Goal: Task Accomplishment & Management: Complete application form

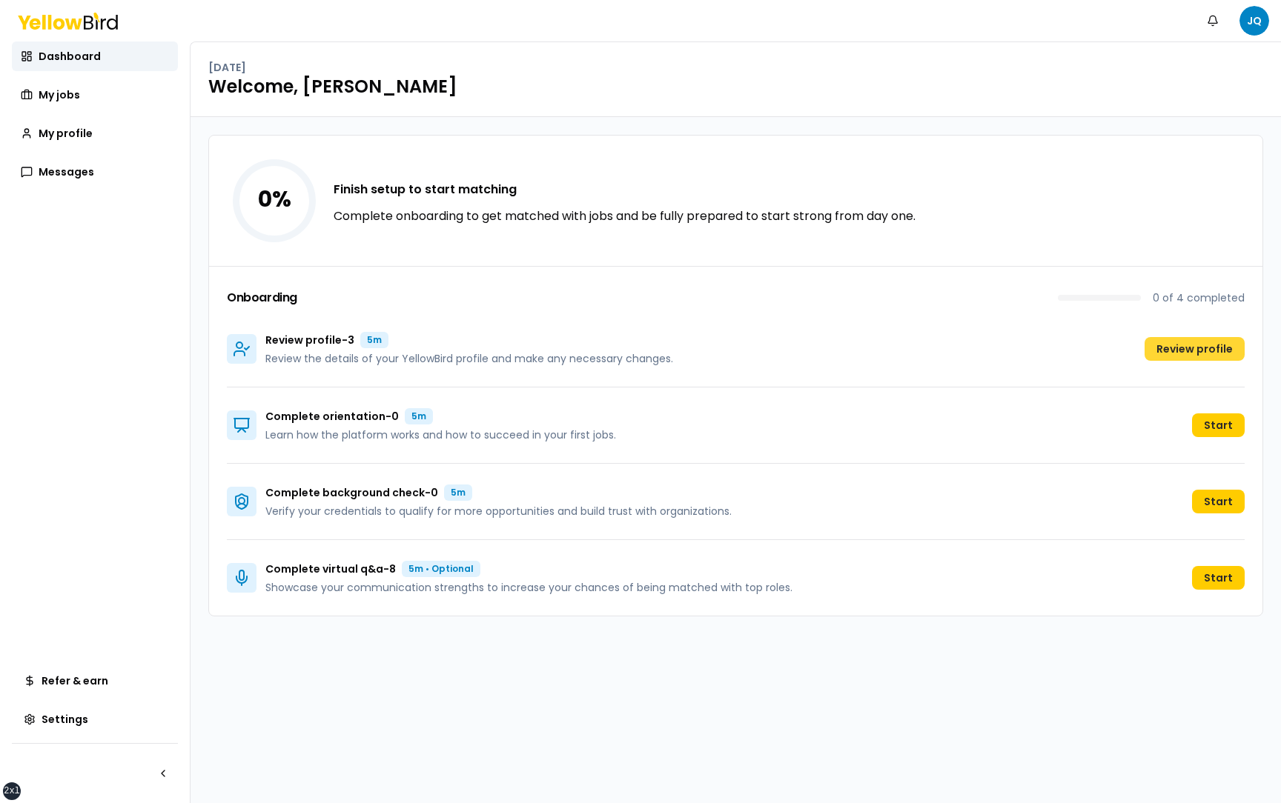
click at [1208, 351] on button "Review profile" at bounding box center [1194, 349] width 100 height 24
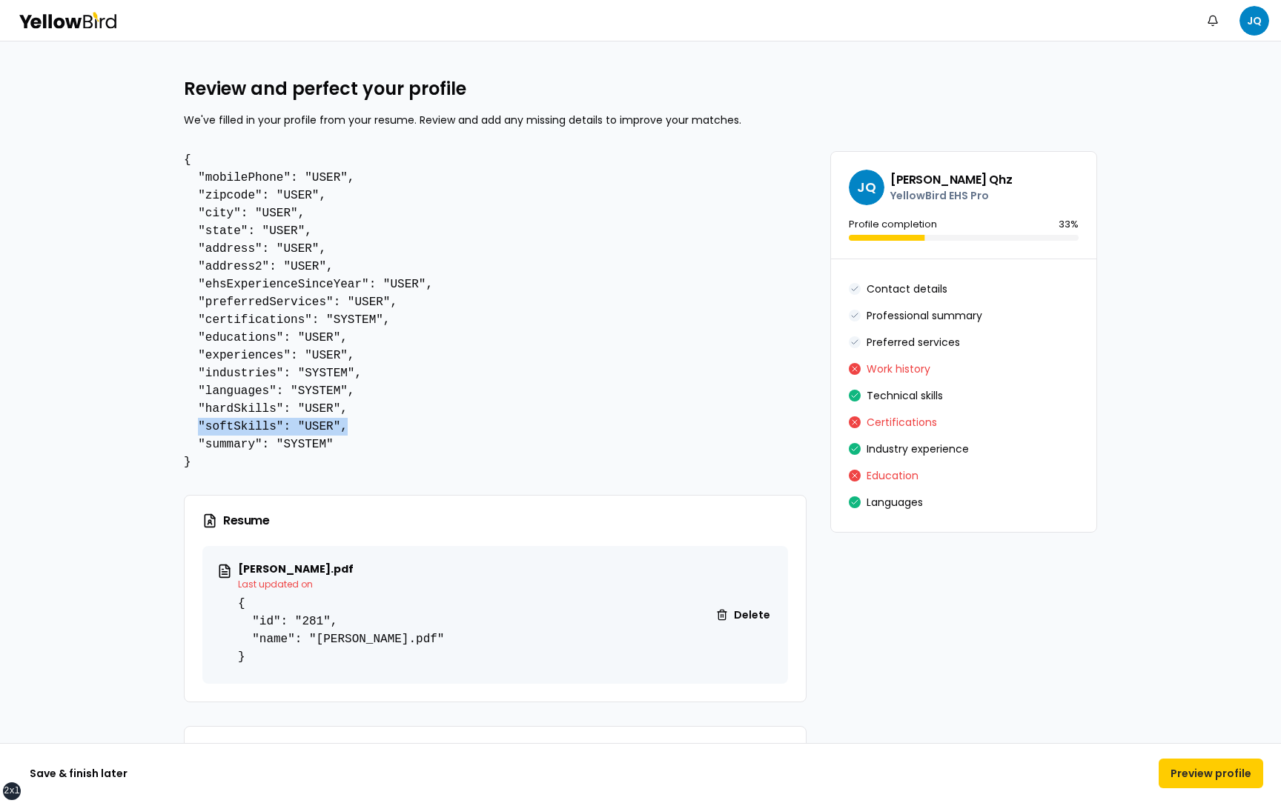
drag, startPoint x: 342, startPoint y: 429, endPoint x: 198, endPoint y: 431, distance: 143.8
click at [198, 431] on pre "{ "mobilePhone": "USER", "zipcode": "USER", "city": "USER", "state": "USER", "a…" at bounding box center [495, 311] width 623 height 320
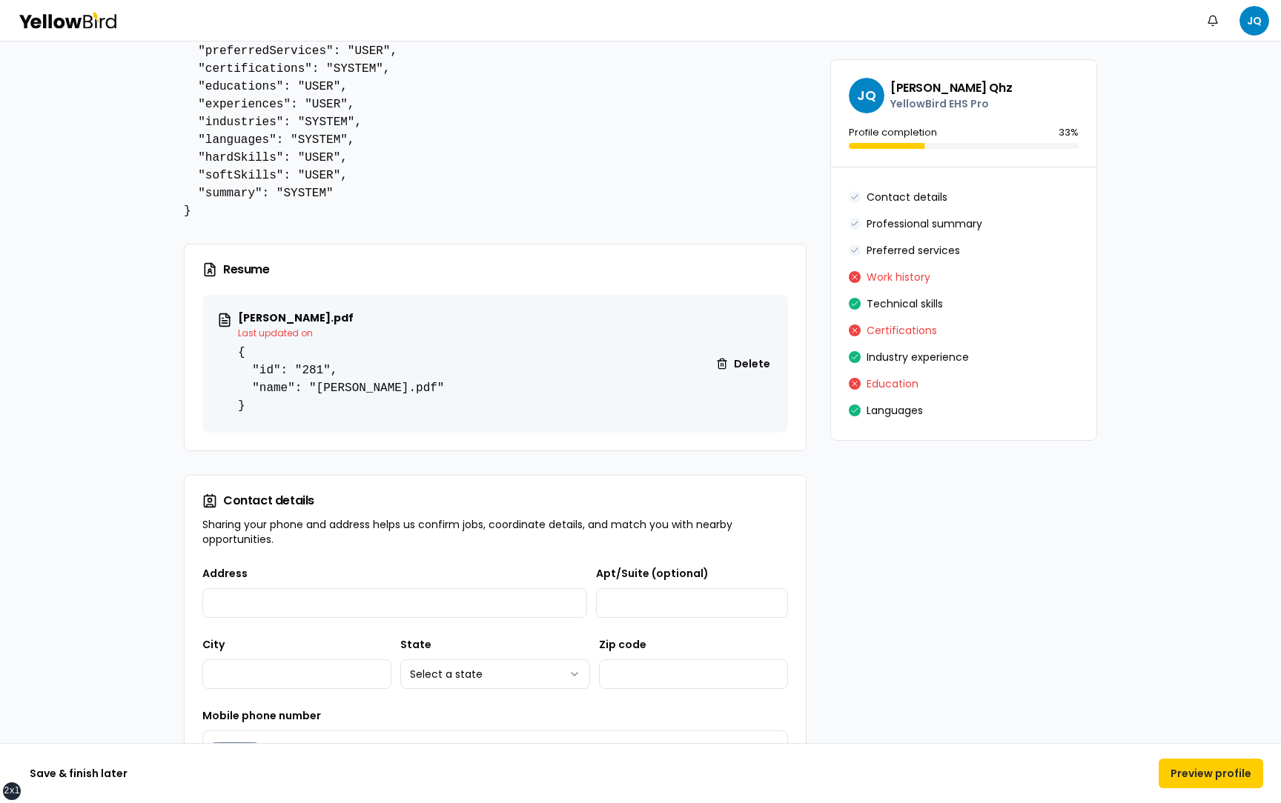
scroll to position [262, 0]
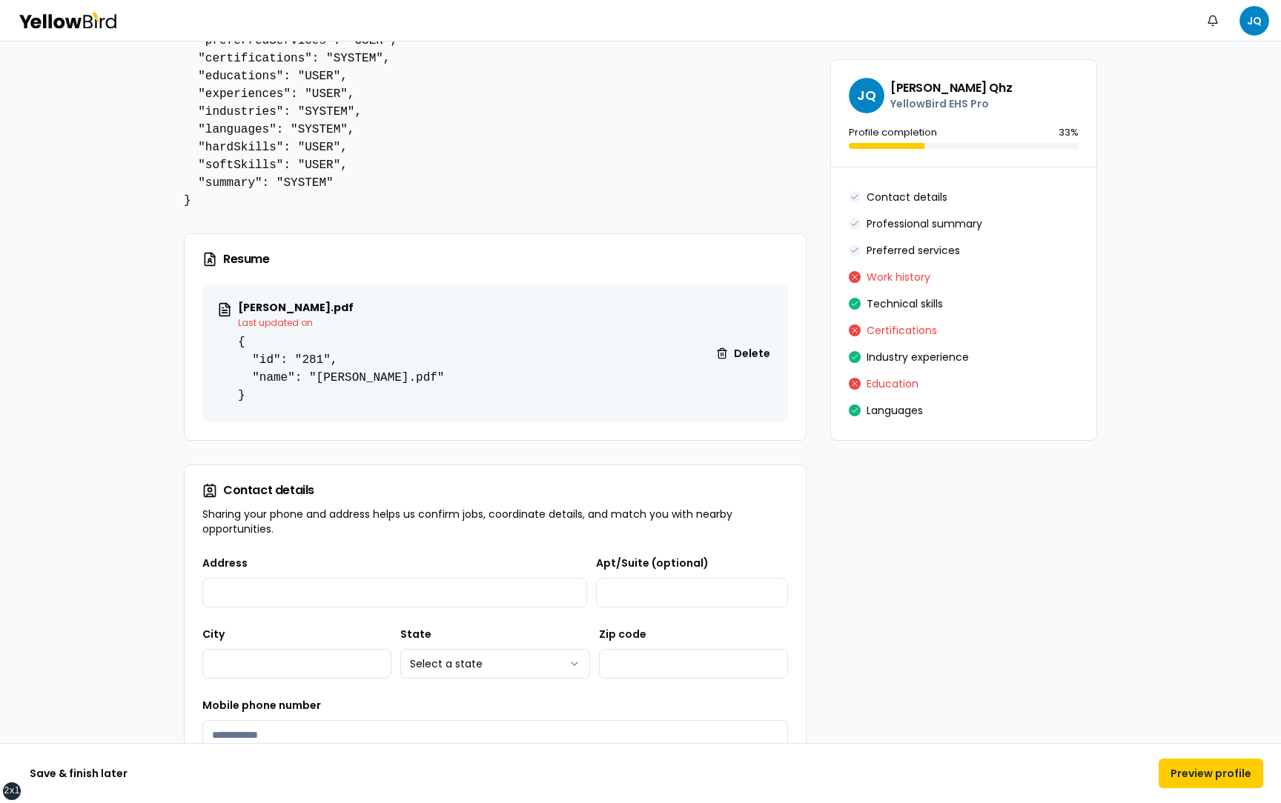
drag, startPoint x: 347, startPoint y: 308, endPoint x: 239, endPoint y: 307, distance: 107.5
click at [239, 307] on p "[PERSON_NAME].pdf" at bounding box center [341, 307] width 206 height 10
drag, startPoint x: 345, startPoint y: 367, endPoint x: 251, endPoint y: 359, distance: 94.5
click at [251, 359] on pre "{ "id": "281", "name": "[PERSON_NAME].pdf" }" at bounding box center [341, 369] width 206 height 71
drag, startPoint x: 326, startPoint y: 325, endPoint x: 238, endPoint y: 325, distance: 88.2
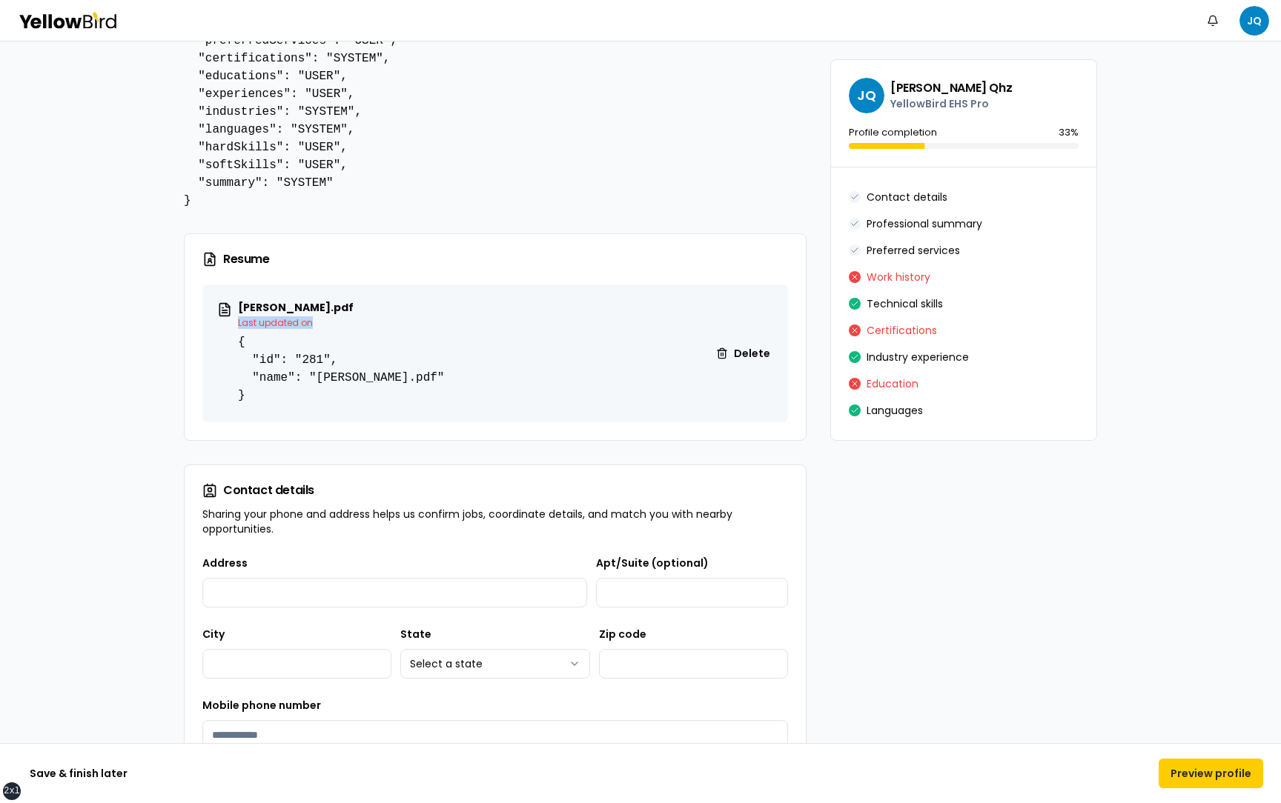
click at [238, 325] on p "Last updated on" at bounding box center [341, 323] width 206 height 12
click at [286, 322] on p "Last updated on" at bounding box center [341, 323] width 206 height 12
drag, startPoint x: 311, startPoint y: 325, endPoint x: 239, endPoint y: 321, distance: 71.2
click at [239, 321] on p "Last updated on" at bounding box center [341, 323] width 206 height 12
click at [326, 323] on p "Last updated on" at bounding box center [341, 323] width 206 height 12
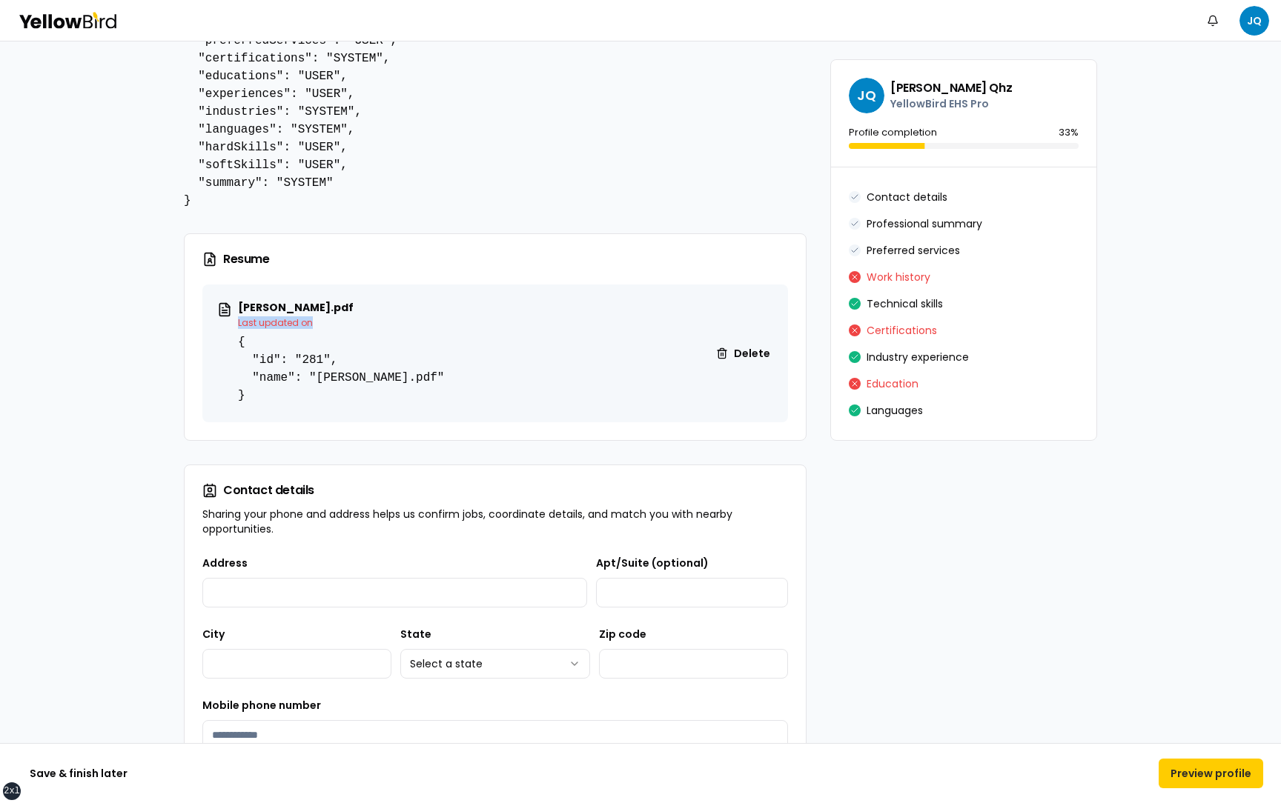
drag, startPoint x: 353, startPoint y: 320, endPoint x: 239, endPoint y: 324, distance: 114.2
click at [239, 324] on p "Last updated on" at bounding box center [341, 323] width 206 height 12
click at [333, 322] on p "Last updated on" at bounding box center [341, 323] width 206 height 12
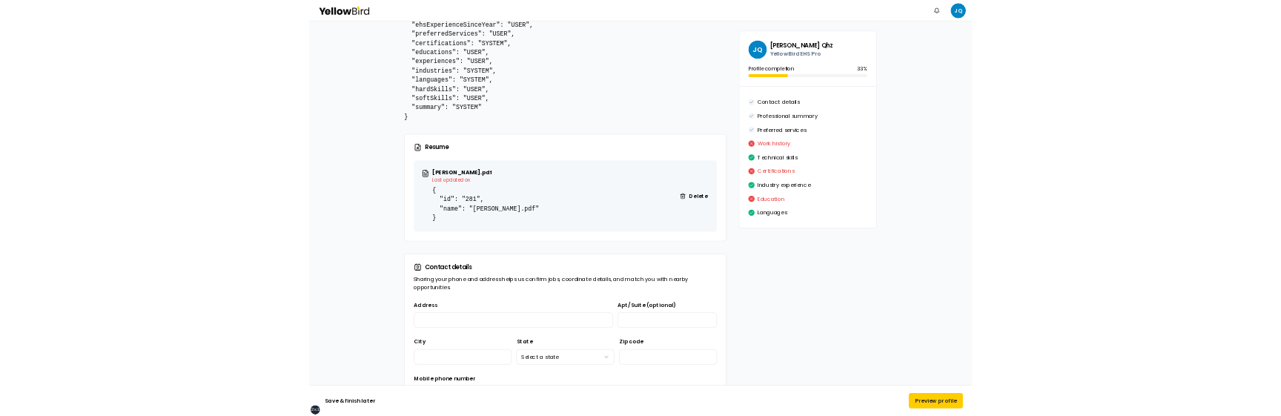
scroll to position [228, 0]
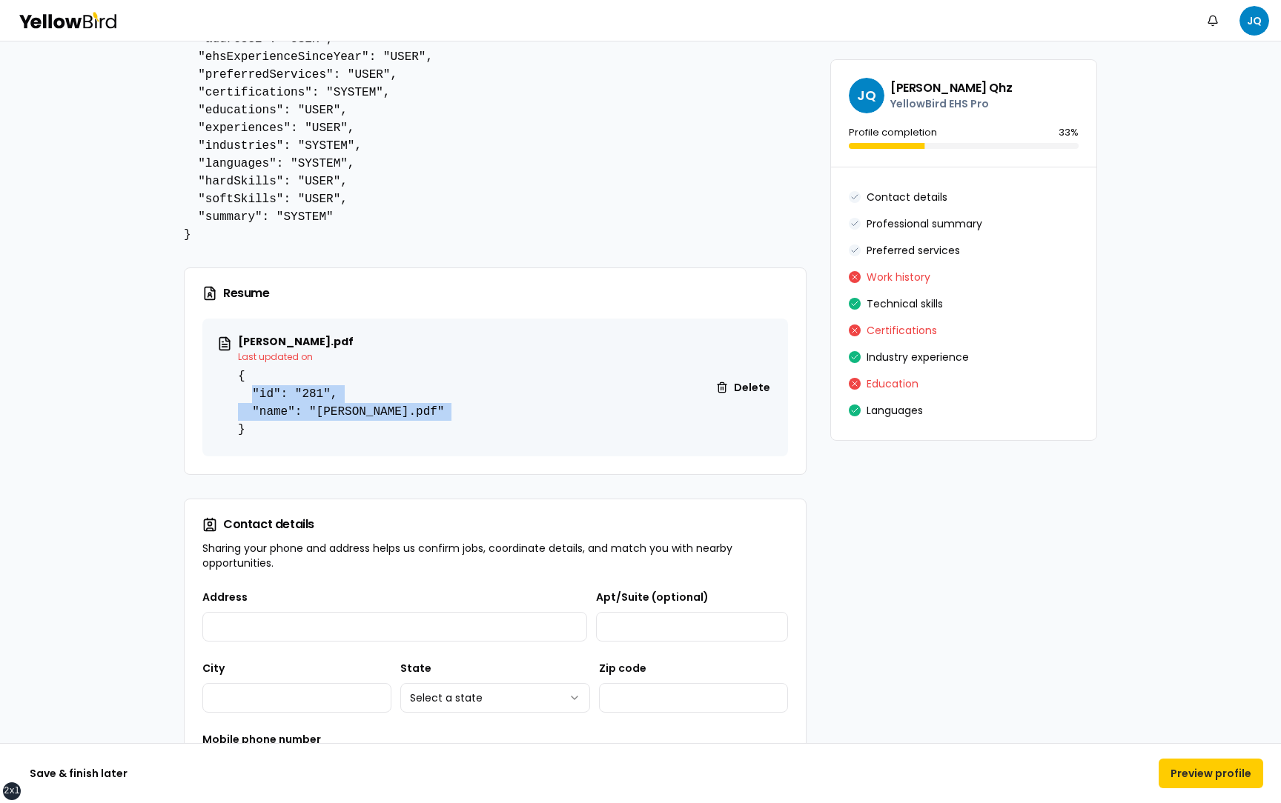
drag, startPoint x: 462, startPoint y: 412, endPoint x: 253, endPoint y: 390, distance: 209.4
click at [253, 390] on div "Renisia-Burton.pdf Last updated on { "id": "281", "name": "Renisia-Burton.pdf" …" at bounding box center [495, 388] width 586 height 138
click at [455, 412] on div "Renisia-Burton.pdf Last updated on { "id": "281", "name": "Renisia-Burton.pdf" …" at bounding box center [495, 388] width 586 height 138
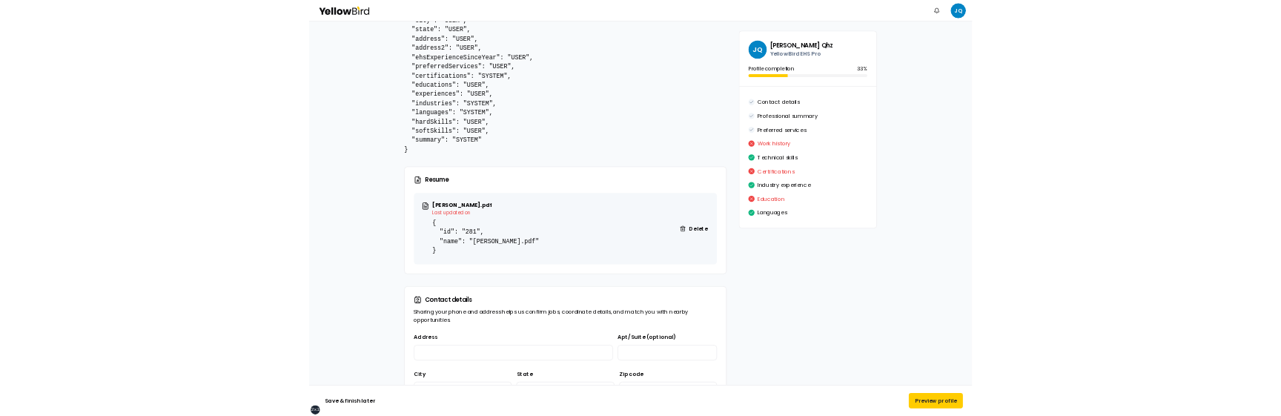
scroll to position [183, 0]
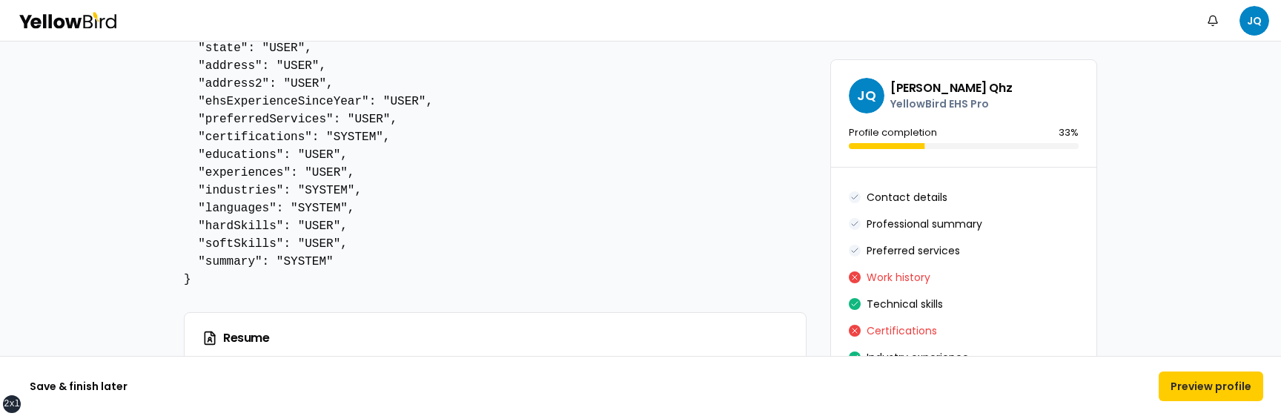
click at [480, 274] on pre "{ "mobilePhone": "USER", "zipcode": "USER", "city": "USER", "state": "USER", "a…" at bounding box center [495, 128] width 623 height 320
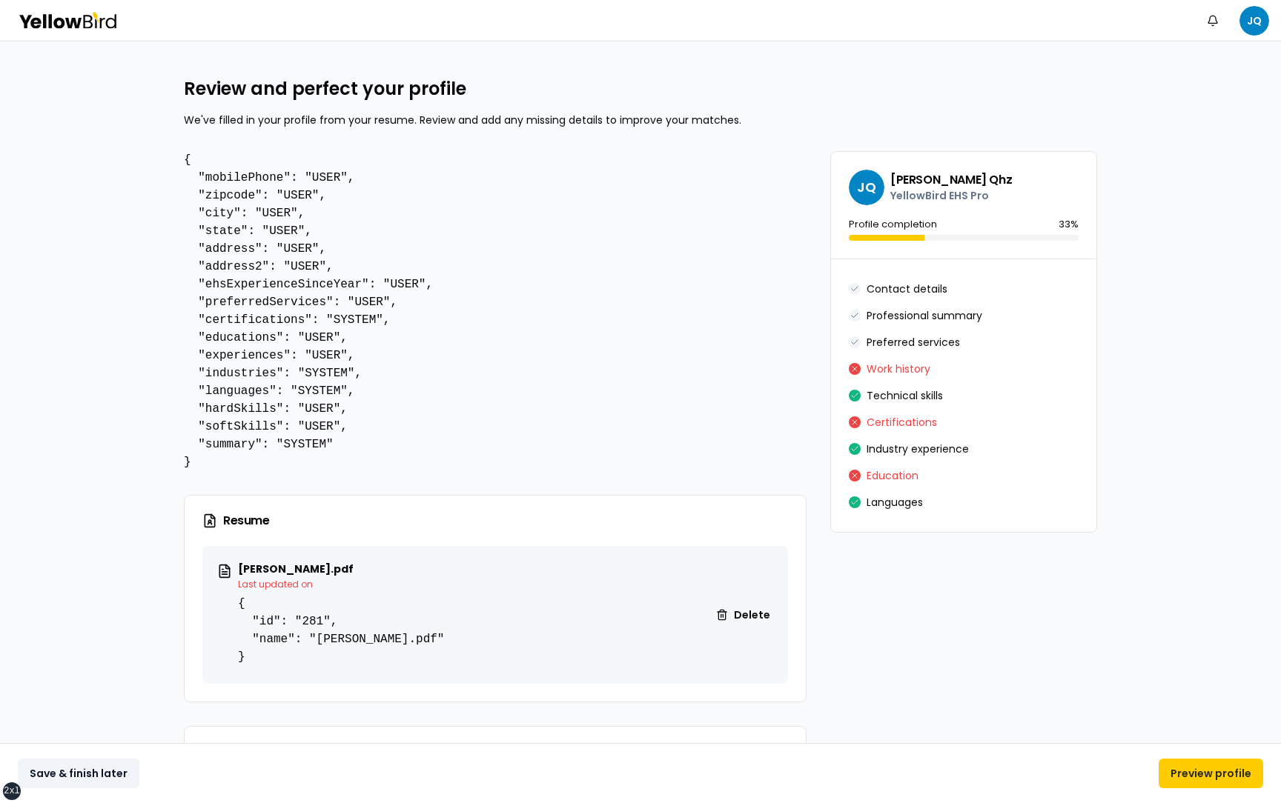
click at [96, 415] on button "Save & finish later" at bounding box center [79, 774] width 122 height 30
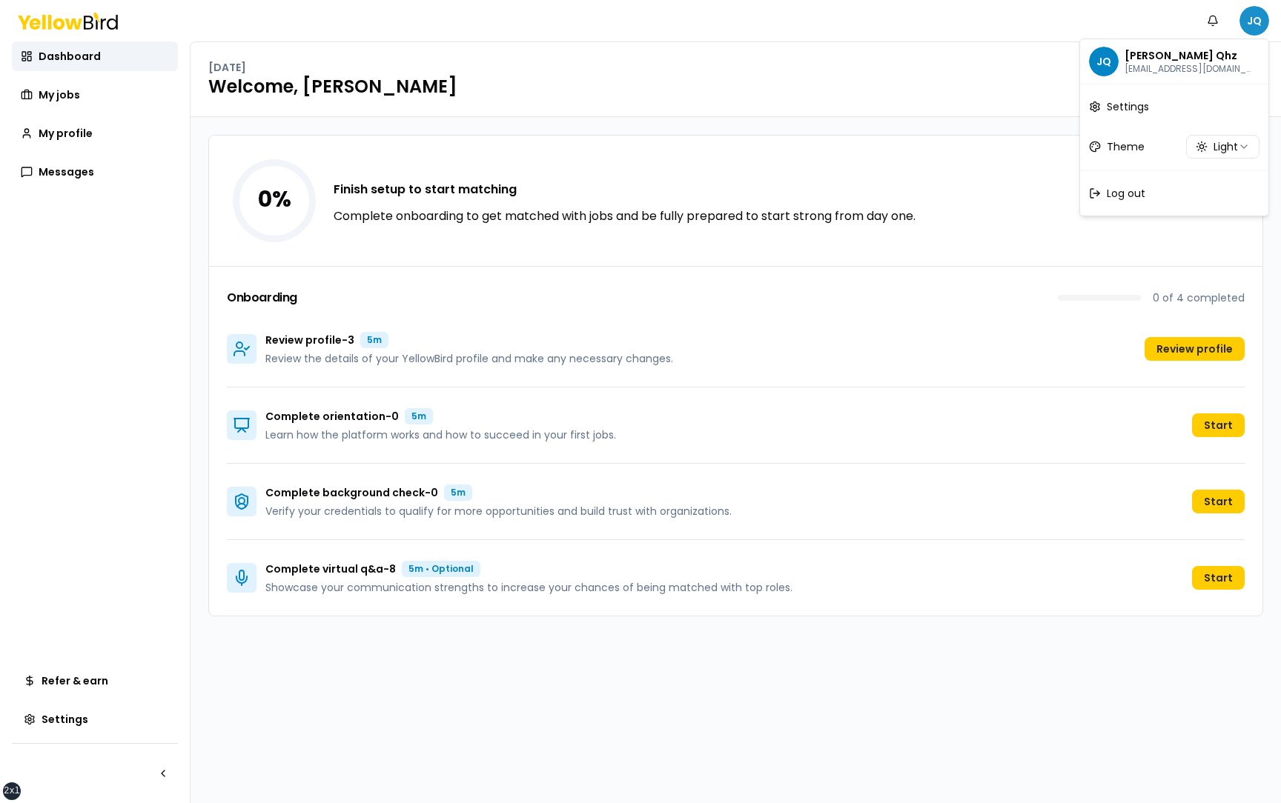
click at [1253, 17] on html "xs sm md lg xl 2xl Notifications JQ Dashboard My jobs My profile Messages Refer…" at bounding box center [640, 401] width 1281 height 803
click at [1139, 194] on span "Log out" at bounding box center [1126, 193] width 39 height 15
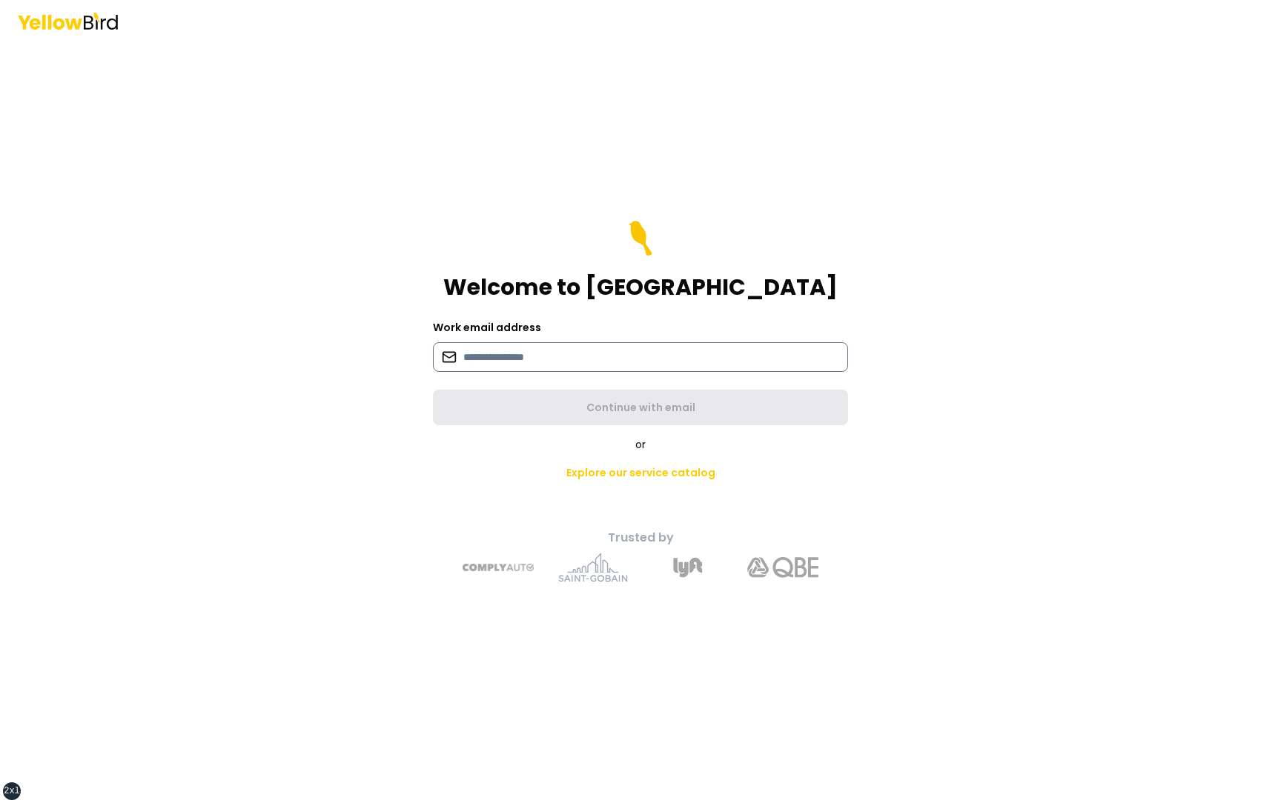
click at [604, 348] on input at bounding box center [640, 357] width 415 height 30
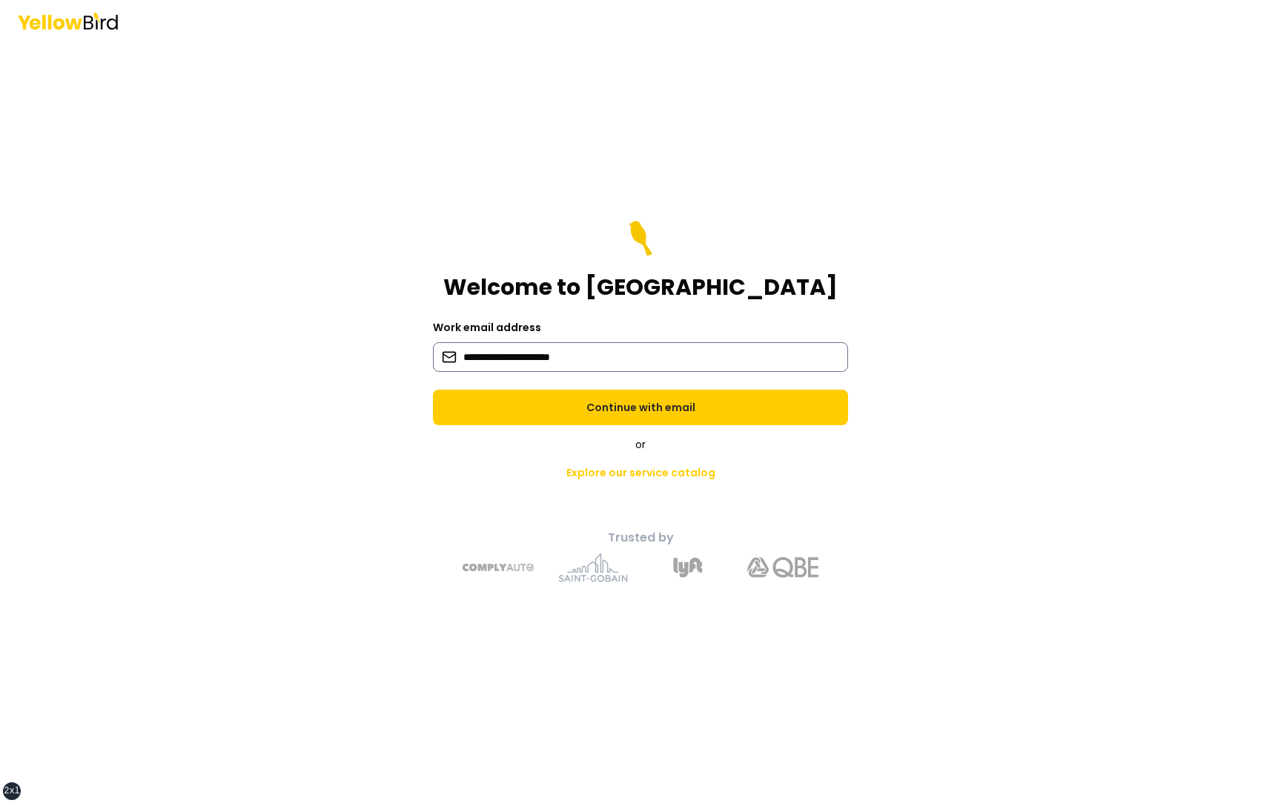
click at [542, 356] on input "**********" at bounding box center [640, 357] width 415 height 30
type input "**********"
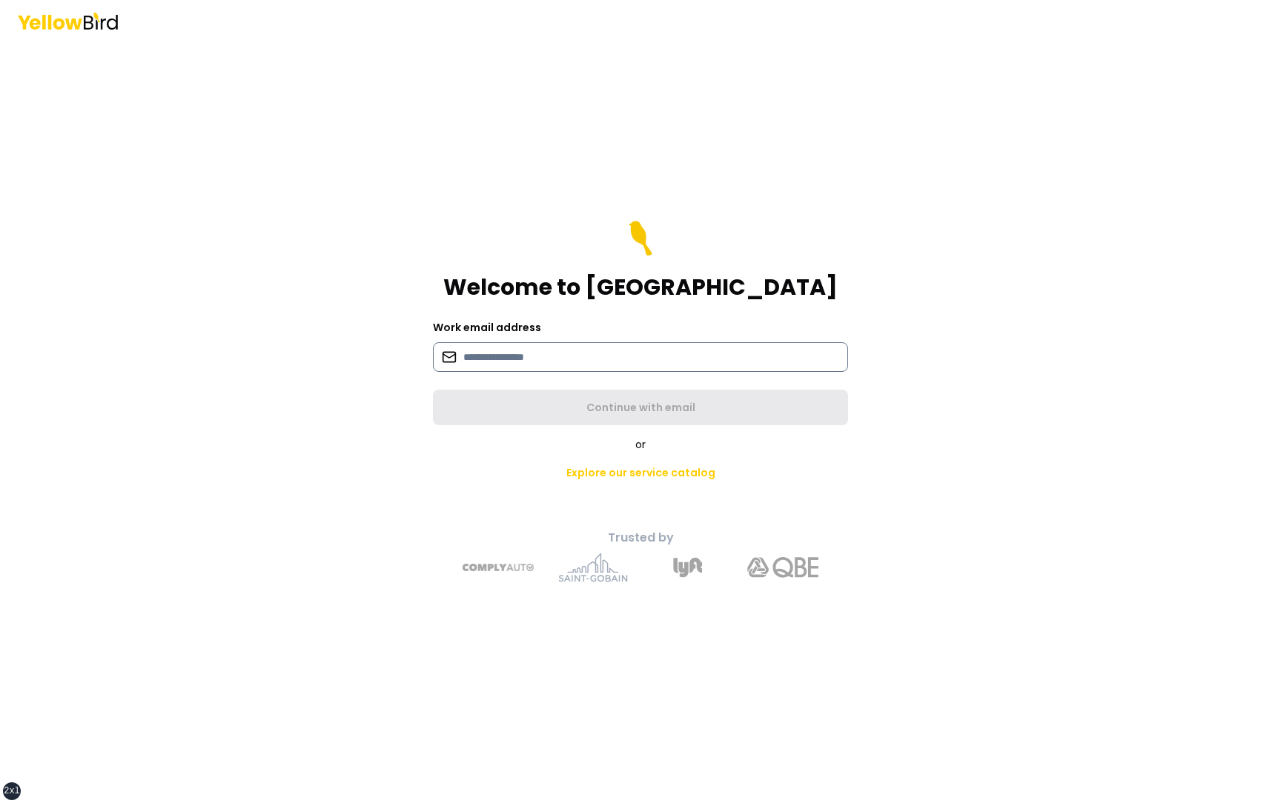
click at [556, 351] on input at bounding box center [640, 357] width 415 height 30
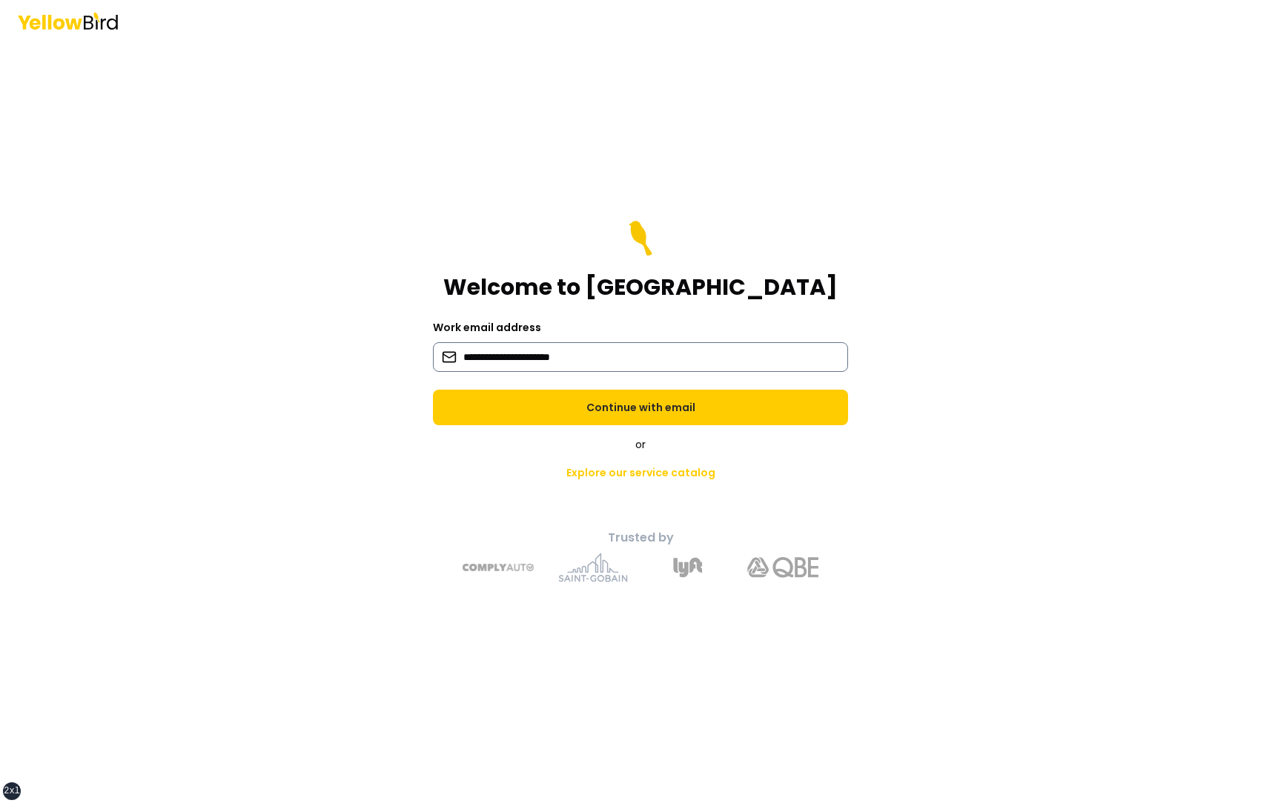
click at [540, 358] on input "**********" at bounding box center [640, 357] width 415 height 30
type input "**********"
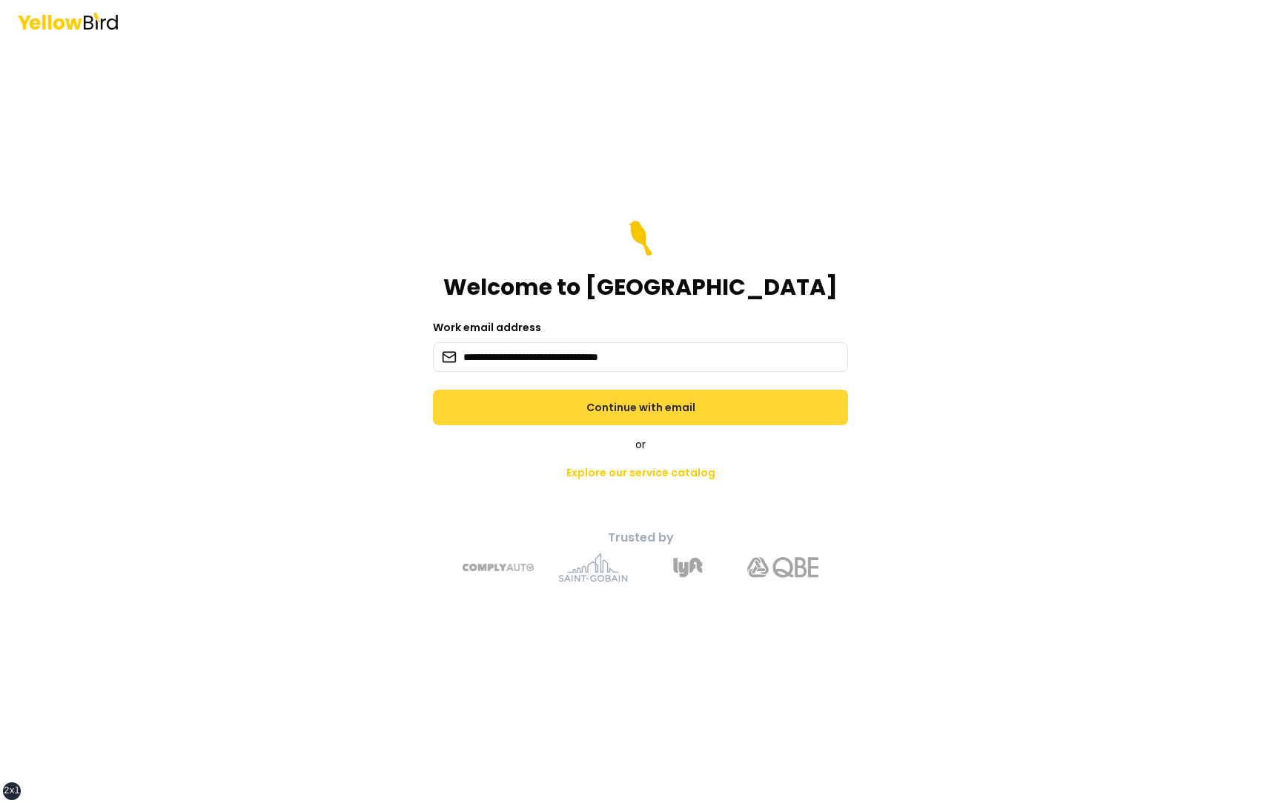
type input "**********"
click at [725, 412] on button "Continue with email" at bounding box center [640, 408] width 415 height 36
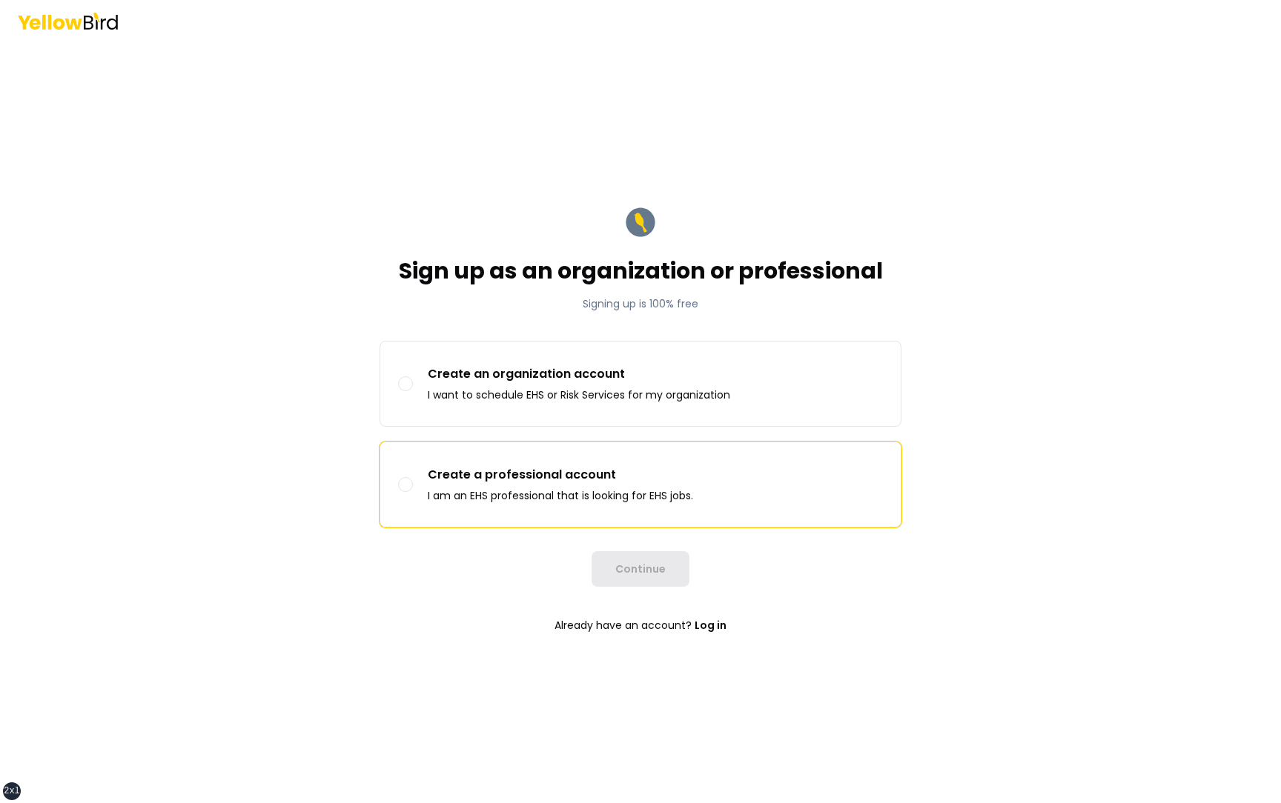
click at [646, 482] on p "Create a professional account" at bounding box center [560, 475] width 265 height 18
click at [413, 482] on button "Create a professional account I am an EHS professional that is looking for EHS …" at bounding box center [405, 484] width 15 height 15
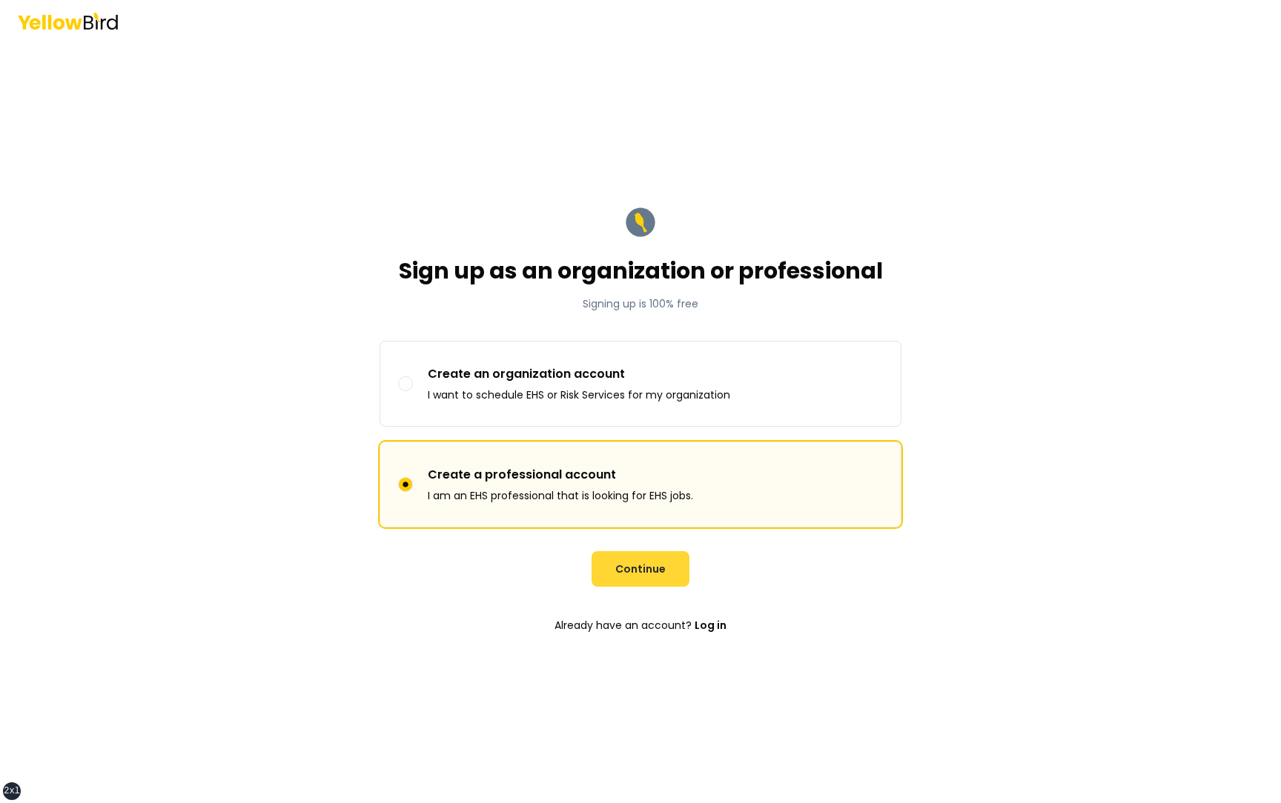
click at [646, 560] on button "Continue" at bounding box center [640, 569] width 98 height 36
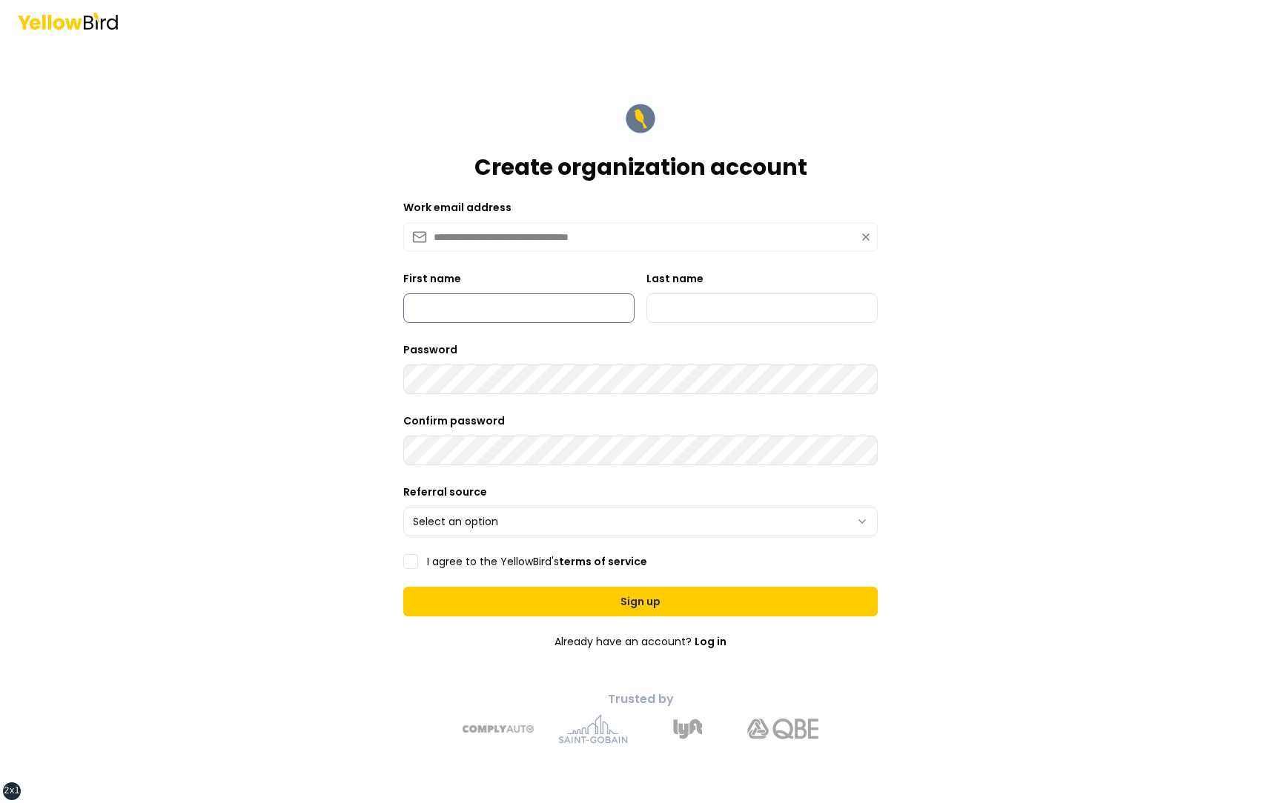
click at [507, 305] on input "First name" at bounding box center [518, 308] width 231 height 30
type input "*********"
click at [684, 300] on input "Last name" at bounding box center [761, 308] width 231 height 30
type input "***"
click at [572, 526] on html "**********" at bounding box center [640, 401] width 1281 height 803
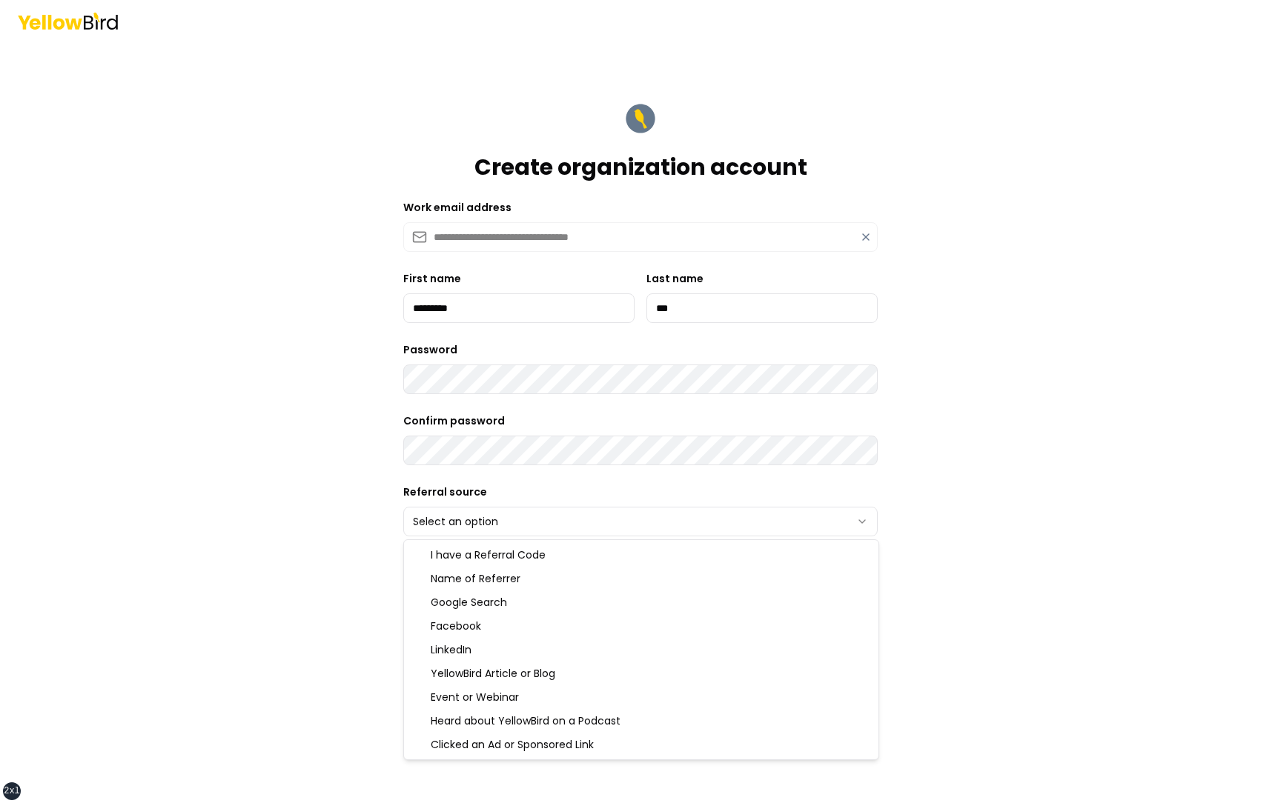
select select "******"
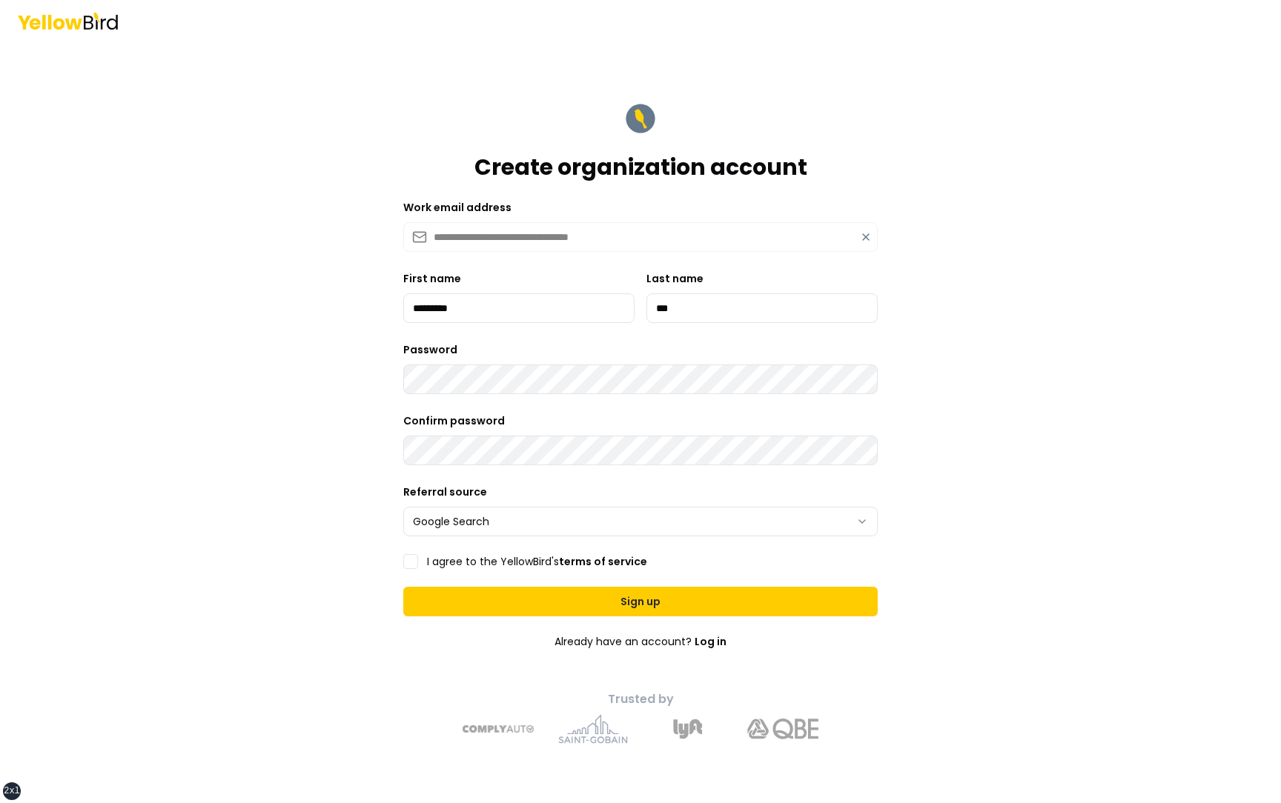
click at [470, 565] on label "I agree to the YellowBird's terms of service" at bounding box center [537, 562] width 220 height 10
click at [418, 565] on button "I agree to the YellowBird's terms of service" at bounding box center [410, 561] width 15 height 15
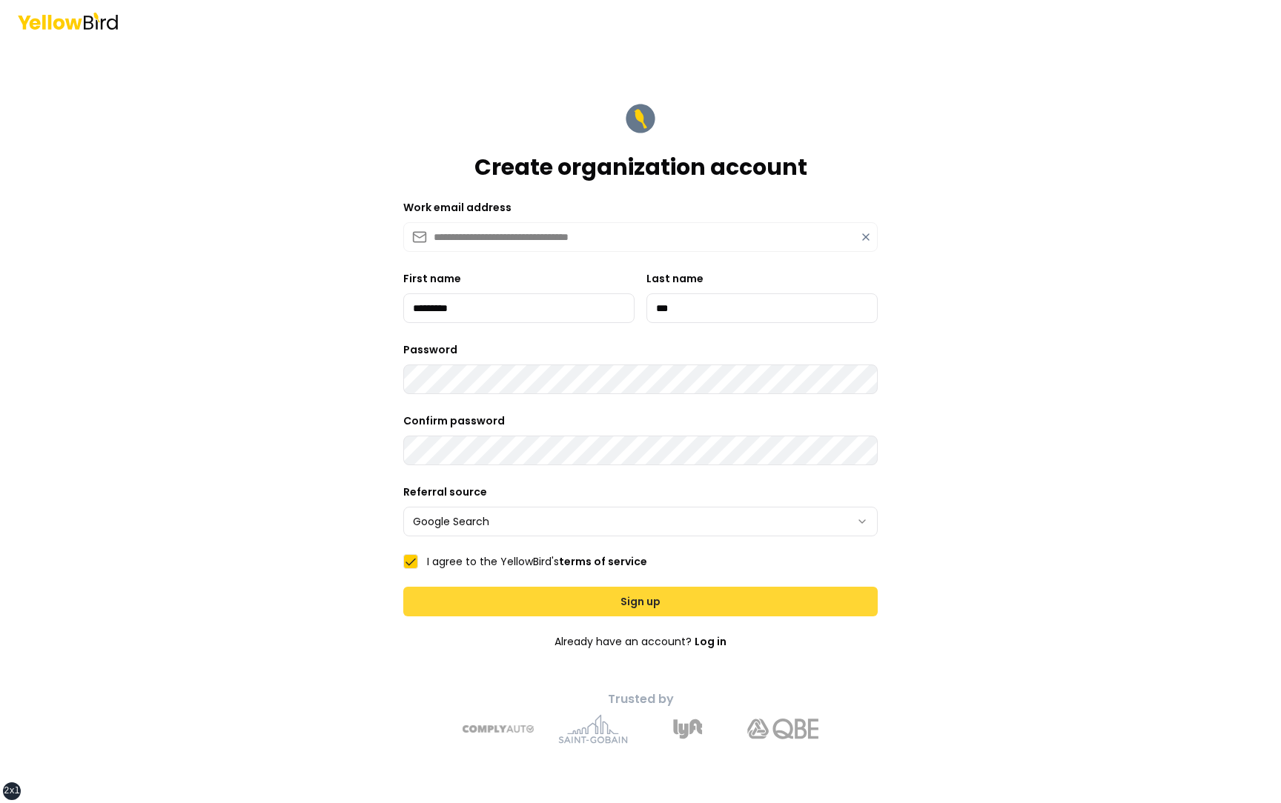
click at [636, 599] on button "Sign up" at bounding box center [640, 602] width 474 height 30
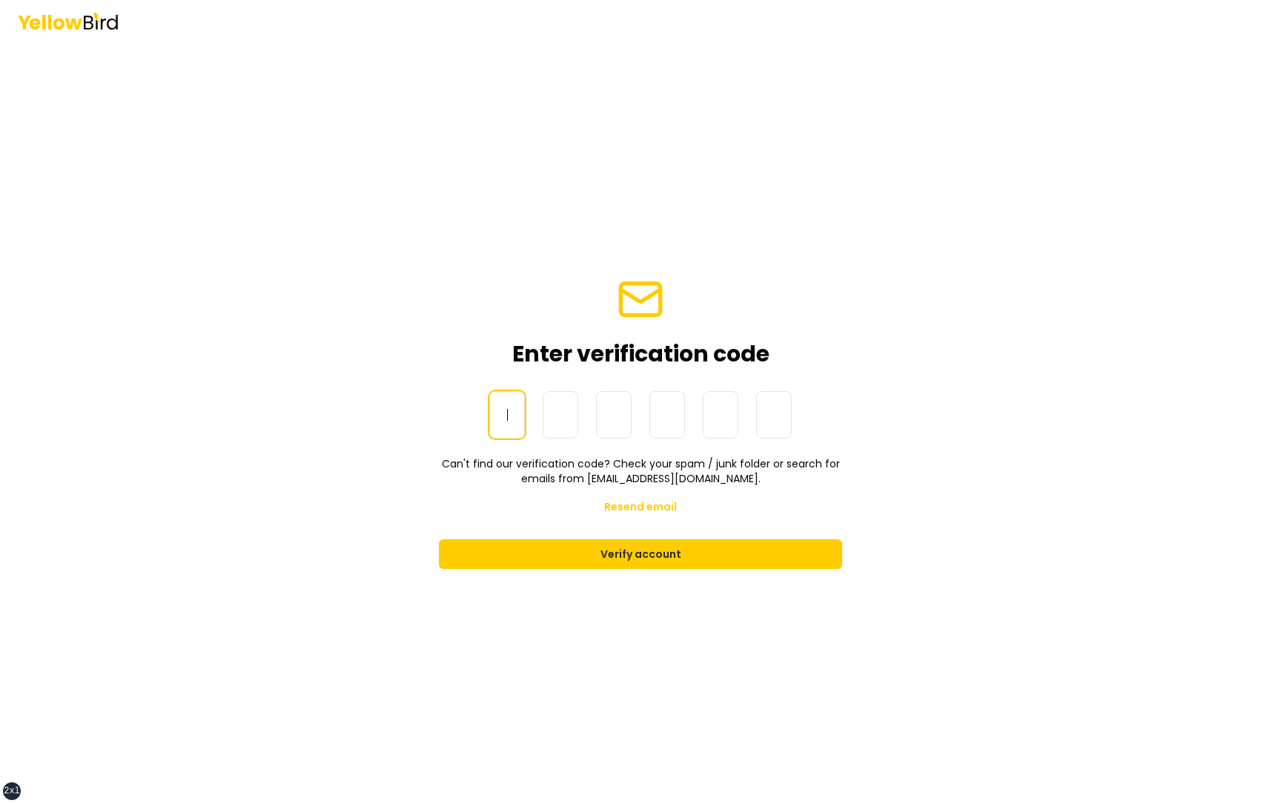
paste input "******"
type input "******"
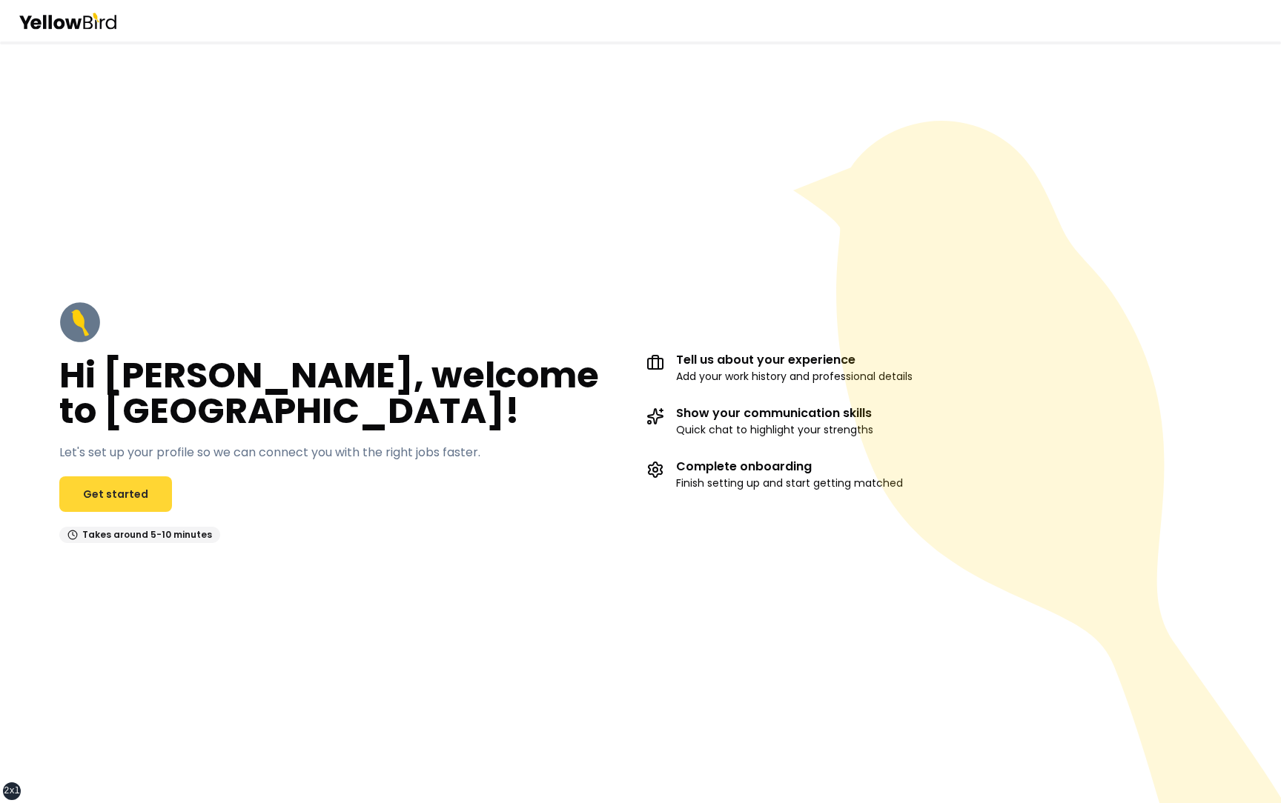
click at [113, 494] on link "Get started" at bounding box center [115, 495] width 113 height 36
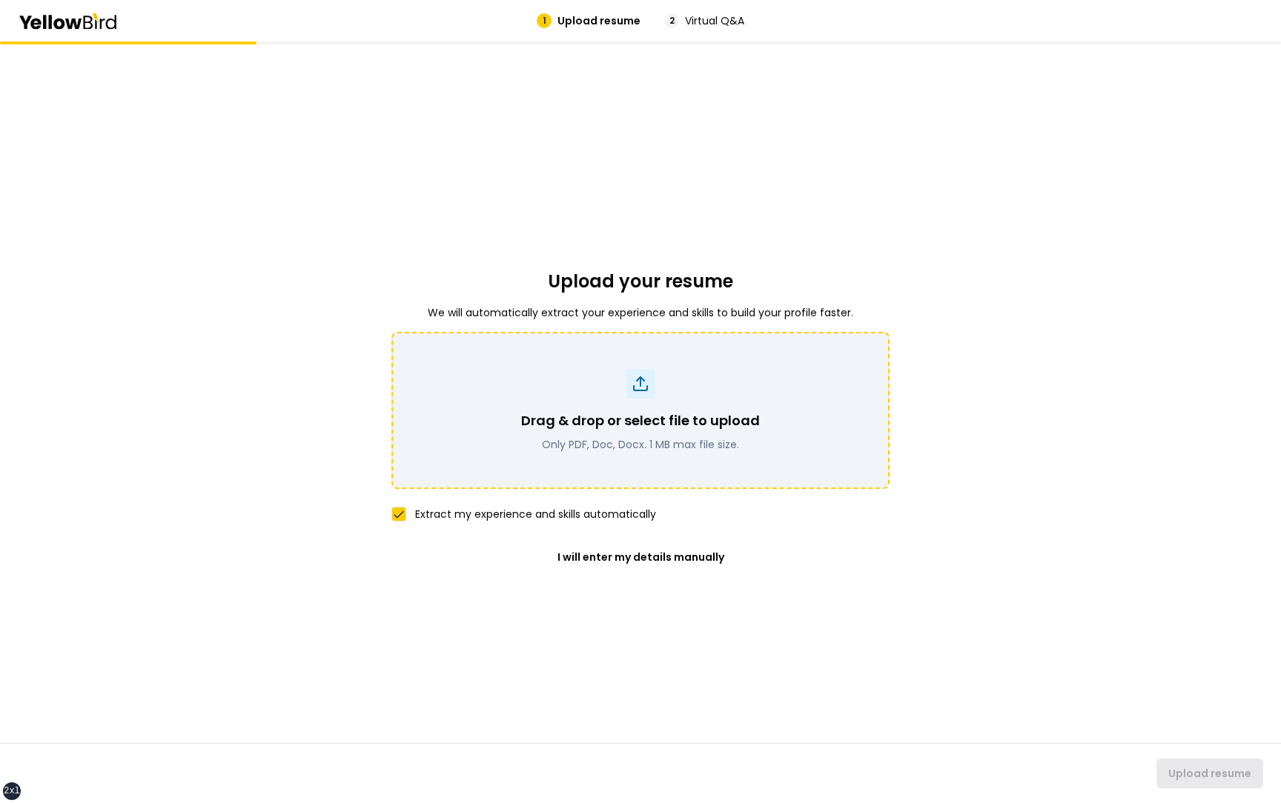
click at [652, 403] on div "Drag & drop or select file to upload Only PDF, Doc, Docx. 1 MB max file size." at bounding box center [641, 410] width 460 height 83
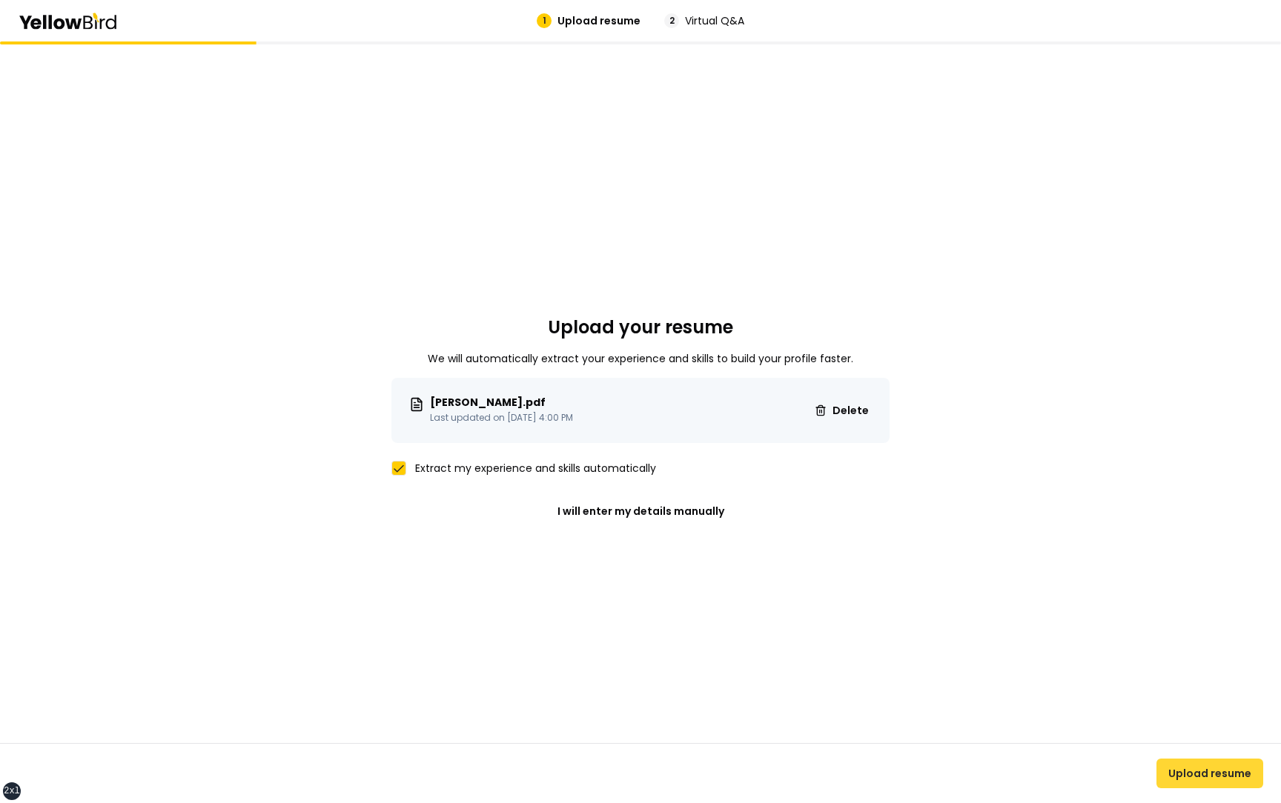
click at [1216, 777] on button "Upload resume" at bounding box center [1209, 774] width 107 height 30
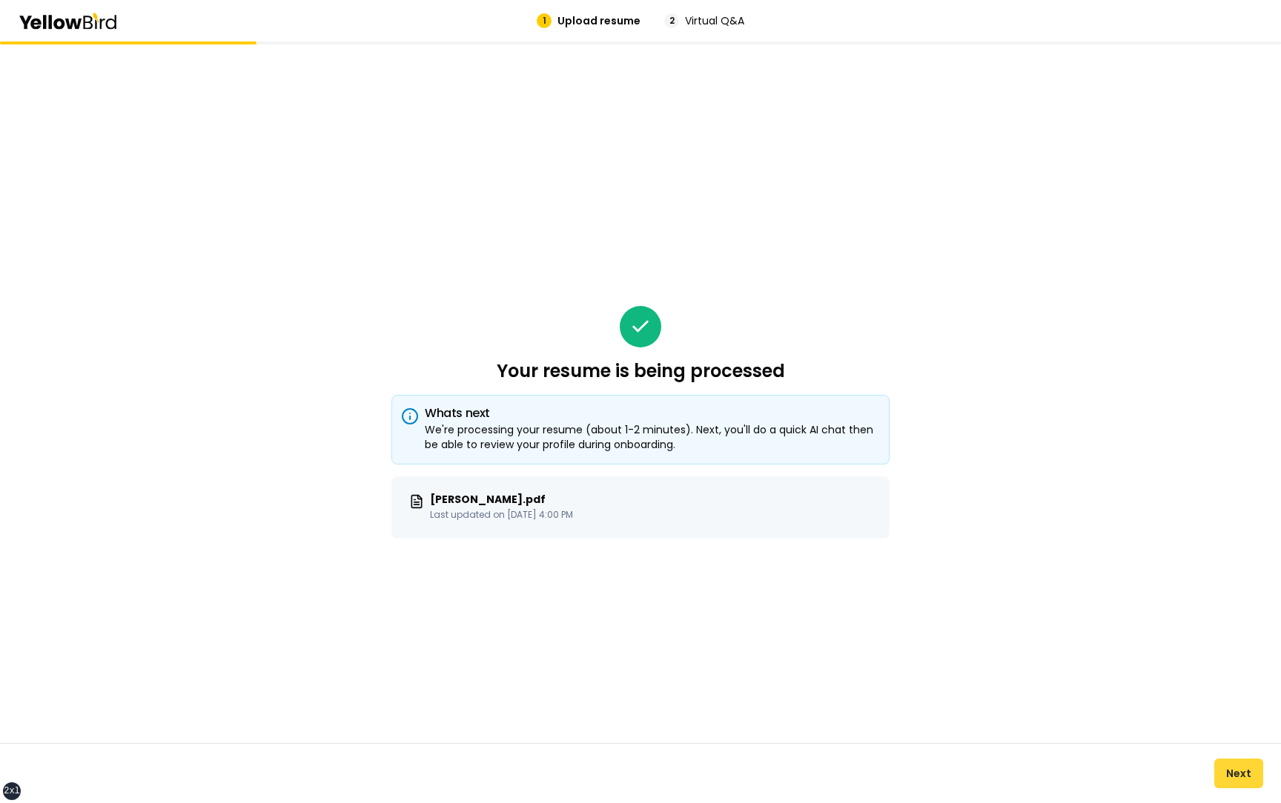
click at [1235, 769] on button "Next" at bounding box center [1238, 774] width 49 height 30
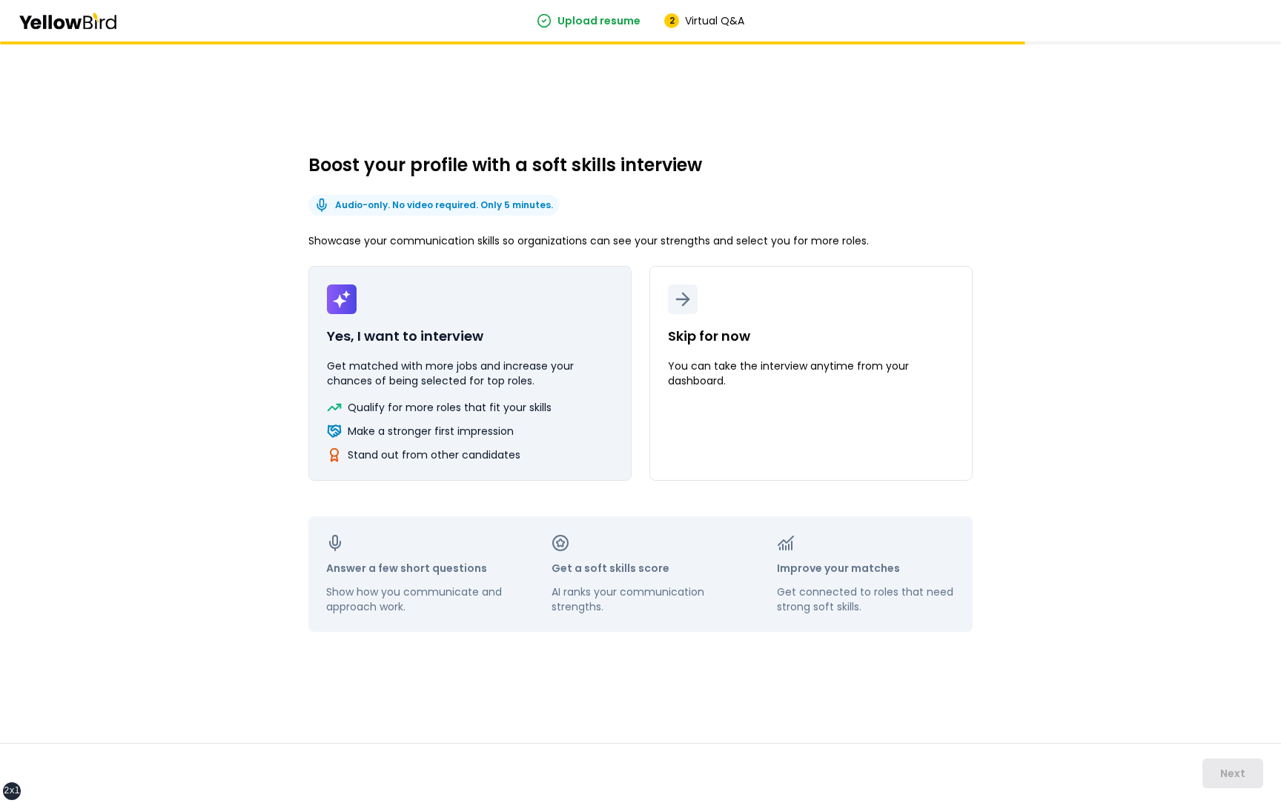
click at [425, 342] on p "Yes, I want to interview" at bounding box center [405, 336] width 156 height 21
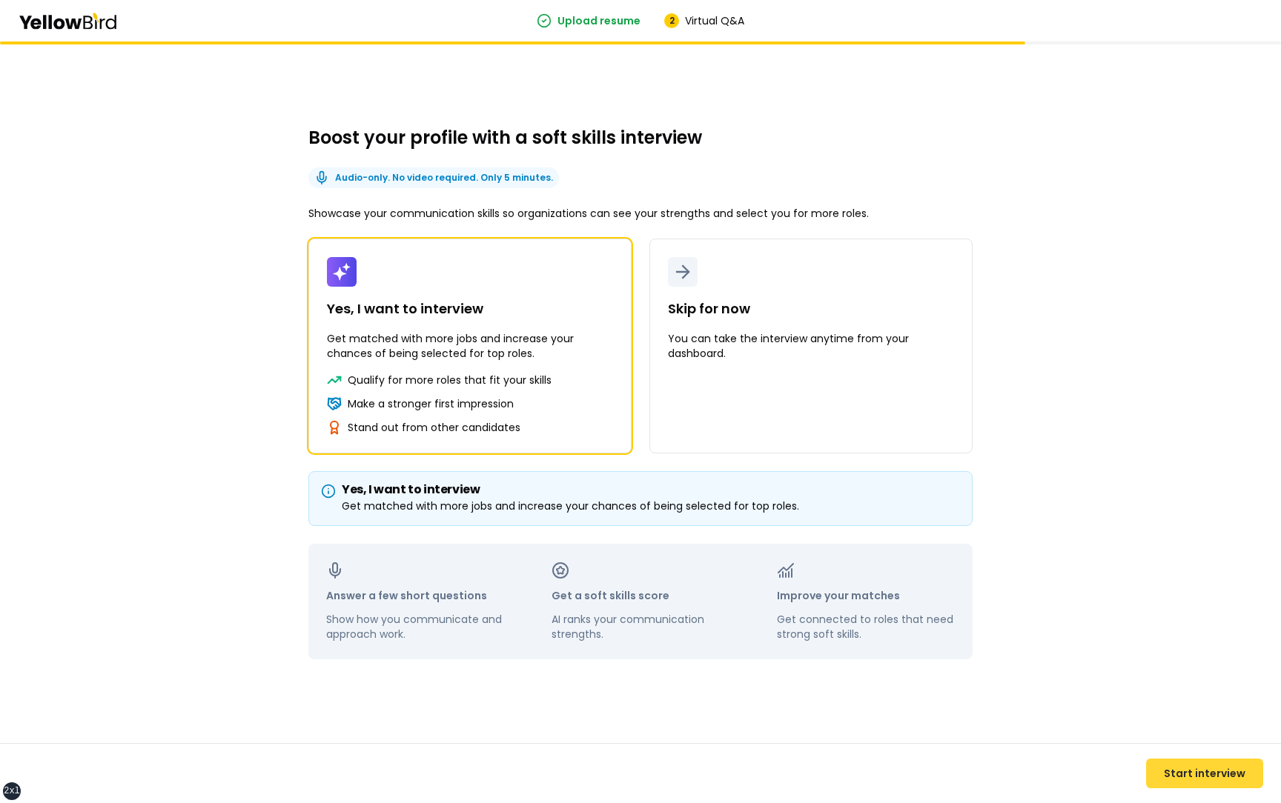
click at [1225, 771] on button "Start interview" at bounding box center [1204, 774] width 117 height 30
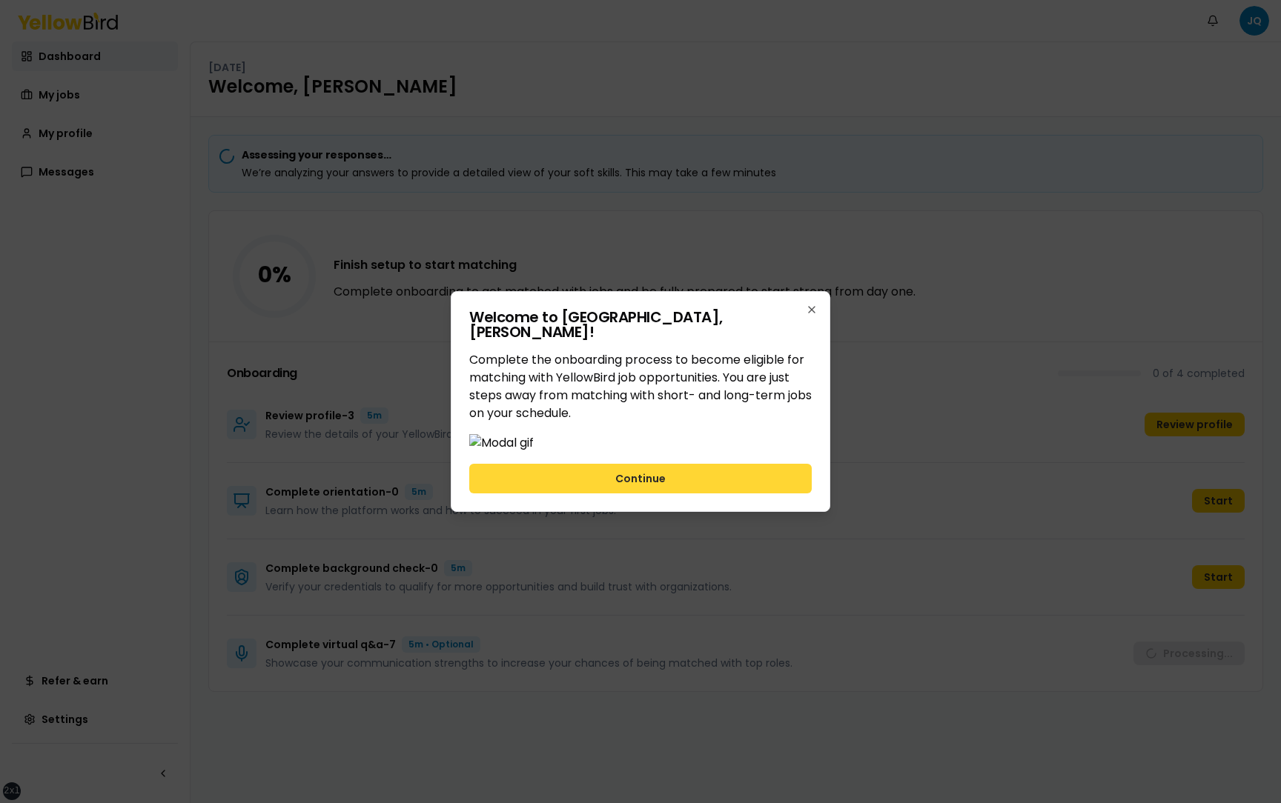
click at [721, 494] on button "Continue" at bounding box center [640, 479] width 342 height 30
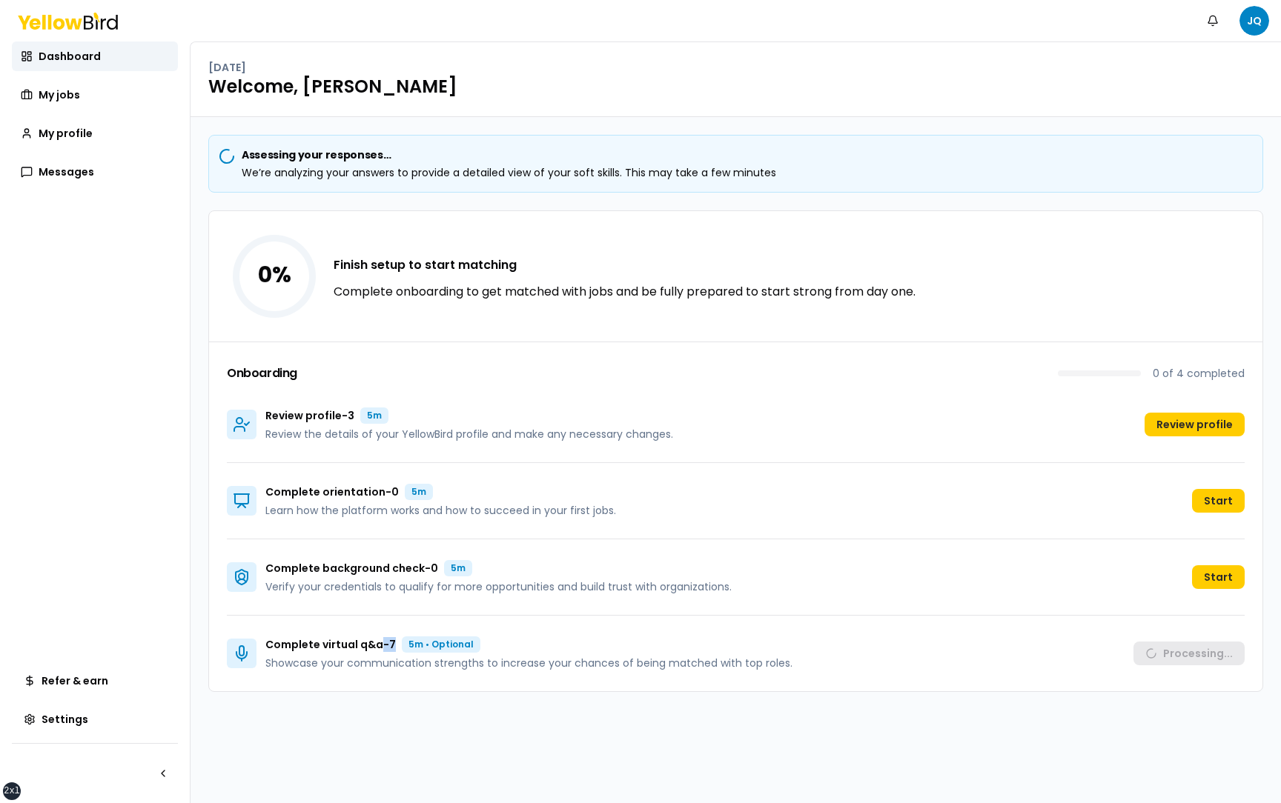
drag, startPoint x: 397, startPoint y: 643, endPoint x: 379, endPoint y: 643, distance: 17.8
click at [379, 643] on div "Complete virtual q&a - 7 5m • Optional" at bounding box center [528, 645] width 527 height 16
click at [404, 645] on div "5m • Optional" at bounding box center [441, 645] width 79 height 16
drag, startPoint x: 396, startPoint y: 645, endPoint x: 387, endPoint y: 645, distance: 8.9
click at [387, 645] on div "Complete virtual q&a - 7 5m • Optional" at bounding box center [528, 645] width 527 height 16
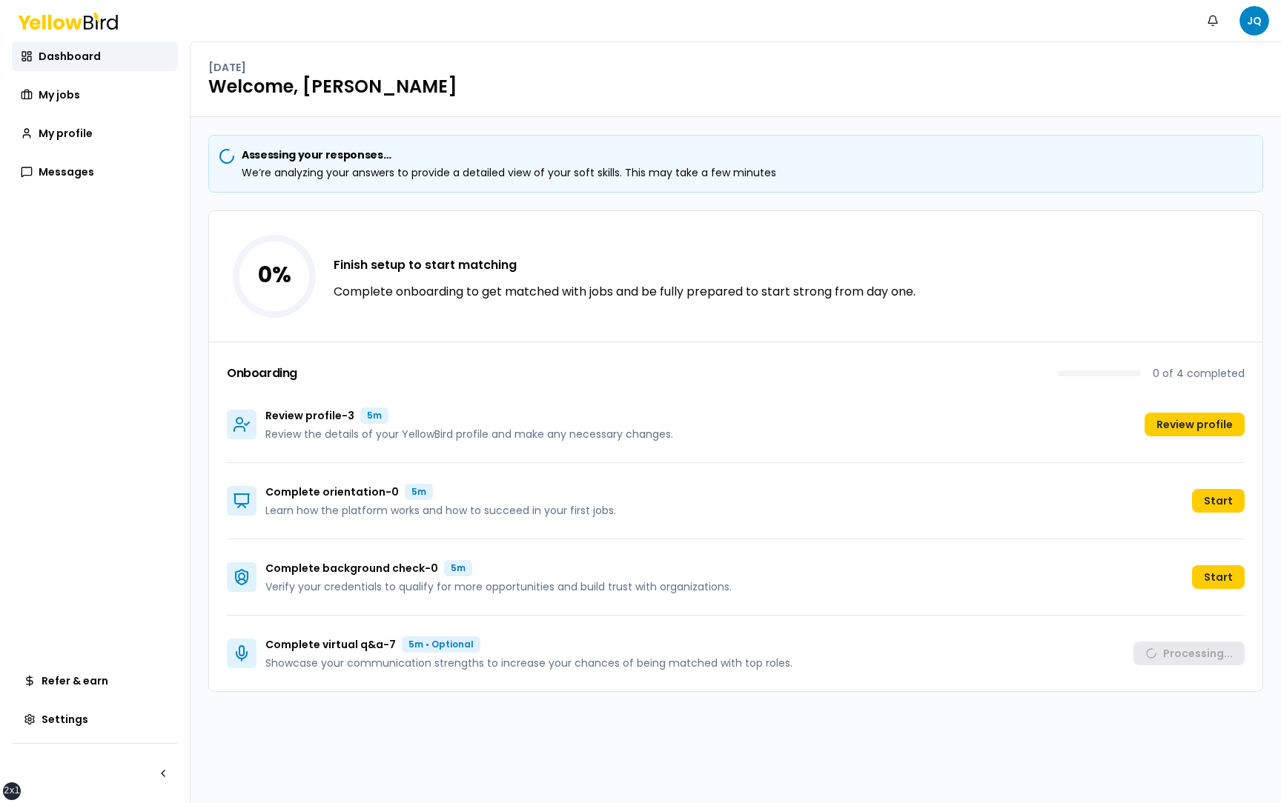
click at [270, 643] on p "Complete virtual q&a - 7" at bounding box center [330, 644] width 130 height 15
drag, startPoint x: 267, startPoint y: 644, endPoint x: 396, endPoint y: 640, distance: 129.0
click at [396, 640] on div "Complete virtual q&a - 7 5m • Optional" at bounding box center [528, 645] width 527 height 16
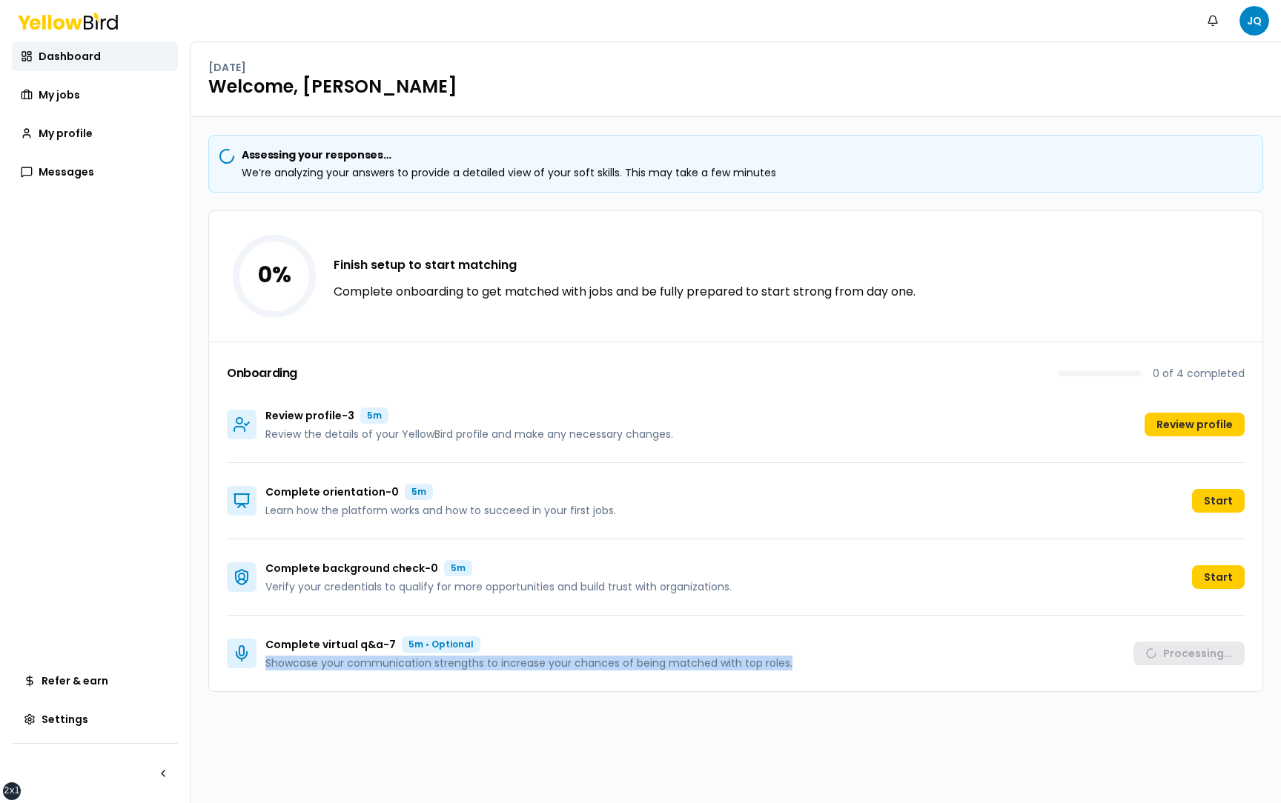
drag, startPoint x: 799, startPoint y: 662, endPoint x: 265, endPoint y: 669, distance: 534.4
click at [265, 669] on div "Complete virtual q&a - 7 5m • Optional Showcase your communication strengths to…" at bounding box center [736, 654] width 1018 height 76
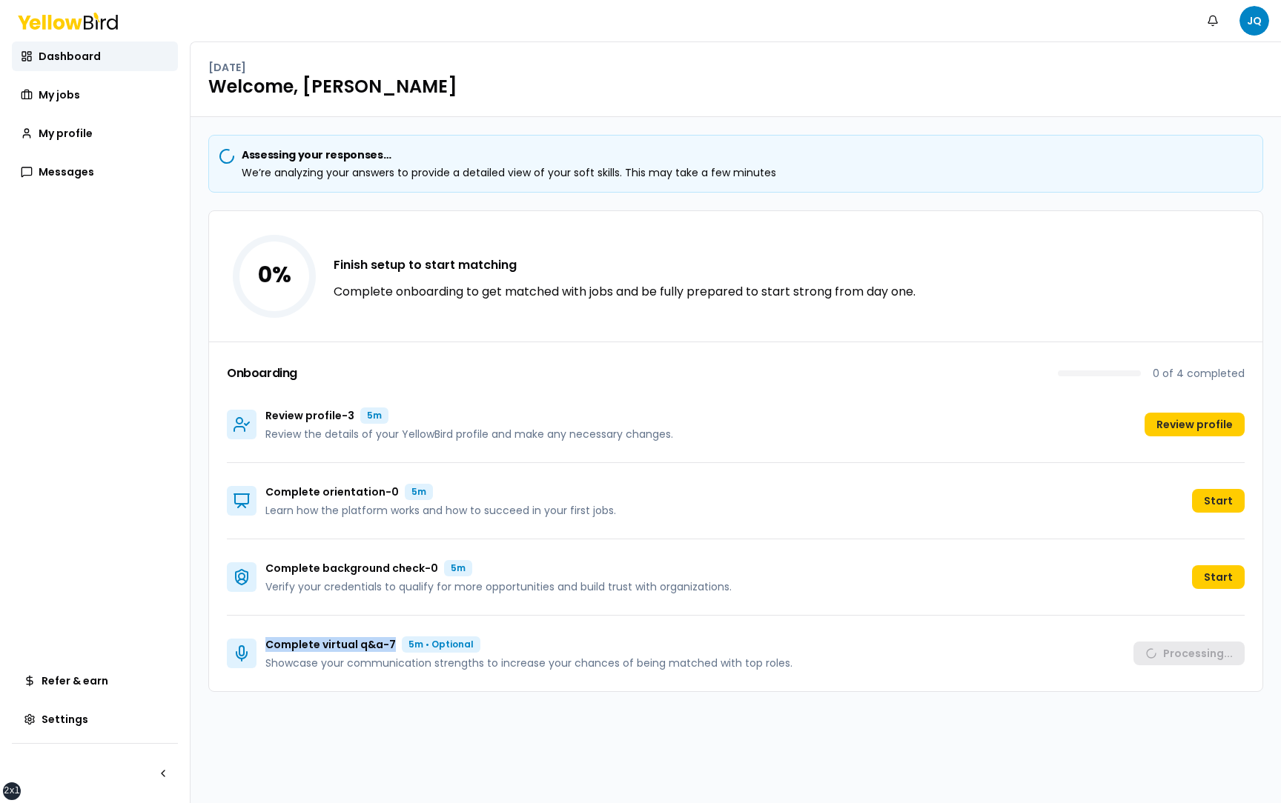
drag, startPoint x: 398, startPoint y: 644, endPoint x: 268, endPoint y: 642, distance: 130.5
click at [268, 642] on div "Complete virtual q&a - 7 5m • Optional" at bounding box center [528, 645] width 527 height 16
click at [374, 702] on div "Assessing your responses… We’re analyzing your answers to provide a detailed vi…" at bounding box center [735, 460] width 1090 height 686
drag, startPoint x: 356, startPoint y: 416, endPoint x: 267, endPoint y: 420, distance: 89.8
click at [266, 420] on div "Review profile - 3 5m" at bounding box center [469, 416] width 408 height 16
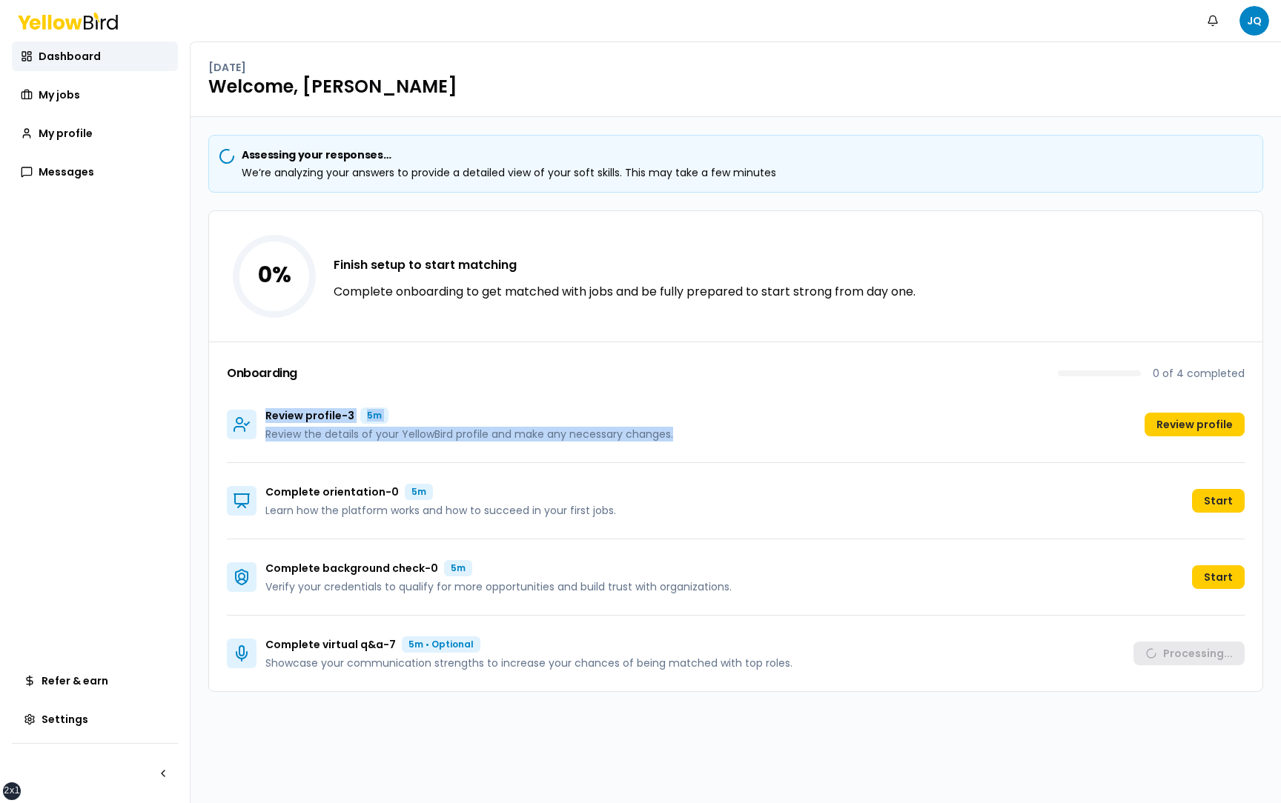
drag, startPoint x: 691, startPoint y: 429, endPoint x: 250, endPoint y: 428, distance: 441.0
click at [250, 428] on div "Review profile - 3 5m Review the details of your YellowBird profile and make an…" at bounding box center [736, 425] width 1018 height 76
click at [271, 417] on p "Review profile - 3" at bounding box center [309, 415] width 89 height 15
drag, startPoint x: 678, startPoint y: 437, endPoint x: 264, endPoint y: 418, distance: 414.8
click at [264, 418] on div "Review profile - 3 5m Review the details of your YellowBird profile and make an…" at bounding box center [736, 425] width 1018 height 76
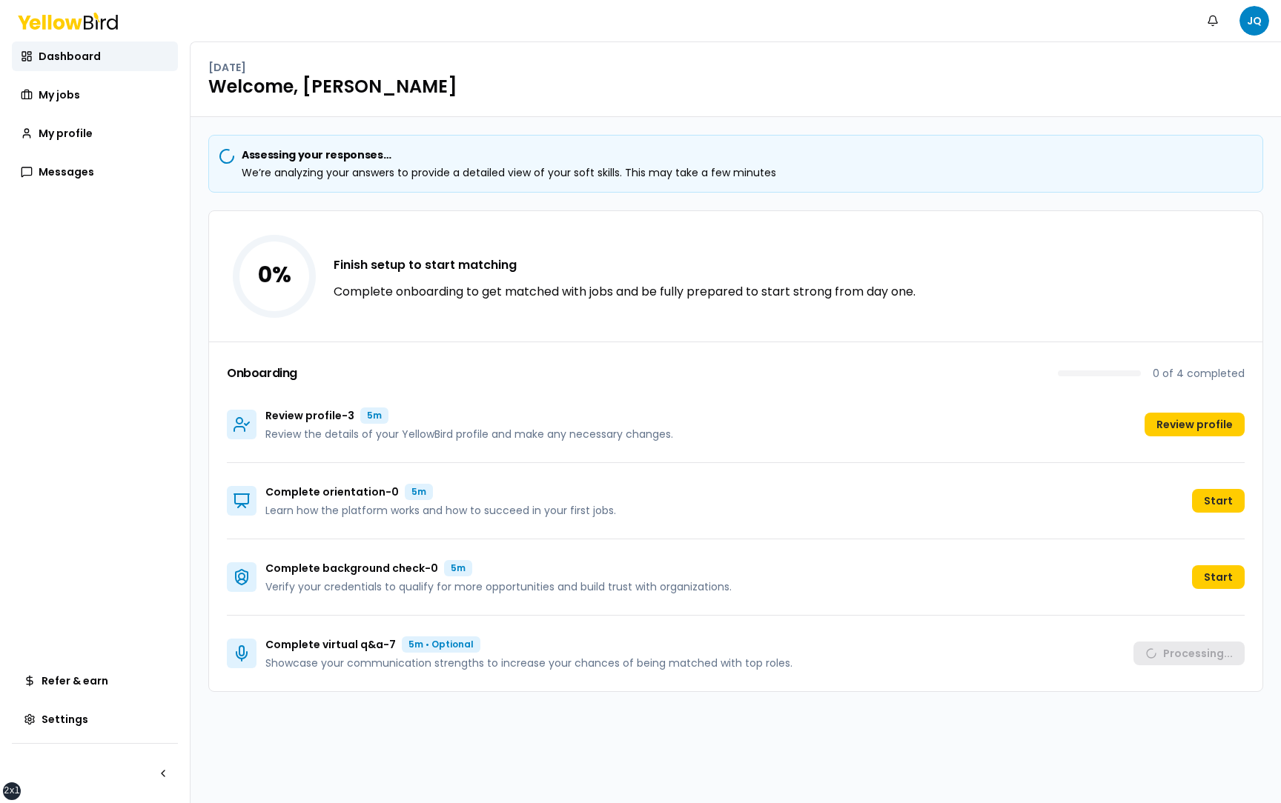
click at [199, 428] on div "Assessing your responses… We’re analyzing your answers to provide a detailed vi…" at bounding box center [735, 460] width 1090 height 686
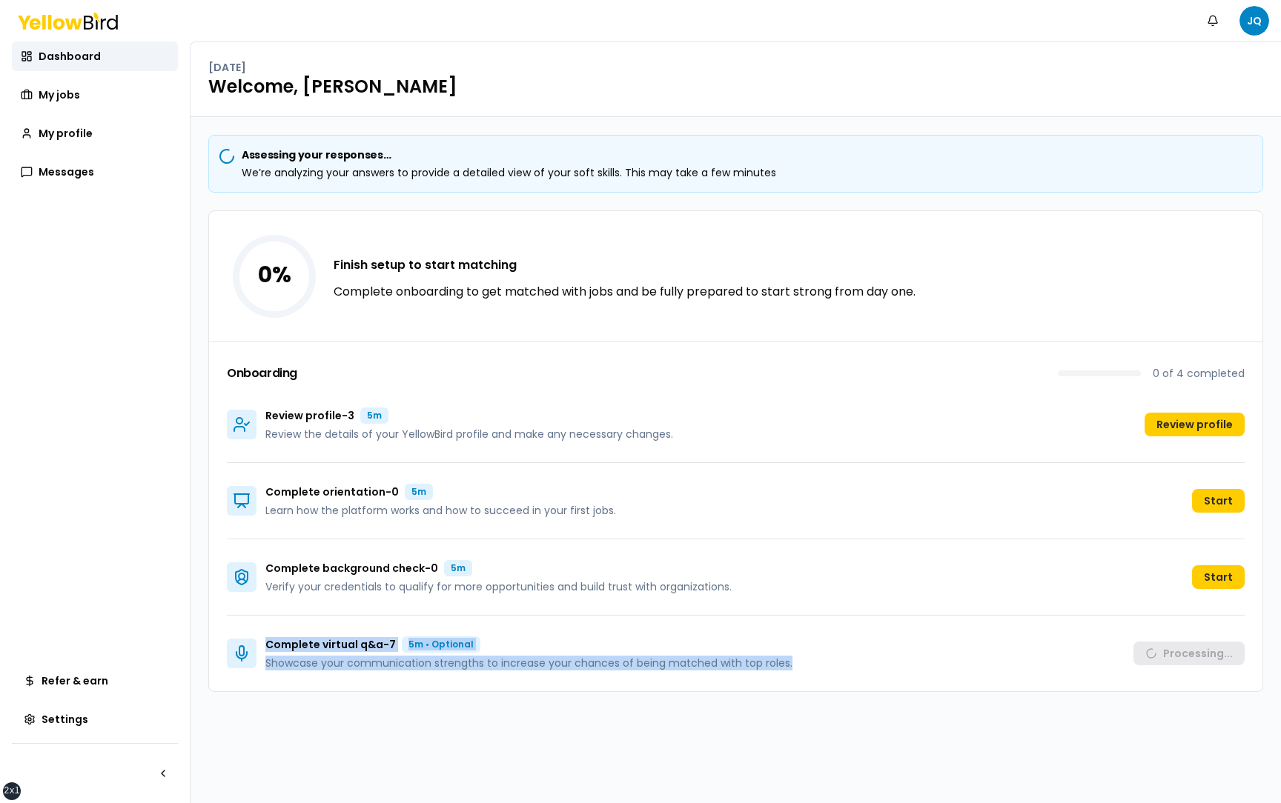
drag, startPoint x: 793, startPoint y: 668, endPoint x: 269, endPoint y: 646, distance: 524.4
click at [268, 646] on div "Complete virtual q&a - 7 5m • Optional Showcase your communication strengths to…" at bounding box center [736, 654] width 1018 height 76
click at [895, 665] on div "Complete virtual q&a - 7 5m • Optional Showcase your communication strengths to…" at bounding box center [736, 654] width 1018 height 76
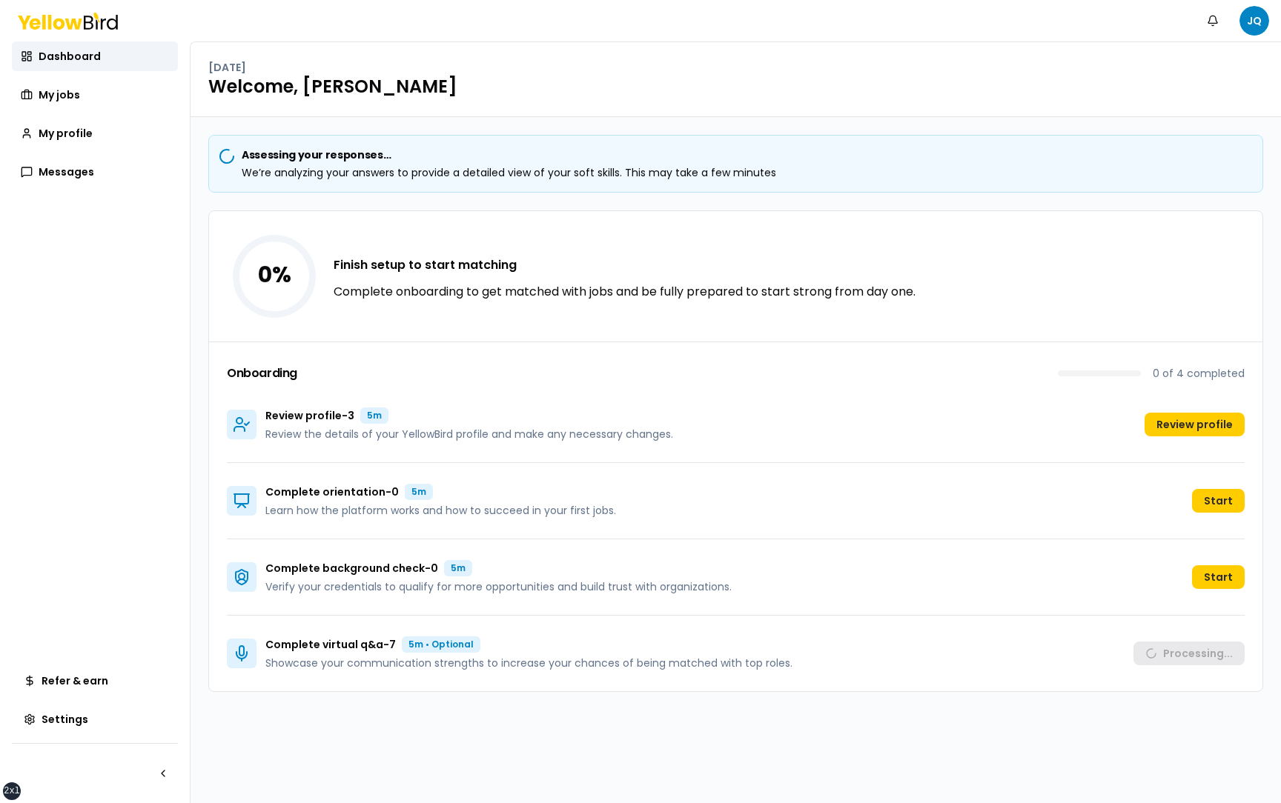
click at [198, 457] on div "Assessing your responses… We’re analyzing your answers to provide a detailed vi…" at bounding box center [735, 460] width 1090 height 686
click at [198, 543] on div "Assessing your responses… We’re analyzing your answers to provide a detailed vi…" at bounding box center [735, 460] width 1090 height 686
click at [497, 712] on div "Assessing your responses… We’re analyzing your answers to provide a detailed vi…" at bounding box center [735, 460] width 1090 height 686
drag, startPoint x: 445, startPoint y: 415, endPoint x: 272, endPoint y: 404, distance: 173.8
click at [272, 404] on div "Review profile - 3 5m Review the details of your YellowBird profile and make an…" at bounding box center [736, 425] width 1018 height 76
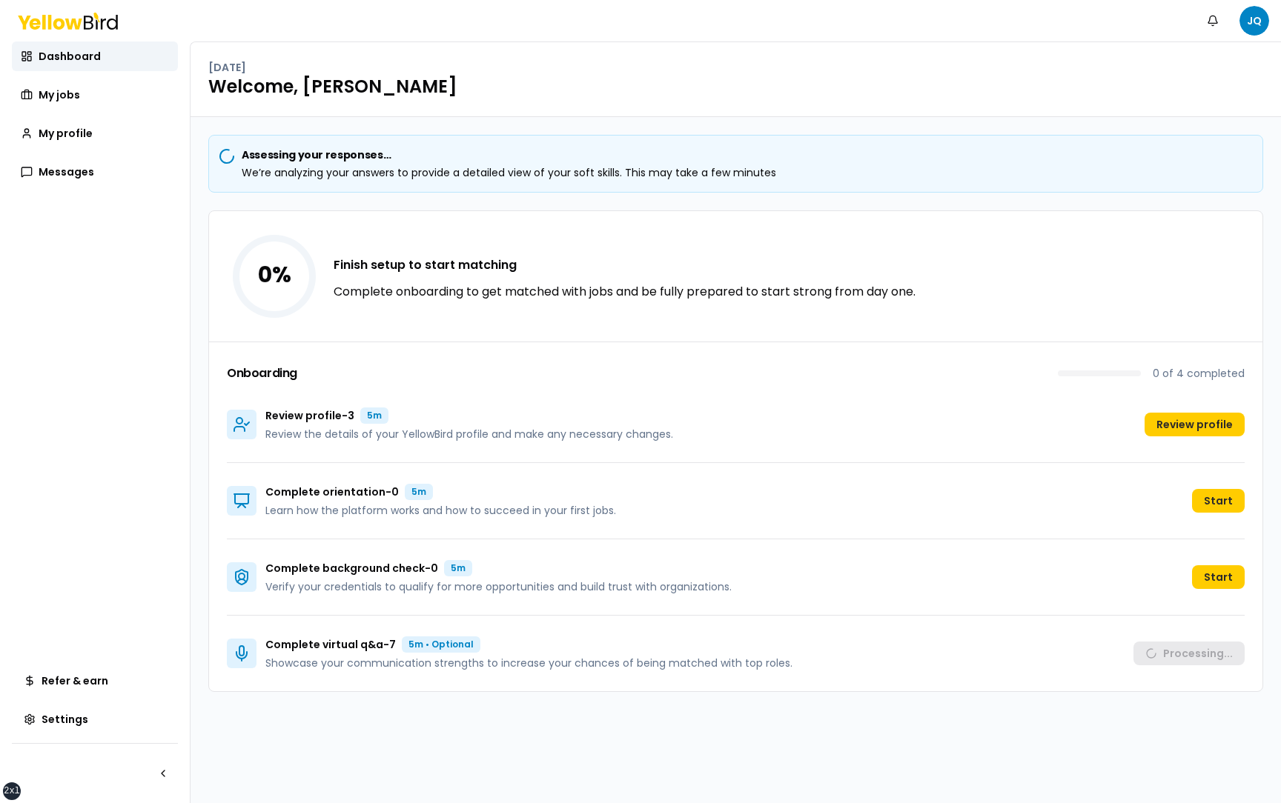
click at [449, 425] on div "Review profile - 3 5m Review the details of your YellowBird profile and make an…" at bounding box center [469, 425] width 408 height 34
drag, startPoint x: 680, startPoint y: 434, endPoint x: 258, endPoint y: 408, distance: 423.3
click at [258, 408] on div "Review profile - 3 5m Review the details of your YellowBird profile and make an…" at bounding box center [736, 425] width 1018 height 76
click at [407, 412] on div "Review profile - 3 5m" at bounding box center [469, 416] width 408 height 16
drag, startPoint x: 356, startPoint y: 414, endPoint x: 268, endPoint y: 413, distance: 88.2
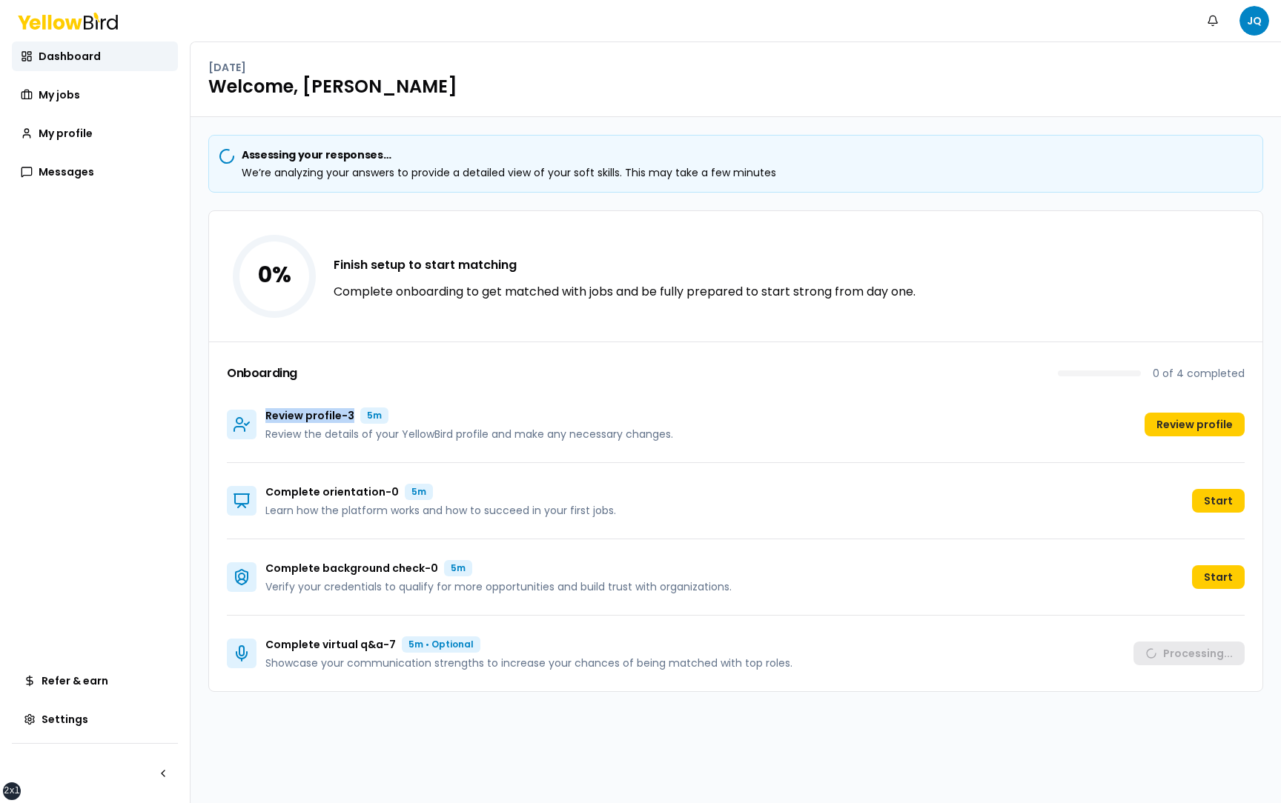
click at [268, 413] on div "Review profile - 3 5m" at bounding box center [469, 416] width 408 height 16
click at [324, 414] on p "Review profile - 3" at bounding box center [309, 415] width 89 height 15
click at [351, 416] on p "Review profile - 3" at bounding box center [309, 415] width 89 height 15
click at [345, 420] on p "Review profile - 3" at bounding box center [309, 415] width 89 height 15
drag, startPoint x: 356, startPoint y: 418, endPoint x: 268, endPoint y: 416, distance: 88.2
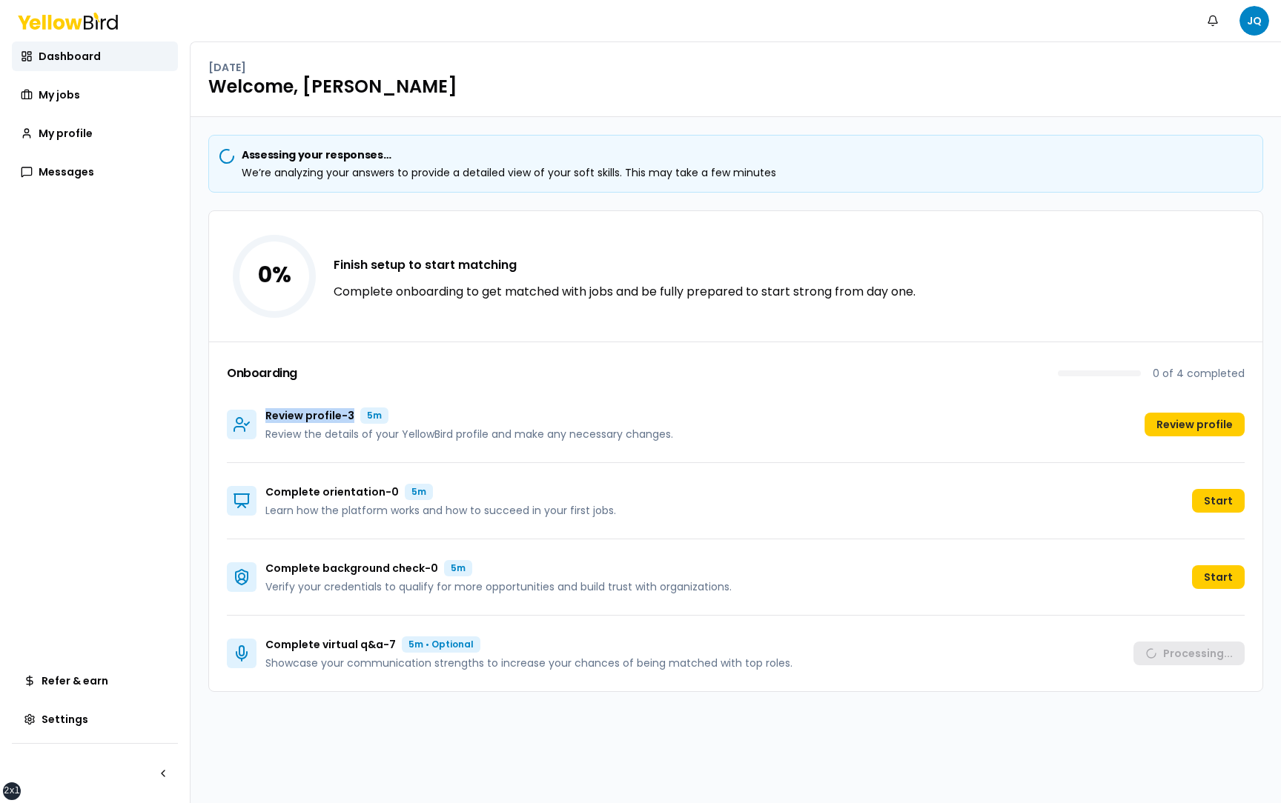
click at [268, 416] on div "Review profile - 3 5m" at bounding box center [469, 416] width 408 height 16
click at [947, 431] on div "Review profile - 3 5m Review the details of your YellowBird profile and make an…" at bounding box center [736, 425] width 1018 height 76
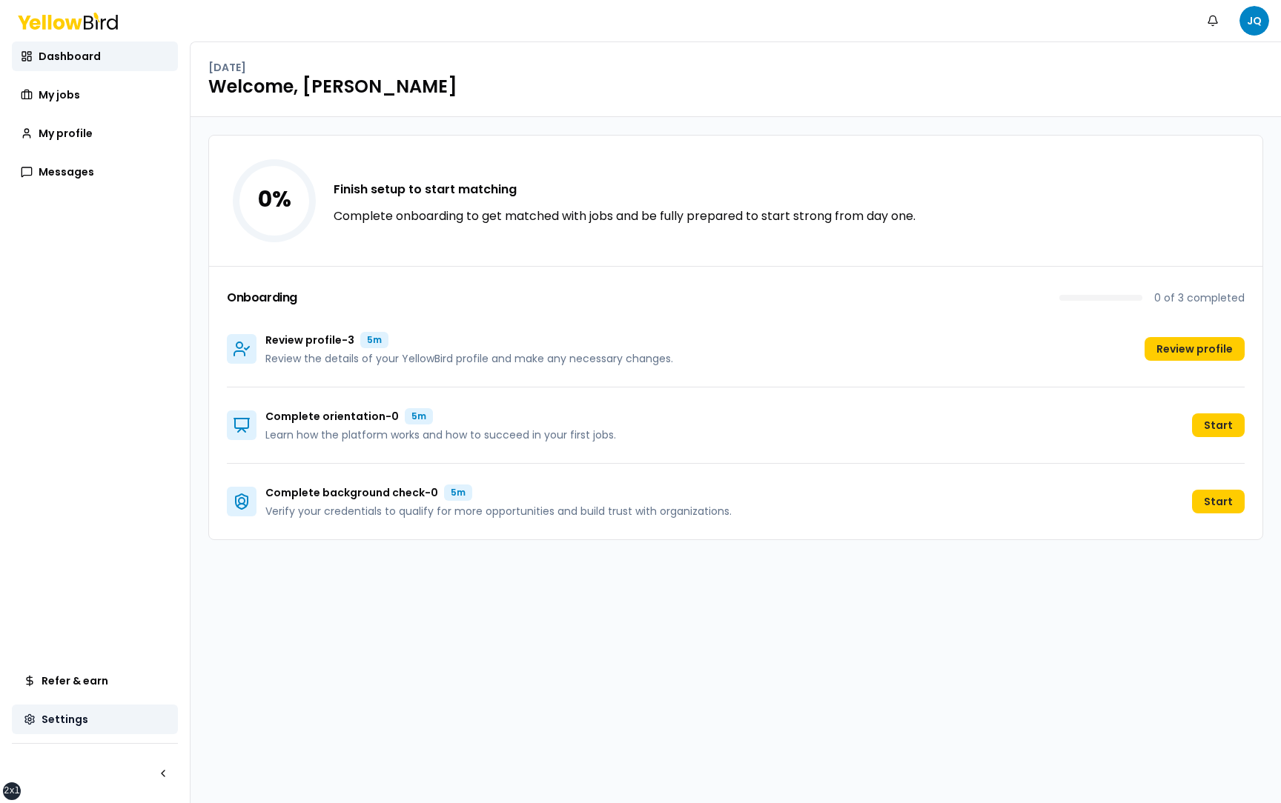
click at [116, 717] on link "Settings" at bounding box center [95, 720] width 166 height 30
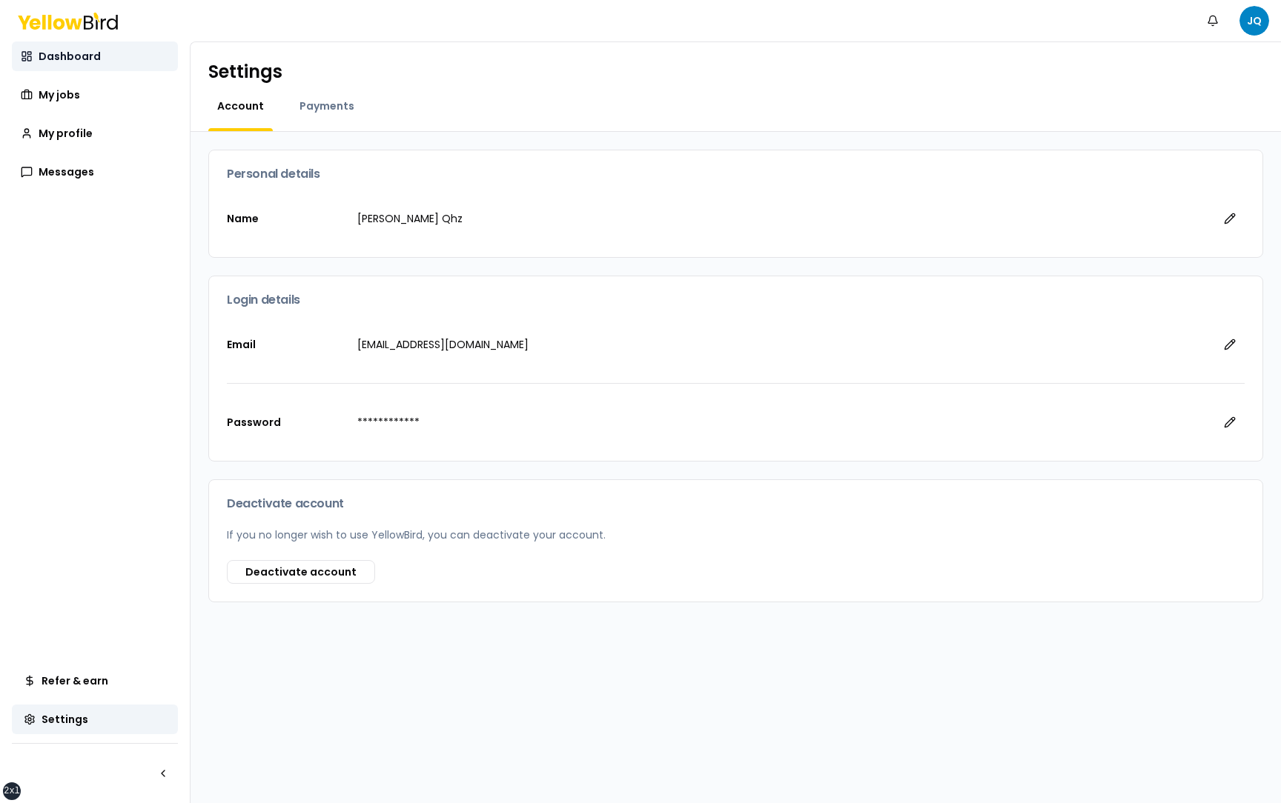
click at [119, 55] on link "Dashboard" at bounding box center [95, 57] width 166 height 30
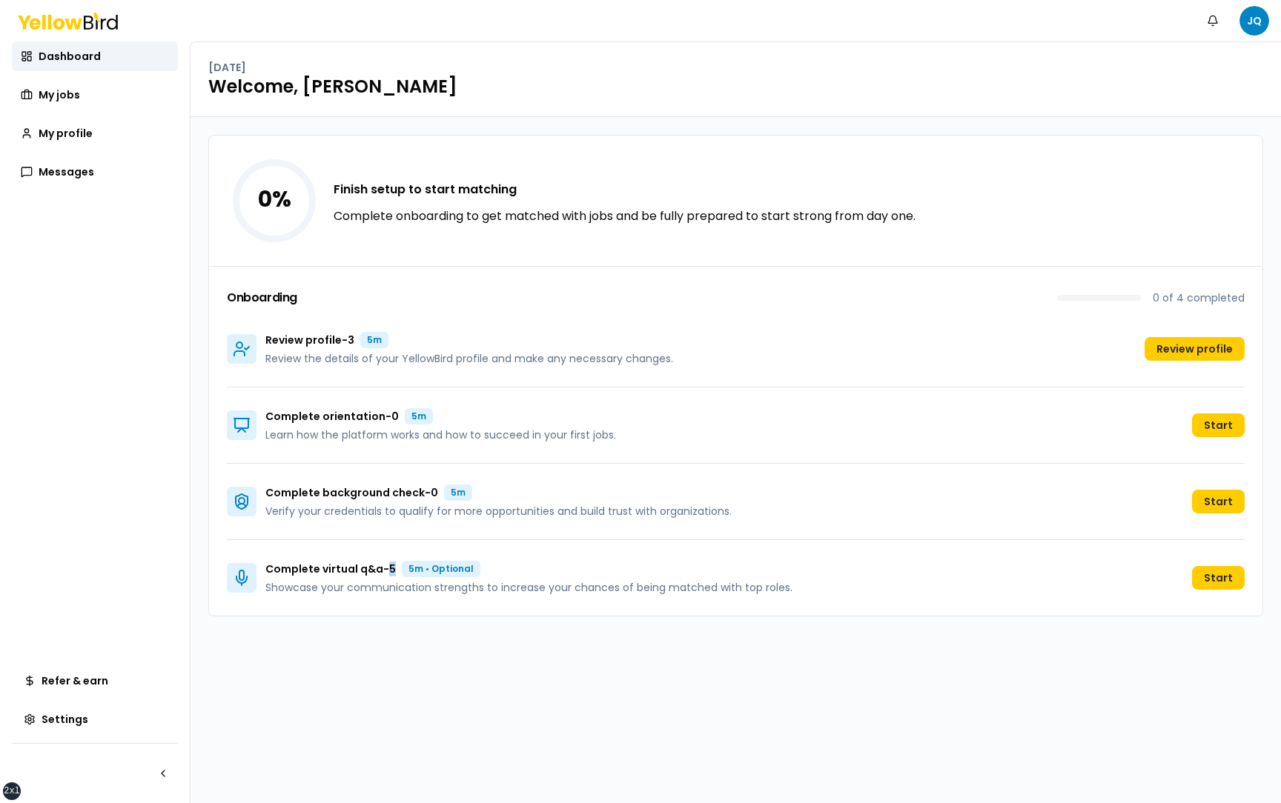
click at [391, 569] on p "Complete virtual q&a - 5" at bounding box center [330, 569] width 130 height 15
click at [792, 588] on div "Complete virtual q&a - 5 5m • Optional Showcase your communication strengths to…" at bounding box center [736, 578] width 1018 height 76
click at [392, 572] on div "Complete virtual q&a - 5 5m • Optional" at bounding box center [528, 569] width 527 height 16
click at [563, 571] on div "Complete virtual q&a - 5 5m • Optional" at bounding box center [528, 569] width 527 height 16
click at [533, 573] on div "Complete virtual q&a - 5 5m • Optional" at bounding box center [528, 569] width 527 height 16
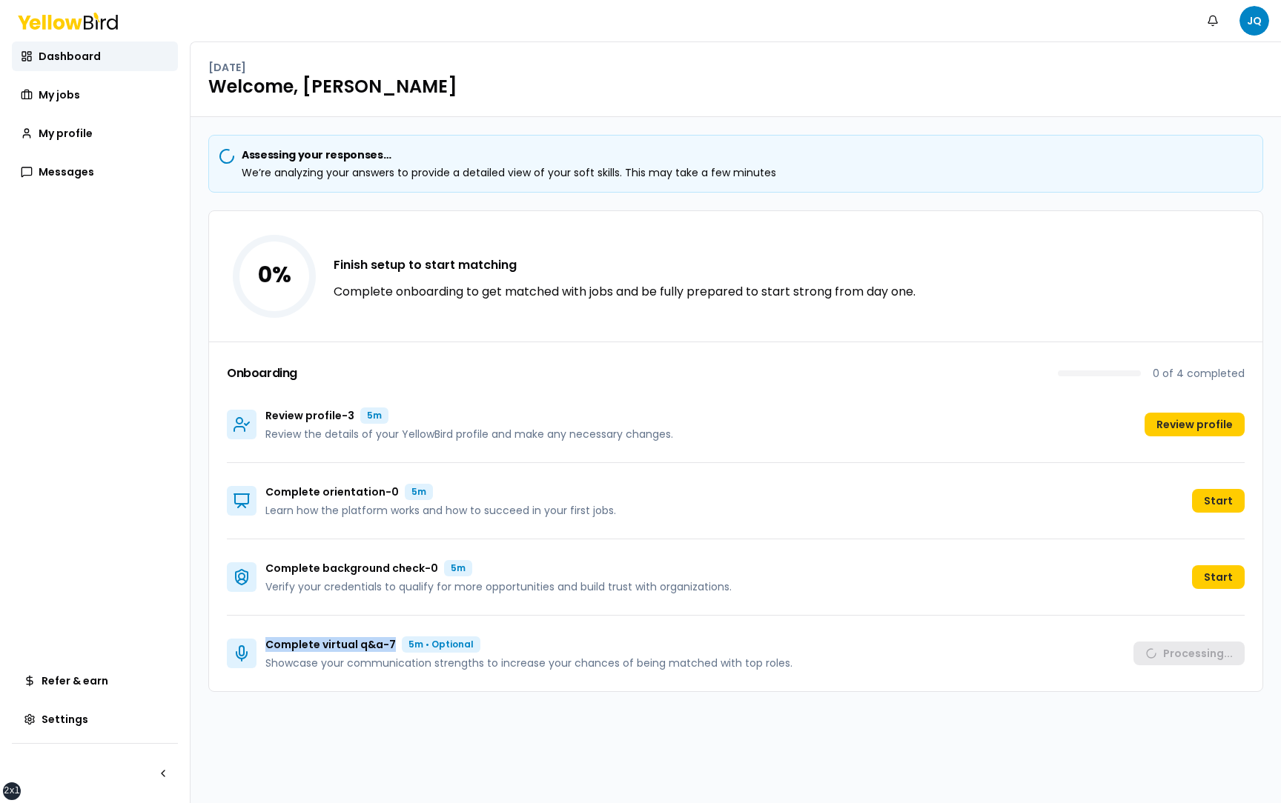
drag, startPoint x: 395, startPoint y: 645, endPoint x: 268, endPoint y: 647, distance: 127.5
click at [268, 647] on div "Complete virtual q&a - 7 5m • Optional" at bounding box center [528, 645] width 527 height 16
click at [327, 702] on div "Assessing your responses… We’re analyzing your answers to provide a detailed vi…" at bounding box center [735, 460] width 1090 height 686
drag, startPoint x: 395, startPoint y: 643, endPoint x: 268, endPoint y: 642, distance: 126.7
click at [268, 642] on p "Complete virtual q&a - 7" at bounding box center [330, 644] width 130 height 15
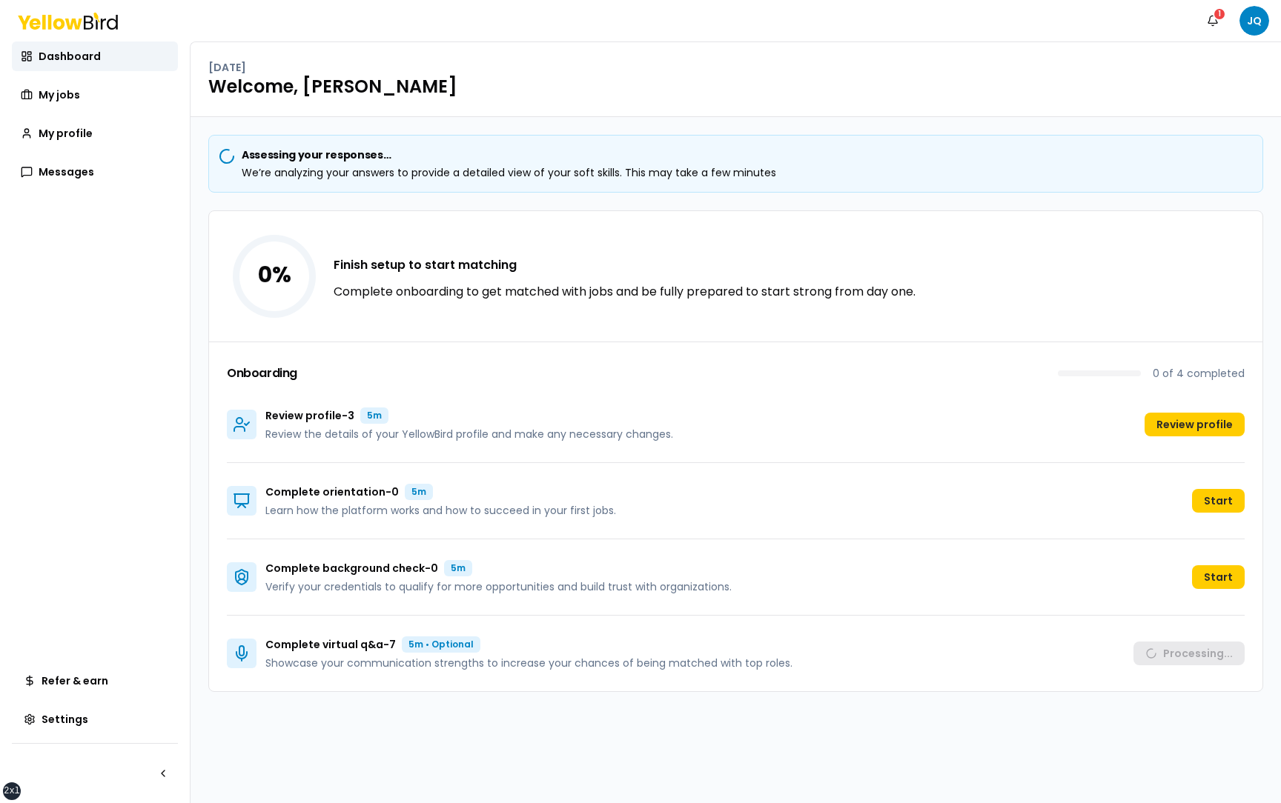
click at [583, 706] on div "Assessing your responses… We’re analyzing your answers to provide a detailed vi…" at bounding box center [735, 460] width 1090 height 686
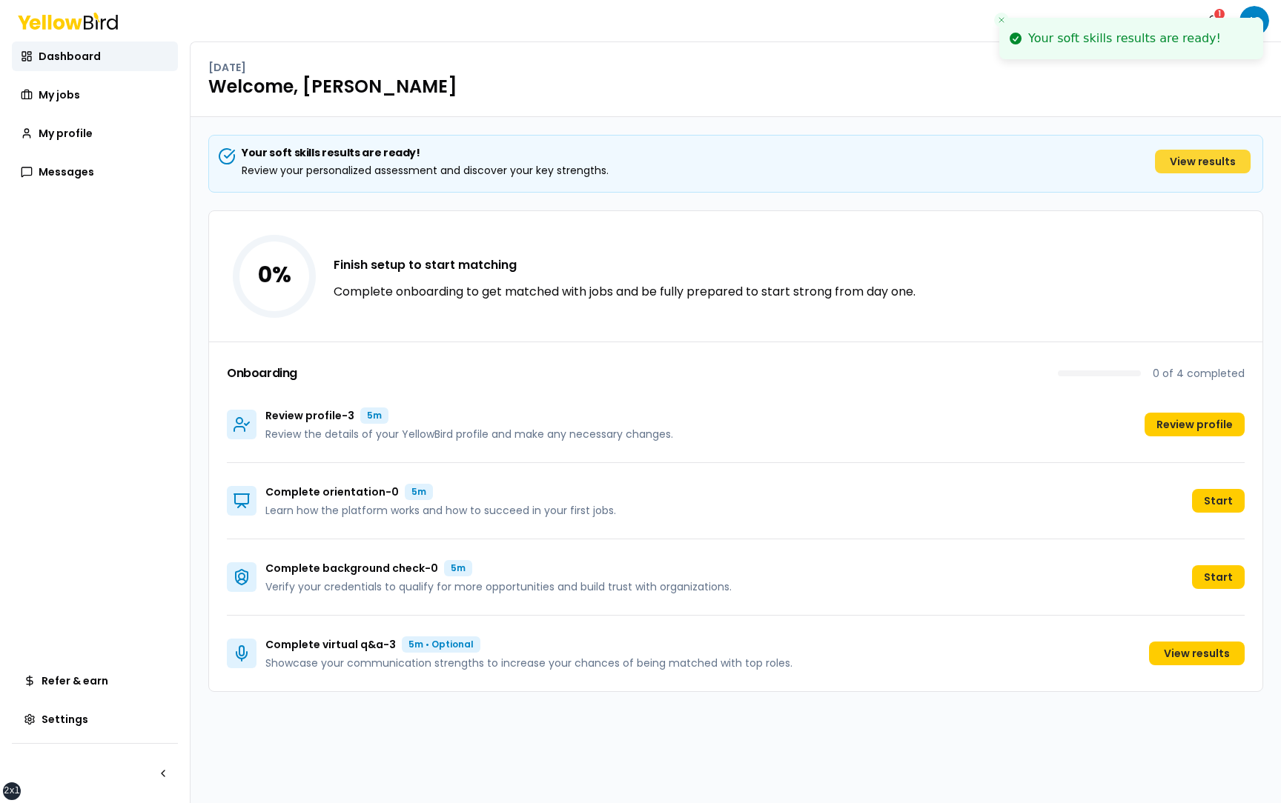
click at [1193, 163] on link "View results" at bounding box center [1203, 162] width 96 height 24
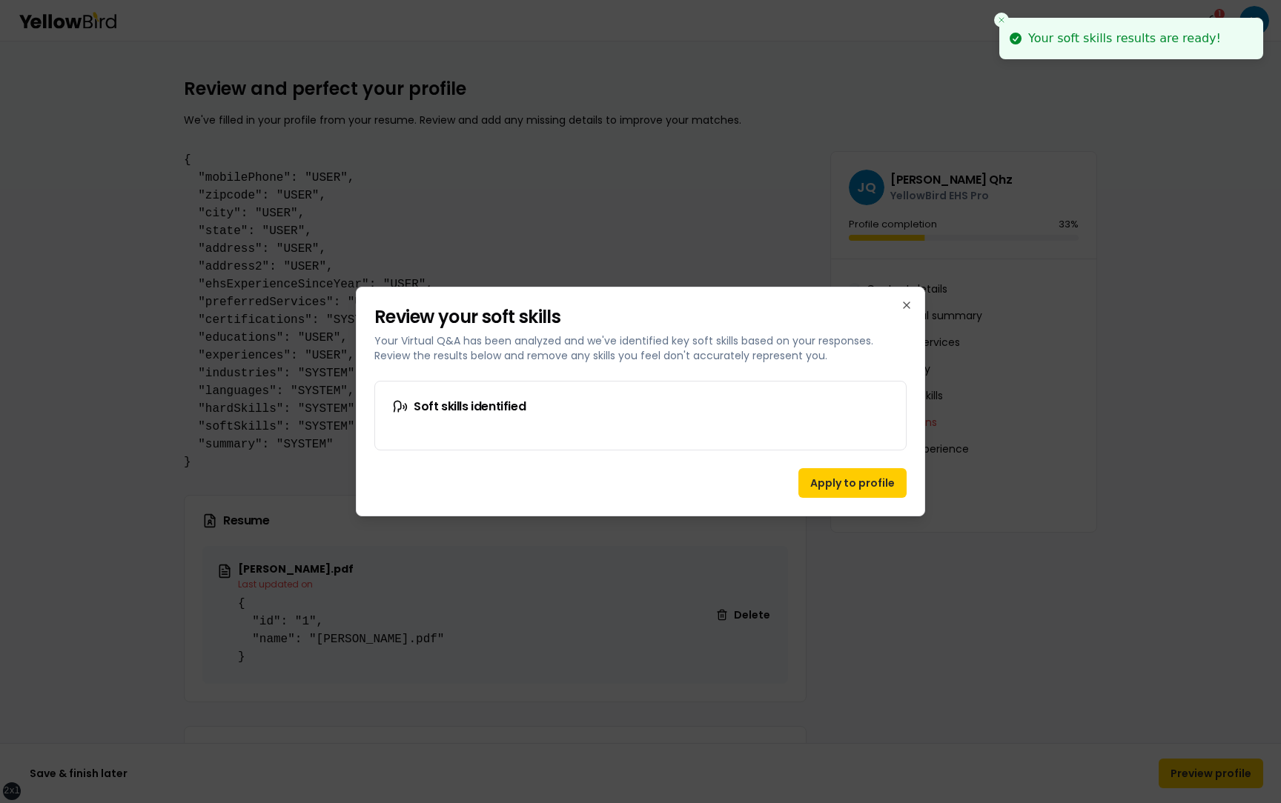
drag, startPoint x: 465, startPoint y: 306, endPoint x: 402, endPoint y: 338, distance: 70.6
click at [462, 306] on h2 "Review your soft skills" at bounding box center [640, 317] width 532 height 24
click at [334, 425] on div at bounding box center [640, 401] width 1281 height 803
click at [340, 425] on div at bounding box center [640, 401] width 1281 height 803
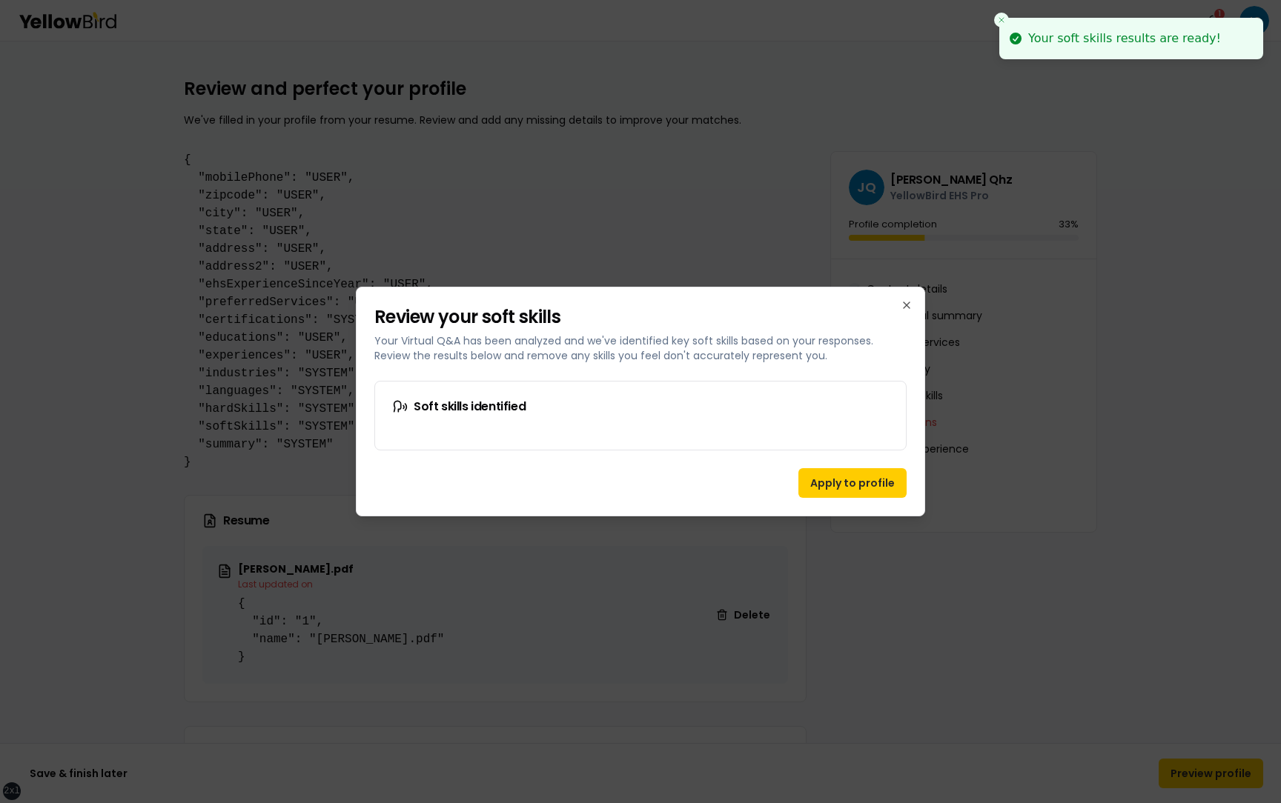
click at [340, 425] on div at bounding box center [640, 401] width 1281 height 803
click at [477, 425] on div "Soft skills identified" at bounding box center [640, 407] width 531 height 50
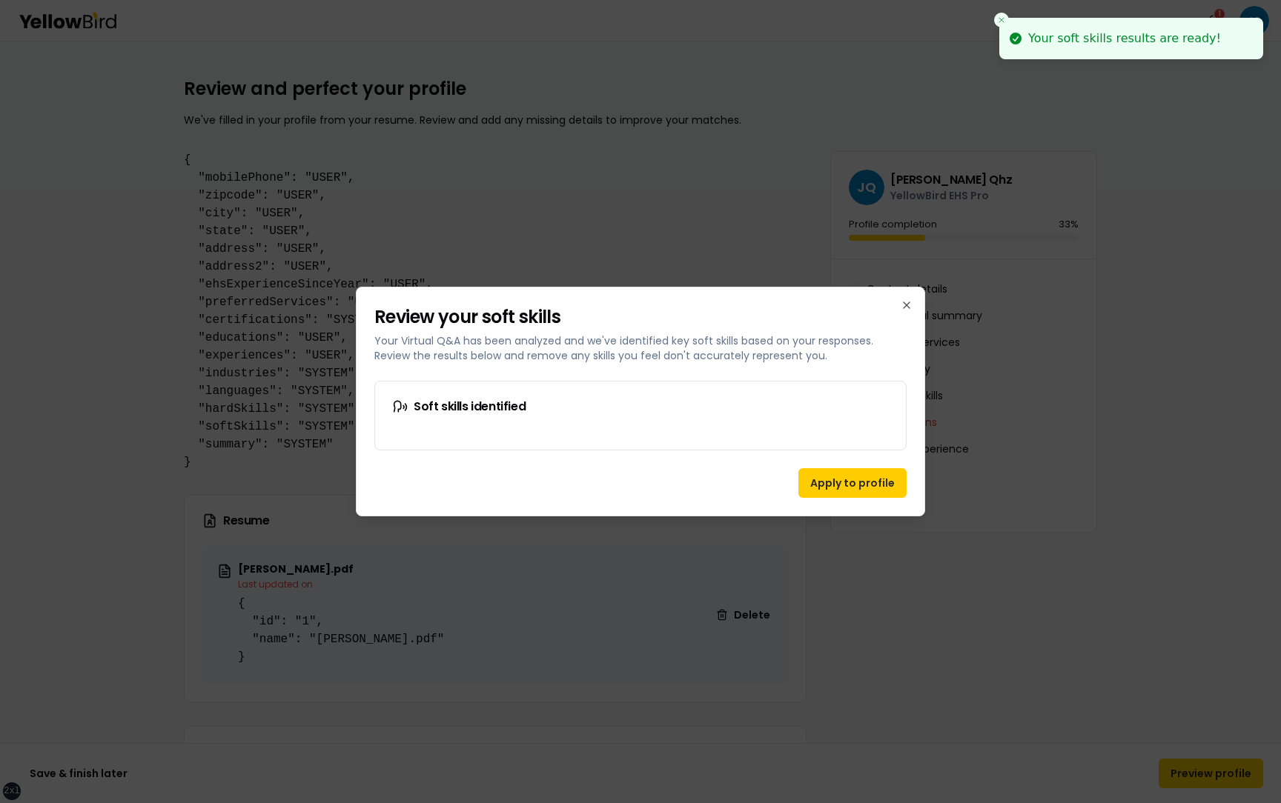
click at [1001, 17] on div at bounding box center [640, 401] width 1281 height 803
click at [1001, 22] on div at bounding box center [640, 401] width 1281 height 803
click at [1001, 11] on div at bounding box center [640, 401] width 1281 height 803
click at [818, 337] on p "Your Virtual Q&A has been analyzed and we've identified key soft skills based o…" at bounding box center [640, 349] width 532 height 30
click at [520, 421] on div "Soft skills identified" at bounding box center [640, 407] width 531 height 50
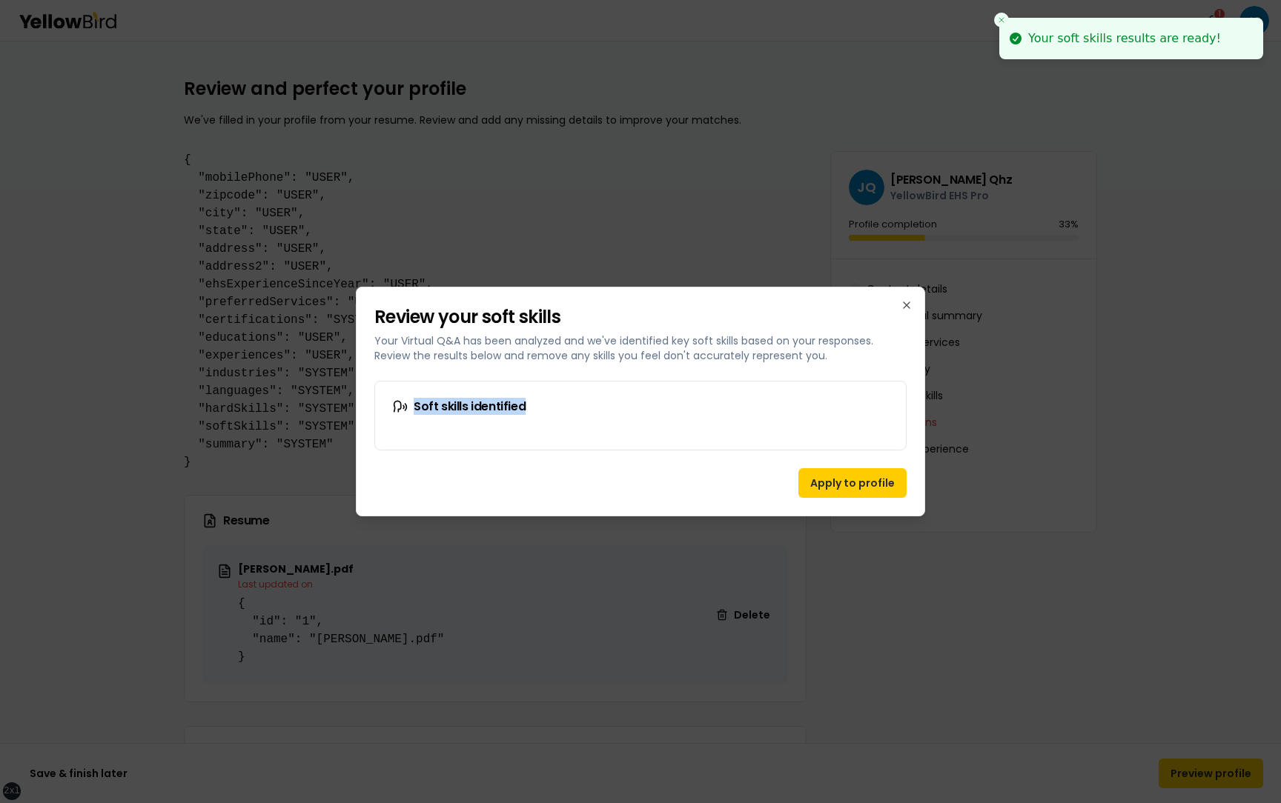
drag, startPoint x: 530, startPoint y: 408, endPoint x: 402, endPoint y: 408, distance: 127.5
click at [402, 408] on h3 "Soft skills identified" at bounding box center [640, 406] width 495 height 15
click at [564, 406] on h3 "Soft skills identified" at bounding box center [640, 406] width 495 height 15
drag, startPoint x: 413, startPoint y: 405, endPoint x: 534, endPoint y: 402, distance: 120.8
click at [534, 402] on h3 "Soft skills identified" at bounding box center [640, 406] width 495 height 15
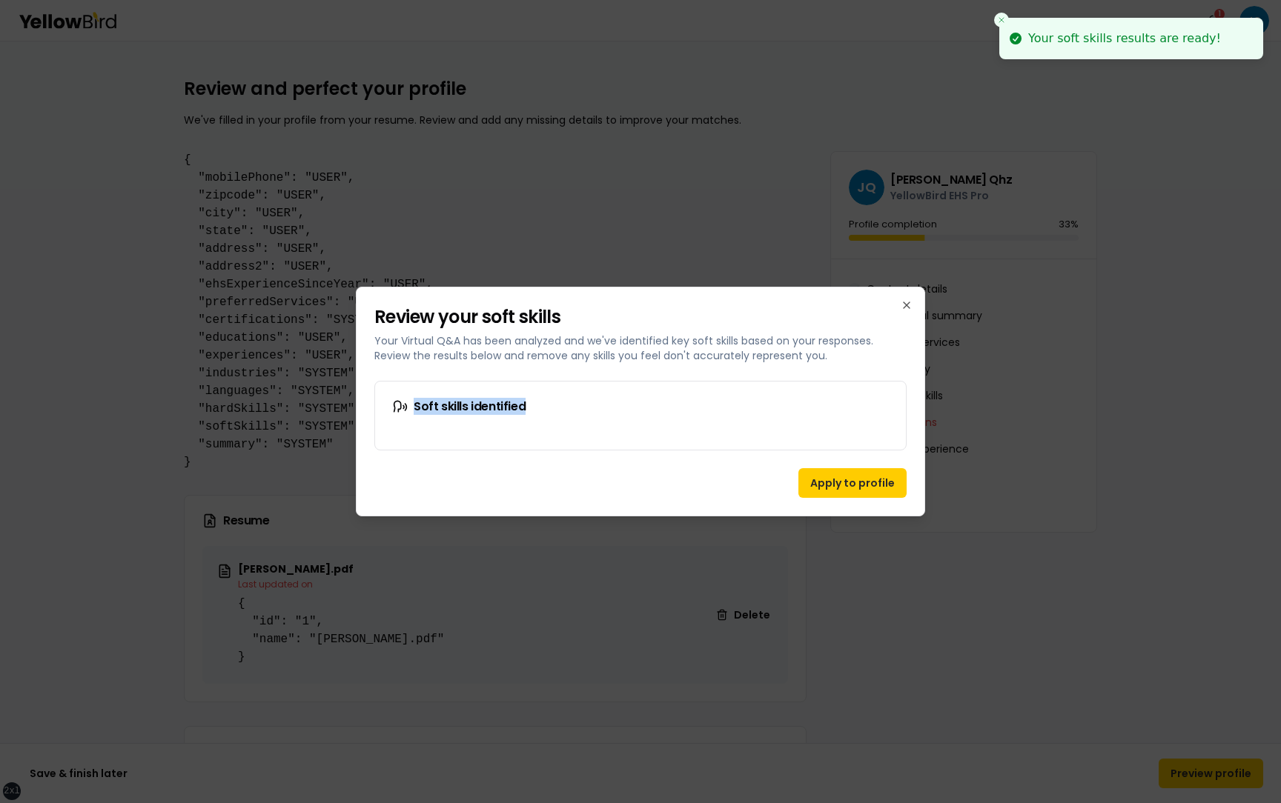
click at [534, 402] on h3 "Soft skills identified" at bounding box center [640, 406] width 495 height 15
drag, startPoint x: 524, startPoint y: 411, endPoint x: 415, endPoint y: 410, distance: 109.0
click at [414, 410] on h3 "Soft skills identified" at bounding box center [640, 406] width 495 height 15
click at [551, 408] on h3 "Soft skills identified" at bounding box center [640, 406] width 495 height 15
drag, startPoint x: 563, startPoint y: 317, endPoint x: 374, endPoint y: 316, distance: 189.7
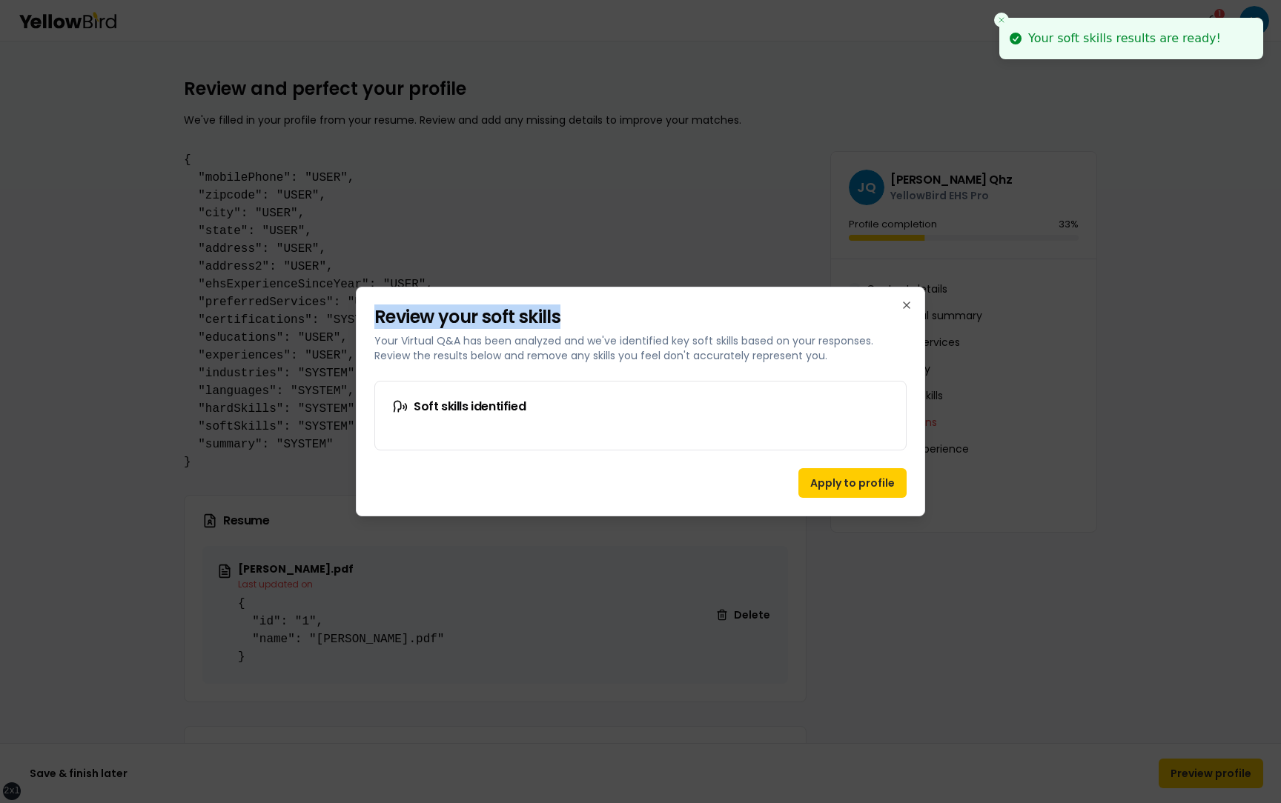
click at [374, 316] on h2 "Review your soft skills" at bounding box center [640, 317] width 532 height 24
click at [390, 425] on div "Soft skills identified" at bounding box center [640, 407] width 531 height 50
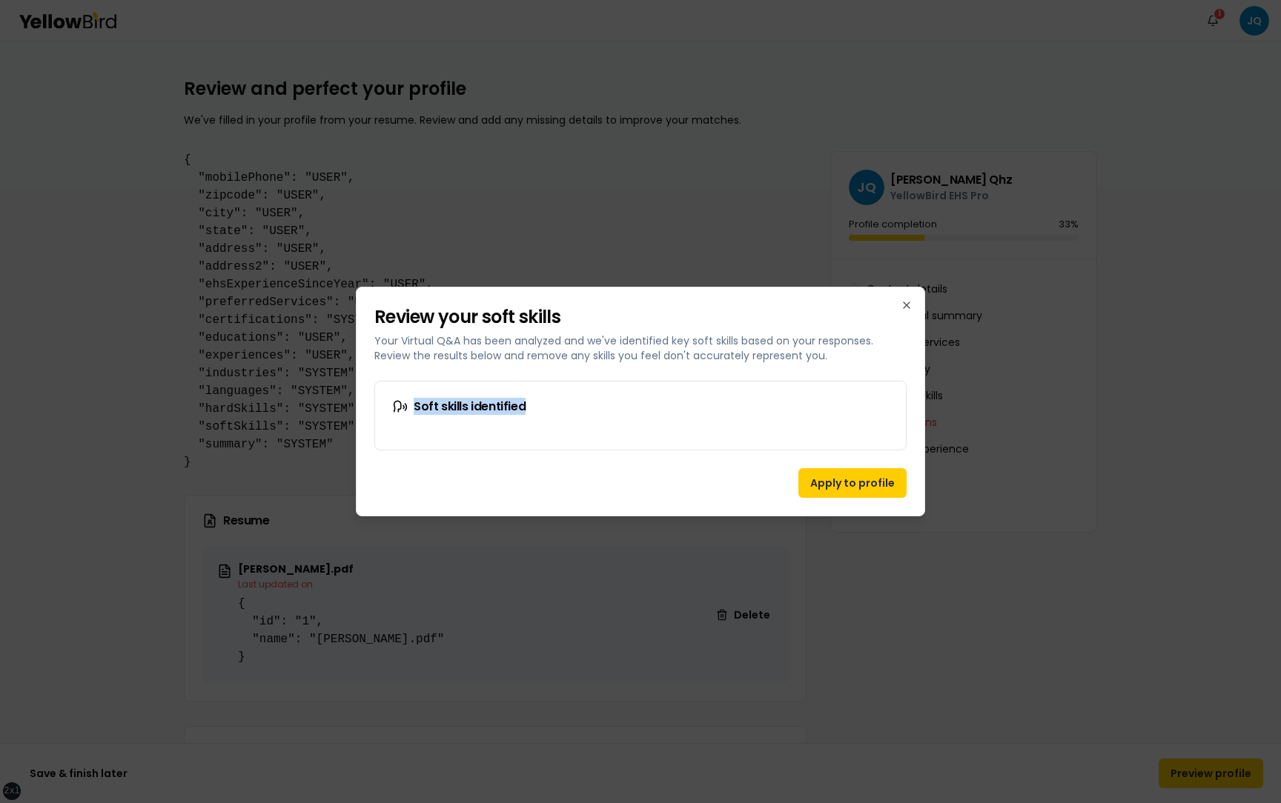
drag, startPoint x: 536, startPoint y: 406, endPoint x: 397, endPoint y: 405, distance: 138.6
click at [397, 405] on h3 "Soft skills identified" at bounding box center [640, 406] width 495 height 15
drag, startPoint x: 392, startPoint y: 408, endPoint x: 525, endPoint y: 407, distance: 133.4
click at [525, 407] on div "Soft skills identified" at bounding box center [640, 407] width 531 height 50
click at [697, 437] on div at bounding box center [640, 441] width 531 height 18
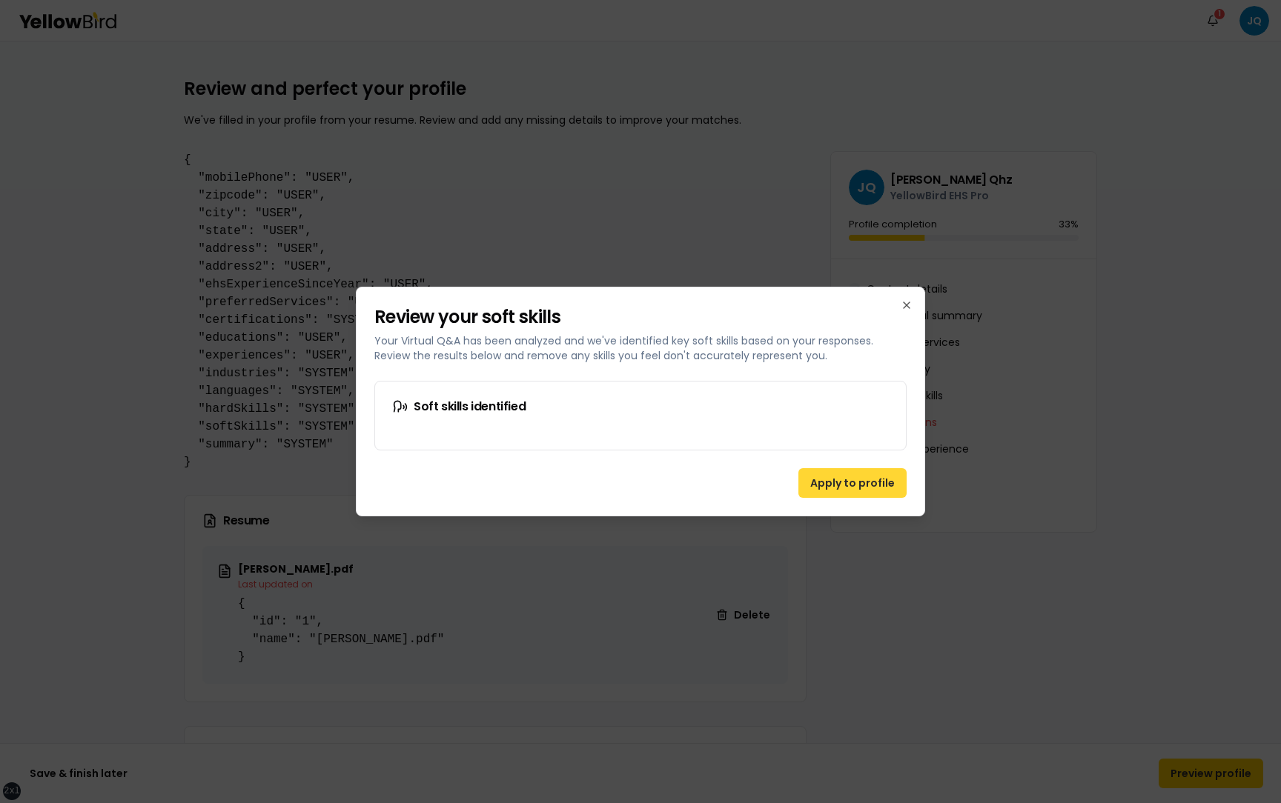
click at [834, 481] on button "Apply to profile" at bounding box center [852, 483] width 108 height 30
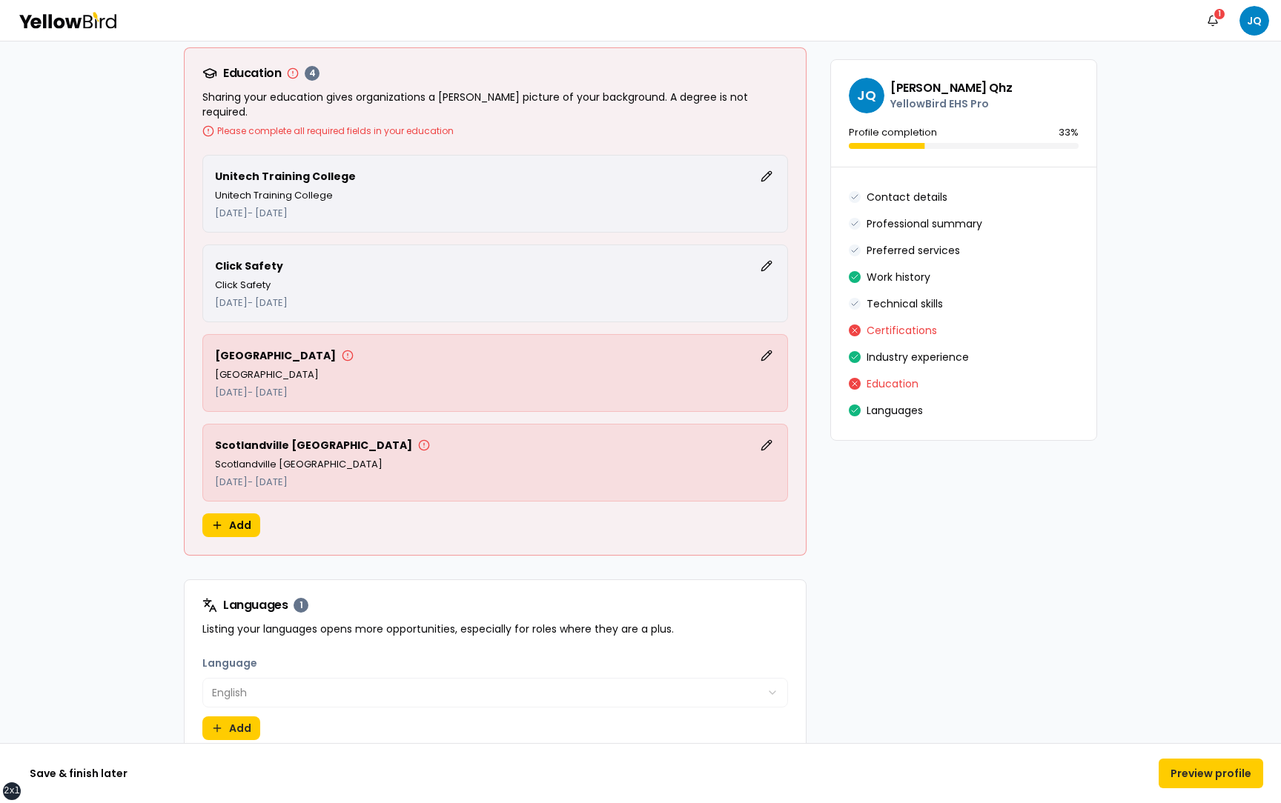
scroll to position [3752, 0]
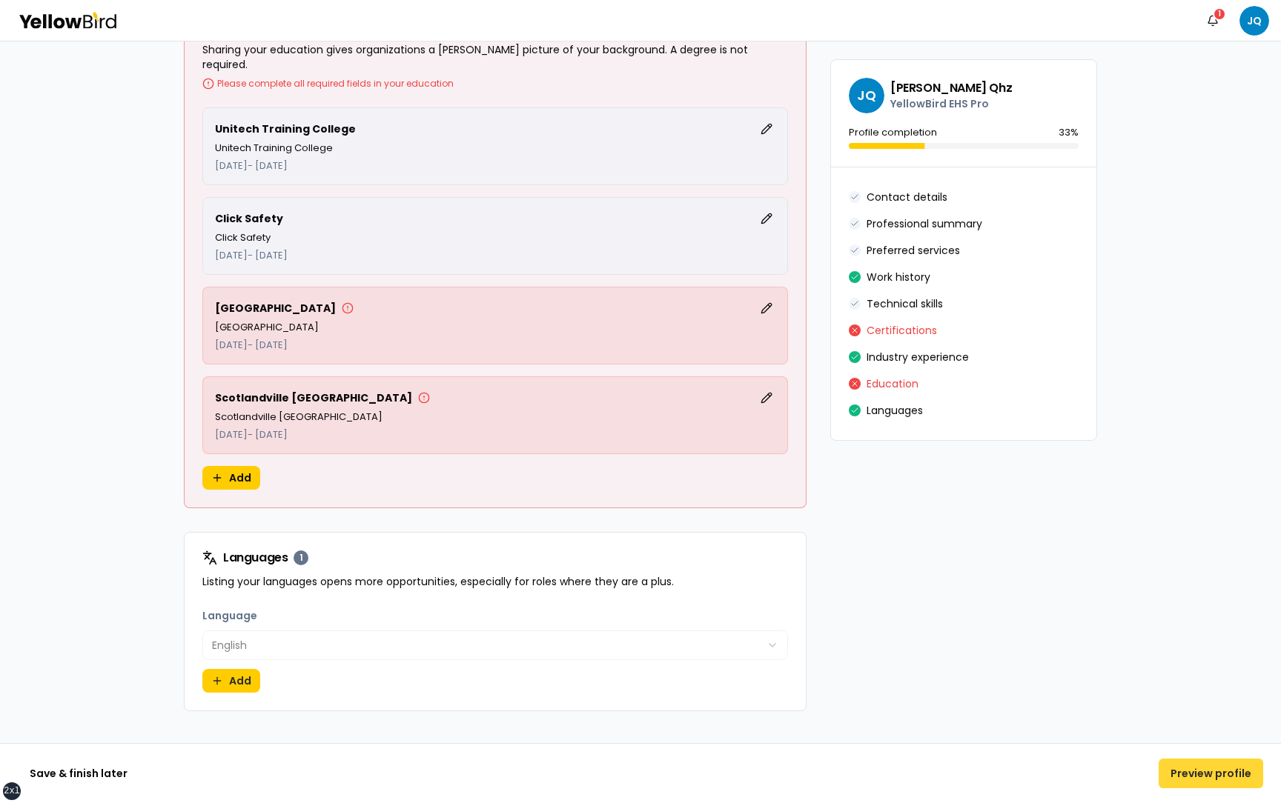
click at [1200, 774] on button "Preview profile" at bounding box center [1210, 774] width 105 height 30
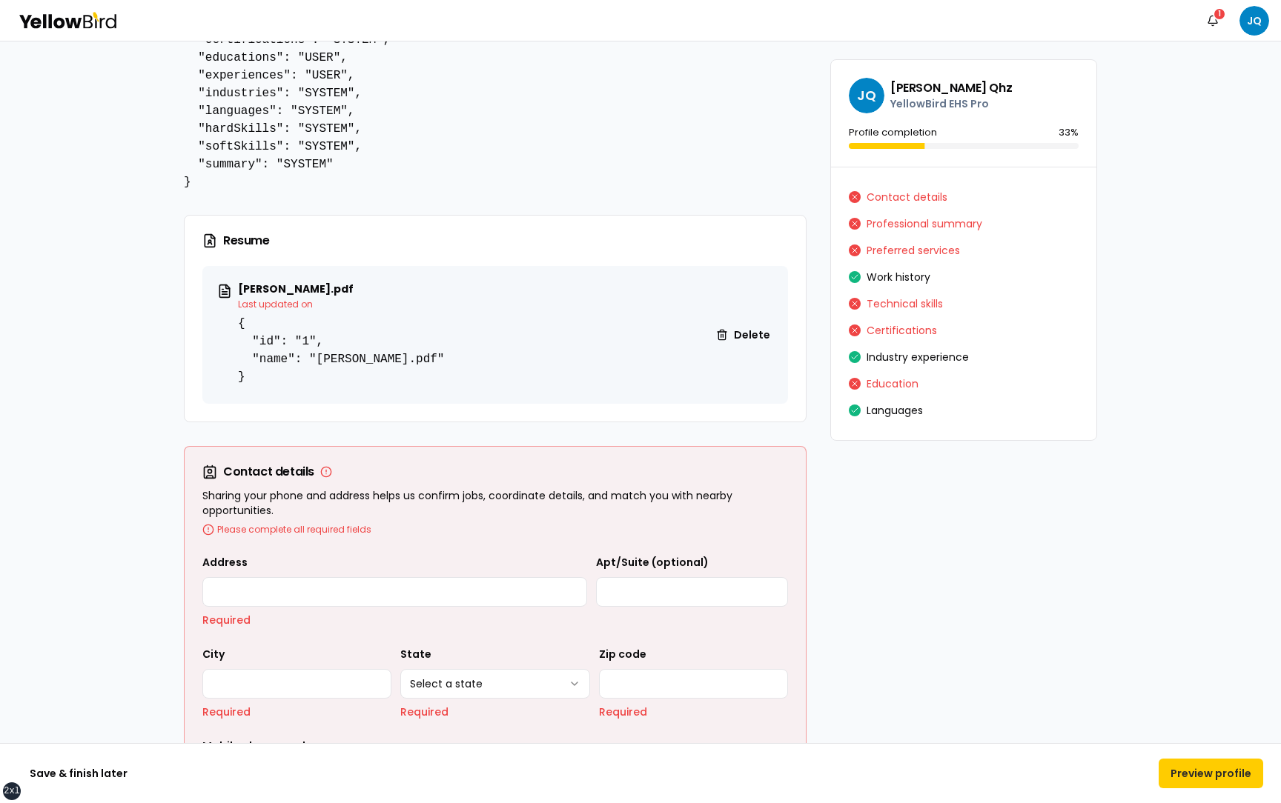
scroll to position [490, 0]
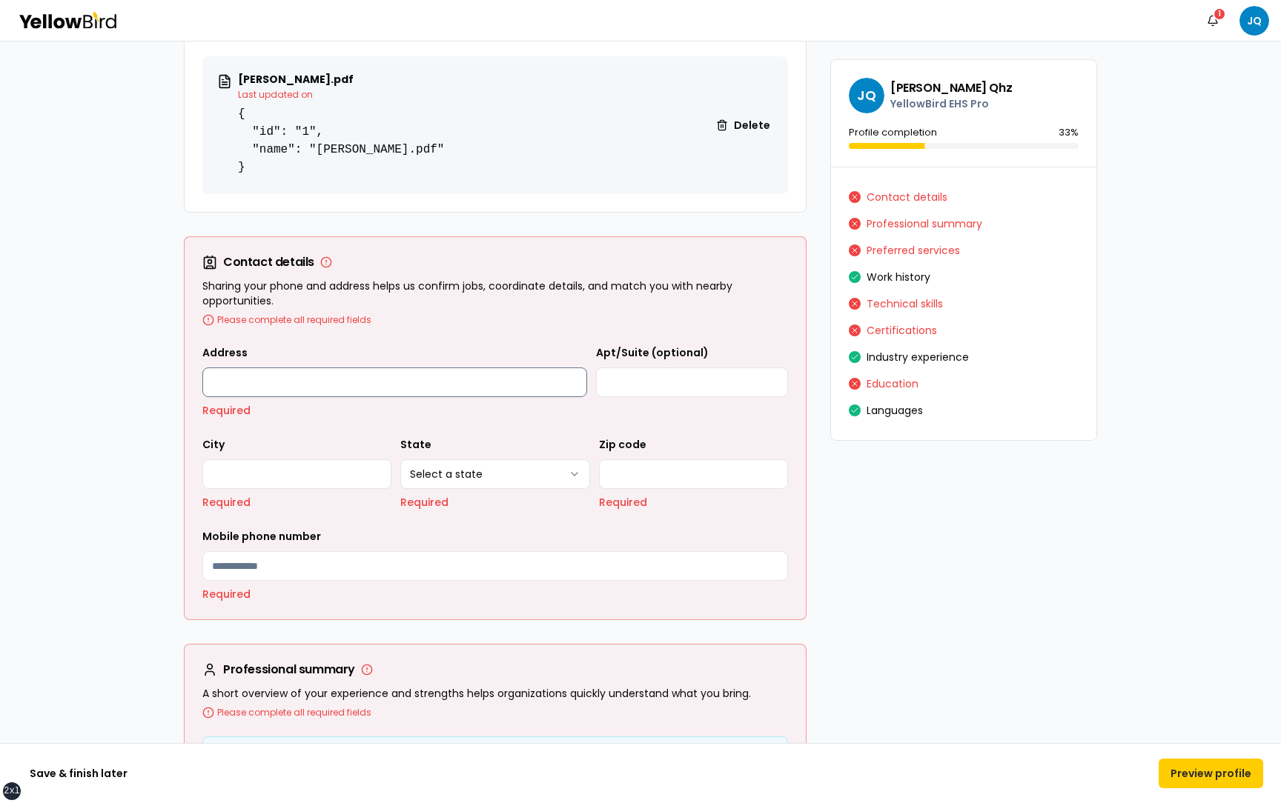
click at [350, 379] on input "Address" at bounding box center [394, 383] width 385 height 30
type input "**********"
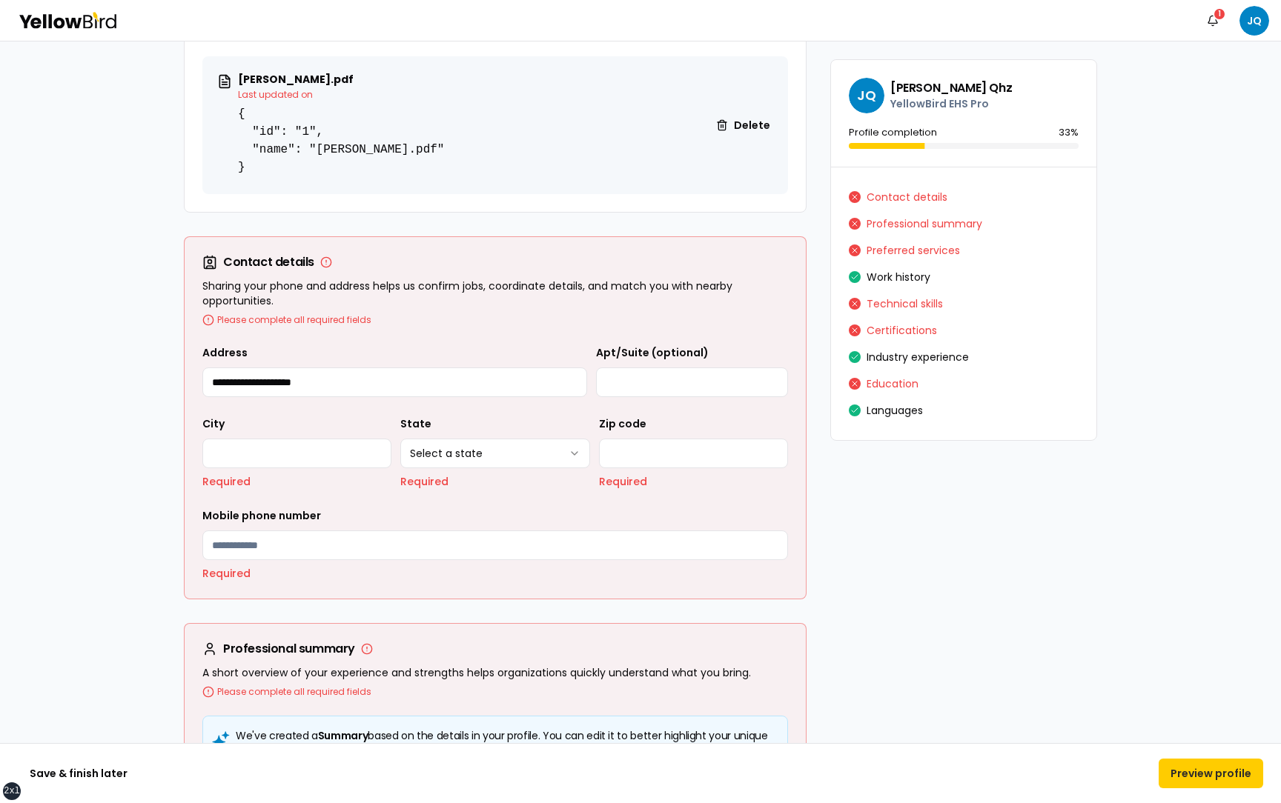
click at [634, 354] on label "Apt/Suite (optional)" at bounding box center [652, 352] width 113 height 15
click at [634, 368] on input "Apt/Suite (optional)" at bounding box center [692, 383] width 192 height 30
click at [636, 368] on input "Apt/Suite (optional)" at bounding box center [692, 383] width 192 height 30
type input "**********"
click at [269, 443] on input "City" at bounding box center [296, 454] width 189 height 30
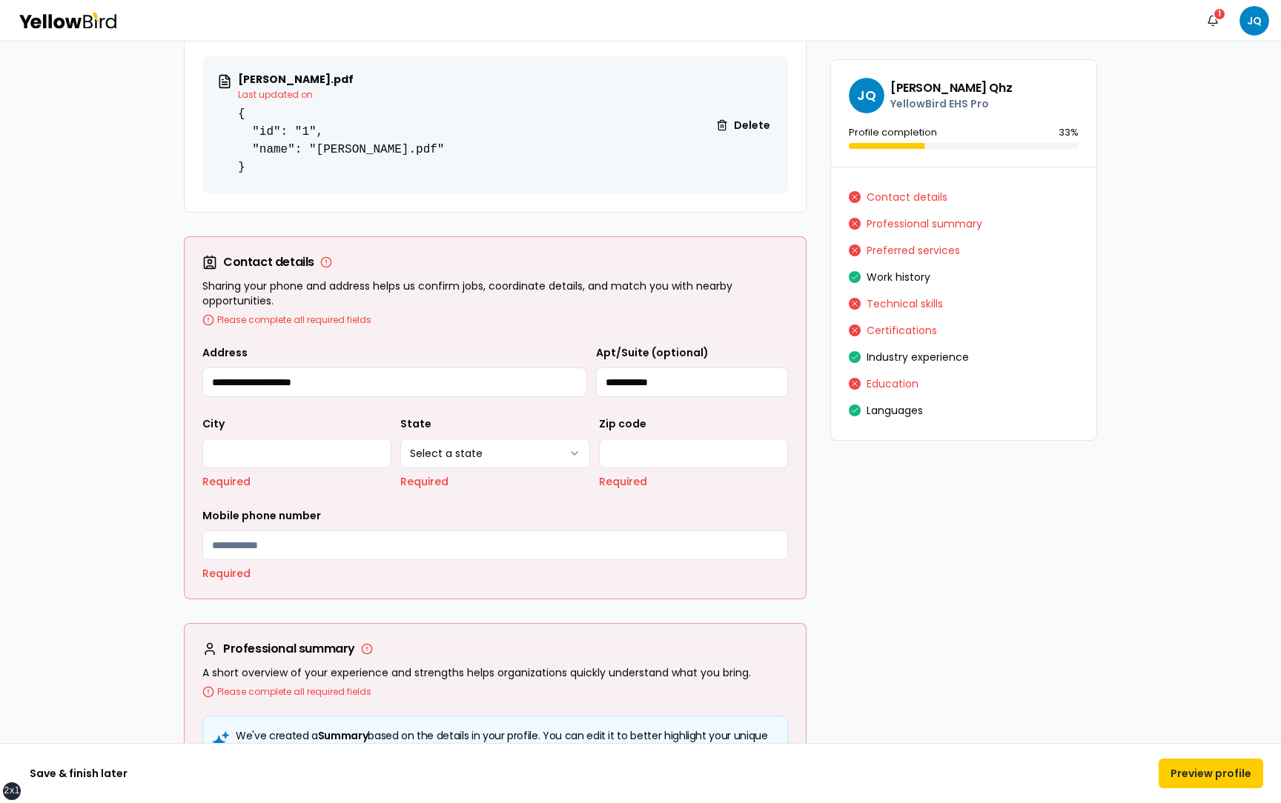
type input "*******"
click at [495, 442] on html "xs sm md lg xl 2xl Notifications 1 JQ Review and perfect your profile We've fil…" at bounding box center [640, 401] width 1281 height 803
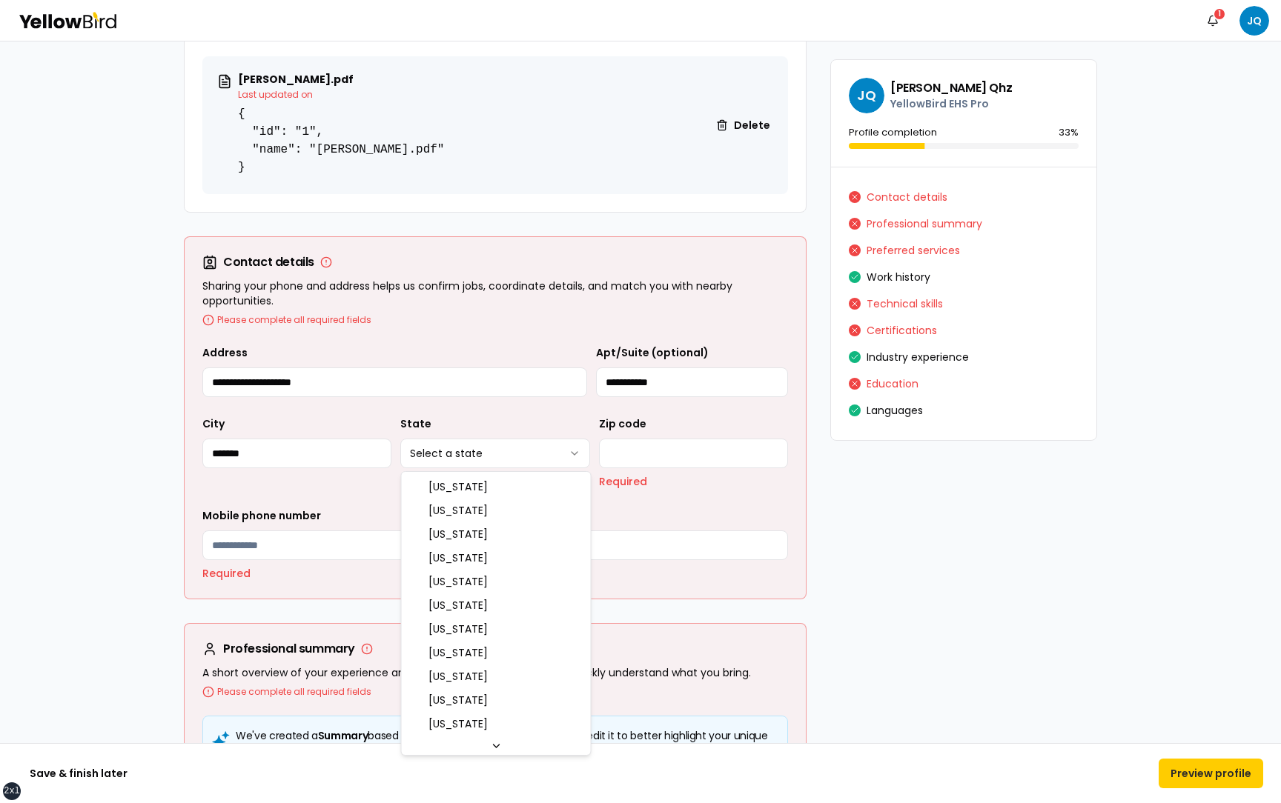
select select "**"
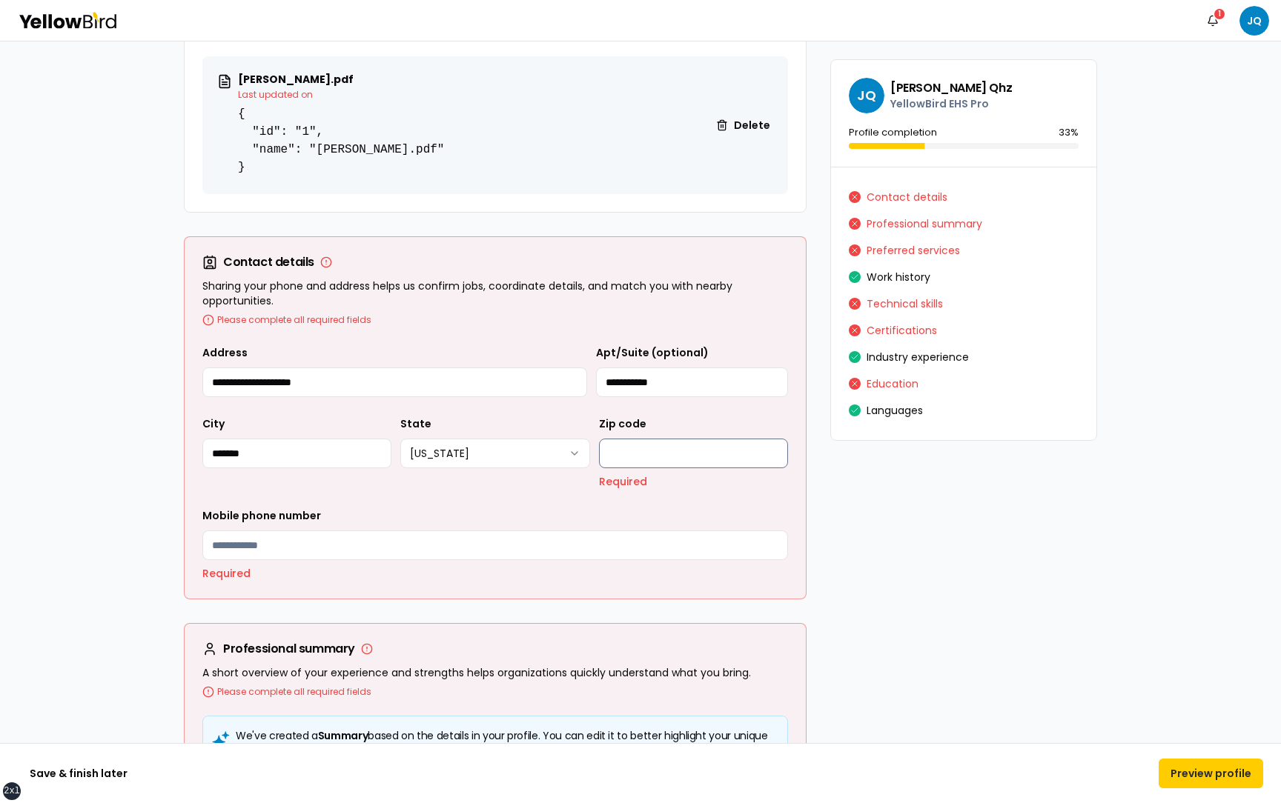
click at [679, 453] on input "Zip code" at bounding box center [693, 454] width 189 height 30
type input "*****"
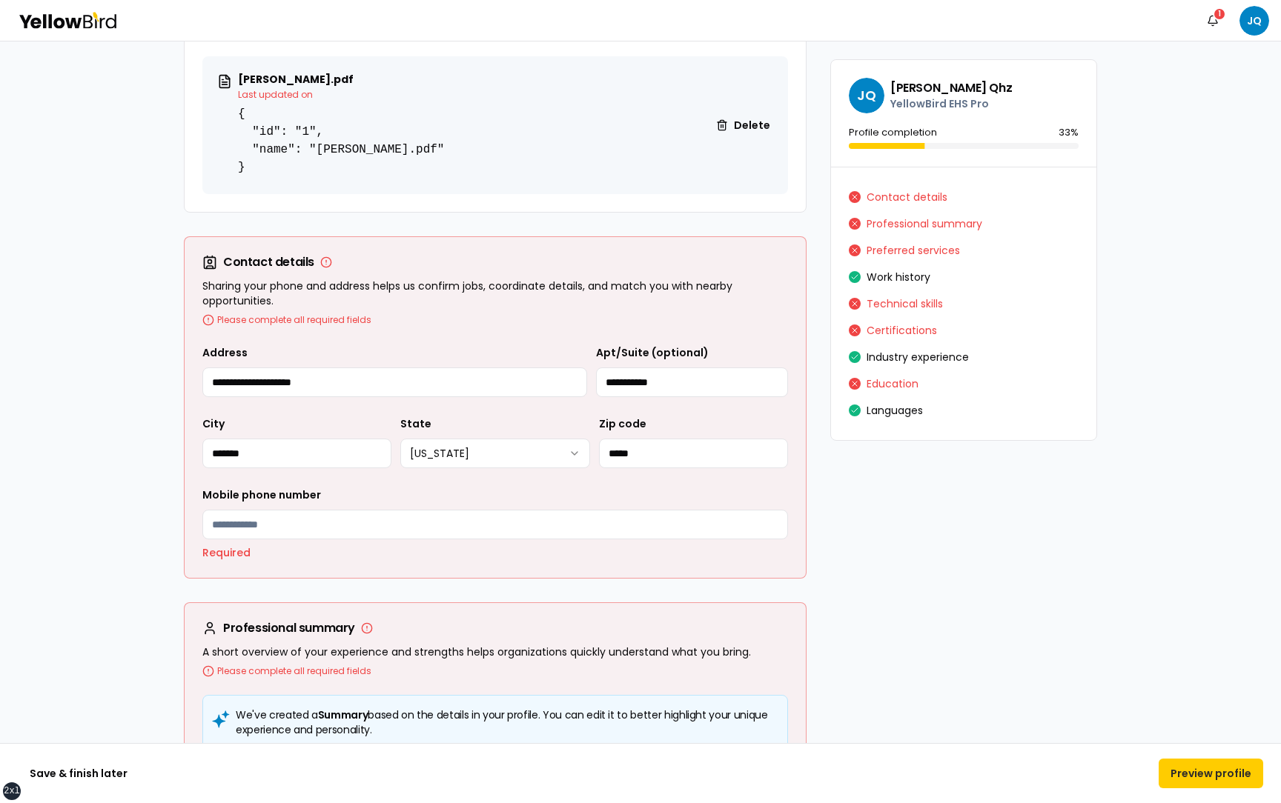
click at [396, 554] on p "Required" at bounding box center [495, 552] width 586 height 15
click at [379, 530] on input "Mobile phone number" at bounding box center [495, 525] width 586 height 30
type input "**********"
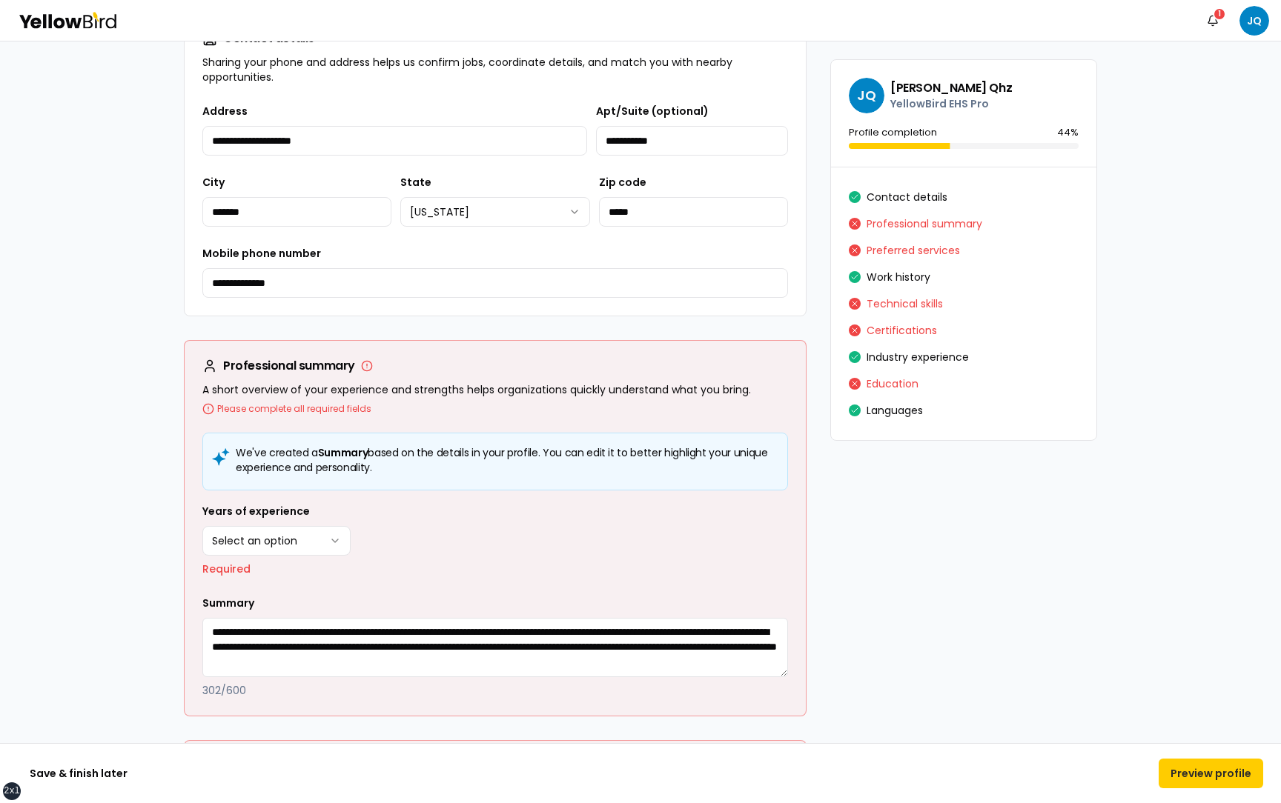
scroll to position [755, 0]
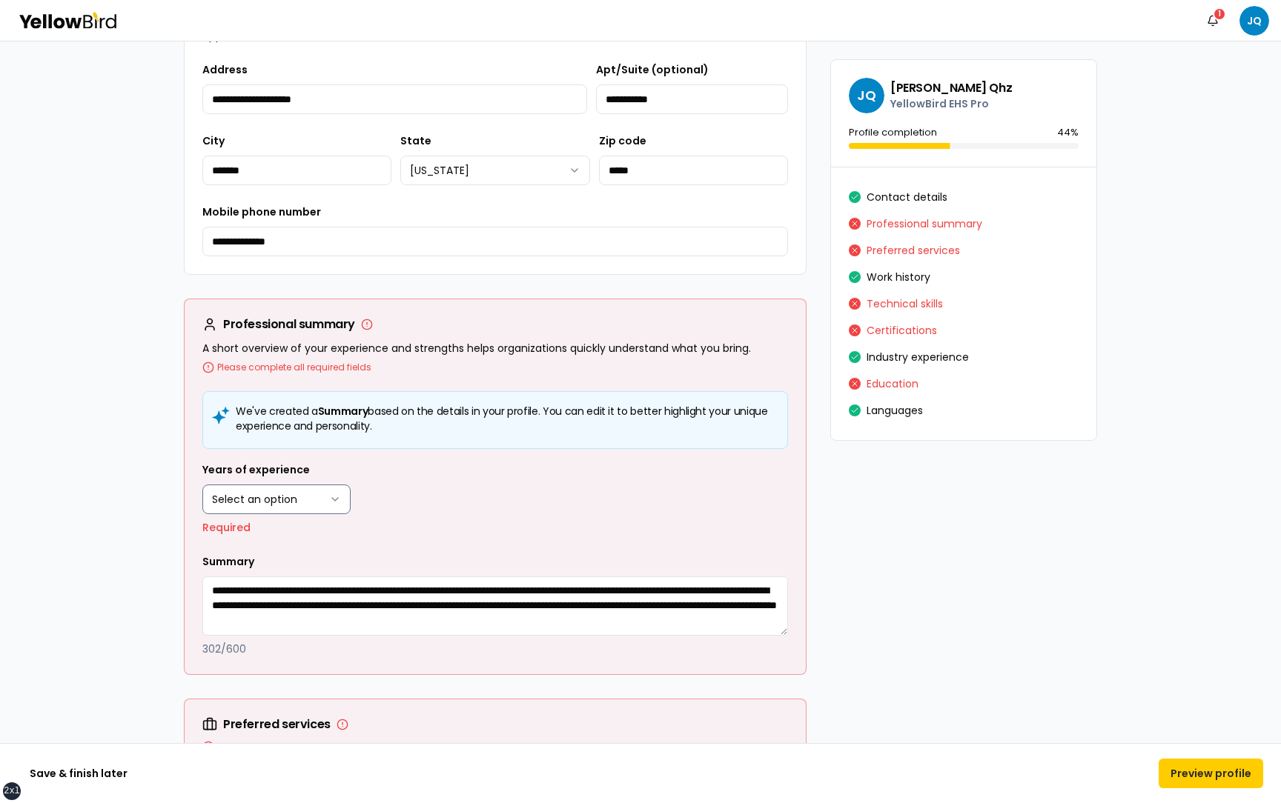
click at [314, 496] on html "xs sm md lg xl 2xl Notifications 1 JQ Review and perfect your profile We've fil…" at bounding box center [640, 401] width 1281 height 803
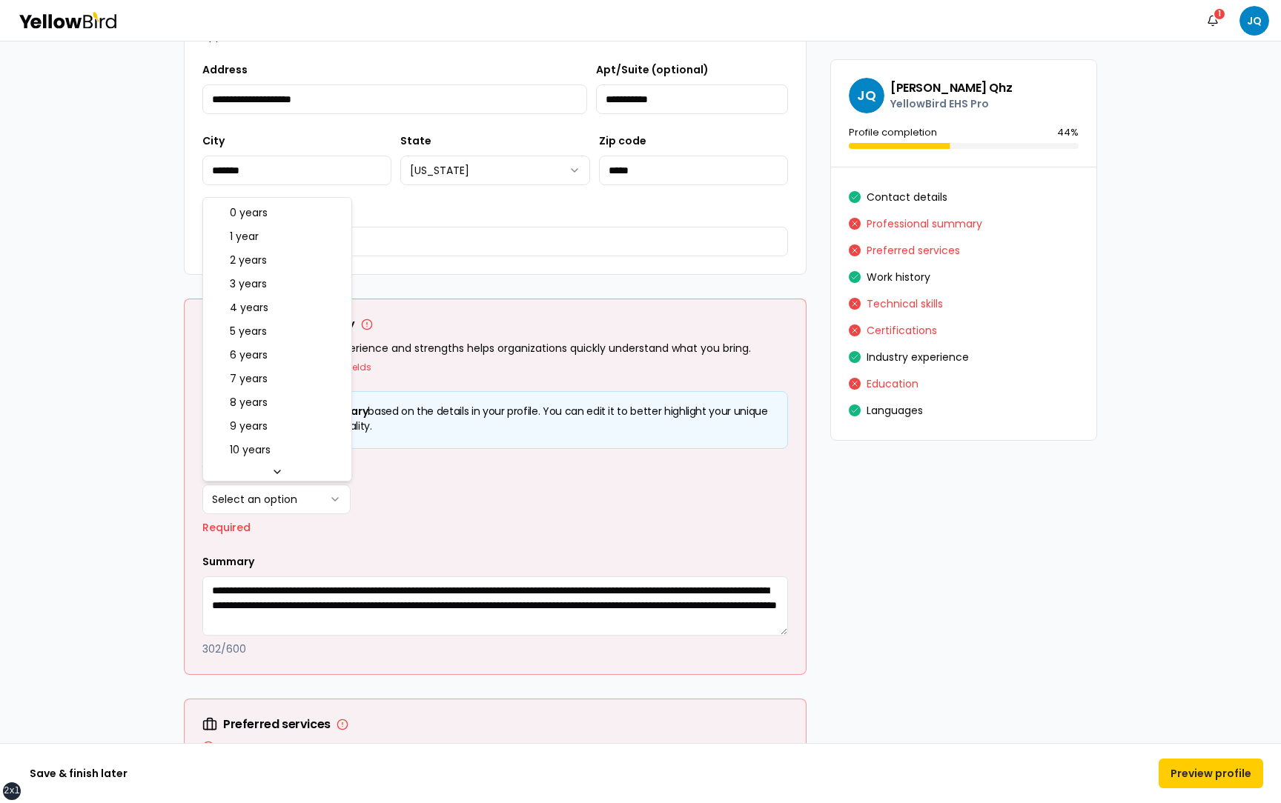
select select "****"
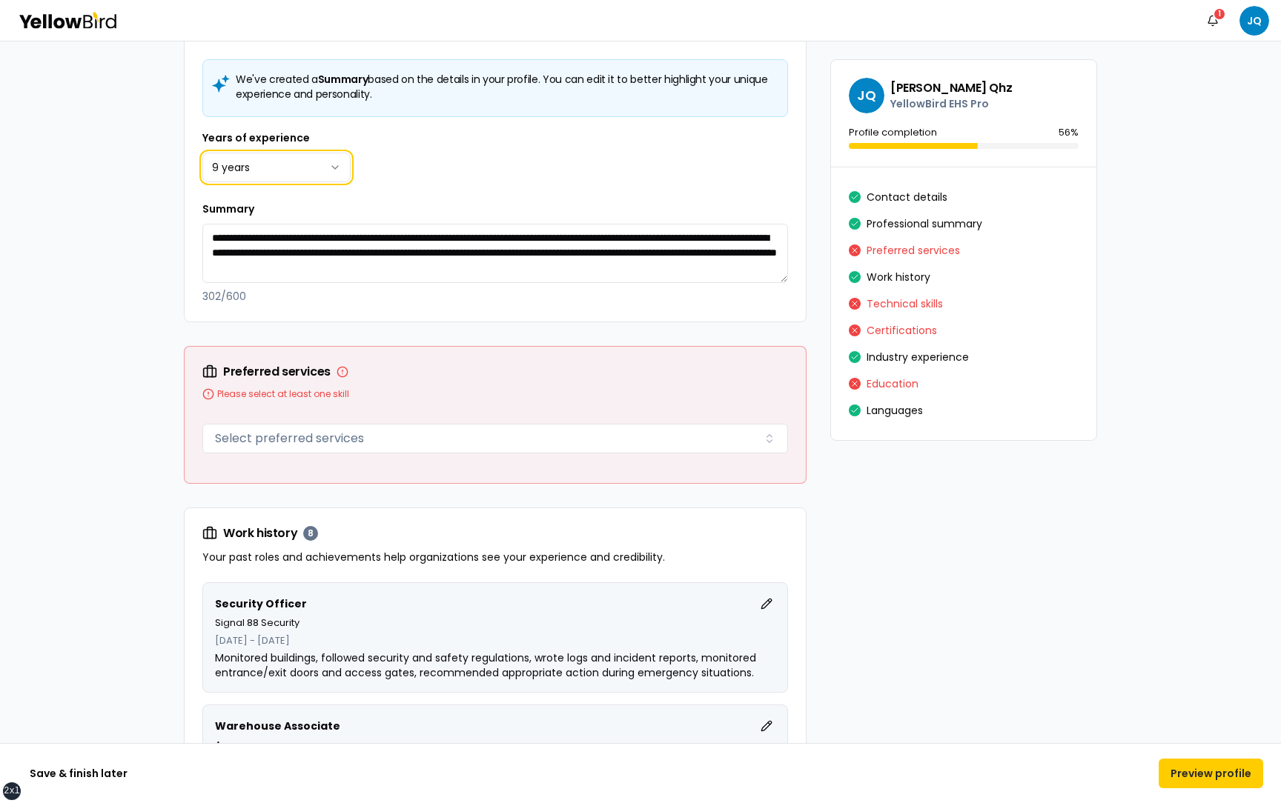
scroll to position [1113, 0]
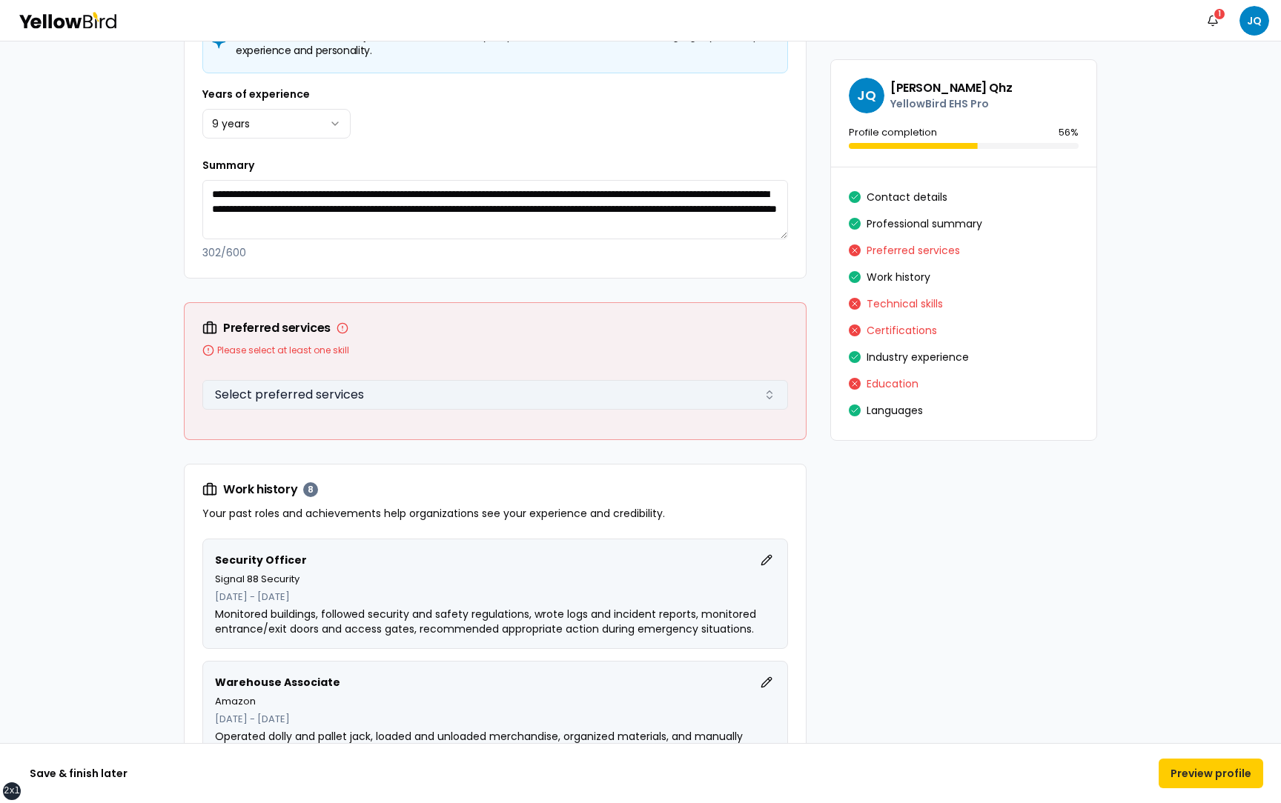
click at [406, 383] on button "Select preferred services" at bounding box center [495, 395] width 586 height 30
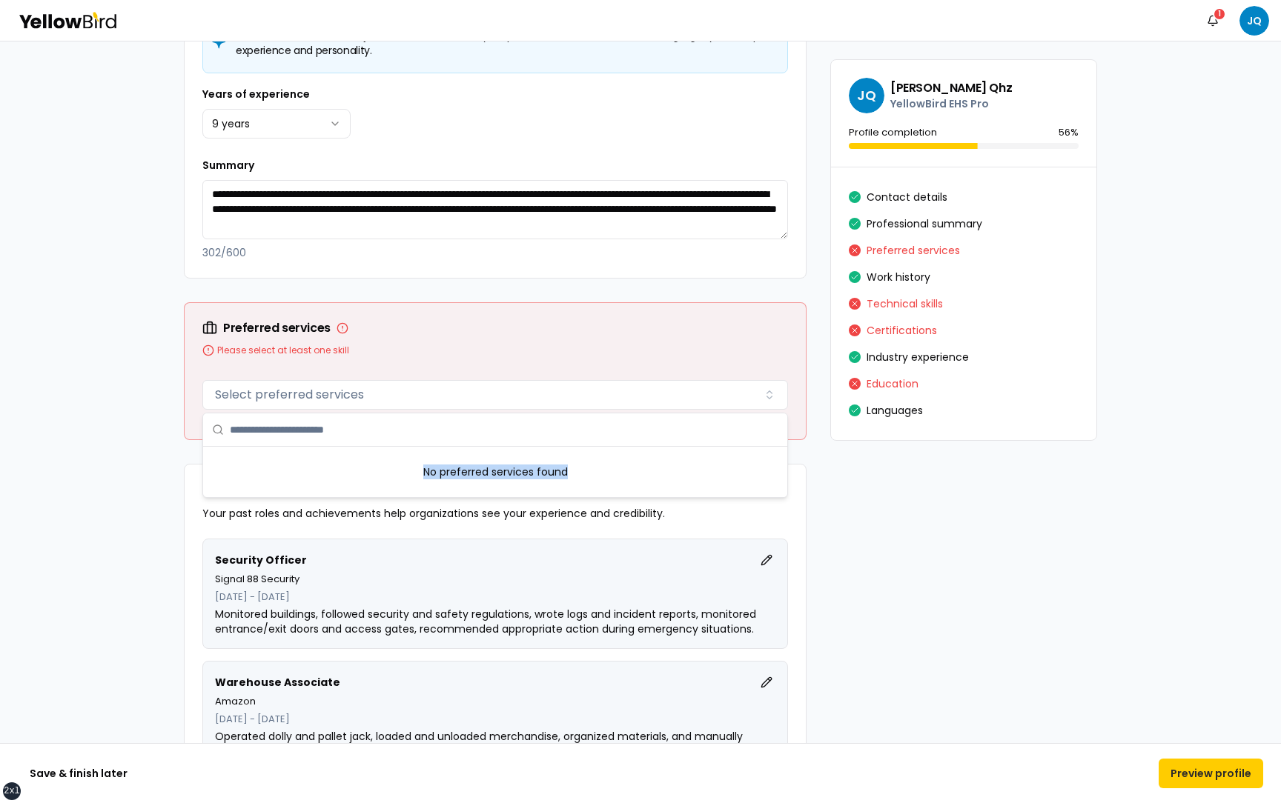
drag, startPoint x: 422, startPoint y: 474, endPoint x: 573, endPoint y: 474, distance: 150.5
click at [573, 474] on div "No preferred services found" at bounding box center [495, 472] width 584 height 50
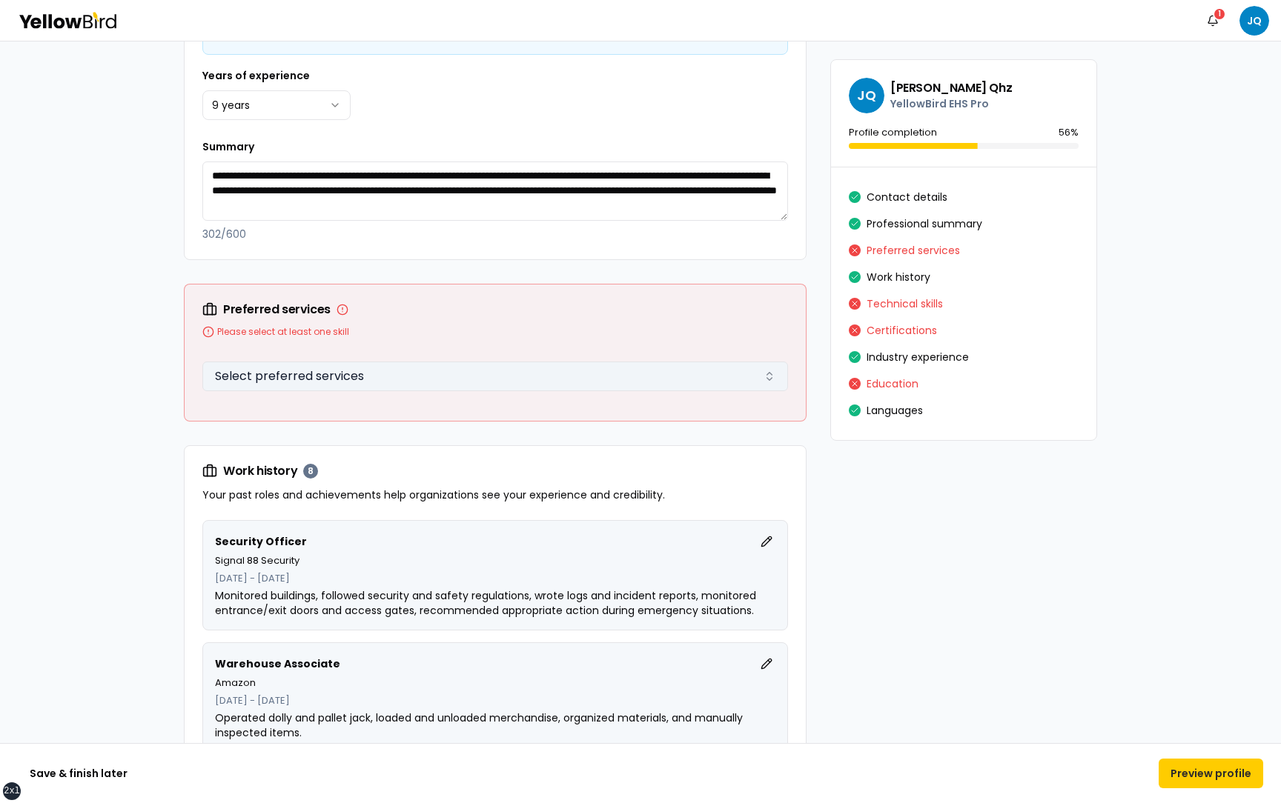
scroll to position [1138, 0]
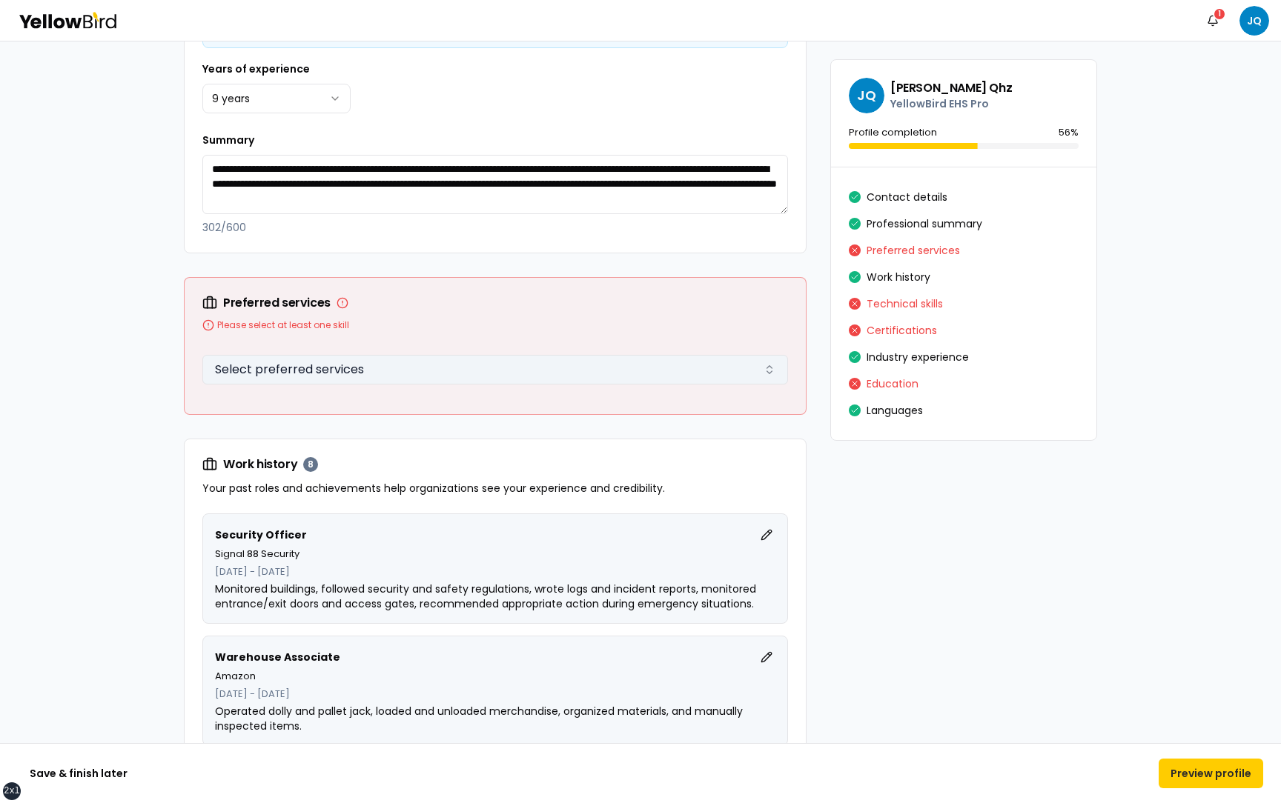
click at [649, 377] on button "Select preferred services" at bounding box center [495, 370] width 586 height 30
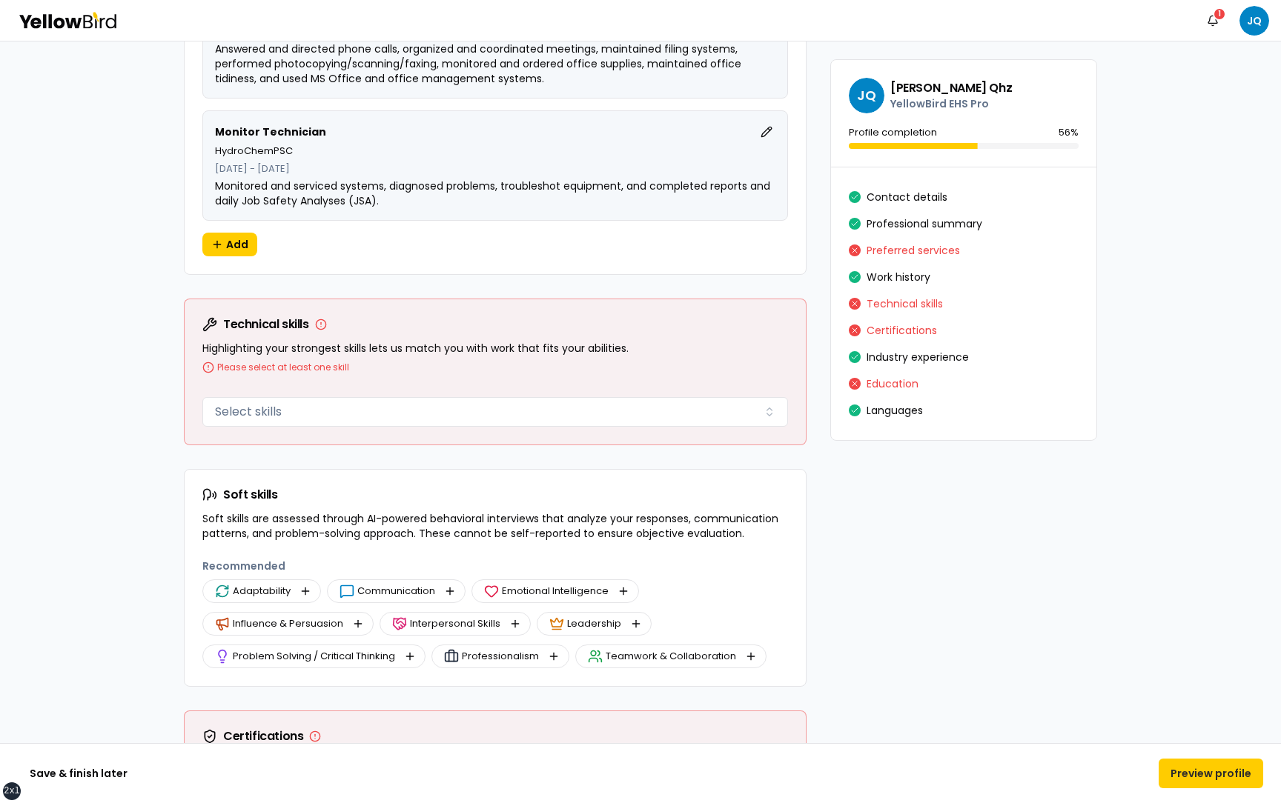
scroll to position [2501, 0]
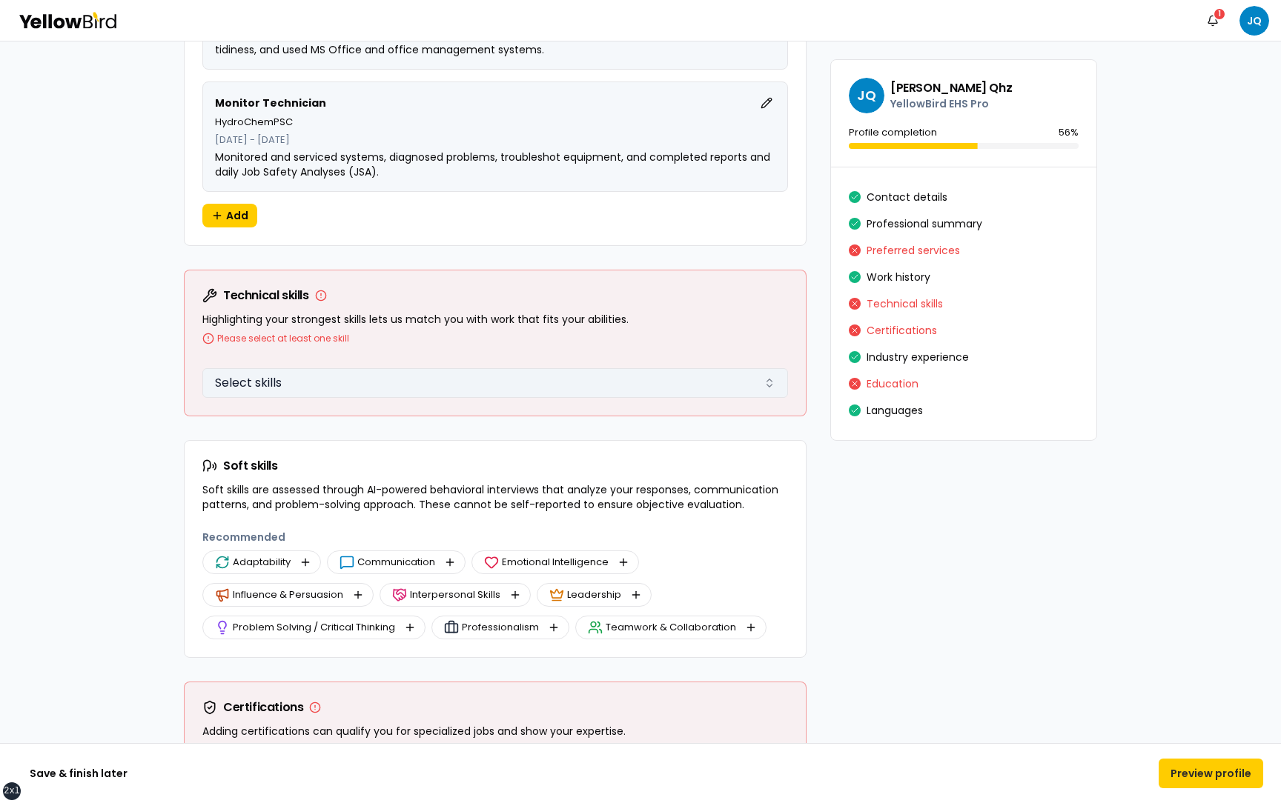
click at [739, 374] on button "Select skills" at bounding box center [495, 383] width 586 height 30
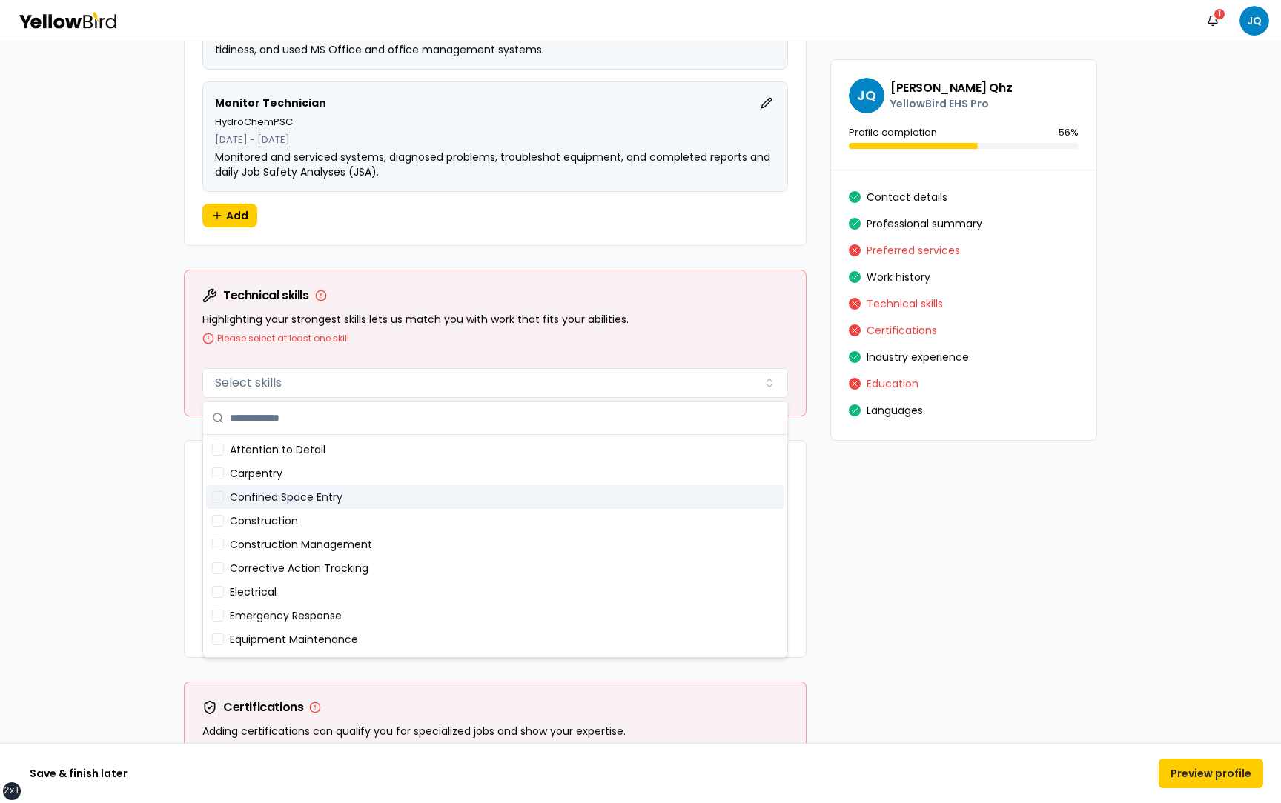
click at [407, 513] on div "Construction" at bounding box center [495, 521] width 578 height 24
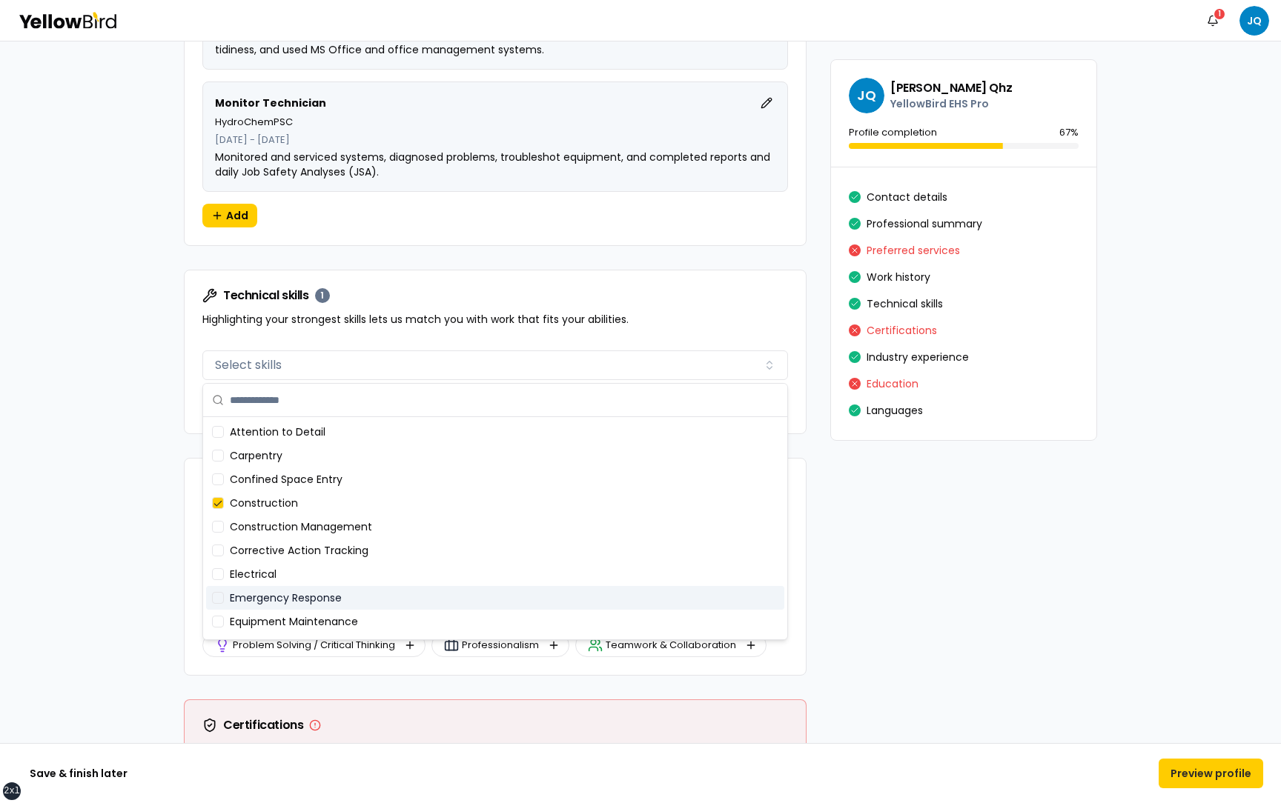
click at [407, 597] on div "Emergency Response" at bounding box center [495, 598] width 578 height 24
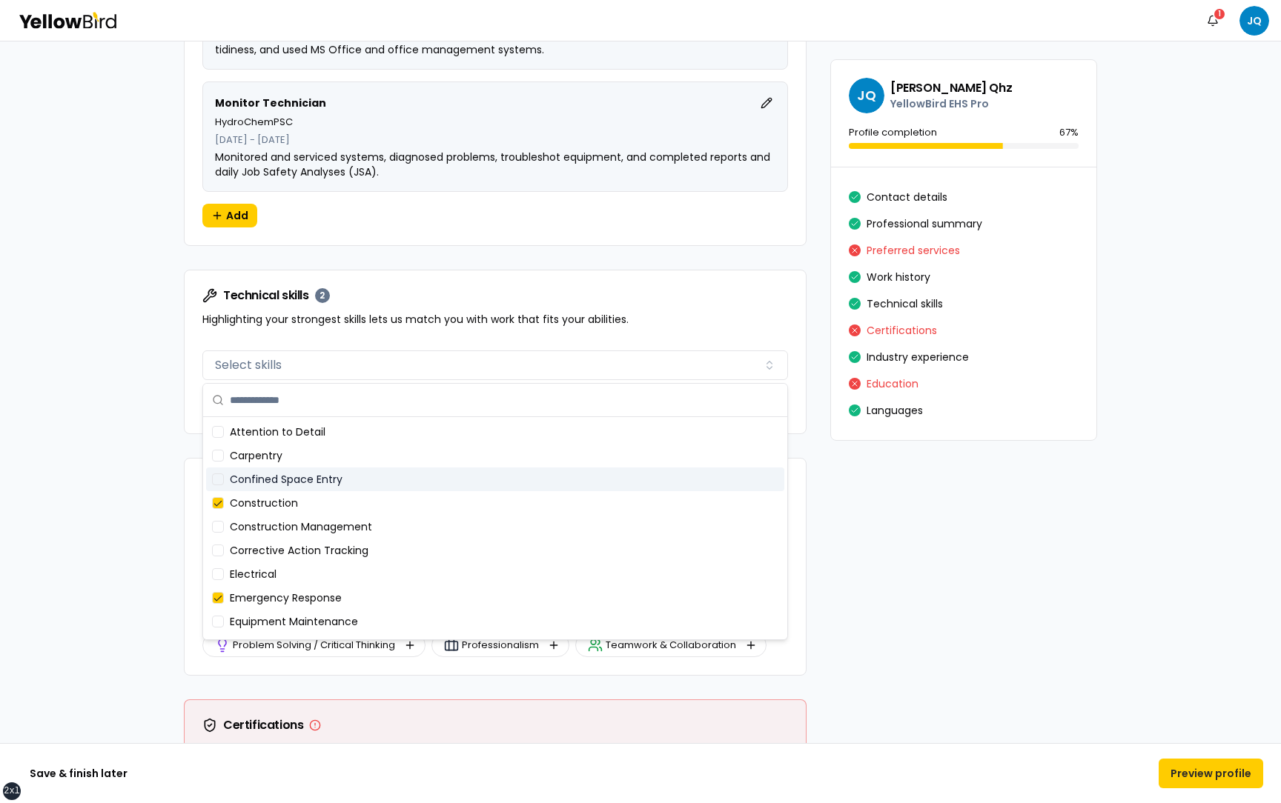
click at [368, 477] on div "Confined Space Entry" at bounding box center [495, 480] width 578 height 24
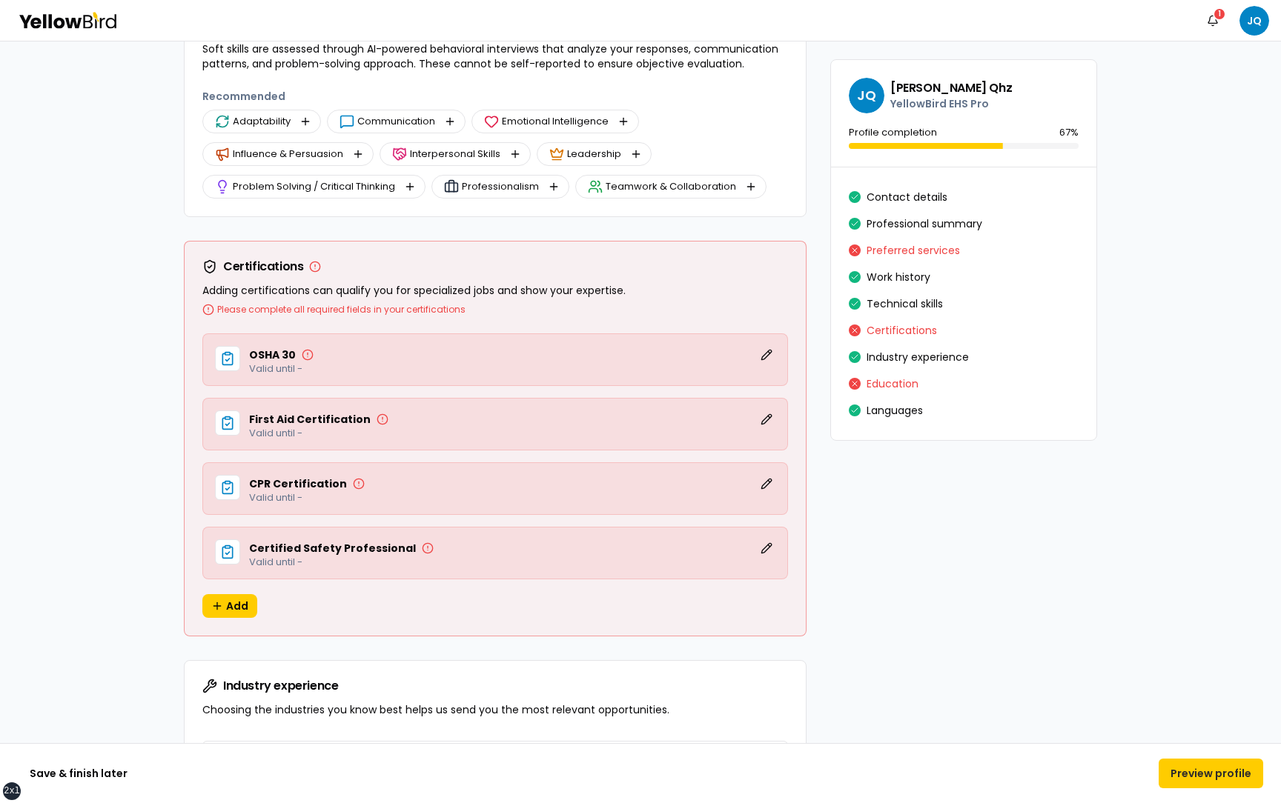
scroll to position [3102, 0]
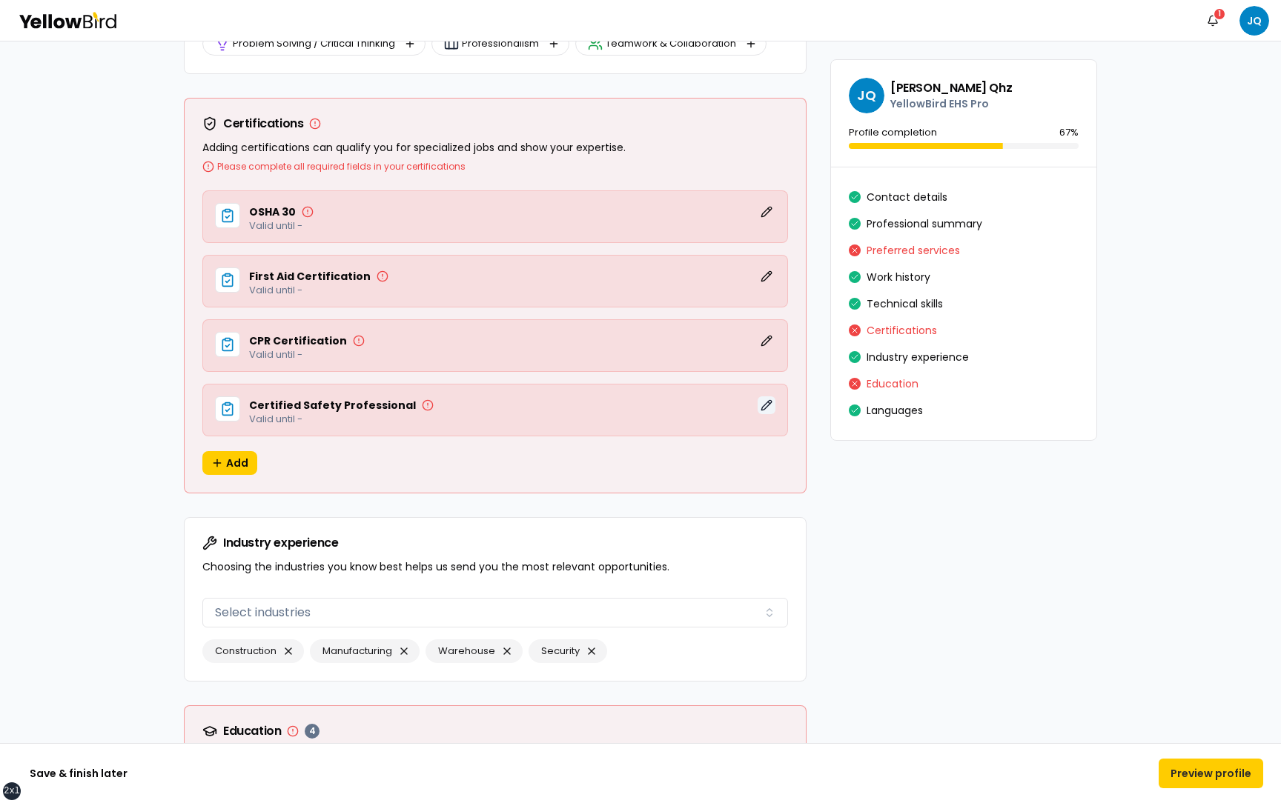
click at [770, 408] on button "Edit" at bounding box center [766, 406] width 18 height 18
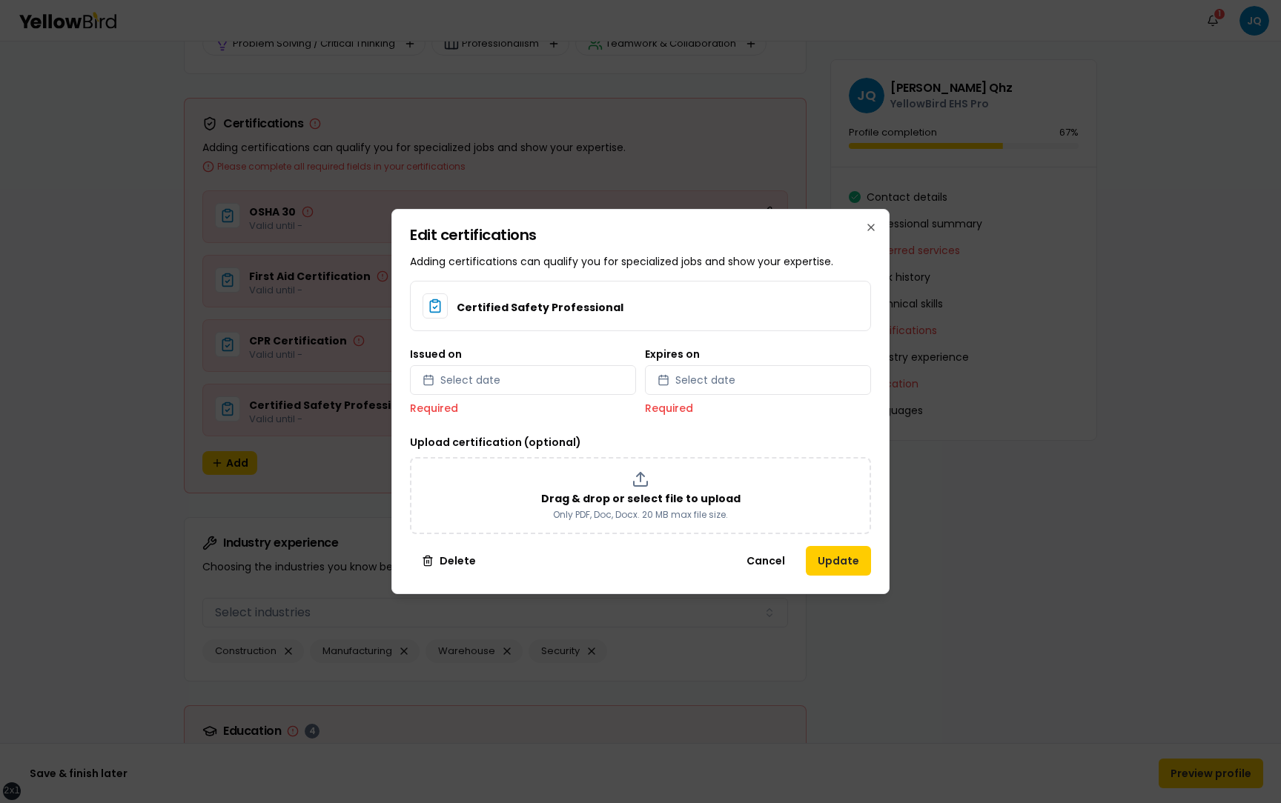
click at [563, 358] on div "Issued on Select date Required" at bounding box center [523, 382] width 226 height 67
click at [560, 385] on button "Select date" at bounding box center [523, 380] width 226 height 30
select select "*"
select select "****"
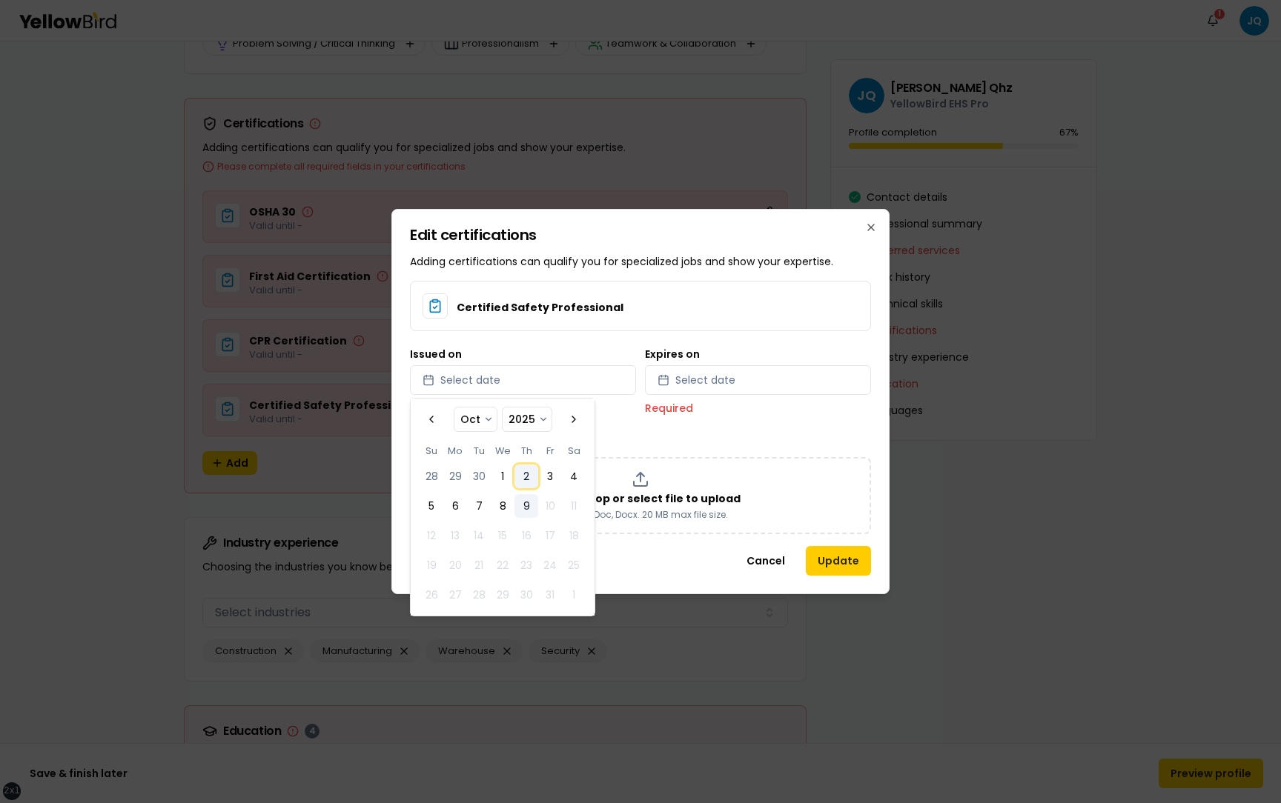
click at [523, 469] on button "2" at bounding box center [526, 477] width 24 height 24
select select "*"
select select "****"
click at [736, 385] on button "Select date" at bounding box center [758, 380] width 226 height 30
select select "*"
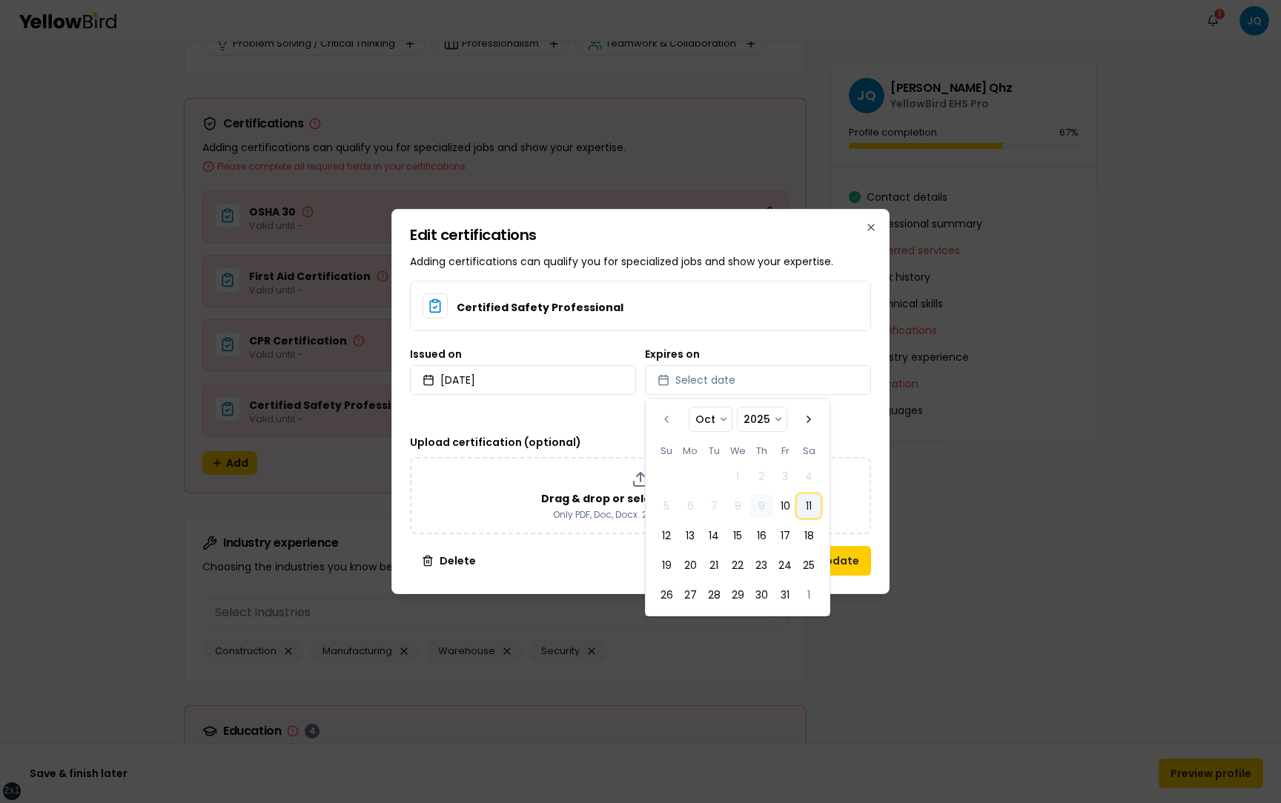
click at [812, 514] on button "11" at bounding box center [809, 506] width 24 height 24
select select "*"
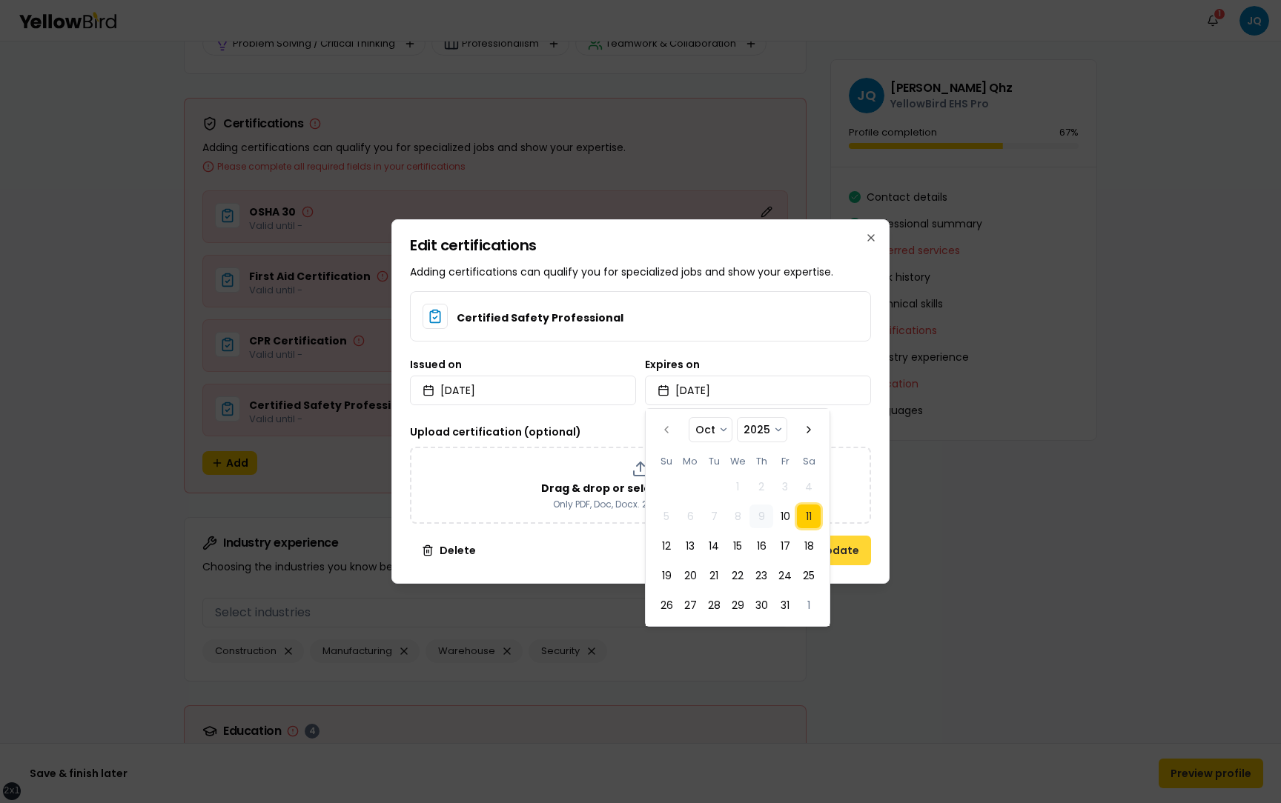
click at [857, 545] on button "Update" at bounding box center [838, 551] width 65 height 30
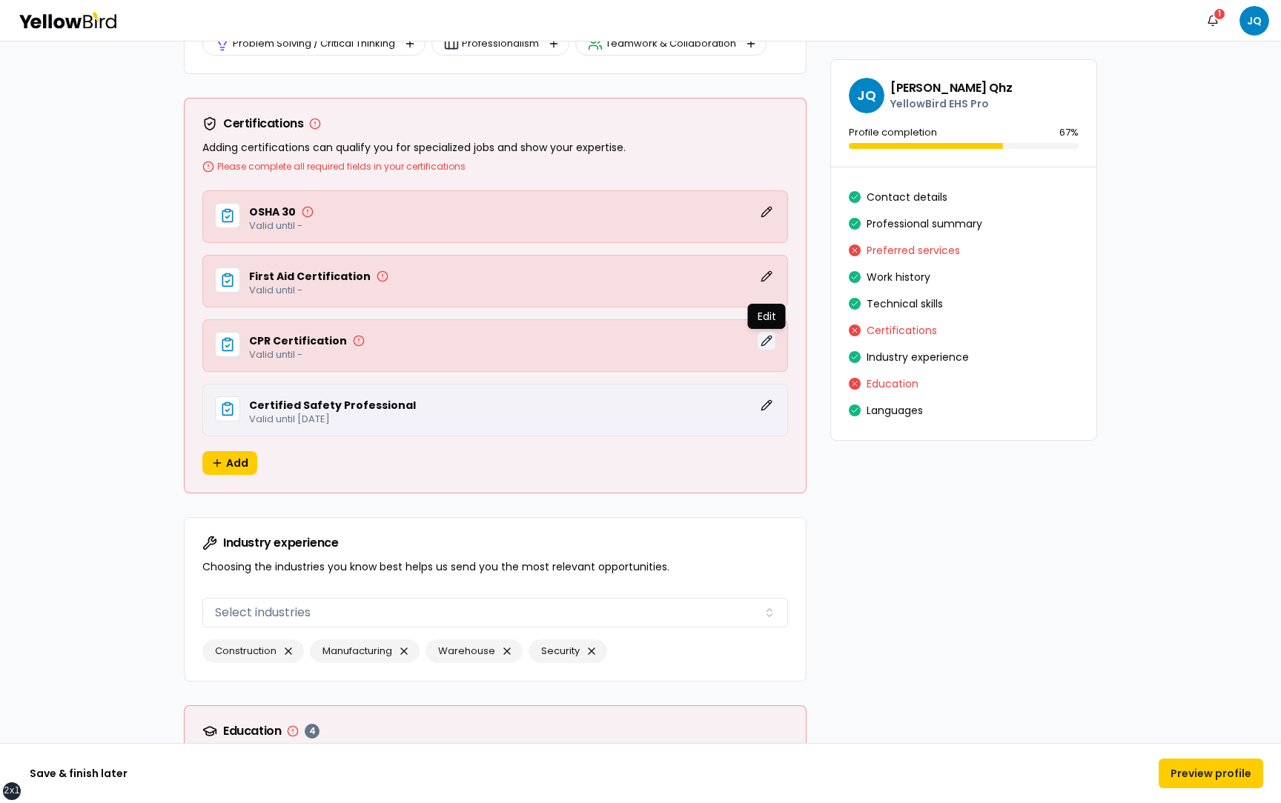
click at [768, 338] on button "Edit" at bounding box center [766, 341] width 18 height 18
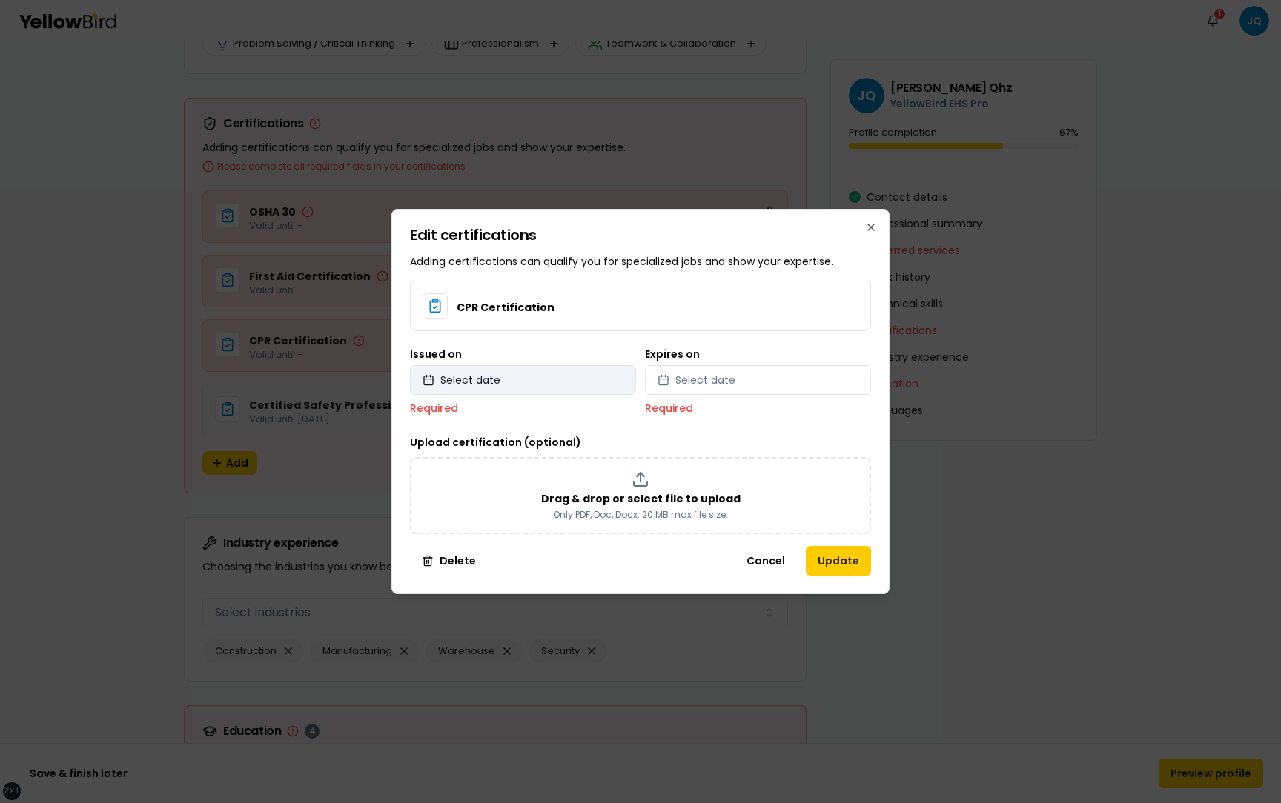
click at [568, 373] on button "Select date" at bounding box center [523, 380] width 226 height 30
select select "*"
select select "****"
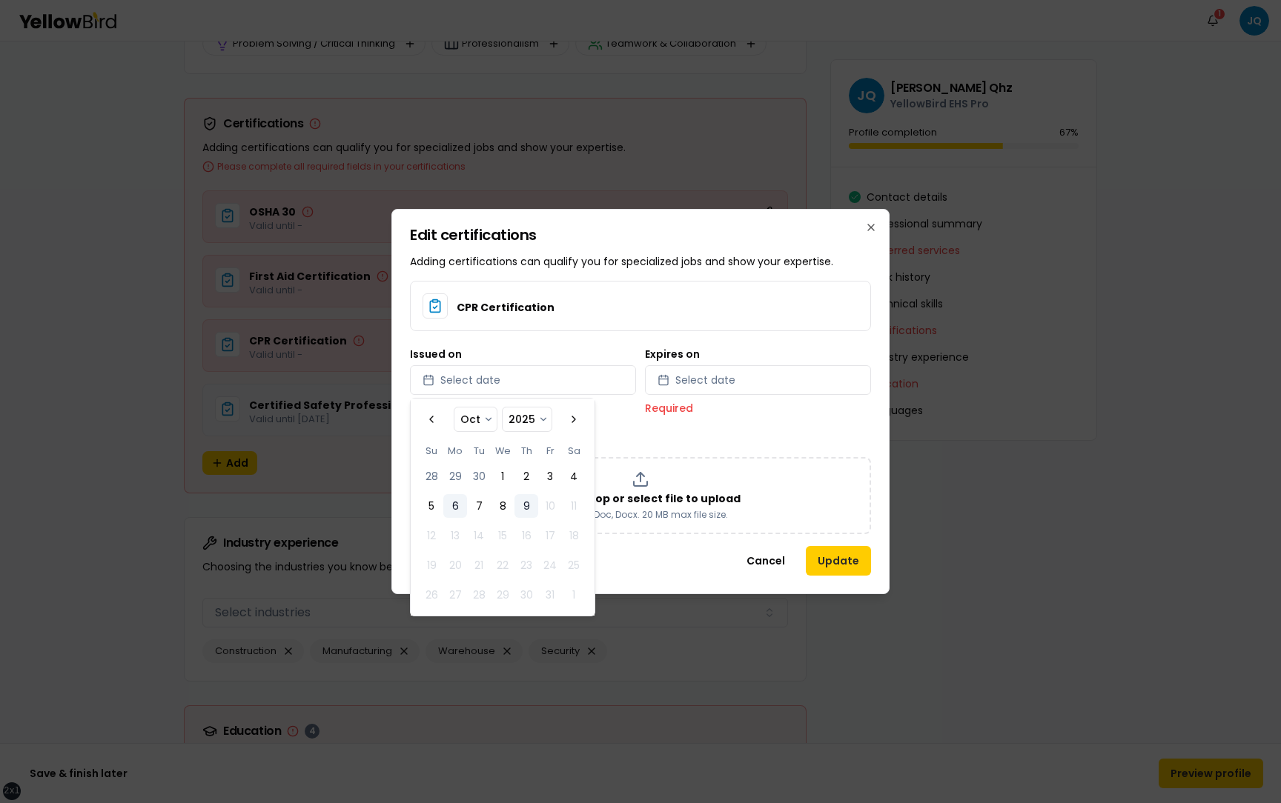
click at [453, 500] on button "6" at bounding box center [455, 506] width 24 height 24
select select "*"
select select "****"
click at [688, 385] on span "Select date" at bounding box center [705, 380] width 60 height 15
select select "*"
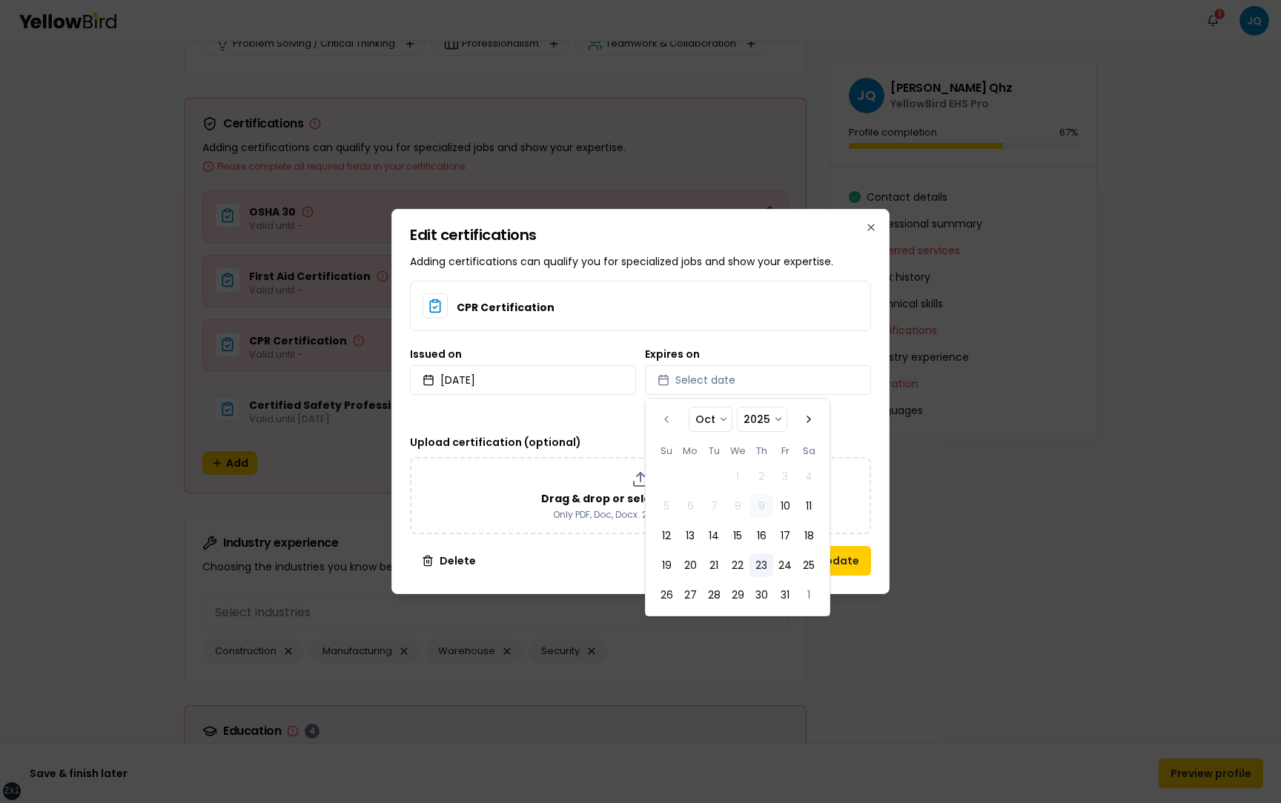
click at [768, 565] on button "23" at bounding box center [761, 566] width 24 height 24
select select "*"
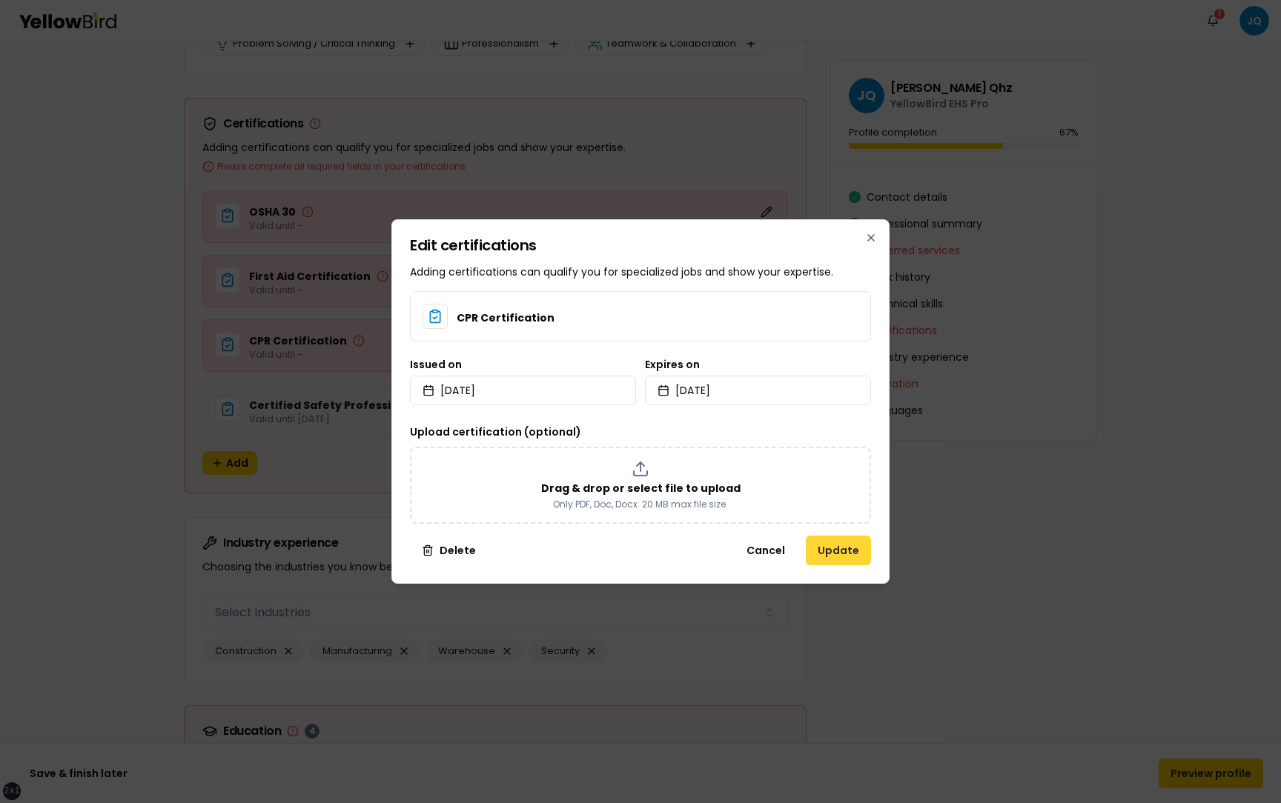
click at [850, 545] on button "Update" at bounding box center [838, 551] width 65 height 30
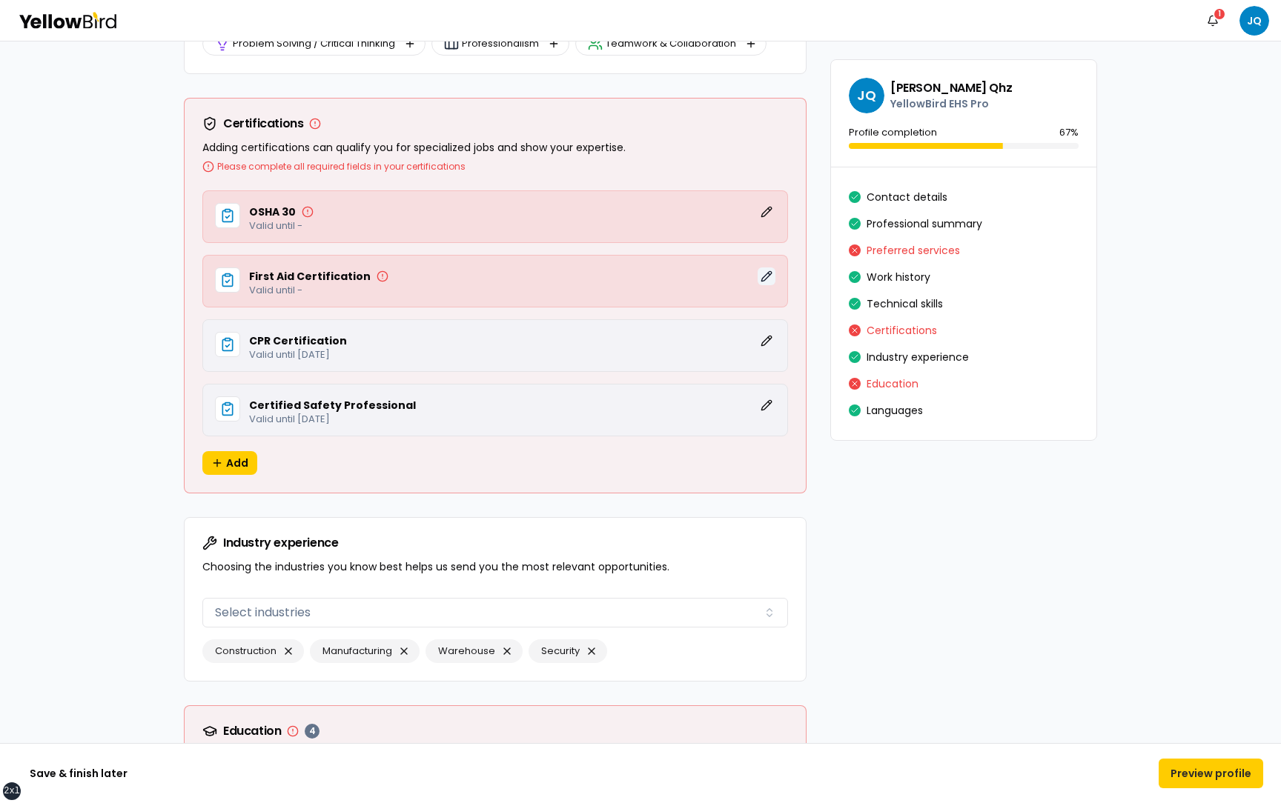
click at [766, 279] on button "Edit" at bounding box center [766, 277] width 18 height 18
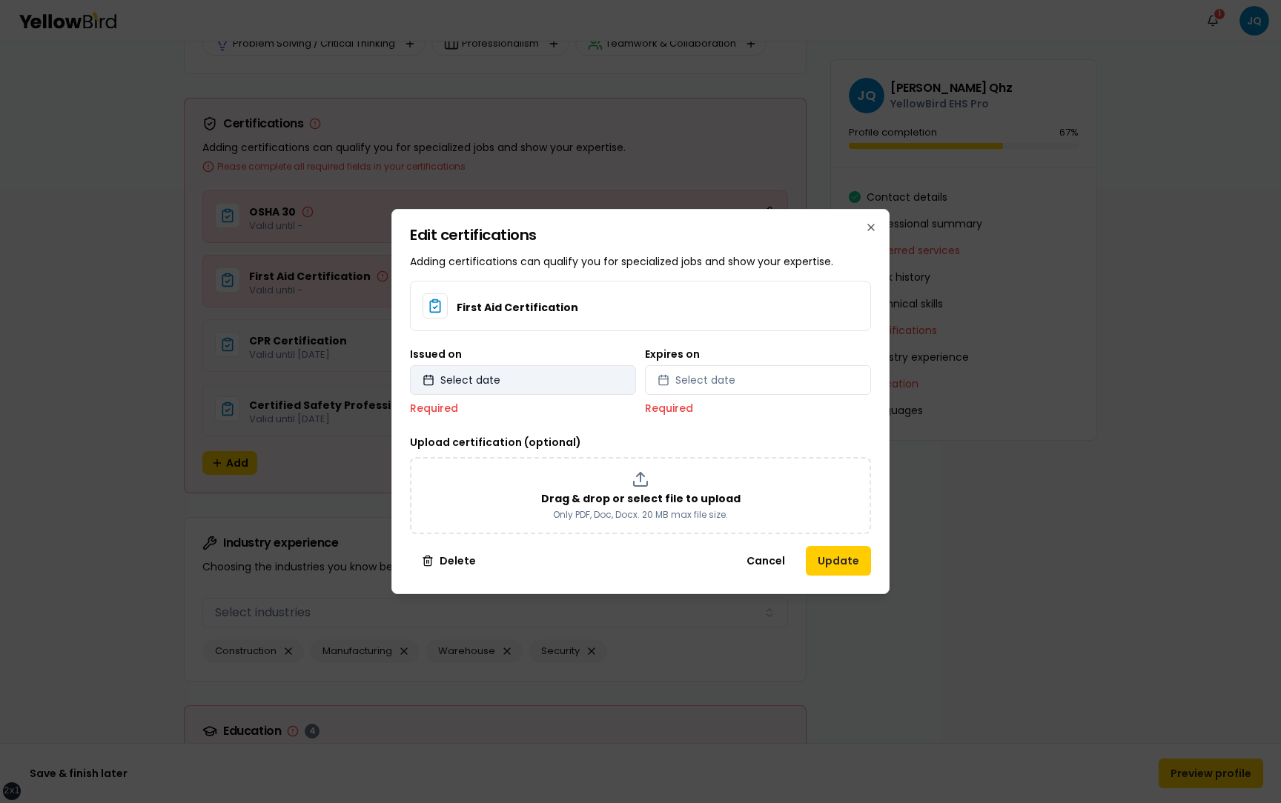
click at [533, 387] on button "Select date" at bounding box center [523, 380] width 226 height 30
select select "*"
select select "****"
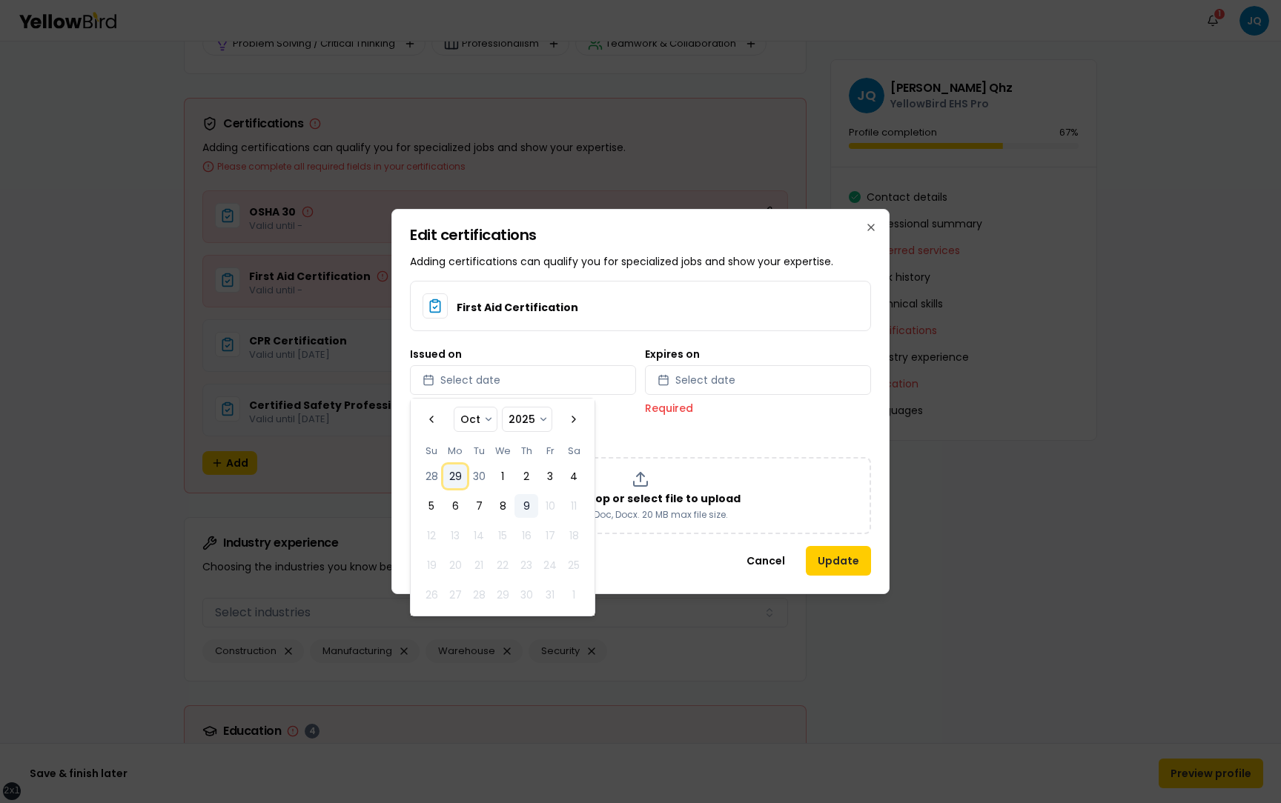
click at [452, 471] on button "29" at bounding box center [455, 477] width 24 height 24
select select "*"
select select "****"
click at [689, 377] on span "Select date" at bounding box center [705, 380] width 60 height 15
select select "*"
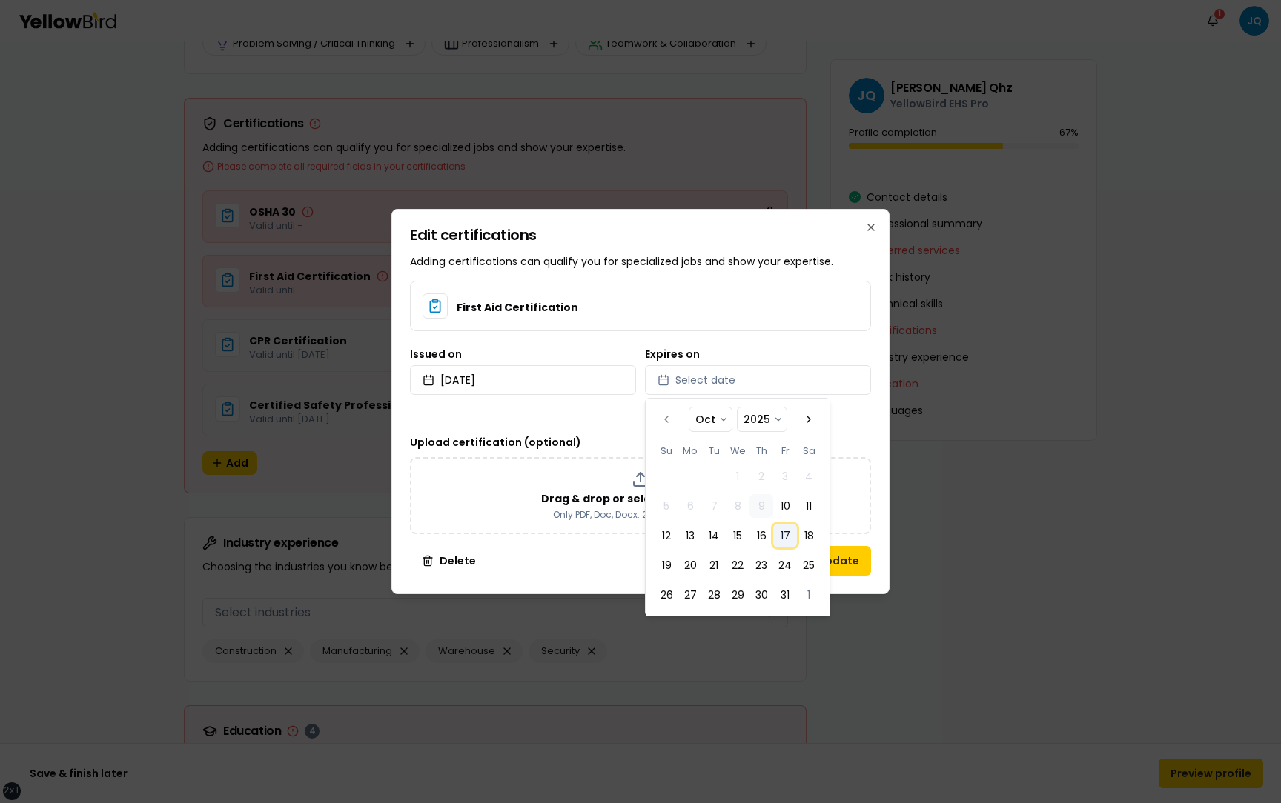
click at [780, 534] on button "17" at bounding box center [785, 536] width 24 height 24
select select "*"
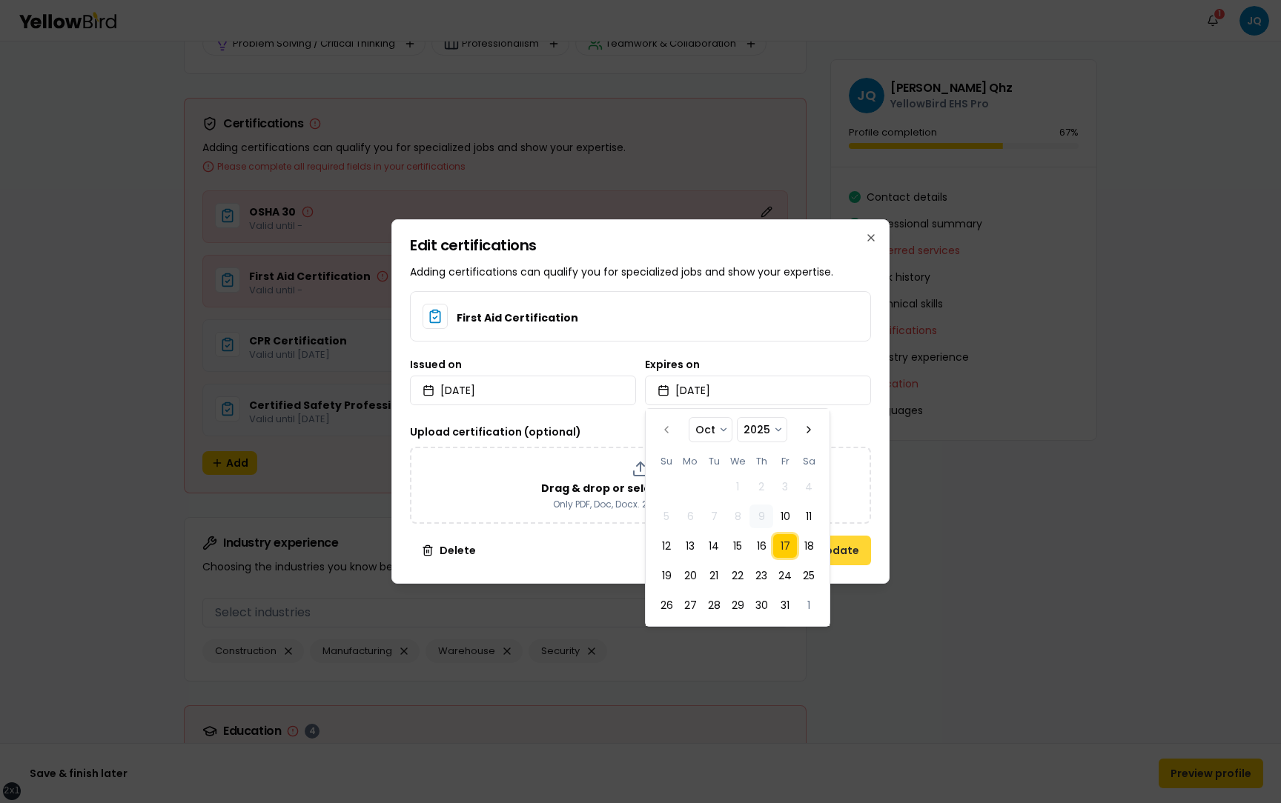
click at [855, 537] on button "Update" at bounding box center [838, 551] width 65 height 30
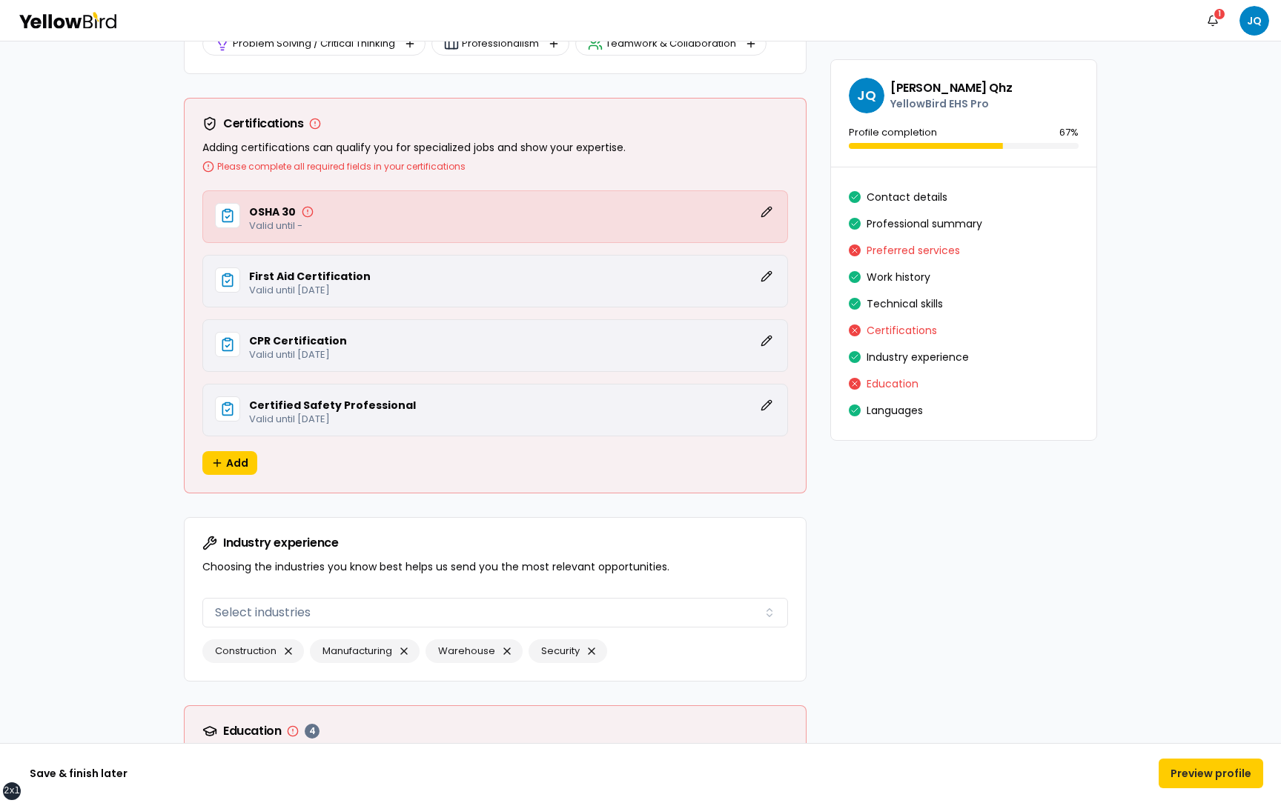
click at [762, 225] on p "Valid until -" at bounding box center [512, 226] width 526 height 10
click at [763, 217] on button "Edit" at bounding box center [766, 212] width 18 height 18
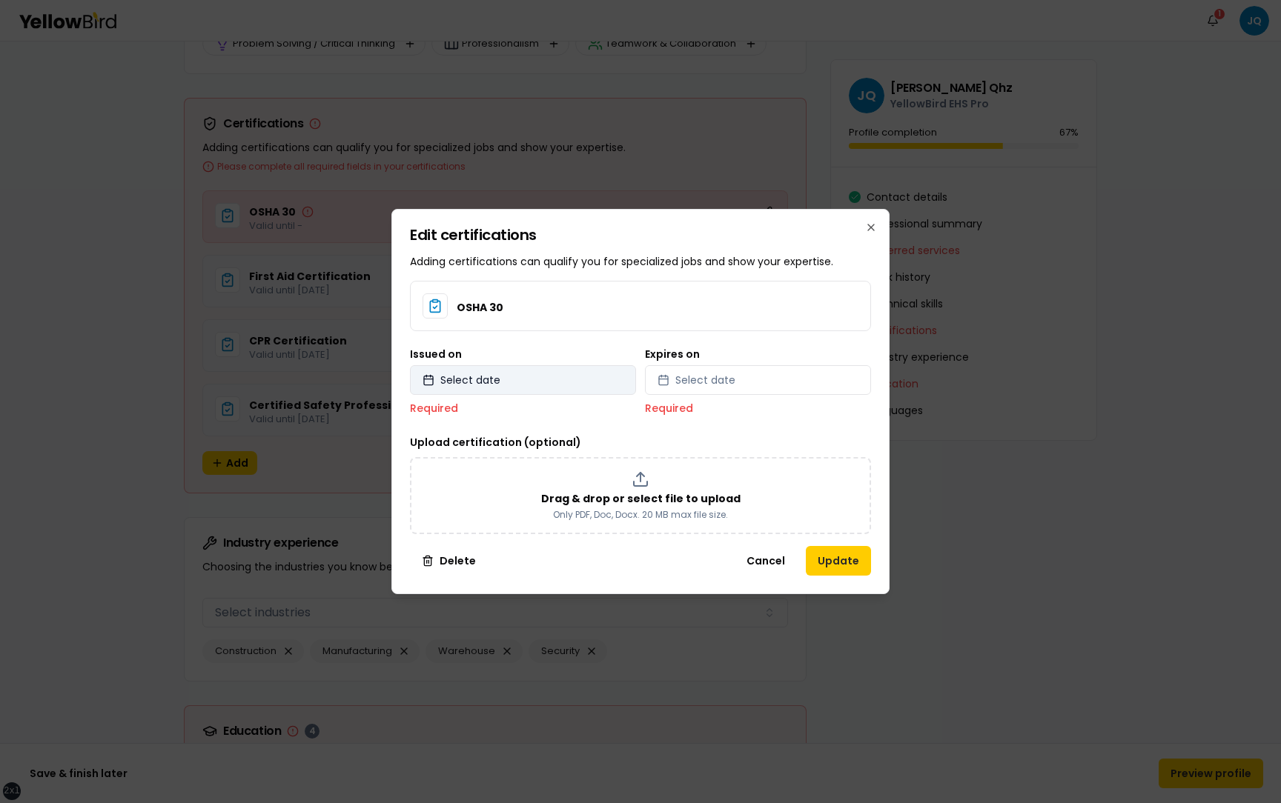
click at [563, 366] on button "Select date" at bounding box center [523, 380] width 226 height 30
select select "*"
select select "****"
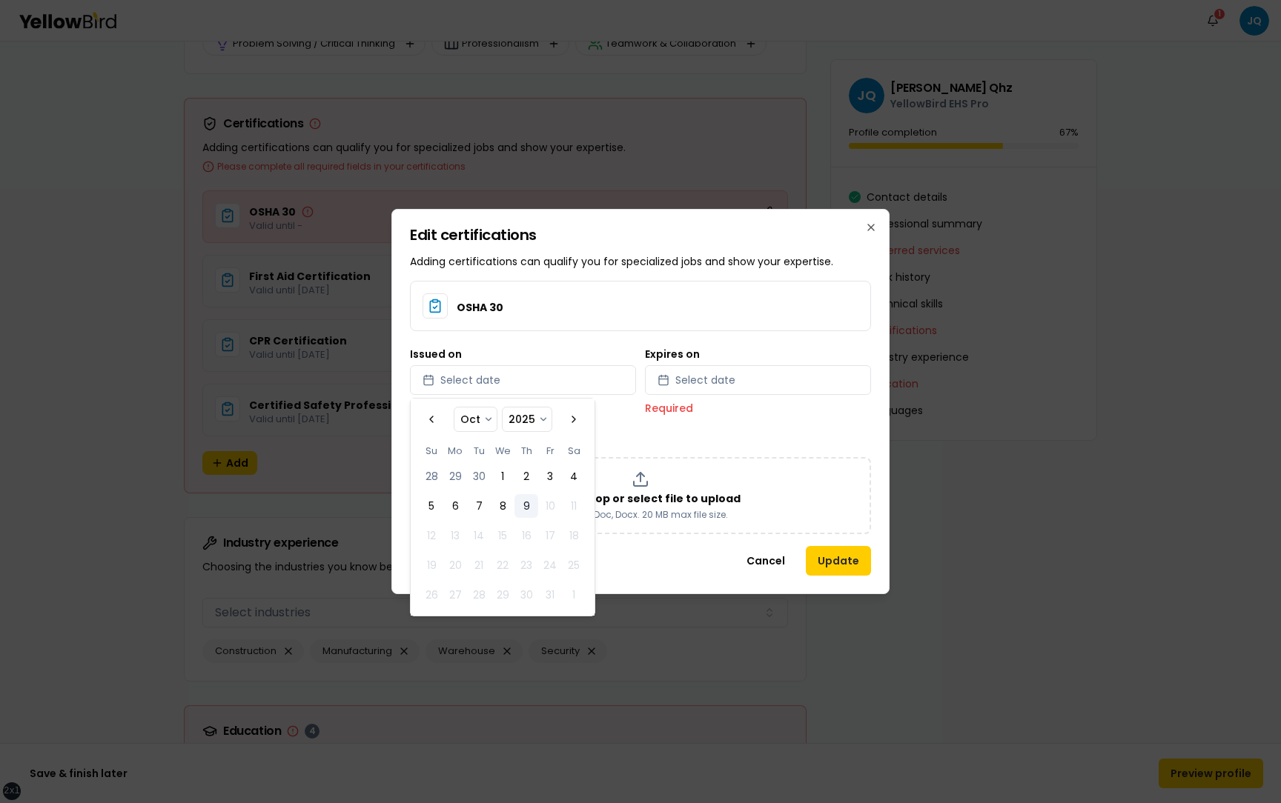
click at [561, 437] on div "*** *** *** *** *** *** *** *** *** *** *** *** Oct **** **** **** **** **** **…" at bounding box center [502, 507] width 166 height 199
click at [547, 462] on tbody "28 29 30 1 2 3 4 5 6 7 8 9 10 11 12 13 14 15 16 17 18 19 20 21 22 23 24 25 26 2…" at bounding box center [502, 533] width 166 height 148
click at [564, 486] on button "4" at bounding box center [574, 477] width 24 height 24
select select "*"
select select "****"
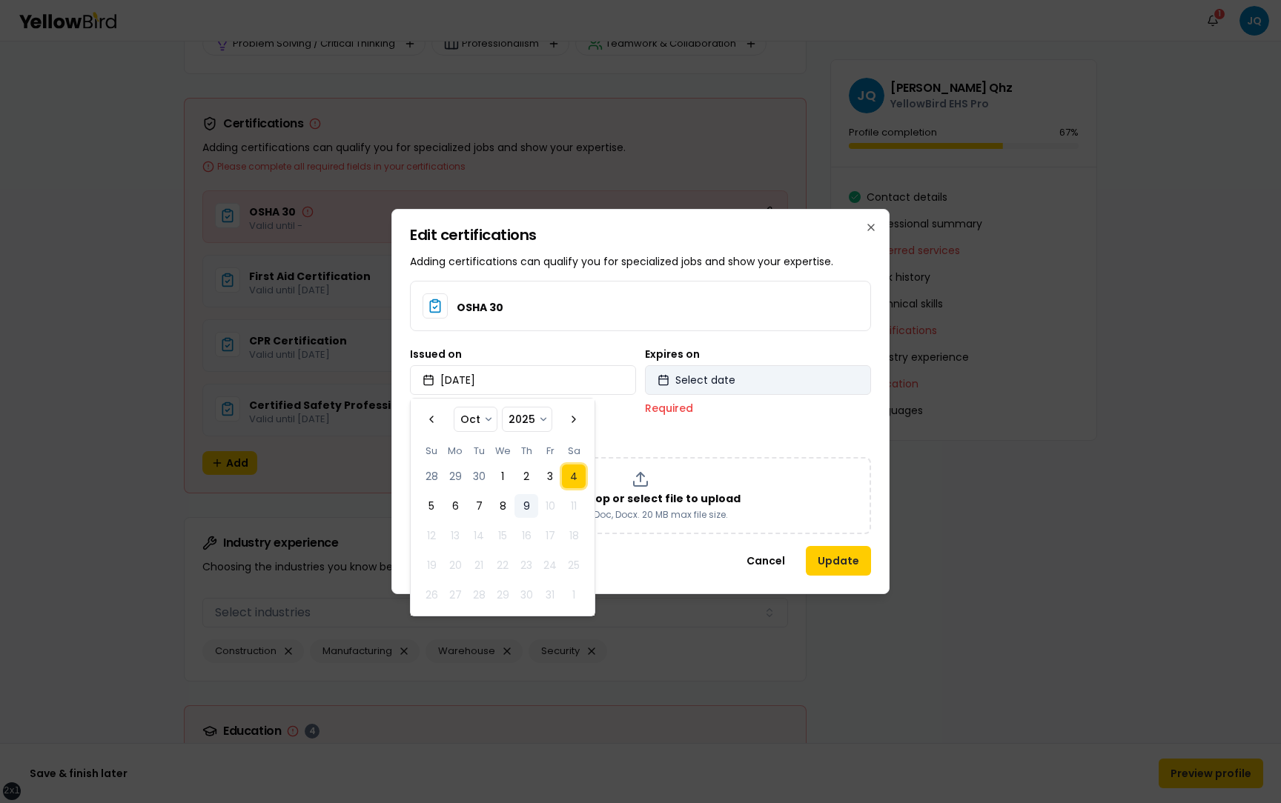
click at [728, 385] on span "Select date" at bounding box center [705, 380] width 60 height 15
select select "*"
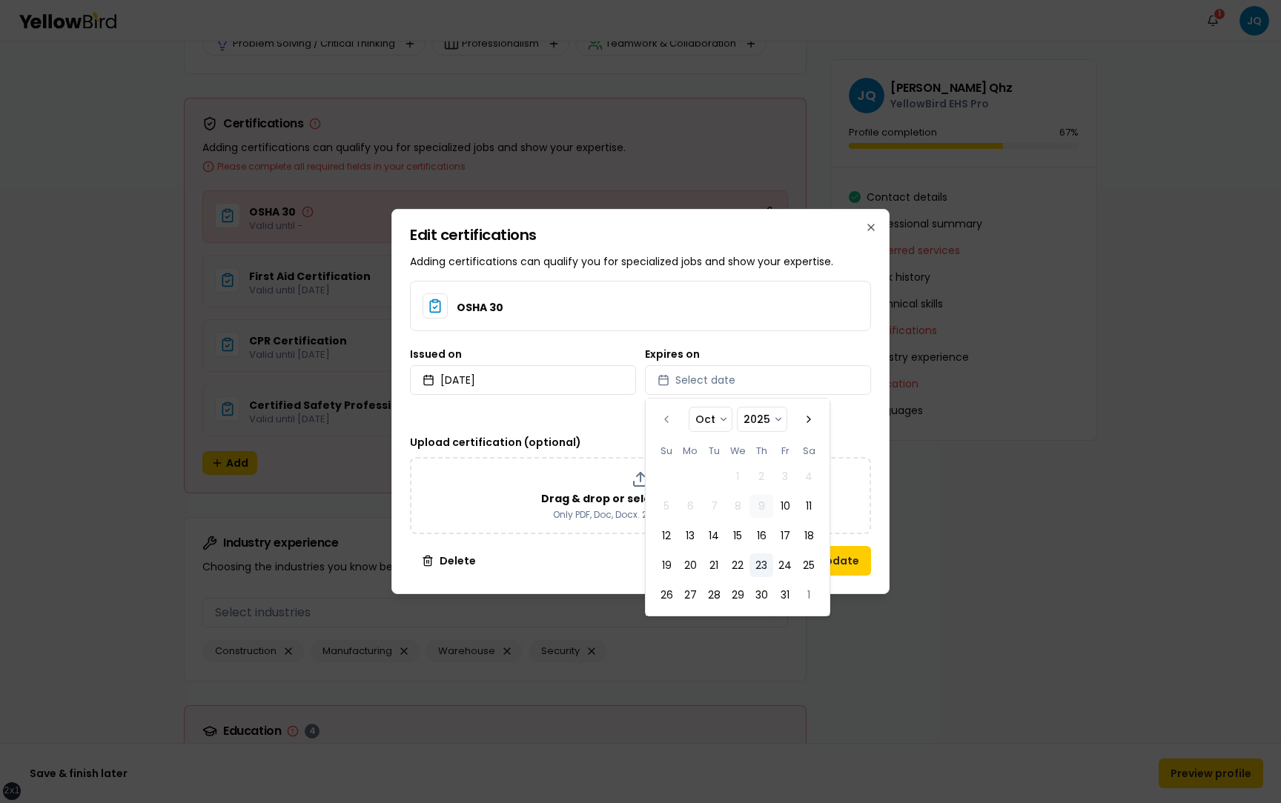
click at [770, 577] on button "23" at bounding box center [761, 566] width 24 height 24
select select "*"
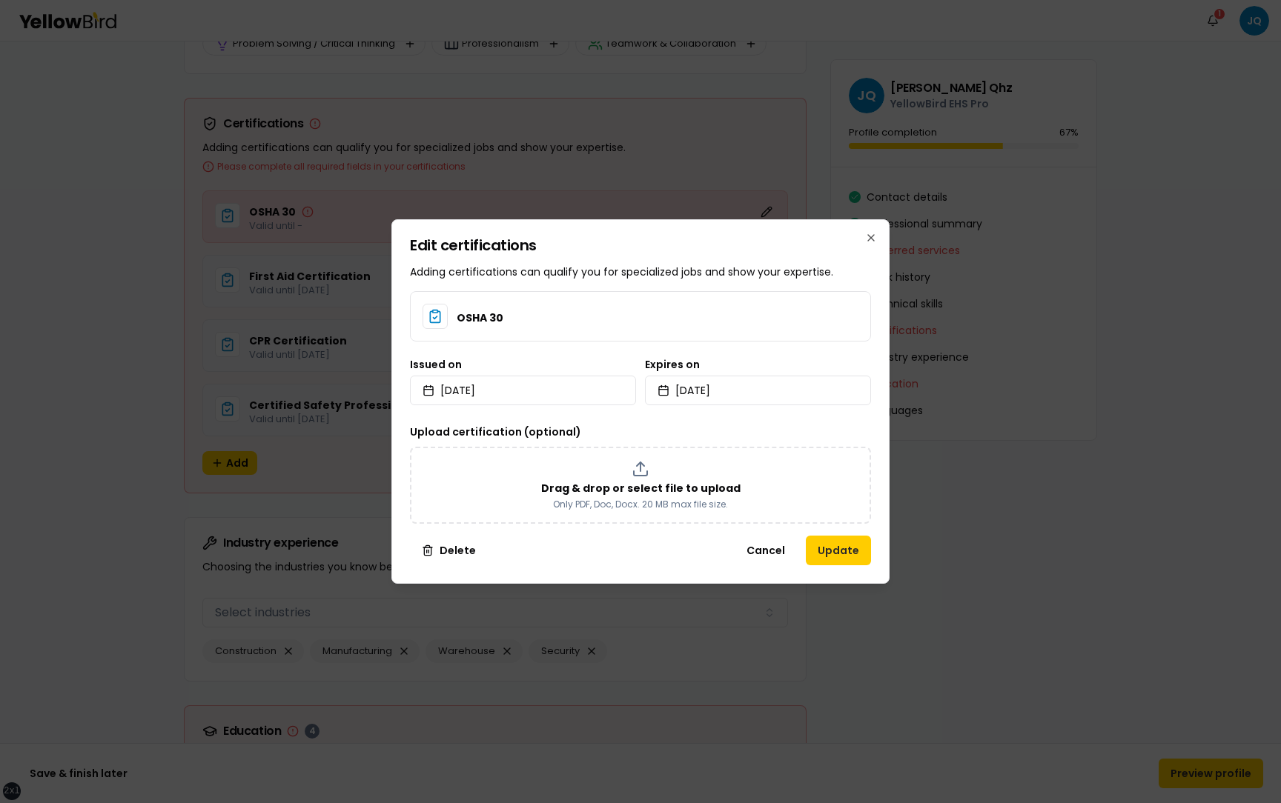
click at [871, 554] on div "Edit certifications Adding certifications can qualify you for specialized jobs …" at bounding box center [640, 401] width 498 height 365
click at [855, 554] on button "Update" at bounding box center [838, 551] width 65 height 30
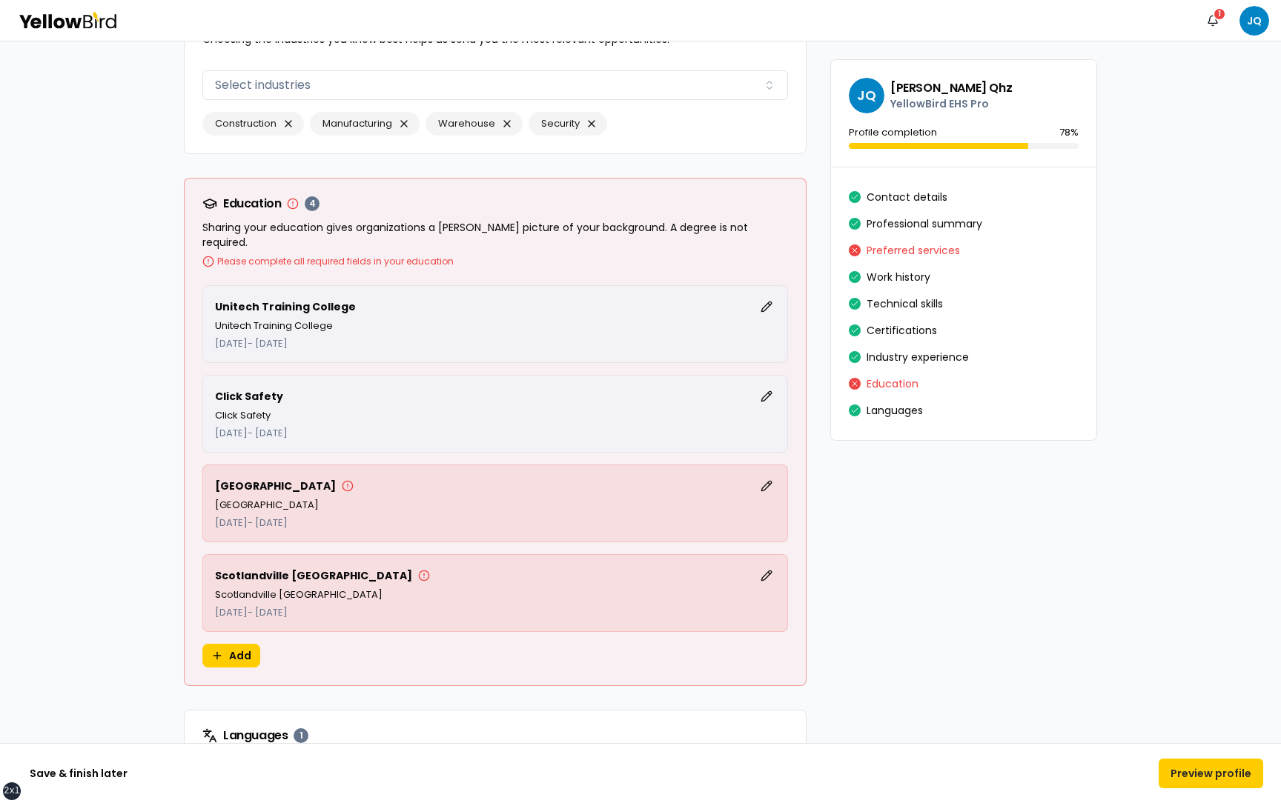
scroll to position [3648, 0]
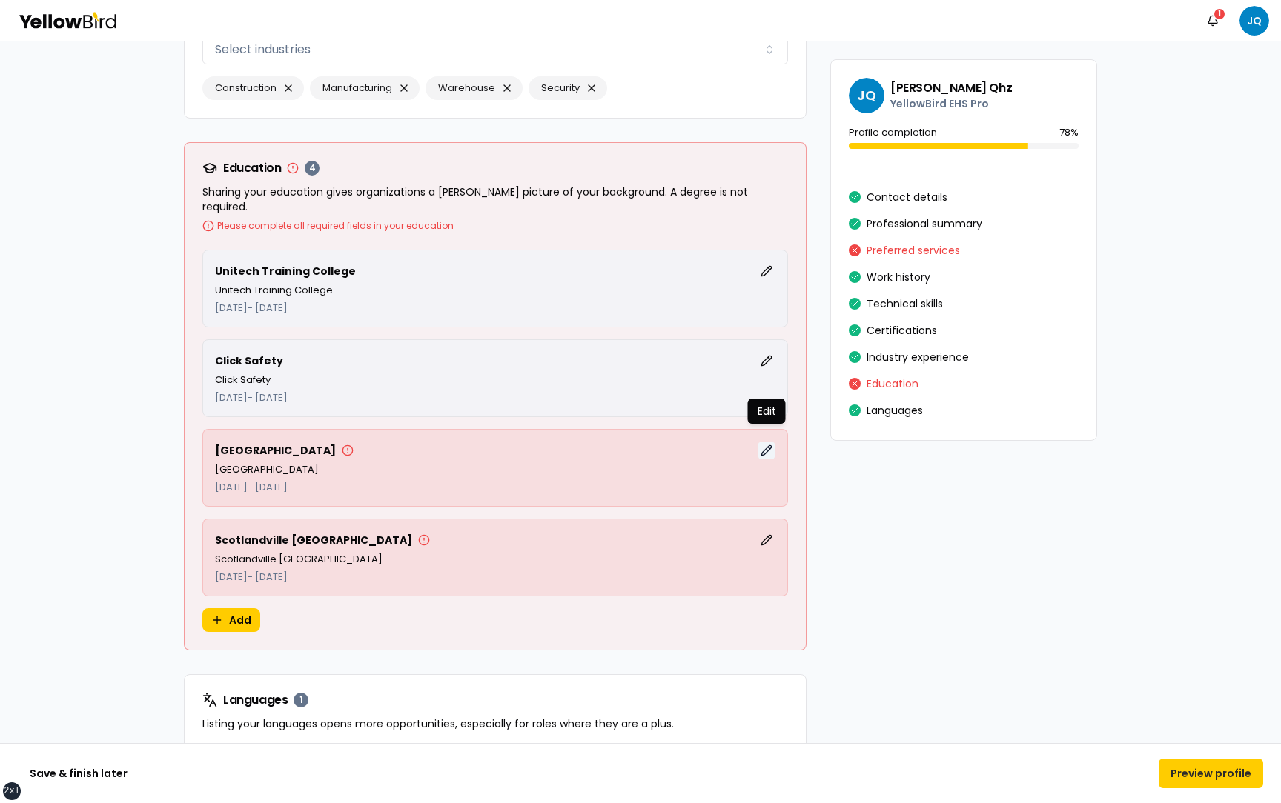
click at [770, 442] on button "Edit" at bounding box center [766, 451] width 18 height 18
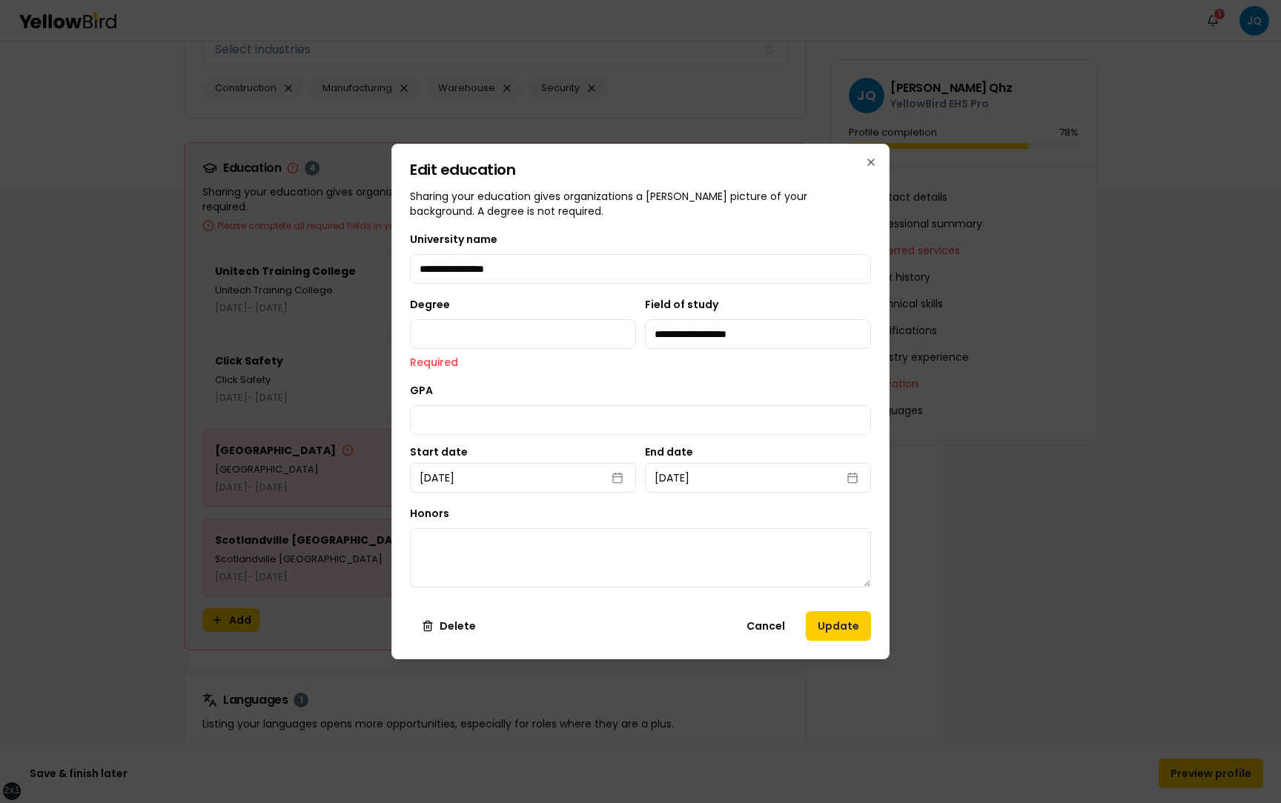
click at [557, 389] on div "GPA" at bounding box center [640, 408] width 461 height 53
click at [556, 331] on input "Degree" at bounding box center [523, 334] width 226 height 30
type input "******"
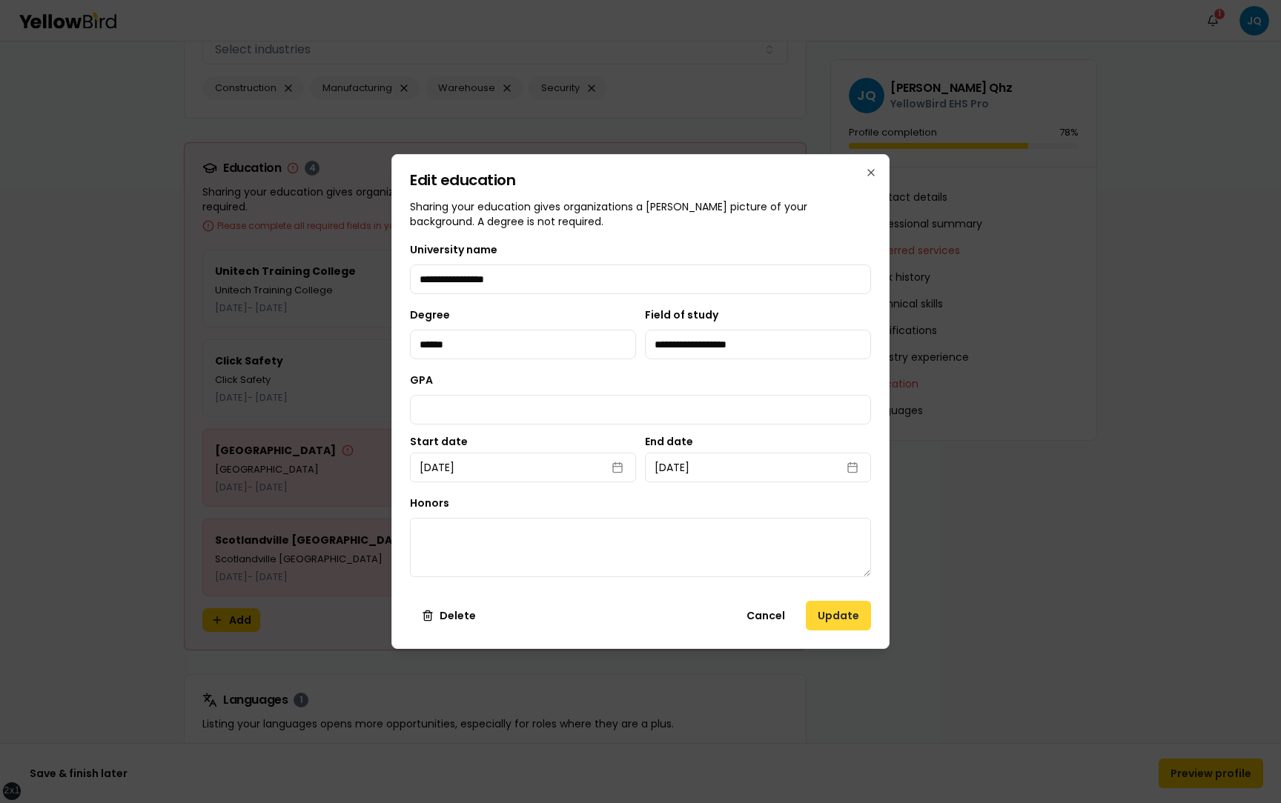
click at [860, 627] on button "Update" at bounding box center [838, 616] width 65 height 30
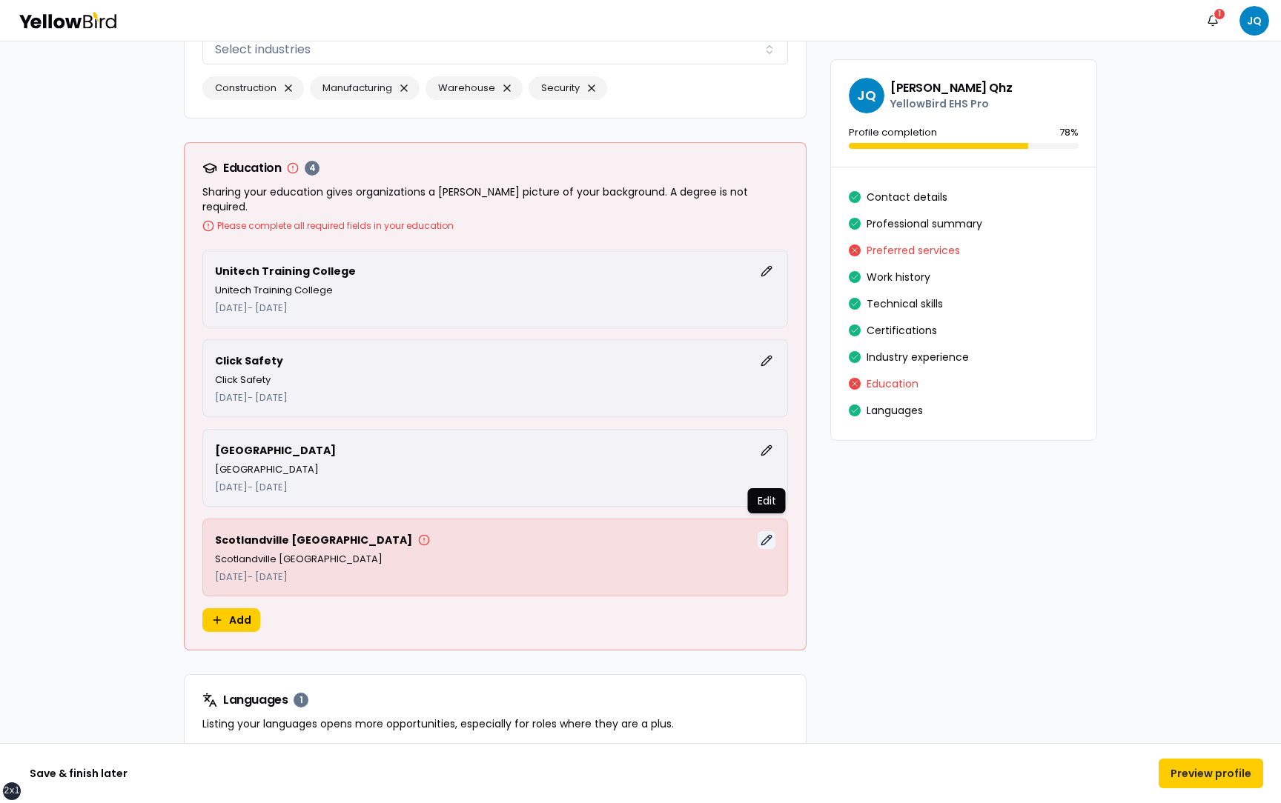
click at [770, 531] on button "Edit" at bounding box center [766, 540] width 18 height 18
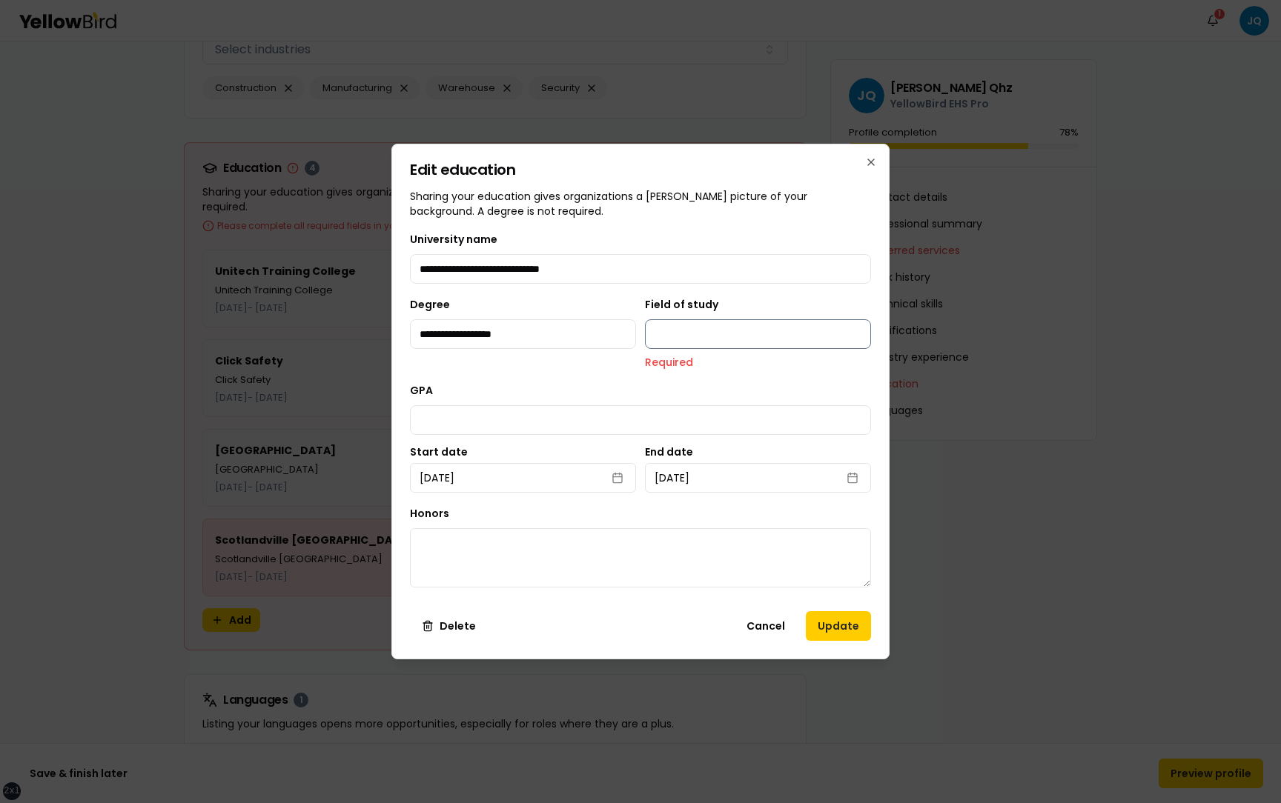
click at [702, 328] on input "Field of study" at bounding box center [758, 334] width 226 height 30
type input "**********"
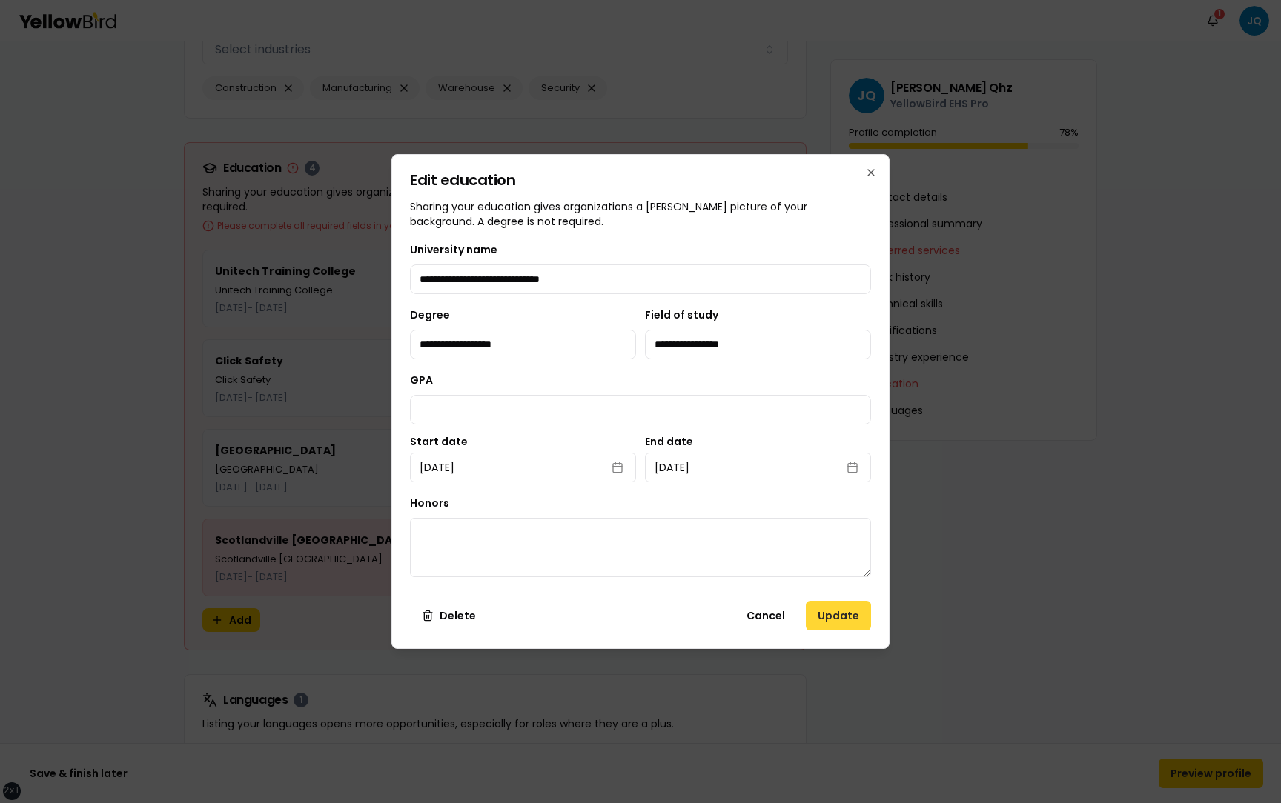
click at [828, 617] on button "Update" at bounding box center [838, 616] width 65 height 30
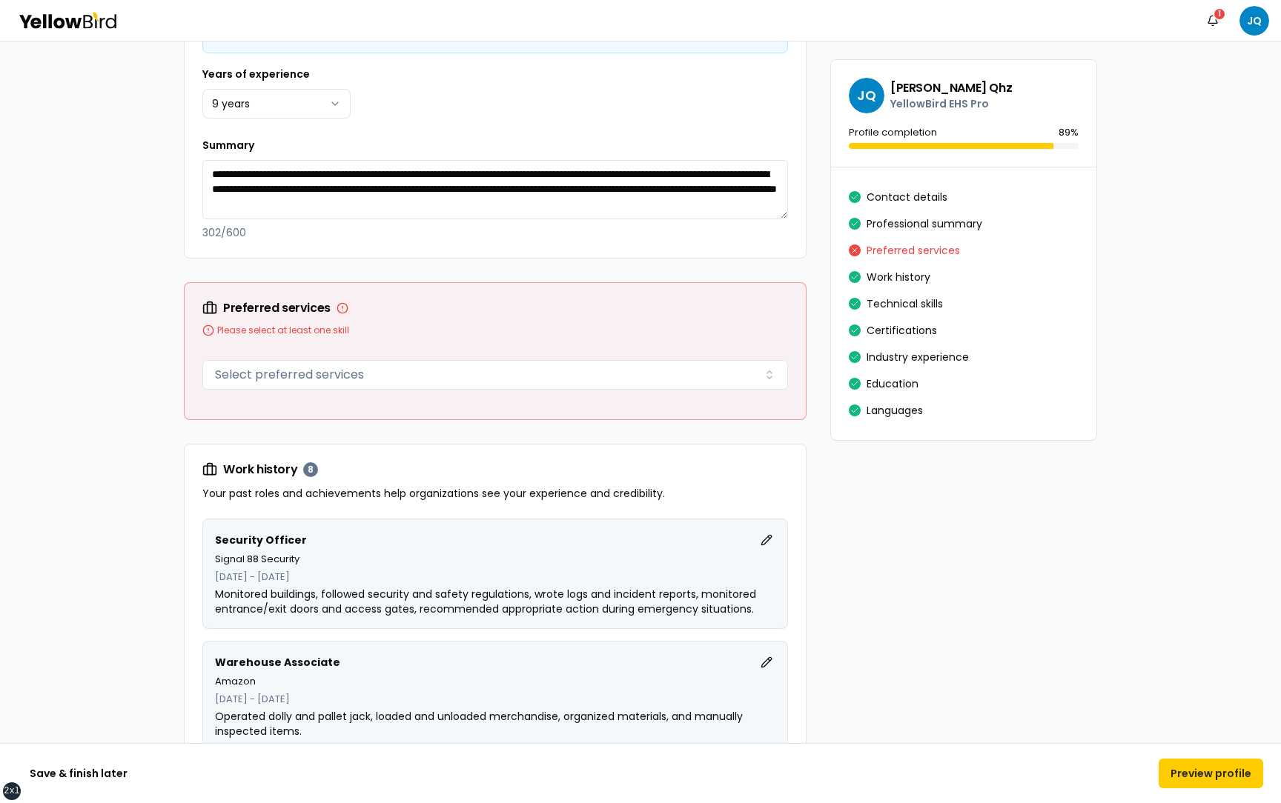
scroll to position [1124, 0]
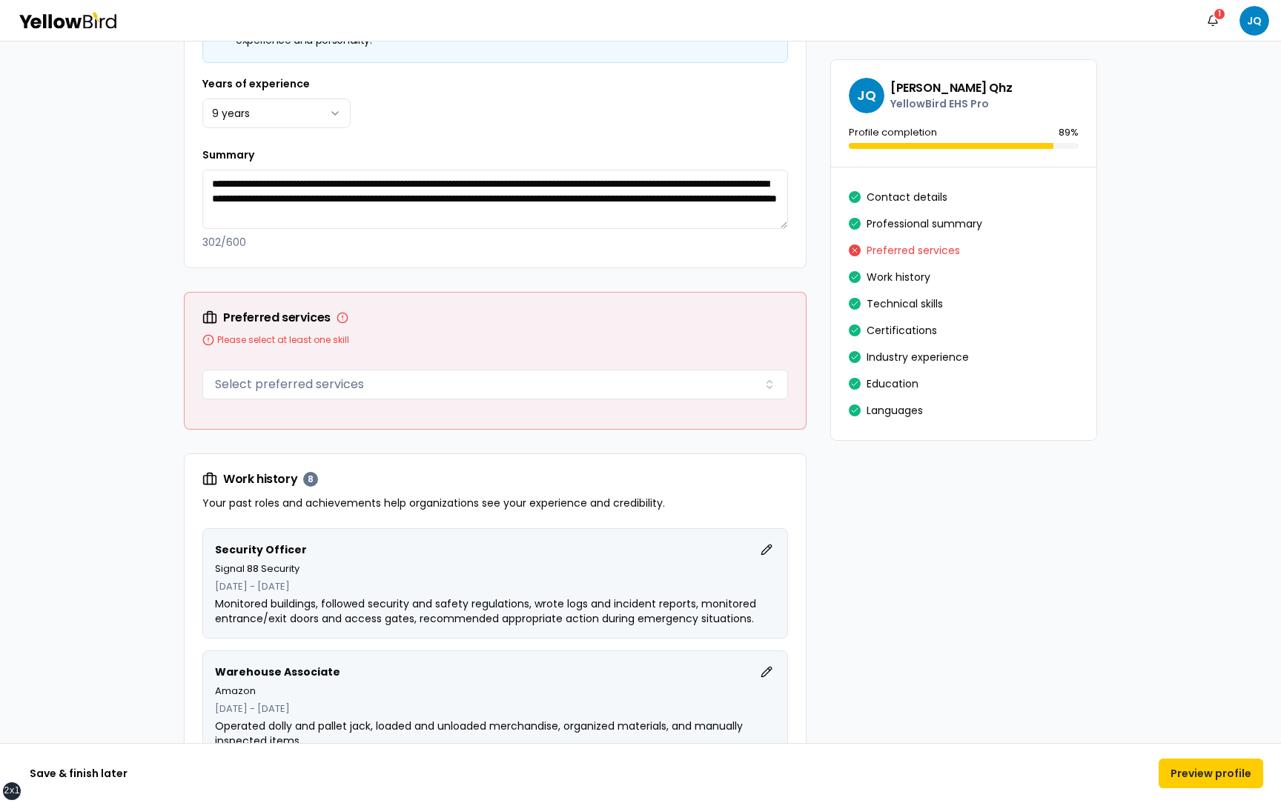
click at [1216, 789] on div "Save & finish later Preview profile" at bounding box center [640, 773] width 1281 height 60
click at [1216, 776] on button "Preview profile" at bounding box center [1210, 774] width 105 height 30
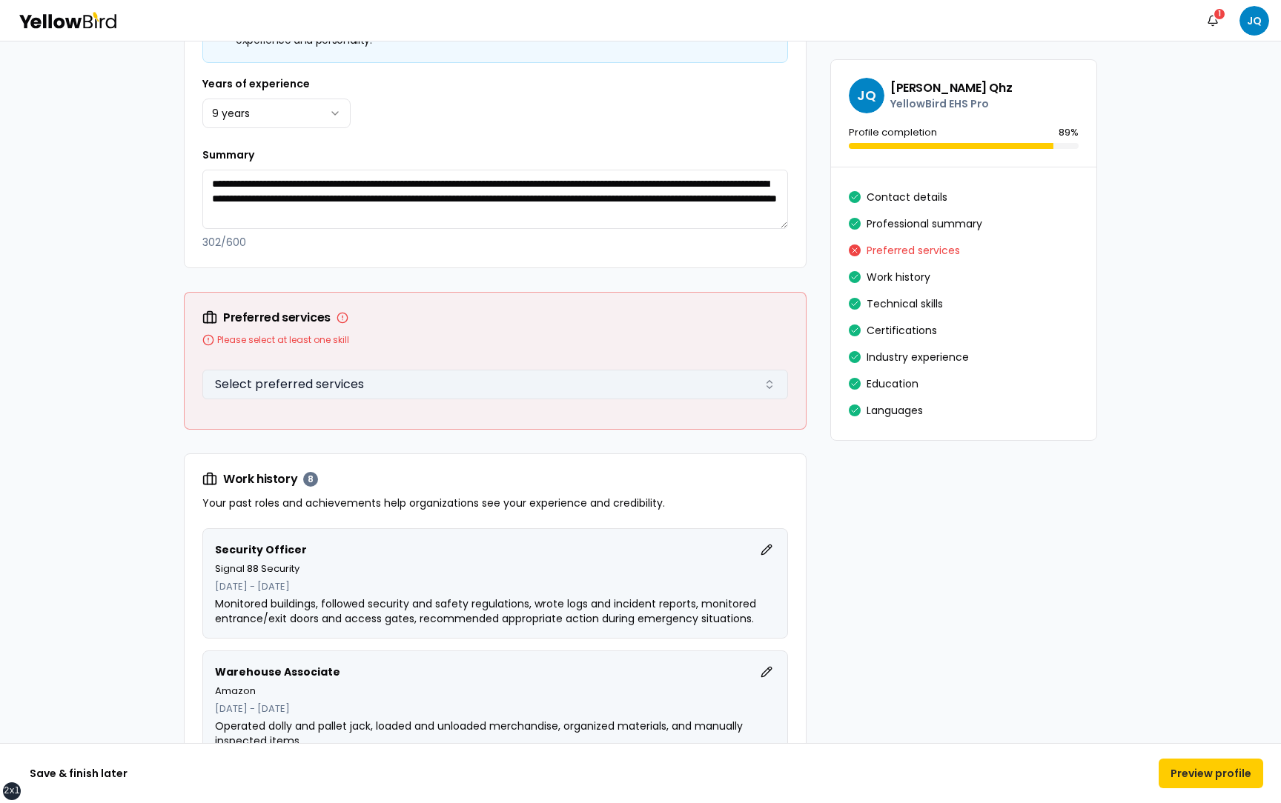
click at [697, 391] on button "Select preferred services" at bounding box center [495, 385] width 586 height 30
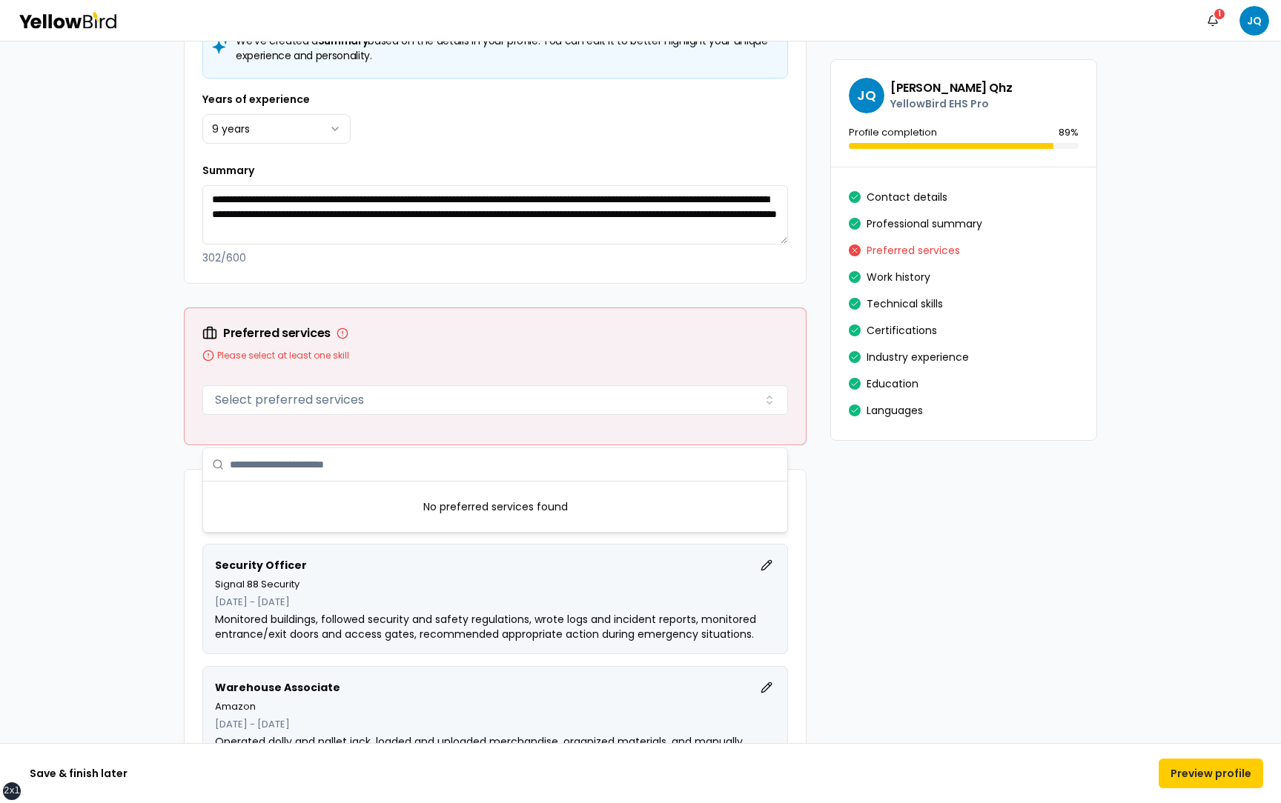
scroll to position [1119, 0]
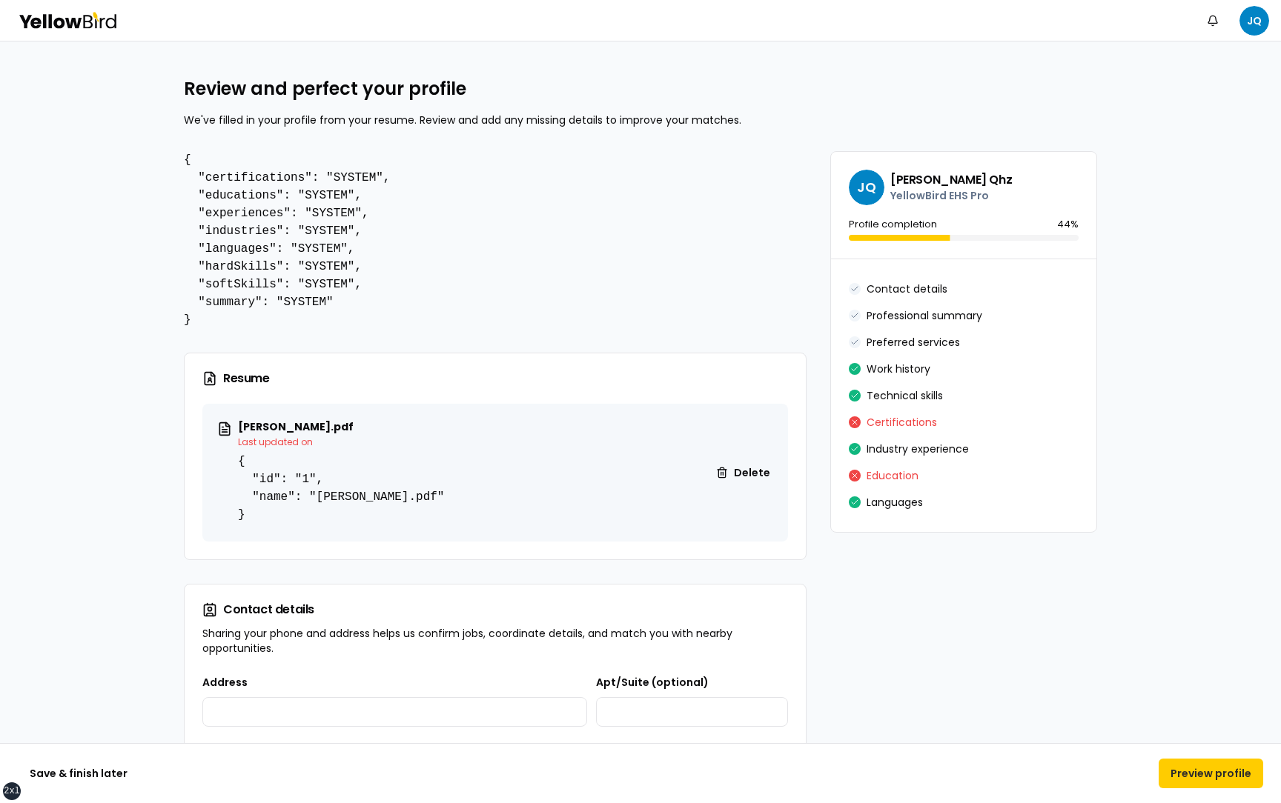
click at [1274, 32] on div "Notifications JQ" at bounding box center [640, 20] width 1281 height 41
click at [1267, 30] on nav "Notifications JQ" at bounding box center [1233, 21] width 71 height 30
click at [1259, 30] on html "**********" at bounding box center [640, 401] width 1281 height 803
drag, startPoint x: 1215, startPoint y: 70, endPoint x: 1122, endPoint y: 72, distance: 93.4
click at [1122, 72] on div "JQ [PERSON_NAME] Test Qhz [EMAIL_ADDRESS][DOMAIN_NAME]" at bounding box center [1174, 61] width 182 height 39
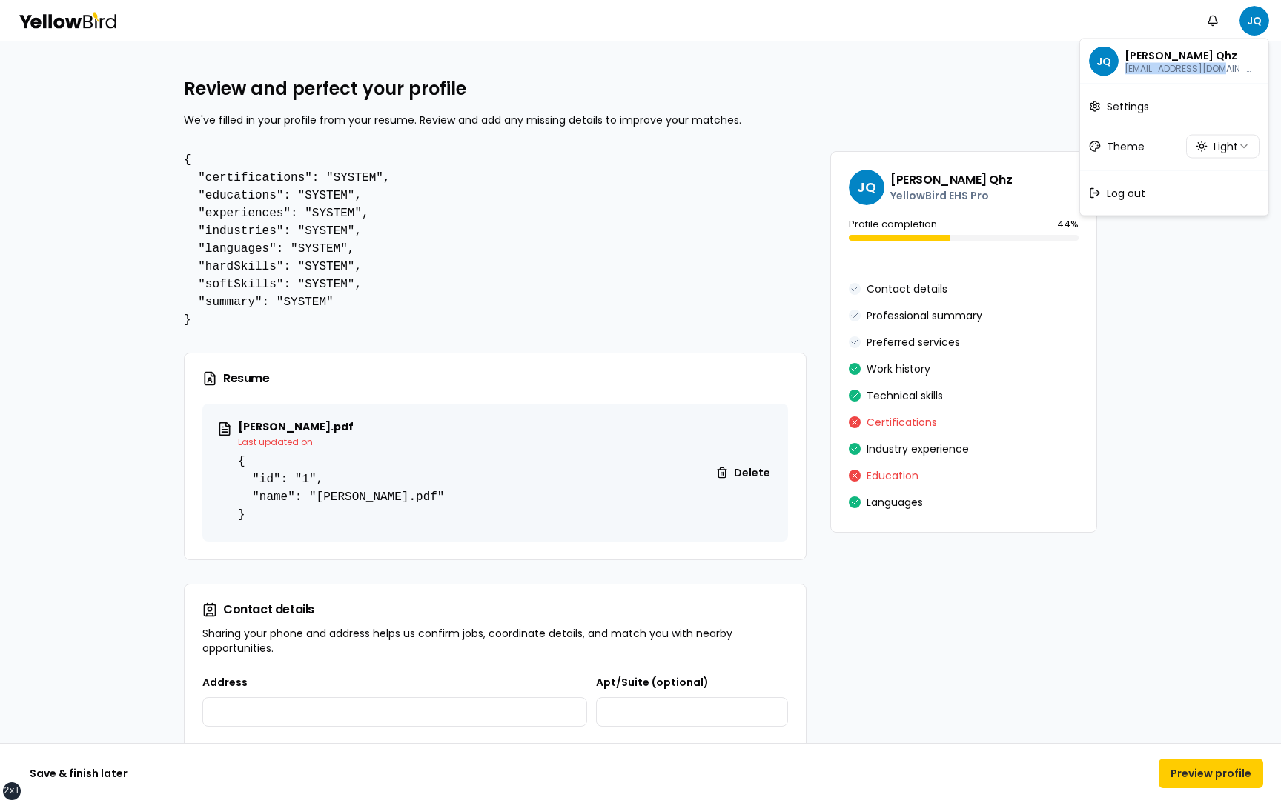
copy p "jcamilo+localworker"
click at [1216, 366] on html "**********" at bounding box center [640, 401] width 1281 height 803
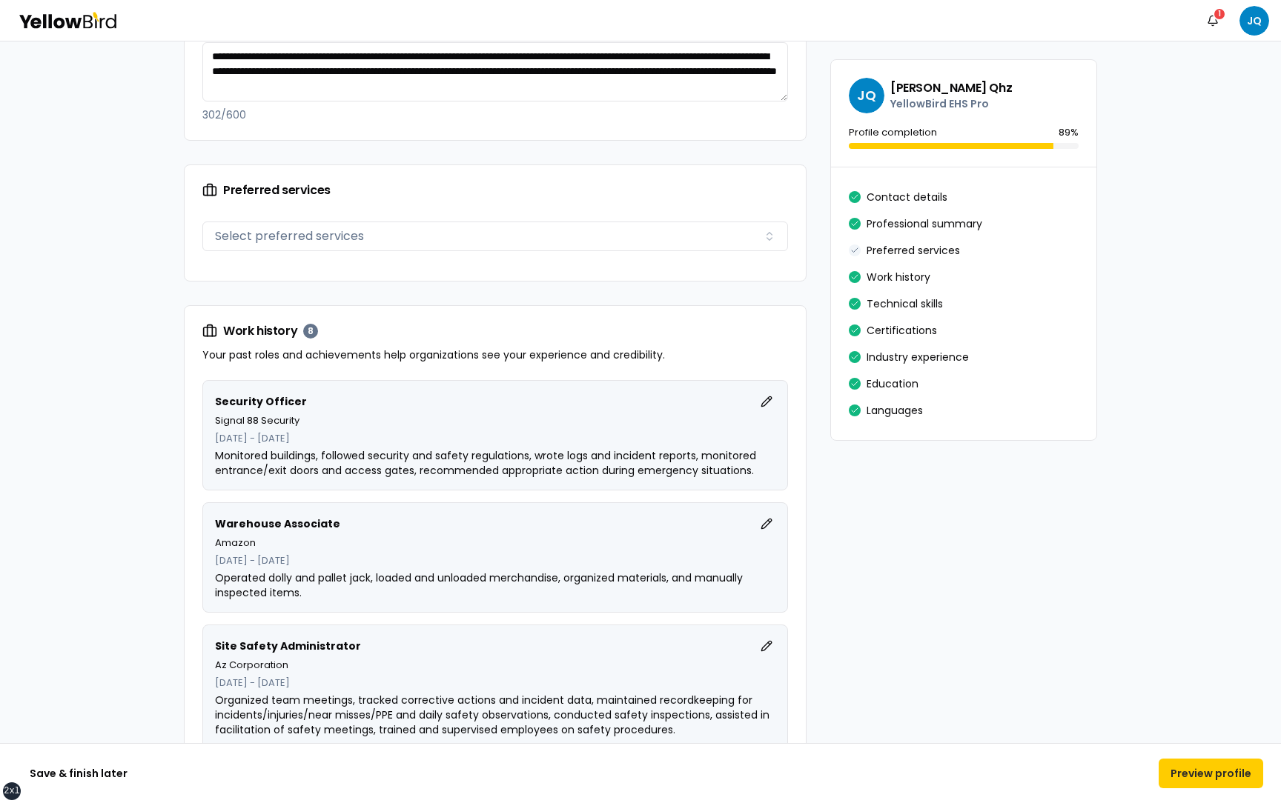
scroll to position [1270, 0]
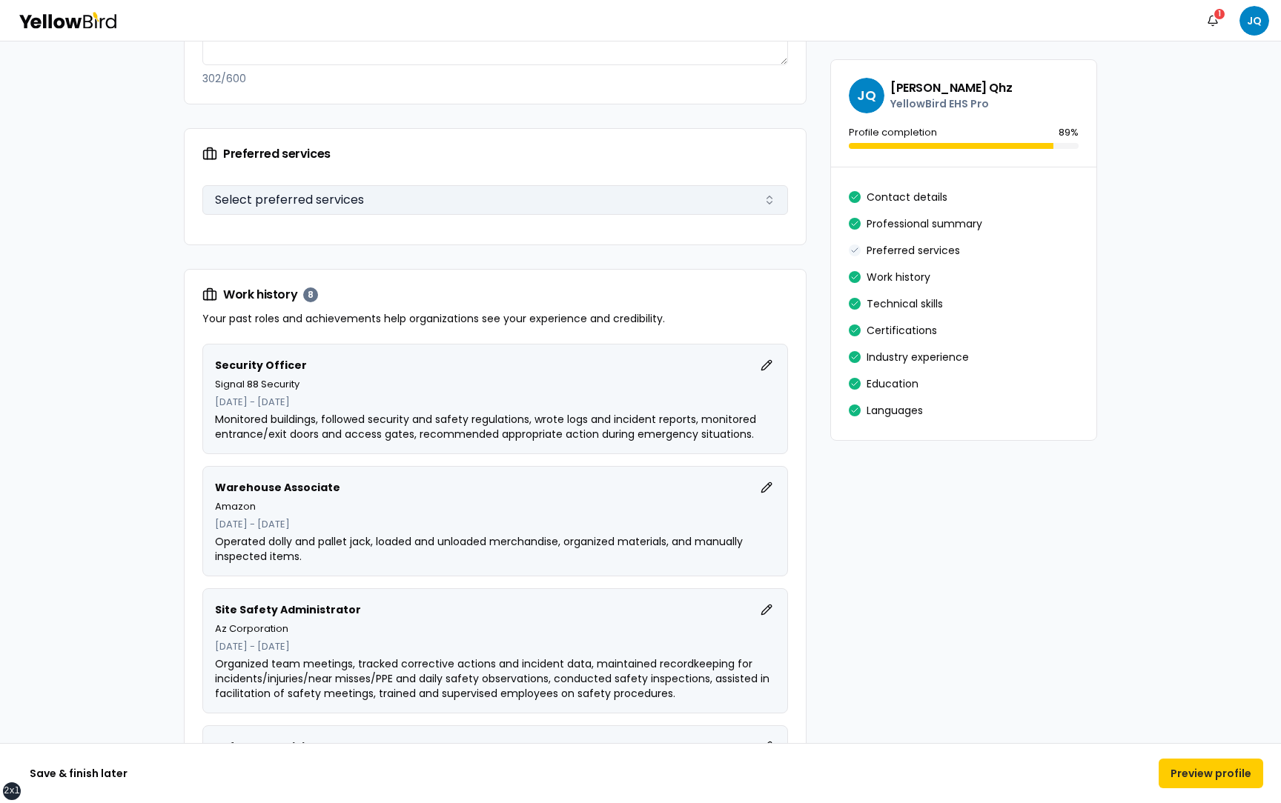
click at [514, 194] on button "Select preferred services" at bounding box center [495, 200] width 586 height 30
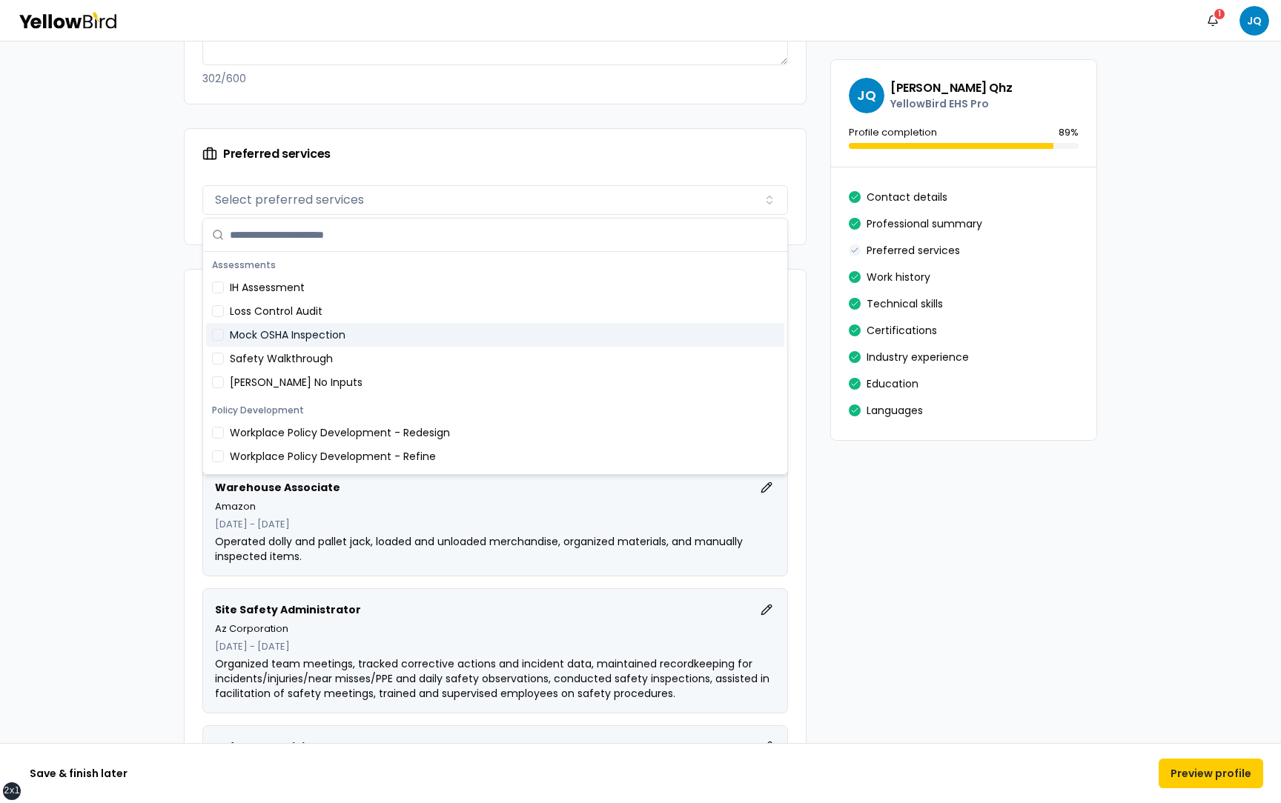
click at [454, 327] on div "Mock OSHA Inspection" at bounding box center [495, 335] width 578 height 24
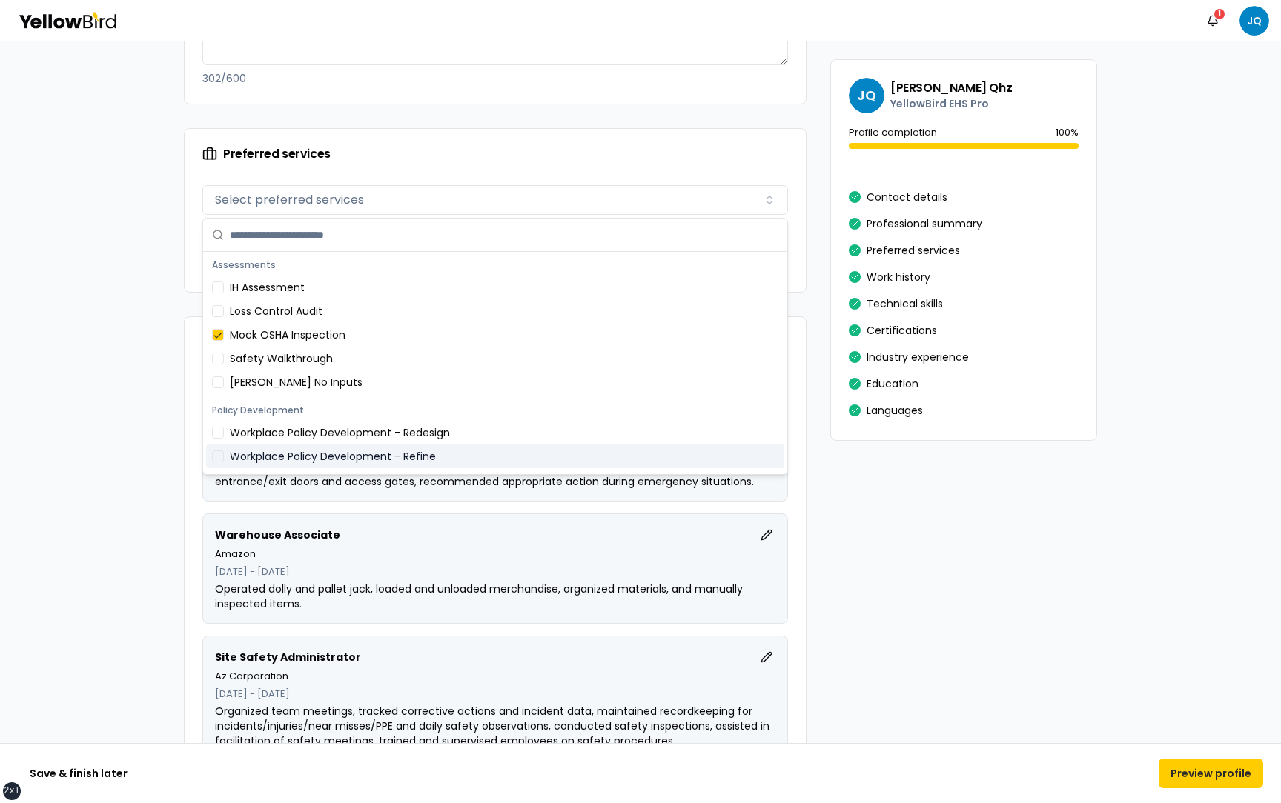
click at [437, 451] on div "Workplace Policy Development - Refine" at bounding box center [495, 457] width 578 height 24
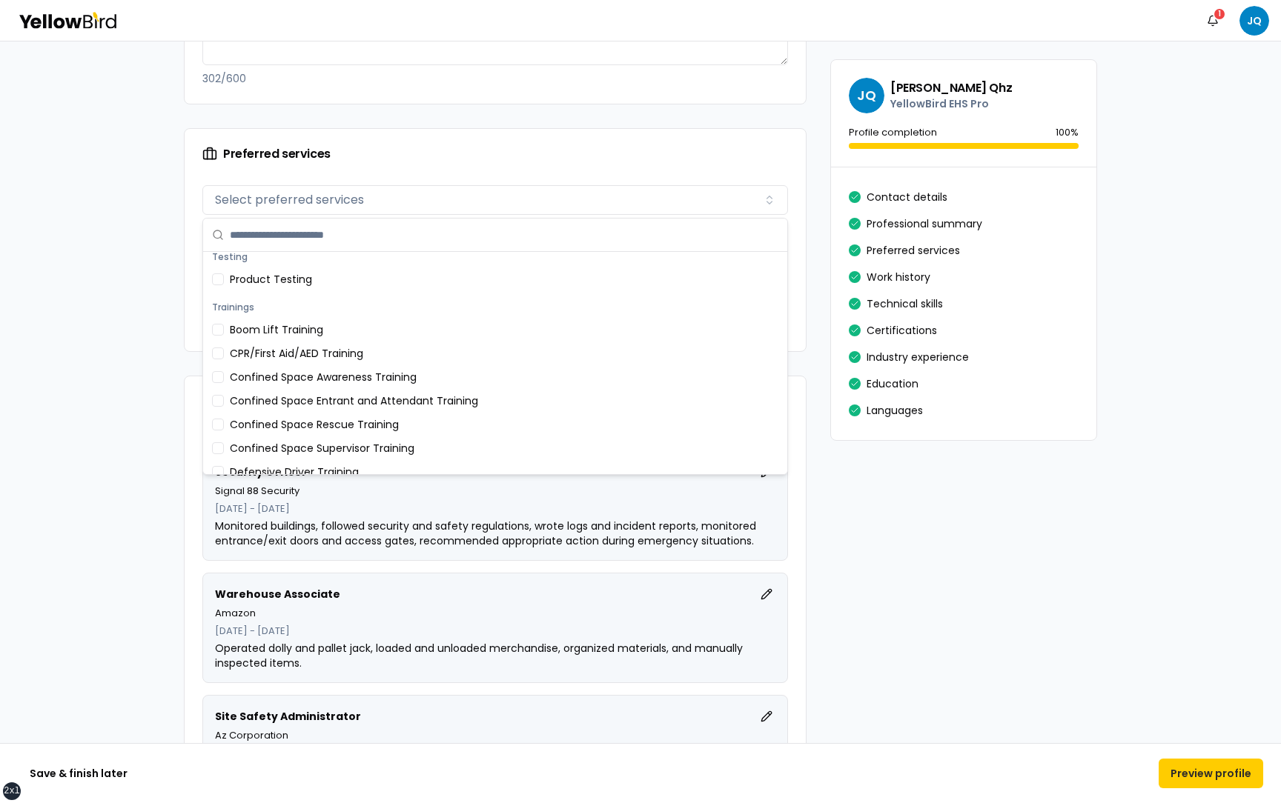
scroll to position [290, 0]
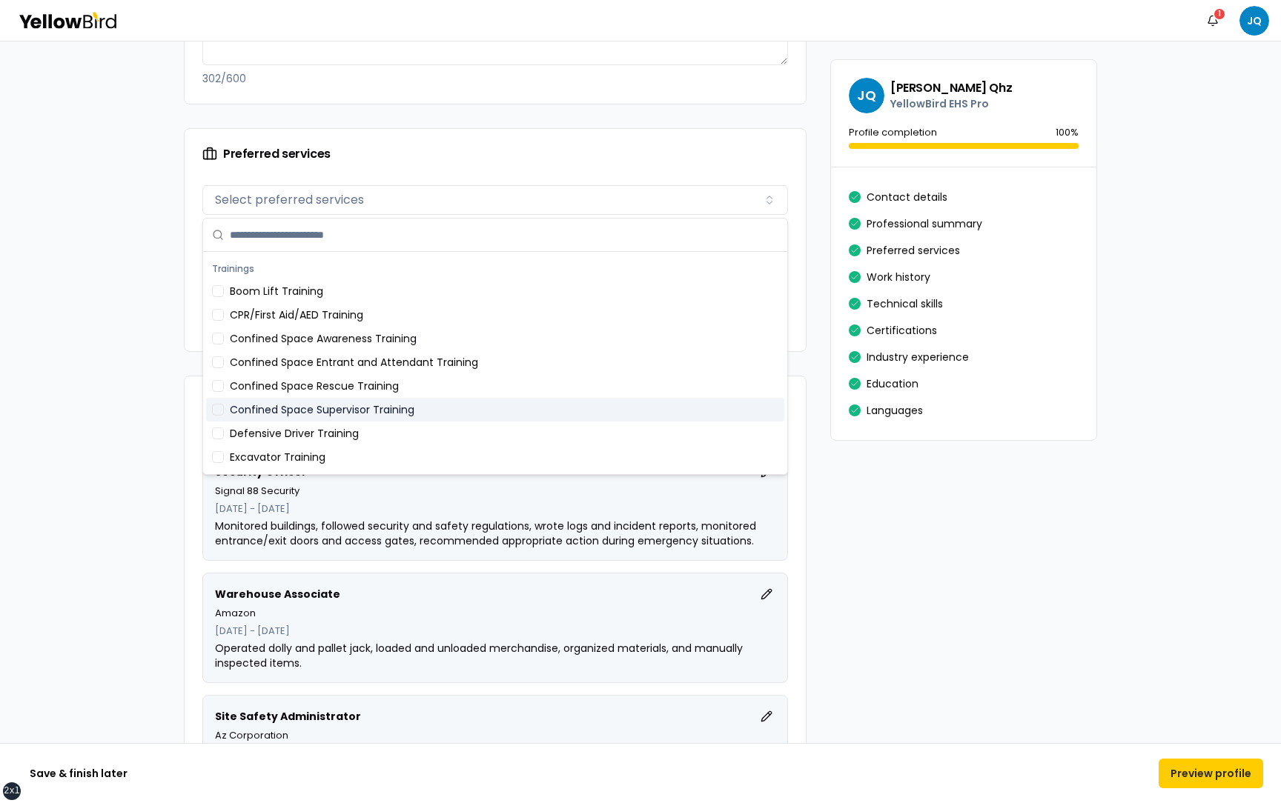
click at [435, 403] on div "Confined Space Supervisor Training" at bounding box center [495, 410] width 578 height 24
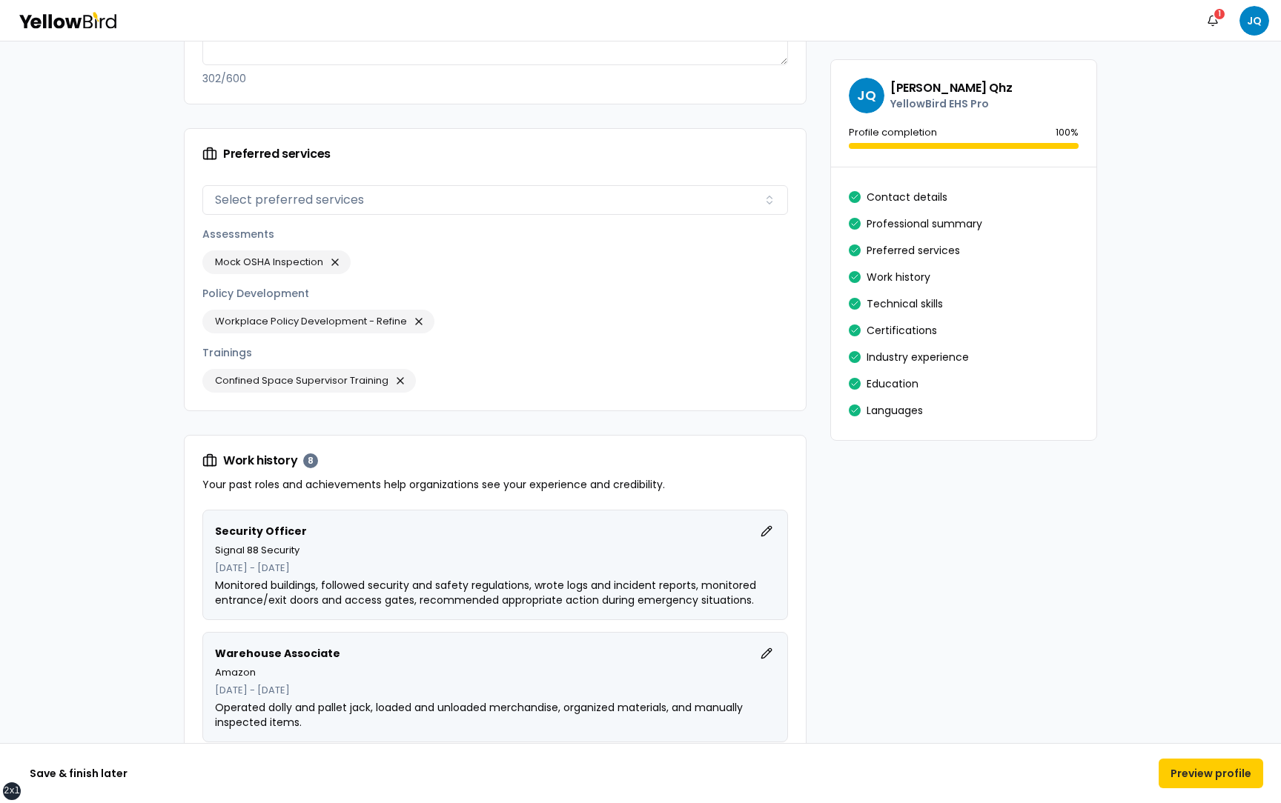
click at [1197, 773] on button "Preview profile" at bounding box center [1210, 774] width 105 height 30
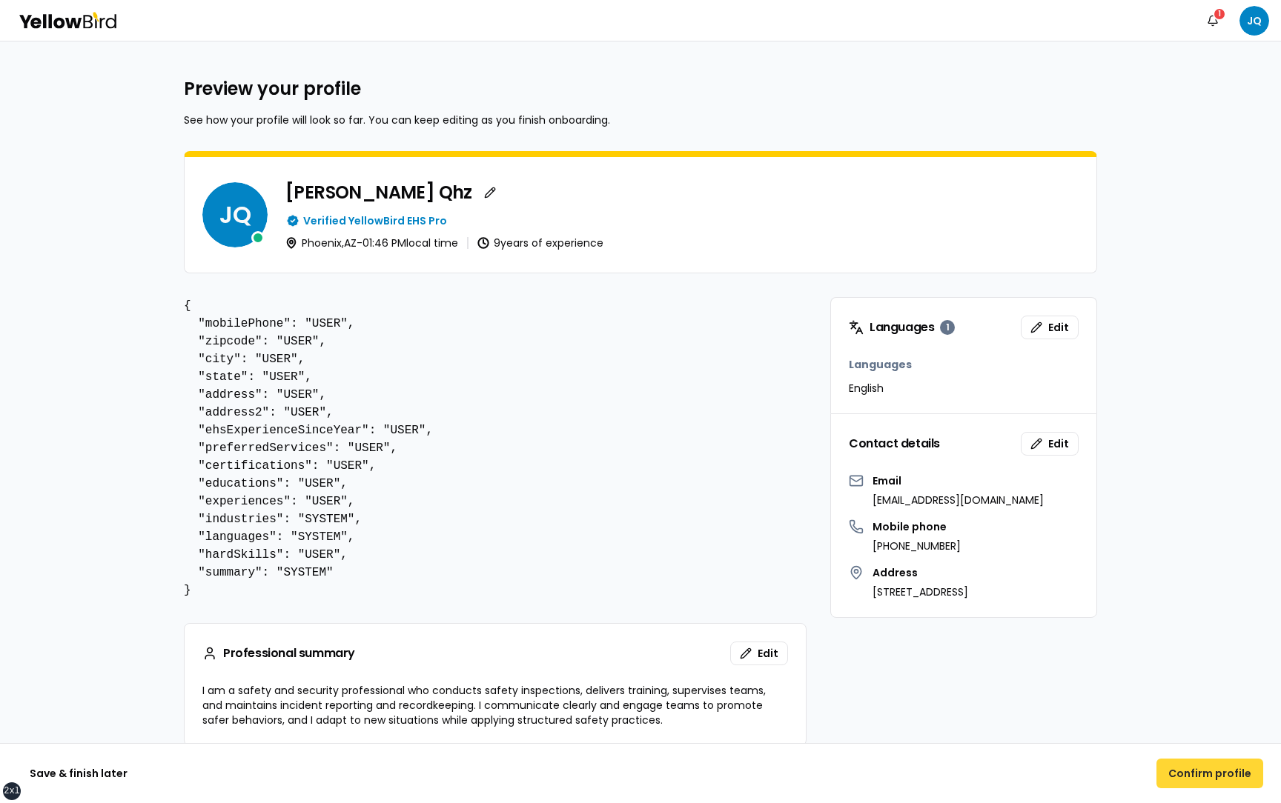
click at [1190, 773] on button "Confirm profile" at bounding box center [1209, 774] width 107 height 30
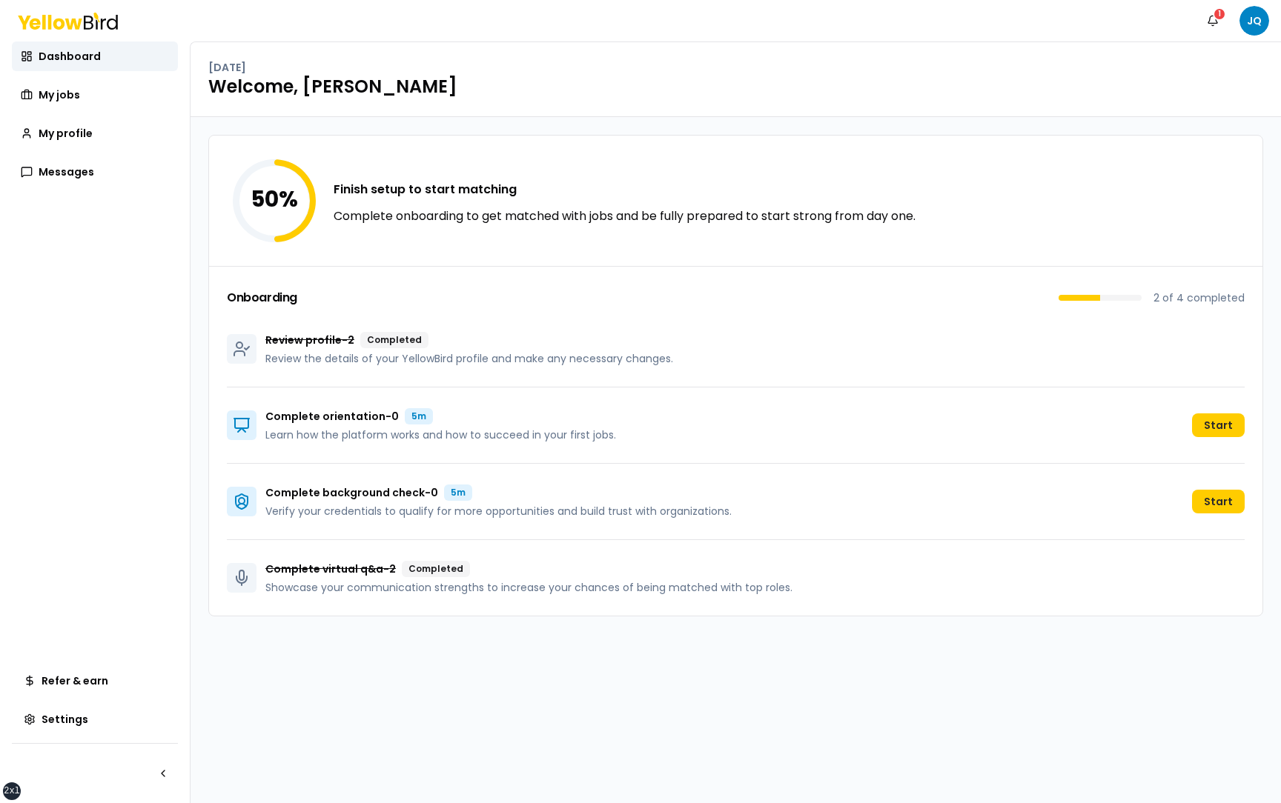
click at [1167, 656] on div "50 % Finish setup to start matching Complete onboarding to get matched with job…" at bounding box center [735, 460] width 1090 height 686
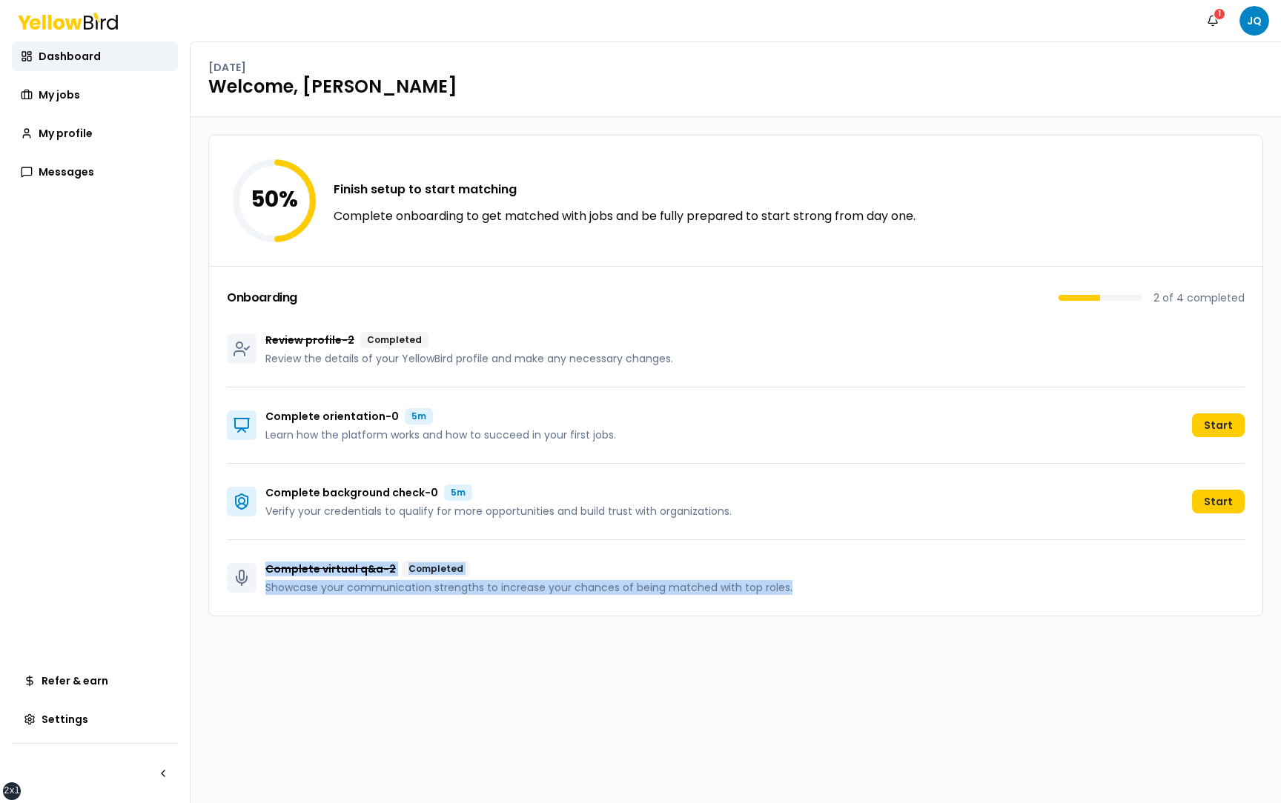
drag, startPoint x: 818, startPoint y: 591, endPoint x: 271, endPoint y: 559, distance: 548.6
click at [271, 559] on div "Complete virtual q&a - 2 Completed Showcase your communication strengths to inc…" at bounding box center [736, 578] width 1018 height 76
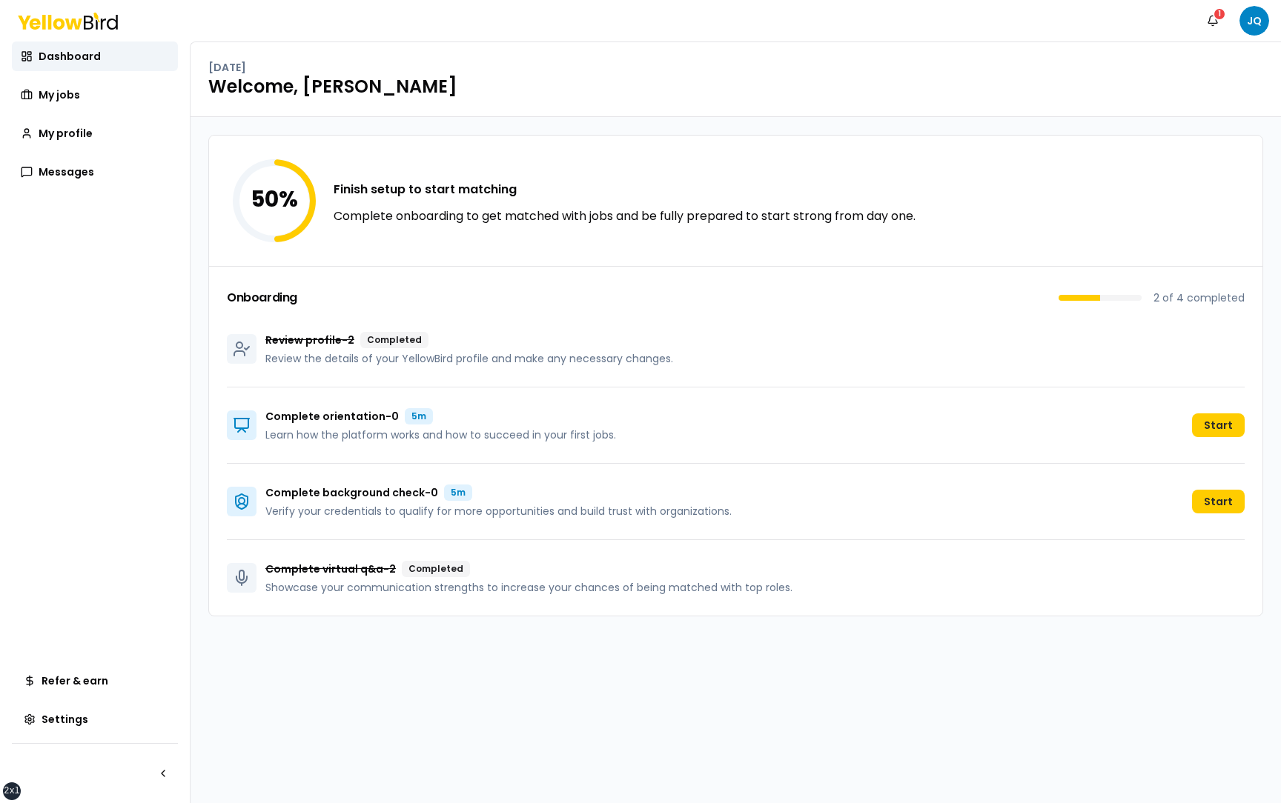
click at [432, 634] on div "50 % Finish setup to start matching Complete onboarding to get matched with job…" at bounding box center [735, 460] width 1090 height 686
click at [1220, 422] on button "Start" at bounding box center [1218, 426] width 53 height 24
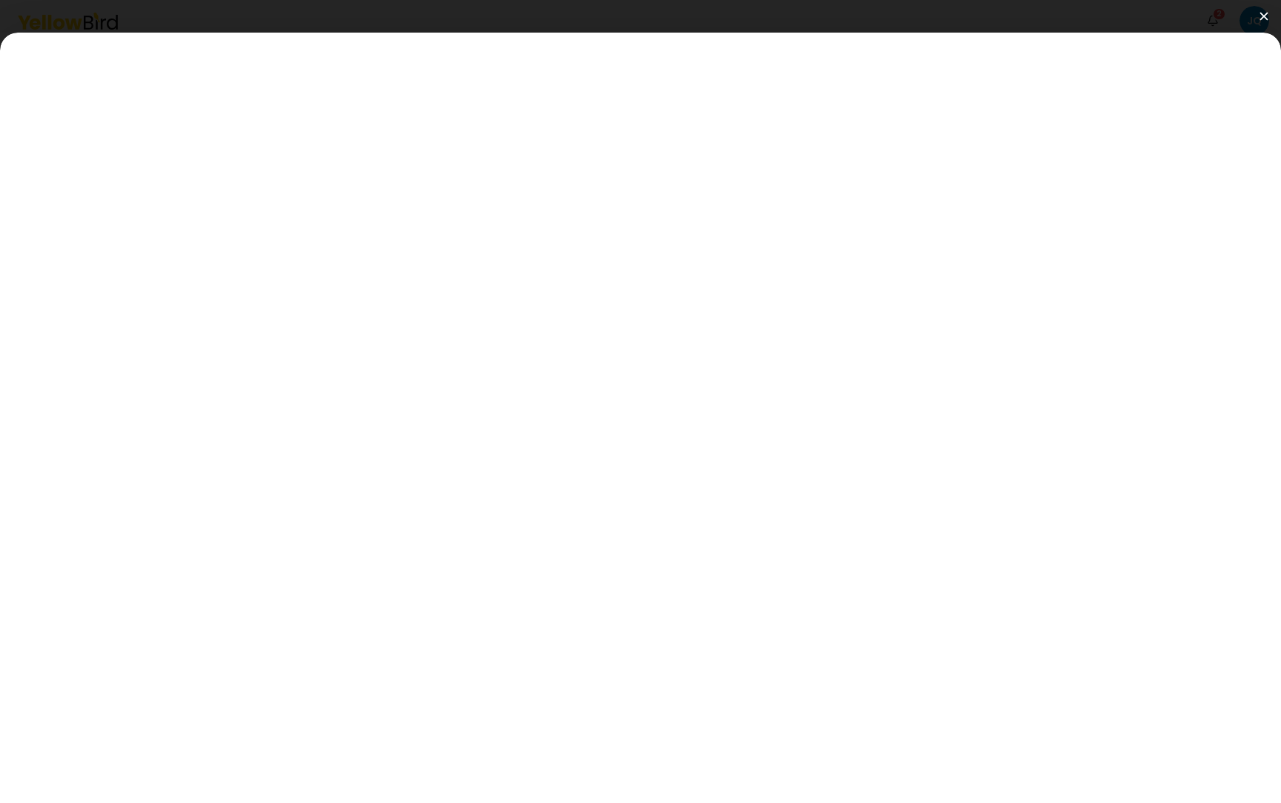
click at [1263, 15] on img at bounding box center [1263, 16] width 8 height 8
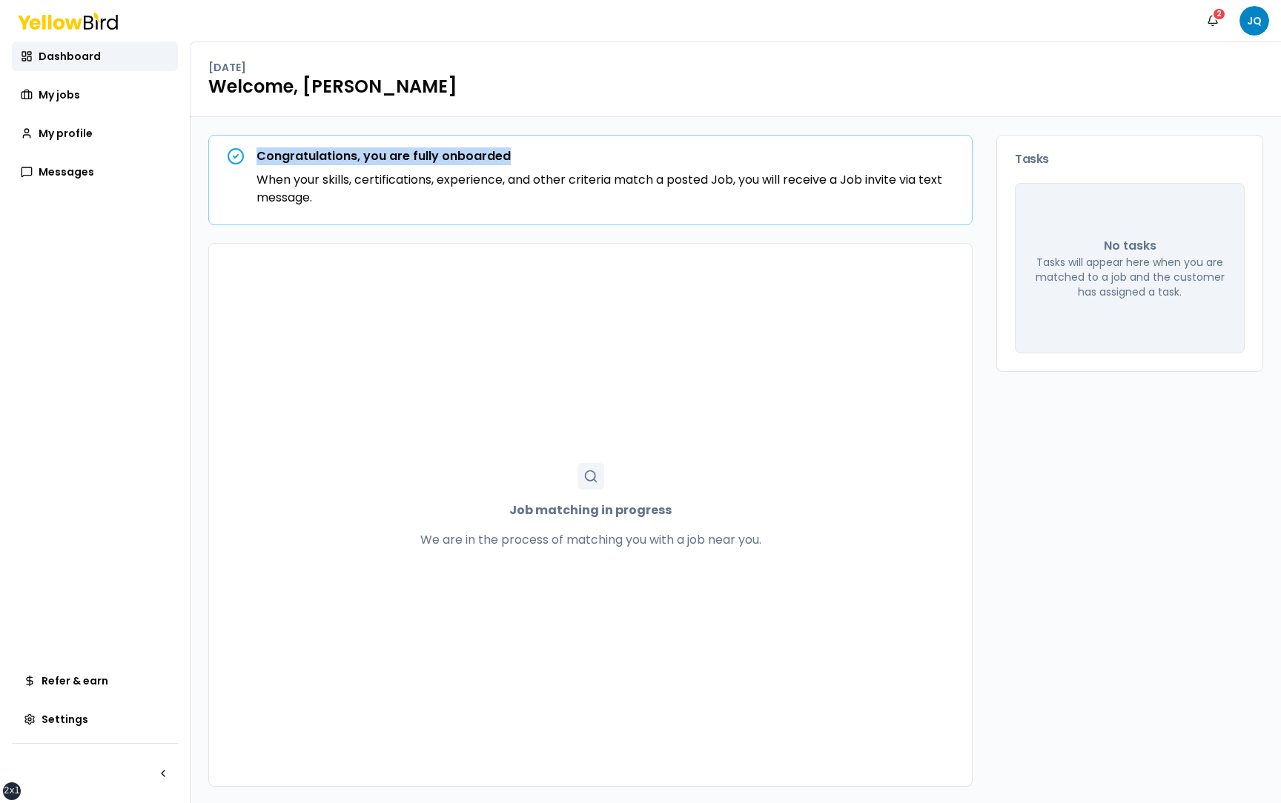
drag, startPoint x: 523, startPoint y: 155, endPoint x: 259, endPoint y: 157, distance: 263.1
click at [259, 157] on div "Congratulations, you are fully onboarded When your skills, certifications, expe…" at bounding box center [604, 176] width 697 height 59
click at [205, 239] on div "Congratulations, you are fully onboarded When your skills, certifications, expe…" at bounding box center [735, 461] width 1090 height 688
click at [1258, 26] on html "xs sm md lg xl 2xl Notifications 2 JQ Dashboard My jobs My profile Messages Ref…" at bounding box center [640, 401] width 1281 height 803
click at [979, 118] on html "xs sm md lg xl 2xl Notifications 2 JQ Dashboard My jobs My profile Messages Ref…" at bounding box center [640, 401] width 1281 height 803
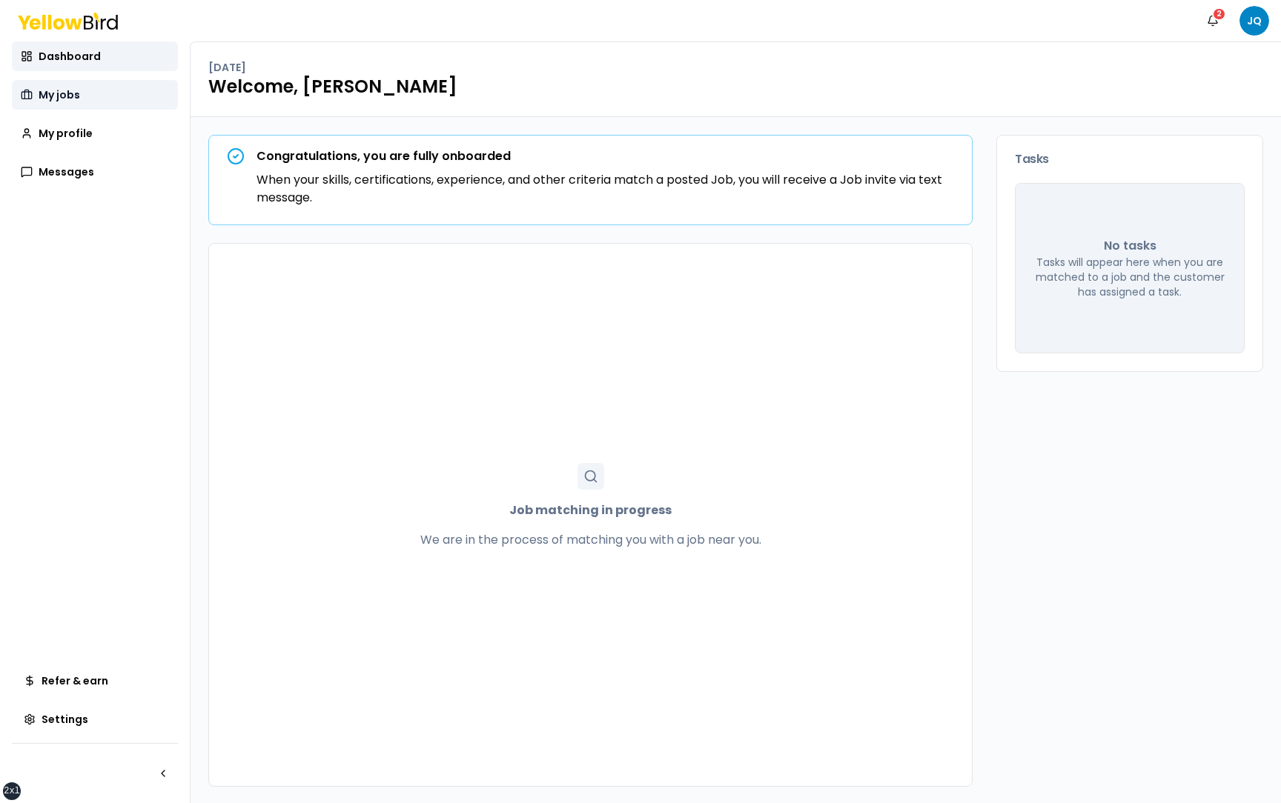
click at [144, 102] on link "My jobs" at bounding box center [95, 95] width 166 height 30
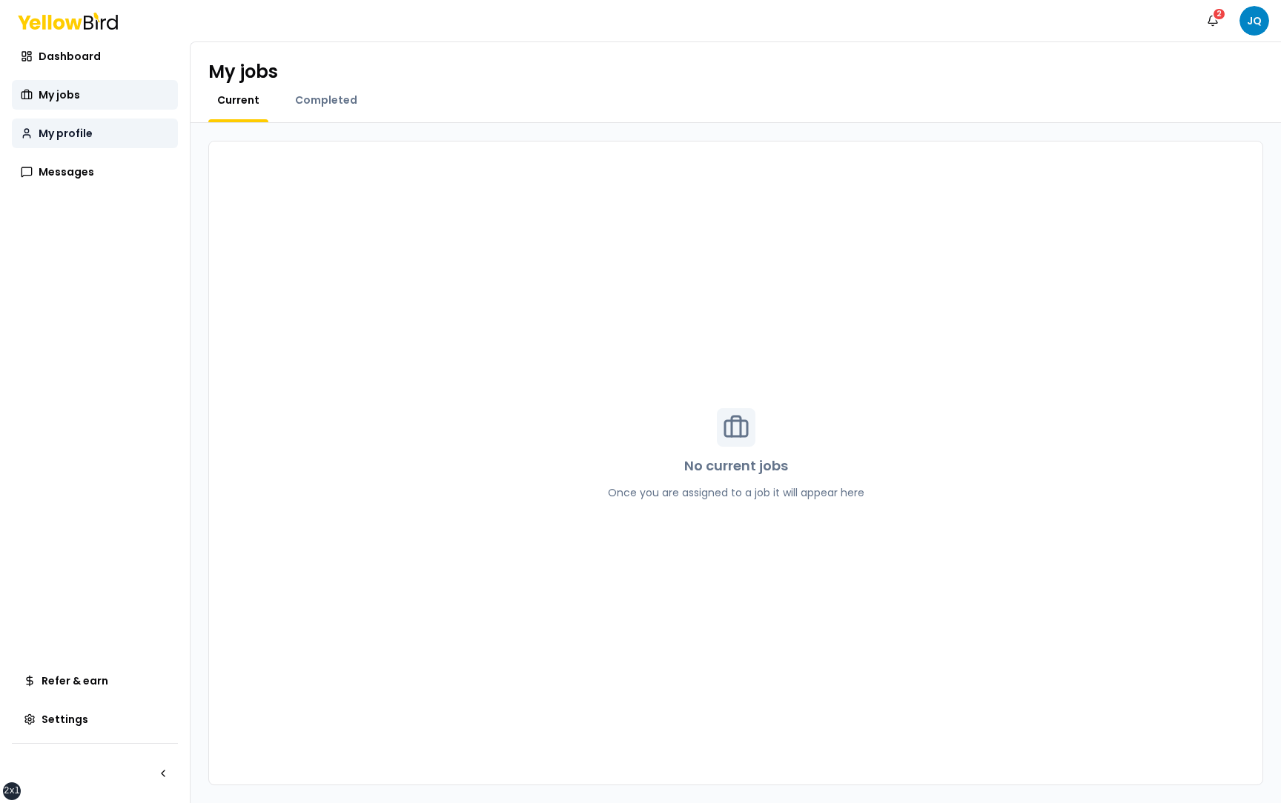
click at [146, 133] on link "My profile" at bounding box center [95, 134] width 166 height 30
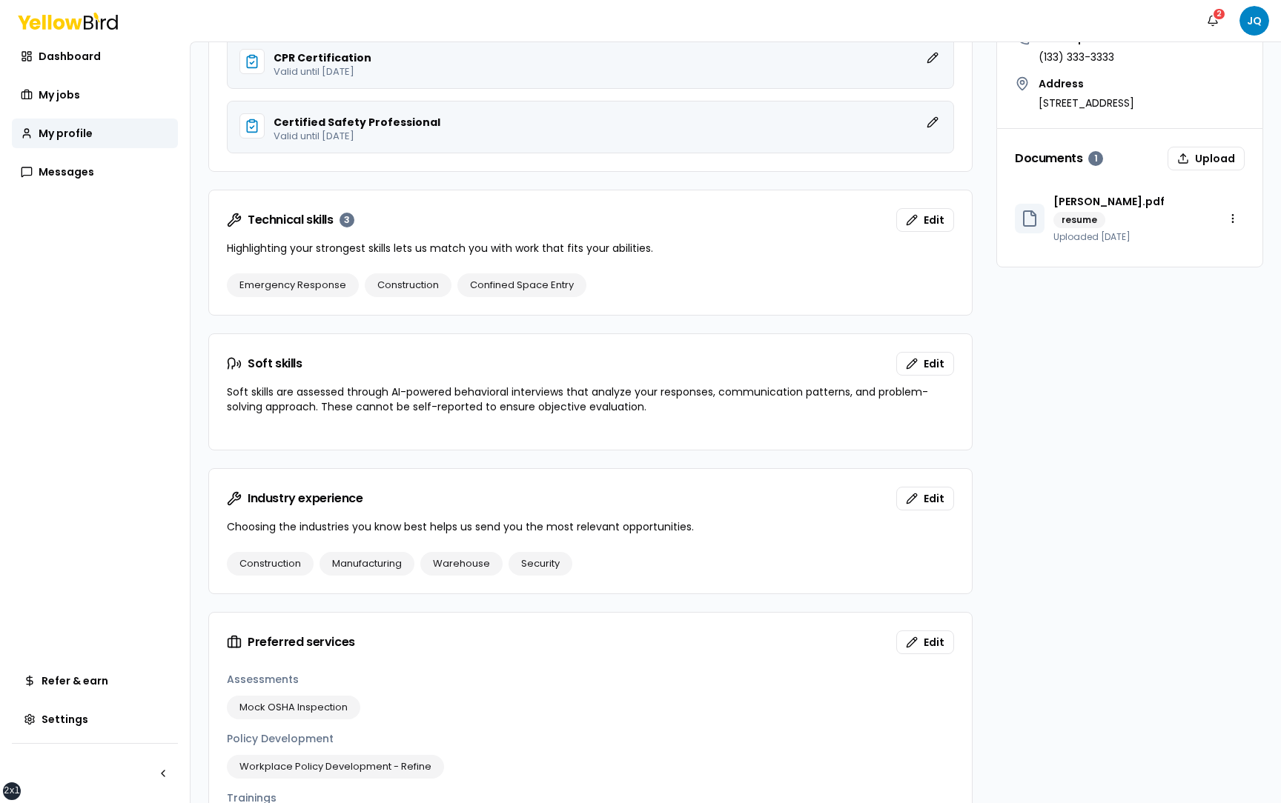
scroll to position [492, 0]
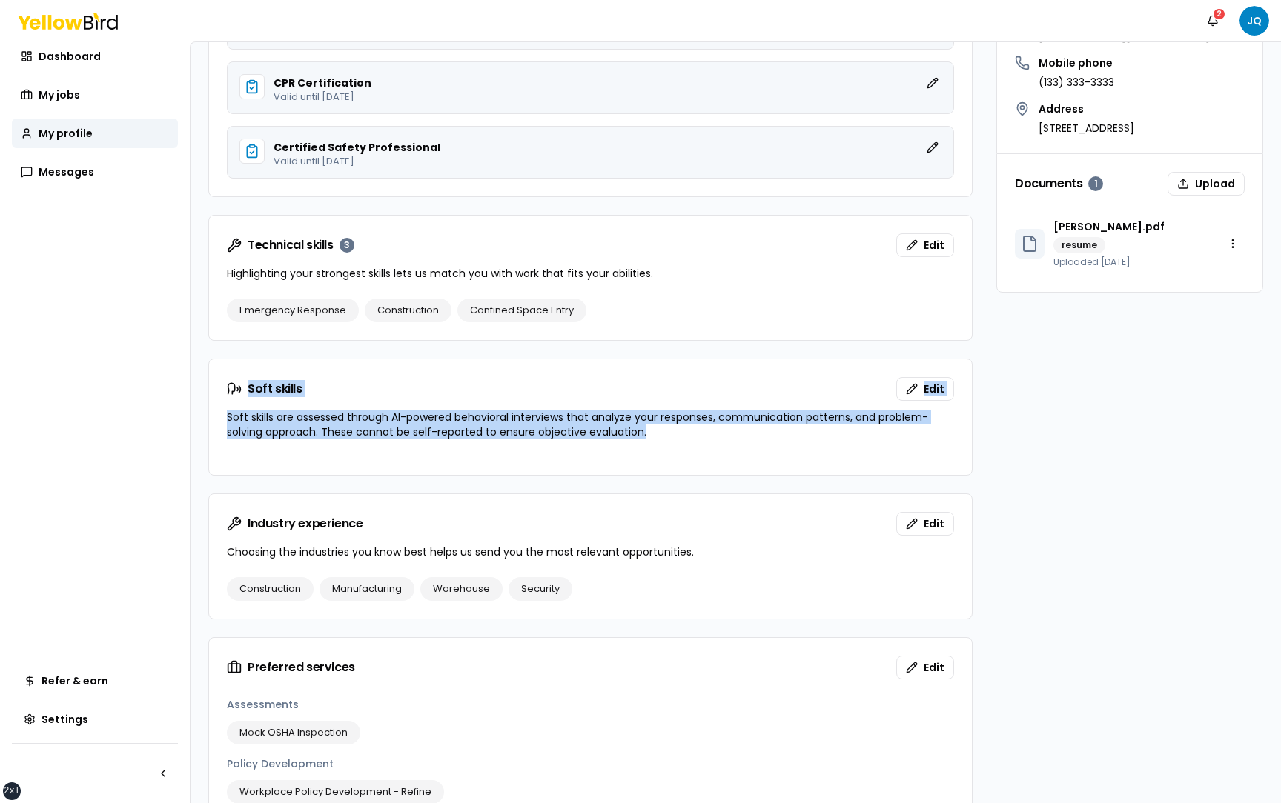
drag, startPoint x: 651, startPoint y: 435, endPoint x: 216, endPoint y: 386, distance: 437.8
click at [216, 386] on div "Soft skills Edit Soft skills are assessed through AI-powered behavioral intervi…" at bounding box center [590, 408] width 763 height 98
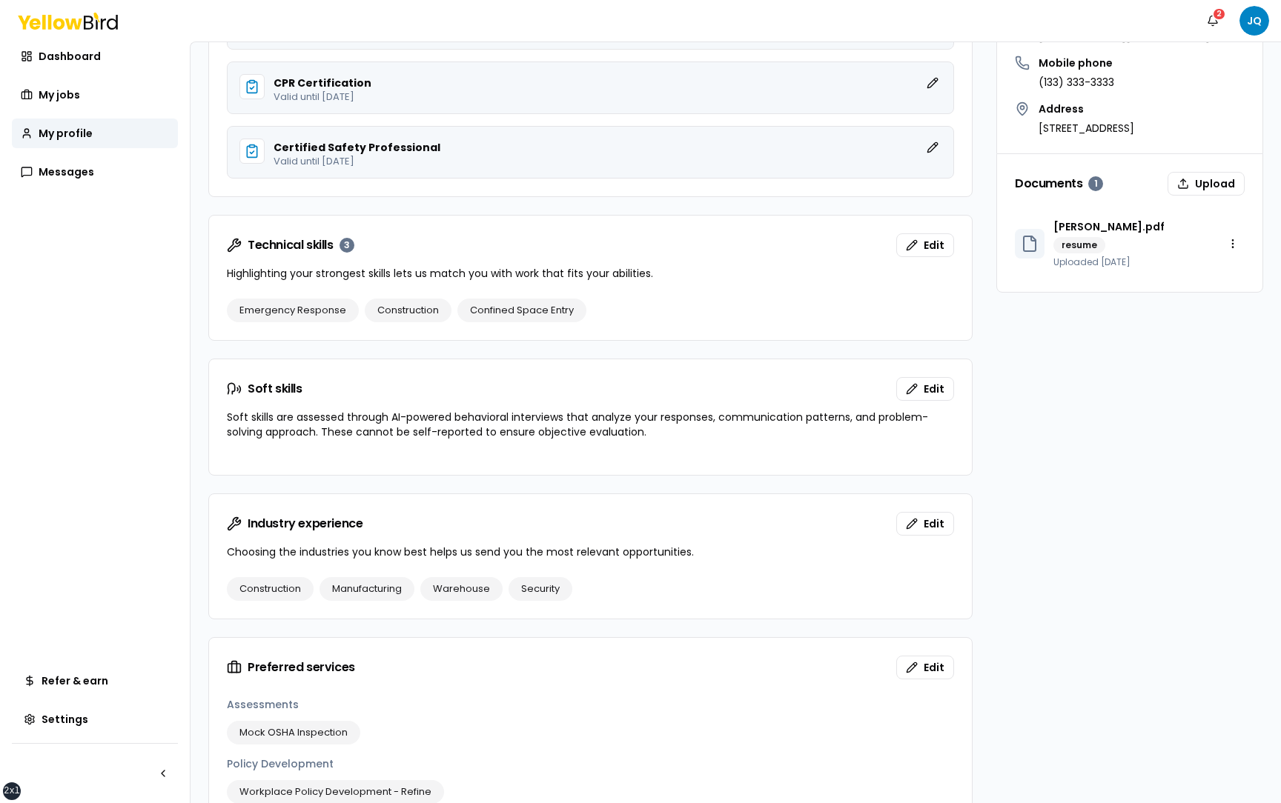
click at [377, 397] on div "Soft skills Edit" at bounding box center [590, 389] width 727 height 24
click at [923, 390] on button "Edit" at bounding box center [925, 389] width 58 height 24
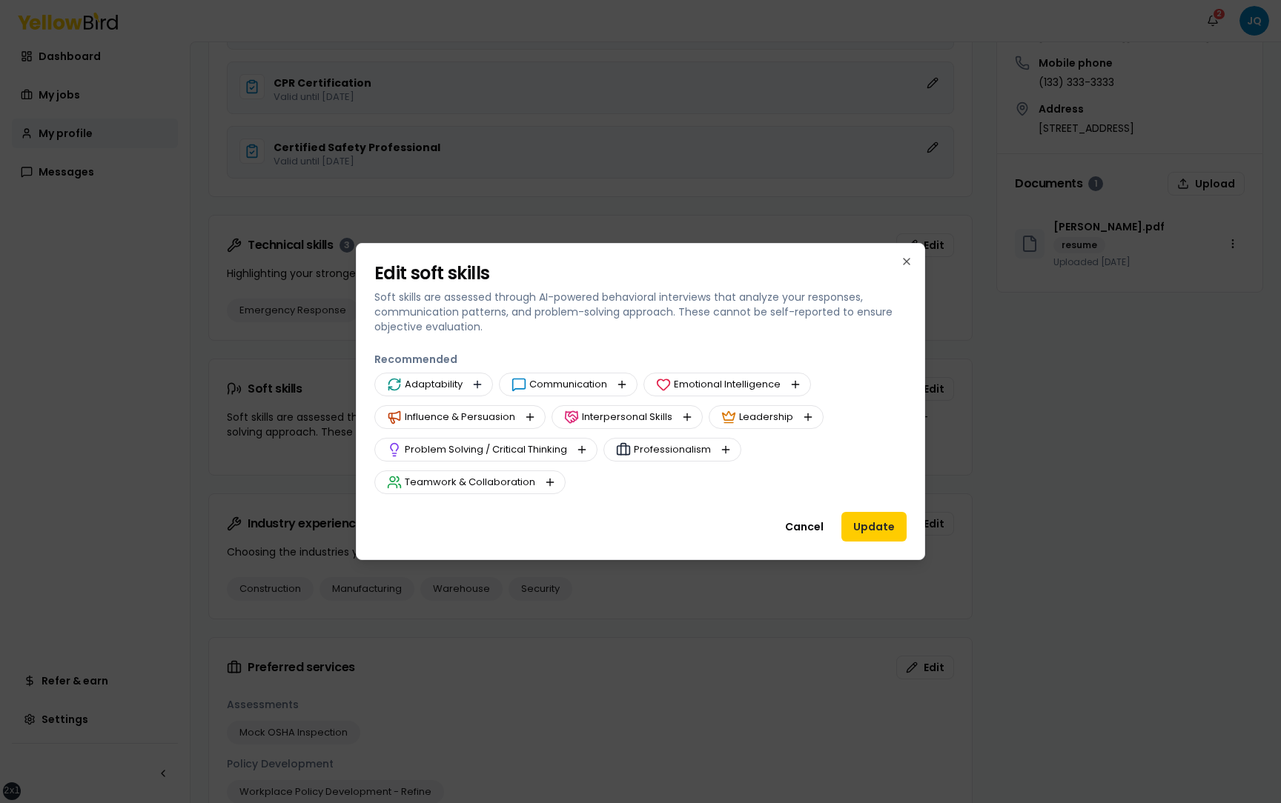
click at [473, 382] on button "button" at bounding box center [477, 385] width 18 height 18
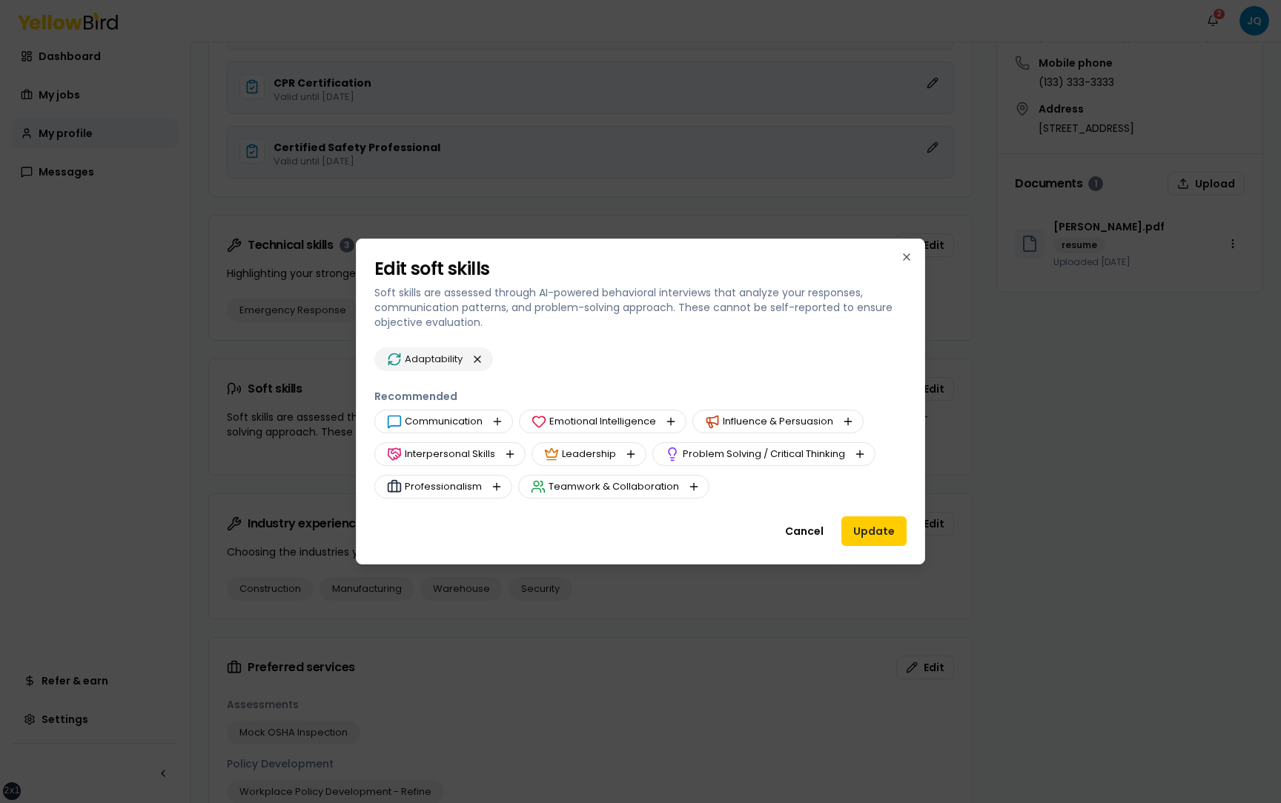
click at [497, 421] on button "button" at bounding box center [497, 422] width 18 height 18
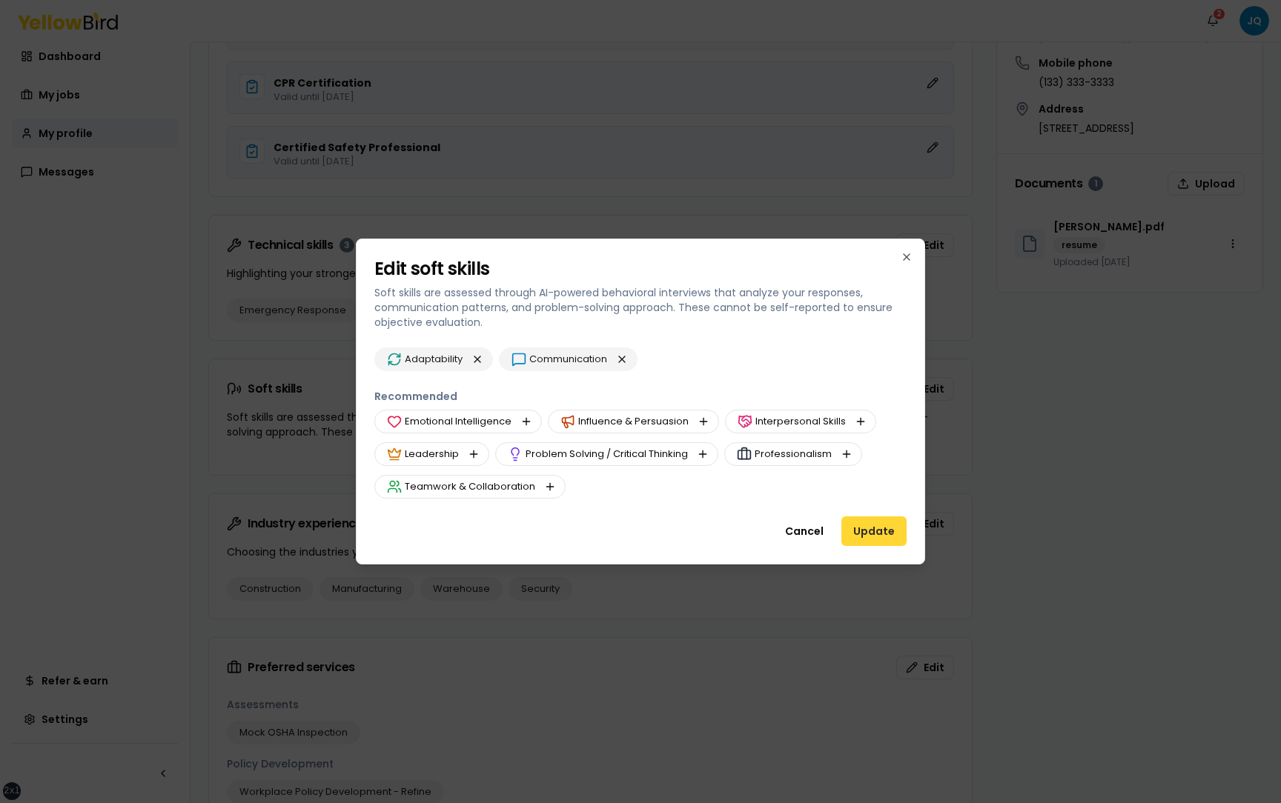
click at [868, 534] on button "Update" at bounding box center [873, 532] width 65 height 30
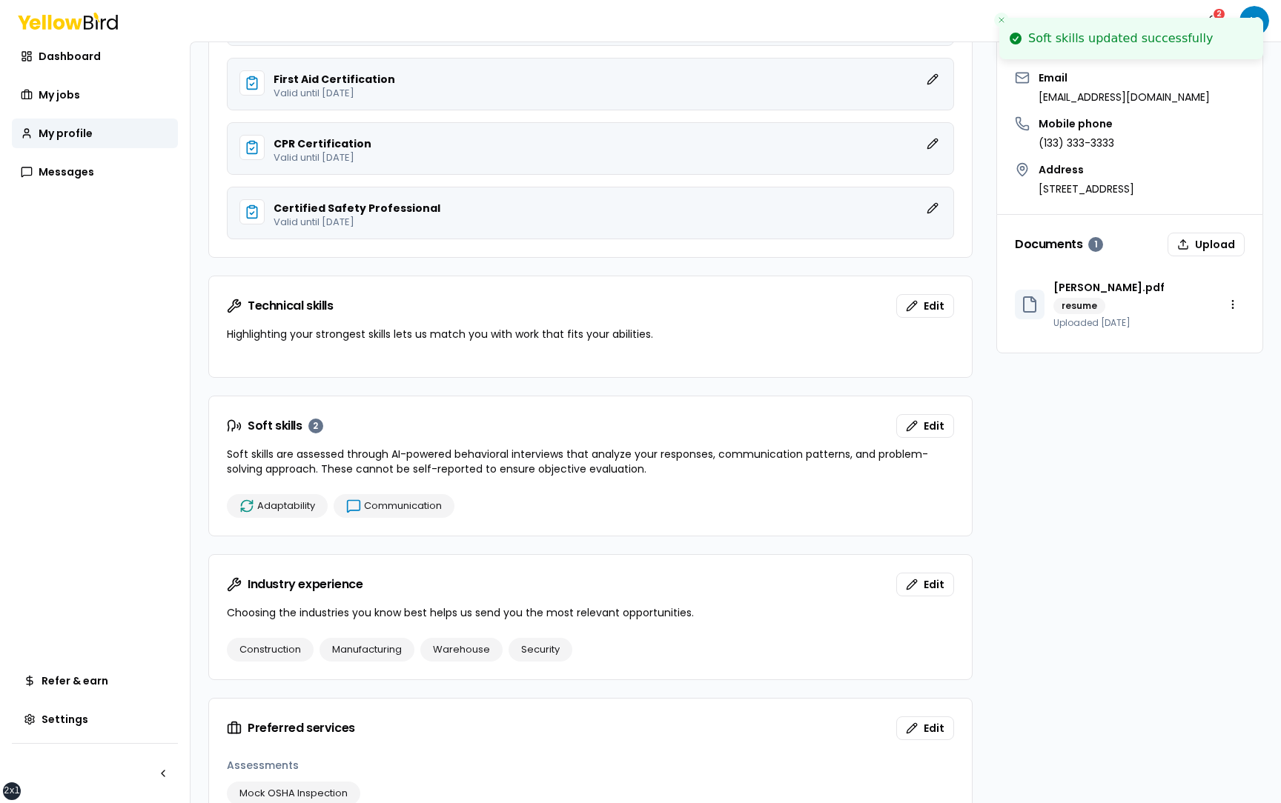
scroll to position [408, 0]
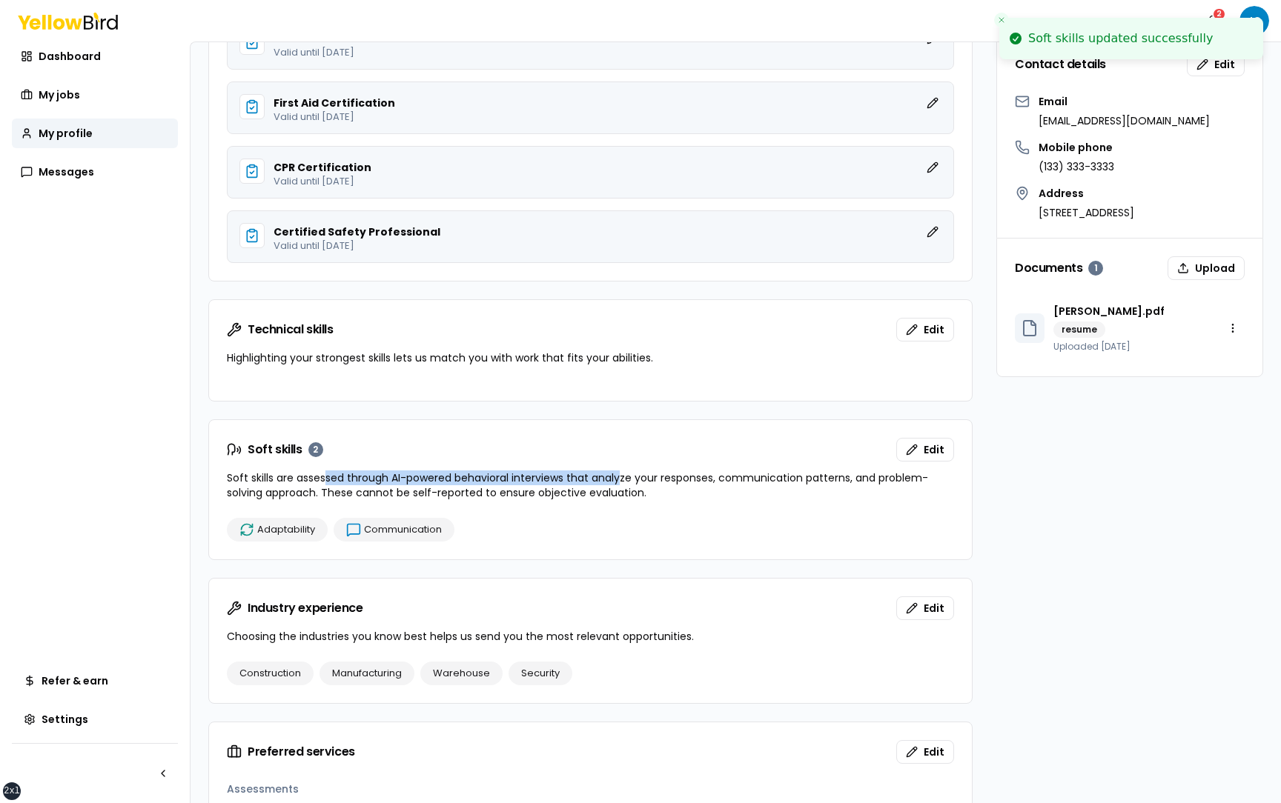
drag, startPoint x: 623, startPoint y: 485, endPoint x: 326, endPoint y: 485, distance: 296.5
click at [326, 485] on p "Soft skills are assessed through AI-powered behavioral interviews that analyze …" at bounding box center [590, 486] width 727 height 30
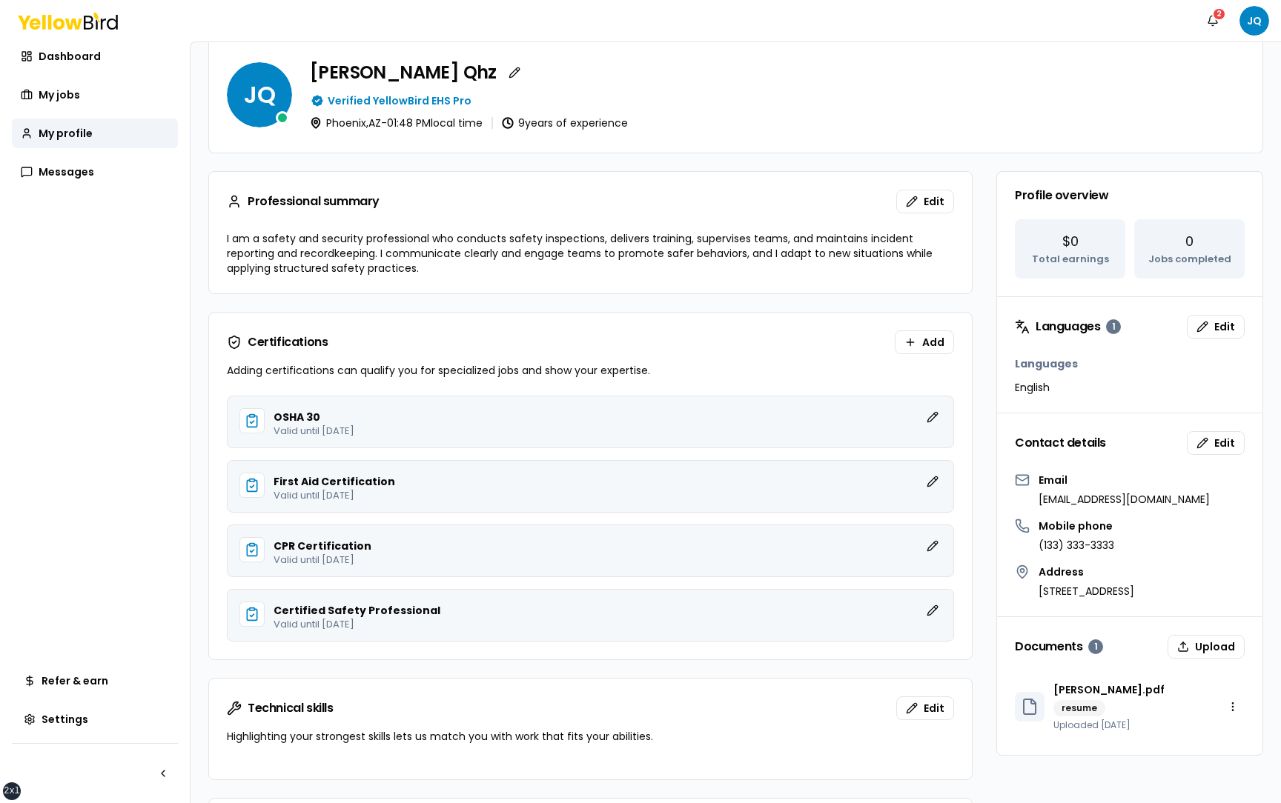
scroll to position [47, 0]
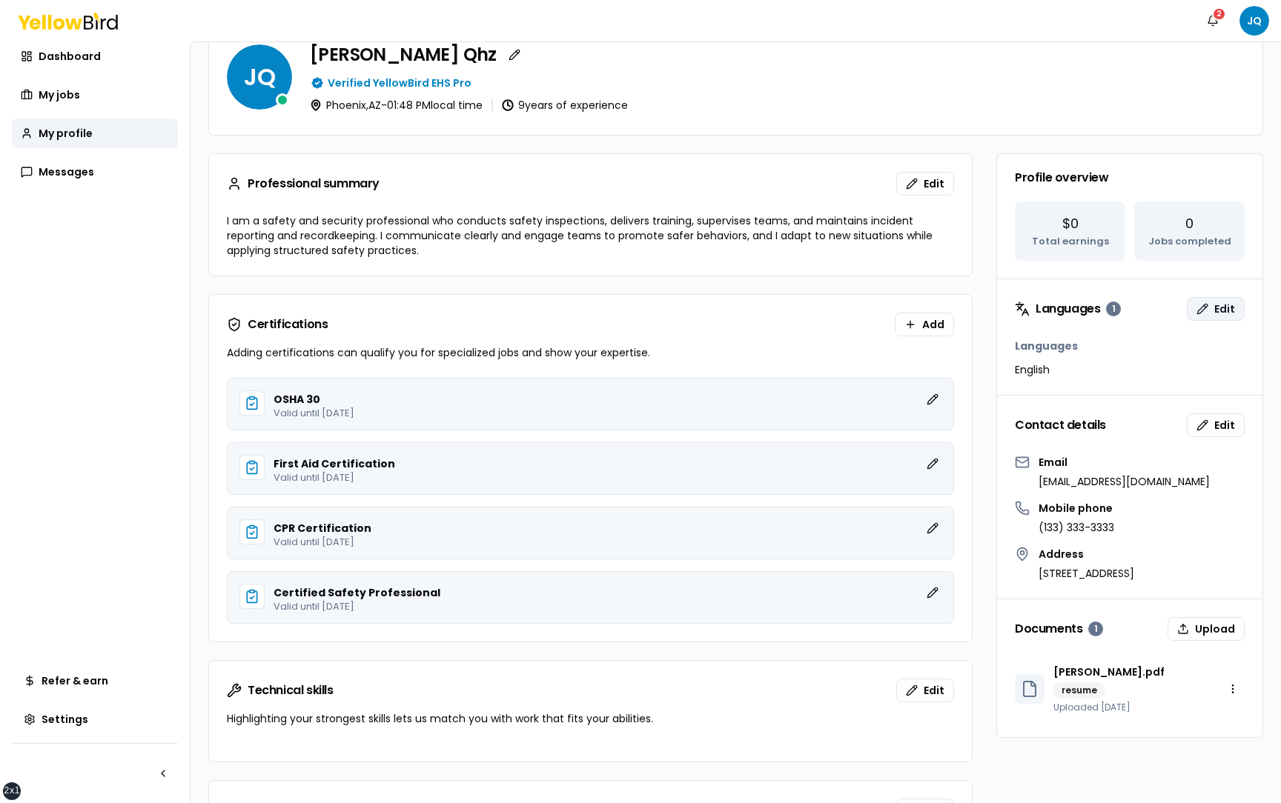
click at [1211, 305] on button "Edit" at bounding box center [1216, 309] width 58 height 24
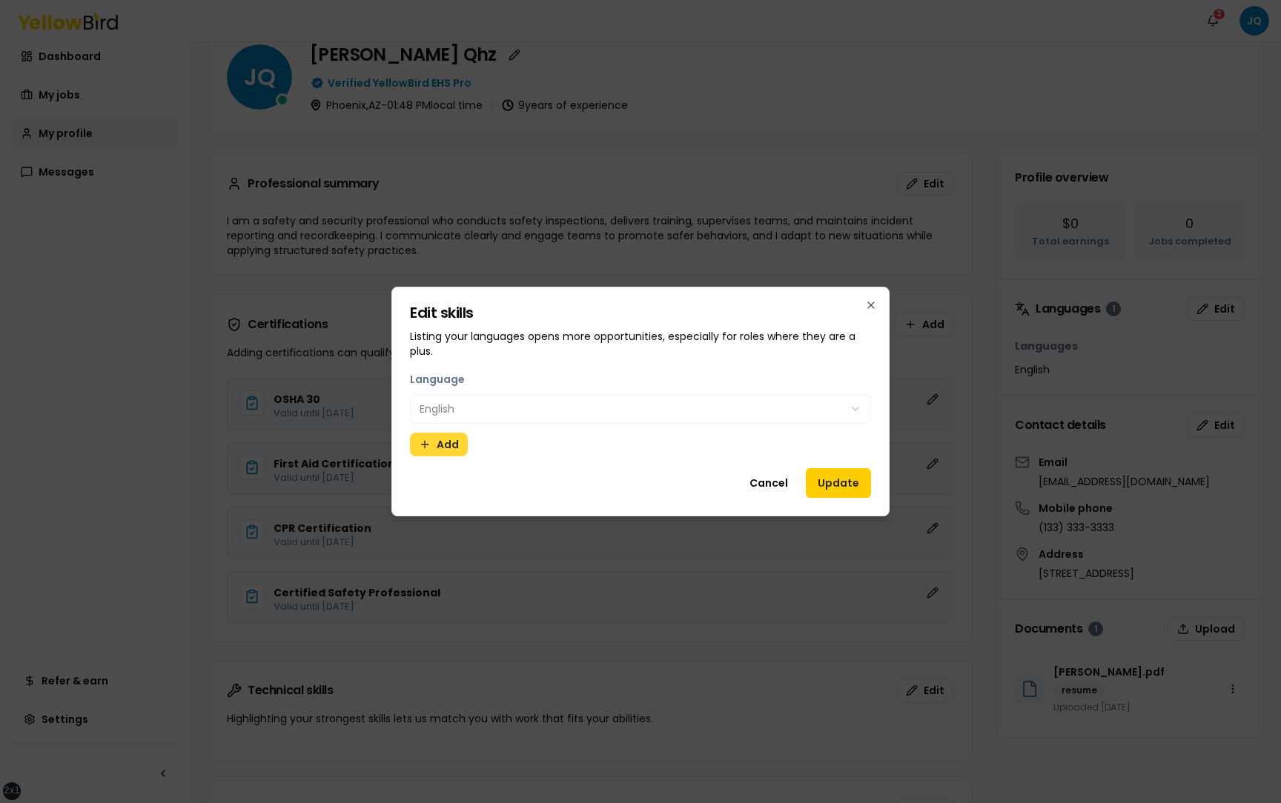
click at [449, 453] on button "Add" at bounding box center [439, 445] width 58 height 24
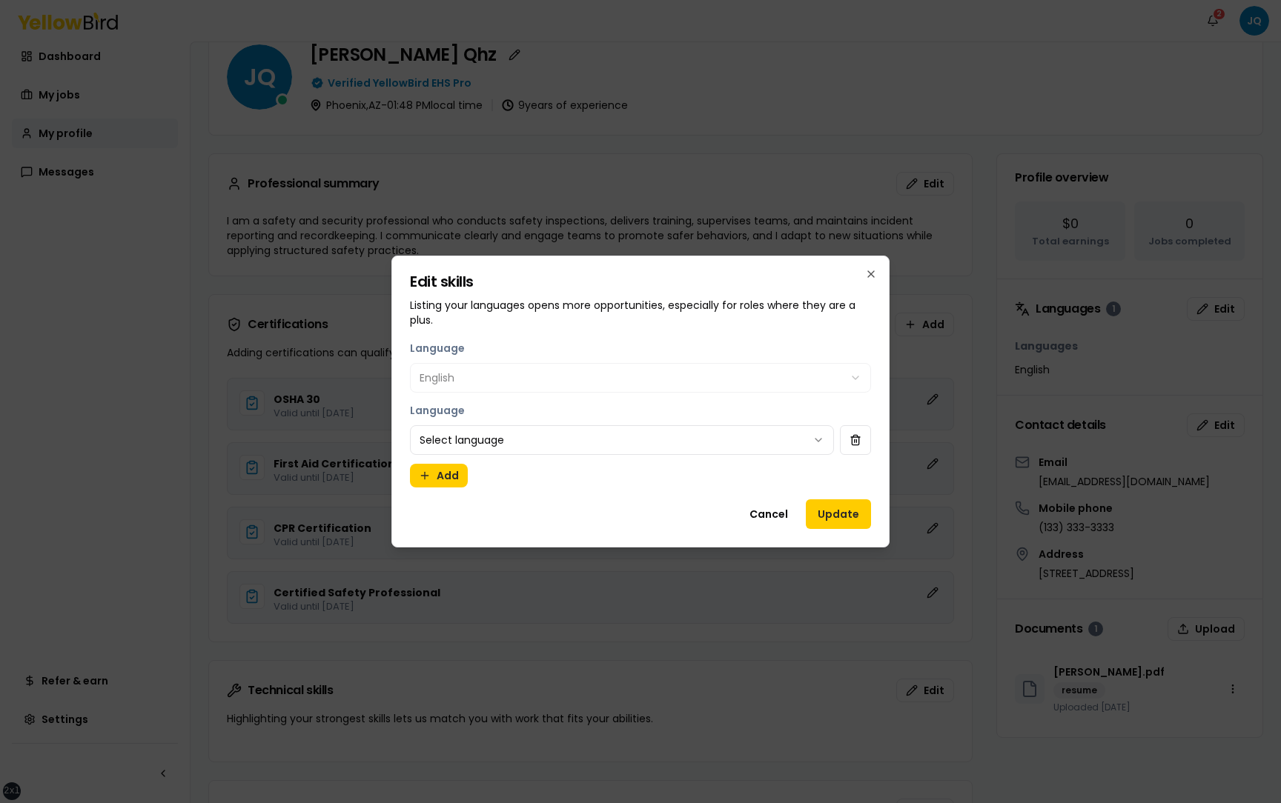
click at [490, 415] on div "Language Select language" at bounding box center [640, 428] width 461 height 53
click at [490, 462] on div "Language English Language Select language Add" at bounding box center [640, 413] width 461 height 148
click at [490, 451] on body "xs sm md lg xl 2xl Notifications 2 JQ Dashboard My jobs My profile Messages Ref…" at bounding box center [640, 401] width 1281 height 803
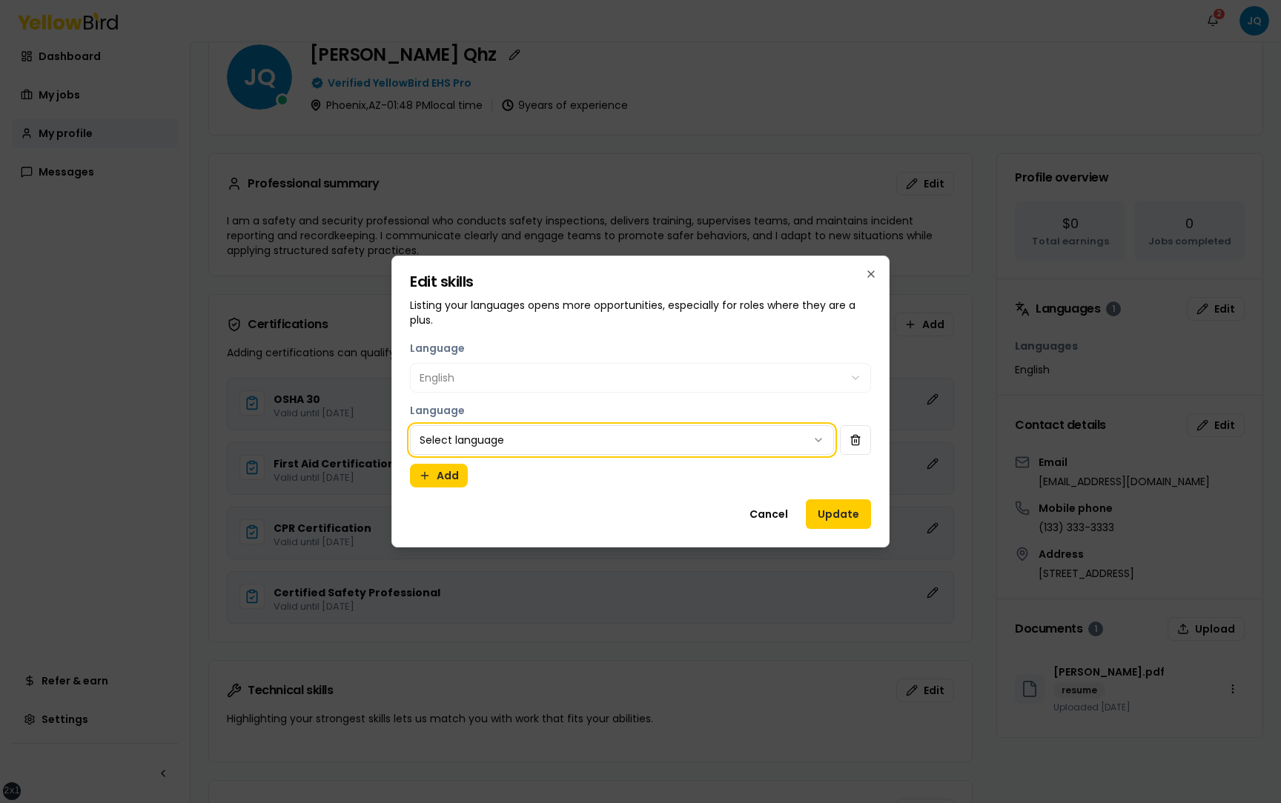
click at [490, 451] on body "xs sm md lg xl 2xl Notifications 2 JQ Dashboard My jobs My profile Messages Ref…" at bounding box center [640, 401] width 1281 height 803
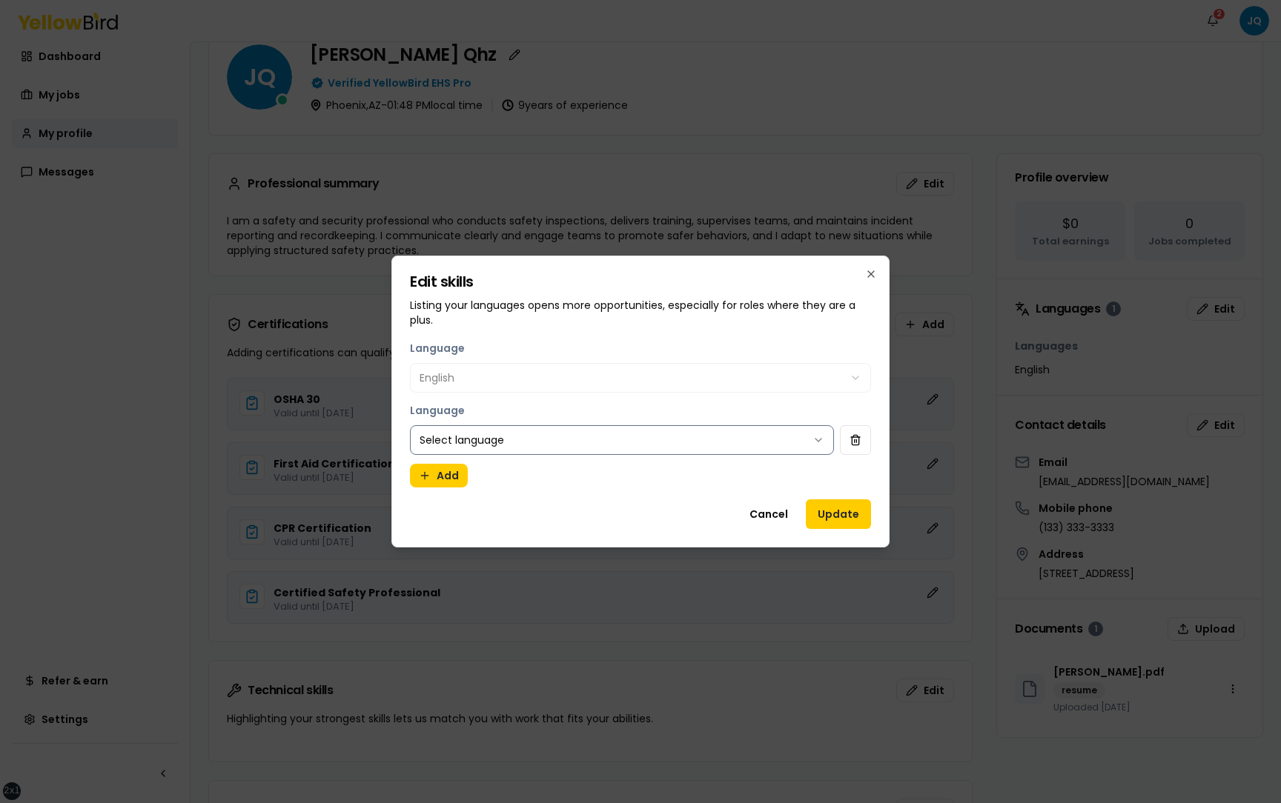
click at [490, 450] on body "xs sm md lg xl 2xl Notifications 2 JQ Dashboard My jobs My profile Messages Ref…" at bounding box center [640, 401] width 1281 height 803
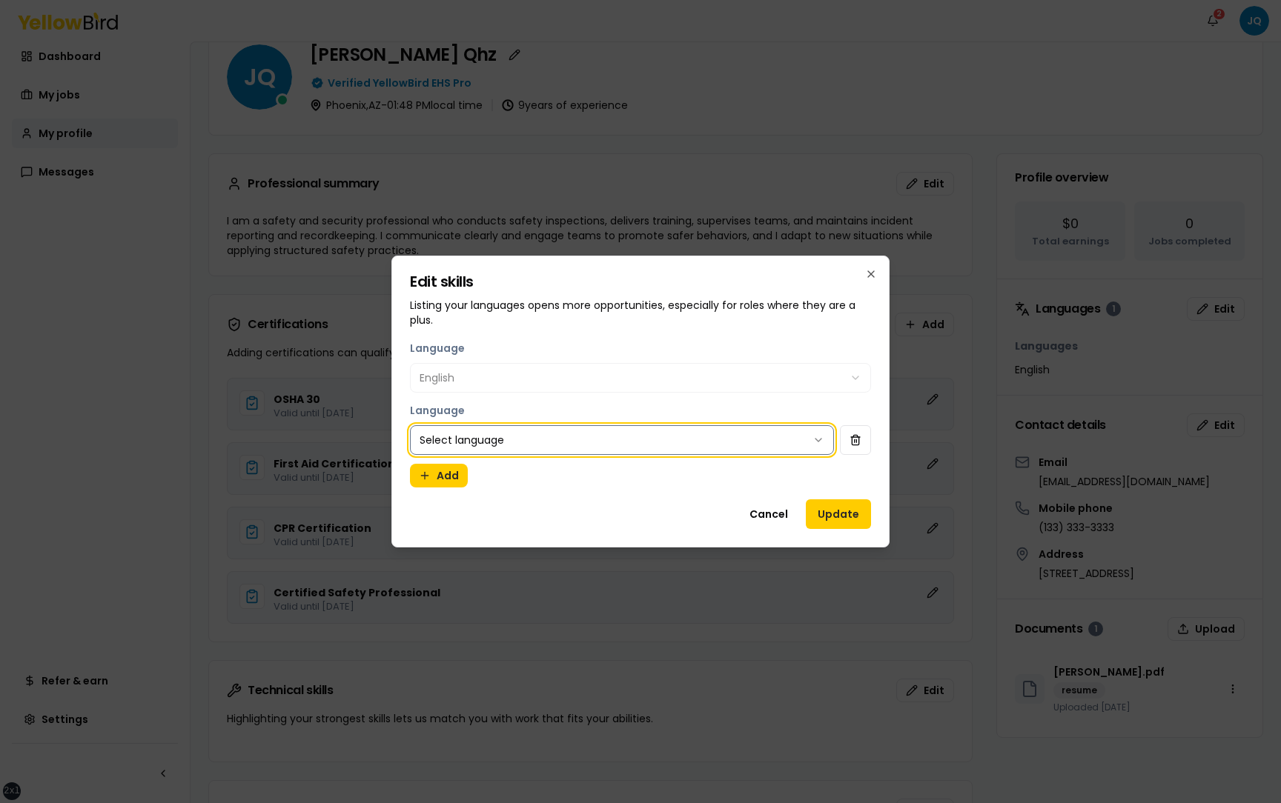
click at [490, 450] on body "xs sm md lg xl 2xl Notifications 2 JQ Dashboard My jobs My profile Messages Ref…" at bounding box center [640, 401] width 1281 height 803
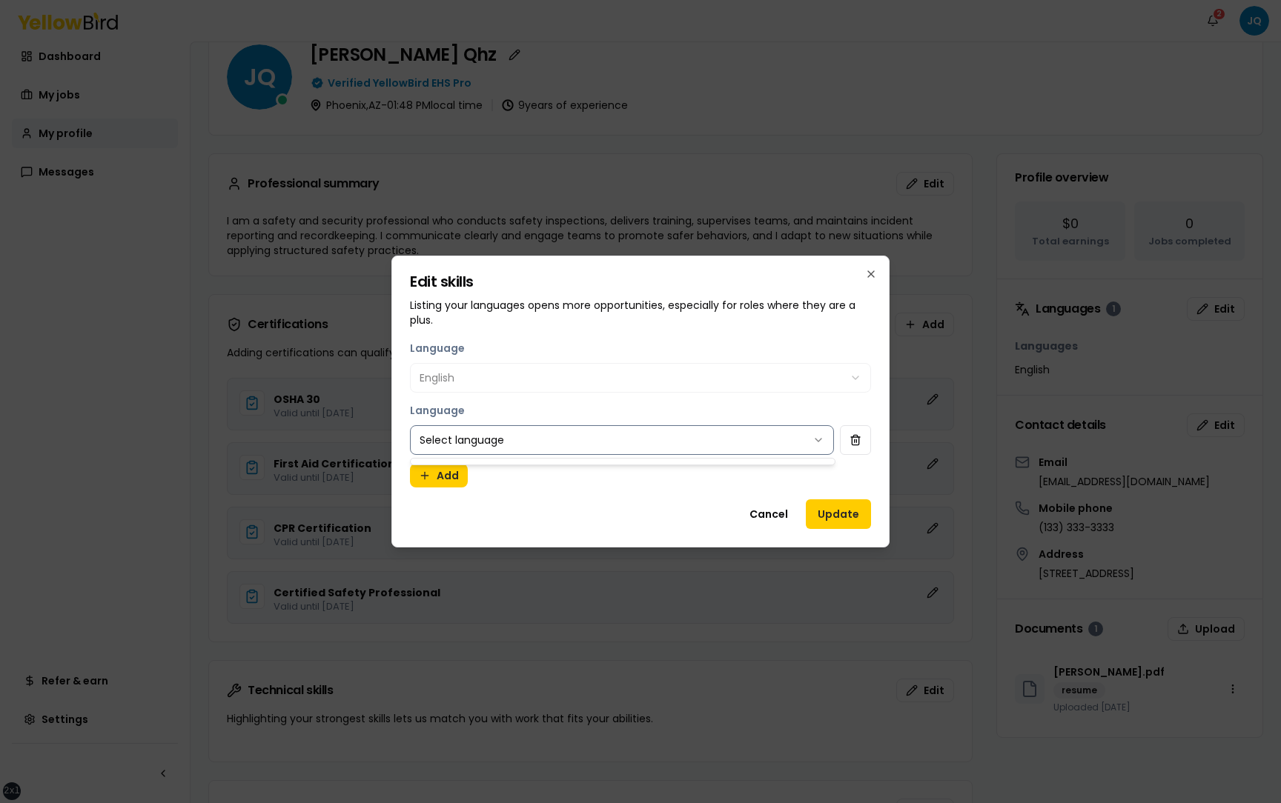
click at [490, 450] on body "xs sm md lg xl 2xl Notifications 2 JQ Dashboard My jobs My profile Messages Ref…" at bounding box center [640, 401] width 1281 height 803
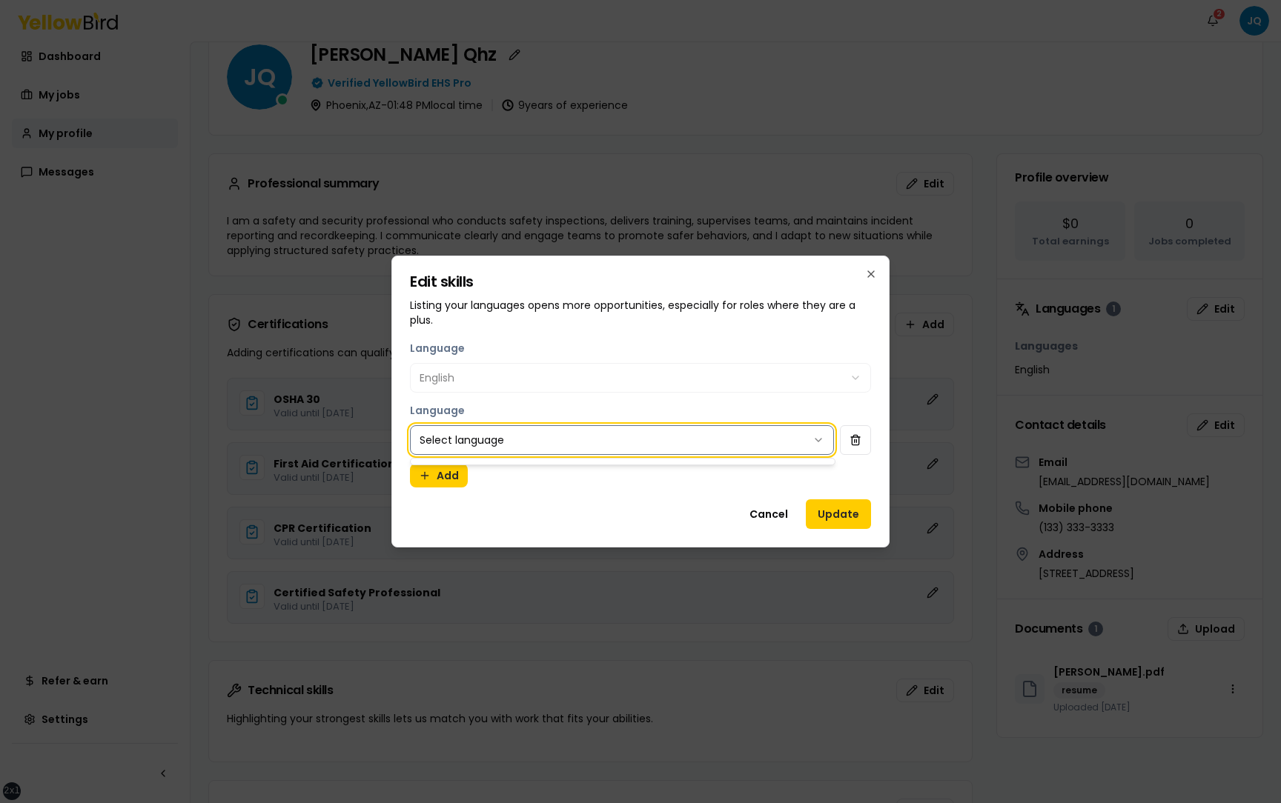
click at [490, 450] on body "xs sm md lg xl 2xl Notifications 2 JQ Dashboard My jobs My profile Messages Ref…" at bounding box center [640, 401] width 1281 height 803
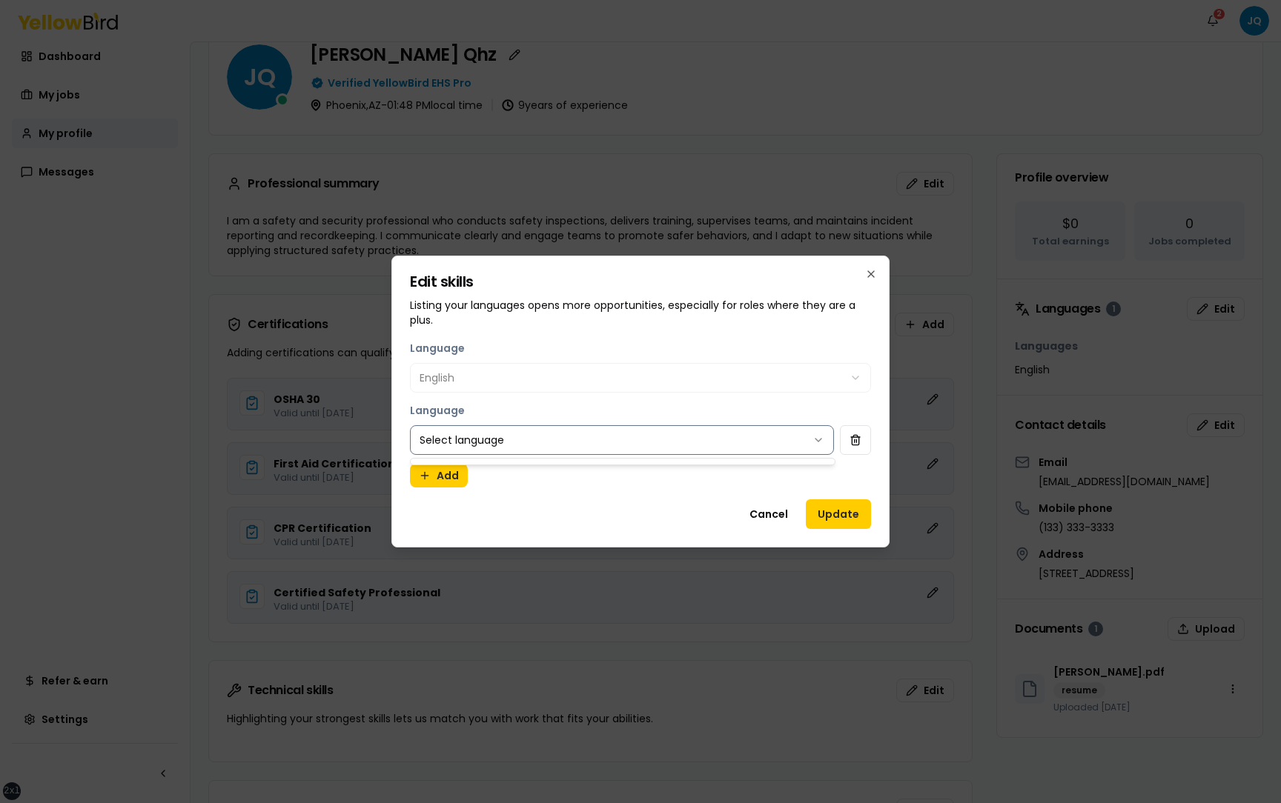
click at [490, 450] on body "xs sm md lg xl 2xl Notifications 2 JQ Dashboard My jobs My profile Messages Ref…" at bounding box center [640, 401] width 1281 height 803
click at [497, 445] on body "xs sm md lg xl 2xl Notifications 2 JQ Dashboard My jobs My profile Messages Ref…" at bounding box center [640, 401] width 1281 height 803
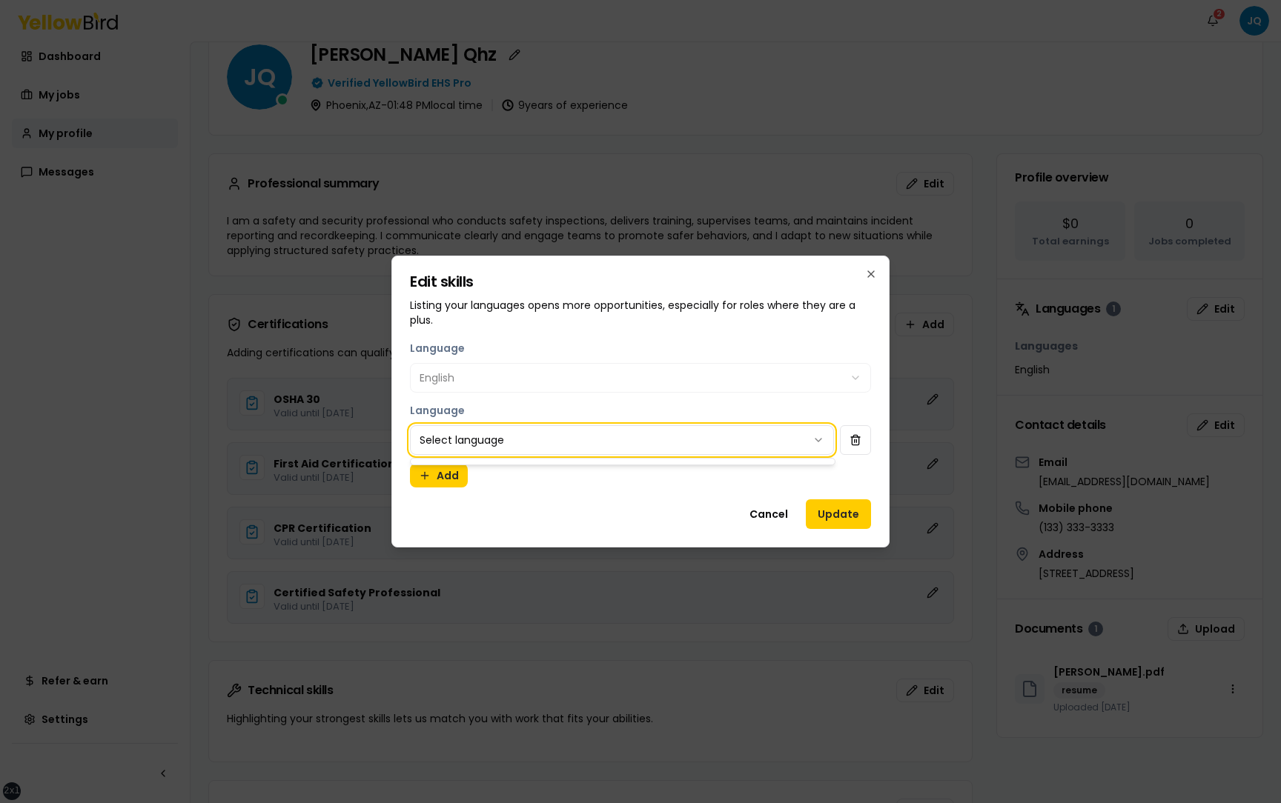
click at [774, 517] on body "xs sm md lg xl 2xl Notifications 2 JQ Dashboard My jobs My profile Messages Ref…" at bounding box center [640, 401] width 1281 height 803
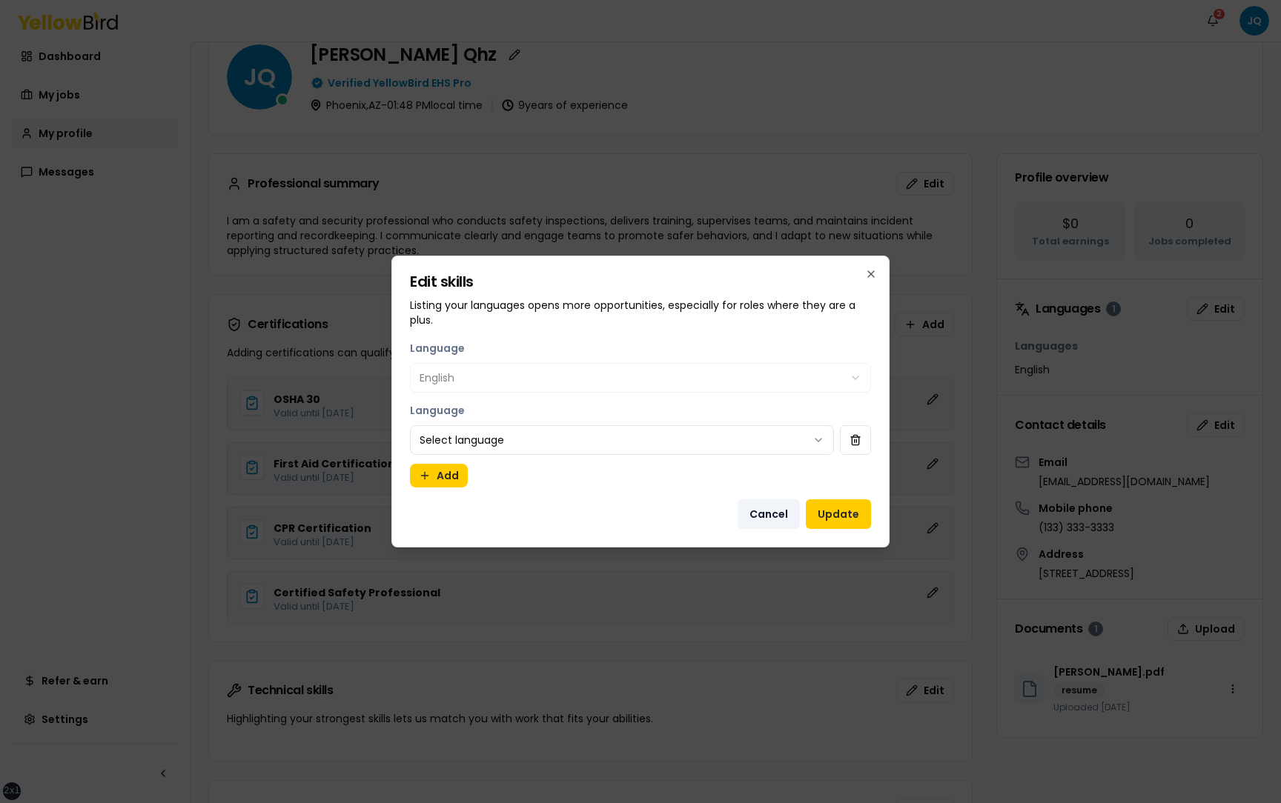
click at [766, 511] on button "Cancel" at bounding box center [768, 515] width 62 height 30
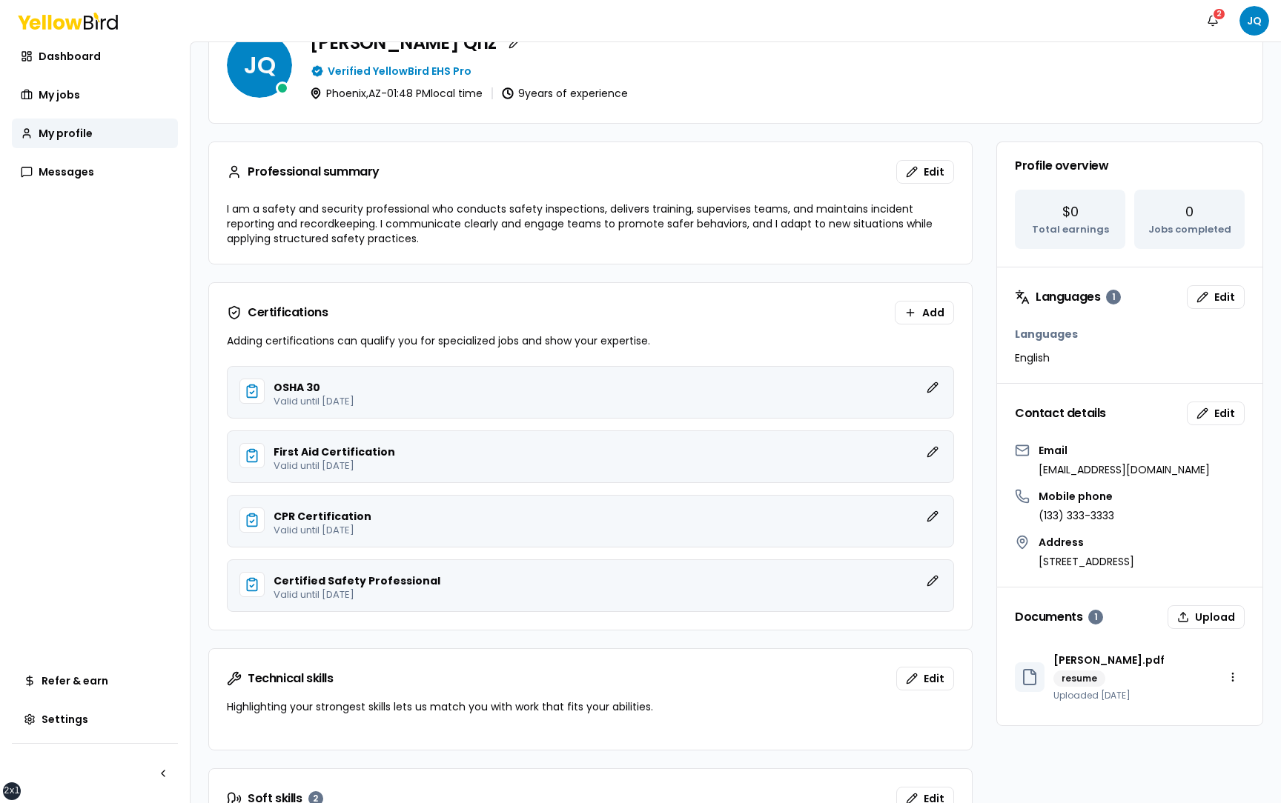
scroll to position [76, 0]
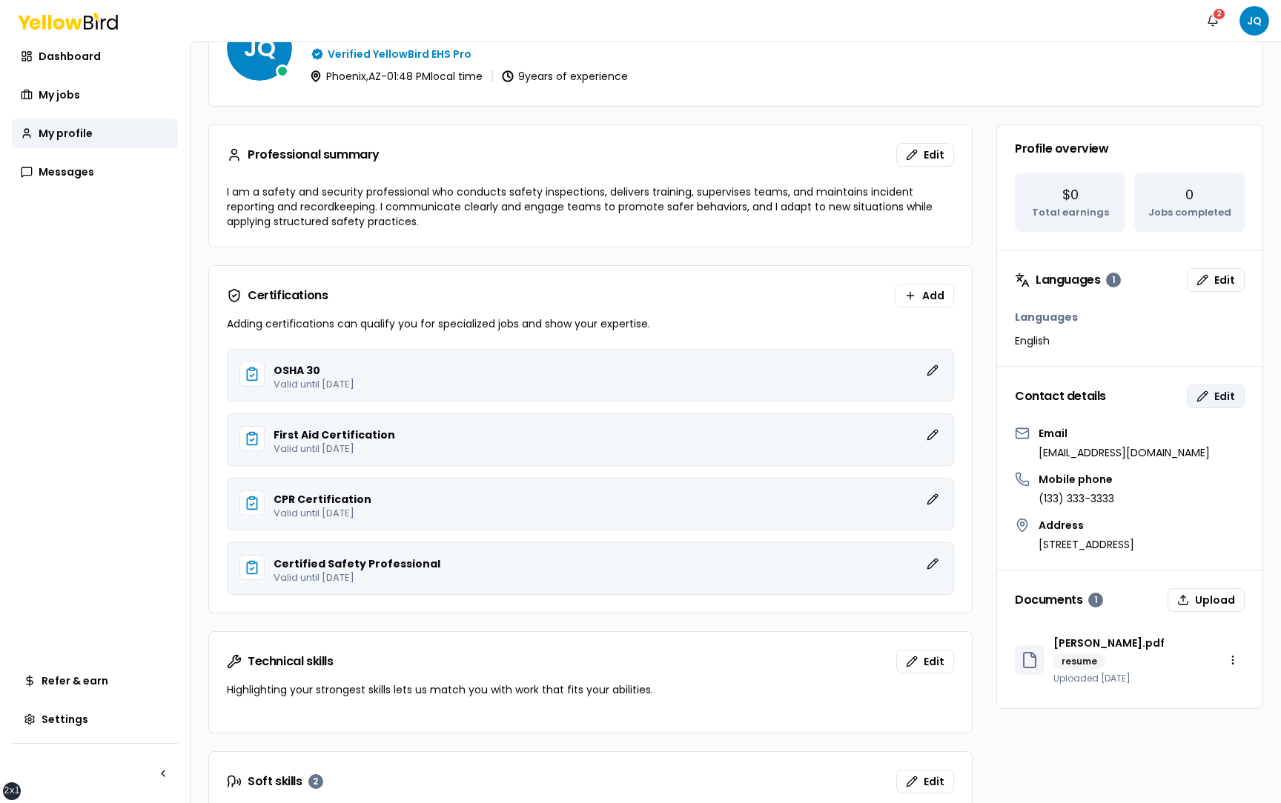
click at [1193, 399] on button "Edit" at bounding box center [1216, 397] width 58 height 24
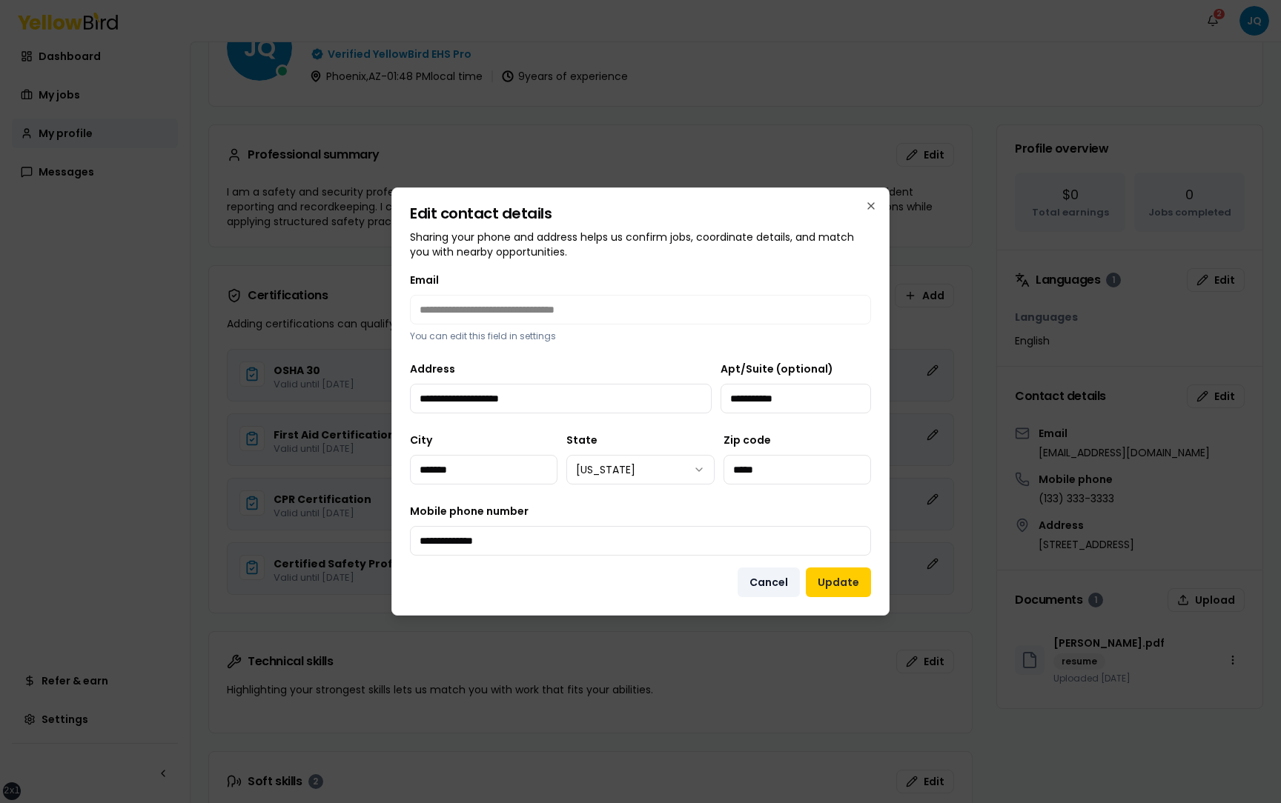
click at [775, 580] on button "Cancel" at bounding box center [768, 583] width 62 height 30
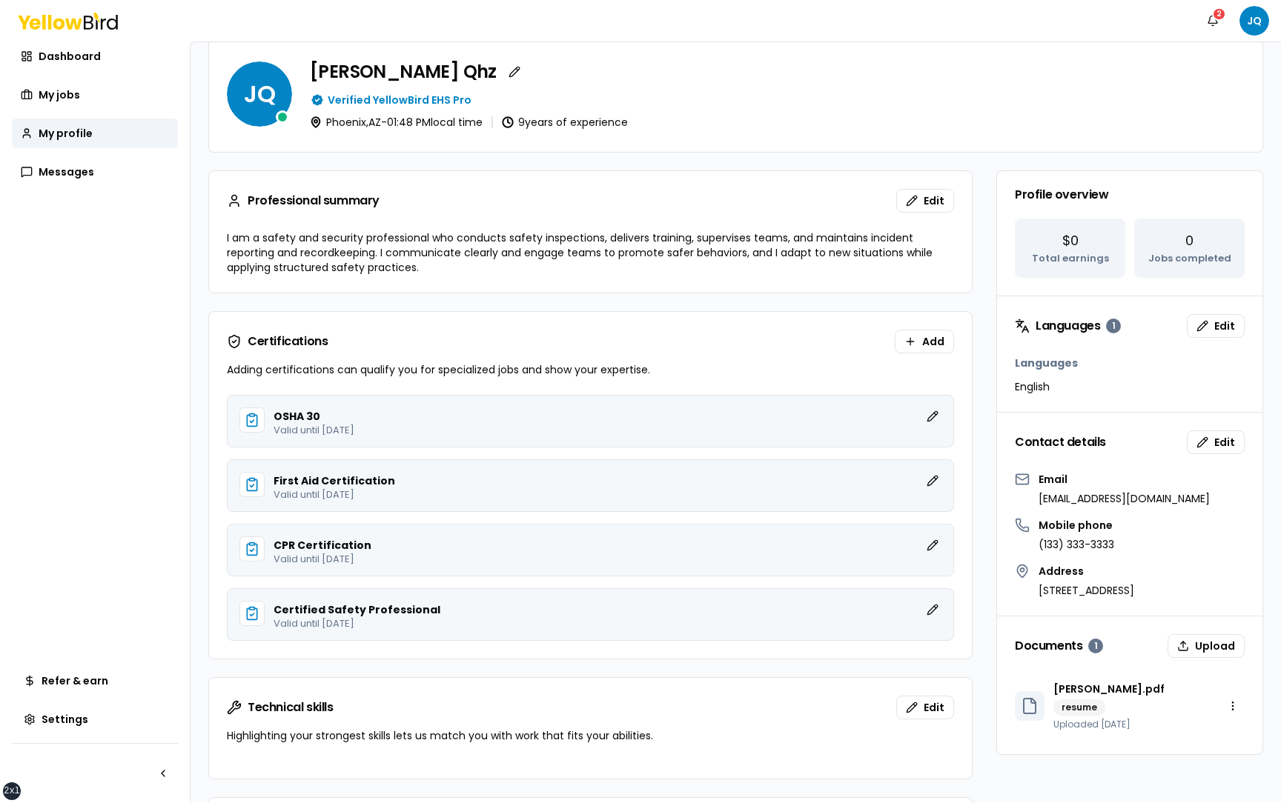
scroll to position [0, 0]
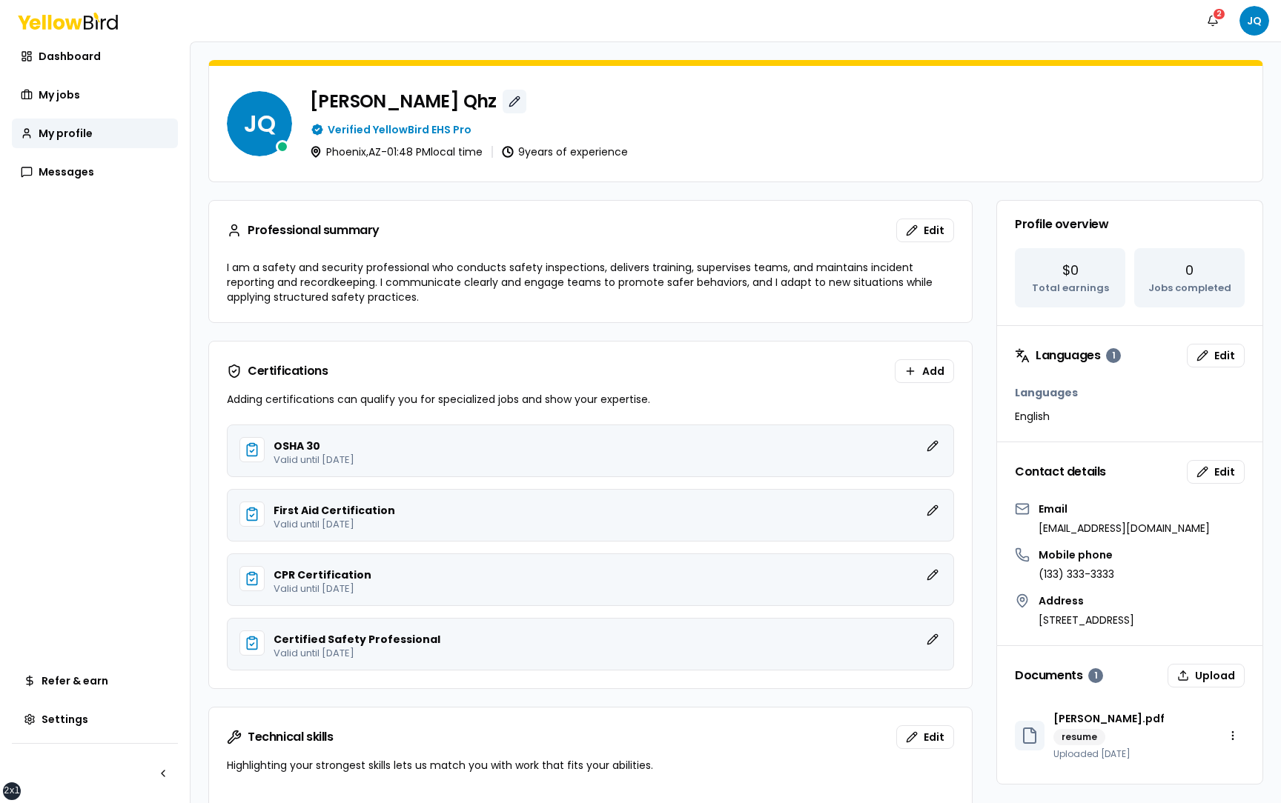
click at [502, 109] on button "button" at bounding box center [514, 102] width 24 height 24
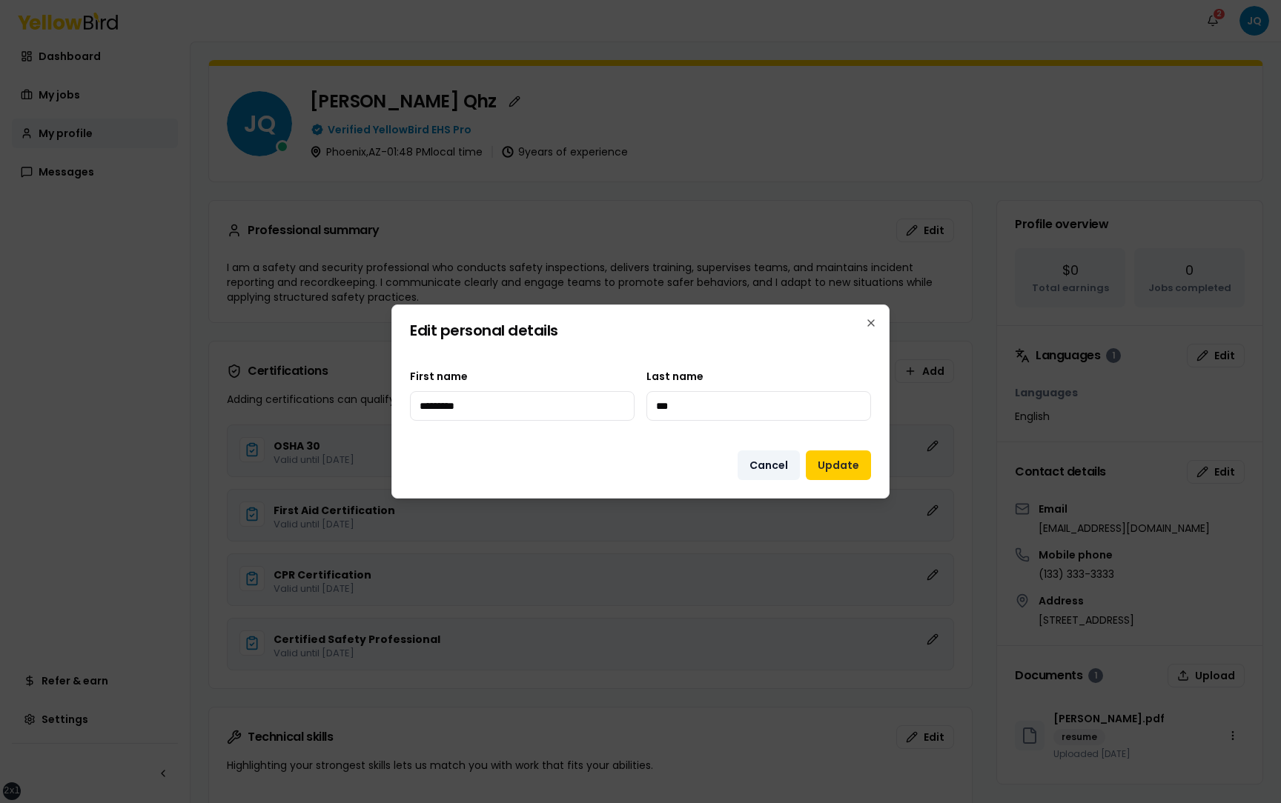
click at [777, 465] on button "Cancel" at bounding box center [768, 466] width 62 height 30
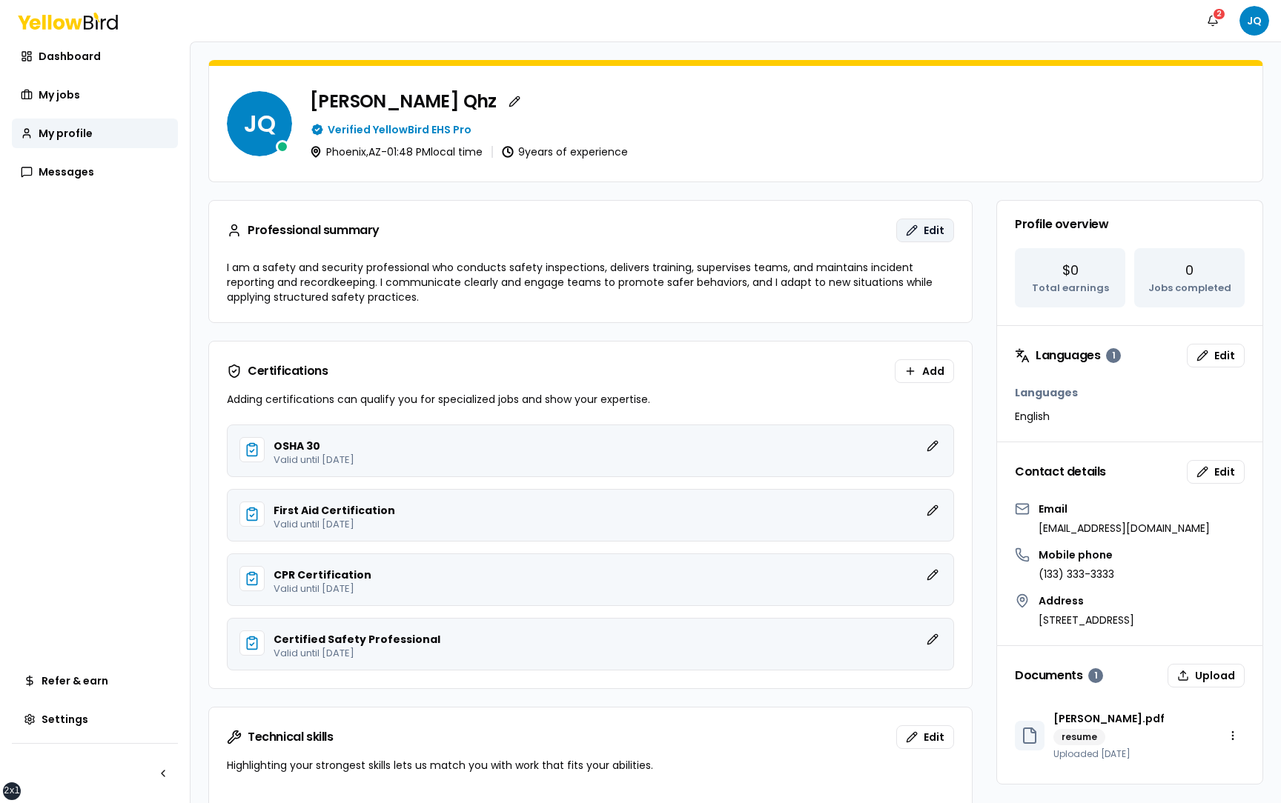
click at [933, 219] on button "Edit" at bounding box center [925, 231] width 58 height 24
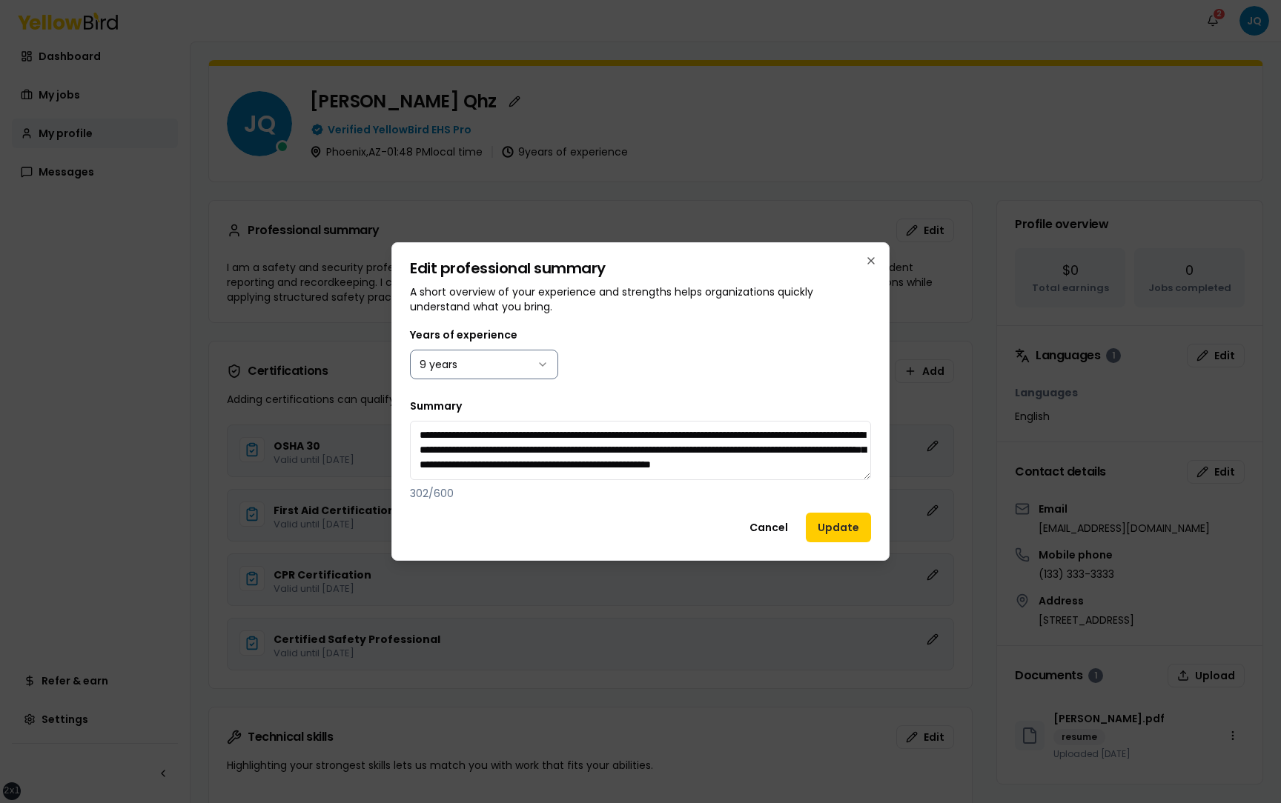
click at [499, 376] on body "xs sm md lg xl 2xl Notifications 2 JQ Dashboard My jobs My profile Messages Ref…" at bounding box center [640, 401] width 1281 height 803
click at [817, 527] on button "Update" at bounding box center [838, 528] width 65 height 30
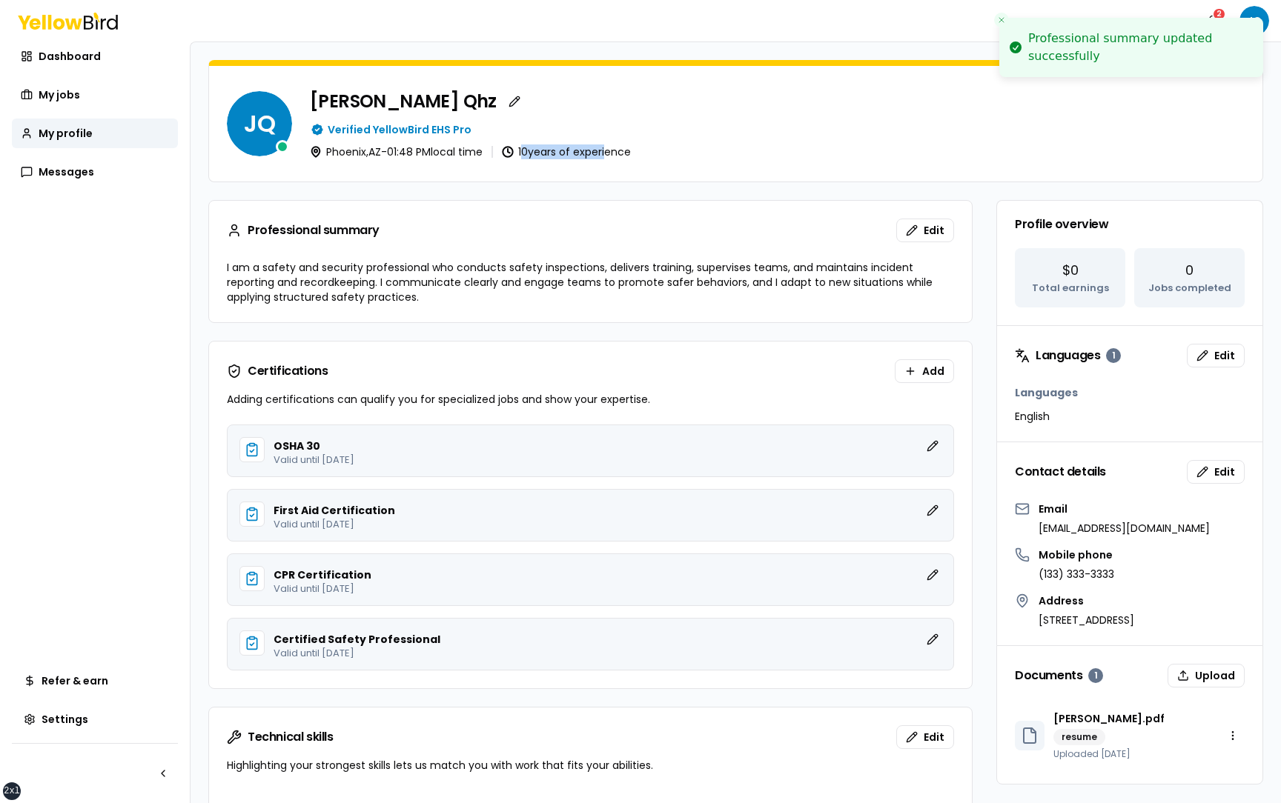
drag, startPoint x: 532, startPoint y: 150, endPoint x: 611, endPoint y: 150, distance: 78.6
click at [611, 150] on p "10 years of experience" at bounding box center [574, 152] width 113 height 10
click at [920, 228] on button "Edit" at bounding box center [925, 231] width 58 height 24
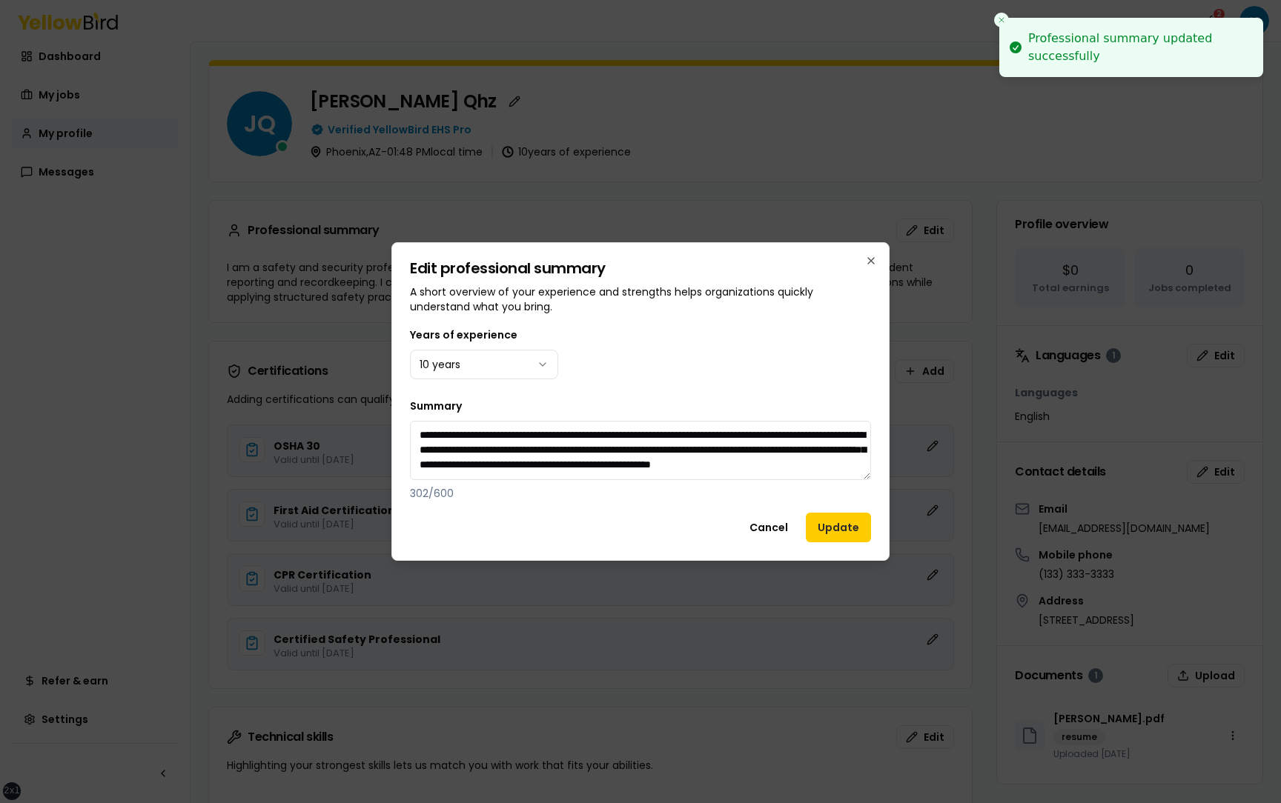
click at [626, 373] on div "Years of experience 10 years" at bounding box center [640, 352] width 461 height 53
click at [879, 256] on div "**********" at bounding box center [640, 401] width 498 height 319
click at [875, 256] on icon "button" at bounding box center [871, 261] width 12 height 12
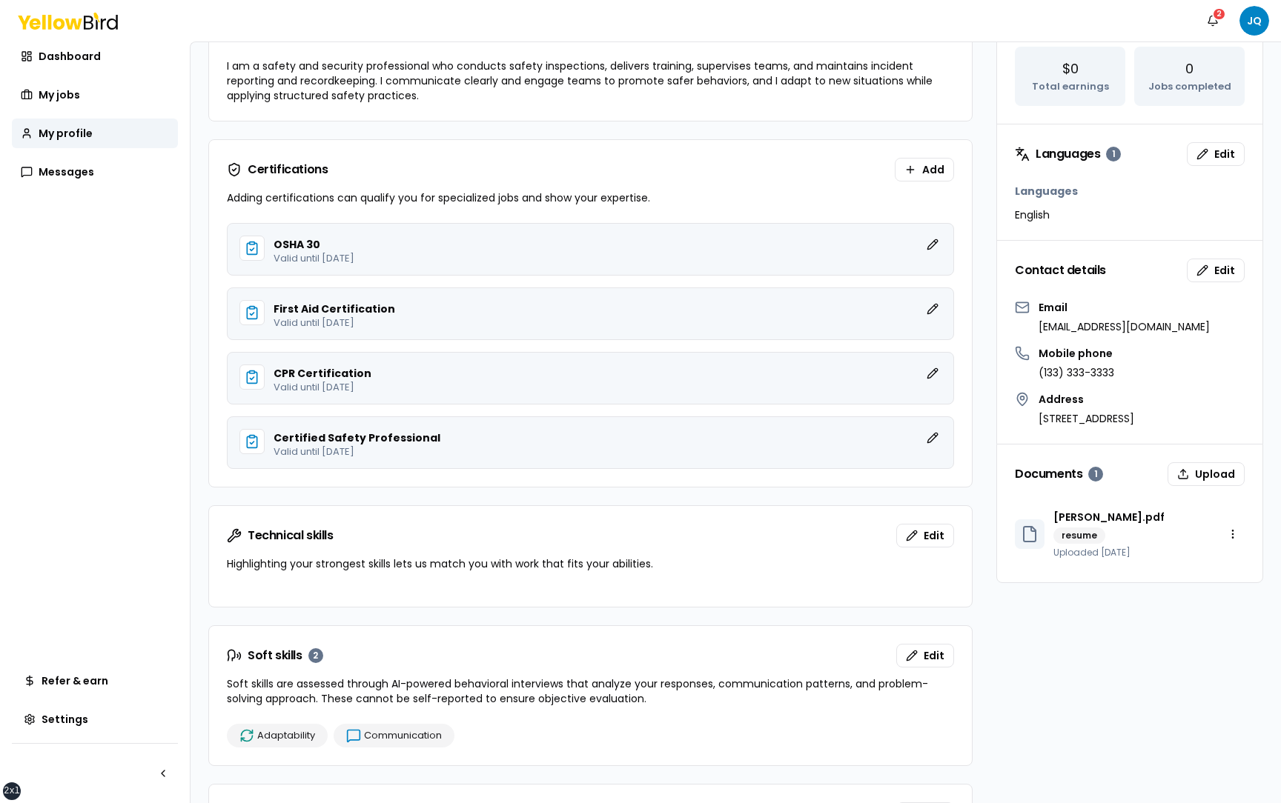
scroll to position [203, 0]
click at [1237, 279] on button "Edit" at bounding box center [1216, 269] width 58 height 24
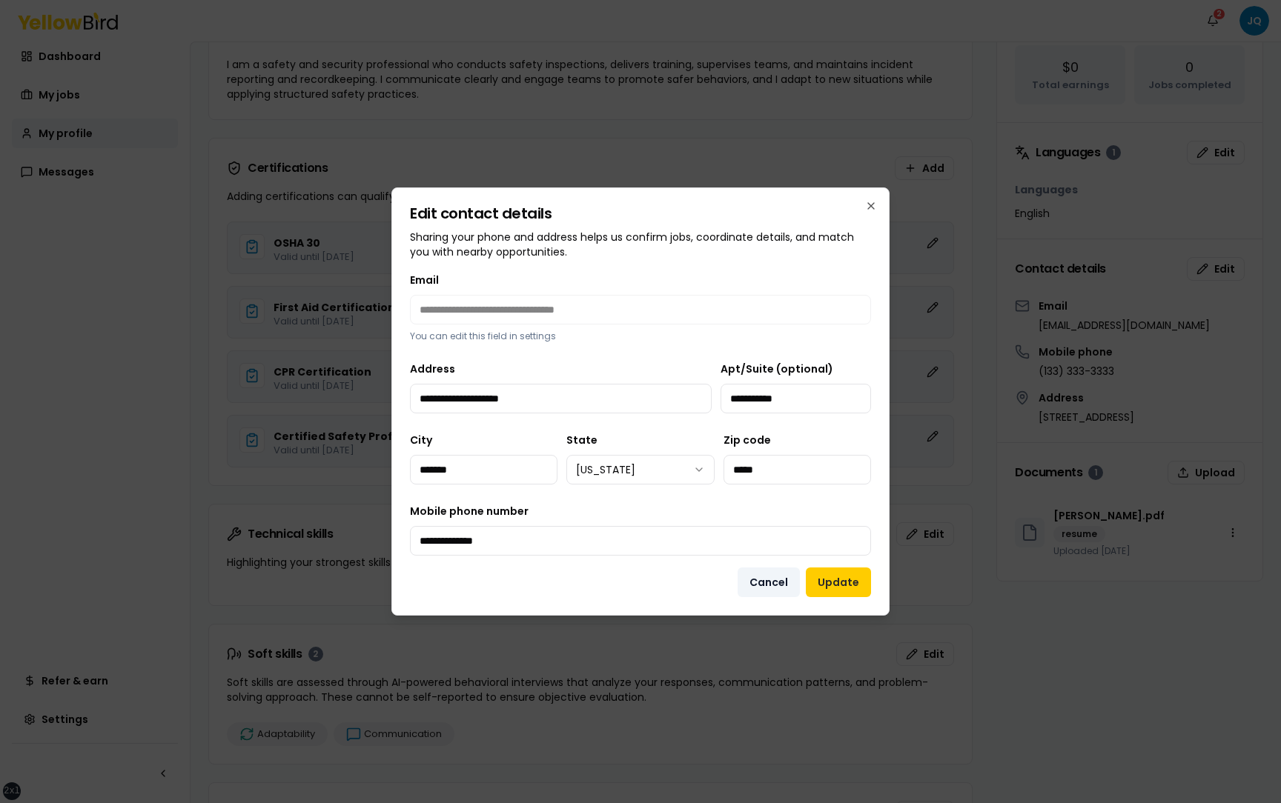
click at [758, 586] on button "Cancel" at bounding box center [768, 583] width 62 height 30
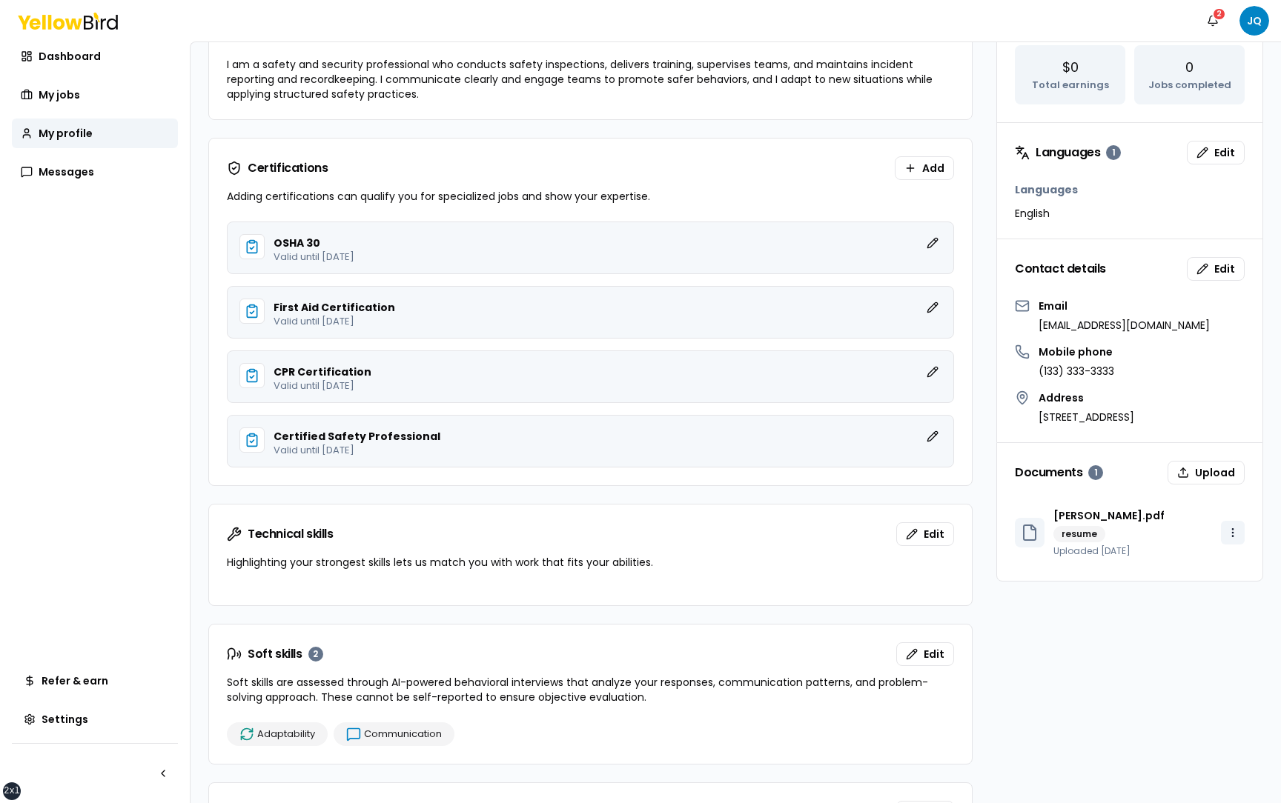
click at [1235, 533] on html "xs sm md lg xl 2xl Notifications 2 JQ Dashboard My jobs My profile Messages Ref…" at bounding box center [640, 401] width 1281 height 803
click at [1172, 588] on div "Delete" at bounding box center [1196, 587] width 87 height 24
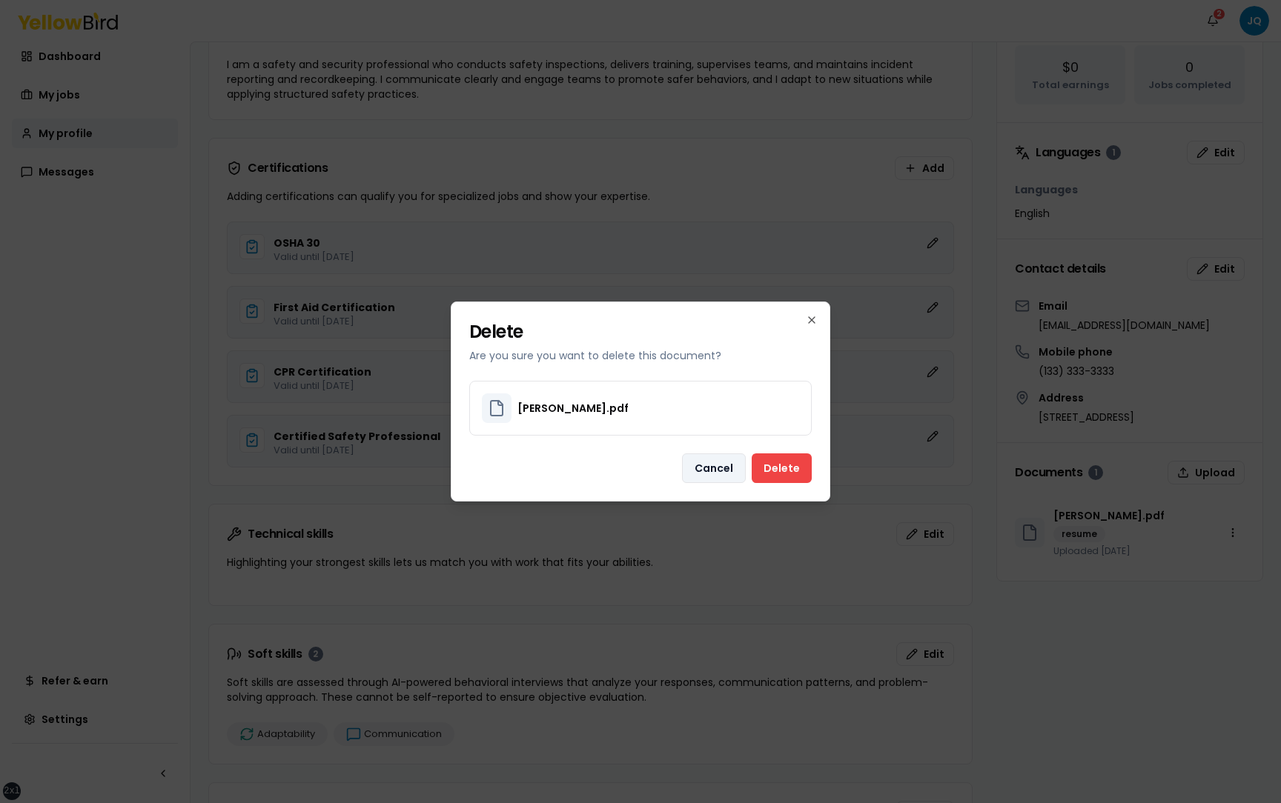
click at [717, 481] on button "Cancel" at bounding box center [714, 469] width 64 height 30
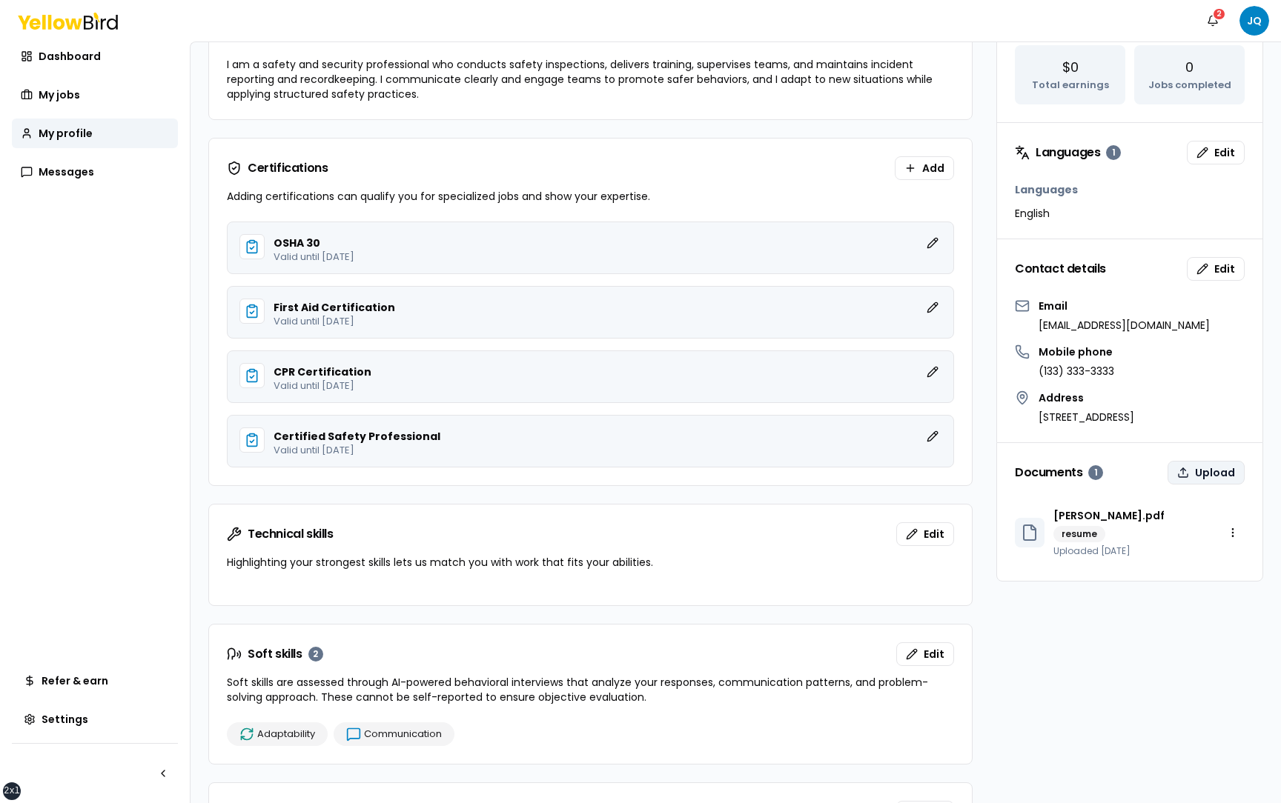
click at [1193, 474] on button "Upload" at bounding box center [1205, 473] width 77 height 24
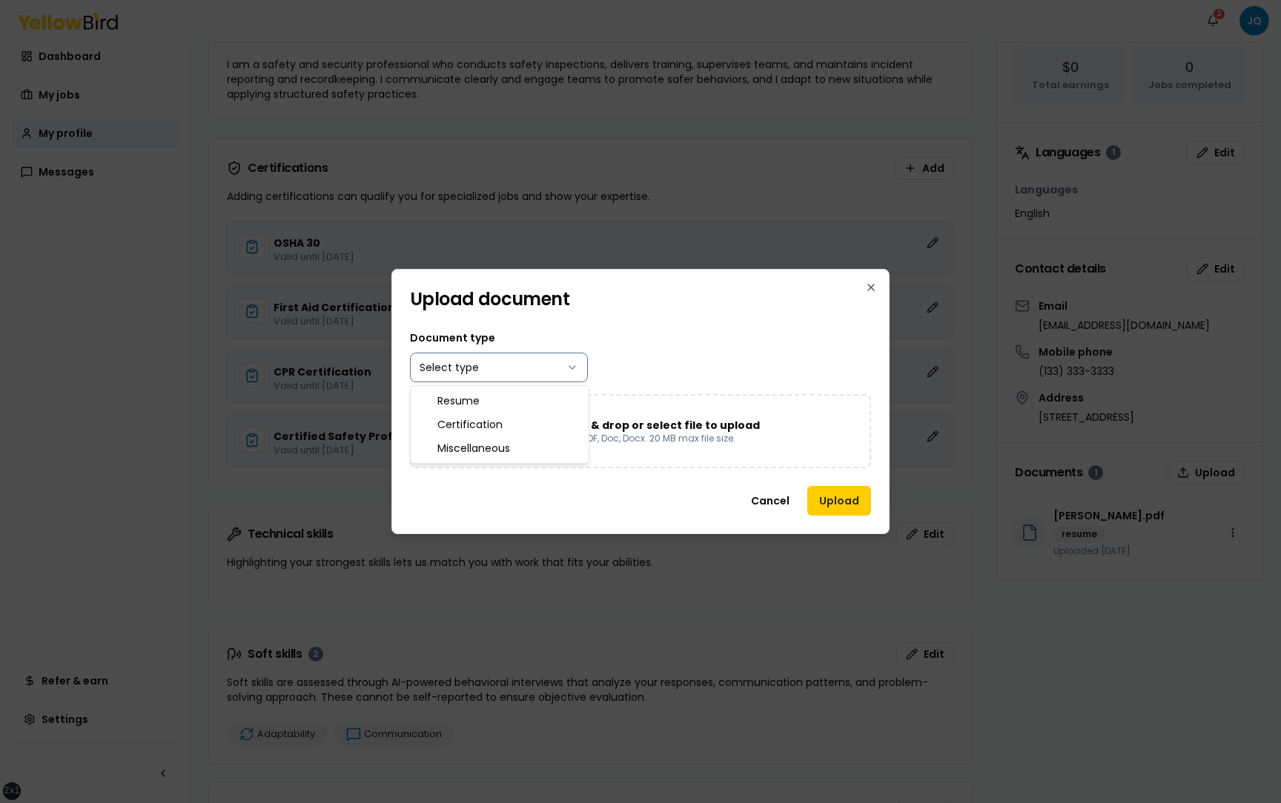
click at [554, 373] on body "xs sm md lg xl 2xl Notifications 2 JQ Dashboard My jobs My profile Messages Ref…" at bounding box center [640, 401] width 1281 height 803
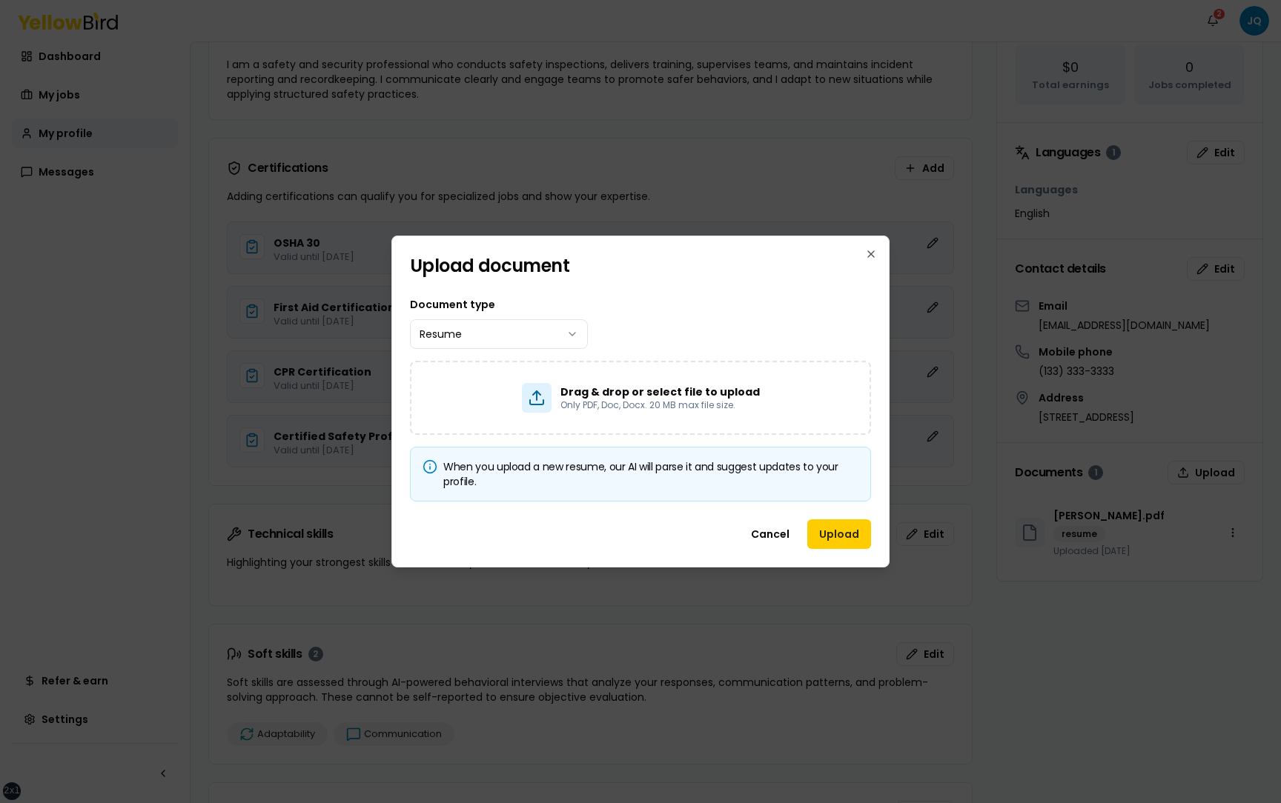
click at [498, 530] on div "Cancel Upload" at bounding box center [640, 543] width 497 height 47
drag, startPoint x: 481, startPoint y: 483, endPoint x: 441, endPoint y: 468, distance: 42.9
click at [441, 468] on h5 "When you upload a new resume, our AI will parse it and suggest updates to your …" at bounding box center [640, 475] width 436 height 30
click at [472, 479] on h5 "When you upload a new resume, our AI will parse it and suggest updates to your …" at bounding box center [640, 475] width 436 height 30
drag, startPoint x: 487, startPoint y: 485, endPoint x: 443, endPoint y: 468, distance: 46.9
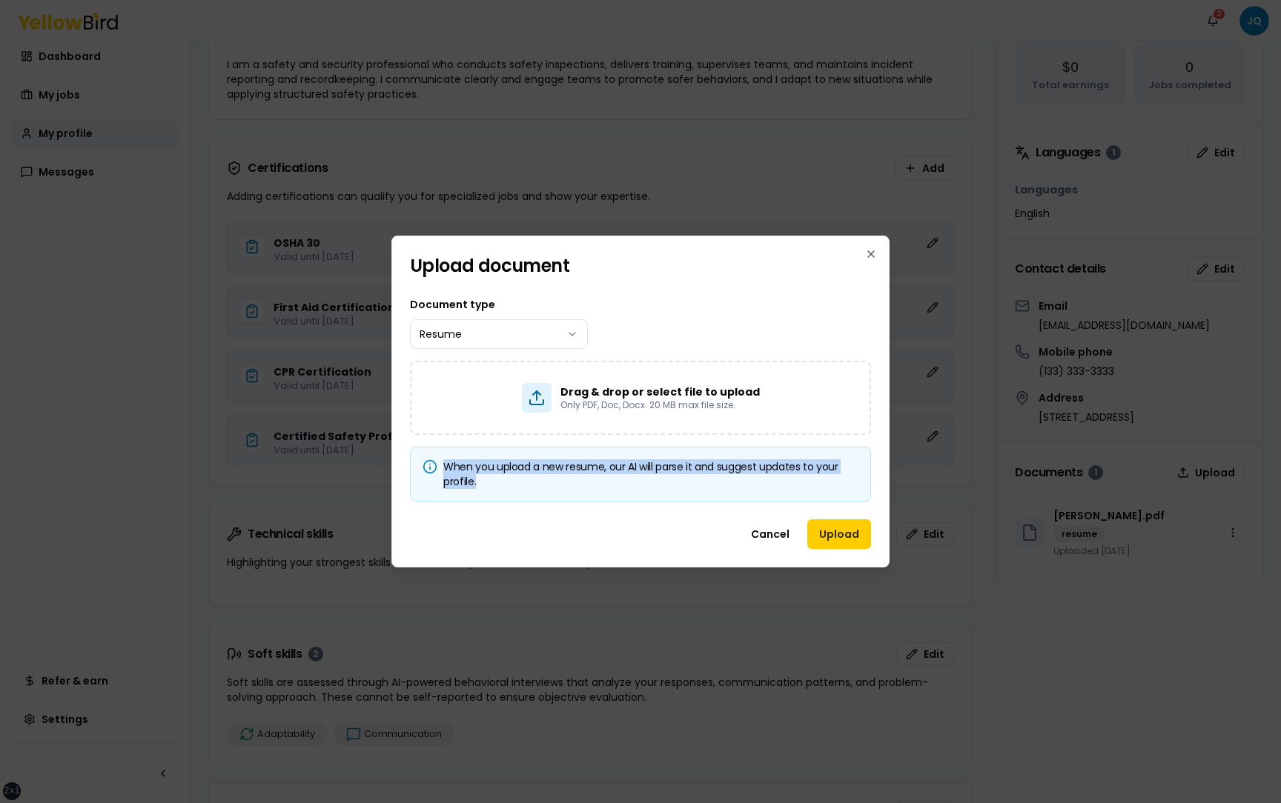
click at [443, 468] on h5 "When you upload a new resume, our AI will parse it and suggest updates to your …" at bounding box center [640, 475] width 436 height 30
click at [482, 512] on div "Document type Resume Drag & drop or select file to upload Only PDF, Doc, Docx. …" at bounding box center [640, 399] width 497 height 242
click at [775, 531] on button "Cancel" at bounding box center [770, 535] width 62 height 30
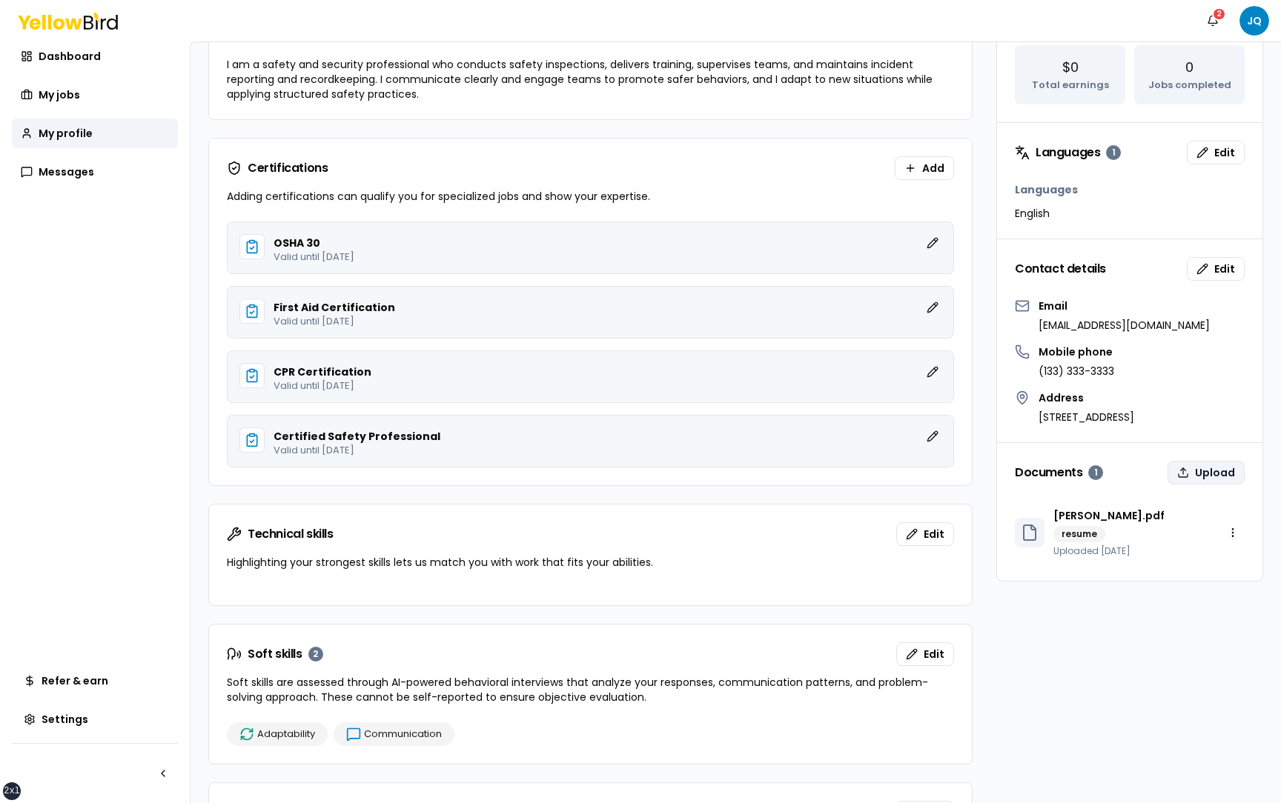
click at [1194, 475] on button "Upload" at bounding box center [1205, 473] width 77 height 24
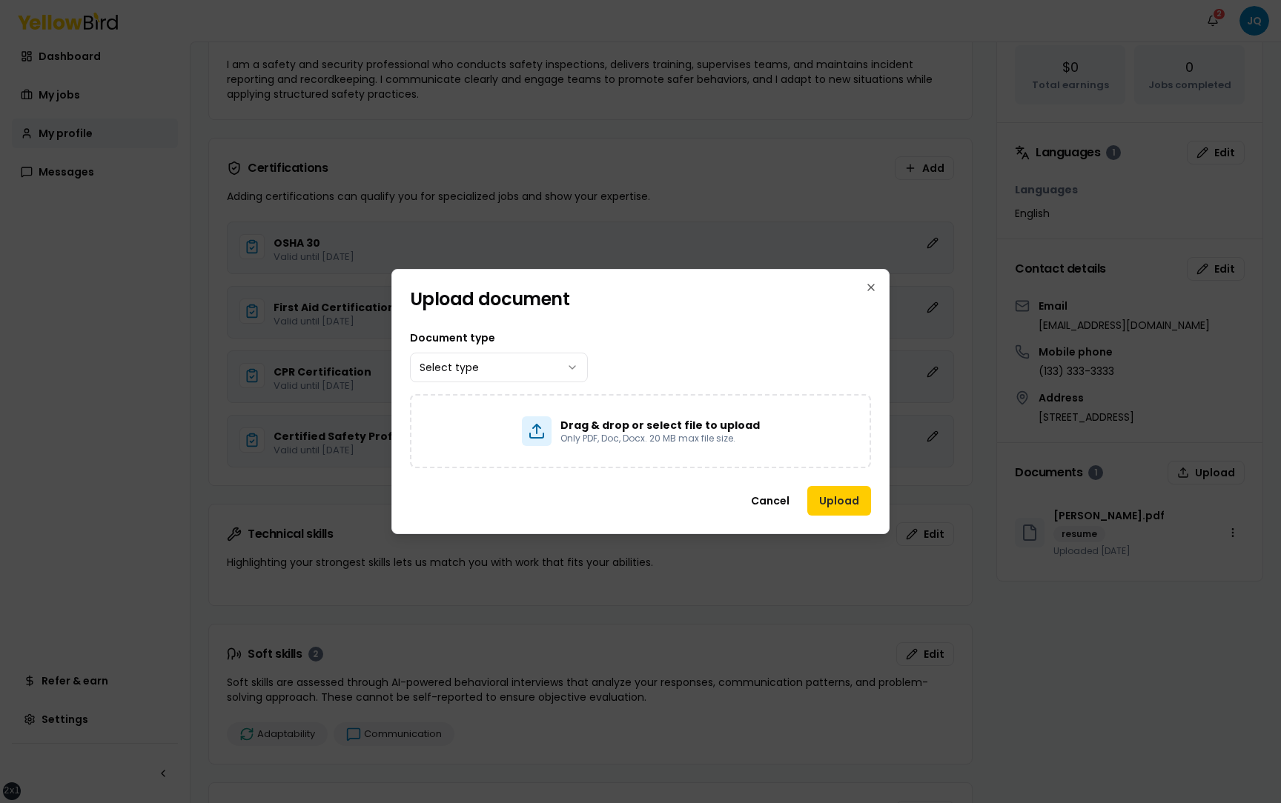
click at [720, 328] on div "Document type Select type Drag & drop or select file to upload Only PDF, Doc, D…" at bounding box center [640, 398] width 497 height 175
click at [546, 375] on body "xs sm md lg xl 2xl Notifications 2 JQ Dashboard My jobs My profile Messages Ref…" at bounding box center [640, 401] width 1281 height 803
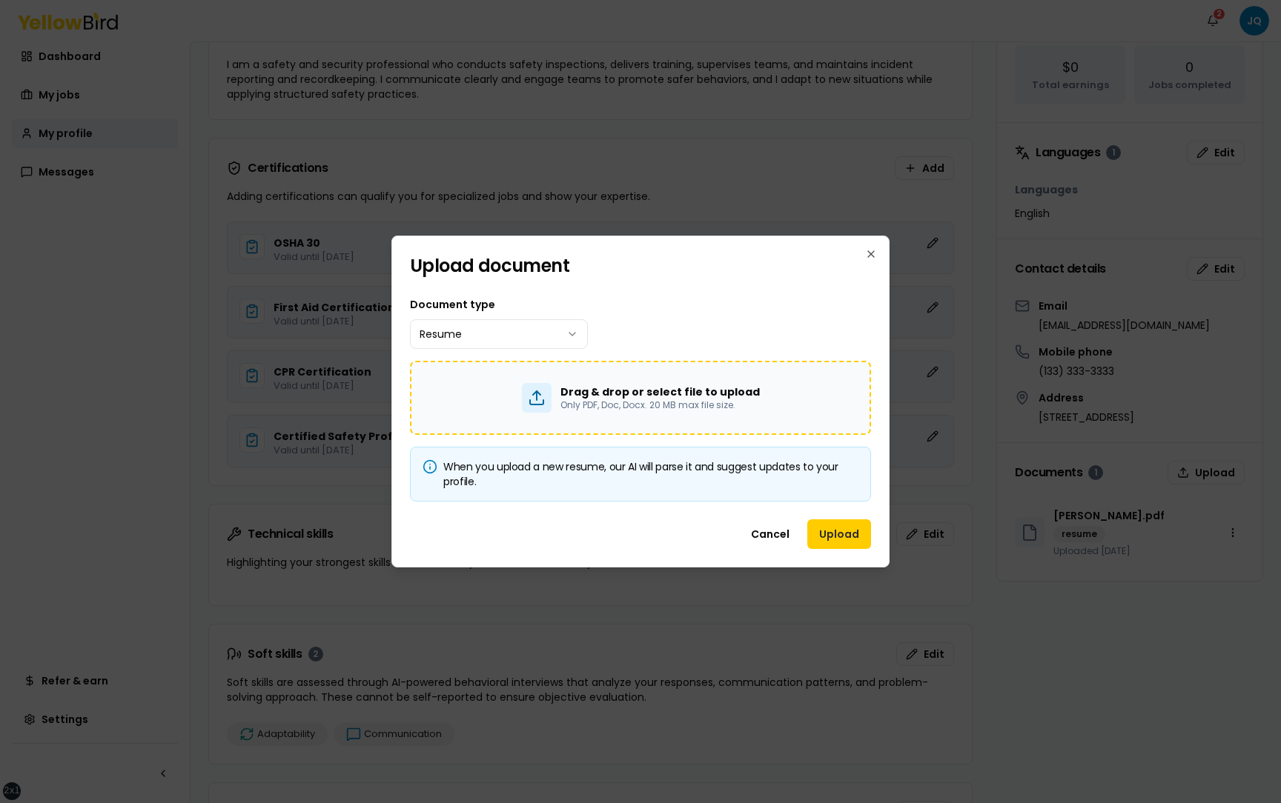
click at [626, 404] on p "Only PDF, Doc, Docx. 20 MB max file size." at bounding box center [659, 405] width 199 height 12
click at [601, 371] on div "Drag & drop or select file to upload Only PDF, Doc, Docx. 20 MB max file size." at bounding box center [640, 398] width 461 height 74
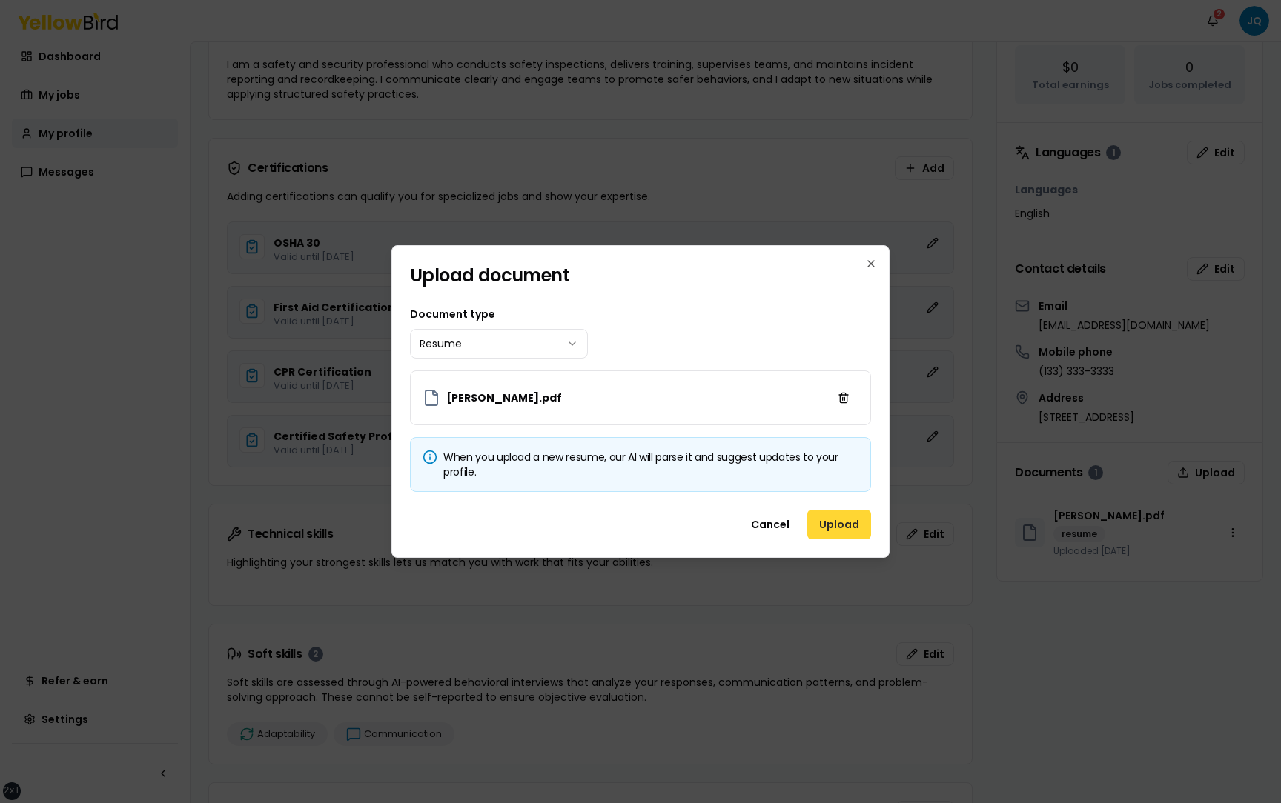
click at [827, 524] on button "Upload" at bounding box center [839, 525] width 64 height 30
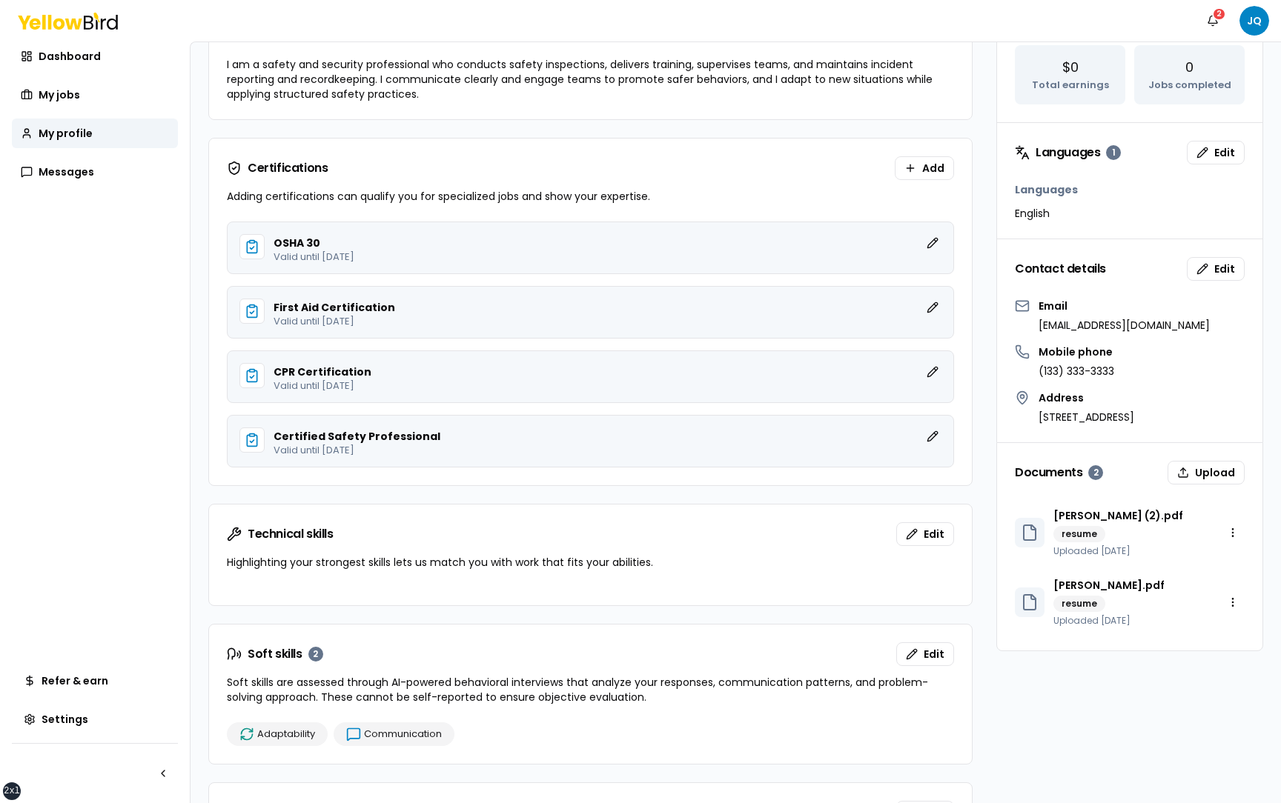
drag, startPoint x: 1172, startPoint y: 624, endPoint x: 1050, endPoint y: 589, distance: 127.2
click at [1050, 588] on div "Renisia-Burton.pdf resume Uploaded Oct 9, 2025 Open menu" at bounding box center [1130, 602] width 230 height 49
drag, startPoint x: 1150, startPoint y: 623, endPoint x: 1050, endPoint y: 619, distance: 99.4
click at [1050, 619] on div "Renisia-Burton.pdf resume Uploaded Oct 9, 2025" at bounding box center [1090, 602] width 150 height 49
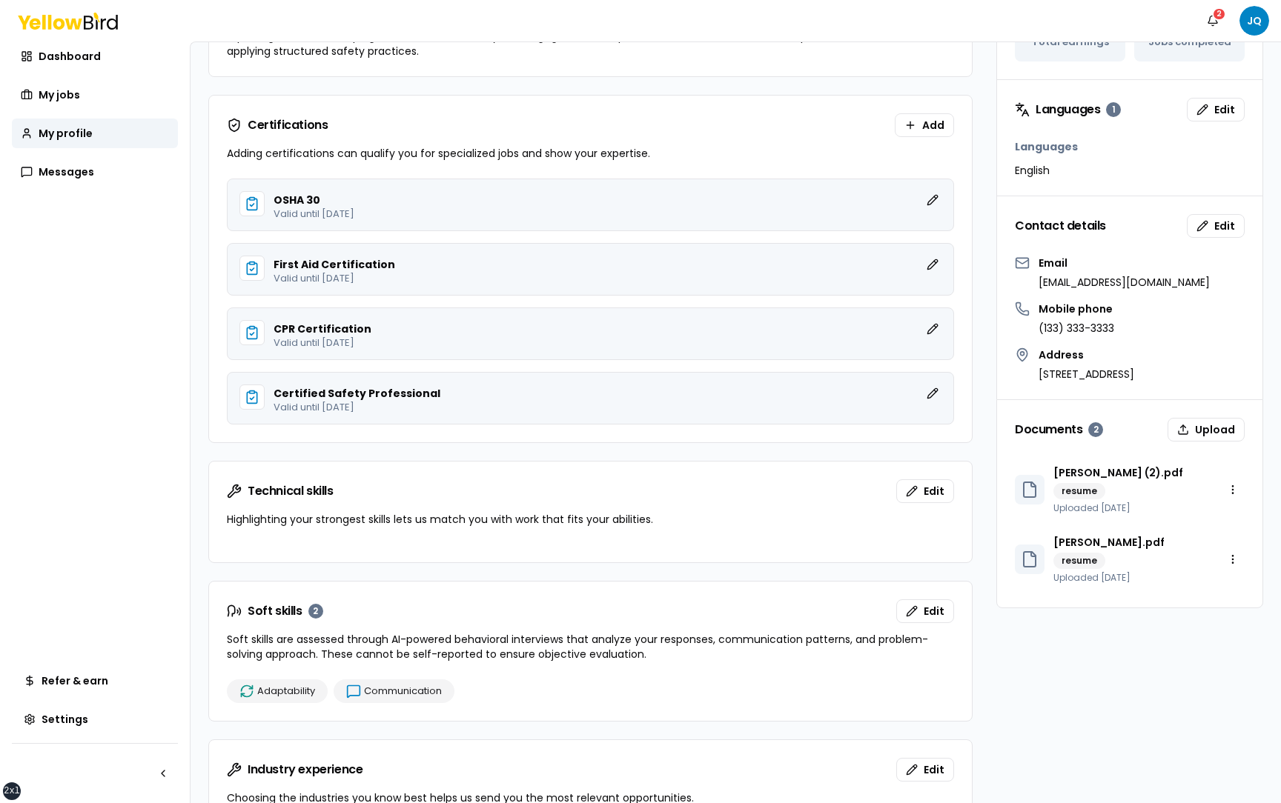
scroll to position [0, 0]
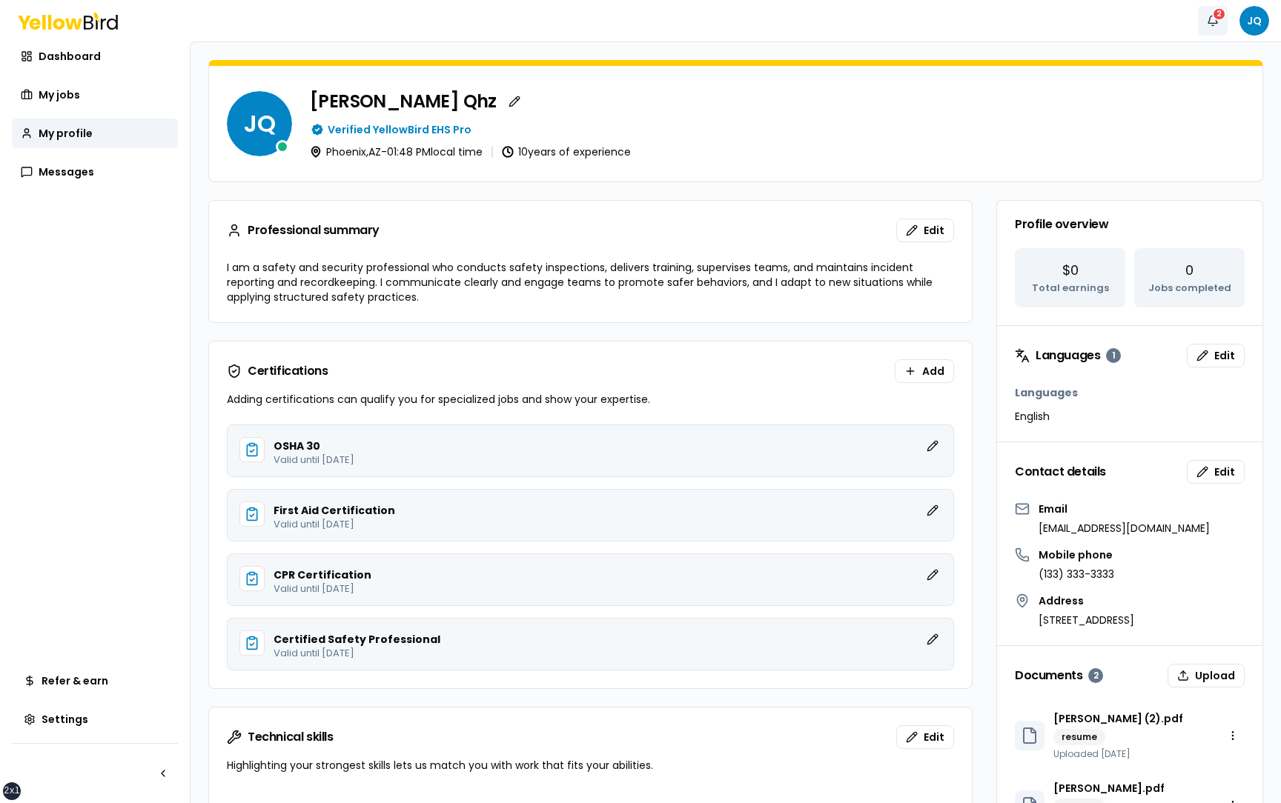
click at [1215, 22] on button "Notifications 2" at bounding box center [1213, 21] width 30 height 30
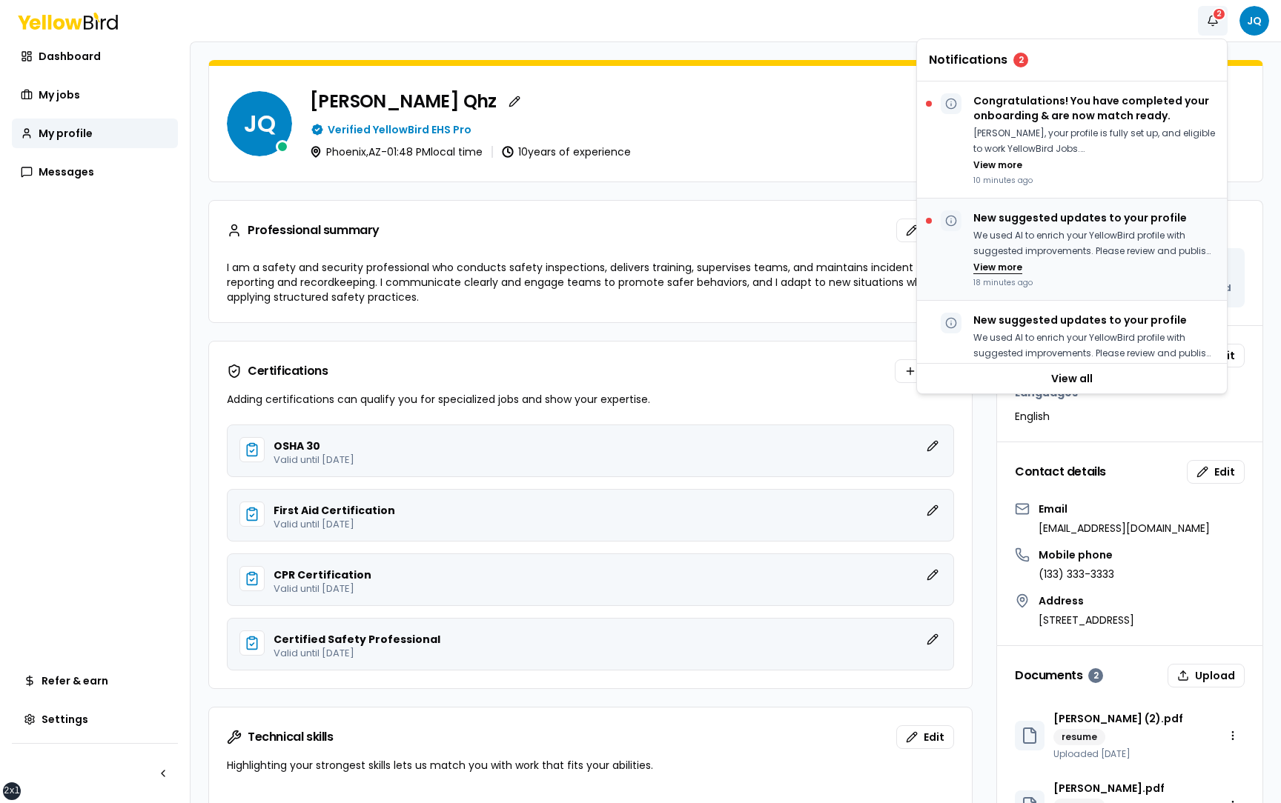
click at [1009, 268] on button "View more" at bounding box center [997, 268] width 49 height 12
click at [1042, 233] on p "We used AI to enrich your YellowBird profile with suggested improvements. Pleas…" at bounding box center [1094, 251] width 242 height 46
click at [1049, 122] on p "Congratulations! You have completed your onboarding & are now match ready." at bounding box center [1094, 108] width 242 height 30
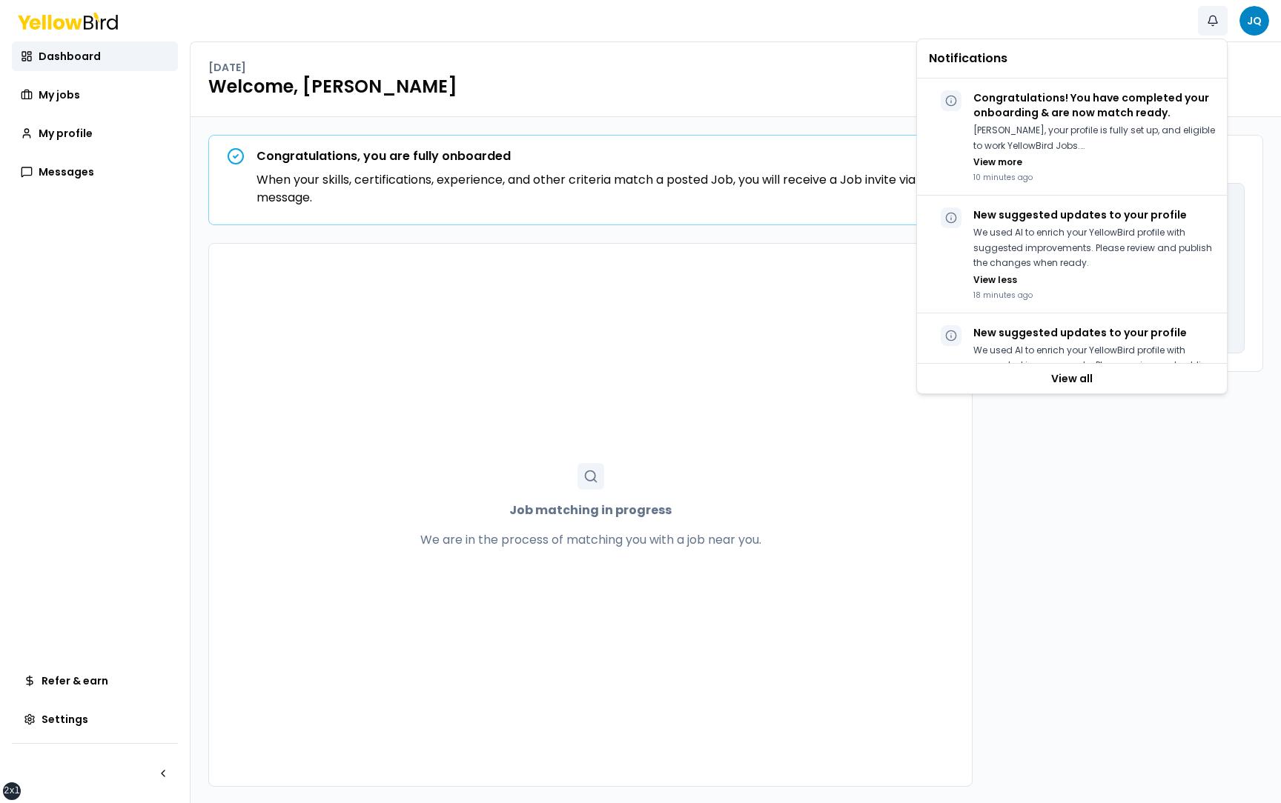
click at [1201, 23] on button "Notifications" at bounding box center [1213, 21] width 30 height 30
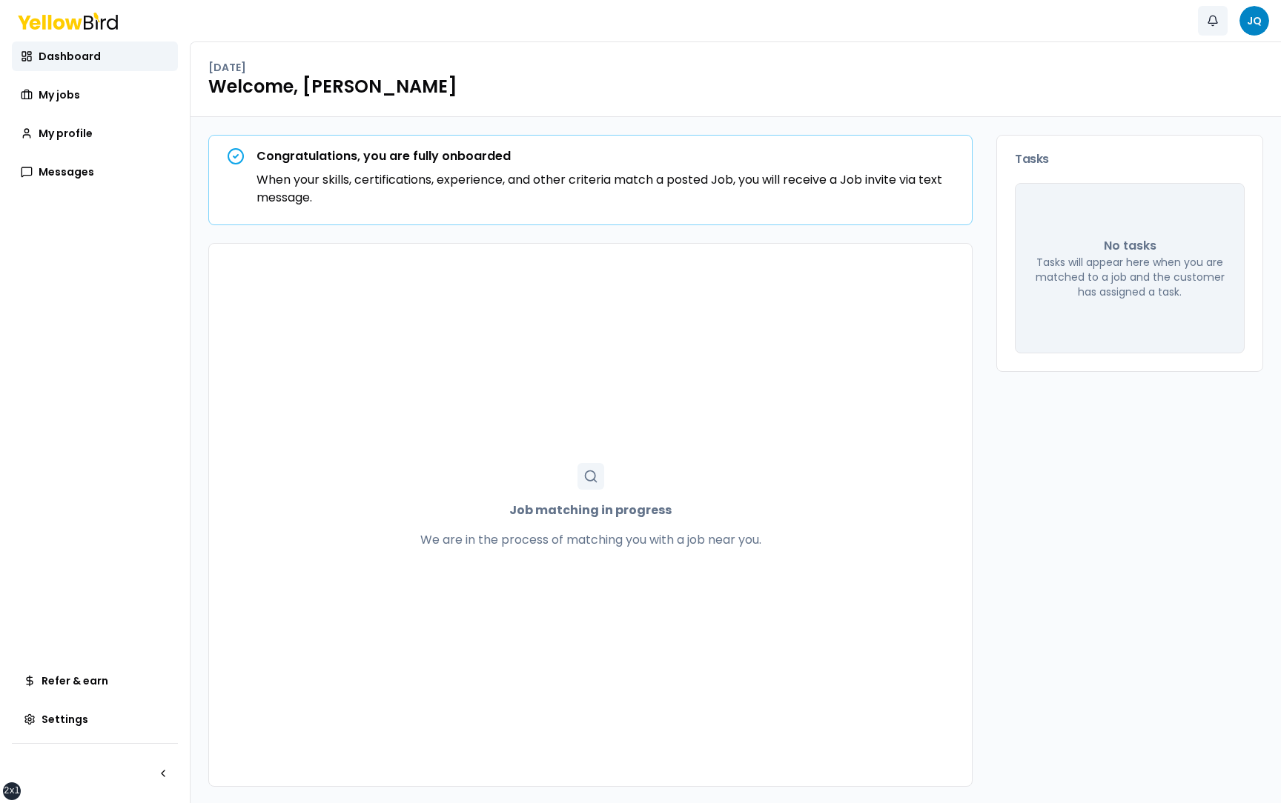
click at [1200, 24] on button "Notifications" at bounding box center [1213, 21] width 30 height 30
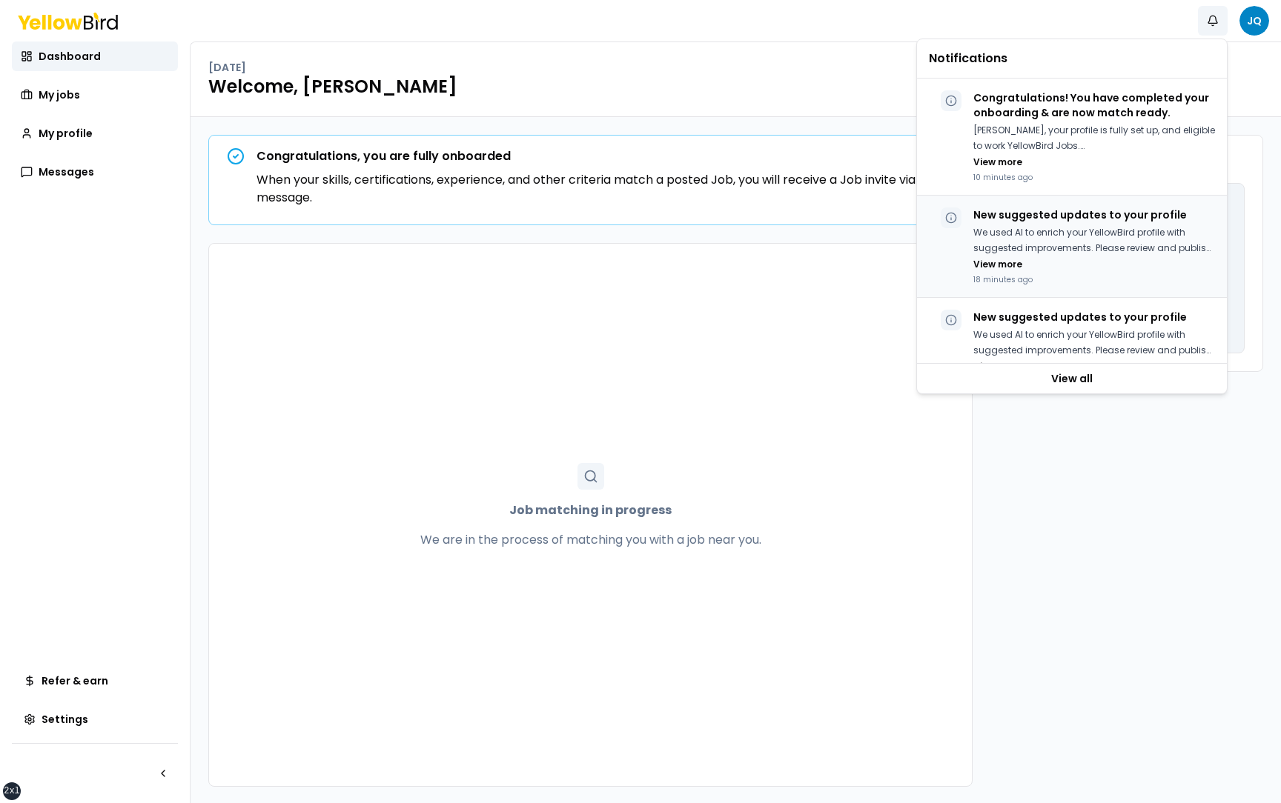
click at [1014, 239] on p "We used AI to enrich your YellowBird profile with suggested improvements. Pleas…" at bounding box center [1094, 240] width 242 height 30
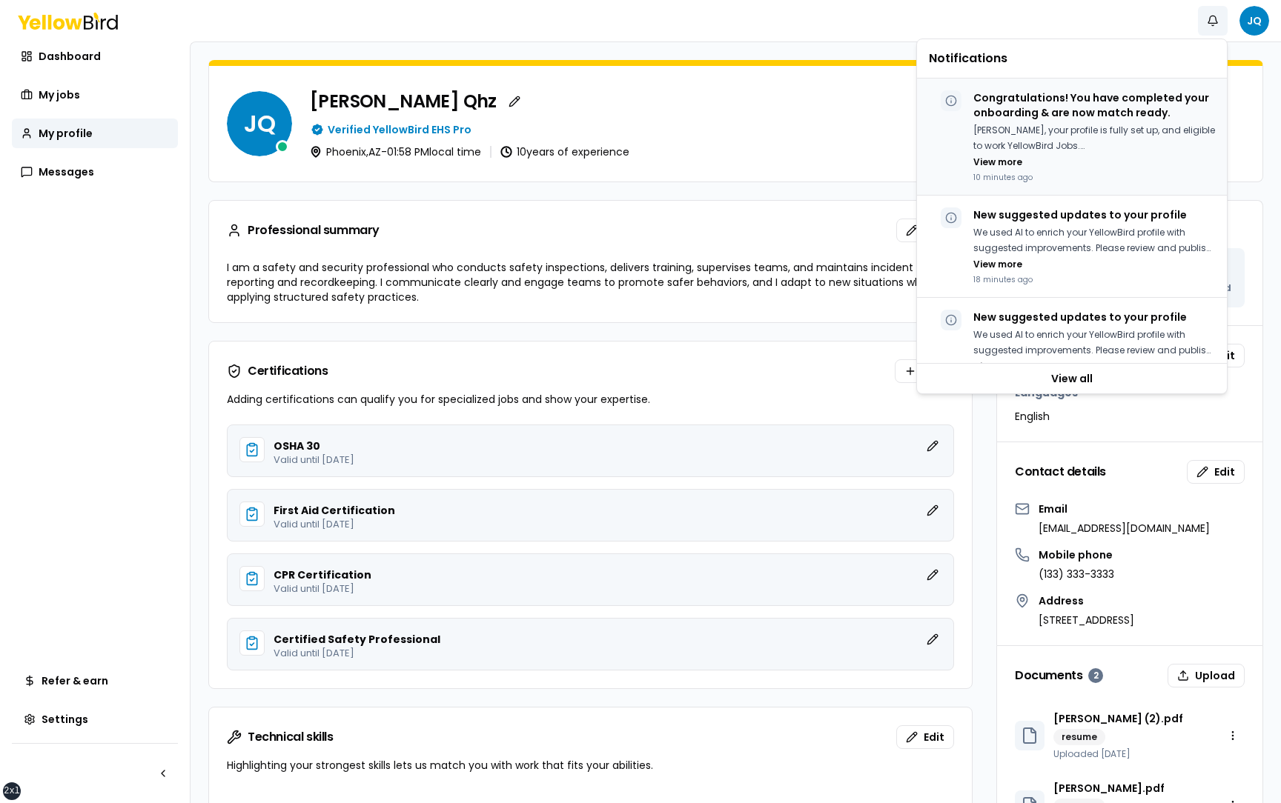
click at [1058, 138] on p "Juan Test, your profile is fully set up, and eligible to work YellowBird Jobs." at bounding box center [1094, 138] width 242 height 30
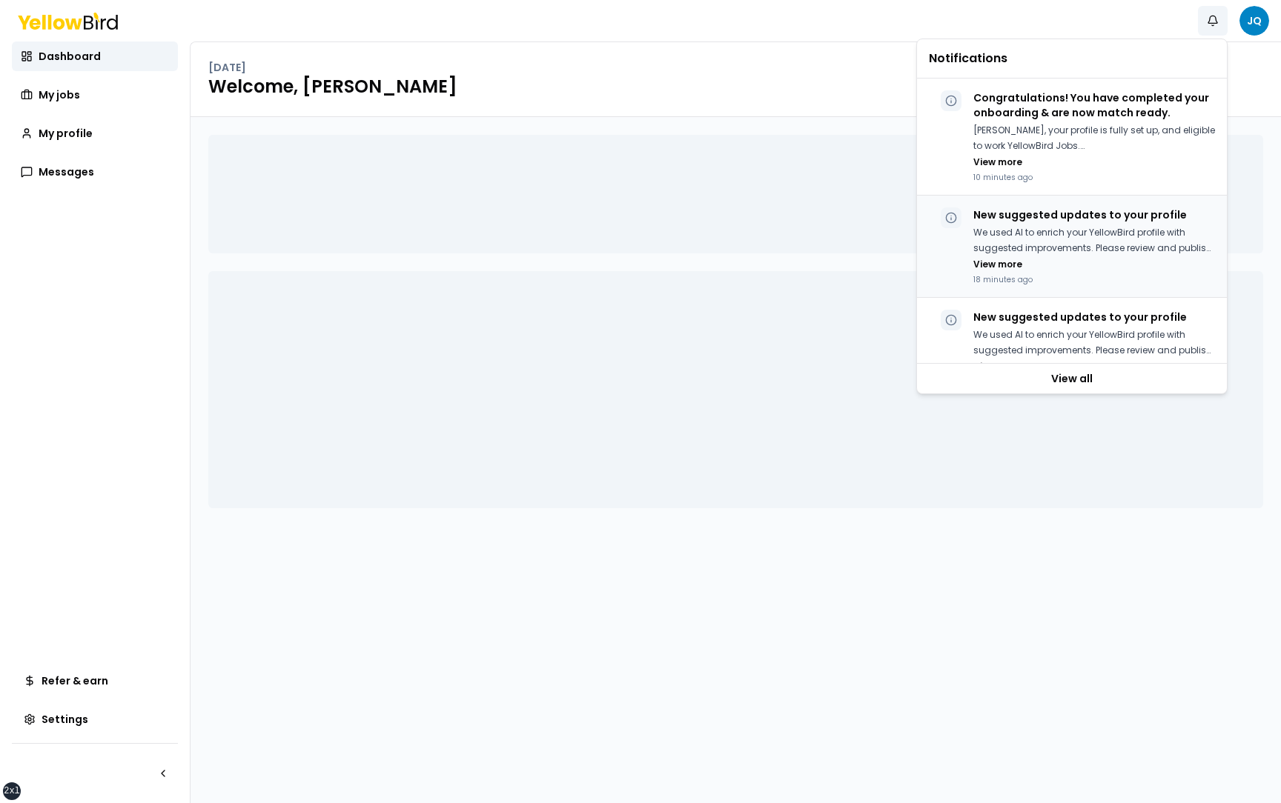
click at [1061, 249] on p "We used AI to enrich your YellowBird profile with suggested improvements. Pleas…" at bounding box center [1094, 240] width 242 height 30
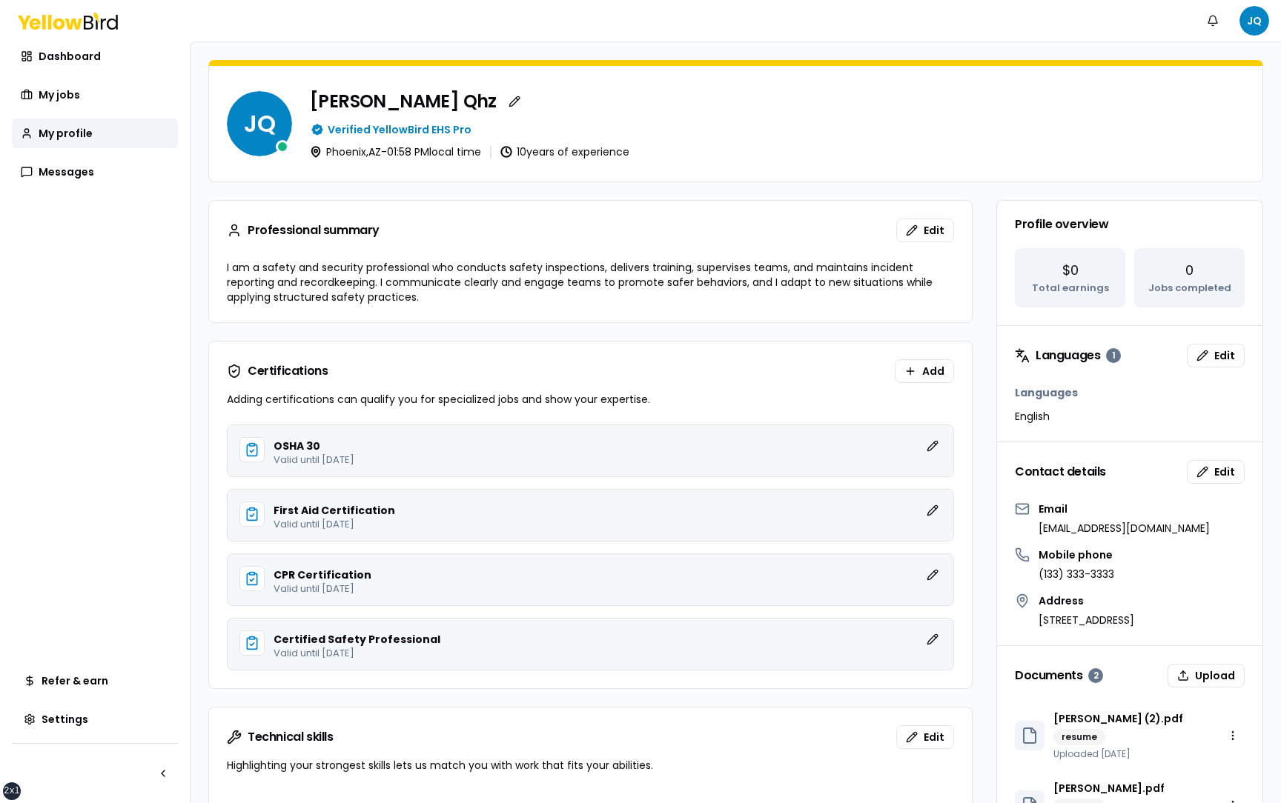
click at [99, 43] on link "Dashboard" at bounding box center [95, 57] width 166 height 30
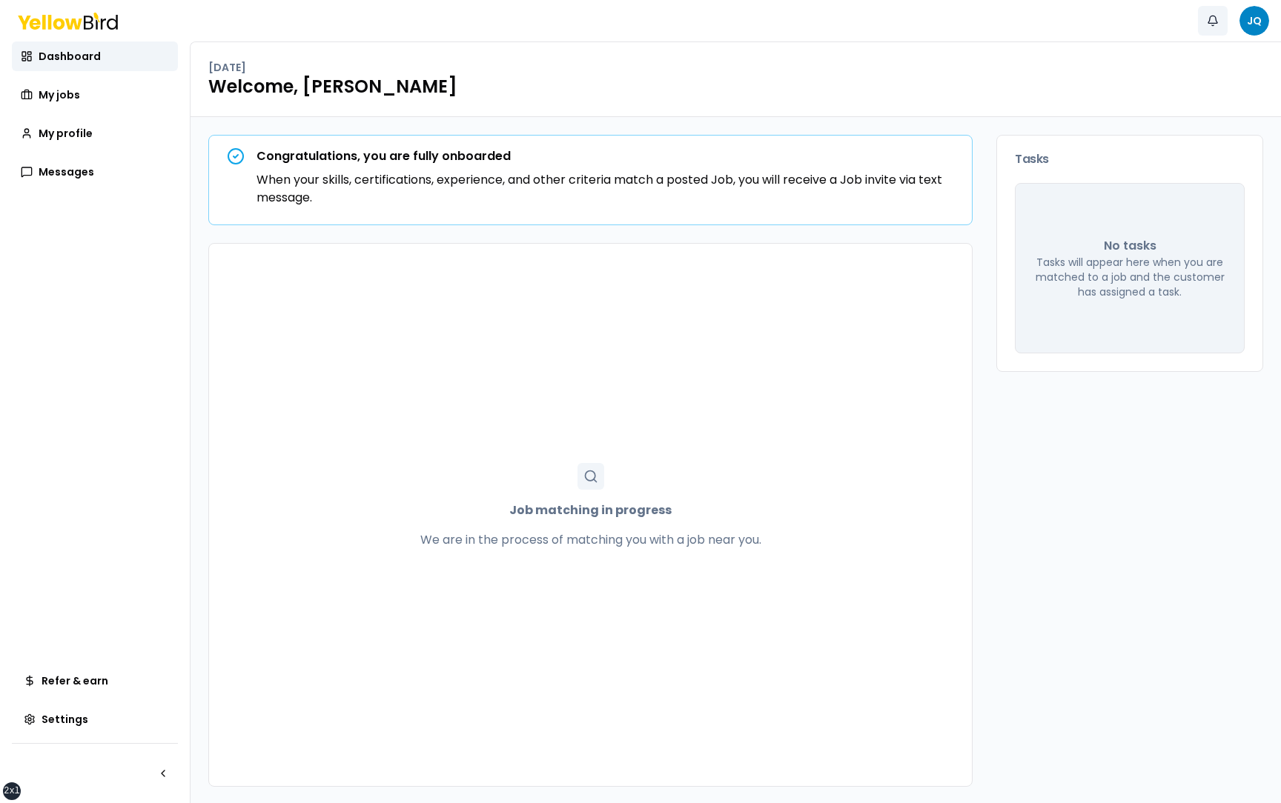
click at [1213, 19] on button "Notifications" at bounding box center [1213, 21] width 30 height 30
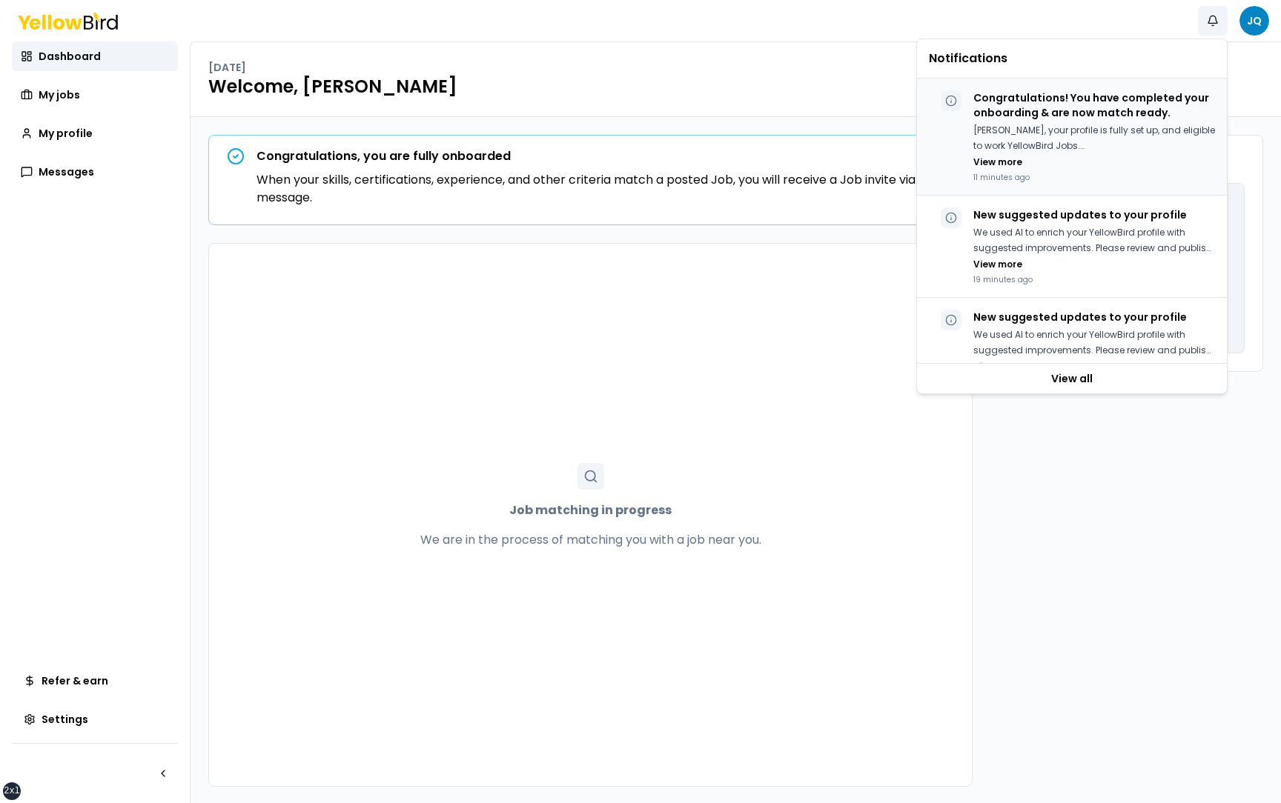
click at [1082, 125] on p "Juan Test, your profile is fully set up, and eligible to work YellowBird Jobs." at bounding box center [1094, 138] width 242 height 30
click at [1031, 105] on p "Congratulations! You have completed your onboarding & are now match ready." at bounding box center [1094, 105] width 242 height 30
click at [1051, 117] on p "Congratulations! You have completed your onboarding & are now match ready." at bounding box center [1094, 105] width 242 height 30
click at [1004, 164] on button "View more" at bounding box center [997, 162] width 49 height 12
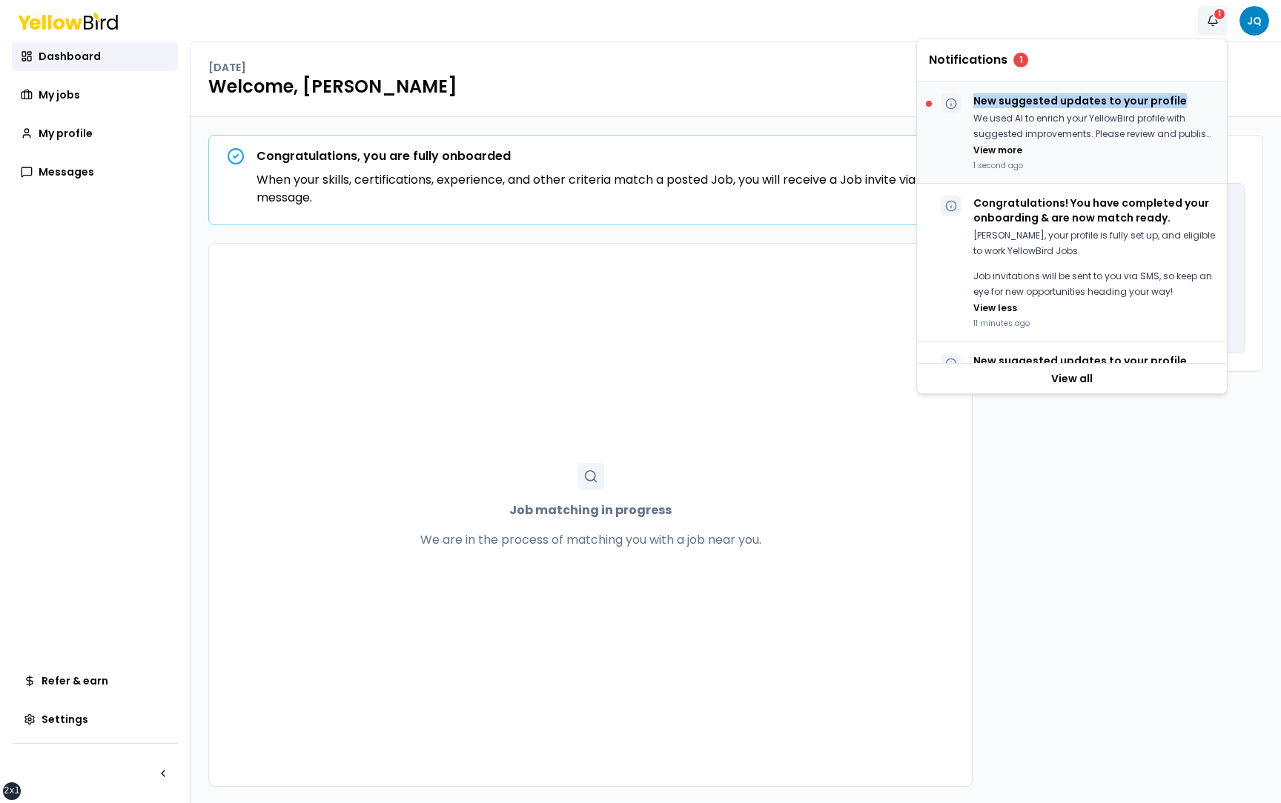
drag, startPoint x: 1180, startPoint y: 101, endPoint x: 973, endPoint y: 99, distance: 206.8
click at [973, 99] on p "New suggested updates to your profile" at bounding box center [1094, 100] width 242 height 15
click at [1001, 149] on button "View more" at bounding box center [997, 148] width 49 height 12
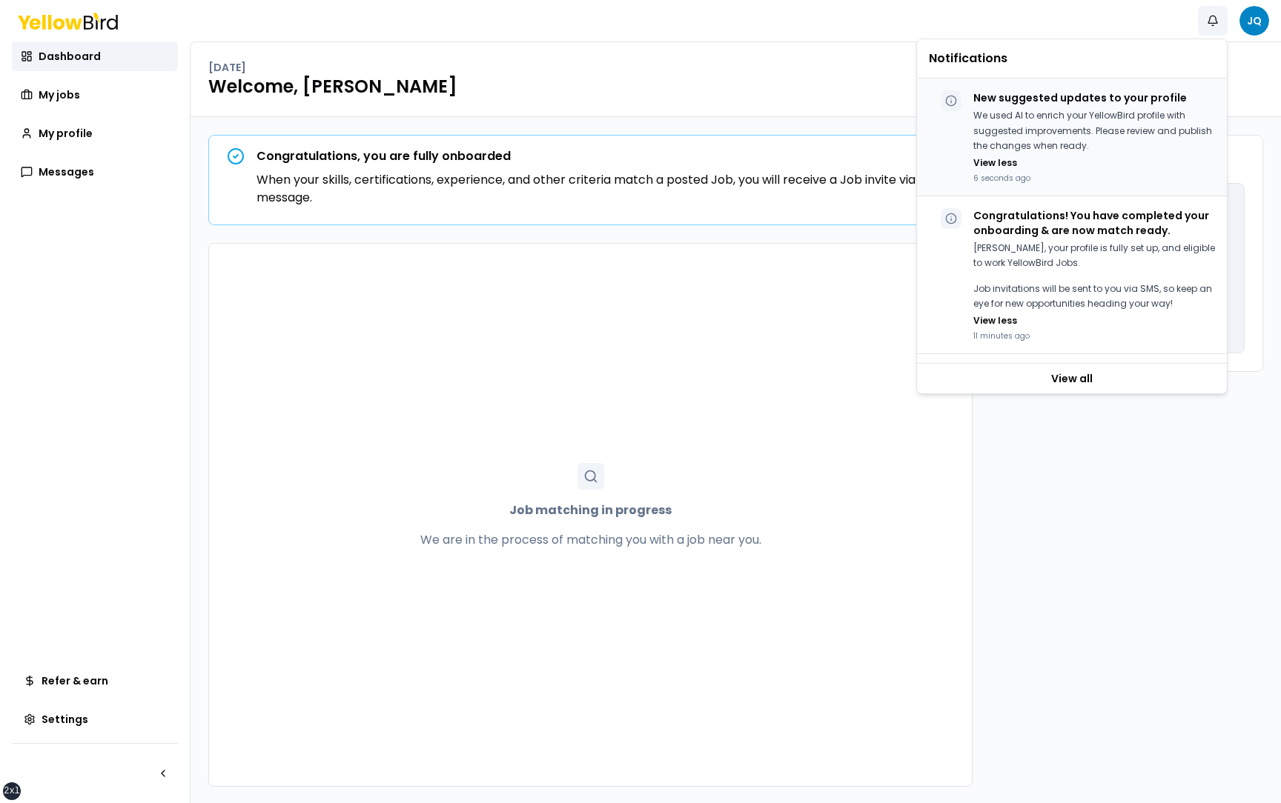
click at [1049, 162] on div "We used AI to enrich your YellowBird profile with suggested improvements. Pleas…" at bounding box center [1094, 139] width 242 height 62
click at [1037, 126] on p "We used AI to enrich your YellowBird profile with suggested improvements. Pleas…" at bounding box center [1094, 131] width 242 height 46
click at [1033, 134] on p "We used AI to enrich your YellowBird profile with suggested improvements. Pleas…" at bounding box center [1094, 131] width 242 height 46
click at [1024, 141] on p "We used AI to enrich your YellowBird profile with suggested improvements. Pleas…" at bounding box center [1094, 131] width 242 height 46
click at [1024, 106] on div "New suggested updates to your profile We used AI to enrich your YellowBird prof…" at bounding box center [1094, 136] width 242 height 93
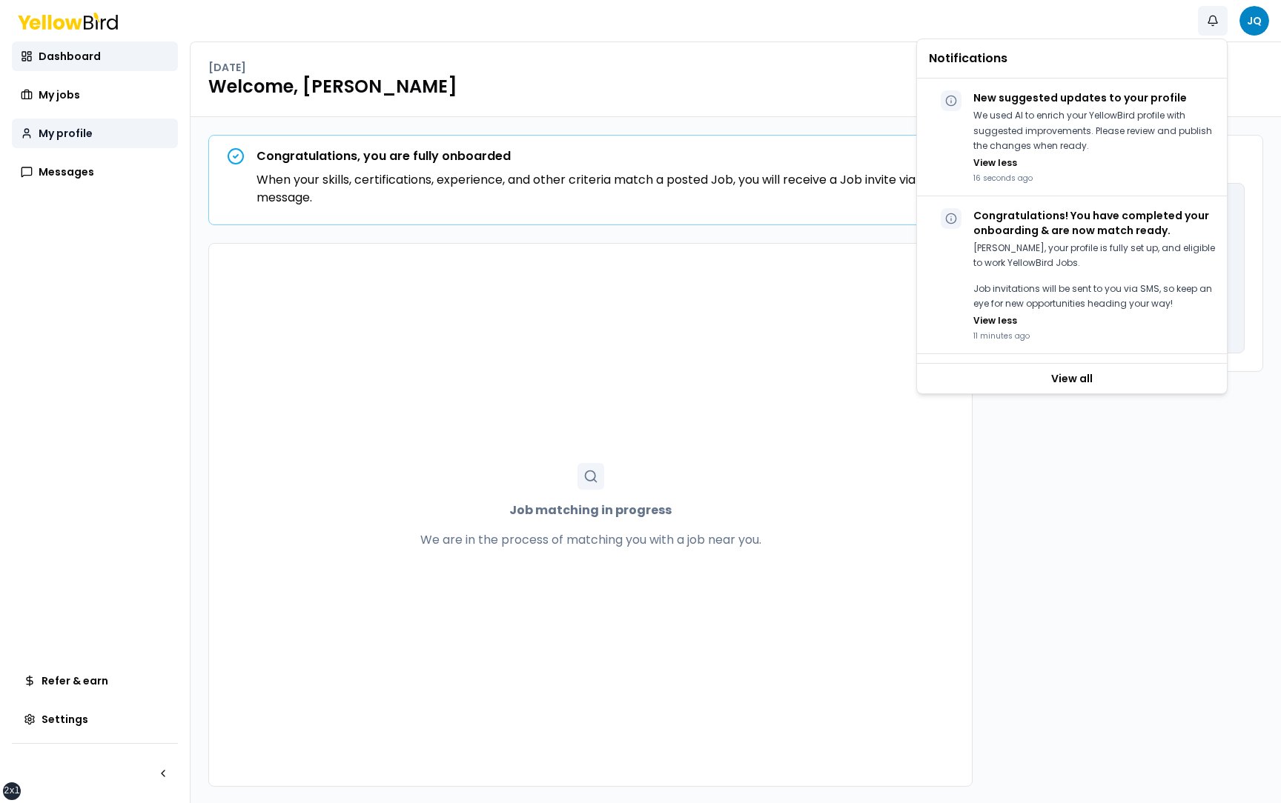
click at [113, 133] on link "My profile" at bounding box center [95, 134] width 166 height 30
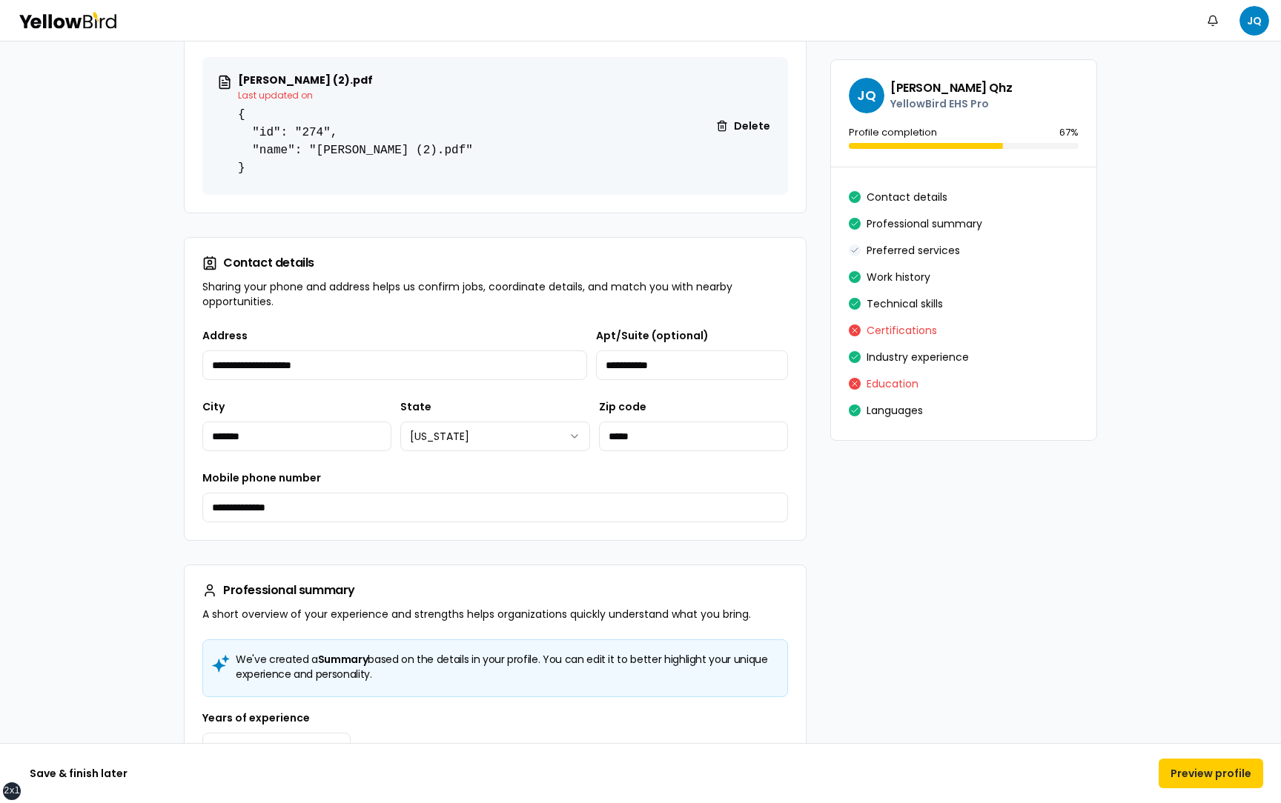
scroll to position [368, 0]
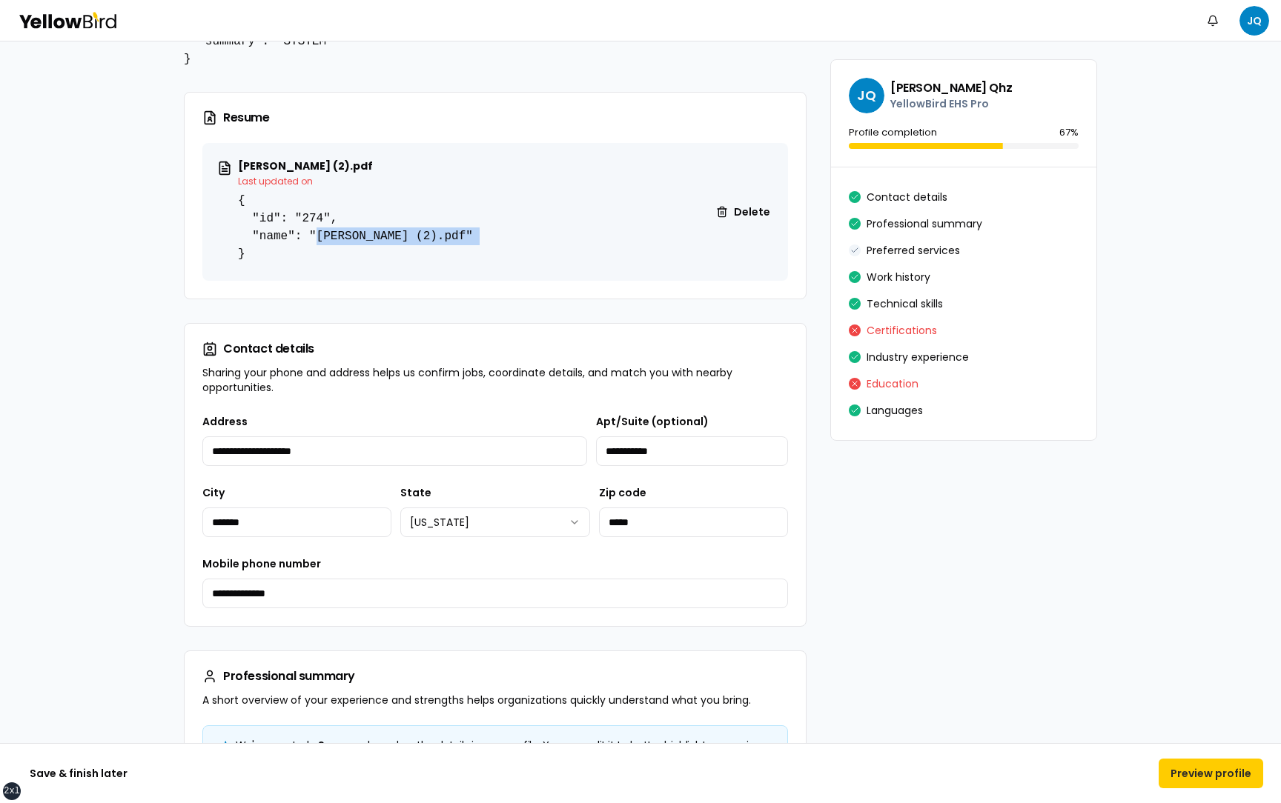
drag, startPoint x: 486, startPoint y: 239, endPoint x: 315, endPoint y: 241, distance: 171.2
click at [315, 241] on div "Renisia-Burton (2).pdf Last updated on { "id": "274", "name": "Renisia-Burton (…" at bounding box center [495, 212] width 586 height 138
click at [369, 239] on pre "{ "id": "274", "name": "Renisia-Burton (2).pdf" }" at bounding box center [355, 227] width 235 height 71
drag, startPoint x: 474, startPoint y: 237, endPoint x: 317, endPoint y: 239, distance: 156.4
click at [317, 239] on pre "{ "id": "274", "name": "Renisia-Burton (2).pdf" }" at bounding box center [355, 227] width 235 height 71
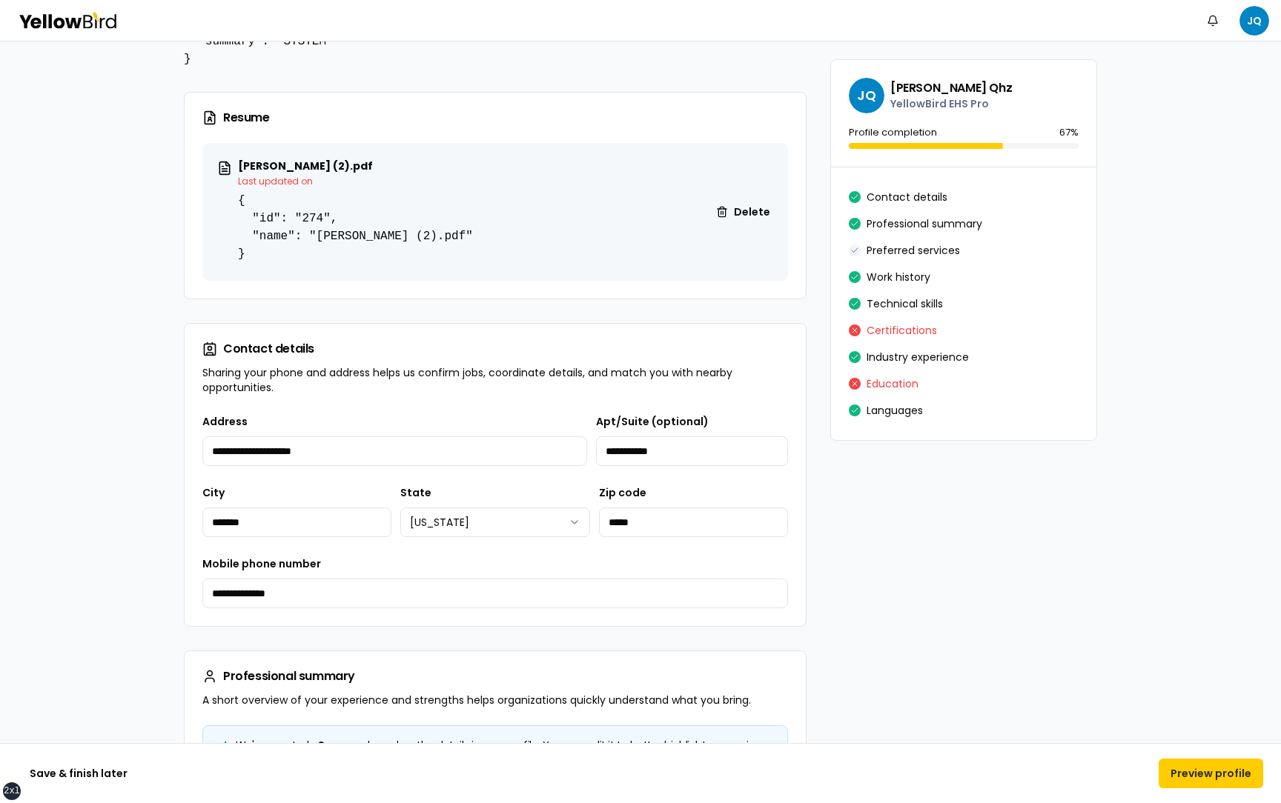
click at [432, 240] on pre "{ "id": "274", "name": "Renisia-Burton (2).pdf" }" at bounding box center [355, 227] width 235 height 71
drag, startPoint x: 446, startPoint y: 239, endPoint x: 422, endPoint y: 239, distance: 23.7
click at [422, 239] on pre "{ "id": "274", "name": "Renisia-Burton (2).pdf" }" at bounding box center [355, 227] width 235 height 71
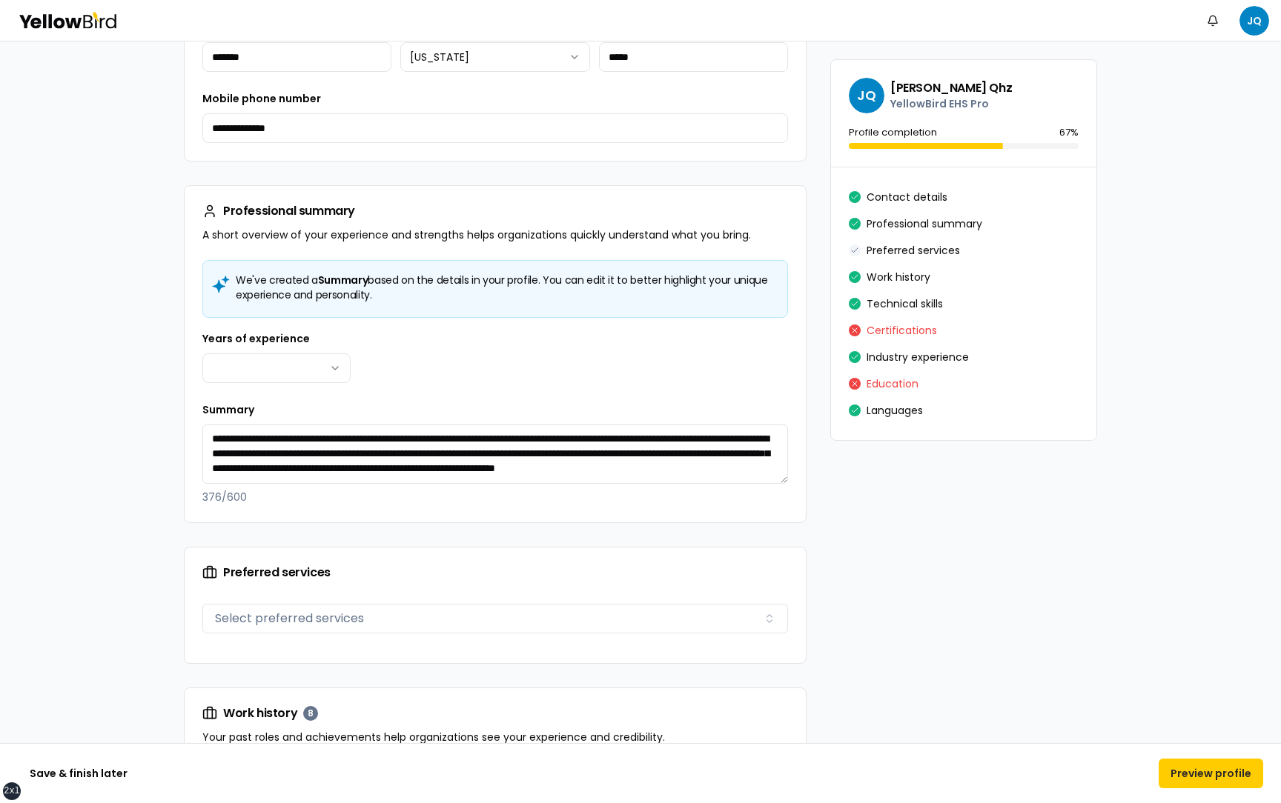
scroll to position [835, 0]
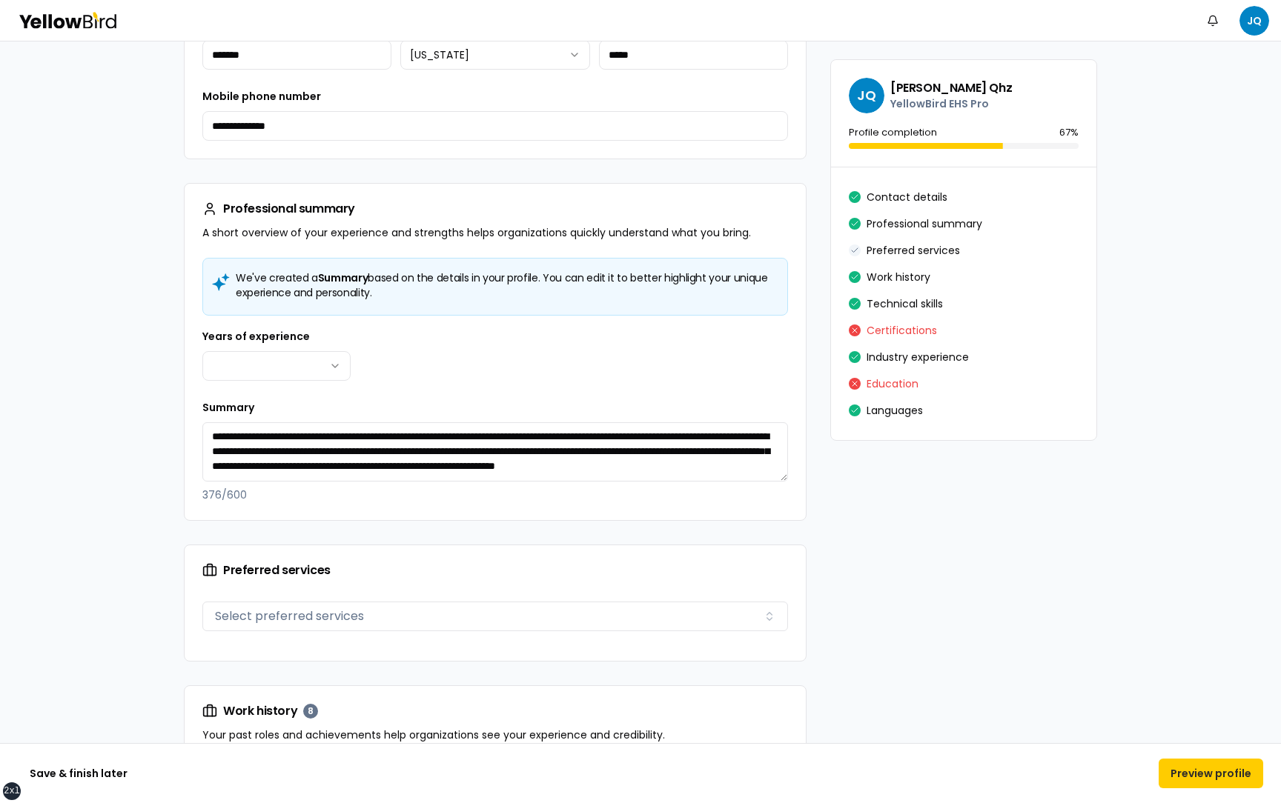
click at [514, 370] on div "Years of experience ******* ****** ******* ******* ******* ******* ******* ****…" at bounding box center [495, 354] width 586 height 53
click at [1177, 779] on button "Preview profile" at bounding box center [1210, 774] width 105 height 30
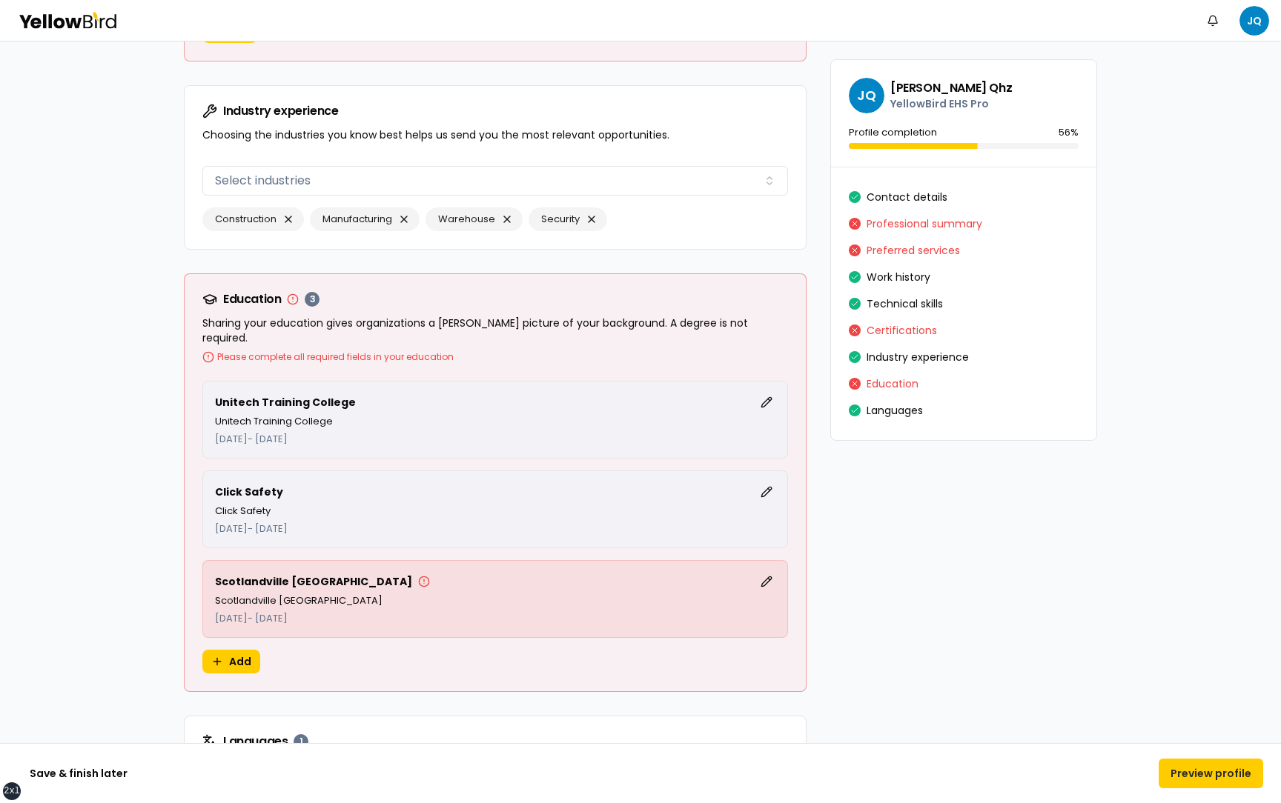
scroll to position [3531, 0]
click at [765, 572] on button "Edit" at bounding box center [766, 581] width 18 height 18
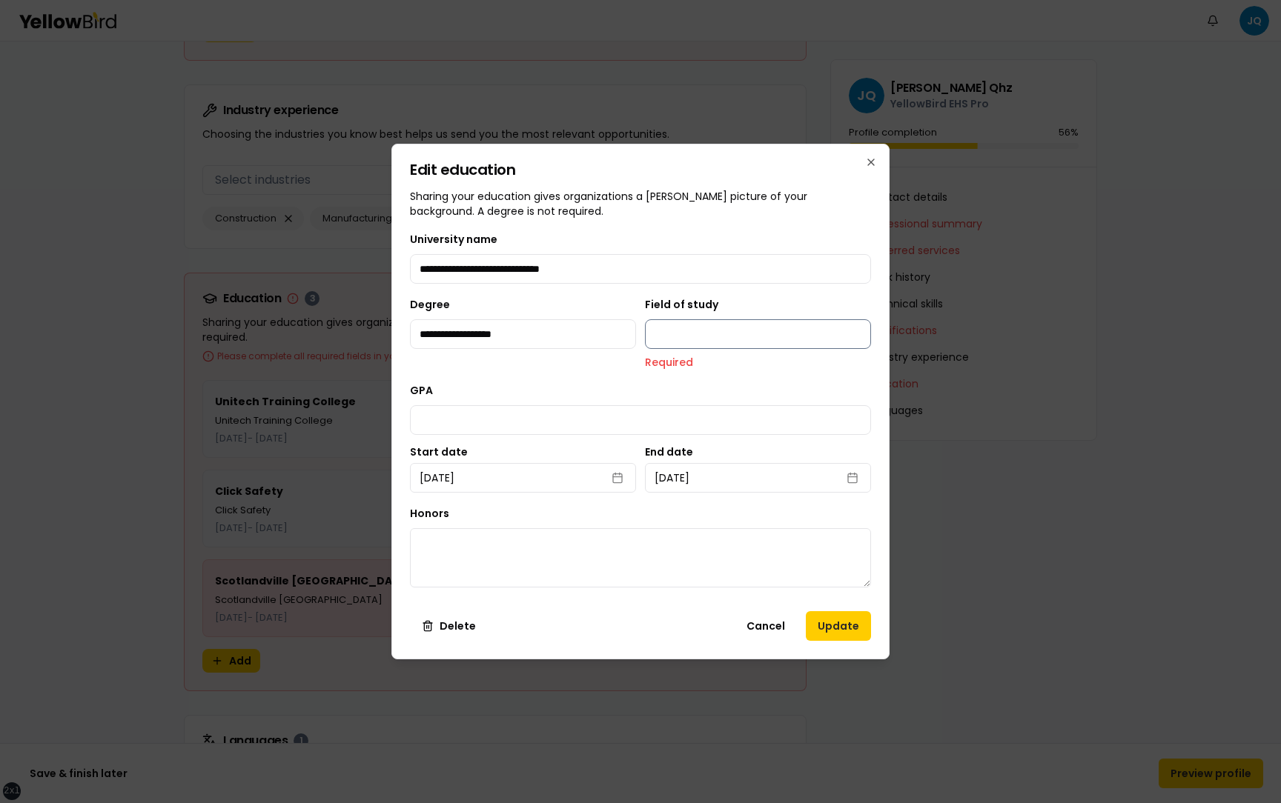
click at [665, 335] on input "Field of study" at bounding box center [758, 334] width 226 height 30
type input "**********"
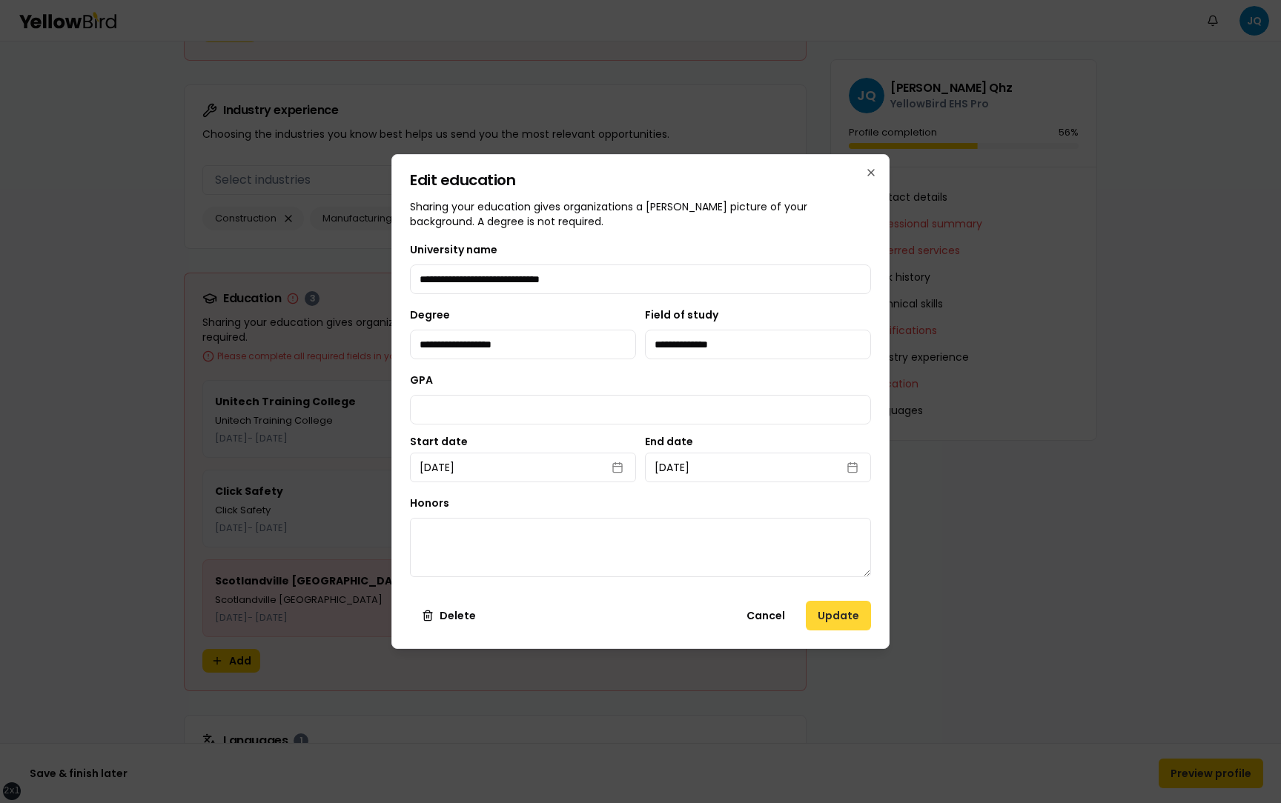
click at [844, 617] on button "Update" at bounding box center [838, 616] width 65 height 30
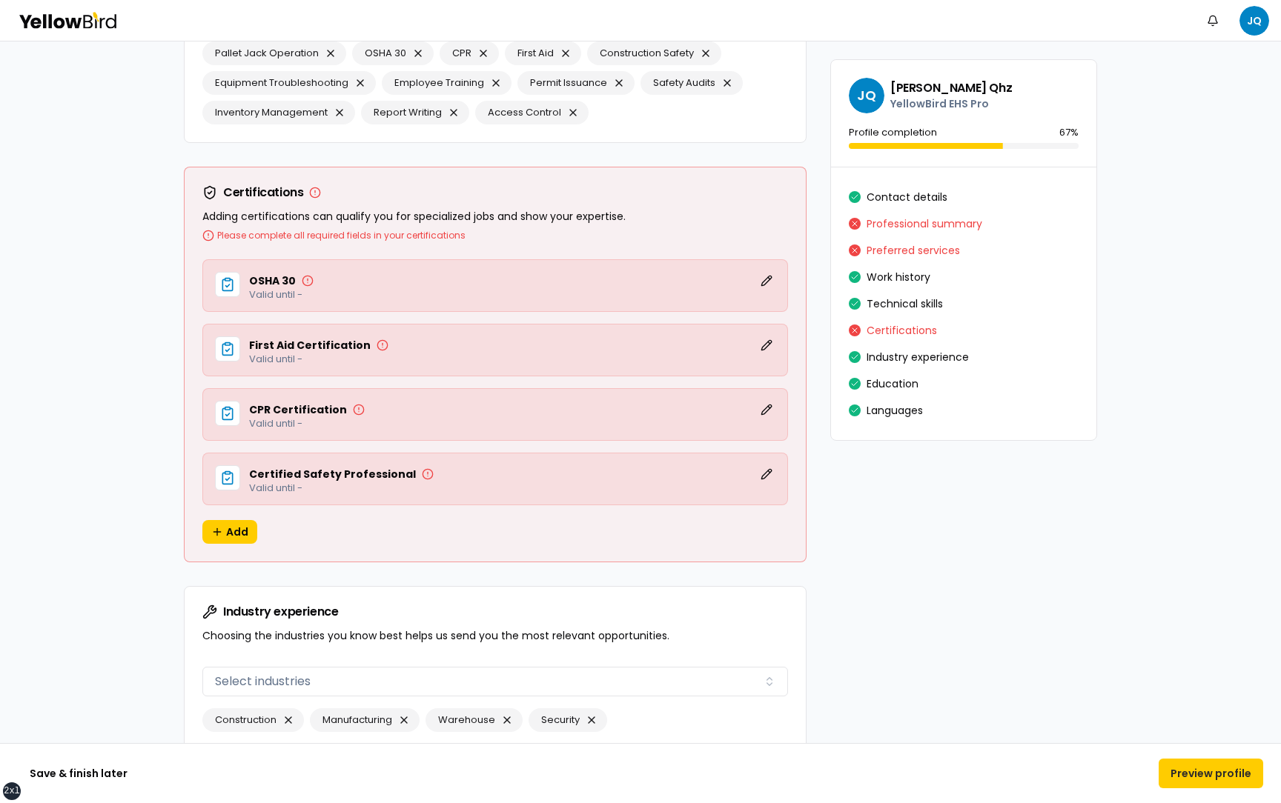
scroll to position [3004, 0]
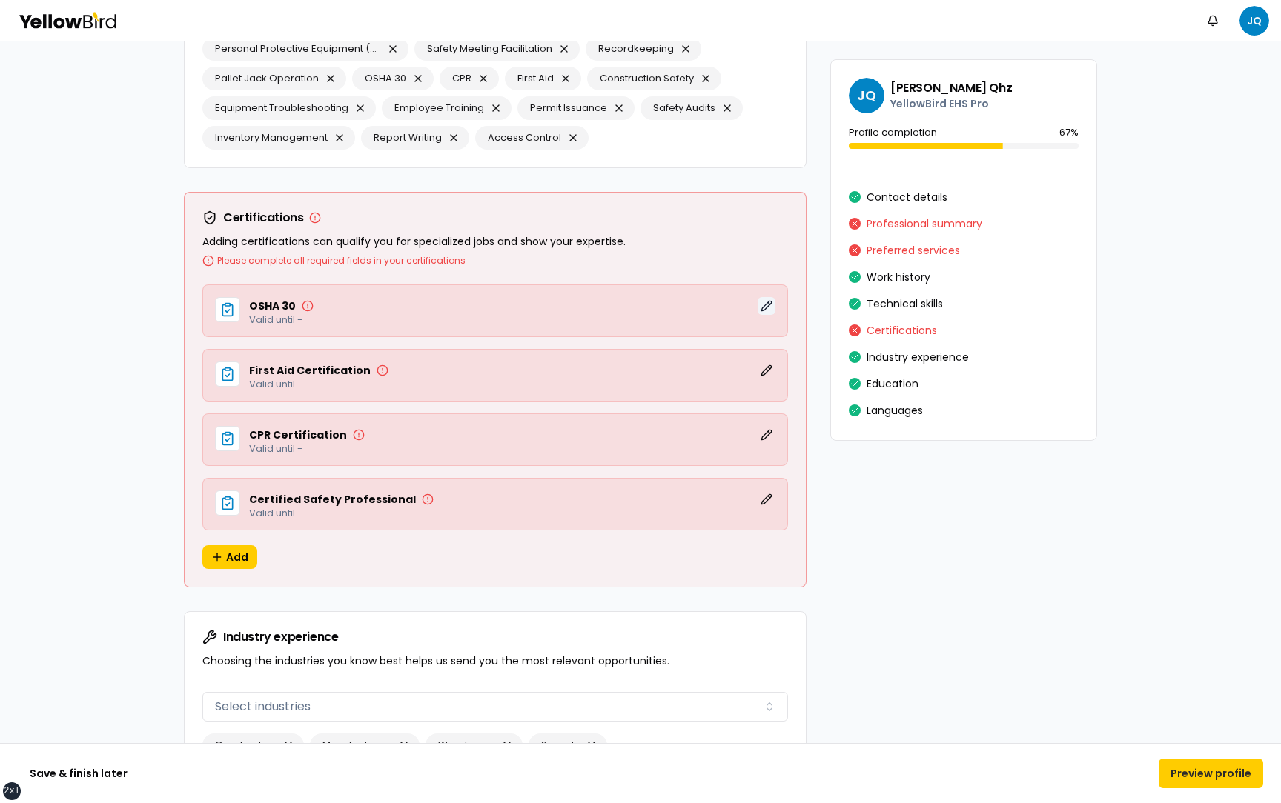
click at [773, 313] on button "Edit" at bounding box center [766, 306] width 18 height 18
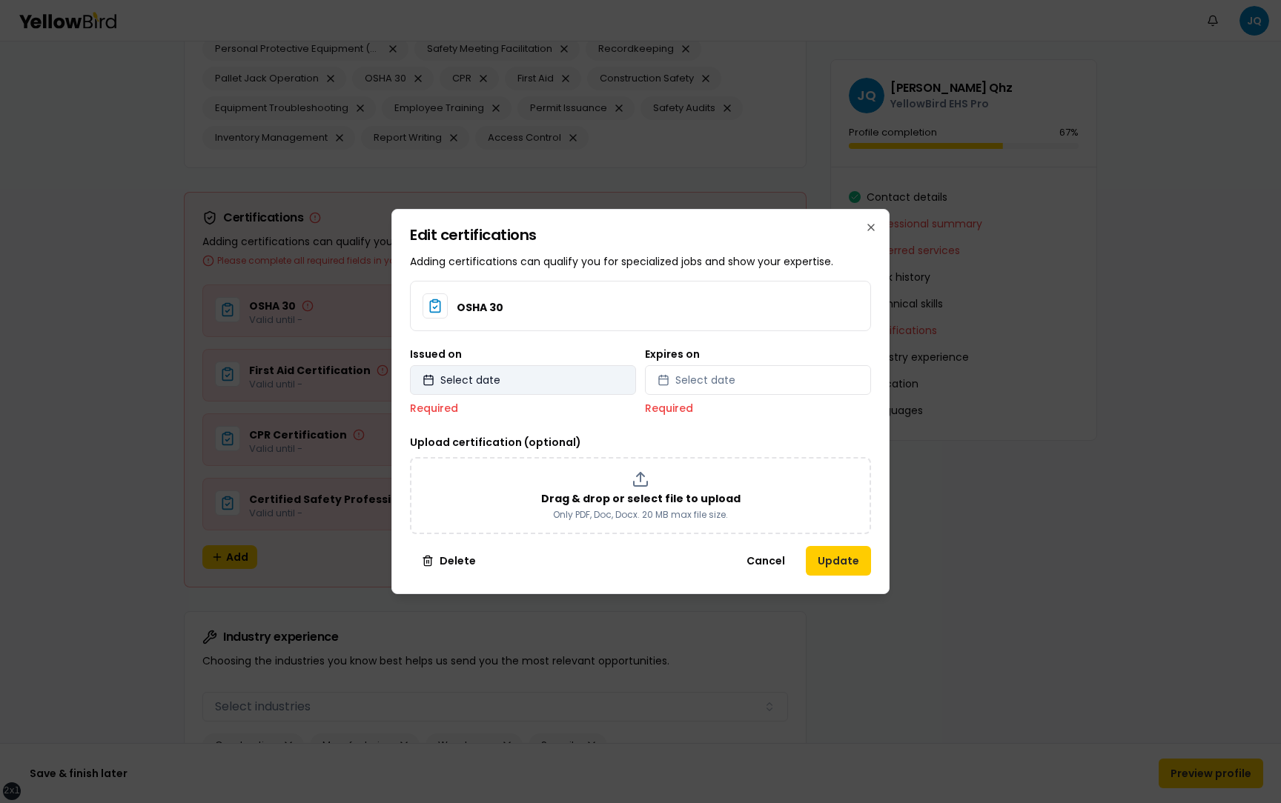
click at [573, 385] on button "Select date" at bounding box center [523, 380] width 226 height 30
select select "*"
select select "****"
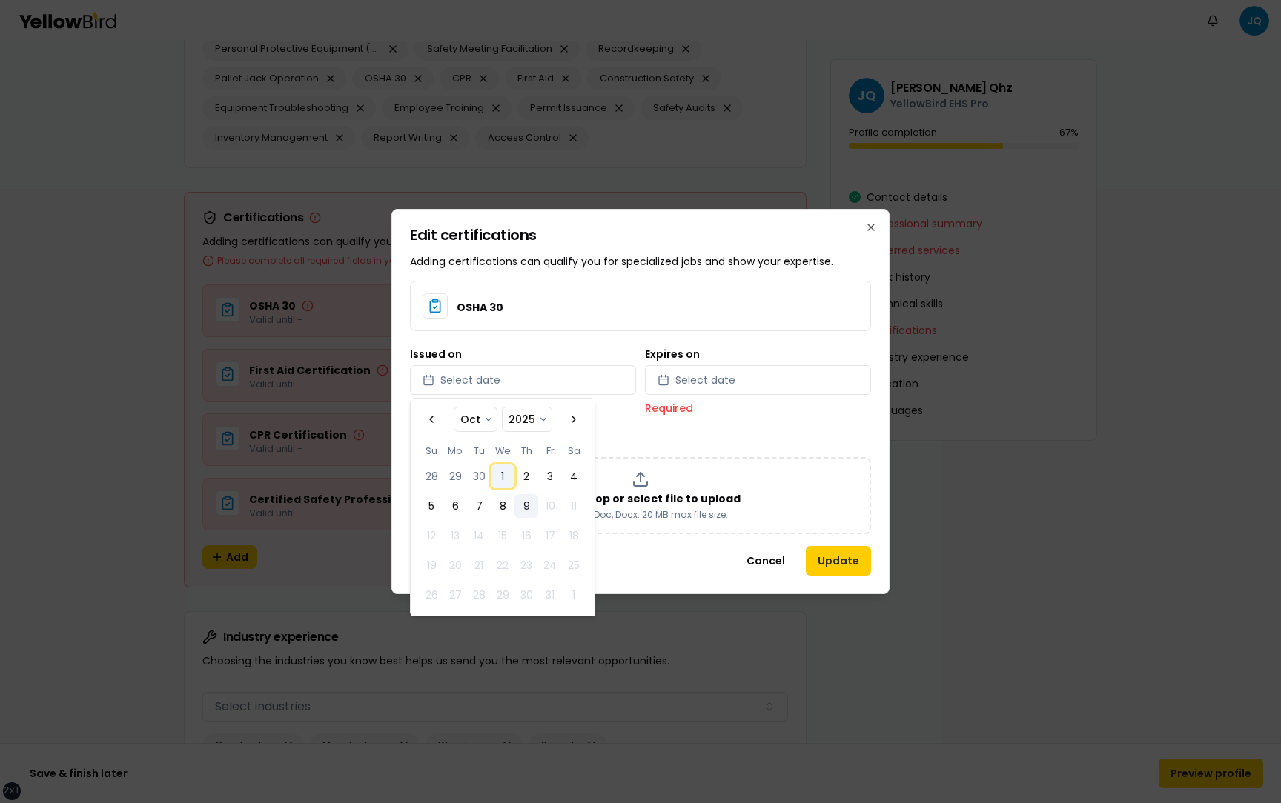
click at [503, 484] on button "1" at bounding box center [503, 477] width 24 height 24
select select "*"
select select "****"
click at [724, 379] on span "Select date" at bounding box center [705, 380] width 60 height 15
select select "*"
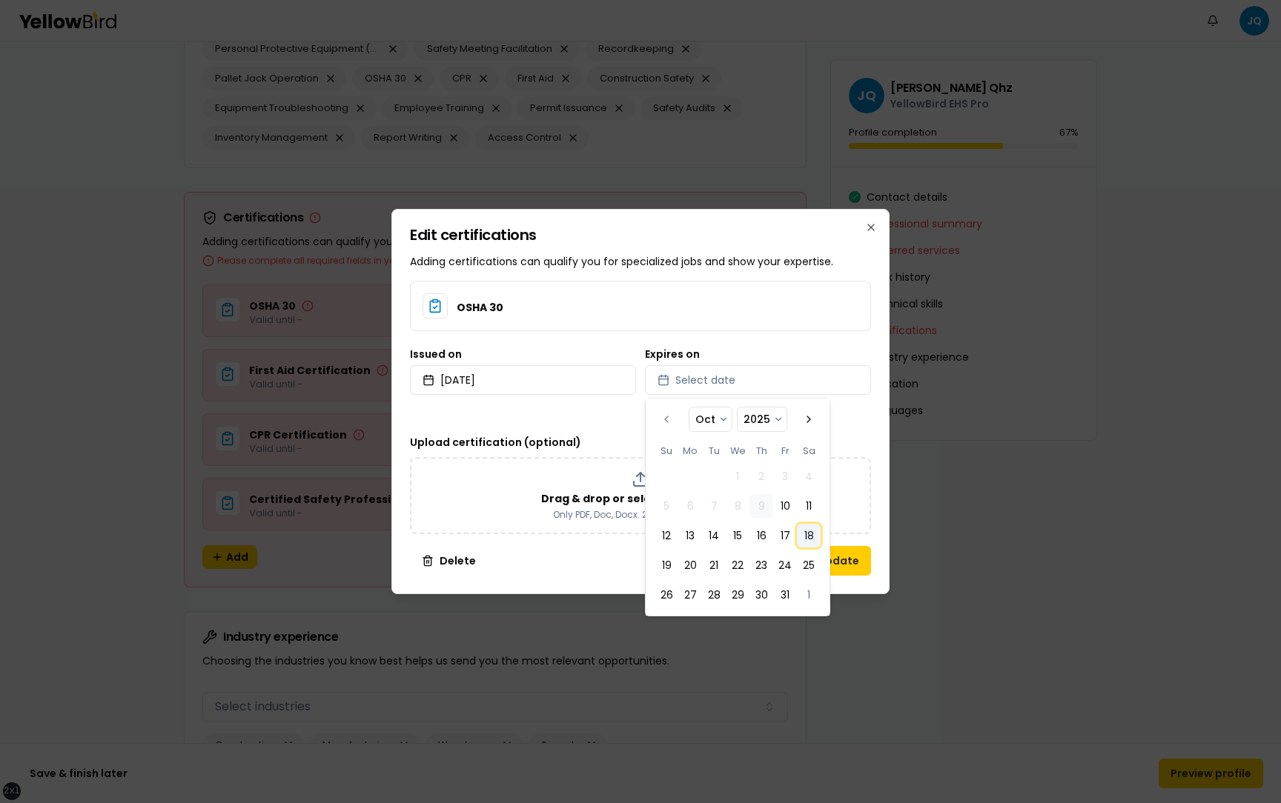
click at [803, 539] on button "18" at bounding box center [809, 536] width 24 height 24
select select "*"
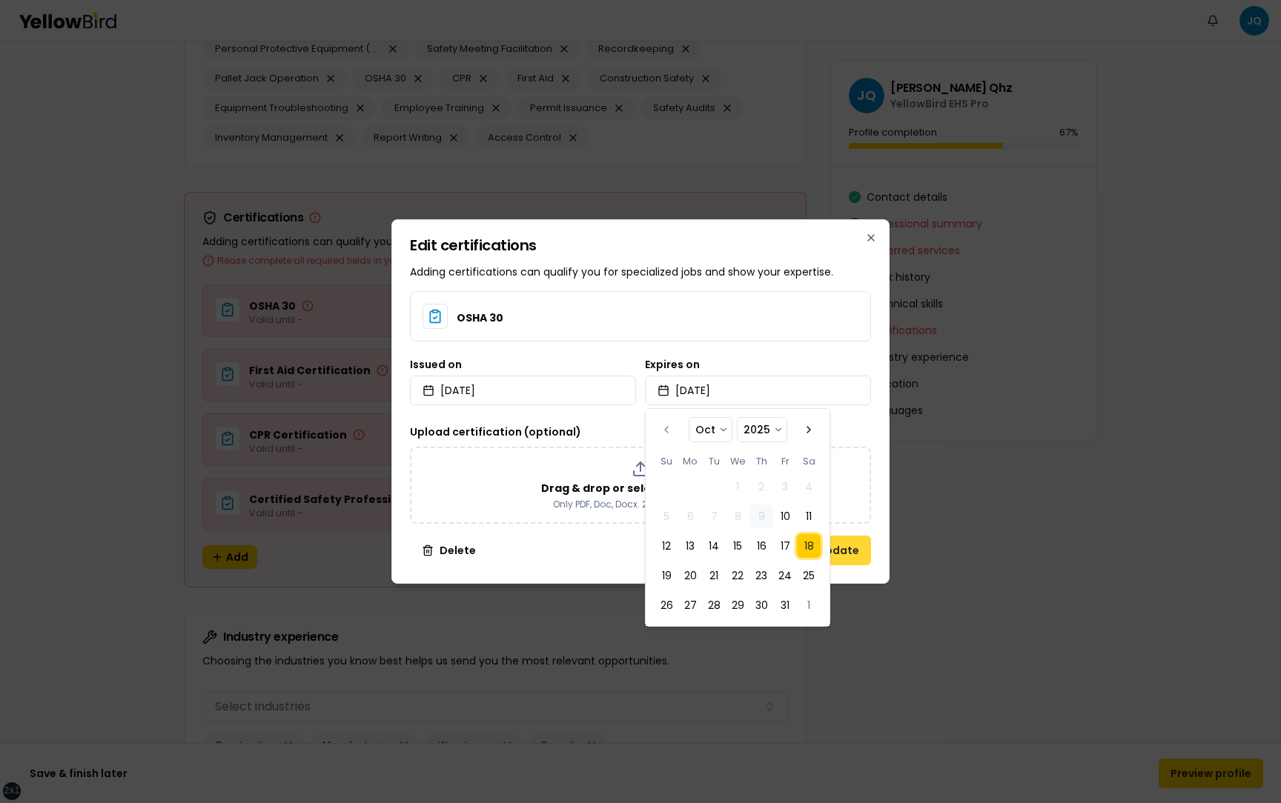
click at [866, 551] on button "Update" at bounding box center [838, 551] width 65 height 30
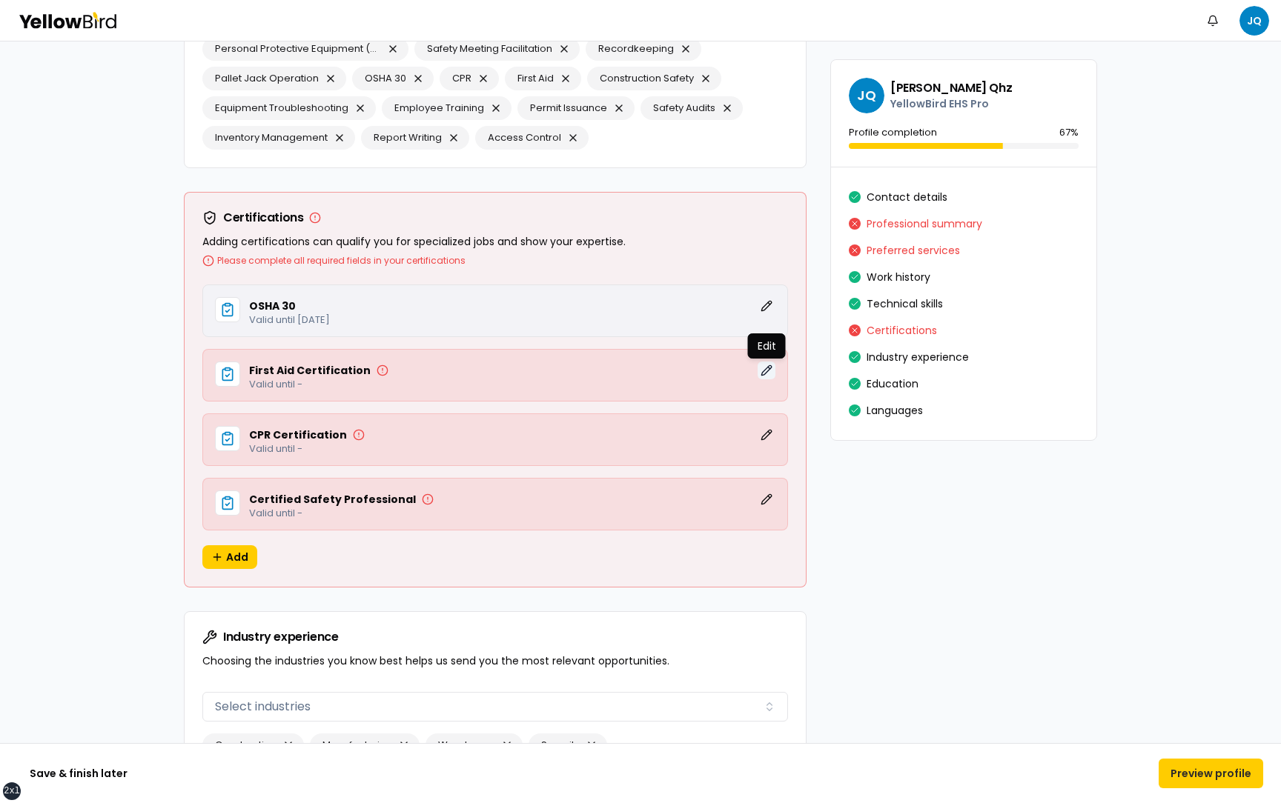
click at [763, 375] on button "Edit" at bounding box center [766, 371] width 18 height 18
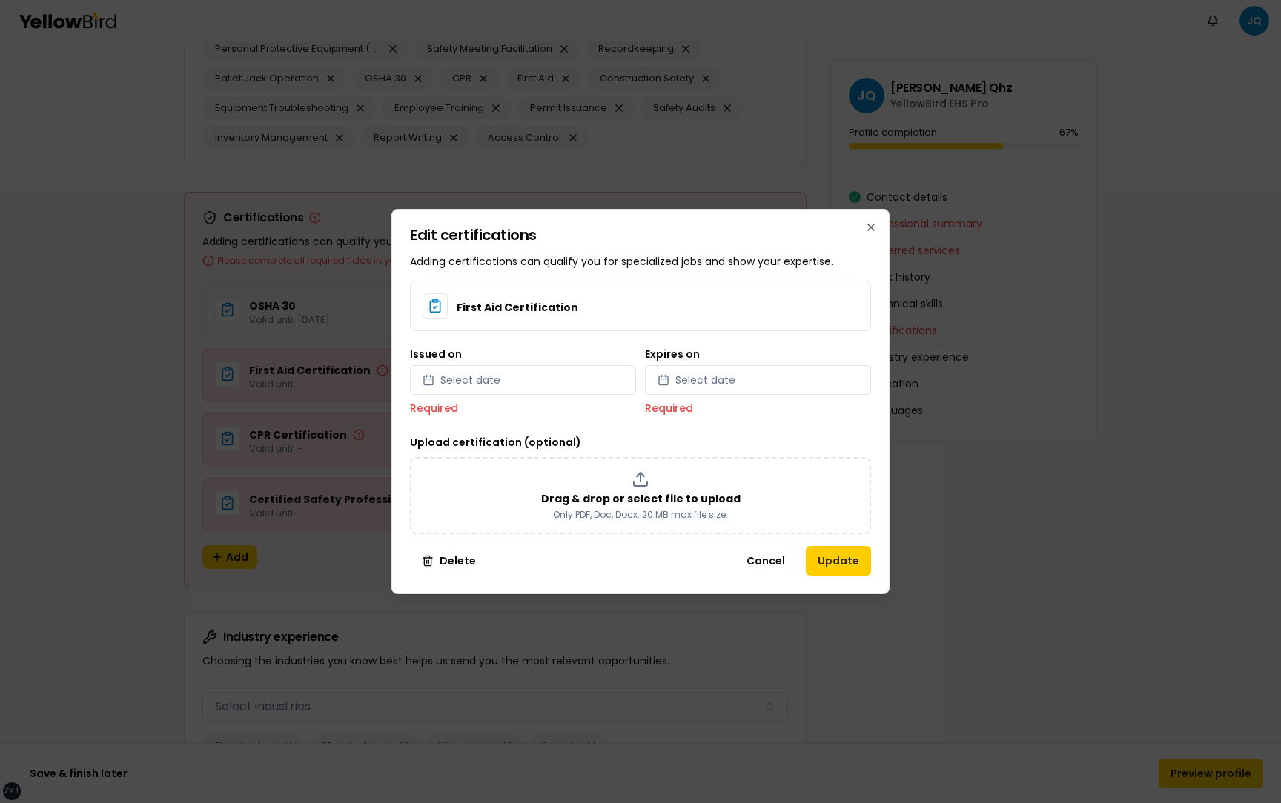
click at [578, 359] on div "Issued on Select date Required" at bounding box center [523, 382] width 226 height 67
click at [565, 385] on button "Select date" at bounding box center [523, 380] width 226 height 30
select select "*"
select select "****"
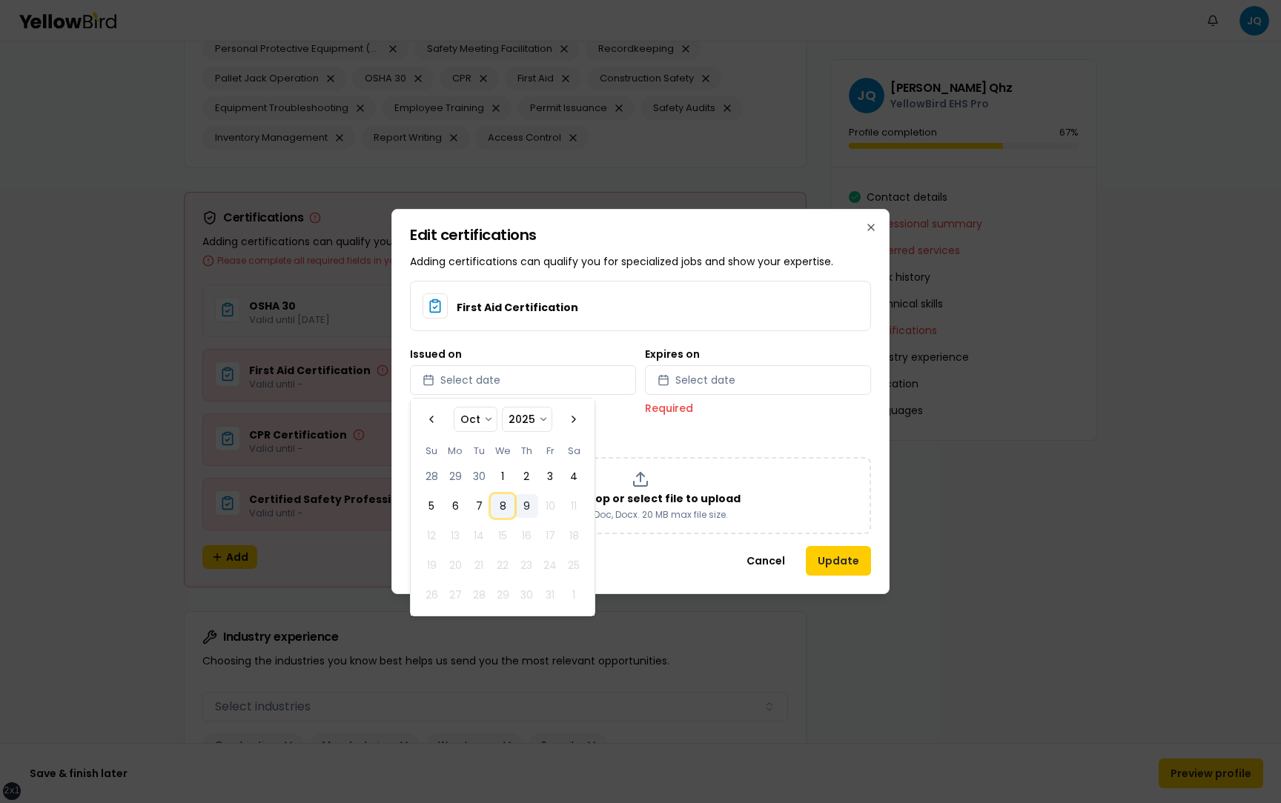
click at [497, 502] on button "8" at bounding box center [503, 506] width 24 height 24
select select "*"
select select "****"
click at [737, 395] on div "Expires on Select date Required" at bounding box center [758, 382] width 226 height 67
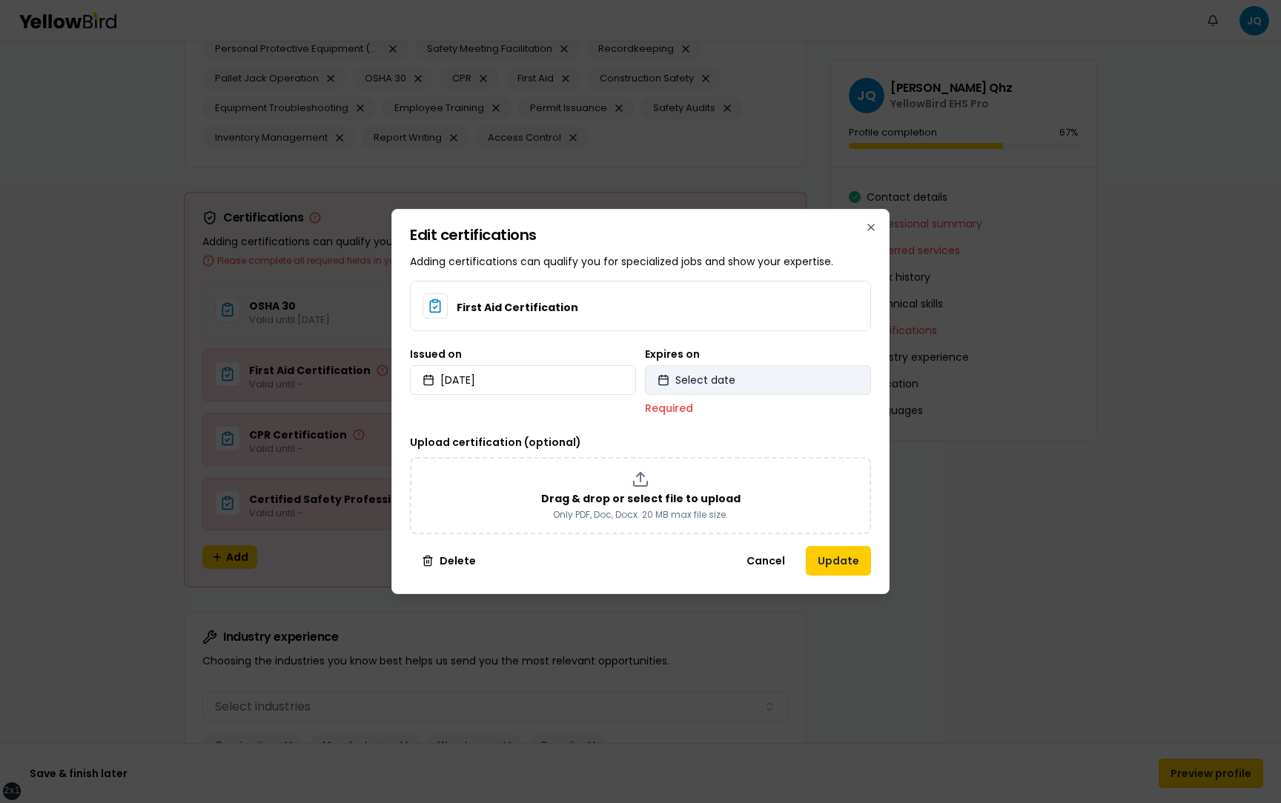
click at [748, 385] on button "Select date" at bounding box center [758, 380] width 226 height 30
select select "*"
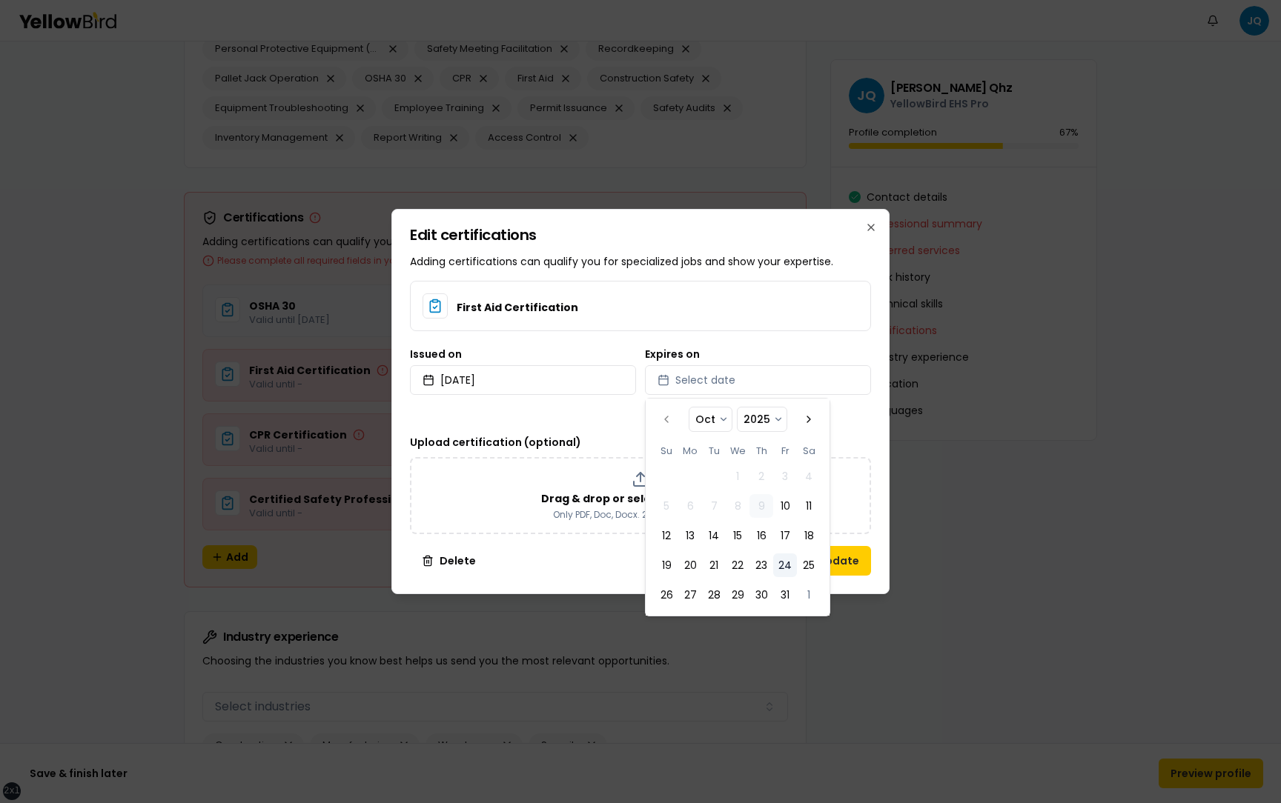
click at [787, 567] on button "24" at bounding box center [785, 566] width 24 height 24
select select "*"
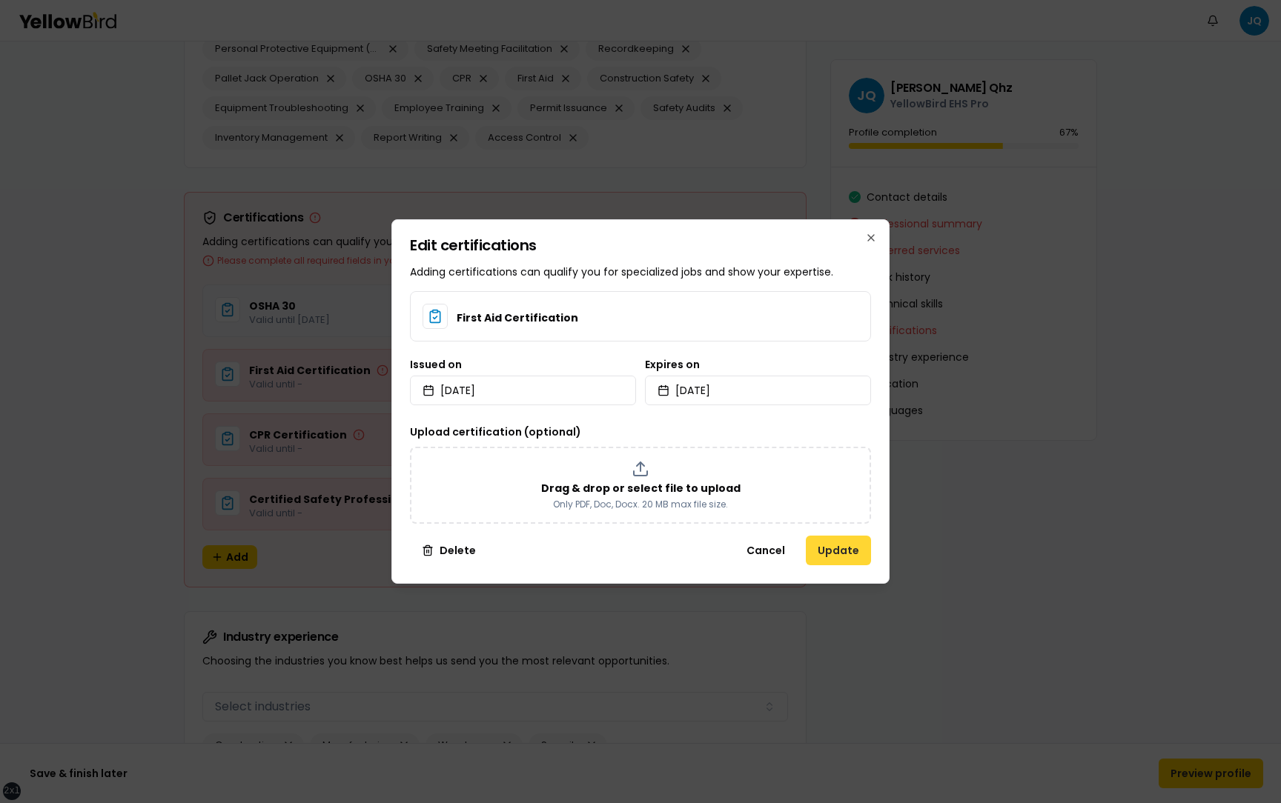
click at [855, 556] on button "Update" at bounding box center [838, 551] width 65 height 30
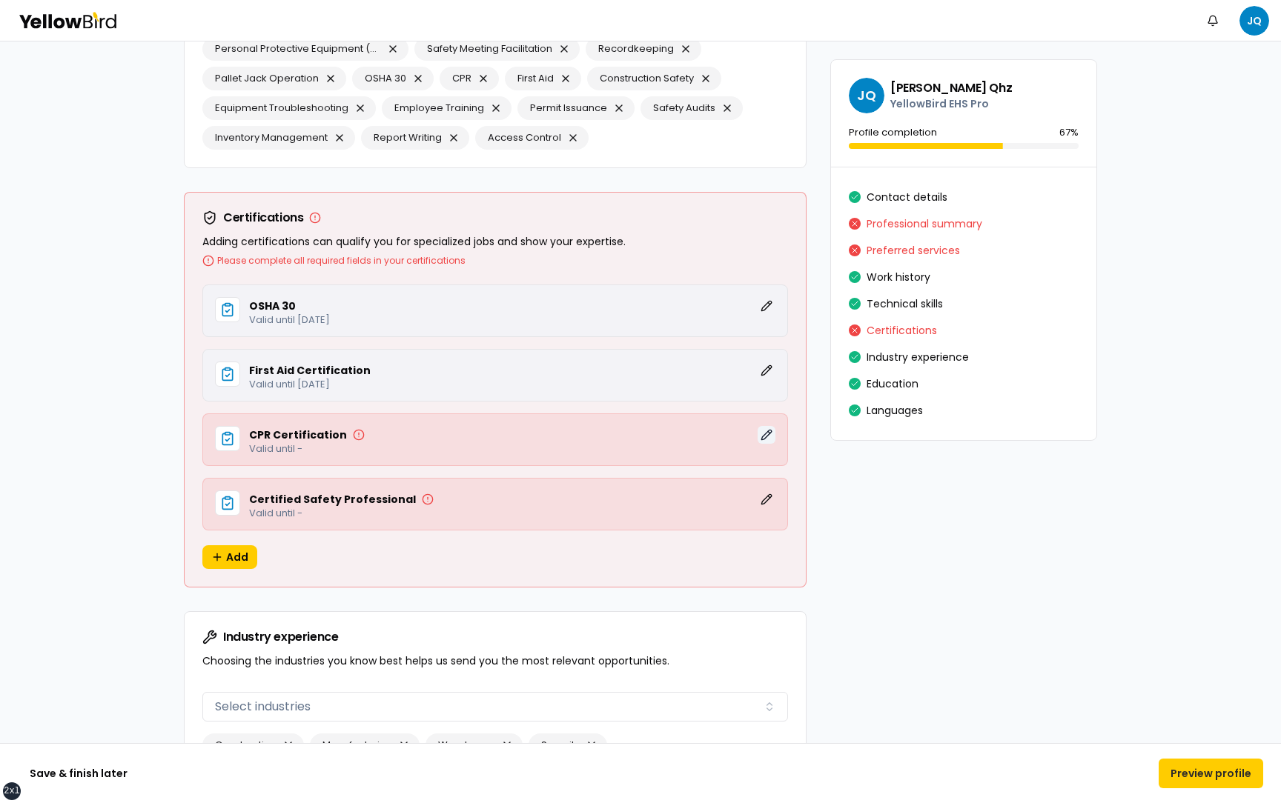
click at [760, 436] on button "Edit" at bounding box center [766, 435] width 18 height 18
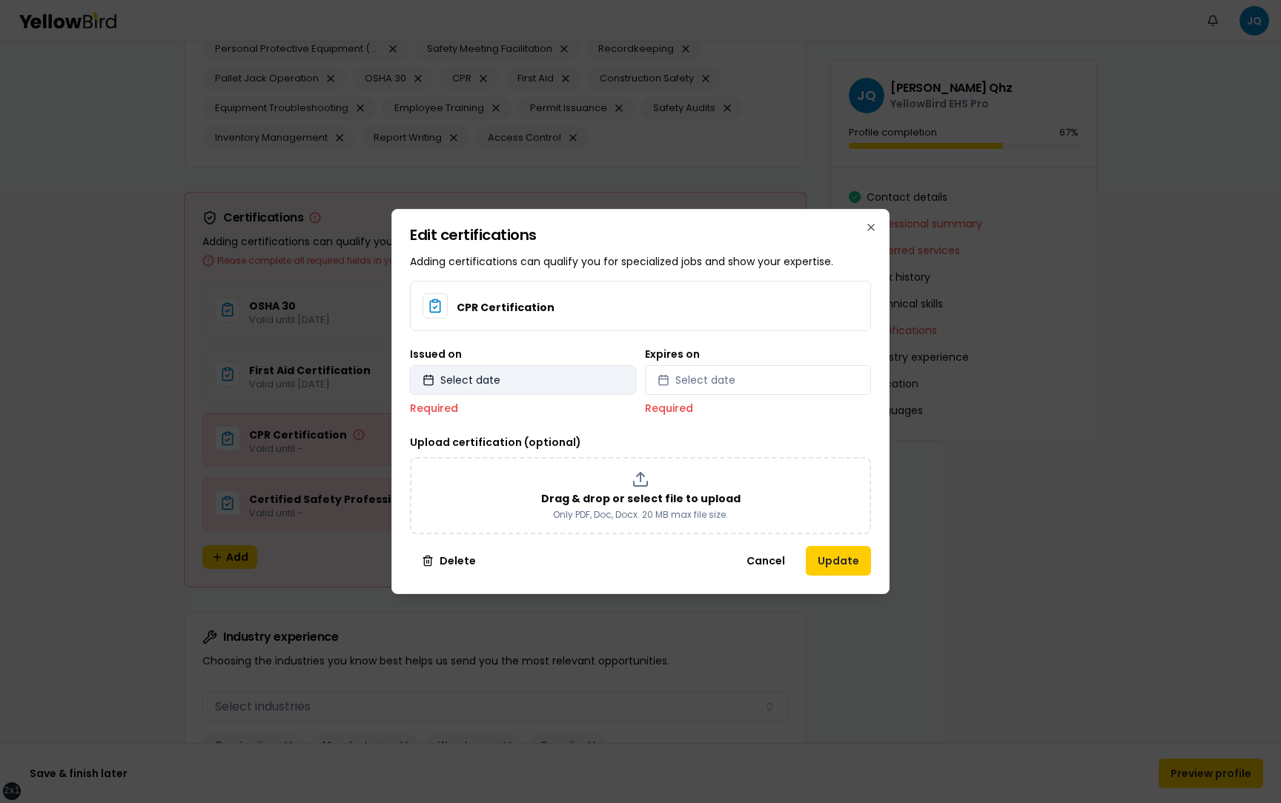
click at [610, 386] on button "Select date" at bounding box center [523, 380] width 226 height 30
select select "*"
select select "****"
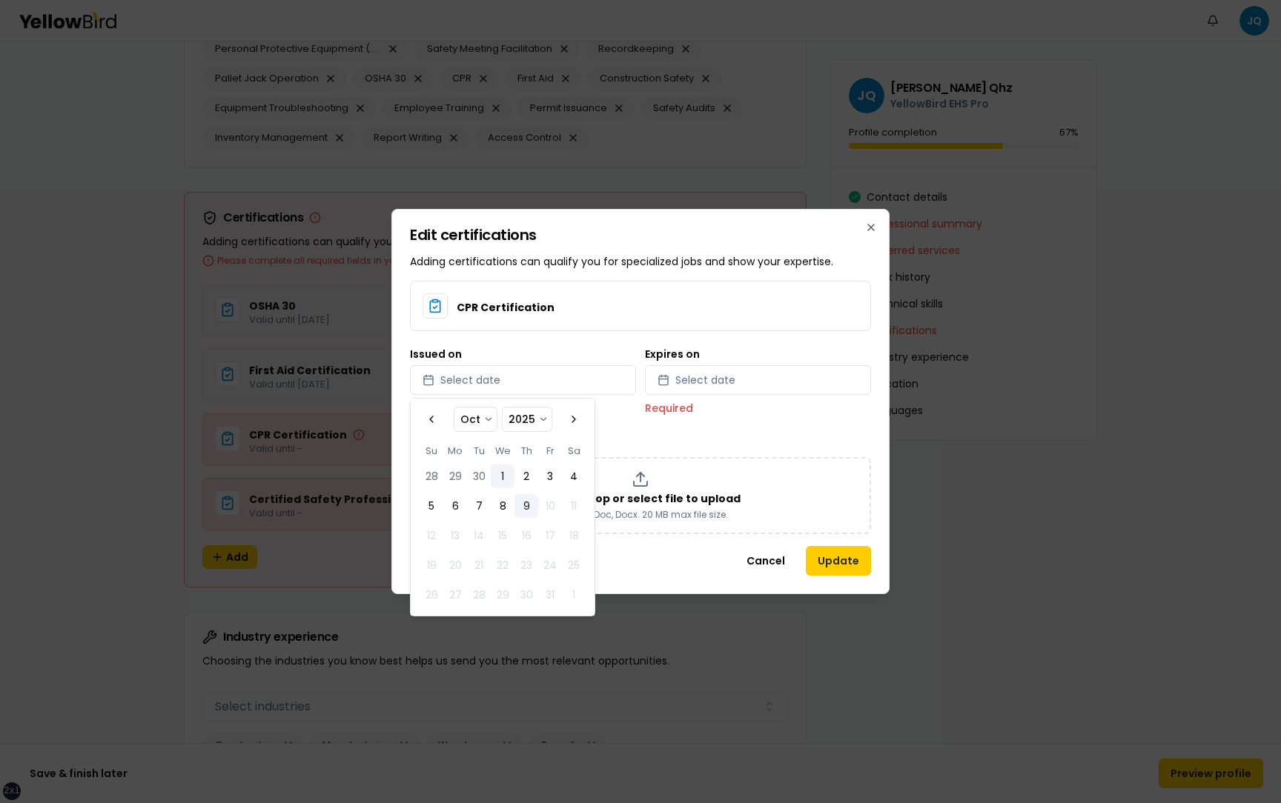
click at [500, 473] on button "1" at bounding box center [503, 477] width 24 height 24
select select "*"
select select "****"
click at [749, 380] on button "Select date" at bounding box center [758, 380] width 226 height 30
select select "*"
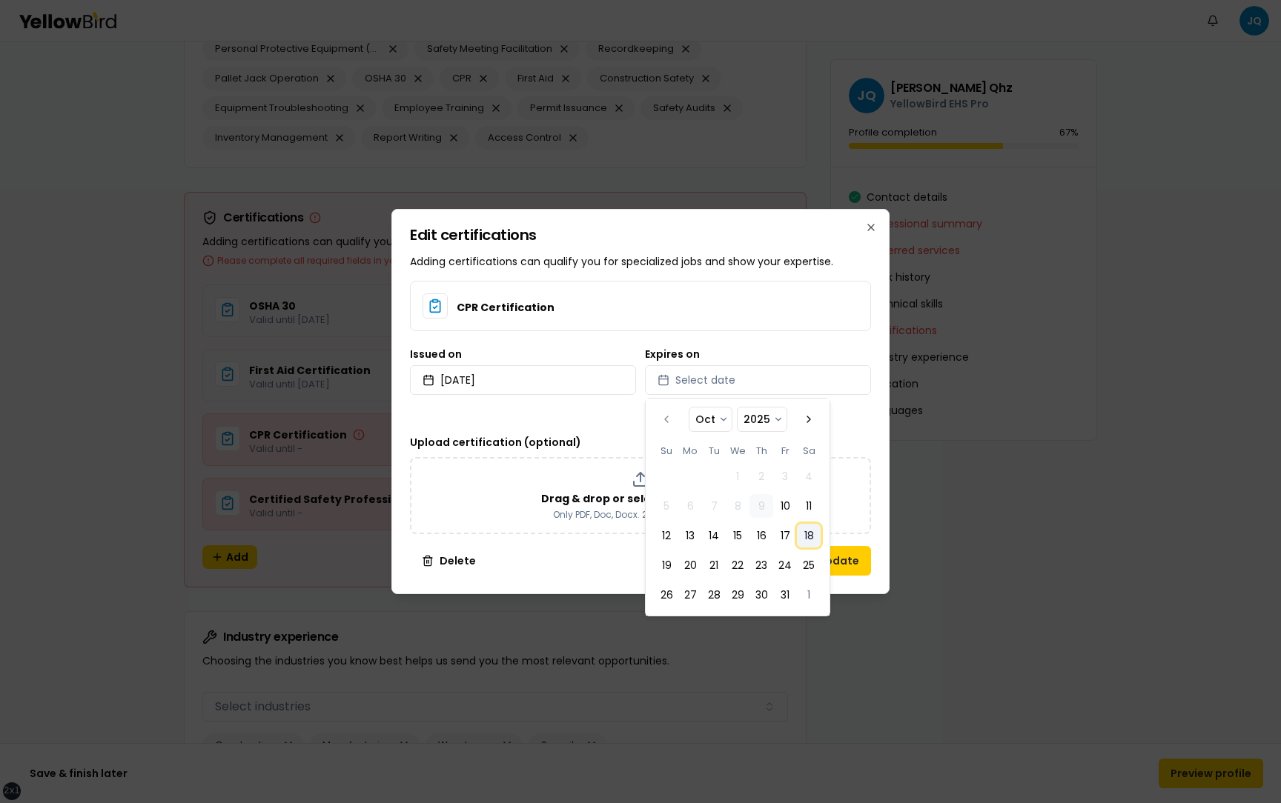
click at [816, 540] on button "18" at bounding box center [809, 536] width 24 height 24
select select "*"
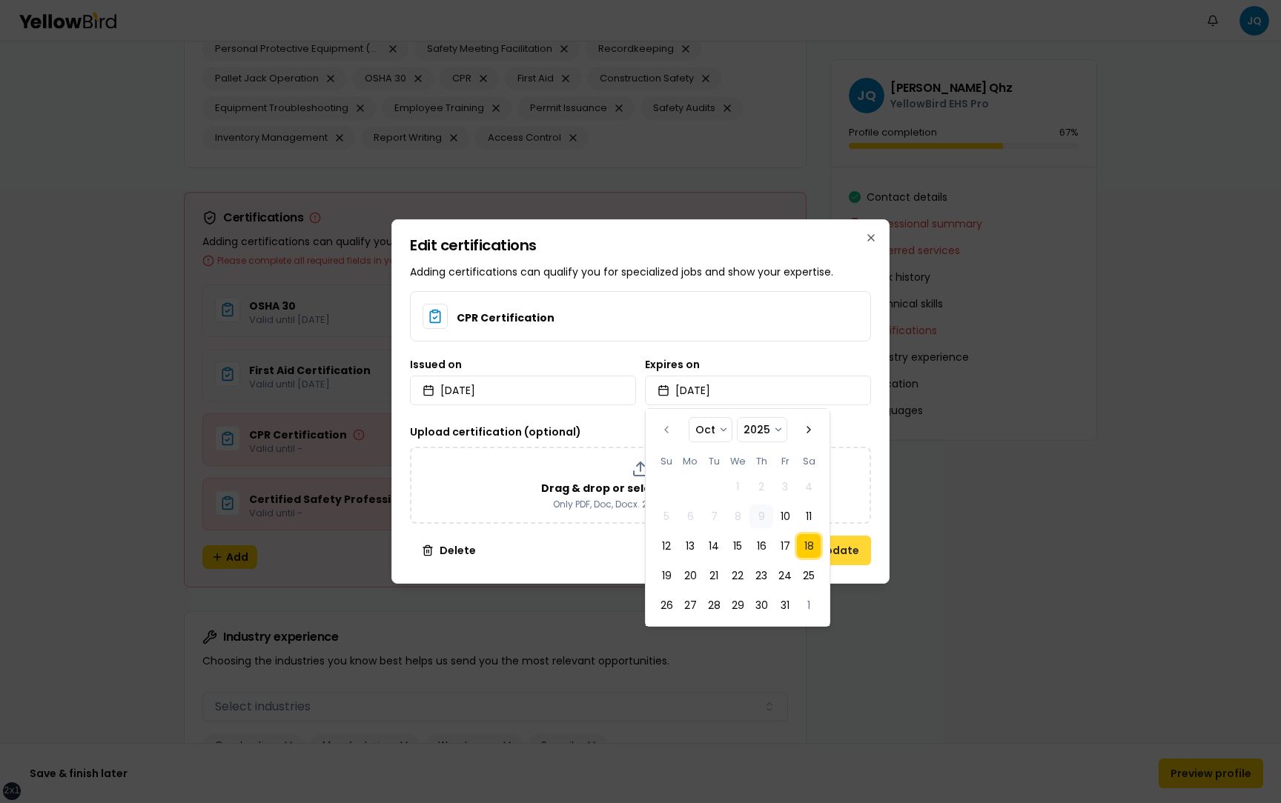
click at [858, 552] on button "Update" at bounding box center [838, 551] width 65 height 30
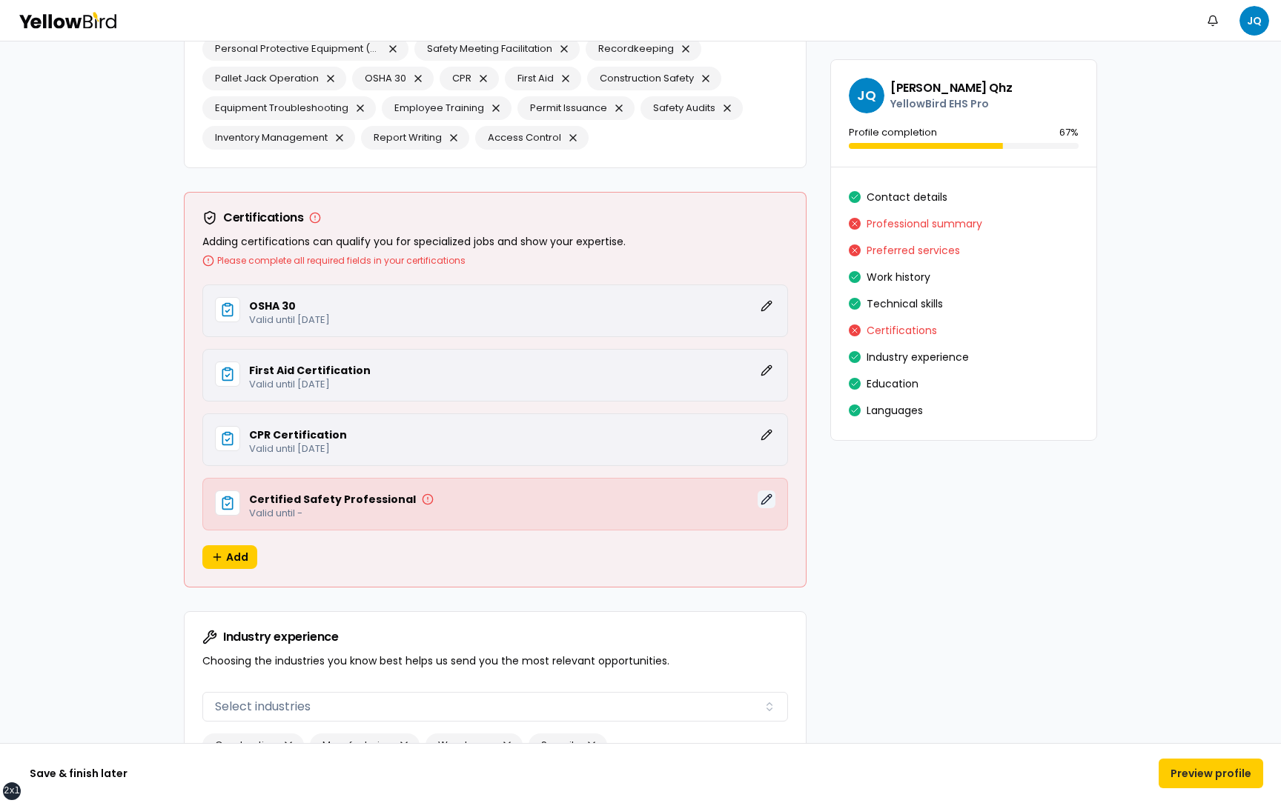
click at [769, 497] on button "Edit" at bounding box center [766, 500] width 18 height 18
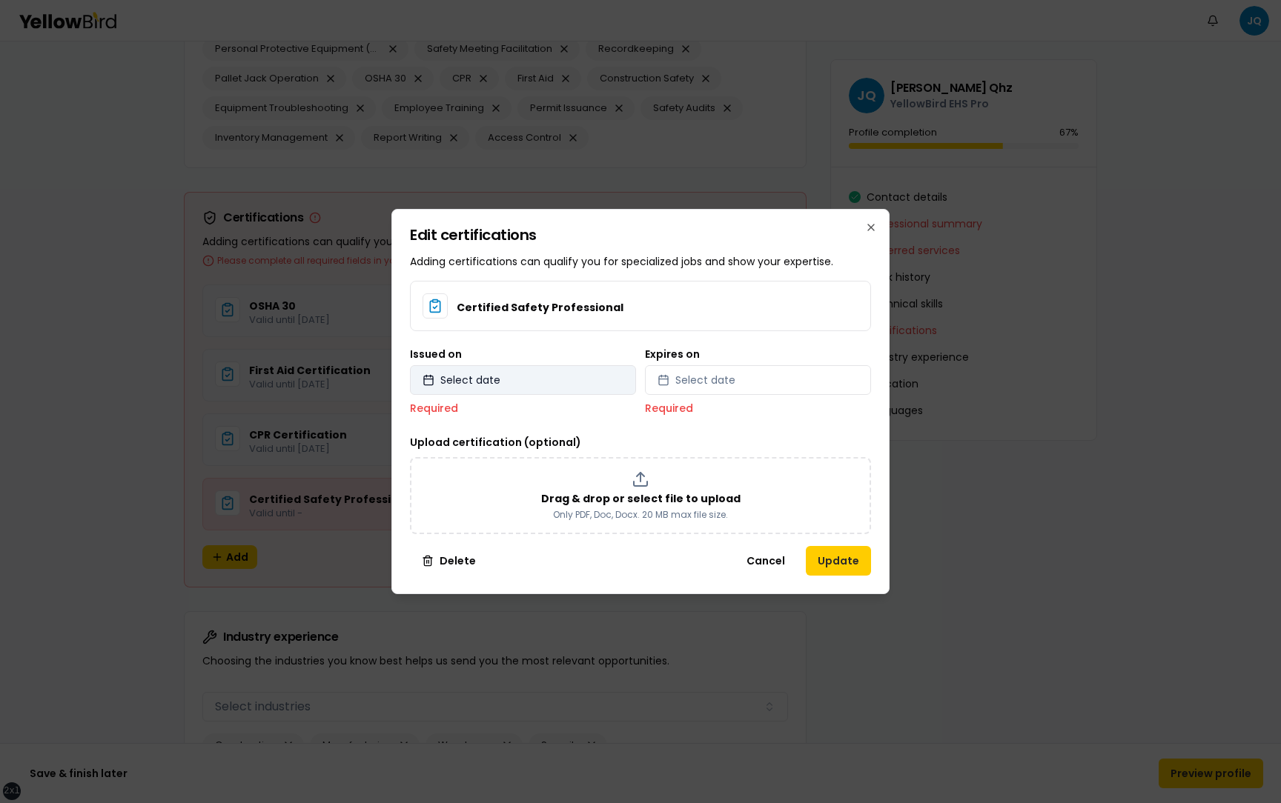
click at [536, 376] on button "Select date" at bounding box center [523, 380] width 226 height 30
select select "*"
select select "****"
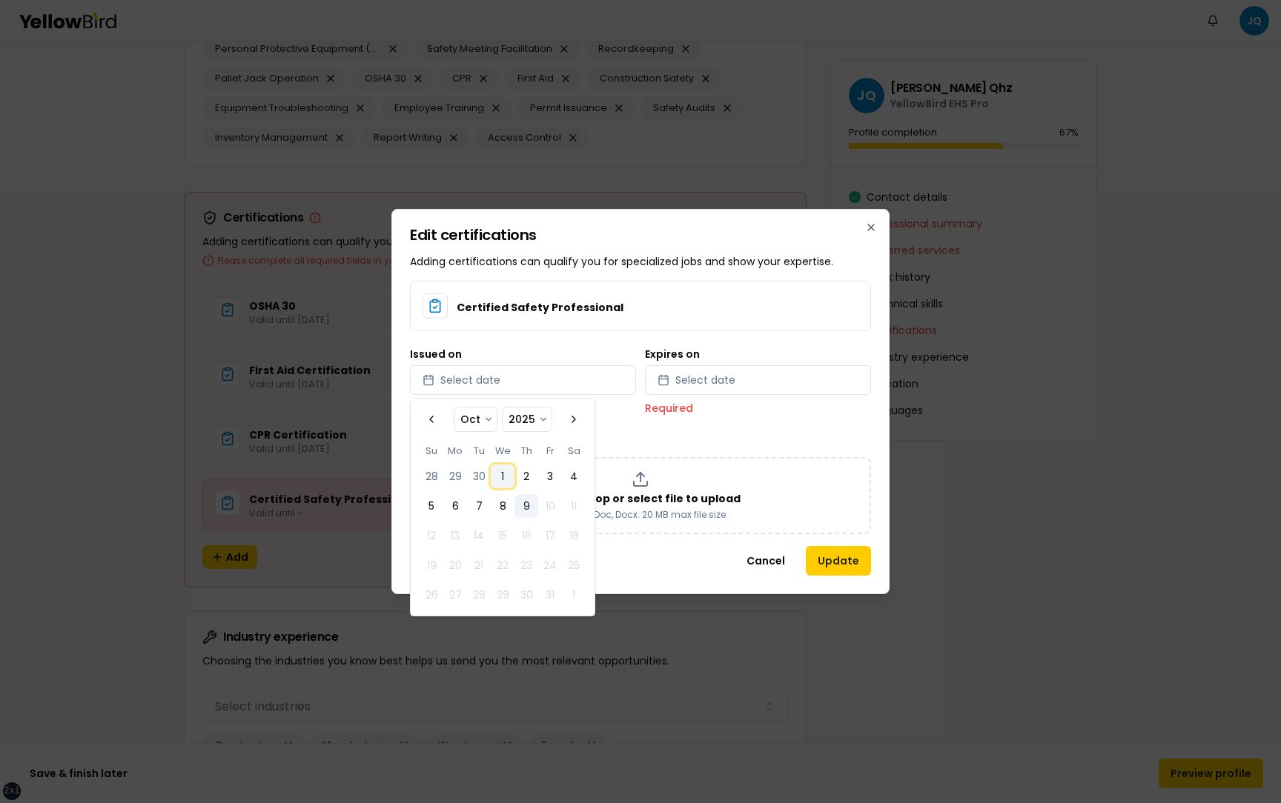
click at [502, 480] on button "1" at bounding box center [503, 477] width 24 height 24
select select "*"
select select "****"
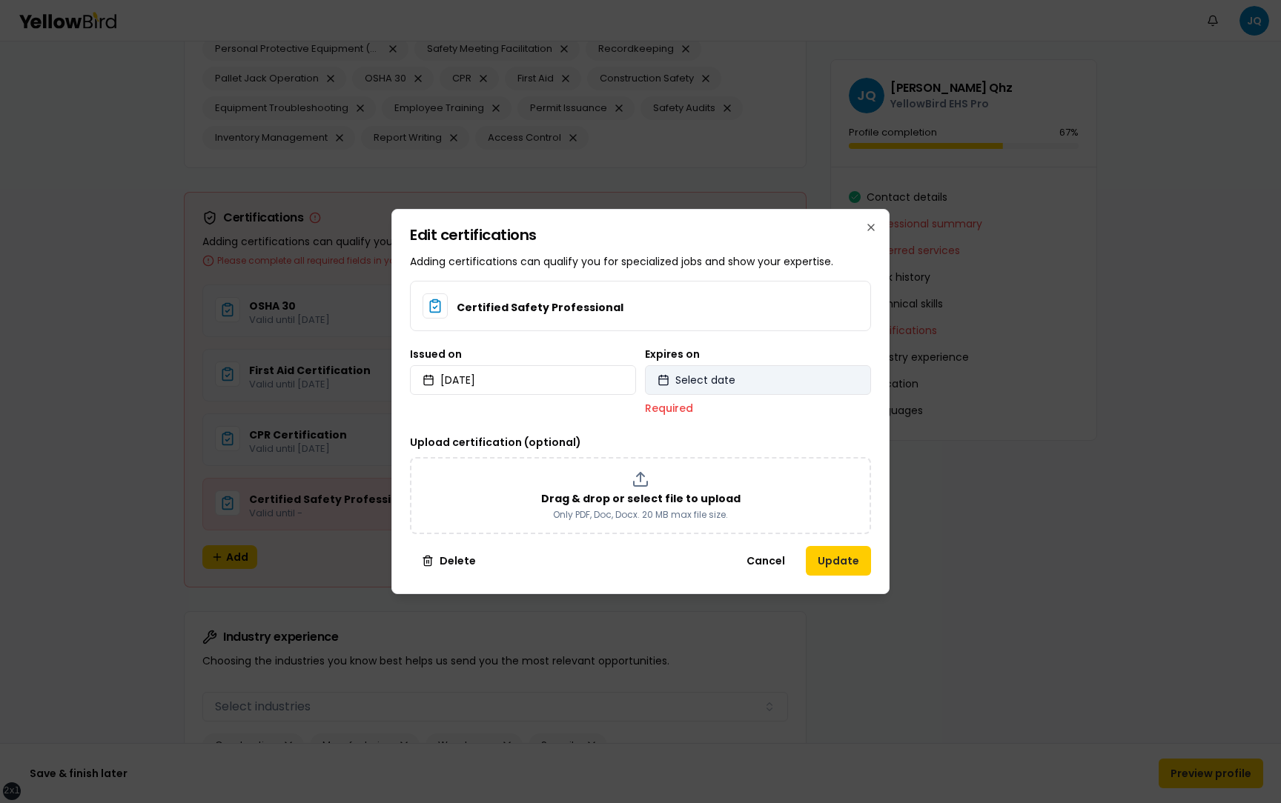
click at [752, 379] on button "Select date" at bounding box center [758, 380] width 226 height 30
select select "*"
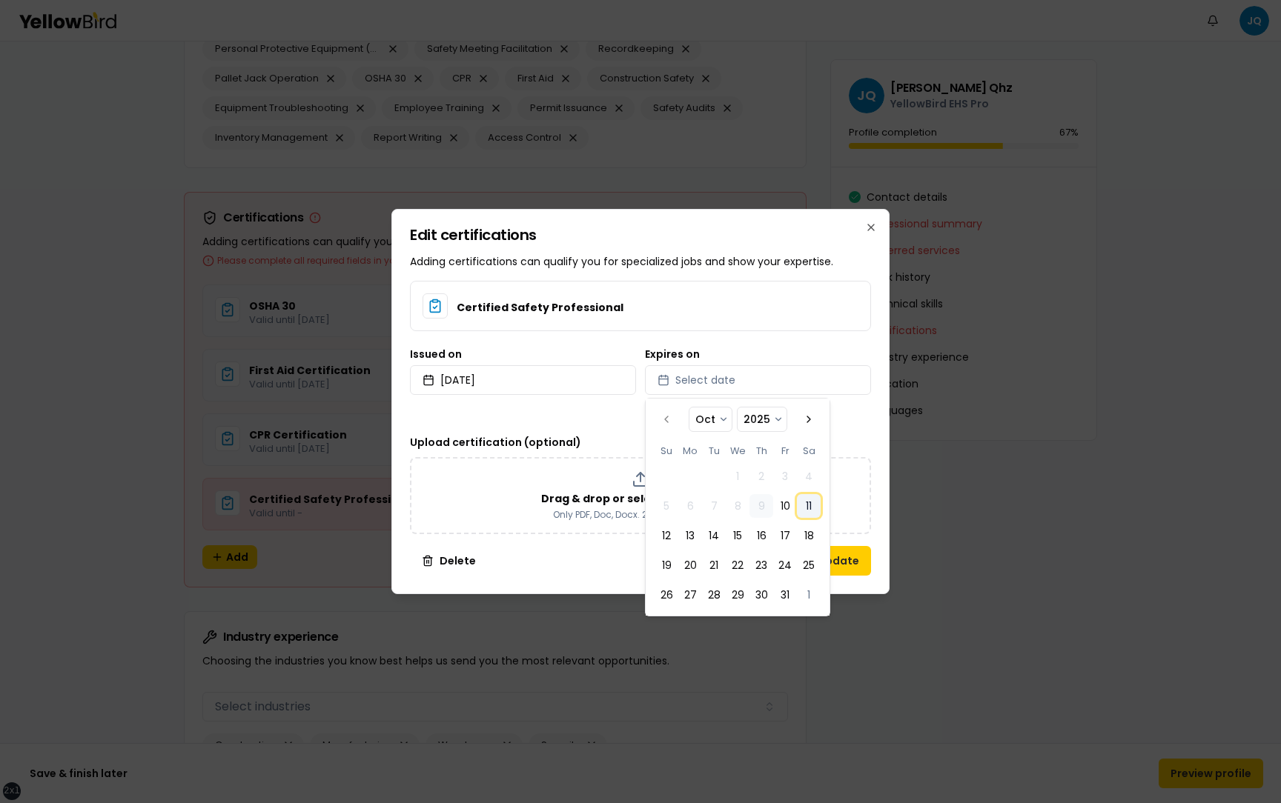
click at [808, 508] on button "11" at bounding box center [809, 506] width 24 height 24
select select "*"
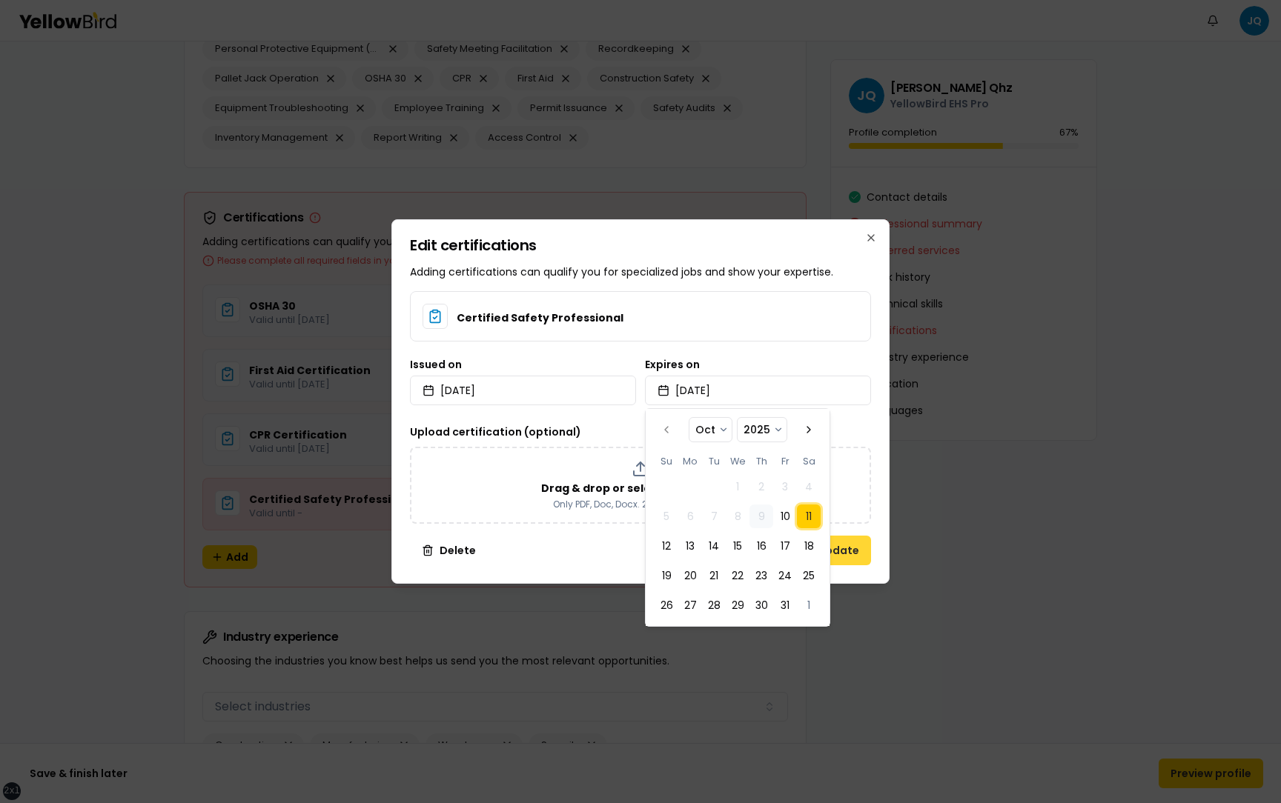
click at [852, 558] on button "Update" at bounding box center [838, 551] width 65 height 30
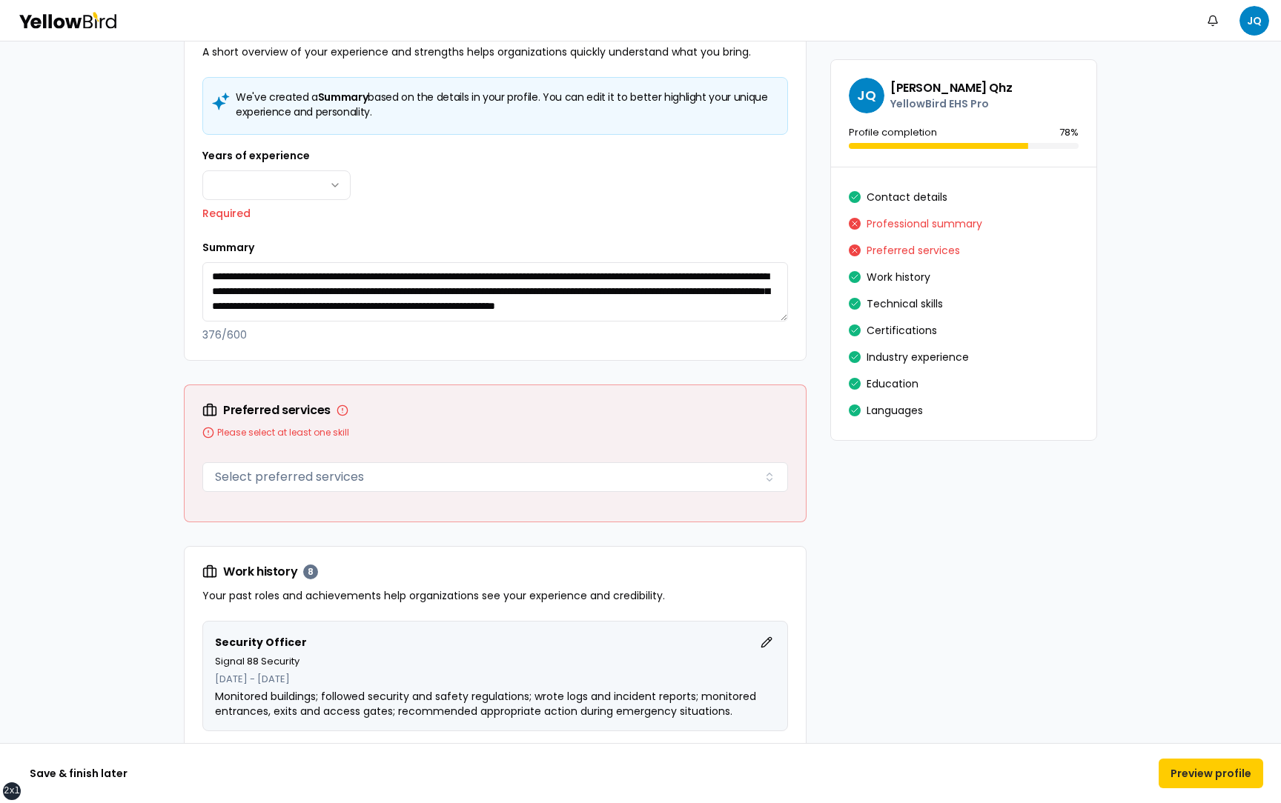
scroll to position [1021, 0]
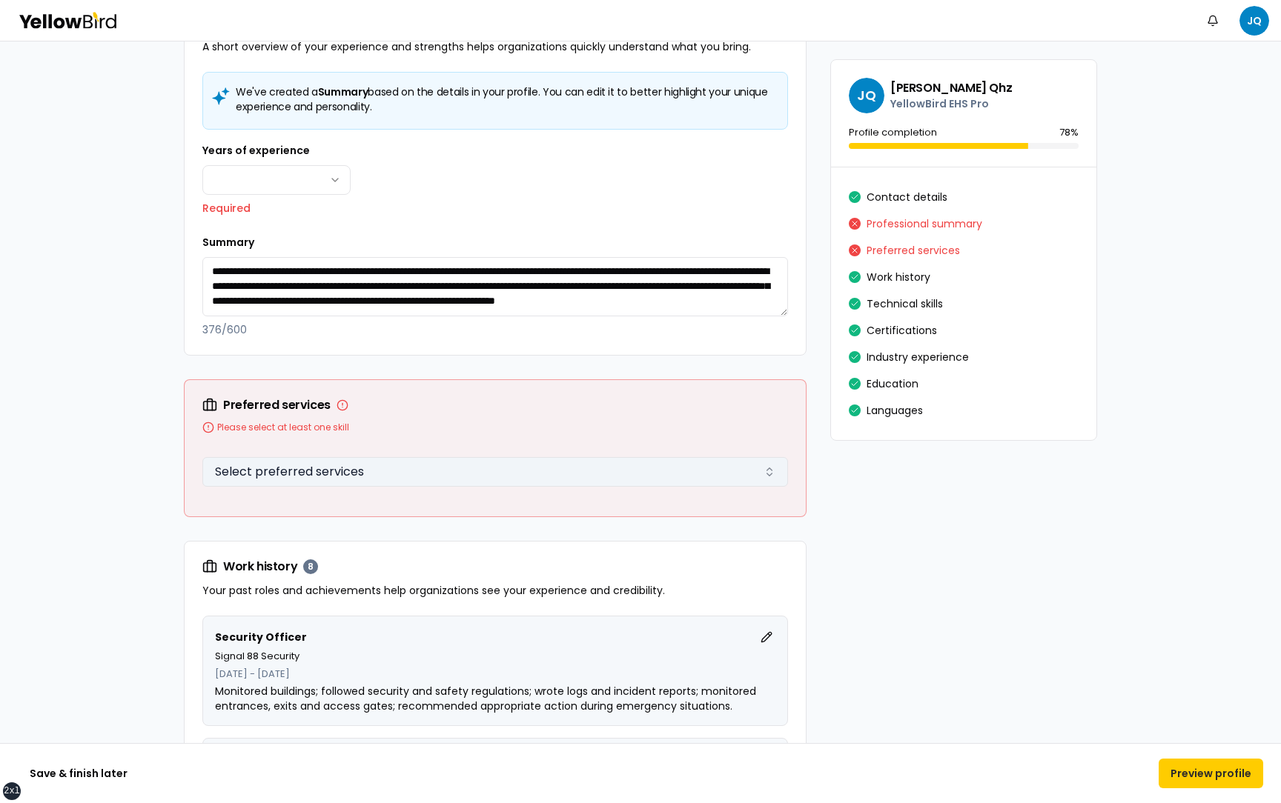
click at [736, 484] on button "Select preferred services" at bounding box center [495, 472] width 586 height 30
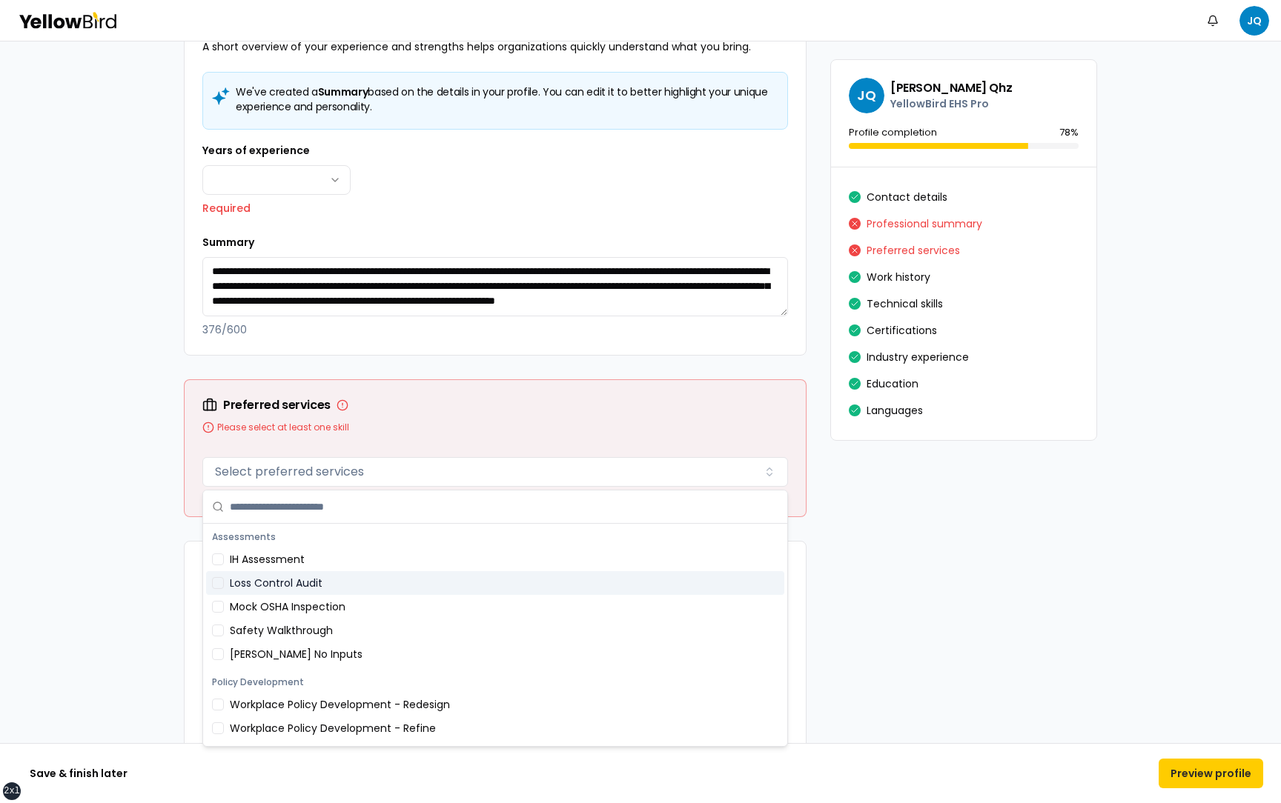
click at [420, 610] on div "Mock OSHA Inspection" at bounding box center [495, 607] width 578 height 24
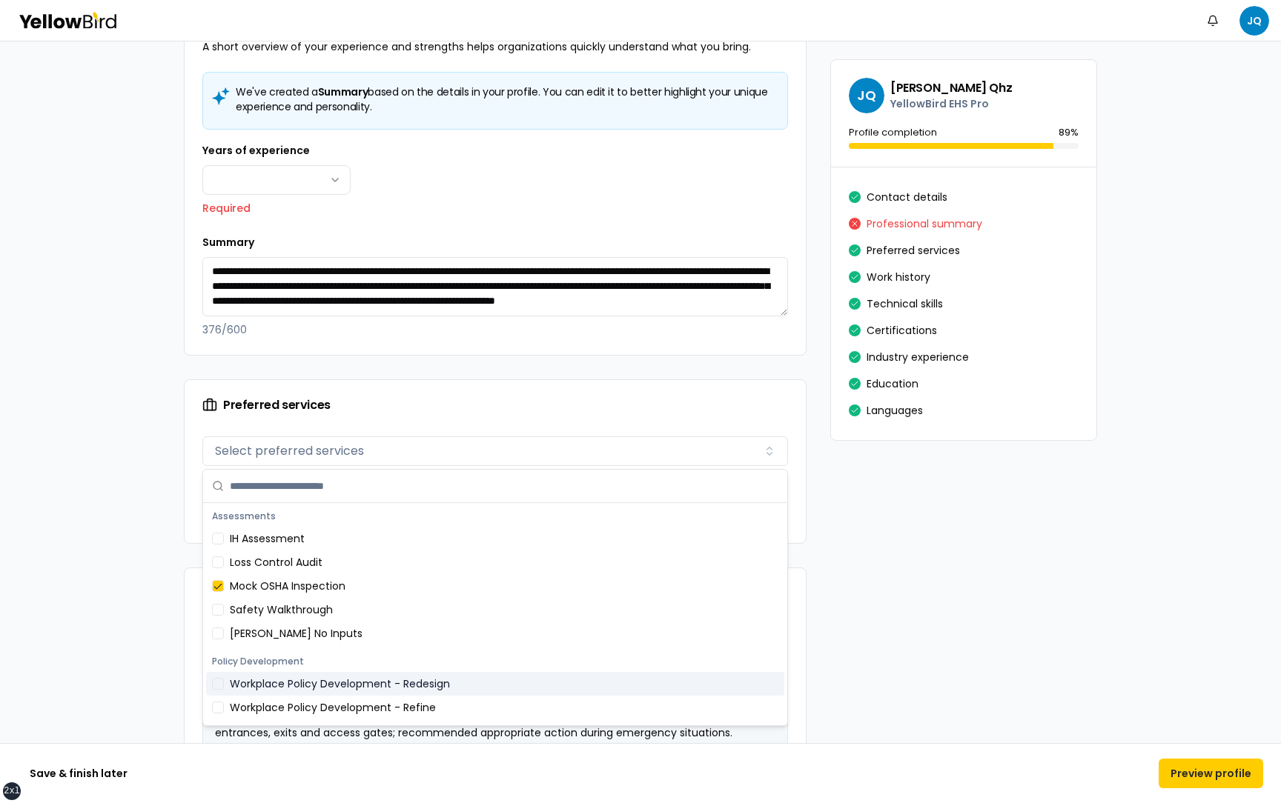
click at [420, 696] on div "Workplace Policy Development - Refine" at bounding box center [495, 708] width 578 height 24
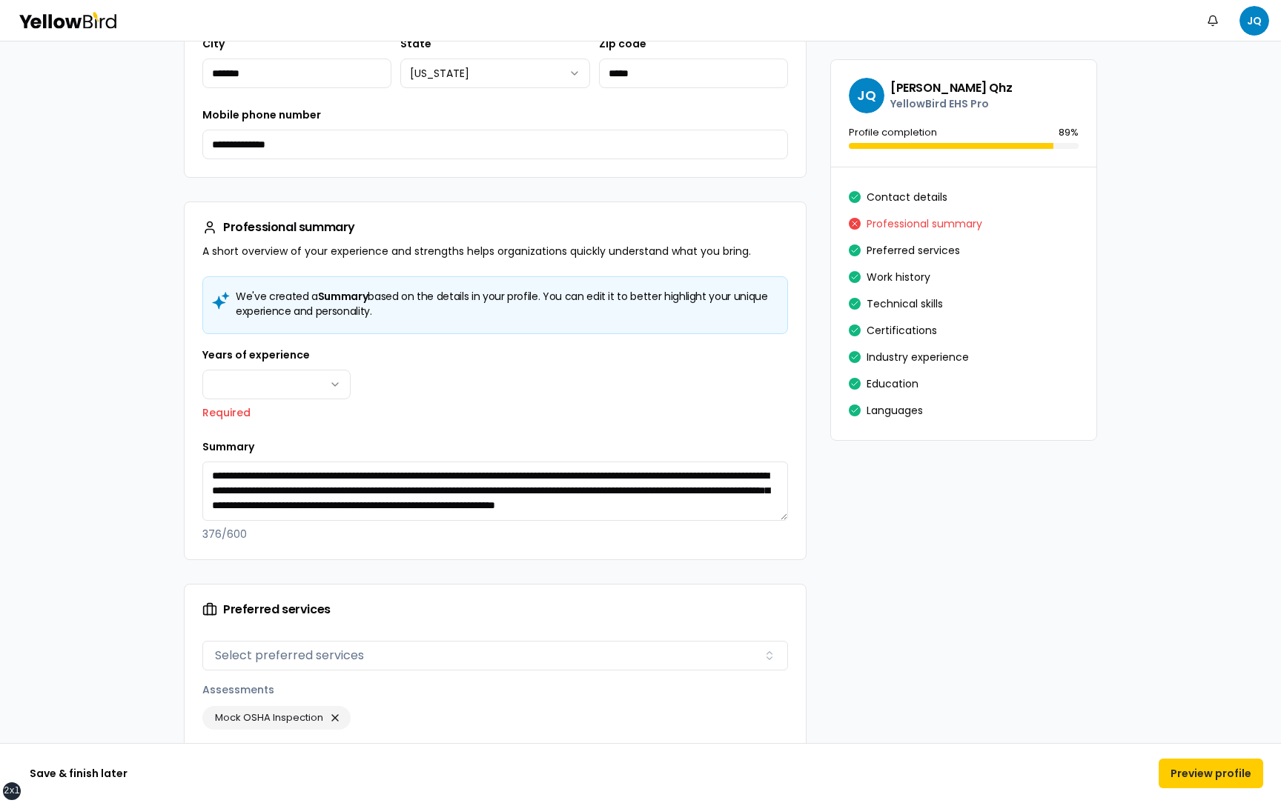
scroll to position [815, 0]
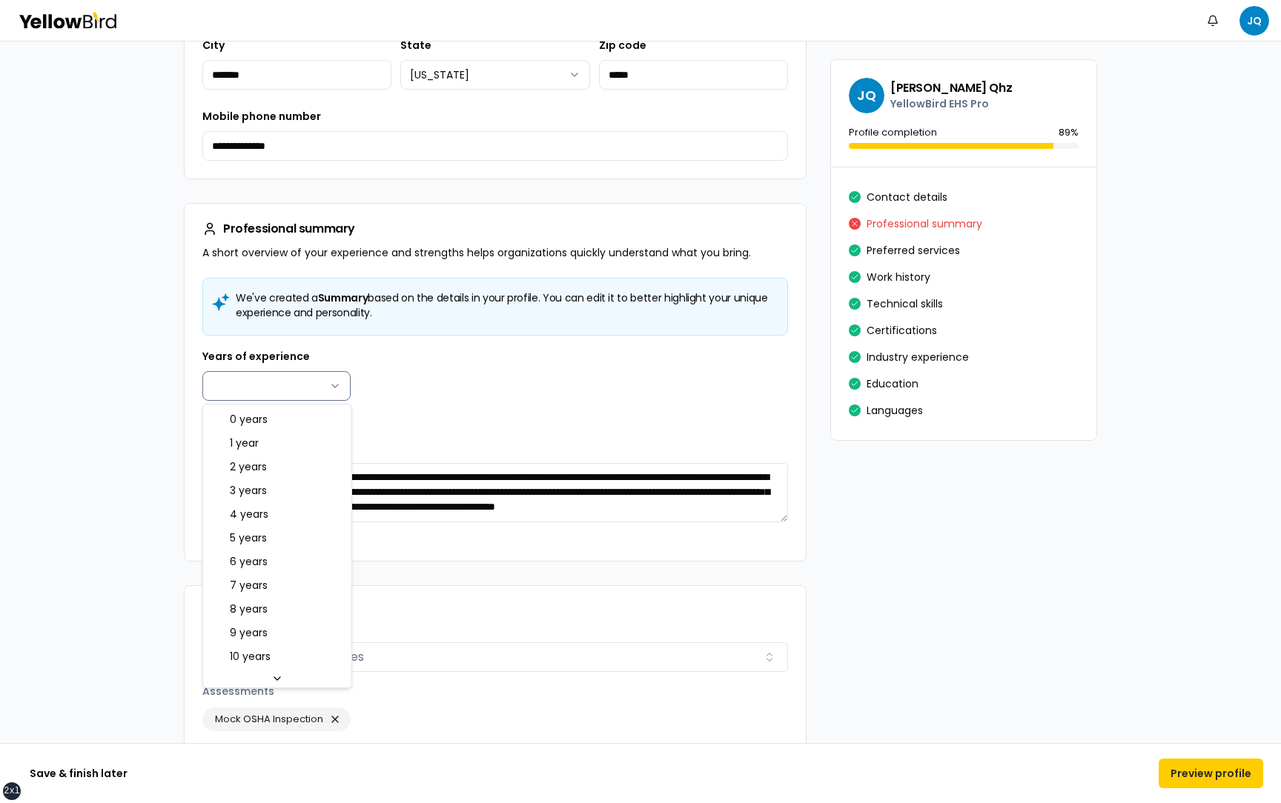
click at [330, 382] on html "**********" at bounding box center [640, 401] width 1281 height 803
select select "****"
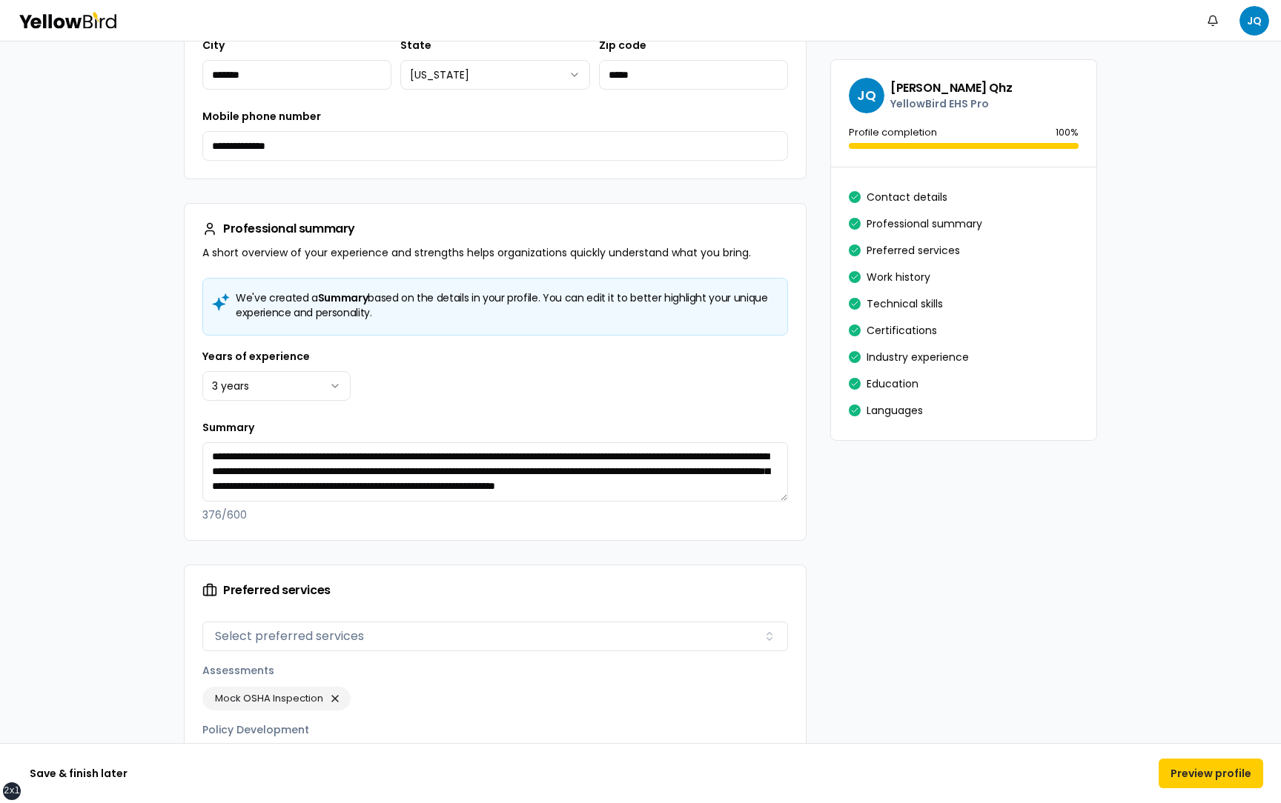
click at [551, 430] on div "**********" at bounding box center [495, 471] width 586 height 104
click at [646, 413] on div "Years of experience 3 years ******* ****** ******* ******* ******* ******* ****…" at bounding box center [495, 435] width 586 height 175
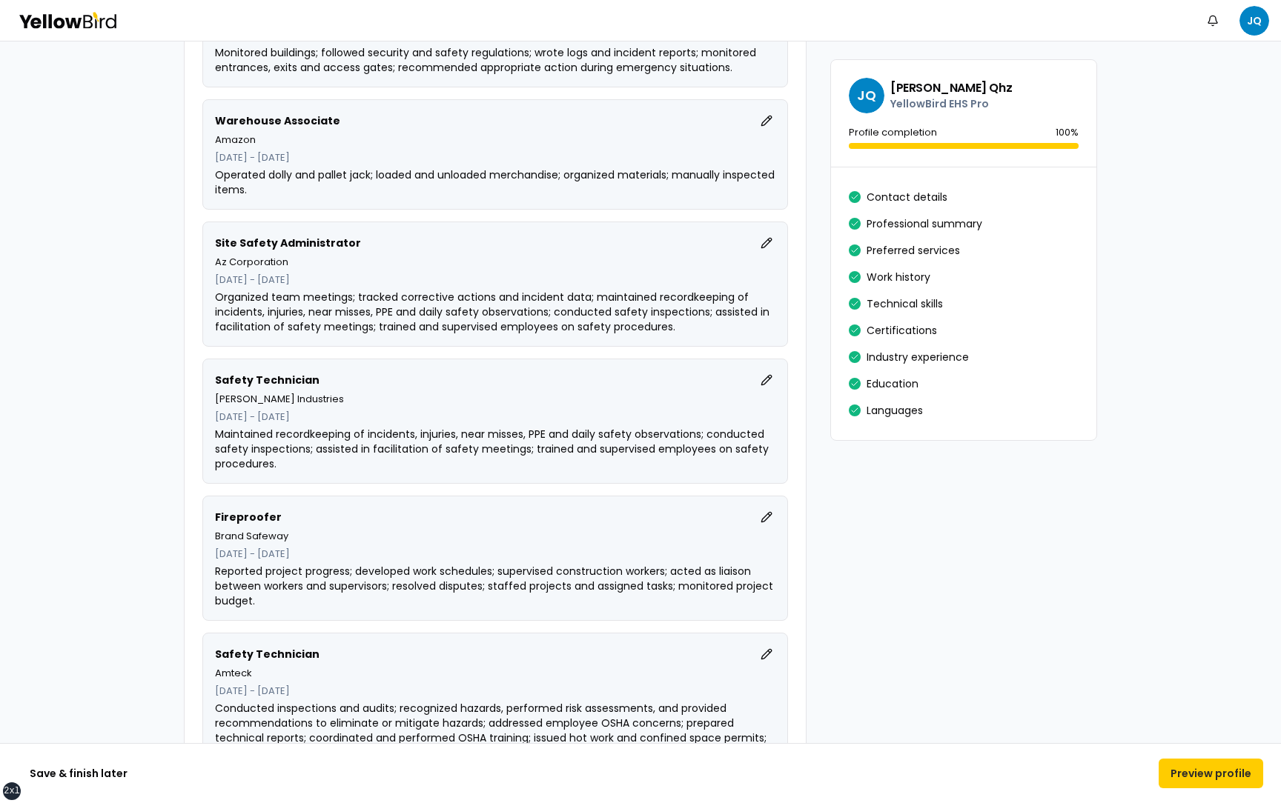
scroll to position [1735, 0]
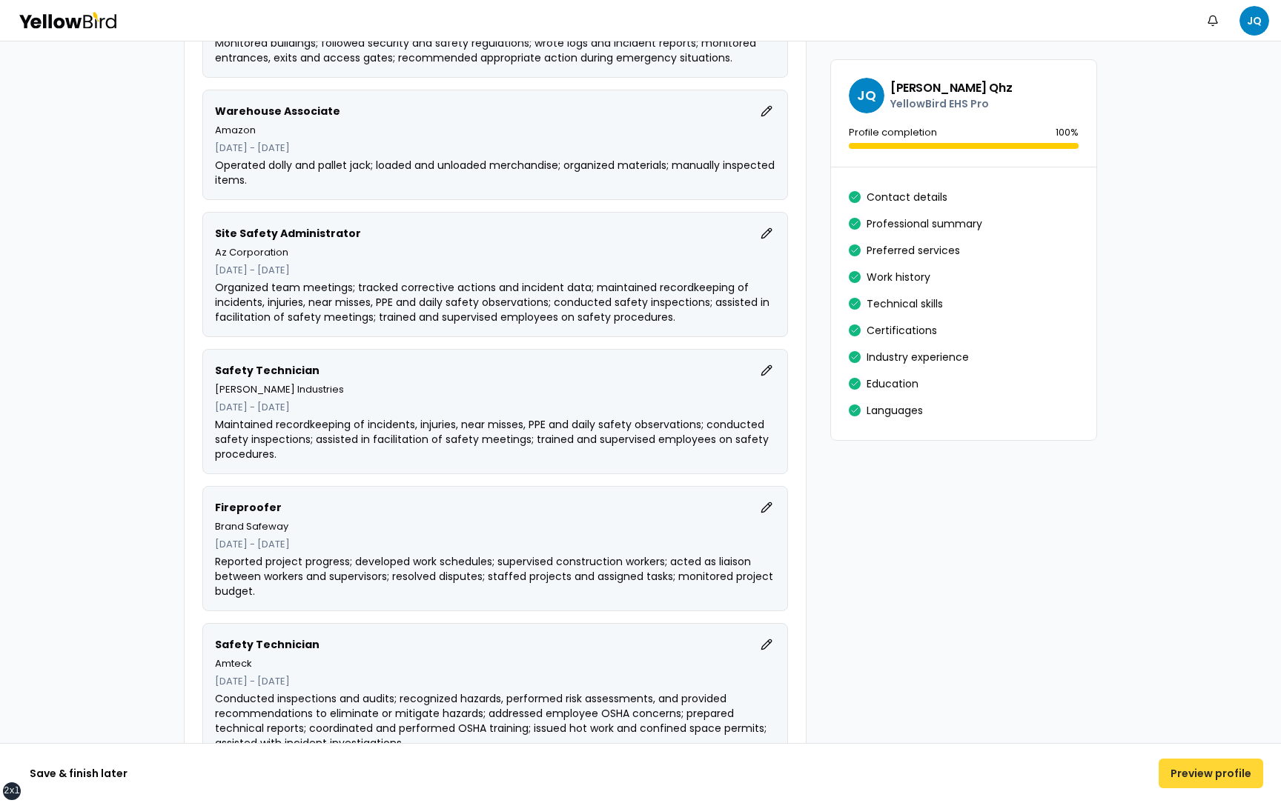
click at [1255, 779] on button "Preview profile" at bounding box center [1210, 774] width 105 height 30
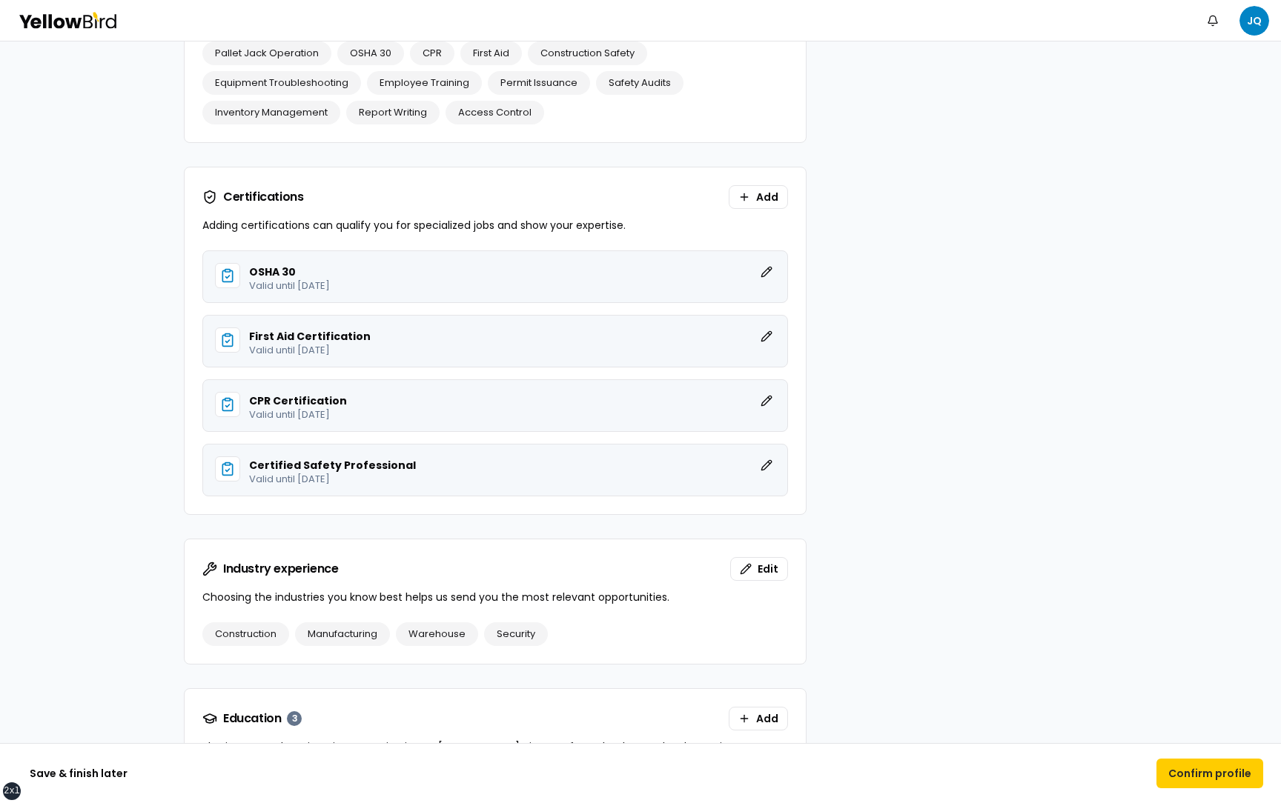
scroll to position [2699, 0]
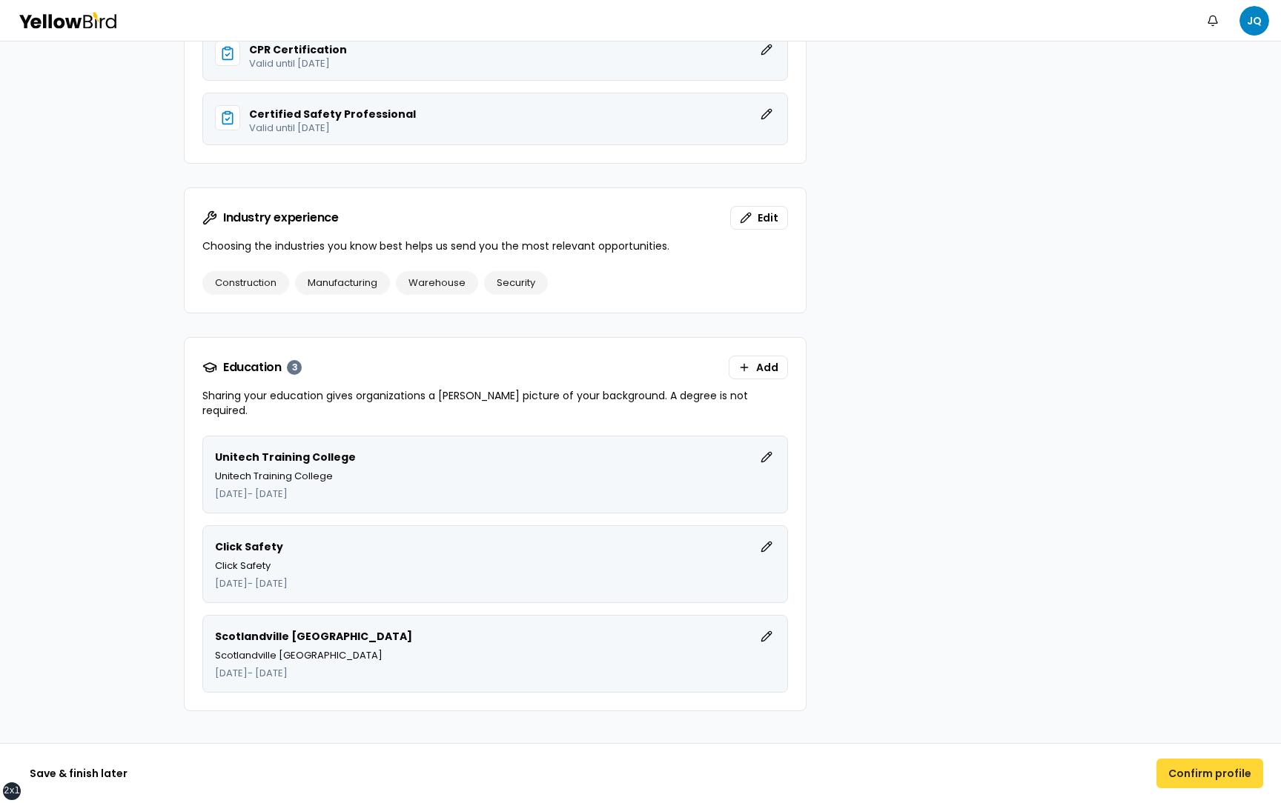
click at [1199, 775] on button "Confirm profile" at bounding box center [1209, 774] width 107 height 30
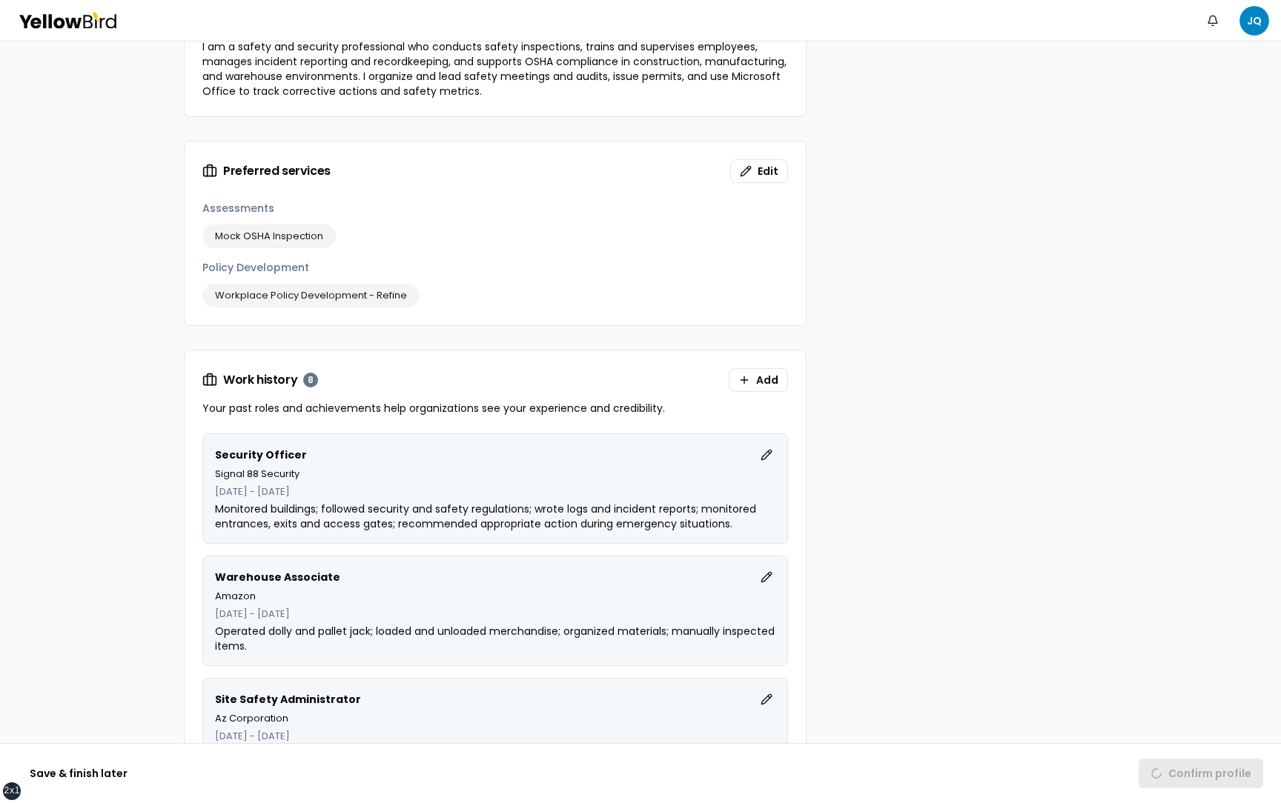
scroll to position [0, 0]
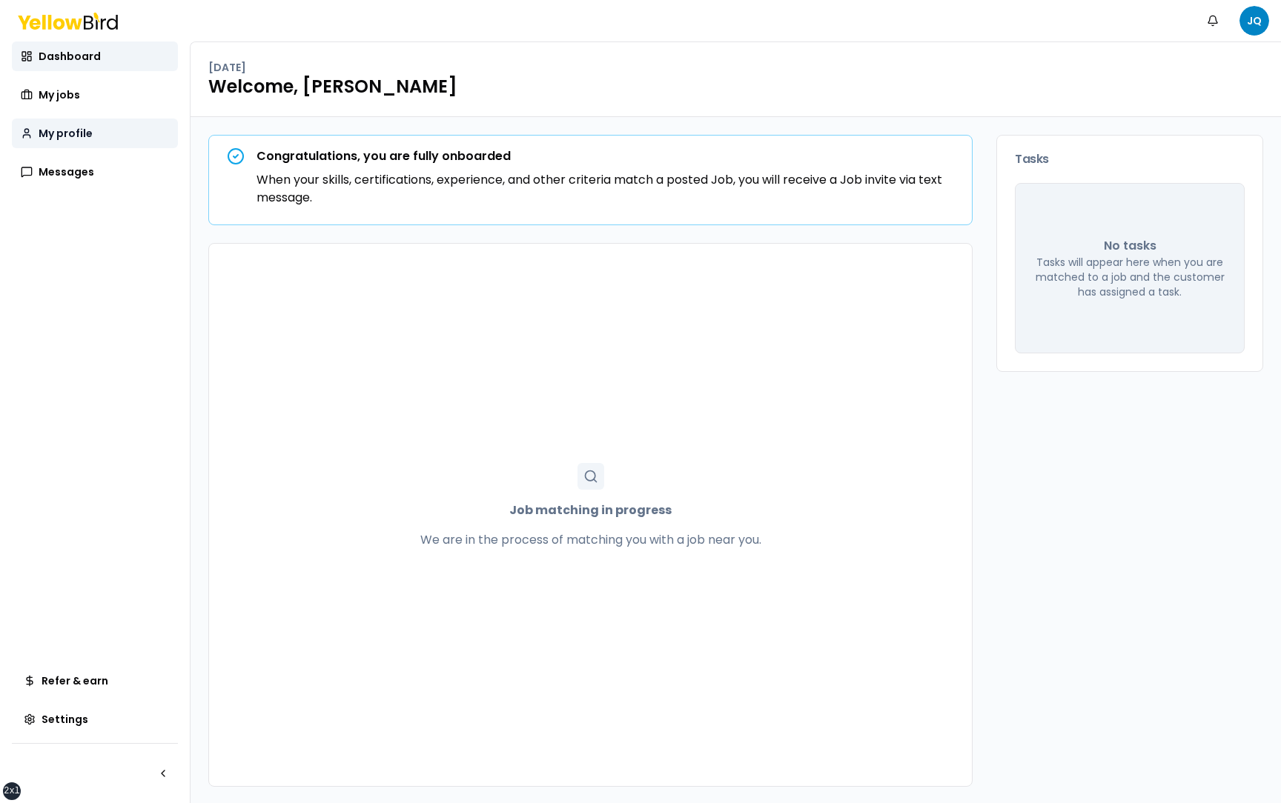
click at [111, 129] on link "My profile" at bounding box center [95, 134] width 166 height 30
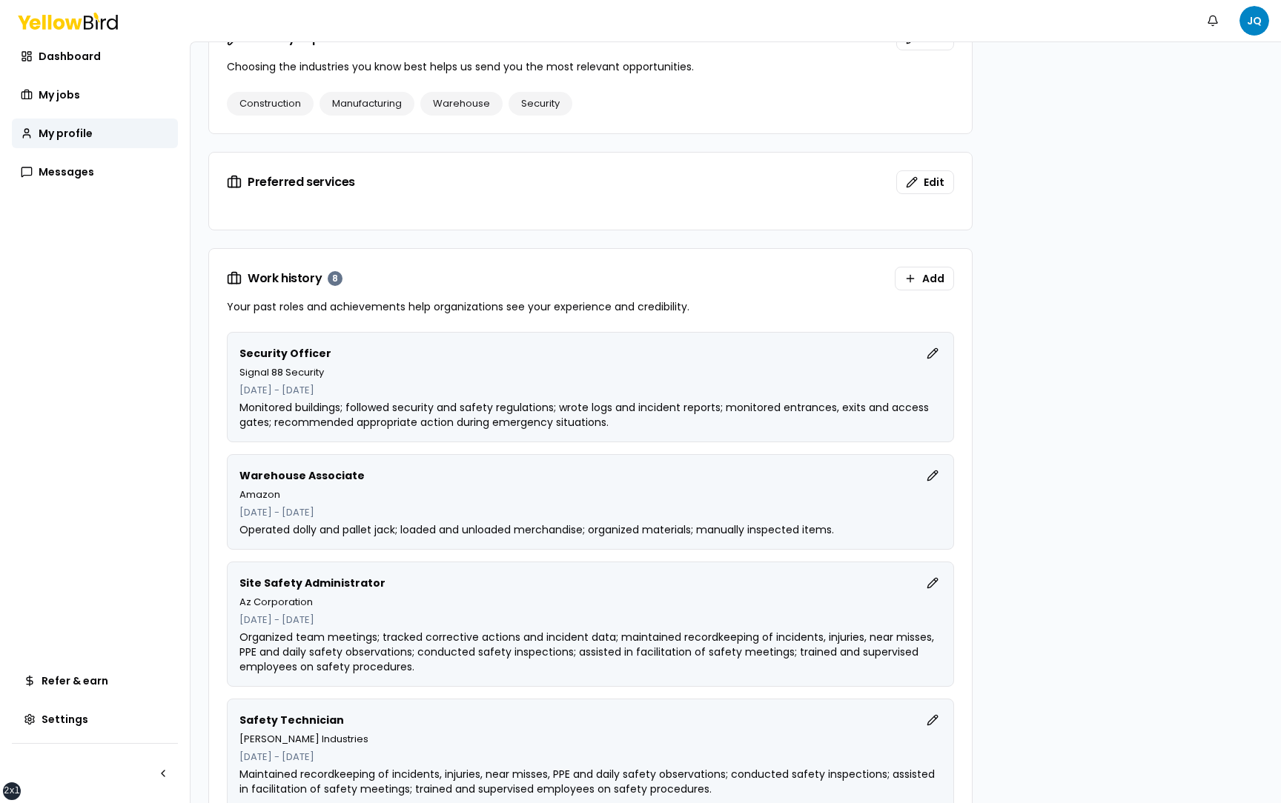
scroll to position [1122, 0]
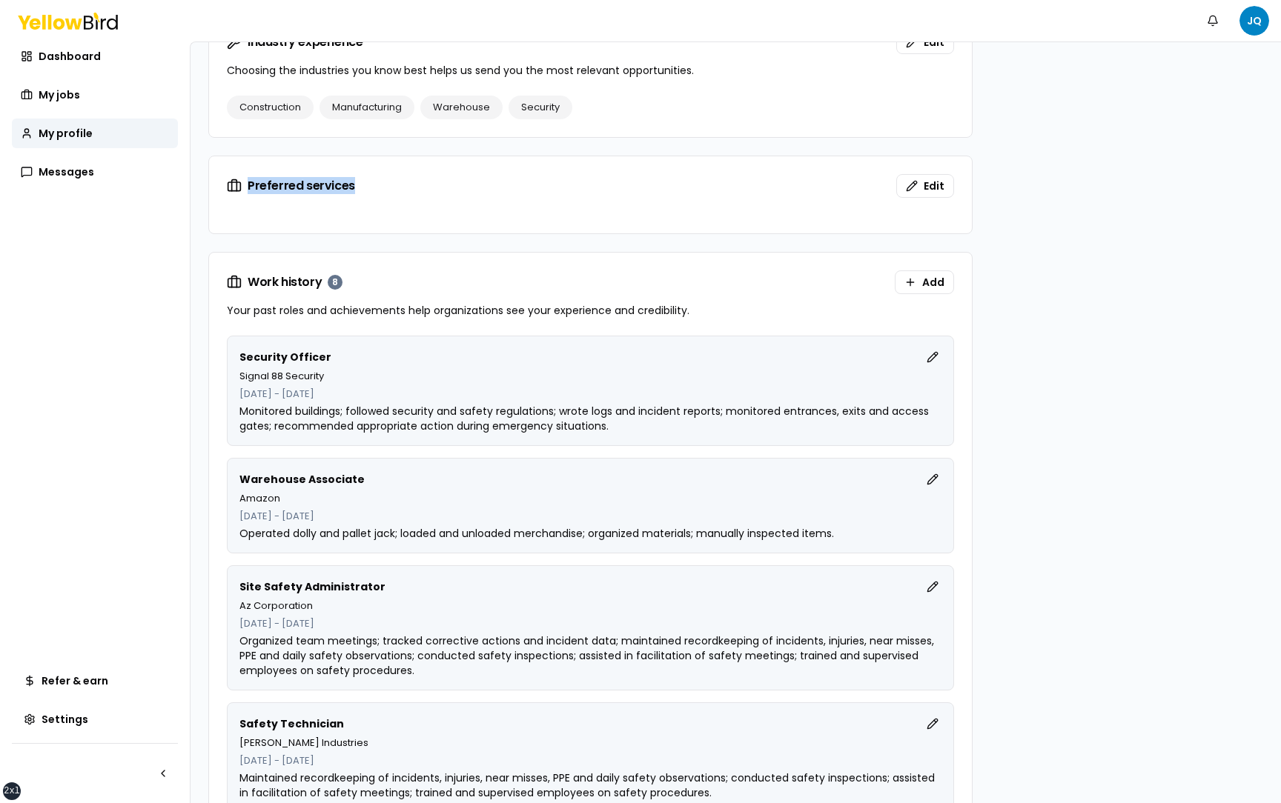
drag, startPoint x: 357, startPoint y: 190, endPoint x: 248, endPoint y: 190, distance: 109.7
click at [248, 190] on div "Preferred services Edit" at bounding box center [590, 186] width 727 height 24
click at [249, 219] on div at bounding box center [590, 225] width 763 height 18
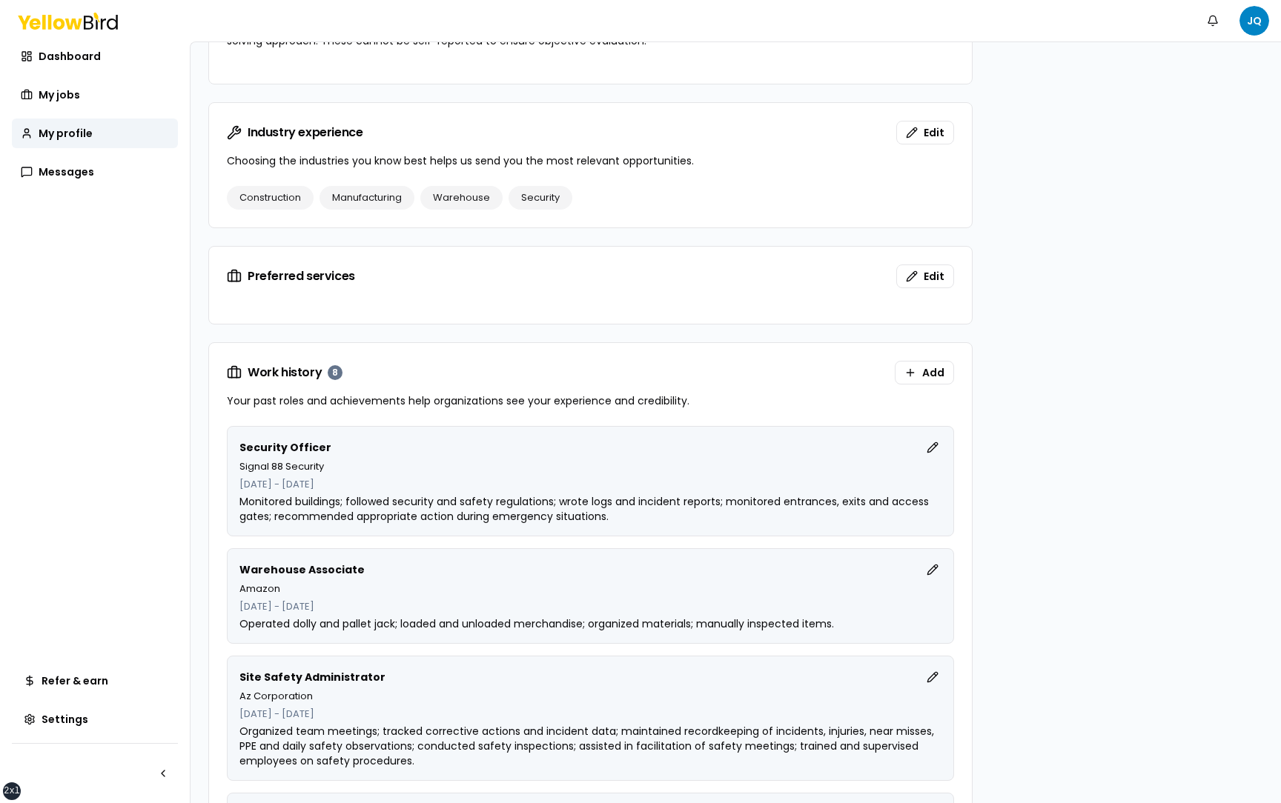
scroll to position [1048, 0]
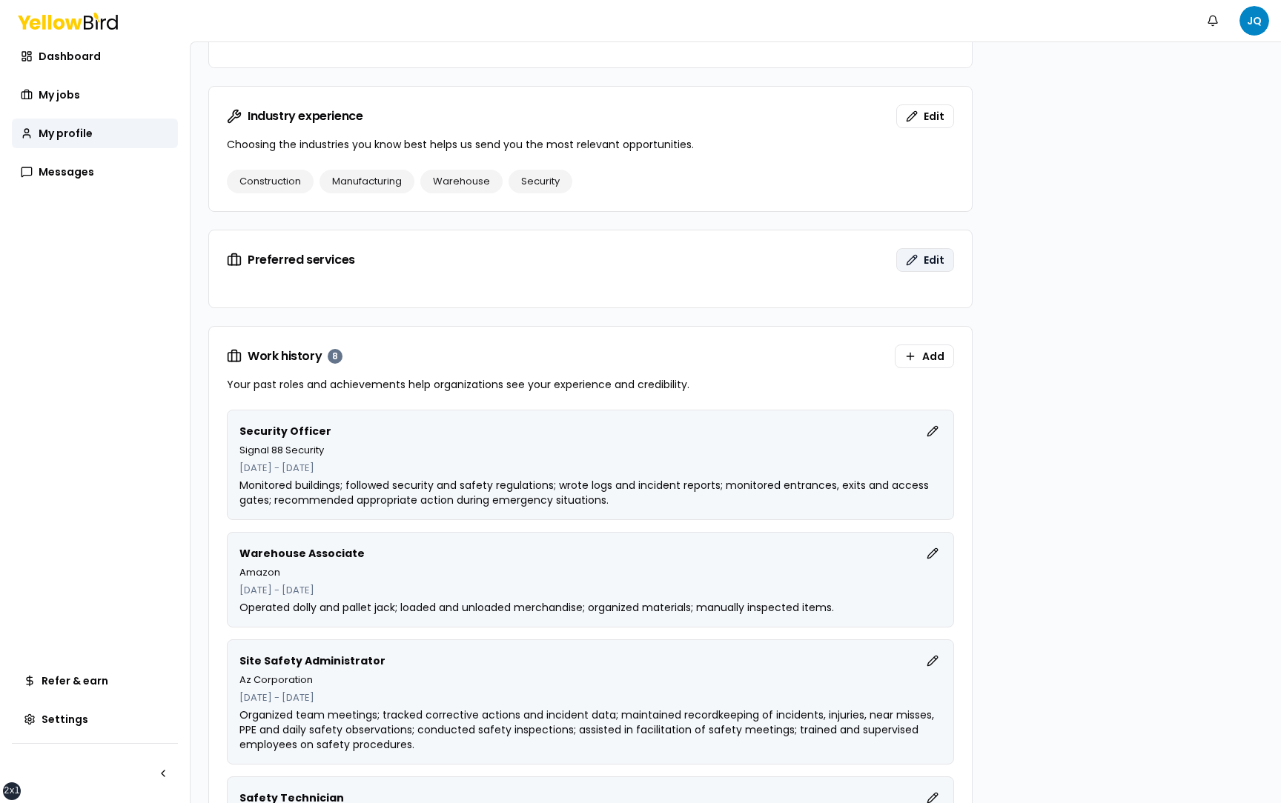
click at [926, 262] on span "Edit" at bounding box center [933, 260] width 21 height 15
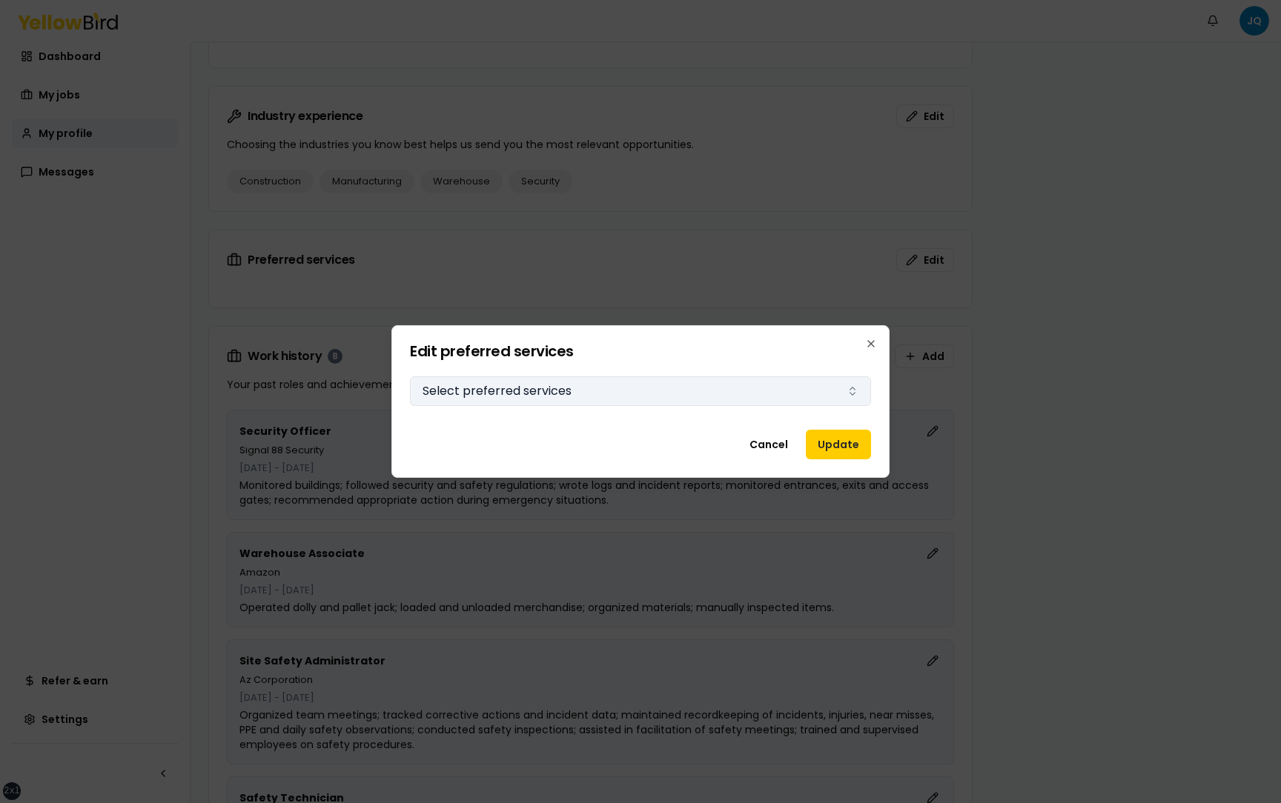
click at [654, 388] on button "Select preferred services" at bounding box center [640, 392] width 461 height 30
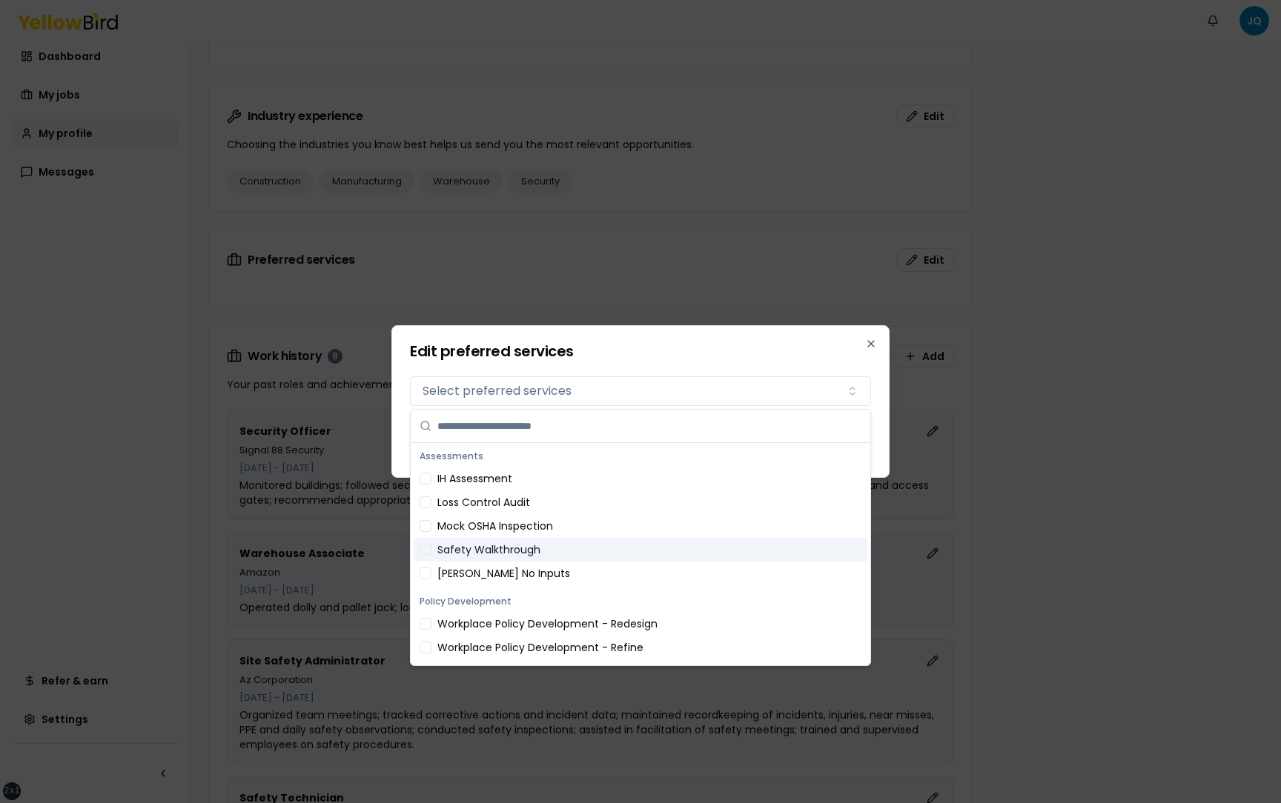
click at [615, 545] on div "Safety Walkthrough" at bounding box center [641, 550] width 454 height 24
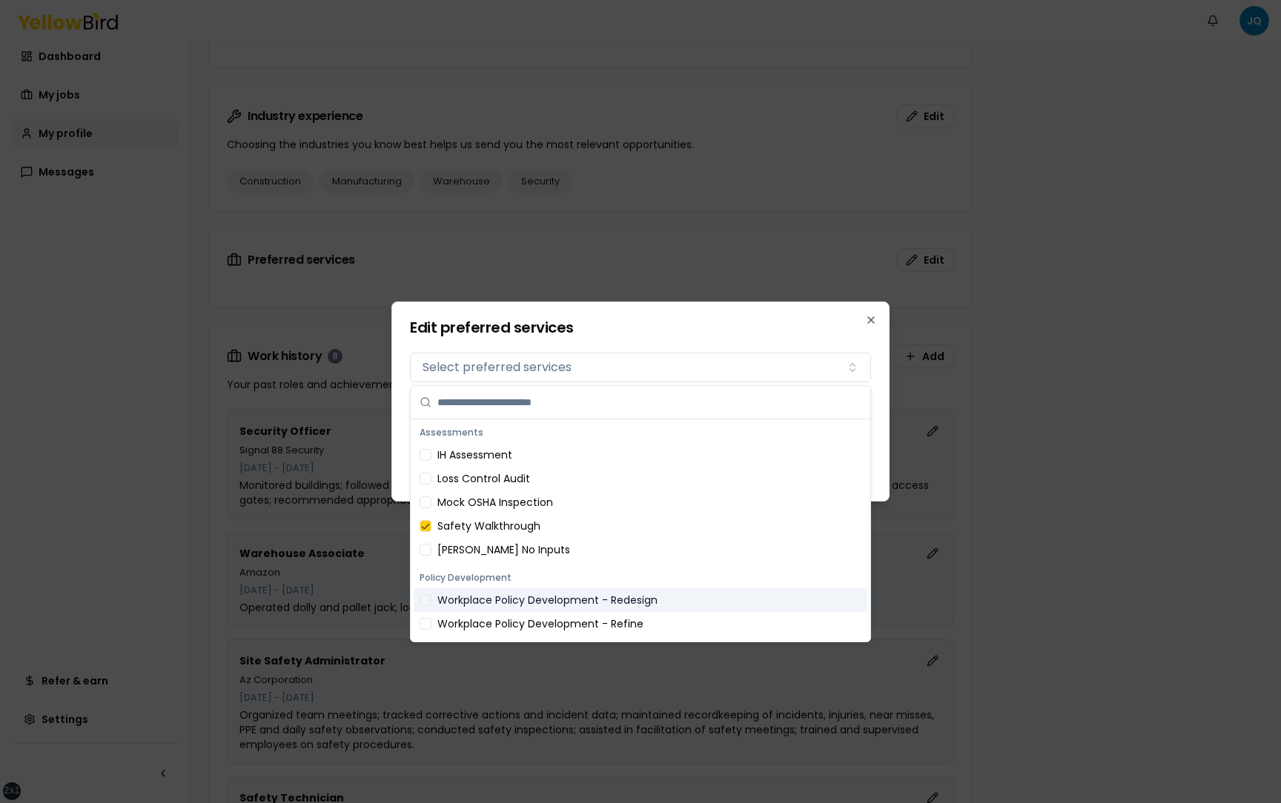
click at [698, 601] on div "Workplace Policy Development - Redesign" at bounding box center [641, 600] width 454 height 24
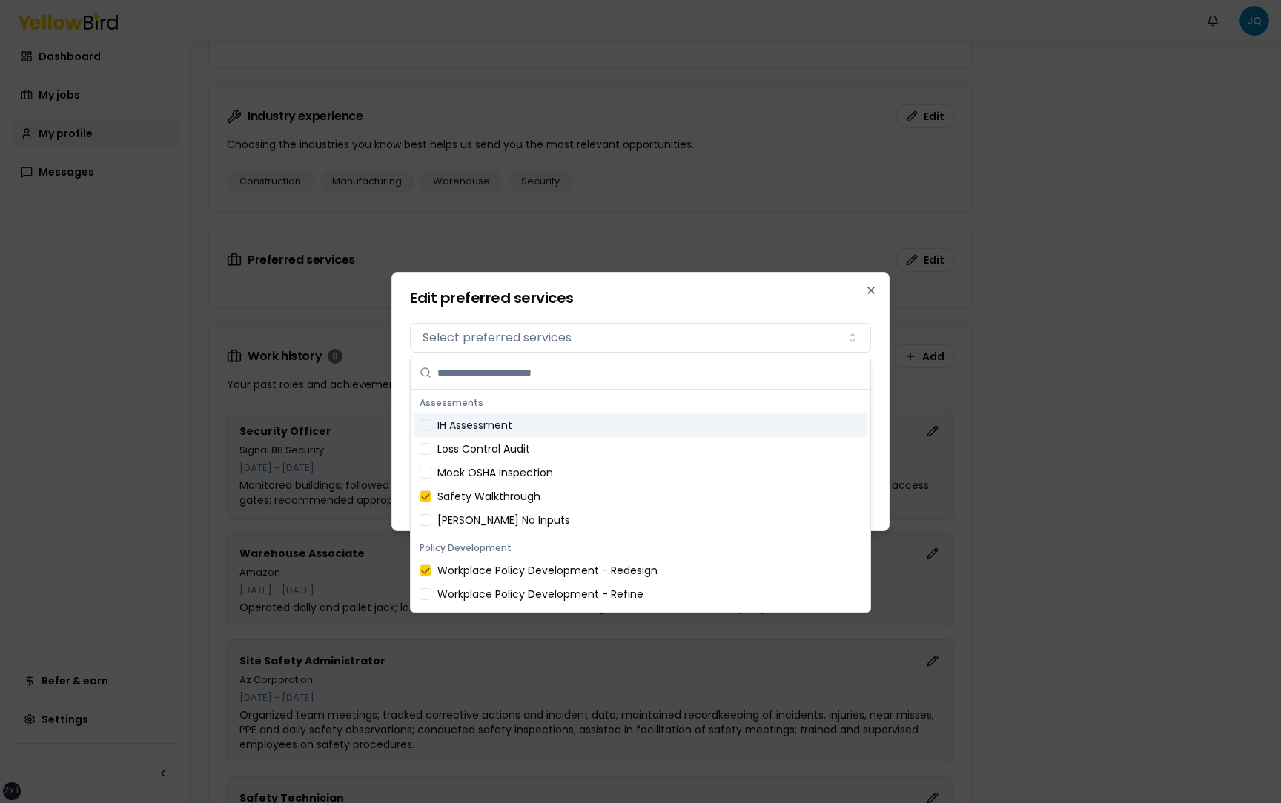
click at [880, 407] on div "Edit preferred services Preferred services Select preferred services Assessment…" at bounding box center [640, 401] width 498 height 259
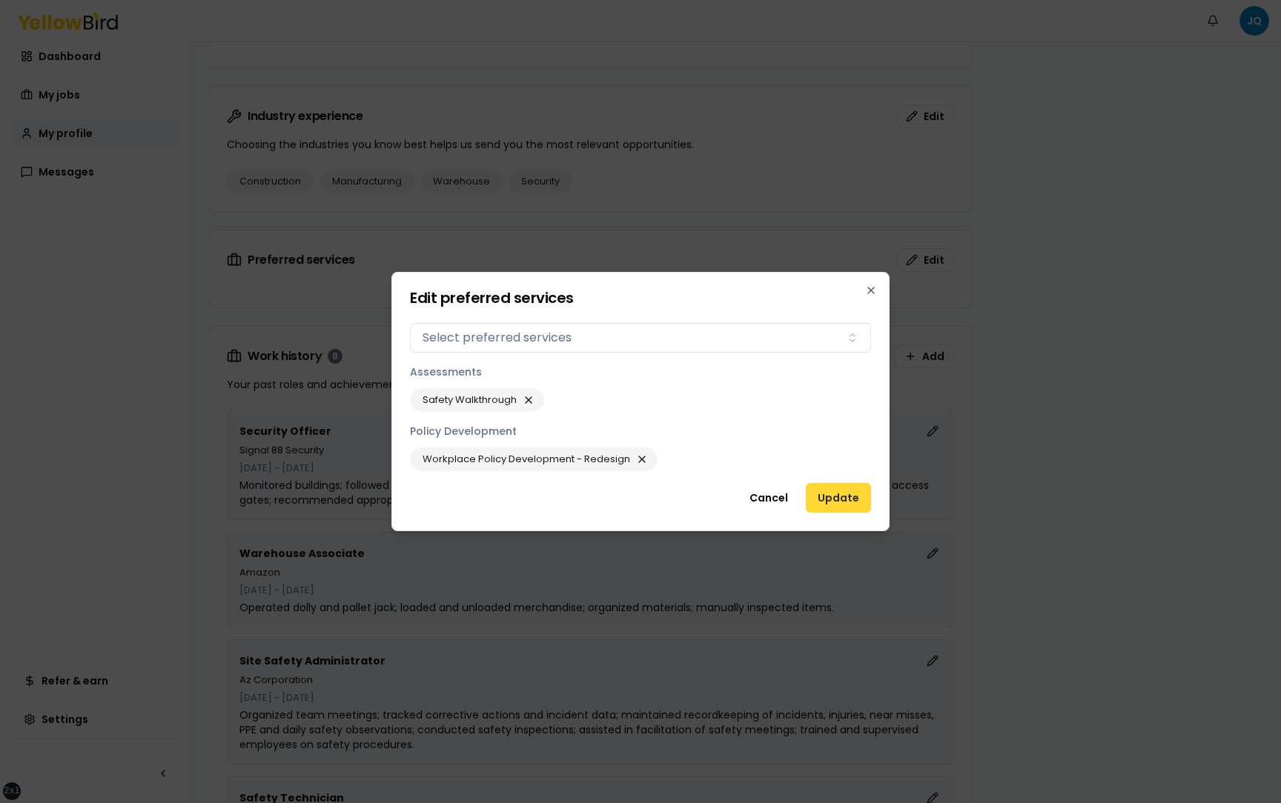
click at [837, 492] on button "Update" at bounding box center [838, 498] width 65 height 30
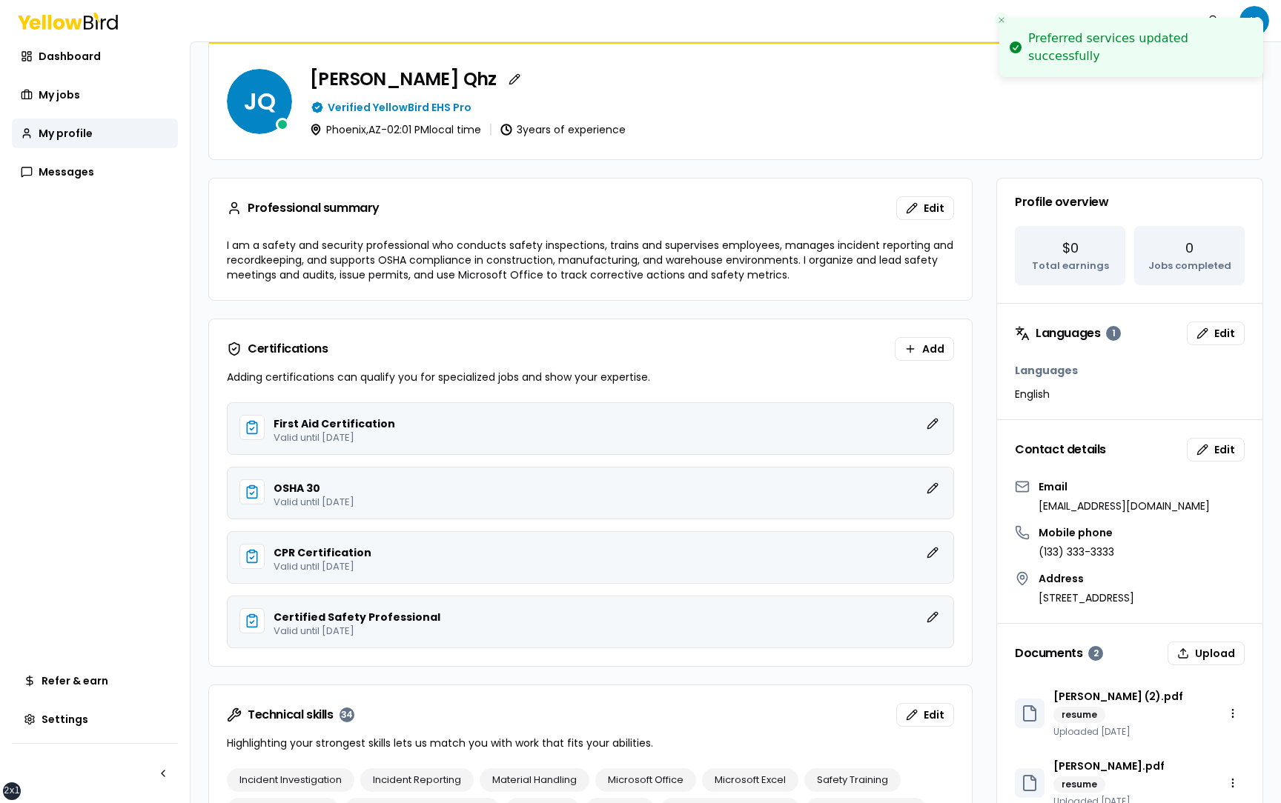
scroll to position [0, 0]
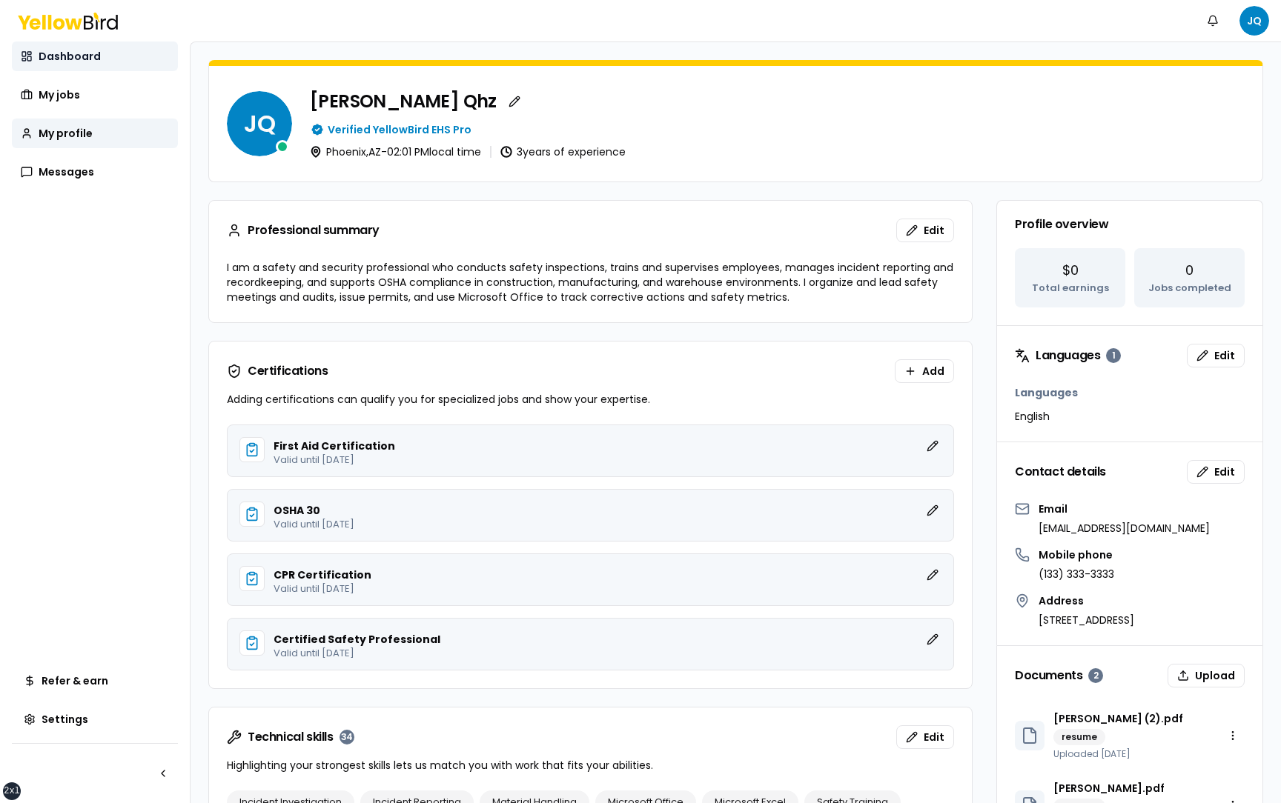
click at [108, 61] on link "Dashboard" at bounding box center [95, 57] width 166 height 30
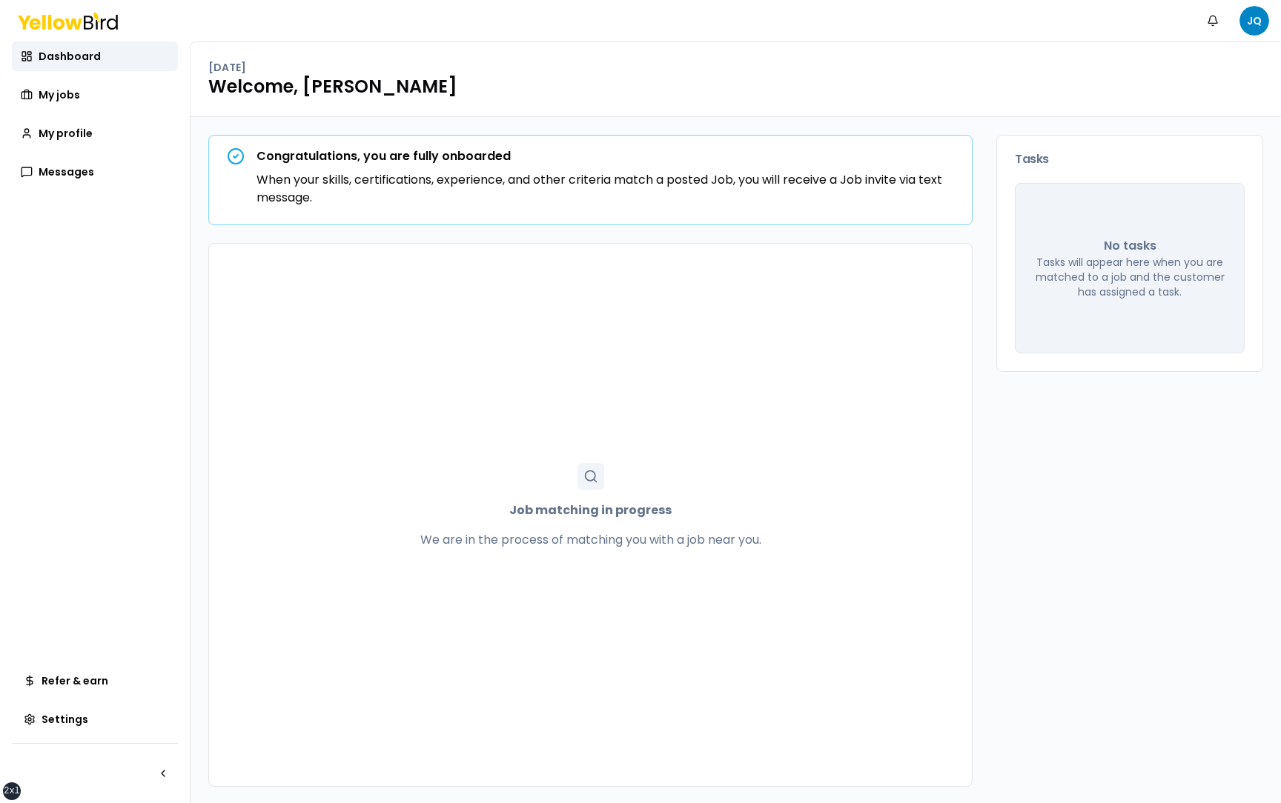
click at [65, 72] on div "Dashboard My jobs My profile Messages" at bounding box center [95, 114] width 166 height 145
click at [71, 102] on span "My jobs" at bounding box center [60, 94] width 42 height 15
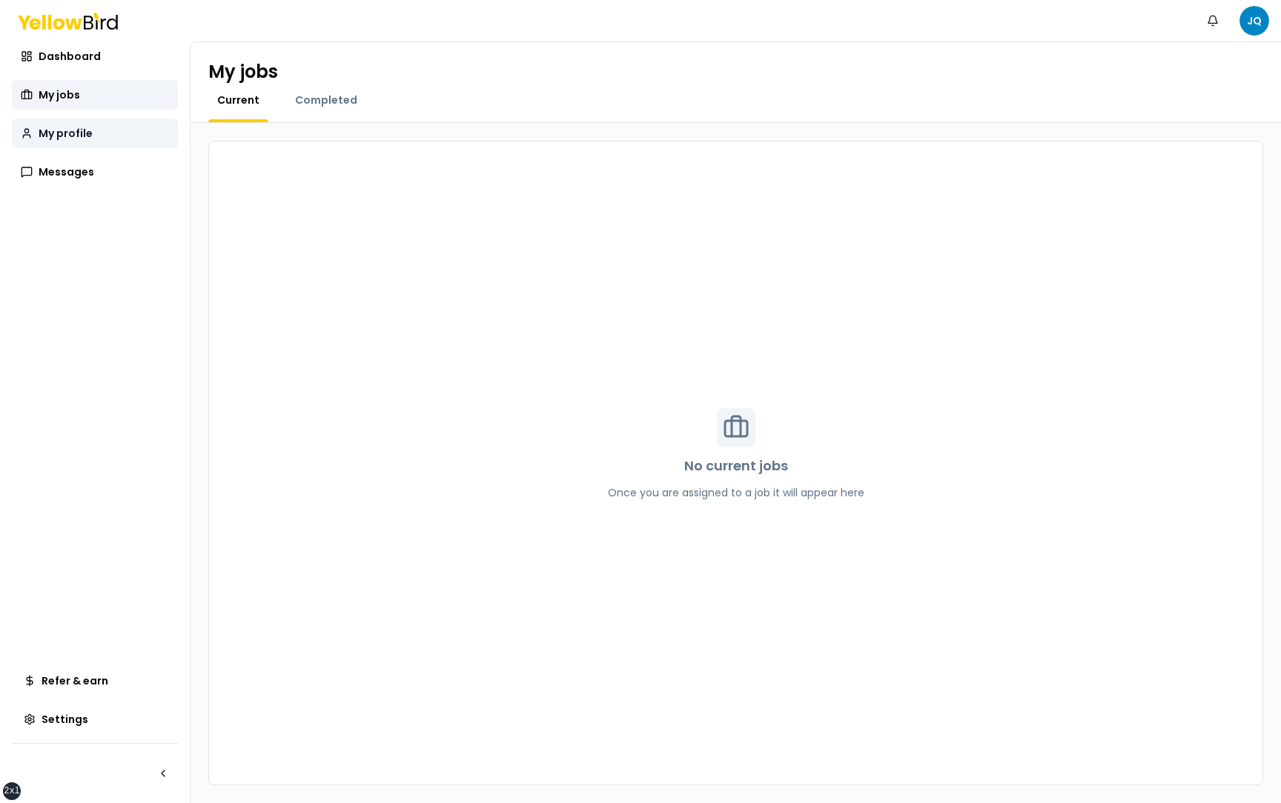
click at [96, 138] on link "My profile" at bounding box center [95, 134] width 166 height 30
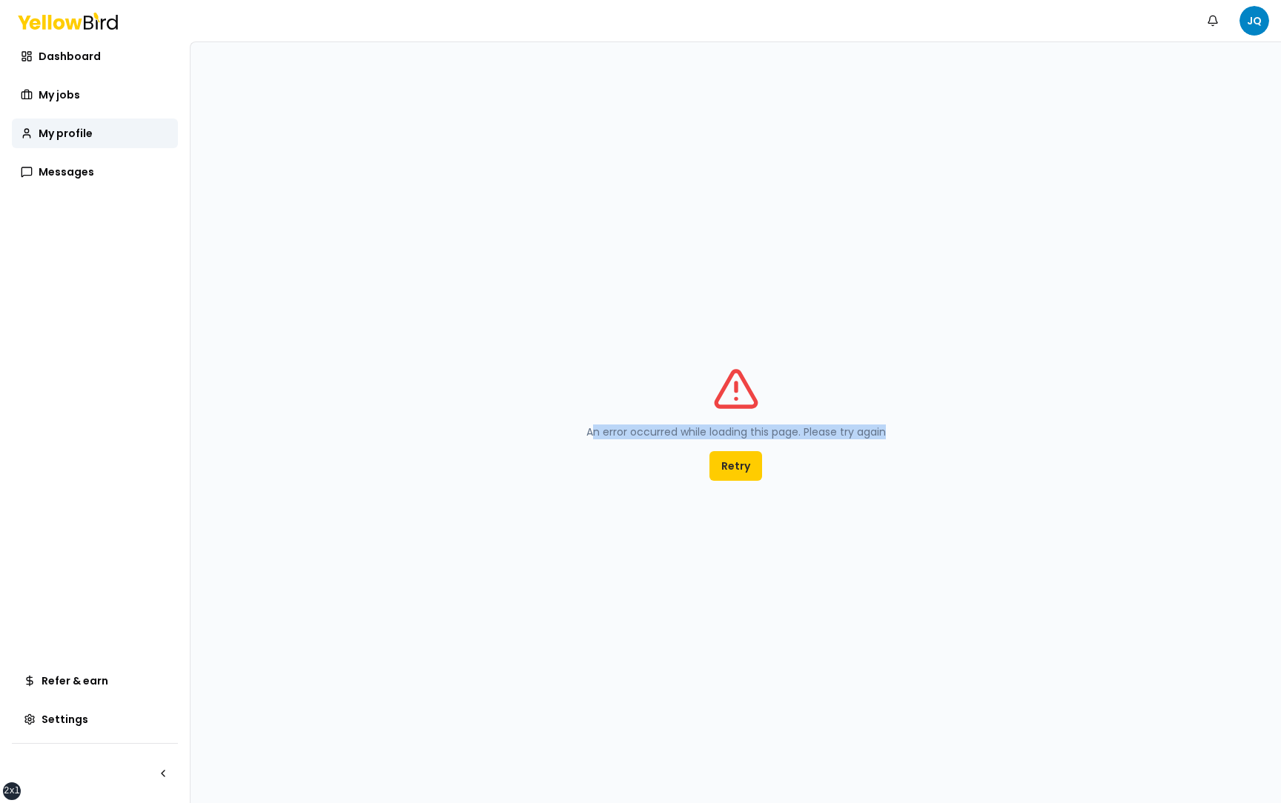
drag, startPoint x: 901, startPoint y: 433, endPoint x: 592, endPoint y: 432, distance: 309.1
click at [592, 432] on div "An error occurred while loading this page. Please try again Retry" at bounding box center [735, 422] width 1090 height 761
click at [534, 407] on div "An error occurred while loading this page. Please try again Retry" at bounding box center [735, 422] width 1090 height 761
drag, startPoint x: 576, startPoint y: 428, endPoint x: 977, endPoint y: 435, distance: 401.0
click at [978, 435] on div "An error occurred while loading this page. Please try again Retry" at bounding box center [735, 422] width 1090 height 761
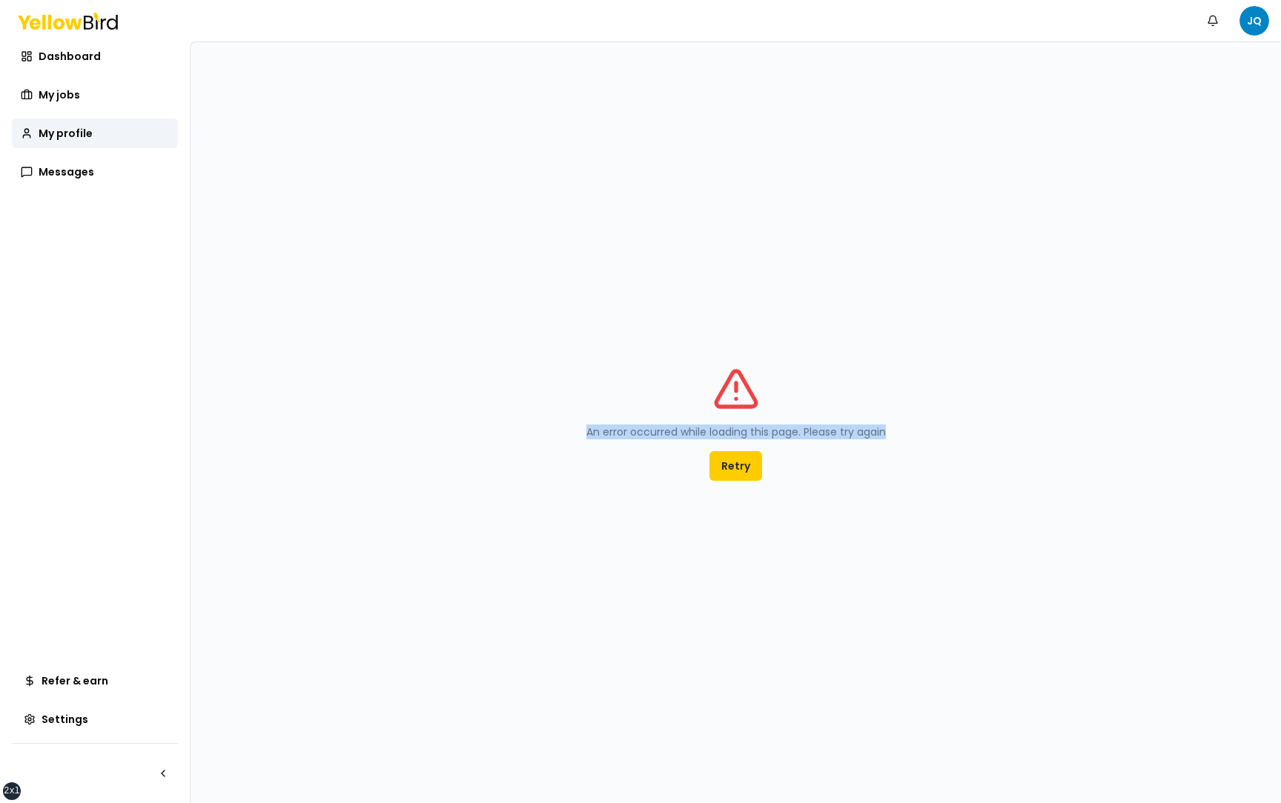
click at [977, 435] on div "An error occurred while loading this page. Please try again Retry" at bounding box center [735, 422] width 1090 height 761
click at [728, 462] on button "Retry" at bounding box center [735, 466] width 53 height 30
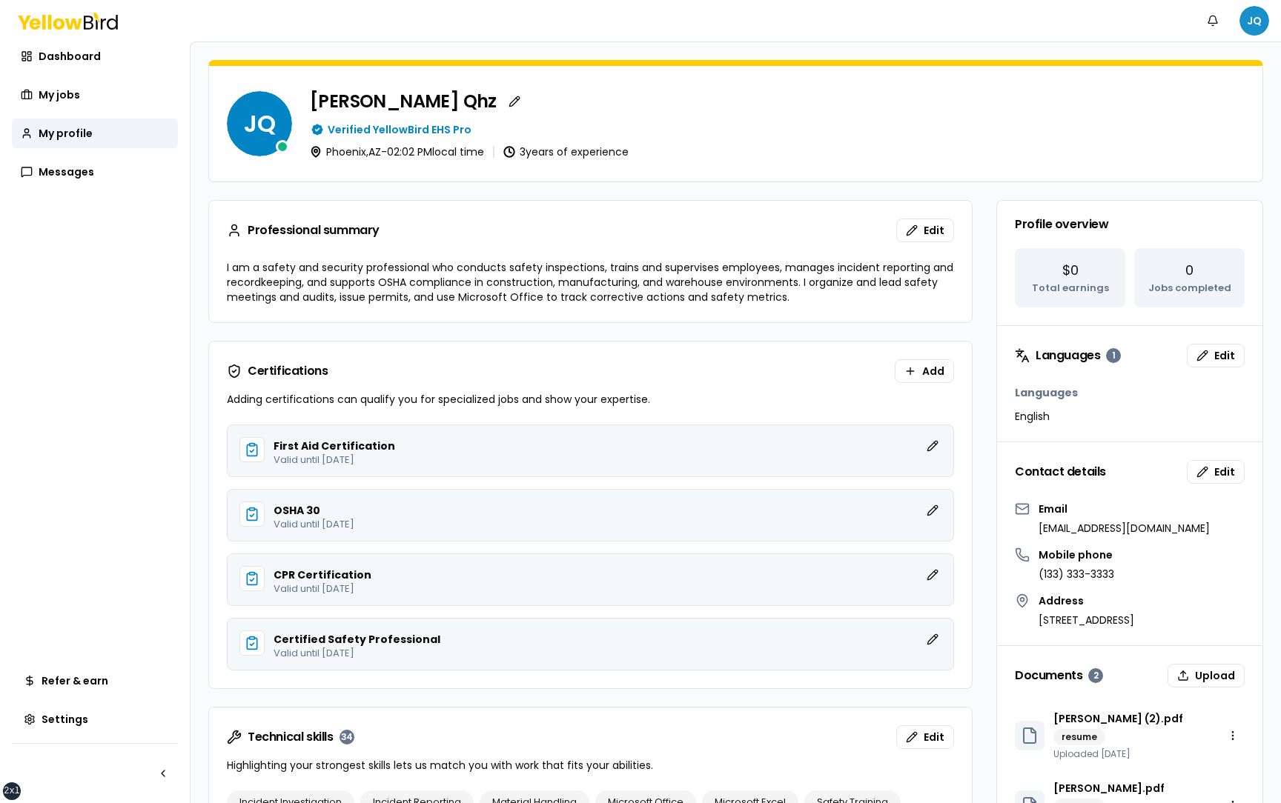
click at [1256, 16] on html "xs sm md lg xl 2xl Notifications JQ Dashboard My jobs My profile Messages Refer…" at bounding box center [640, 401] width 1281 height 803
drag, startPoint x: 1229, startPoint y: 68, endPoint x: 1122, endPoint y: 65, distance: 106.8
click at [1122, 65] on div "JQ Juan Test Qhz jcamilo+localworker@goyellowbird.com" at bounding box center [1174, 61] width 182 height 39
copy p "jcamilo+localworker@g"
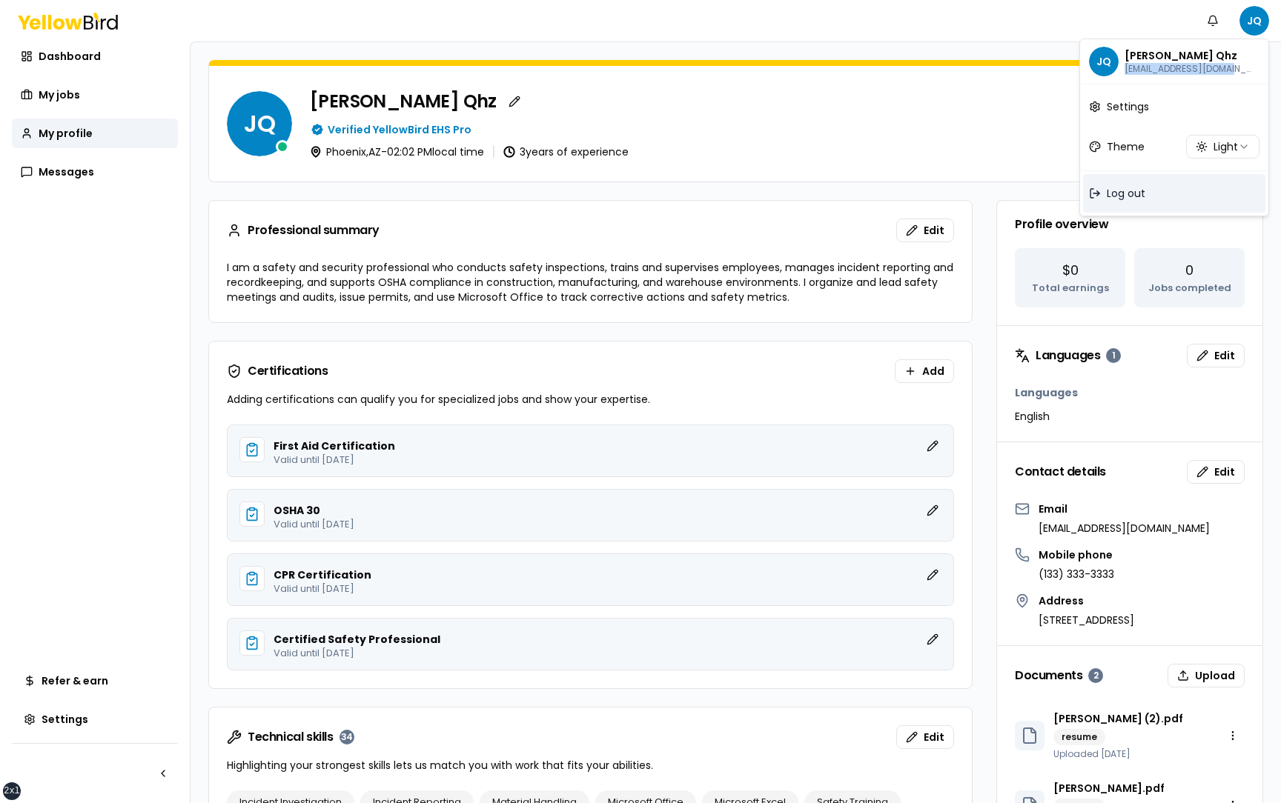
click at [1189, 186] on div "Log out" at bounding box center [1174, 193] width 182 height 39
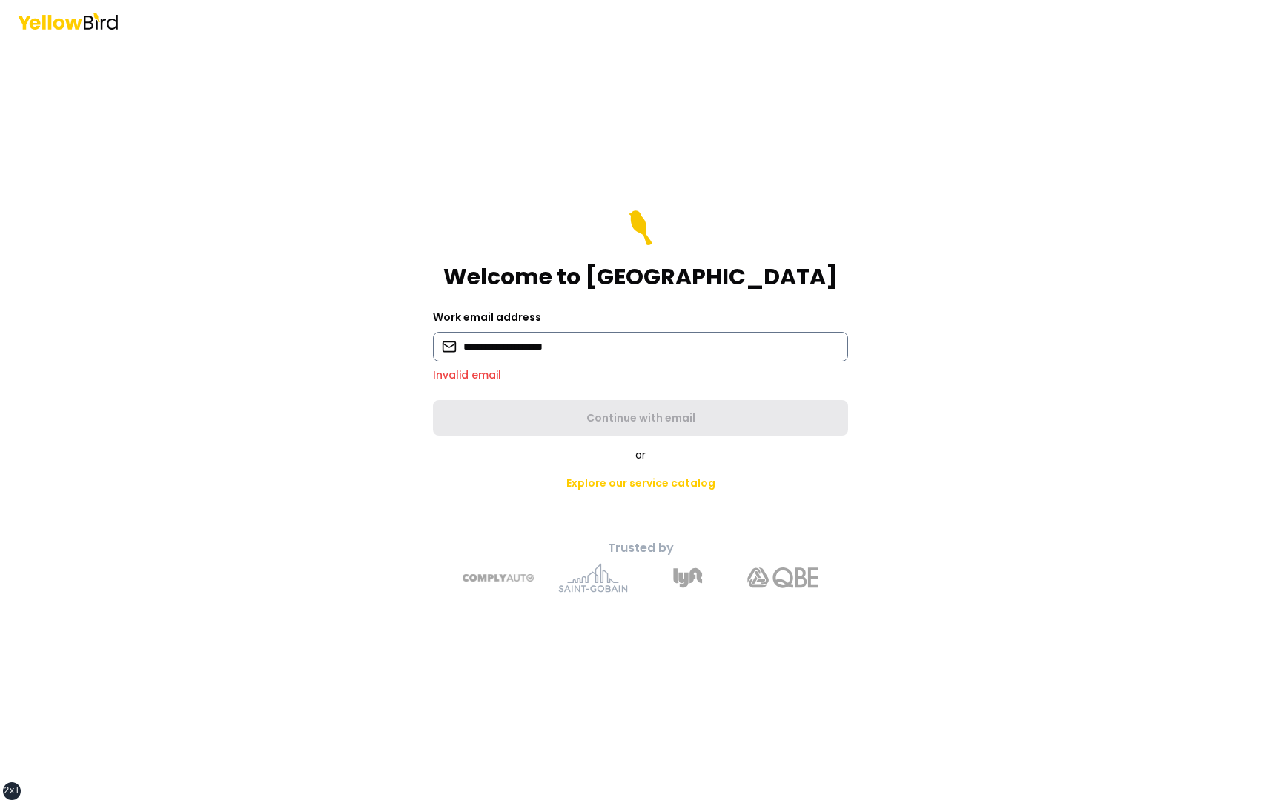
click at [569, 343] on input "**********" at bounding box center [640, 347] width 415 height 30
click at [627, 353] on input "**********" at bounding box center [640, 347] width 415 height 30
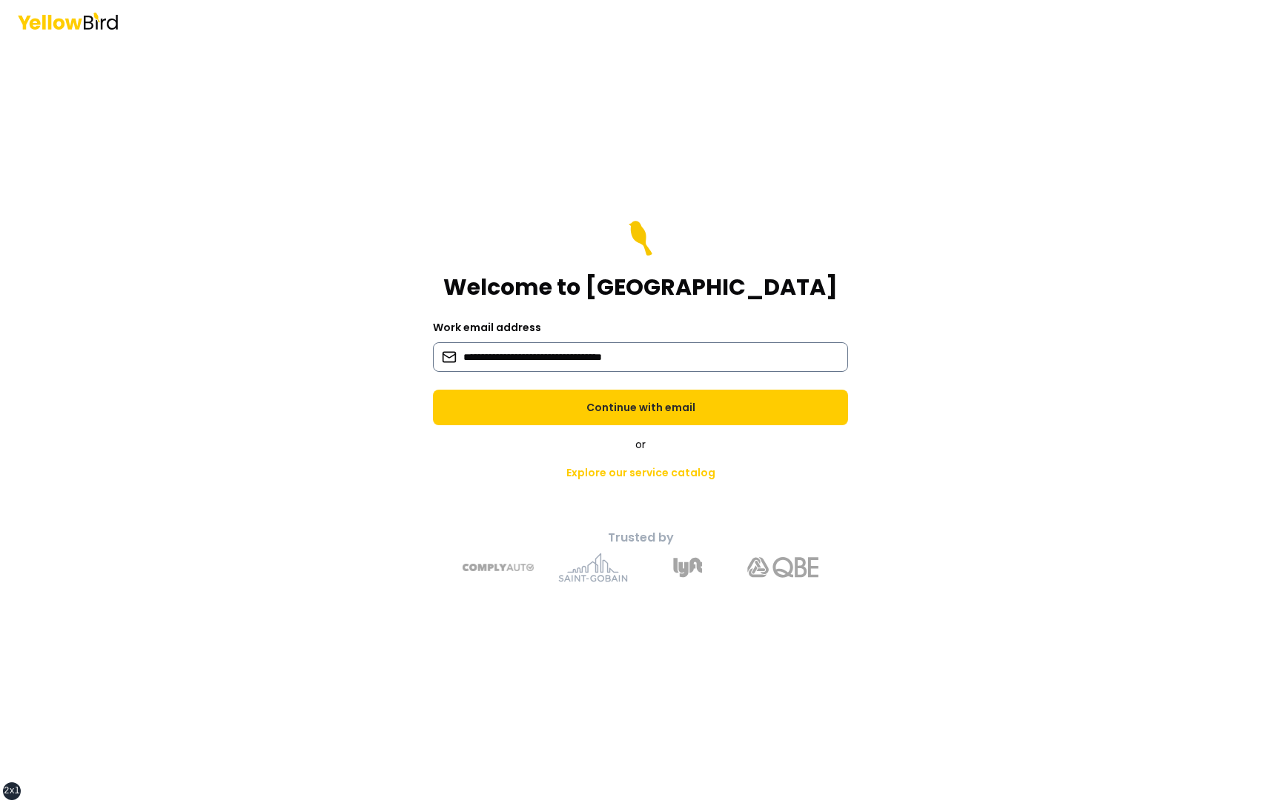
type input "**********"
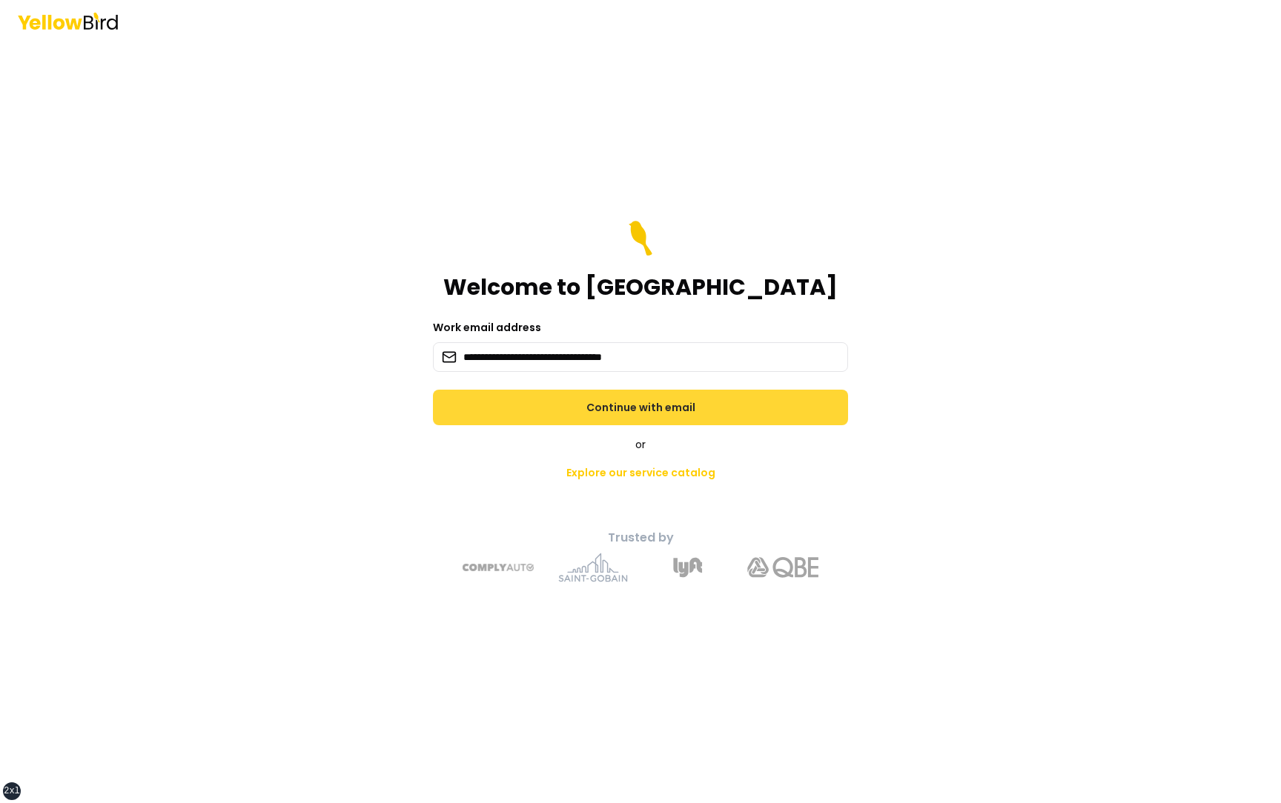
click at [647, 424] on button "Continue with email" at bounding box center [640, 408] width 415 height 36
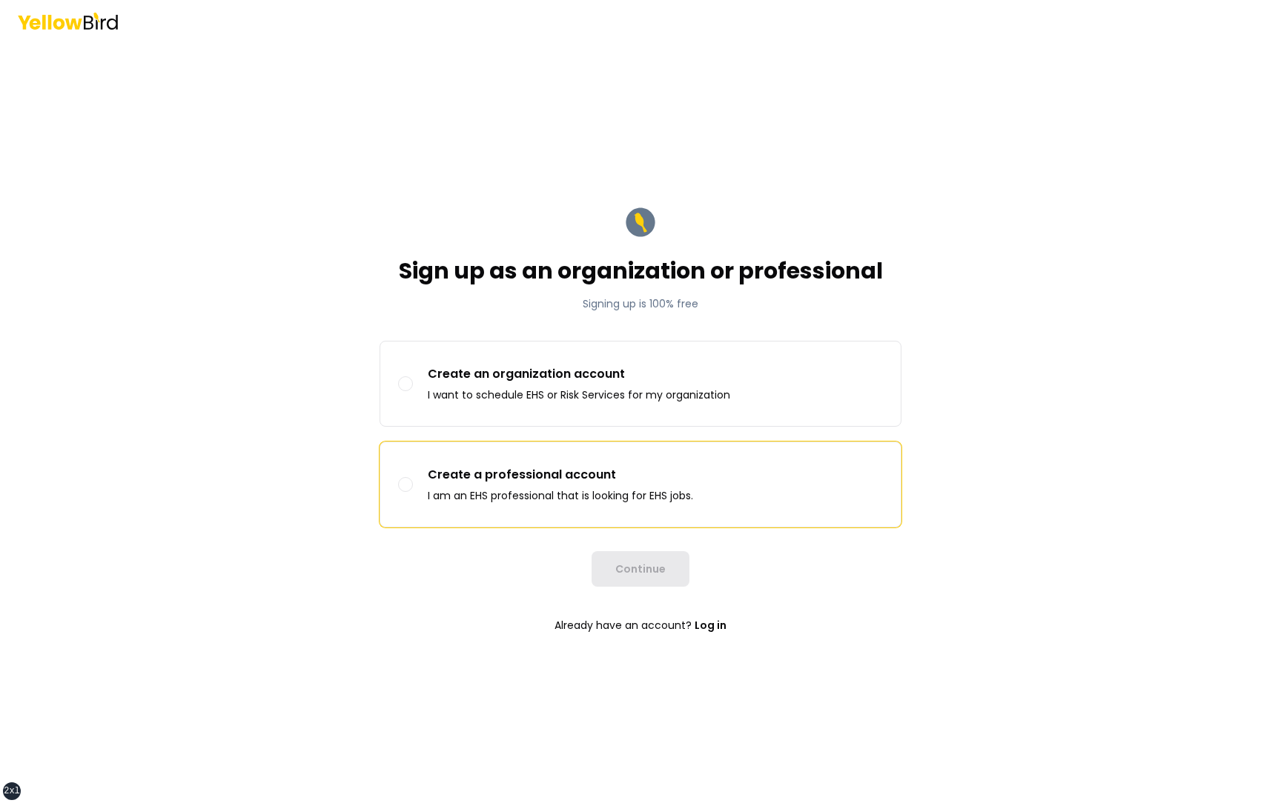
click at [517, 488] on div "Create a professional account I am an EHS professional that is looking for EHS …" at bounding box center [560, 484] width 265 height 37
click at [413, 488] on button "Create a professional account I am an EHS professional that is looking for EHS …" at bounding box center [405, 484] width 15 height 15
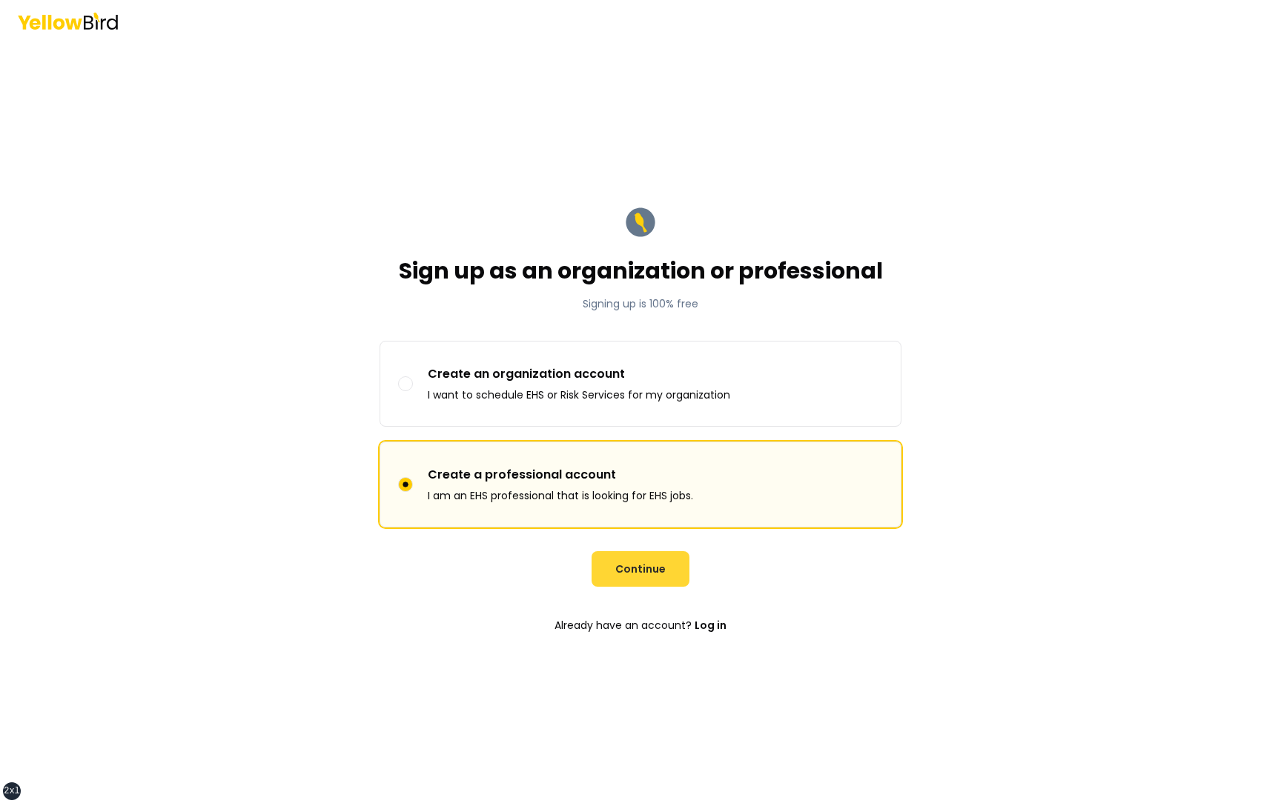
click at [657, 574] on button "Continue" at bounding box center [640, 569] width 98 height 36
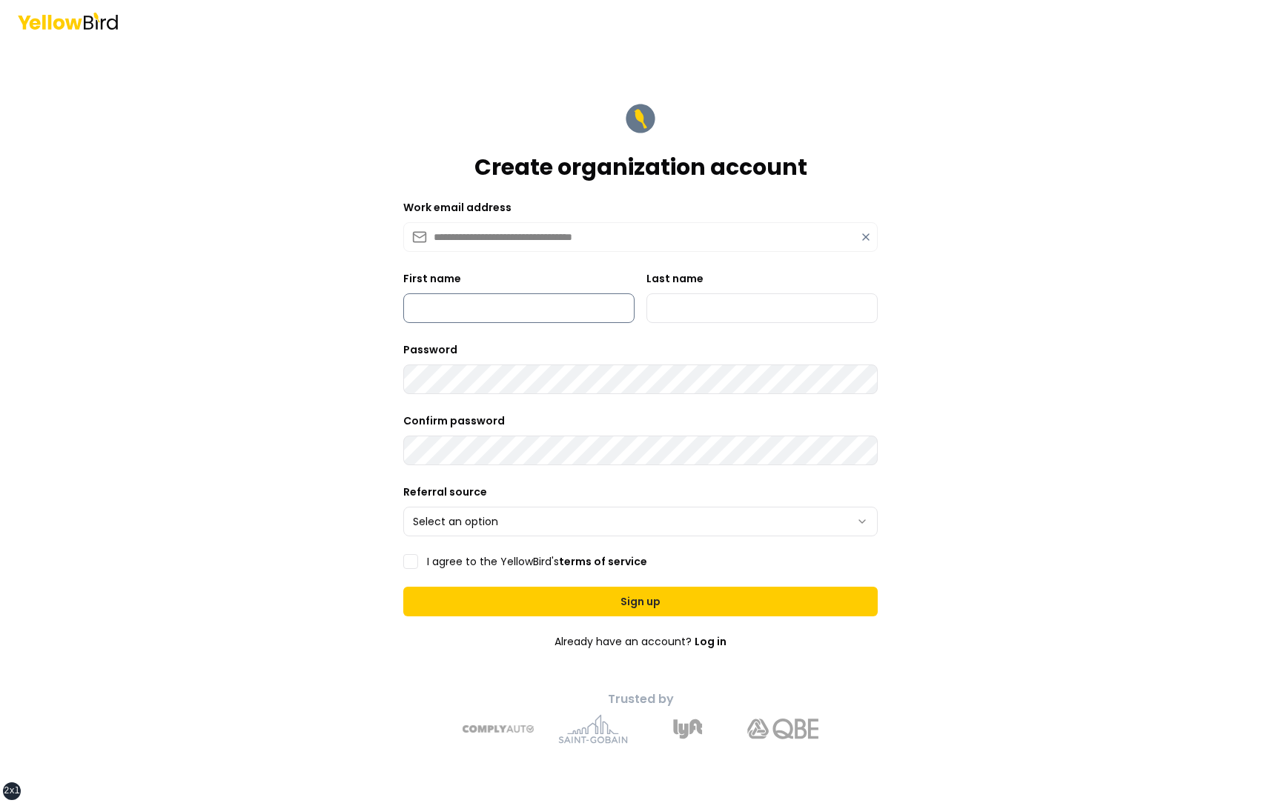
click at [466, 303] on input "First name" at bounding box center [518, 308] width 231 height 30
type input "*********"
click at [705, 293] on div "Last name" at bounding box center [761, 296] width 231 height 53
click at [705, 304] on input "Last name" at bounding box center [761, 308] width 231 height 30
type input "***"
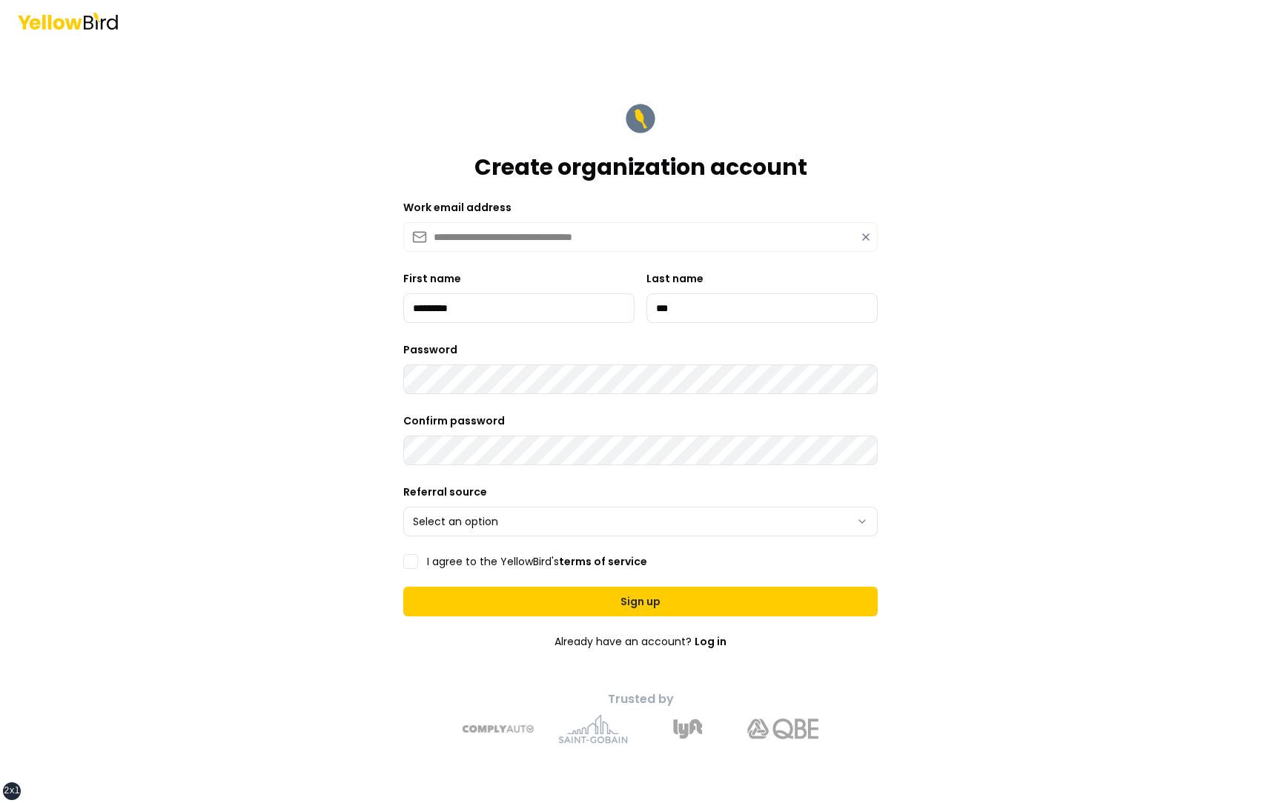
click at [586, 354] on div "Password" at bounding box center [640, 367] width 474 height 53
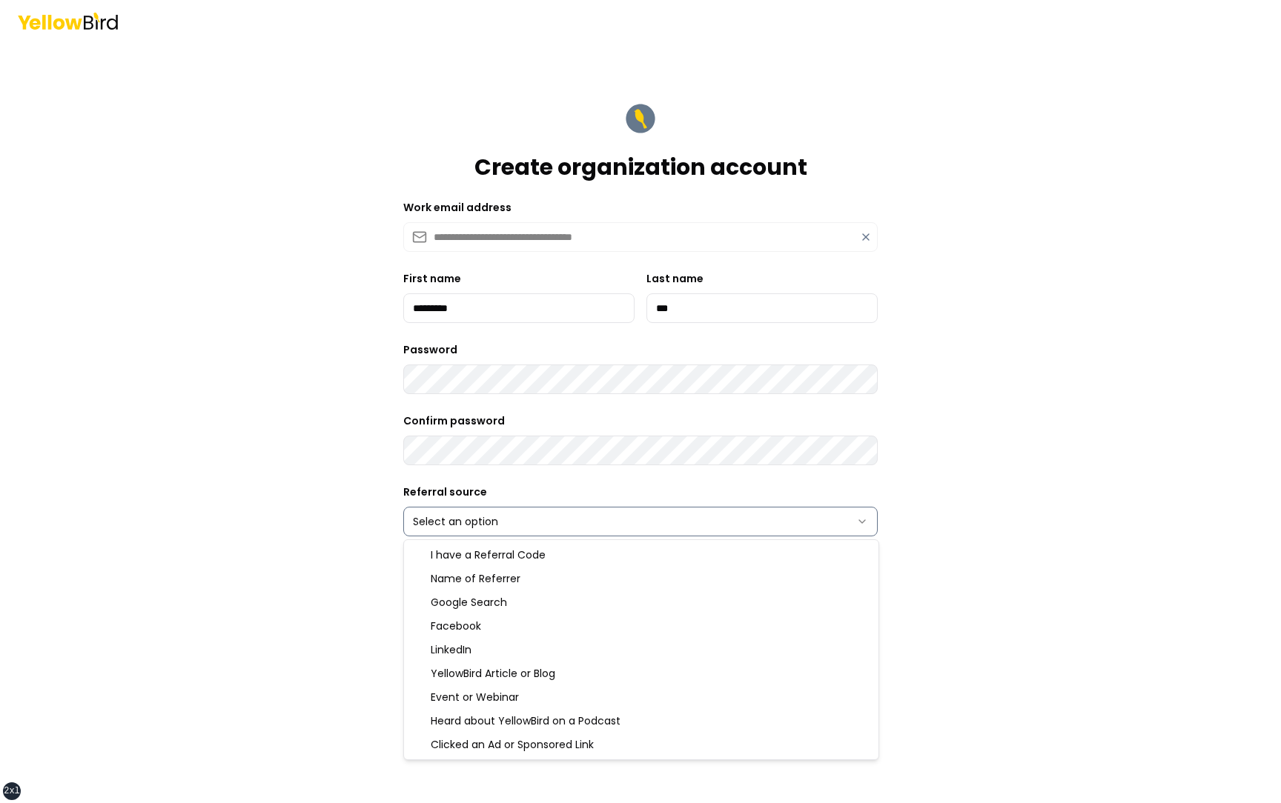
click at [547, 525] on html "**********" at bounding box center [640, 401] width 1281 height 803
select select "******"
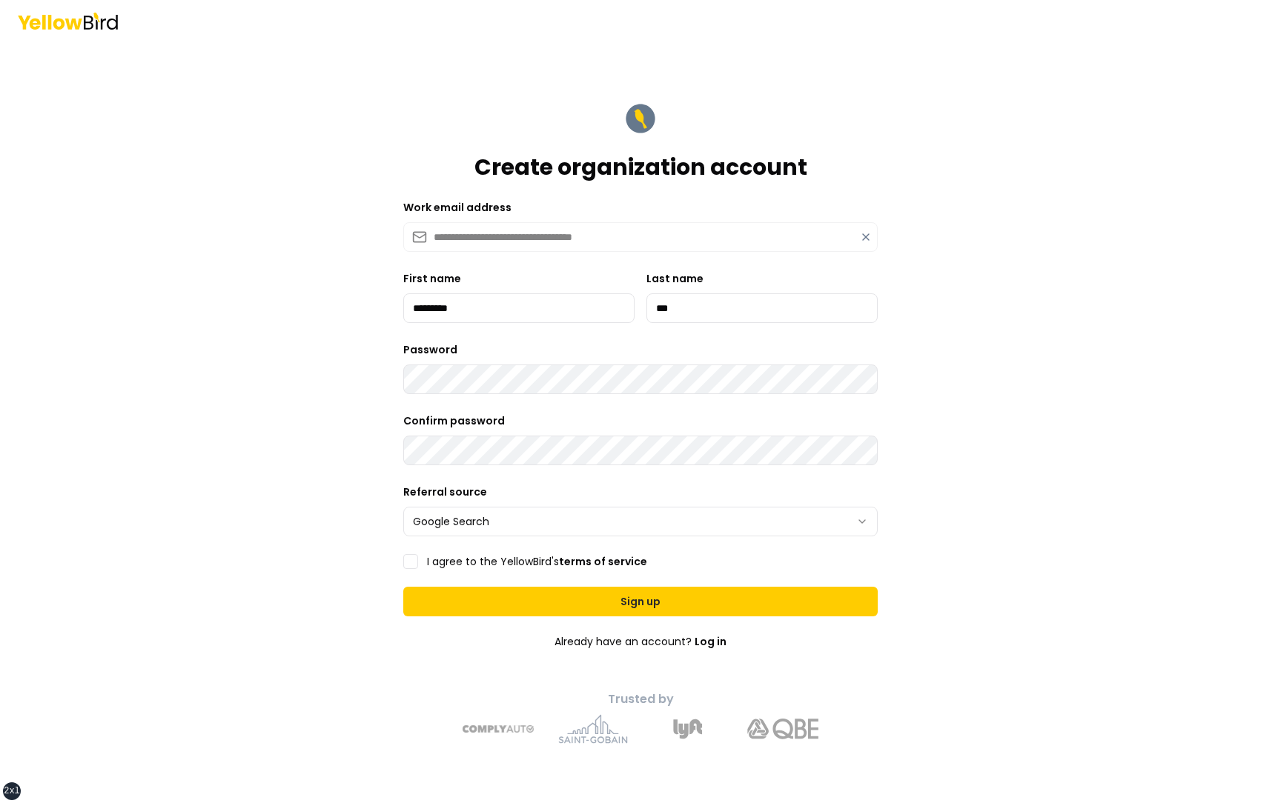
click at [477, 561] on label "I agree to the YellowBird's terms of service" at bounding box center [537, 562] width 220 height 10
click at [418, 561] on button "I agree to the YellowBird's terms of service" at bounding box center [410, 561] width 15 height 15
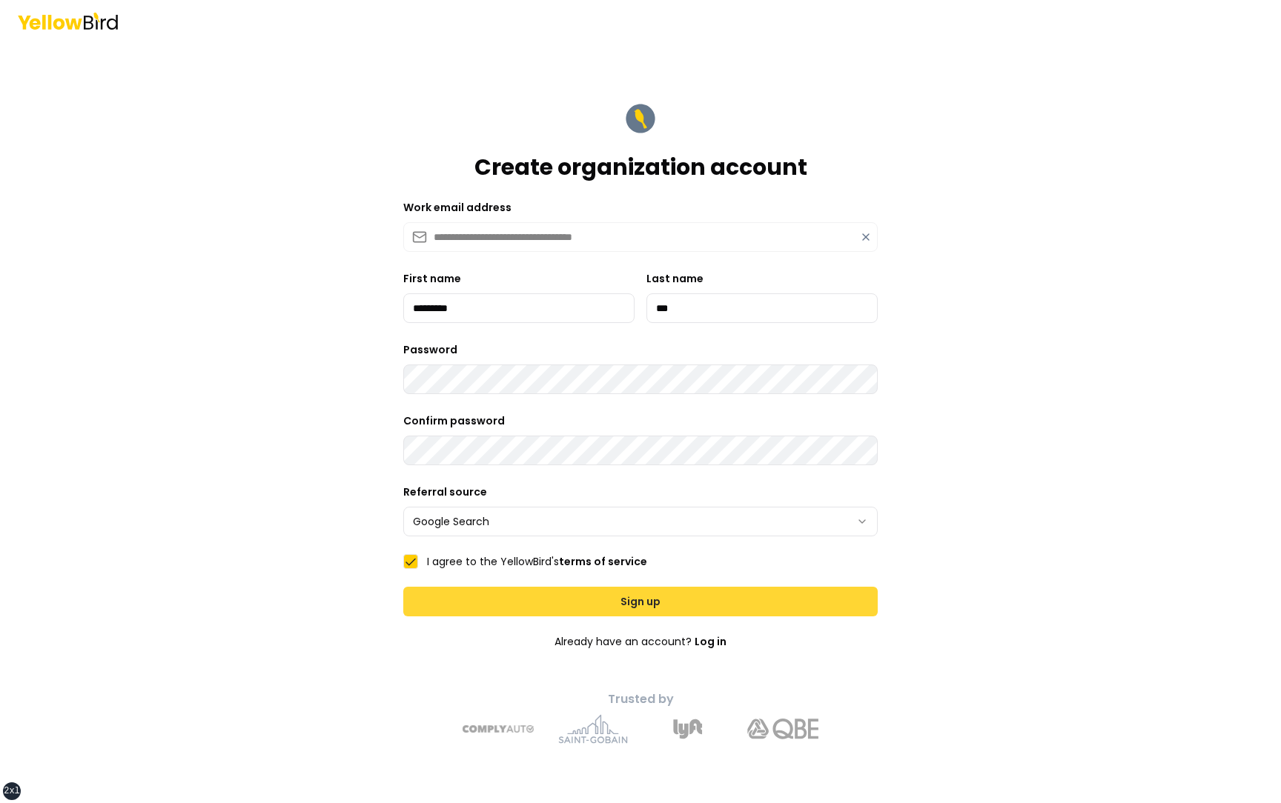
click at [539, 602] on button "Sign up" at bounding box center [640, 602] width 474 height 30
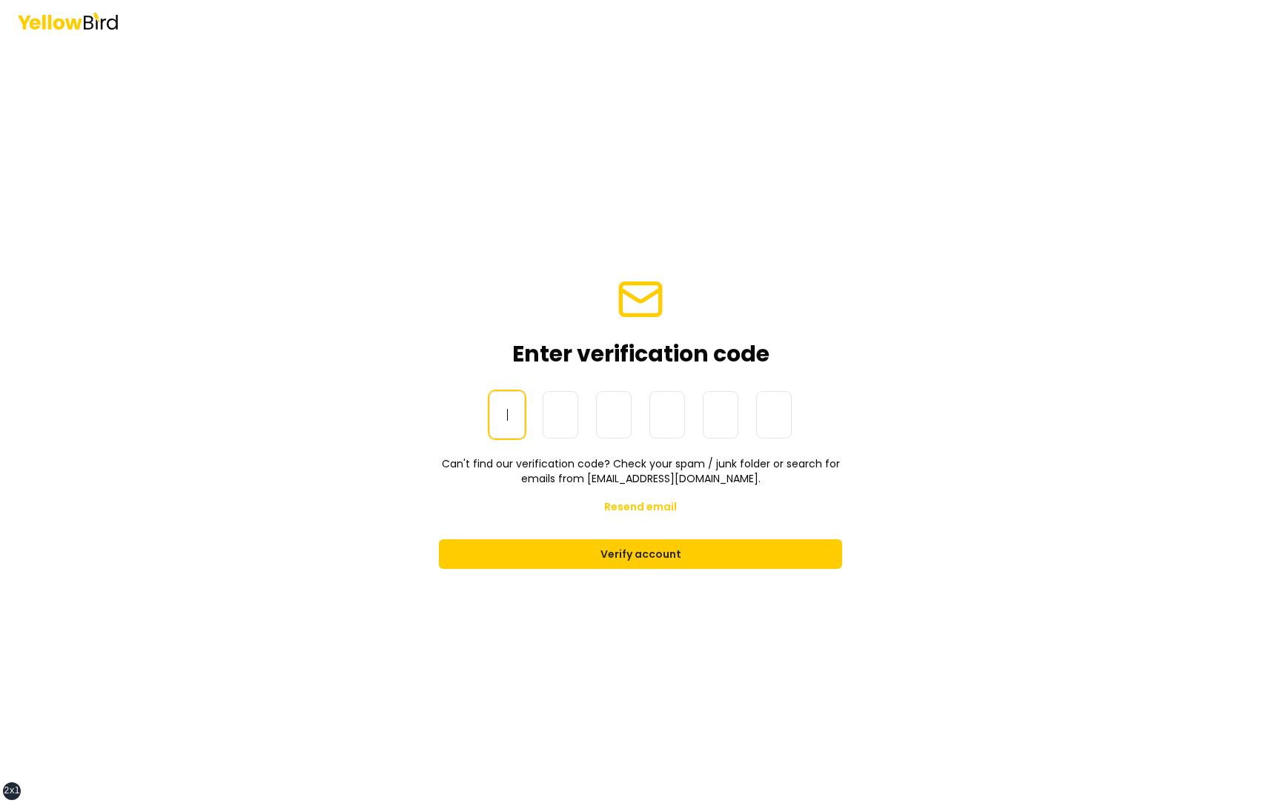
paste input "******"
type input "******"
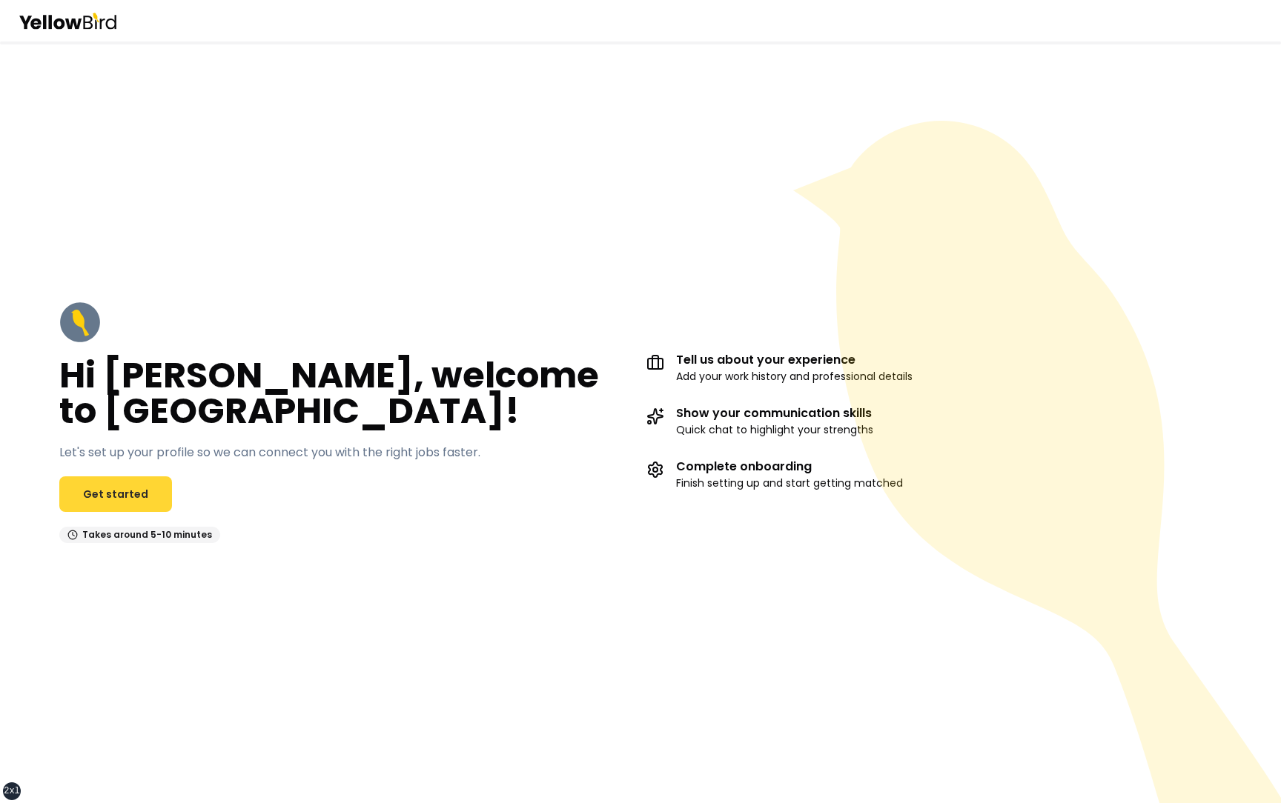
click at [119, 492] on link "Get started" at bounding box center [115, 495] width 113 height 36
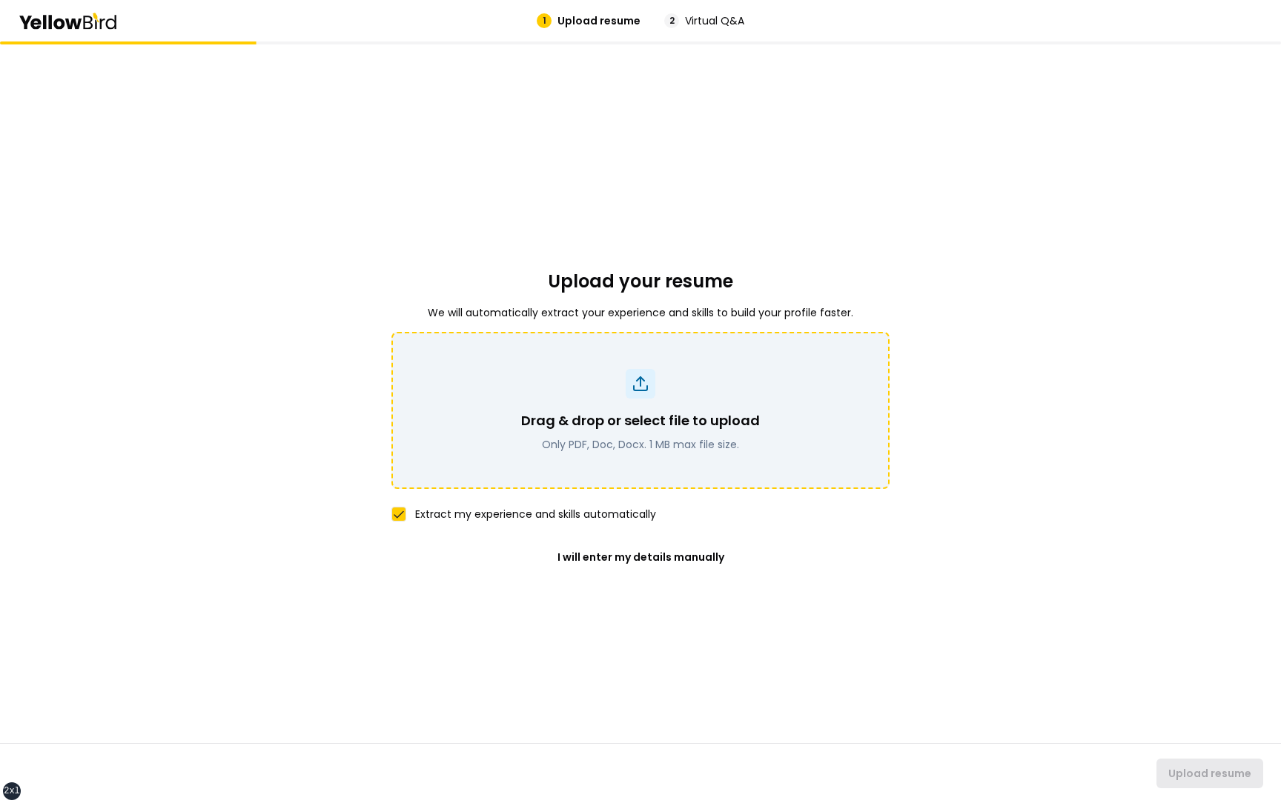
click at [628, 381] on div at bounding box center [641, 384] width 30 height 30
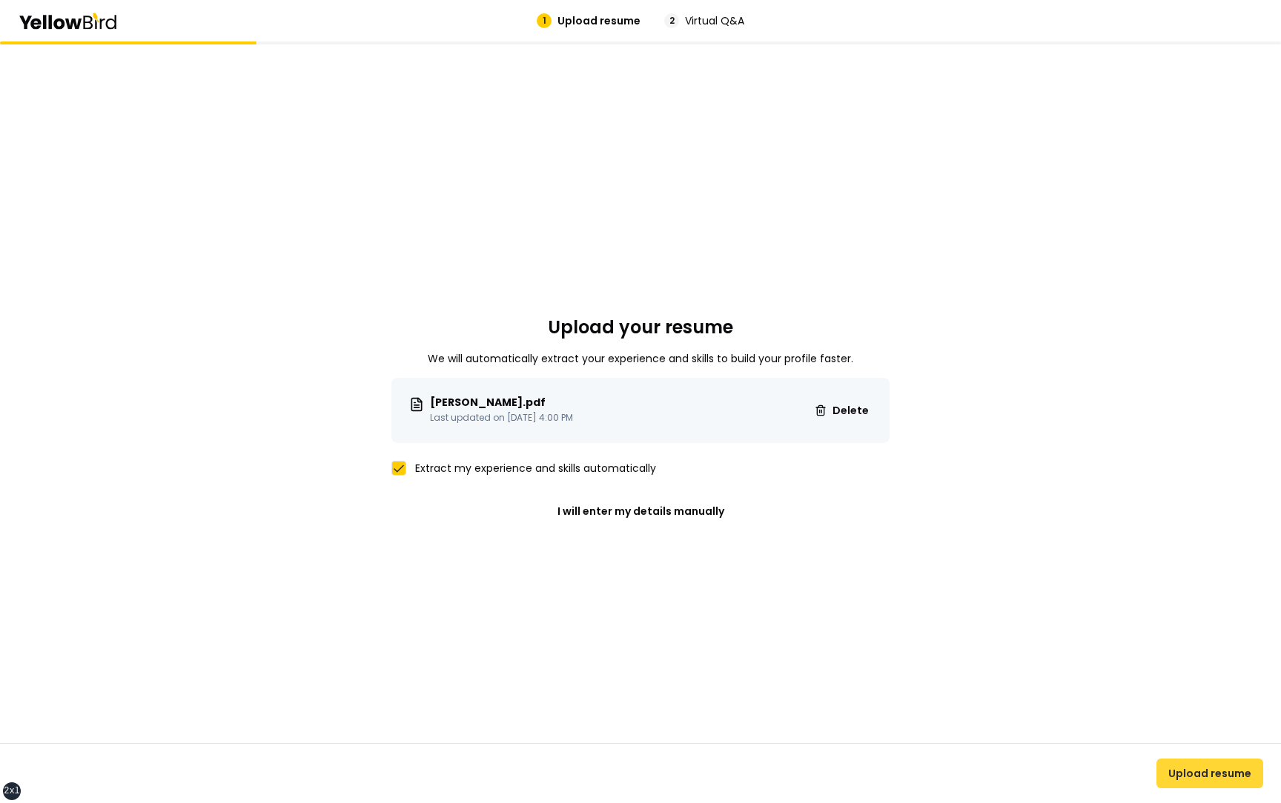
click at [1208, 776] on button "Upload resume" at bounding box center [1209, 774] width 107 height 30
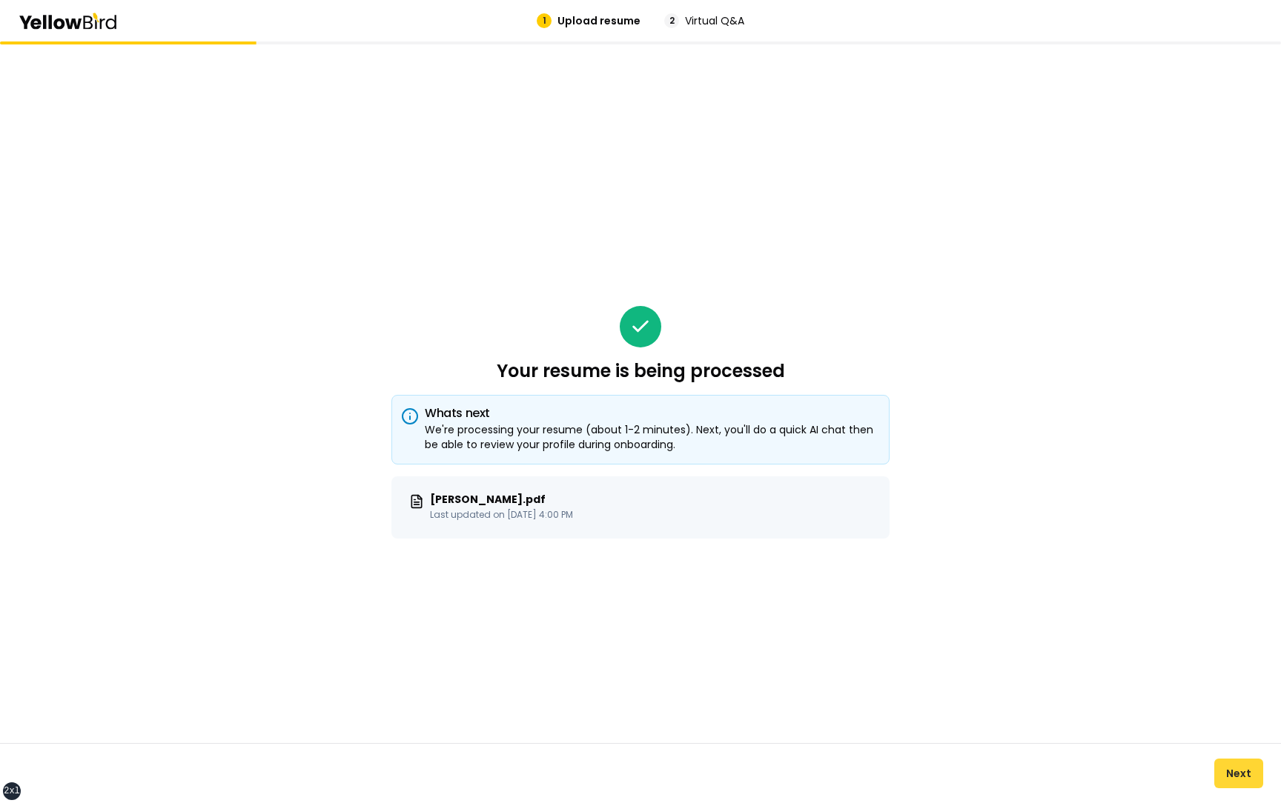
click at [1231, 775] on button "Next" at bounding box center [1238, 774] width 49 height 30
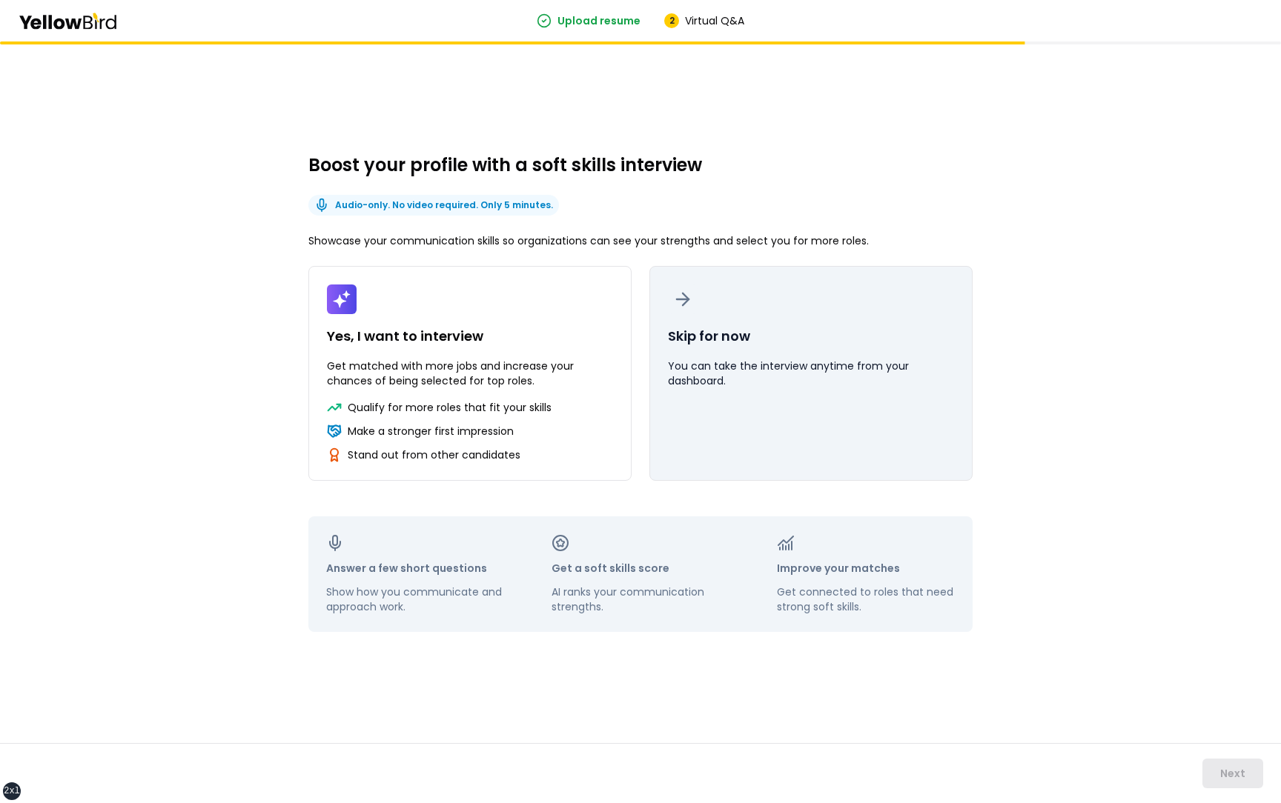
click at [823, 349] on button "Skip for now You can take the interview anytime from your dashboard." at bounding box center [810, 373] width 323 height 215
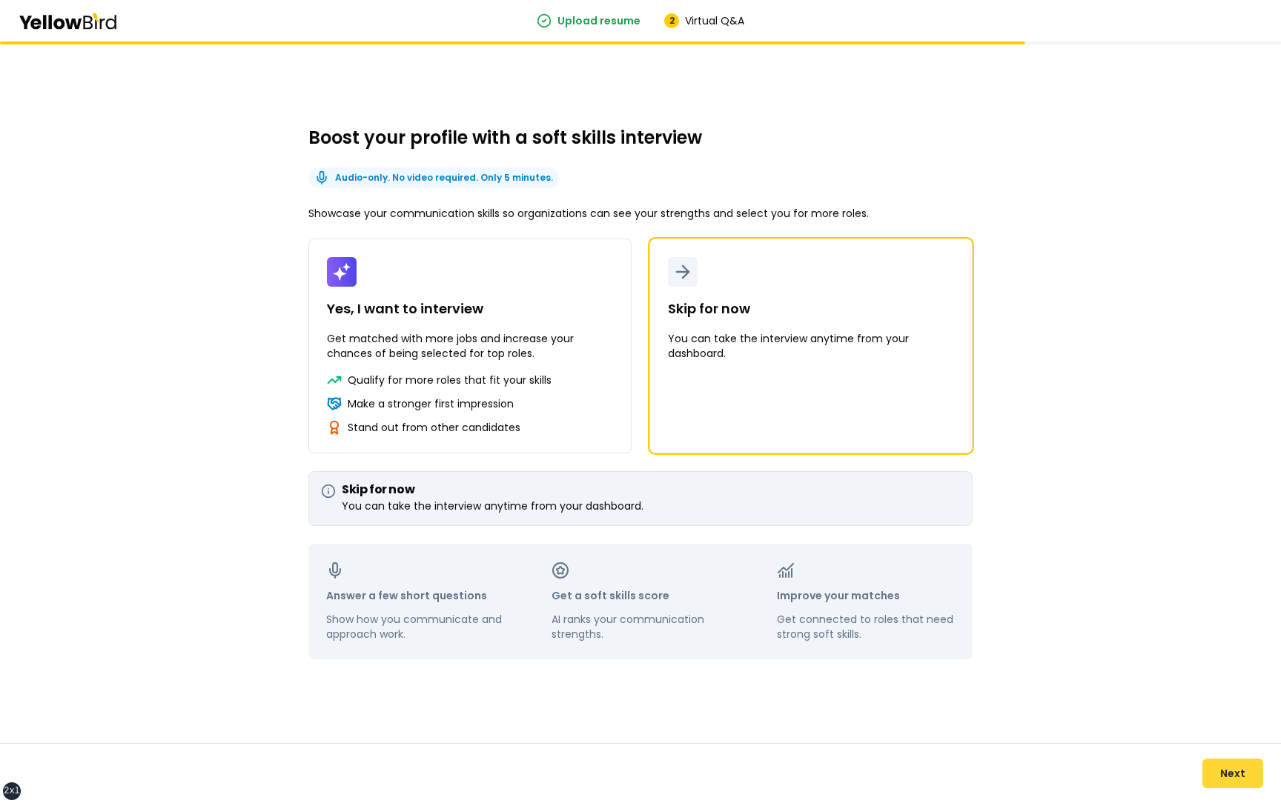
click at [1238, 769] on button "Next" at bounding box center [1232, 774] width 61 height 30
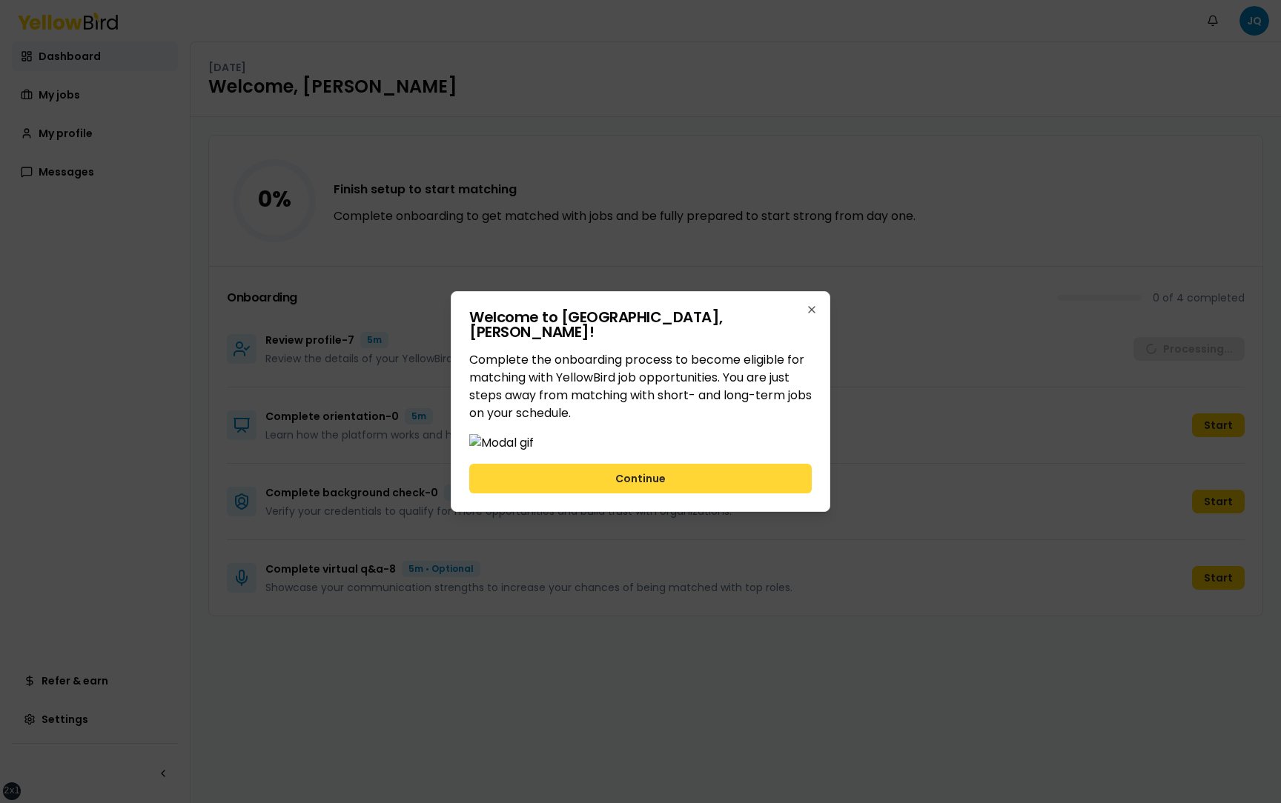
click at [739, 494] on button "Continue" at bounding box center [640, 479] width 342 height 30
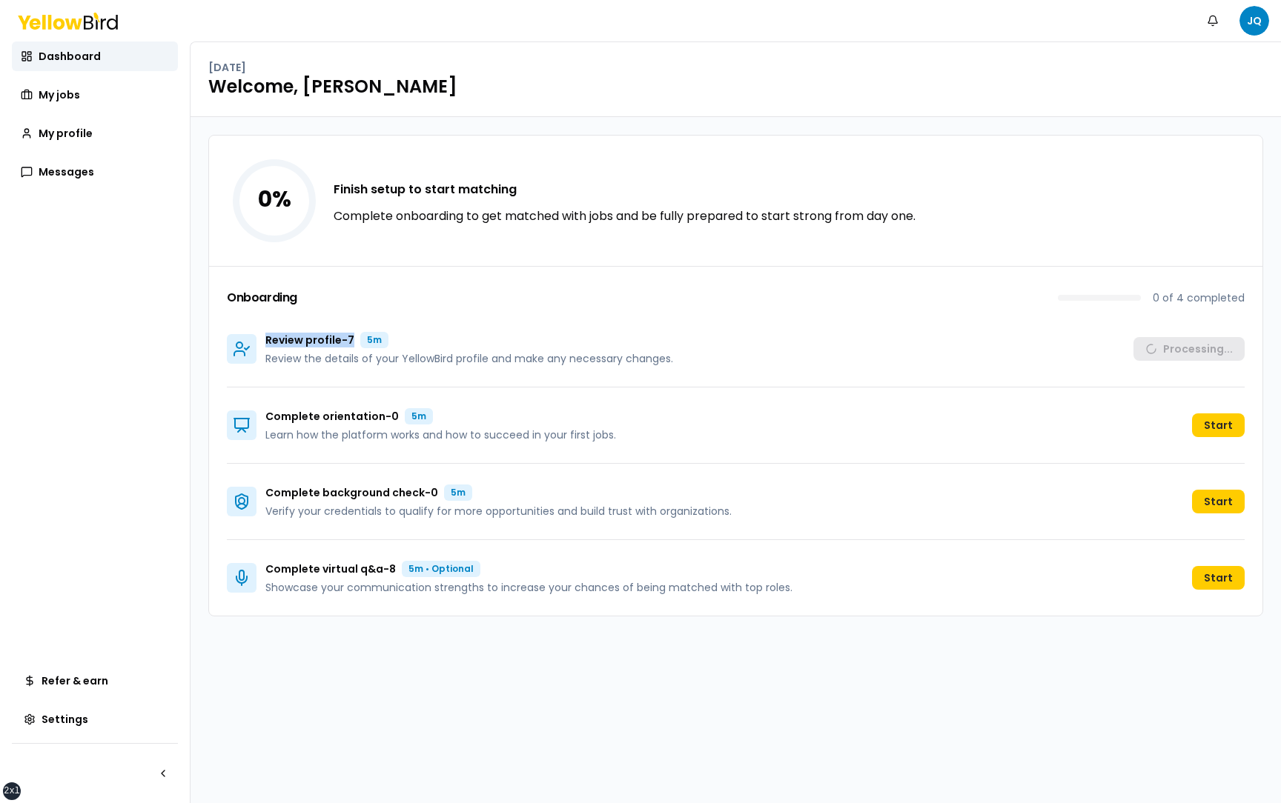
drag, startPoint x: 356, startPoint y: 339, endPoint x: 265, endPoint y: 343, distance: 91.2
click at [265, 343] on div "Review profile - 7 5m" at bounding box center [469, 340] width 408 height 16
drag, startPoint x: 397, startPoint y: 568, endPoint x: 267, endPoint y: 567, distance: 129.7
click at [267, 567] on div "Complete virtual q&a - 8 5m • Optional" at bounding box center [528, 569] width 527 height 16
drag, startPoint x: 439, startPoint y: 489, endPoint x: 265, endPoint y: 496, distance: 173.6
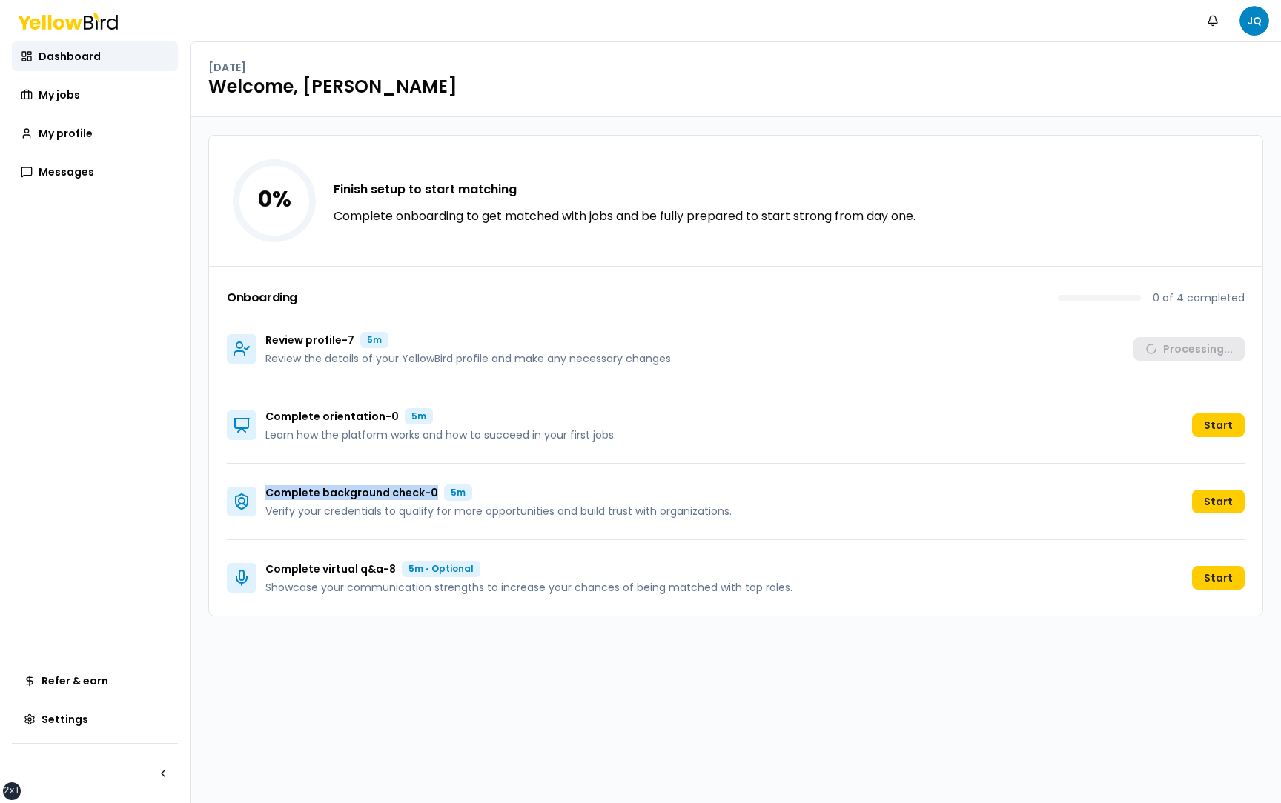
click at [265, 496] on div "Complete background check - 0 5m" at bounding box center [498, 493] width 466 height 16
drag, startPoint x: 357, startPoint y: 342, endPoint x: 262, endPoint y: 342, distance: 95.6
click at [261, 342] on div "Review profile - 7 5m Review the details of your YellowBird profile and make an…" at bounding box center [450, 349] width 446 height 34
click at [936, 344] on div "Review profile - 7 5m Review the details of your YellowBird profile and make an…" at bounding box center [736, 349] width 1018 height 76
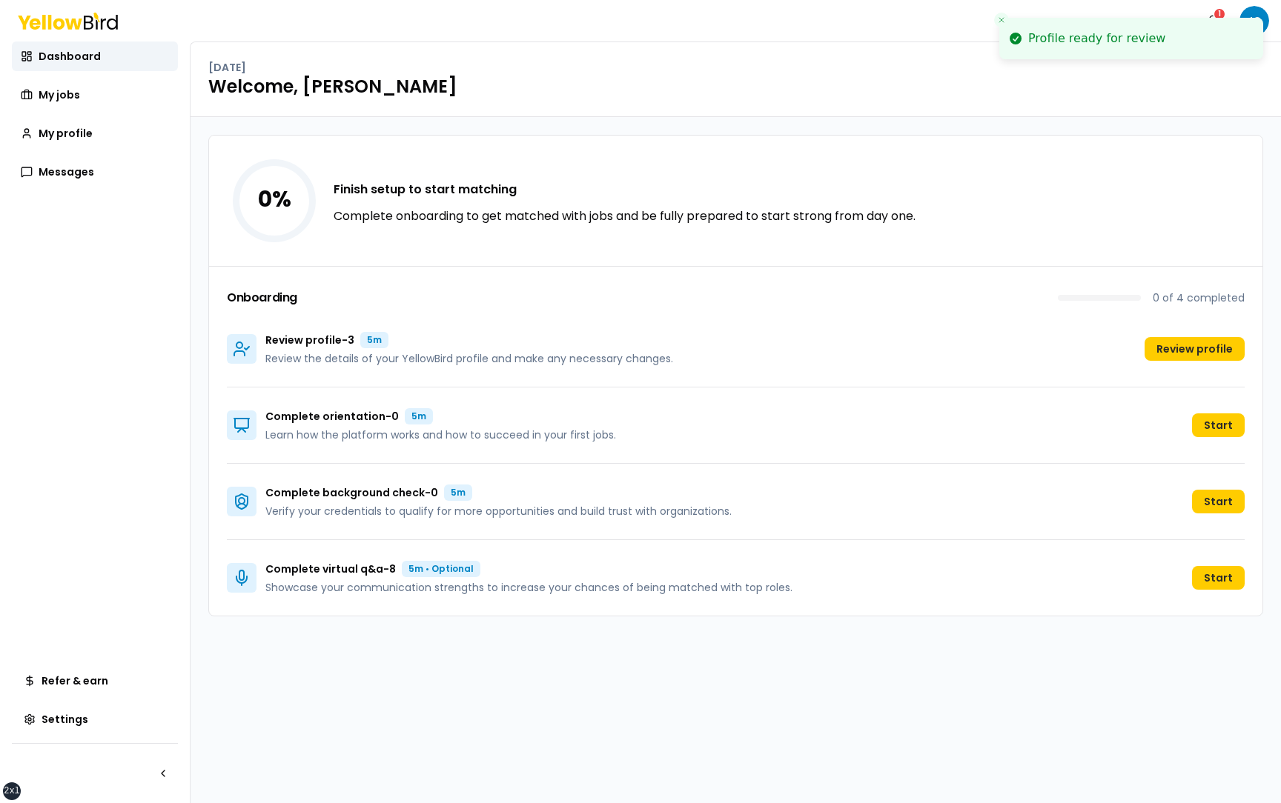
click at [1001, 20] on line "Close toast" at bounding box center [1001, 20] width 4 height 4
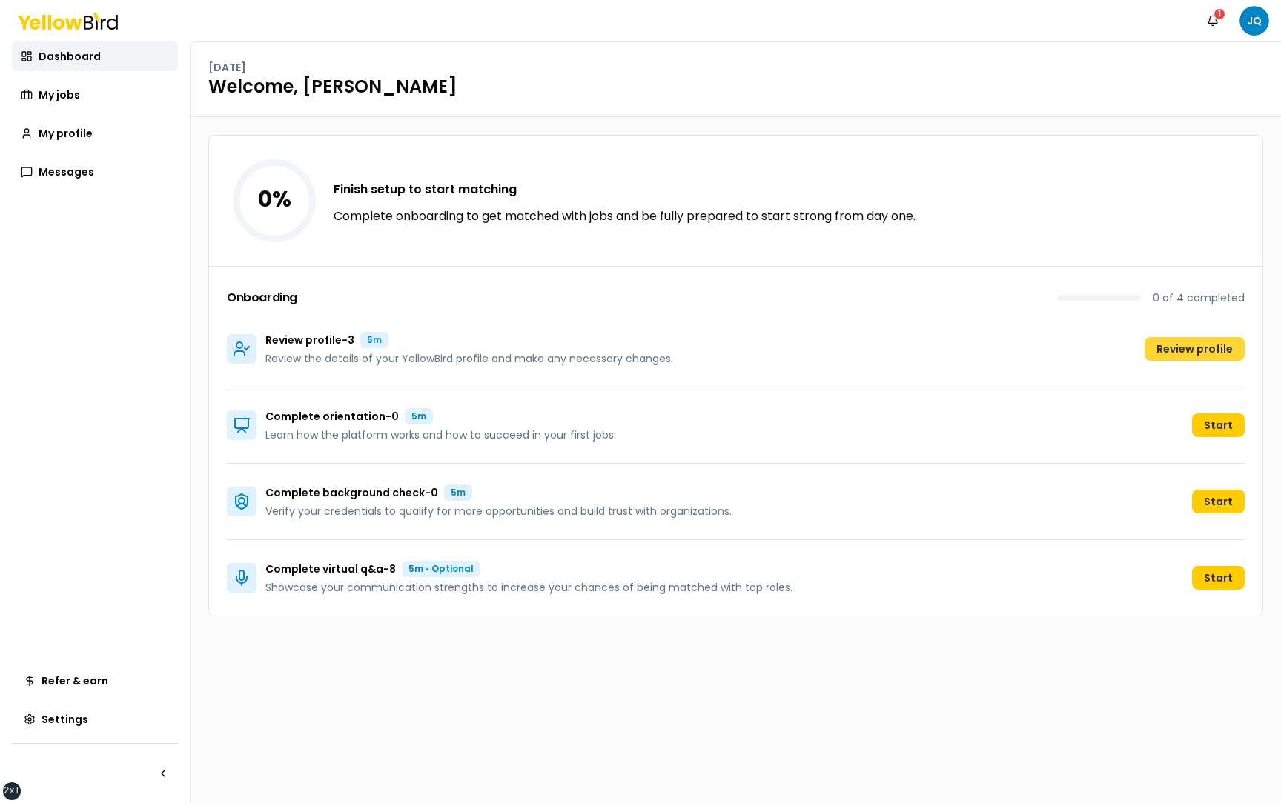
click at [1203, 348] on button "Review profile" at bounding box center [1194, 349] width 100 height 24
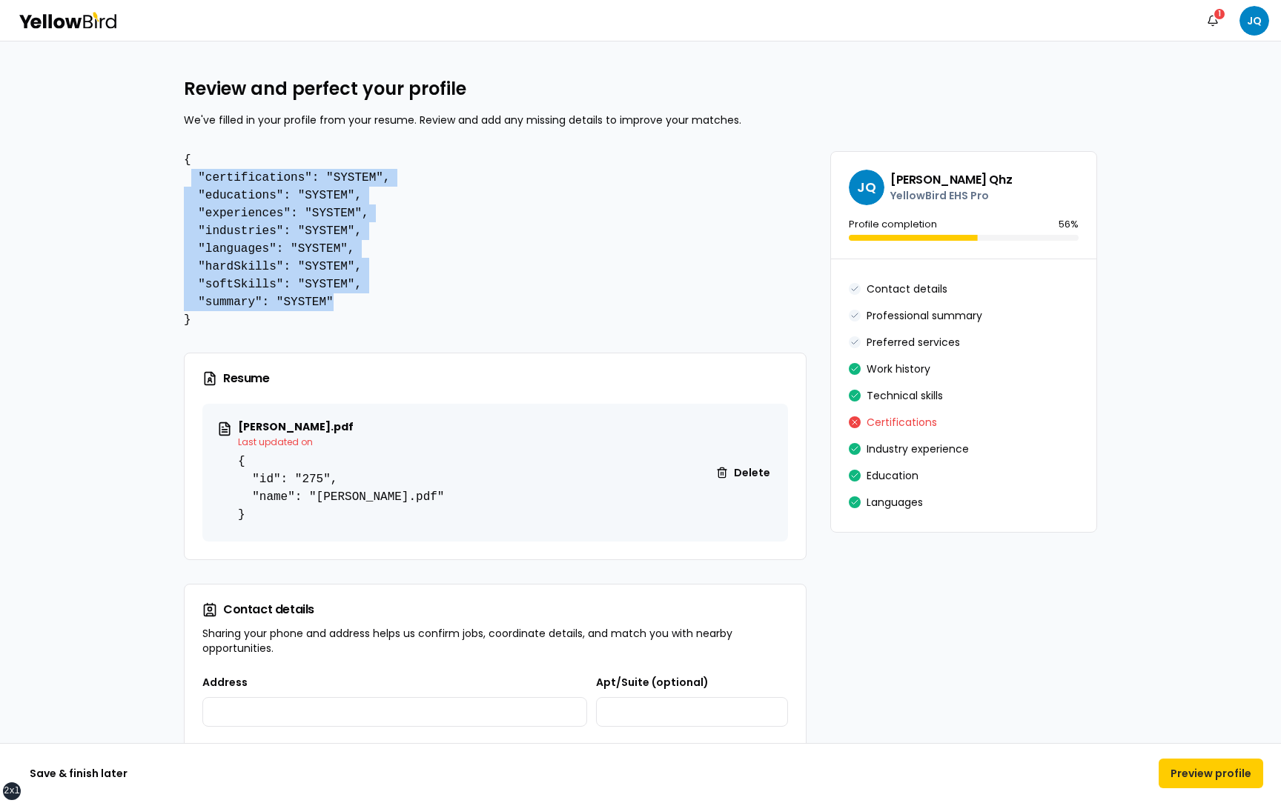
drag, startPoint x: 345, startPoint y: 301, endPoint x: 188, endPoint y: 176, distance: 201.5
click at [188, 175] on pre "{ "certifications": "SYSTEM", "educations": "SYSTEM", "experiences": "SYSTEM", …" at bounding box center [495, 240] width 623 height 178
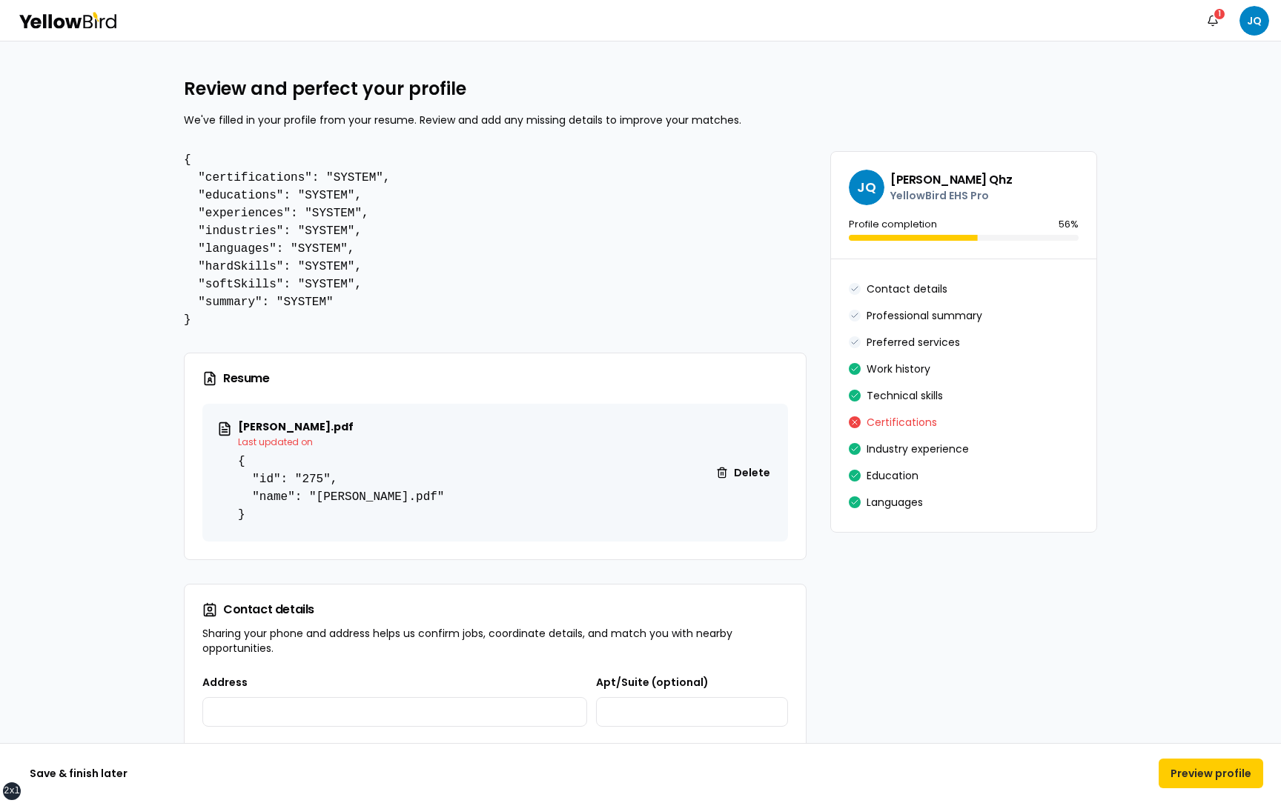
click at [370, 284] on pre "{ "certifications": "SYSTEM", "educations": "SYSTEM", "experiences": "SYSTEM", …" at bounding box center [495, 240] width 623 height 178
drag, startPoint x: 377, startPoint y: 284, endPoint x: 199, endPoint y: 284, distance: 177.9
click at [198, 284] on pre "{ "certifications": "SYSTEM", "educations": "SYSTEM", "experiences": "SYSTEM", …" at bounding box center [495, 240] width 623 height 178
drag, startPoint x: 382, startPoint y: 260, endPoint x: 196, endPoint y: 262, distance: 186.0
click at [196, 262] on pre "{ "certifications": "SYSTEM", "educations": "SYSTEM", "experiences": "SYSTEM", …" at bounding box center [495, 240] width 623 height 178
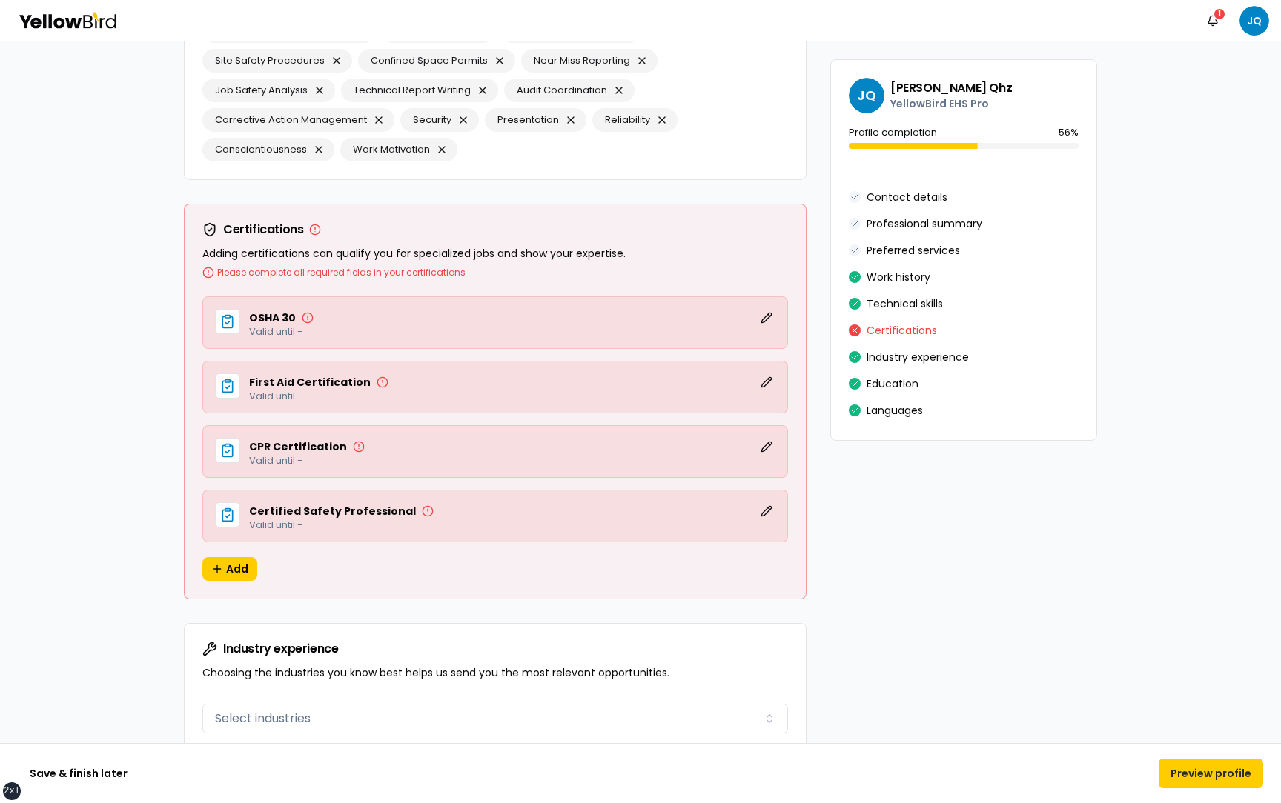
scroll to position [2753, 0]
click at [772, 511] on button "Edit" at bounding box center [766, 509] width 18 height 18
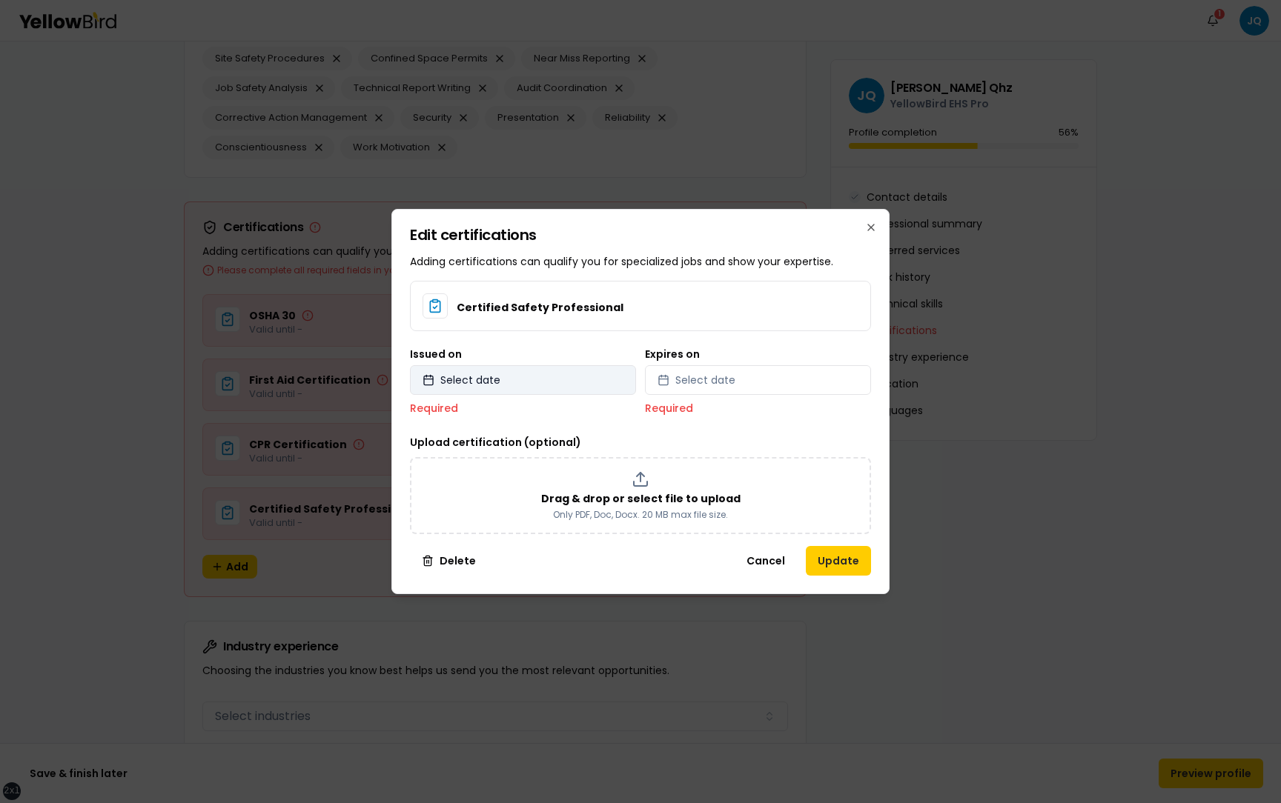
click at [599, 385] on button "Select date" at bounding box center [523, 380] width 226 height 30
select select "*"
select select "****"
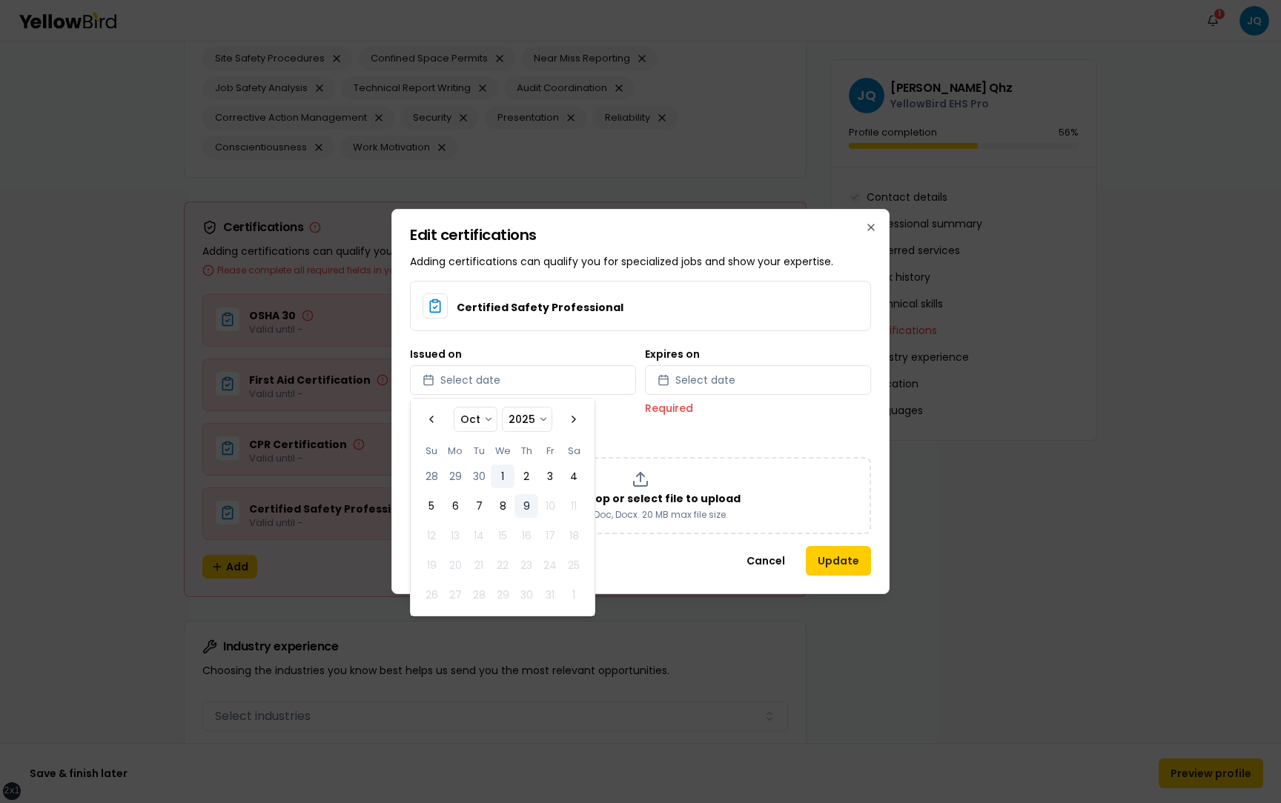
click at [496, 471] on button "1" at bounding box center [503, 477] width 24 height 24
select select "*"
select select "****"
click at [761, 387] on button "Select date" at bounding box center [758, 380] width 226 height 30
select select "*"
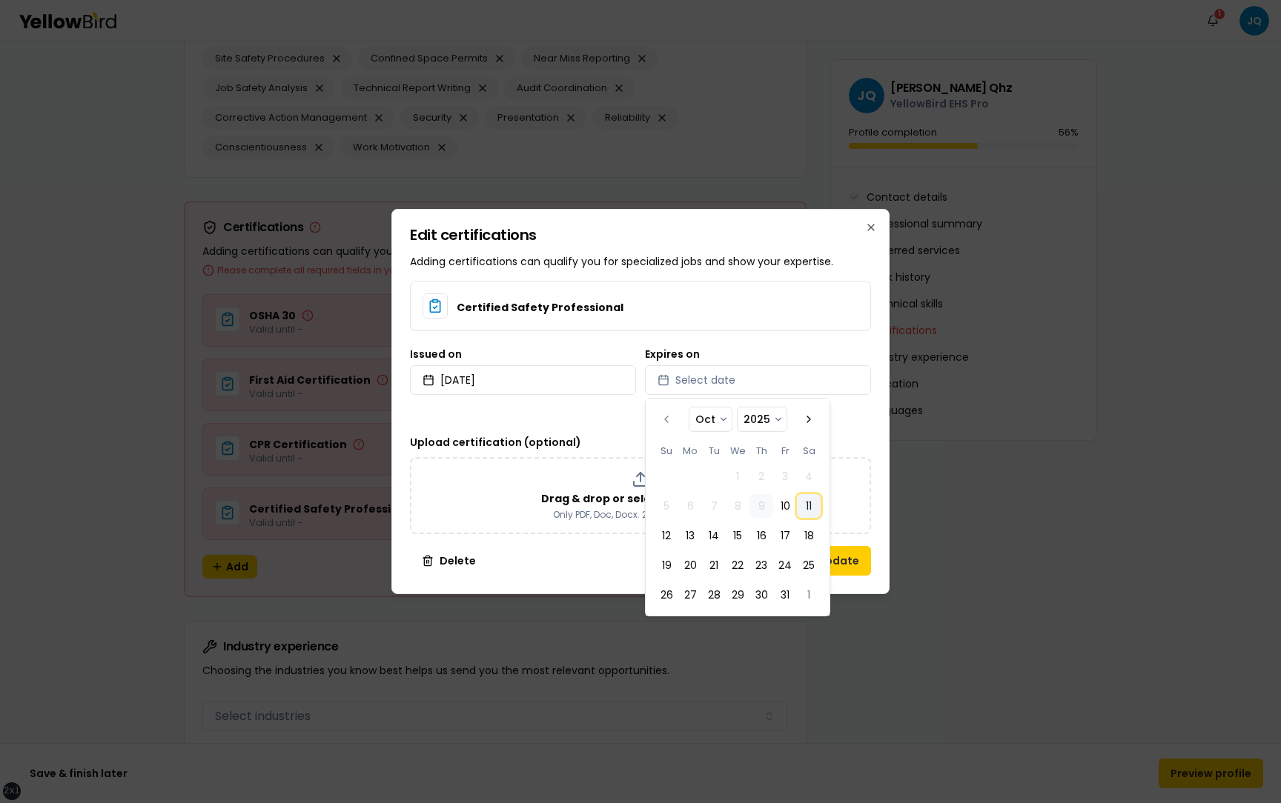
click at [797, 502] on button "11" at bounding box center [809, 506] width 24 height 24
select select "*"
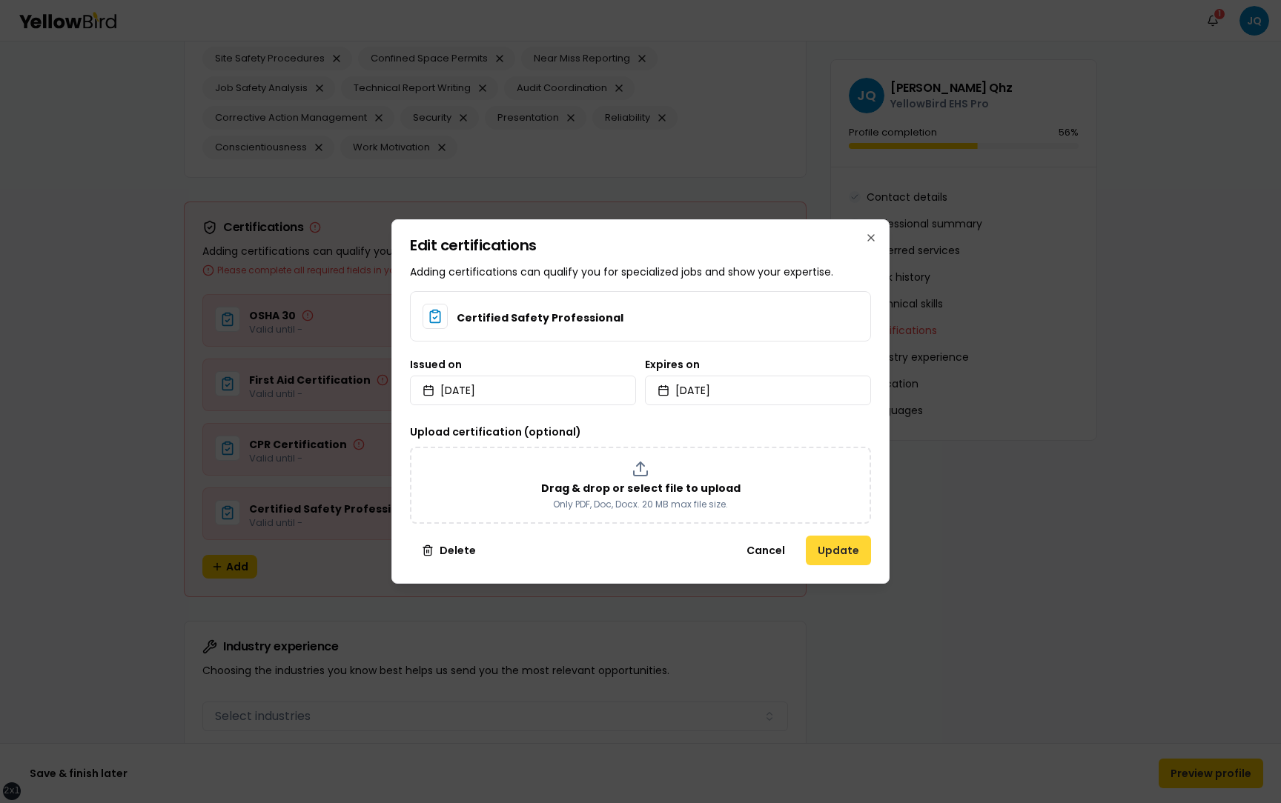
click at [854, 553] on button "Update" at bounding box center [838, 551] width 65 height 30
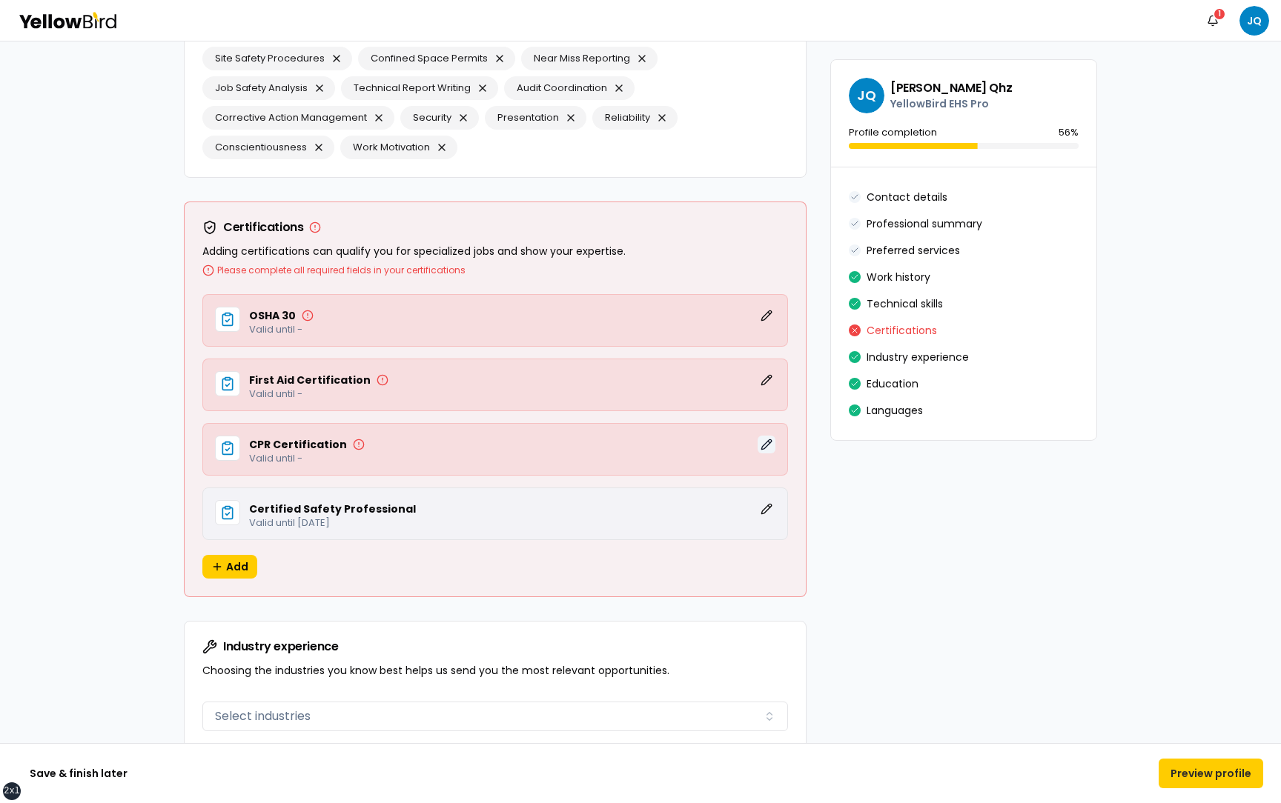
click at [766, 441] on button "Edit" at bounding box center [766, 445] width 18 height 18
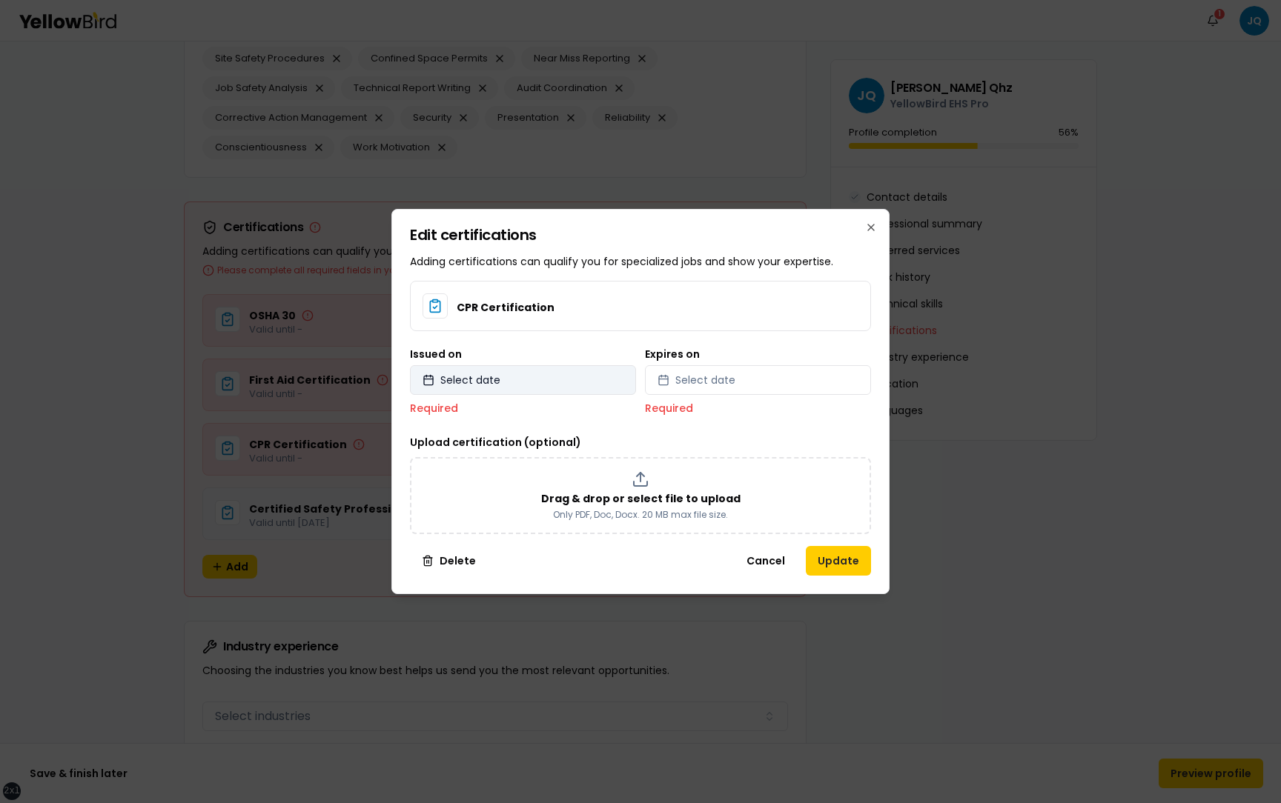
click at [527, 376] on button "Select date" at bounding box center [523, 380] width 226 height 30
select select "*"
select select "****"
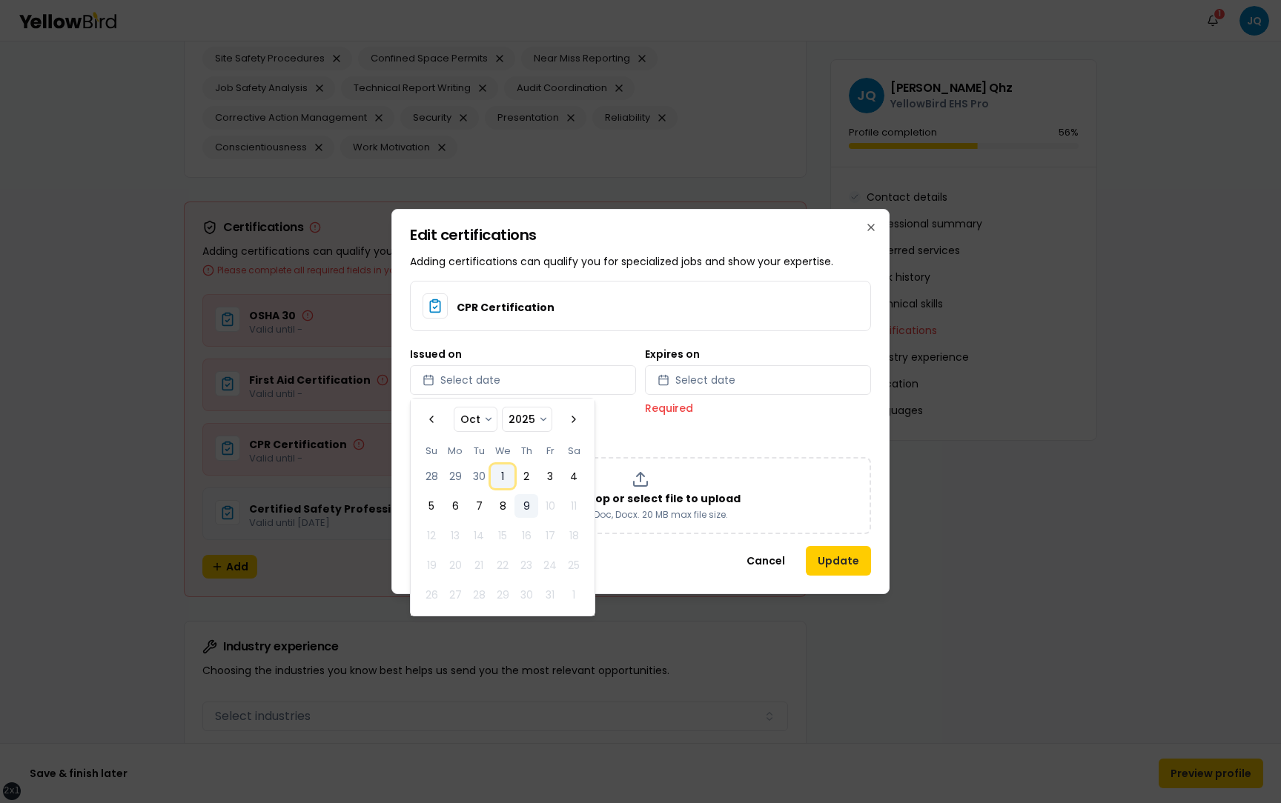
click at [507, 477] on button "1" at bounding box center [503, 477] width 24 height 24
select select "*"
select select "****"
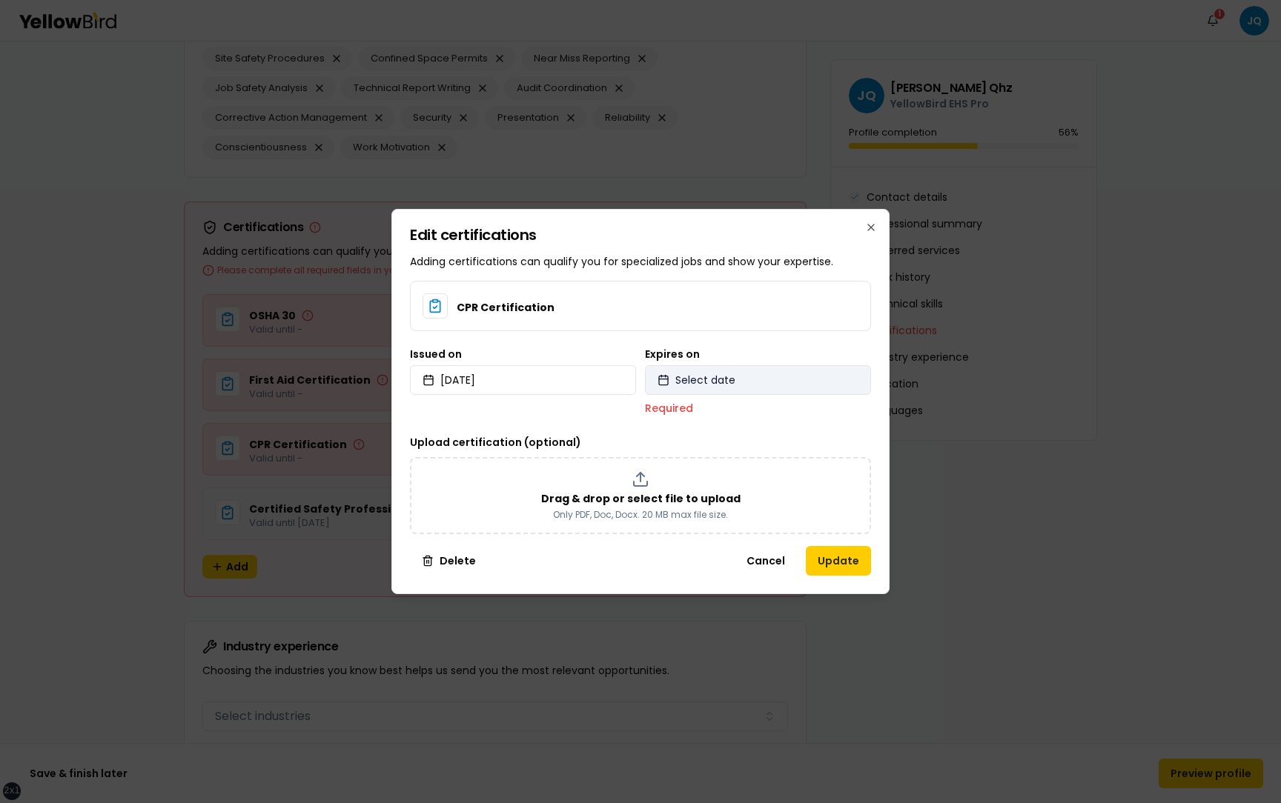
click at [746, 375] on button "Select date" at bounding box center [758, 380] width 226 height 30
select select "*"
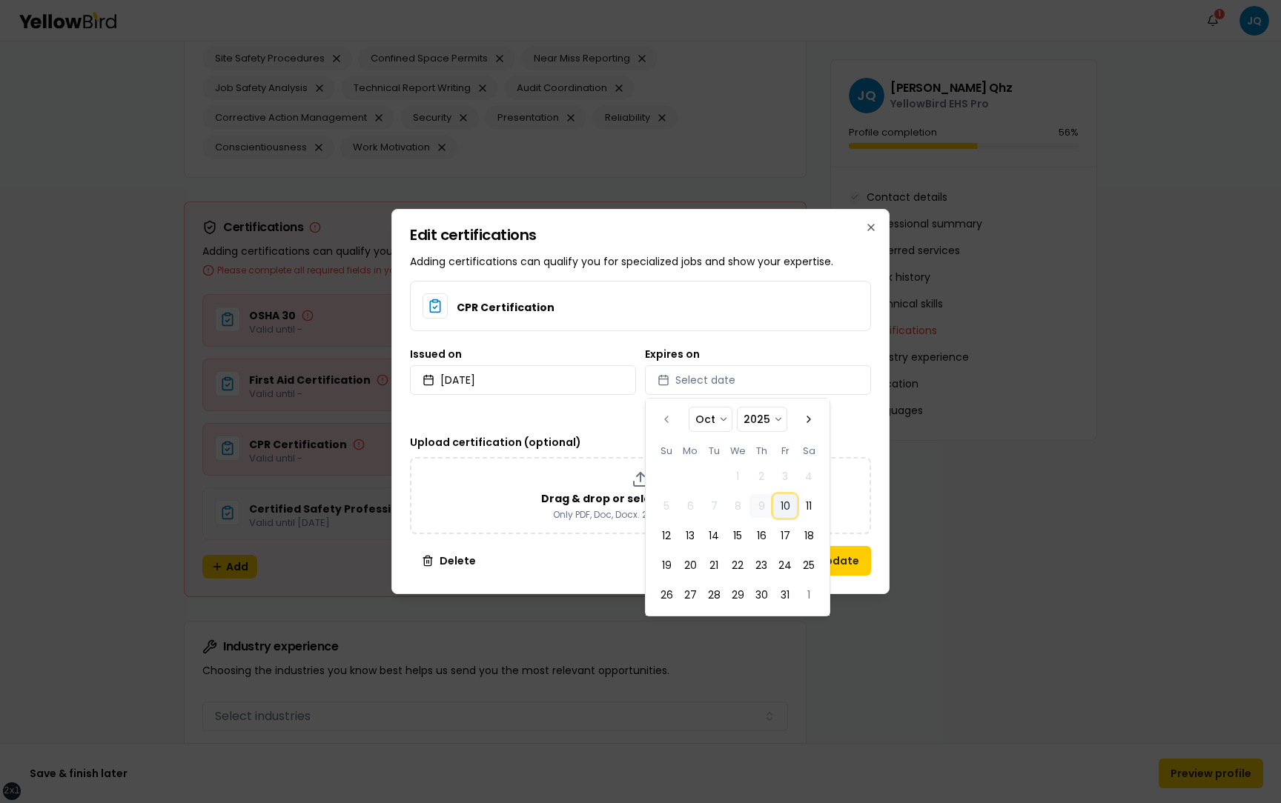
click at [792, 509] on button "10" at bounding box center [785, 506] width 24 height 24
select select "*"
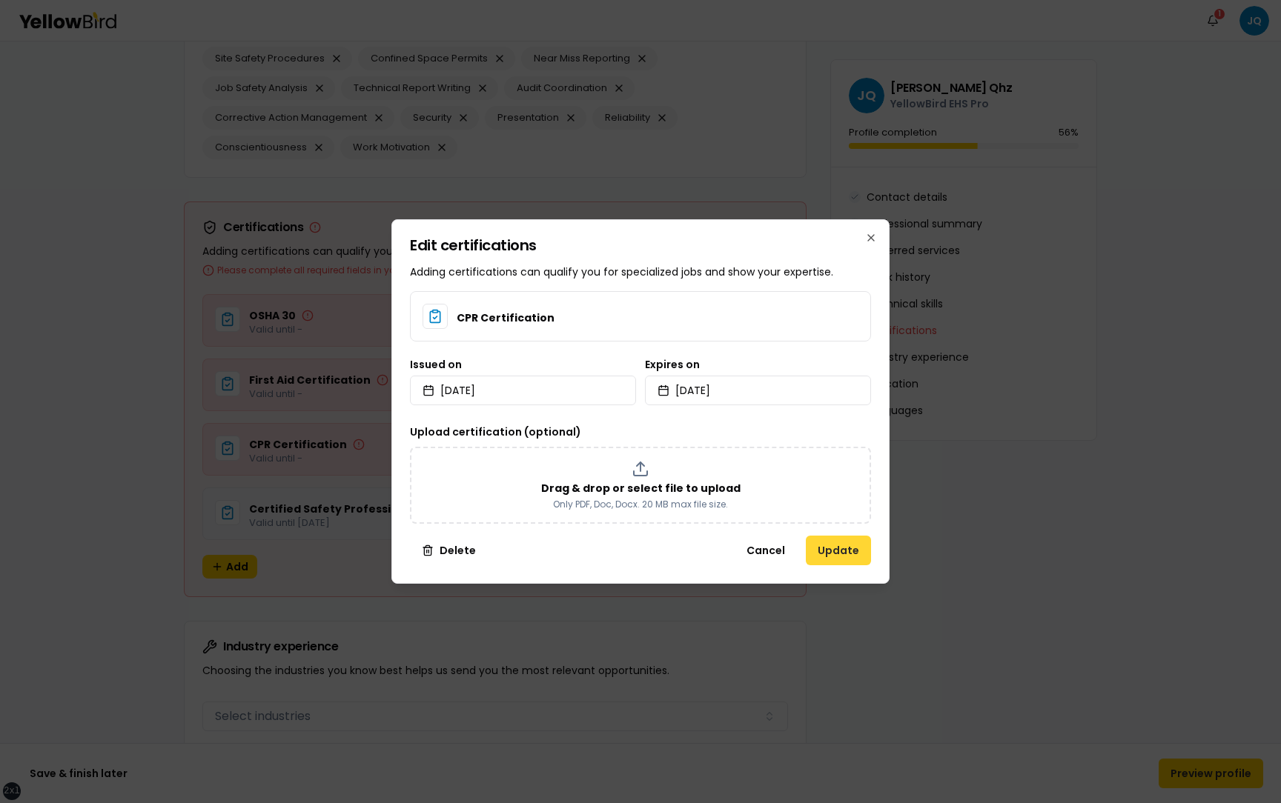
click at [856, 548] on button "Update" at bounding box center [838, 551] width 65 height 30
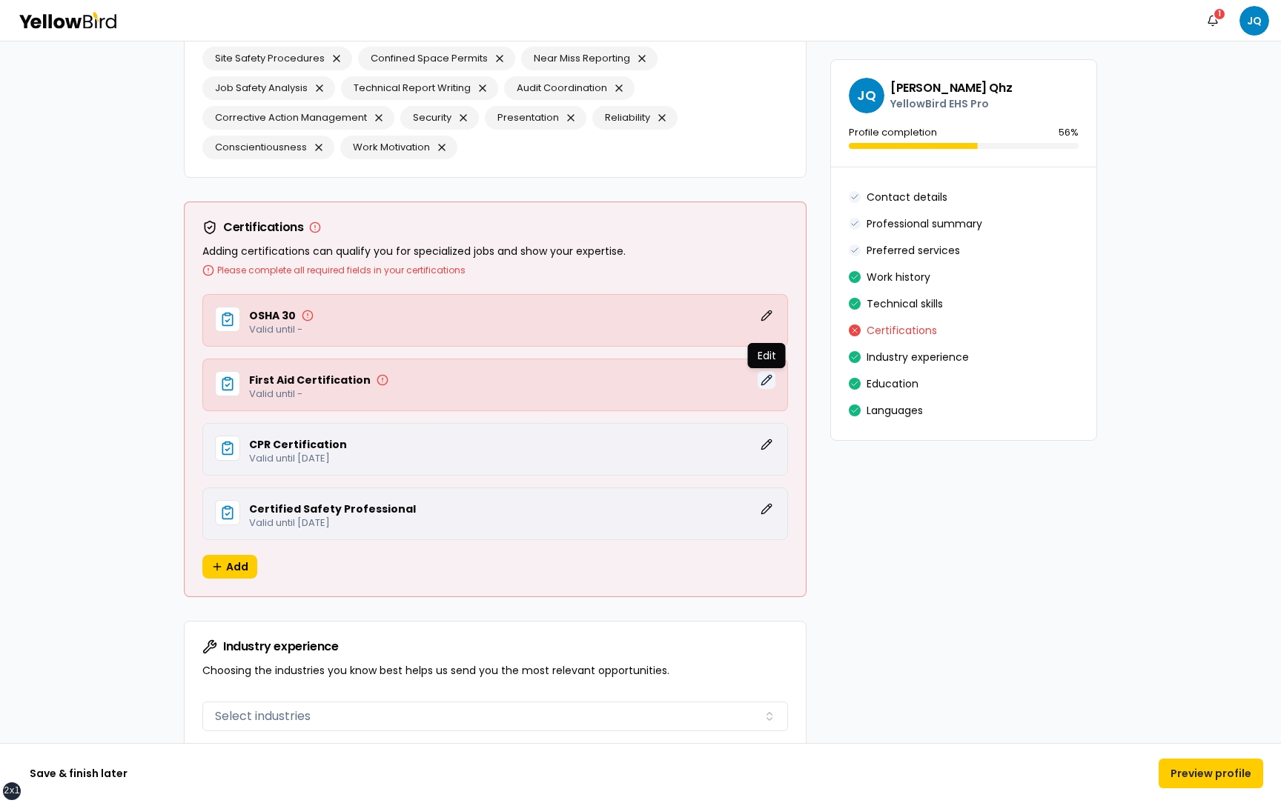
click at [765, 380] on button "Edit" at bounding box center [766, 380] width 18 height 18
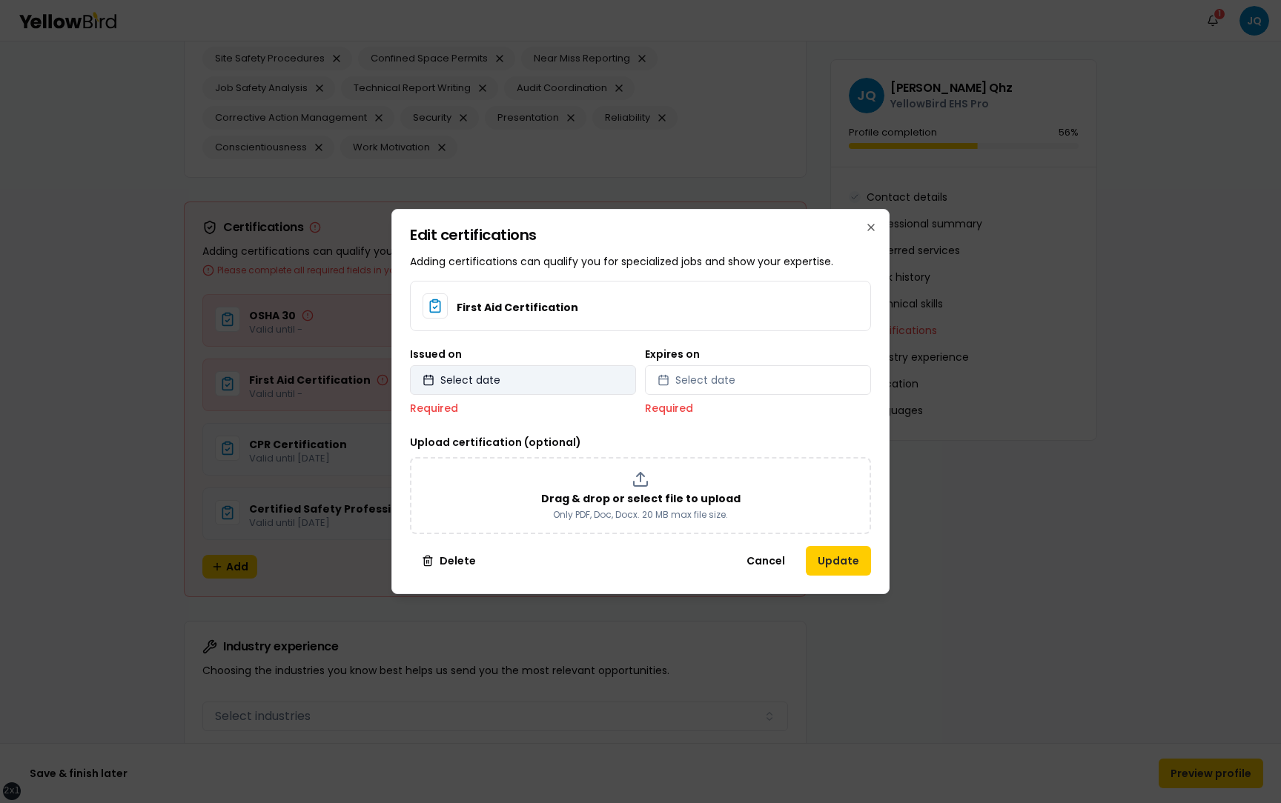
click at [575, 377] on button "Select date" at bounding box center [523, 380] width 226 height 30
select select "*"
select select "****"
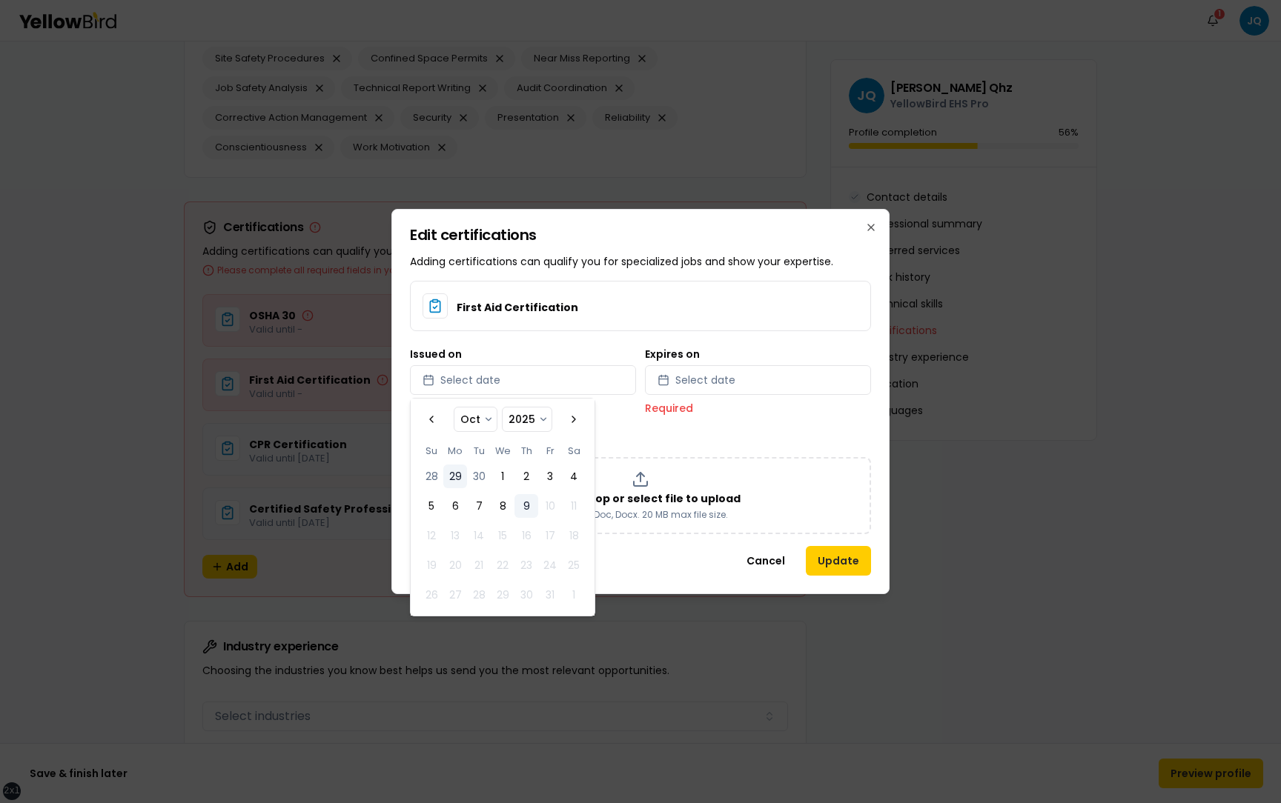
click at [455, 480] on button "29" at bounding box center [455, 477] width 24 height 24
select select "*"
select select "****"
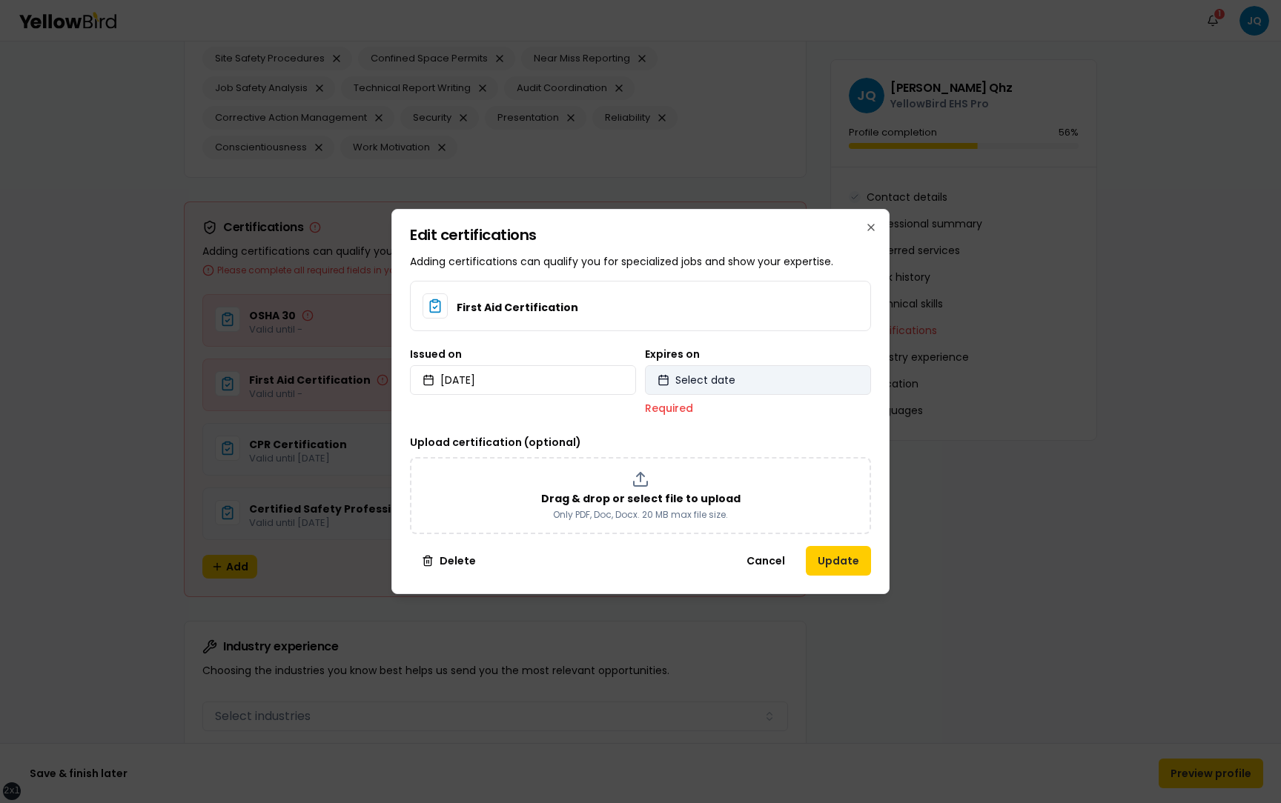
click at [828, 382] on button "Select date" at bounding box center [758, 380] width 226 height 30
select select "*"
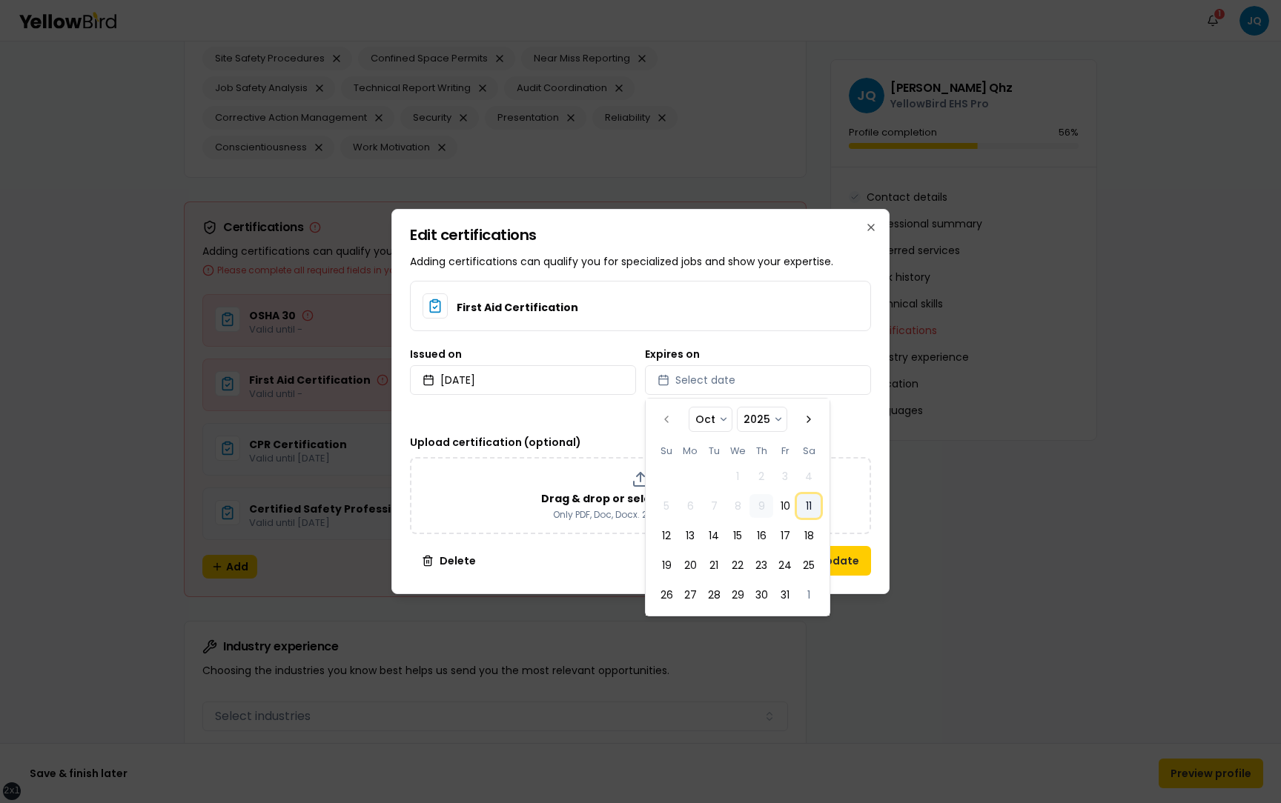
click at [806, 500] on button "11" at bounding box center [809, 506] width 24 height 24
select select "*"
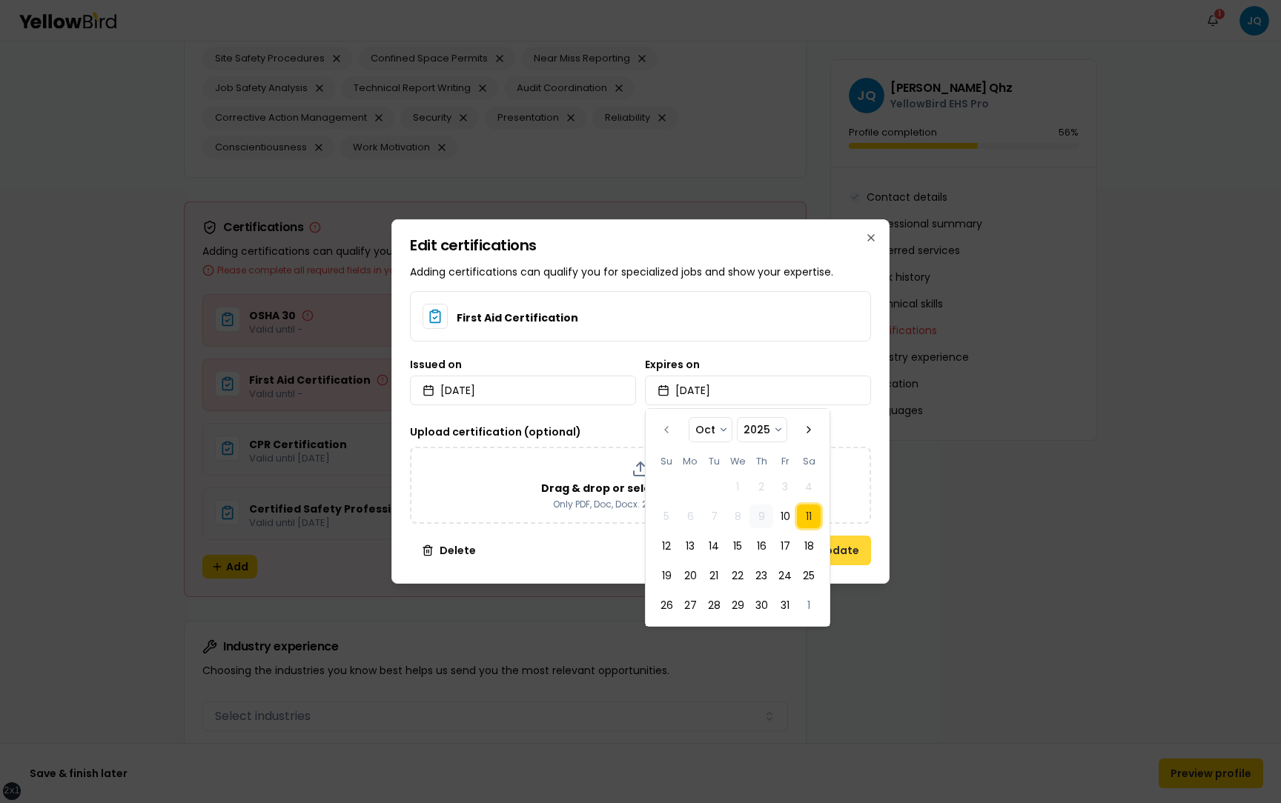
click at [855, 545] on button "Update" at bounding box center [838, 551] width 65 height 30
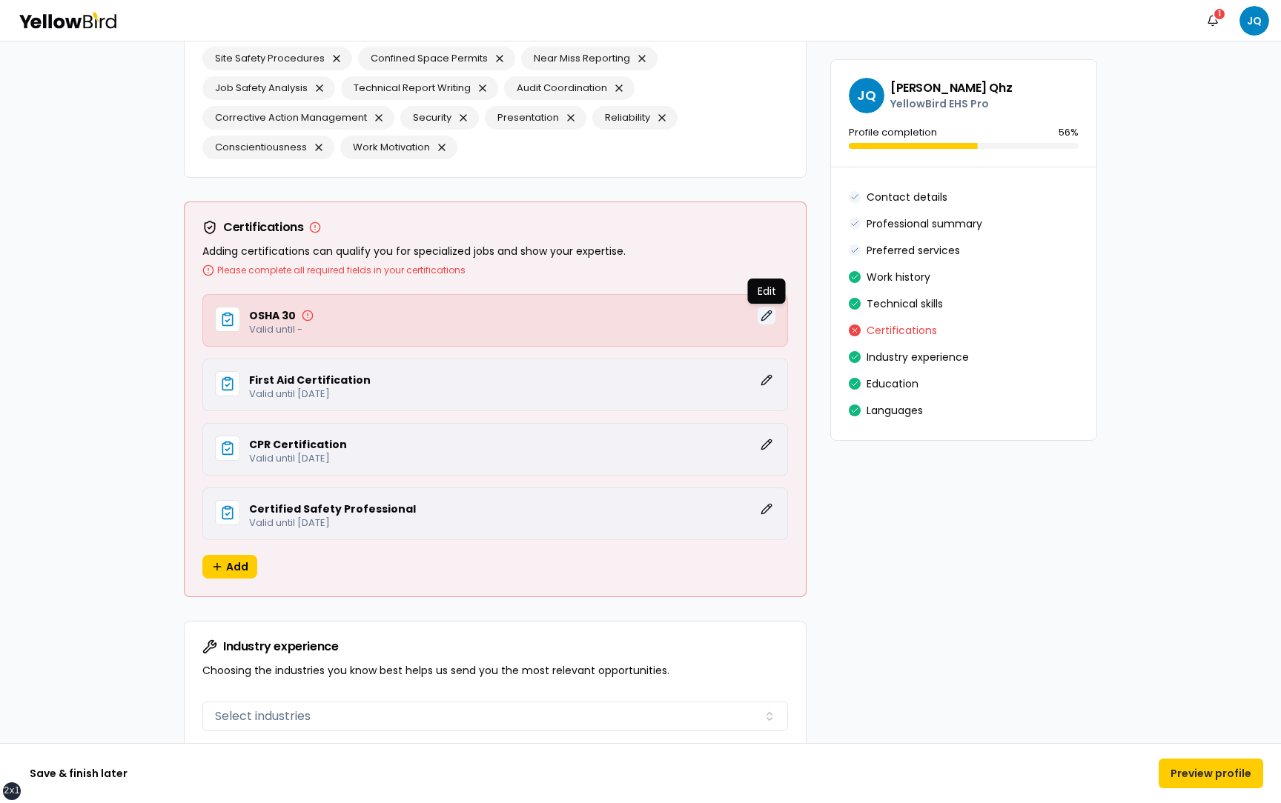
click at [766, 316] on button "Edit" at bounding box center [766, 316] width 18 height 18
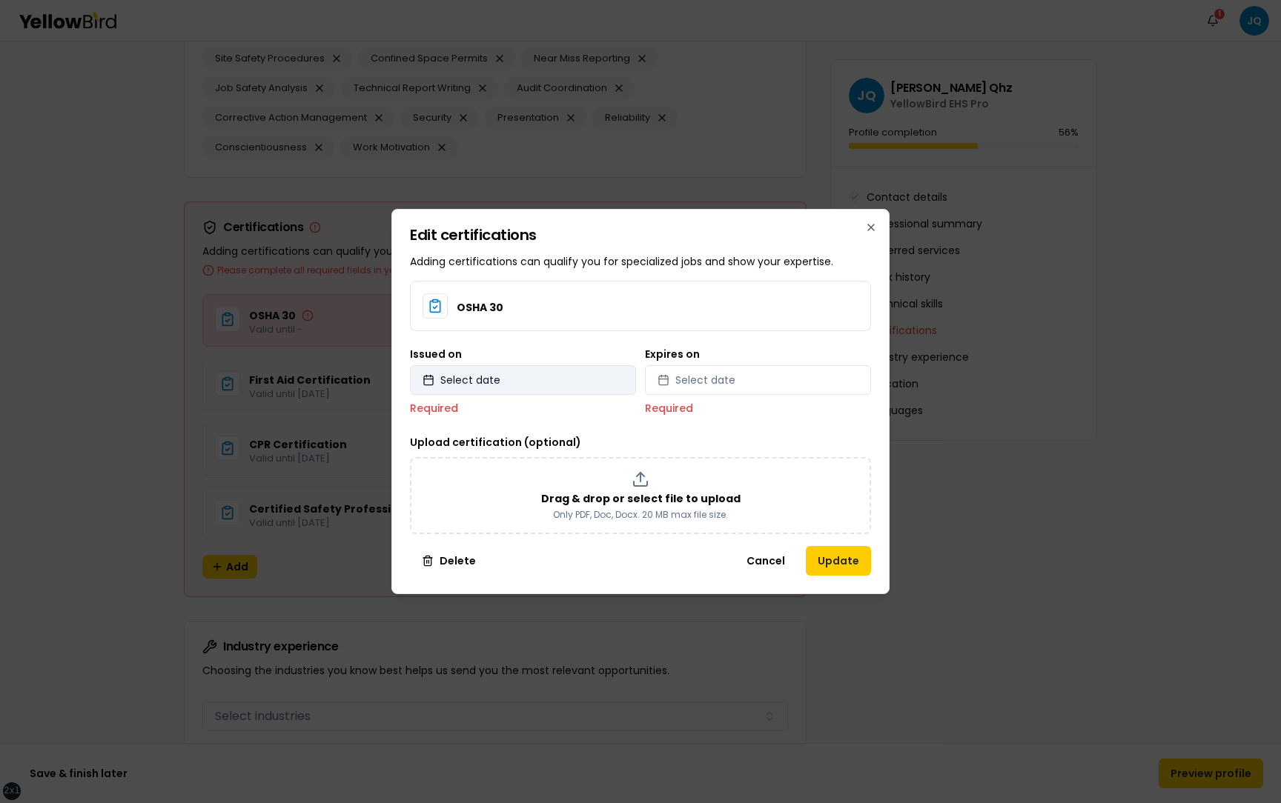
click at [581, 379] on button "Select date" at bounding box center [523, 380] width 226 height 30
select select "*"
select select "****"
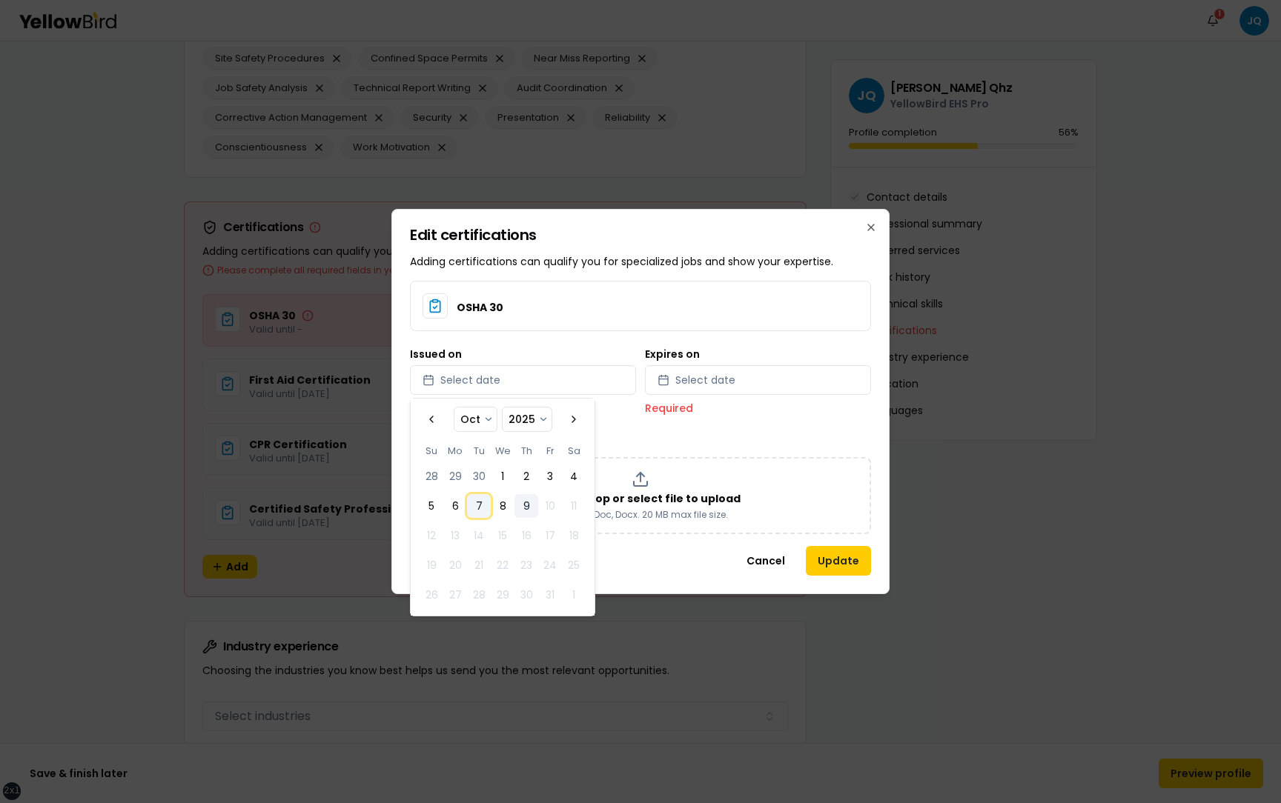
click at [473, 500] on button "7" at bounding box center [479, 506] width 24 height 24
select select "*"
select select "****"
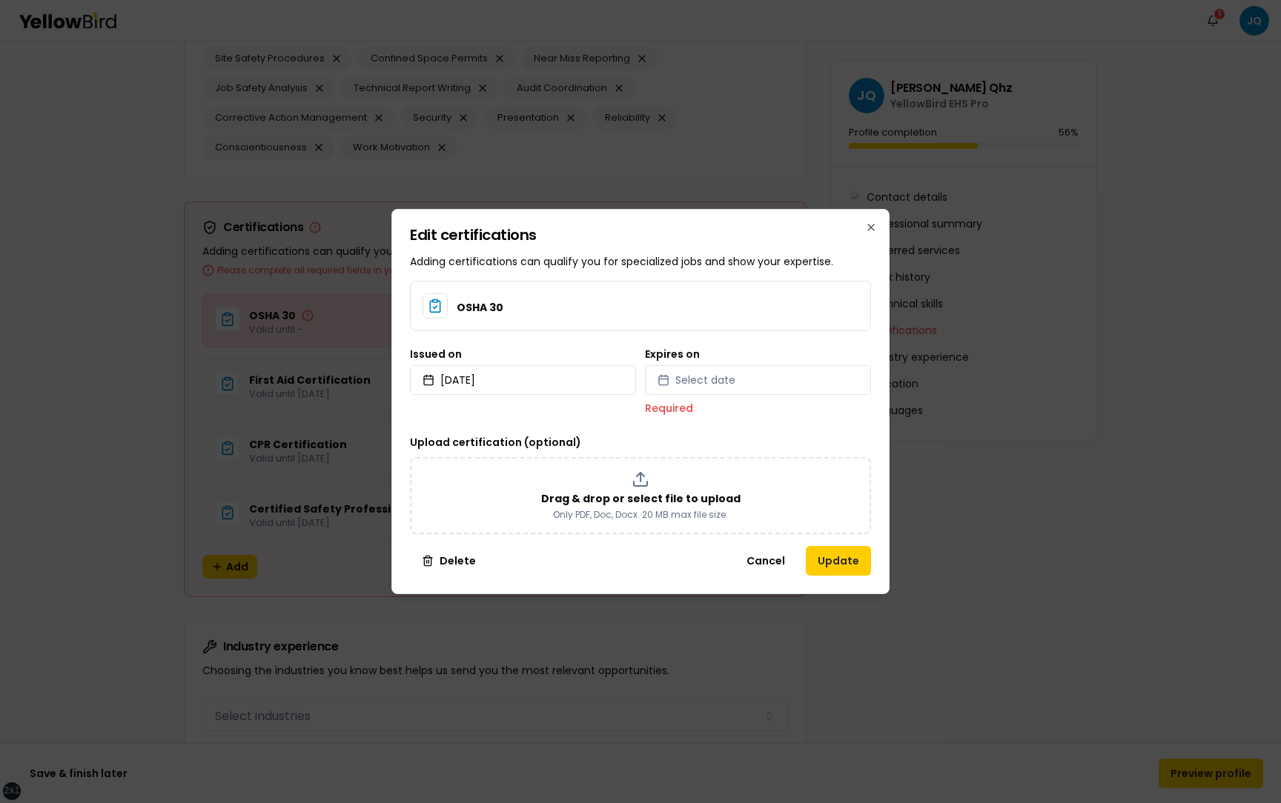
click at [764, 359] on div "Expires on Select date Required" at bounding box center [758, 382] width 226 height 67
click at [764, 371] on button "Select date" at bounding box center [758, 380] width 226 height 30
select select "*"
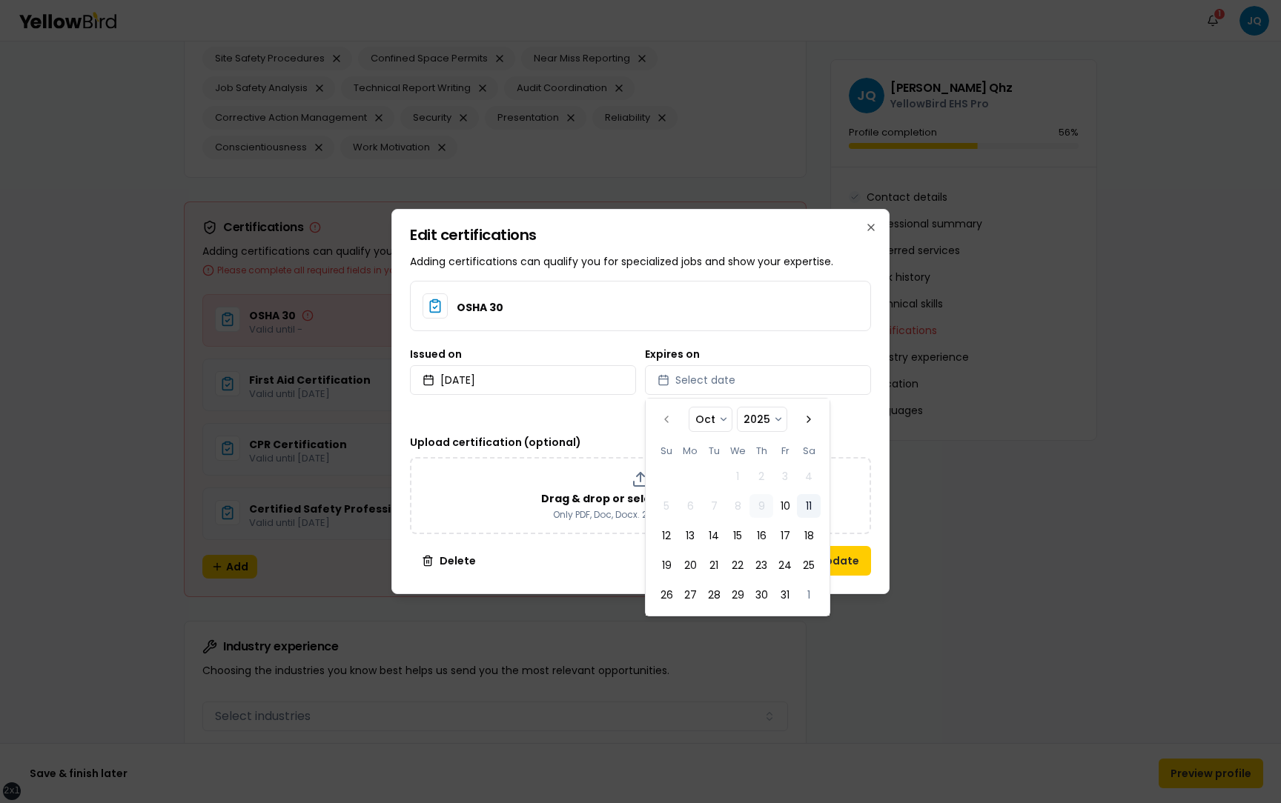
click at [808, 498] on button "11" at bounding box center [809, 506] width 24 height 24
select select "*"
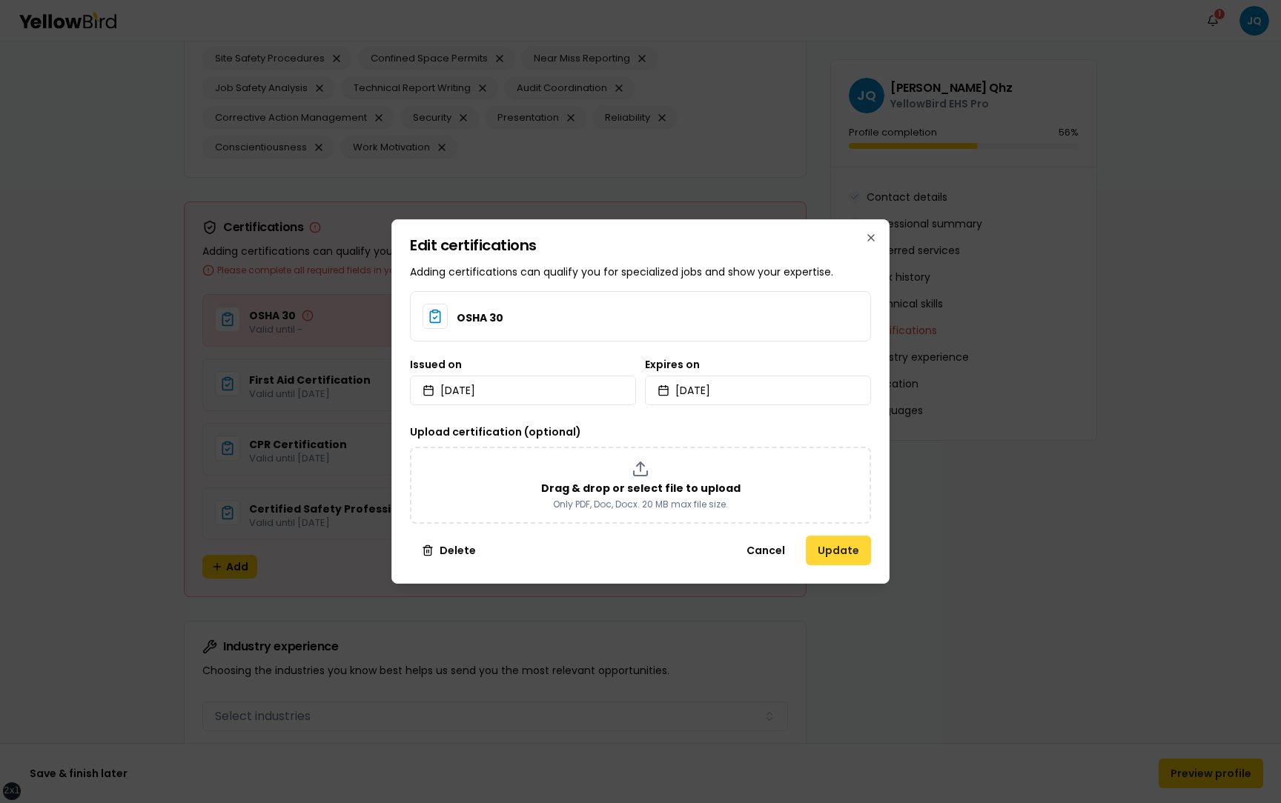
click at [862, 545] on button "Update" at bounding box center [838, 551] width 65 height 30
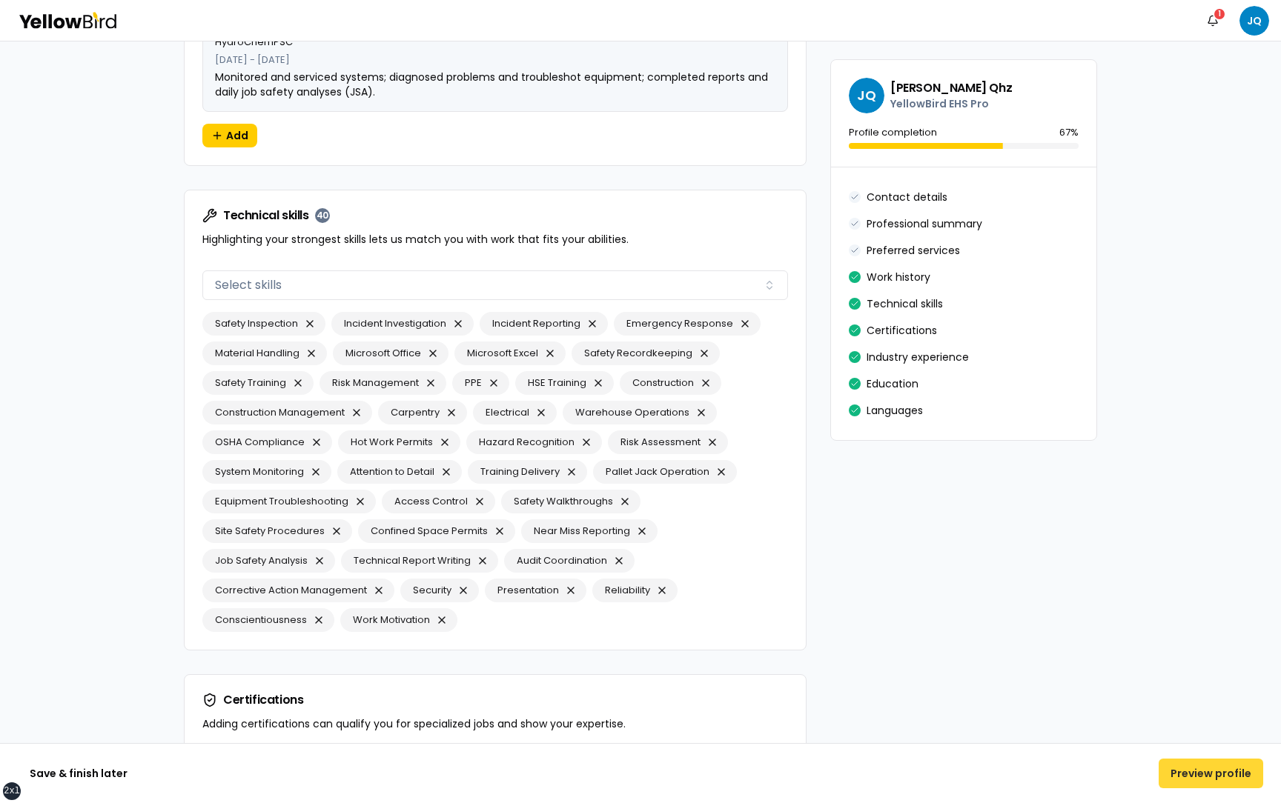
click at [1208, 781] on button "Preview profile" at bounding box center [1210, 774] width 105 height 30
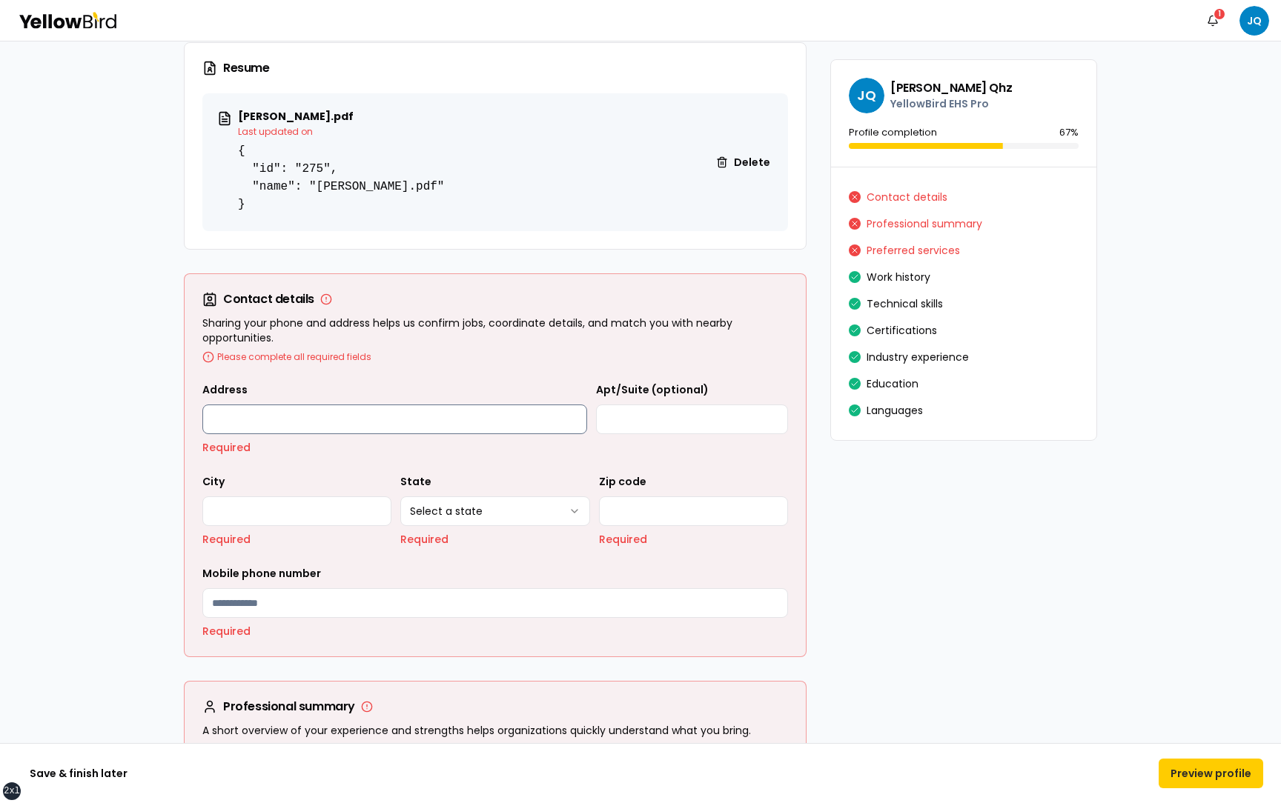
click at [379, 423] on input "Address" at bounding box center [394, 420] width 385 height 30
type input "**********"
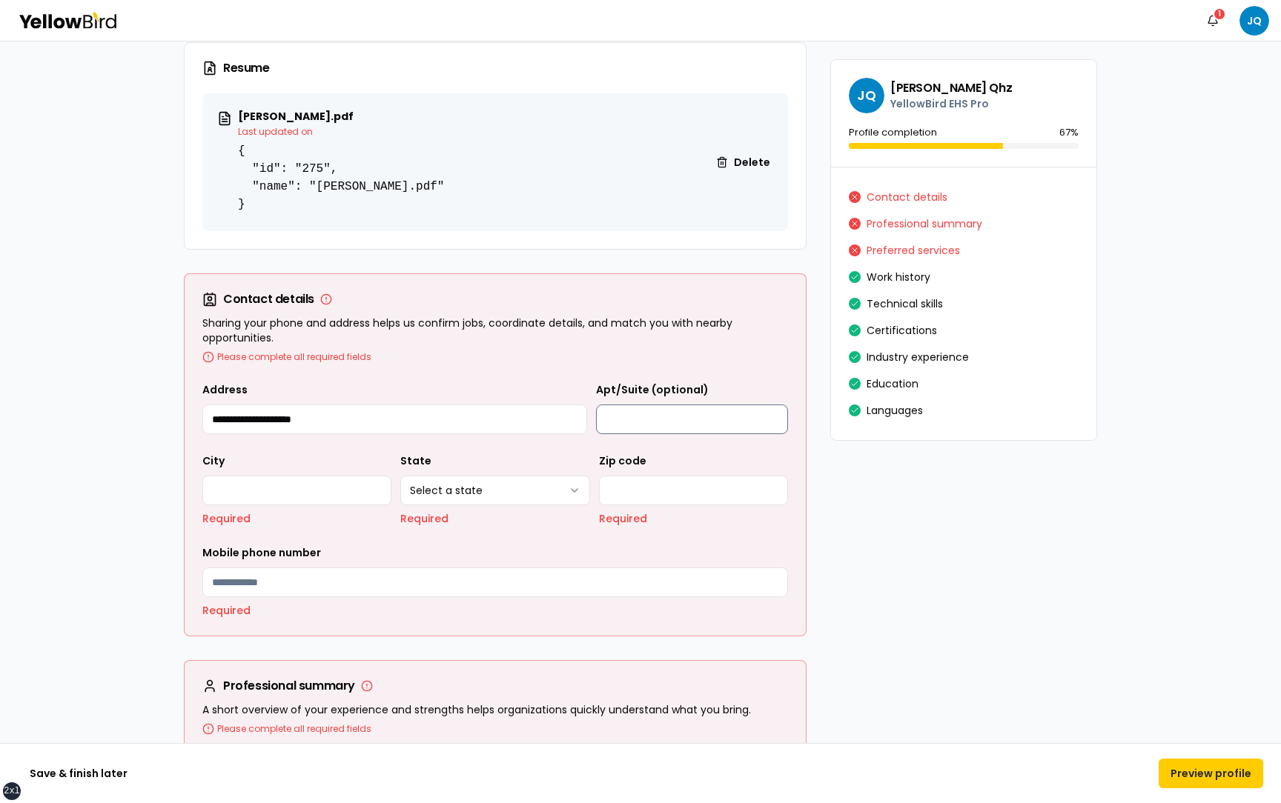
click at [640, 421] on input "Apt/Suite (optional)" at bounding box center [692, 420] width 192 height 30
type input "**********"
click at [271, 487] on input "City" at bounding box center [296, 491] width 189 height 30
type input "*******"
click at [438, 484] on html "**********" at bounding box center [640, 401] width 1281 height 803
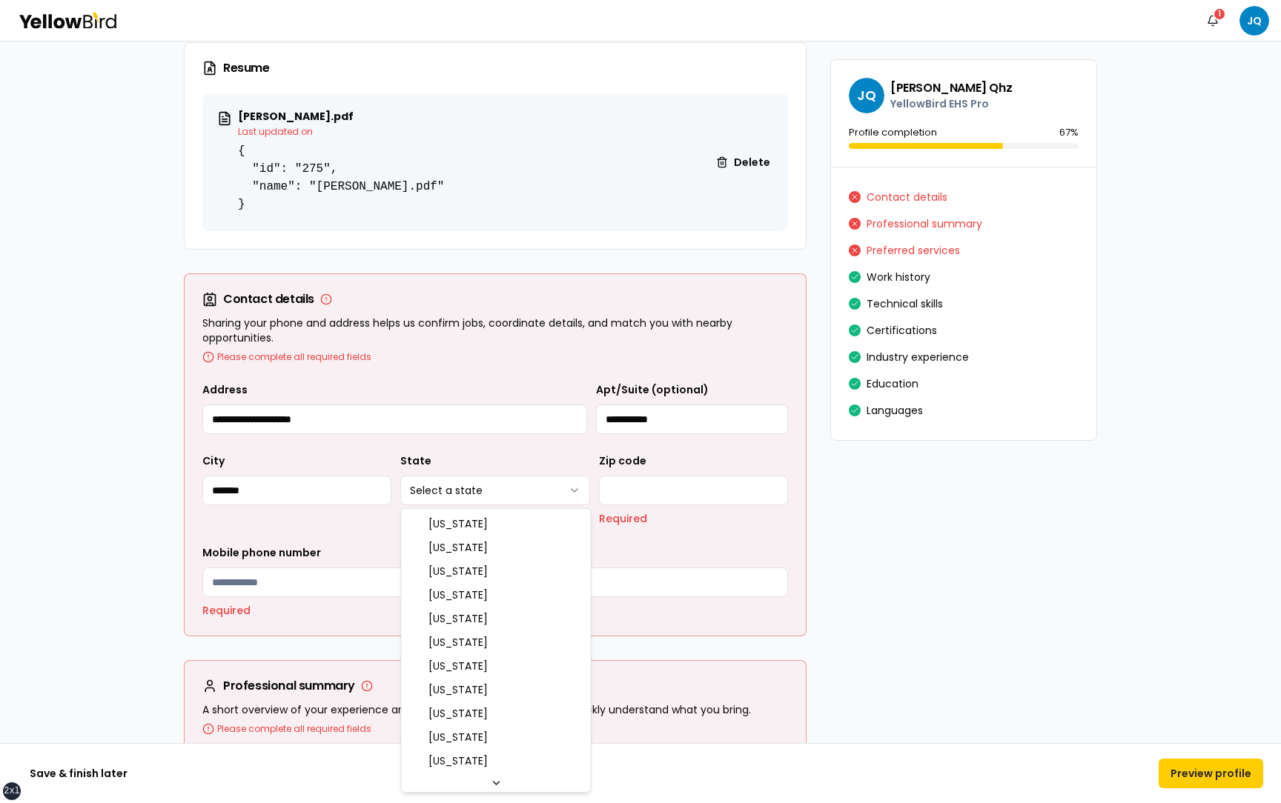
select select "**"
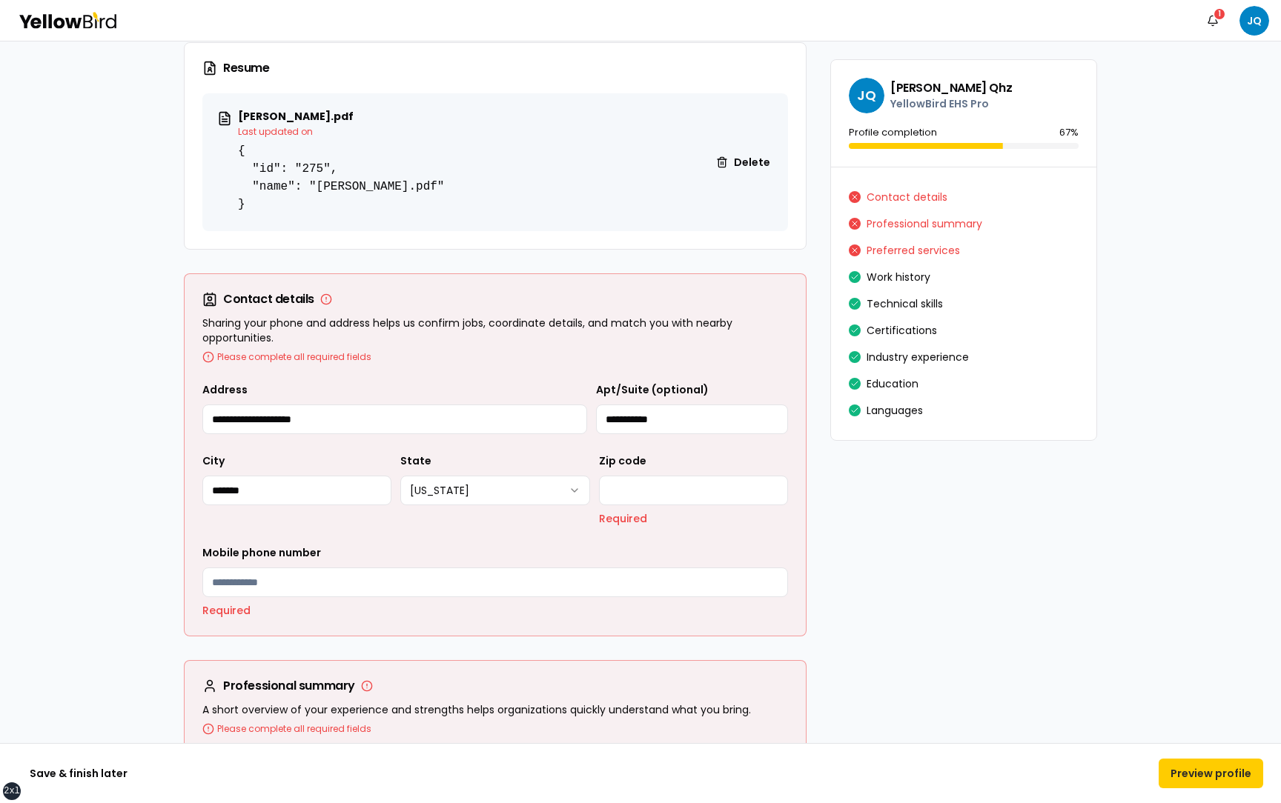
click at [621, 508] on div "Zip code Required" at bounding box center [693, 489] width 189 height 74
click at [635, 501] on input "Zip code" at bounding box center [693, 491] width 189 height 30
type input "*****"
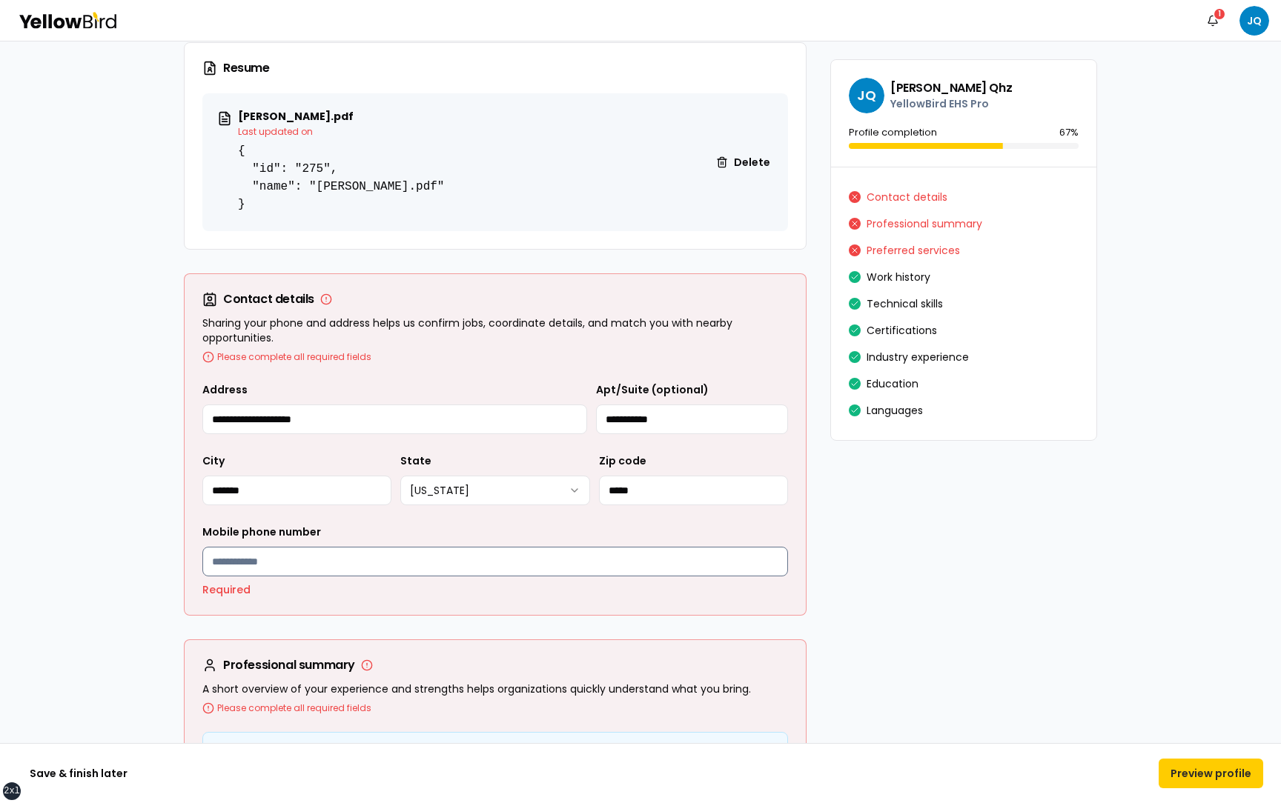
click at [451, 565] on input "Mobile phone number" at bounding box center [495, 562] width 586 height 30
type input "**********"
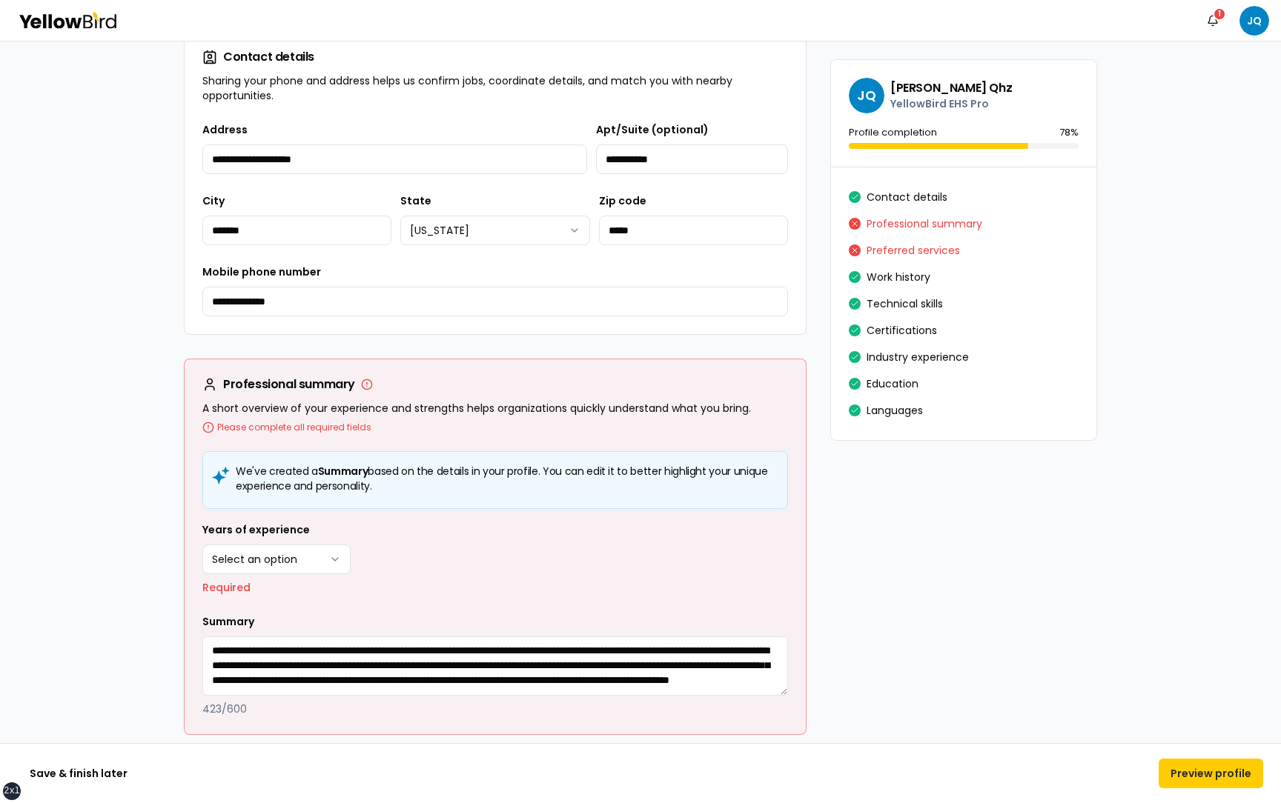
scroll to position [583, 0]
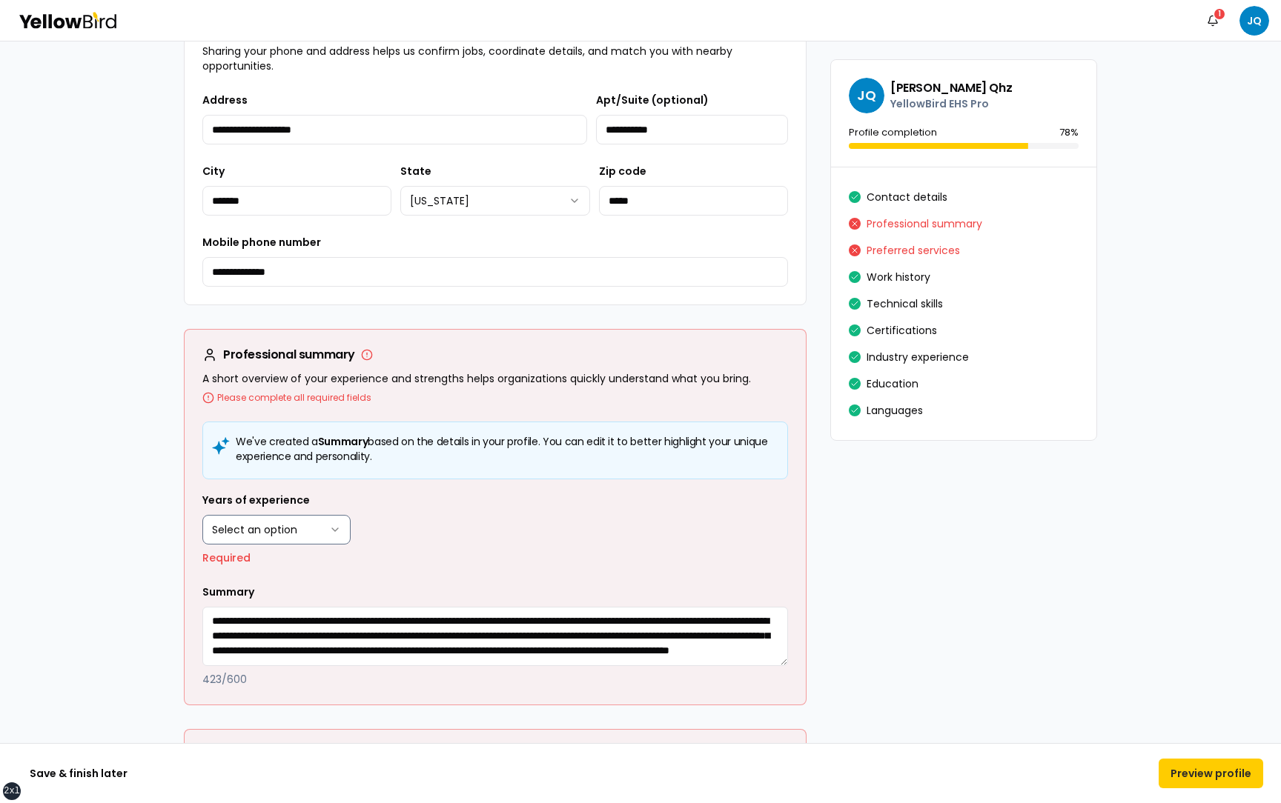
click at [321, 532] on html "**********" at bounding box center [640, 401] width 1281 height 803
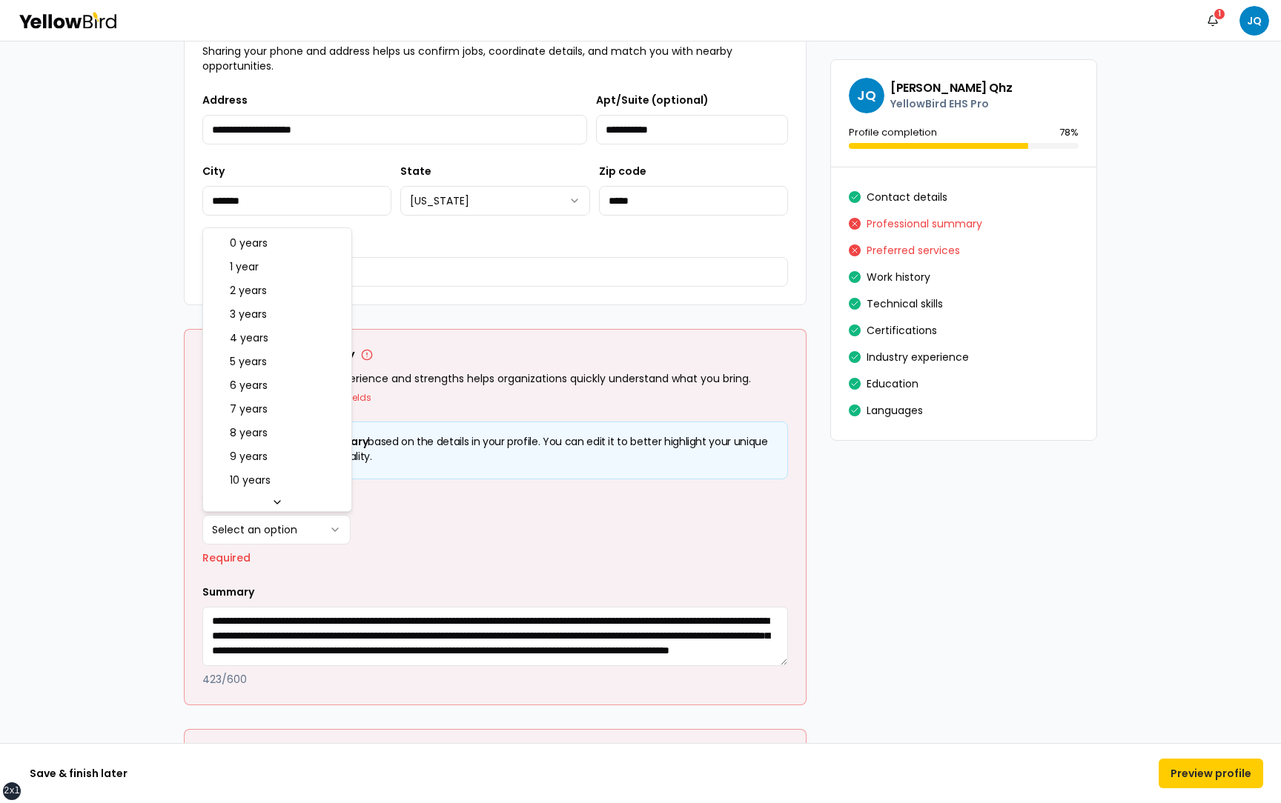
select select "****"
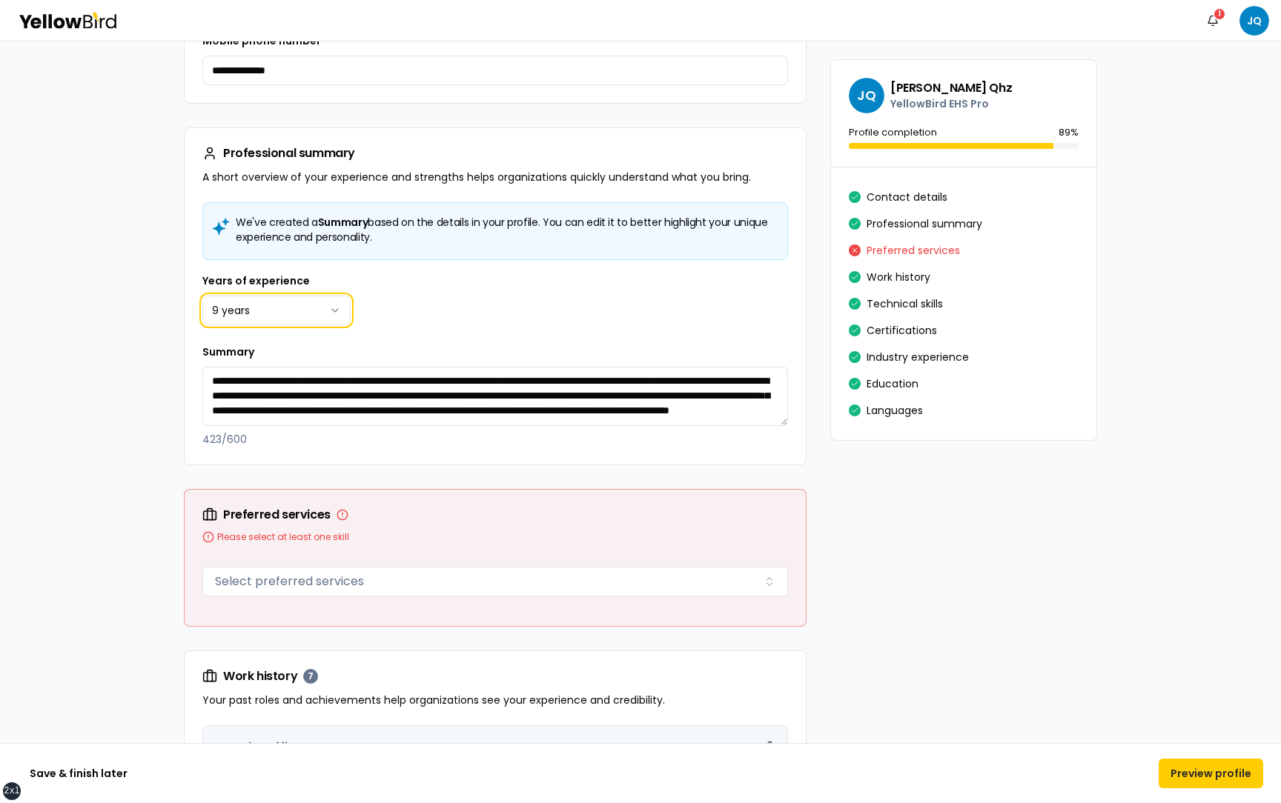
scroll to position [1085, 0]
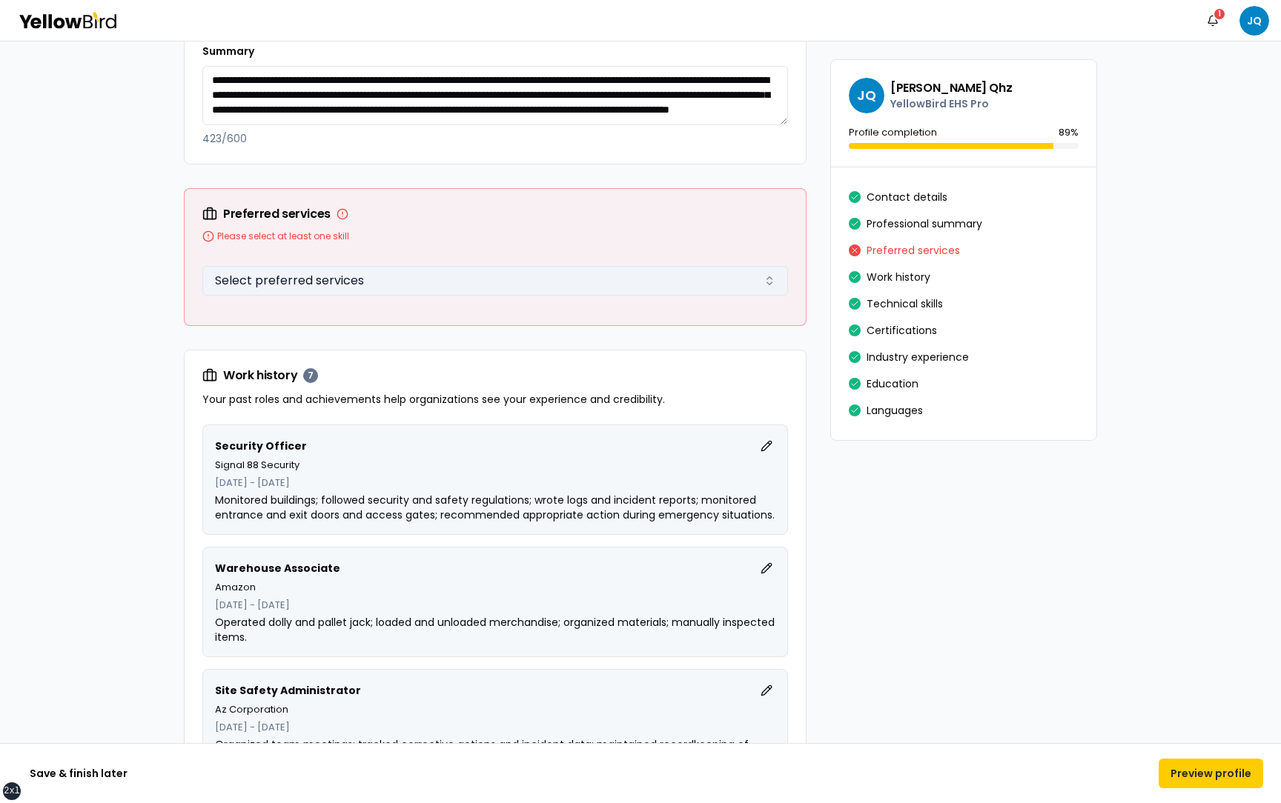
click at [382, 270] on button "Select preferred services" at bounding box center [495, 281] width 586 height 30
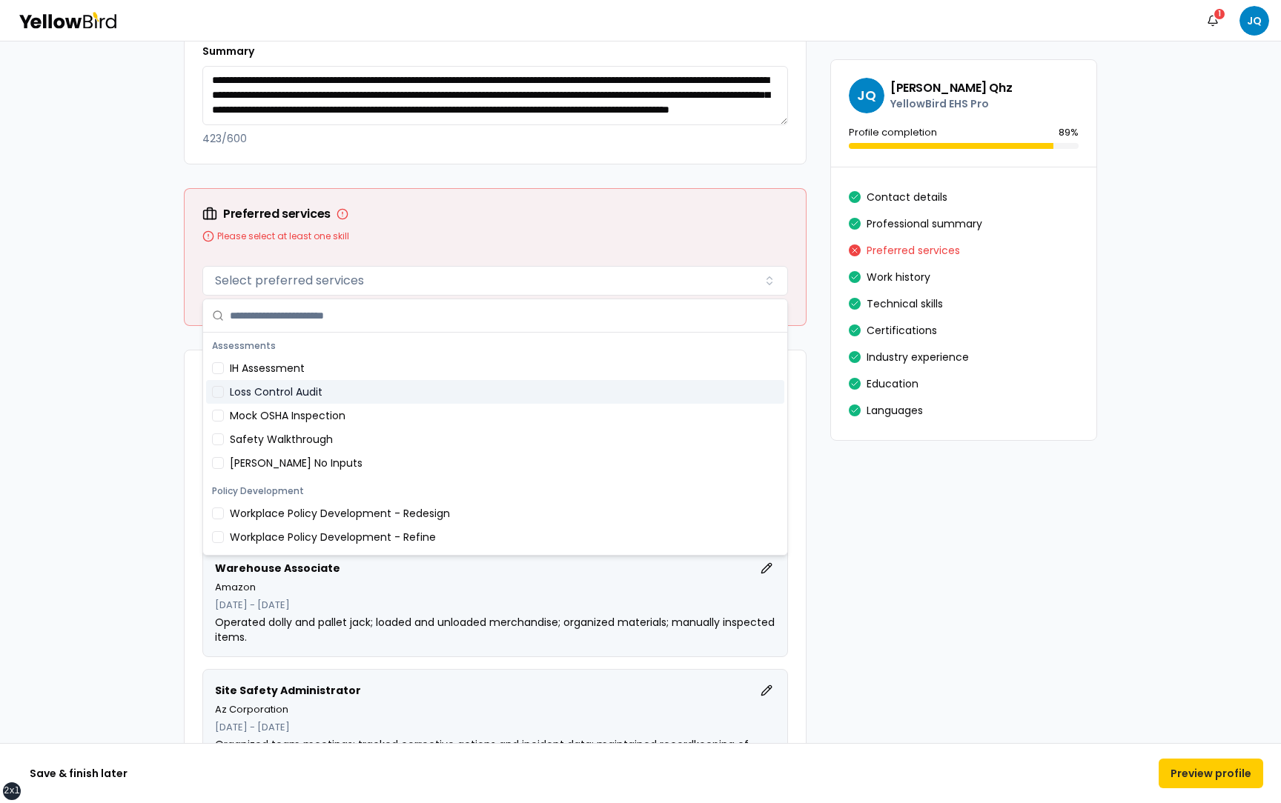
click at [350, 422] on div "Mock OSHA Inspection" at bounding box center [495, 416] width 578 height 24
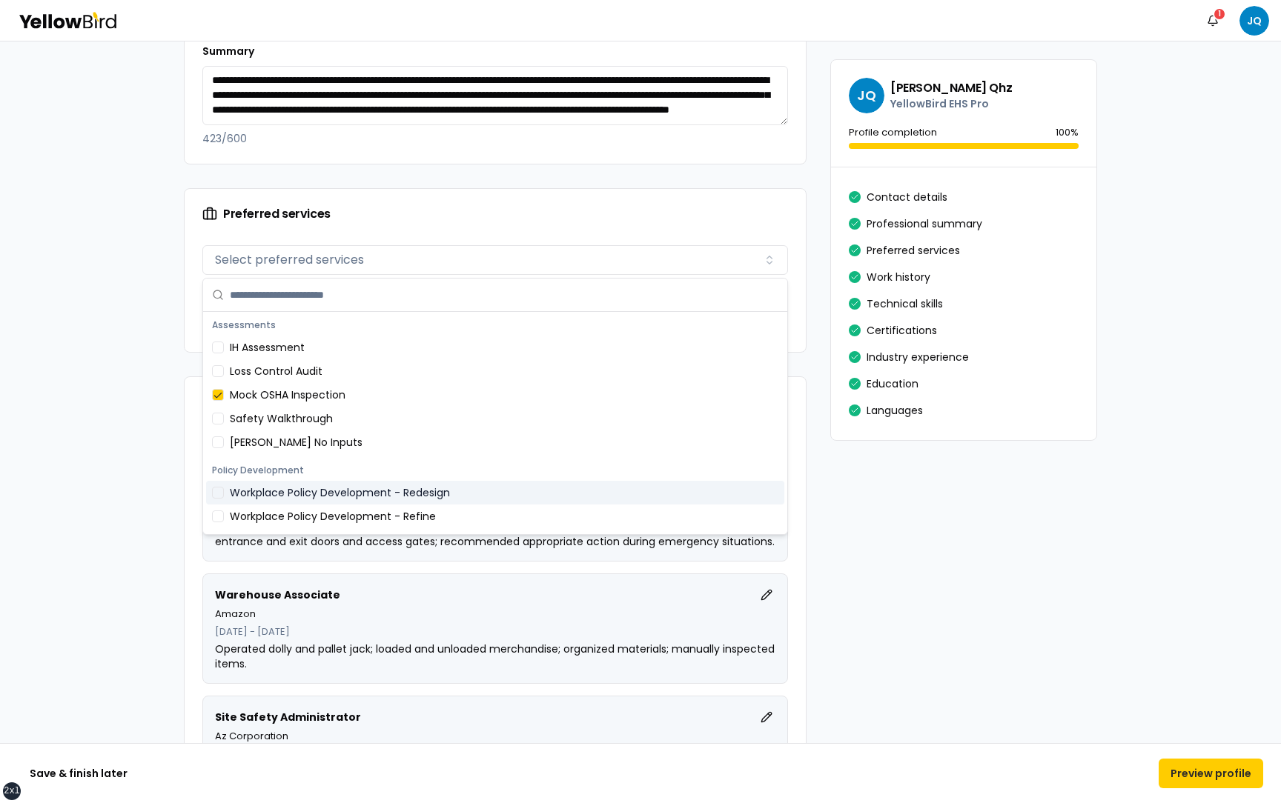
click at [350, 497] on div "Workplace Policy Development - Redesign" at bounding box center [495, 493] width 578 height 24
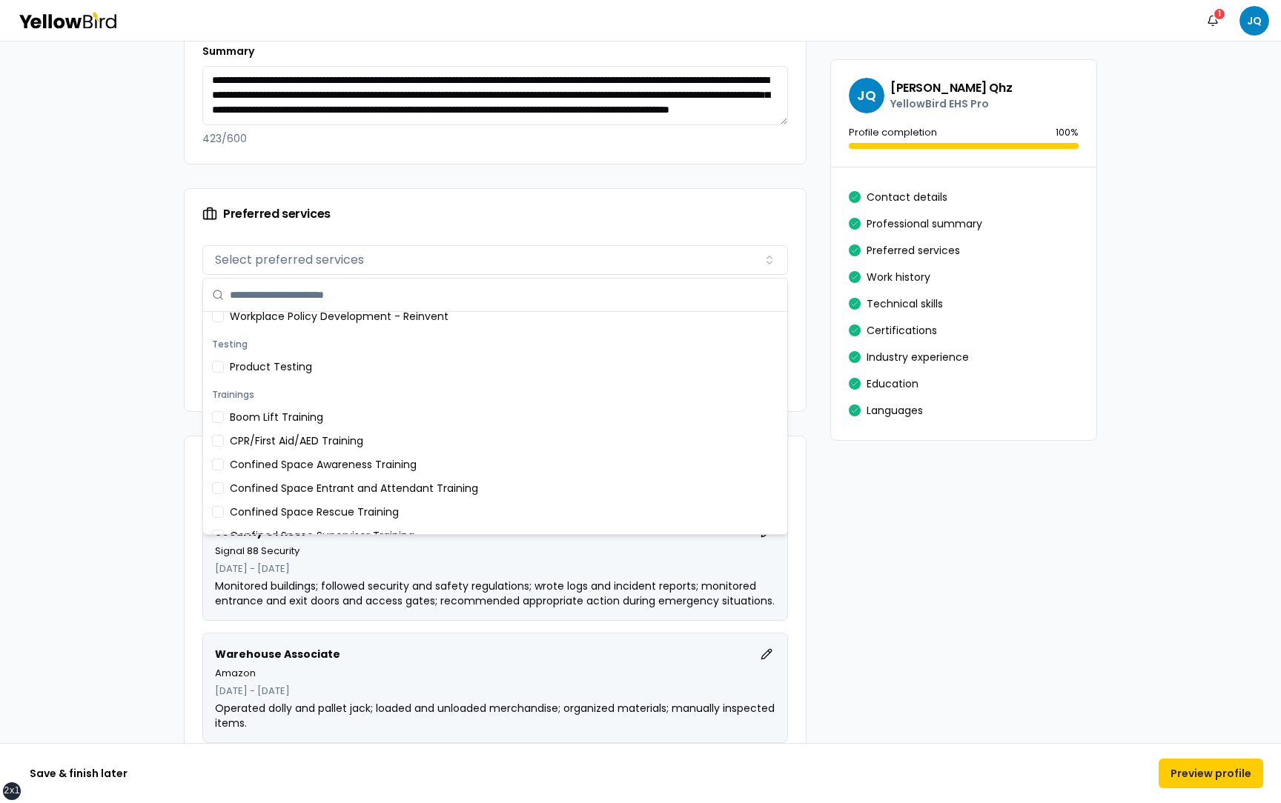
scroll to position [269, 0]
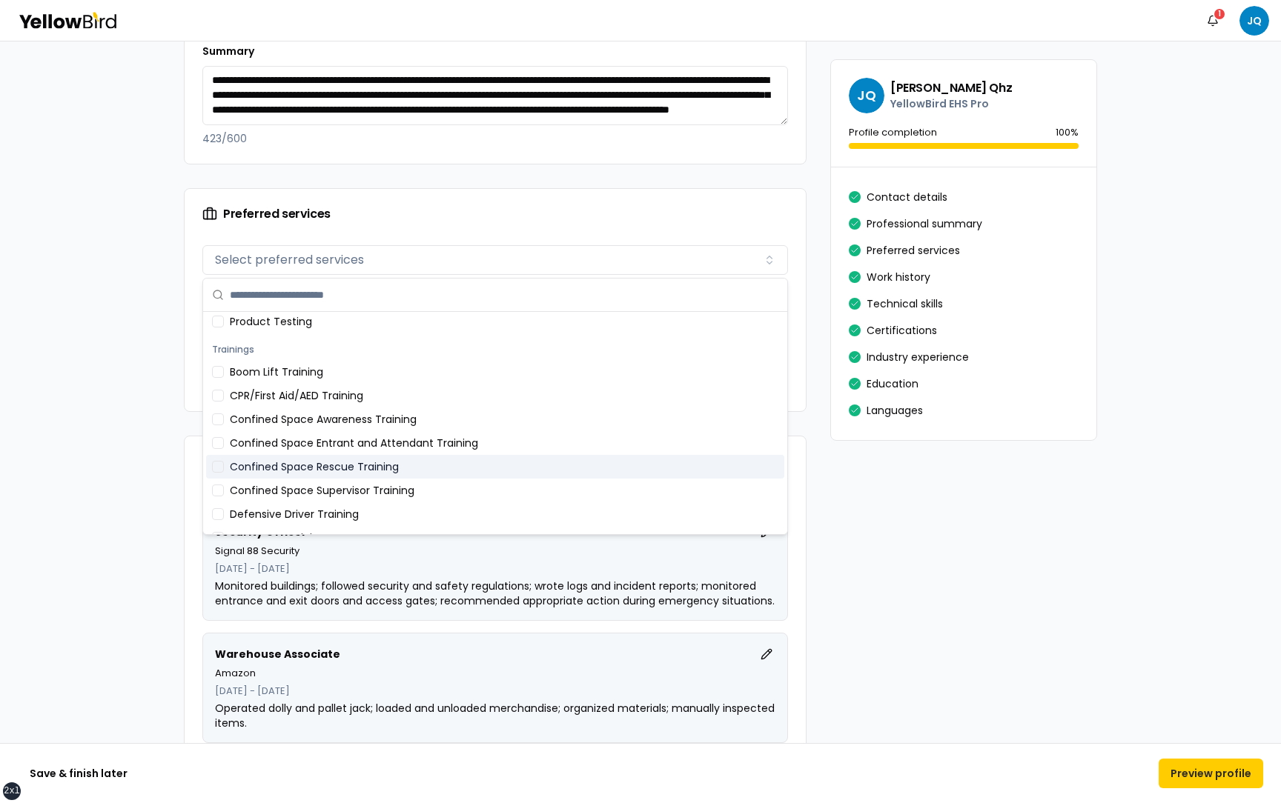
click at [341, 451] on div "Confined Space Entrant and Attendant Training" at bounding box center [495, 443] width 578 height 24
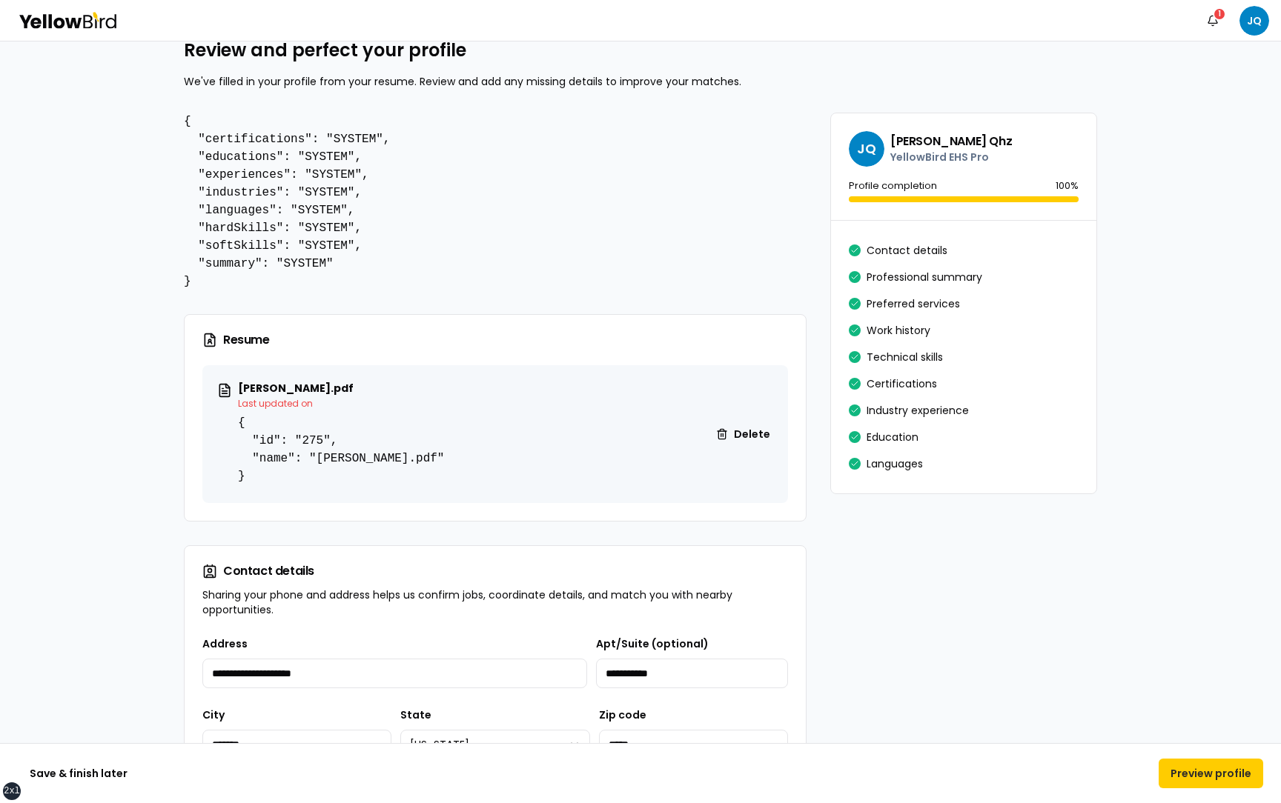
scroll to position [0, 0]
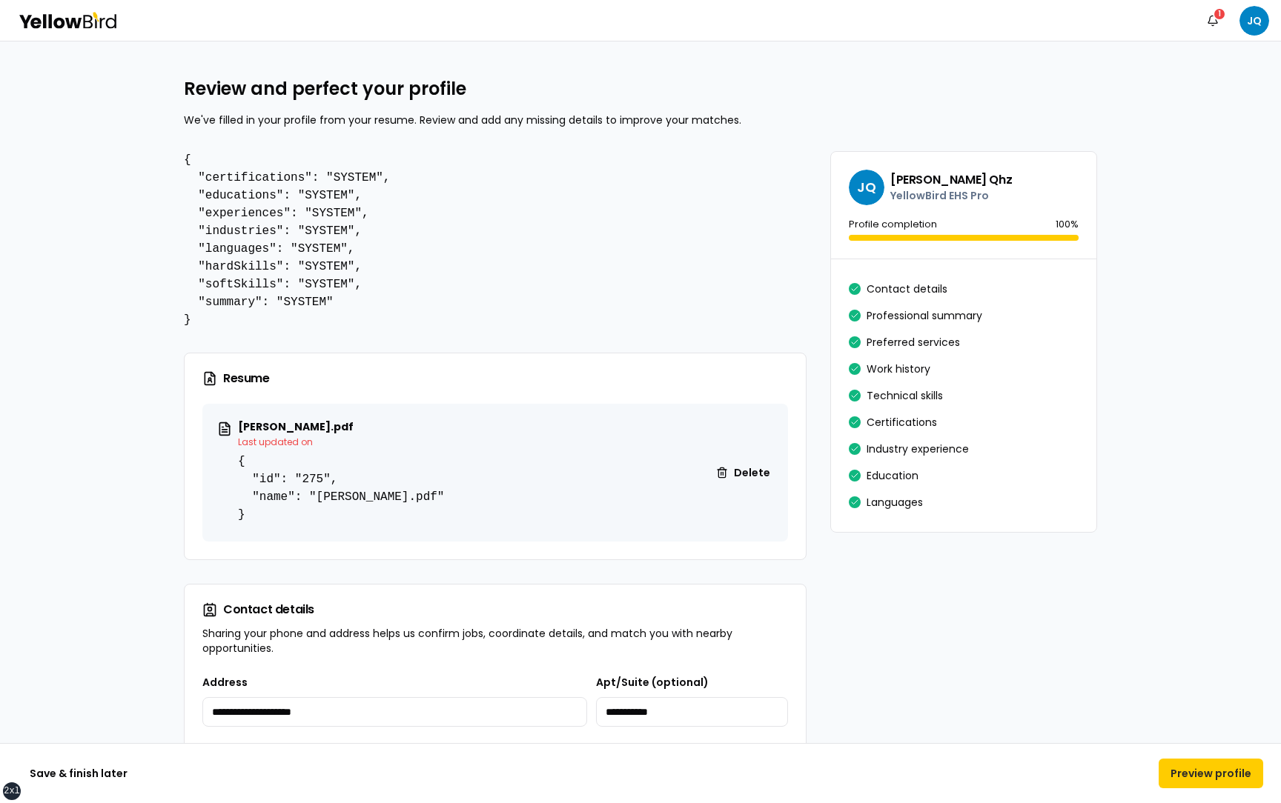
click at [1215, 769] on button "Preview profile" at bounding box center [1210, 774] width 105 height 30
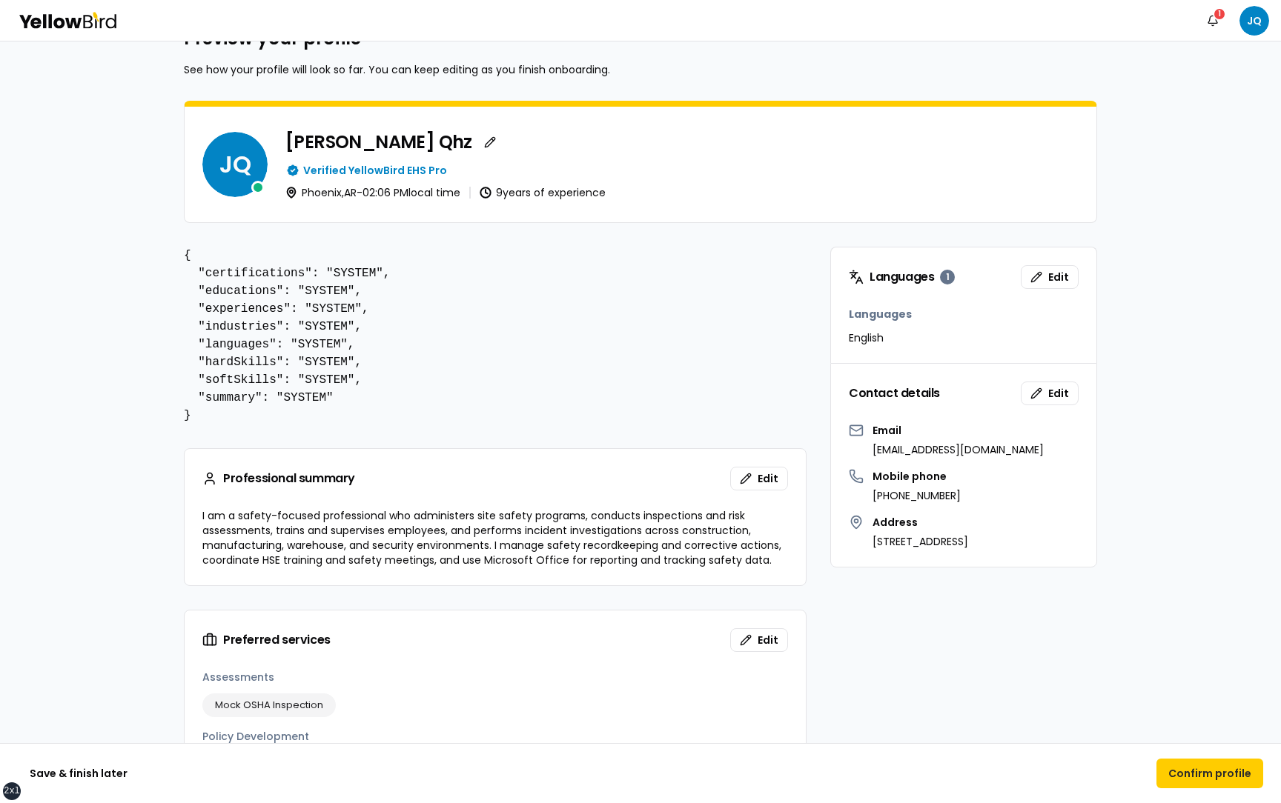
scroll to position [52, 0]
drag, startPoint x: 901, startPoint y: 426, endPoint x: 849, endPoint y: 425, distance: 51.9
click at [849, 425] on div "Email jcamilo+localworker2@goyellowbird.com" at bounding box center [964, 439] width 230 height 34
click at [849, 425] on icon at bounding box center [856, 429] width 15 height 15
click at [852, 429] on icon at bounding box center [856, 428] width 13 height 4
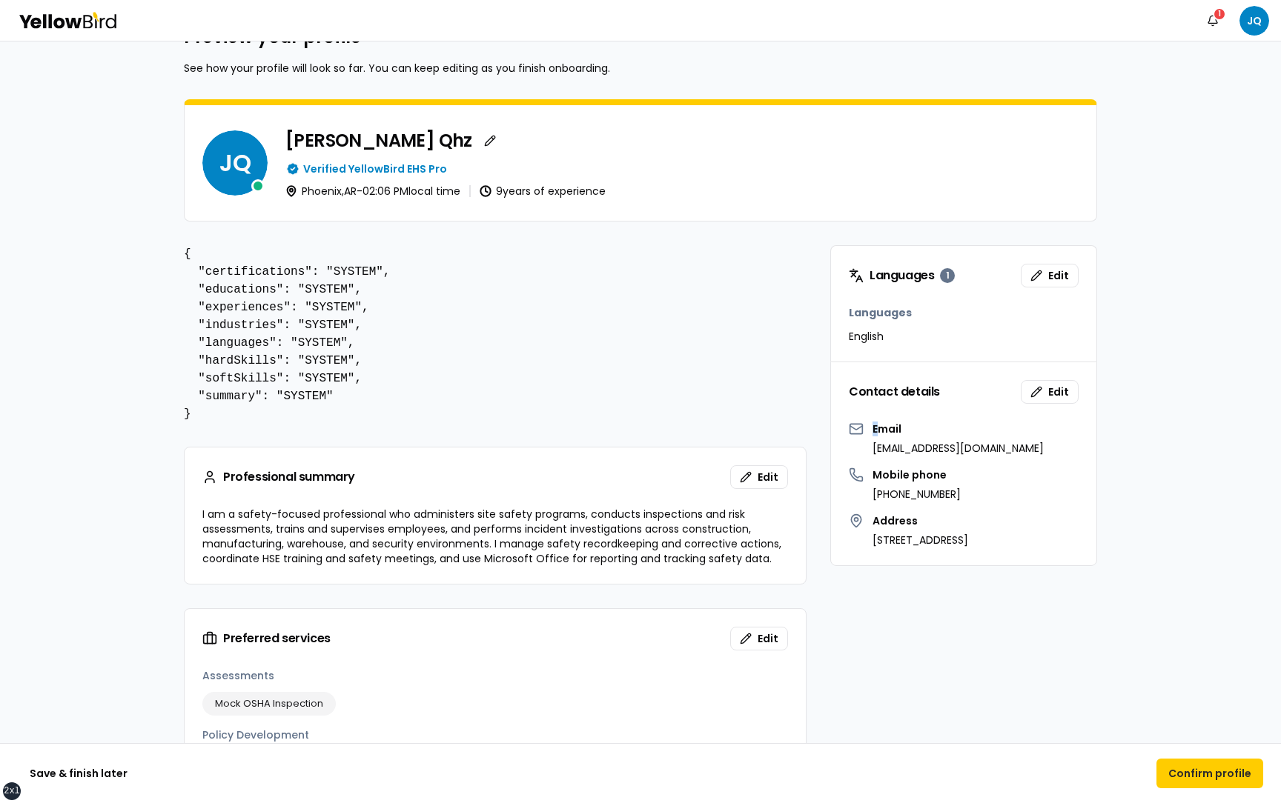
drag, startPoint x: 842, startPoint y: 429, endPoint x: 869, endPoint y: 428, distance: 26.7
click at [869, 429] on div "Email jcamilo+localworker2@goyellowbird.com Mobile phone (333) 333-3333 Address…" at bounding box center [963, 494] width 265 height 144
click at [849, 428] on icon at bounding box center [856, 429] width 15 height 15
click at [860, 428] on div "Email jcamilo+localworker2@goyellowbird.com" at bounding box center [964, 439] width 230 height 34
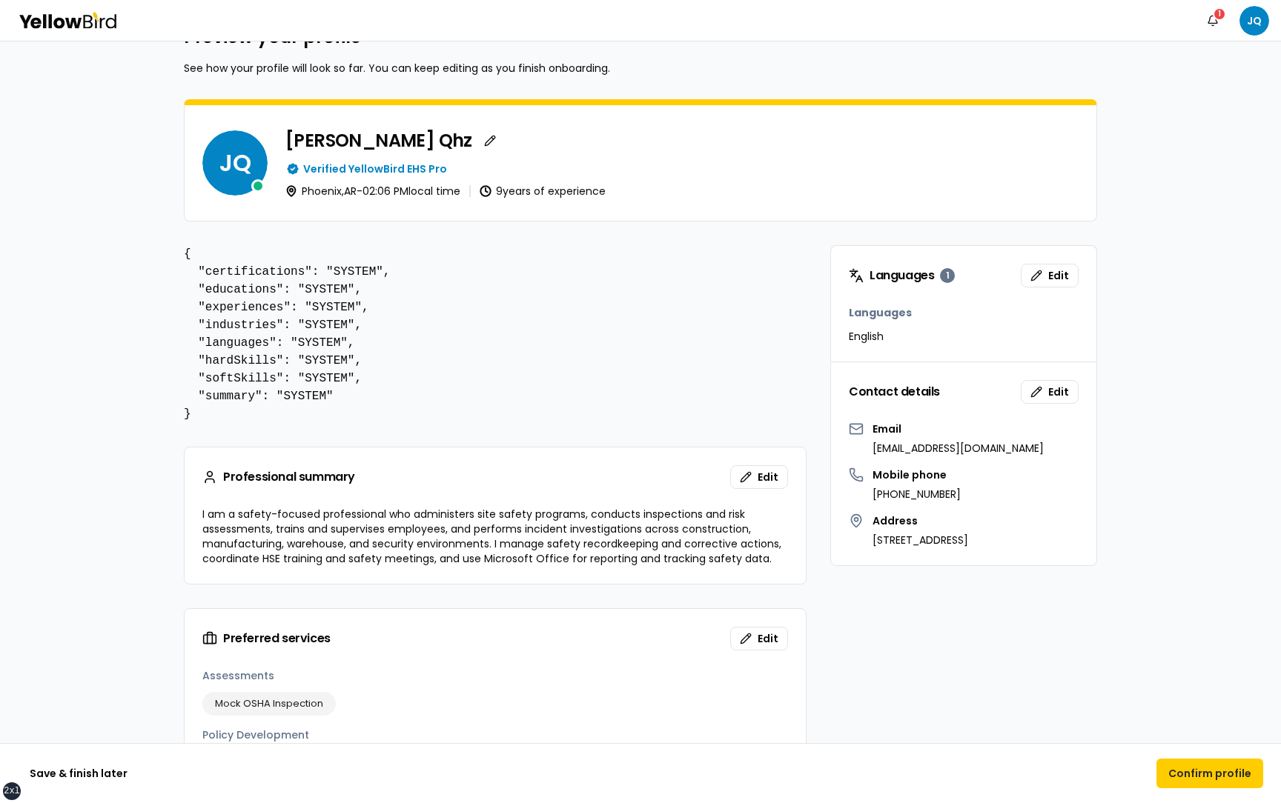
click at [855, 433] on icon at bounding box center [856, 429] width 15 height 15
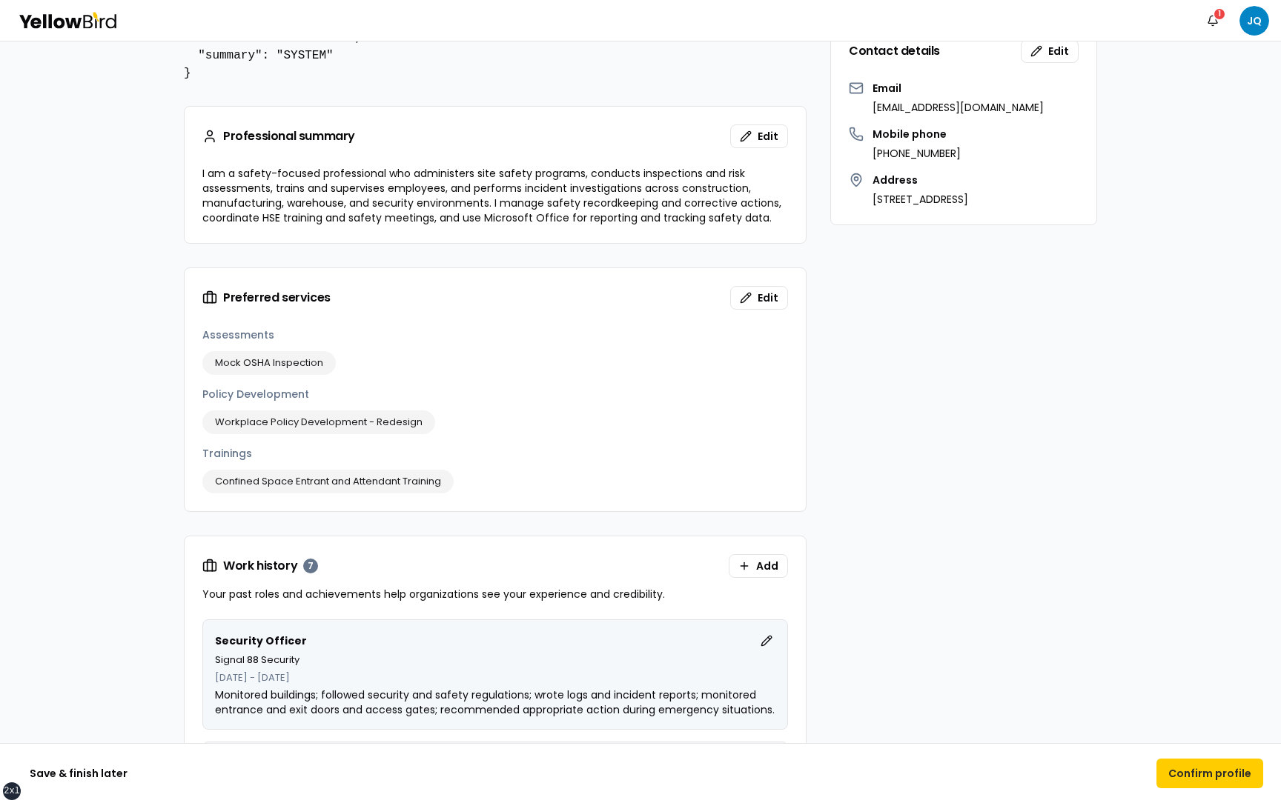
scroll to position [0, 0]
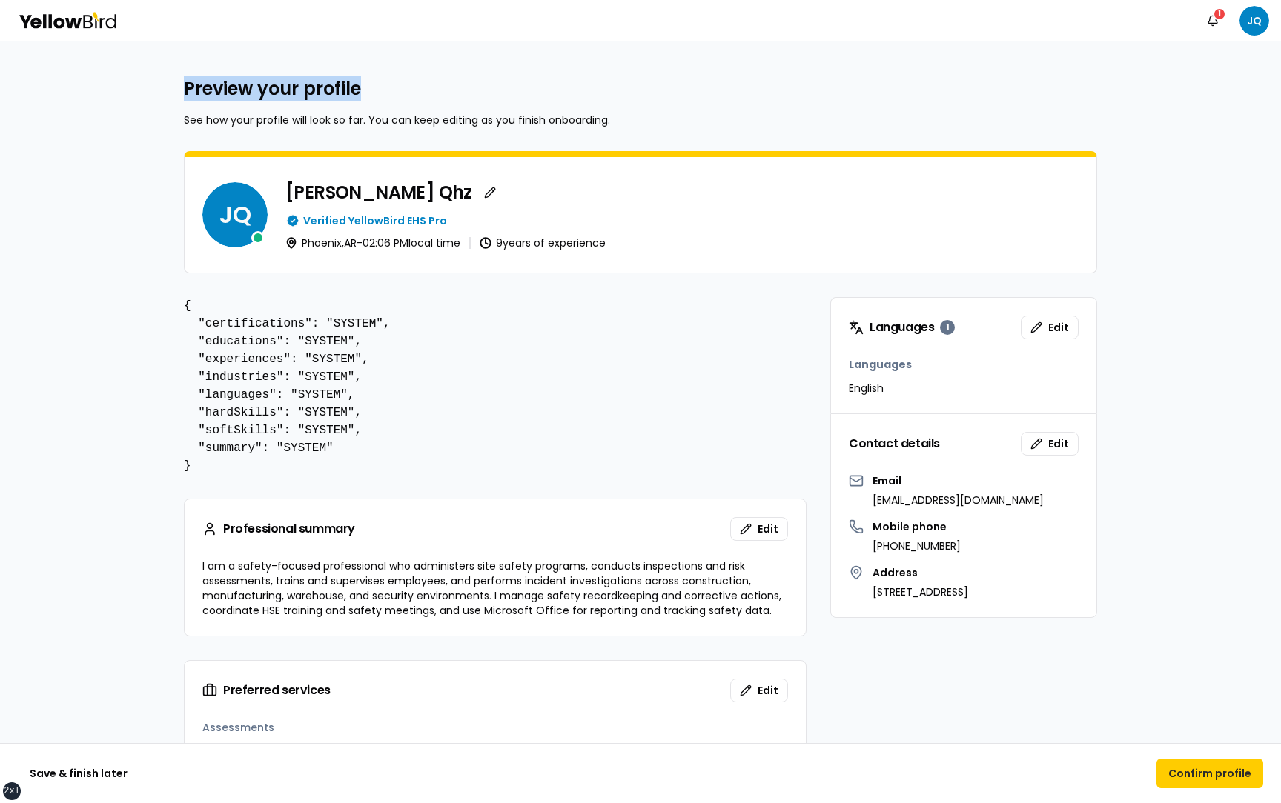
drag, startPoint x: 374, startPoint y: 93, endPoint x: 167, endPoint y: 102, distance: 207.7
drag, startPoint x: 181, startPoint y: 92, endPoint x: 365, endPoint y: 91, distance: 183.8
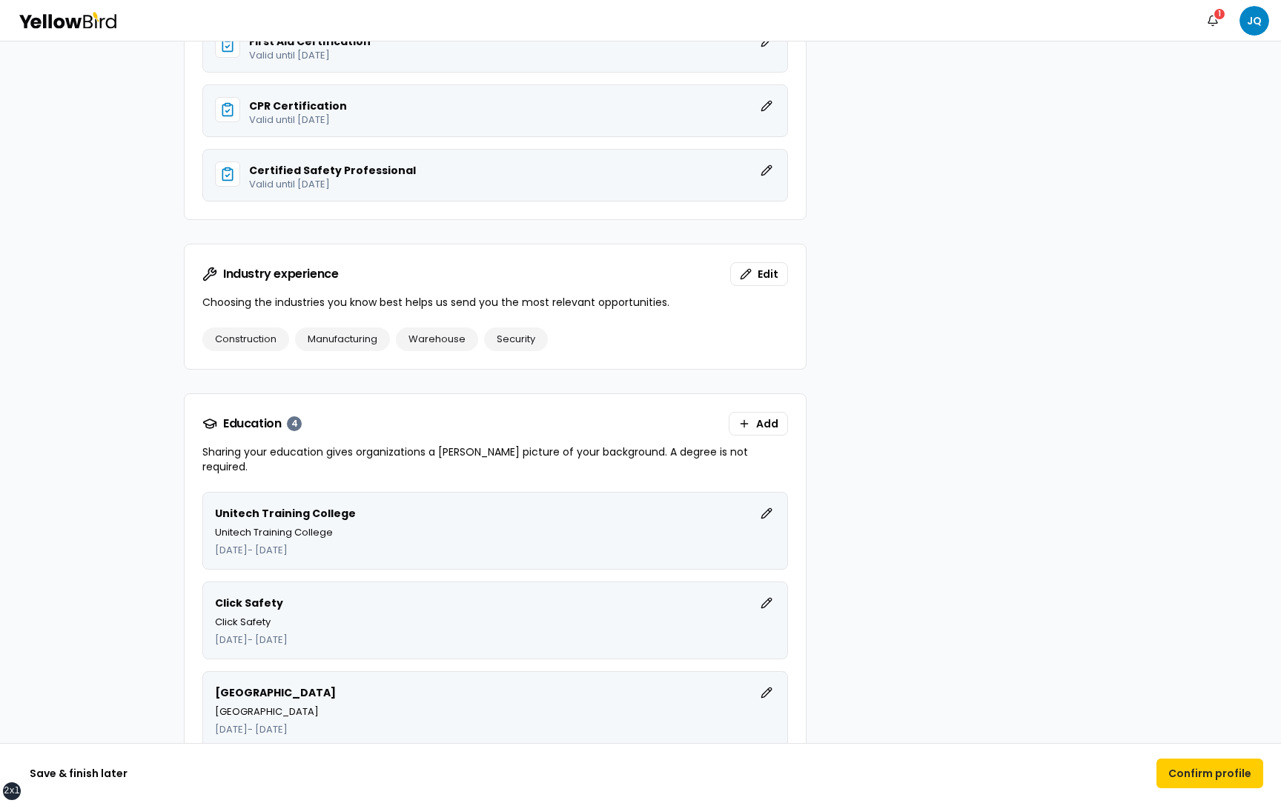
scroll to position [2619, 0]
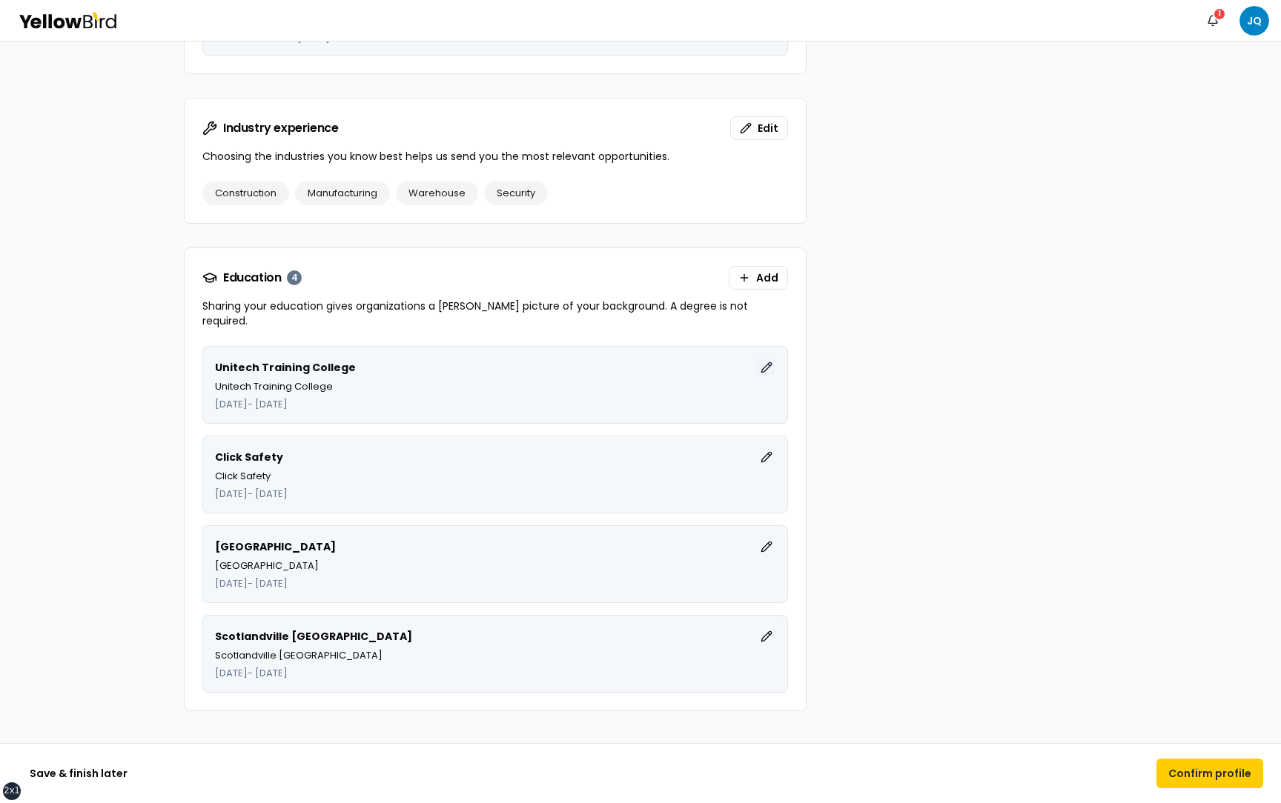
click at [766, 359] on button "Edit" at bounding box center [766, 368] width 18 height 18
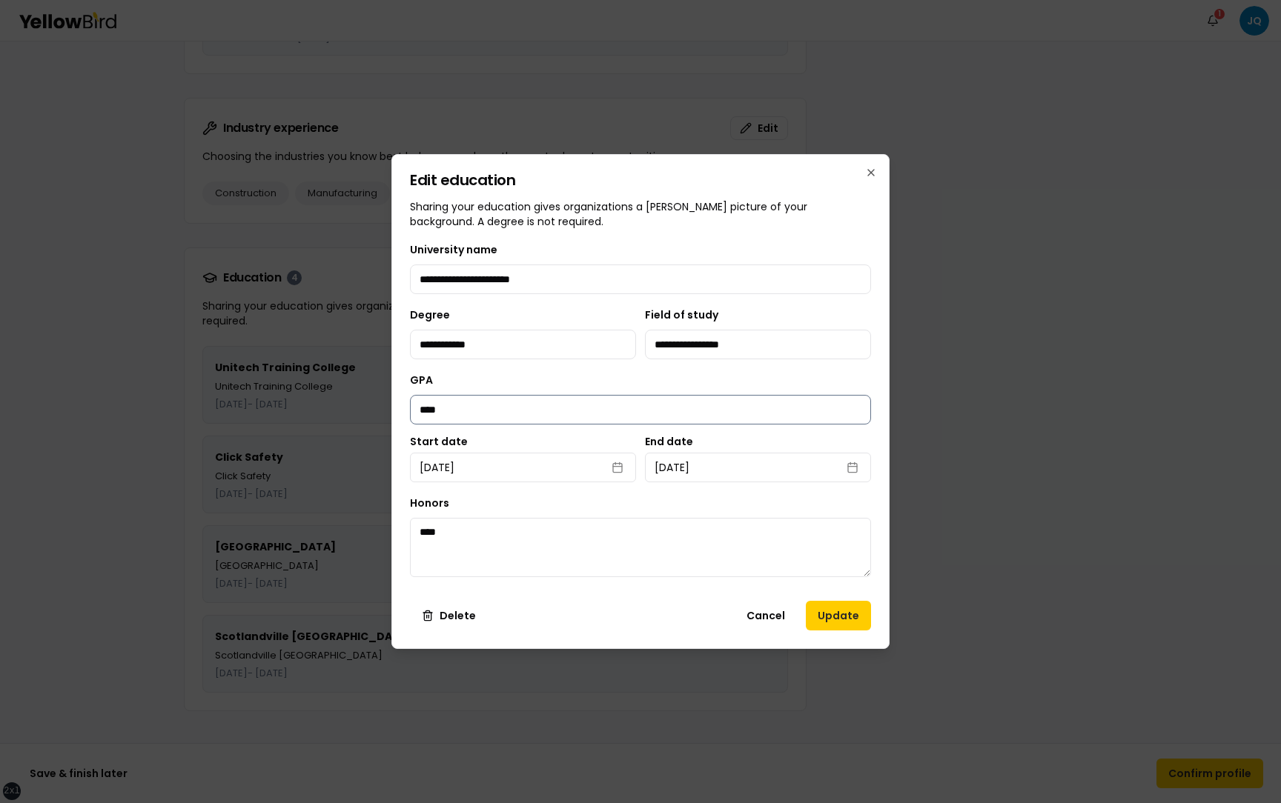
click at [425, 408] on input "****" at bounding box center [640, 410] width 461 height 30
click at [472, 408] on input "****" at bounding box center [640, 410] width 461 height 30
click at [433, 408] on input "****" at bounding box center [640, 410] width 461 height 30
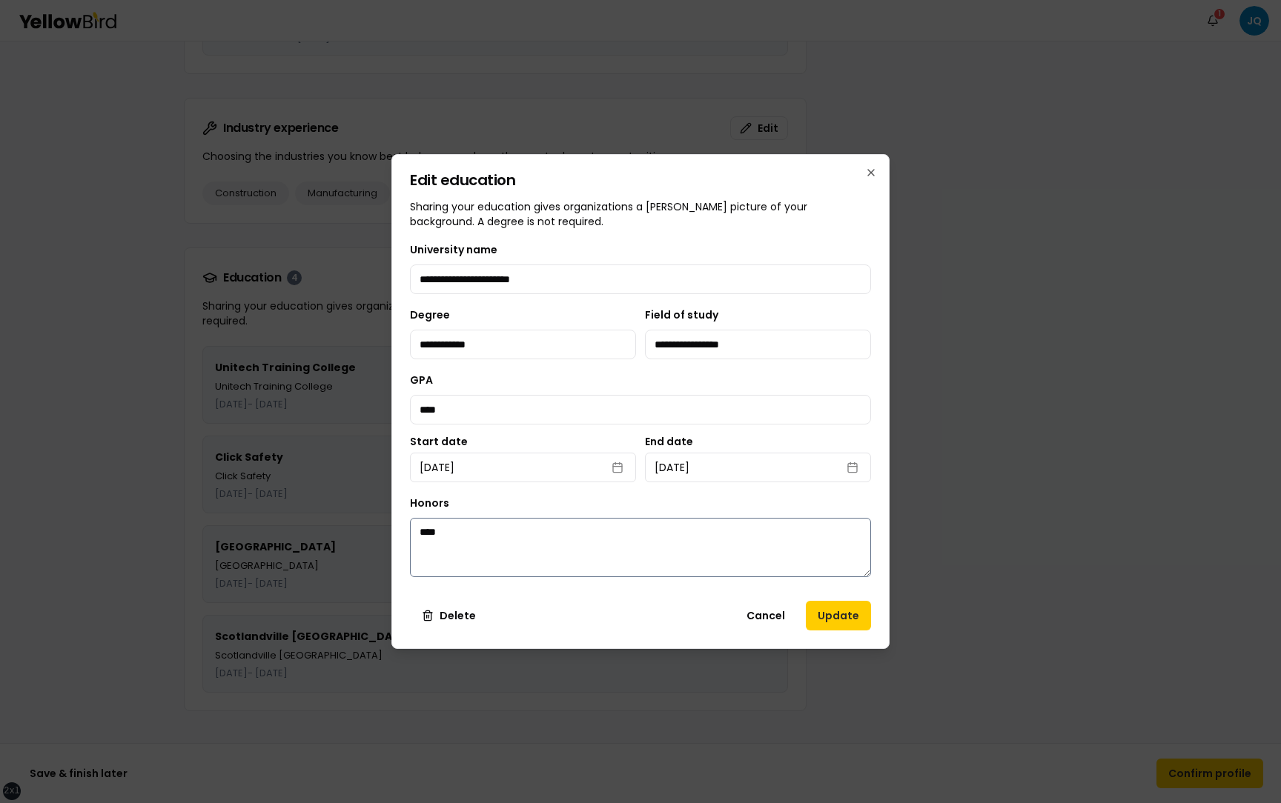
click at [434, 540] on textarea "****" at bounding box center [640, 547] width 461 height 59
click at [466, 538] on textarea "****" at bounding box center [640, 547] width 461 height 59
click at [434, 410] on input "****" at bounding box center [640, 410] width 461 height 30
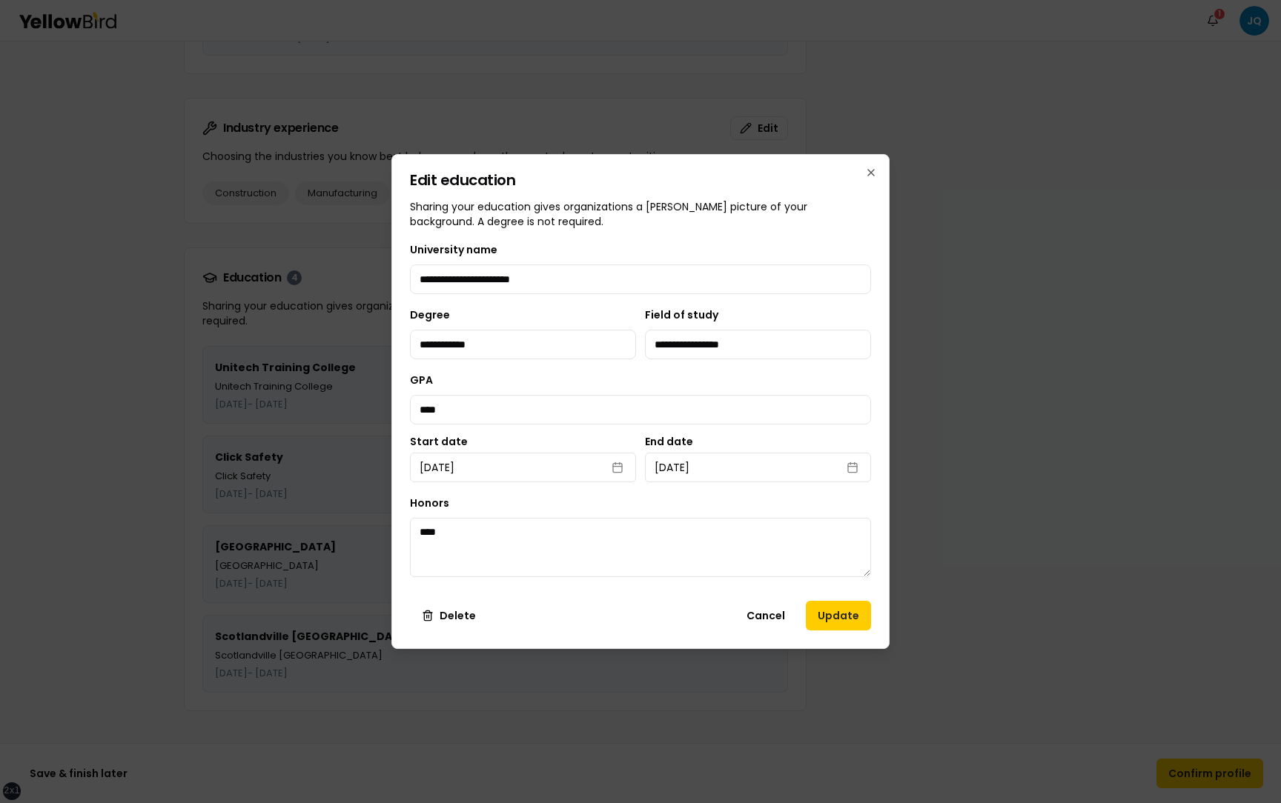
click at [490, 441] on label "Start date" at bounding box center [523, 442] width 226 height 10
click at [490, 453] on button "December 31st, 2018" at bounding box center [523, 468] width 226 height 30
select select "*"
select select "****"
click at [482, 441] on label "Start date" at bounding box center [523, 442] width 226 height 10
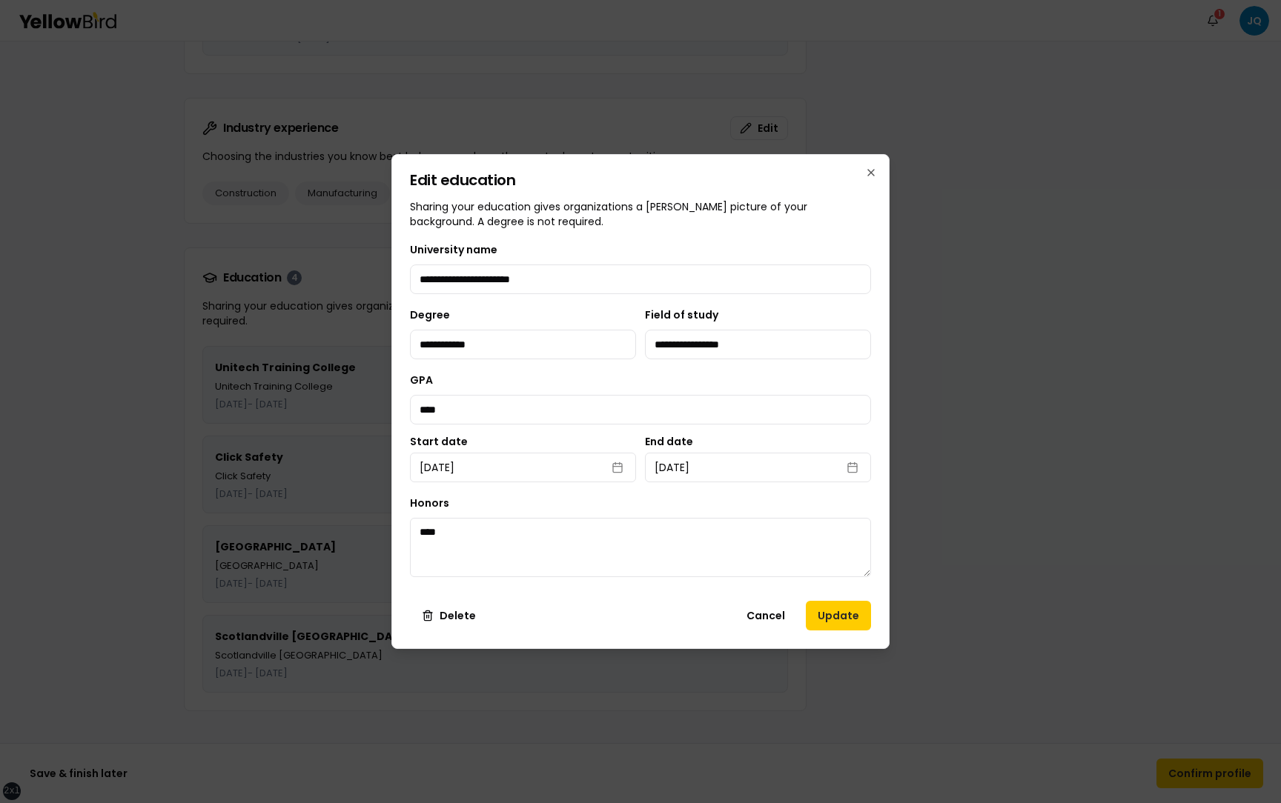
click at [482, 453] on button "December 31st, 2018" at bounding box center [523, 468] width 226 height 30
select select "*"
select select "****"
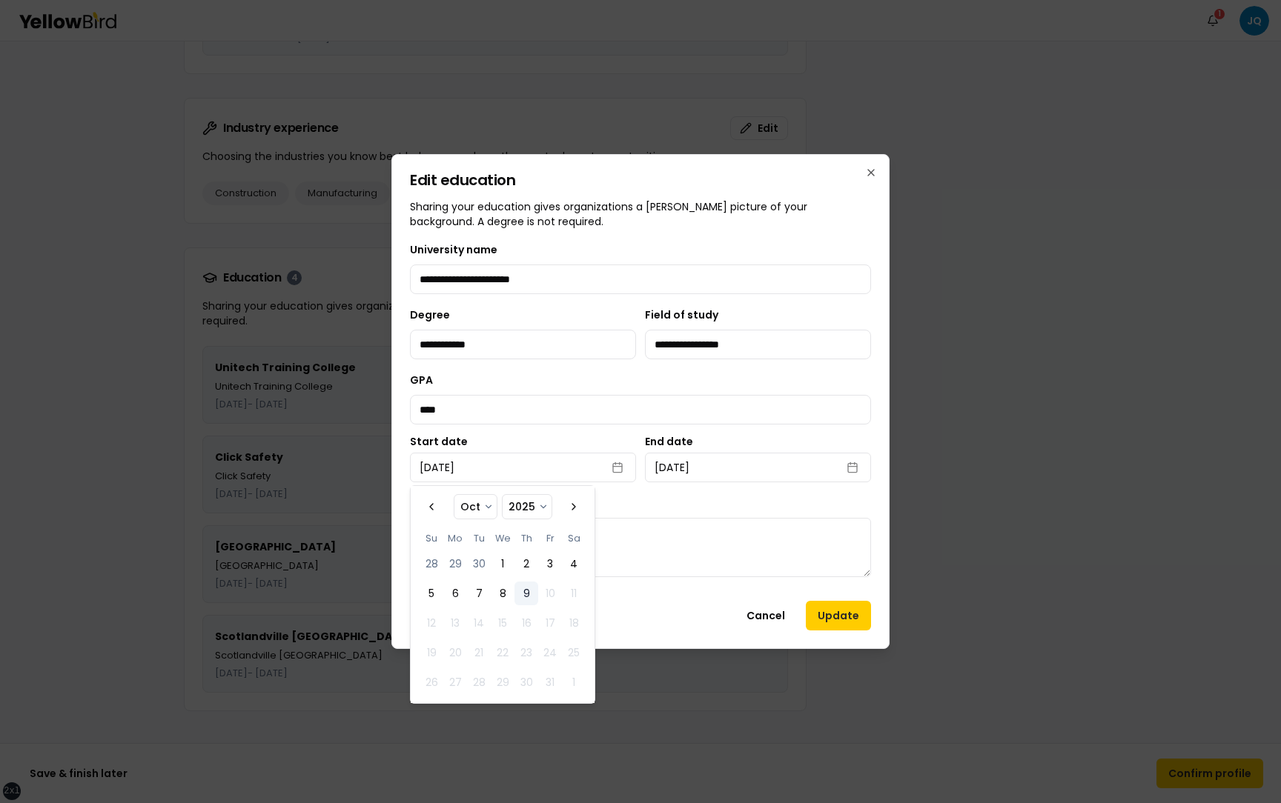
click at [482, 441] on label "Start date" at bounding box center [523, 442] width 226 height 10
click at [482, 453] on button "December 31st, 2018" at bounding box center [523, 468] width 226 height 30
select select "*"
select select "****"
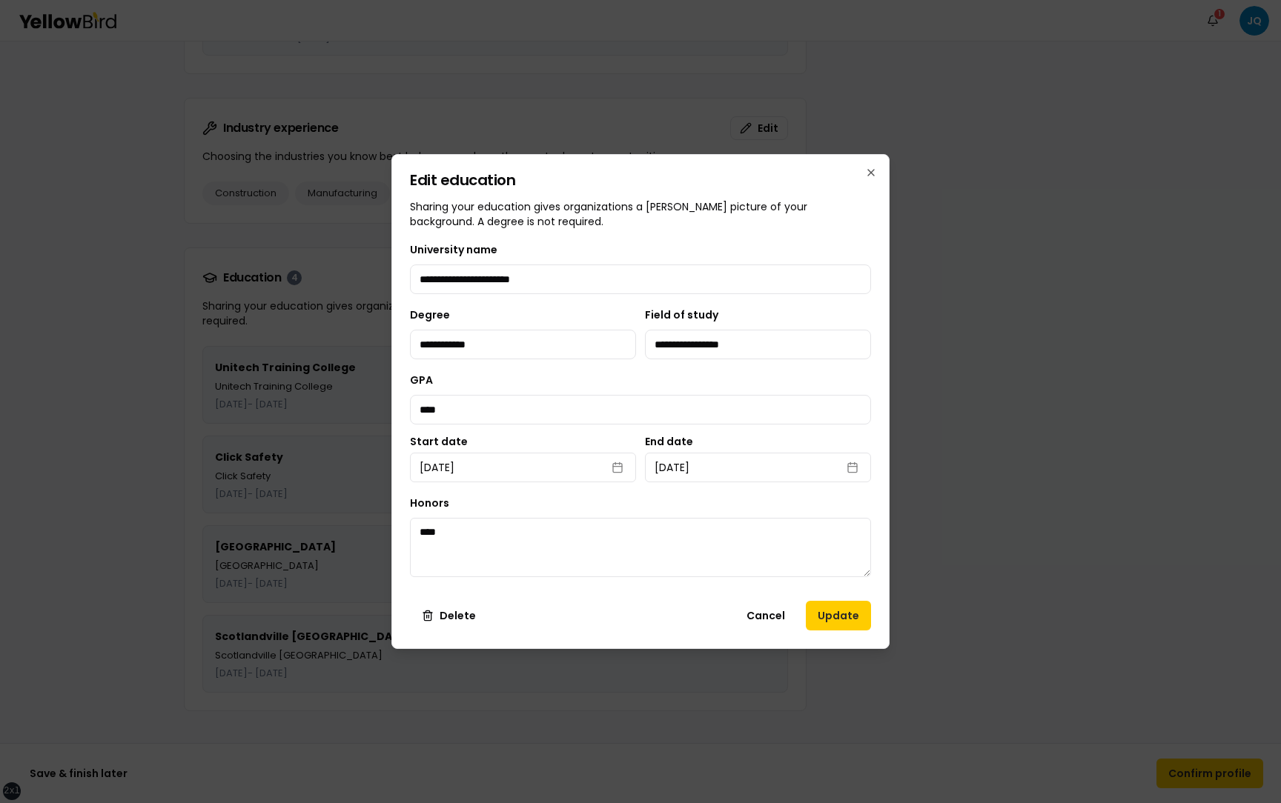
click at [654, 500] on div "Honors ****" at bounding box center [640, 535] width 461 height 83
click at [428, 530] on textarea "****" at bounding box center [640, 547] width 461 height 59
click at [428, 413] on input "****" at bounding box center [640, 410] width 461 height 30
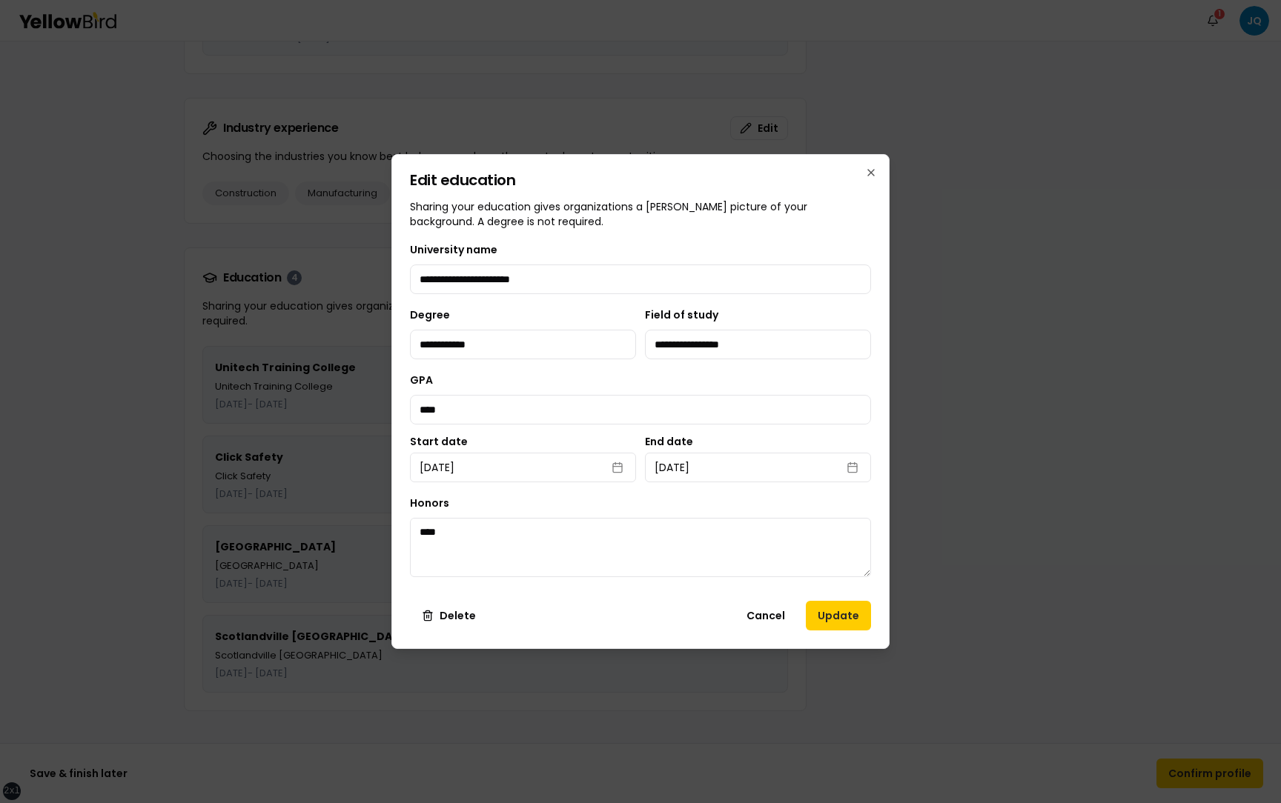
click at [496, 367] on div "**********" at bounding box center [640, 415] width 461 height 348
click at [720, 613] on div "Cancel Update" at bounding box center [686, 616] width 368 height 30
click at [777, 613] on button "Cancel" at bounding box center [765, 616] width 62 height 30
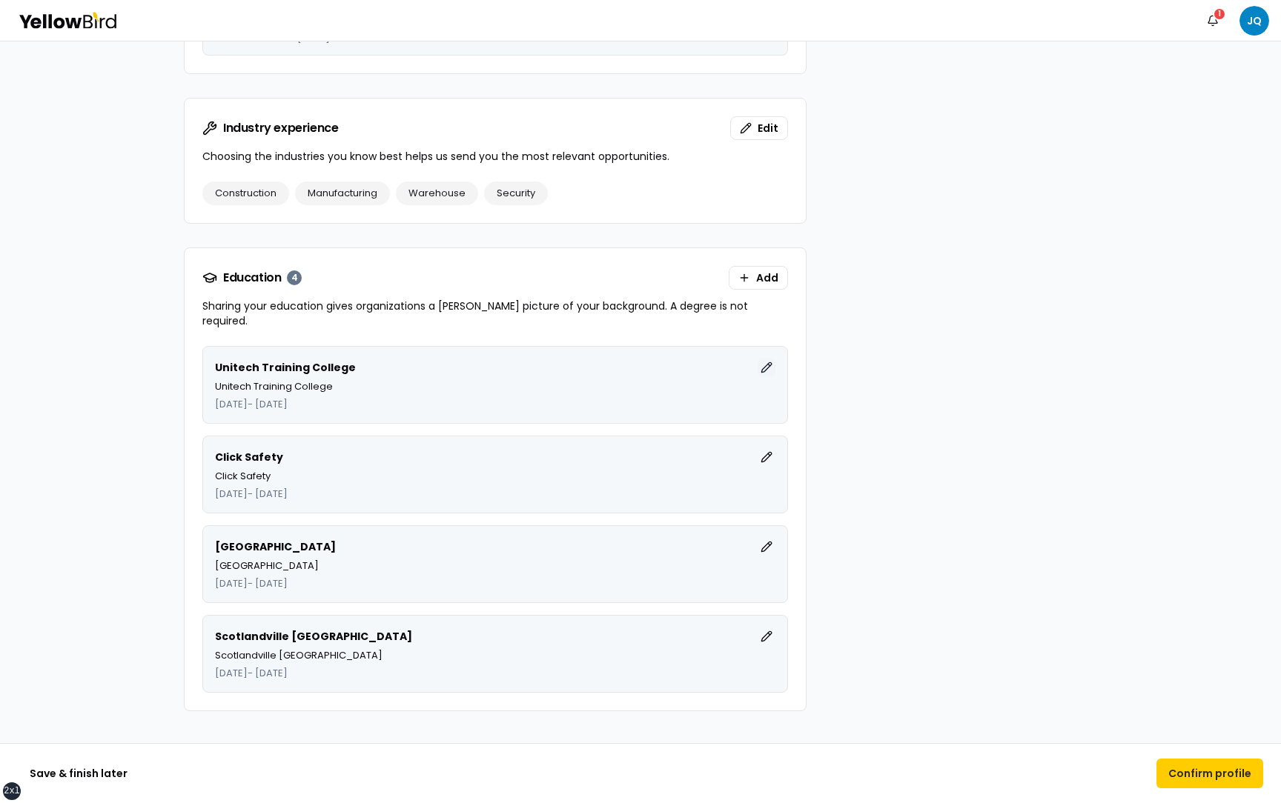
click at [774, 359] on button "Edit" at bounding box center [766, 368] width 18 height 18
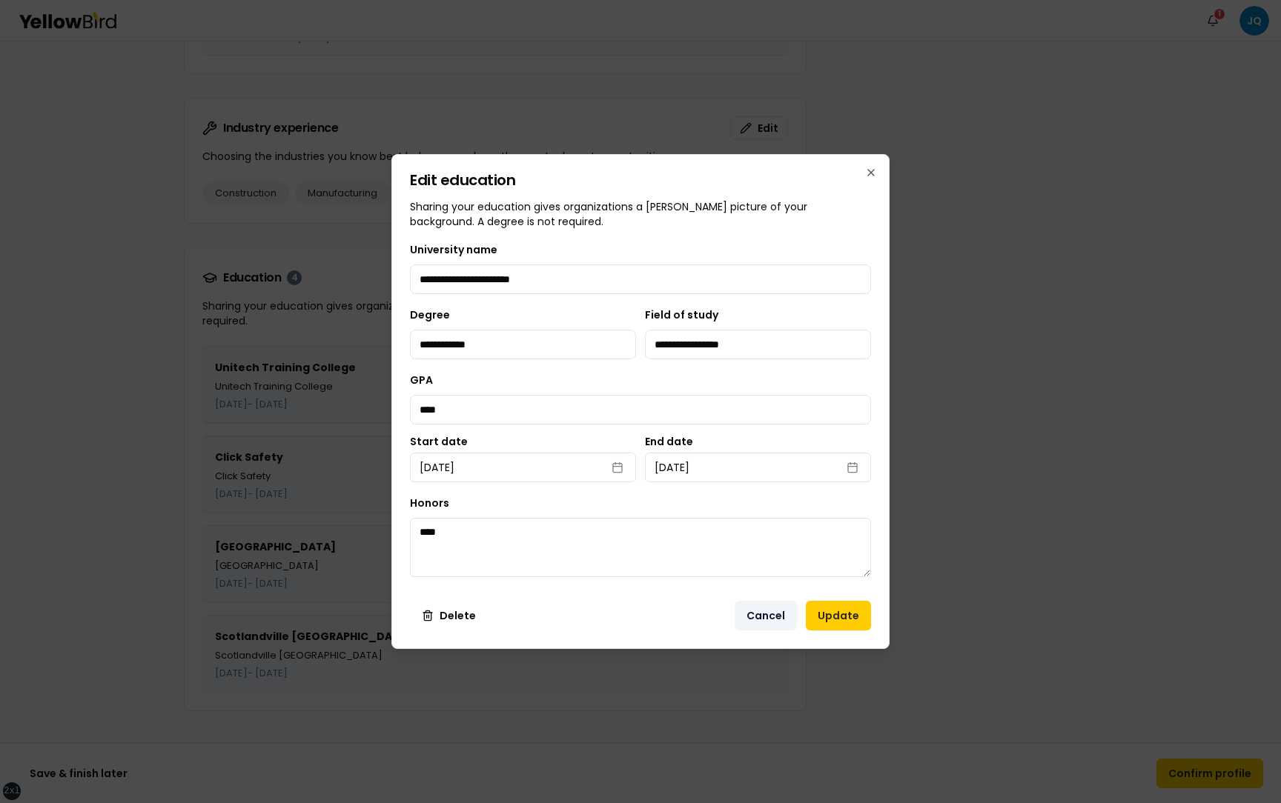
click at [761, 618] on button "Cancel" at bounding box center [765, 616] width 62 height 30
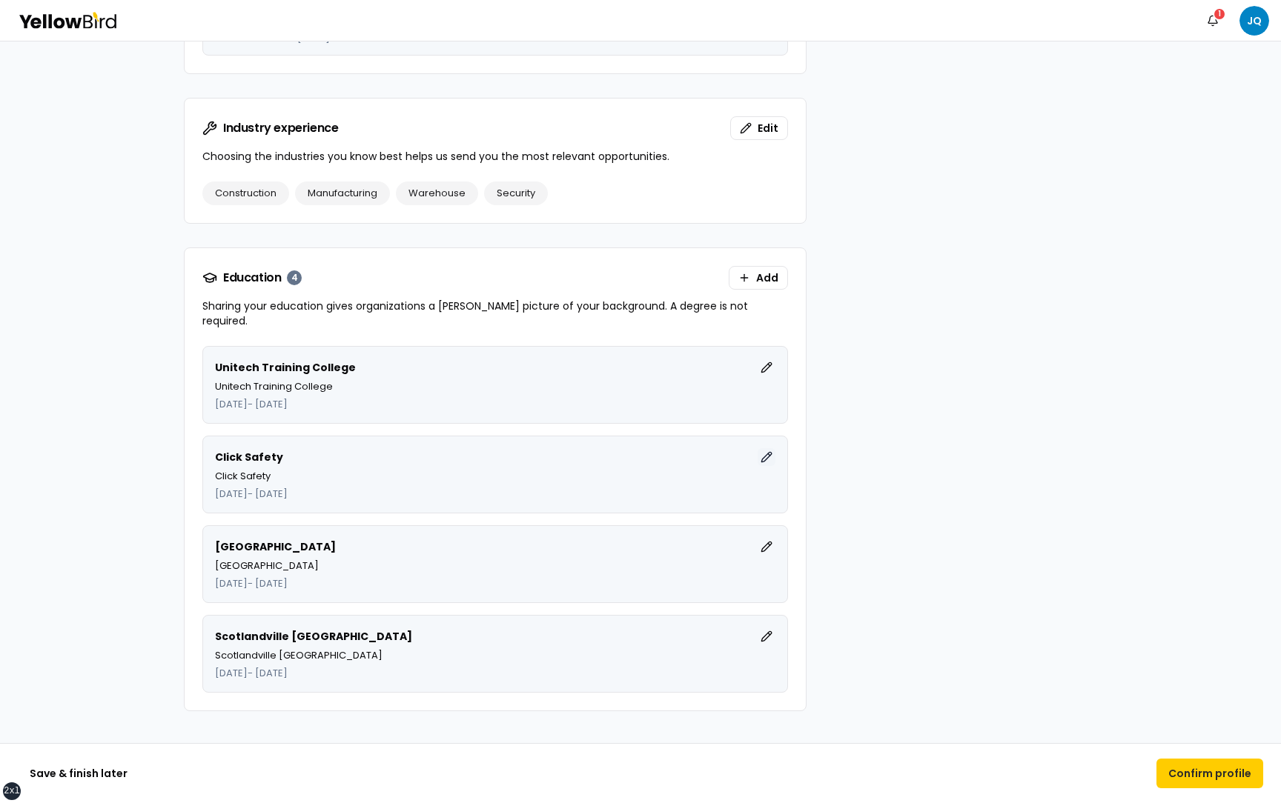
click at [765, 448] on button "Edit" at bounding box center [766, 457] width 18 height 18
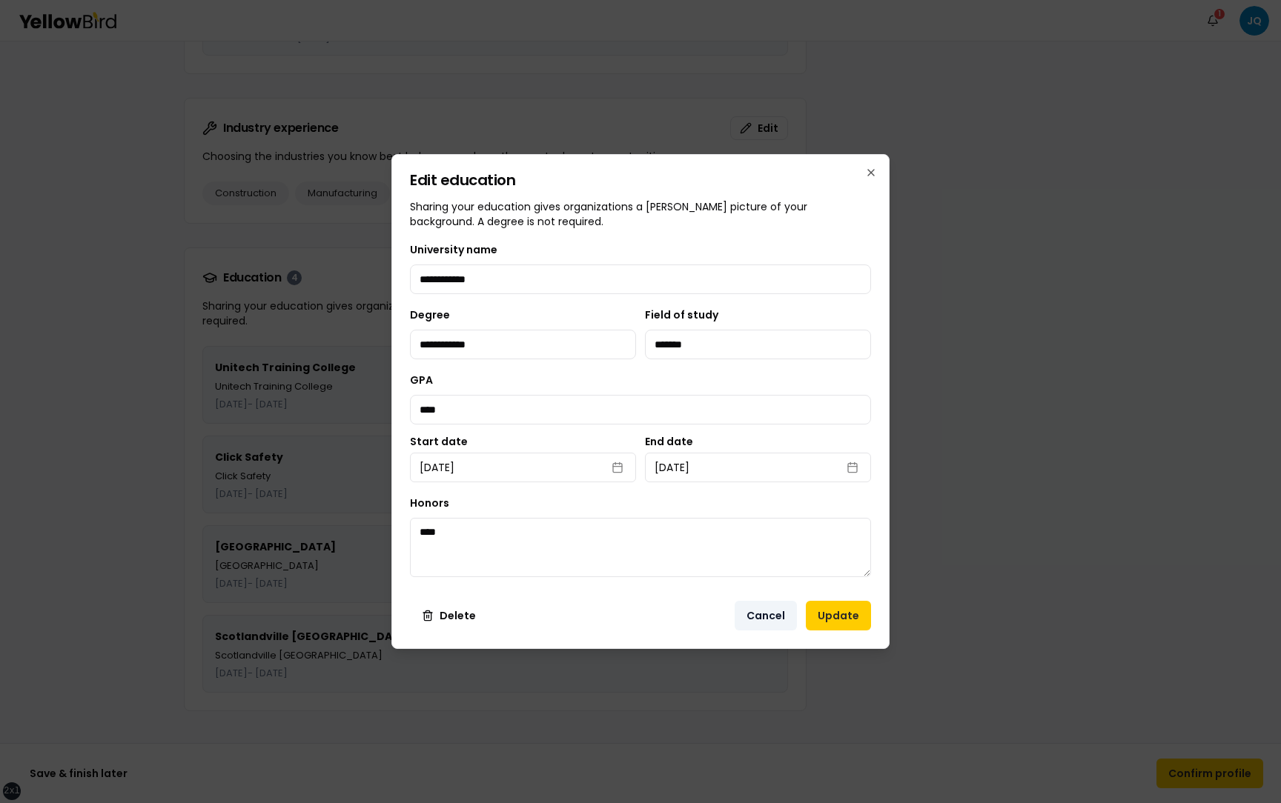
click at [765, 617] on button "Cancel" at bounding box center [765, 616] width 62 height 30
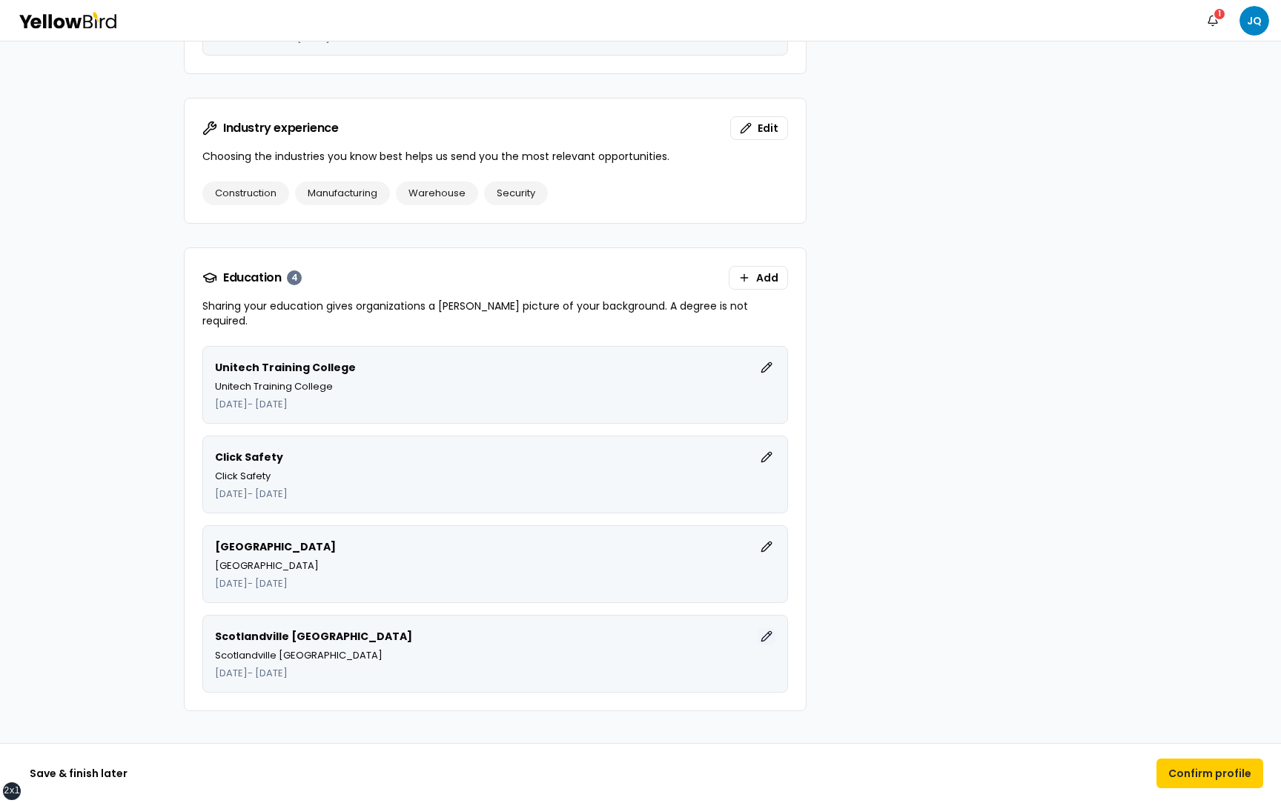
click at [768, 628] on button "Edit" at bounding box center [766, 637] width 18 height 18
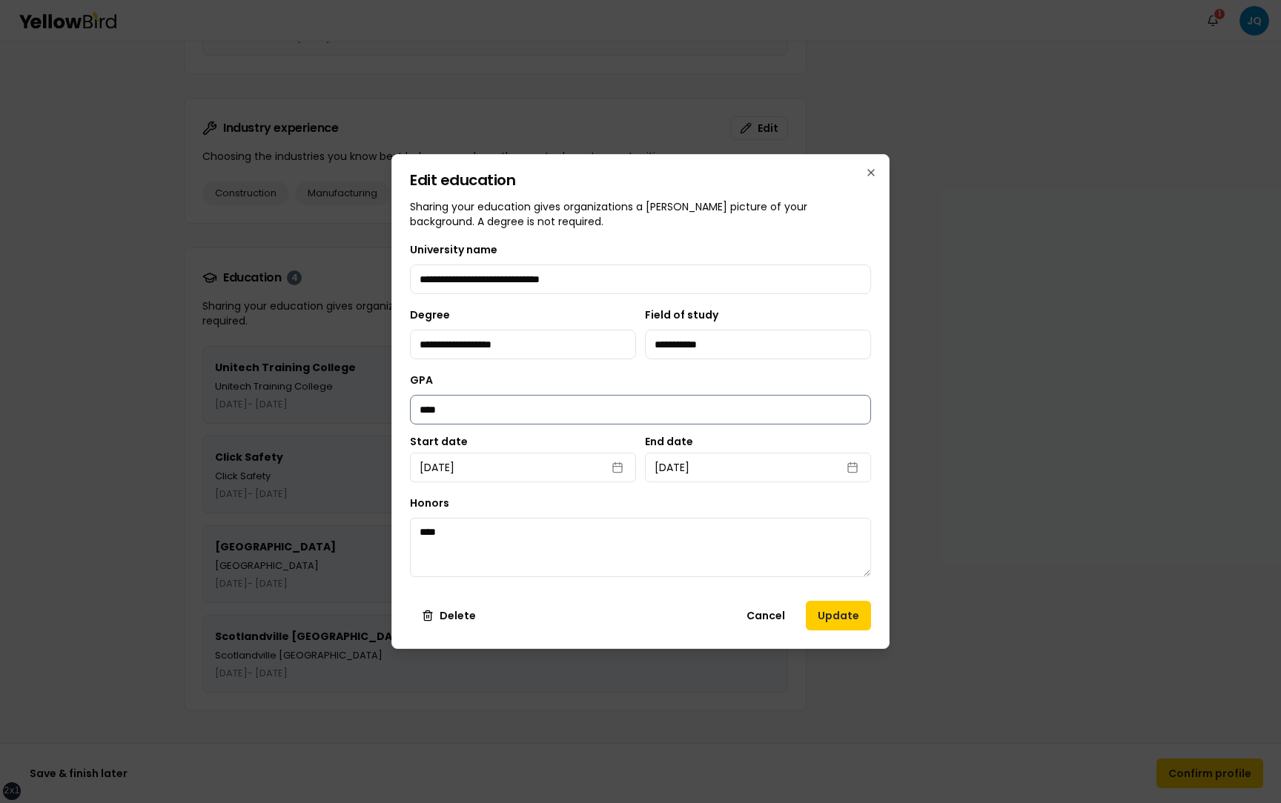
click at [428, 412] on input "****" at bounding box center [640, 410] width 461 height 30
click at [753, 611] on button "Cancel" at bounding box center [765, 616] width 62 height 30
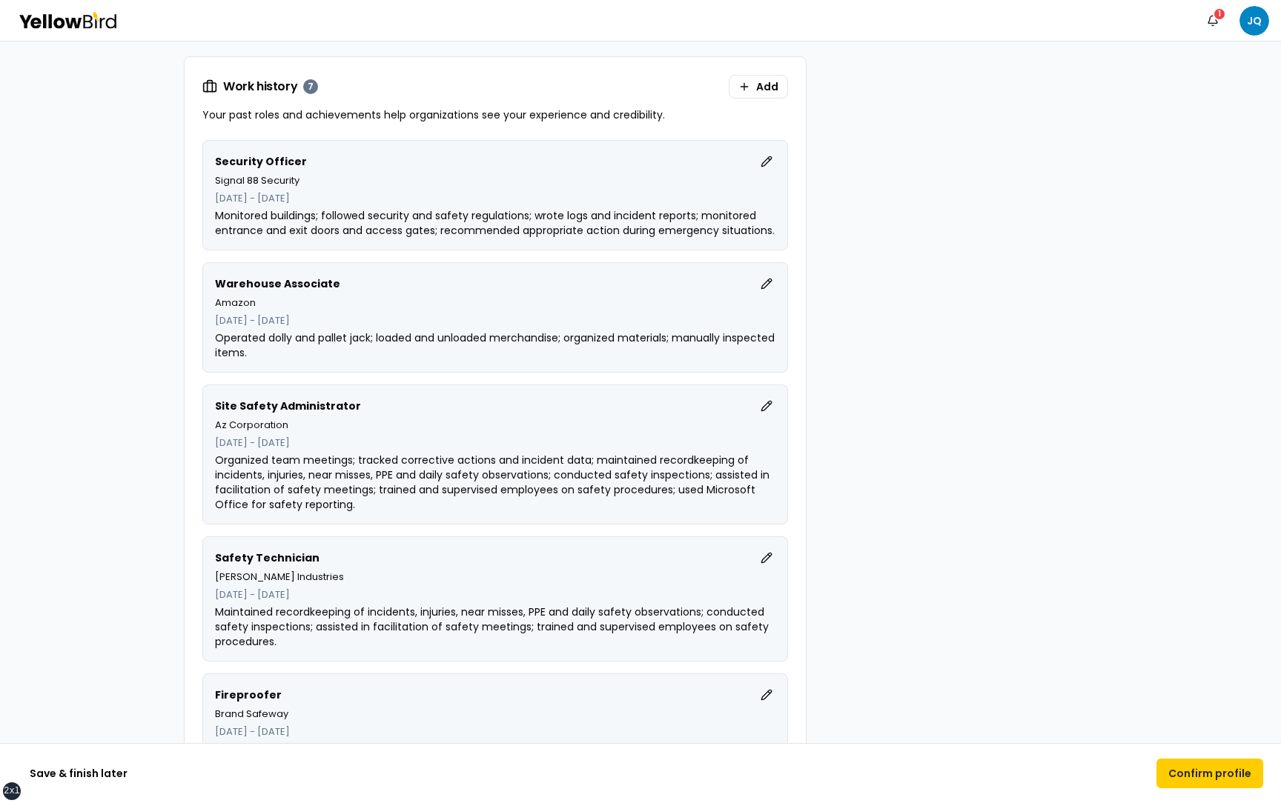
scroll to position [874, 0]
click at [763, 165] on button "Edit" at bounding box center [766, 160] width 18 height 18
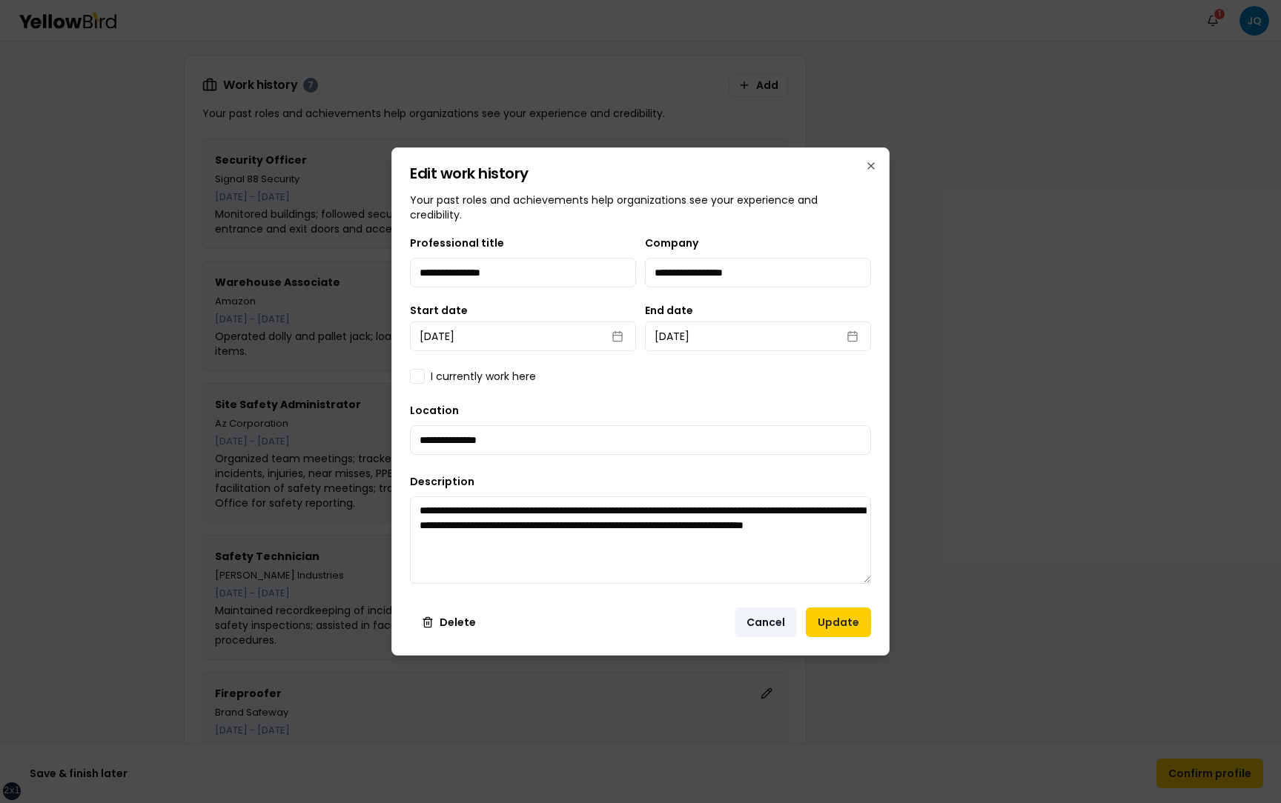
click at [746, 620] on button "Cancel" at bounding box center [765, 623] width 62 height 30
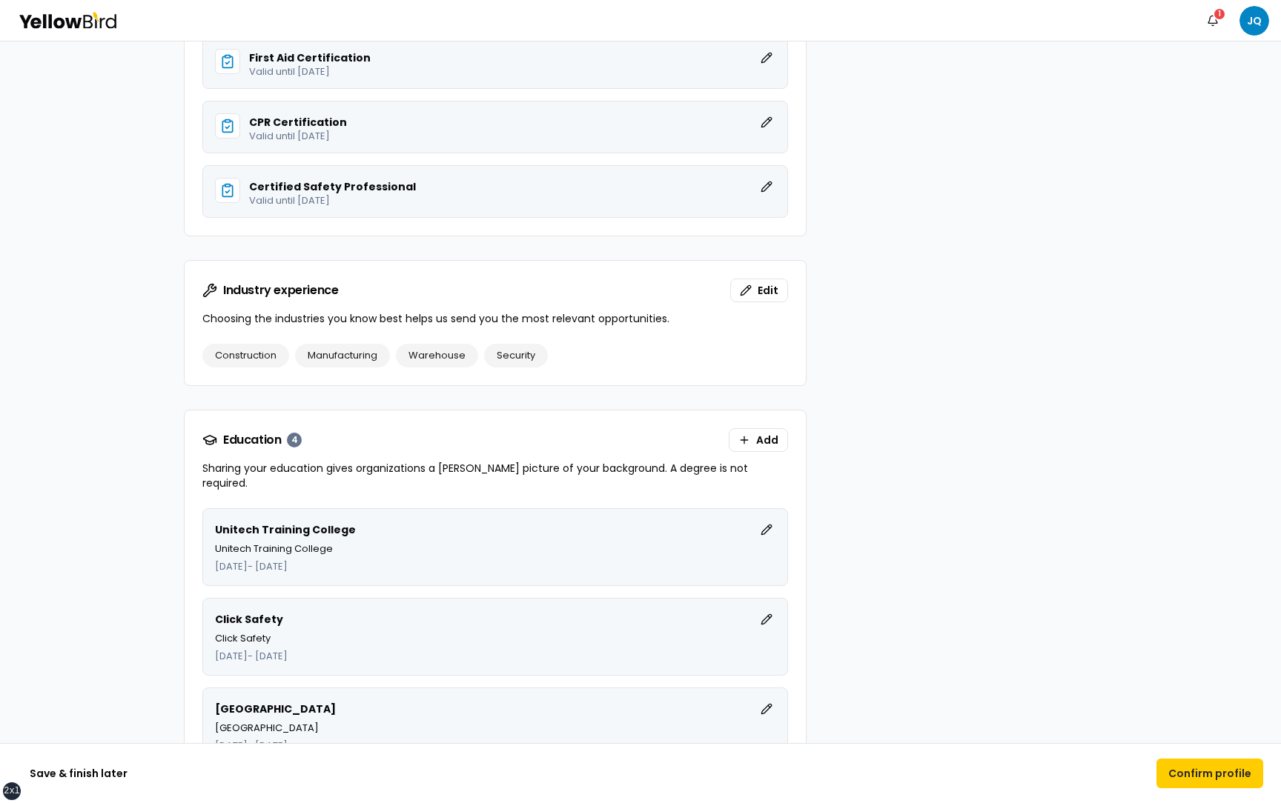
scroll to position [2432, 0]
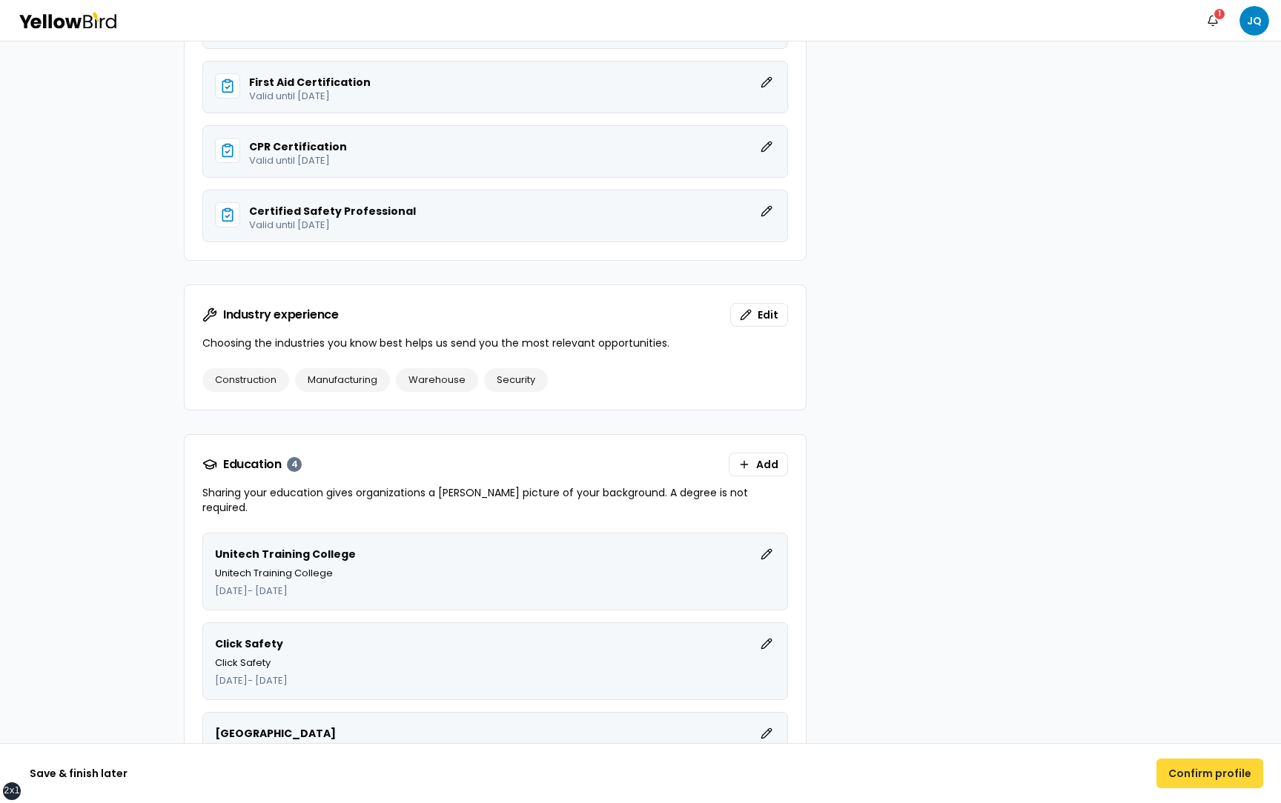
click at [1186, 763] on button "Confirm profile" at bounding box center [1209, 774] width 107 height 30
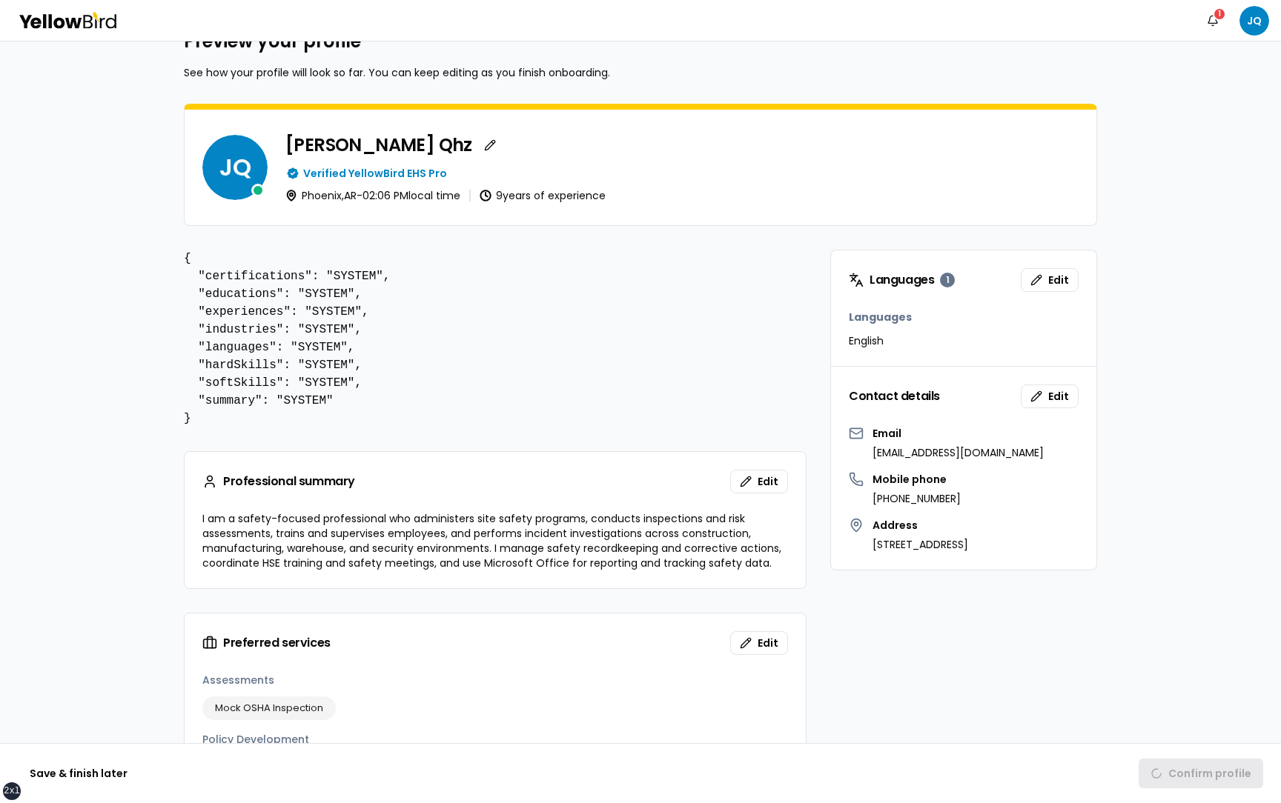
scroll to position [0, 0]
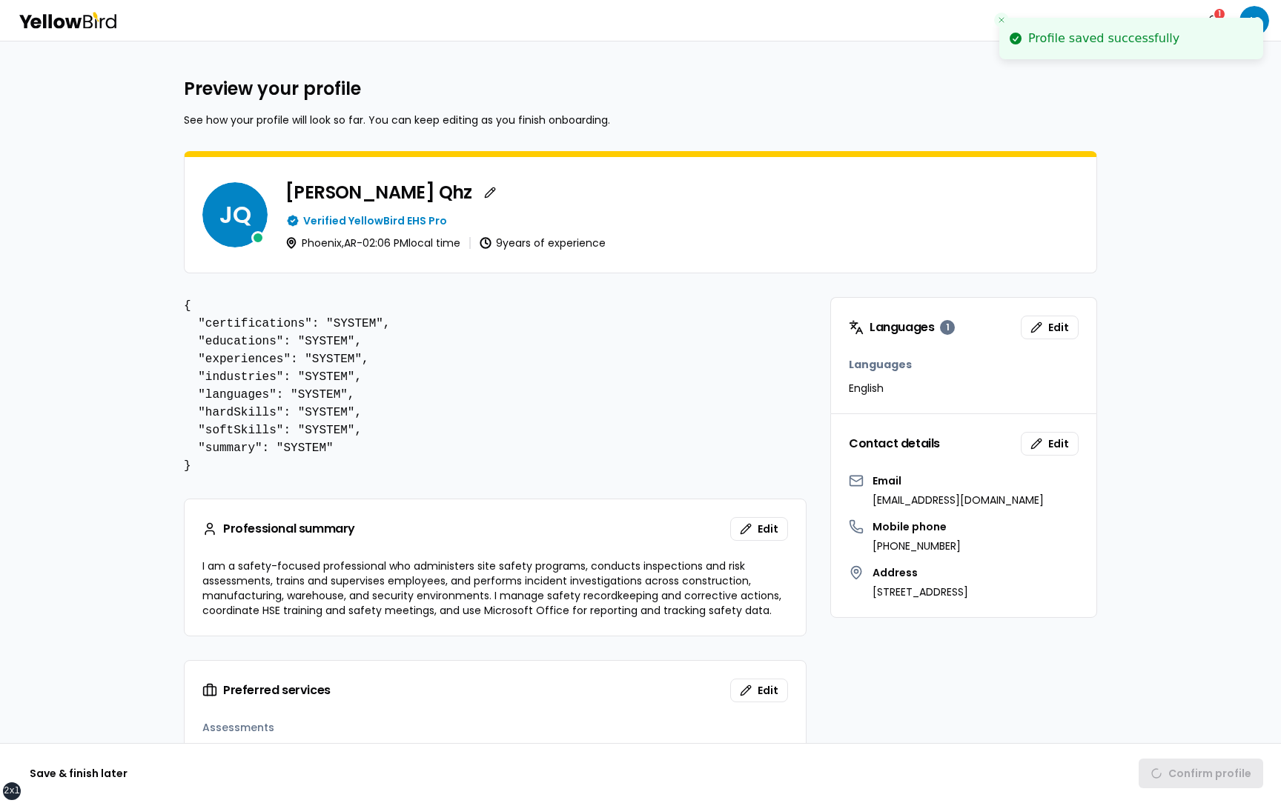
drag, startPoint x: 1178, startPoint y: 40, endPoint x: 1042, endPoint y: 31, distance: 135.9
click at [1042, 32] on li "Profile saved successfully" at bounding box center [1131, 39] width 264 height 42
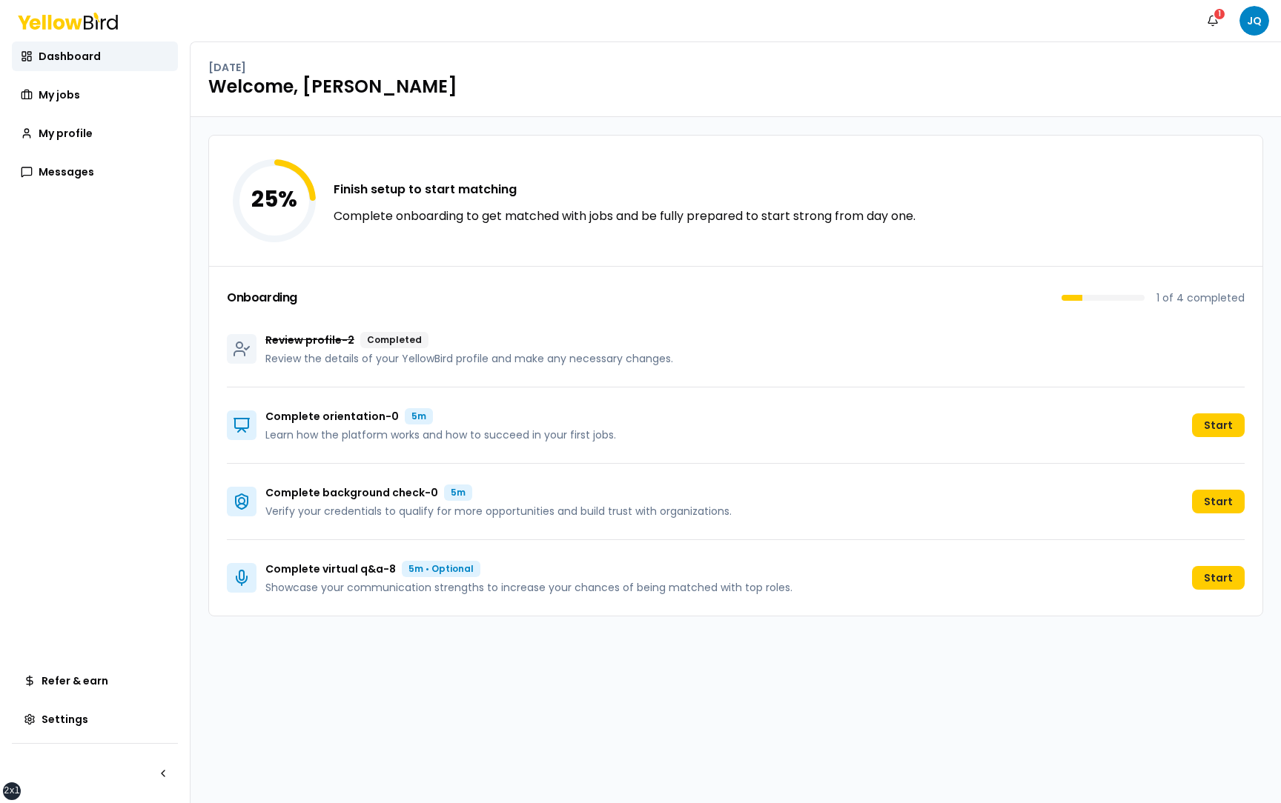
click at [938, 677] on div "25 % Finish setup to start matching Complete onboarding to get matched with job…" at bounding box center [735, 460] width 1090 height 686
click at [96, 133] on link "My profile" at bounding box center [95, 134] width 166 height 30
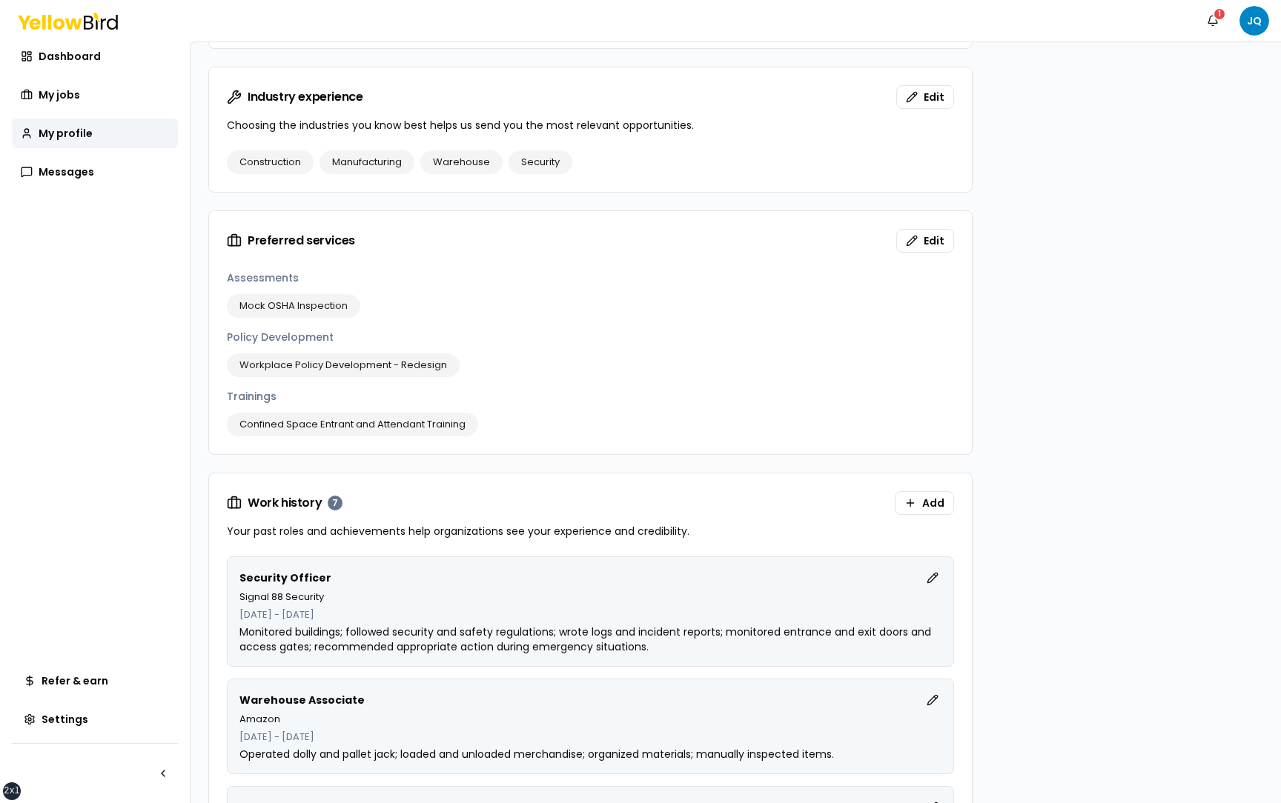
scroll to position [1140, 0]
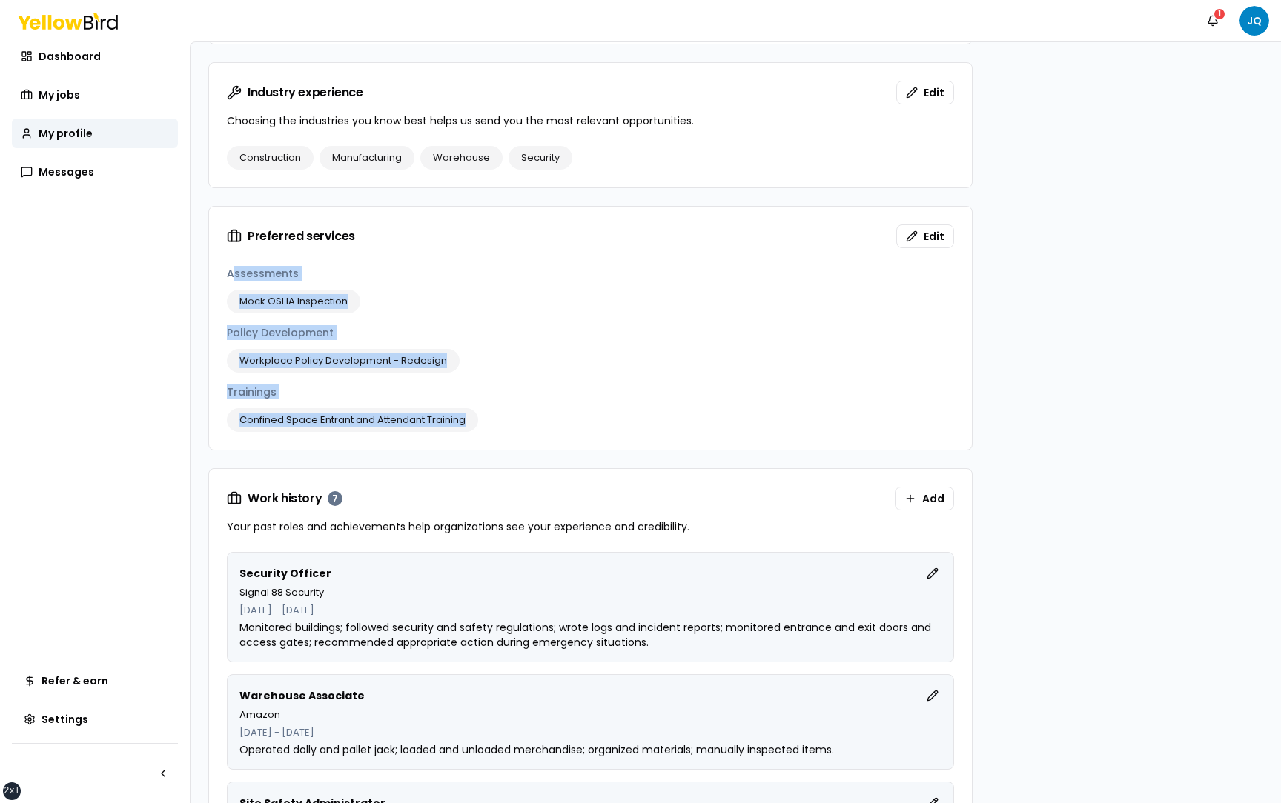
drag, startPoint x: 479, startPoint y: 426, endPoint x: 231, endPoint y: 273, distance: 290.8
click at [231, 273] on div "Assessments Mock OSHA Inspection Policy Development Workplace Policy Developmen…" at bounding box center [590, 349] width 727 height 166
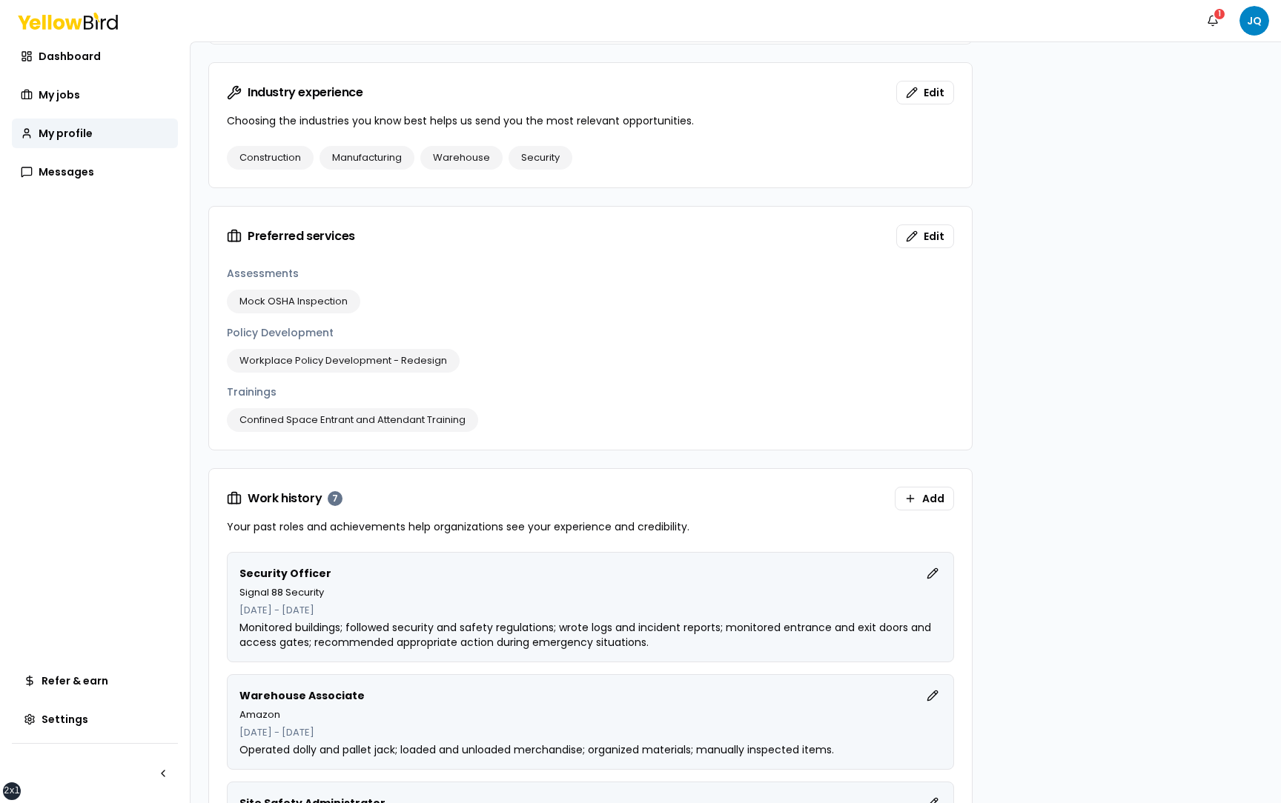
click at [265, 234] on span "Preferred services" at bounding box center [301, 236] width 107 height 12
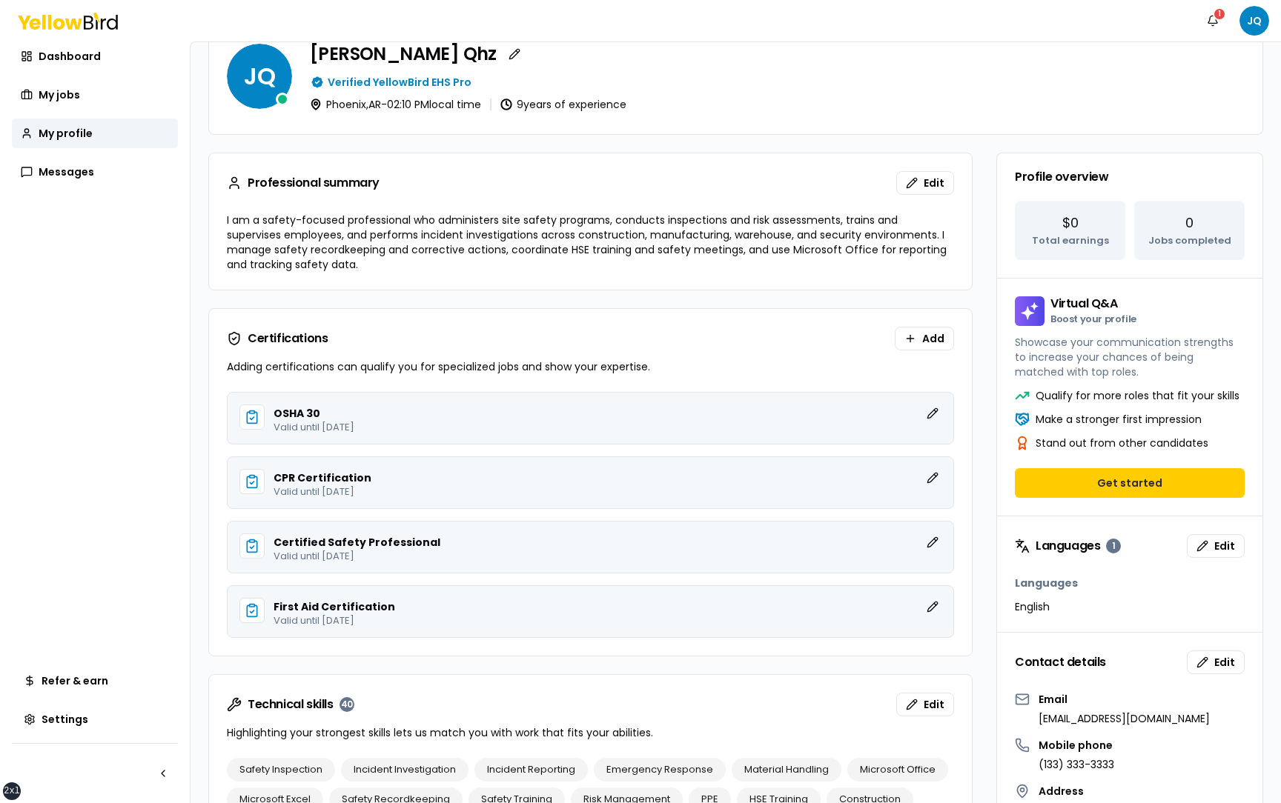
scroll to position [0, 0]
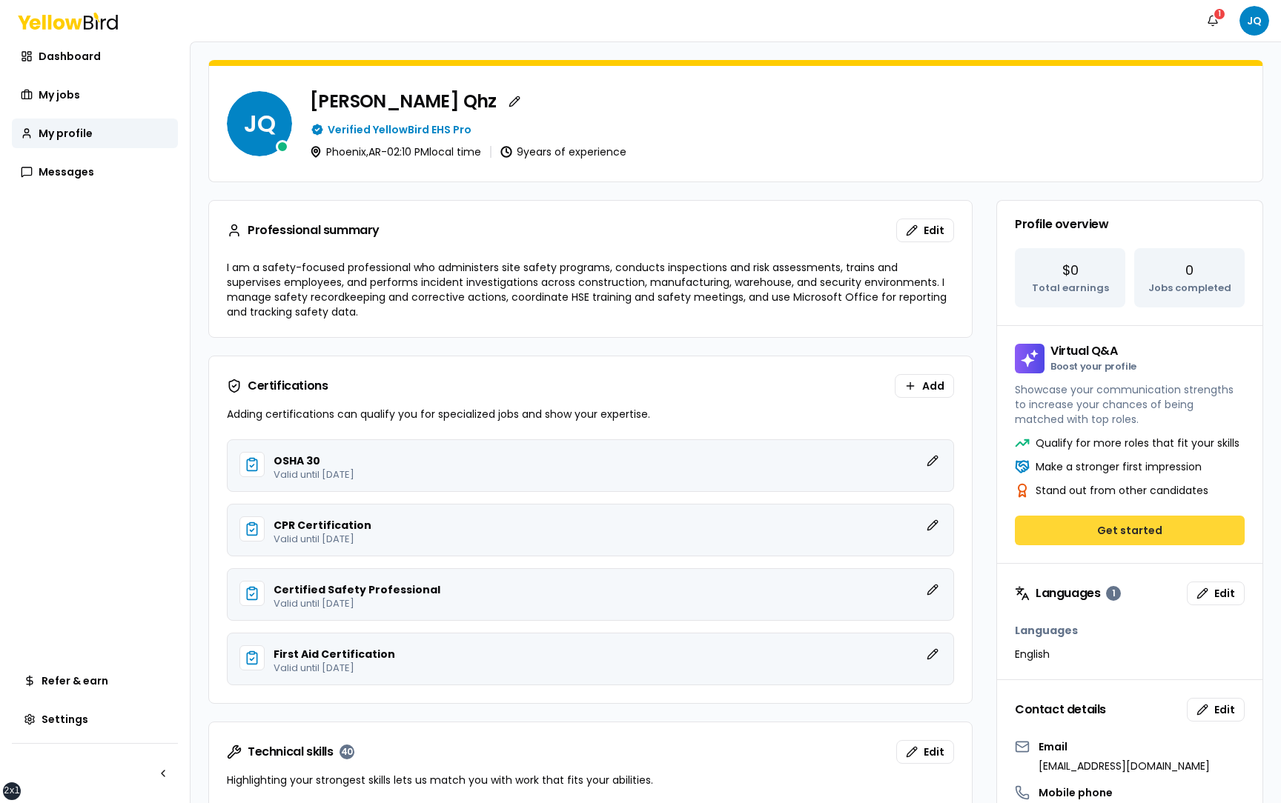
click at [1133, 528] on button "Get started" at bounding box center [1130, 531] width 230 height 30
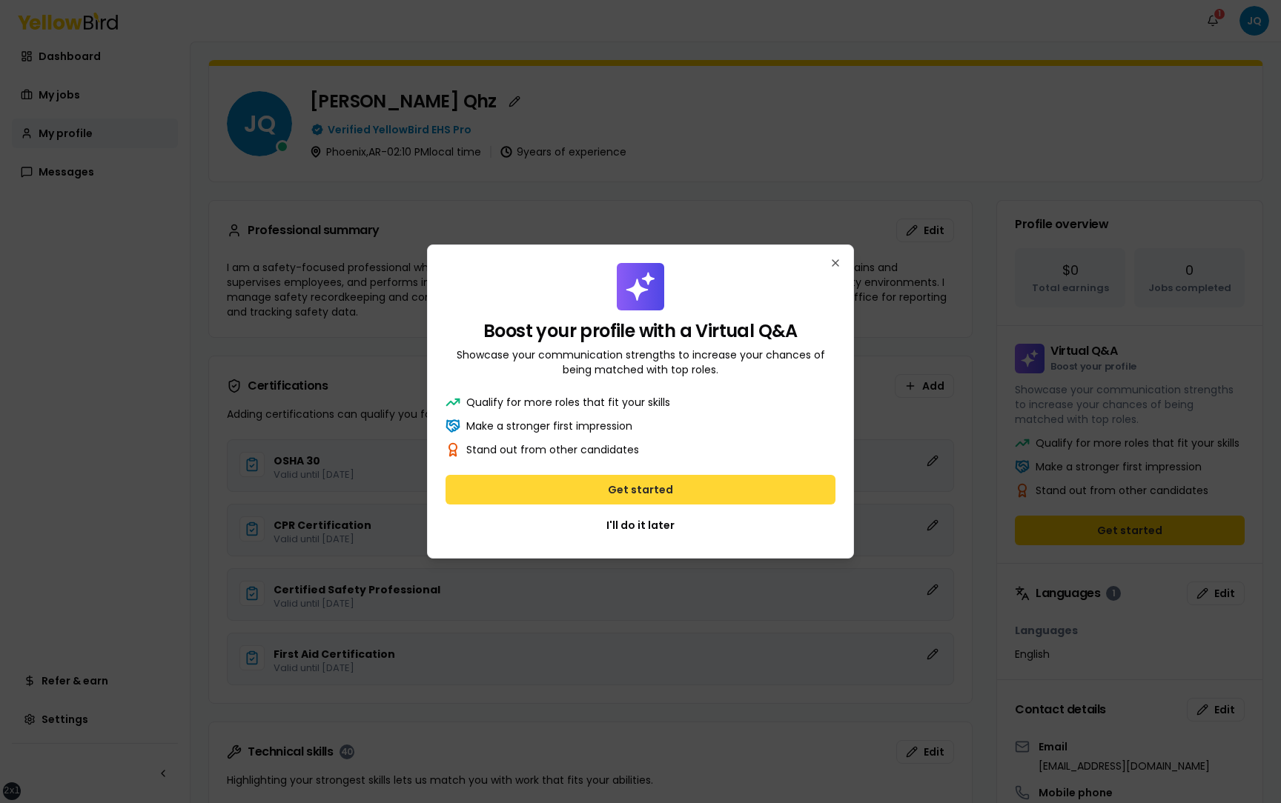
click at [652, 491] on button "Get started" at bounding box center [640, 490] width 390 height 30
click at [667, 484] on button "Get started" at bounding box center [640, 490] width 390 height 30
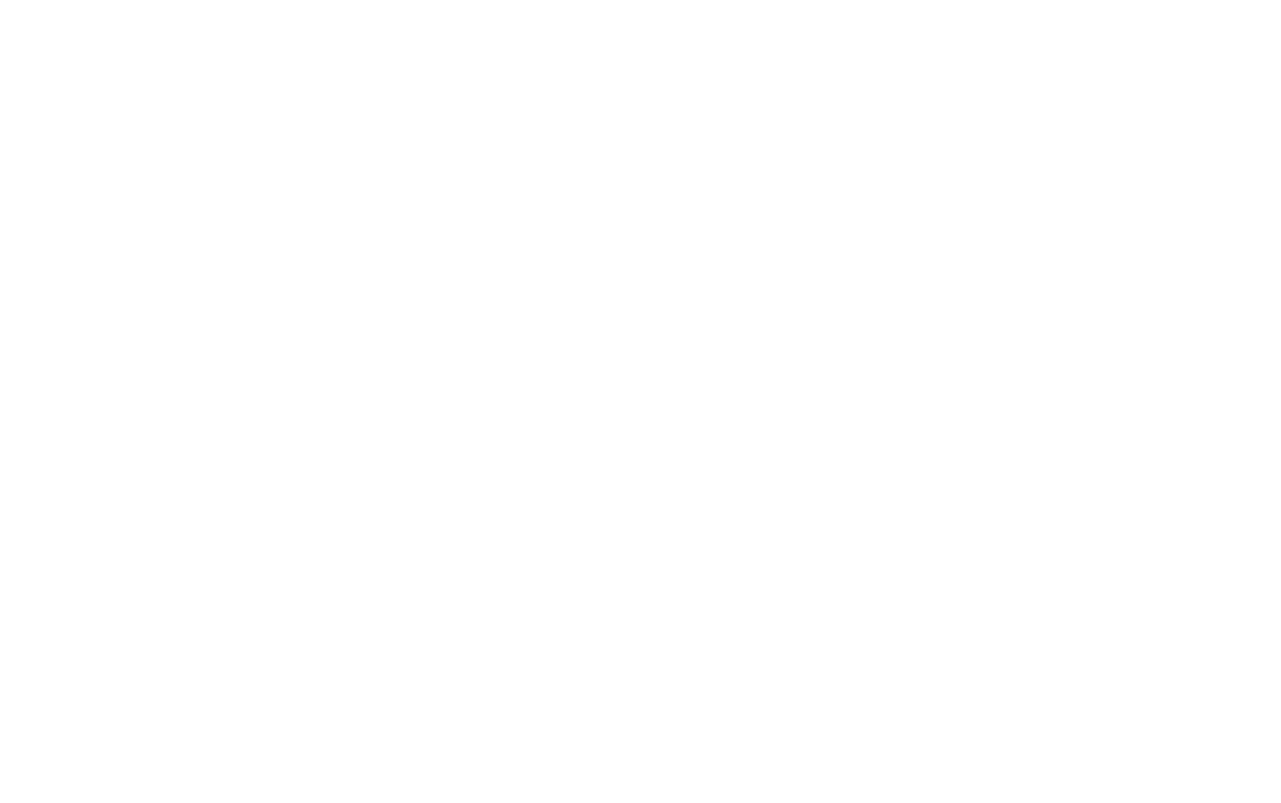
click at [405, 6] on html at bounding box center [640, 3] width 1281 height 6
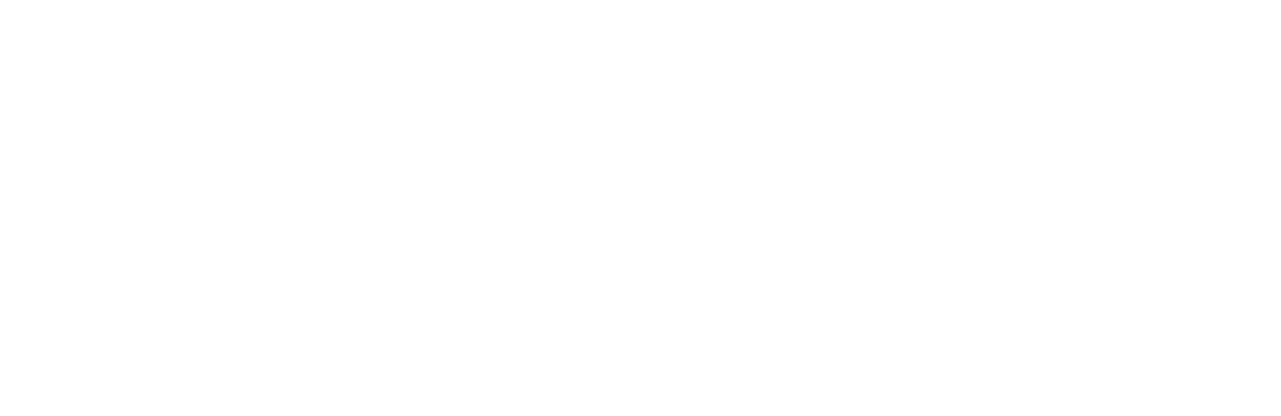
click at [436, 6] on html at bounding box center [640, 3] width 1281 height 6
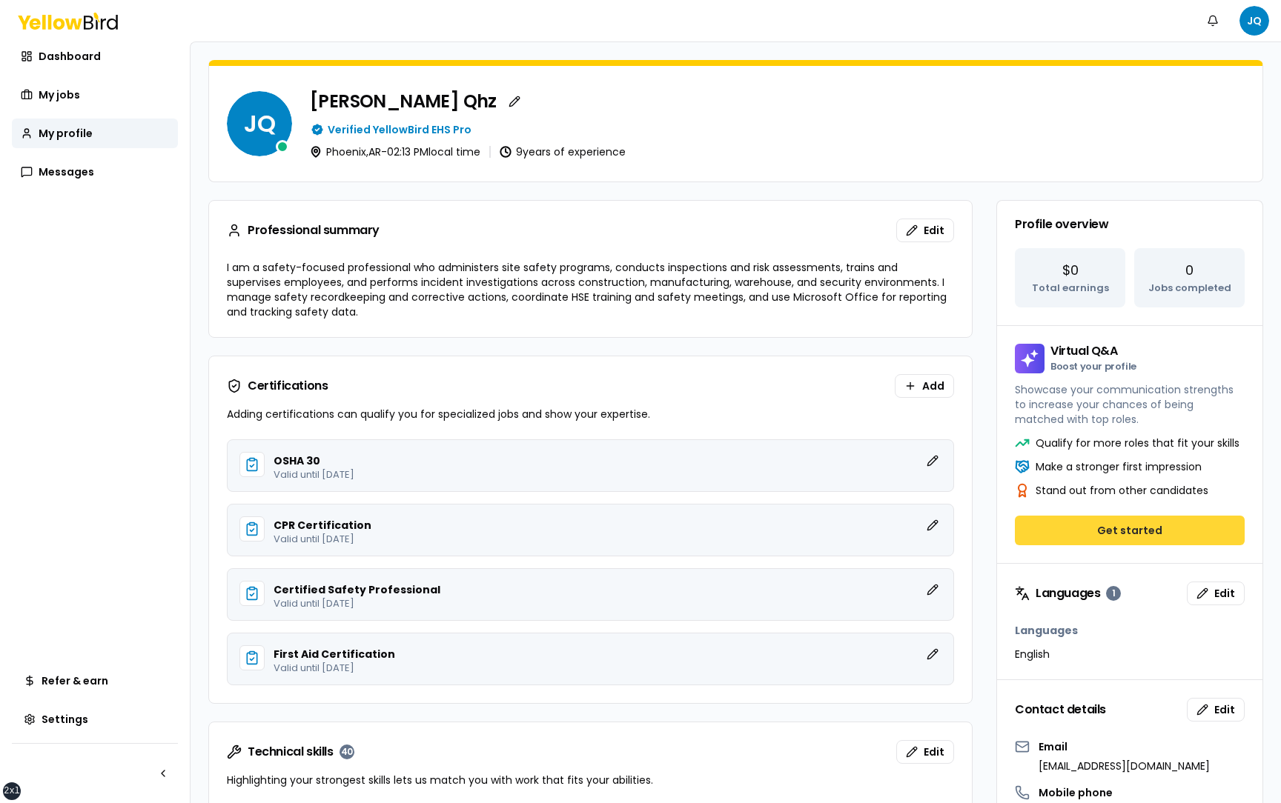
click at [1149, 415] on button "Get started" at bounding box center [1130, 531] width 230 height 30
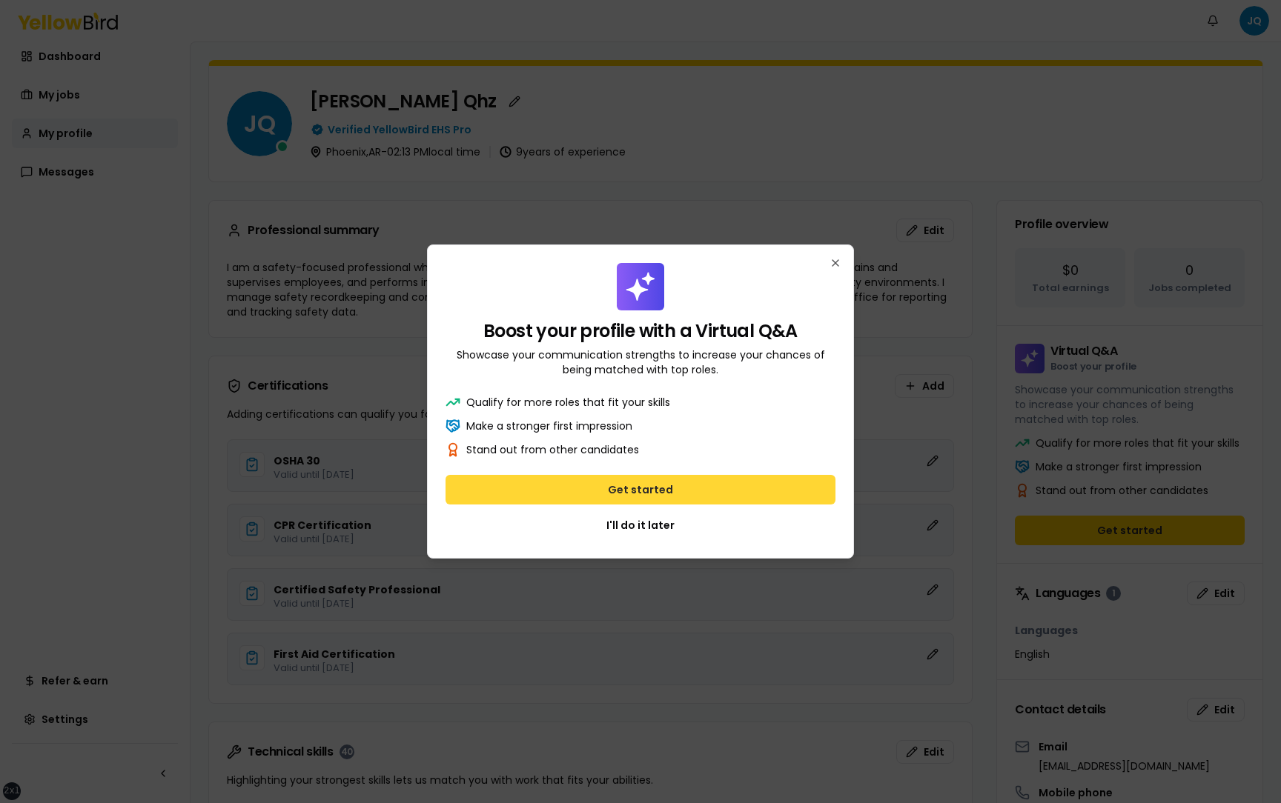
click at [700, 415] on button "Get started" at bounding box center [640, 490] width 390 height 30
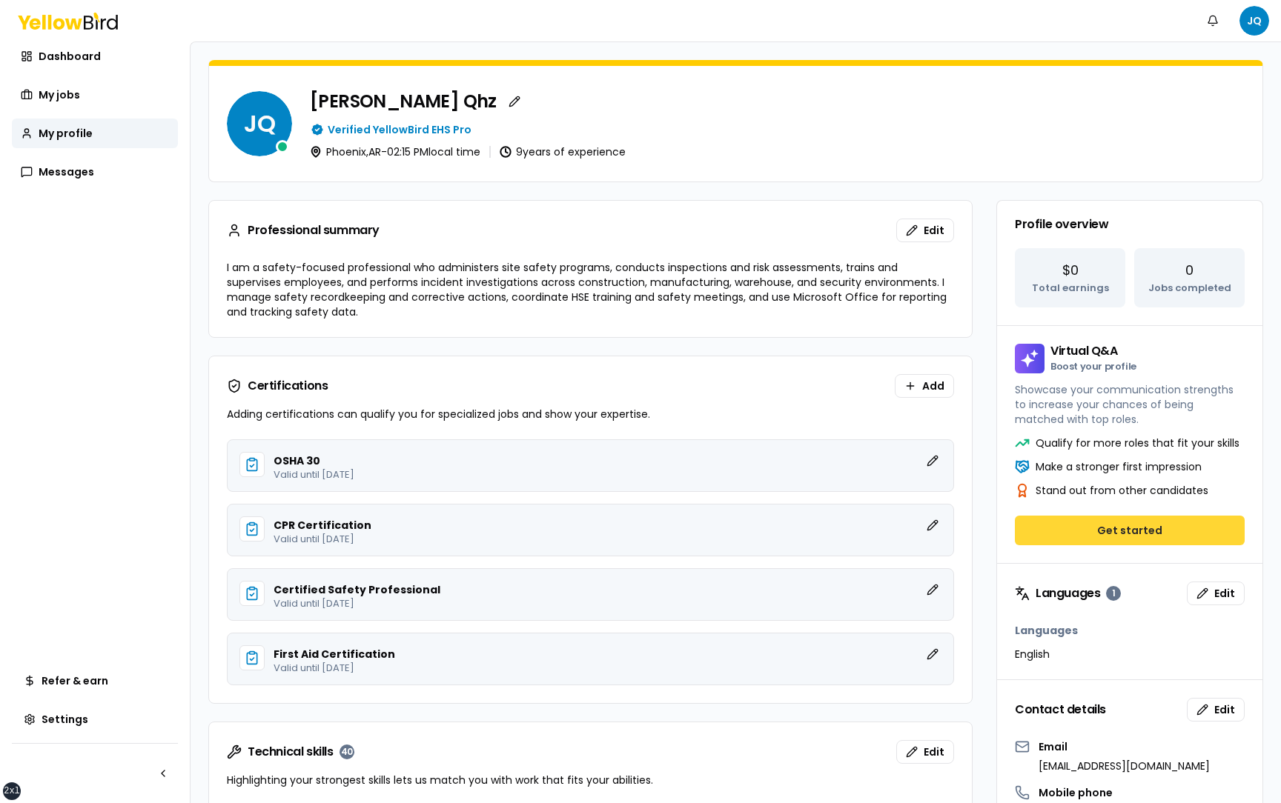
click at [1115, 528] on button "Get started" at bounding box center [1130, 531] width 230 height 30
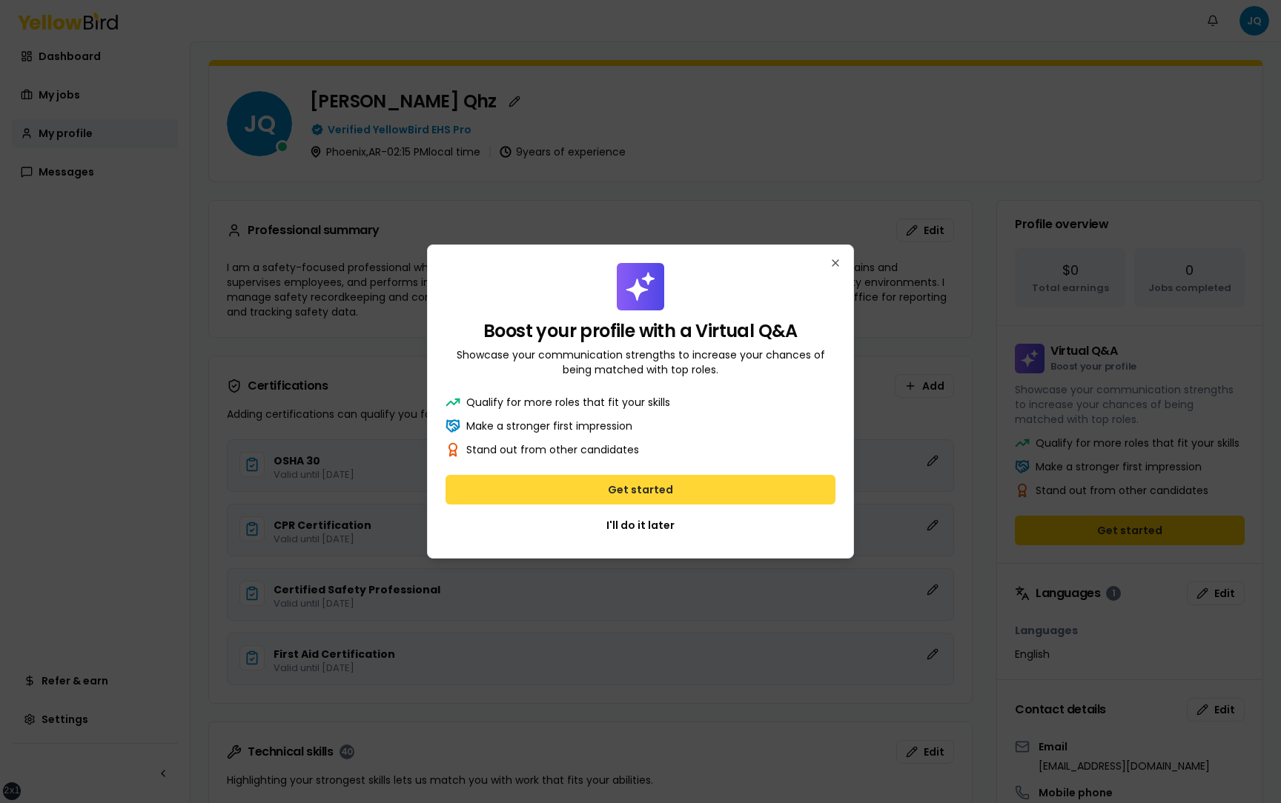
click at [649, 489] on button "Get started" at bounding box center [640, 490] width 390 height 30
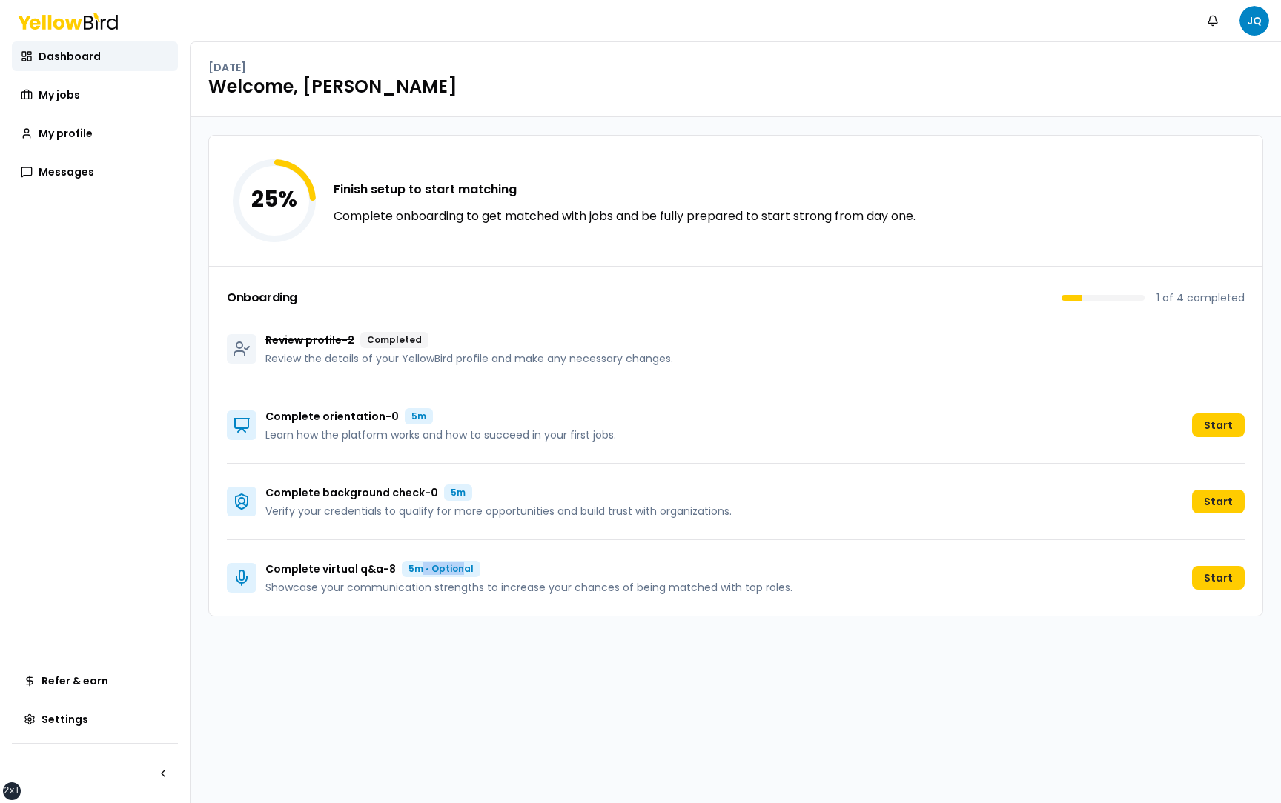
drag, startPoint x: 462, startPoint y: 573, endPoint x: 421, endPoint y: 572, distance: 40.8
click at [420, 572] on div "5m • Optional" at bounding box center [441, 569] width 79 height 16
click at [468, 643] on div "25 % Finish setup to start matching Complete onboarding to get matched with job…" at bounding box center [735, 460] width 1090 height 686
click at [518, 568] on div "Complete virtual q&a - 8 5m • Optional" at bounding box center [528, 569] width 527 height 16
click at [1221, 433] on button "Start" at bounding box center [1218, 426] width 53 height 24
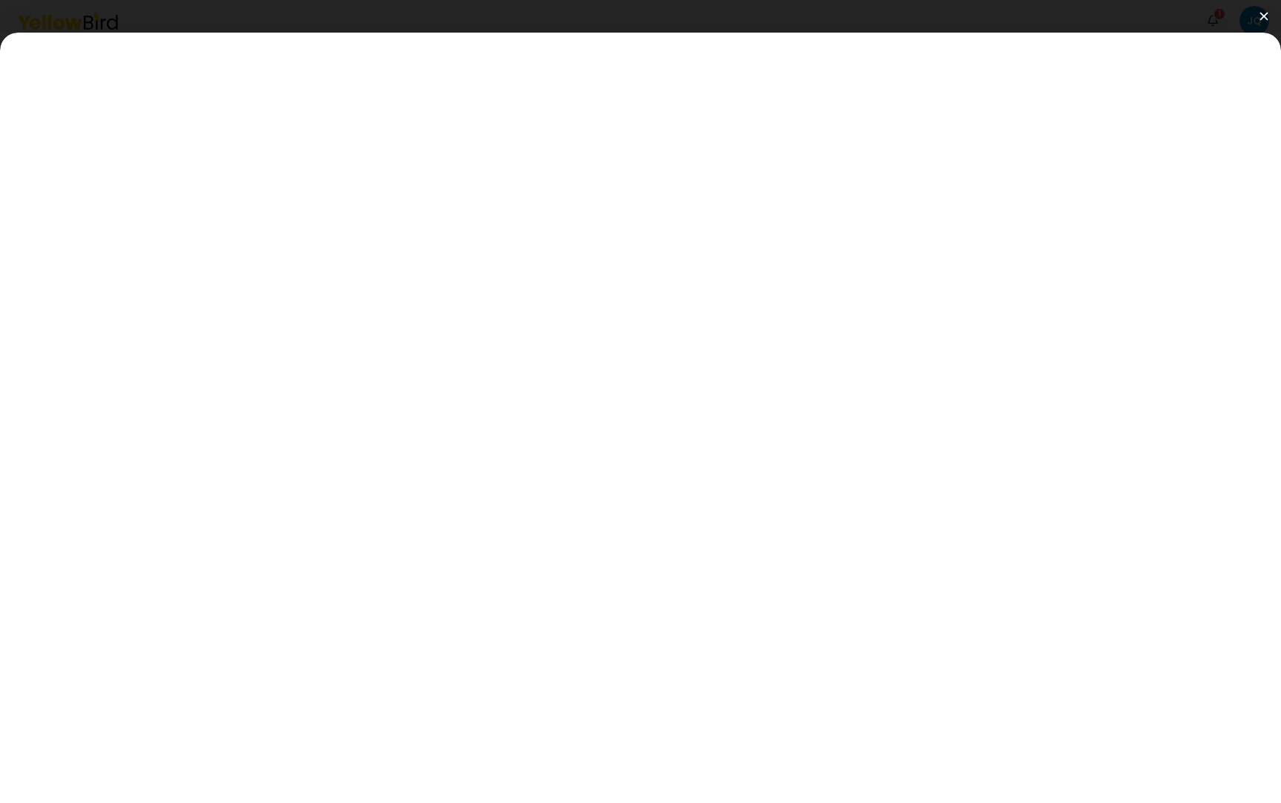
click at [1261, 14] on img at bounding box center [1263, 16] width 8 height 8
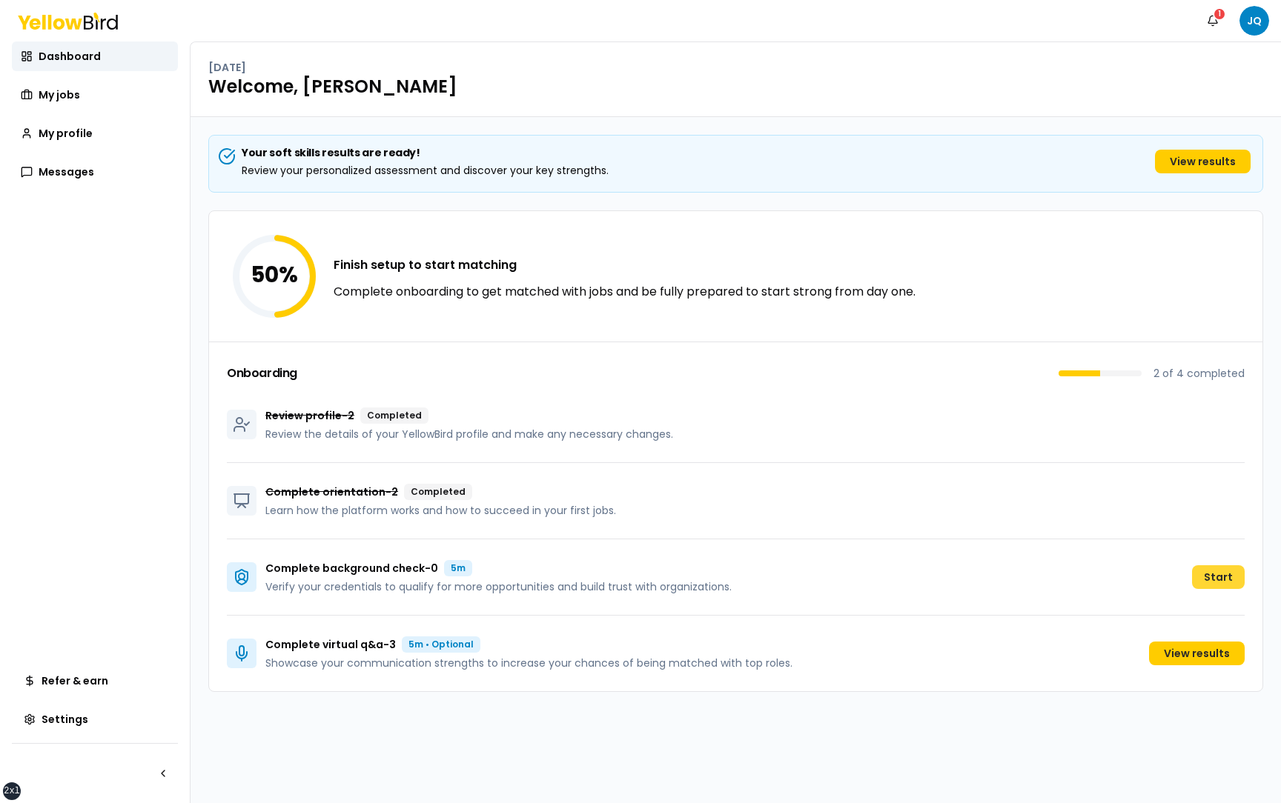
click at [1216, 579] on button "Start" at bounding box center [1218, 577] width 53 height 24
drag, startPoint x: 527, startPoint y: 577, endPoint x: 266, endPoint y: 567, distance: 261.1
click at [266, 567] on div "Complete background check - 1 5m Verify your credentials to qualify for more op…" at bounding box center [498, 577] width 466 height 34
click at [557, 567] on div "Complete background check - 1 5m" at bounding box center [498, 568] width 466 height 16
drag, startPoint x: 396, startPoint y: 644, endPoint x: 268, endPoint y: 644, distance: 128.2
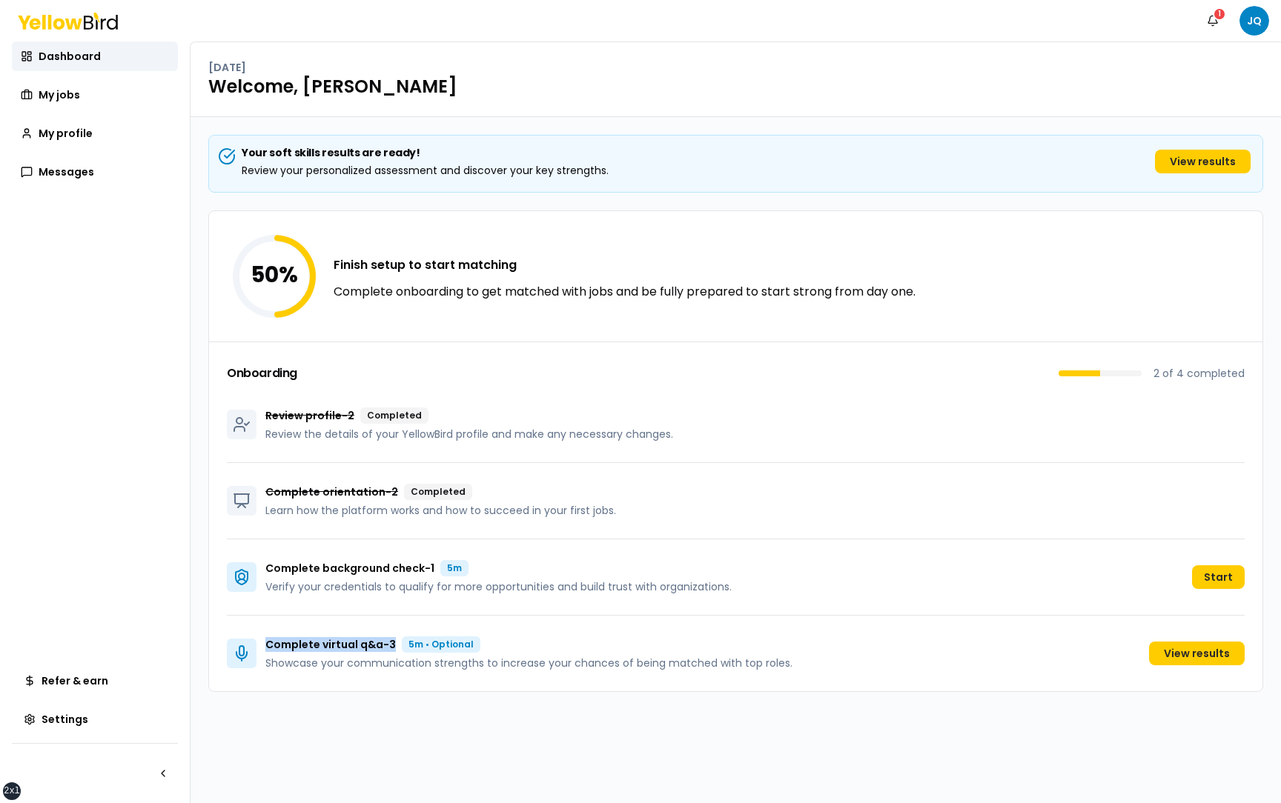
click at [268, 644] on div "Complete virtual q&a - 3 5m • Optional" at bounding box center [528, 645] width 527 height 16
click at [392, 642] on p "Complete virtual q&a - 3" at bounding box center [330, 644] width 130 height 15
click at [397, 643] on div "Complete virtual q&a - 3 5m • Optional" at bounding box center [528, 645] width 527 height 16
click at [1207, 655] on link "View results" at bounding box center [1197, 654] width 96 height 24
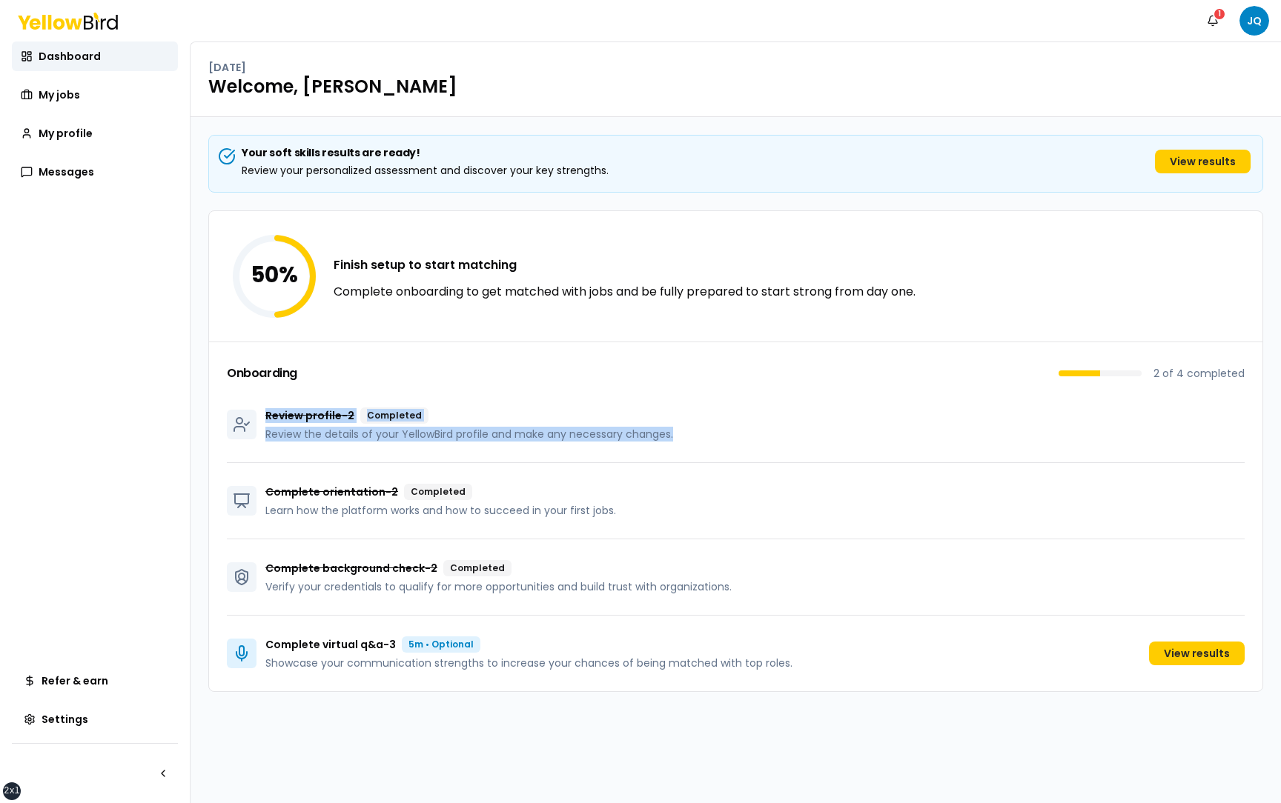
drag, startPoint x: 266, startPoint y: 419, endPoint x: 689, endPoint y: 434, distance: 422.7
click at [689, 435] on div "Review profile - 2 Completed Review the details of your YellowBird profile and …" at bounding box center [736, 425] width 1018 height 76
click at [689, 434] on div "Review profile - 2 Completed Review the details of your YellowBird profile and …" at bounding box center [736, 425] width 1018 height 76
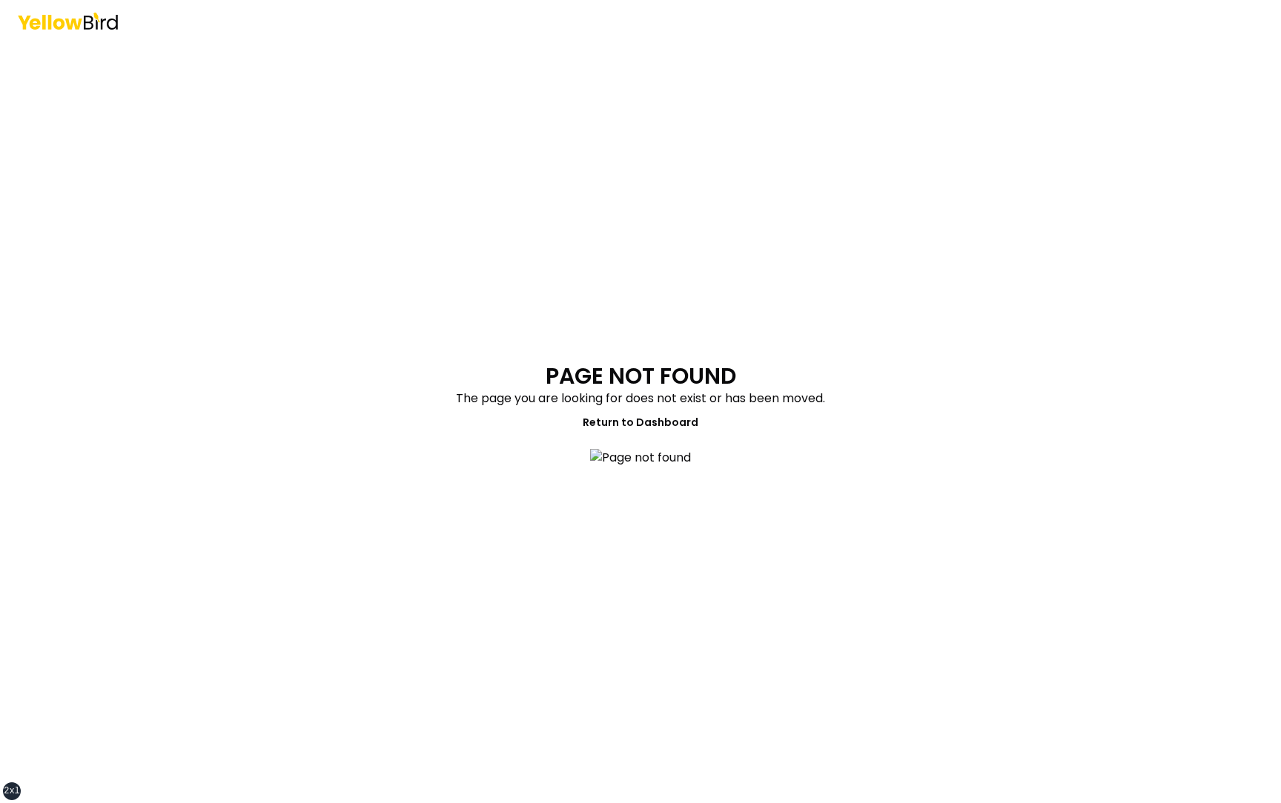
click at [422, 229] on main "PAGE NOT FOUND The page you are looking for does not exist or has been moved. R…" at bounding box center [640, 423] width 569 height 762
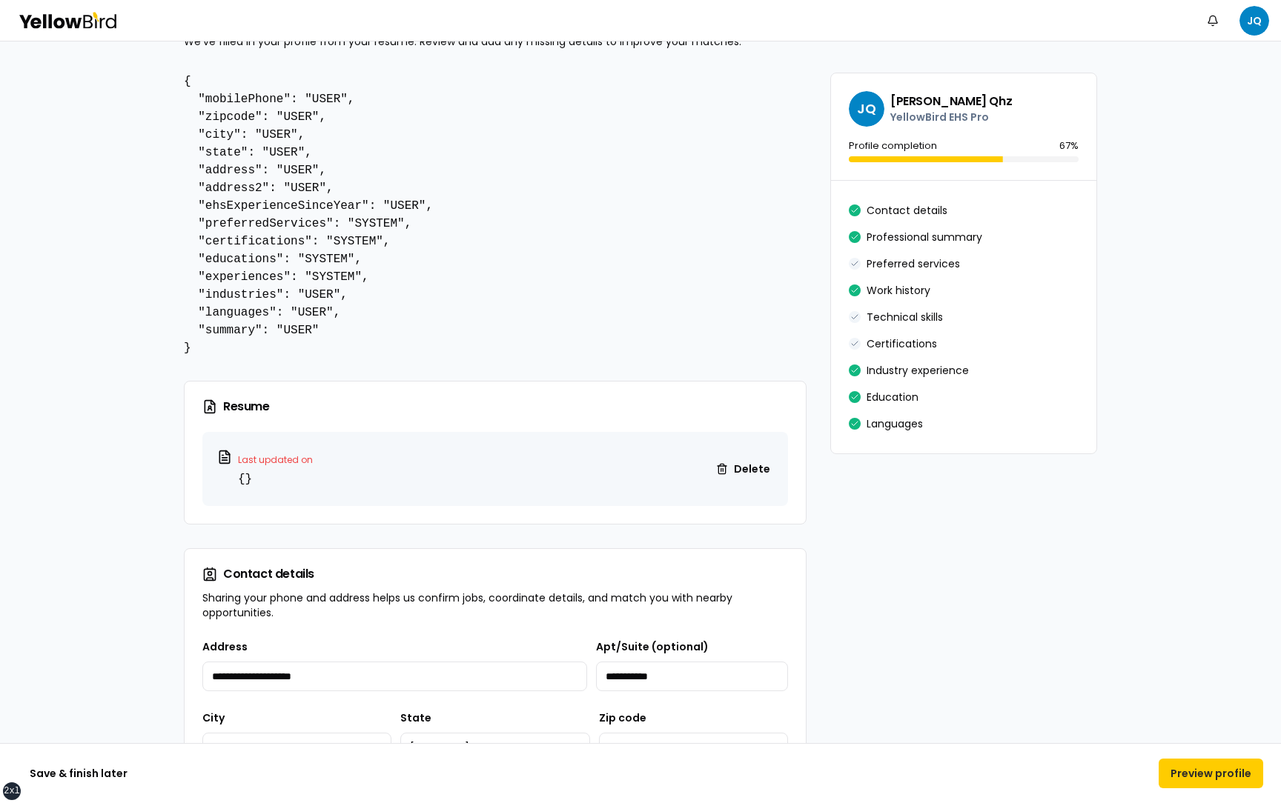
scroll to position [111, 0]
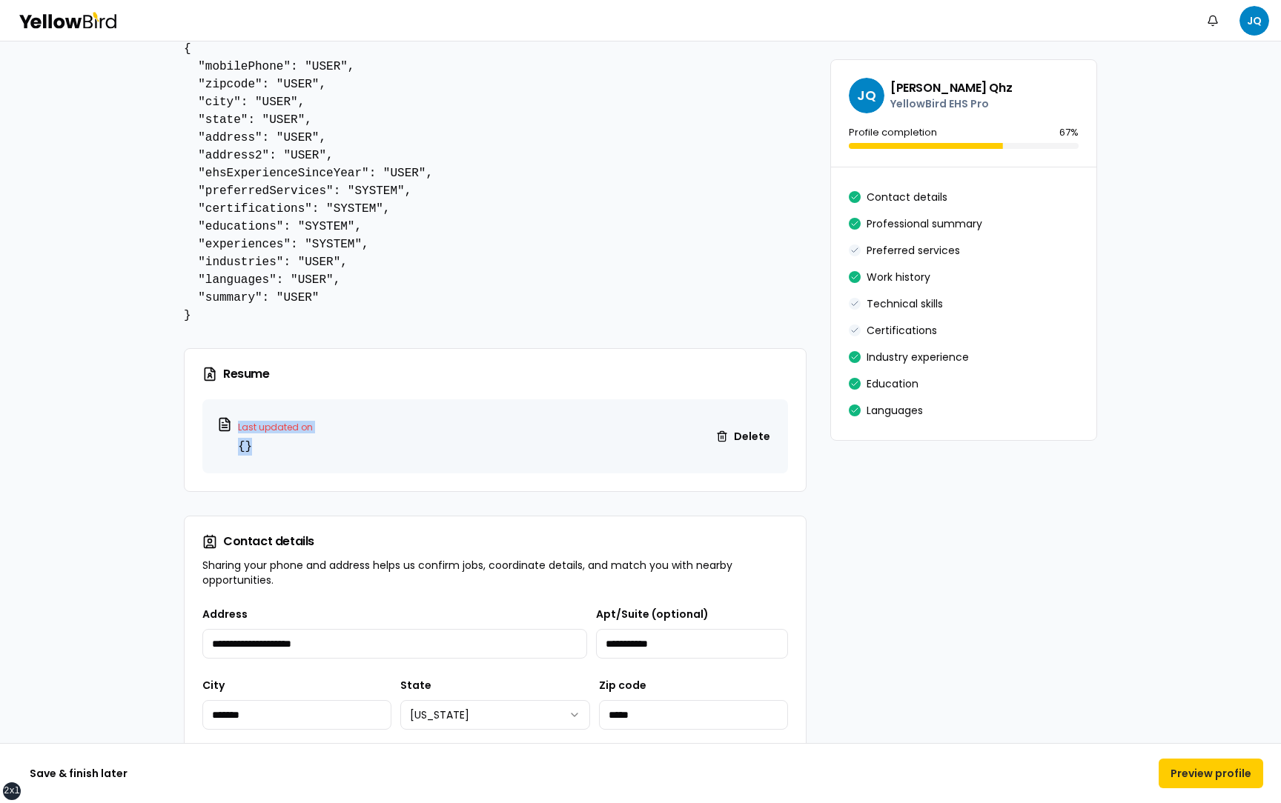
drag, startPoint x: 269, startPoint y: 450, endPoint x: 231, endPoint y: 427, distance: 44.2
click at [231, 415] on div "Last updated on {}" at bounding box center [265, 436] width 96 height 39
click at [274, 415] on pre "{}" at bounding box center [275, 447] width 75 height 18
drag, startPoint x: 260, startPoint y: 447, endPoint x: 234, endPoint y: 427, distance: 32.8
click at [234, 415] on div "Last updated on {}" at bounding box center [265, 436] width 96 height 39
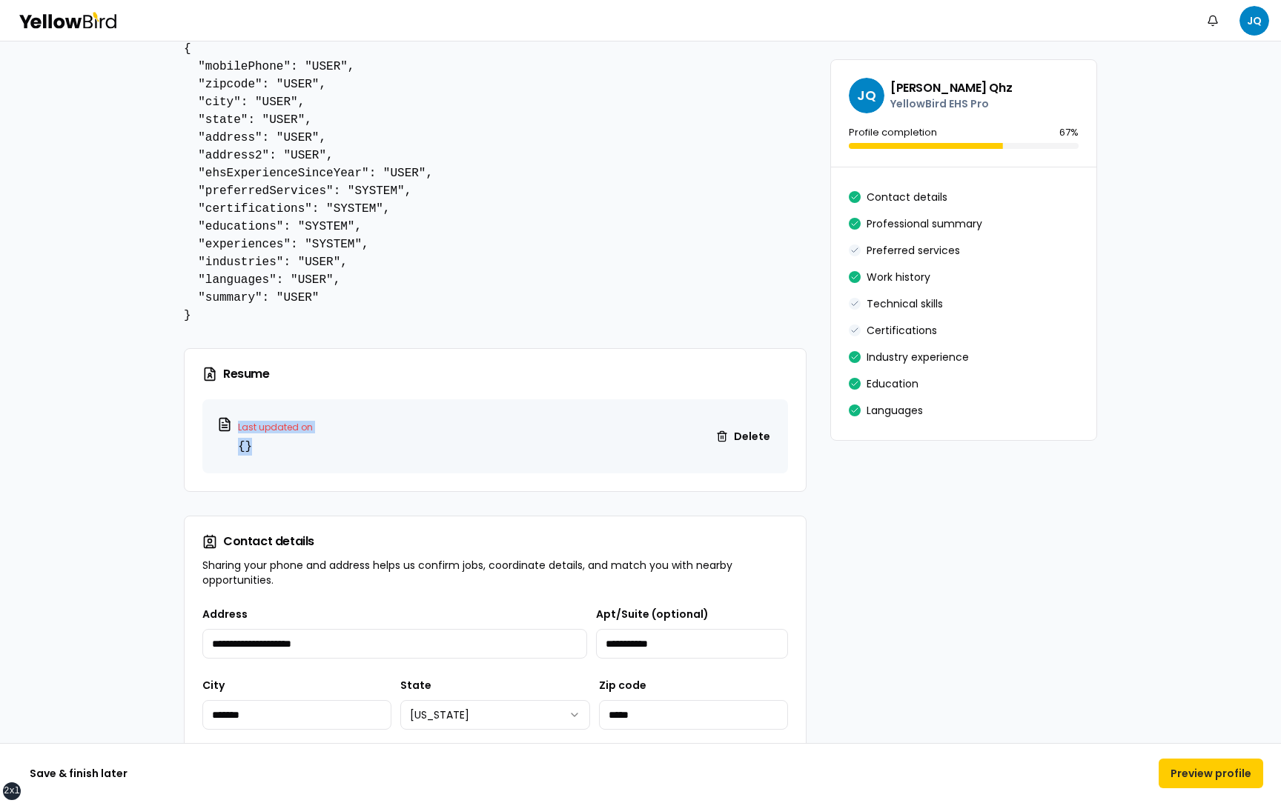
click at [262, 415] on pre "{}" at bounding box center [275, 447] width 75 height 18
drag, startPoint x: 268, startPoint y: 450, endPoint x: 235, endPoint y: 431, distance: 38.2
click at [235, 415] on div "Last updated on {}" at bounding box center [265, 436] width 96 height 39
drag, startPoint x: 272, startPoint y: 445, endPoint x: 230, endPoint y: 427, distance: 45.8
click at [230, 415] on div "Last updated on {}" at bounding box center [265, 436] width 96 height 39
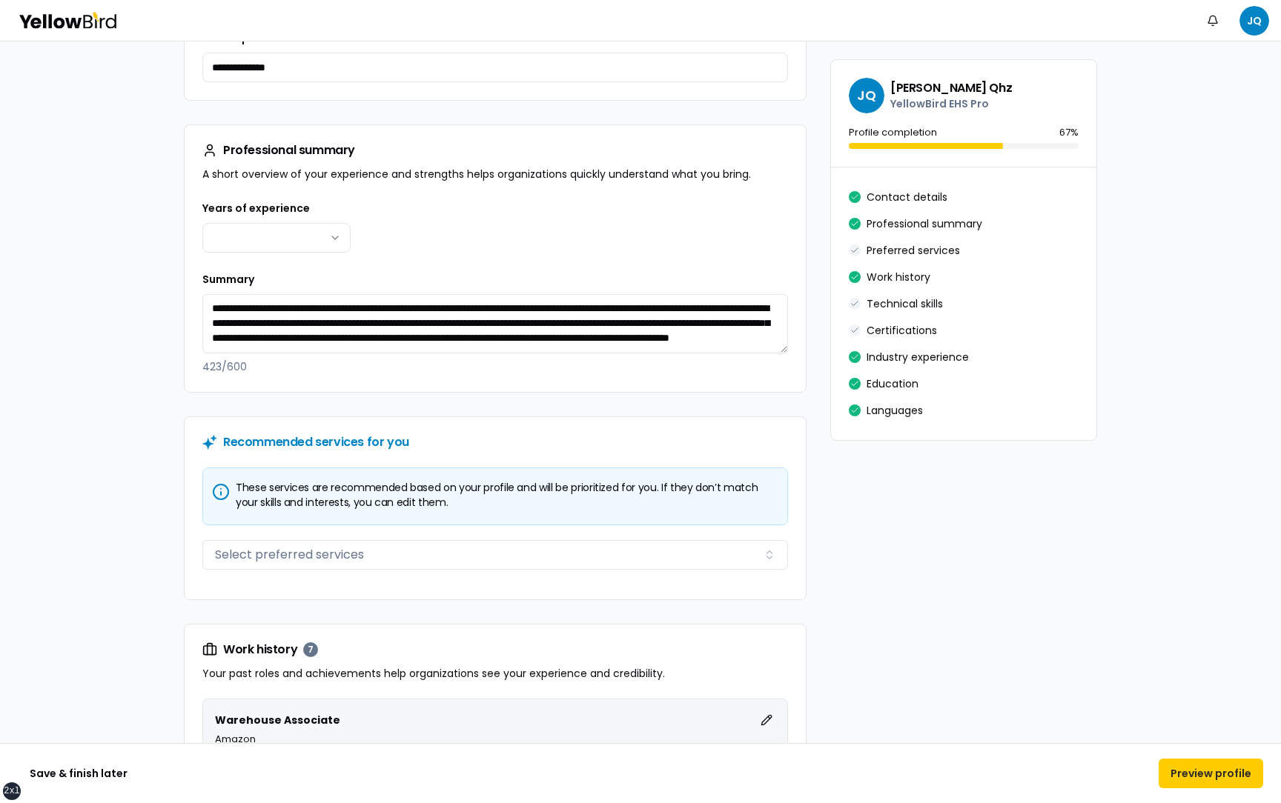
scroll to position [832, 0]
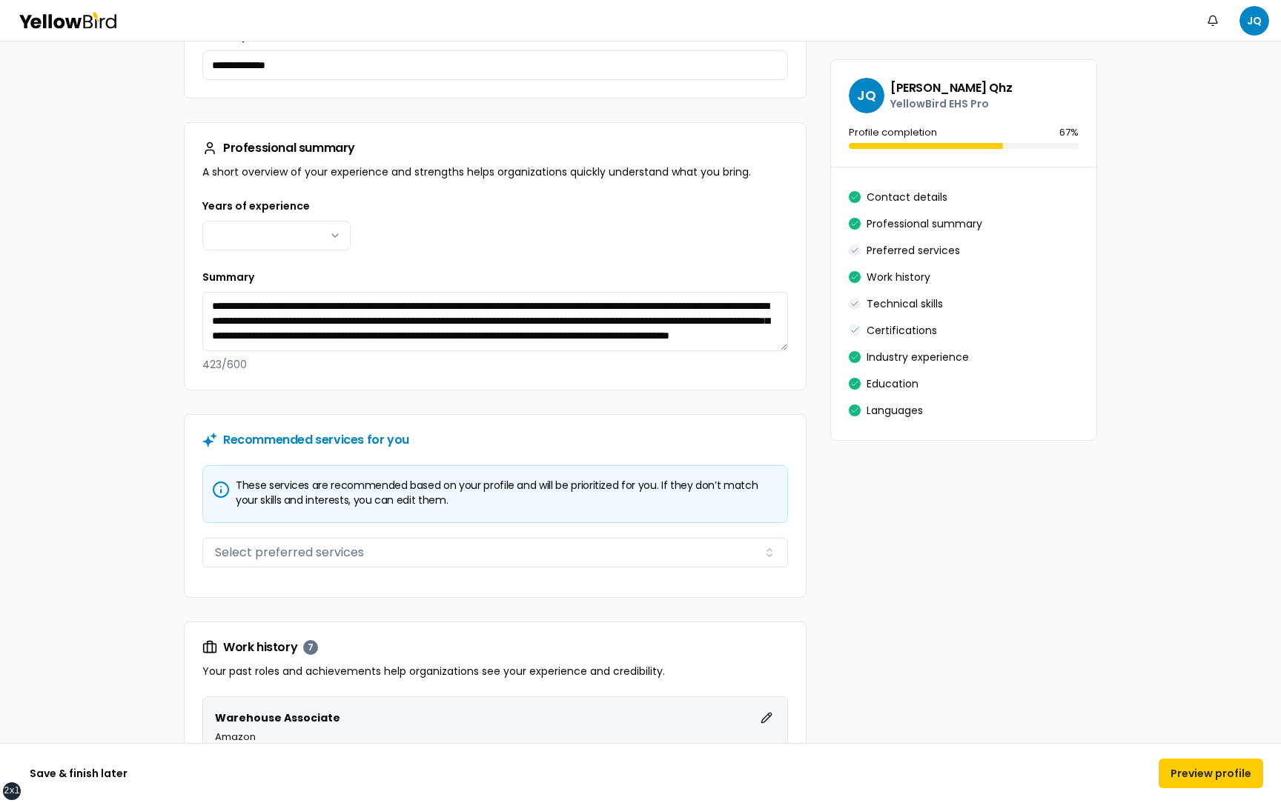
click at [1241, 415] on div "Save & finish later Preview profile" at bounding box center [640, 773] width 1281 height 60
click at [1225, 415] on button "Preview profile" at bounding box center [1210, 774] width 105 height 30
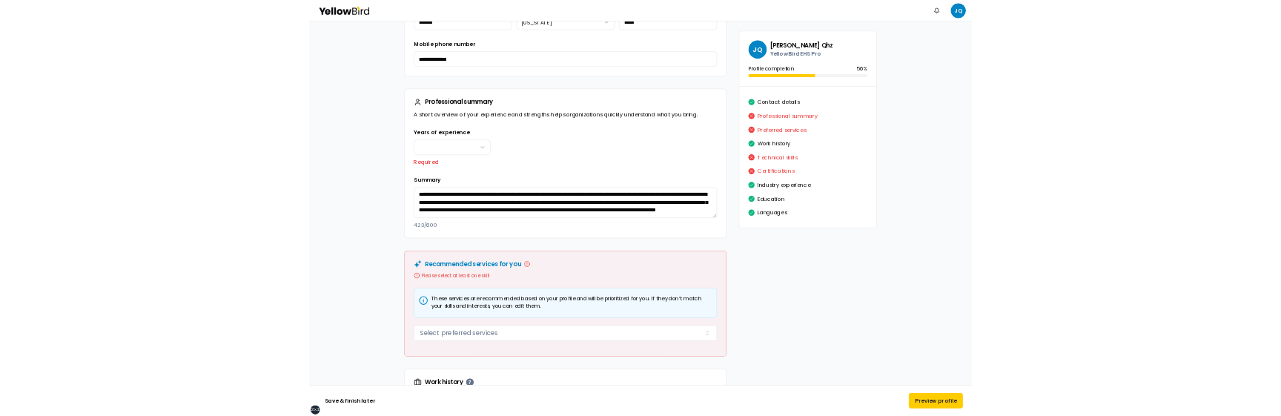
scroll to position [780, 0]
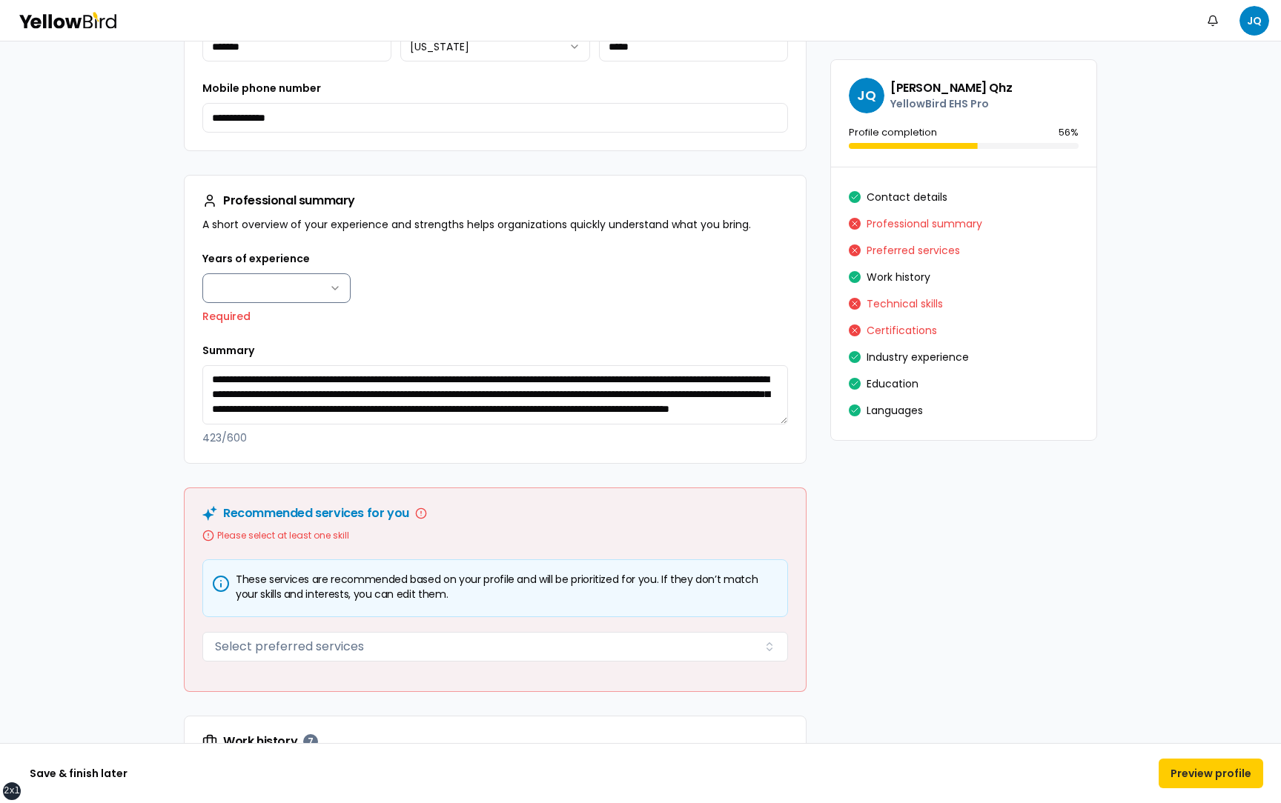
click at [233, 283] on html "**********" at bounding box center [640, 401] width 1281 height 803
click at [451, 282] on html "**********" at bounding box center [640, 401] width 1281 height 803
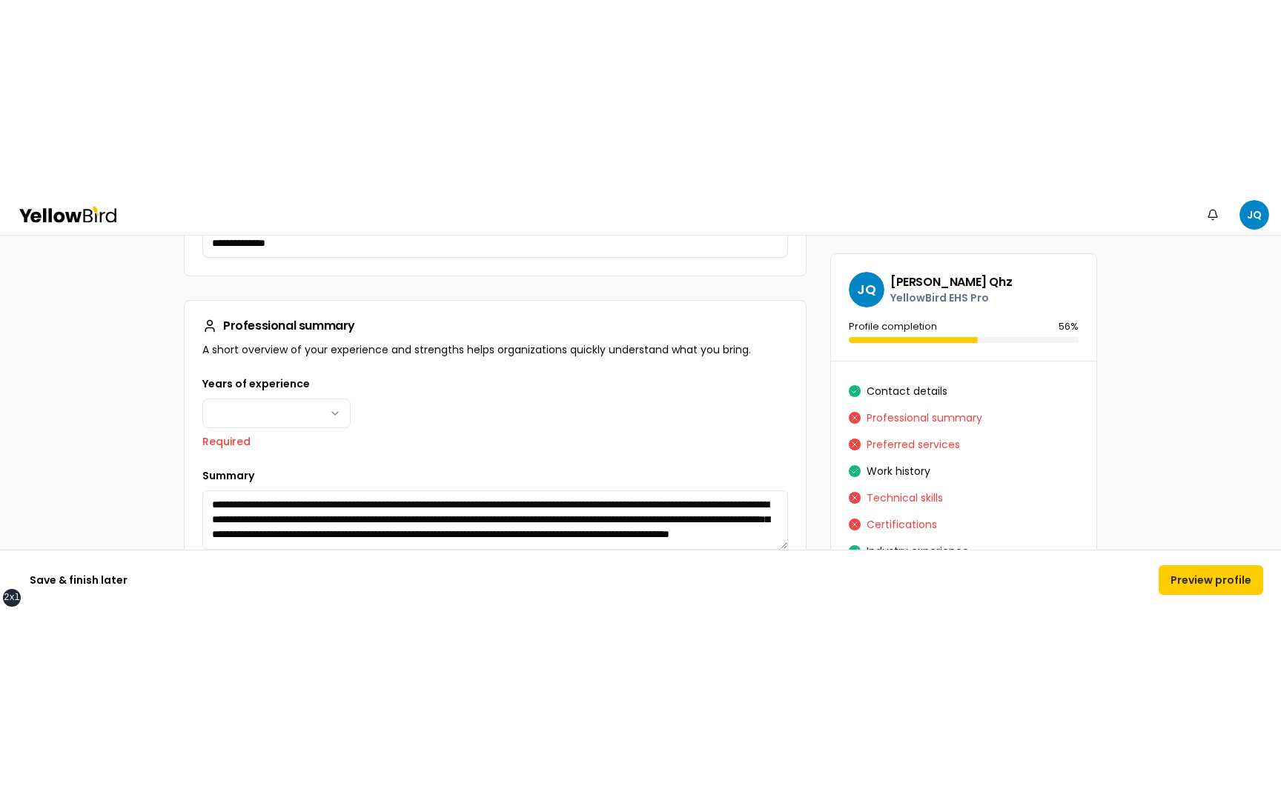
scroll to position [853, 0]
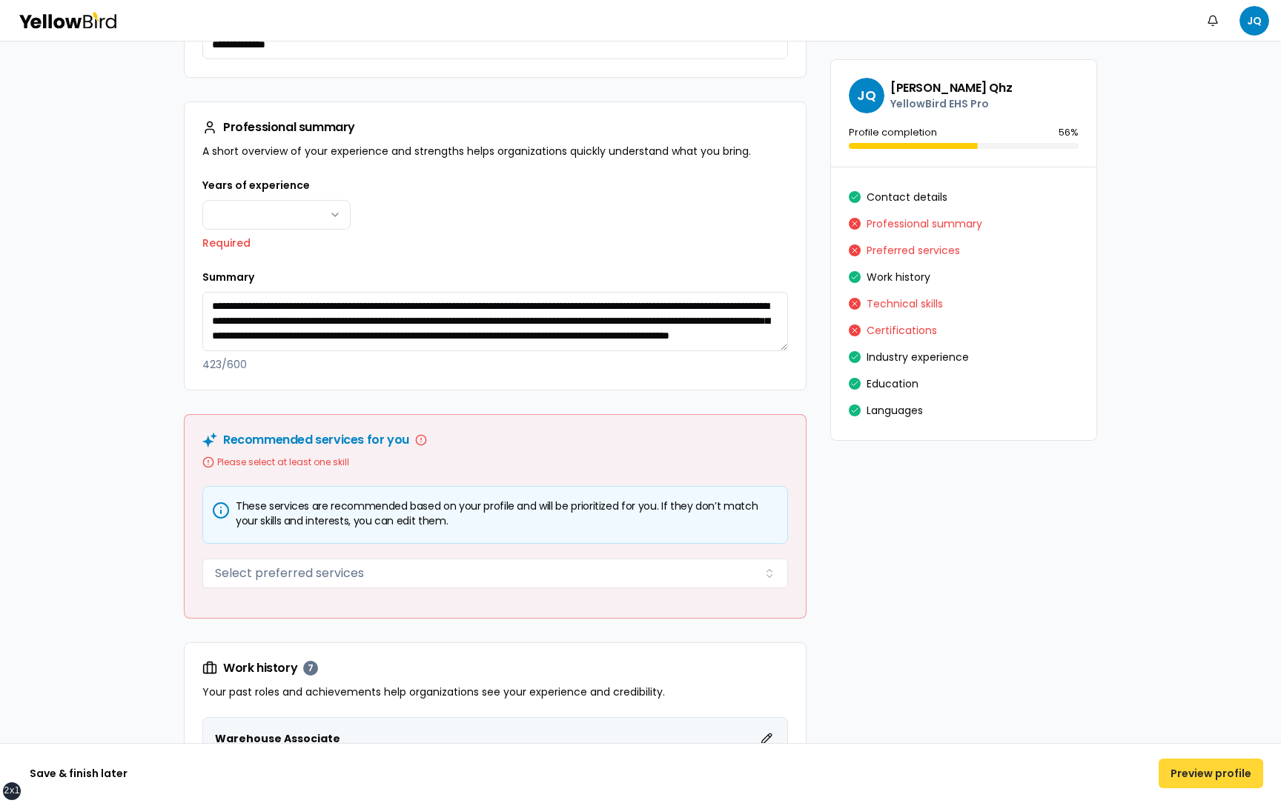
click at [1179, 415] on button "Preview profile" at bounding box center [1210, 774] width 105 height 30
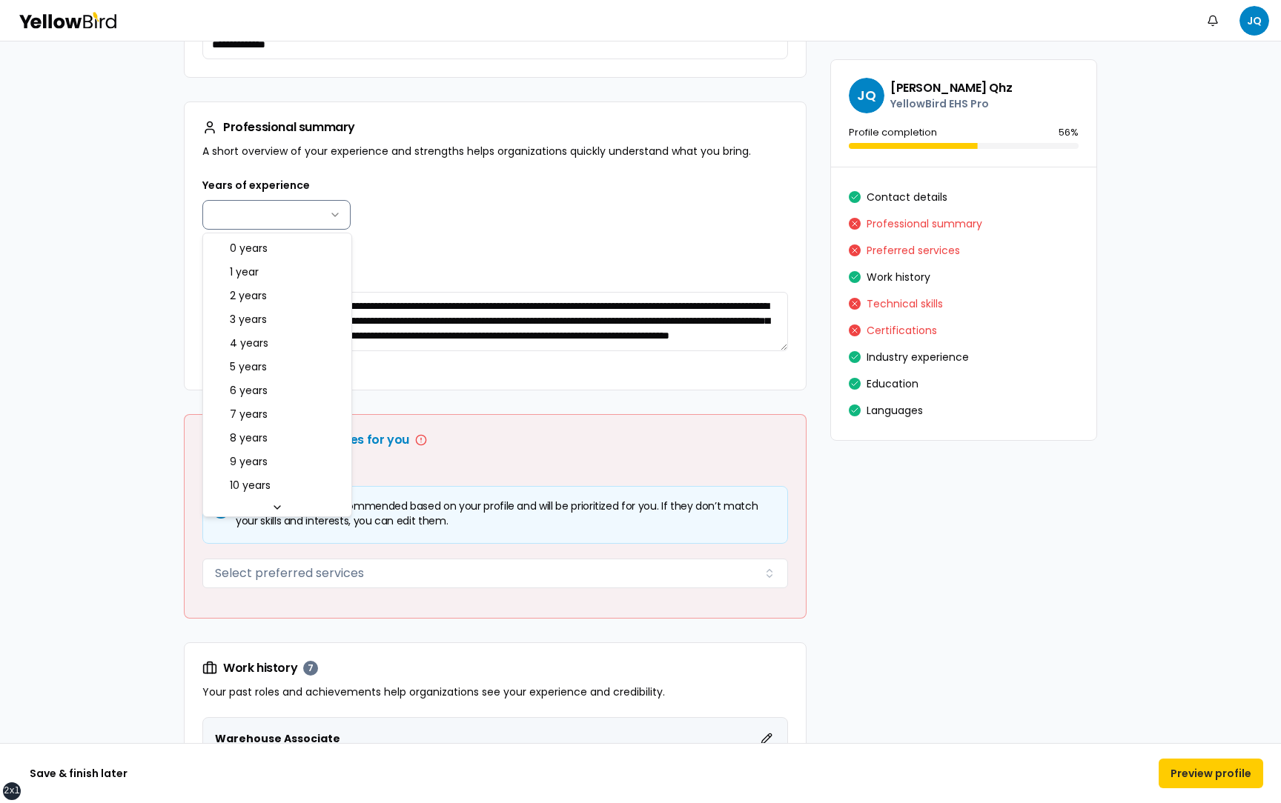
click at [259, 210] on html "**********" at bounding box center [640, 401] width 1281 height 803
select select "****"
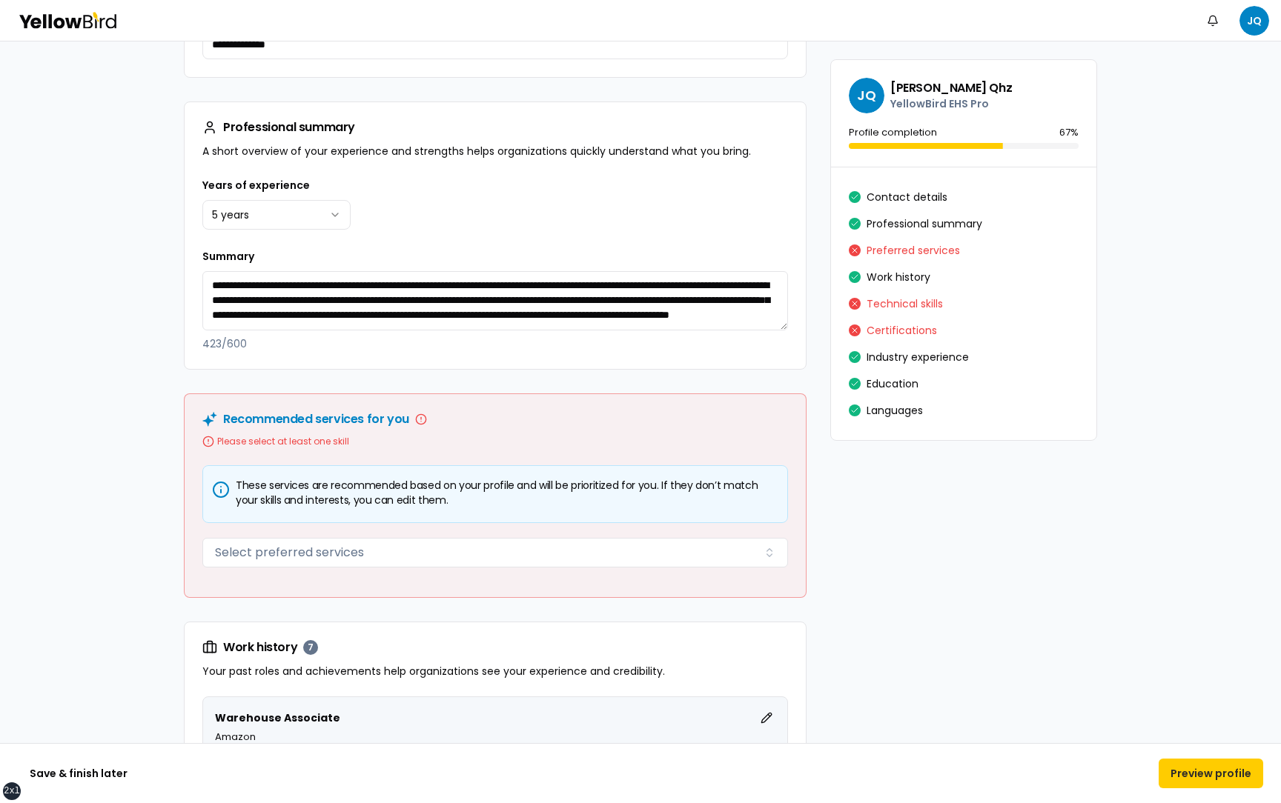
click at [418, 222] on div "Years of experience 5 years ******* ****** ******* ******* ******* ******* ****…" at bounding box center [495, 202] width 586 height 53
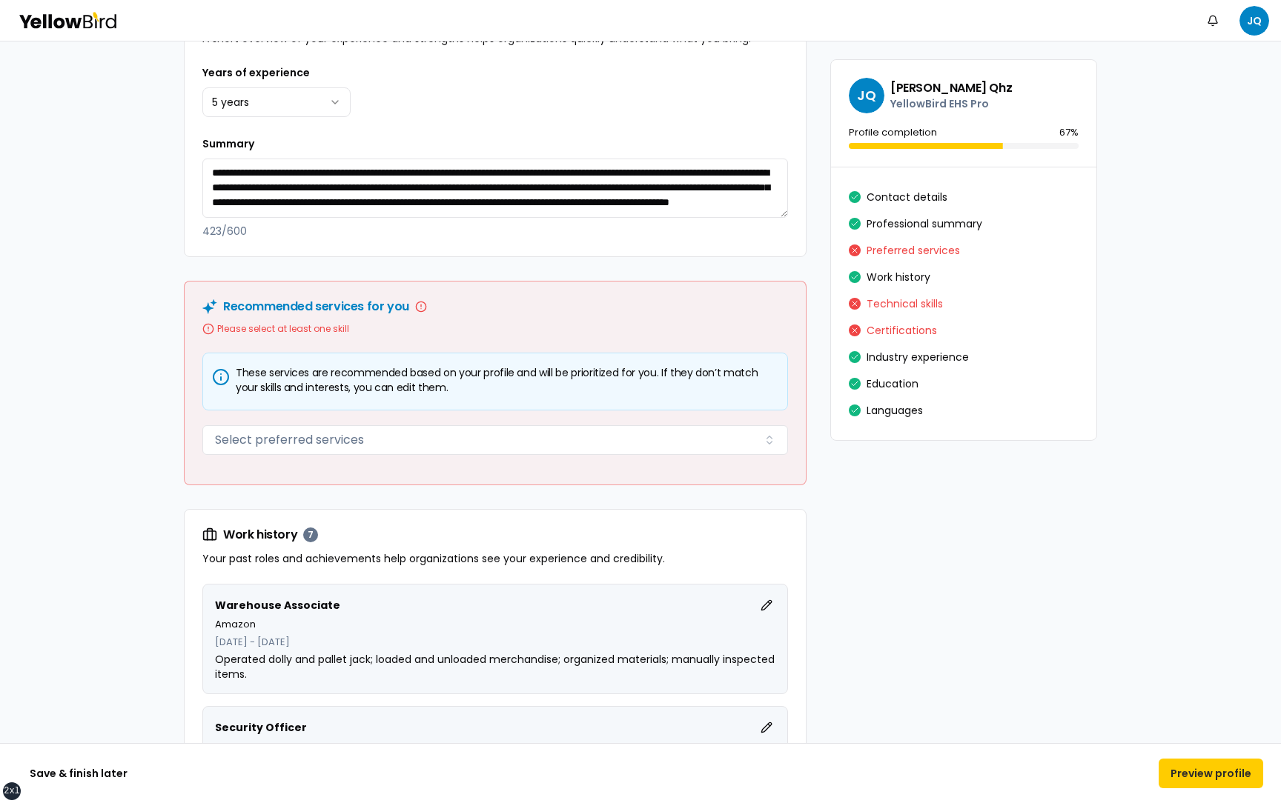
scroll to position [977, 0]
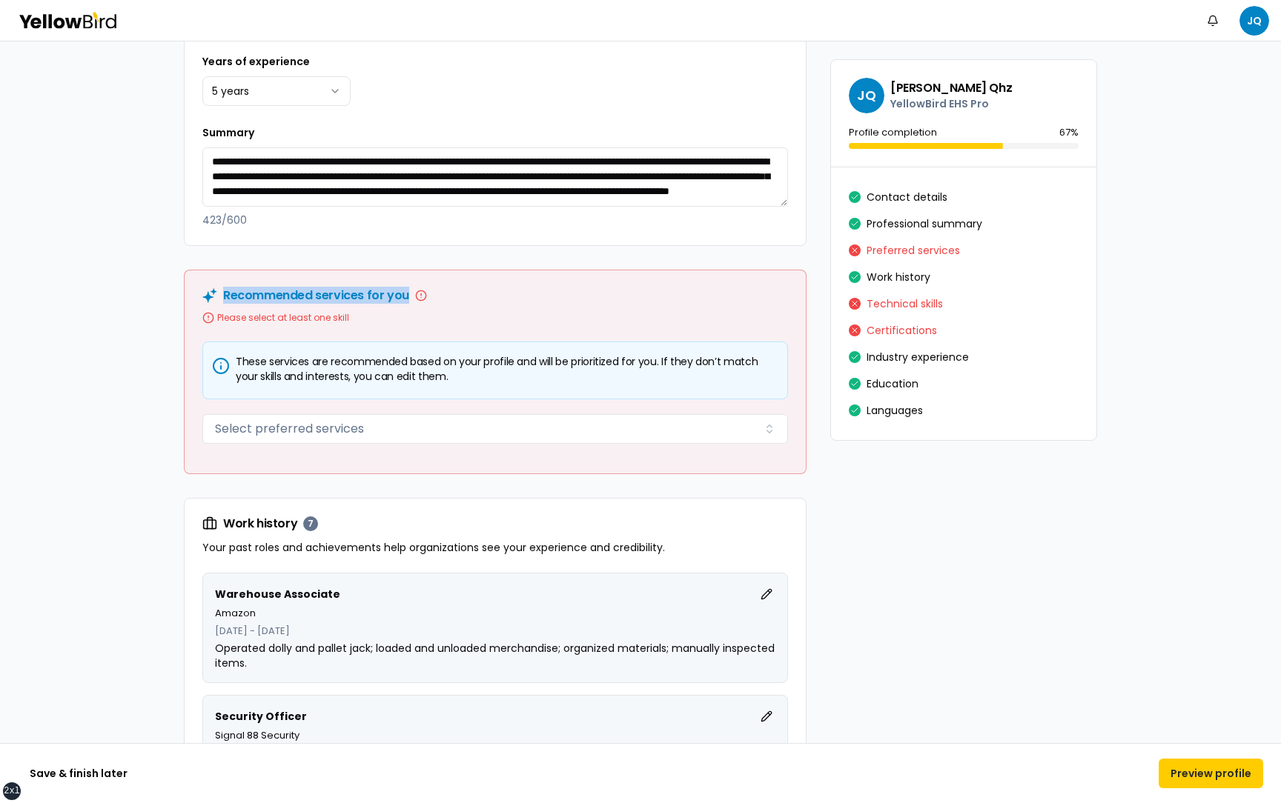
drag, startPoint x: 440, startPoint y: 296, endPoint x: 227, endPoint y: 300, distance: 212.8
click at [225, 299] on div "Recommended services for you" at bounding box center [495, 295] width 586 height 15
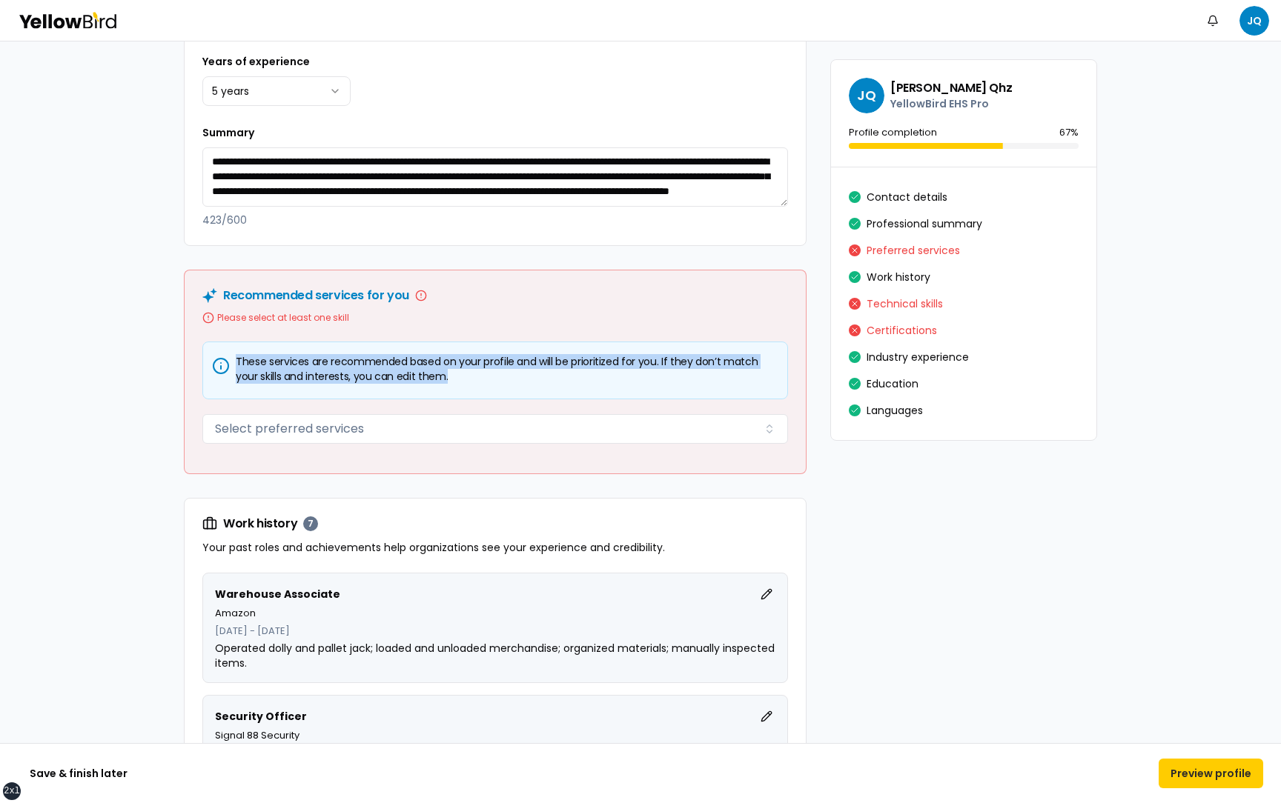
drag, startPoint x: 462, startPoint y: 380, endPoint x: 230, endPoint y: 355, distance: 232.6
click at [230, 355] on h5 "These services are recommended based on your profile and will be prioritized fo…" at bounding box center [495, 369] width 560 height 30
click at [292, 362] on h5 "These services are recommended based on your profile and will be prioritized fo…" at bounding box center [495, 369] width 560 height 30
drag, startPoint x: 453, startPoint y: 377, endPoint x: 230, endPoint y: 368, distance: 222.6
click at [230, 368] on h5 "These services are recommended based on your profile and will be prioritized fo…" at bounding box center [495, 369] width 560 height 30
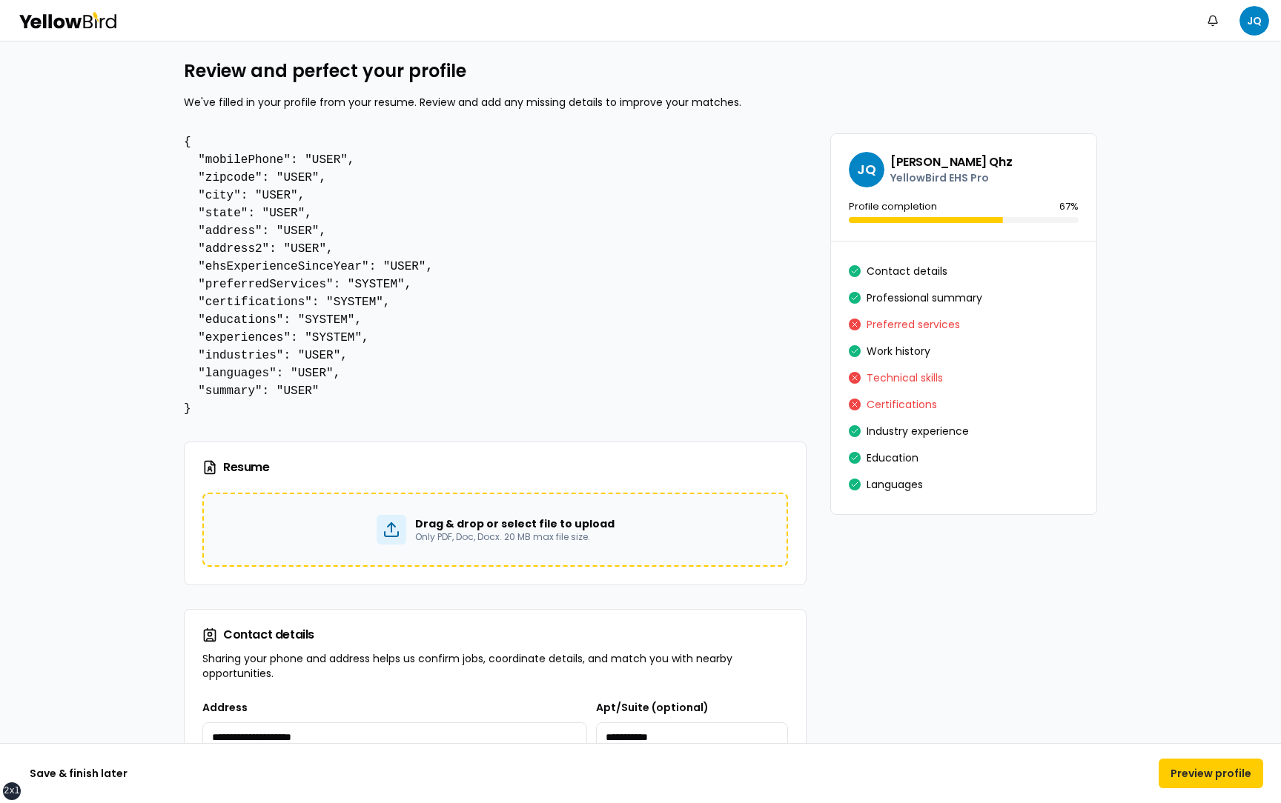
scroll to position [0, 0]
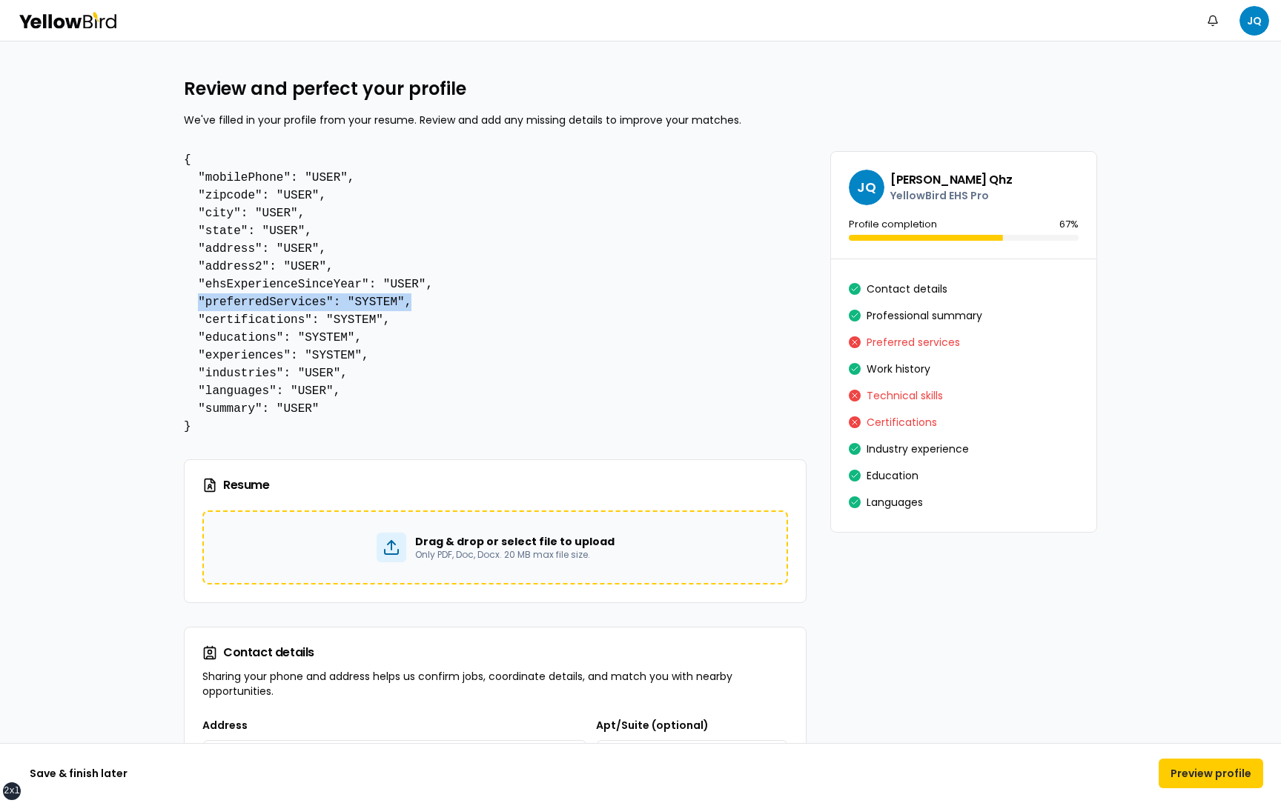
drag, startPoint x: 427, startPoint y: 298, endPoint x: 199, endPoint y: 299, distance: 227.5
click at [199, 300] on pre "{ "mobilePhone": "USER", "zipcode": "USER", "city": "USER", "state": "USER", "a…" at bounding box center [495, 293] width 623 height 285
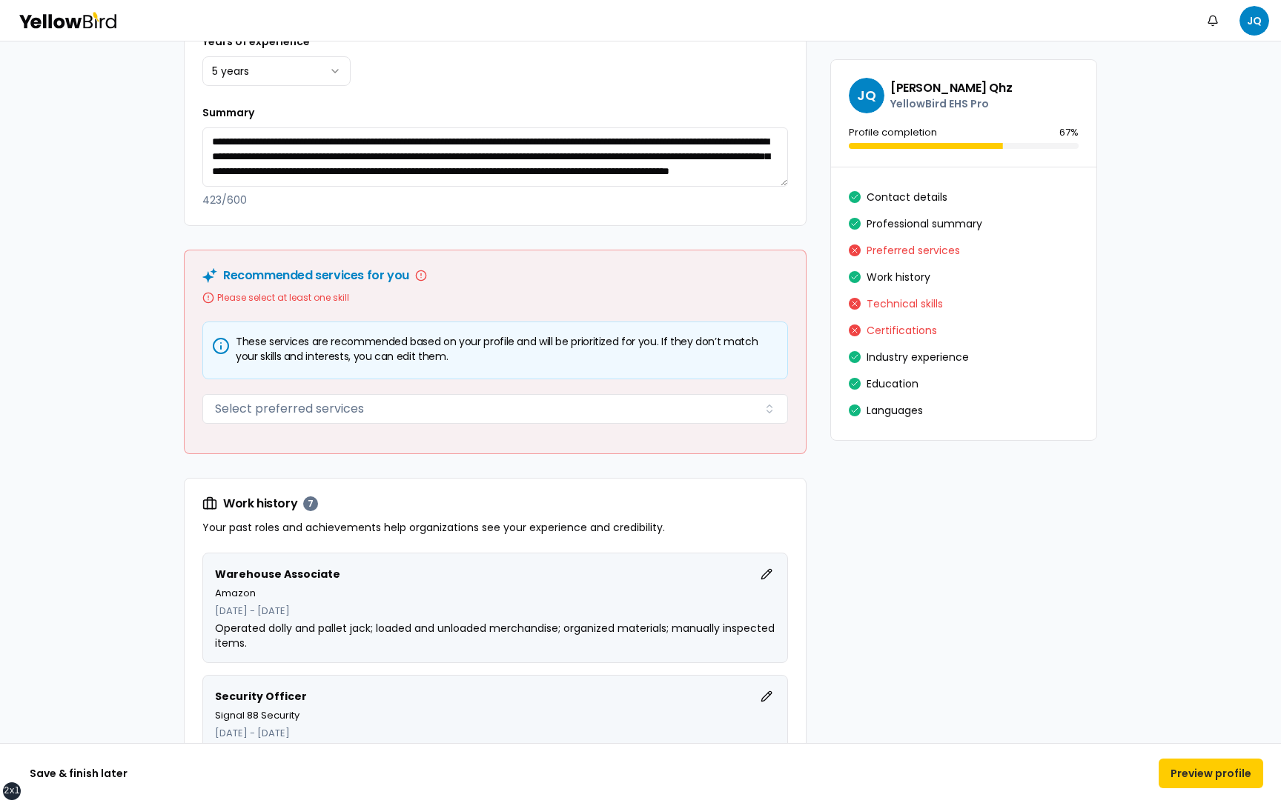
scroll to position [1001, 0]
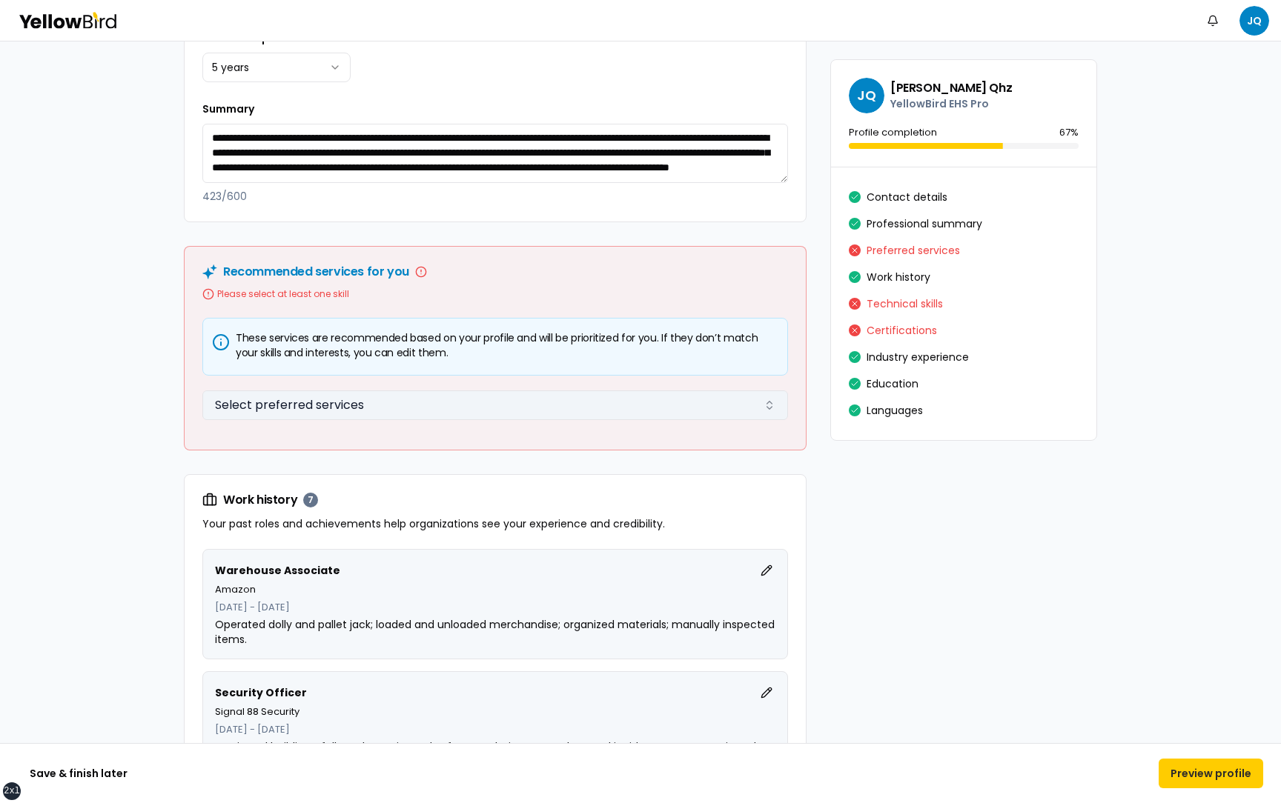
click at [399, 410] on button "Select preferred services" at bounding box center [495, 406] width 586 height 30
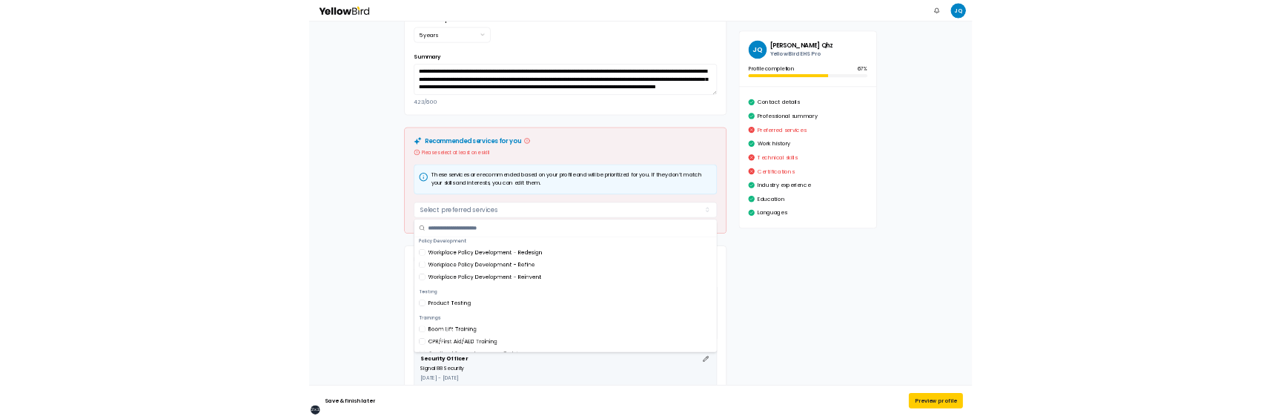
scroll to position [0, 0]
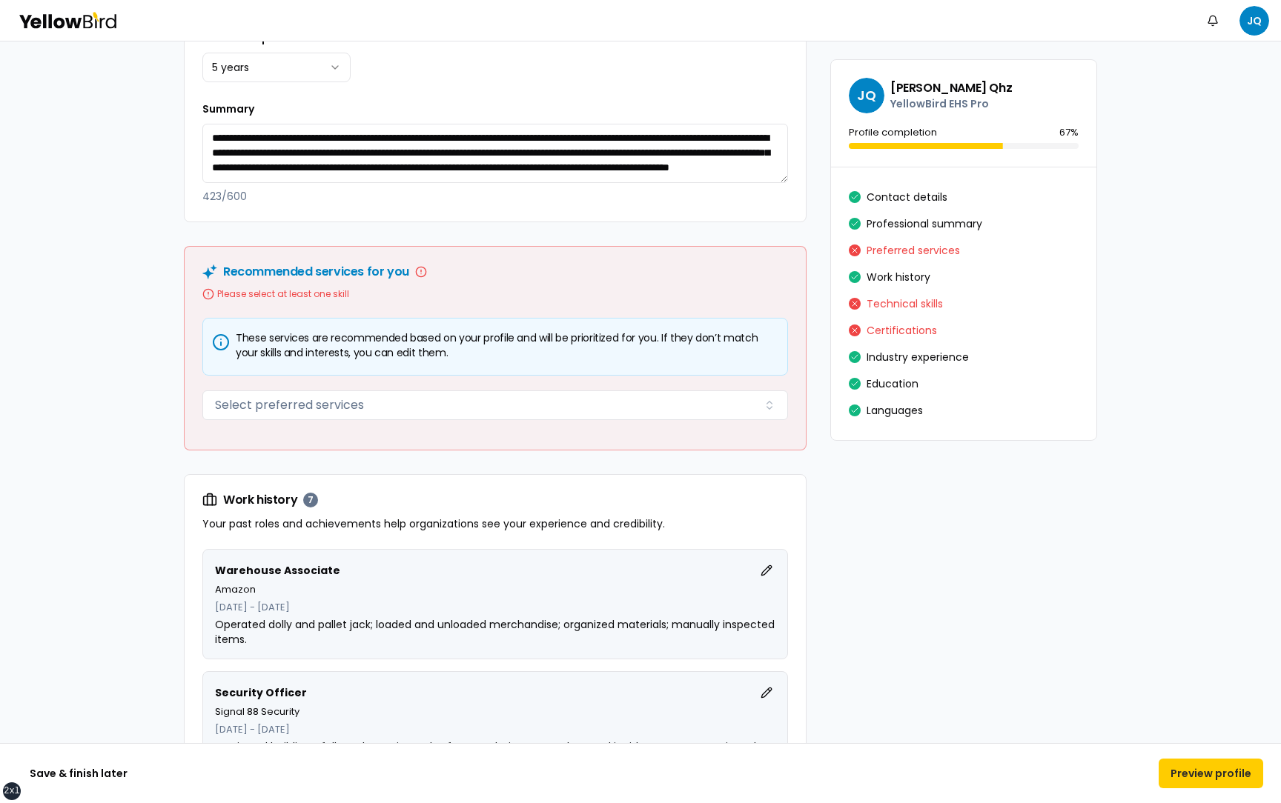
click at [427, 408] on button "Select preferred services" at bounding box center [495, 406] width 586 height 30
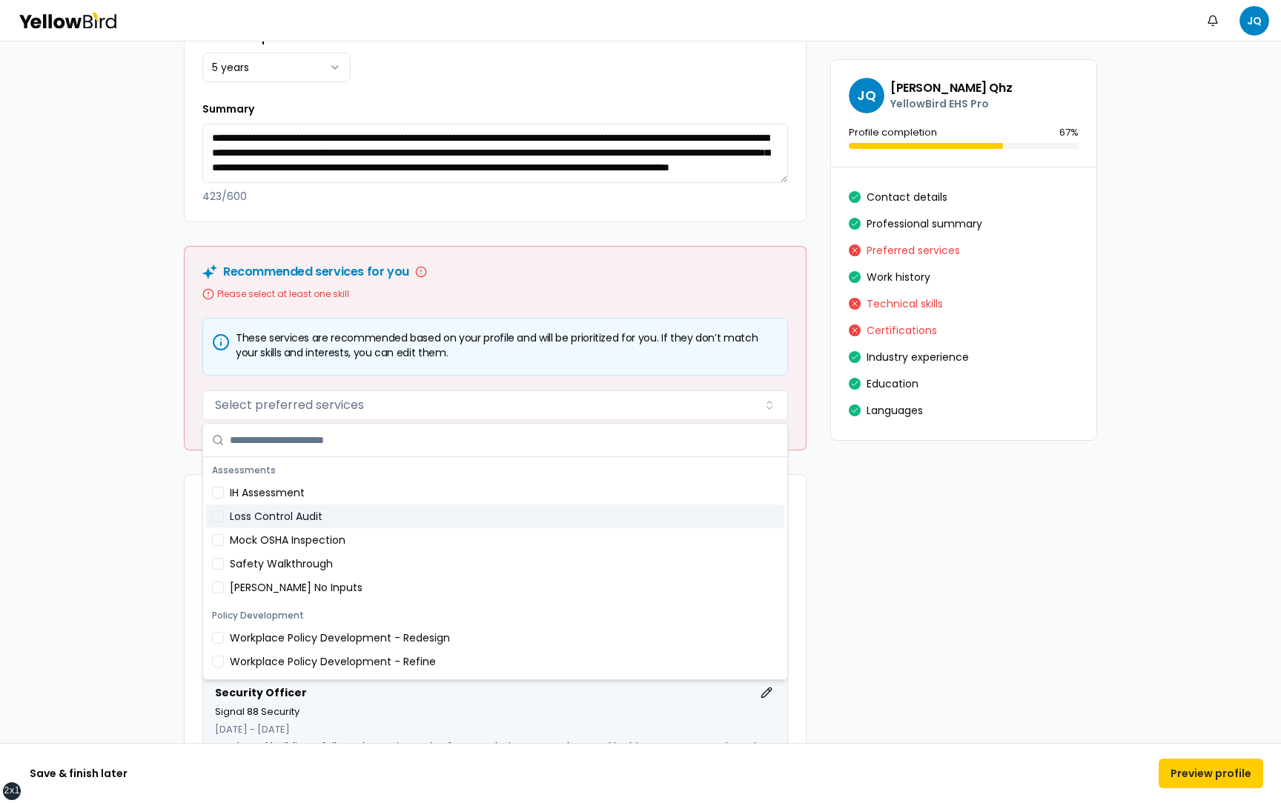
click at [188, 415] on div "Work history 7 Your past roles and achievements help organizations see your exp…" at bounding box center [495, 512] width 621 height 74
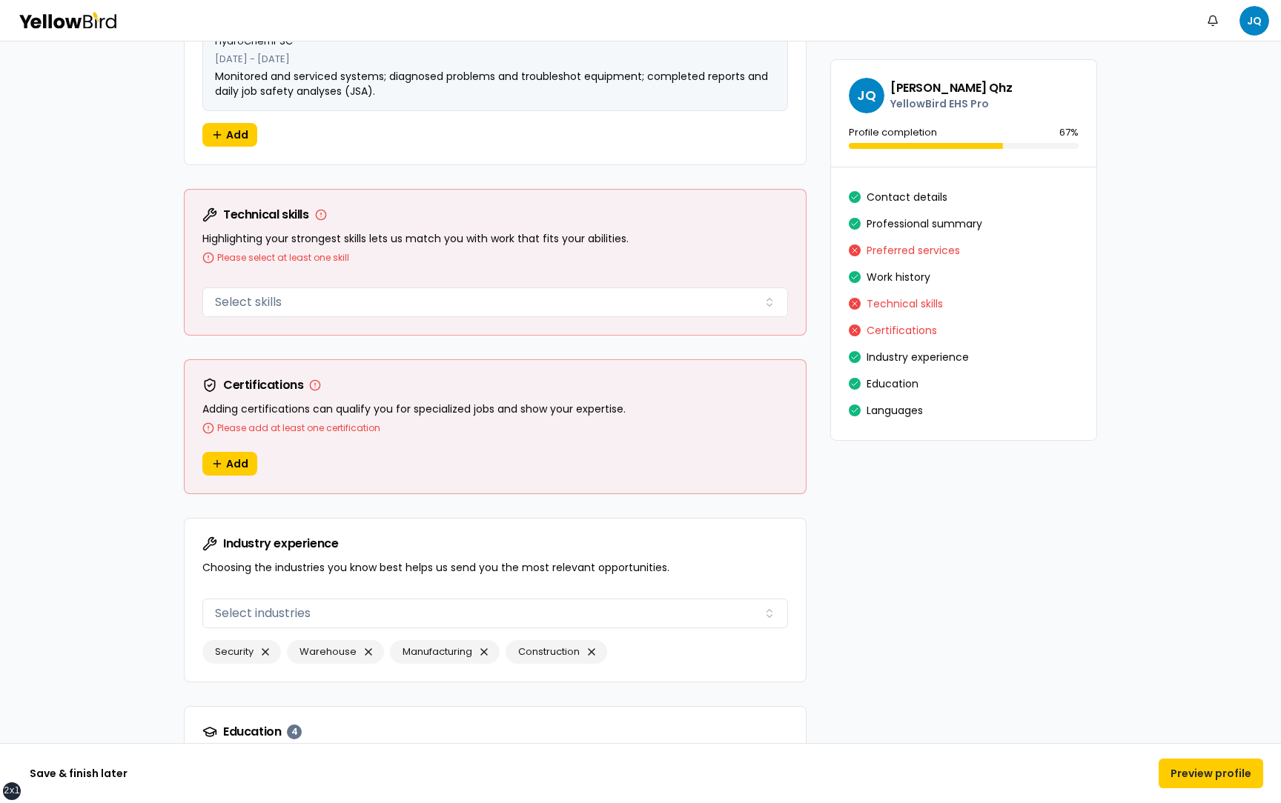
scroll to position [2332, 0]
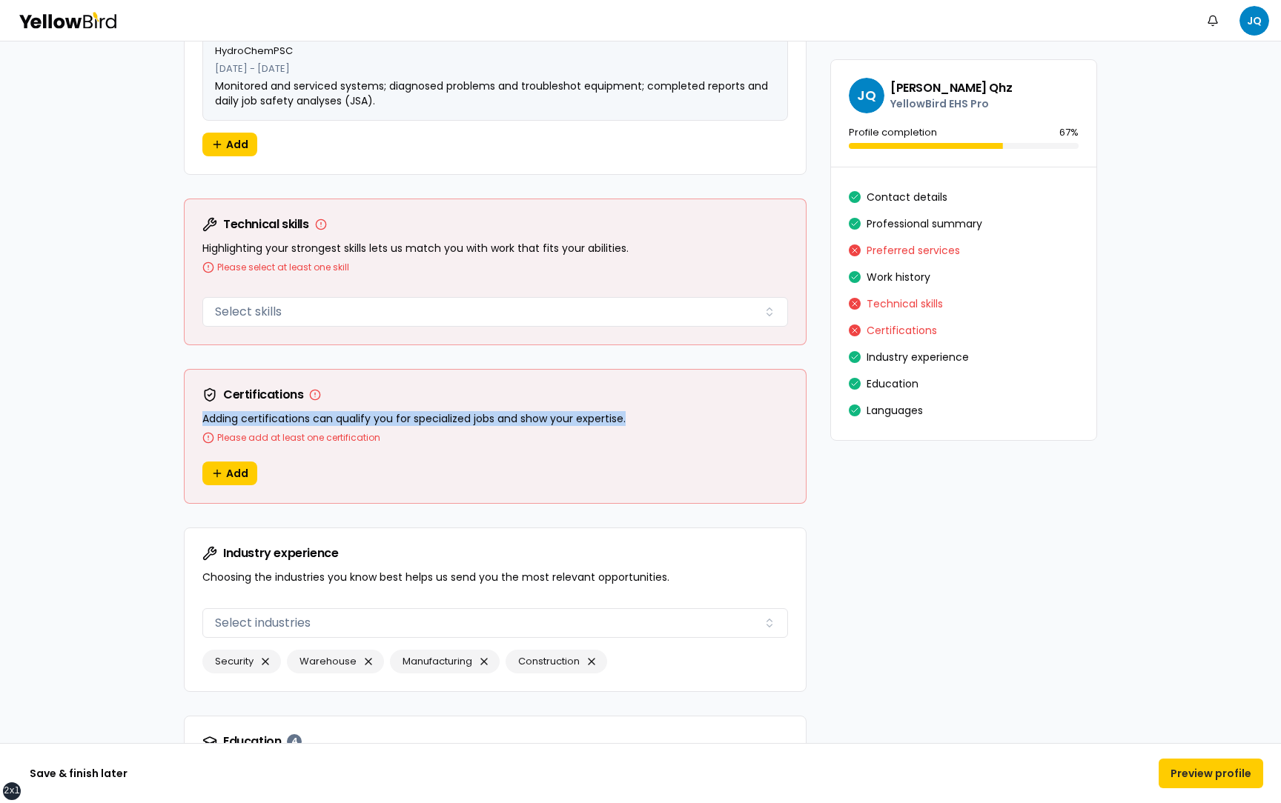
drag, startPoint x: 628, startPoint y: 420, endPoint x: 199, endPoint y: 419, distance: 429.9
click at [199, 415] on div "Certifications Adding certifications can qualify you for specialized jobs and s…" at bounding box center [495, 416] width 621 height 92
drag, startPoint x: 390, startPoint y: 437, endPoint x: 198, endPoint y: 393, distance: 196.9
click at [198, 393] on div "Certifications Adding certifications can qualify you for specialized jobs and s…" at bounding box center [495, 416] width 621 height 92
drag, startPoint x: 386, startPoint y: 440, endPoint x: 272, endPoint y: 428, distance: 114.8
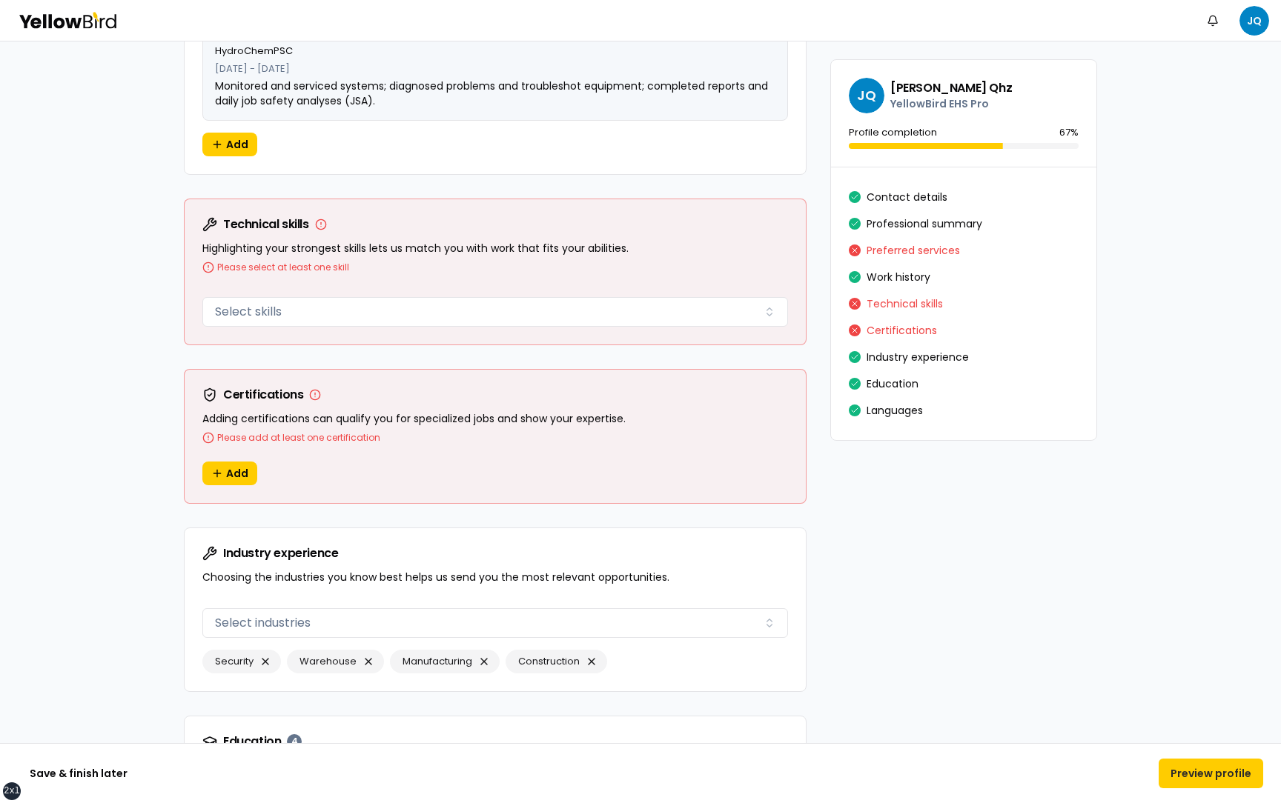
click at [455, 415] on span "Please add at least one certification" at bounding box center [495, 438] width 586 height 12
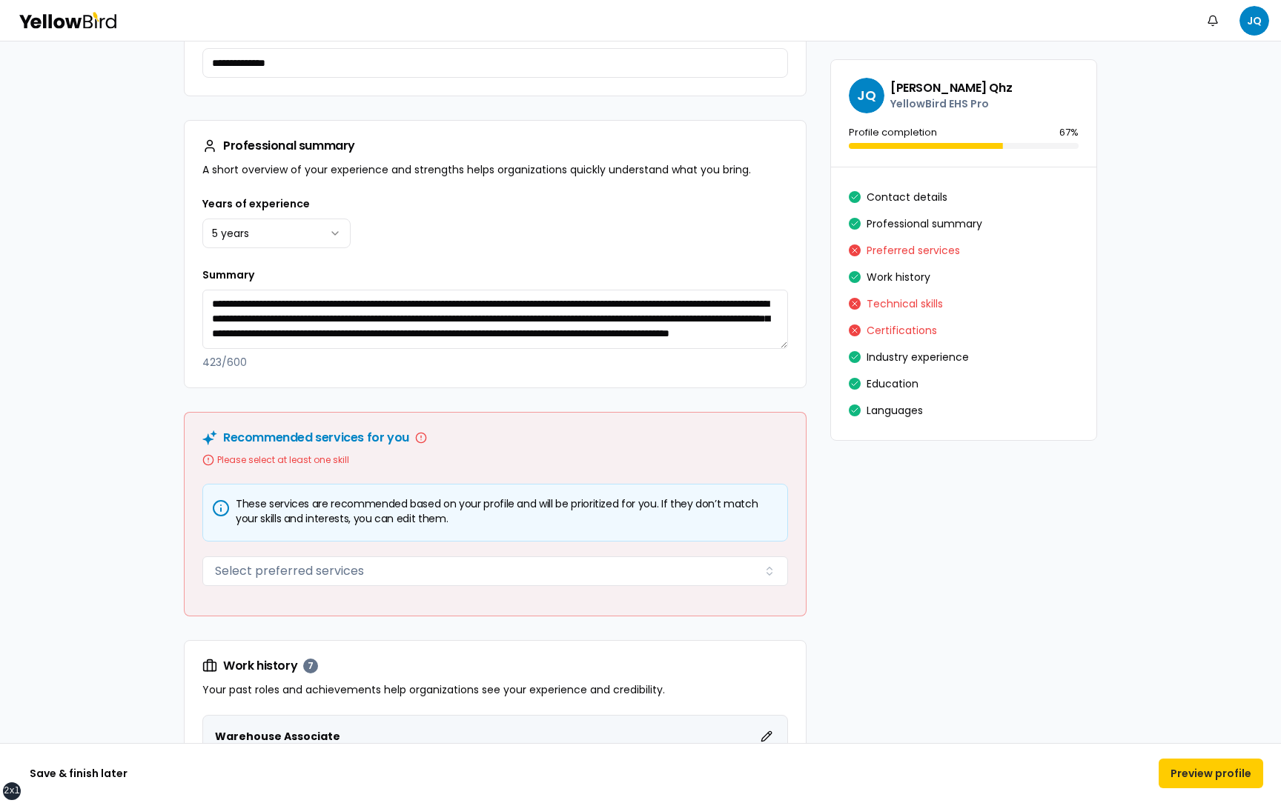
scroll to position [819, 0]
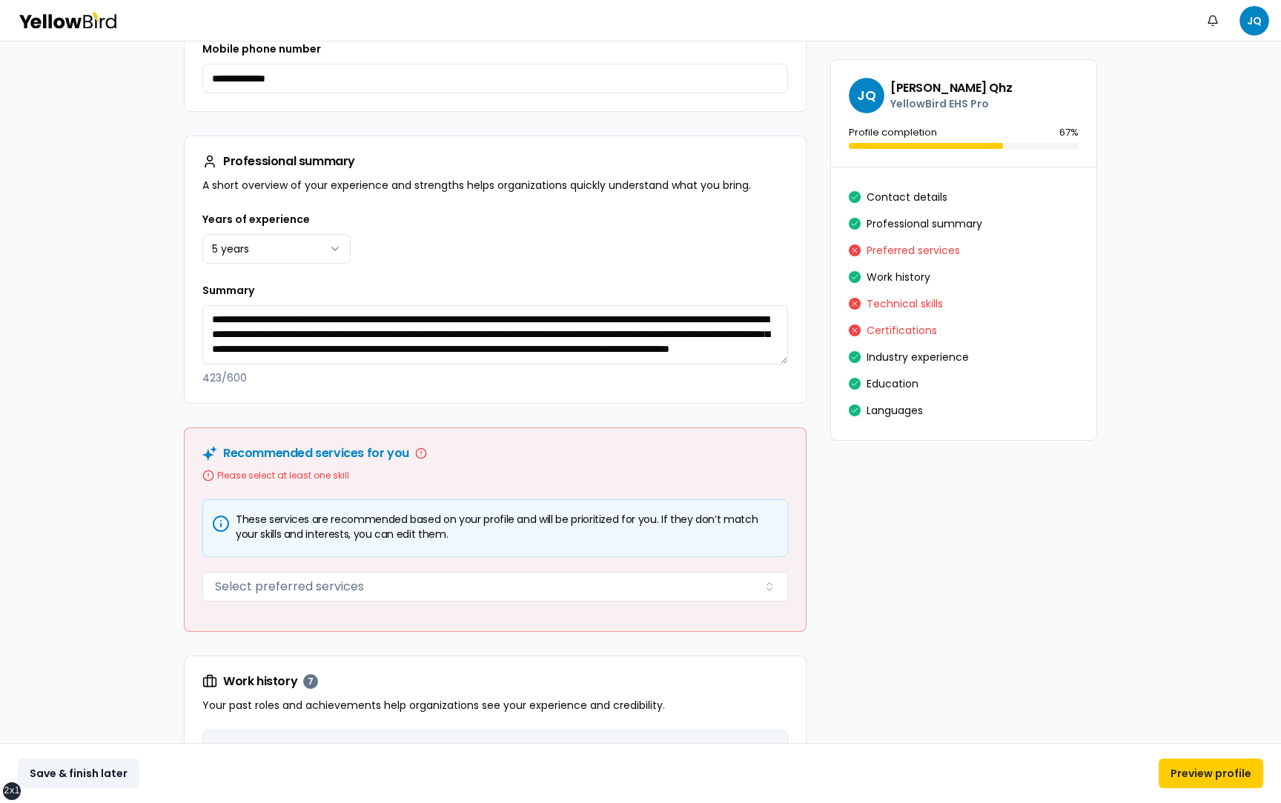
click at [107, 415] on button "Save & finish later" at bounding box center [79, 774] width 122 height 30
click at [79, 415] on button "Save & finish later" at bounding box center [79, 774] width 122 height 30
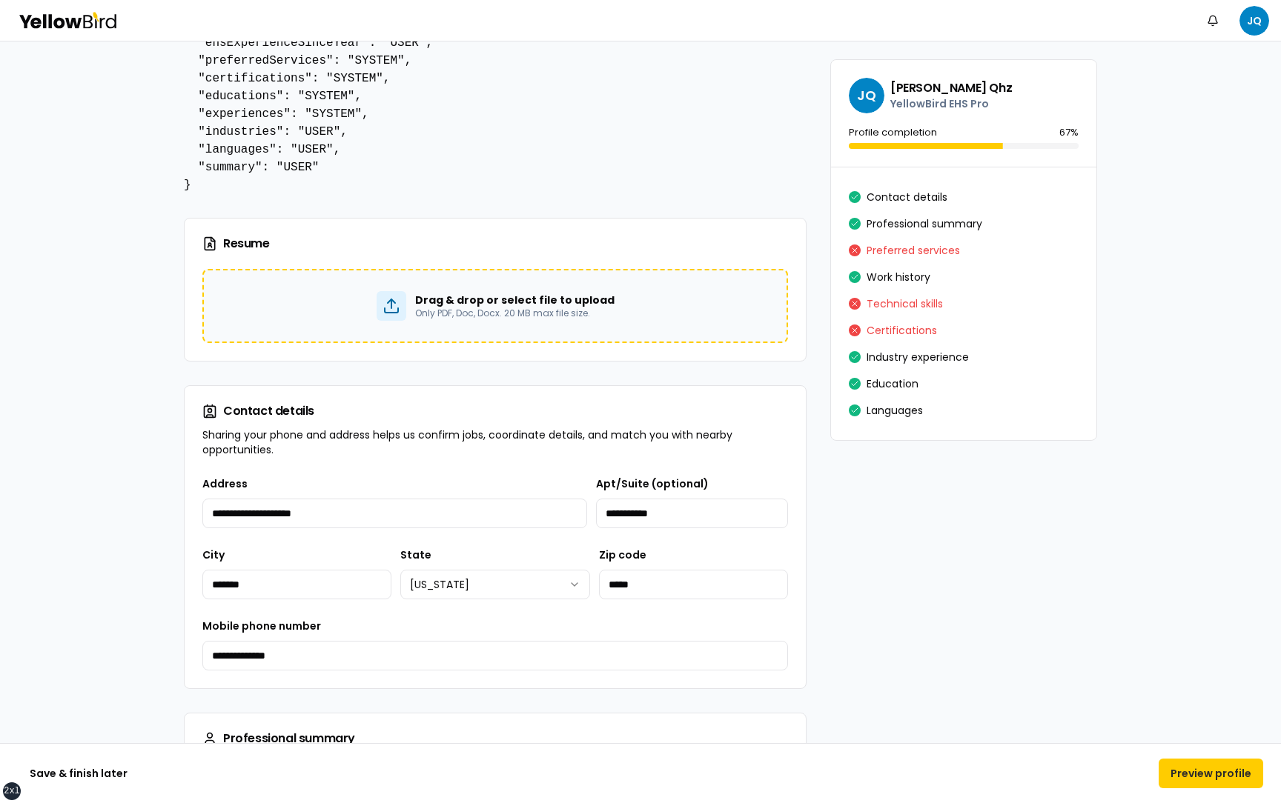
scroll to position [200, 0]
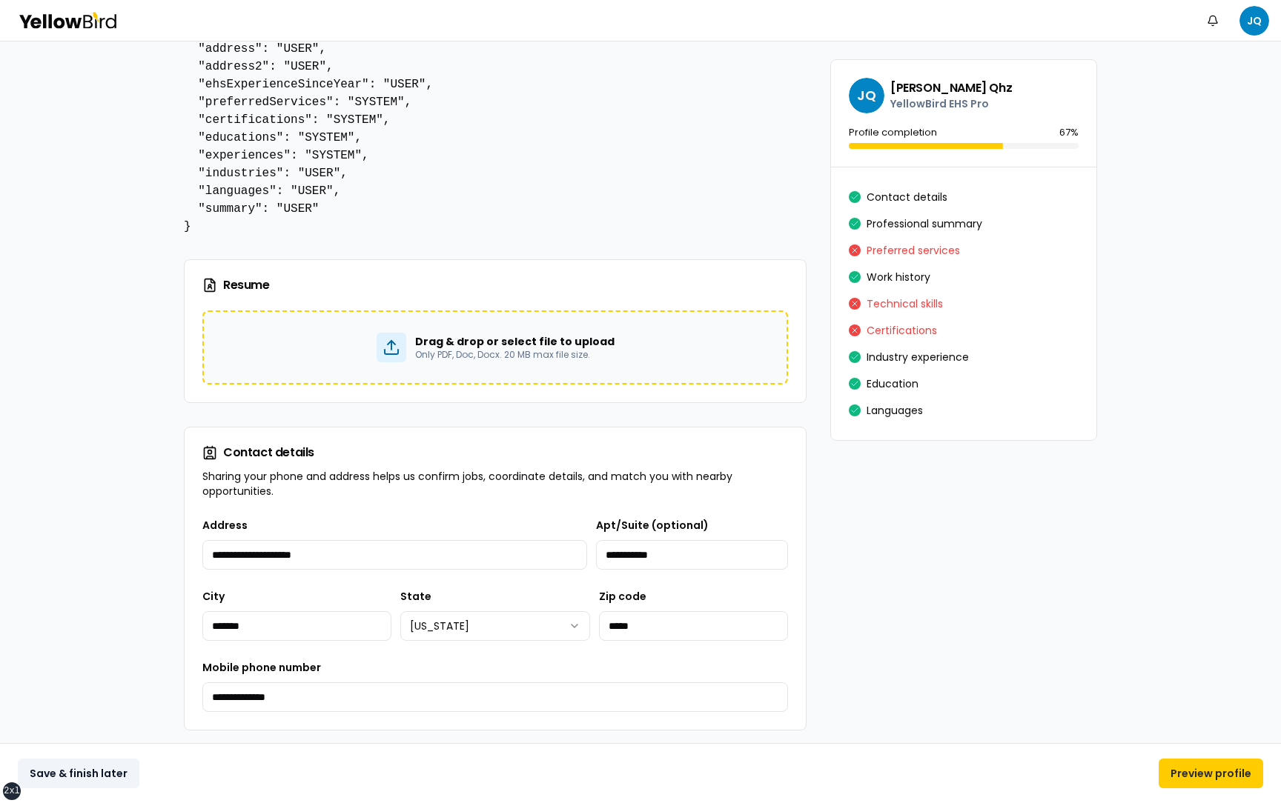
click at [108, 415] on button "Save & finish later" at bounding box center [79, 774] width 122 height 30
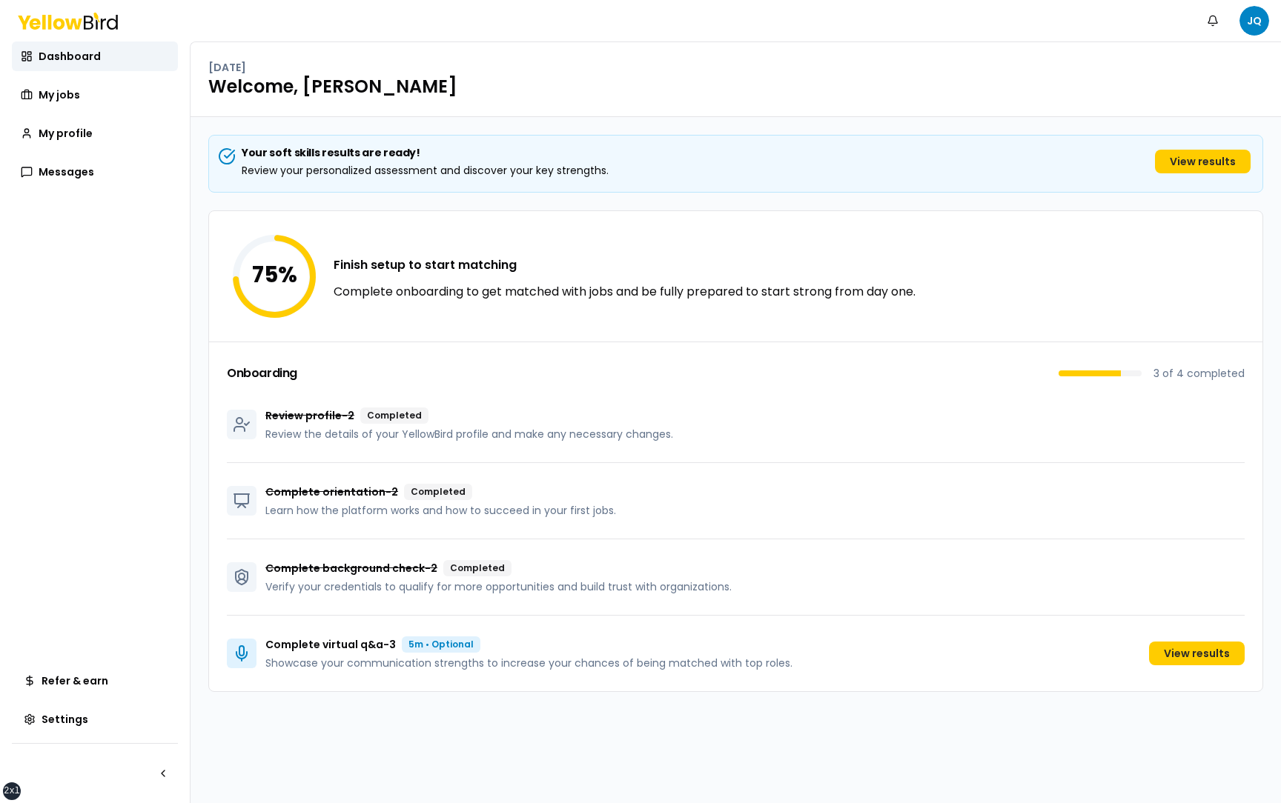
click at [958, 415] on div "Your soft skills results are ready! Review your personalized assessment and dis…" at bounding box center [735, 460] width 1090 height 686
drag, startPoint x: 680, startPoint y: 437, endPoint x: 256, endPoint y: 414, distance: 424.6
click at [255, 414] on div "Review profile - 2 Completed Review the details of your YellowBird profile and …" at bounding box center [736, 425] width 1018 height 76
click at [285, 415] on p "Review profile - 2" at bounding box center [309, 415] width 89 height 15
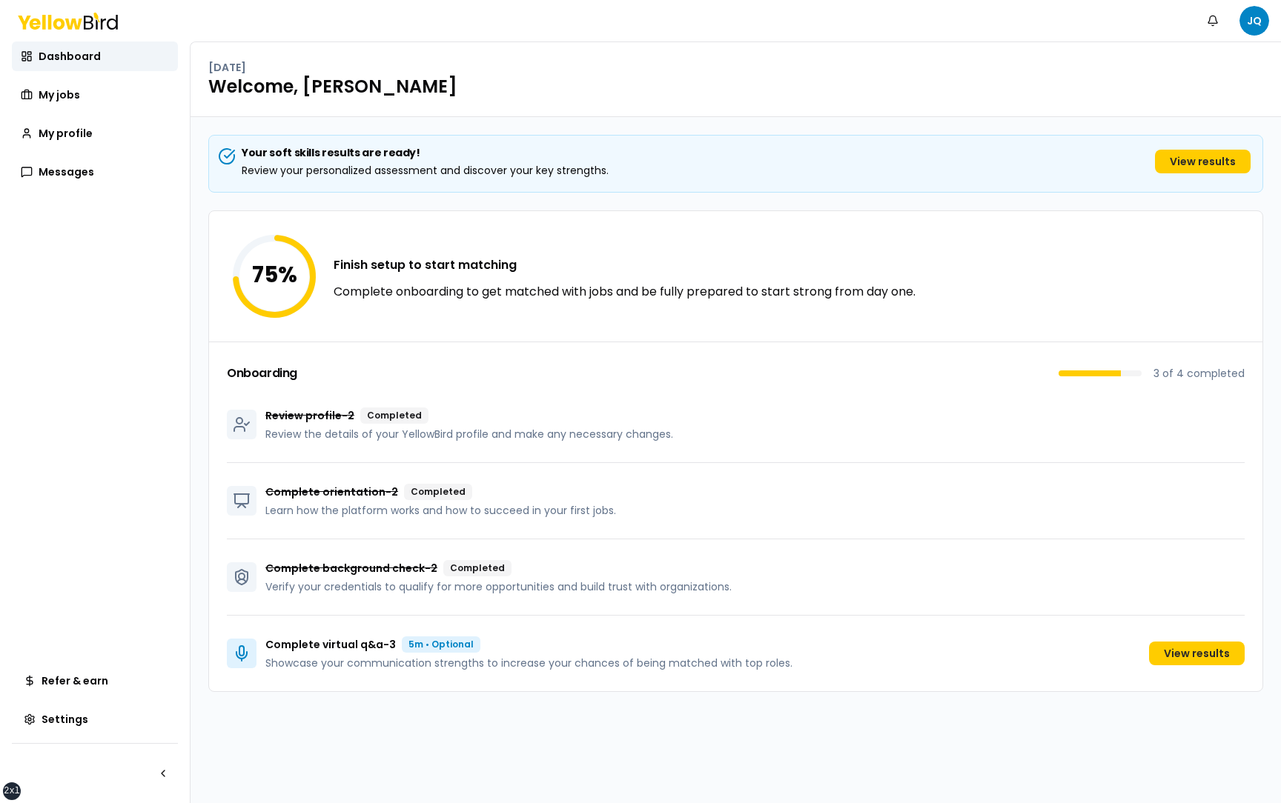
click at [305, 415] on p "Review profile - 2" at bounding box center [309, 415] width 89 height 15
click at [311, 415] on p "Review profile - 2" at bounding box center [309, 415] width 89 height 15
drag, startPoint x: 268, startPoint y: 415, endPoint x: 517, endPoint y: 448, distance: 250.4
click at [517, 415] on div "Review profile - 2 Completed Review the details of your YellowBird profile and …" at bounding box center [736, 425] width 1018 height 76
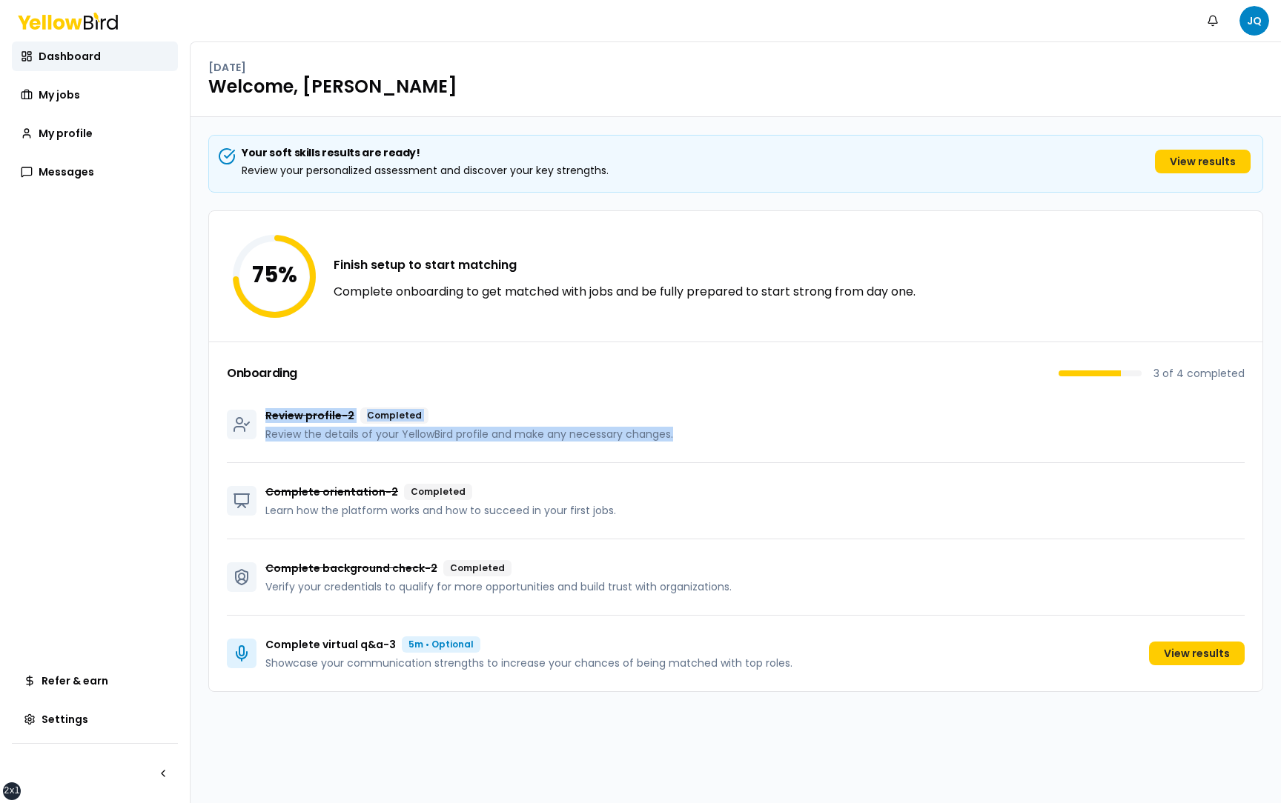
click at [698, 415] on div "Review profile - 2 Completed Review the details of your YellowBird profile and …" at bounding box center [736, 425] width 1018 height 76
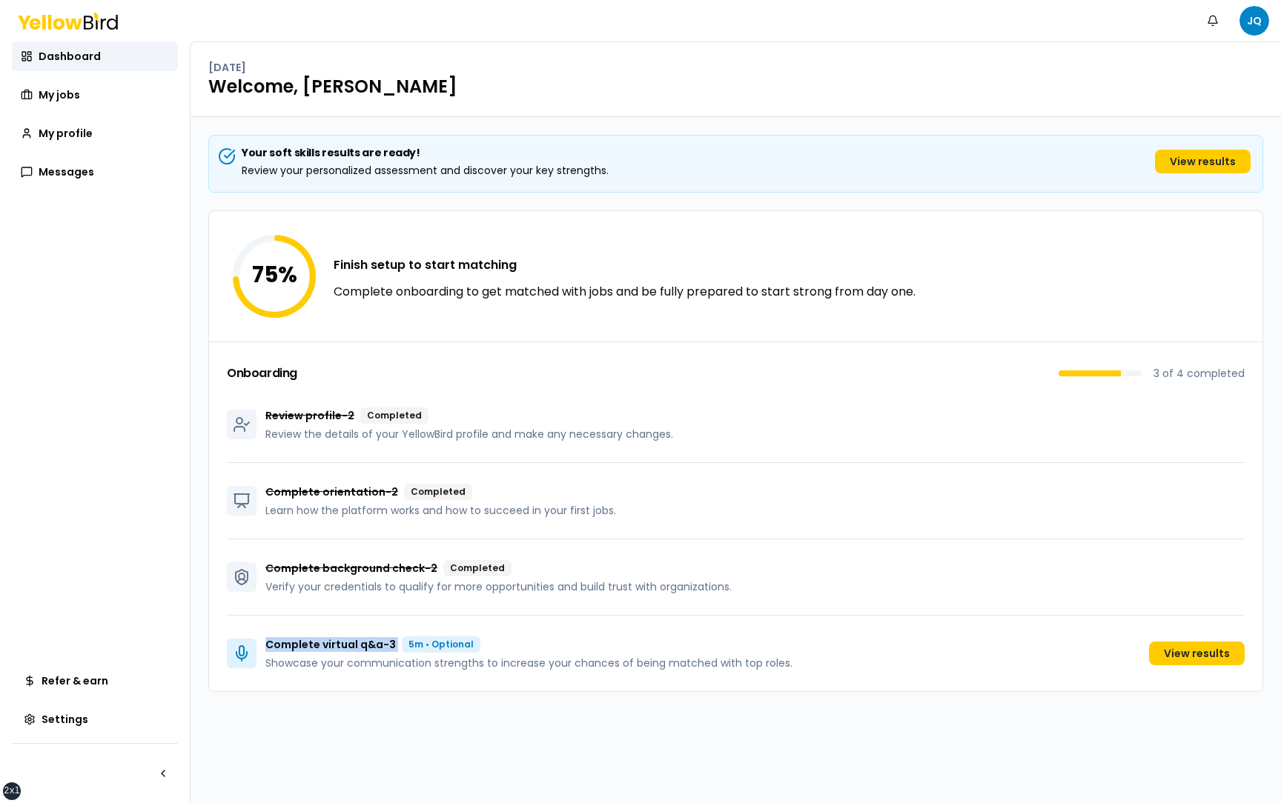
drag, startPoint x: 263, startPoint y: 644, endPoint x: 399, endPoint y: 648, distance: 135.7
click at [399, 415] on div "Complete virtual q&a - 3 5m • Optional Showcase your communication strengths to…" at bounding box center [509, 654] width 565 height 34
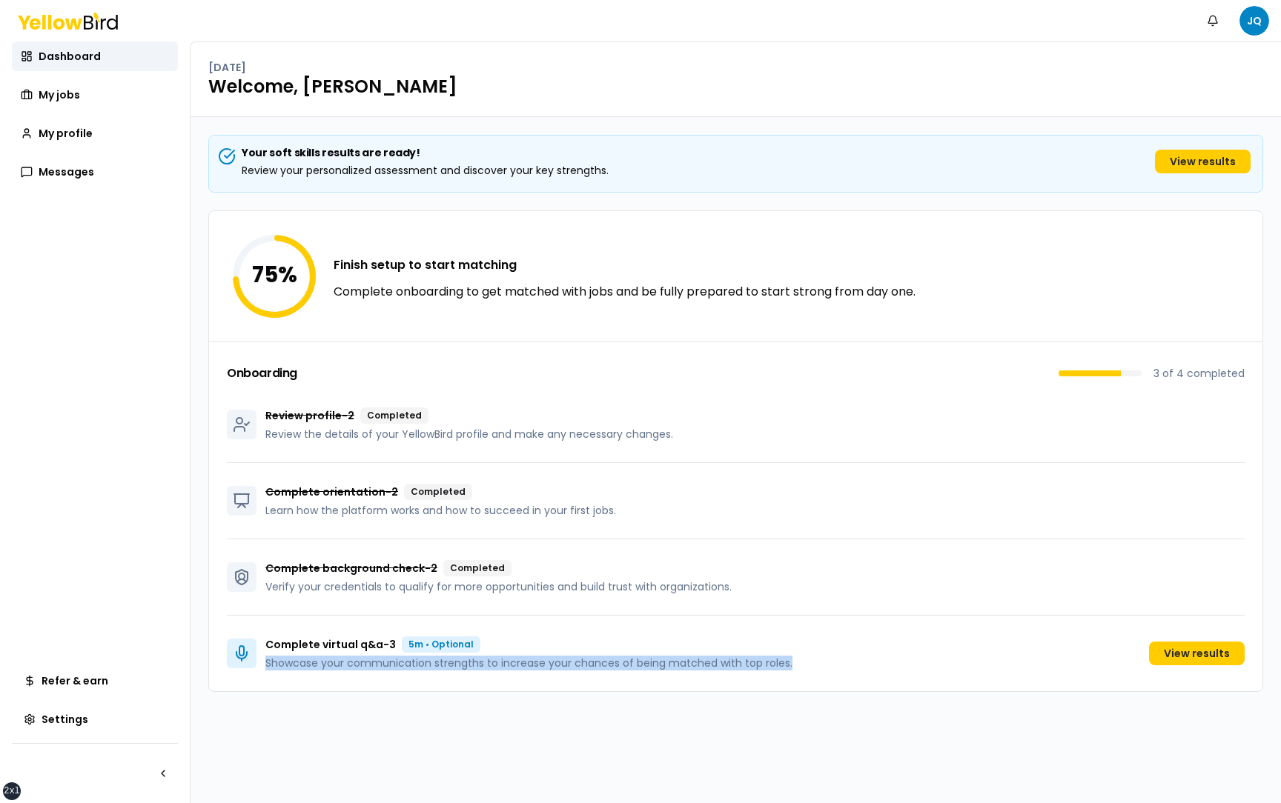
drag, startPoint x: 265, startPoint y: 663, endPoint x: 674, endPoint y: 676, distance: 408.6
click at [674, 415] on div "Complete virtual q&a - 3 5m • Optional Showcase your communication strengths to…" at bounding box center [736, 654] width 1018 height 76
click at [809, 415] on div "Complete virtual q&a - 3 5m • Optional Showcase your communication strengths to…" at bounding box center [736, 654] width 1018 height 76
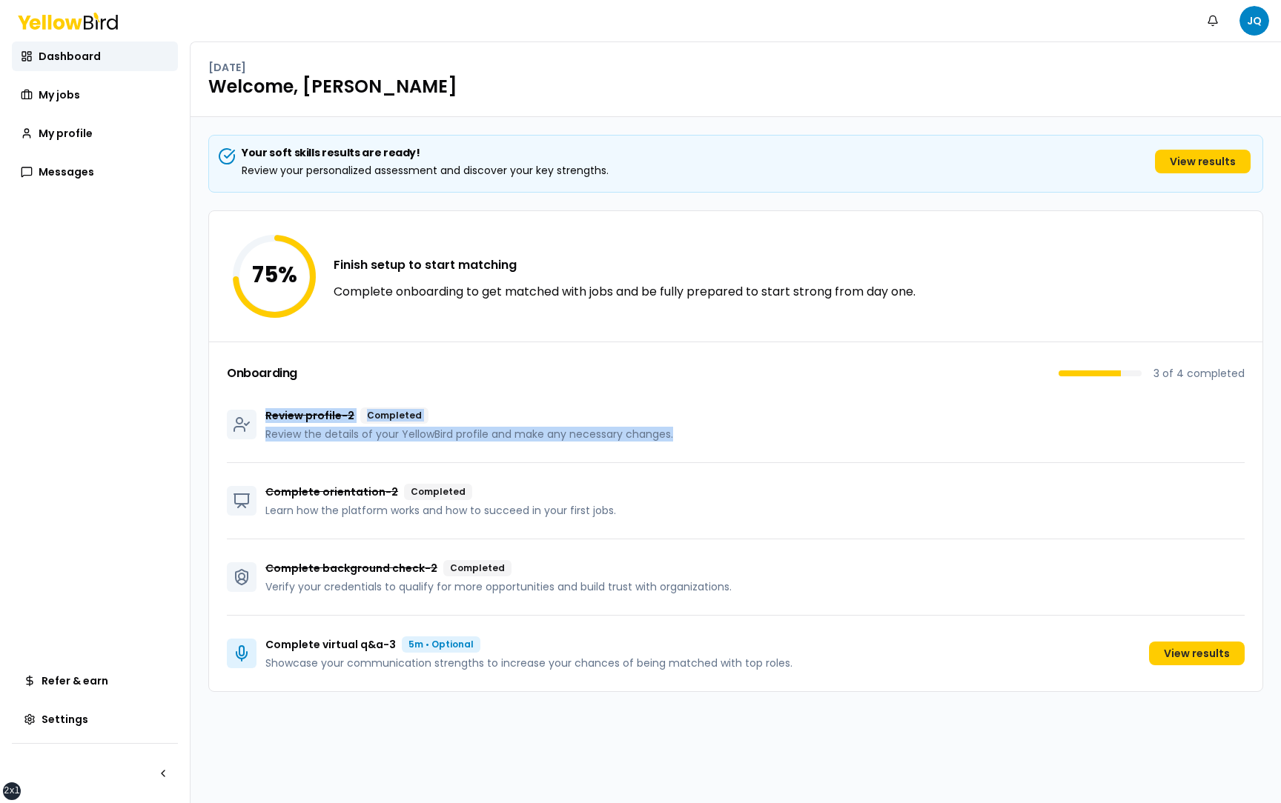
drag, startPoint x: 265, startPoint y: 419, endPoint x: 688, endPoint y: 434, distance: 423.5
click at [688, 415] on div "Review profile - 2 Completed Review the details of your YellowBird profile and …" at bounding box center [736, 425] width 1018 height 76
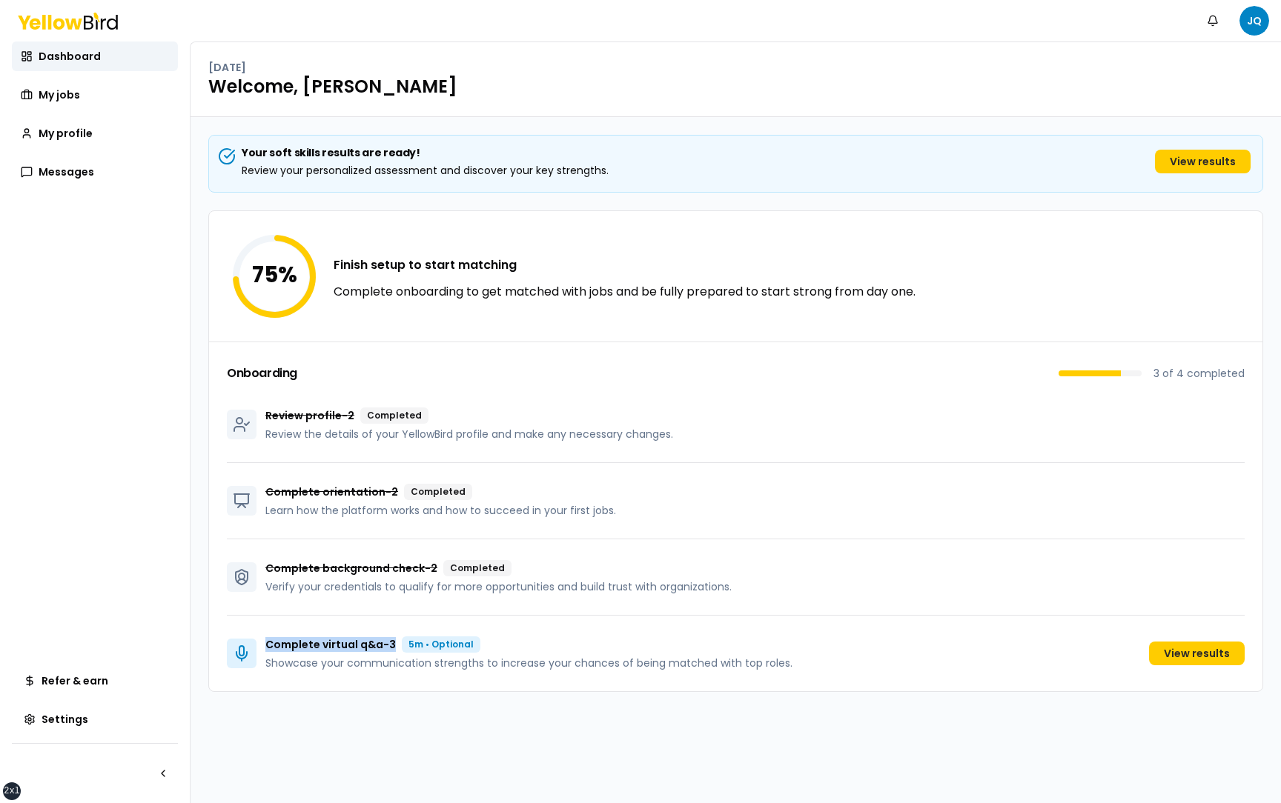
drag, startPoint x: 267, startPoint y: 642, endPoint x: 396, endPoint y: 648, distance: 129.1
click at [396, 415] on div "Complete virtual q&a - 3 5m • Optional" at bounding box center [528, 645] width 527 height 16
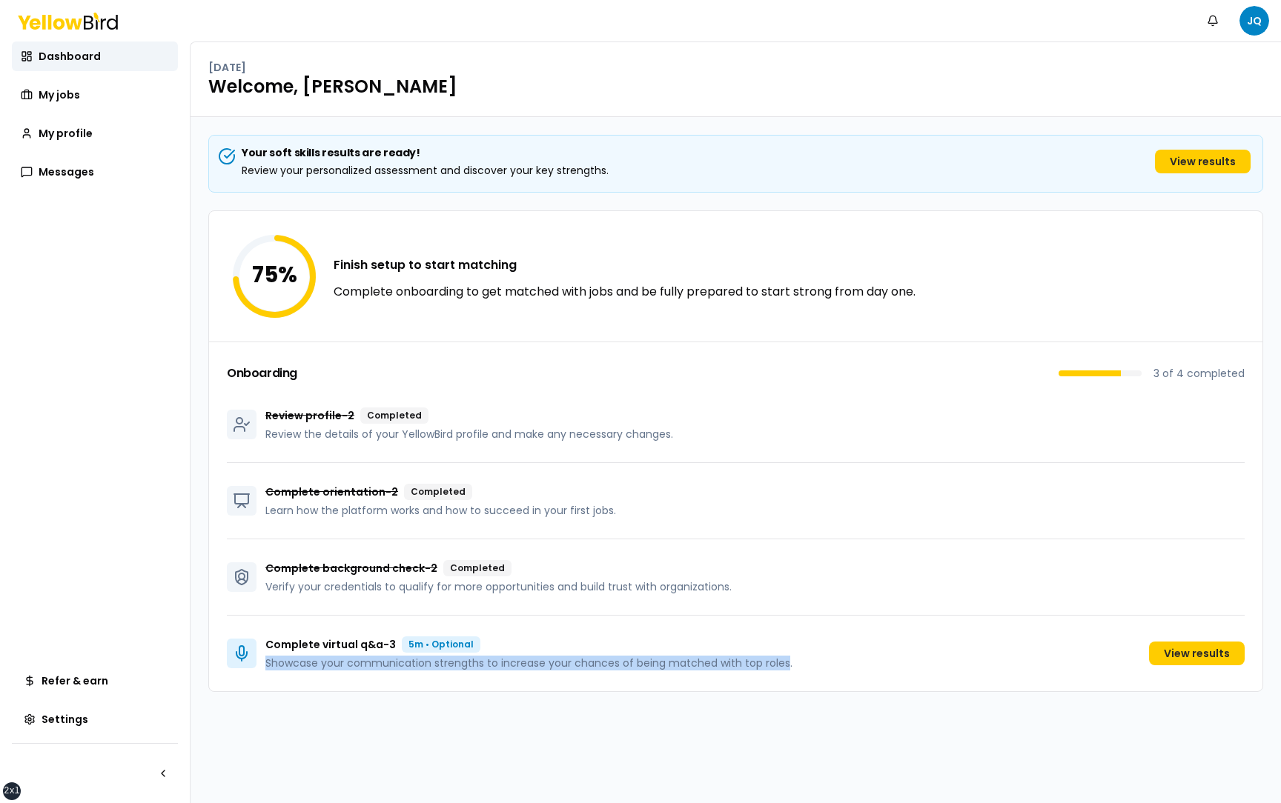
drag, startPoint x: 265, startPoint y: 661, endPoint x: 784, endPoint y: 663, distance: 519.5
click at [784, 415] on div "Complete virtual q&a - 3 5m • Optional Showcase your communication strengths to…" at bounding box center [509, 654] width 565 height 34
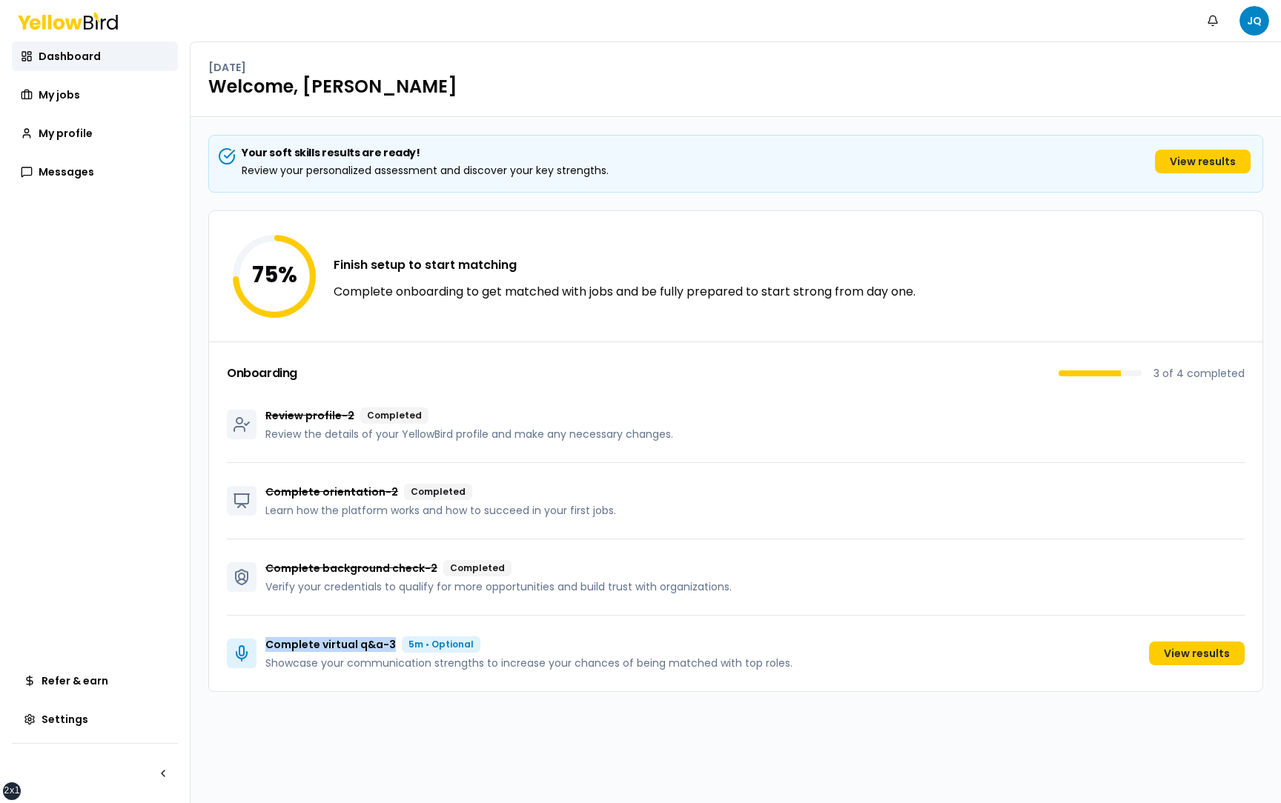
drag, startPoint x: 268, startPoint y: 643, endPoint x: 396, endPoint y: 646, distance: 127.5
click at [396, 415] on div "Complete virtual q&a - 3 5m • Optional" at bounding box center [528, 645] width 527 height 16
click at [1198, 163] on link "View results" at bounding box center [1203, 162] width 96 height 24
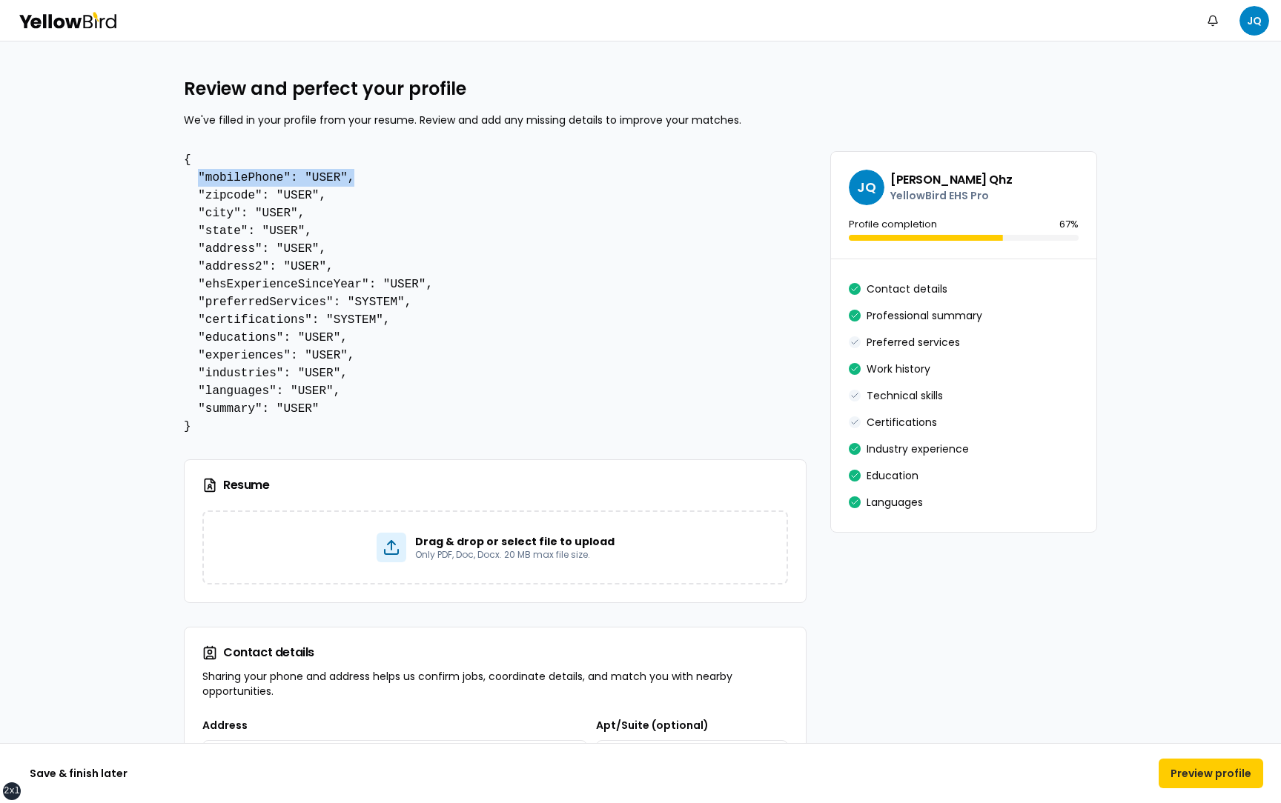
drag, startPoint x: 200, startPoint y: 176, endPoint x: 366, endPoint y: 185, distance: 166.2
click at [366, 185] on pre "{ "mobilePhone": "USER", "zipcode": "USER", "city": "USER", "state": "USER", "a…" at bounding box center [495, 293] width 623 height 285
drag, startPoint x: 353, startPoint y: 336, endPoint x: 196, endPoint y: 339, distance: 156.4
click at [196, 339] on pre "{ "mobilePhone": "USER", "zipcode": "USER", "city": "USER", "state": "USER", "a…" at bounding box center [495, 293] width 623 height 285
click at [428, 328] on pre "{ "mobilePhone": "USER", "zipcode": "USER", "city": "USER", "state": "USER", "a…" at bounding box center [495, 293] width 623 height 285
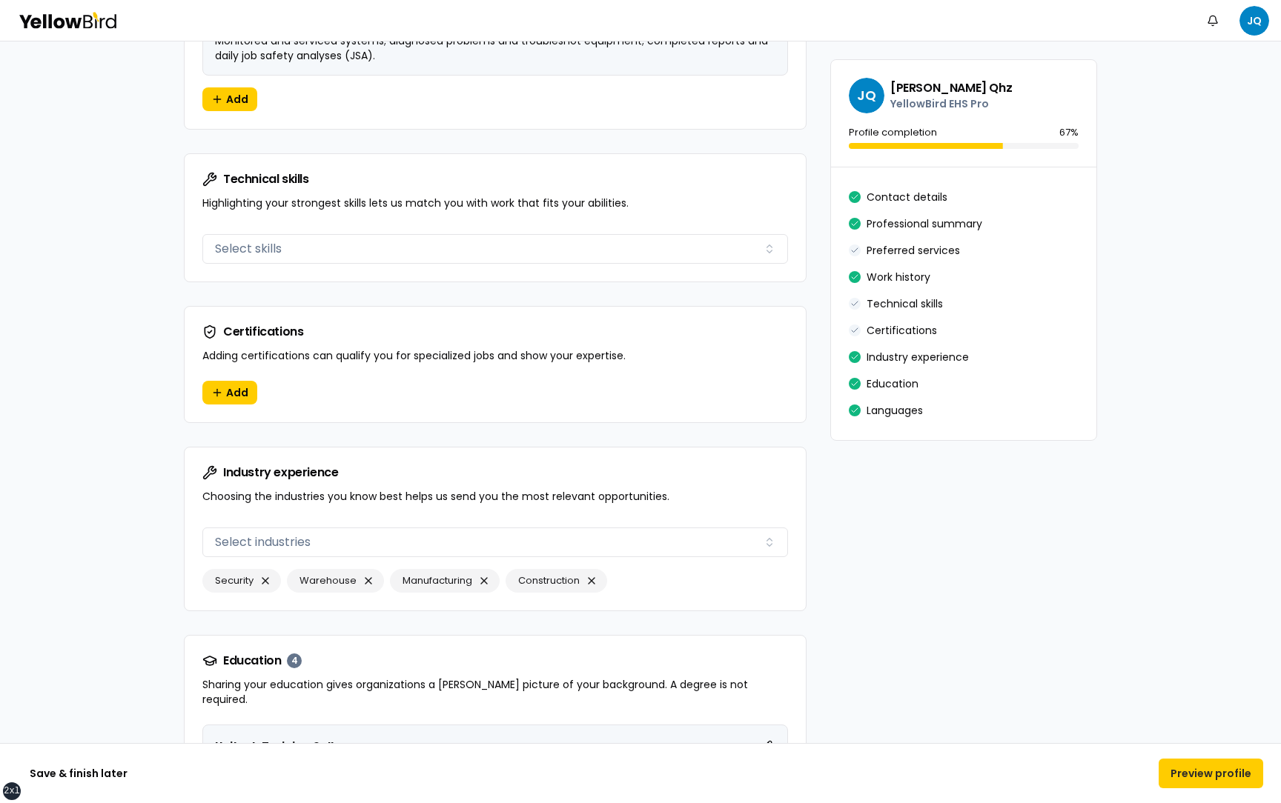
scroll to position [2346, 0]
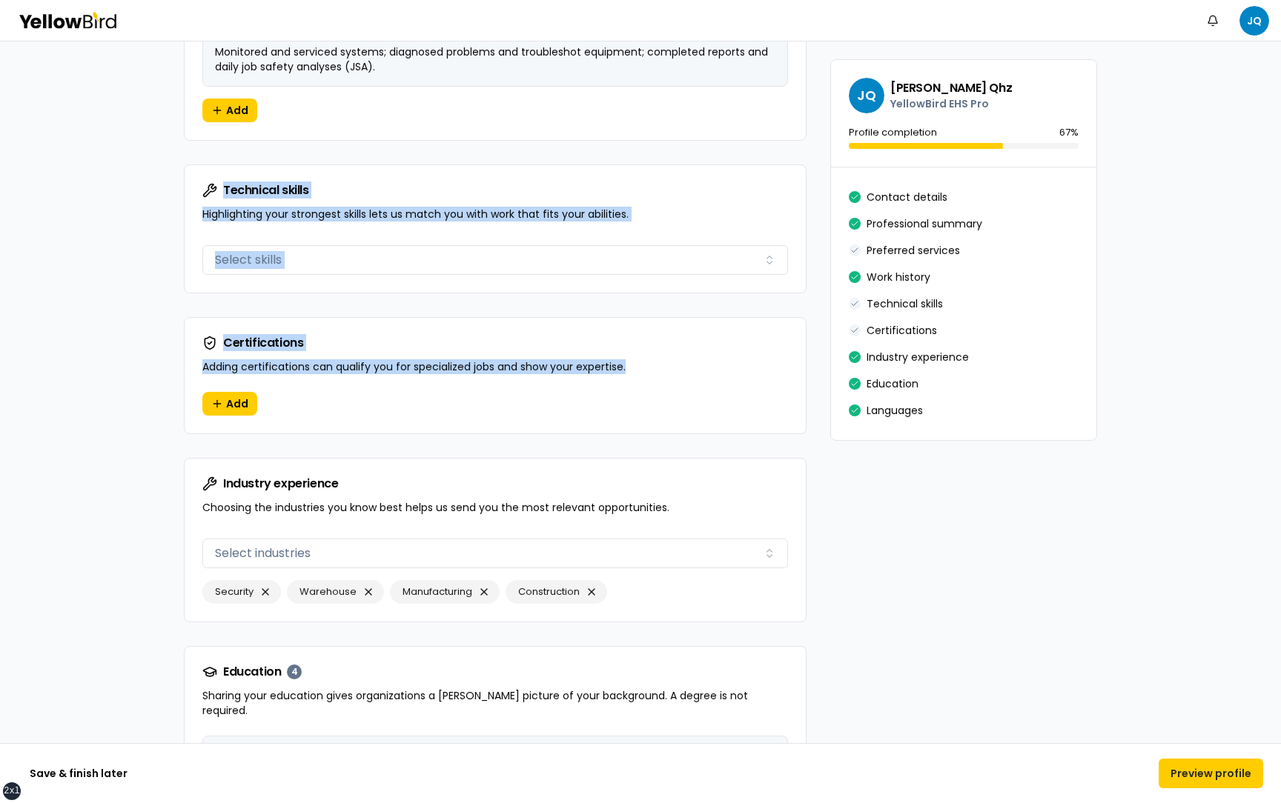
drag, startPoint x: 644, startPoint y: 371, endPoint x: 213, endPoint y: 182, distance: 470.0
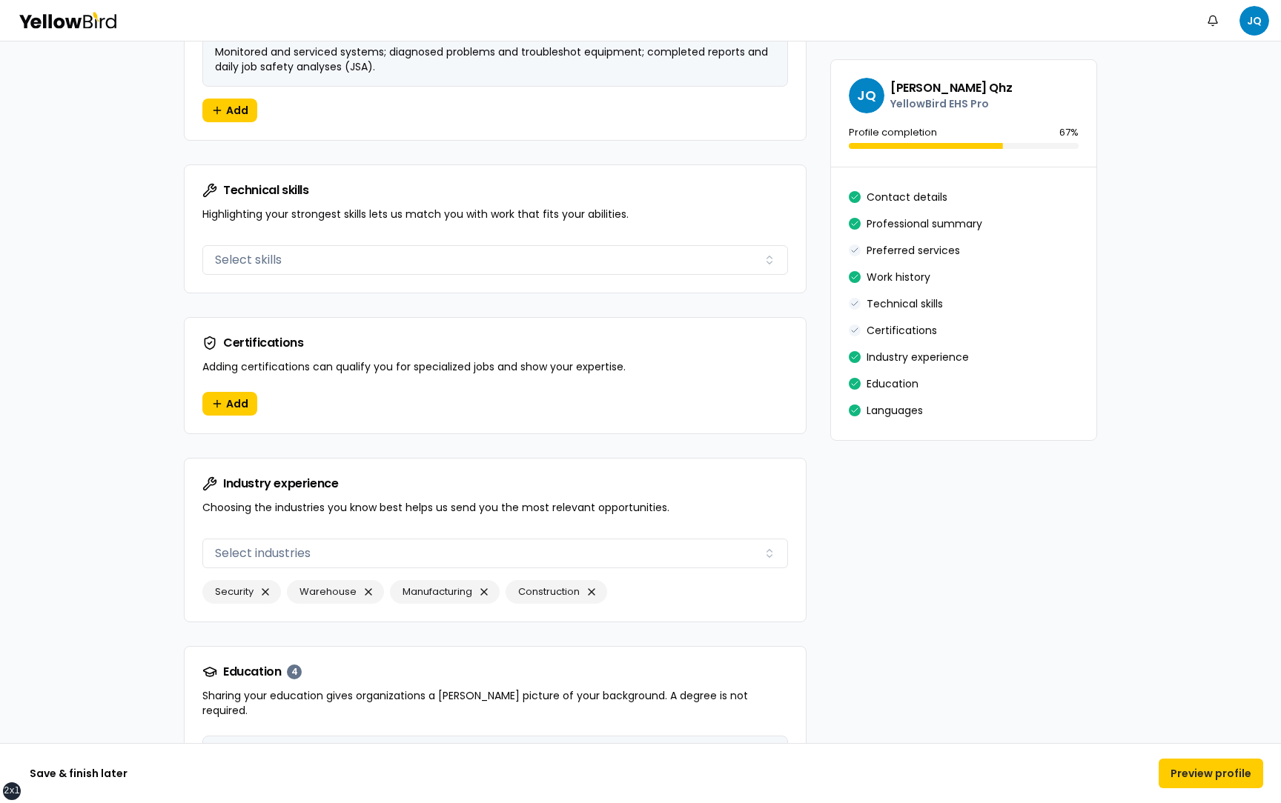
click at [389, 217] on p "Highlighting your strongest skills lets us match you with work that fits your a…" at bounding box center [495, 214] width 586 height 15
click at [638, 223] on div "Technical skills Highlighting your strongest skills lets us match you with work…" at bounding box center [495, 202] width 621 height 74
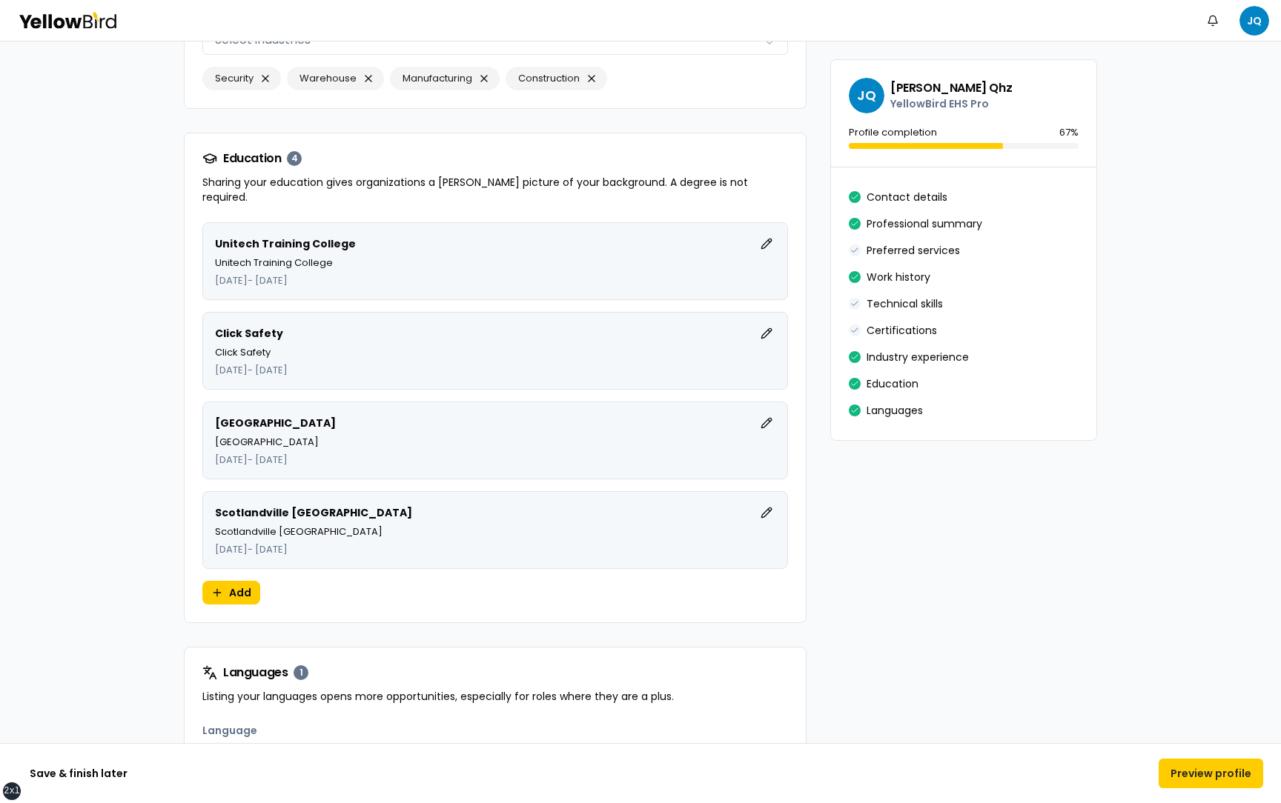
scroll to position [2974, 0]
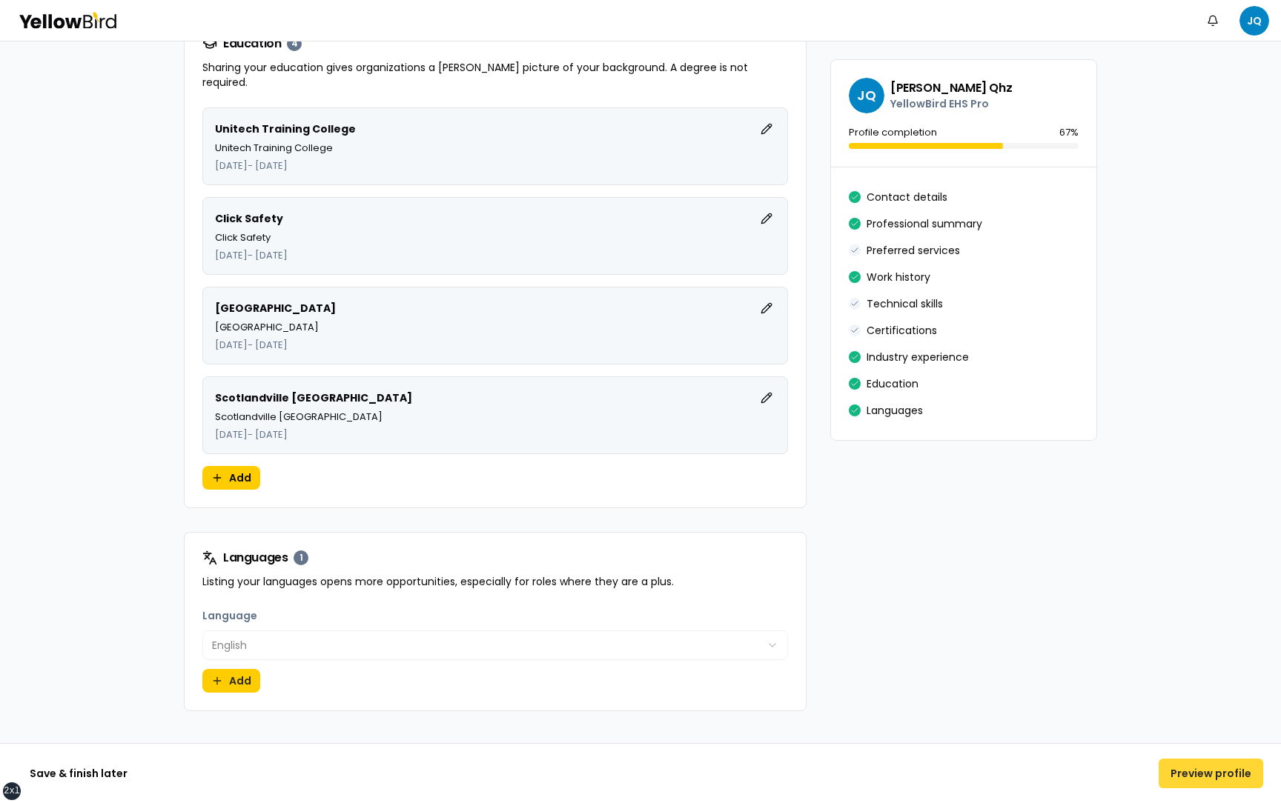
click at [1212, 415] on button "Preview profile" at bounding box center [1210, 774] width 105 height 30
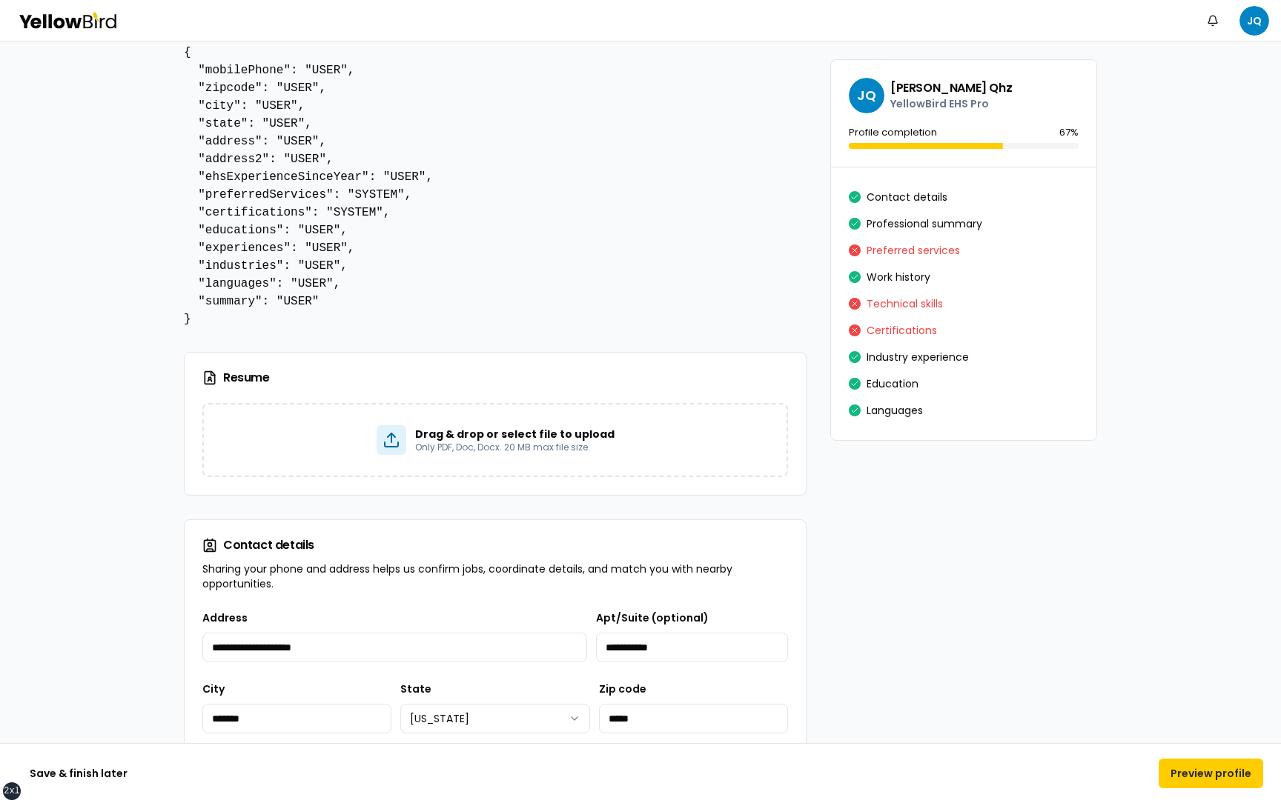
scroll to position [0, 0]
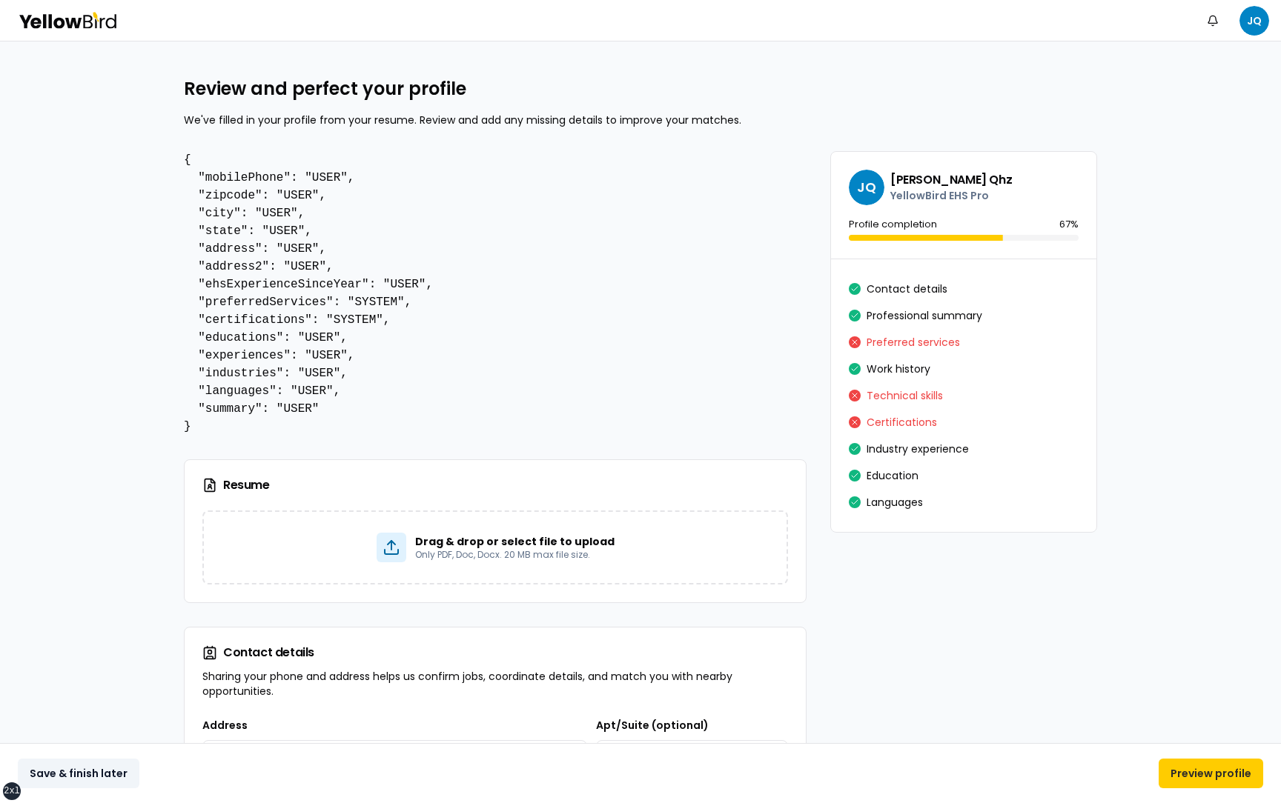
click at [90, 415] on button "Save & finish later" at bounding box center [79, 774] width 122 height 30
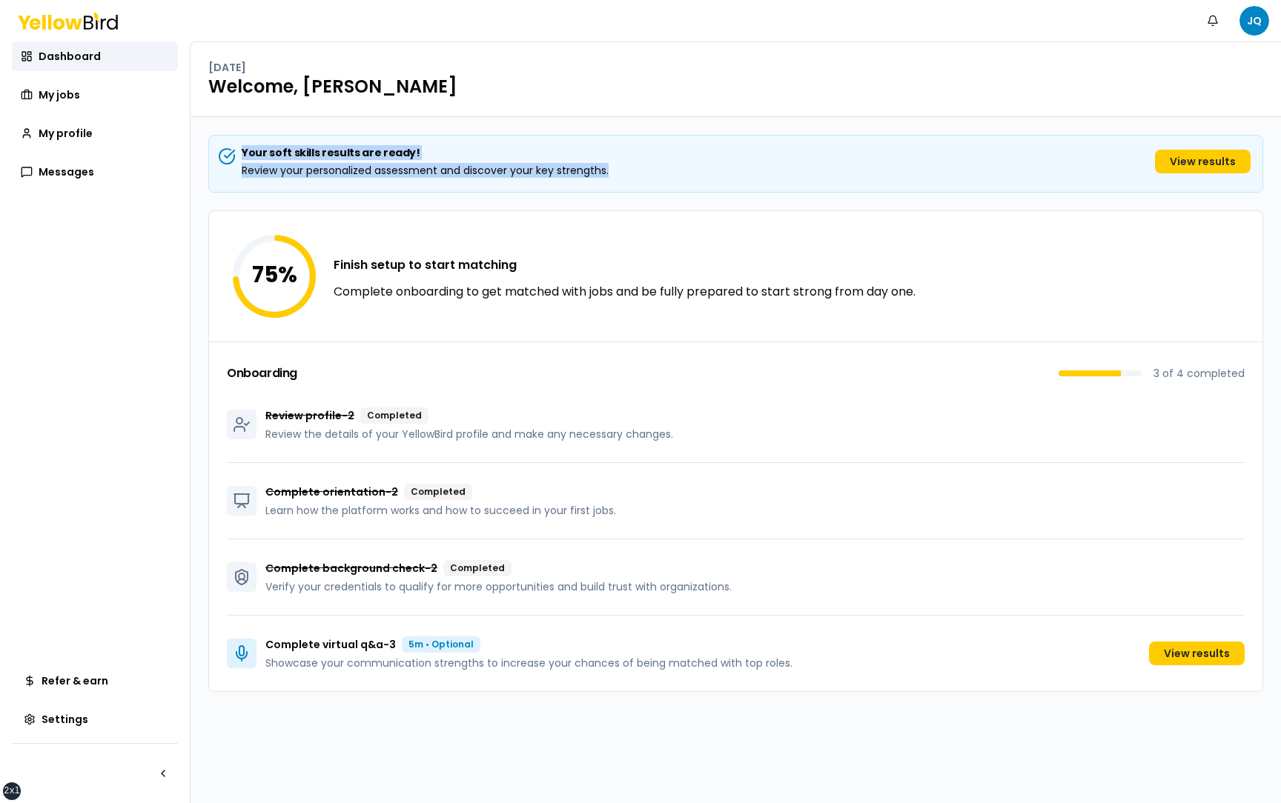
drag, startPoint x: 588, startPoint y: 174, endPoint x: 228, endPoint y: 151, distance: 360.9
click at [228, 150] on div "Your soft skills results are ready! Review your personalized assessment and dis…" at bounding box center [735, 161] width 1029 height 33
click at [278, 180] on div "Your soft skills results are ready! Review your personalized assessment and dis…" at bounding box center [735, 164] width 1055 height 58
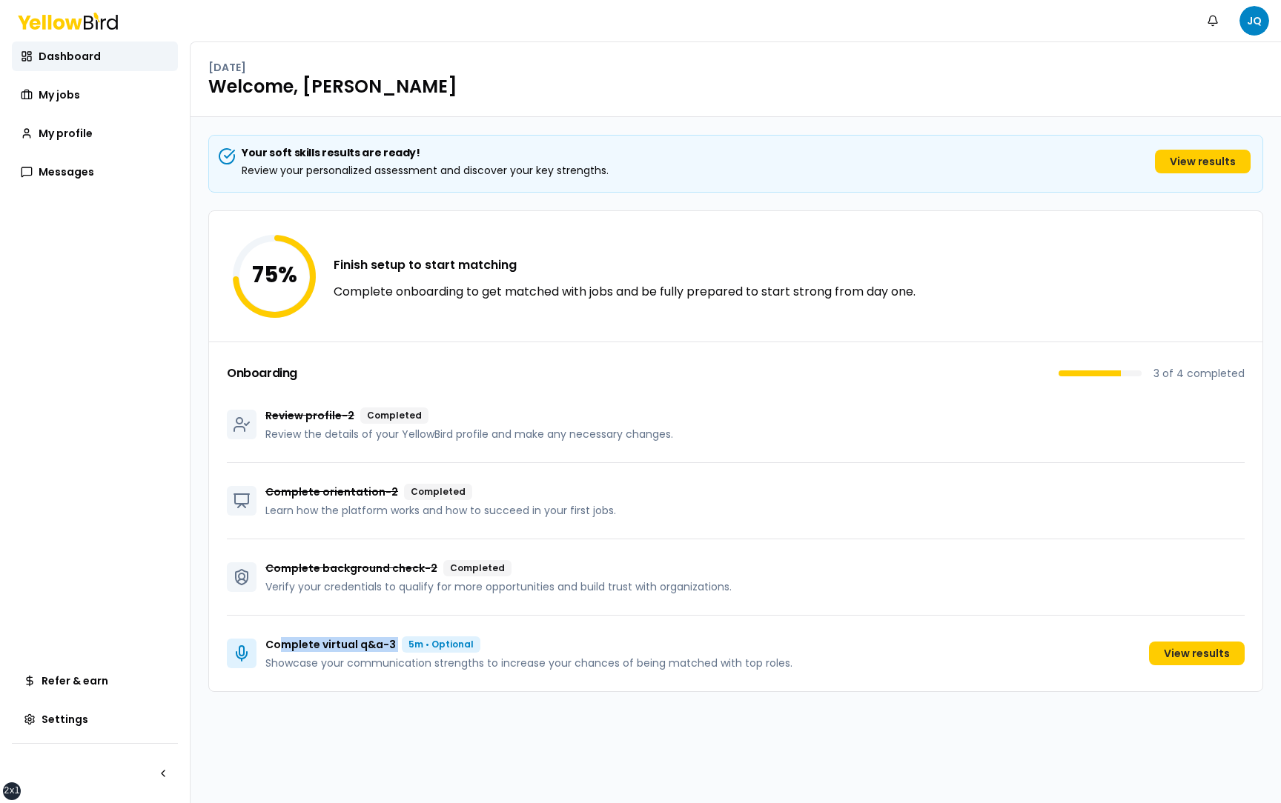
drag, startPoint x: 498, startPoint y: 638, endPoint x: 281, endPoint y: 647, distance: 217.3
click at [281, 415] on div "Complete virtual q&a - 3 5m • Optional" at bounding box center [528, 645] width 527 height 16
drag, startPoint x: 267, startPoint y: 644, endPoint x: 482, endPoint y: 643, distance: 214.9
click at [482, 415] on div "Complete virtual q&a - 3 5m • Optional" at bounding box center [528, 645] width 527 height 16
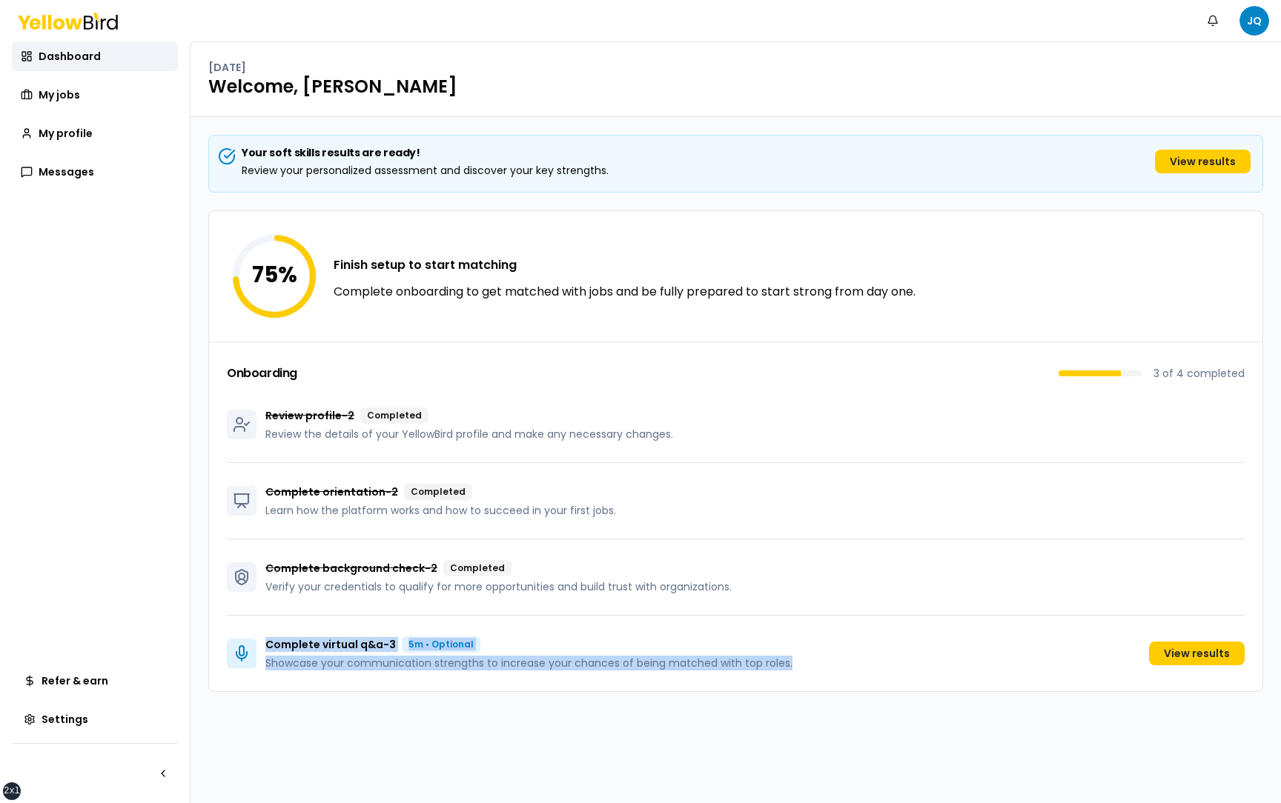
drag, startPoint x: 799, startPoint y: 664, endPoint x: 267, endPoint y: 643, distance: 532.5
click at [267, 415] on div "Complete virtual q&a - 3 5m • Optional Showcase your communication strengths to…" at bounding box center [736, 654] width 1018 height 76
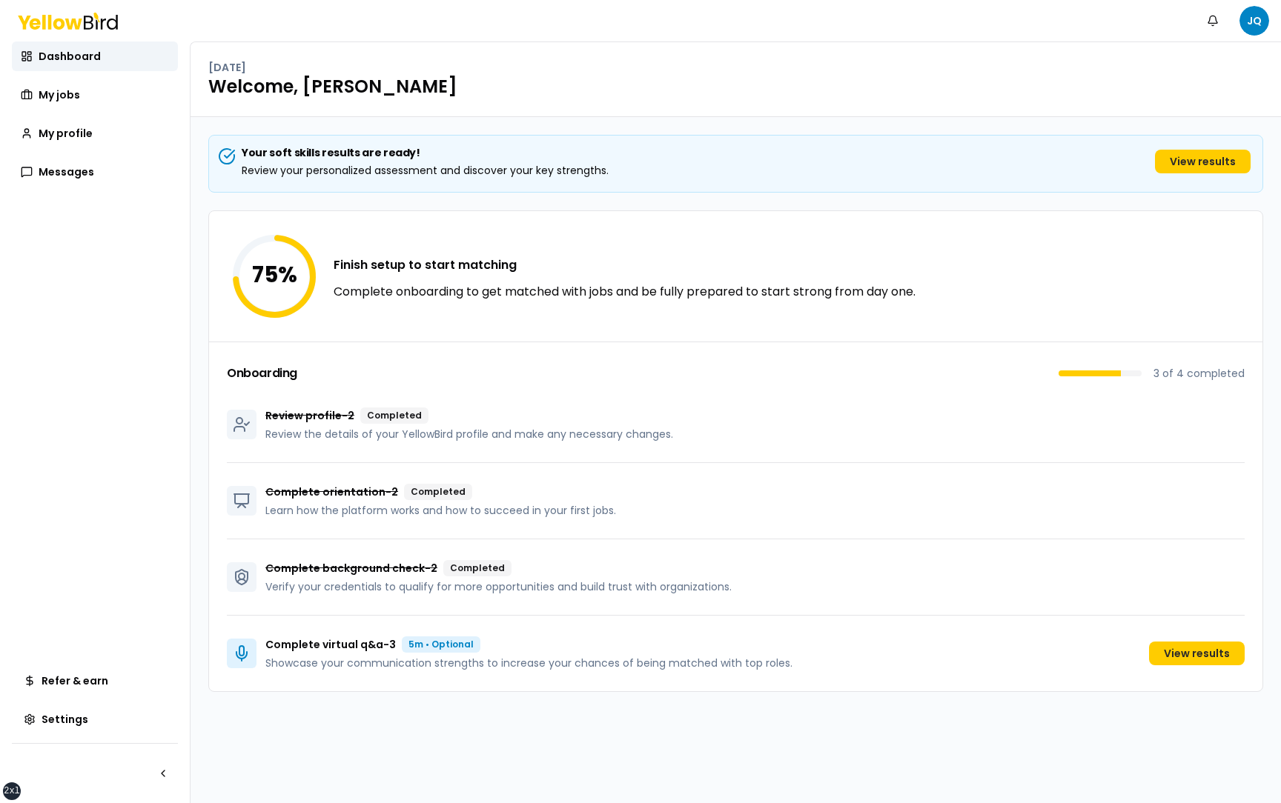
click at [347, 415] on p "Complete virtual q&a - 3" at bounding box center [330, 644] width 130 height 15
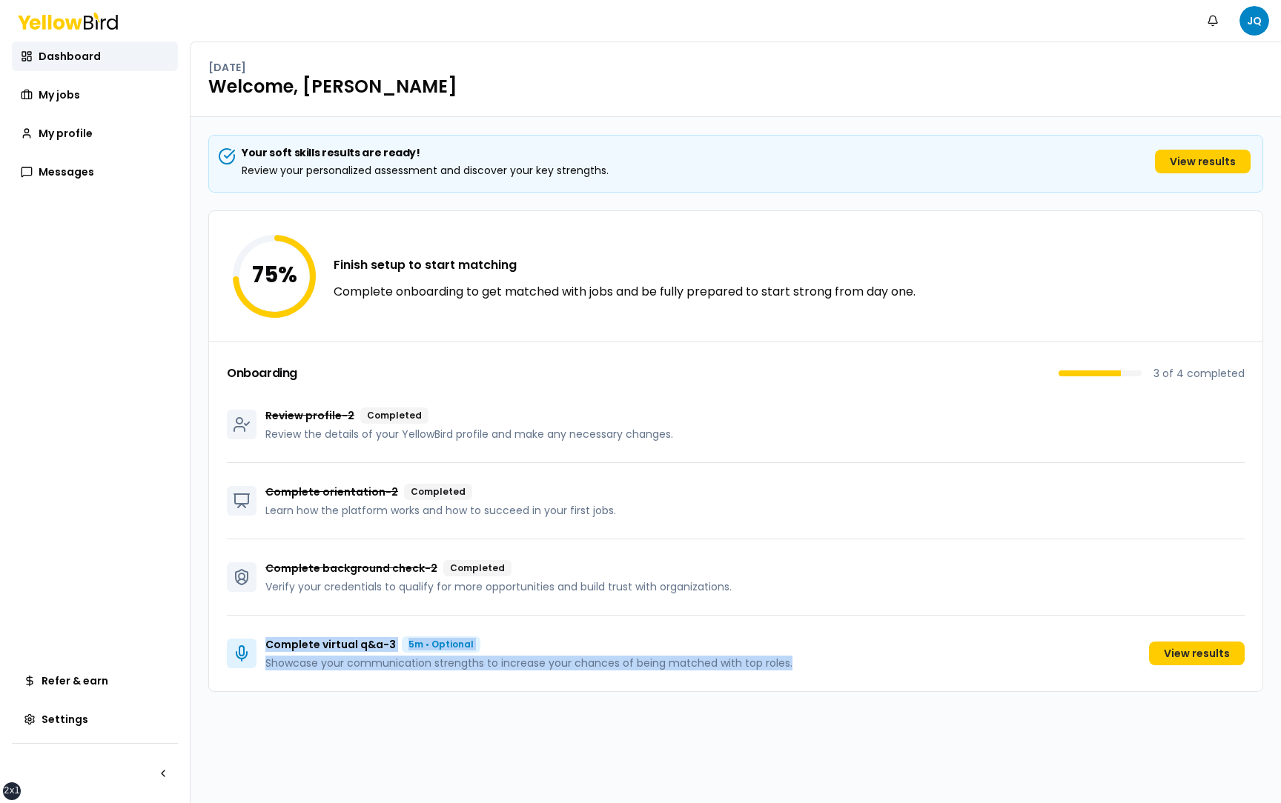
drag, startPoint x: 798, startPoint y: 666, endPoint x: 257, endPoint y: 643, distance: 541.5
click at [257, 415] on div "Complete virtual q&a - 3 5m • Optional Showcase your communication strengths to…" at bounding box center [736, 654] width 1018 height 76
click at [285, 415] on div "Complete virtual q&a - 3 5m • Optional Showcase your communication strengths to…" at bounding box center [736, 654] width 1018 height 76
drag, startPoint x: 264, startPoint y: 643, endPoint x: 861, endPoint y: 660, distance: 597.6
click at [861, 415] on div "Complete virtual q&a - 3 5m • Optional Showcase your communication strengths to…" at bounding box center [736, 654] width 1018 height 76
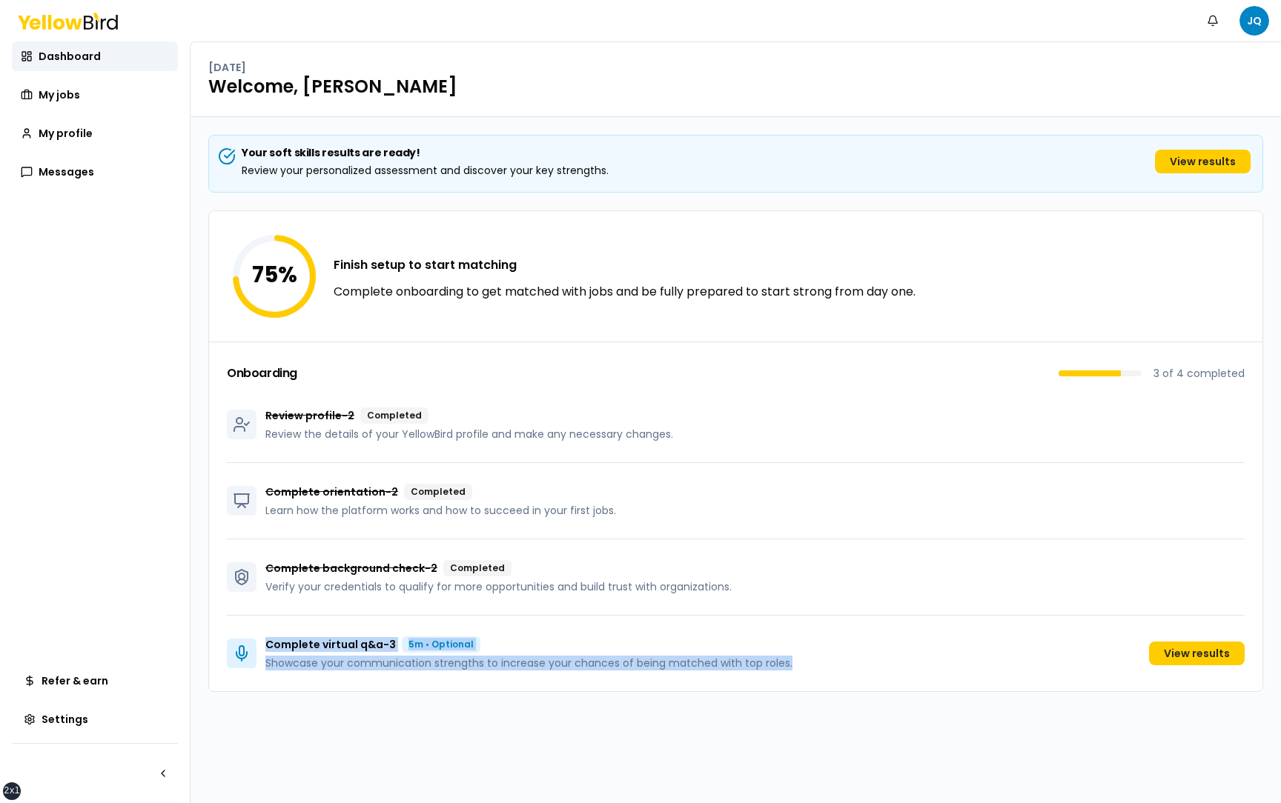
click at [861, 415] on div "Complete virtual q&a - 3 5m • Optional Showcase your communication strengths to…" at bounding box center [736, 654] width 1018 height 76
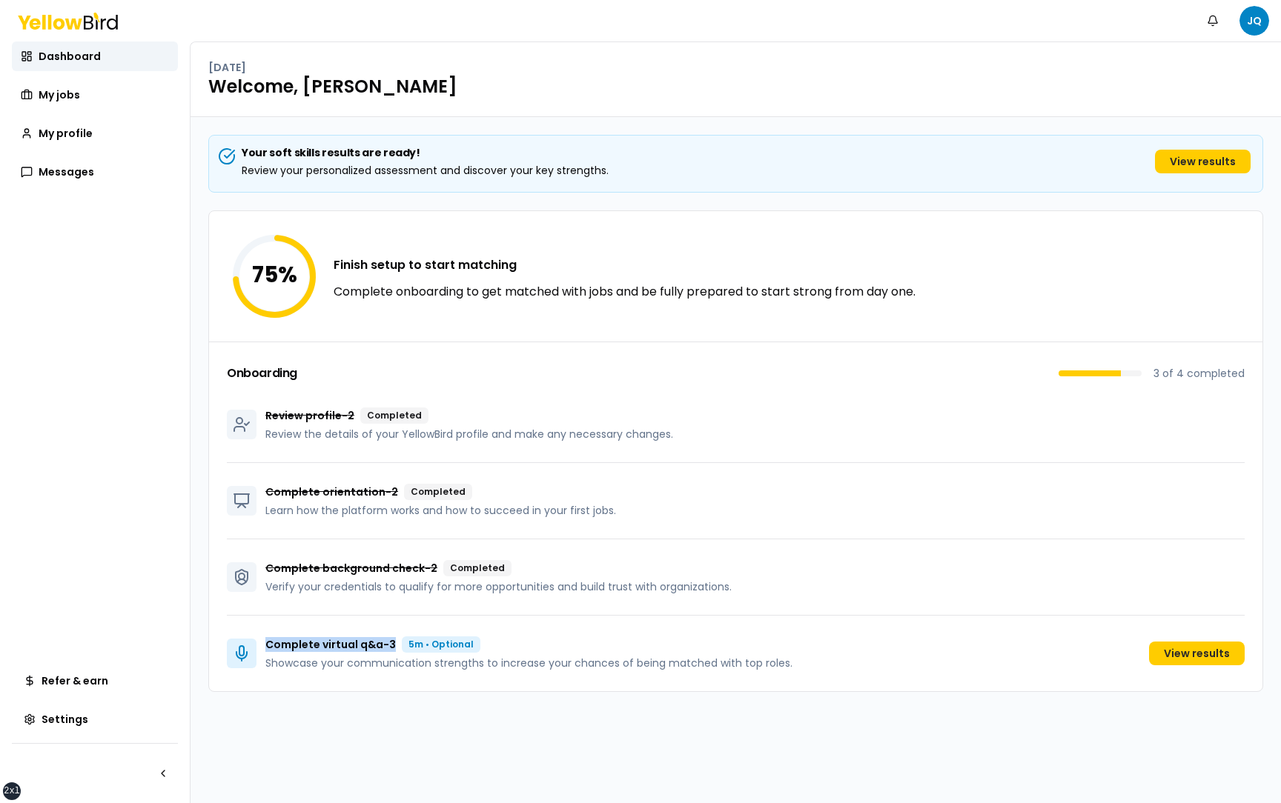
drag, startPoint x: 267, startPoint y: 647, endPoint x: 394, endPoint y: 649, distance: 127.5
click at [394, 415] on p "Complete virtual q&a - 3" at bounding box center [330, 644] width 130 height 15
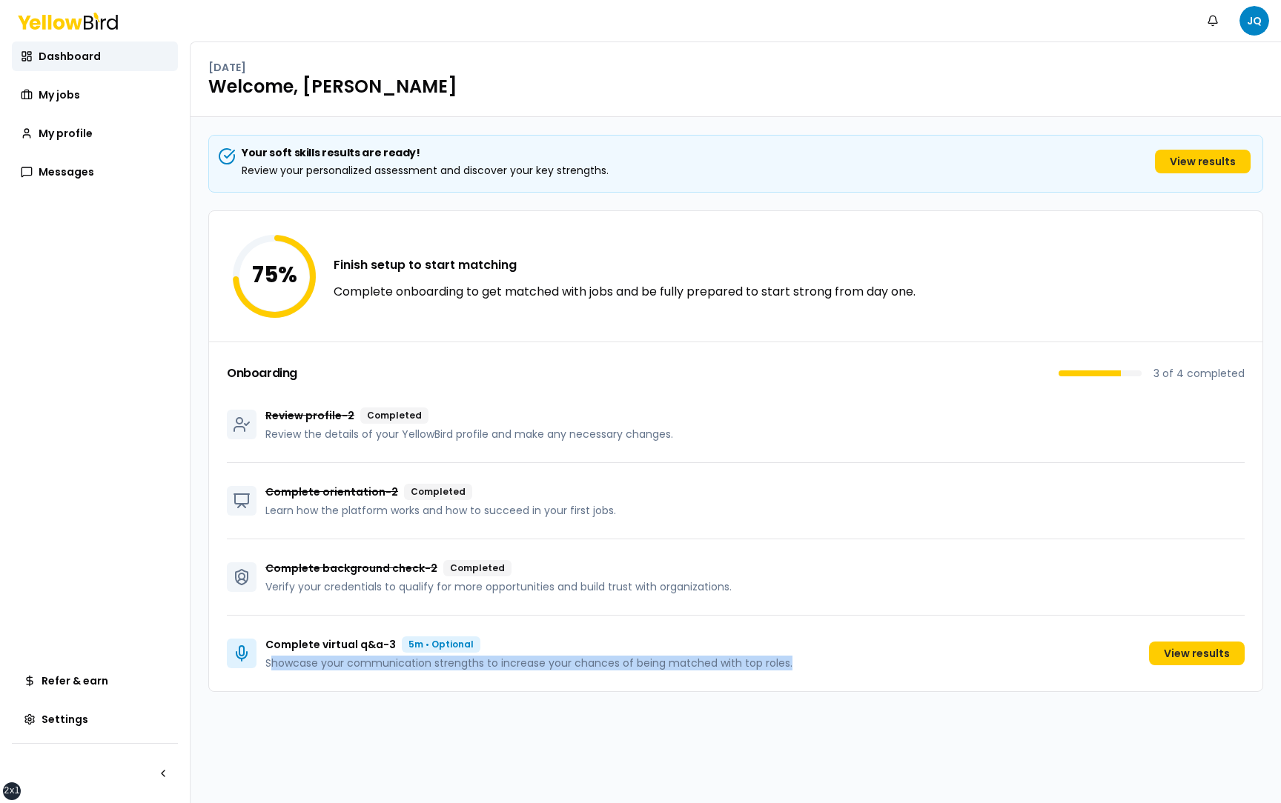
drag, startPoint x: 803, startPoint y: 663, endPoint x: 271, endPoint y: 658, distance: 531.4
click at [272, 415] on div "Complete virtual q&a - 3 5m • Optional Showcase your communication strengths to…" at bounding box center [736, 654] width 1018 height 76
click at [1212, 415] on link "View results" at bounding box center [1197, 654] width 96 height 24
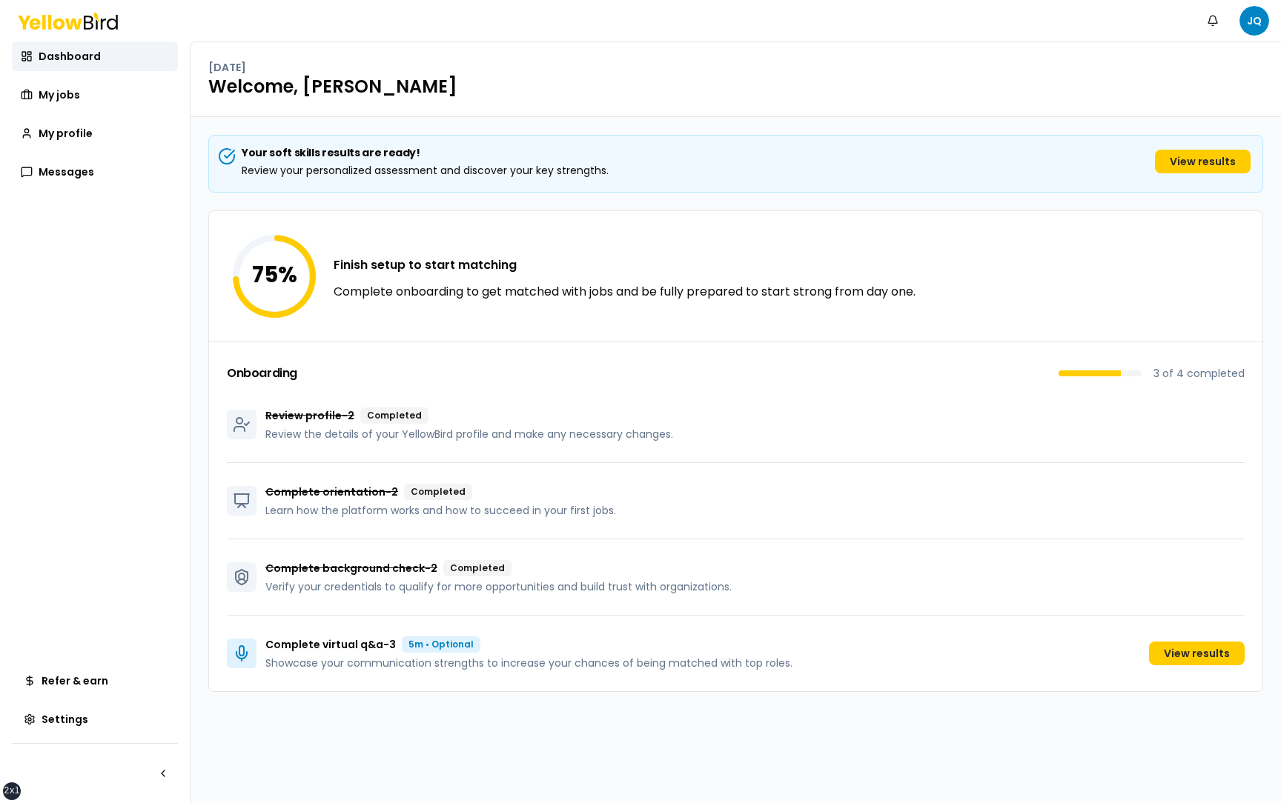
click at [842, 415] on div "Complete virtual q&a - 3 5m • Optional Showcase your communication strengths to…" at bounding box center [736, 654] width 1018 height 76
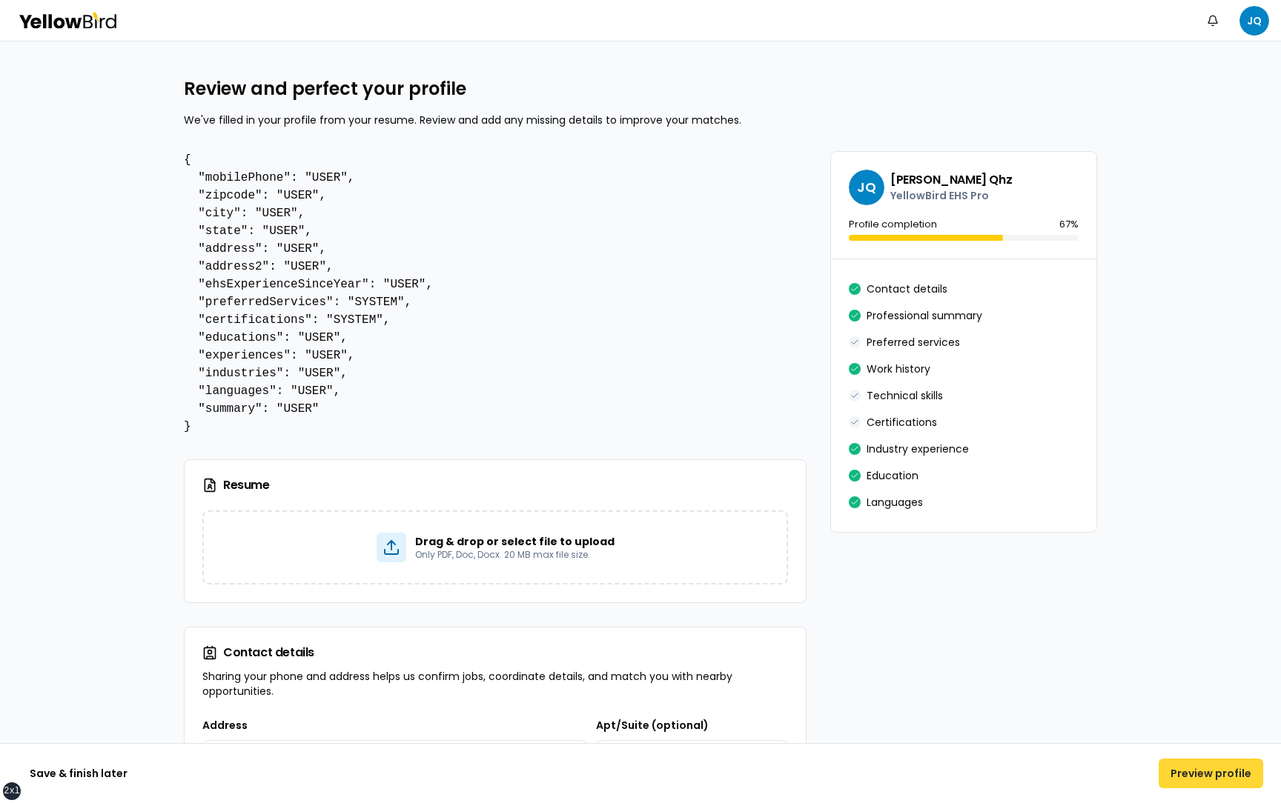
click at [1195, 415] on button "Preview profile" at bounding box center [1210, 774] width 105 height 30
drag, startPoint x: 199, startPoint y: 336, endPoint x: 357, endPoint y: 334, distance: 157.9
click at [357, 334] on pre "{ "mobilePhone": "USER", "zipcode": "USER", "city": "USER", "state": "USER", "a…" at bounding box center [495, 293] width 623 height 285
click at [514, 290] on pre "{ "mobilePhone": "USER", "zipcode": "USER", "city": "USER", "state": "USER", "a…" at bounding box center [495, 293] width 623 height 285
click at [603, 105] on div "Review and perfect your profile We've filled in your profile from your resume. …" at bounding box center [640, 102] width 913 height 50
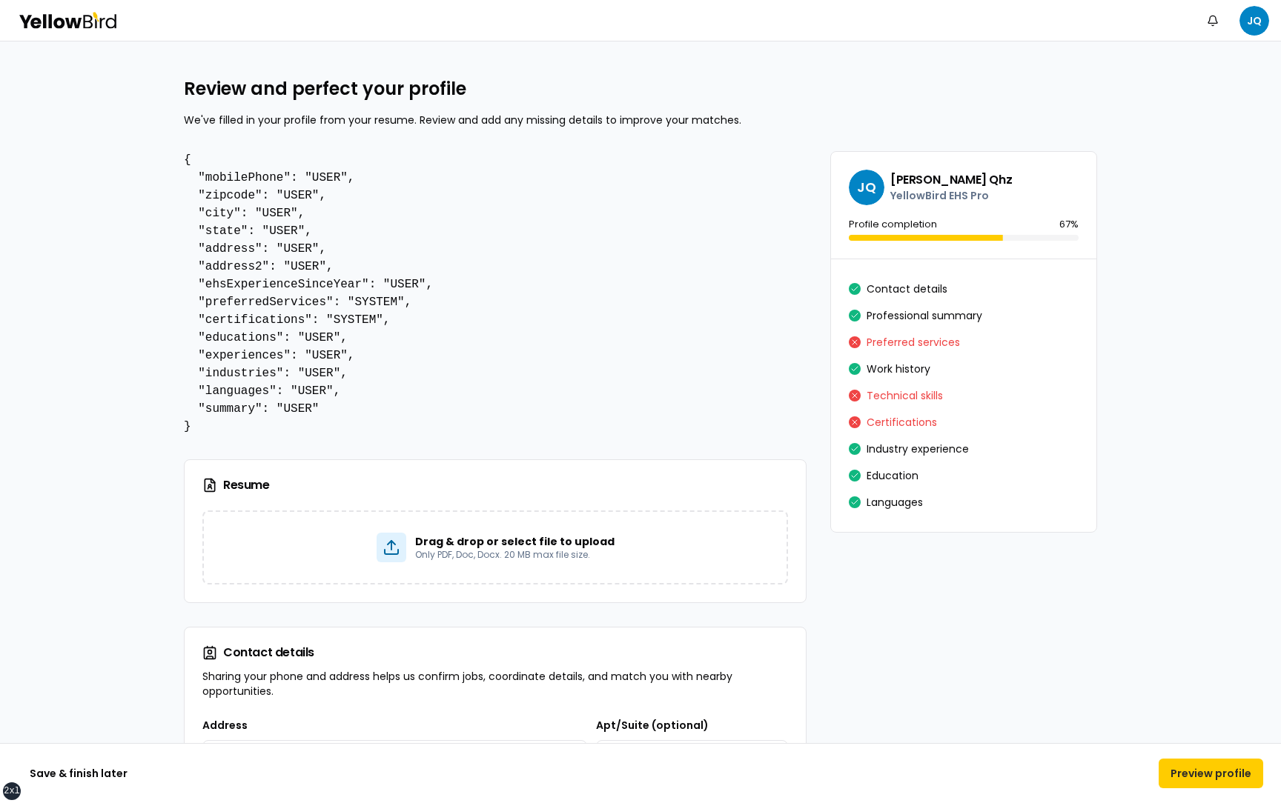
click at [745, 111] on div "Review and perfect your profile We've filled in your profile from your resume. …" at bounding box center [640, 102] width 913 height 50
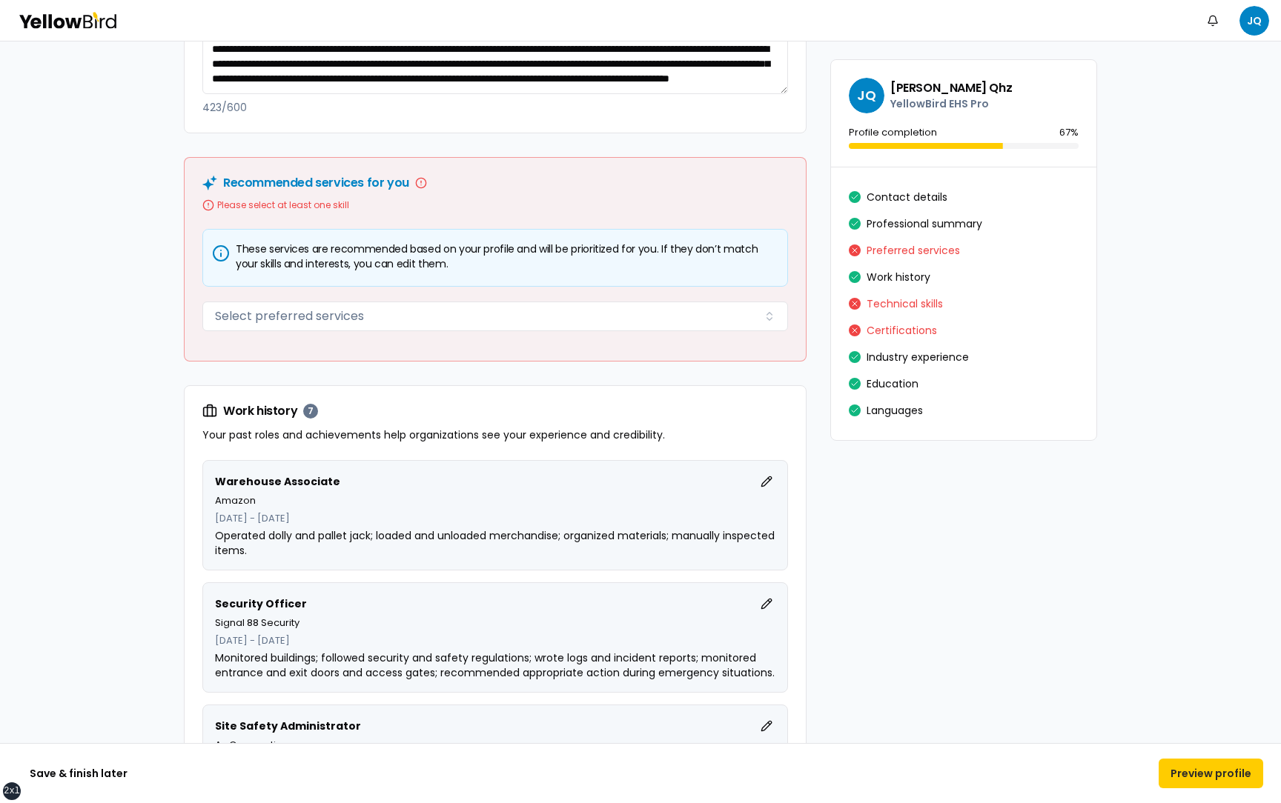
scroll to position [1090, 0]
click at [104, 415] on button "Save & finish later" at bounding box center [79, 774] width 122 height 30
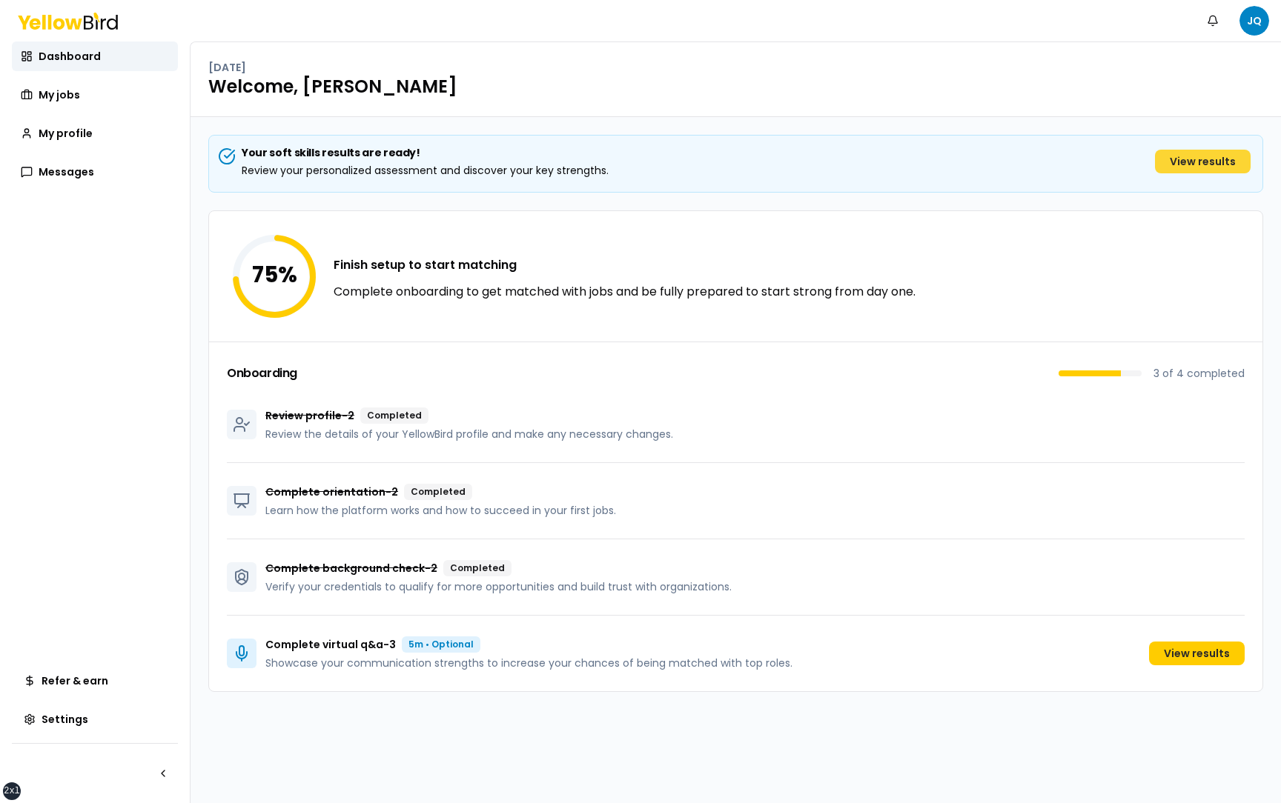
click at [1187, 157] on link "View results" at bounding box center [1203, 162] width 96 height 24
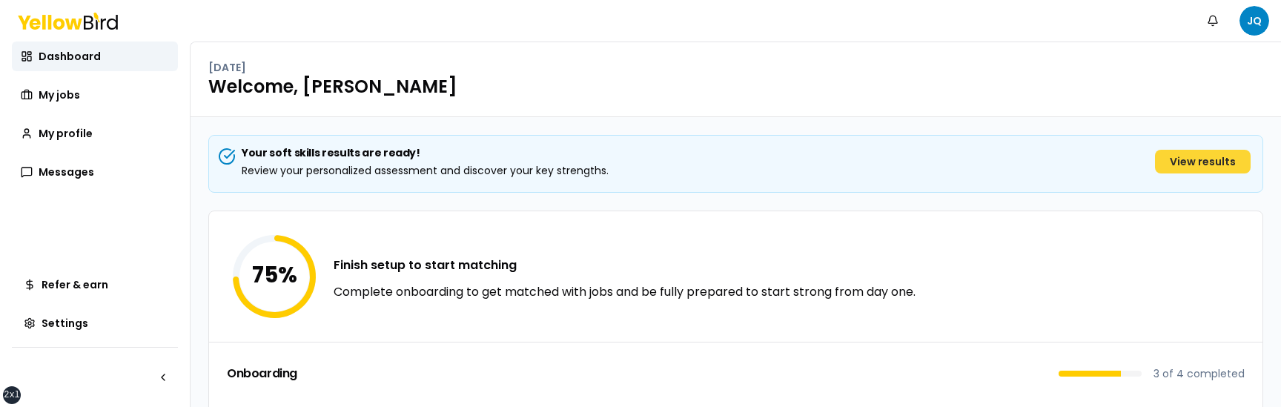
click at [1206, 165] on link "View results" at bounding box center [1203, 162] width 96 height 24
click at [1185, 164] on link "View results" at bounding box center [1203, 162] width 96 height 24
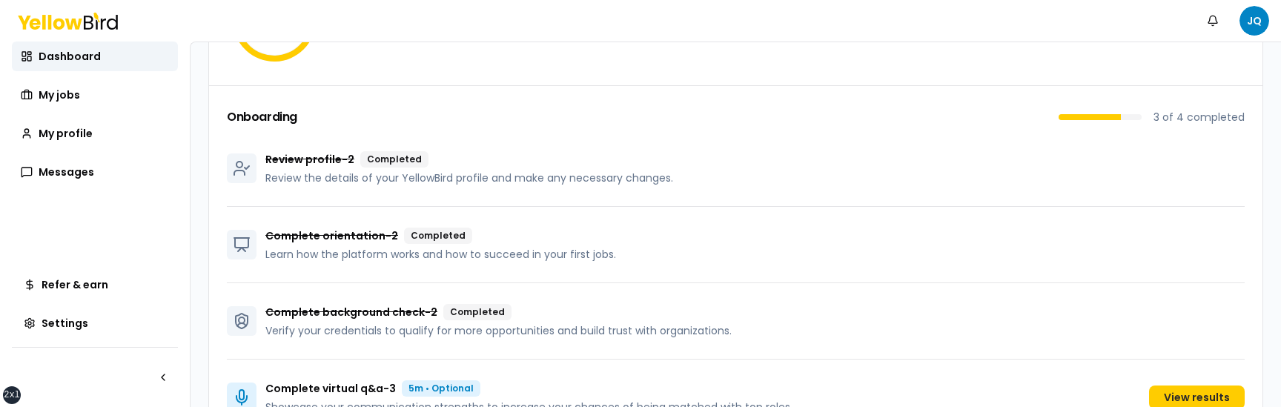
scroll to position [303, 0]
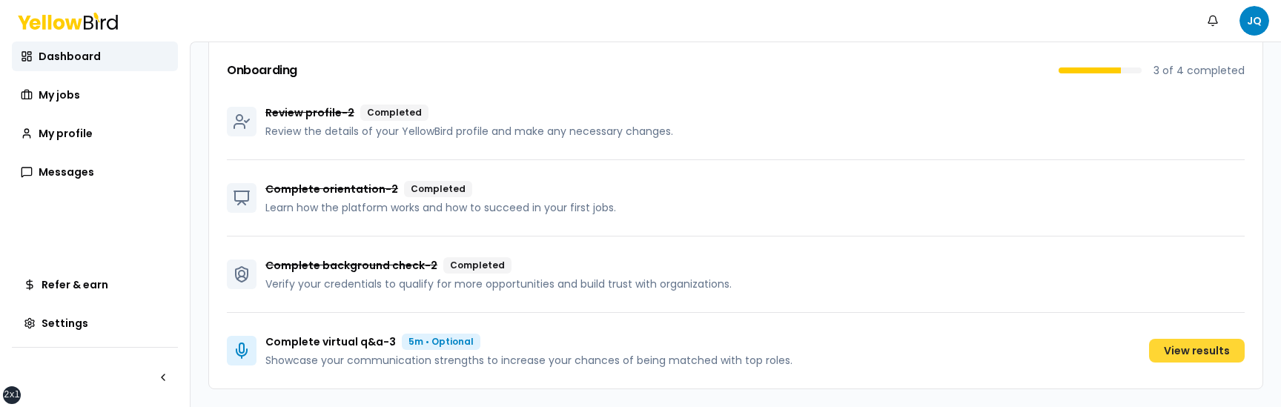
click at [1187, 346] on link "View results" at bounding box center [1197, 351] width 96 height 24
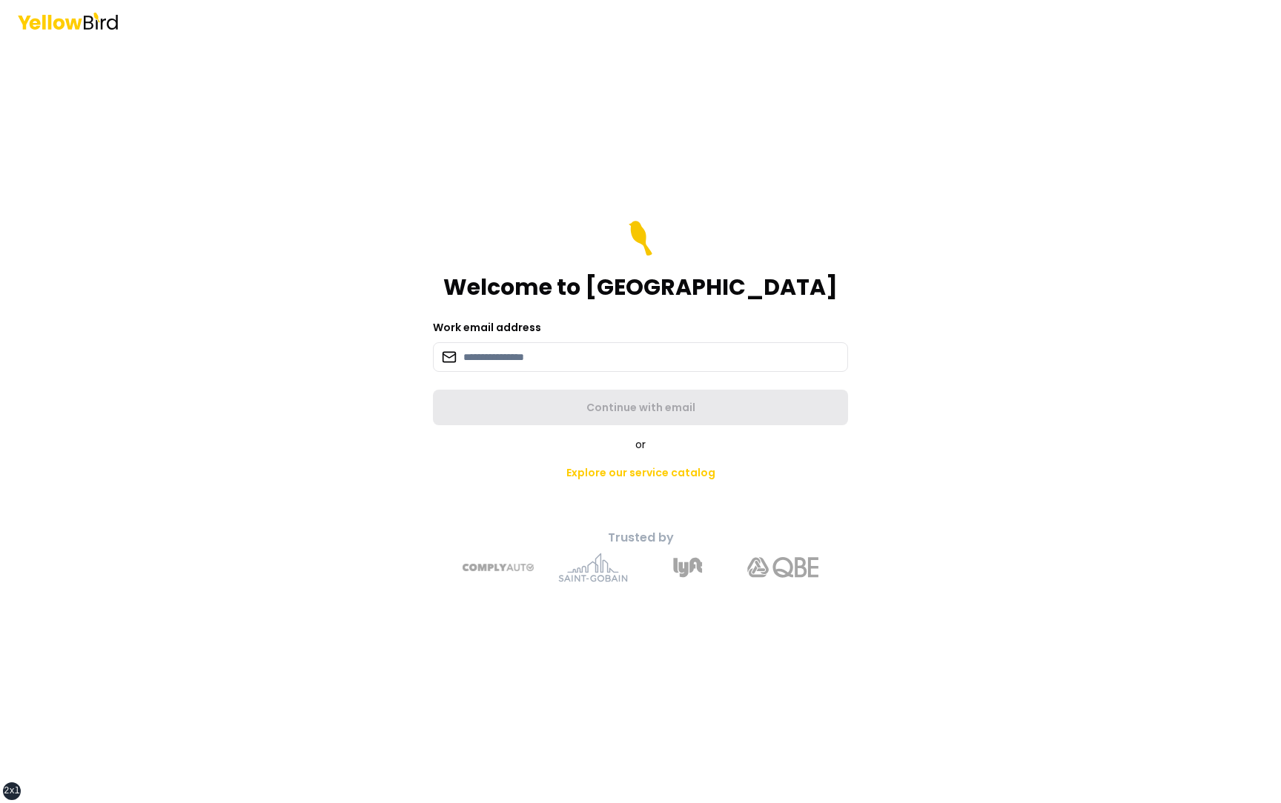
click at [260, 319] on div "Welcome to YellowBird Work email address Continue with email or Explore our ser…" at bounding box center [640, 401] width 1281 height 803
click at [558, 359] on input at bounding box center [640, 357] width 415 height 30
click at [545, 331] on div "Work email address" at bounding box center [640, 345] width 415 height 53
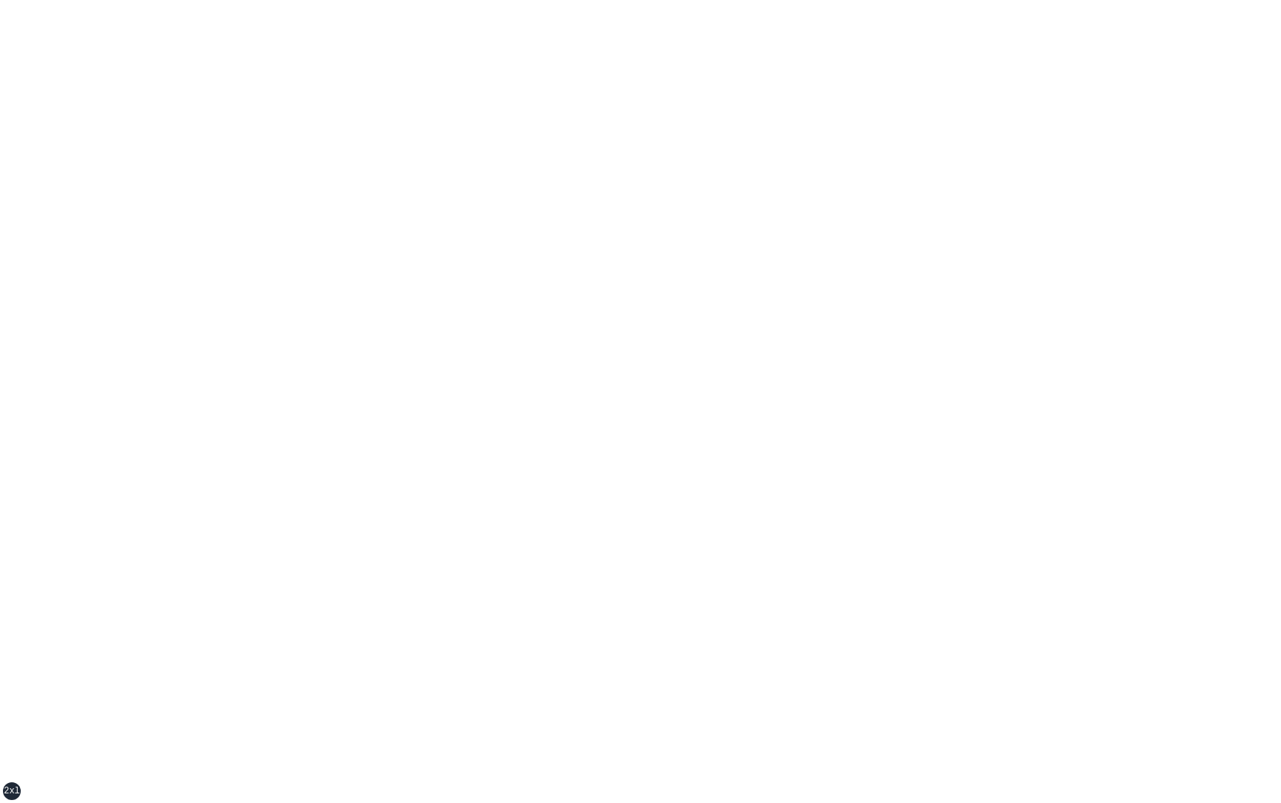
click at [682, 324] on div "xs sm md lg xl 2xl" at bounding box center [640, 401] width 1281 height 803
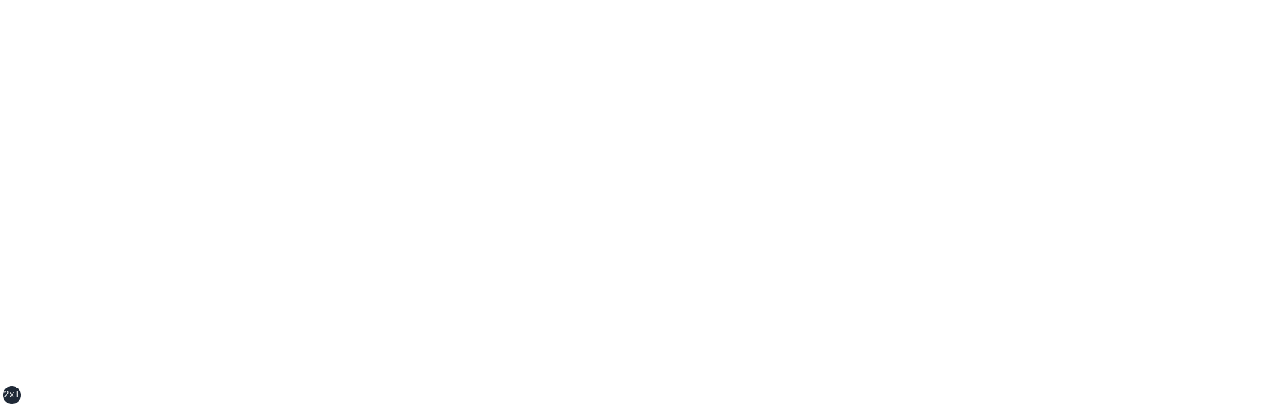
click at [819, 279] on div "xs sm md lg xl 2xl" at bounding box center [640, 203] width 1281 height 407
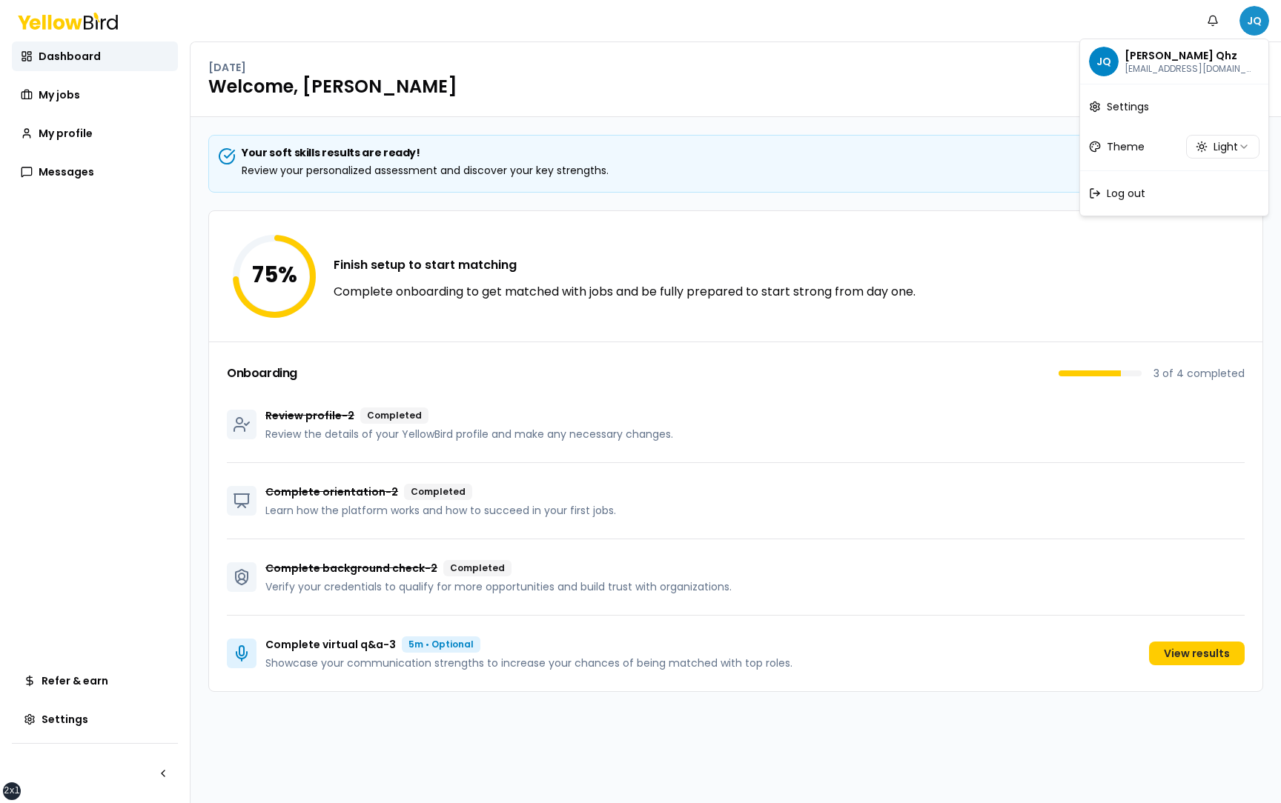
click at [1250, 9] on html "xs sm md lg xl 2xl Notifications JQ Dashboard My jobs My profile Messages Refer…" at bounding box center [640, 401] width 1281 height 803
drag, startPoint x: 1241, startPoint y: 73, endPoint x: 1123, endPoint y: 67, distance: 118.0
click at [1123, 67] on div "JQ [PERSON_NAME] Test Qhz [EMAIL_ADDRESS][DOMAIN_NAME]" at bounding box center [1174, 61] width 182 height 39
copy p "jcamilo+localworker2@go"
click at [1149, 199] on div "Log out" at bounding box center [1174, 193] width 182 height 39
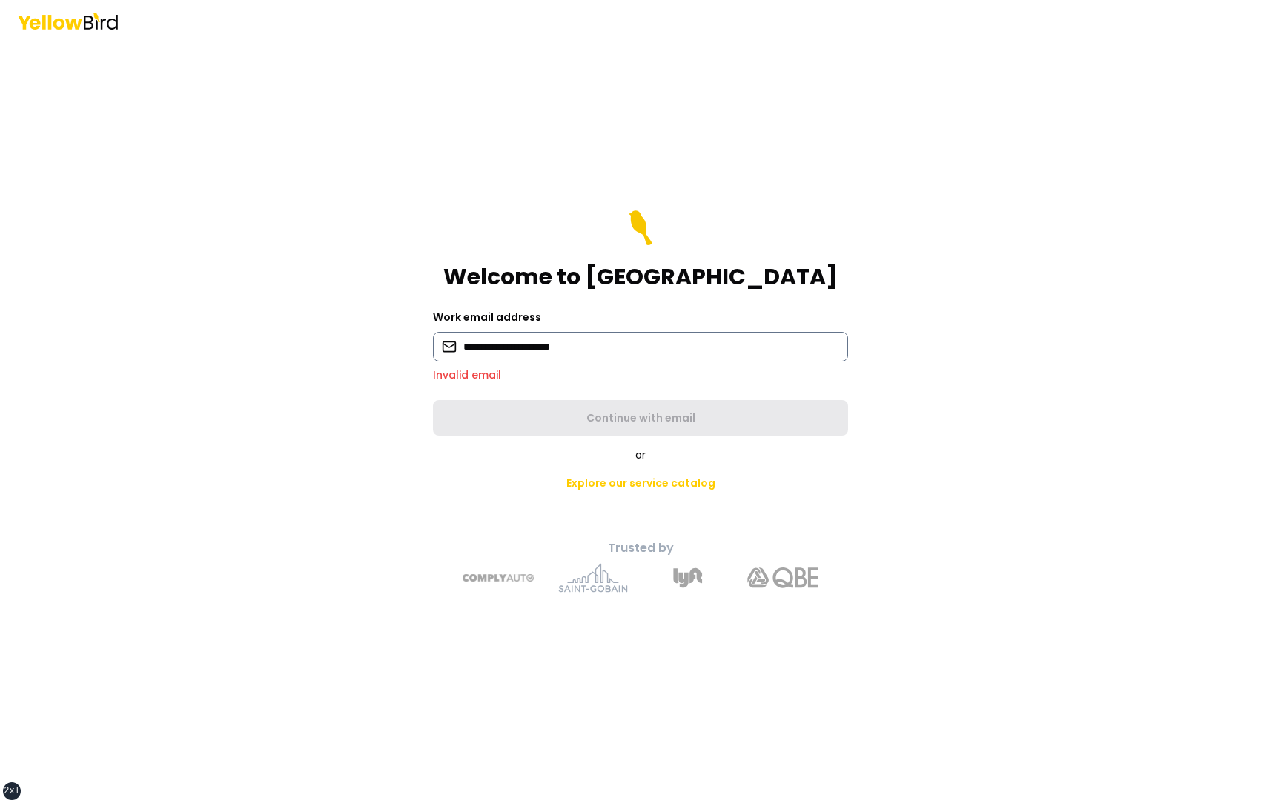
click at [574, 350] on input "**********" at bounding box center [640, 347] width 415 height 30
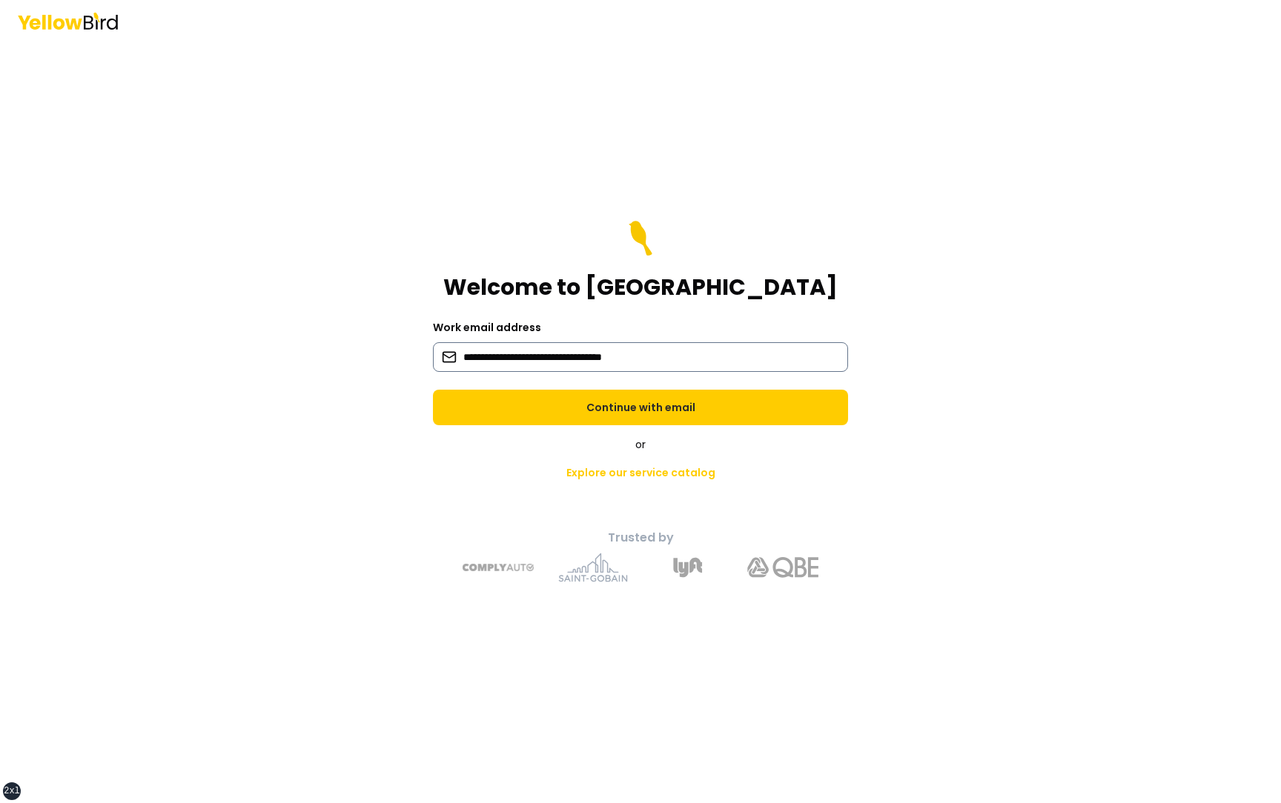
type input "**********"
click at [433, 390] on button "Continue with email" at bounding box center [640, 408] width 415 height 36
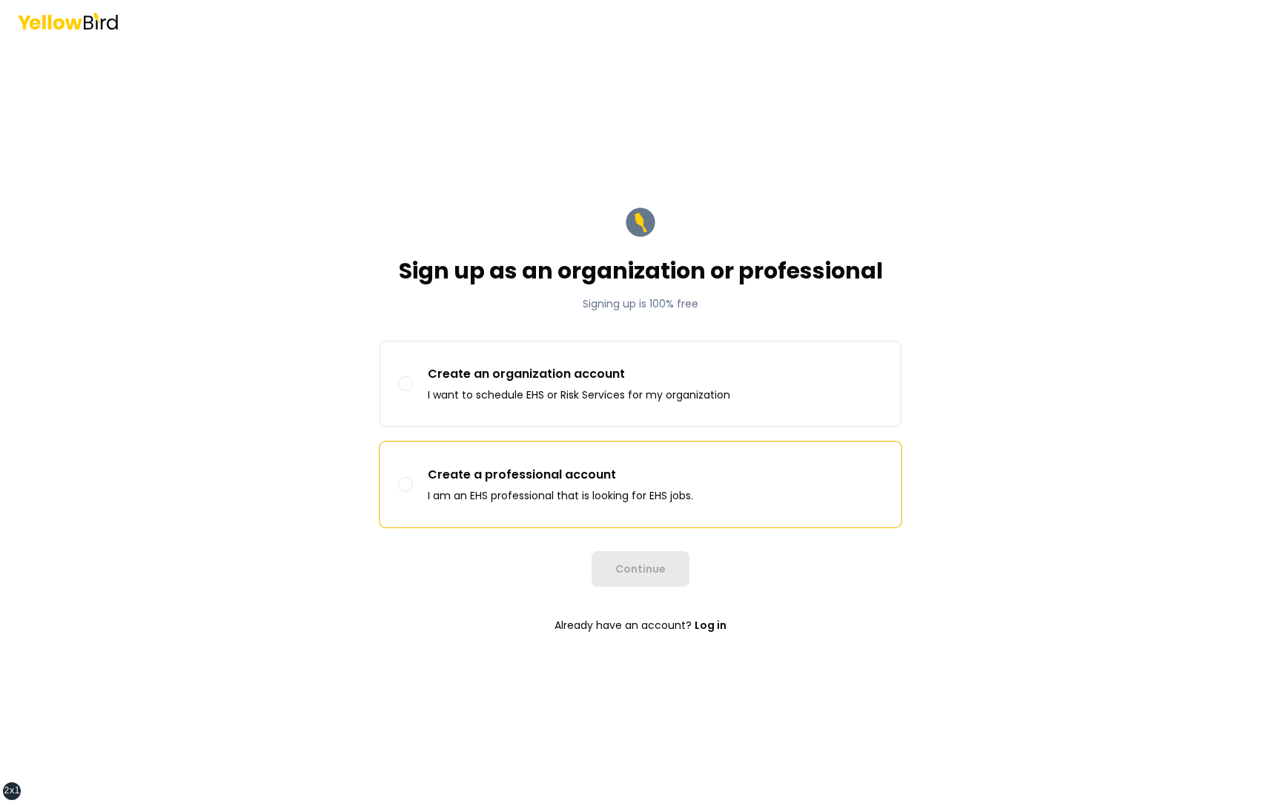
click at [489, 406] on label "Create a professional account I am an EHS professional that is looking for EHS …" at bounding box center [640, 484] width 520 height 84
click at [413, 406] on button "Create a professional account I am an EHS professional that is looking for EHS …" at bounding box center [405, 484] width 15 height 15
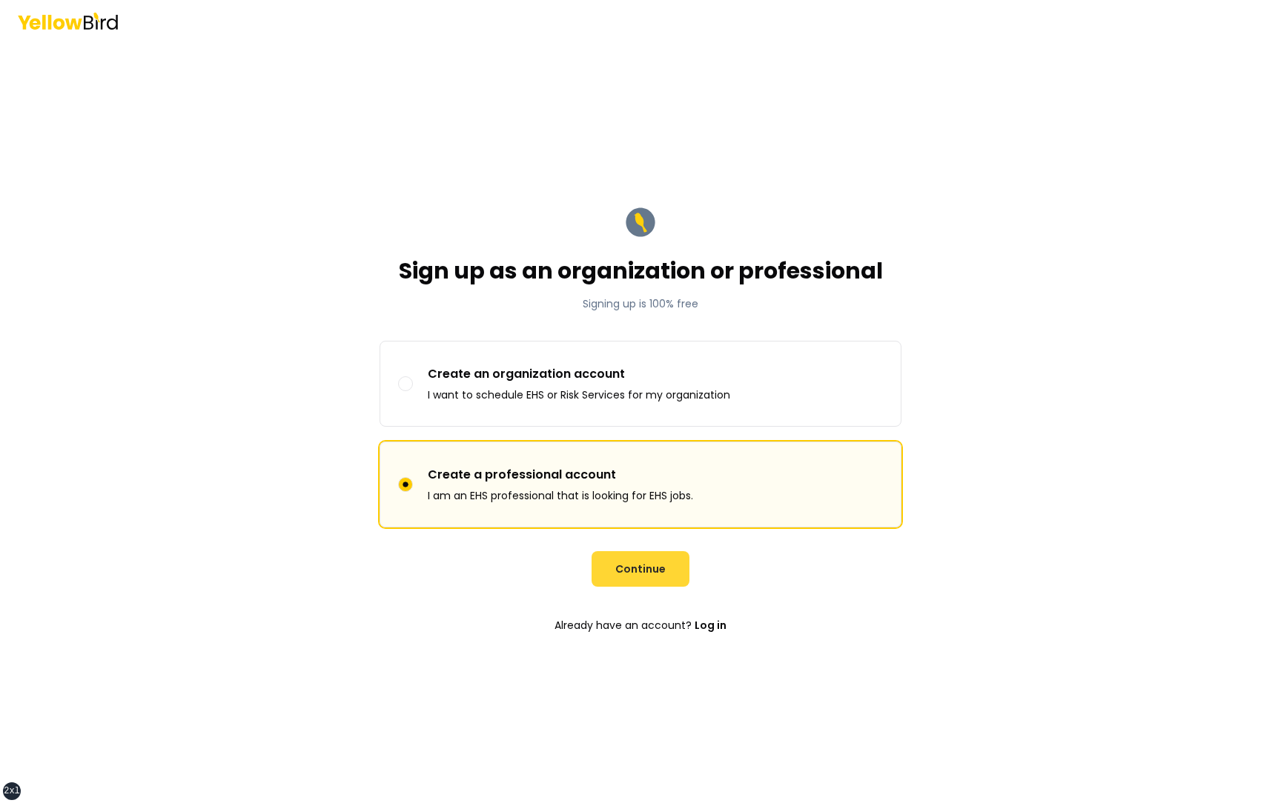
click at [651, 406] on button "Continue" at bounding box center [640, 569] width 98 height 36
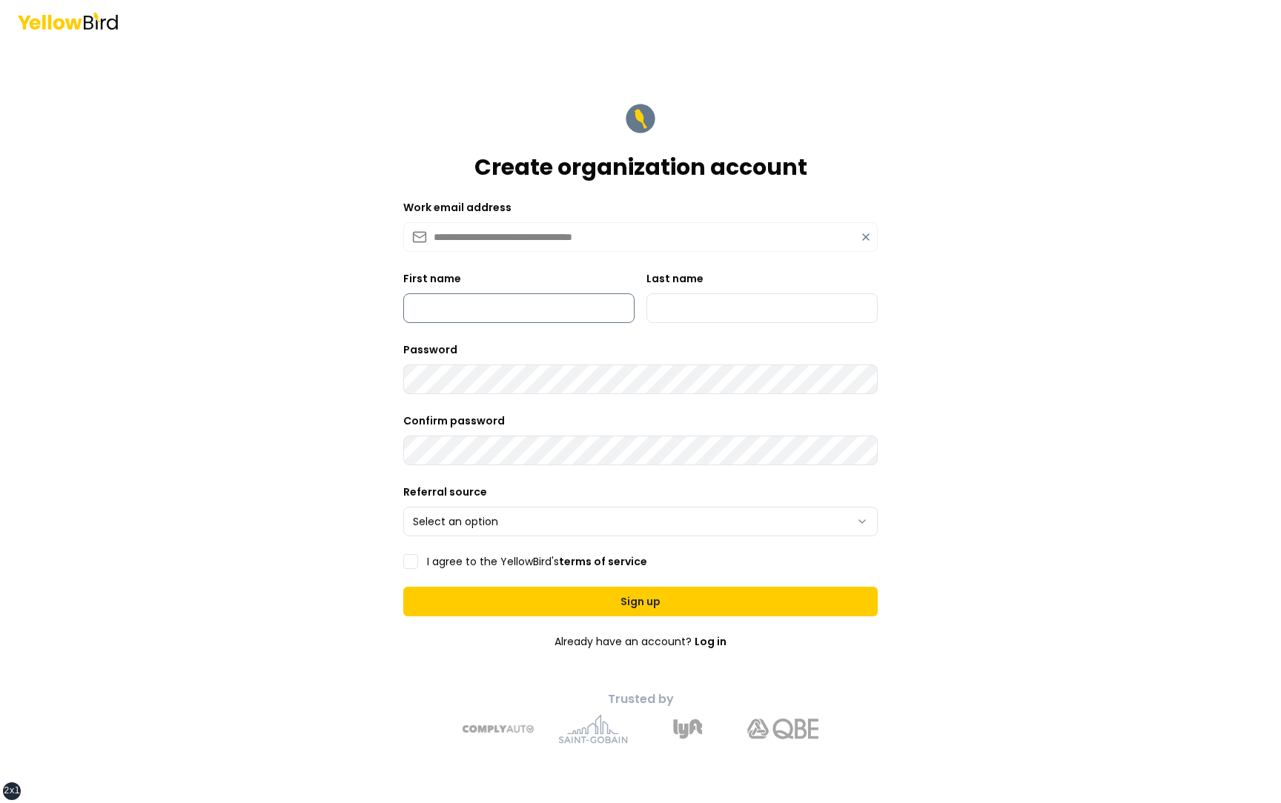
click at [507, 306] on input "First name" at bounding box center [518, 308] width 231 height 30
type input "*********"
click at [686, 314] on input "Last name" at bounding box center [761, 308] width 231 height 30
type input "***"
click at [594, 395] on form "**********" at bounding box center [640, 422] width 498 height 667
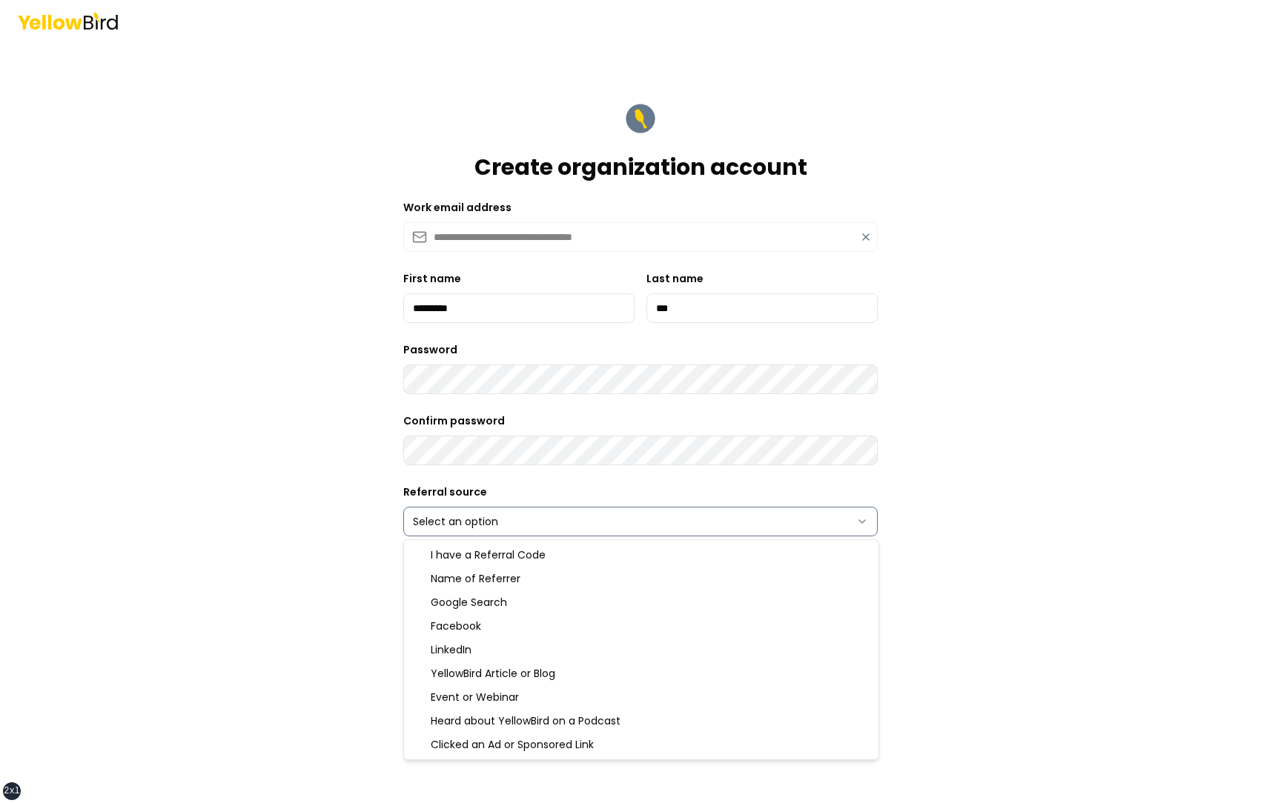
click at [525, 406] on html "**********" at bounding box center [640, 401] width 1281 height 803
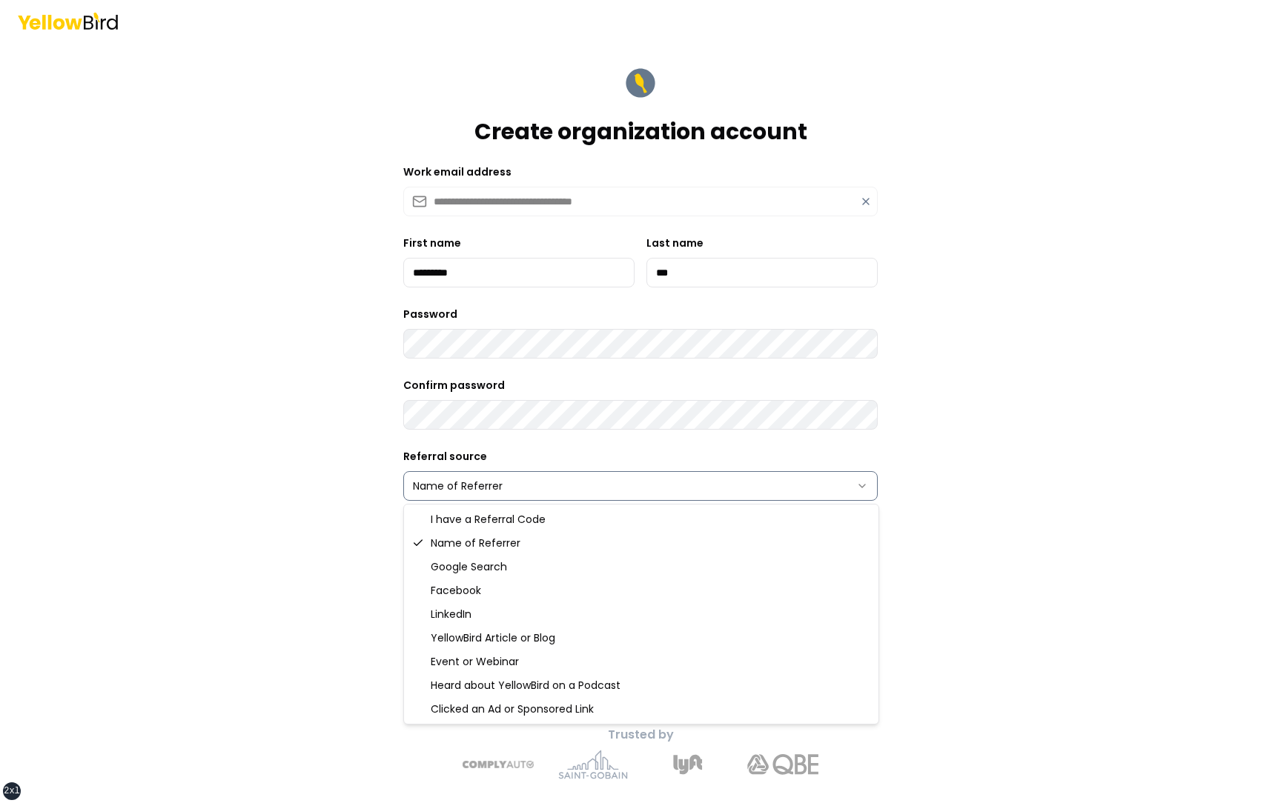
click at [506, 406] on html "**********" at bounding box center [640, 401] width 1281 height 803
select select "******"
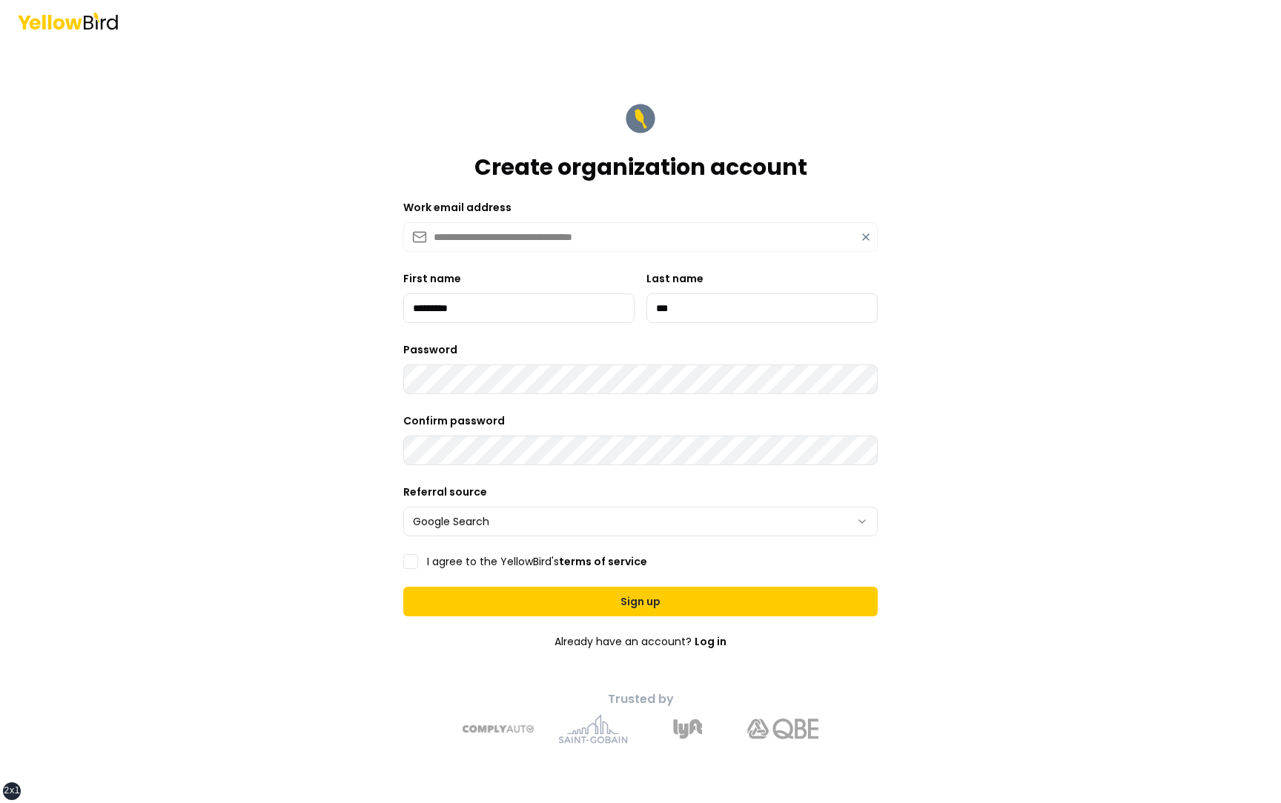
click at [505, 406] on label "I agree to the YellowBird's terms of service" at bounding box center [537, 562] width 220 height 10
click at [418, 406] on button "I agree to the YellowBird's terms of service" at bounding box center [410, 561] width 15 height 15
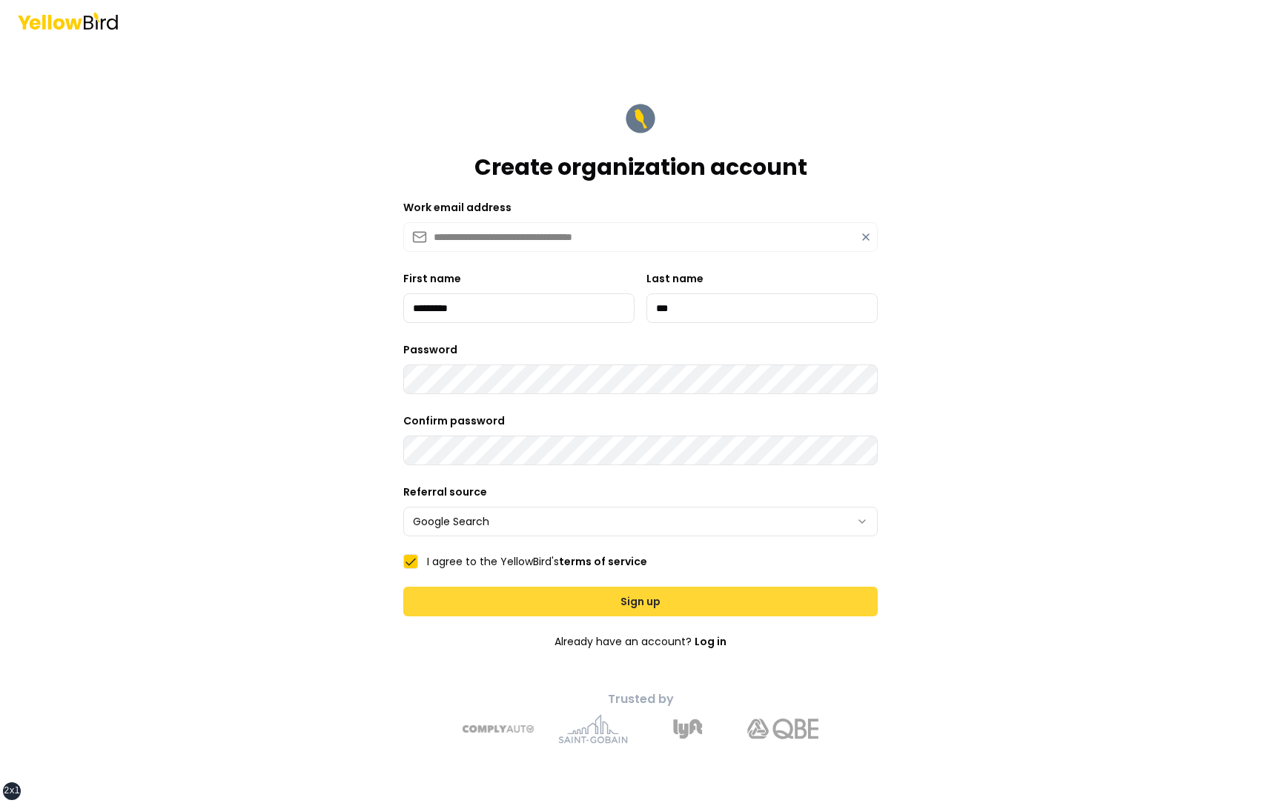
click at [527, 406] on button "Sign up" at bounding box center [640, 602] width 474 height 30
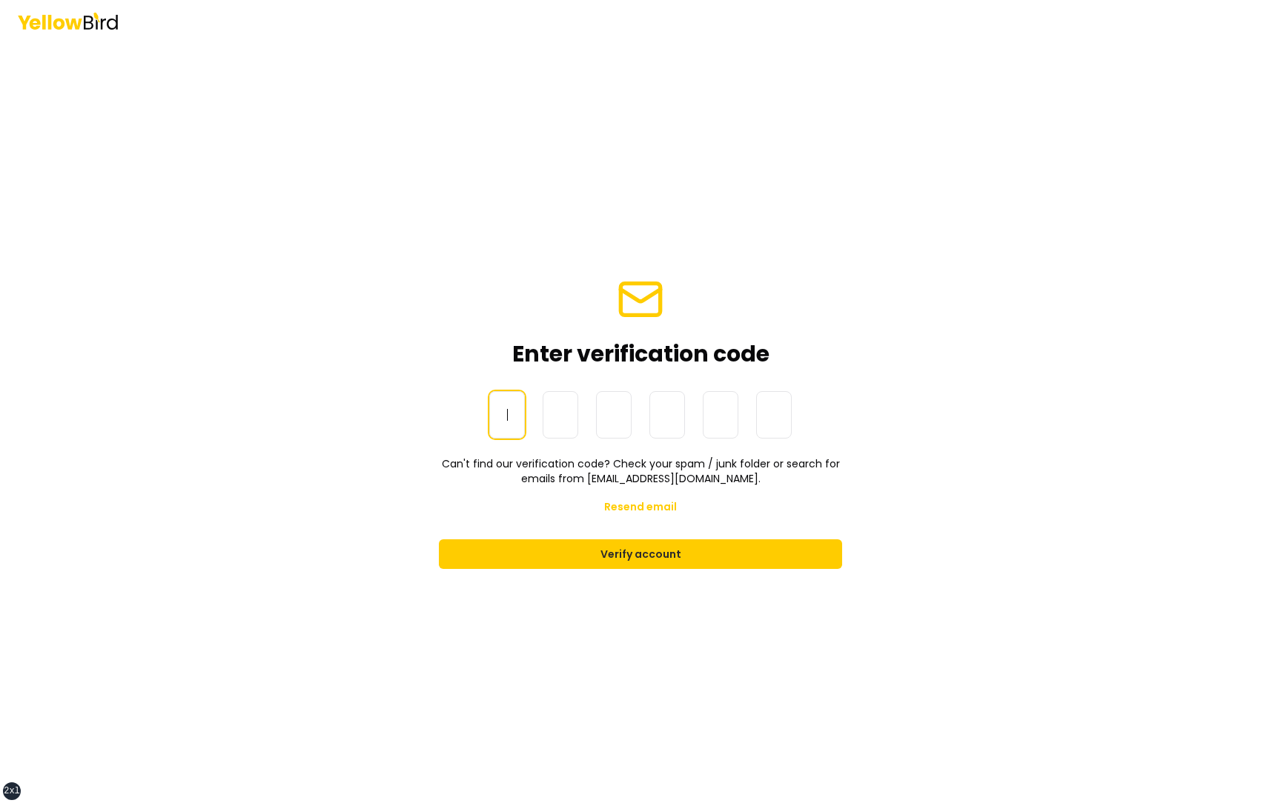
paste input "******"
type input "******"
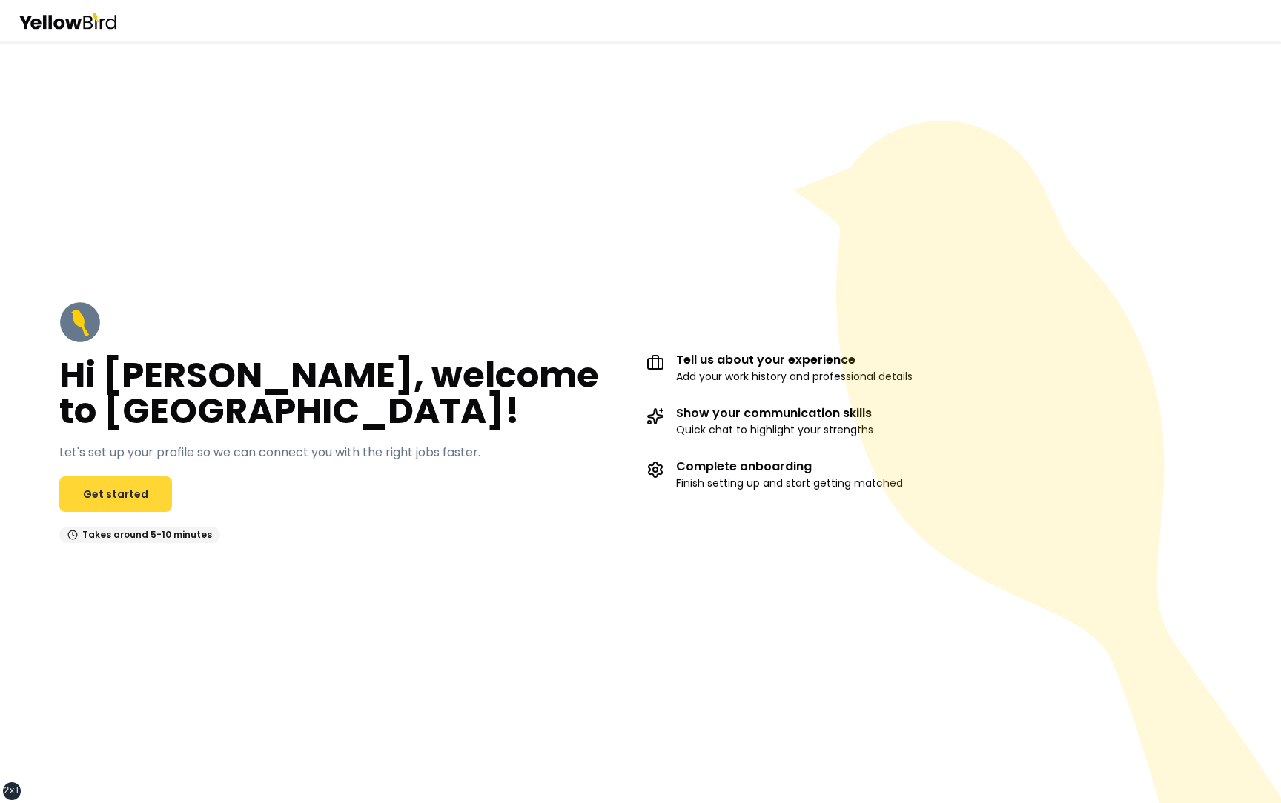
click at [127, 496] on link "Get started" at bounding box center [115, 495] width 113 height 36
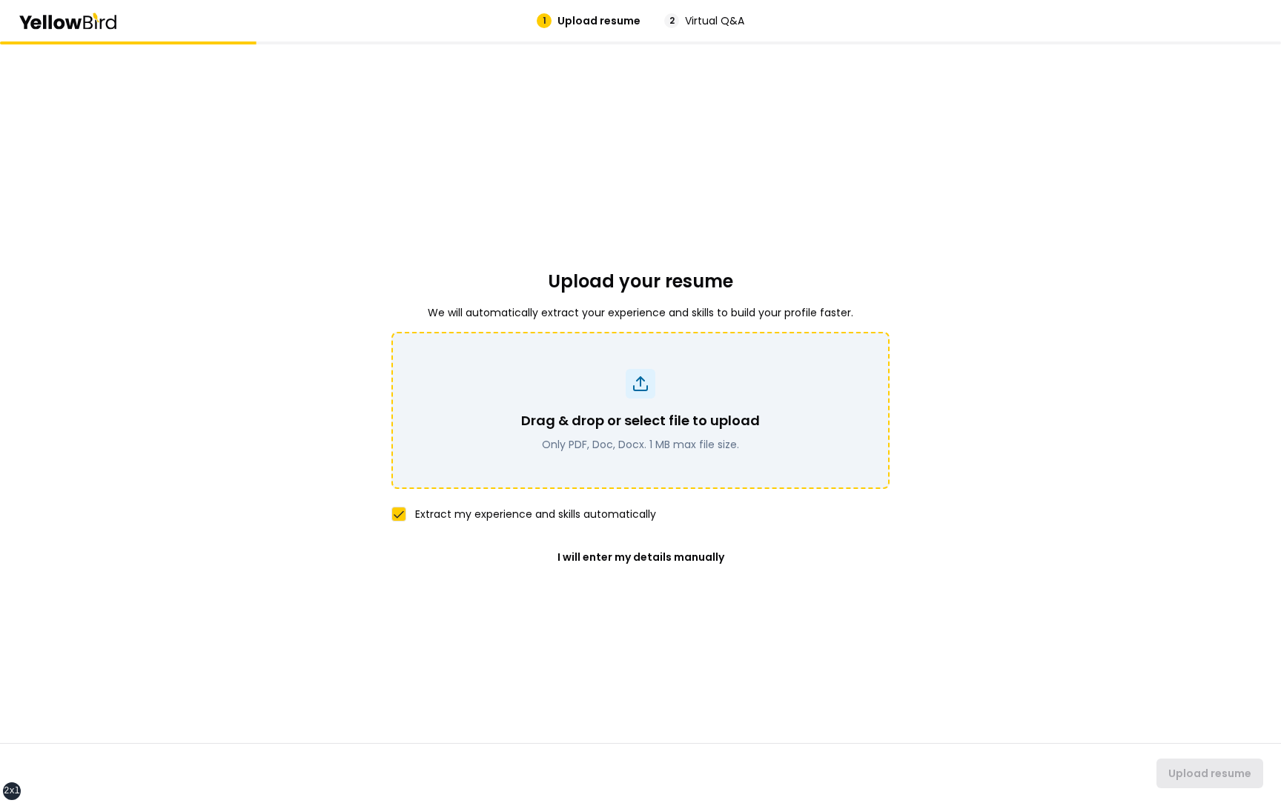
click at [697, 395] on div "Drag & drop or select file to upload Only PDF, Doc, Docx. 1 MB max file size." at bounding box center [641, 410] width 460 height 83
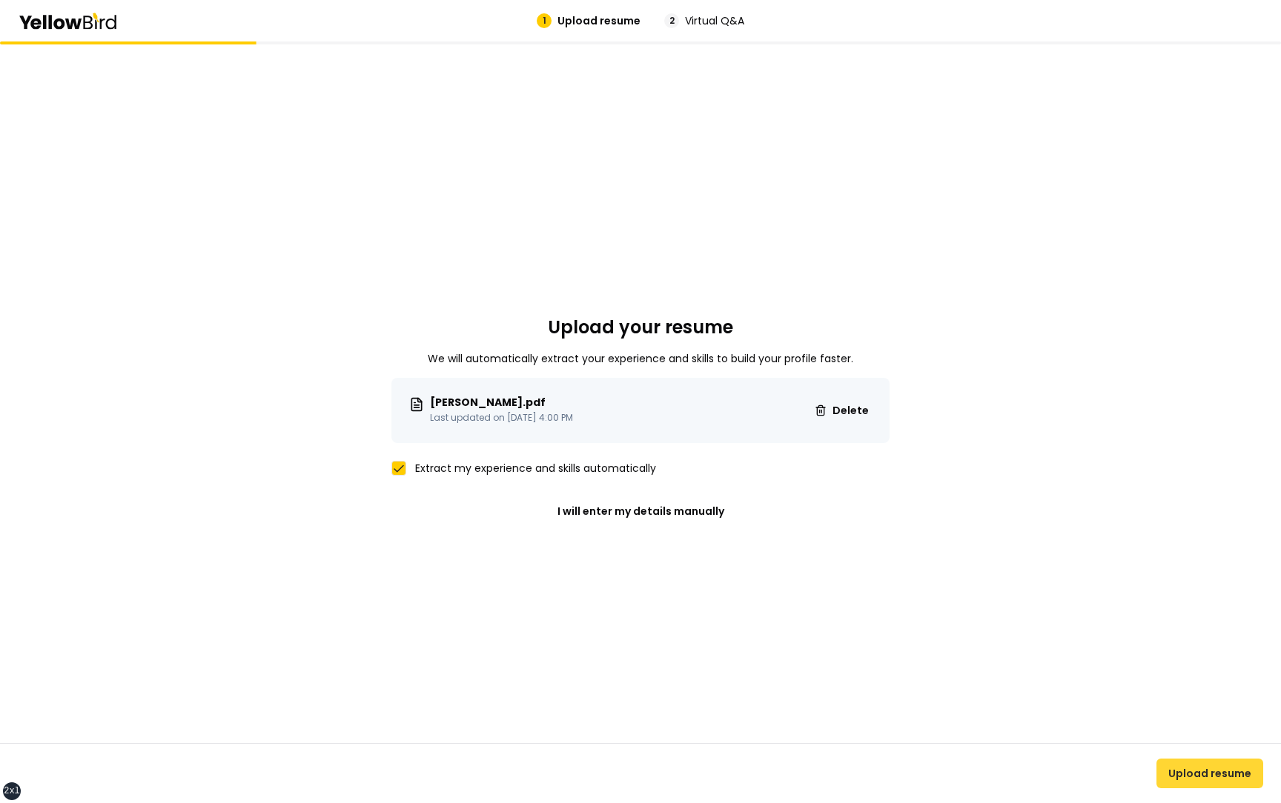
click at [1215, 775] on button "Upload resume" at bounding box center [1209, 774] width 107 height 30
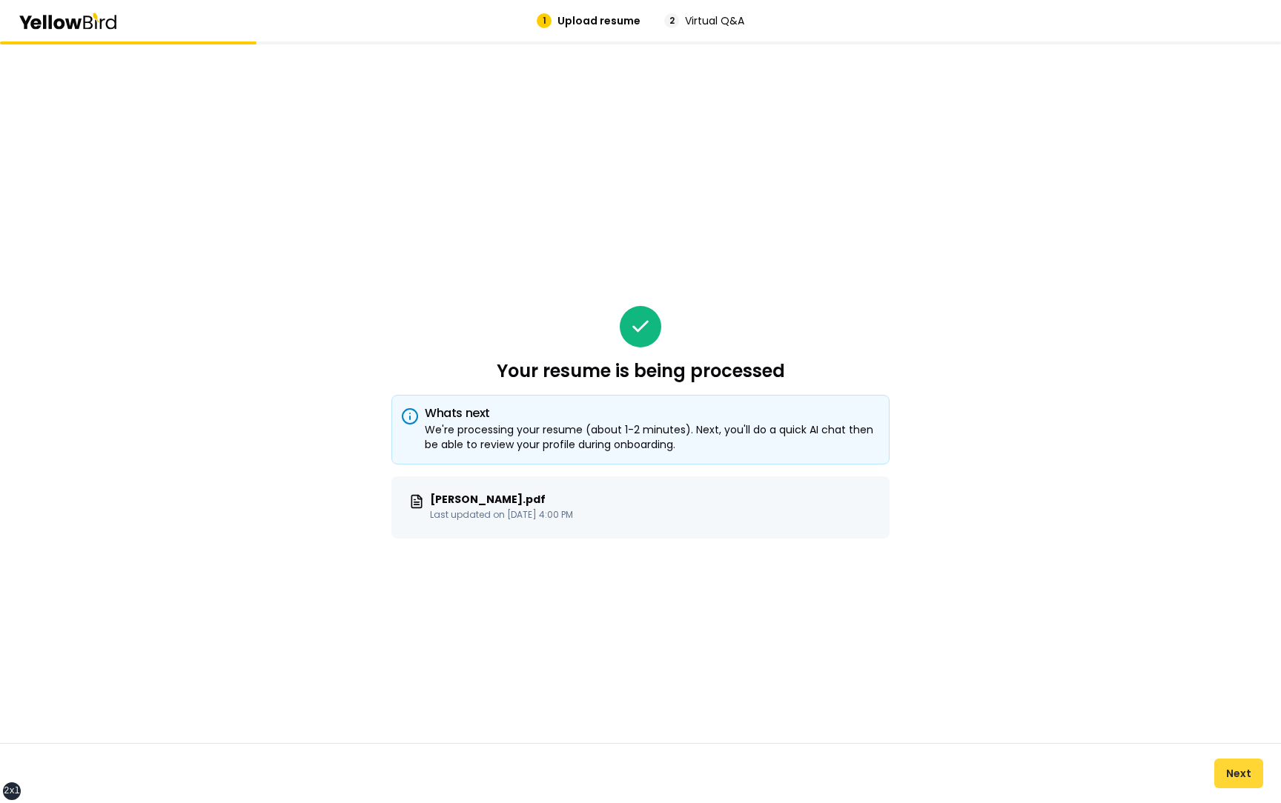
click at [1228, 770] on button "Next" at bounding box center [1238, 774] width 49 height 30
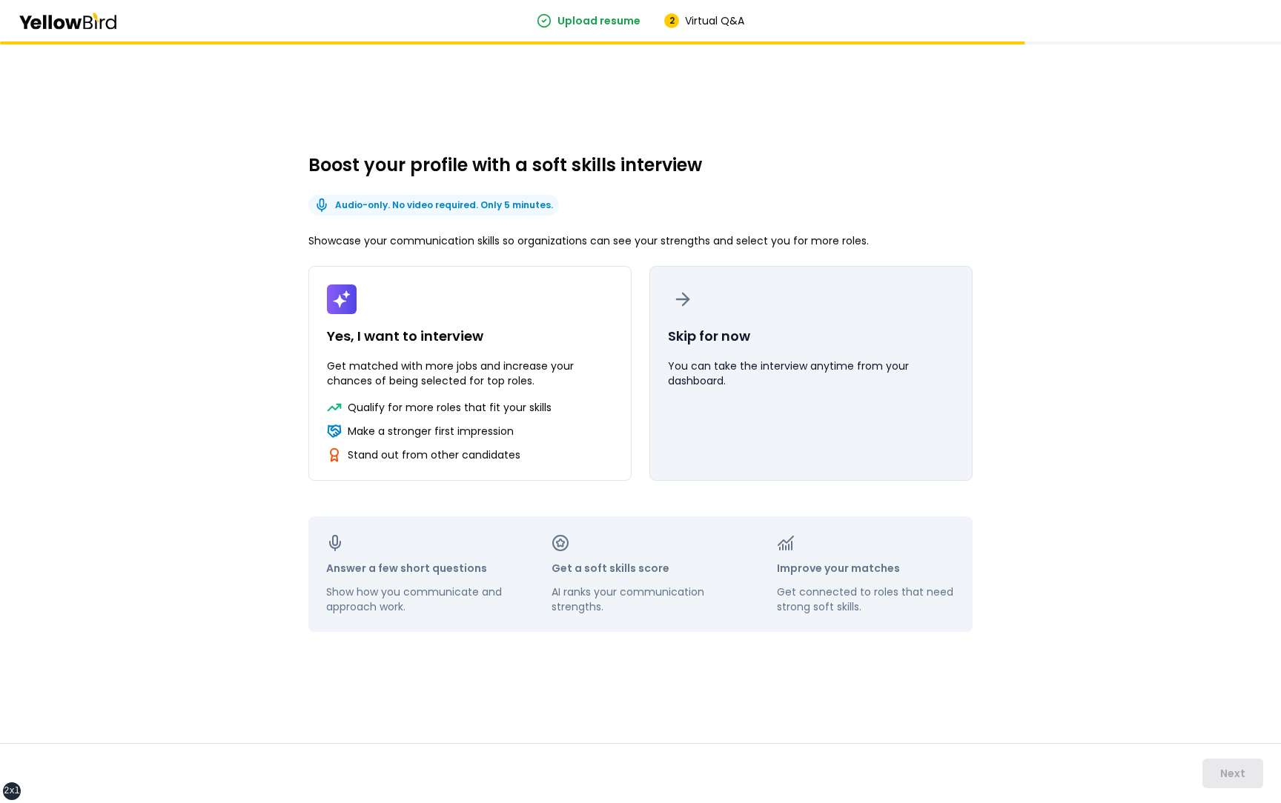
click at [807, 389] on button "Skip for now You can take the interview anytime from your dashboard." at bounding box center [810, 373] width 323 height 215
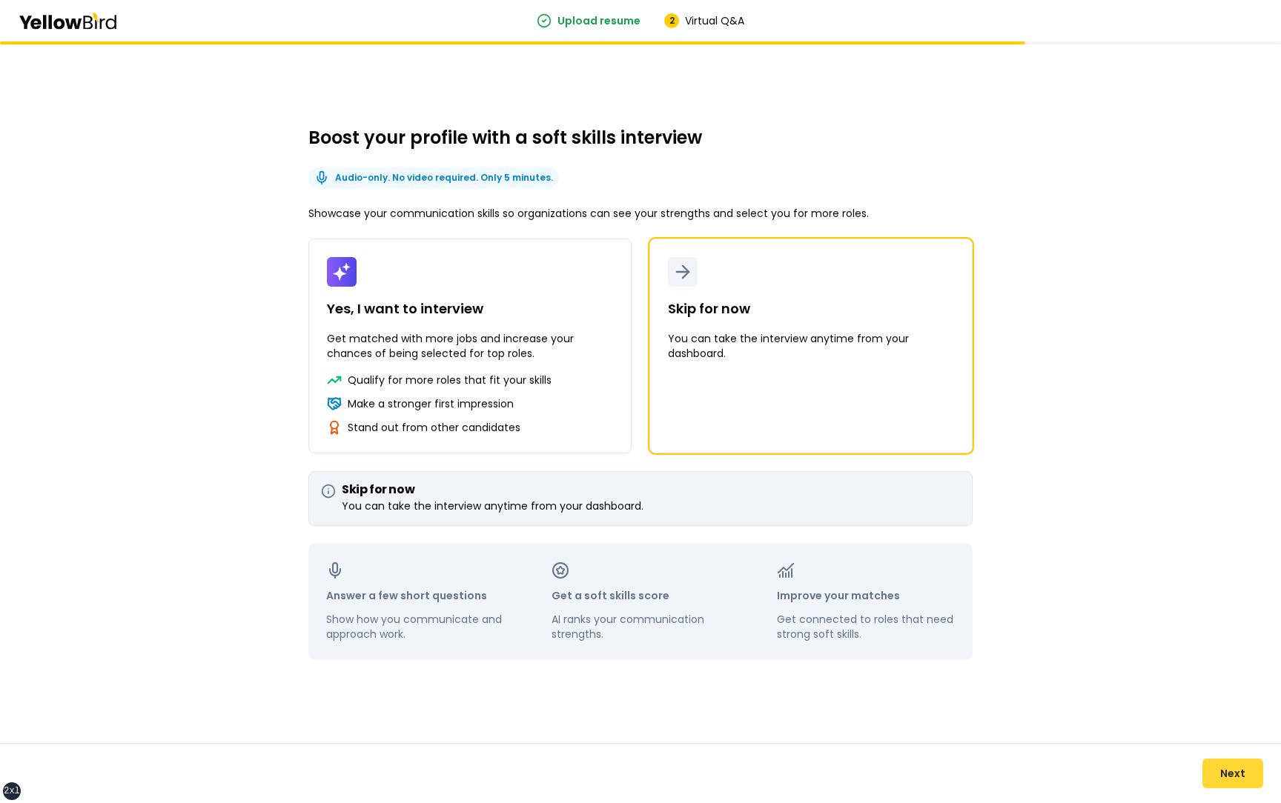
click at [1221, 769] on button "Next" at bounding box center [1232, 774] width 61 height 30
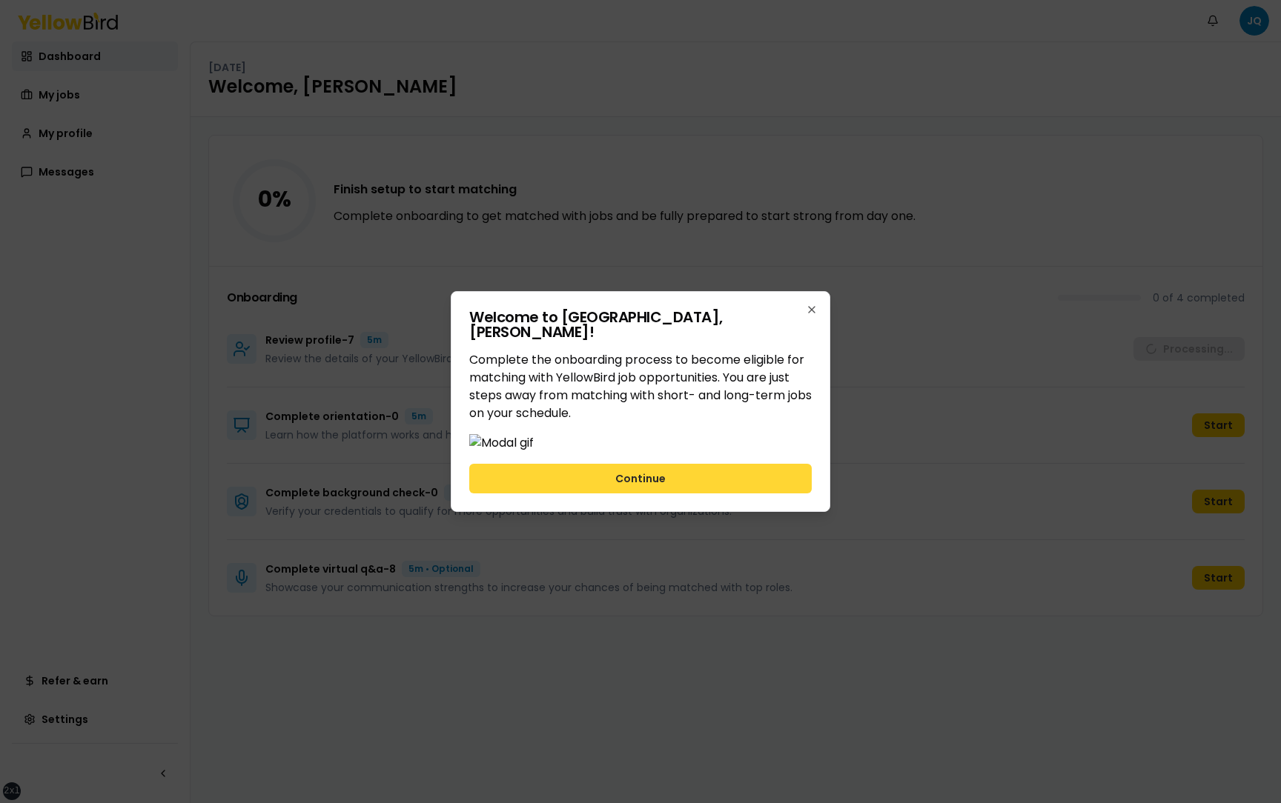
click at [764, 494] on button "Continue" at bounding box center [640, 479] width 342 height 30
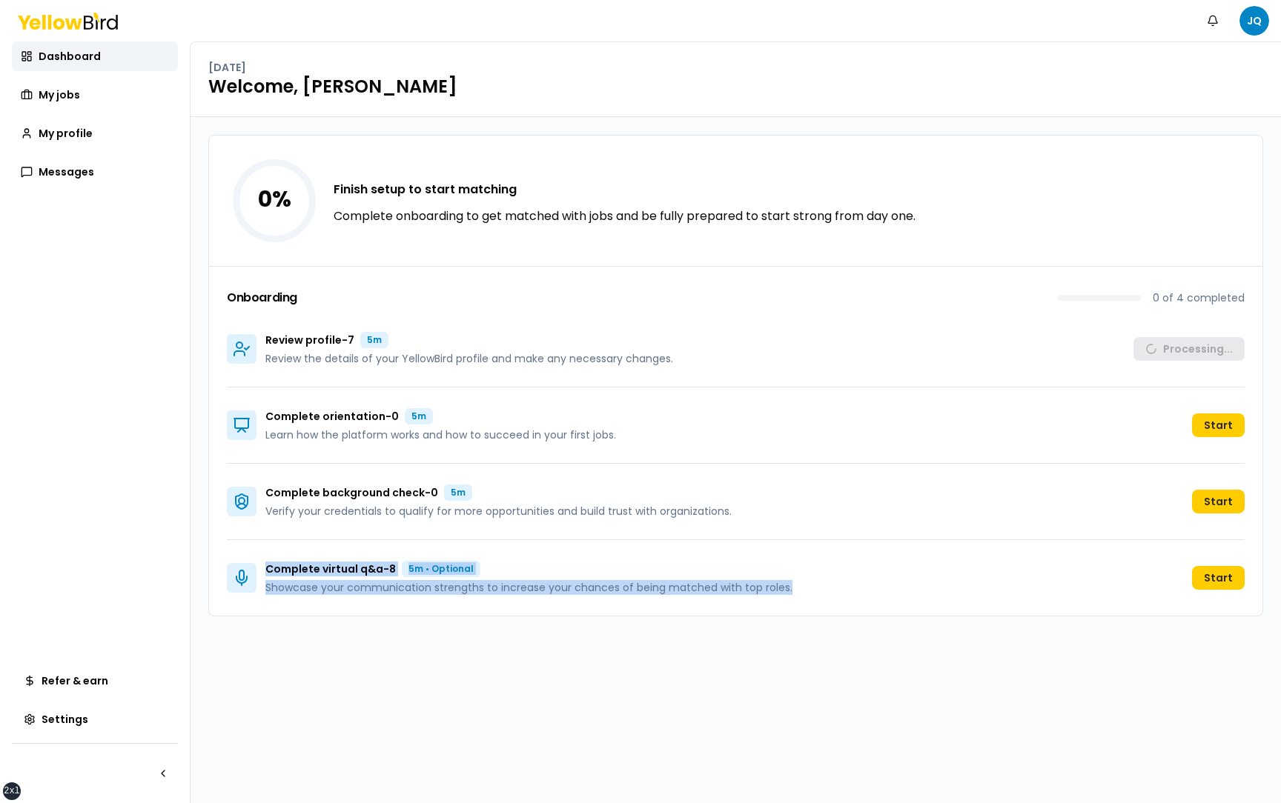
drag, startPoint x: 791, startPoint y: 586, endPoint x: 265, endPoint y: 569, distance: 525.8
click at [265, 569] on div "Complete virtual q&a - 8 5m • Optional Showcase your communication strengths to…" at bounding box center [736, 578] width 1018 height 76
click at [593, 602] on div "Complete virtual q&a - 8 5m • Optional Showcase your communication strengths to…" at bounding box center [736, 578] width 1018 height 76
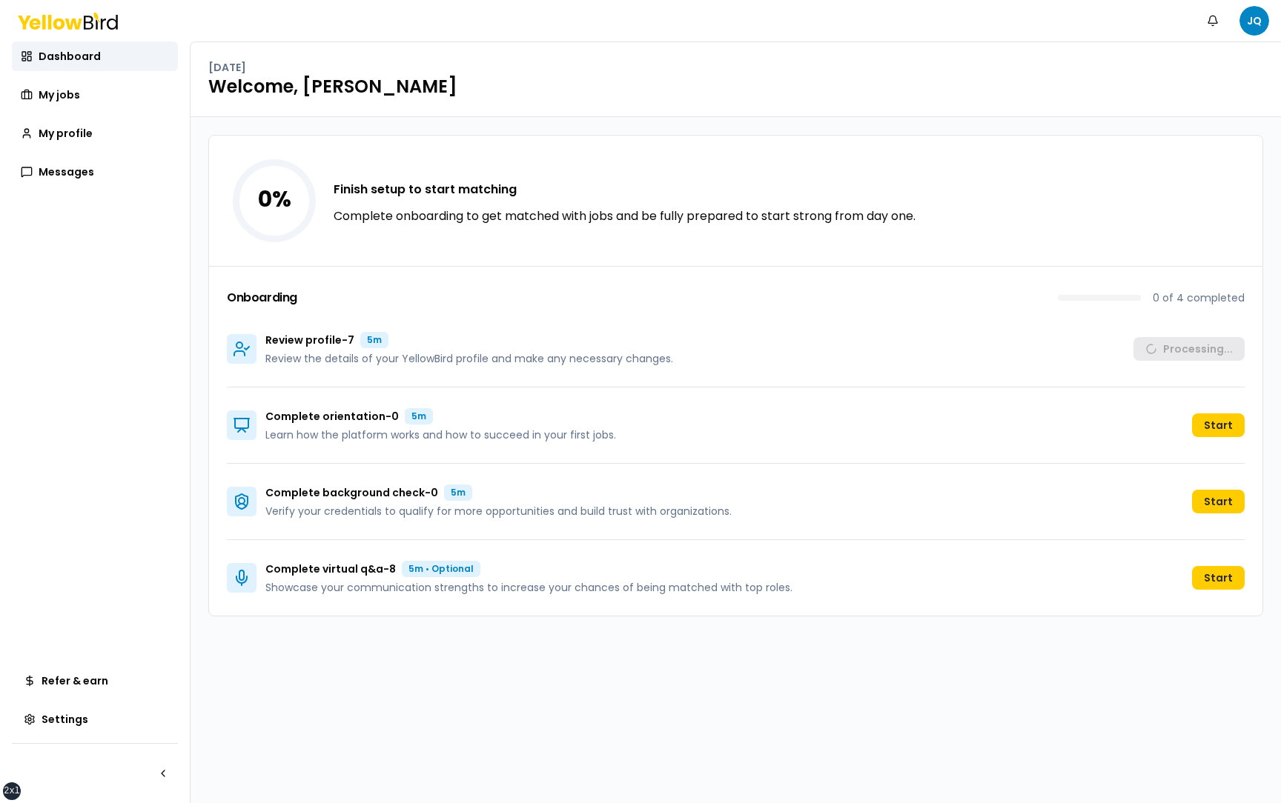
click at [1179, 674] on div "0 % Finish setup to start matching Complete onboarding to get matched with jobs…" at bounding box center [735, 460] width 1090 height 686
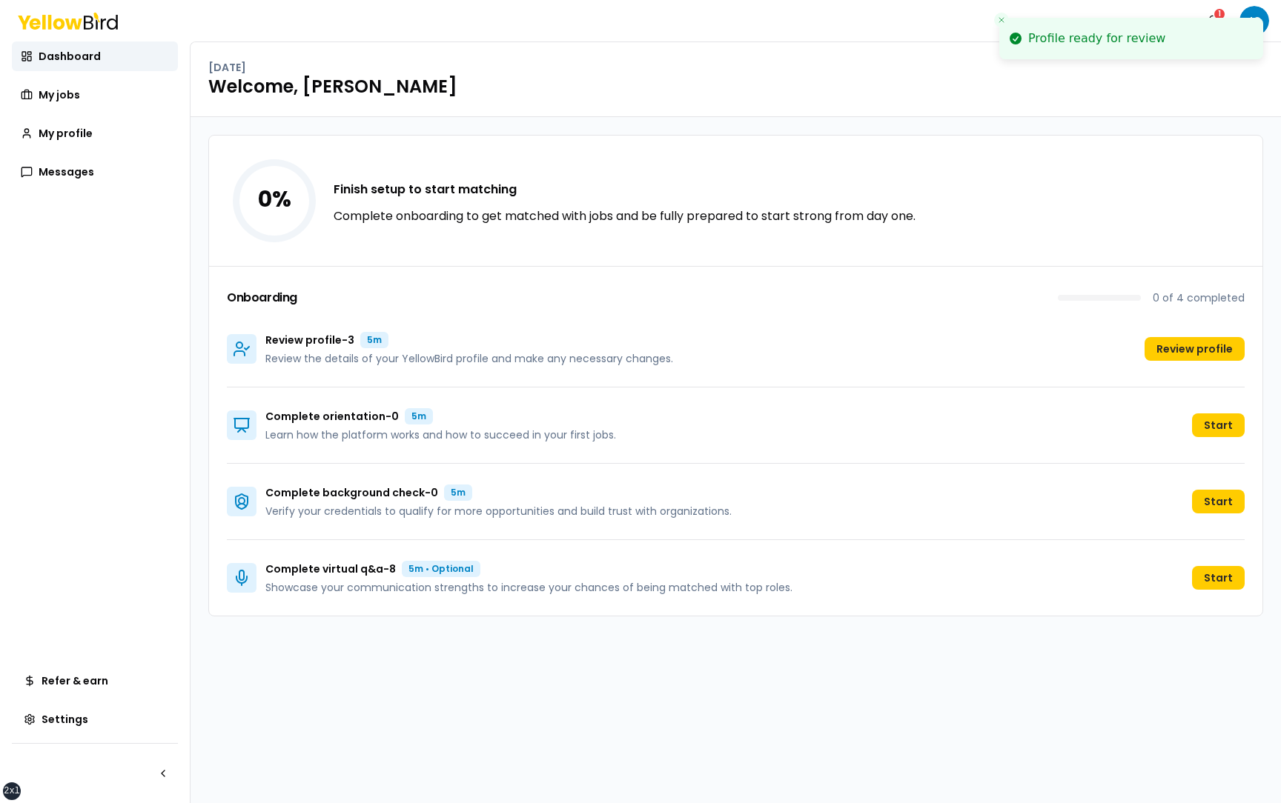
drag, startPoint x: 1166, startPoint y: 47, endPoint x: 1029, endPoint y: 40, distance: 136.5
click at [1029, 40] on li "Profile ready for review" at bounding box center [1131, 39] width 264 height 42
drag, startPoint x: 1029, startPoint y: 40, endPoint x: 1014, endPoint y: 44, distance: 16.0
click at [1028, 44] on div "Profile ready for review" at bounding box center [1096, 39] width 137 height 18
click at [1001, 18] on icon "Close toast" at bounding box center [1001, 20] width 9 height 9
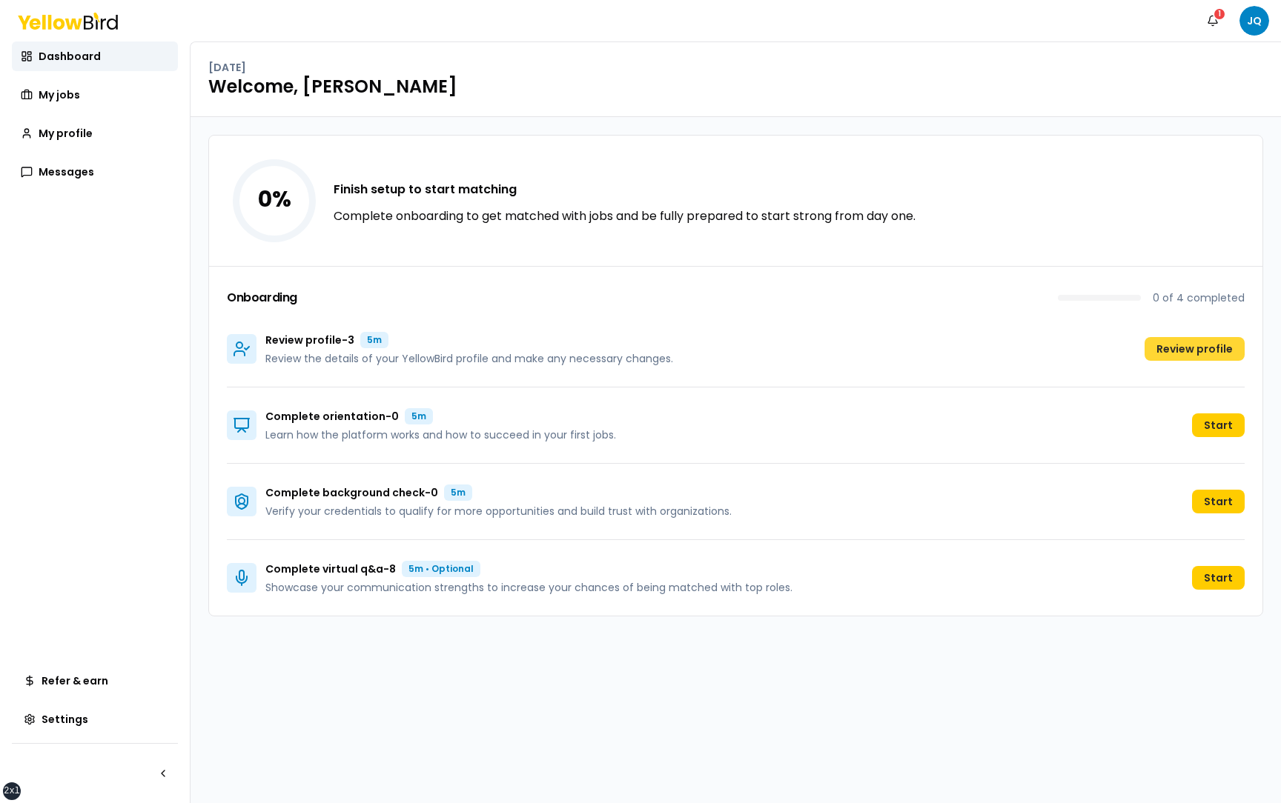
click at [1187, 346] on button "Review profile" at bounding box center [1194, 349] width 100 height 24
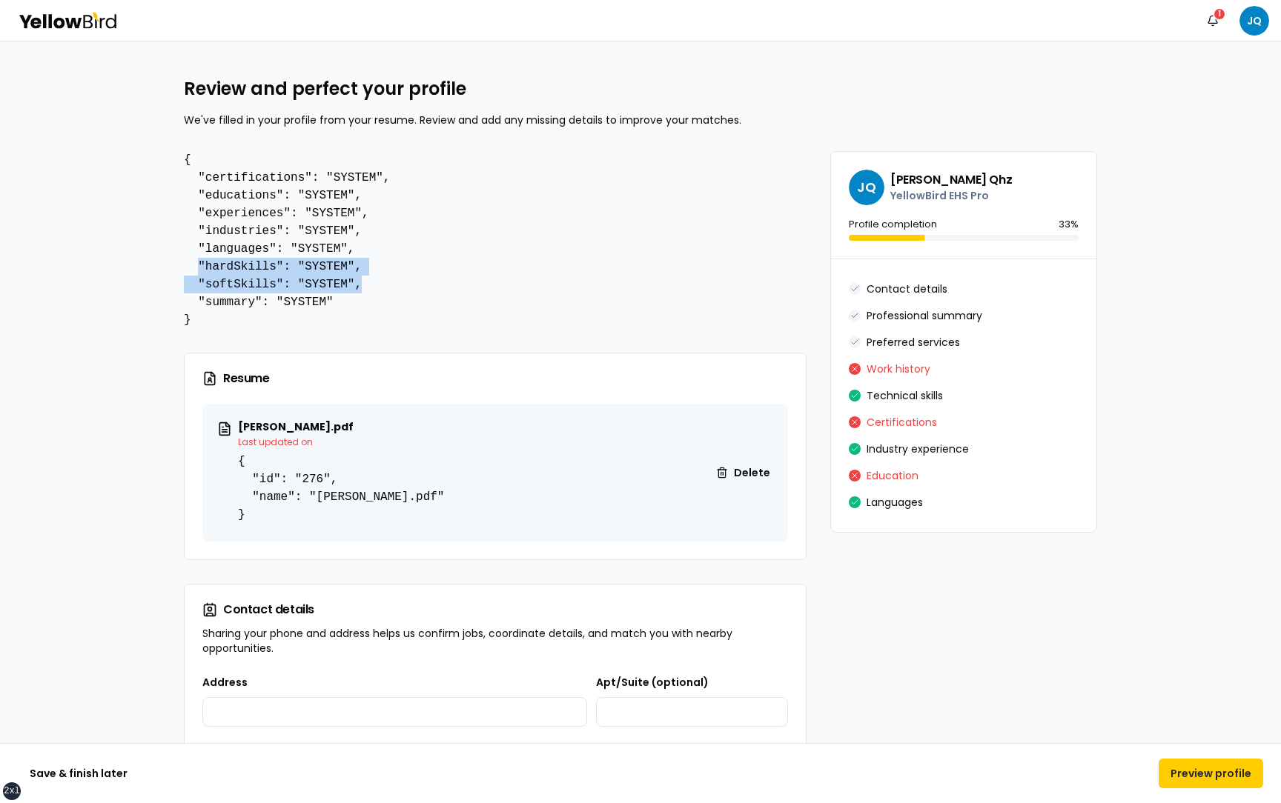
drag, startPoint x: 362, startPoint y: 287, endPoint x: 199, endPoint y: 268, distance: 164.1
click at [199, 268] on pre "{ "certifications": "SYSTEM", "educations": "SYSTEM", "experiences": "SYSTEM", …" at bounding box center [495, 240] width 623 height 178
click at [240, 262] on pre "{ "certifications": "SYSTEM", "educations": "SYSTEM", "experiences": "SYSTEM", …" at bounding box center [495, 240] width 623 height 178
click at [245, 281] on pre "{ "certifications": "SYSTEM", "educations": "SYSTEM", "experiences": "SYSTEM", …" at bounding box center [495, 240] width 623 height 178
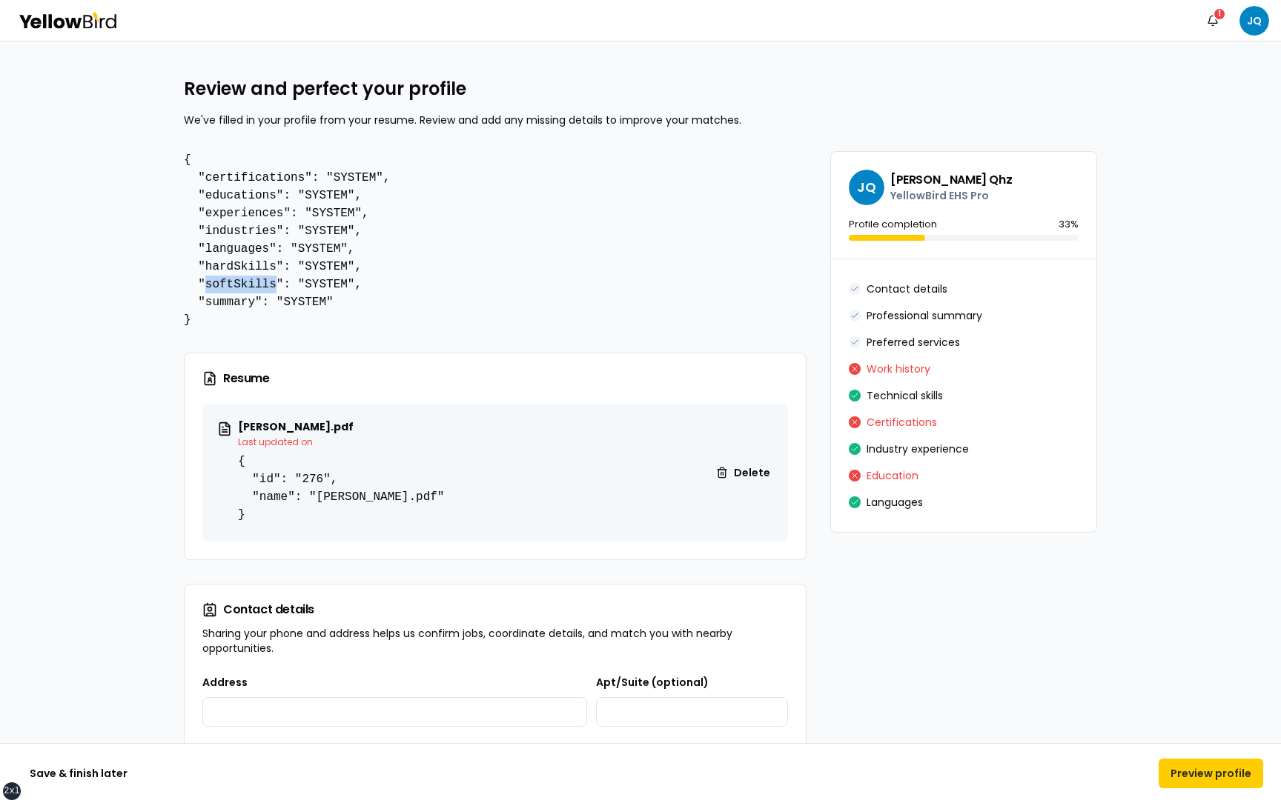
click at [245, 281] on pre "{ "certifications": "SYSTEM", "educations": "SYSTEM", "experiences": "SYSTEM", …" at bounding box center [495, 240] width 623 height 178
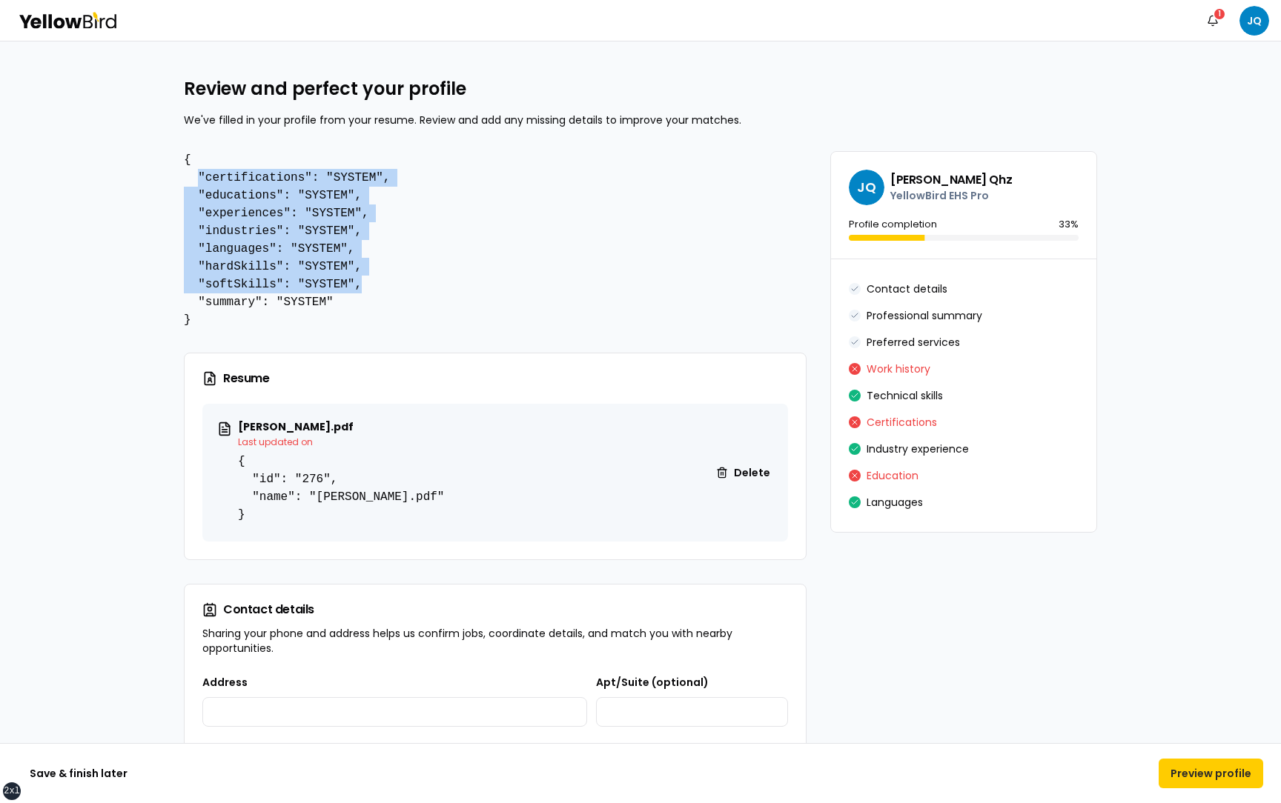
drag, startPoint x: 371, startPoint y: 283, endPoint x: 196, endPoint y: 186, distance: 200.1
click at [196, 186] on pre "{ "certifications": "SYSTEM", "educations": "SYSTEM", "experiences": "SYSTEM", …" at bounding box center [495, 240] width 623 height 178
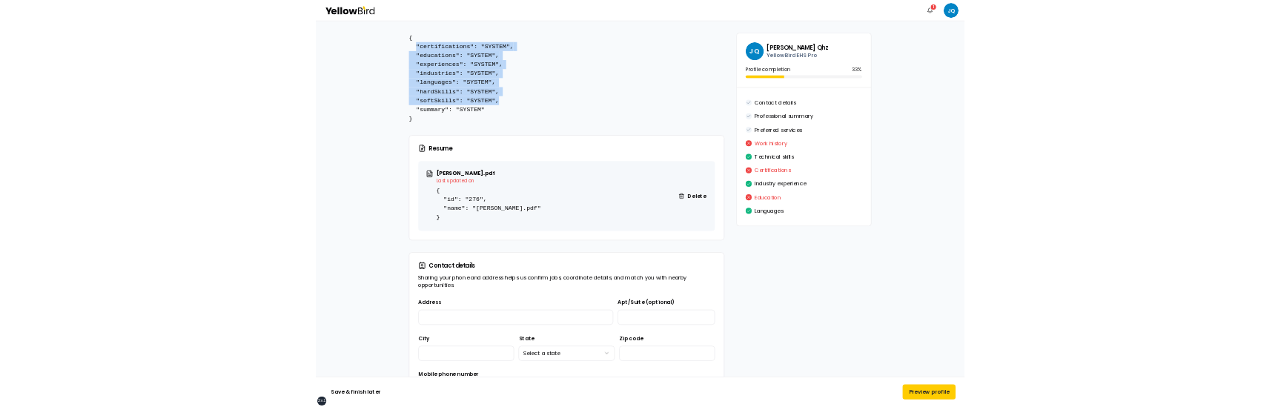
scroll to position [97, 0]
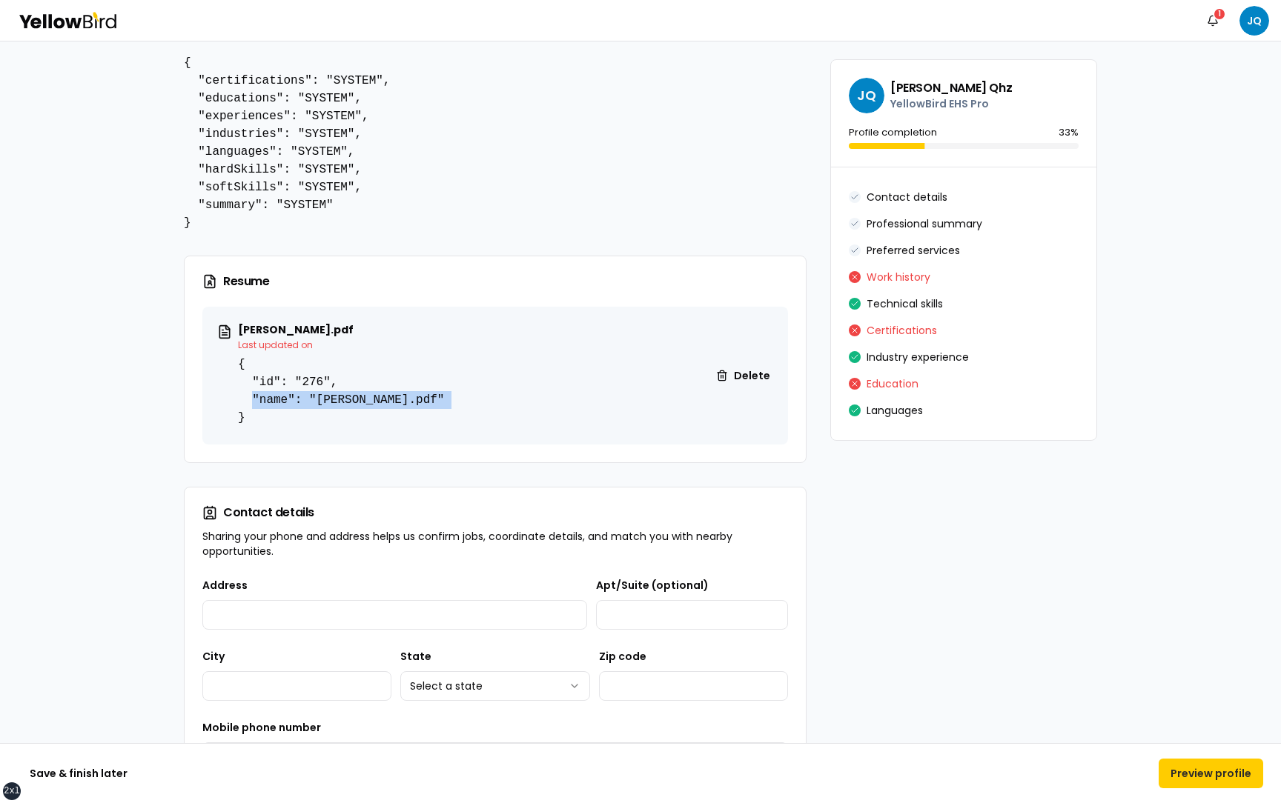
drag, startPoint x: 464, startPoint y: 400, endPoint x: 255, endPoint y: 402, distance: 209.0
click at [255, 402] on div "[PERSON_NAME].pdf Last updated on { "id": "276", "name": "[PERSON_NAME].pdf" } …" at bounding box center [495, 376] width 586 height 138
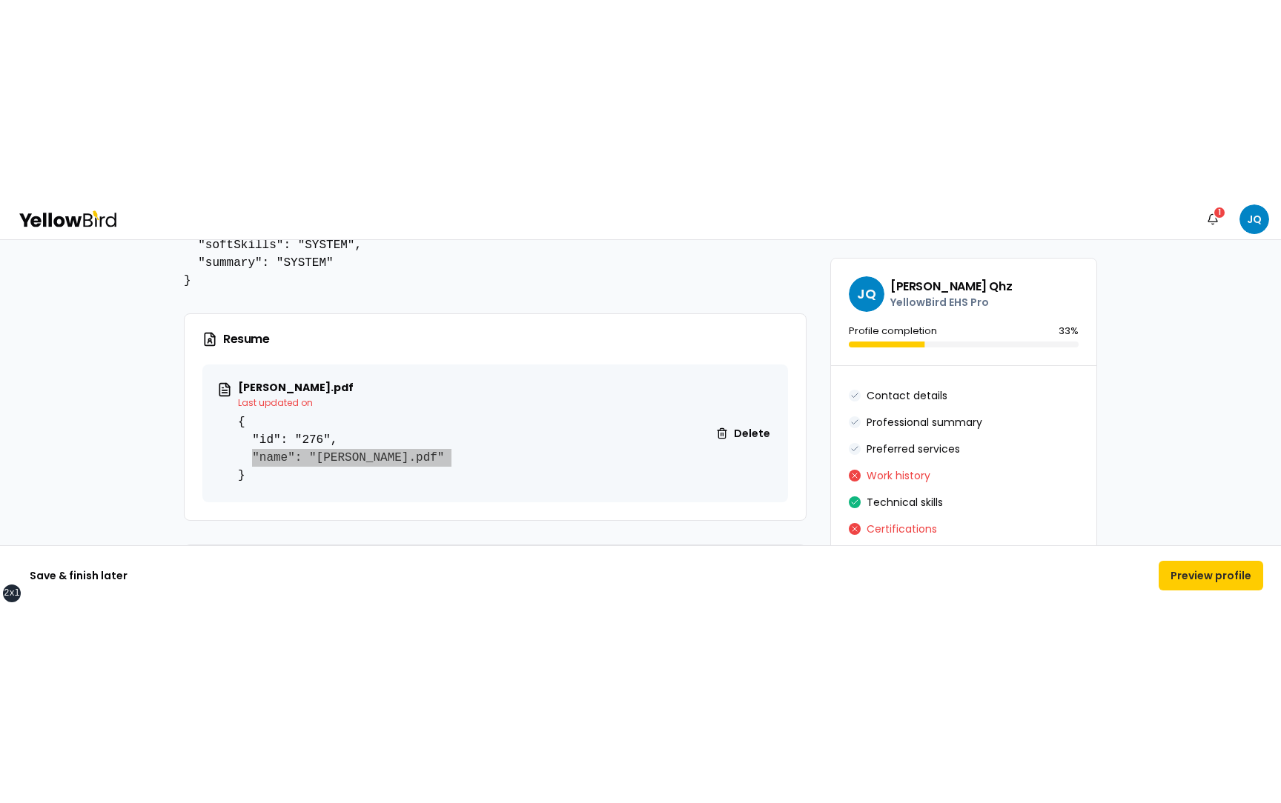
scroll to position [256, 0]
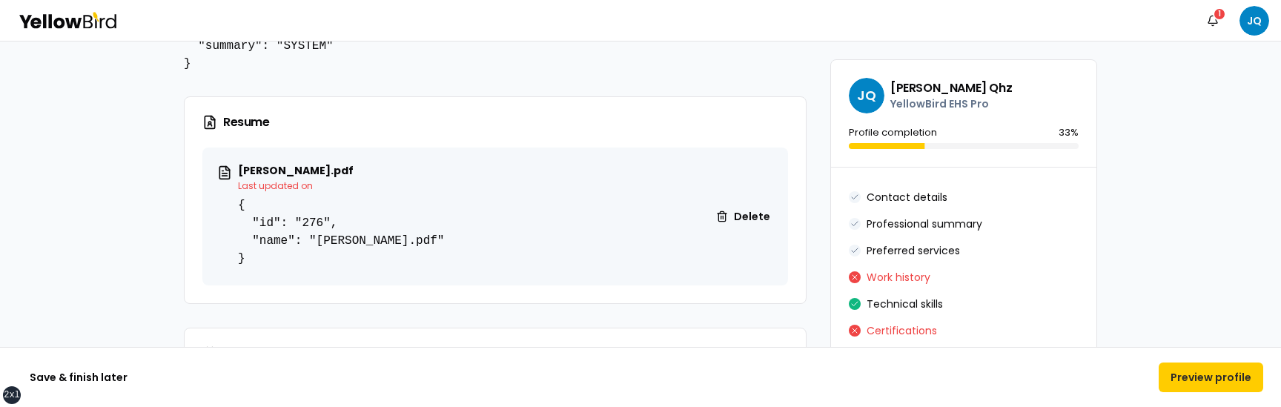
click at [321, 266] on pre "{ "id": "276", "name": "[PERSON_NAME].pdf" }" at bounding box center [341, 231] width 206 height 71
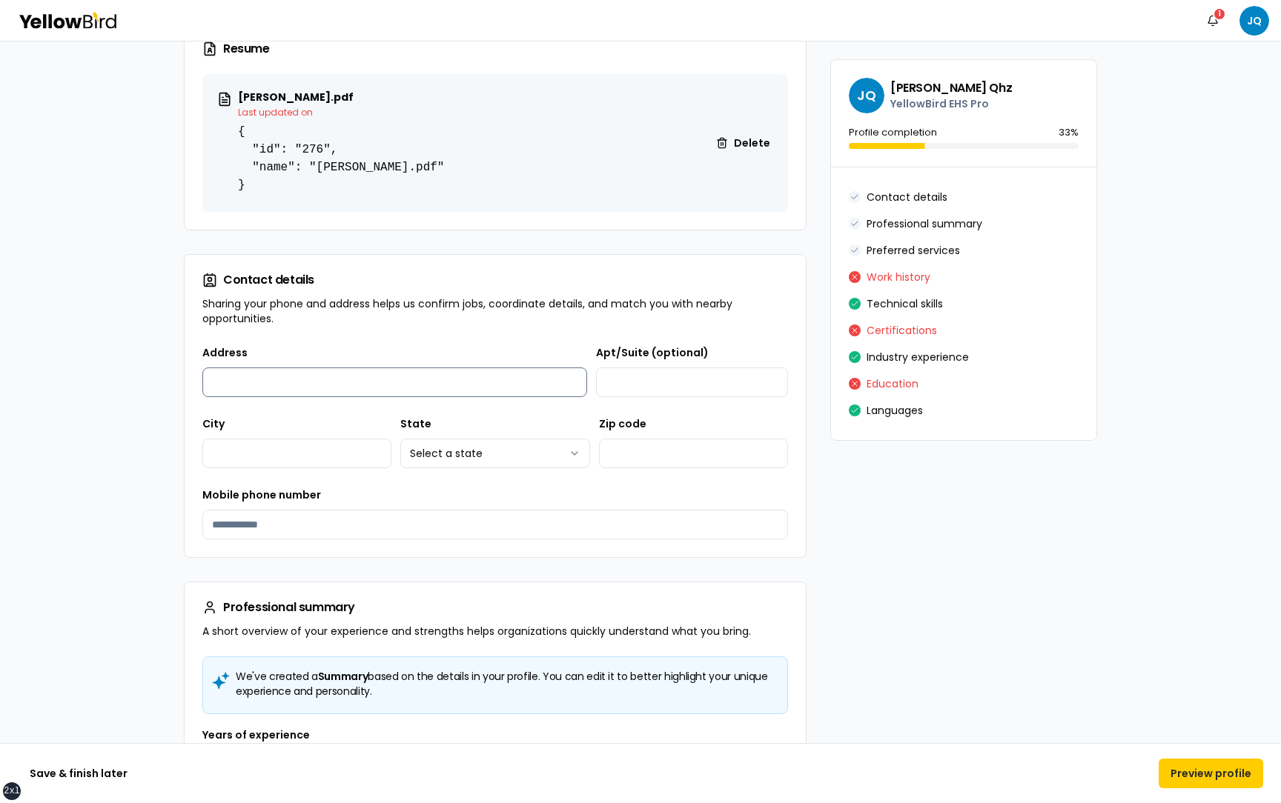
scroll to position [305, 0]
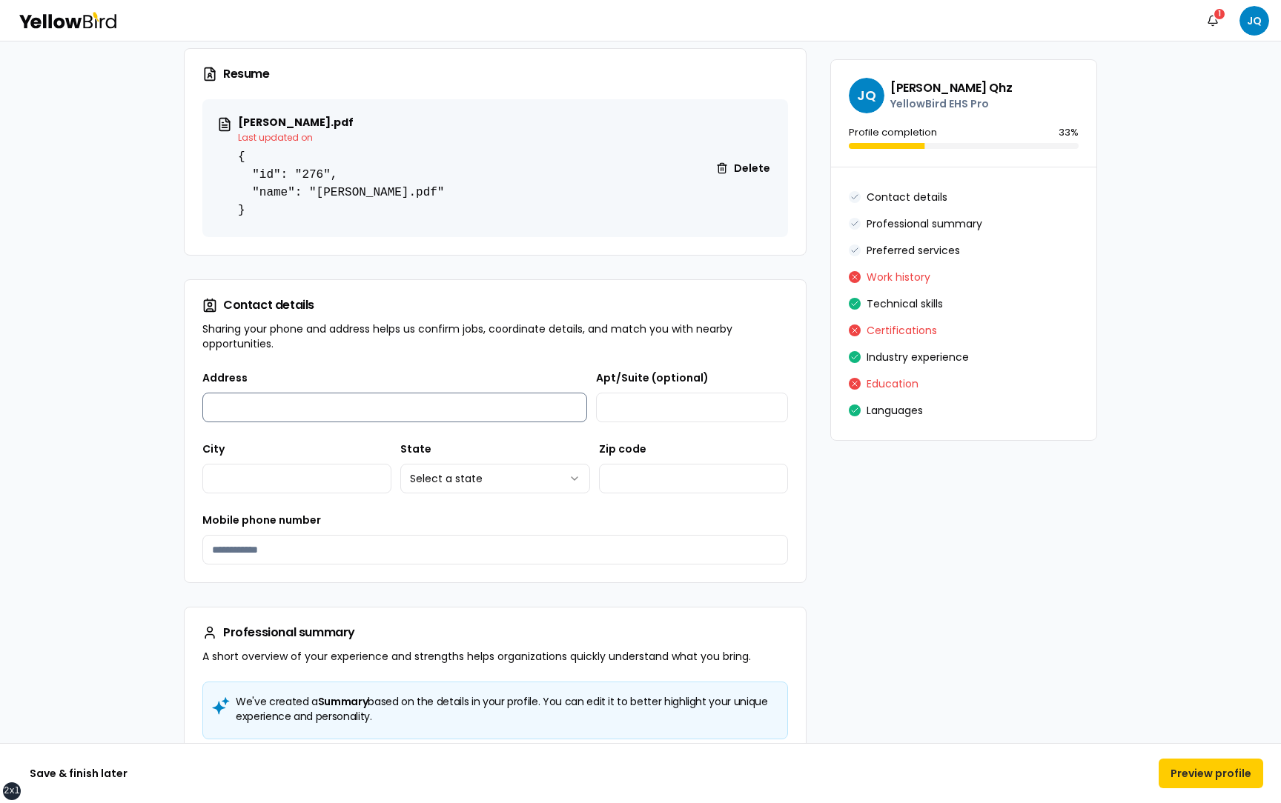
click at [358, 405] on input "Address" at bounding box center [394, 408] width 385 height 30
type input "**********"
click at [646, 408] on input "Apt/Suite (optional)" at bounding box center [692, 408] width 192 height 30
type input "**********"
click at [298, 469] on input "City" at bounding box center [296, 479] width 189 height 30
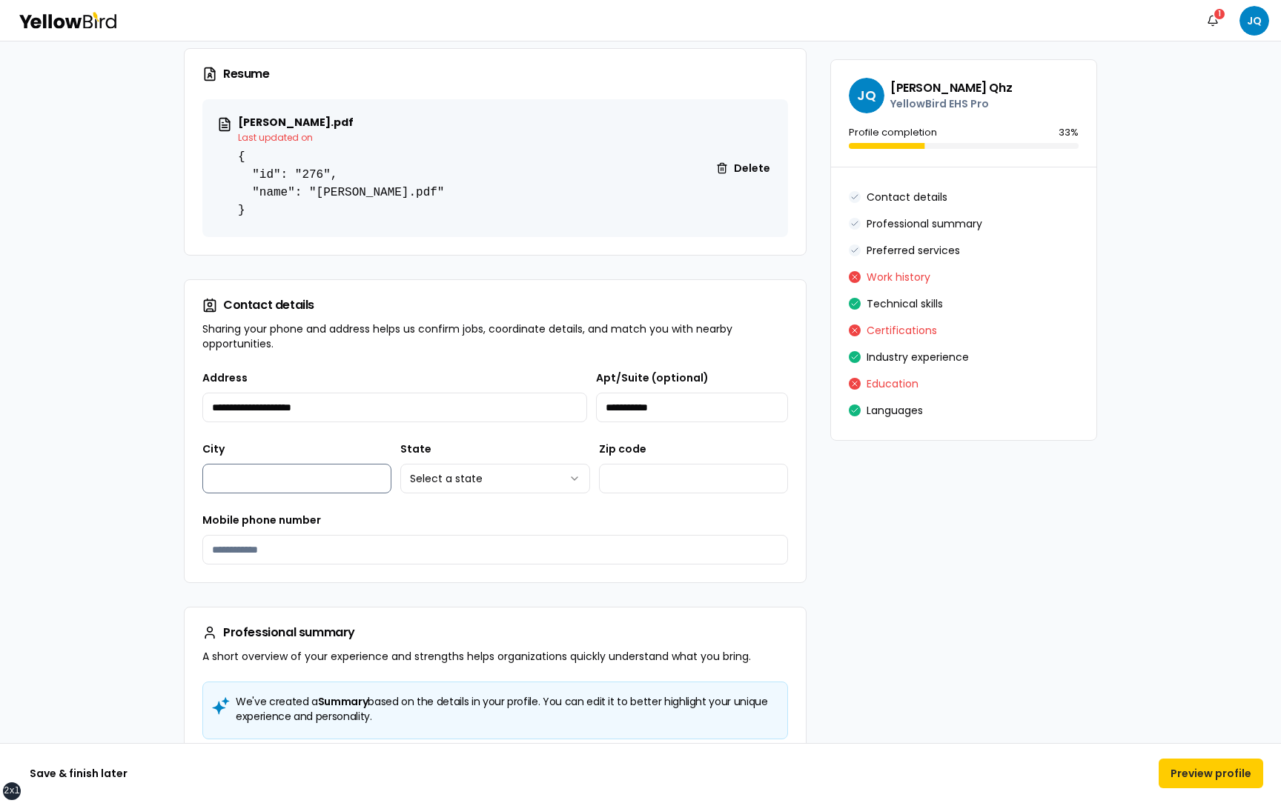
type input "*******"
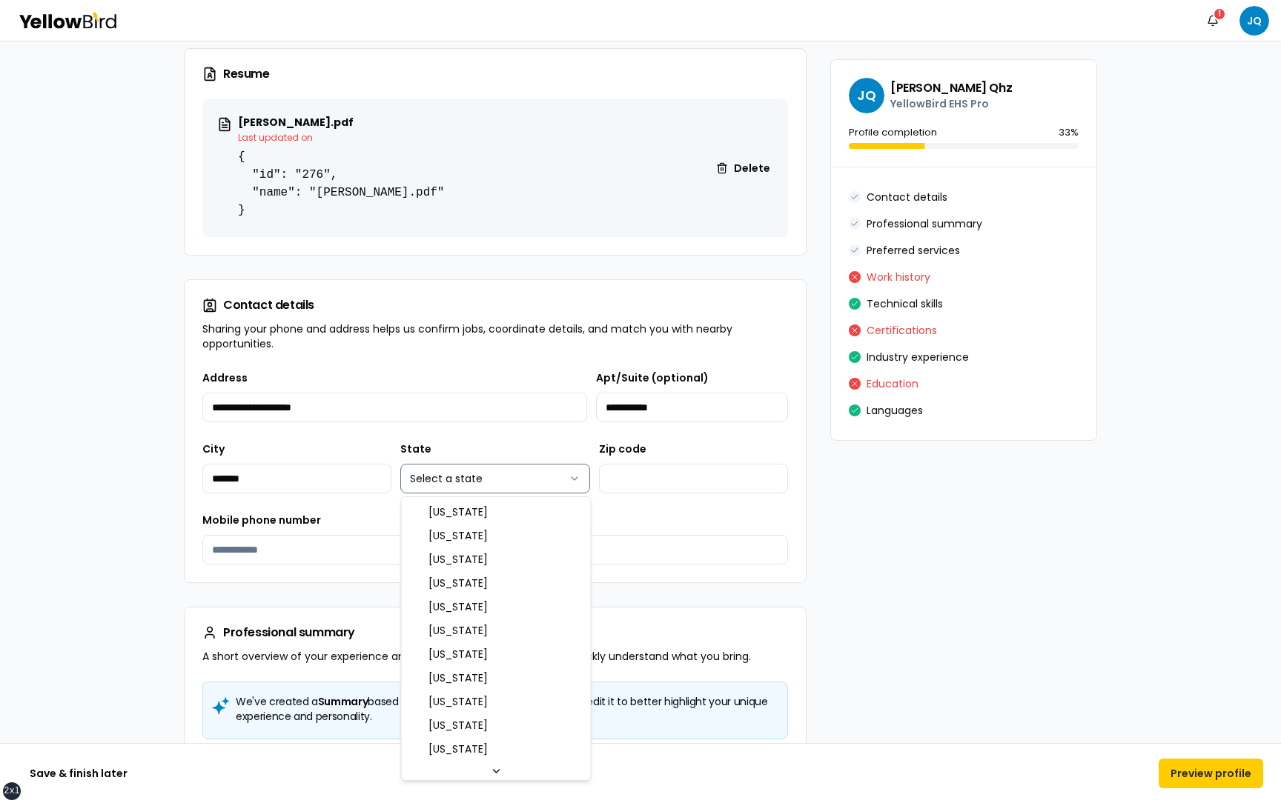
click at [471, 477] on html "**********" at bounding box center [640, 401] width 1281 height 803
select select "**"
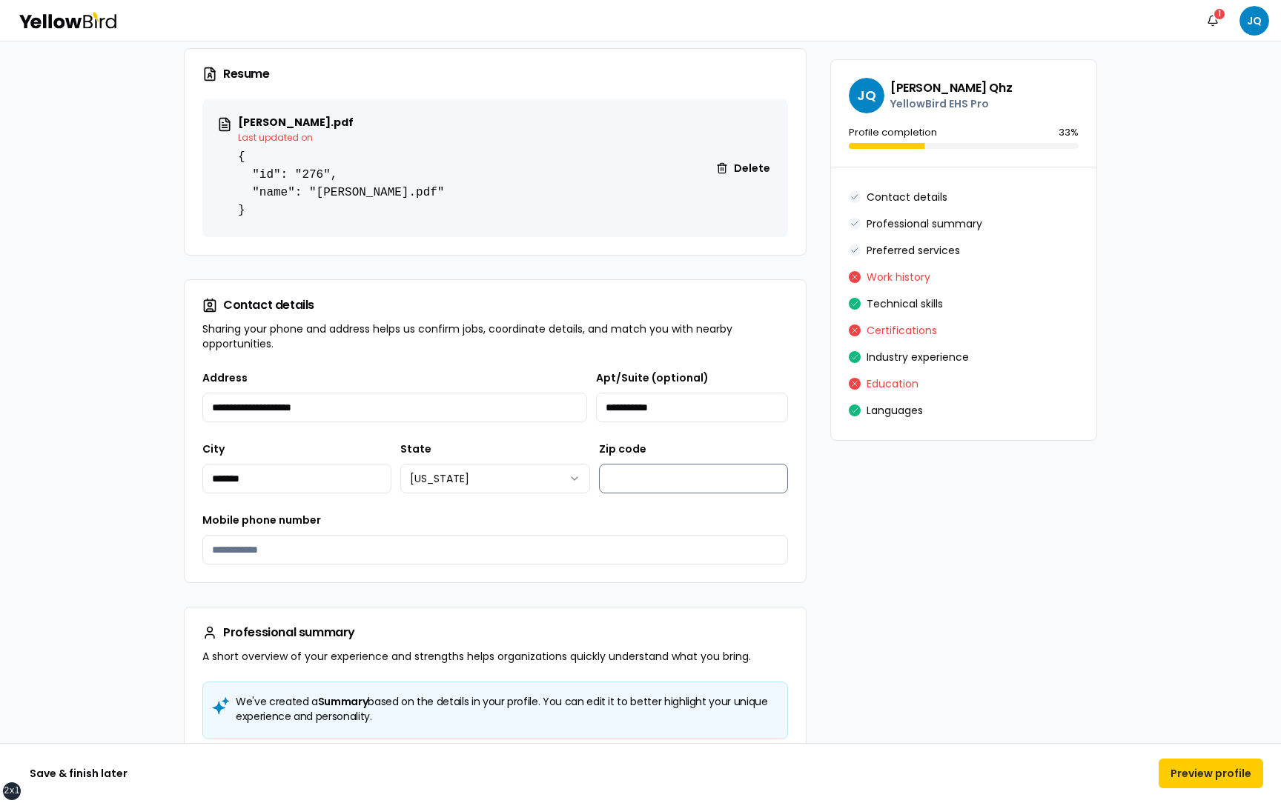
click at [671, 478] on input "Zip code" at bounding box center [693, 479] width 189 height 30
type input "*****"
click at [447, 555] on input "Mobile phone number" at bounding box center [495, 550] width 586 height 30
type input "**********"
click at [359, 581] on div "**********" at bounding box center [495, 475] width 621 height 213
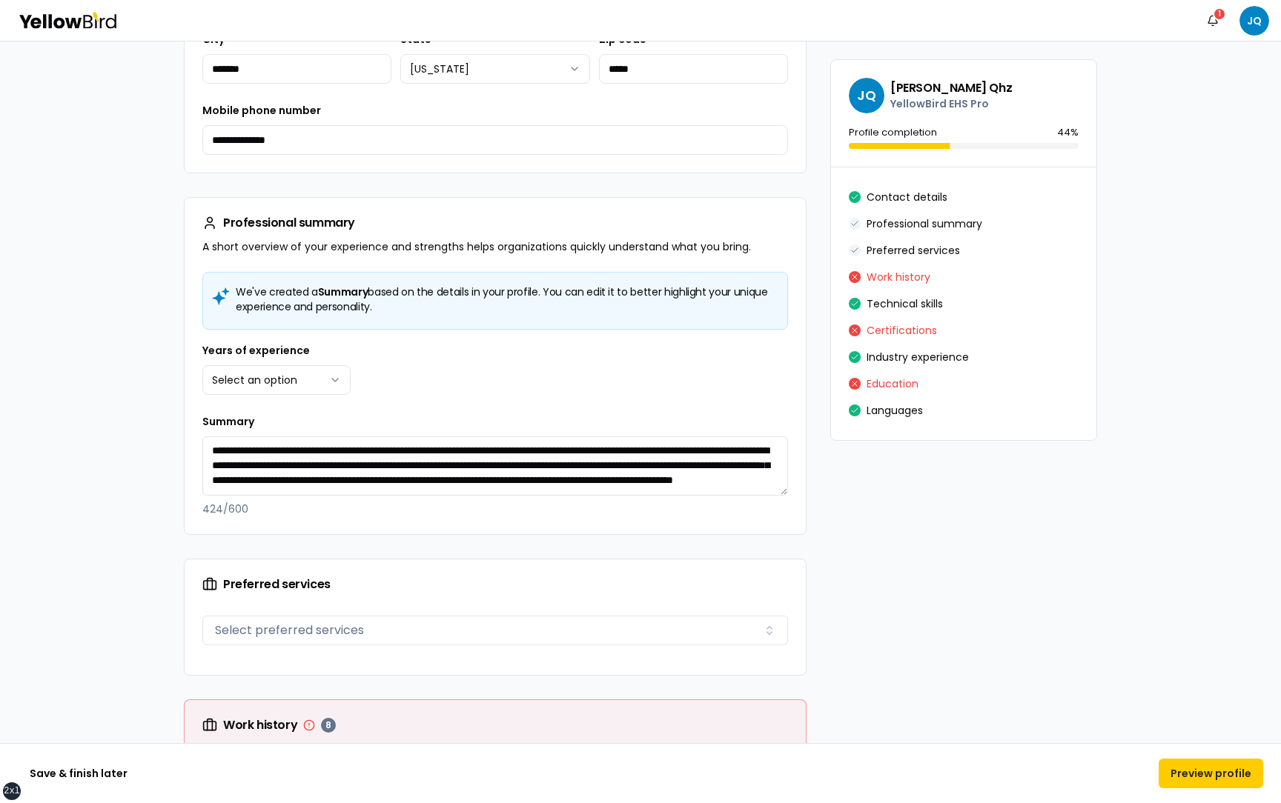
scroll to position [729, 0]
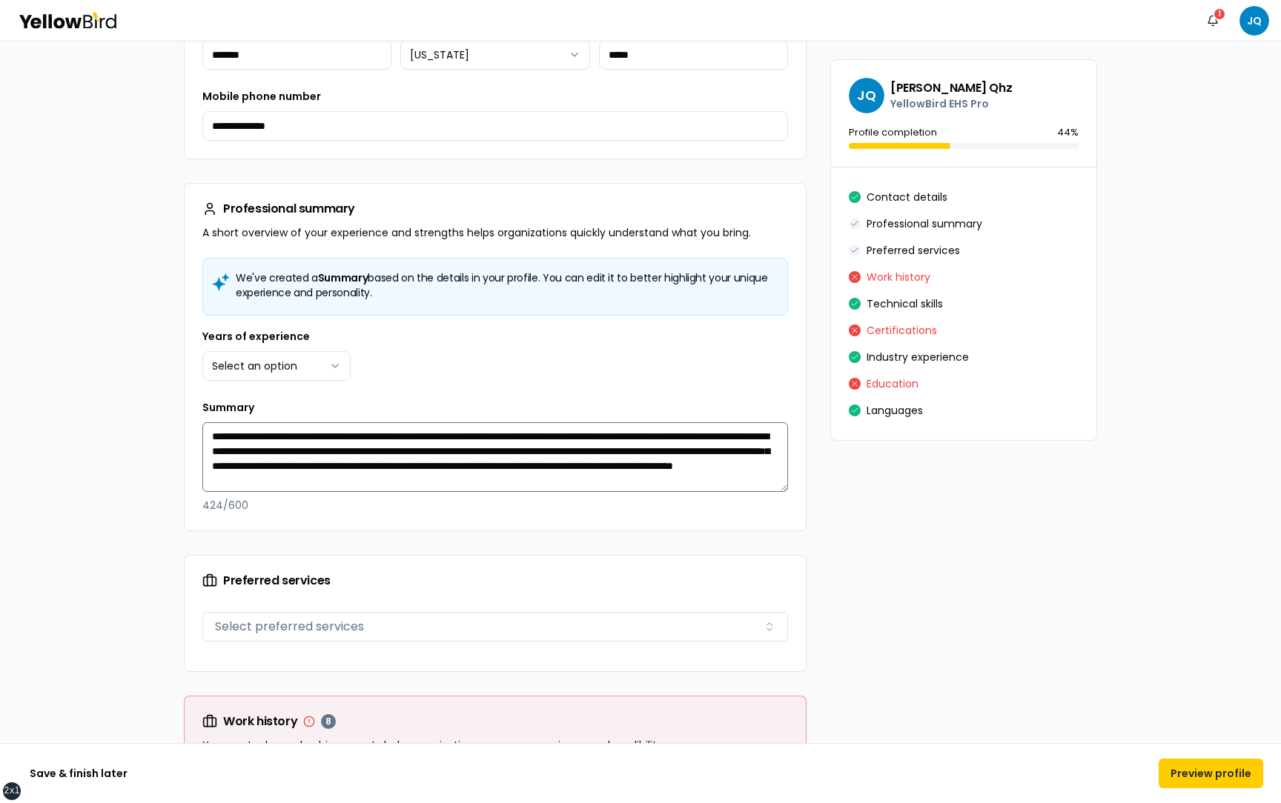
drag, startPoint x: 786, startPoint y: 477, endPoint x: 786, endPoint y: 549, distance: 71.9
click at [786, 492] on textarea "**********" at bounding box center [495, 457] width 586 height 70
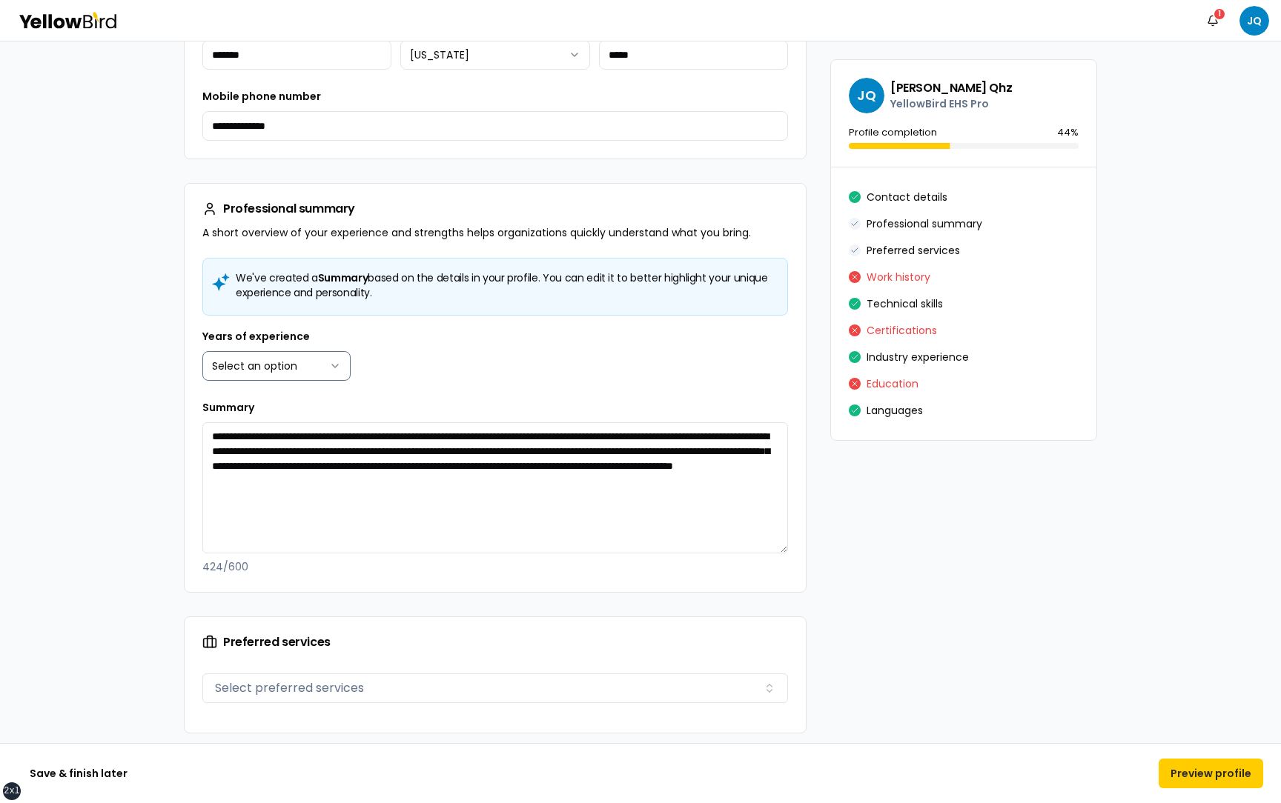
click at [334, 362] on html "**********" at bounding box center [640, 401] width 1281 height 803
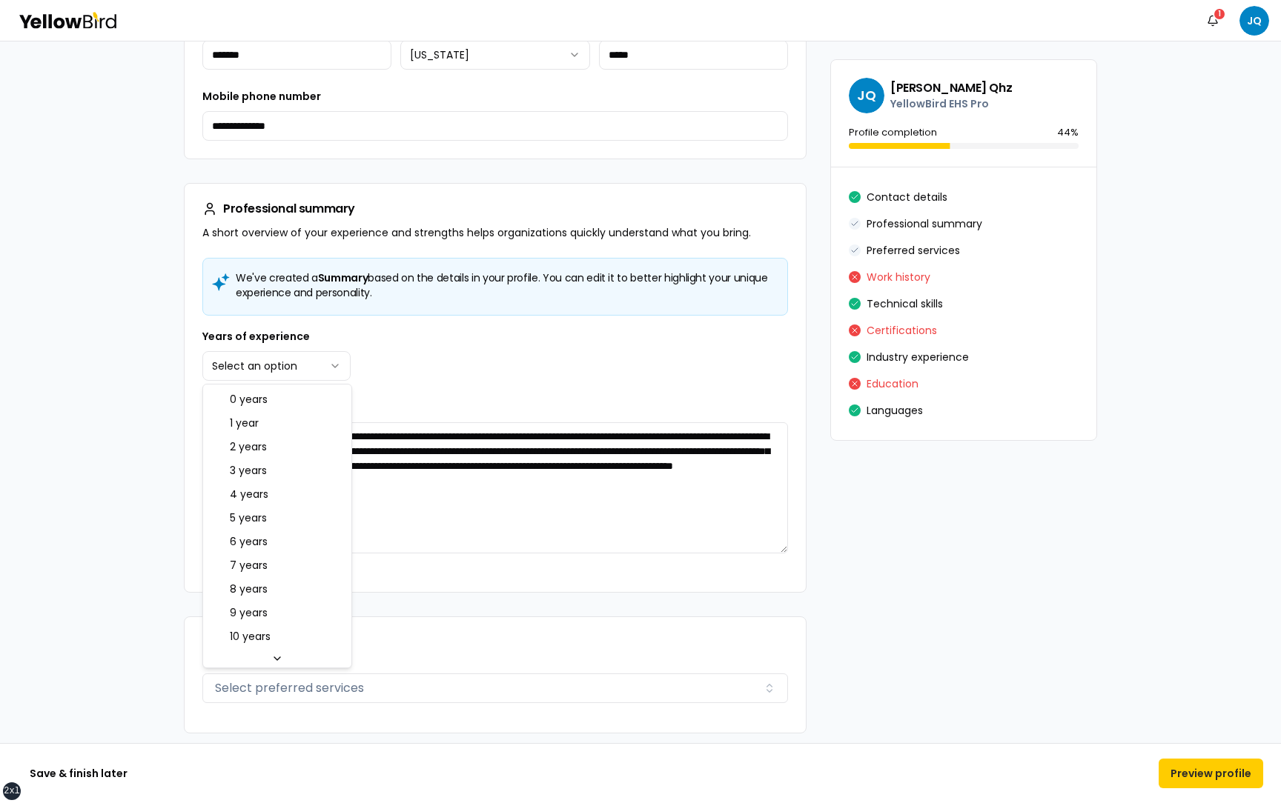
select select "****"
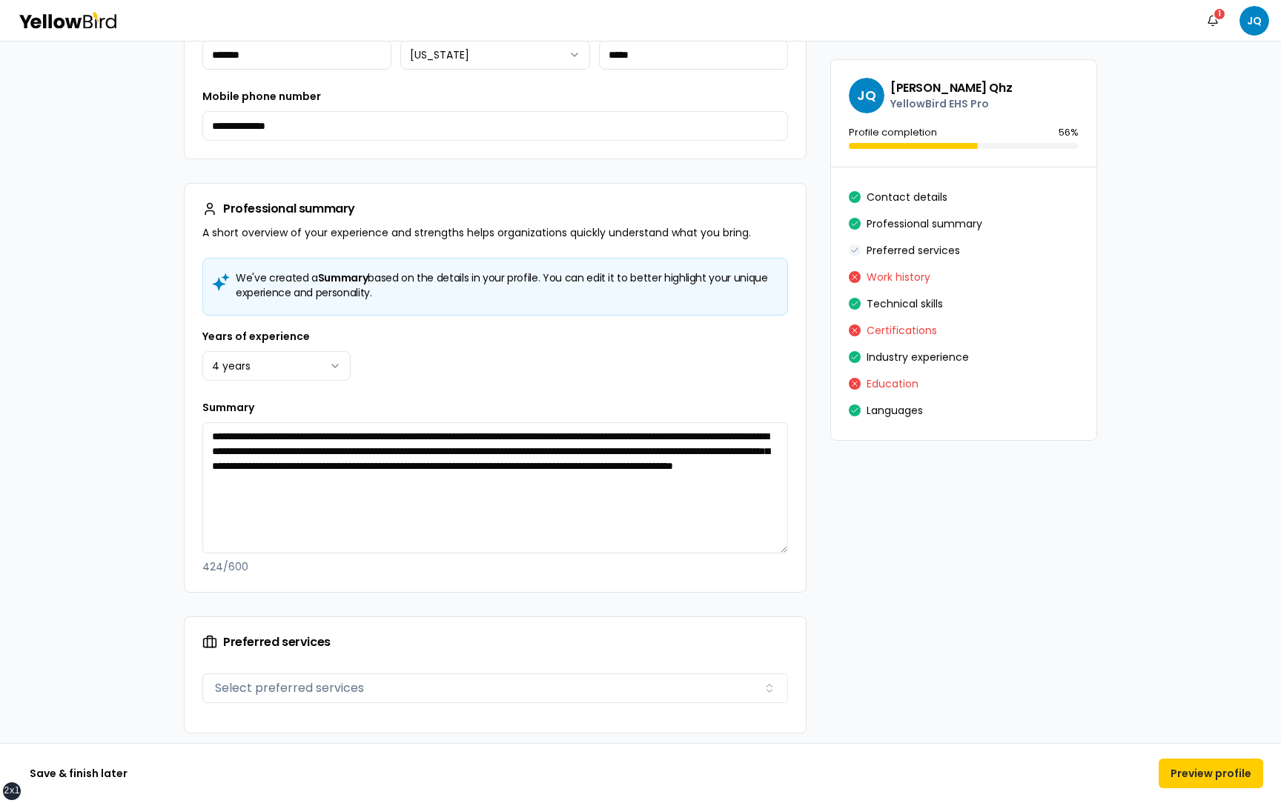
click at [492, 355] on div "Years of experience 4 years ******* ****** ******* ******* ******* ******* ****…" at bounding box center [495, 354] width 586 height 53
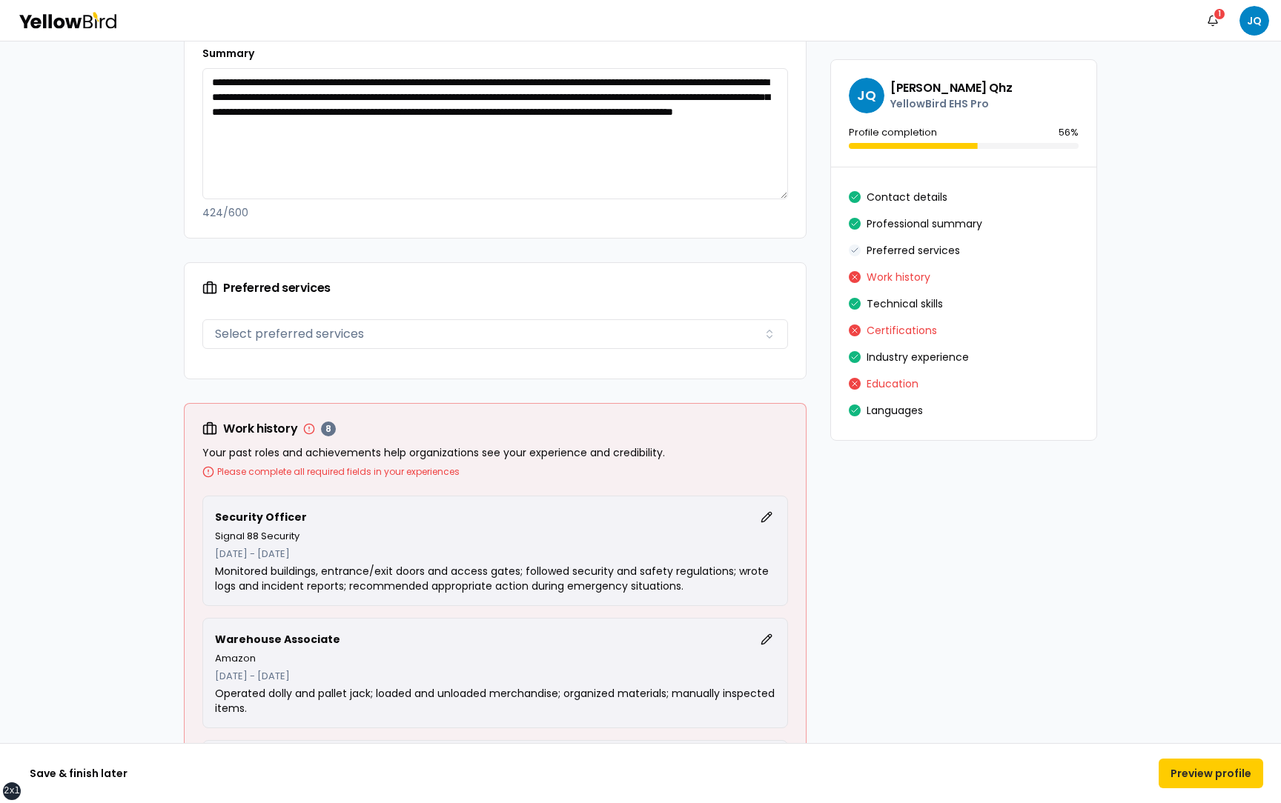
scroll to position [1087, 0]
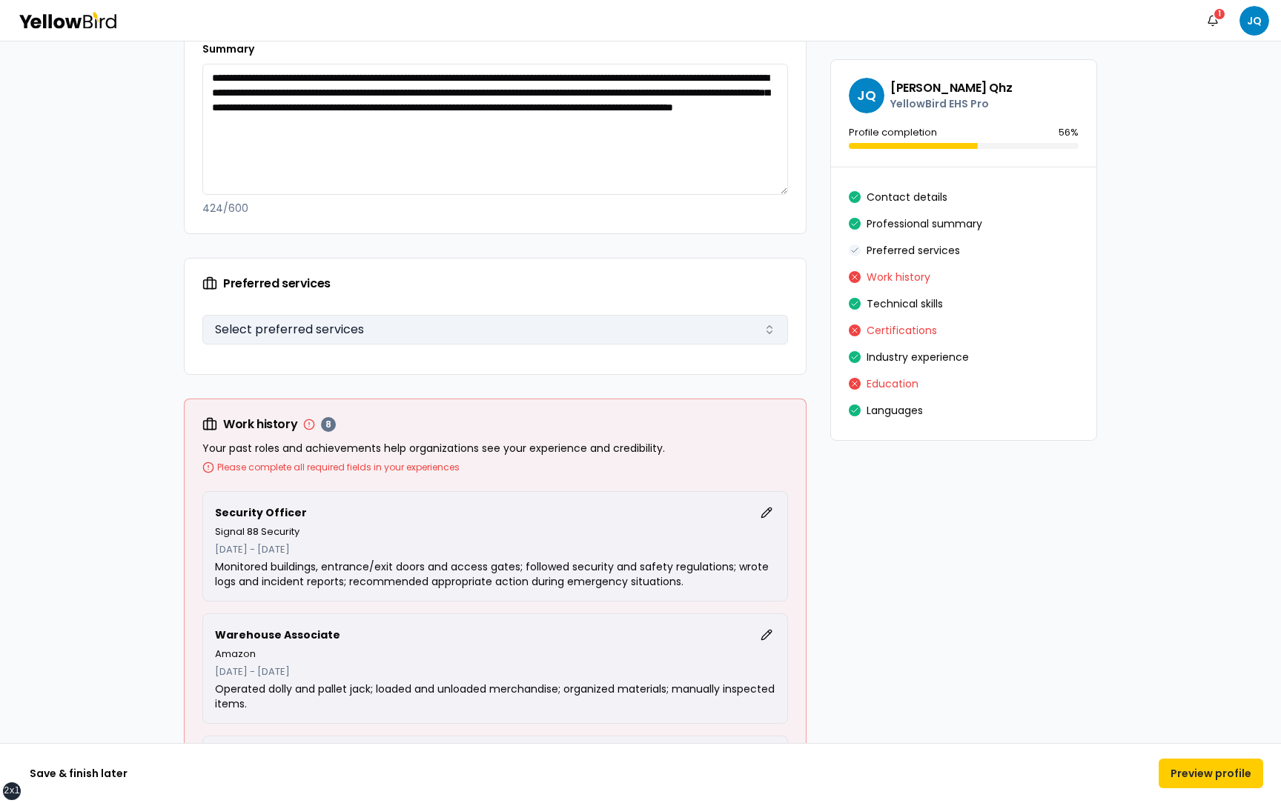
click at [462, 334] on button "Select preferred services" at bounding box center [495, 330] width 586 height 30
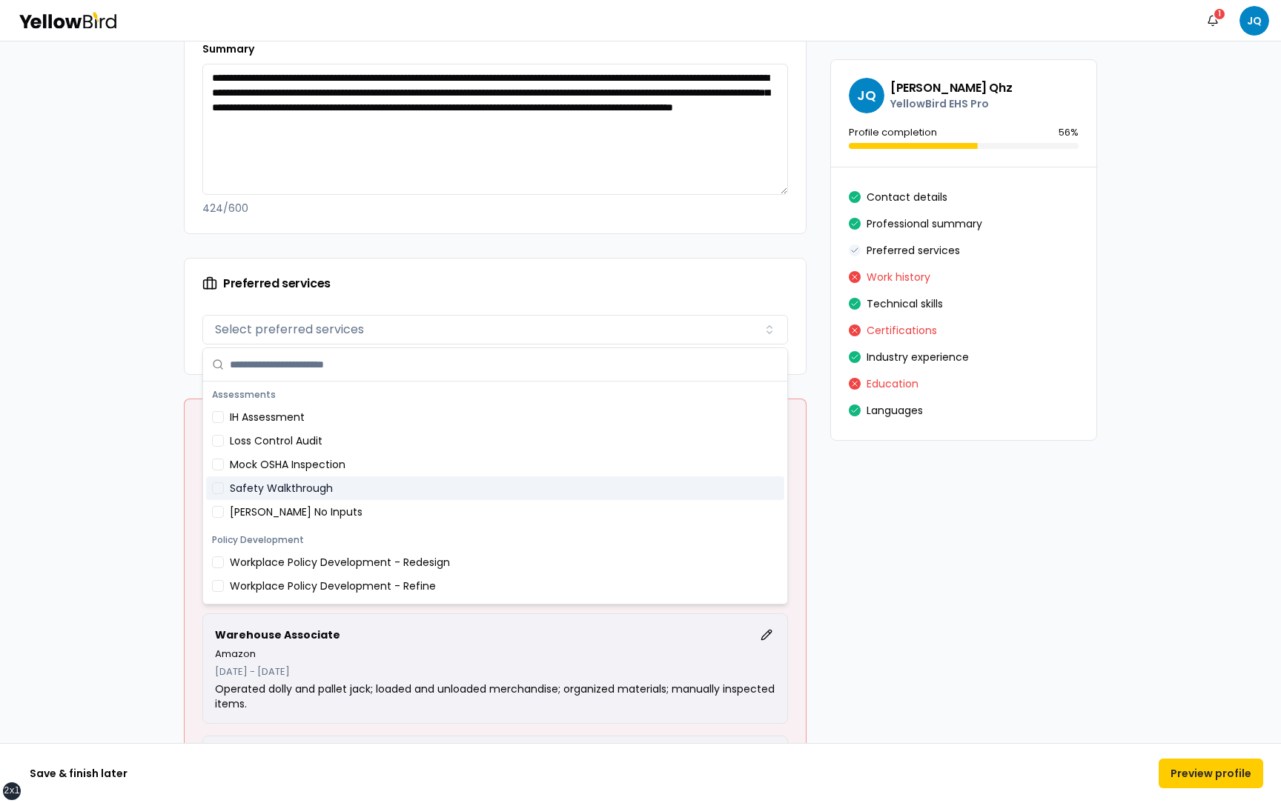
click at [266, 483] on div "Safety Walkthrough" at bounding box center [495, 489] width 578 height 24
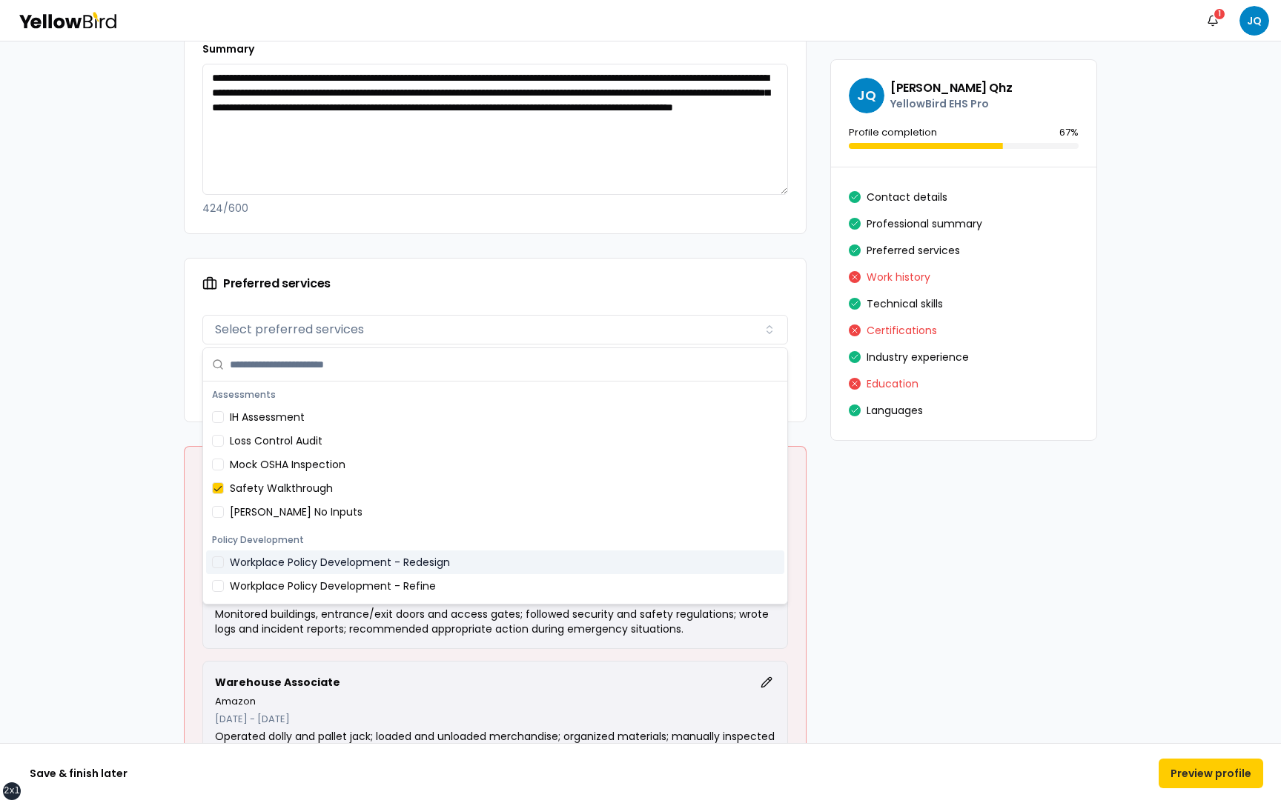
click at [266, 555] on div "Workplace Policy Development - Redesign" at bounding box center [495, 563] width 578 height 24
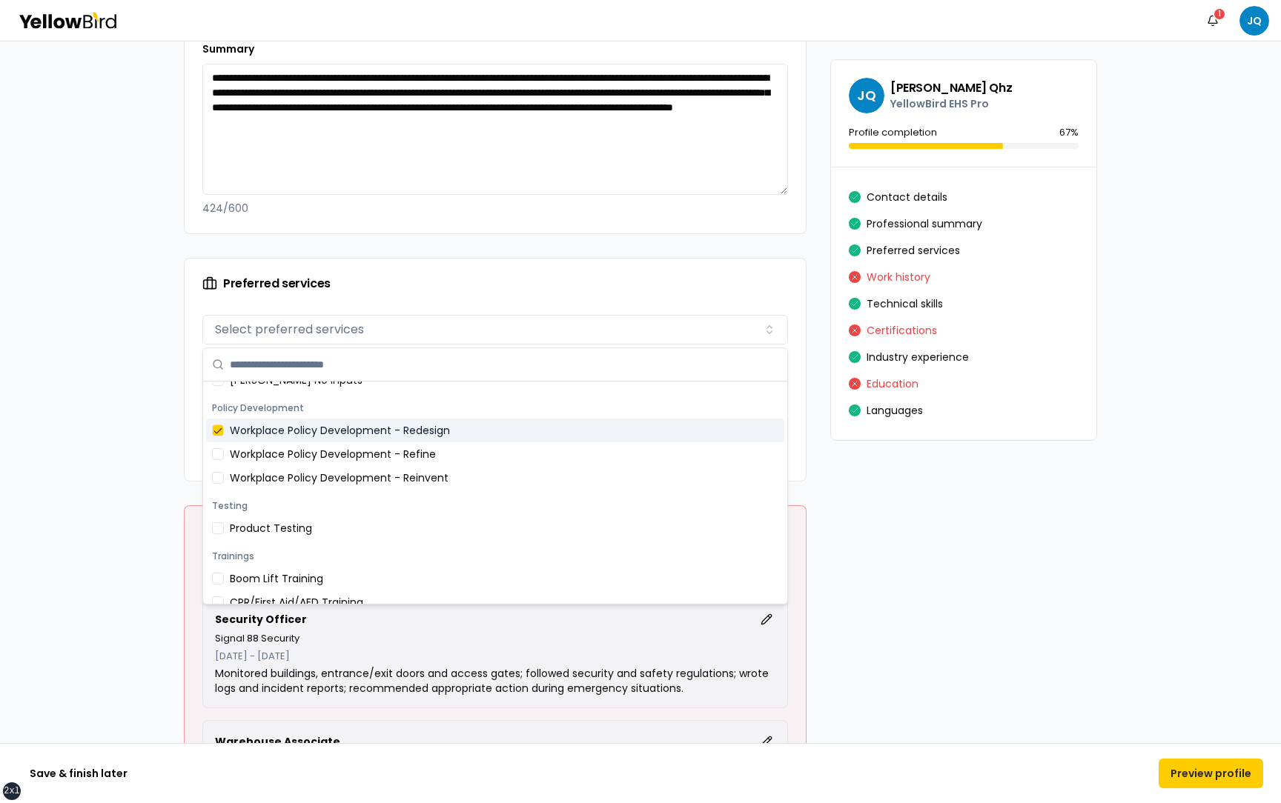
scroll to position [133, 0]
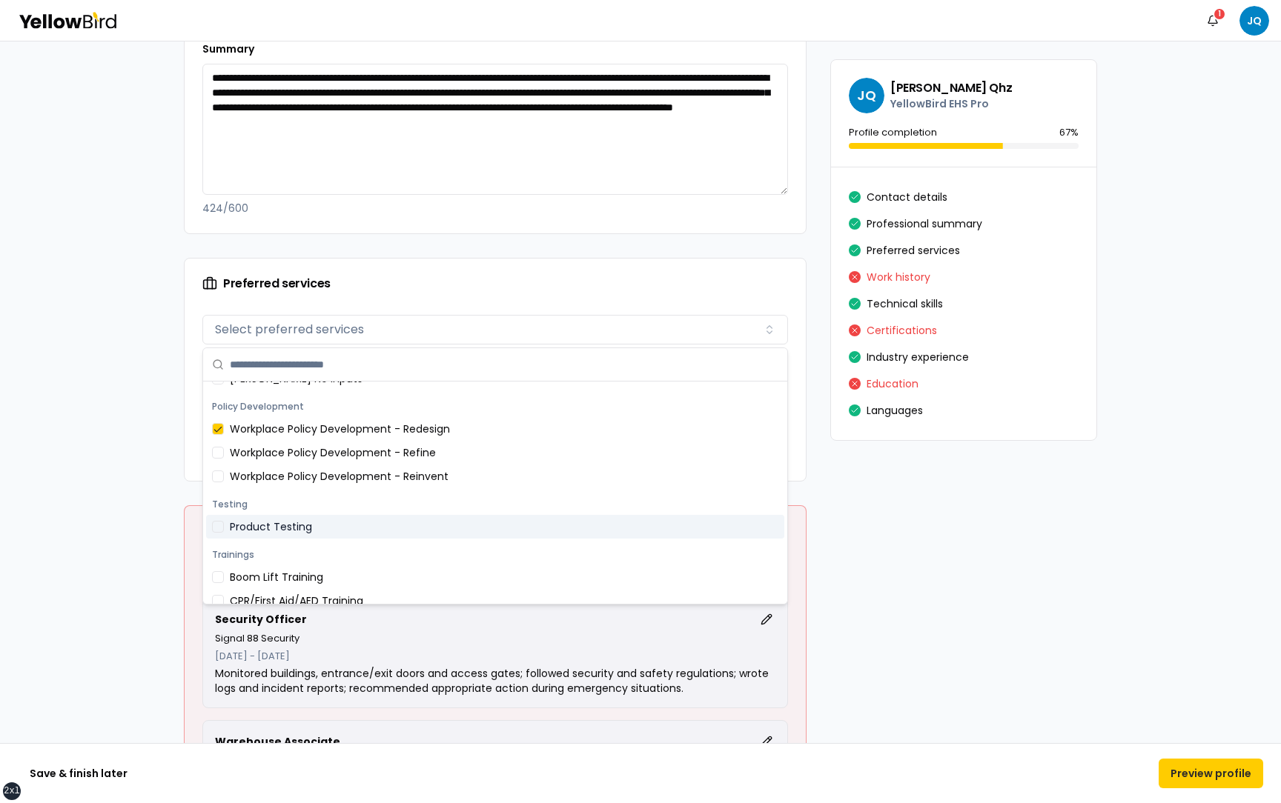
click at [273, 537] on div "Product Testing" at bounding box center [495, 527] width 578 height 24
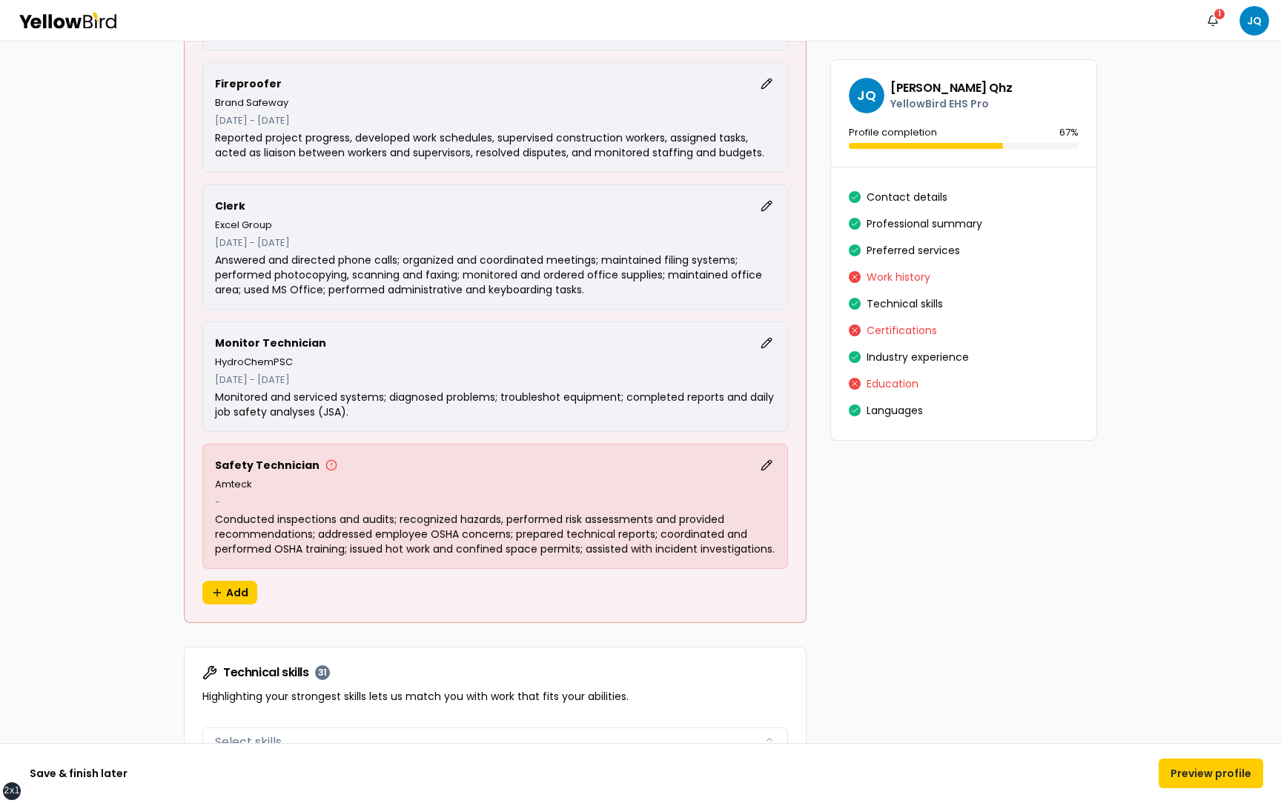
scroll to position [2188, 0]
click at [770, 462] on button "Edit" at bounding box center [766, 464] width 18 height 18
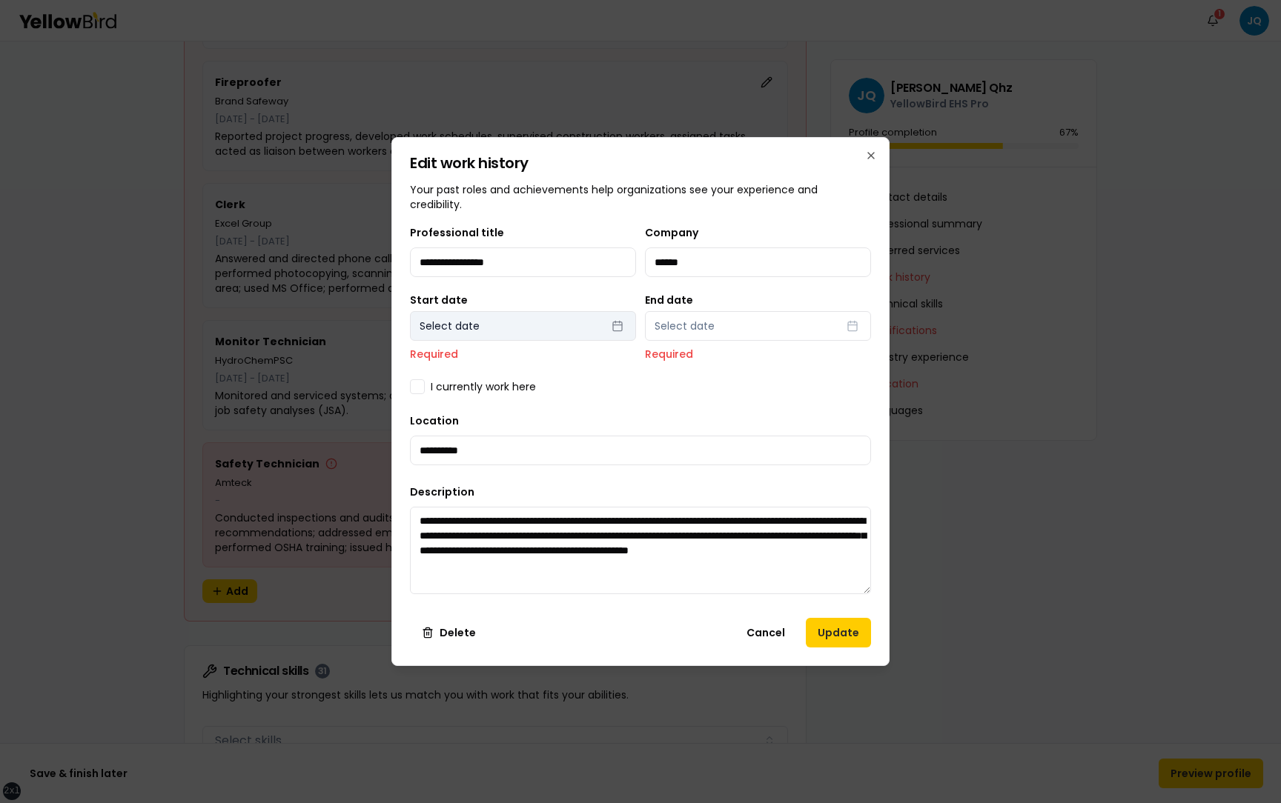
click at [589, 325] on button "Select date" at bounding box center [523, 326] width 226 height 30
select select "*"
select select "****"
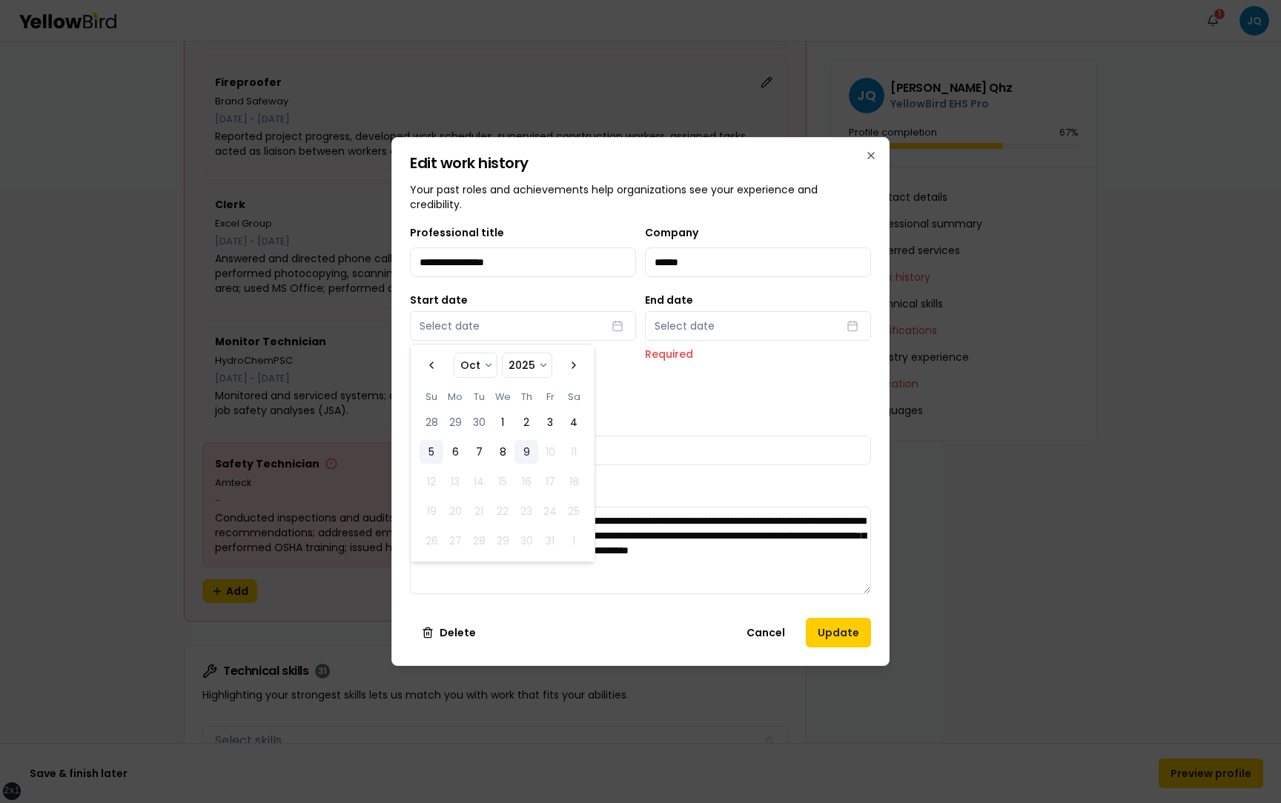
click at [433, 453] on button "5" at bounding box center [431, 452] width 24 height 24
select select "*"
select select "****"
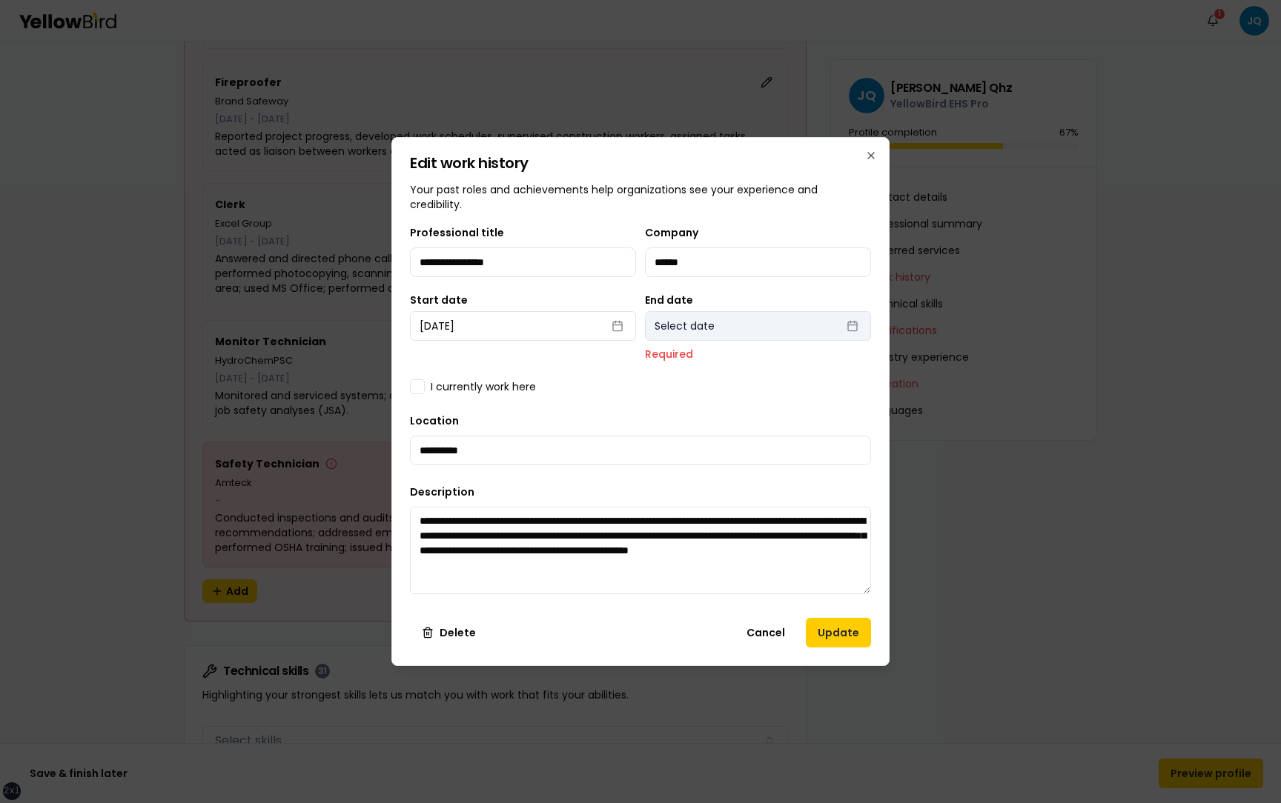
click at [763, 323] on button "Select date" at bounding box center [758, 326] width 226 height 30
select select "*"
select select "****"
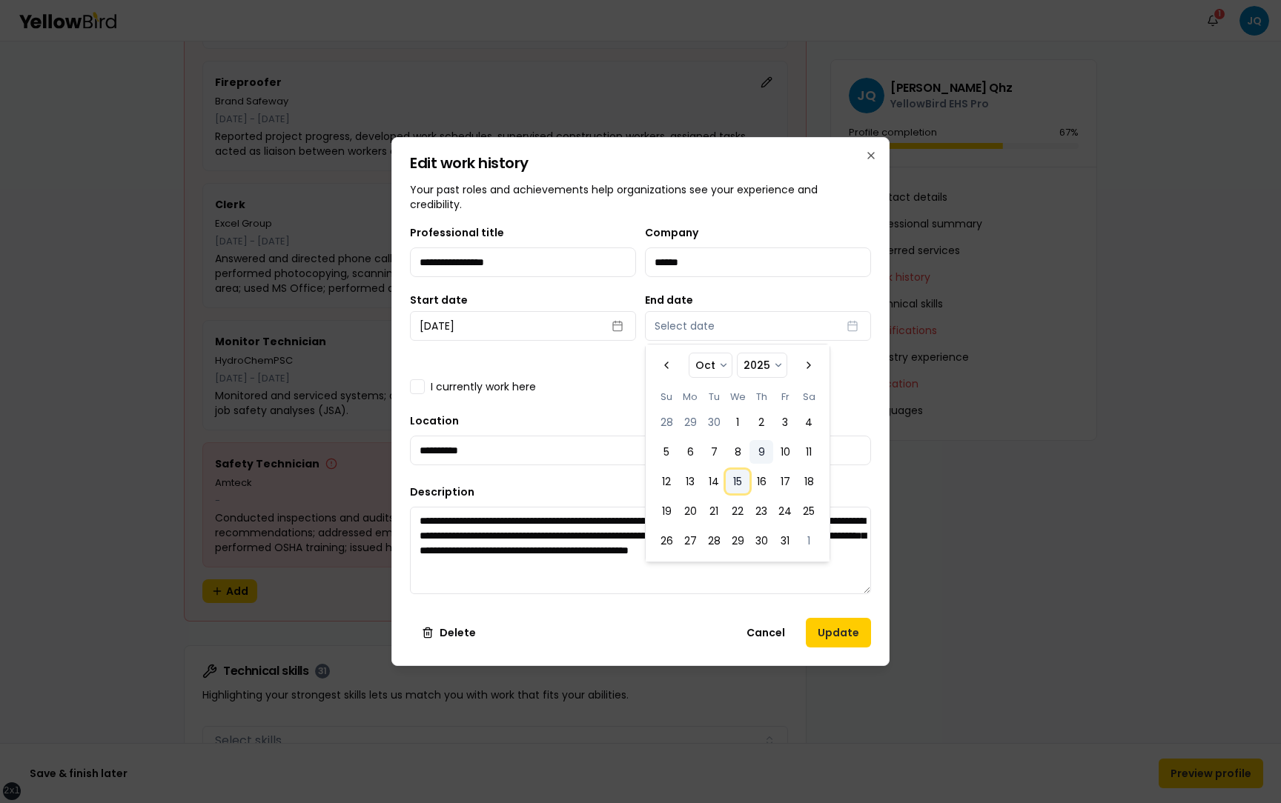
click at [739, 486] on button "15" at bounding box center [738, 482] width 24 height 24
select select "*"
select select "****"
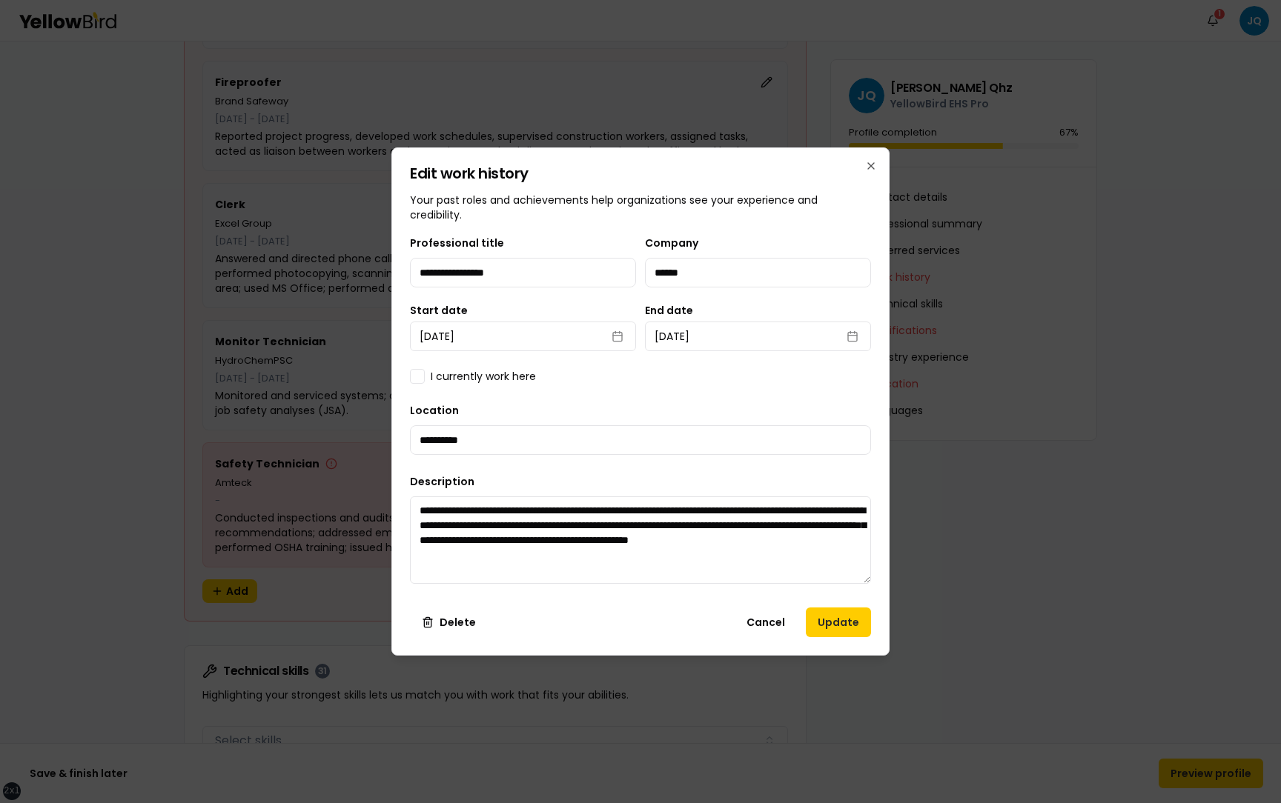
click at [874, 566] on div "**********" at bounding box center [640, 401] width 498 height 508
click at [833, 622] on button "Update" at bounding box center [838, 623] width 65 height 30
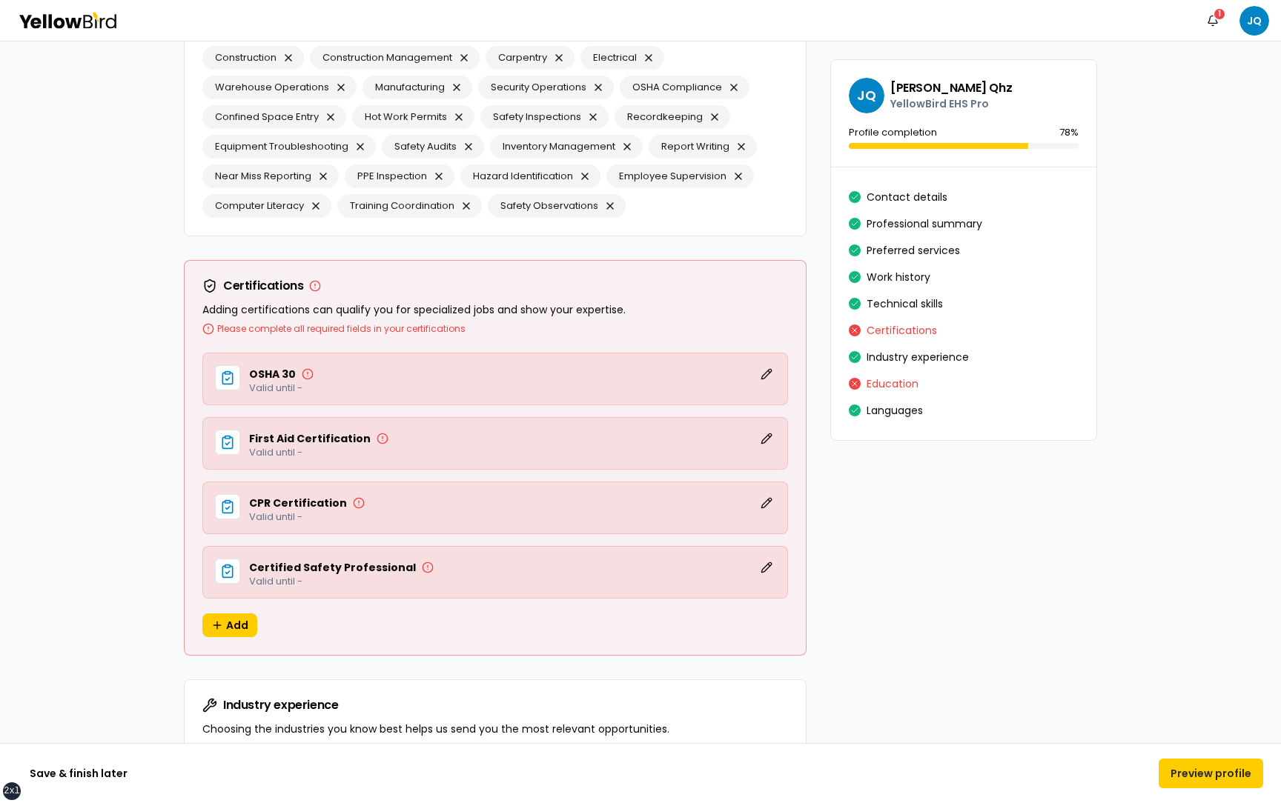
scroll to position [2955, 0]
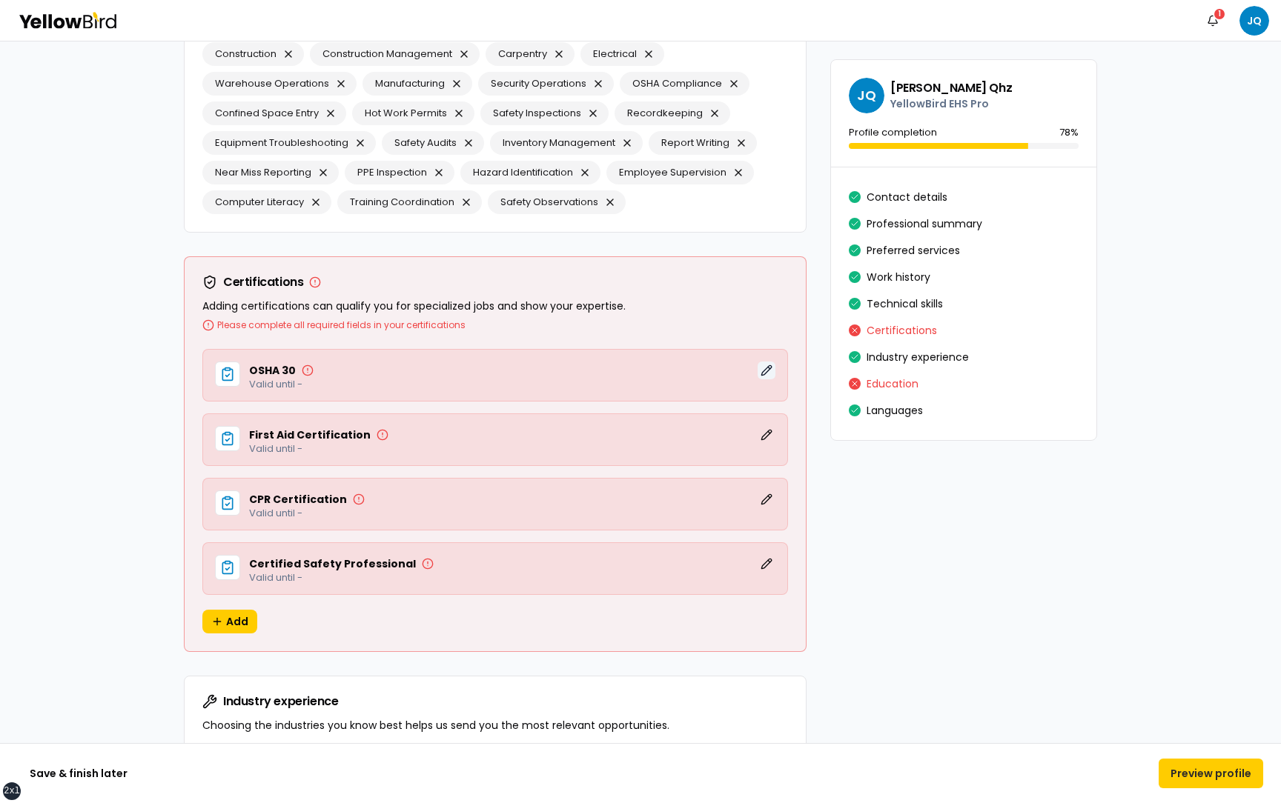
click at [774, 362] on button "Edit" at bounding box center [766, 371] width 18 height 18
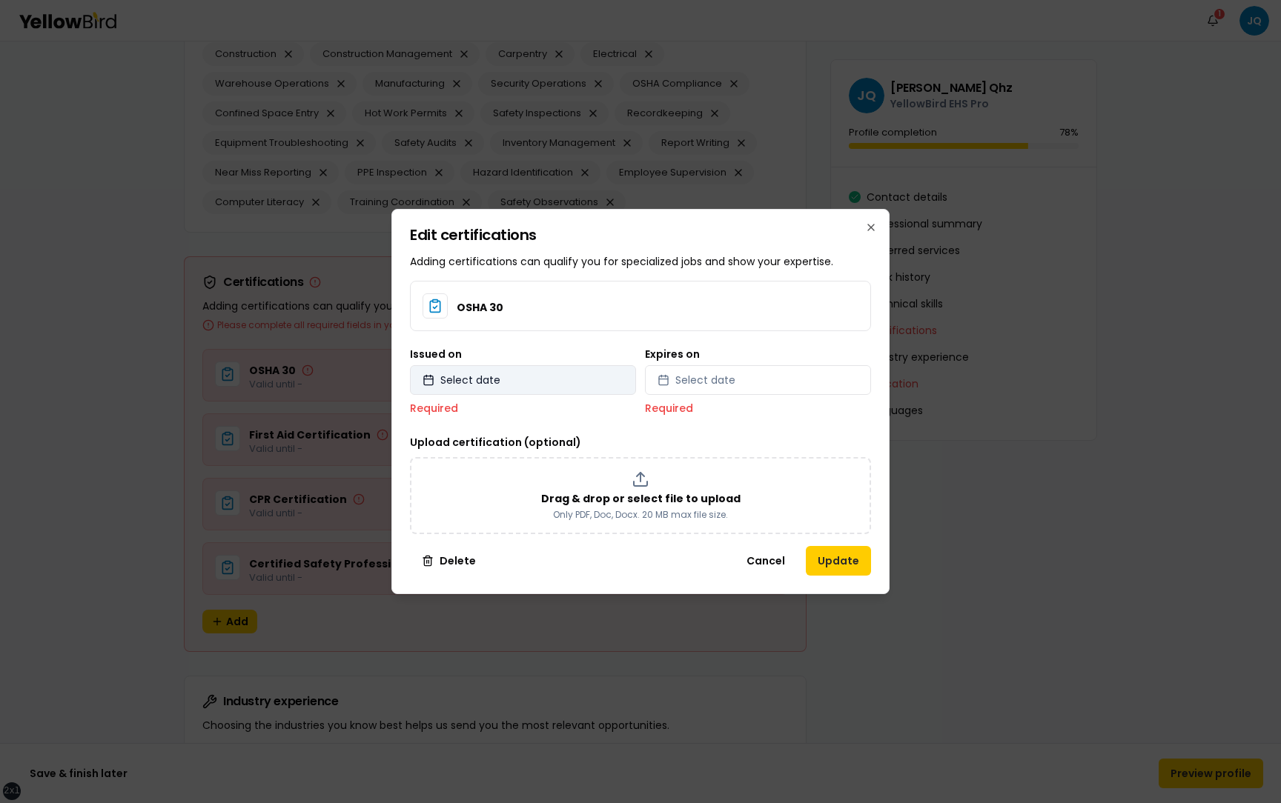
click at [554, 380] on button "Select date" at bounding box center [523, 380] width 226 height 30
select select "*"
select select "****"
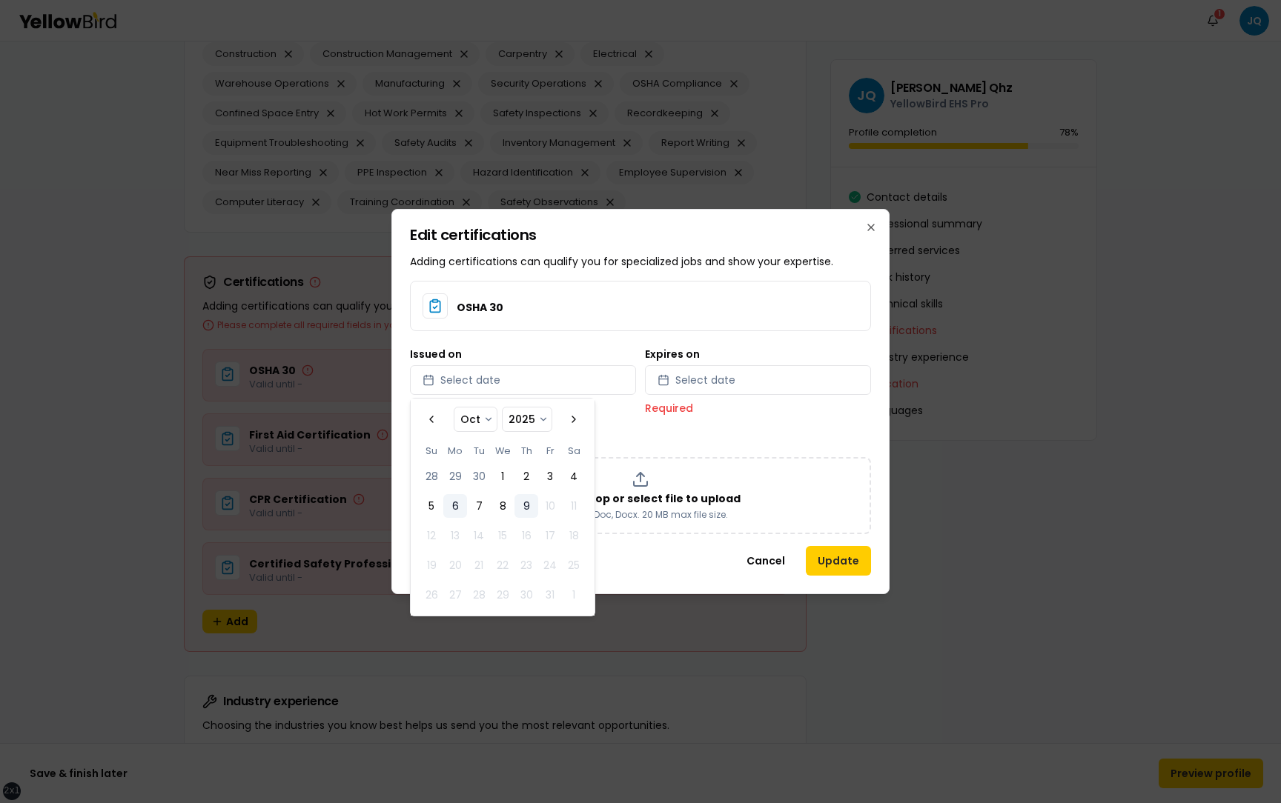
click at [450, 500] on button "6" at bounding box center [455, 506] width 24 height 24
select select "*"
select select "****"
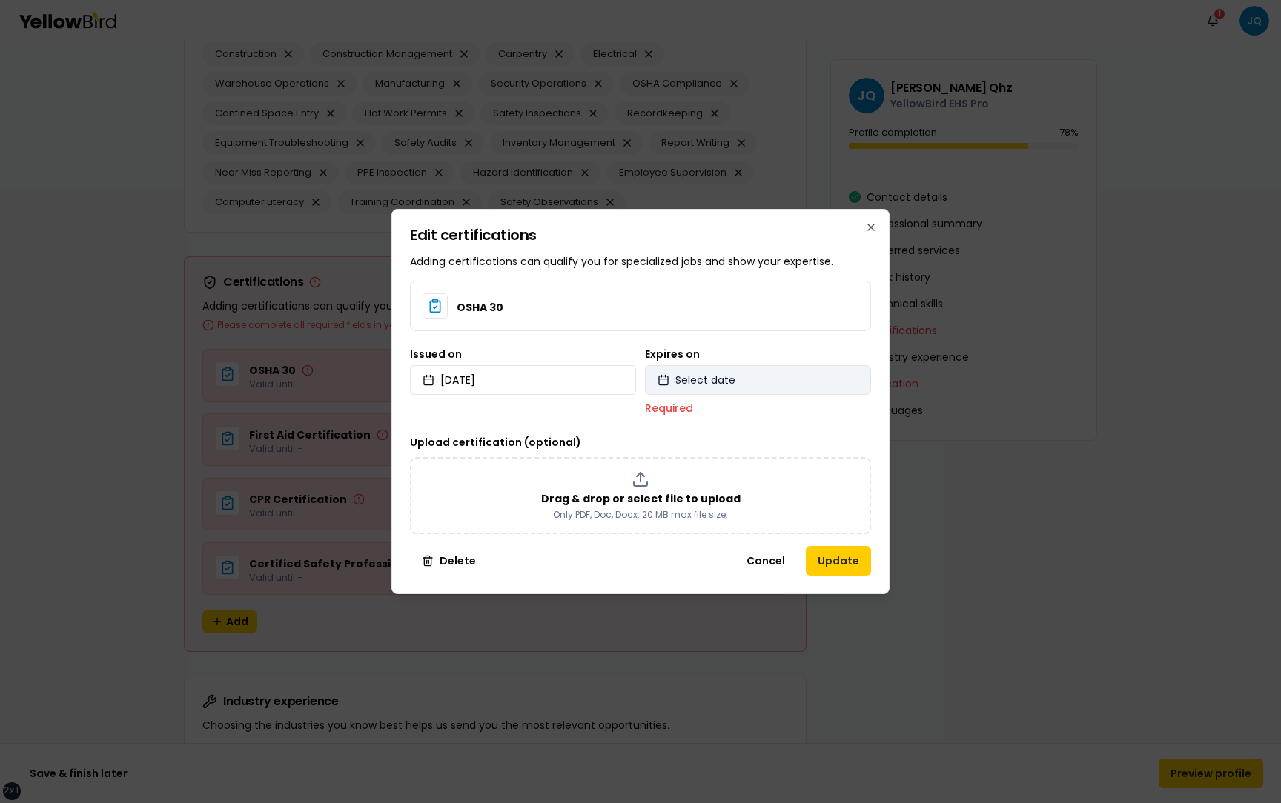
click at [746, 382] on button "Select date" at bounding box center [758, 380] width 226 height 30
select select "*"
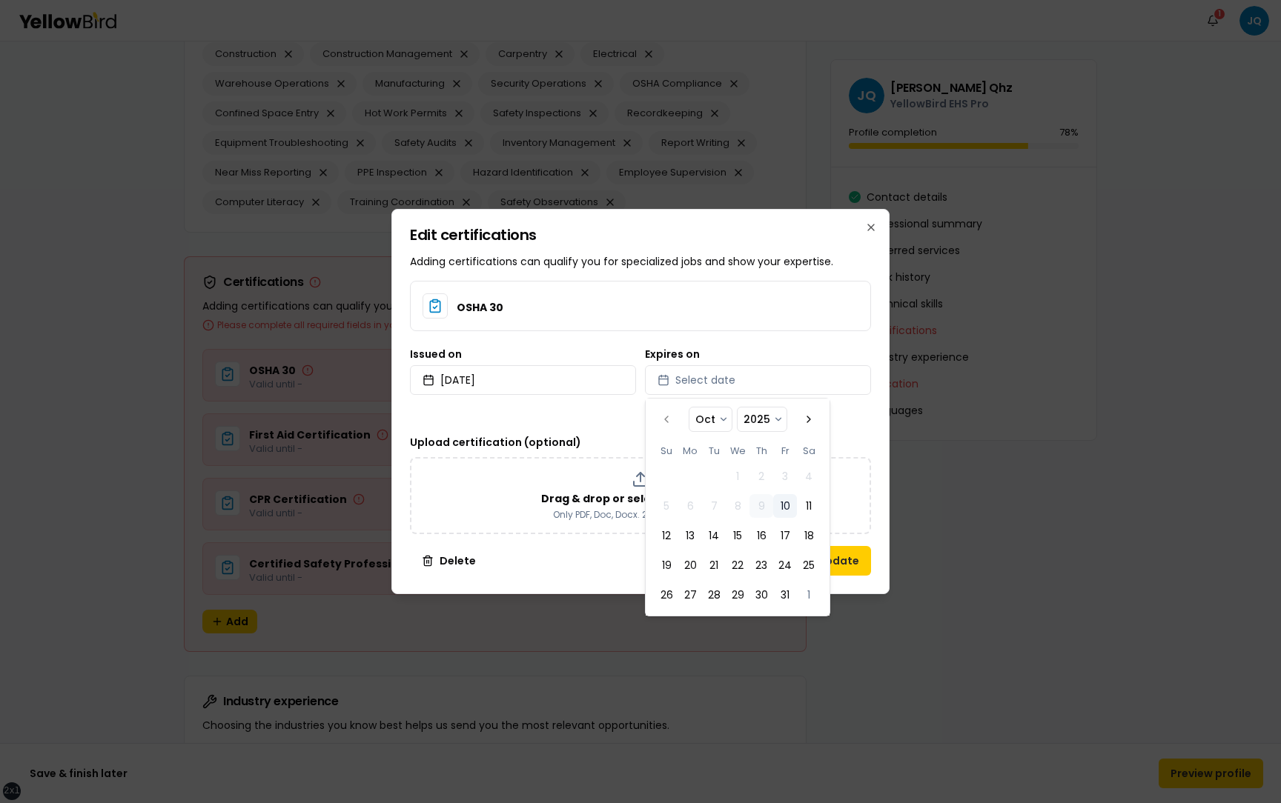
click at [784, 508] on button "10" at bounding box center [785, 506] width 24 height 24
select select "*"
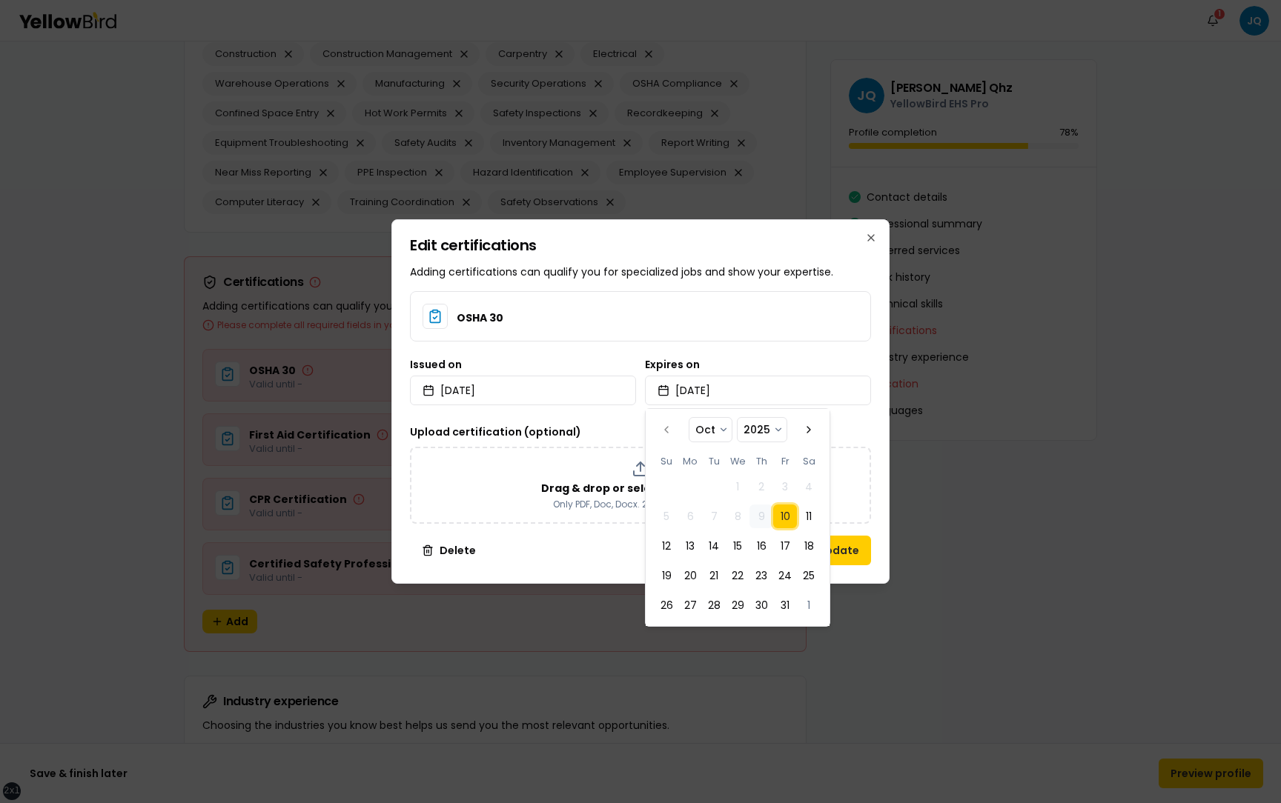
click at [874, 509] on div "Edit certifications Adding certifications can qualify you for specialized jobs …" at bounding box center [640, 401] width 498 height 365
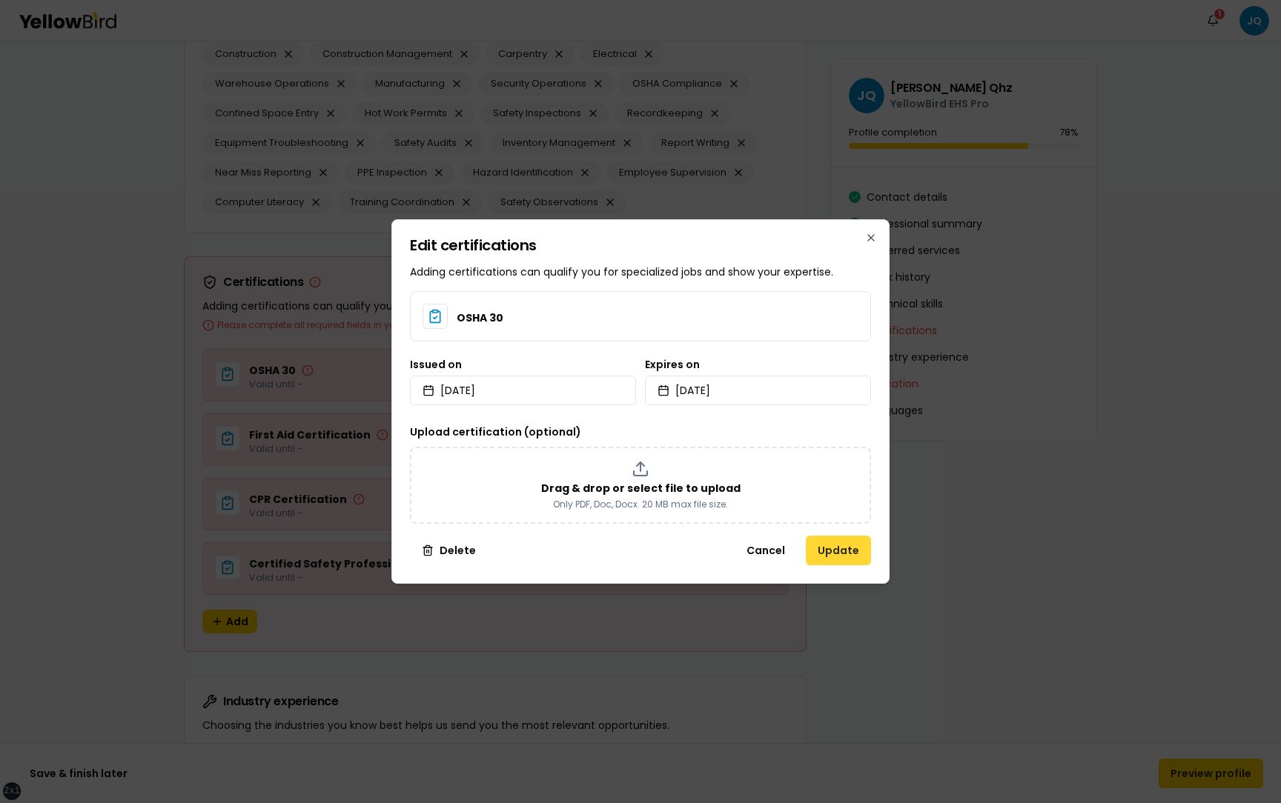
click at [856, 545] on button "Update" at bounding box center [838, 551] width 65 height 30
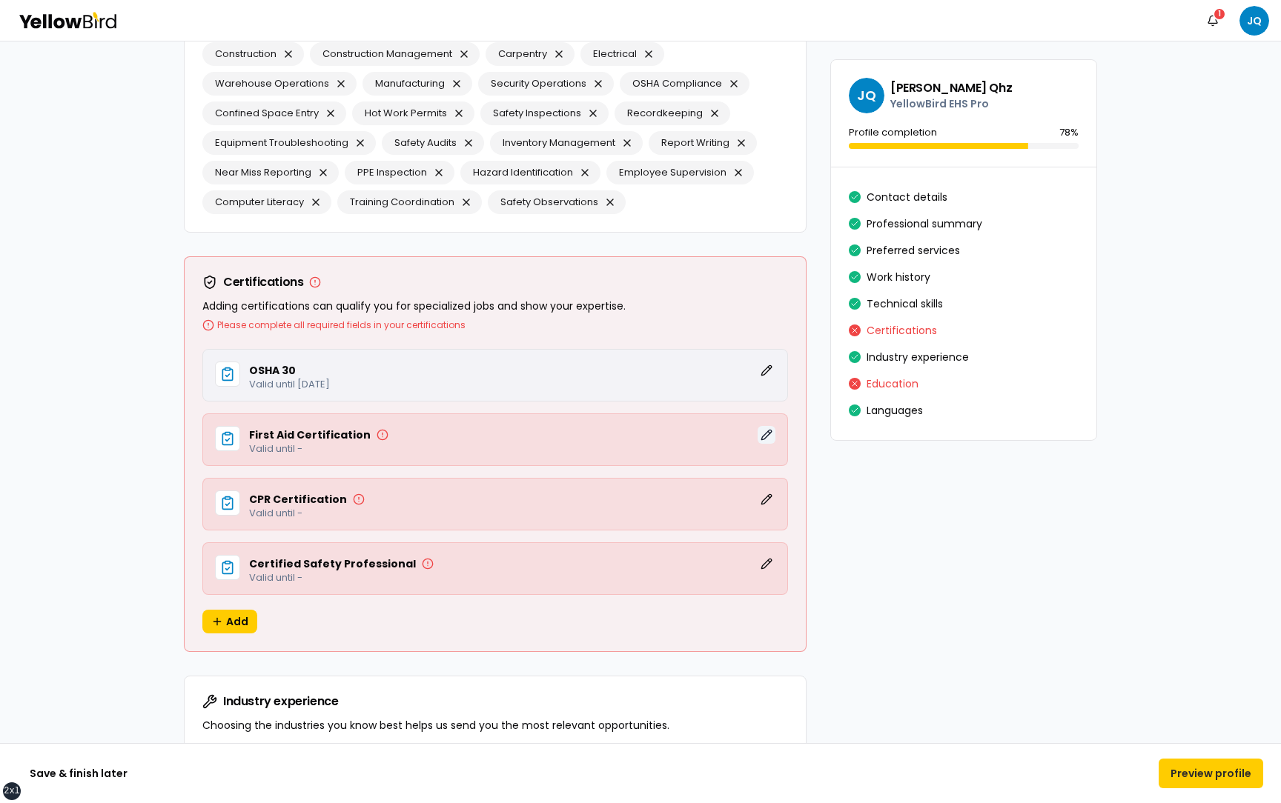
click at [757, 431] on button "Edit" at bounding box center [766, 435] width 18 height 18
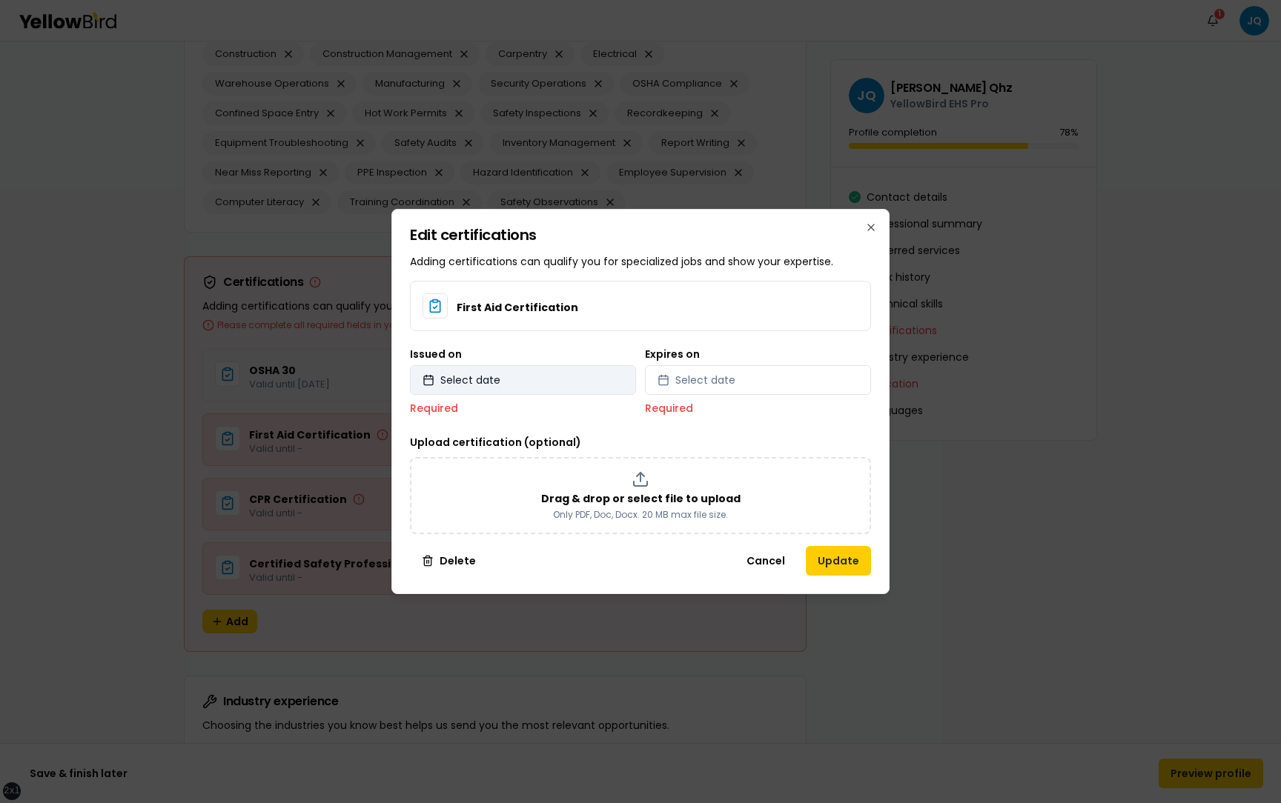
click at [540, 388] on button "Select date" at bounding box center [523, 380] width 226 height 30
select select "*"
select select "****"
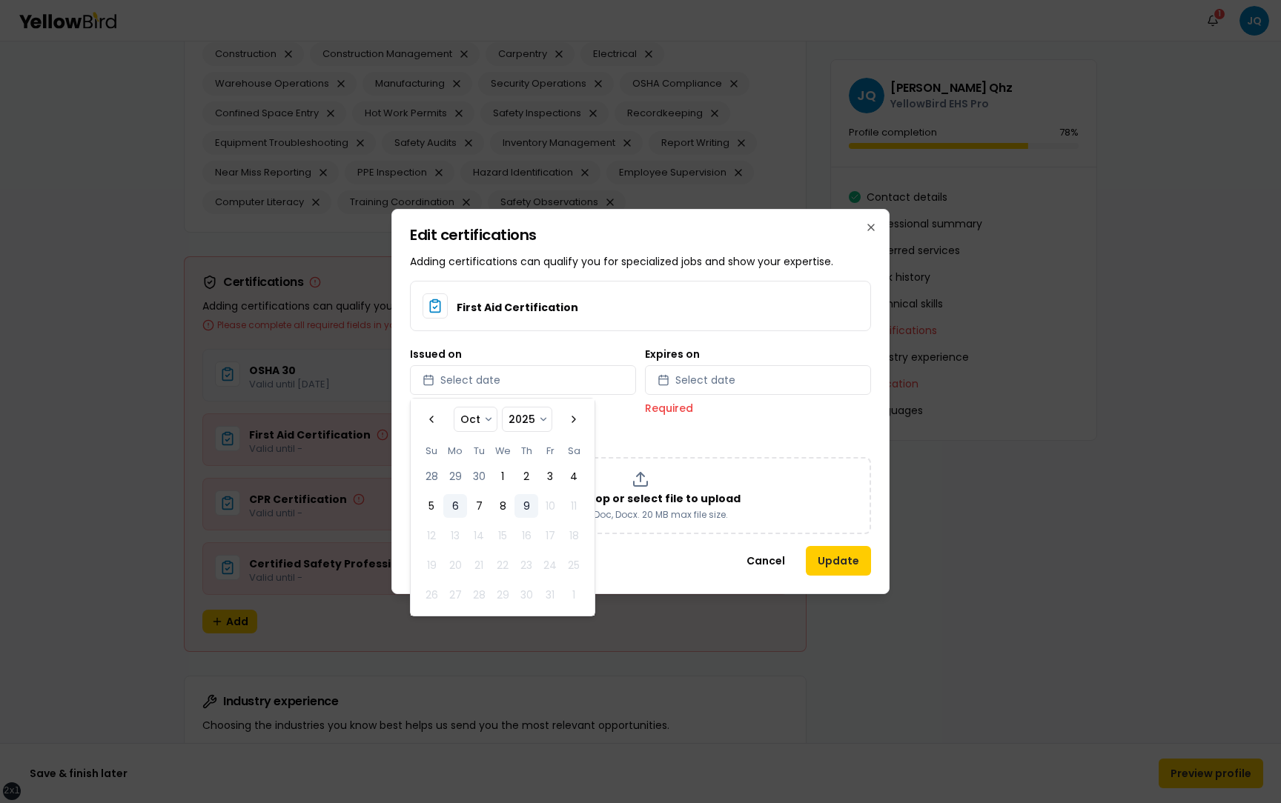
click at [465, 508] on button "6" at bounding box center [455, 506] width 24 height 24
select select "*"
select select "****"
click at [712, 382] on span "Select date" at bounding box center [705, 380] width 60 height 15
select select "*"
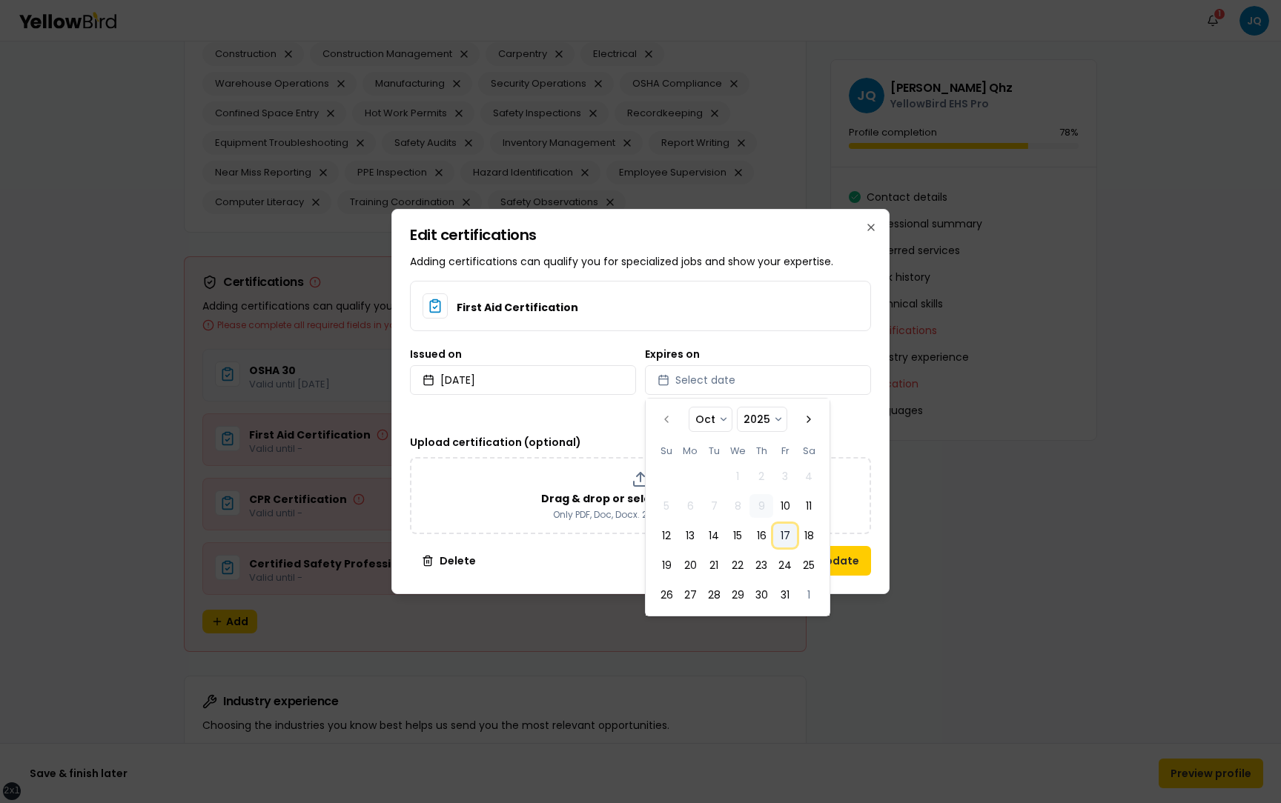
click at [792, 535] on button "17" at bounding box center [785, 536] width 24 height 24
select select "*"
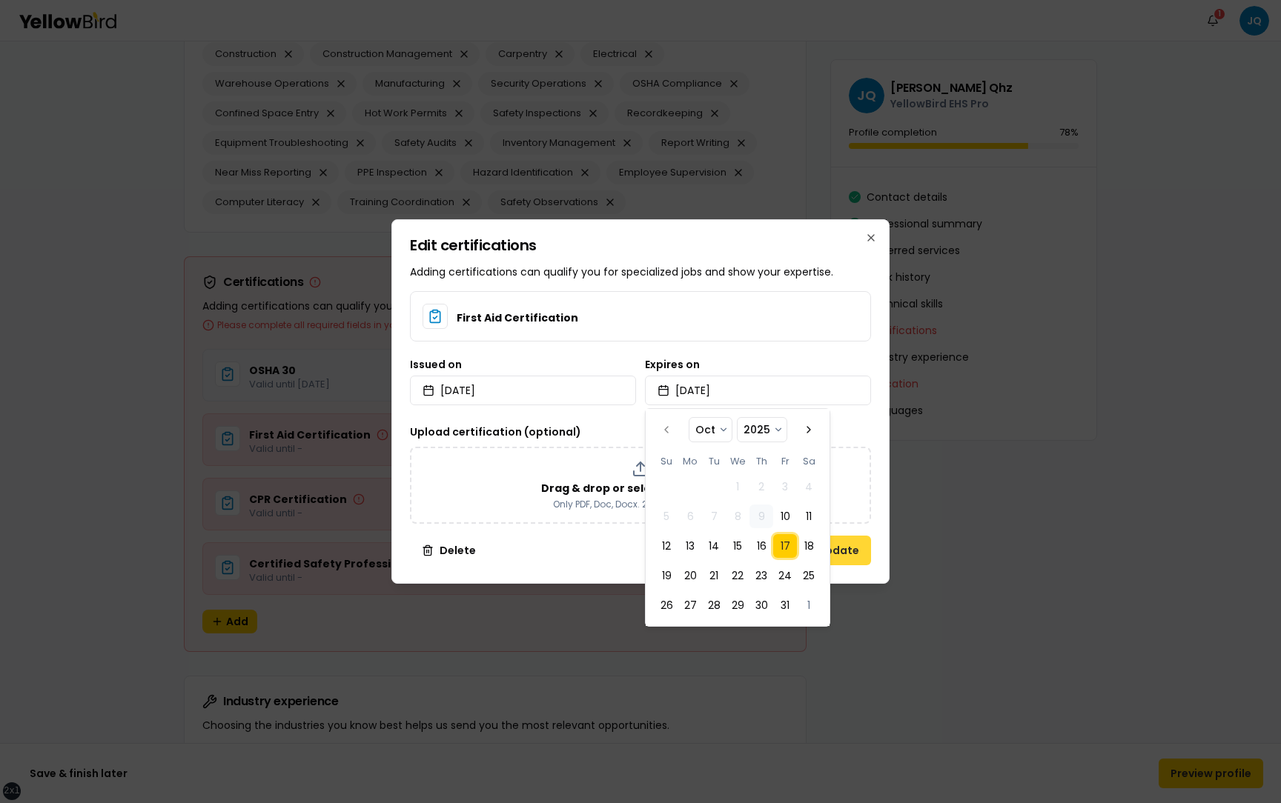
click at [841, 547] on button "Update" at bounding box center [838, 551] width 65 height 30
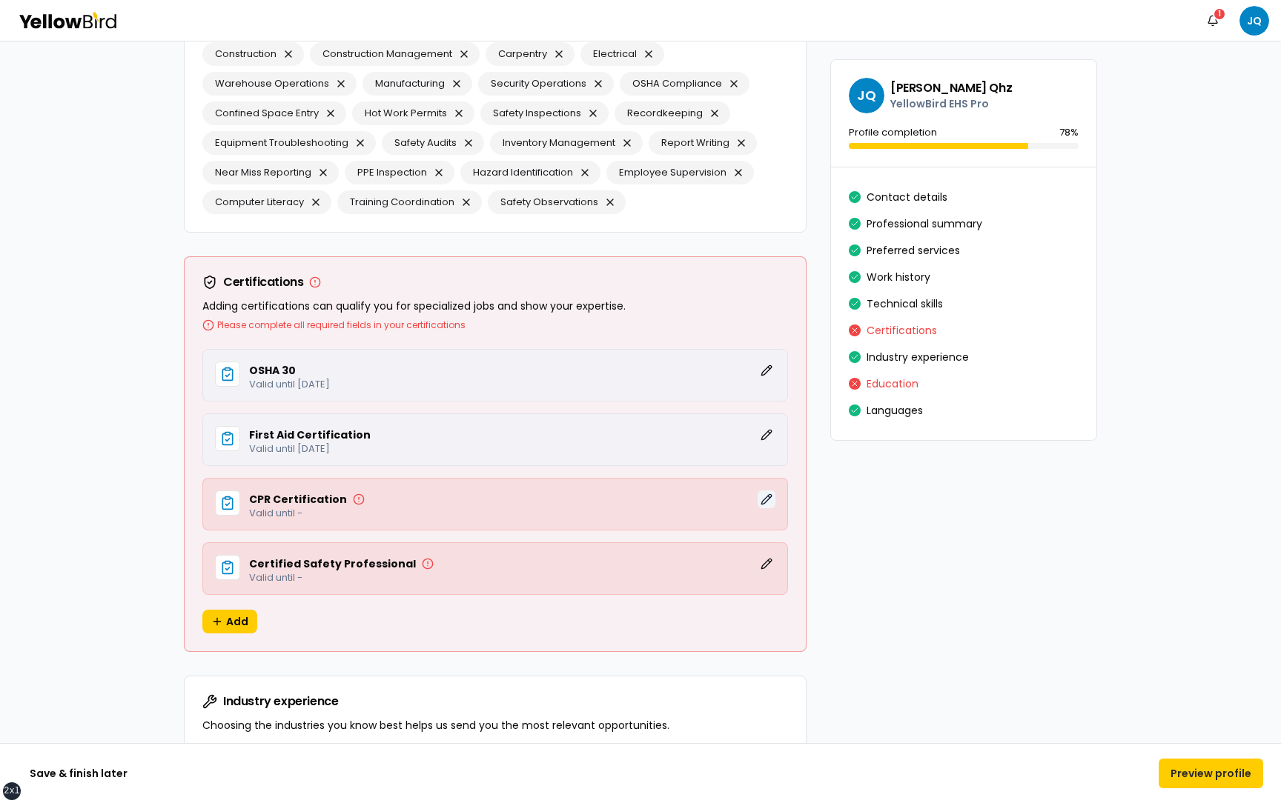
click at [766, 497] on button "Edit" at bounding box center [766, 500] width 18 height 18
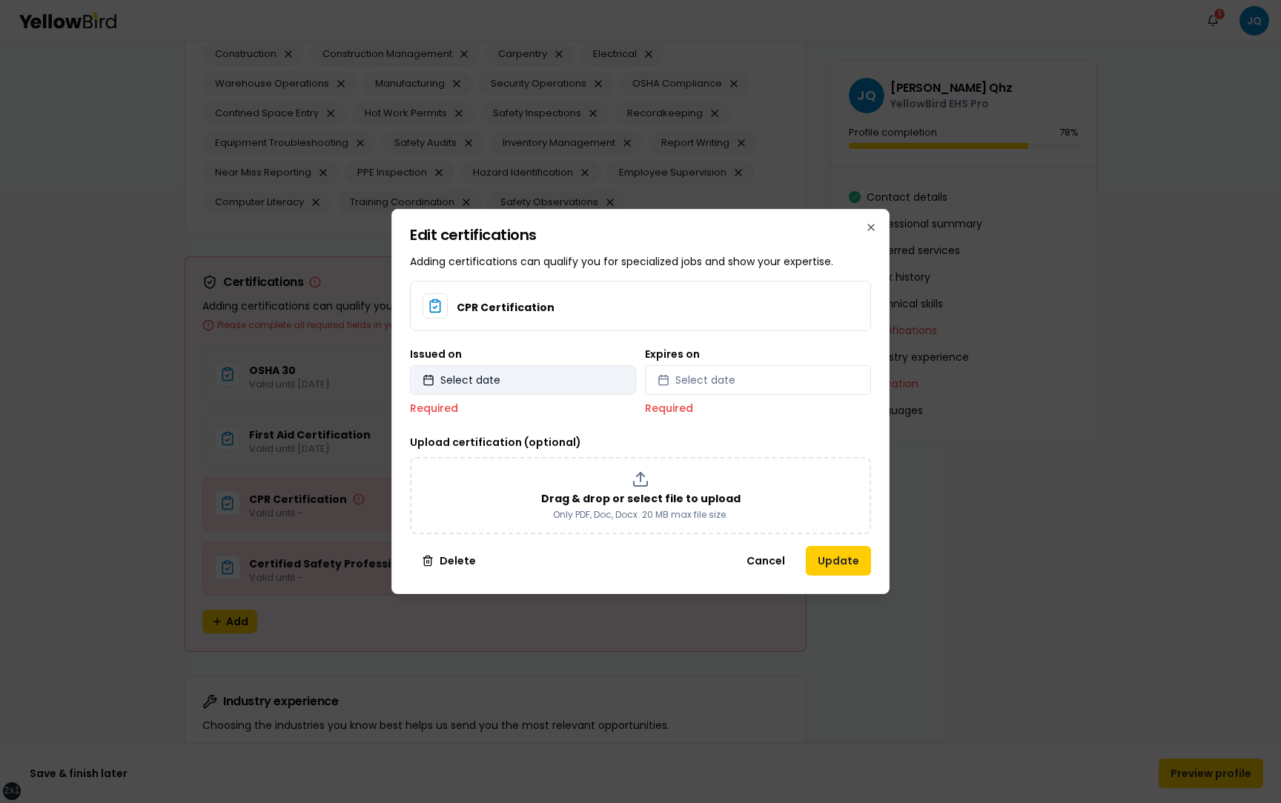
click at [513, 379] on button "Select date" at bounding box center [523, 380] width 226 height 30
select select "*"
select select "****"
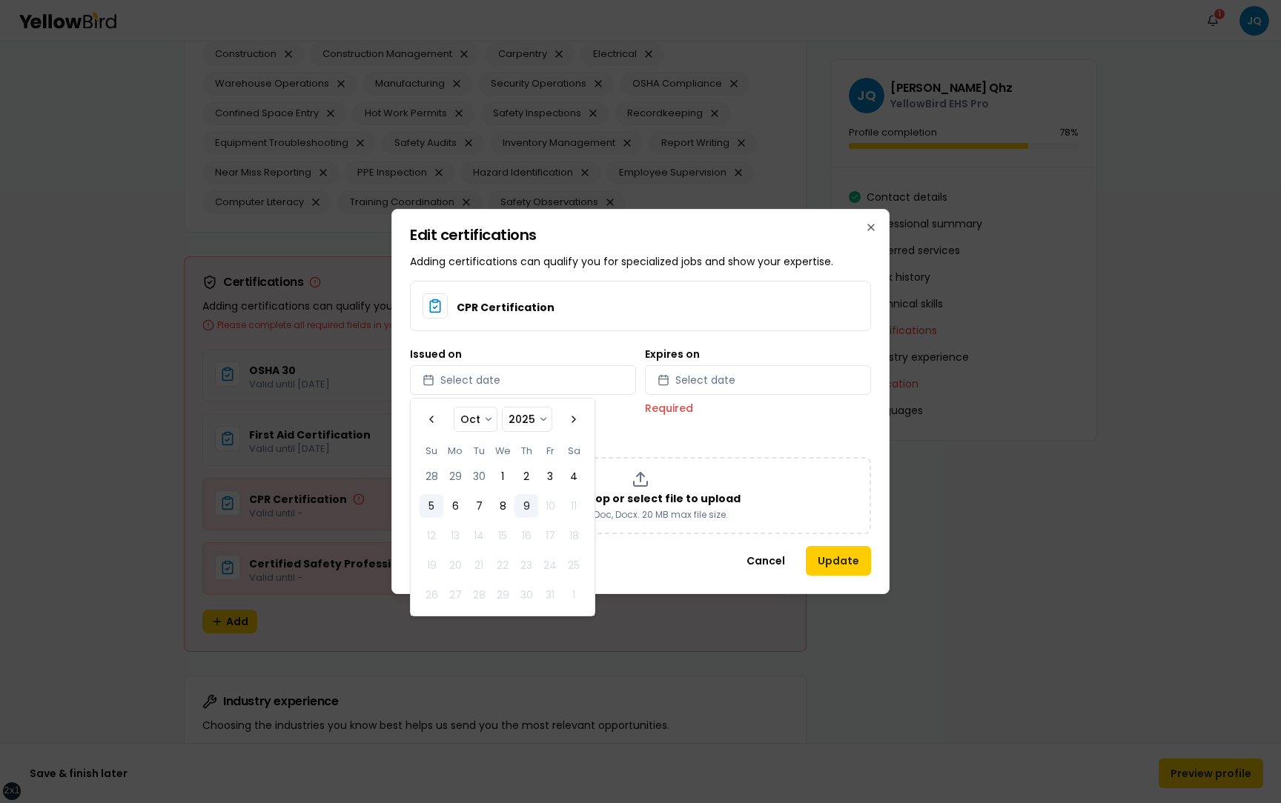
click at [436, 514] on button "5" at bounding box center [431, 506] width 24 height 24
select select "*"
select select "****"
click at [769, 381] on button "Select date" at bounding box center [758, 380] width 226 height 30
select select "*"
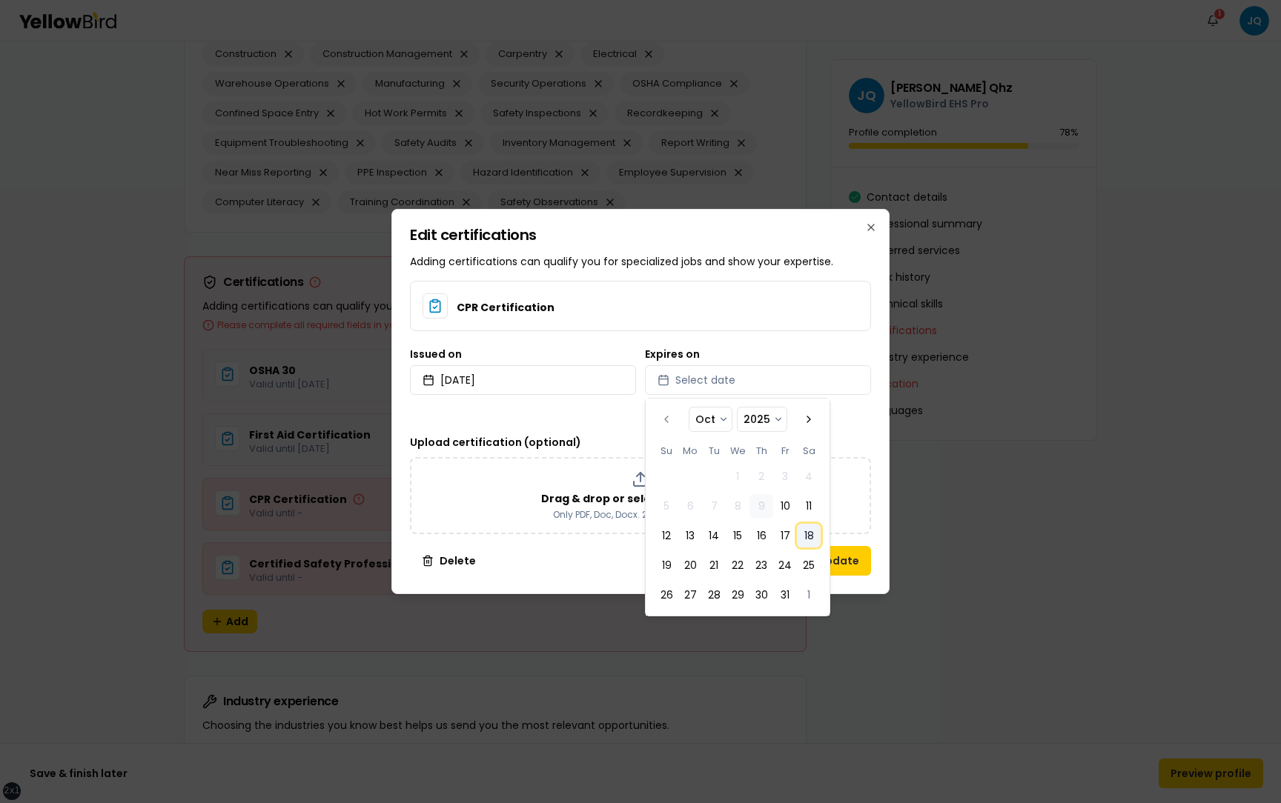
click at [800, 543] on button "18" at bounding box center [809, 536] width 24 height 24
select select "*"
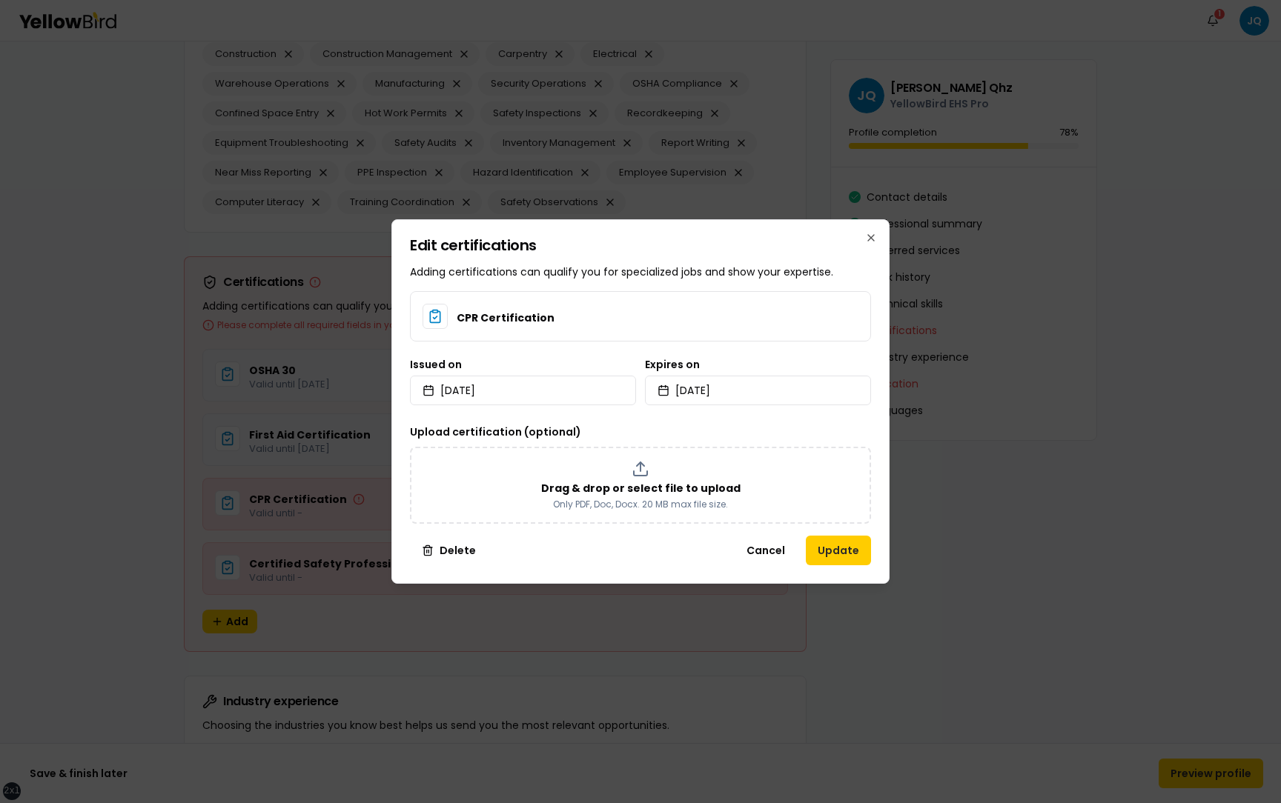
click at [875, 551] on div "Edit certifications Adding certifications can qualify you for specialized jobs …" at bounding box center [640, 401] width 498 height 365
click at [856, 551] on button "Update" at bounding box center [838, 551] width 65 height 30
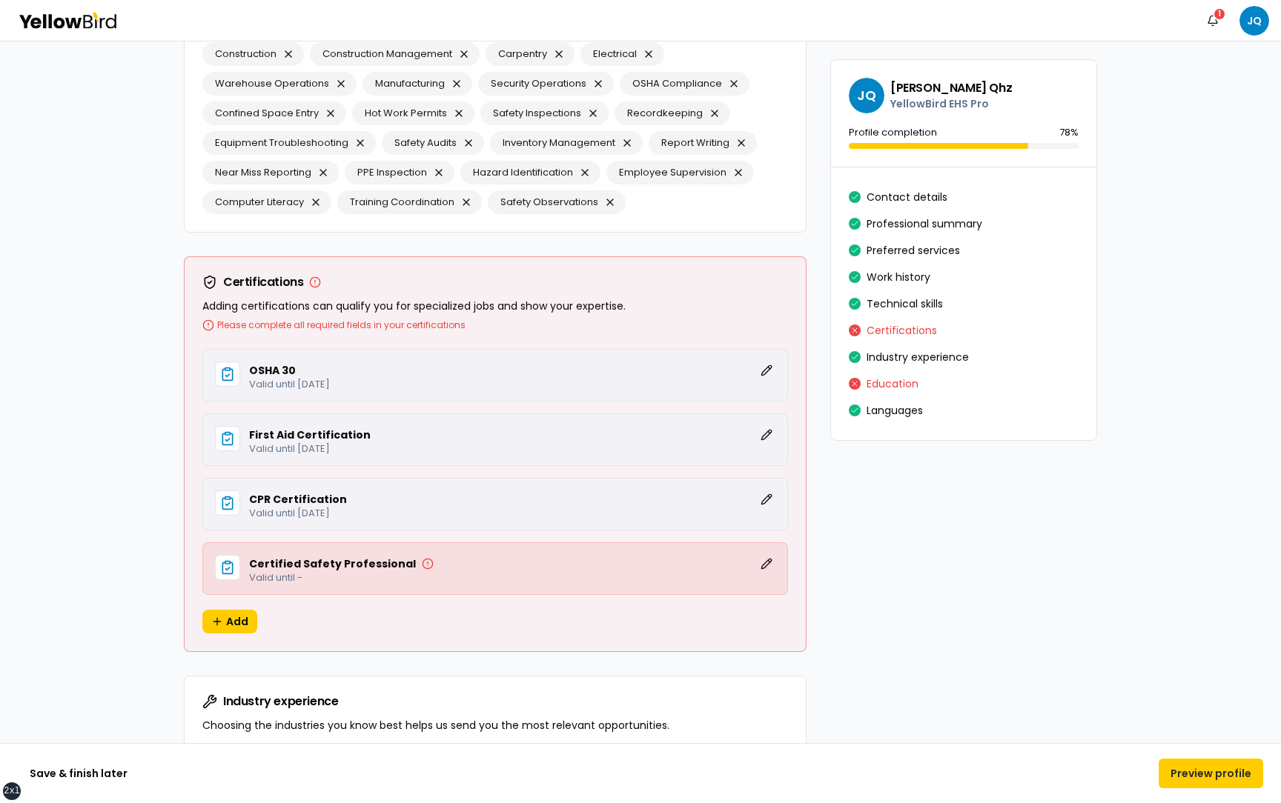
click at [753, 560] on div "Certified Safety Professional Edit" at bounding box center [512, 564] width 526 height 18
click at [766, 560] on button "Edit" at bounding box center [766, 564] width 18 height 18
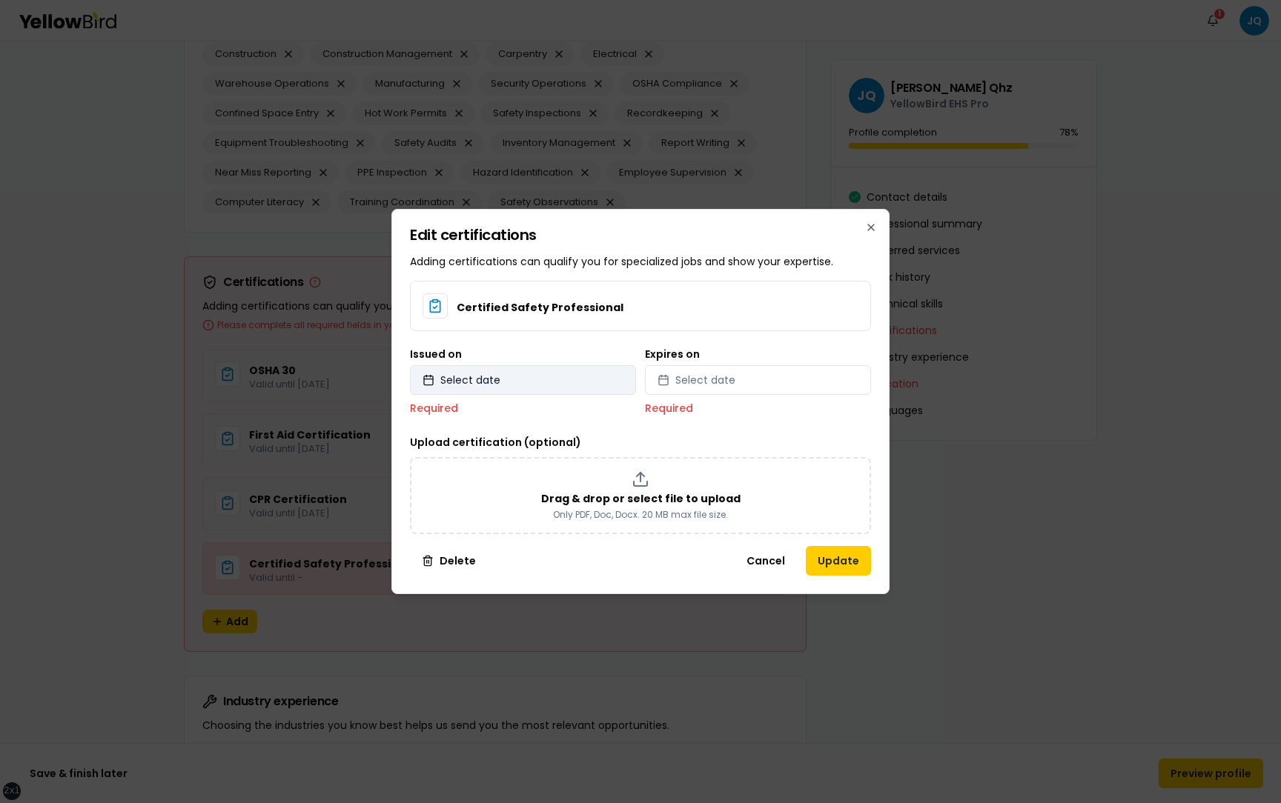
click at [517, 385] on button "Select date" at bounding box center [523, 380] width 226 height 30
select select "*"
select select "****"
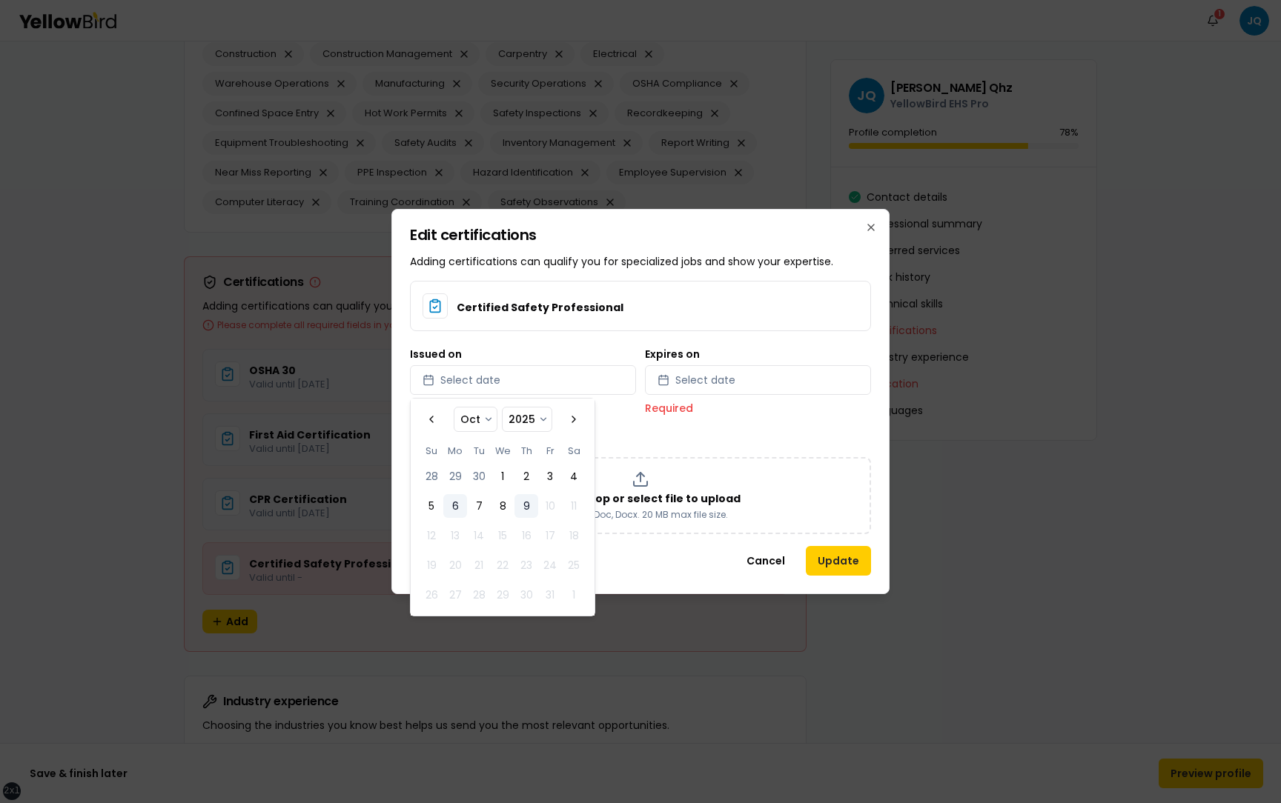
click at [448, 506] on button "6" at bounding box center [455, 506] width 24 height 24
select select "*"
select select "****"
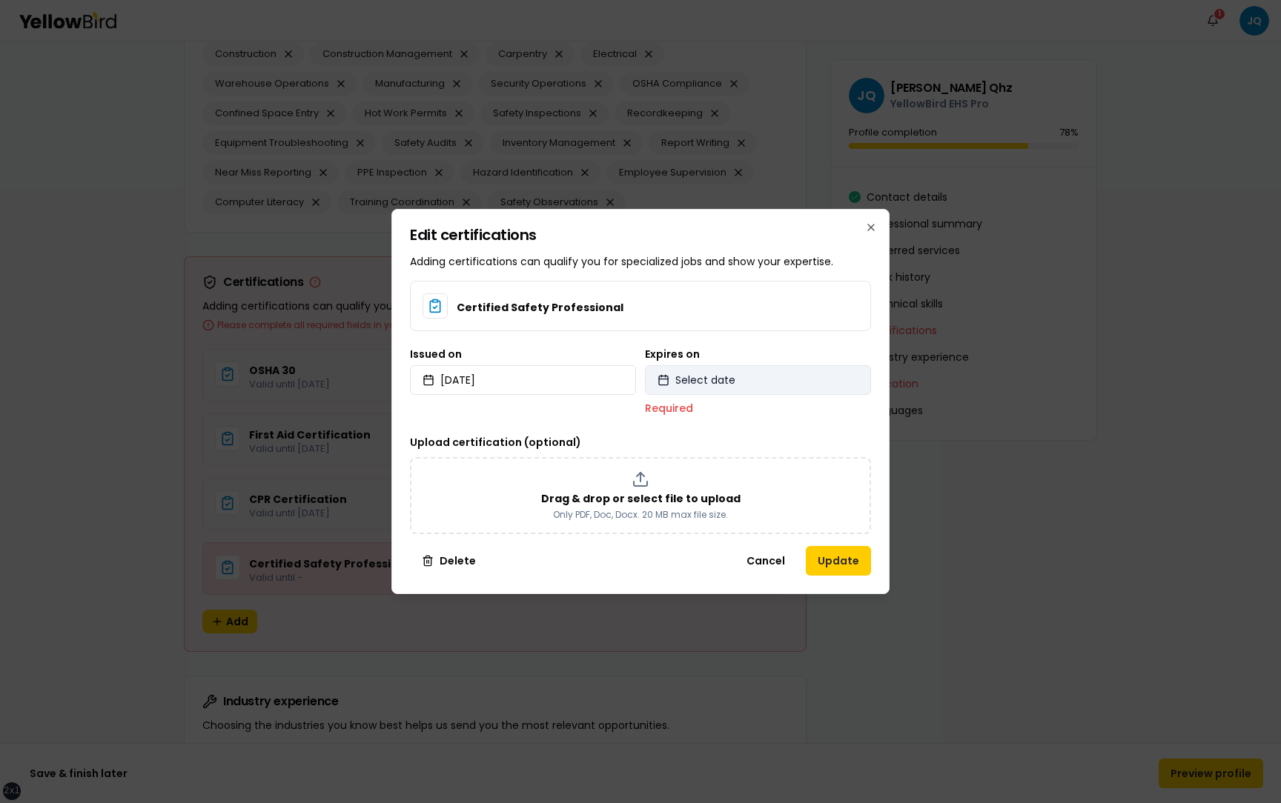
click at [706, 386] on span "Select date" at bounding box center [705, 380] width 60 height 15
select select "*"
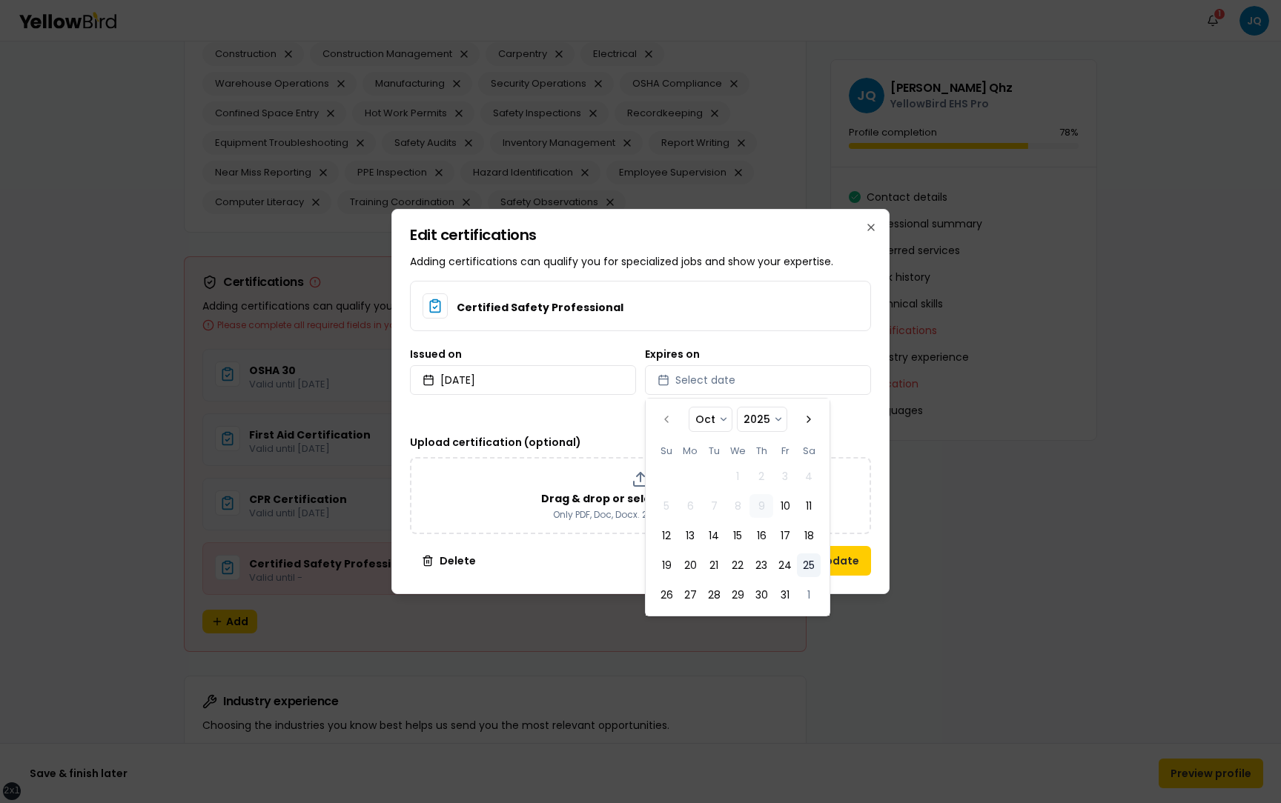
click at [809, 558] on button "25" at bounding box center [809, 566] width 24 height 24
select select "*"
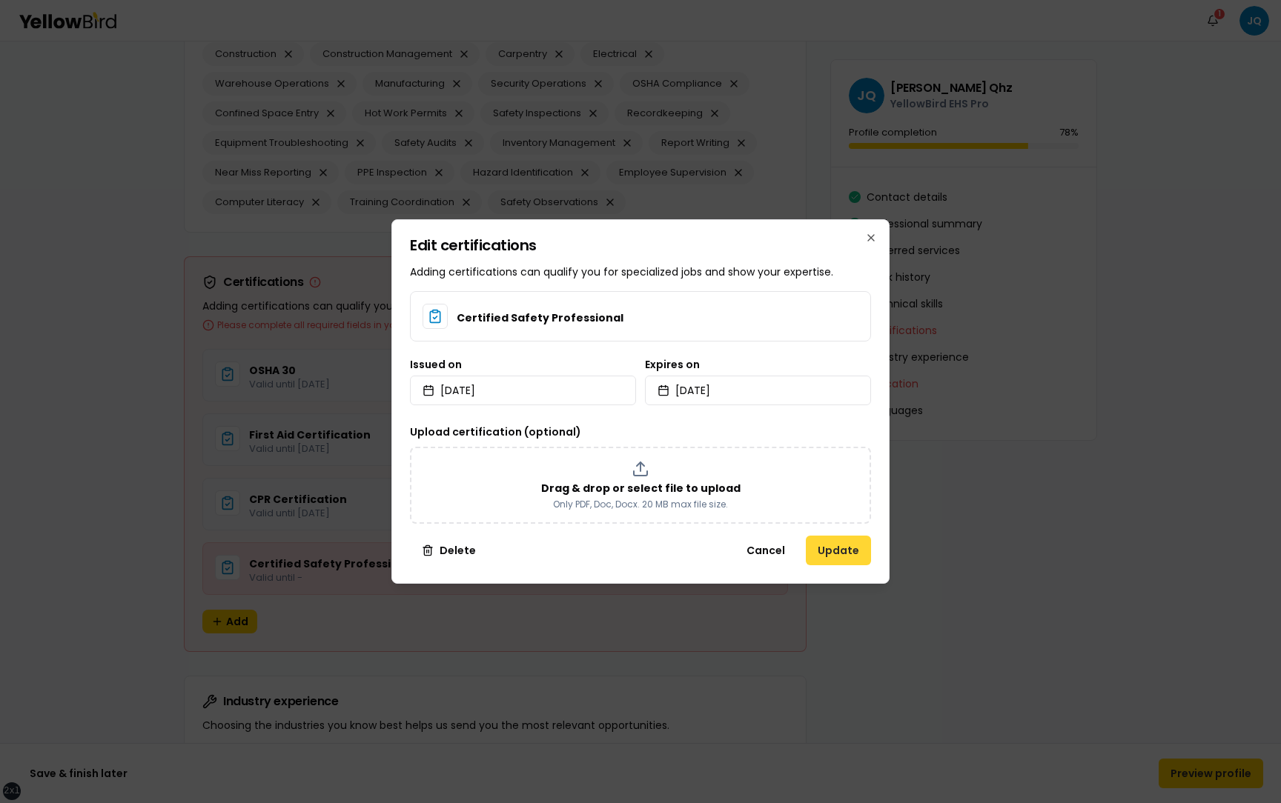
click at [852, 556] on button "Update" at bounding box center [838, 551] width 65 height 30
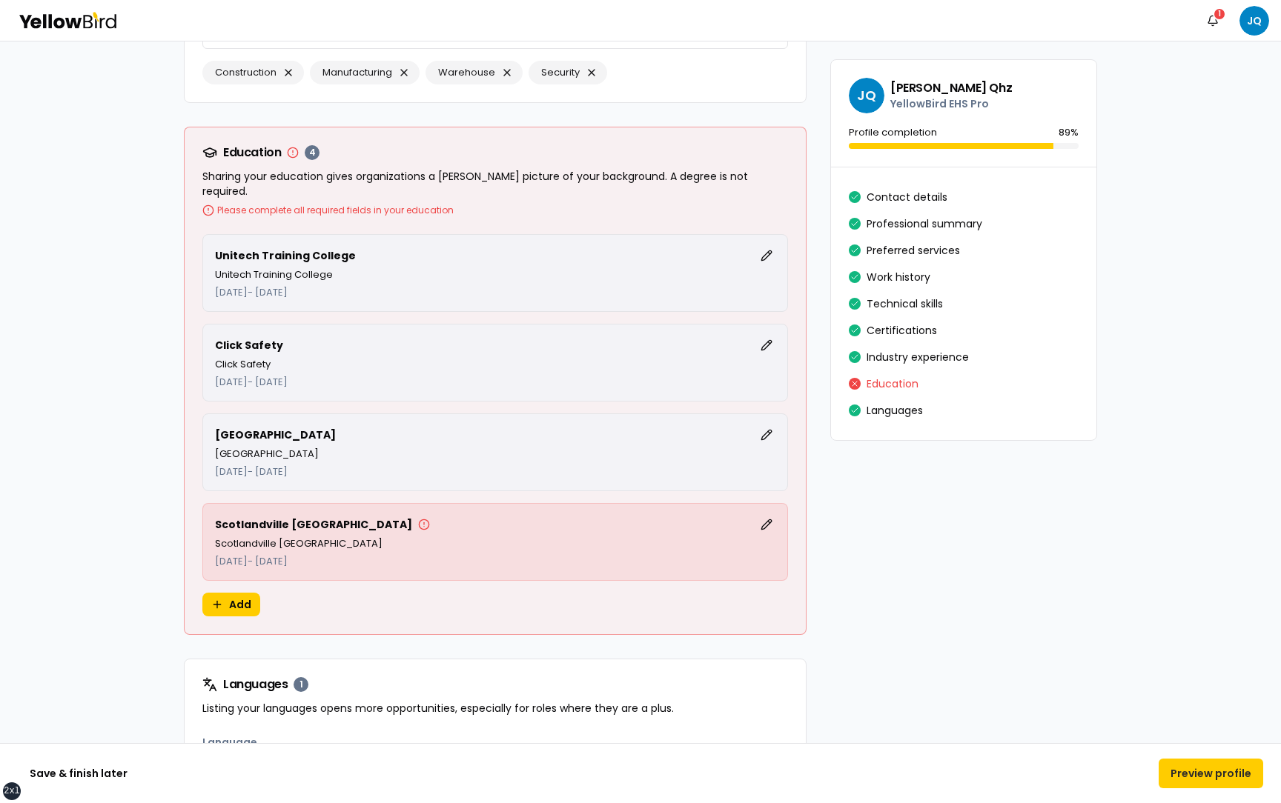
scroll to position [3675, 0]
click at [767, 517] on button "Edit" at bounding box center [766, 524] width 18 height 18
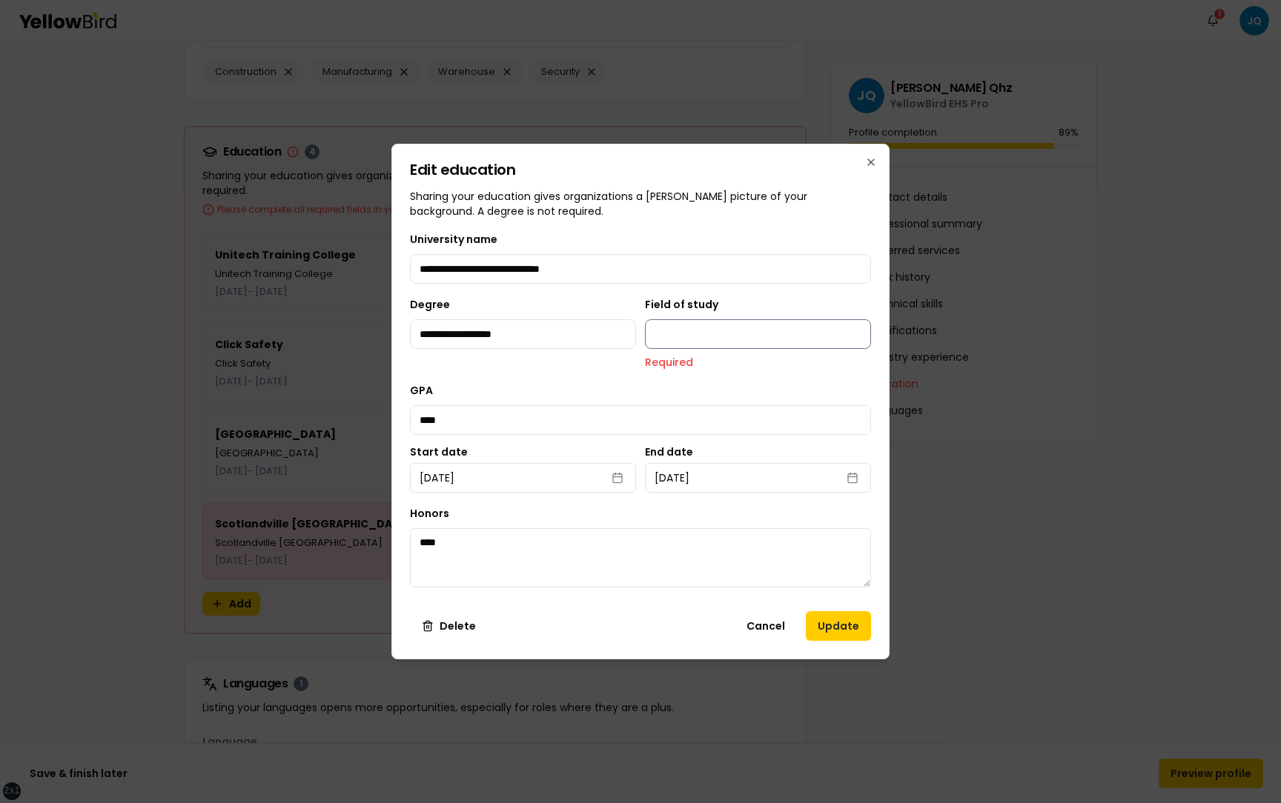
click at [701, 328] on input "Field of study" at bounding box center [758, 334] width 226 height 30
type input "**********"
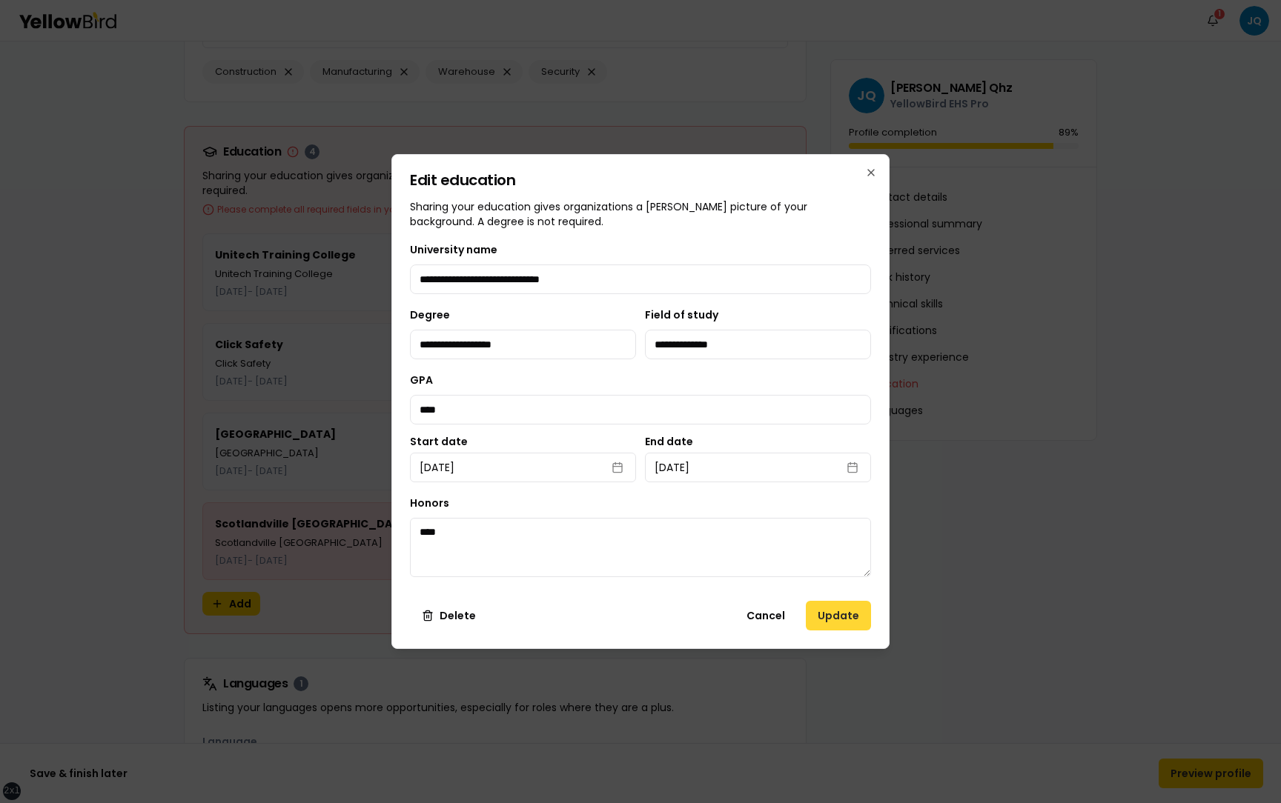
click at [829, 620] on button "Update" at bounding box center [838, 616] width 65 height 30
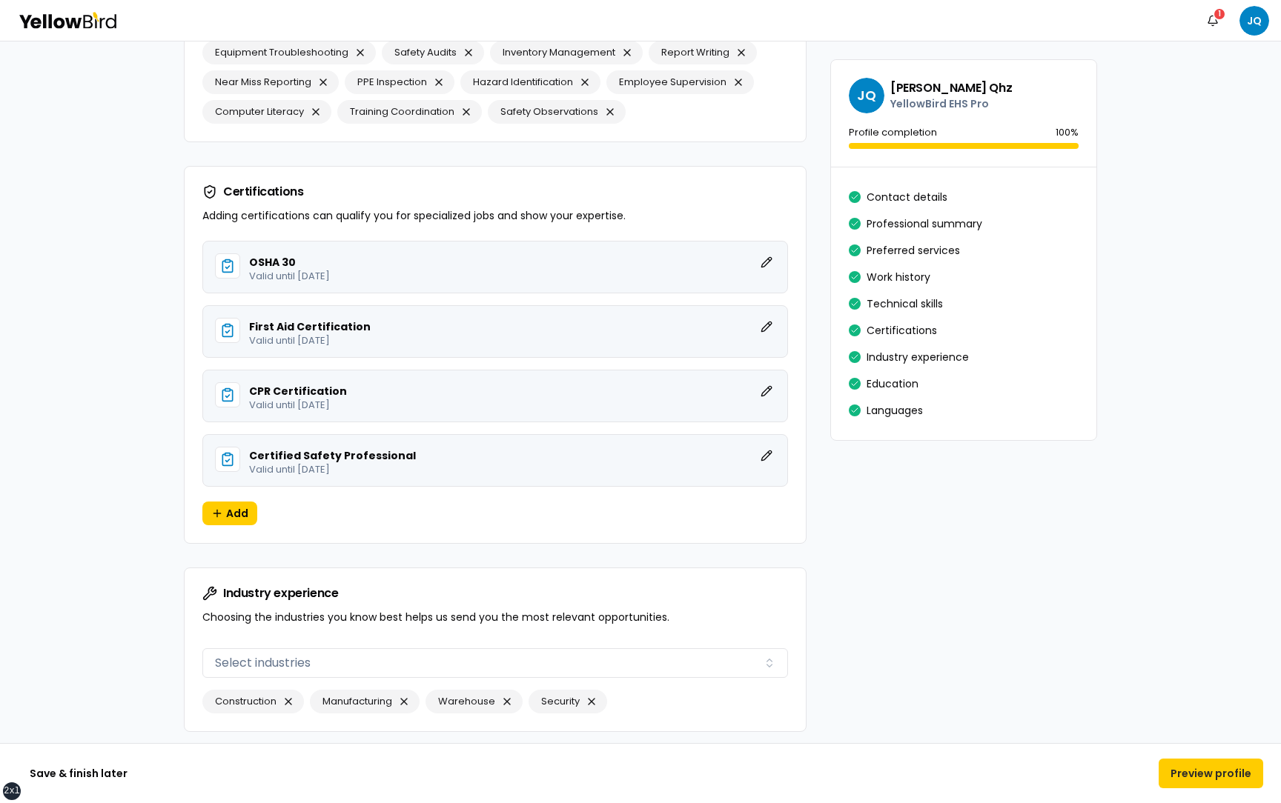
scroll to position [2973, 0]
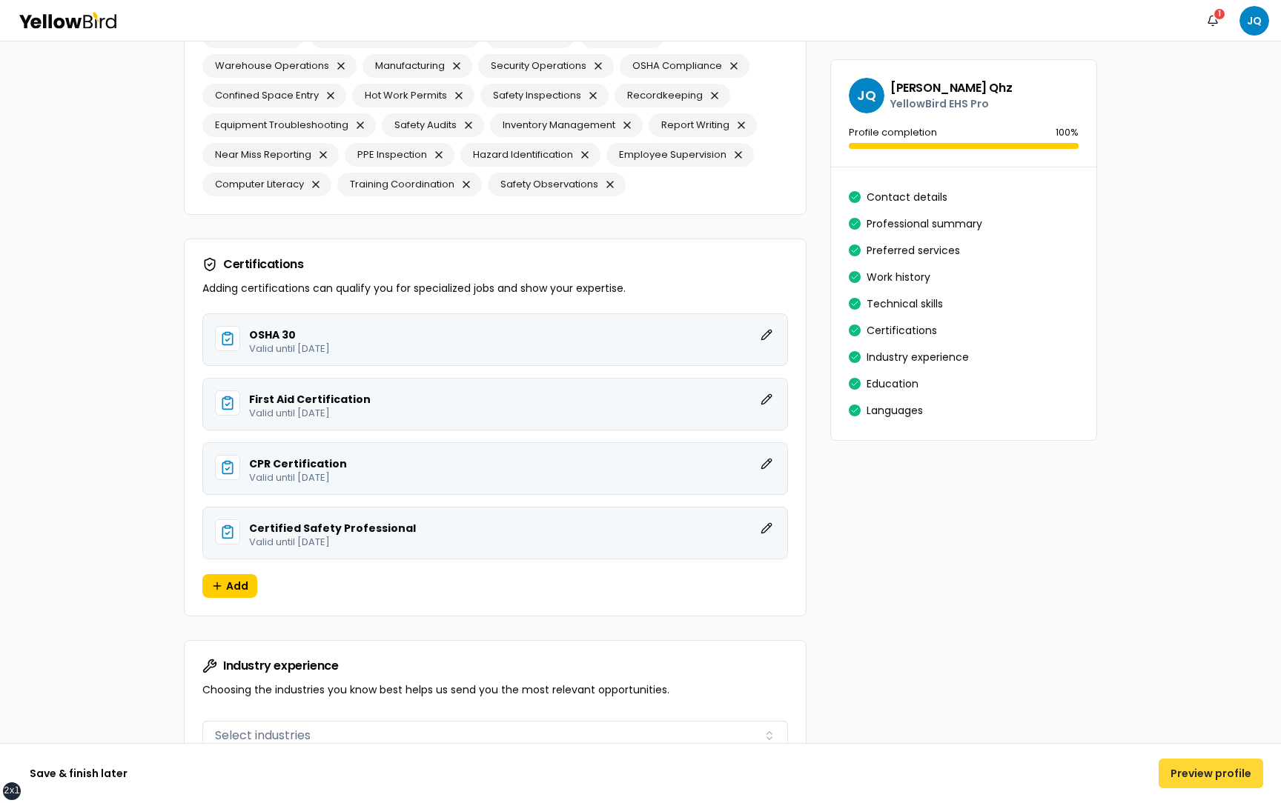
click at [1213, 772] on button "Preview profile" at bounding box center [1210, 774] width 105 height 30
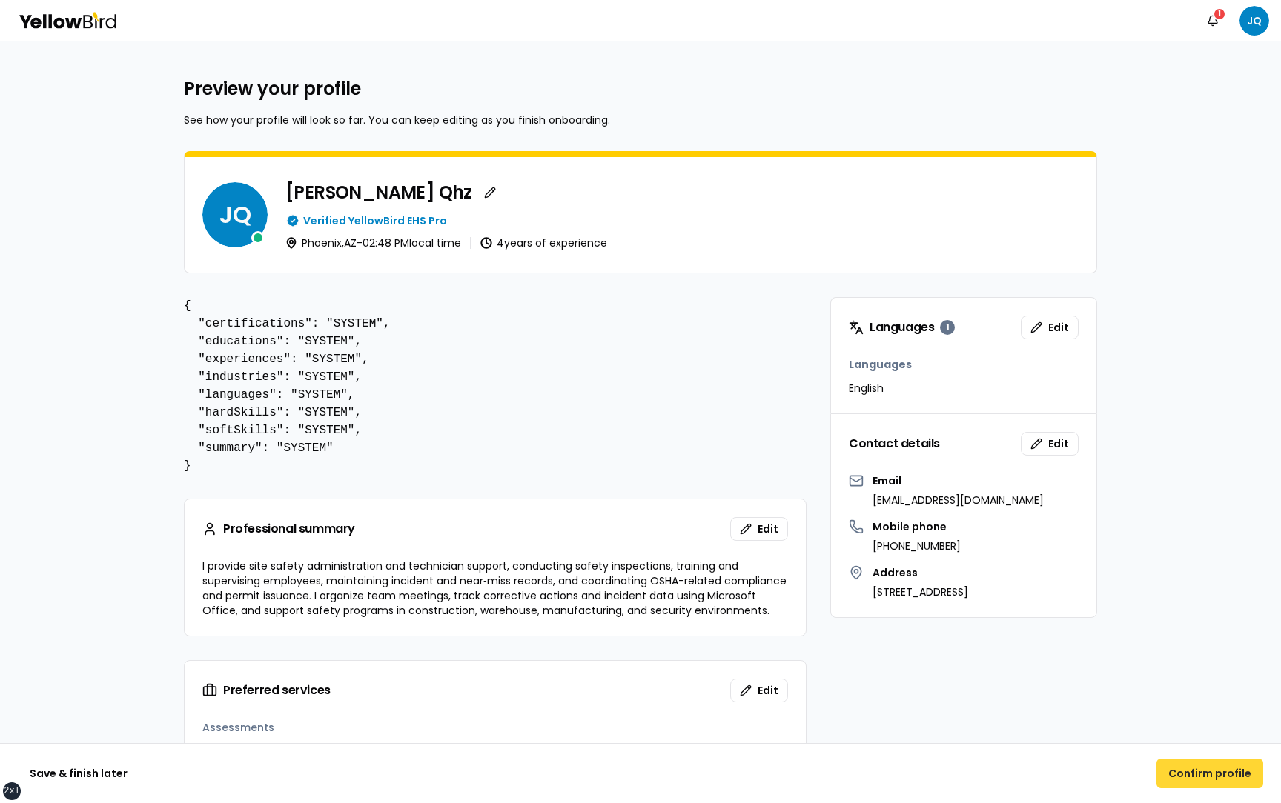
click at [1193, 769] on button "Confirm profile" at bounding box center [1209, 774] width 107 height 30
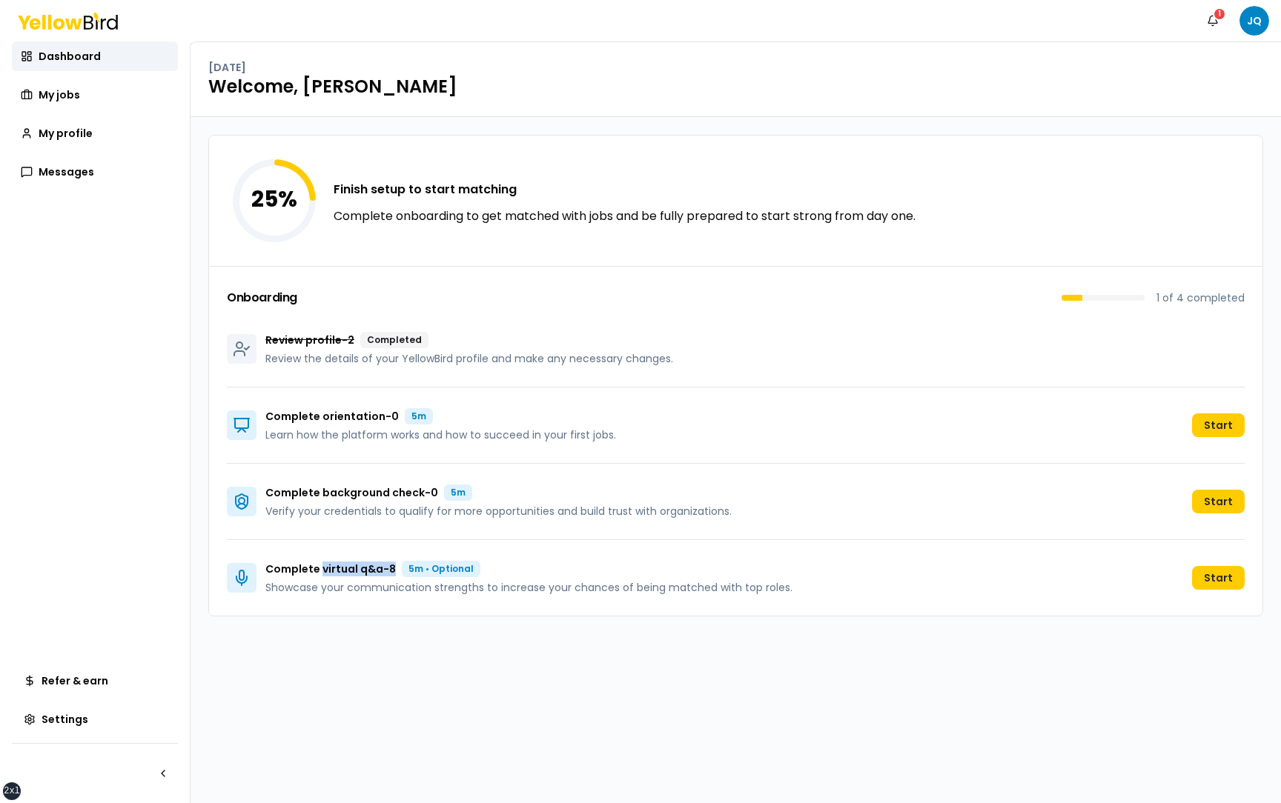
drag, startPoint x: 322, startPoint y: 572, endPoint x: 397, endPoint y: 569, distance: 74.2
click at [397, 570] on div "Complete virtual q&a - 8 5m • Optional" at bounding box center [528, 569] width 527 height 16
click at [919, 667] on div "25 % Finish setup to start matching Complete onboarding to get matched with job…" at bounding box center [735, 460] width 1090 height 686
click at [1218, 574] on button "Start" at bounding box center [1218, 578] width 53 height 24
drag, startPoint x: 397, startPoint y: 571, endPoint x: 266, endPoint y: 570, distance: 130.5
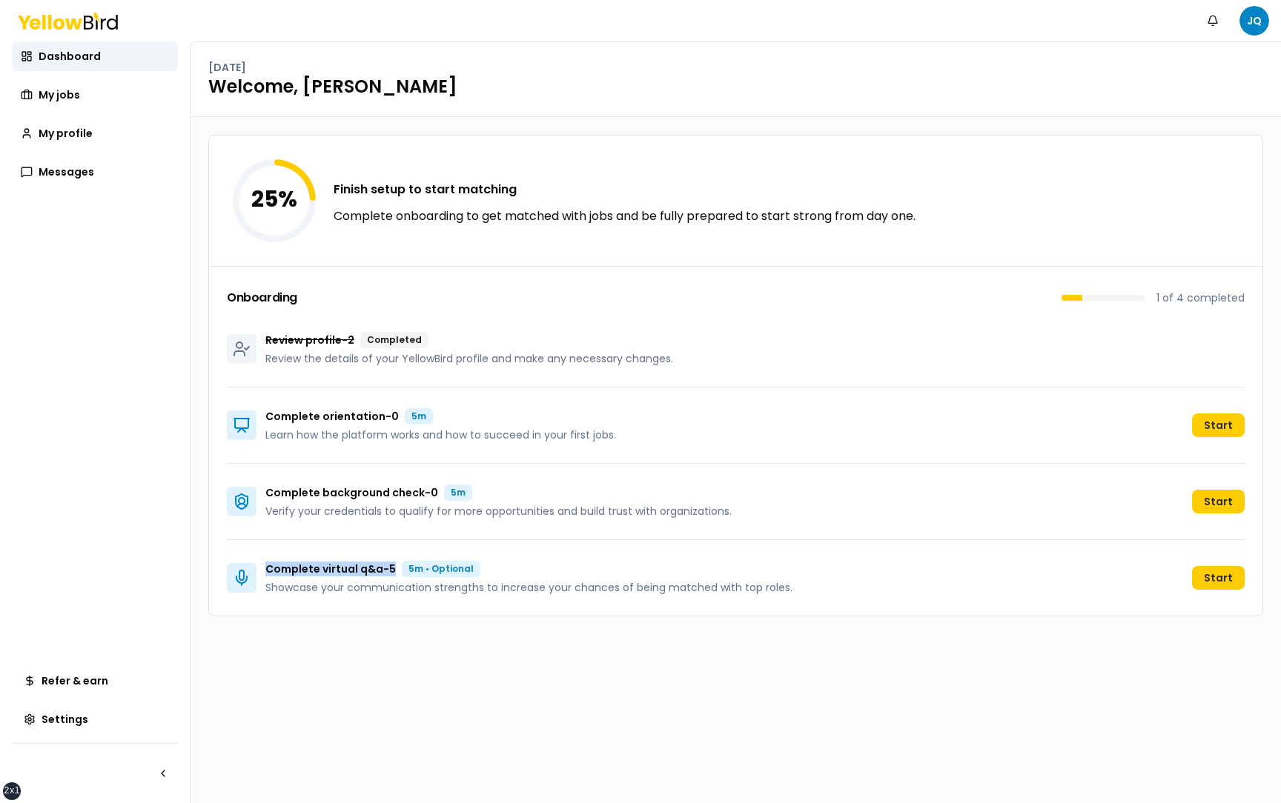
click at [266, 570] on div "Complete virtual q&a - 5 5m • Optional" at bounding box center [528, 569] width 527 height 16
click at [395, 571] on p "Complete virtual q&a - 5" at bounding box center [330, 569] width 130 height 15
drag, startPoint x: 396, startPoint y: 571, endPoint x: 266, endPoint y: 570, distance: 129.7
click at [266, 570] on div "Complete virtual q&a - 5 5m • Optional" at bounding box center [528, 569] width 527 height 16
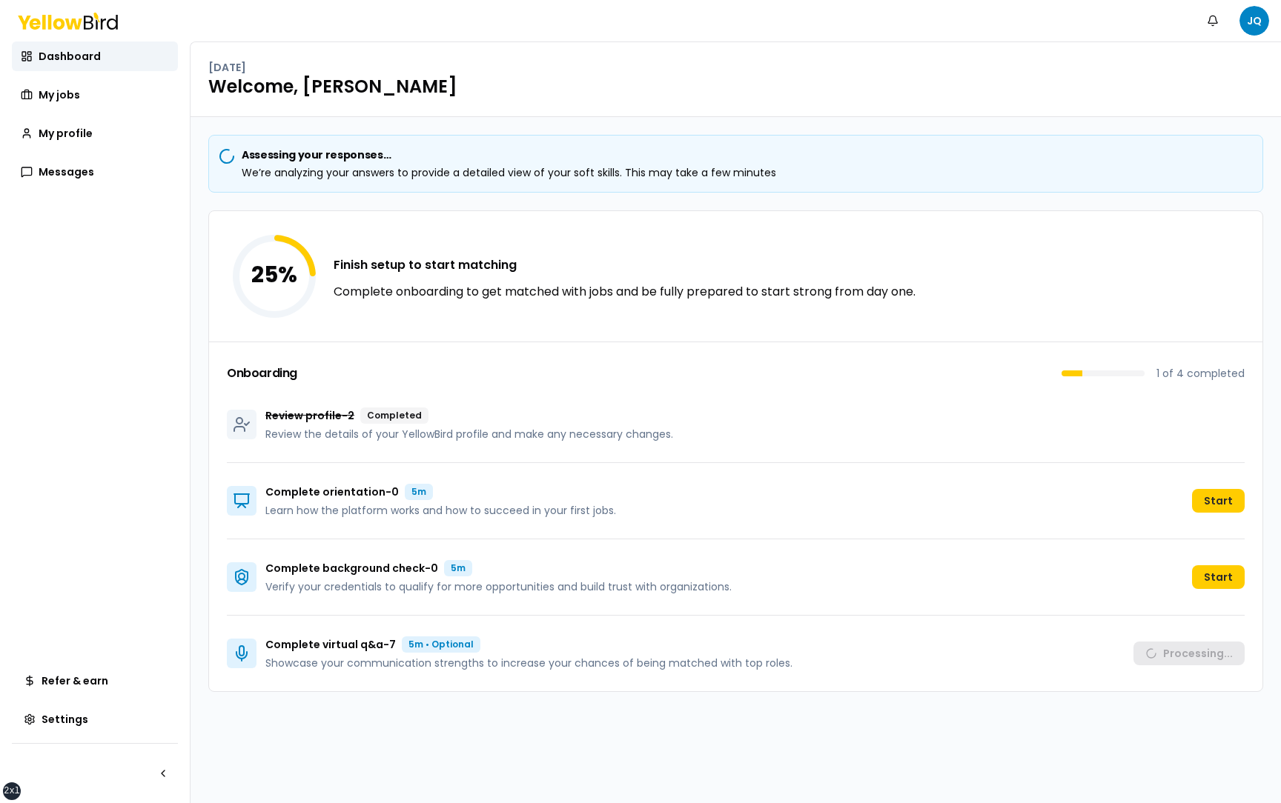
click at [797, 665] on div "Complete virtual q&a - 7 5m • Optional Showcase your communication strengths to…" at bounding box center [736, 654] width 1018 height 76
click at [756, 724] on div "Assessing your responses… We’re analyzing your answers to provide a detailed vi…" at bounding box center [735, 460] width 1090 height 686
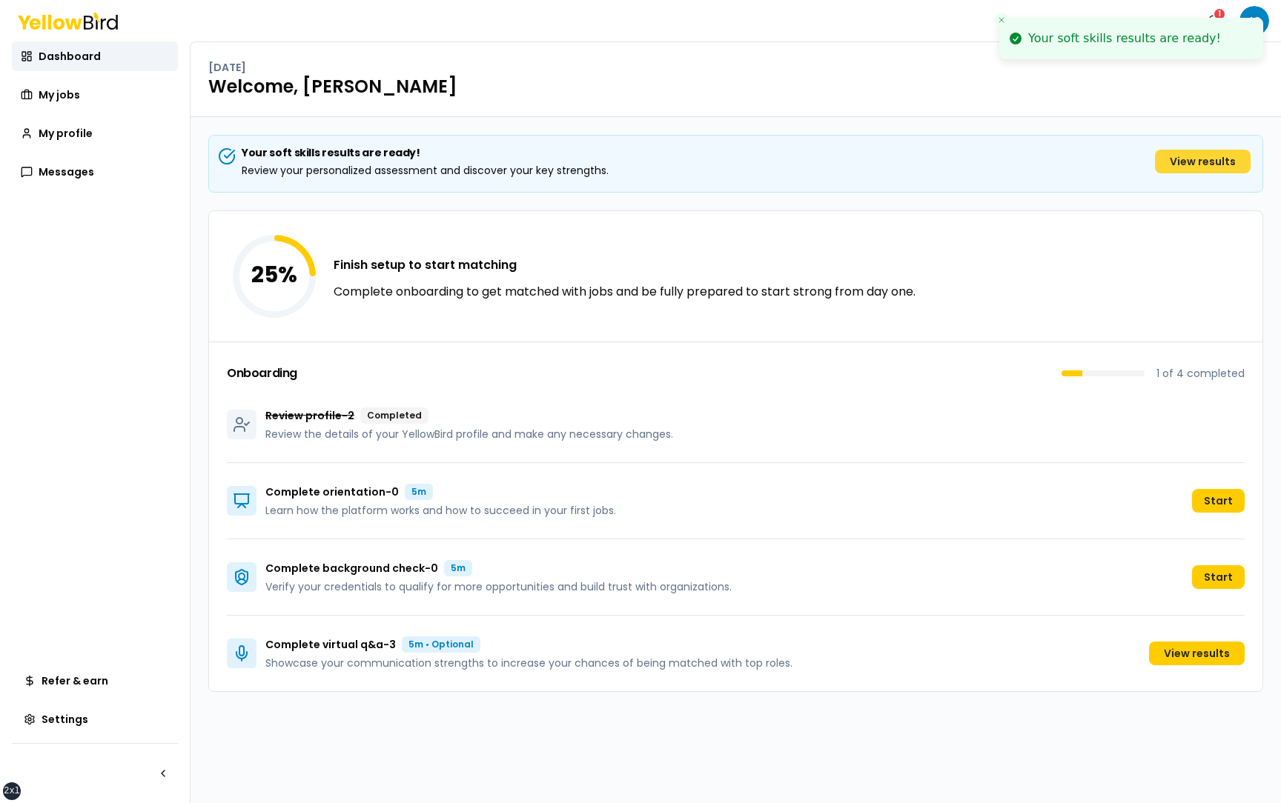
click at [1197, 162] on link "View results" at bounding box center [1203, 162] width 96 height 24
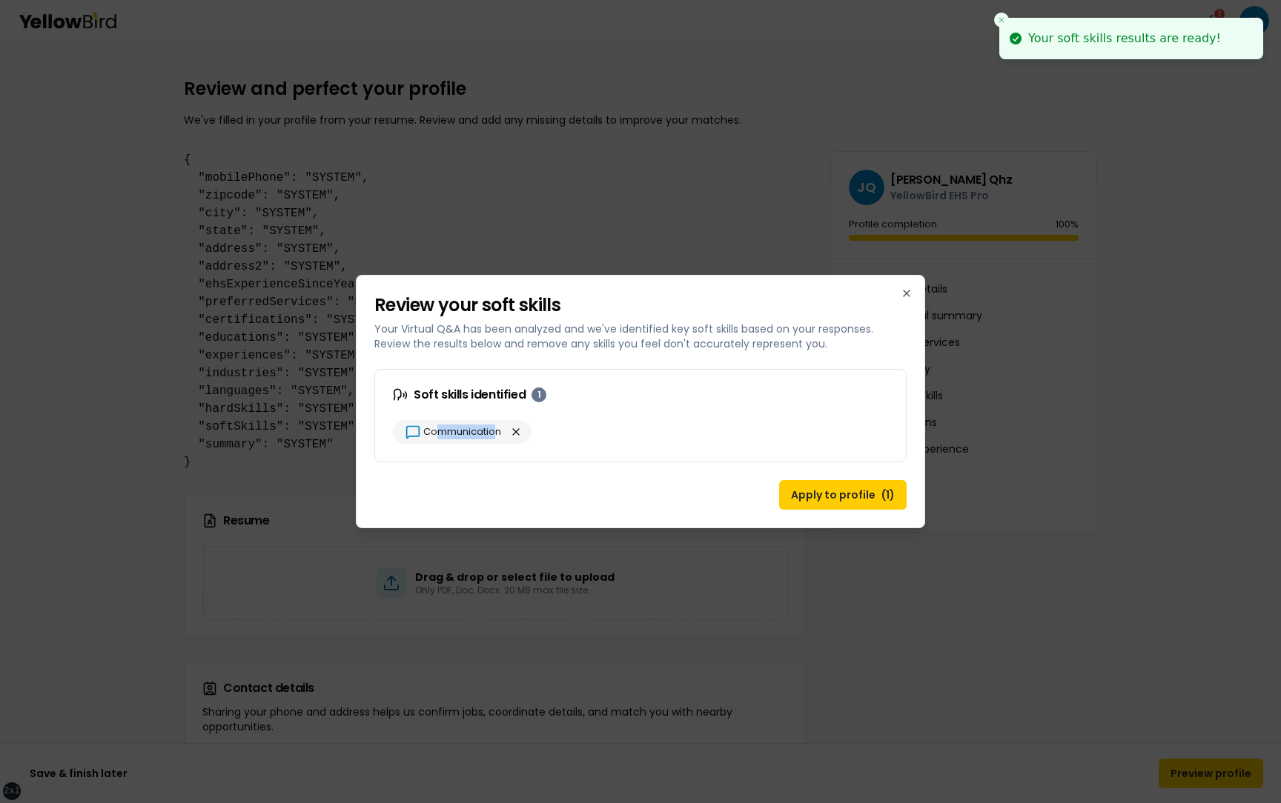
drag, startPoint x: 497, startPoint y: 435, endPoint x: 436, endPoint y: 434, distance: 60.8
click at [436, 434] on span "Communication" at bounding box center [462, 432] width 78 height 15
drag, startPoint x: 423, startPoint y: 430, endPoint x: 501, endPoint y: 428, distance: 77.8
click at [501, 428] on span "Communication" at bounding box center [462, 432] width 78 height 15
click at [651, 402] on div "Soft skills identified 1" at bounding box center [640, 395] width 531 height 50
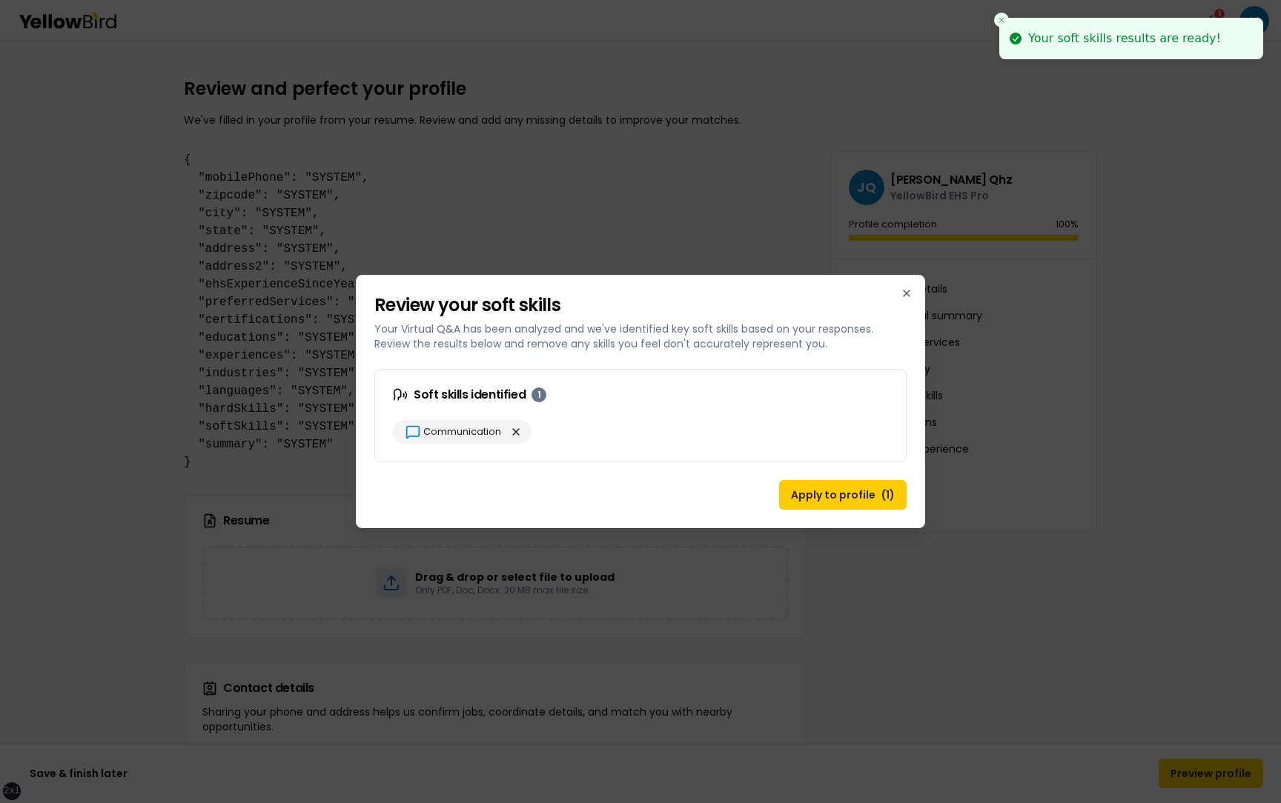
click at [1001, 20] on div at bounding box center [640, 401] width 1281 height 803
click at [836, 495] on button "Apply to profile ( 1 )" at bounding box center [842, 495] width 127 height 30
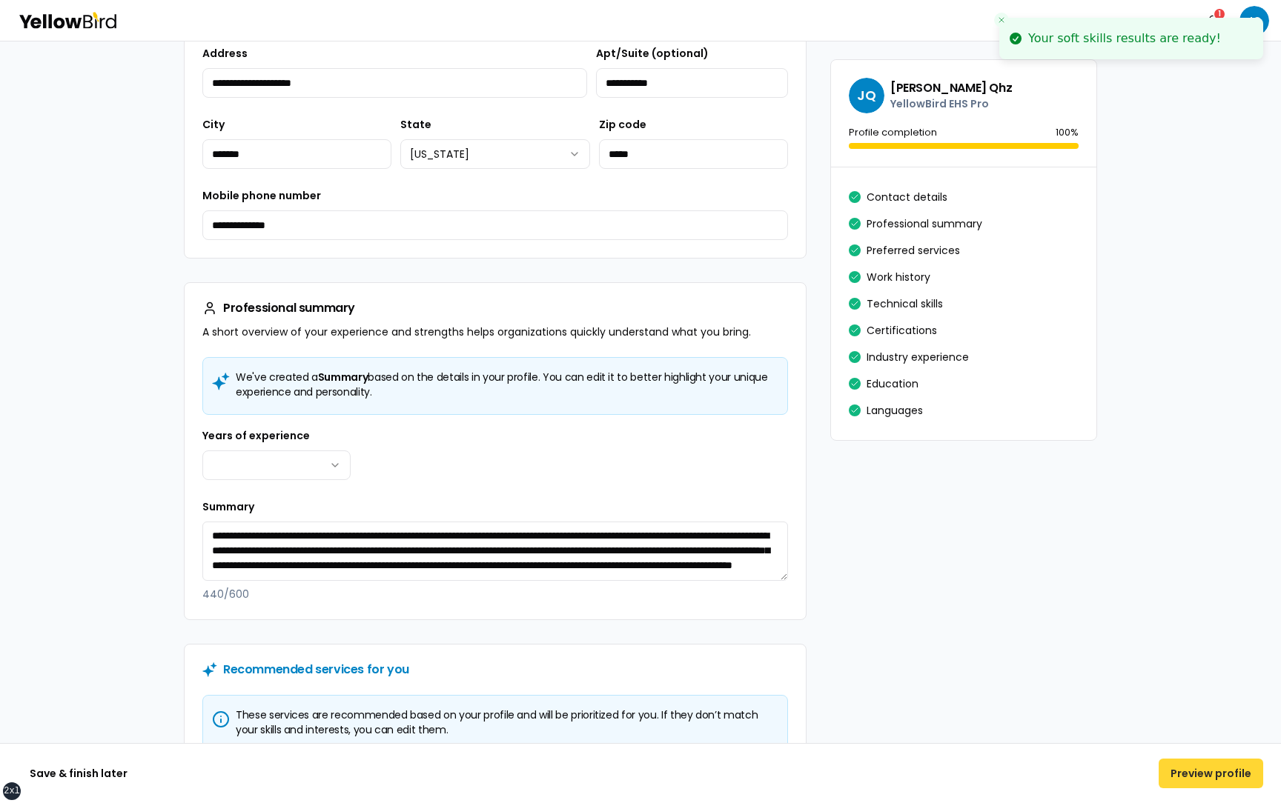
click at [1203, 760] on button "Preview profile" at bounding box center [1210, 774] width 105 height 30
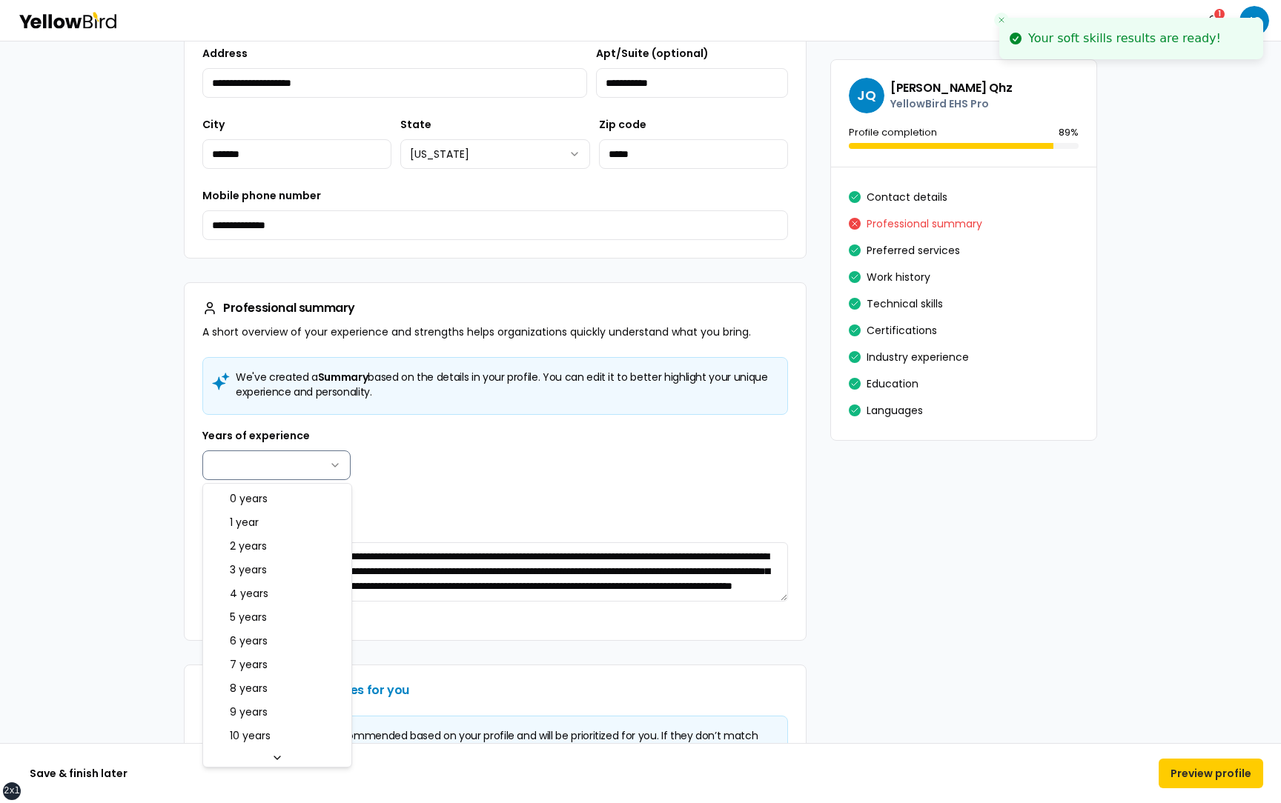
click at [306, 461] on html "**********" at bounding box center [640, 401] width 1281 height 803
select select "****"
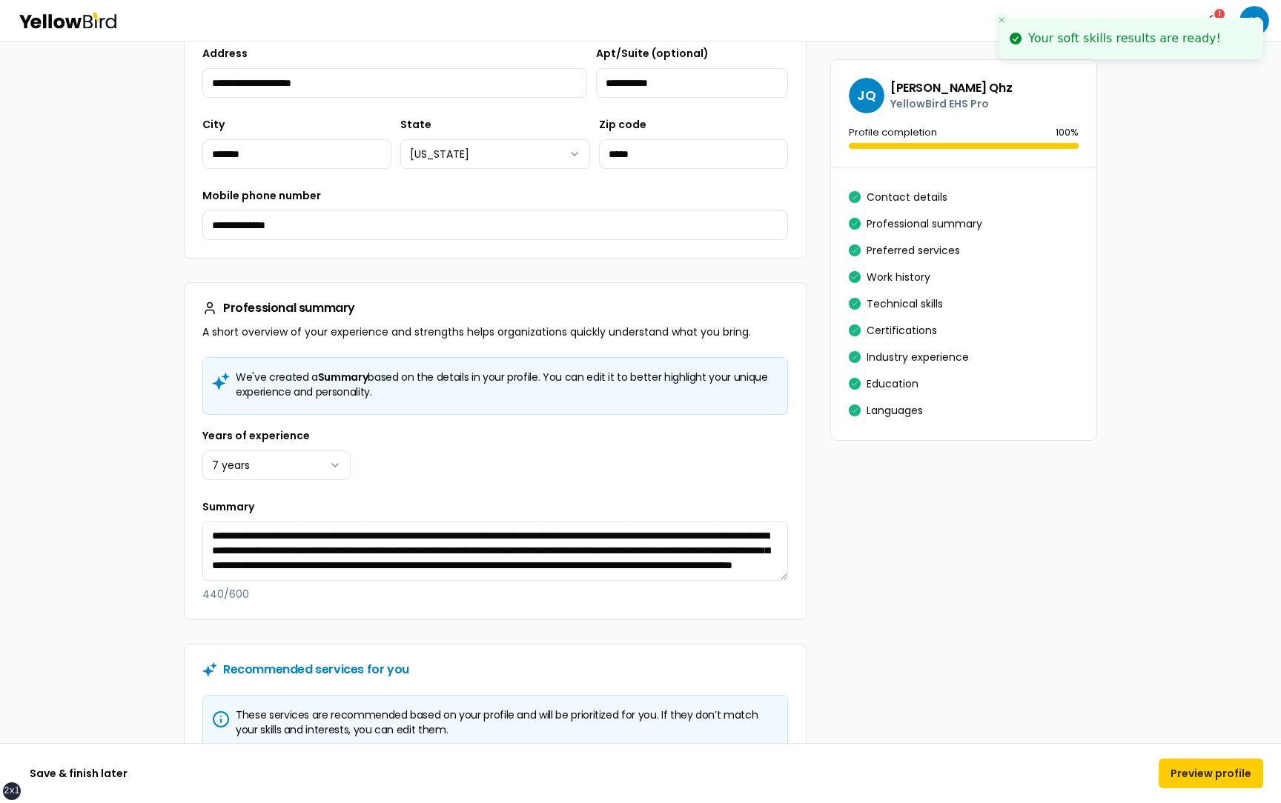
click at [606, 438] on div "Years of experience 7 years ******* ****** ******* ******* ******* ******* ****…" at bounding box center [495, 453] width 586 height 53
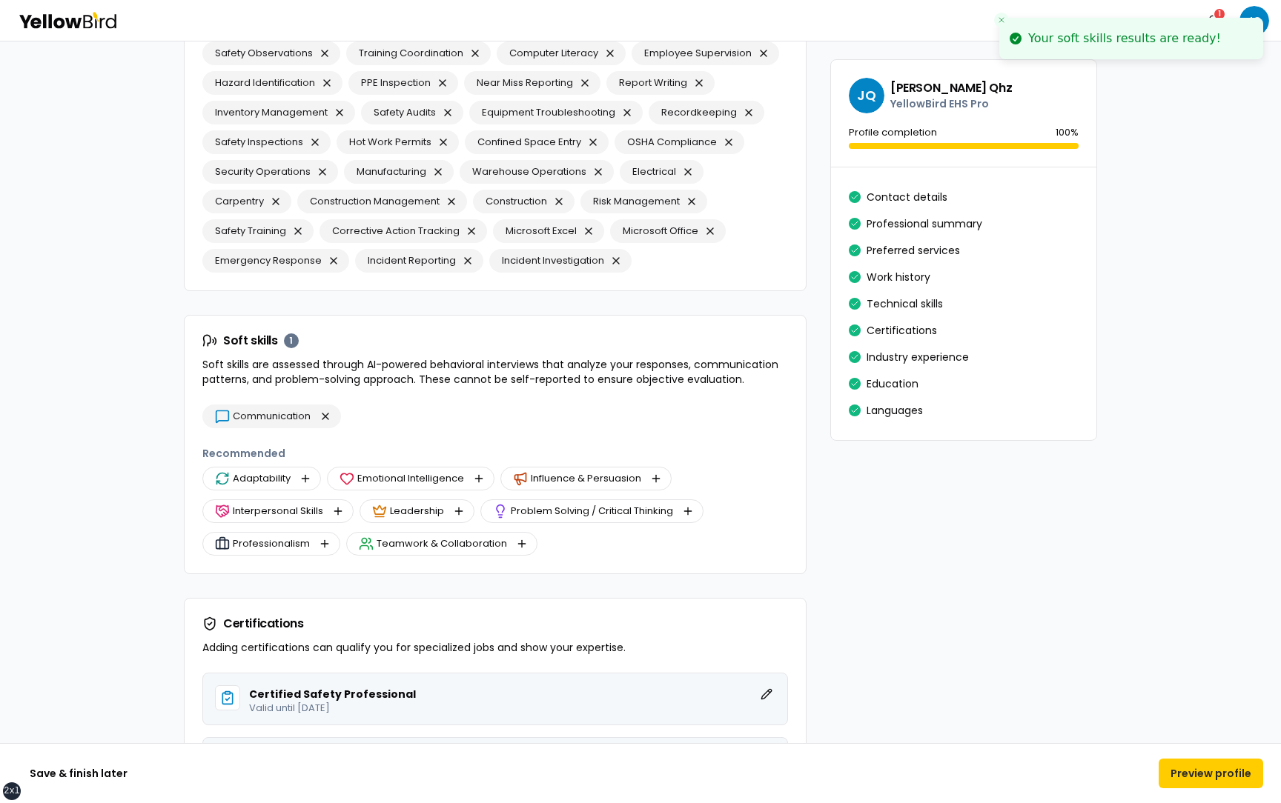
scroll to position [2976, 0]
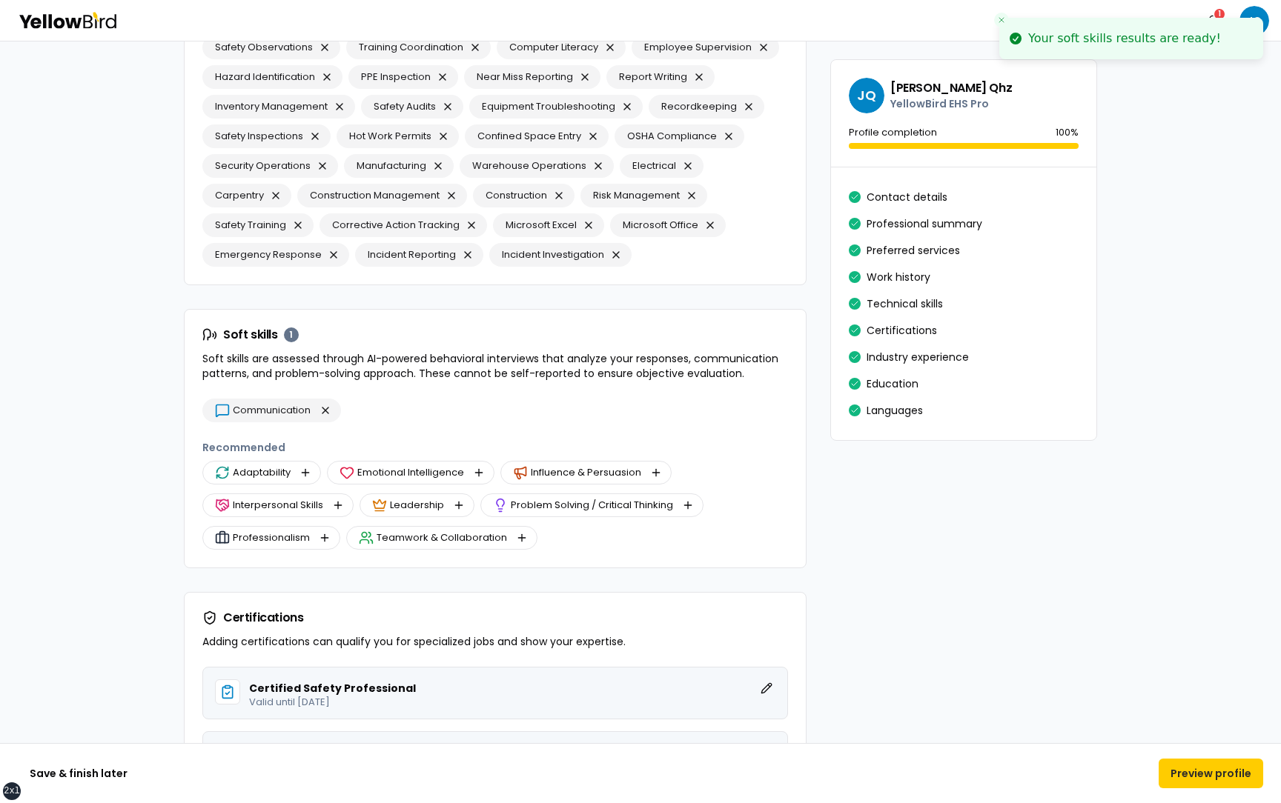
click at [254, 337] on span "Soft skills" at bounding box center [250, 335] width 55 height 12
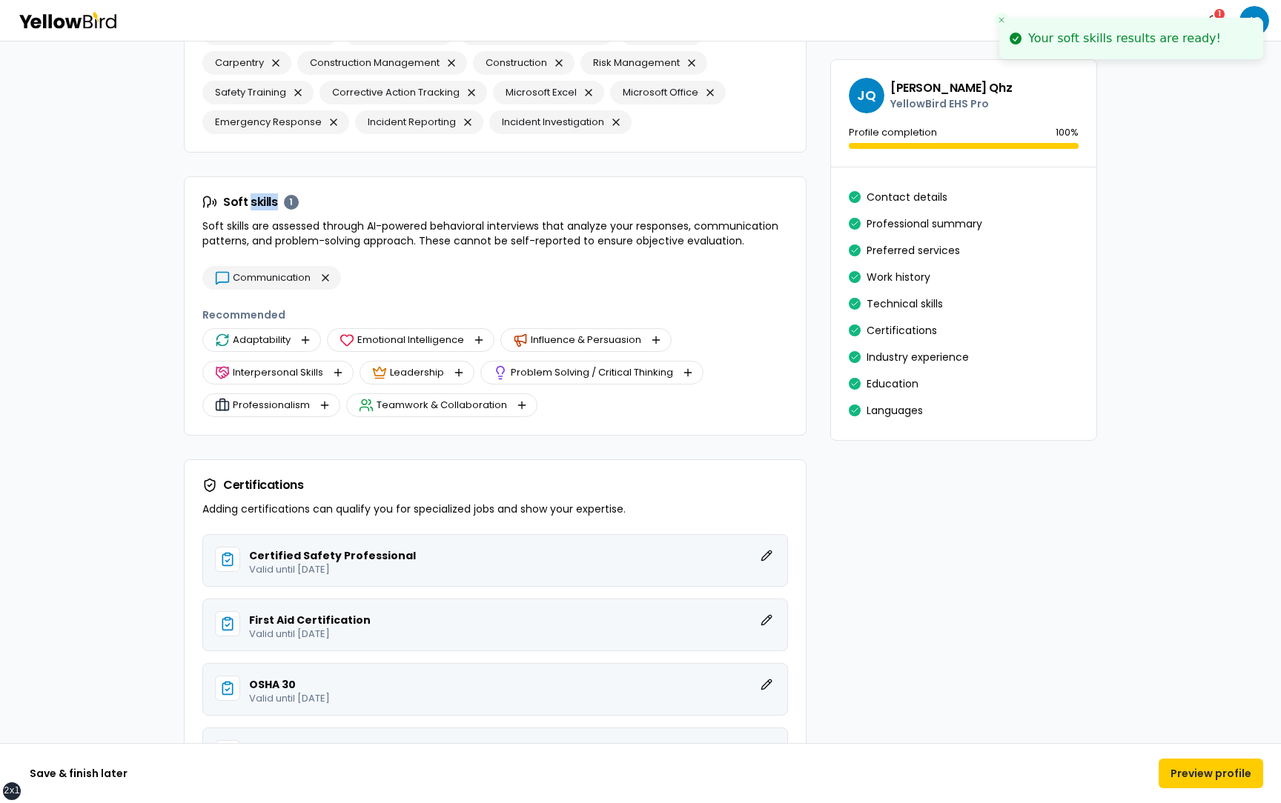
scroll to position [3099, 0]
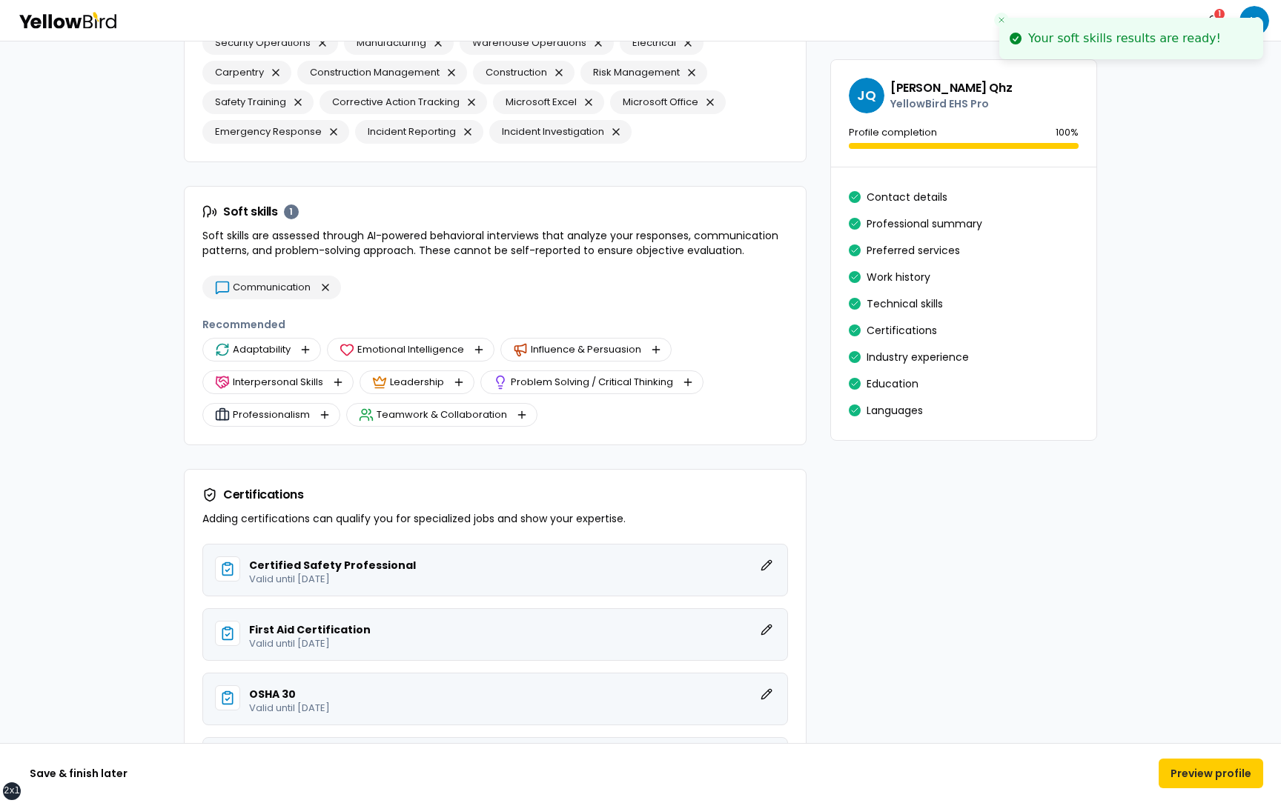
click at [378, 242] on p "Soft skills are assessed through AI-powered behavioral interviews that analyze …" at bounding box center [495, 243] width 586 height 30
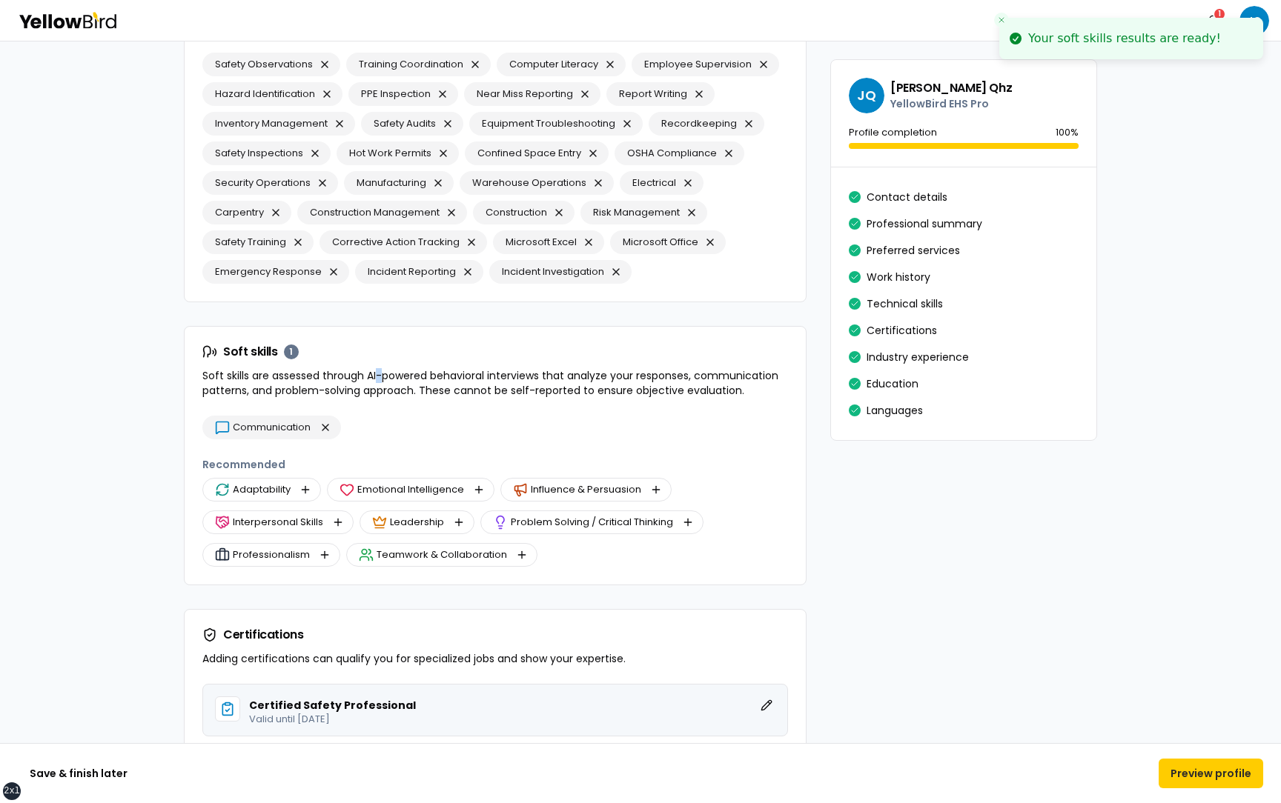
scroll to position [2960, 0]
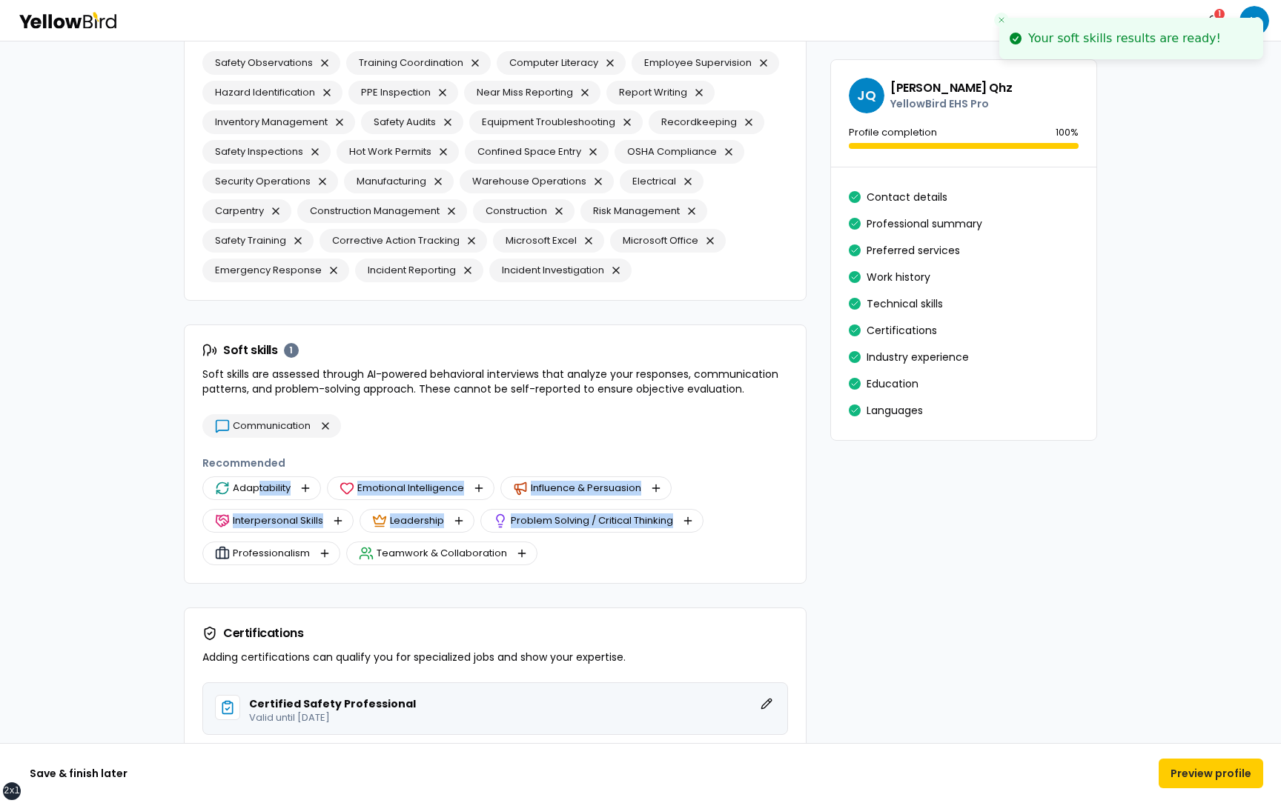
drag, startPoint x: 575, startPoint y: 552, endPoint x: 260, endPoint y: 494, distance: 320.2
click at [260, 494] on div "Adaptability Emotional Intelligence Influence & Persuasion Interpersonal Skills…" at bounding box center [495, 521] width 586 height 89
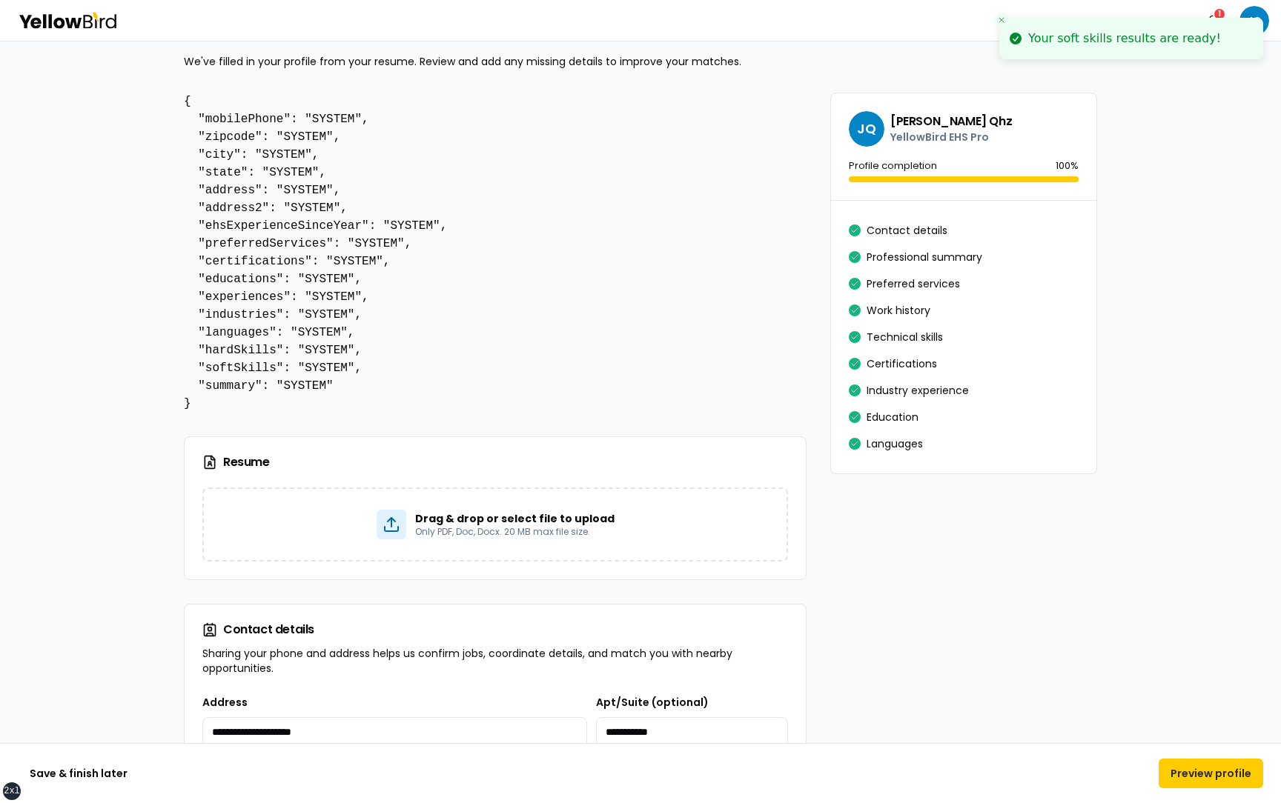
scroll to position [0, 0]
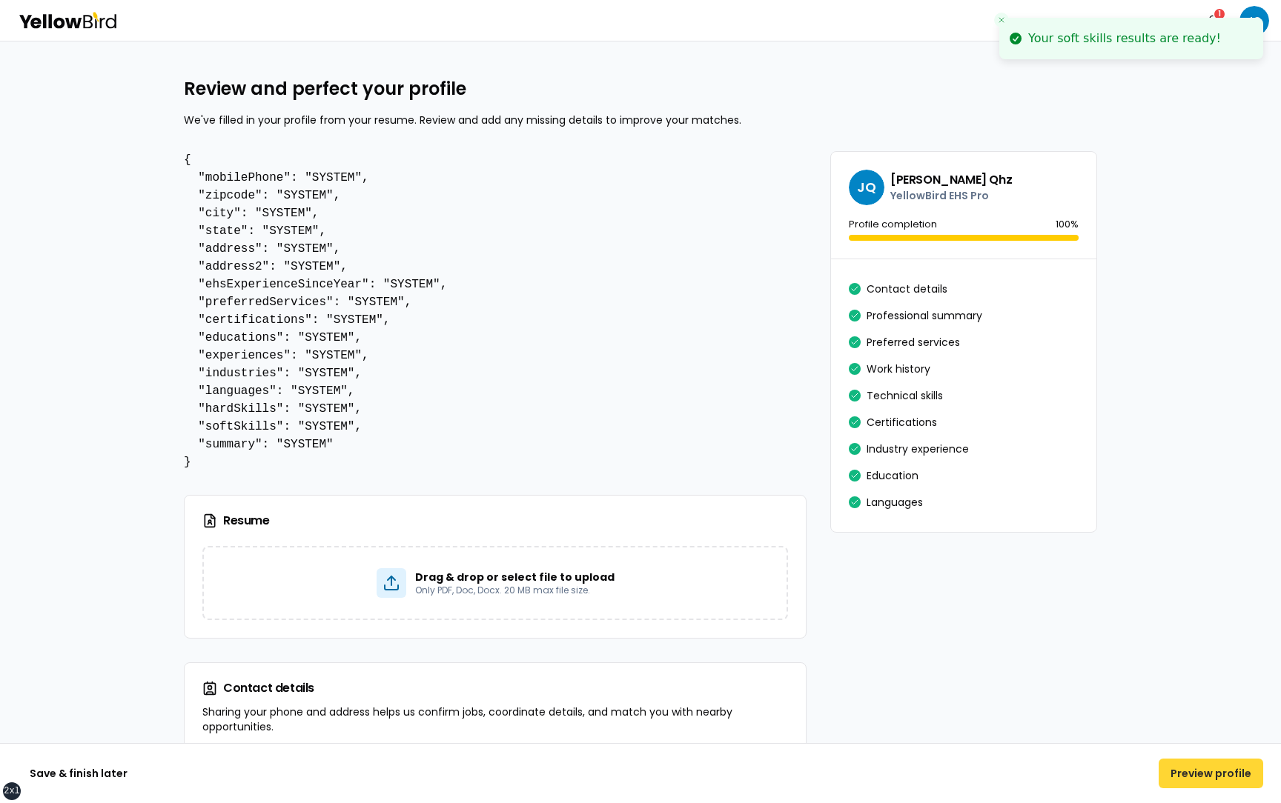
click at [1204, 777] on button "Preview profile" at bounding box center [1210, 774] width 105 height 30
click at [1000, 21] on line "Close toast" at bounding box center [1001, 20] width 4 height 4
click at [1196, 769] on button "Preview profile" at bounding box center [1210, 774] width 105 height 30
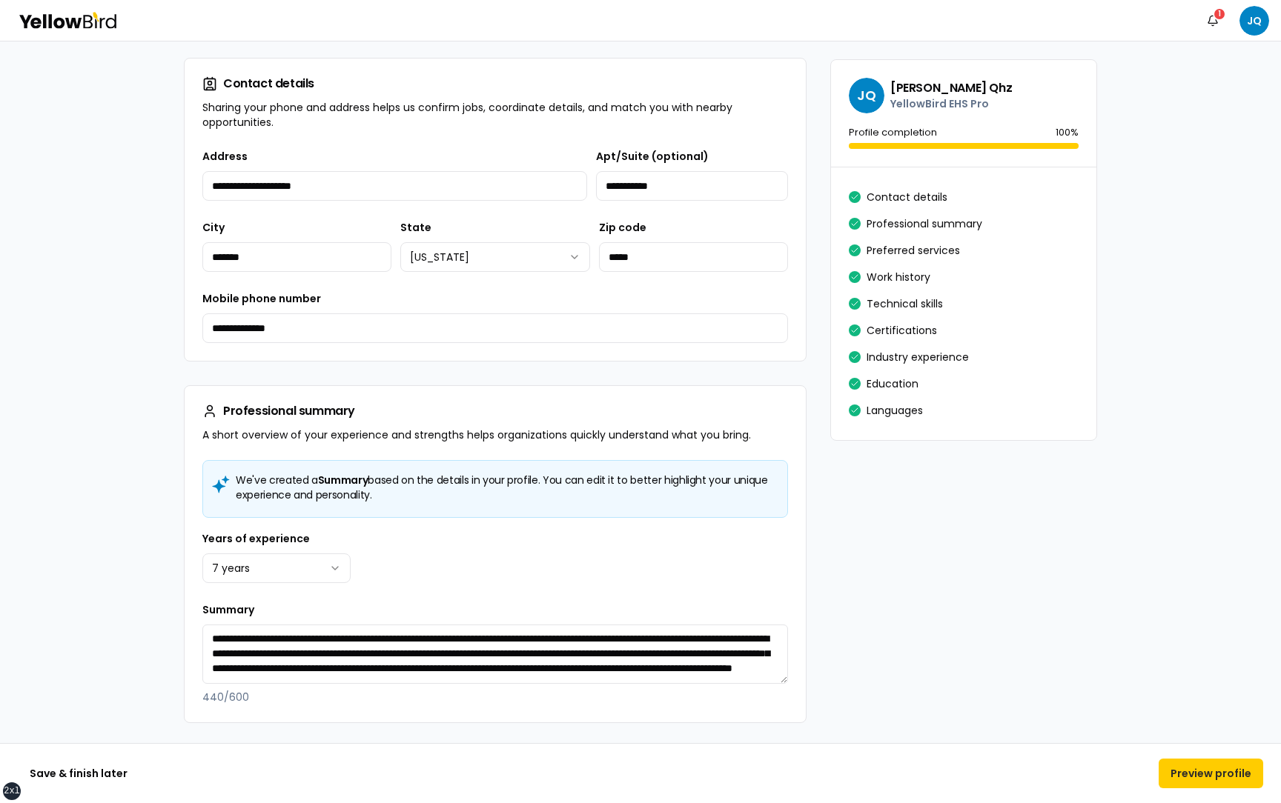
scroll to position [606, 0]
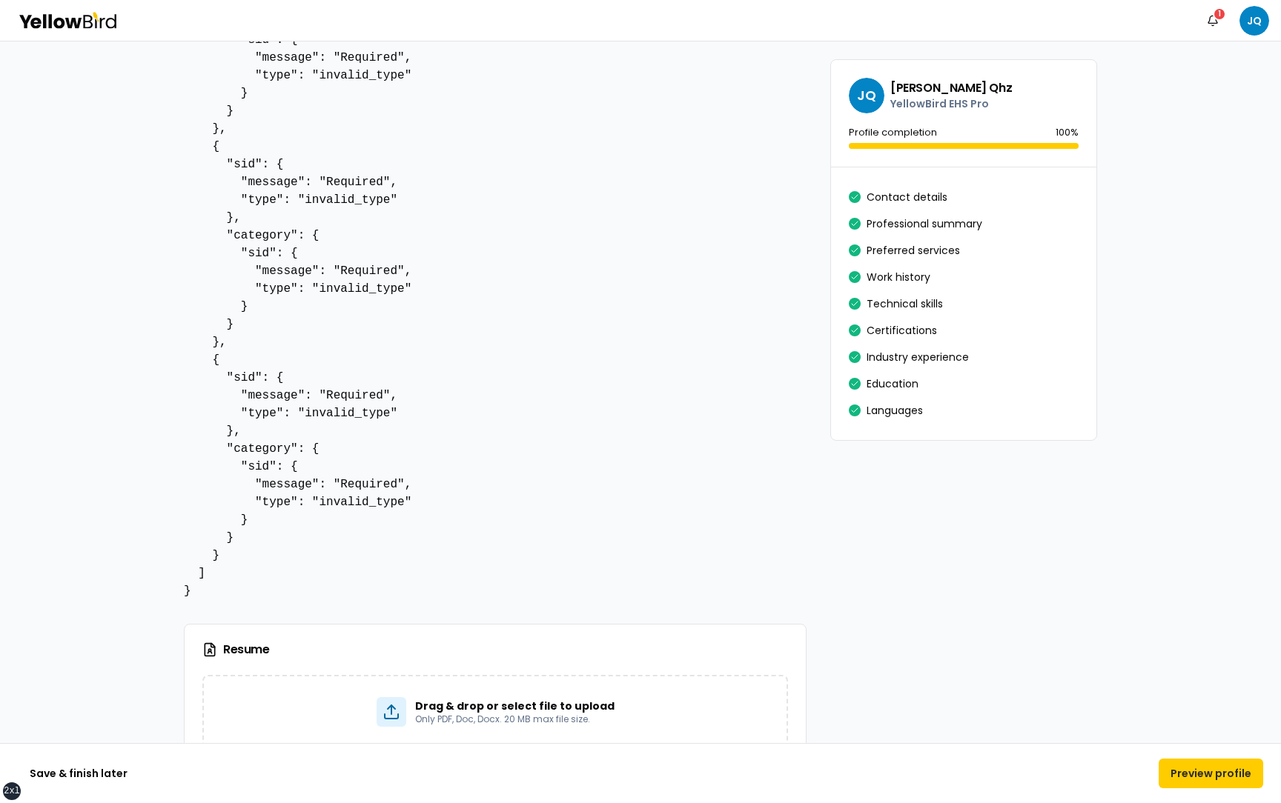
scroll to position [0, 0]
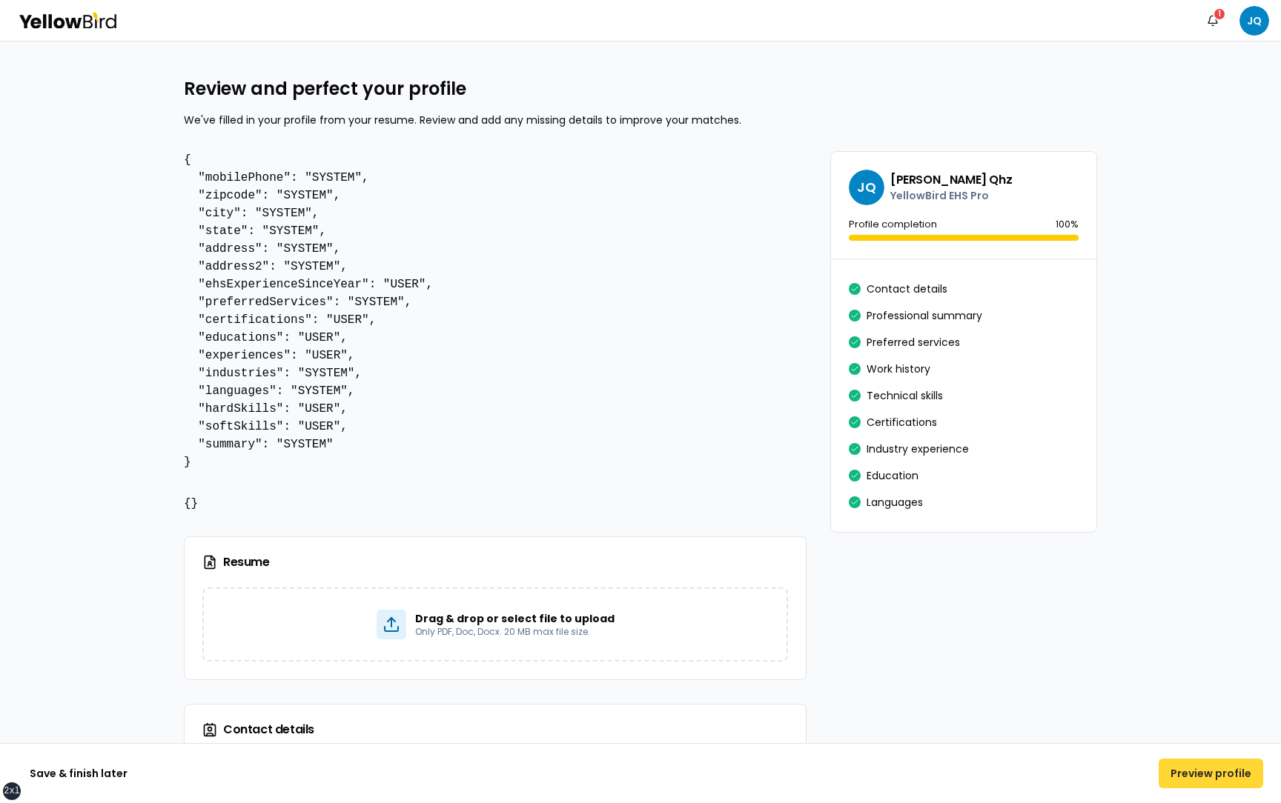
click at [1206, 771] on button "Preview profile" at bounding box center [1210, 774] width 105 height 30
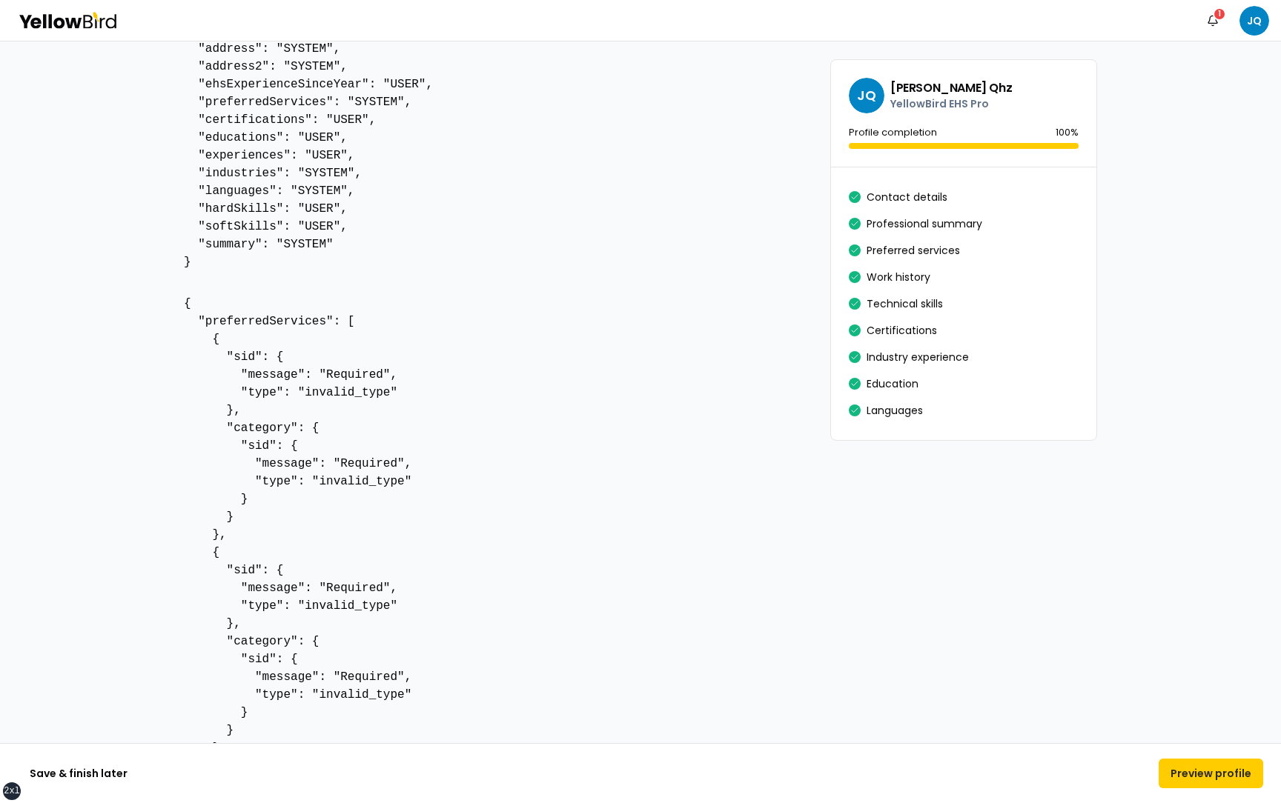
scroll to position [206, 0]
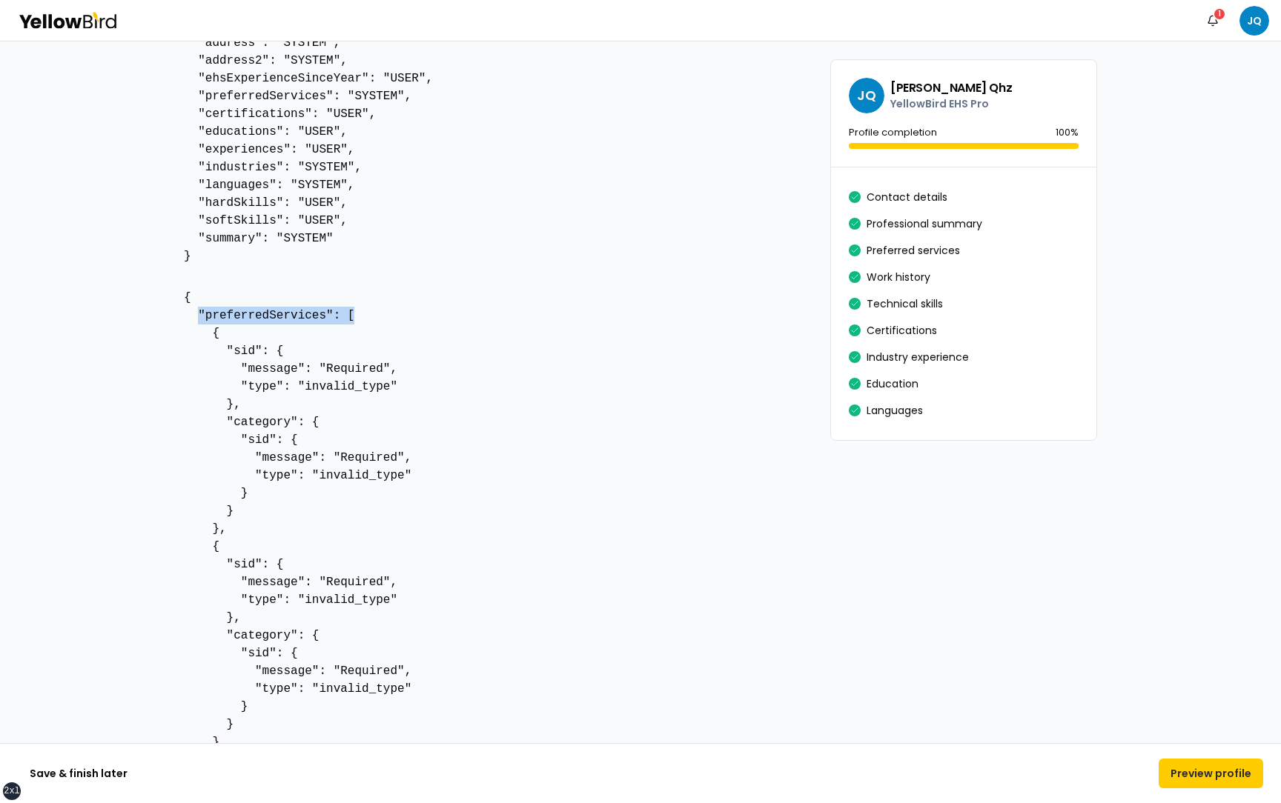
drag, startPoint x: 199, startPoint y: 313, endPoint x: 363, endPoint y: 308, distance: 163.9
click at [363, 308] on pre "{ "preferredServices": [ { "sid": { "message": "Required", "type": "invalid_typ…" at bounding box center [495, 645] width 623 height 712
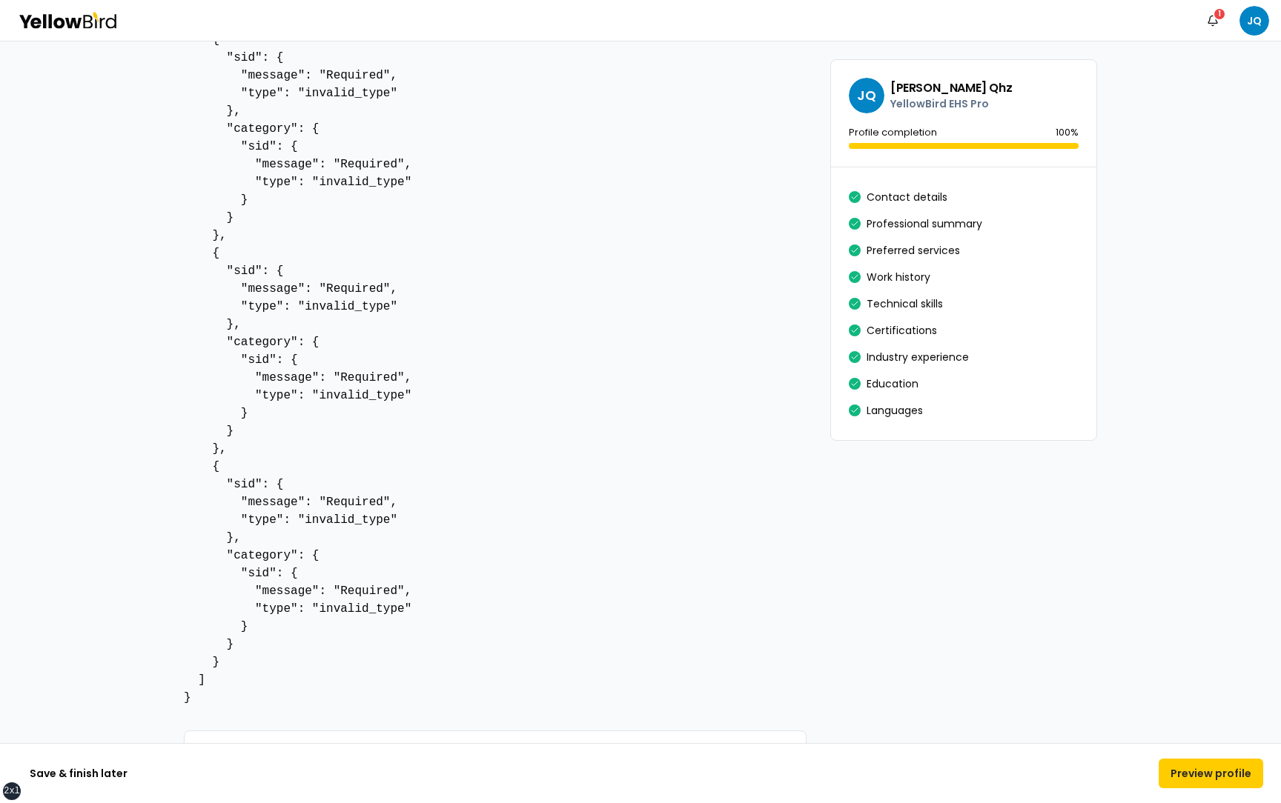
scroll to position [523, 0]
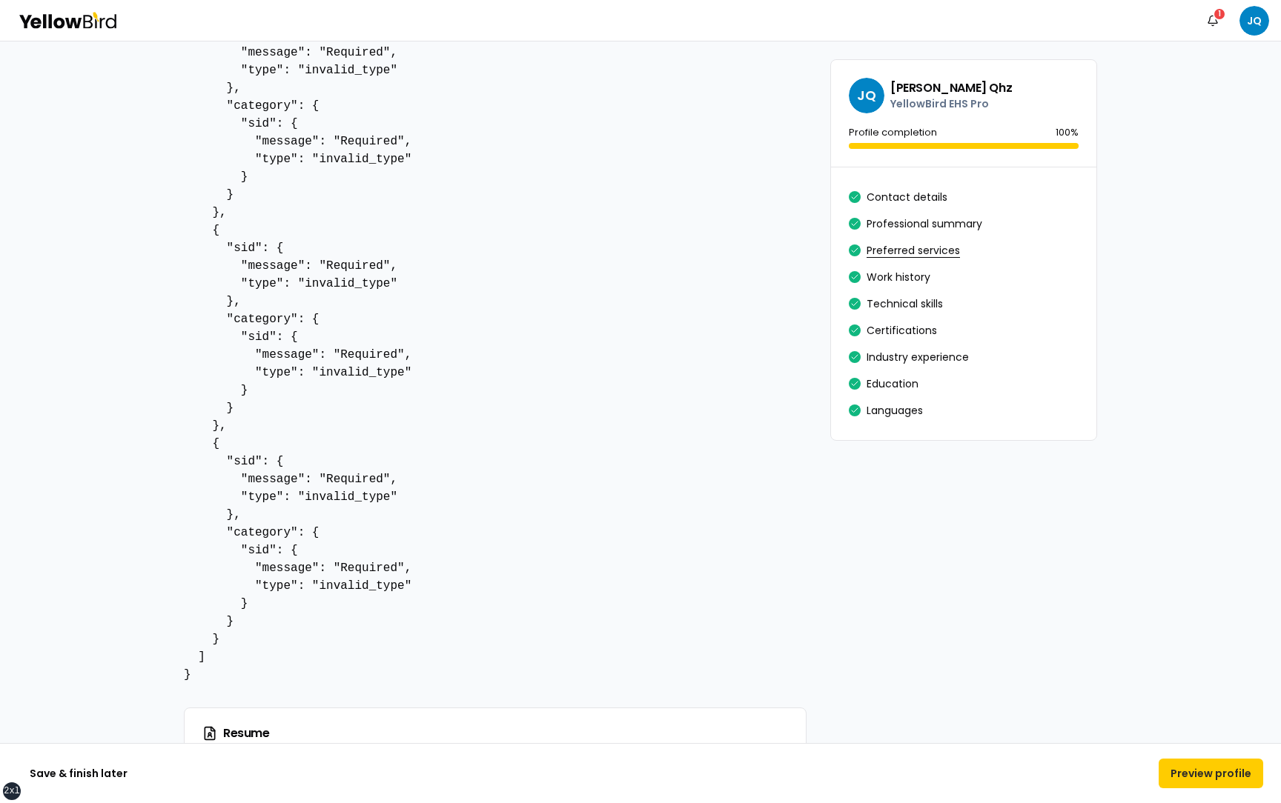
click at [904, 248] on button "Preferred services" at bounding box center [912, 251] width 93 height 24
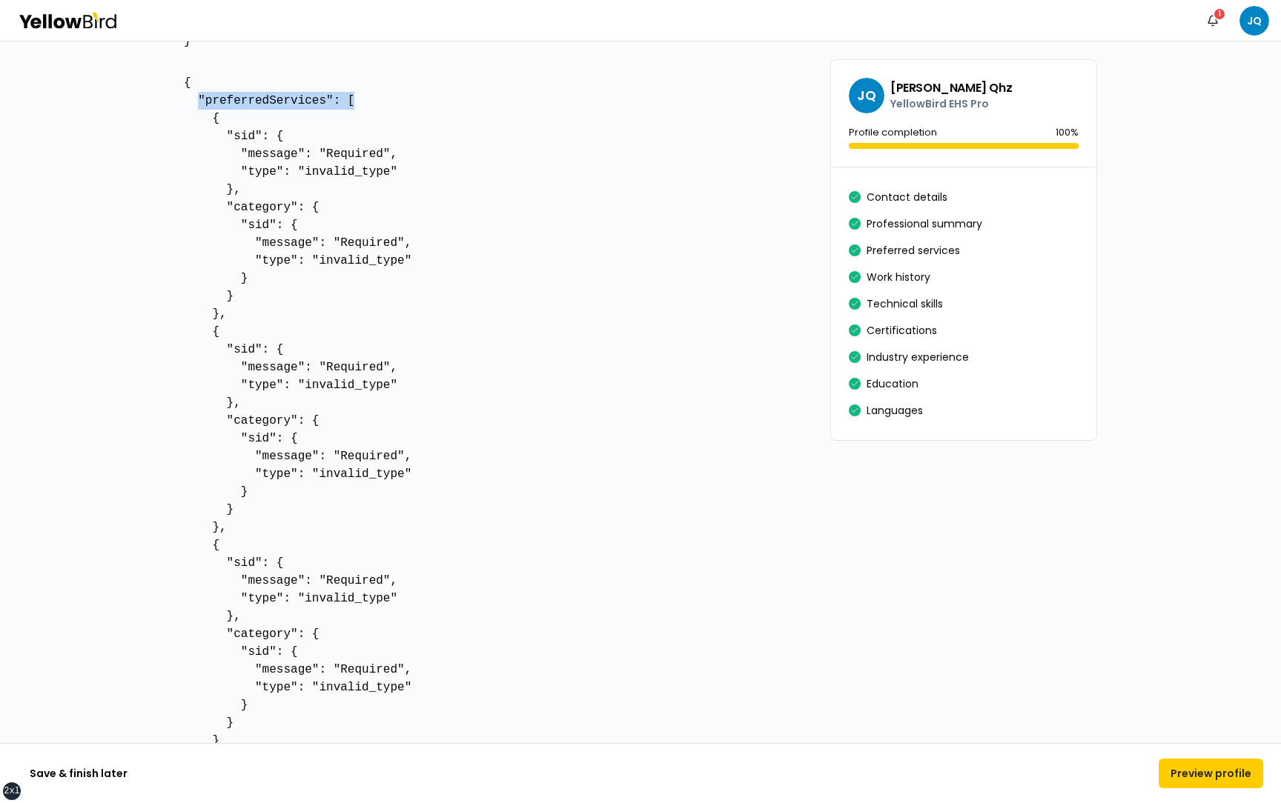
scroll to position [423, 0]
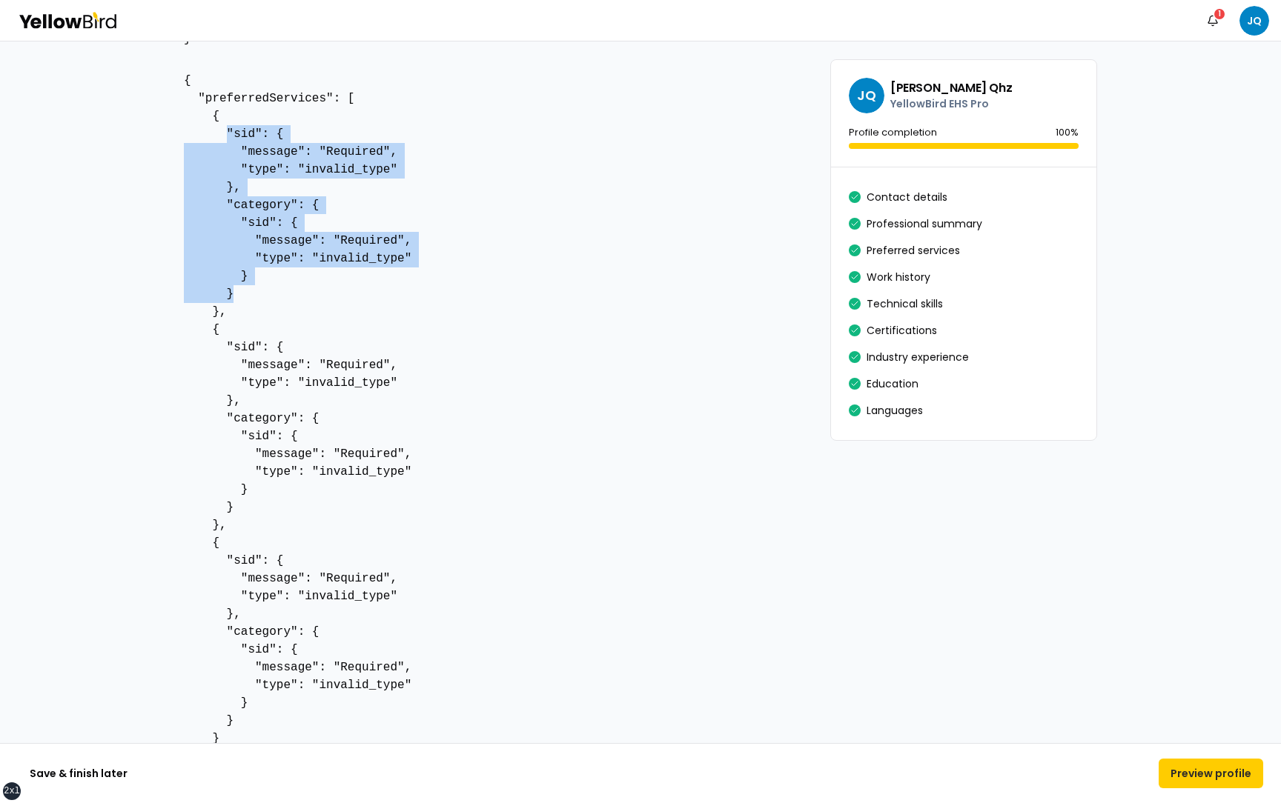
drag, startPoint x: 227, startPoint y: 136, endPoint x: 301, endPoint y: 297, distance: 177.8
click at [301, 298] on pre "{ "preferredServices": [ { "sid": { "message": "Required", "type": "invalid_typ…" at bounding box center [495, 428] width 623 height 712
click at [448, 159] on pre "{ "preferredServices": [ { "sid": { "message": "Required", "type": "invalid_typ…" at bounding box center [495, 428] width 623 height 712
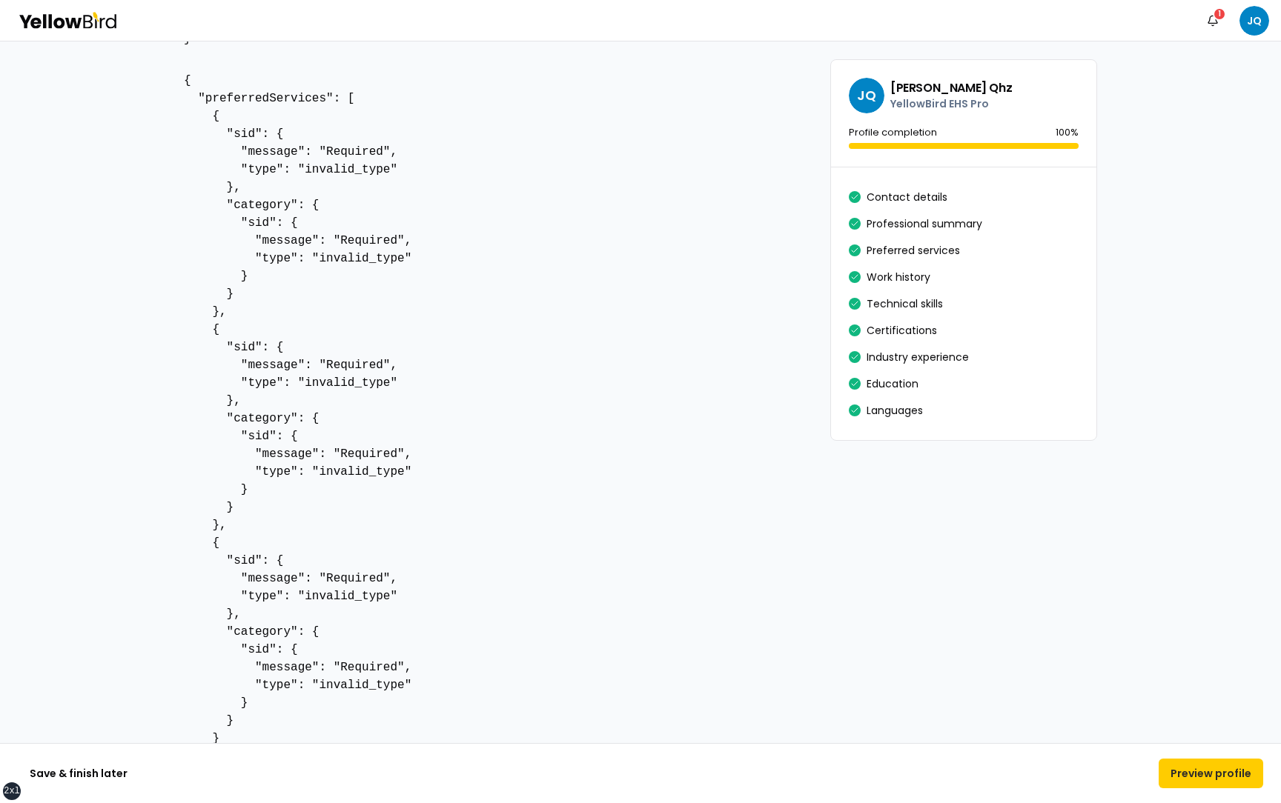
click at [358, 149] on pre "{ "preferredServices": [ { "sid": { "message": "Required", "type": "invalid_typ…" at bounding box center [495, 428] width 623 height 712
click at [282, 207] on pre "{ "preferredServices": [ { "sid": { "message": "Required", "type": "invalid_typ…" at bounding box center [495, 428] width 623 height 712
click at [376, 239] on pre "{ "preferredServices": [ { "sid": { "message": "Required", "type": "invalid_typ…" at bounding box center [495, 428] width 623 height 712
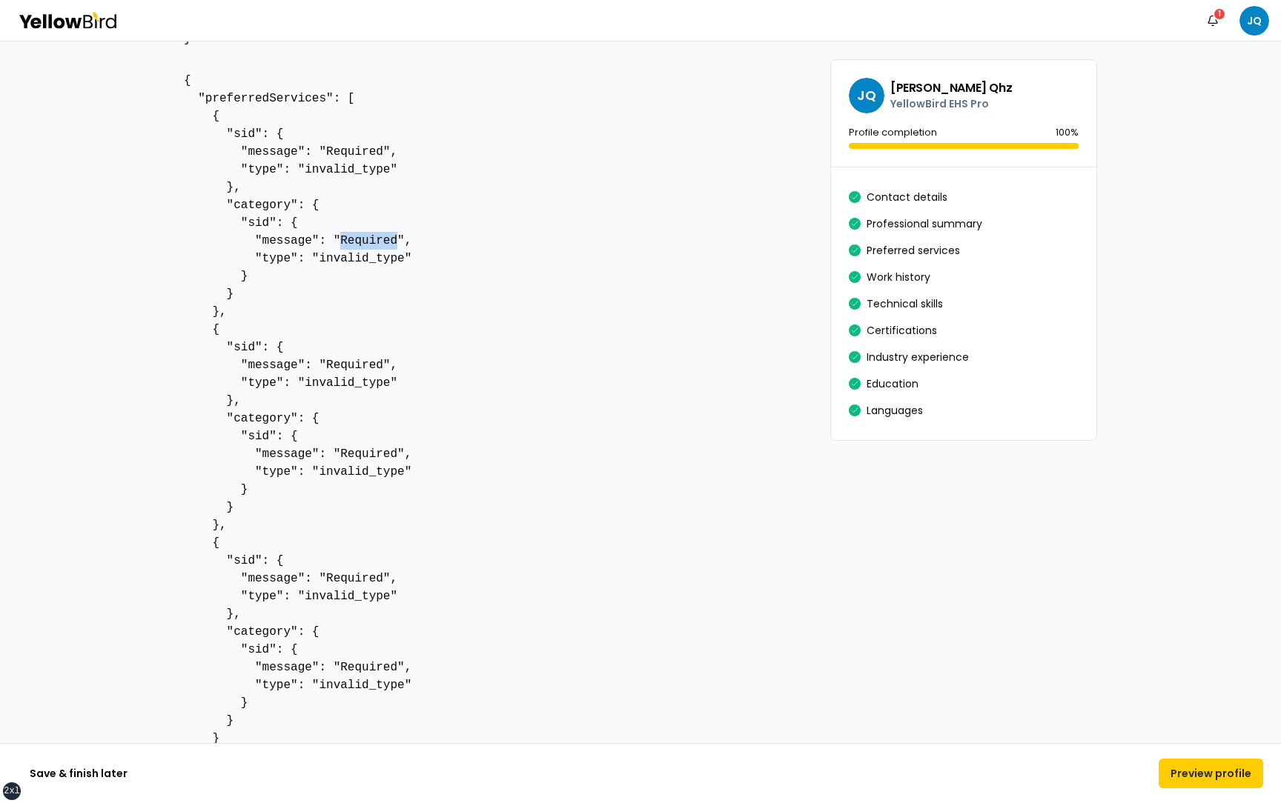
click at [376, 239] on pre "{ "preferredServices": [ { "sid": { "message": "Required", "type": "invalid_typ…" at bounding box center [495, 428] width 623 height 712
click at [348, 362] on pre "{ "preferredServices": [ { "sid": { "message": "Required", "type": "invalid_typ…" at bounding box center [495, 428] width 623 height 712
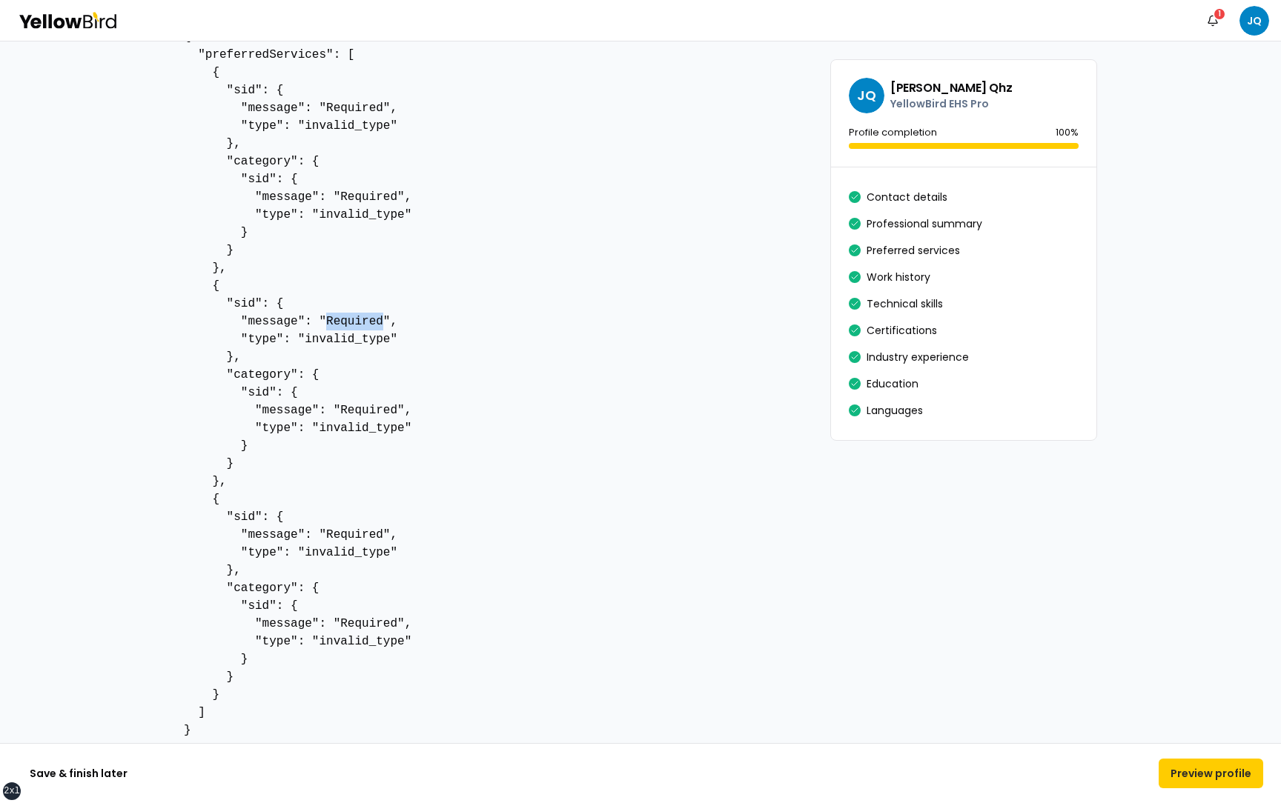
scroll to position [465, 0]
click at [370, 411] on pre "{ "preferredServices": [ { "sid": { "message": "Required", "type": "invalid_typ…" at bounding box center [495, 386] width 623 height 712
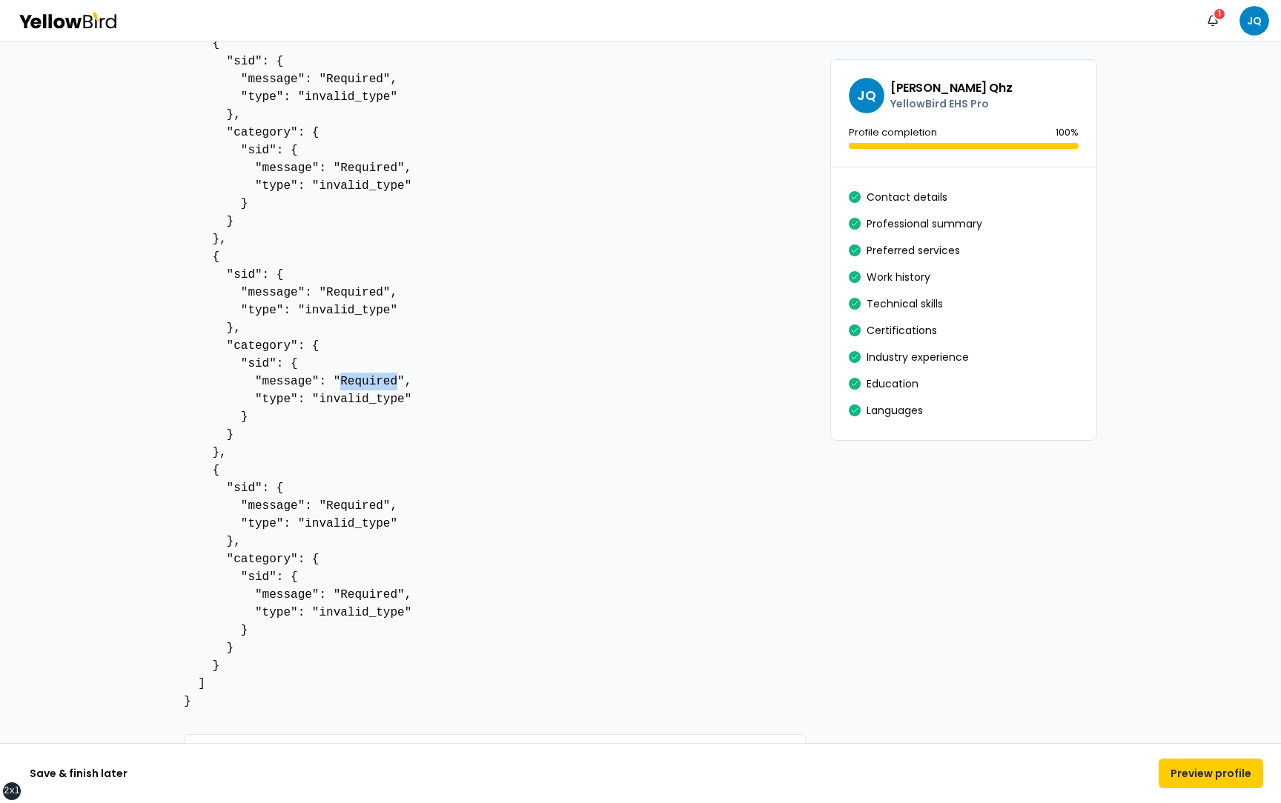
scroll to position [499, 0]
click at [268, 362] on pre "{ "preferredServices": [ { "sid": { "message": "Required", "type": "invalid_typ…" at bounding box center [495, 352] width 623 height 712
click at [244, 356] on pre "{ "preferredServices": [ { "sid": { "message": "Required", "type": "invalid_typ…" at bounding box center [495, 352] width 623 height 712
click at [263, 356] on pre "{ "preferredServices": [ { "sid": { "message": "Required", "type": "invalid_typ…" at bounding box center [495, 352] width 623 height 712
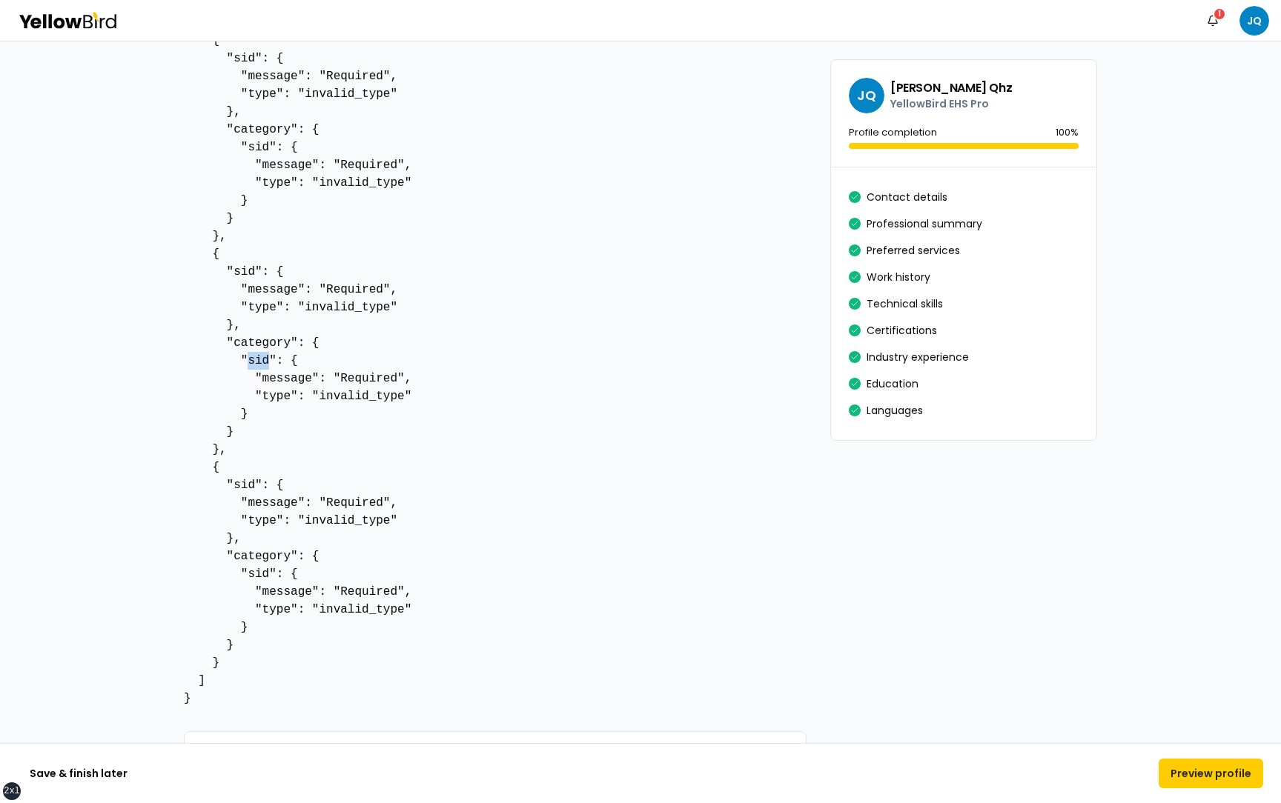
click at [263, 356] on pre "{ "preferredServices": [ { "sid": { "message": "Required", "type": "invalid_typ…" at bounding box center [495, 352] width 623 height 712
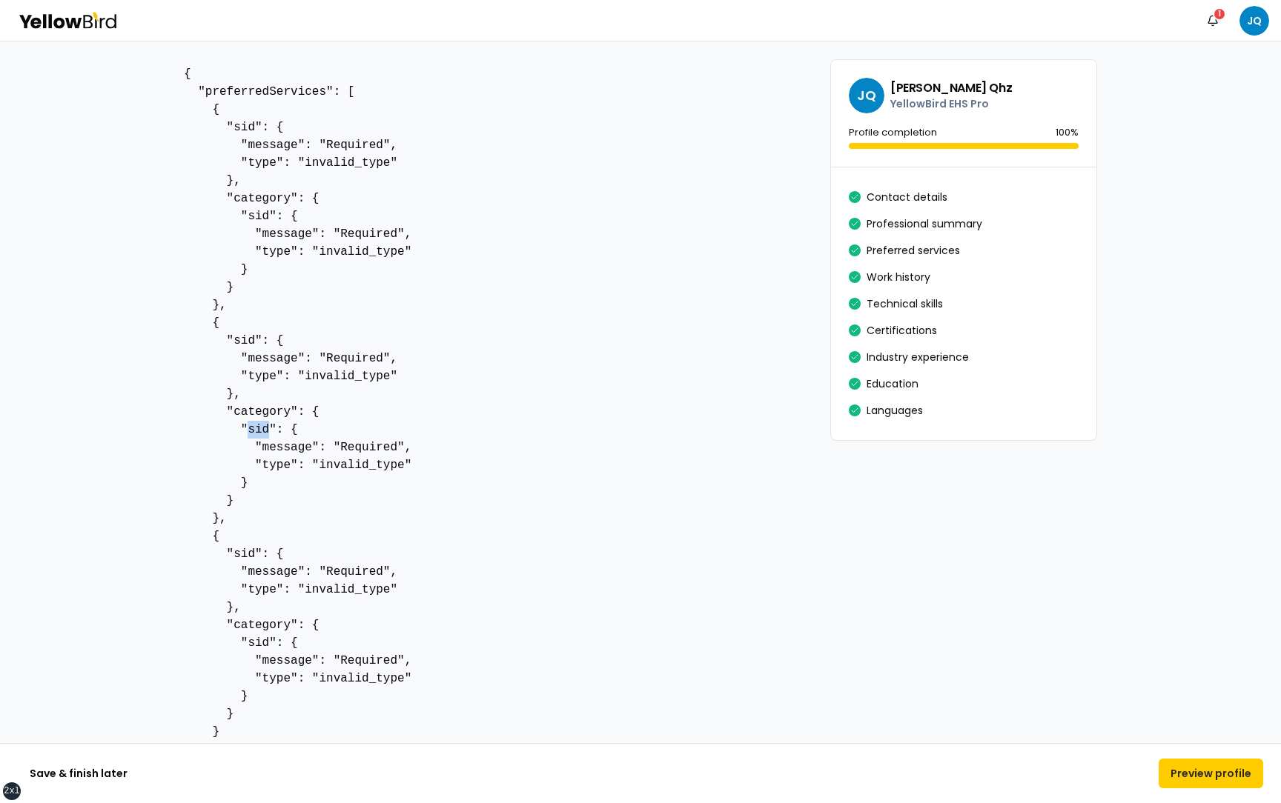
scroll to position [428, 0]
drag, startPoint x: 239, startPoint y: 218, endPoint x: 285, endPoint y: 217, distance: 46.7
click at [285, 218] on pre "{ "preferredServices": [ { "sid": { "message": "Required", "type": "invalid_typ…" at bounding box center [495, 423] width 623 height 712
drag, startPoint x: 264, startPoint y: 272, endPoint x: 240, endPoint y: 217, distance: 59.8
click at [240, 217] on pre "{ "preferredServices": [ { "sid": { "message": "Required", "type": "invalid_typ…" at bounding box center [495, 423] width 623 height 712
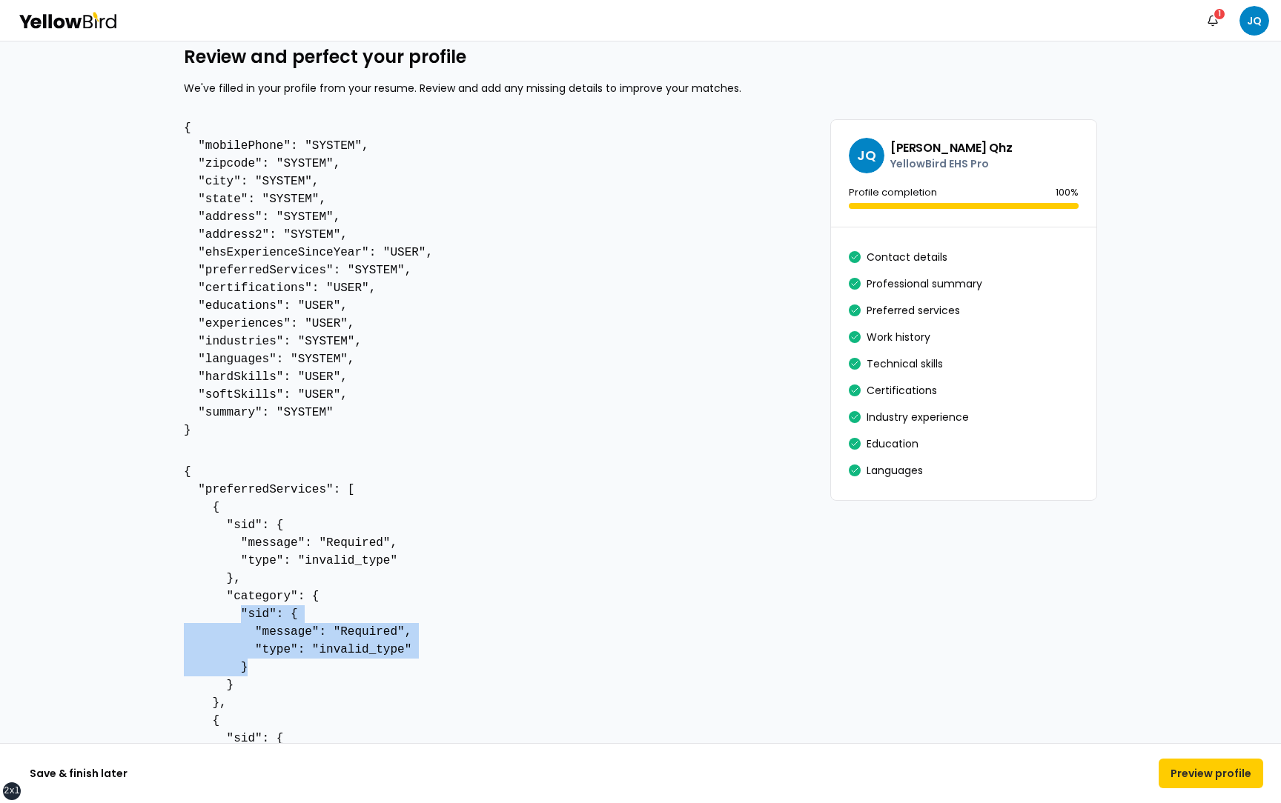
scroll to position [0, 0]
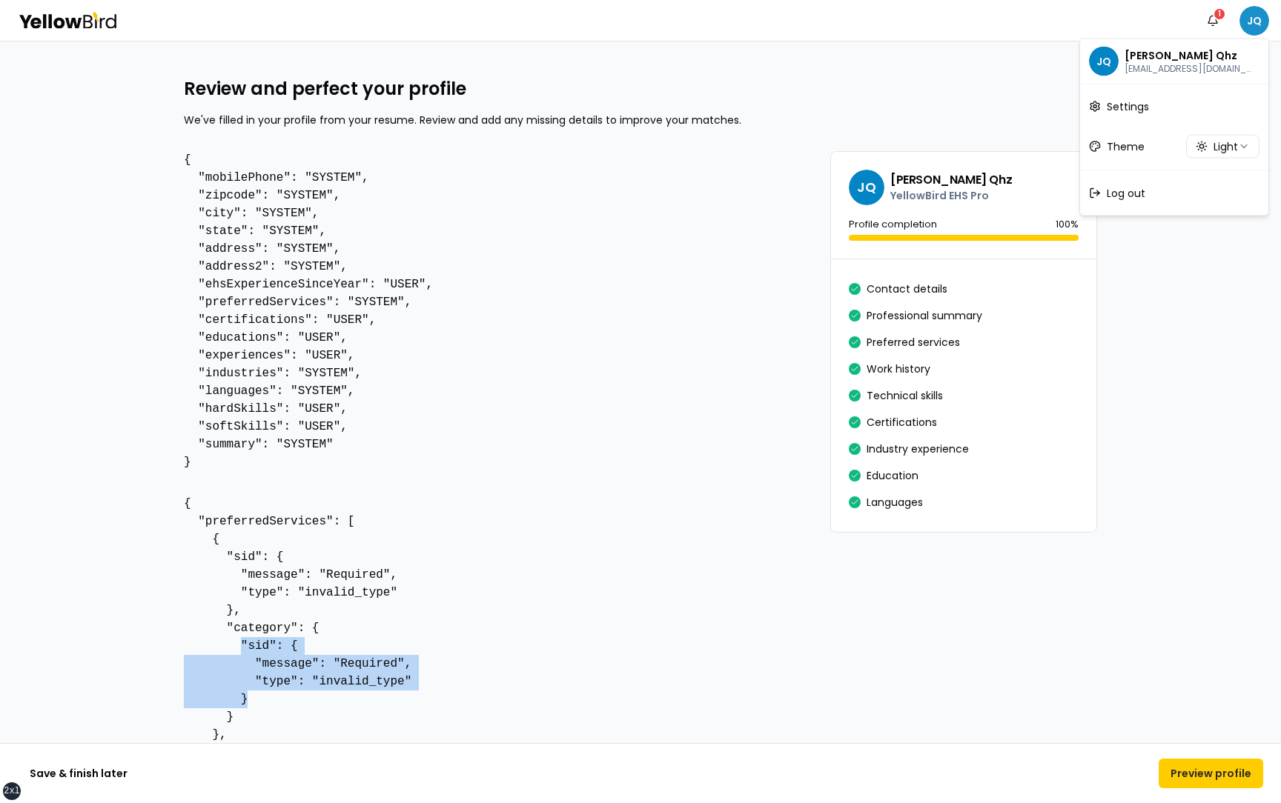
click at [1253, 21] on html "xs sm md lg xl 2xl Notifications 1 JQ Review and perfect your profile We've fil…" at bounding box center [640, 401] width 1281 height 803
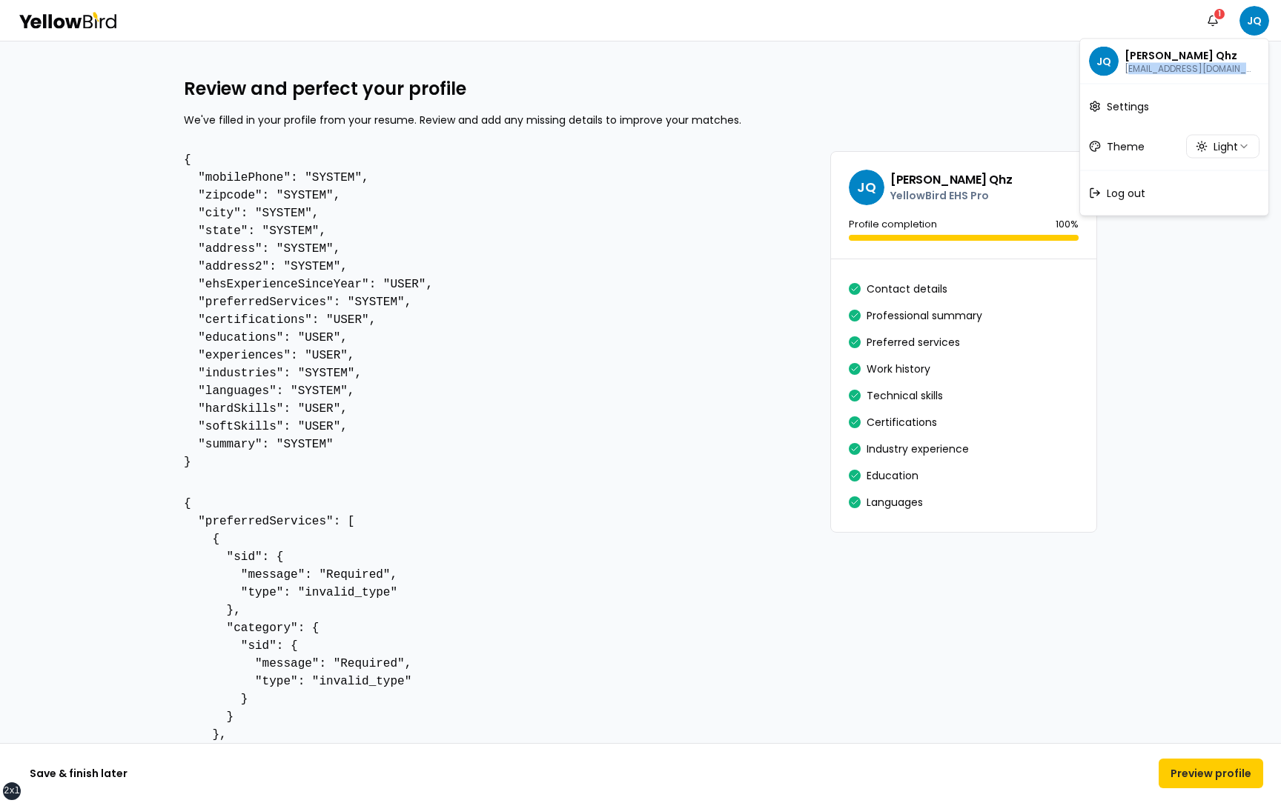
drag, startPoint x: 1241, startPoint y: 70, endPoint x: 1125, endPoint y: 64, distance: 115.7
click at [1125, 64] on p "jcamilo+localworker3@goyellowbird.com" at bounding box center [1189, 69] width 130 height 12
click at [1170, 65] on p "jcamilo+localworker3@goyellowbird.com" at bounding box center [1189, 69] width 130 height 12
drag, startPoint x: 1241, startPoint y: 68, endPoint x: 1125, endPoint y: 70, distance: 116.4
click at [1124, 70] on p "jcamilo+localworker3@goyellowbird.com" at bounding box center [1189, 69] width 130 height 12
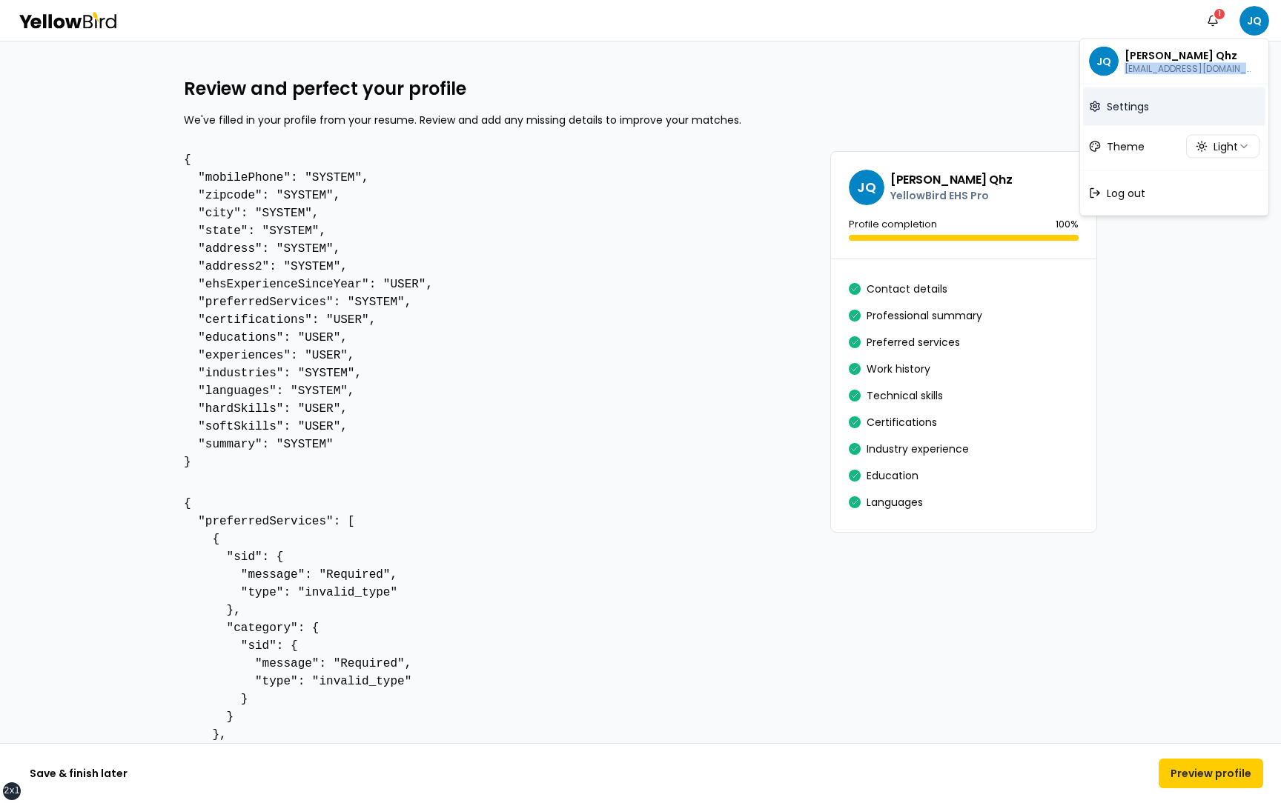
copy p "jcamilo+localworker3@go"
click at [701, 430] on html "xs sm md lg xl 2xl Notifications 1 JQ Review and perfect your profile We've fil…" at bounding box center [640, 401] width 1281 height 803
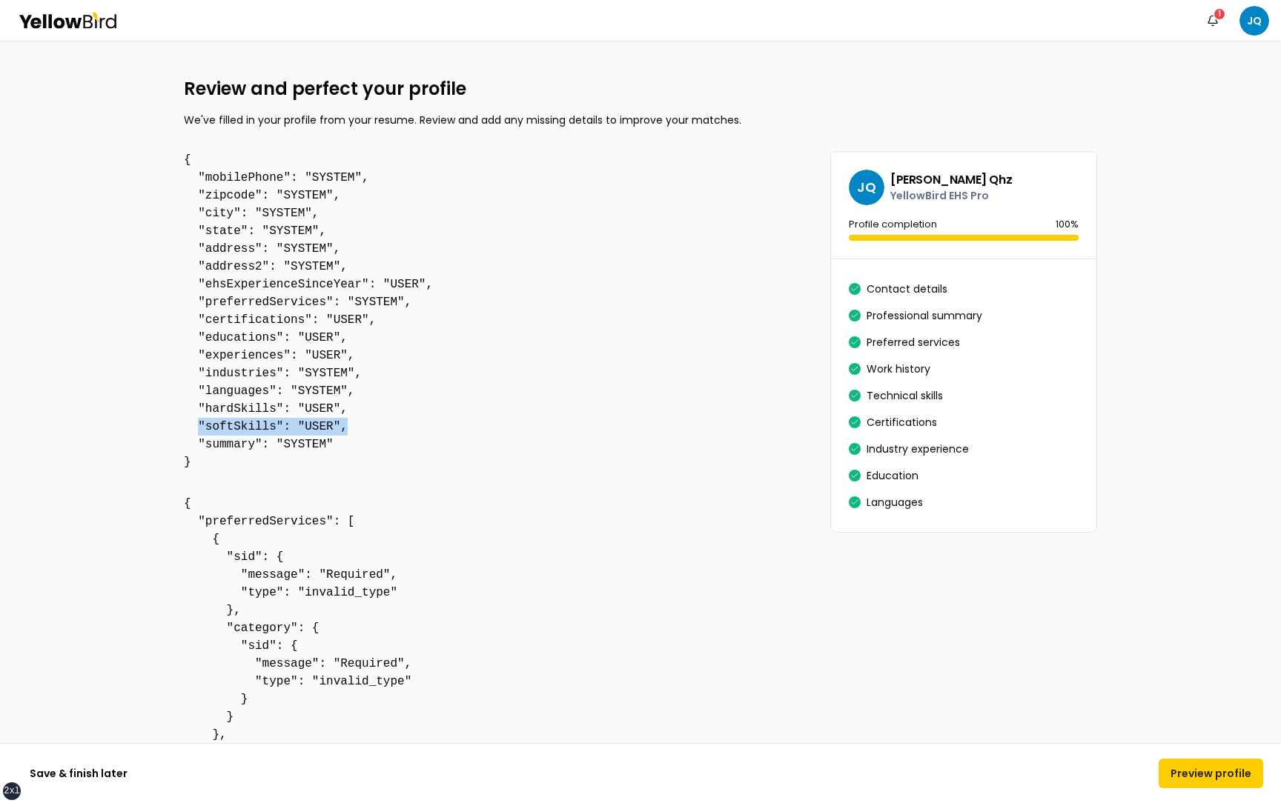
drag, startPoint x: 197, startPoint y: 427, endPoint x: 348, endPoint y: 423, distance: 150.5
click at [348, 424] on pre "{ "mobilePhone": "SYSTEM", "zipcode": "SYSTEM", "city": "SYSTEM", "state": "SYS…" at bounding box center [495, 311] width 623 height 320
click at [1214, 16] on div "1" at bounding box center [1219, 13] width 13 height 13
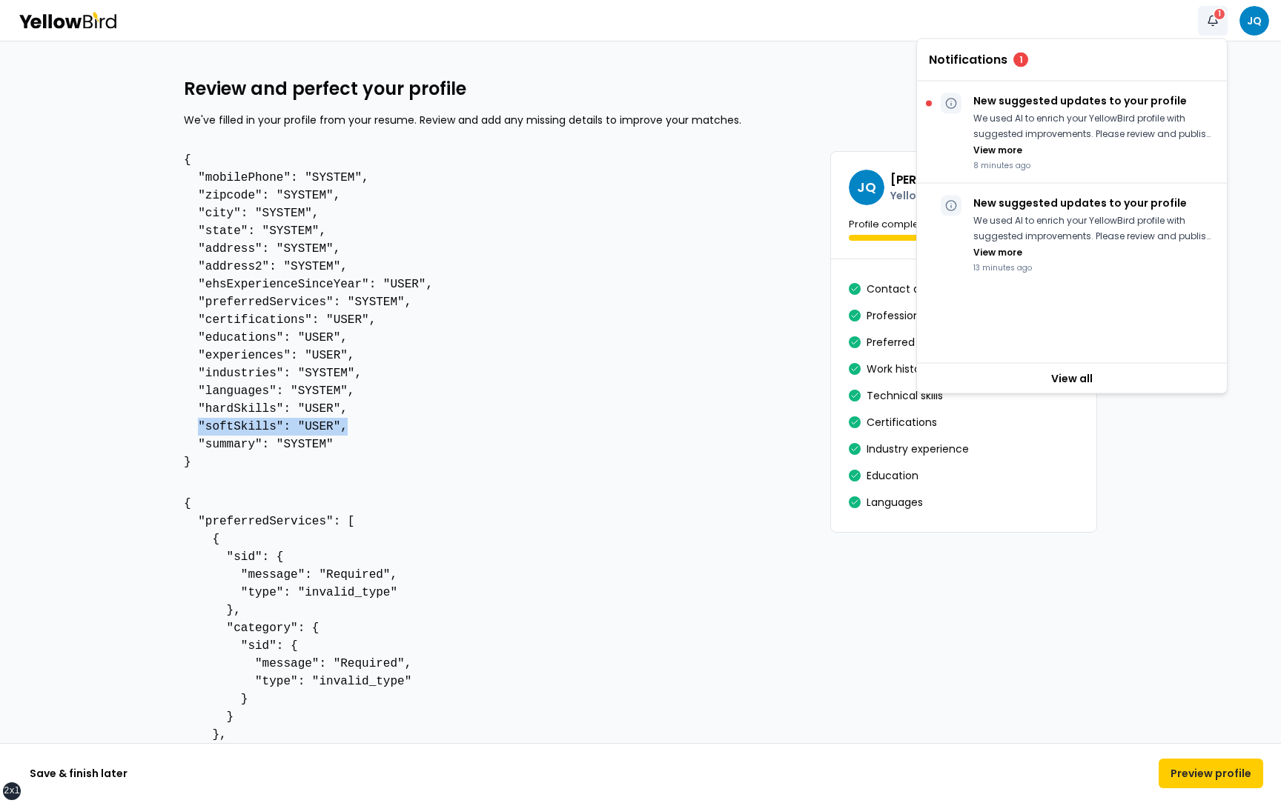
click at [1214, 16] on div "1" at bounding box center [1219, 13] width 13 height 13
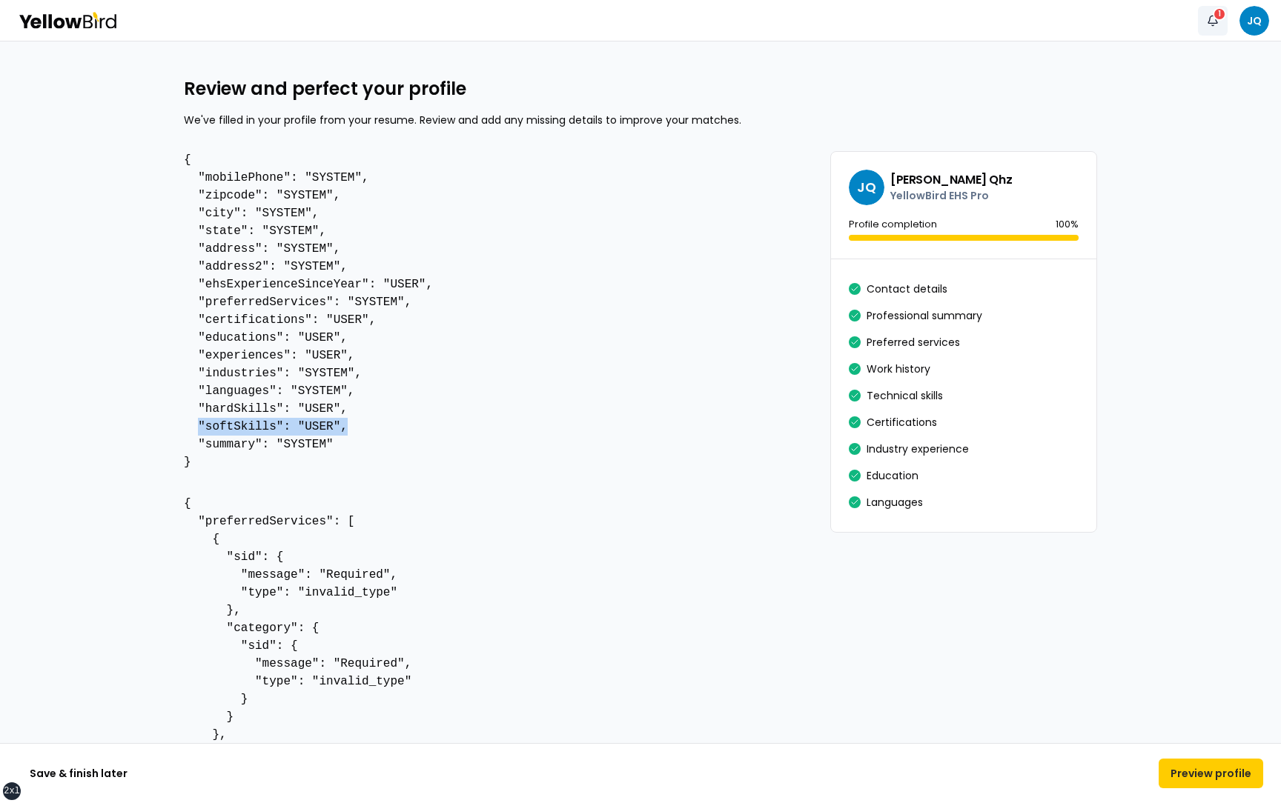
click at [1212, 25] on button "Notifications 1" at bounding box center [1213, 21] width 30 height 30
click at [881, 22] on div "Notifications 1 JQ" at bounding box center [640, 20] width 1281 height 41
